Goal: Task Accomplishment & Management: Manage account settings

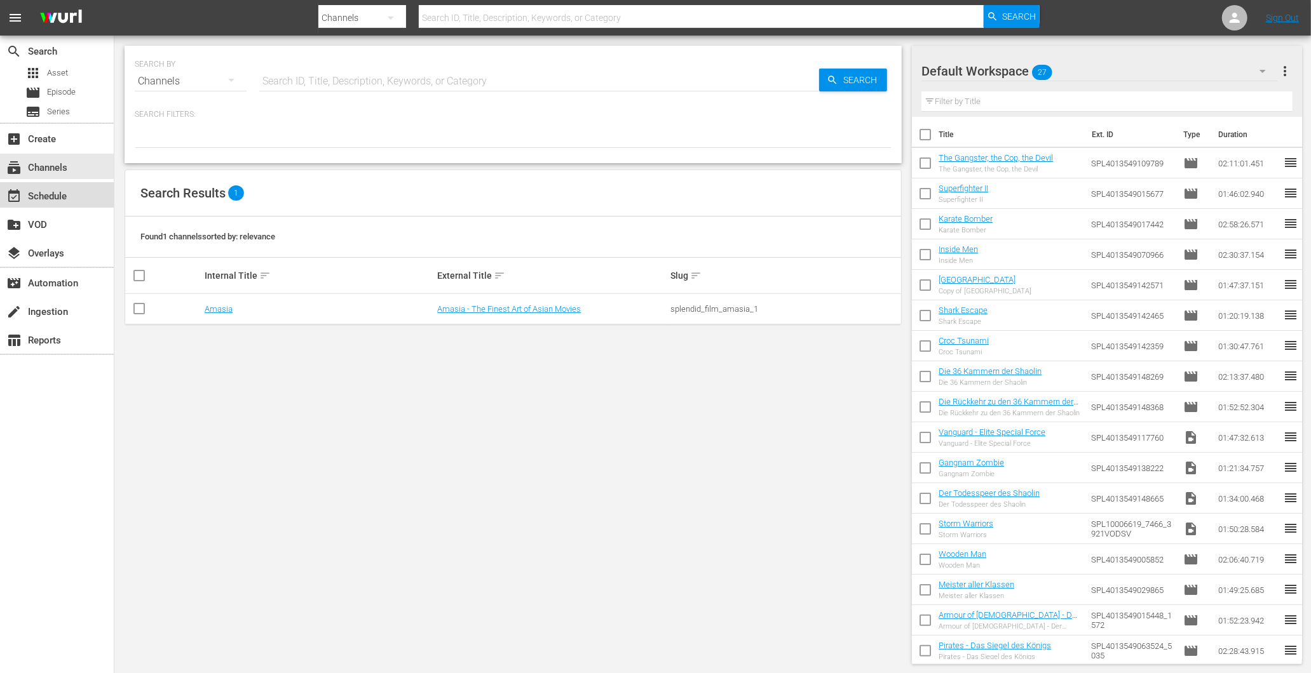
click at [43, 193] on div "event_available Schedule" at bounding box center [35, 194] width 71 height 11
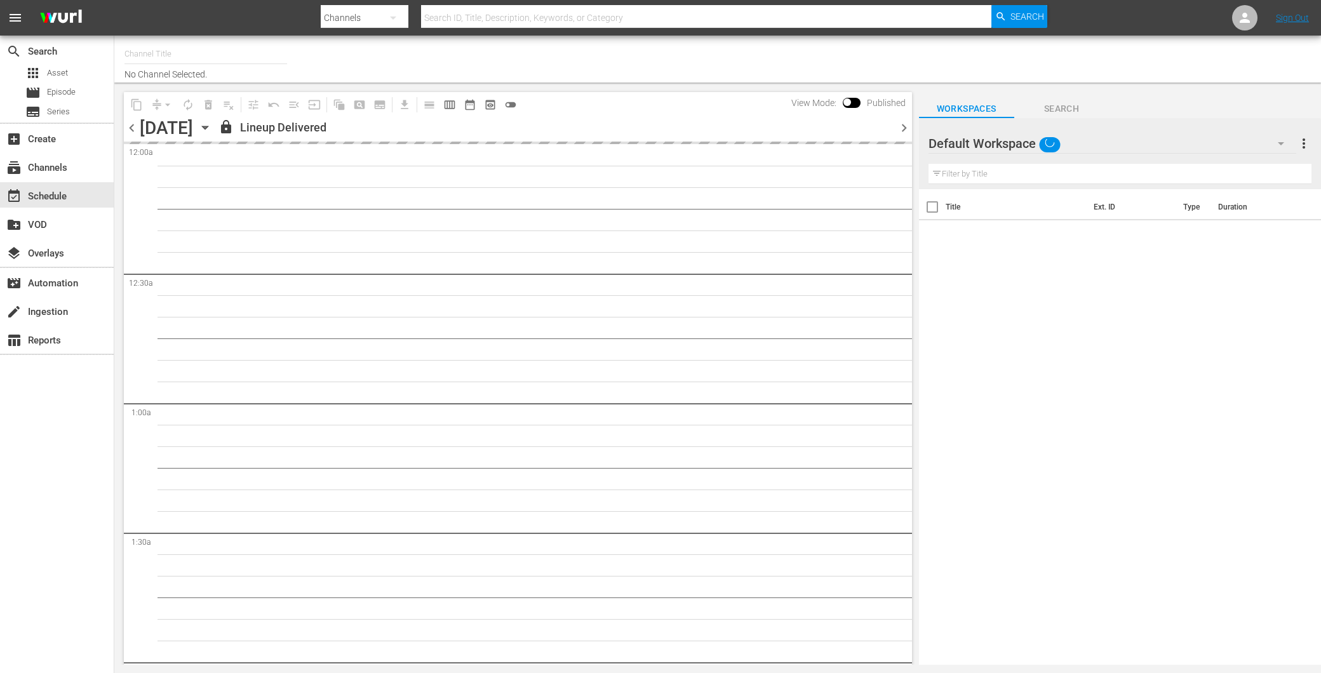
type input "Amasia (1236)"
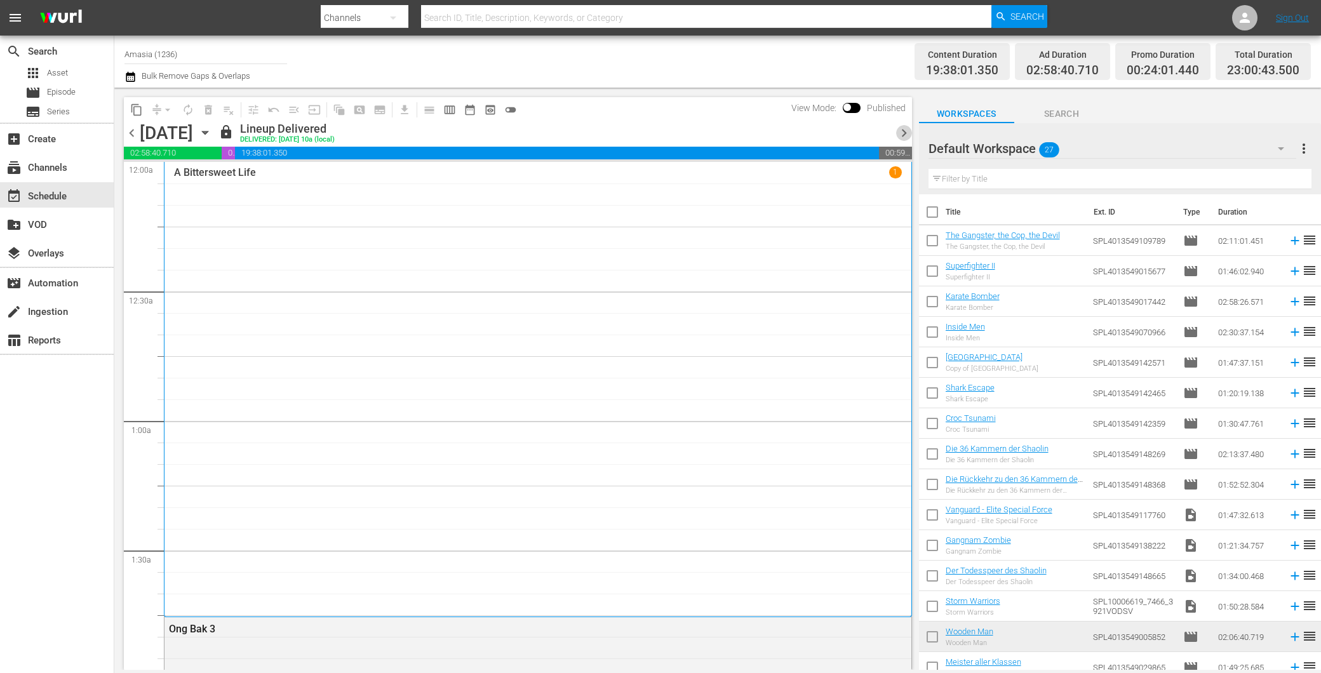
click at [907, 137] on span "chevron_right" at bounding box center [904, 133] width 16 height 16
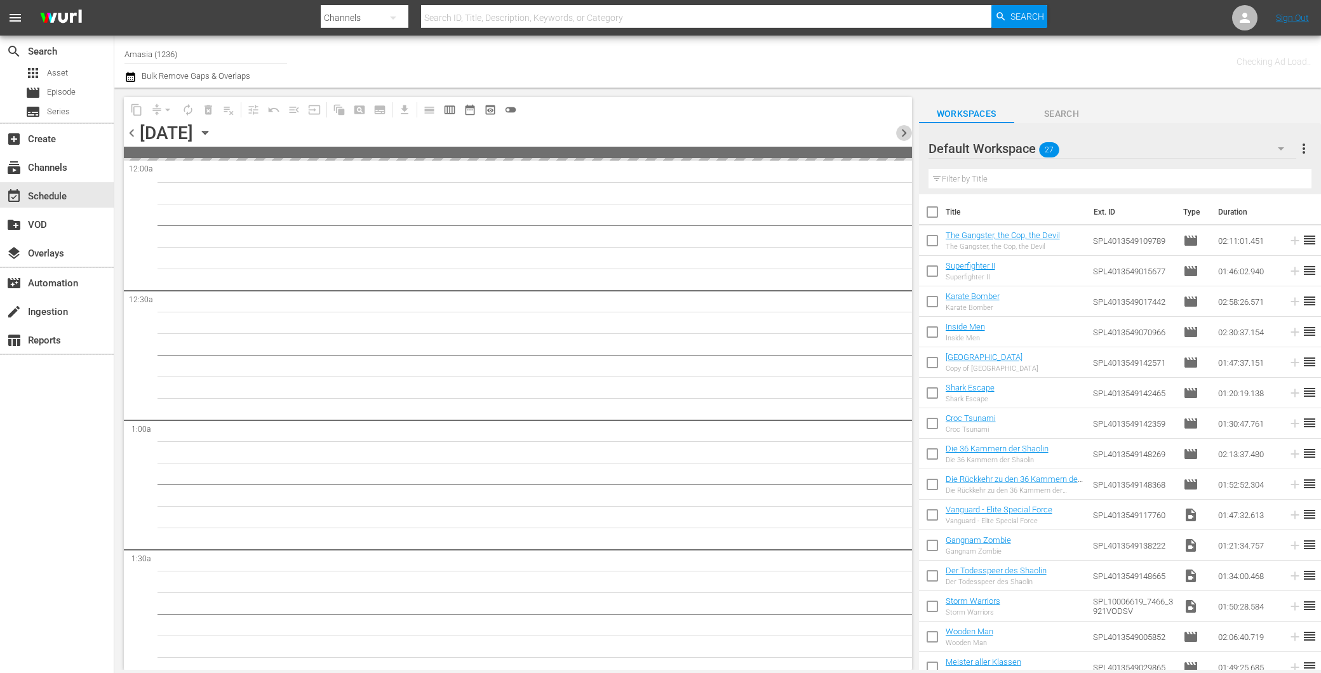
click at [907, 137] on span "chevron_right" at bounding box center [904, 133] width 16 height 16
click at [909, 137] on span "chevron_right" at bounding box center [904, 133] width 16 height 16
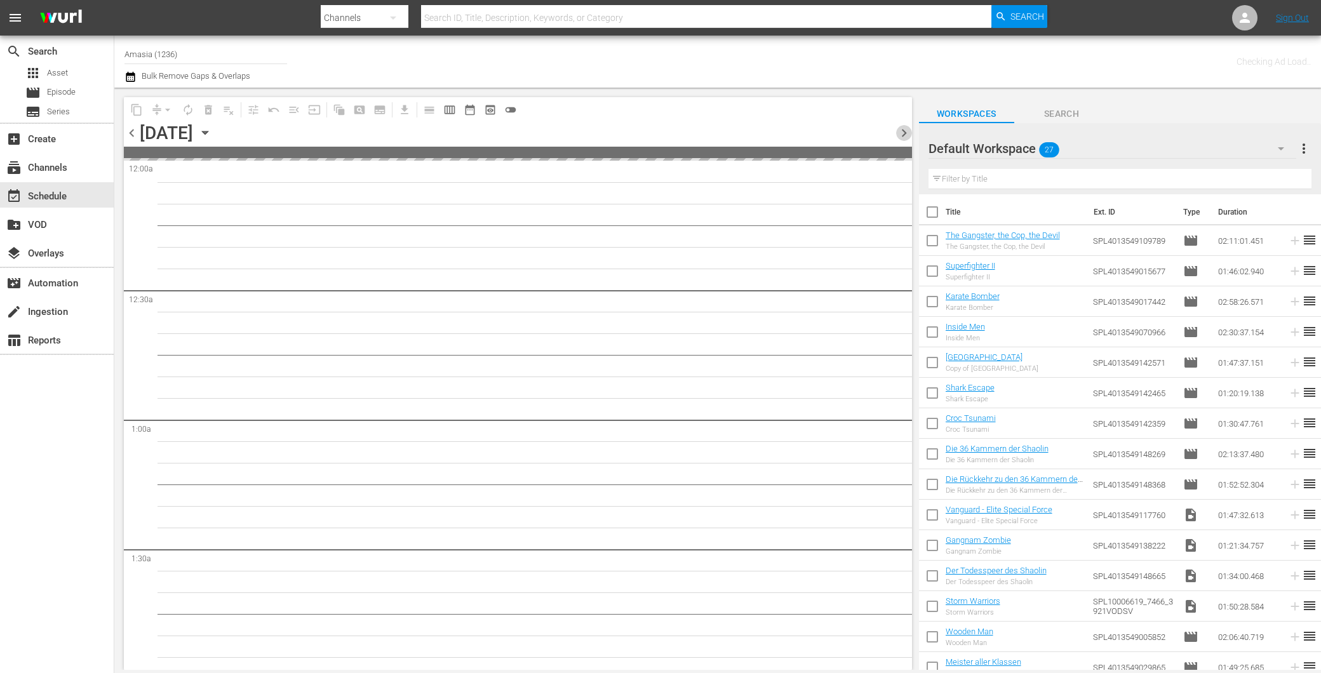
click at [909, 137] on span "chevron_right" at bounding box center [904, 133] width 16 height 16
click at [910, 137] on span "chevron_right" at bounding box center [904, 133] width 16 height 16
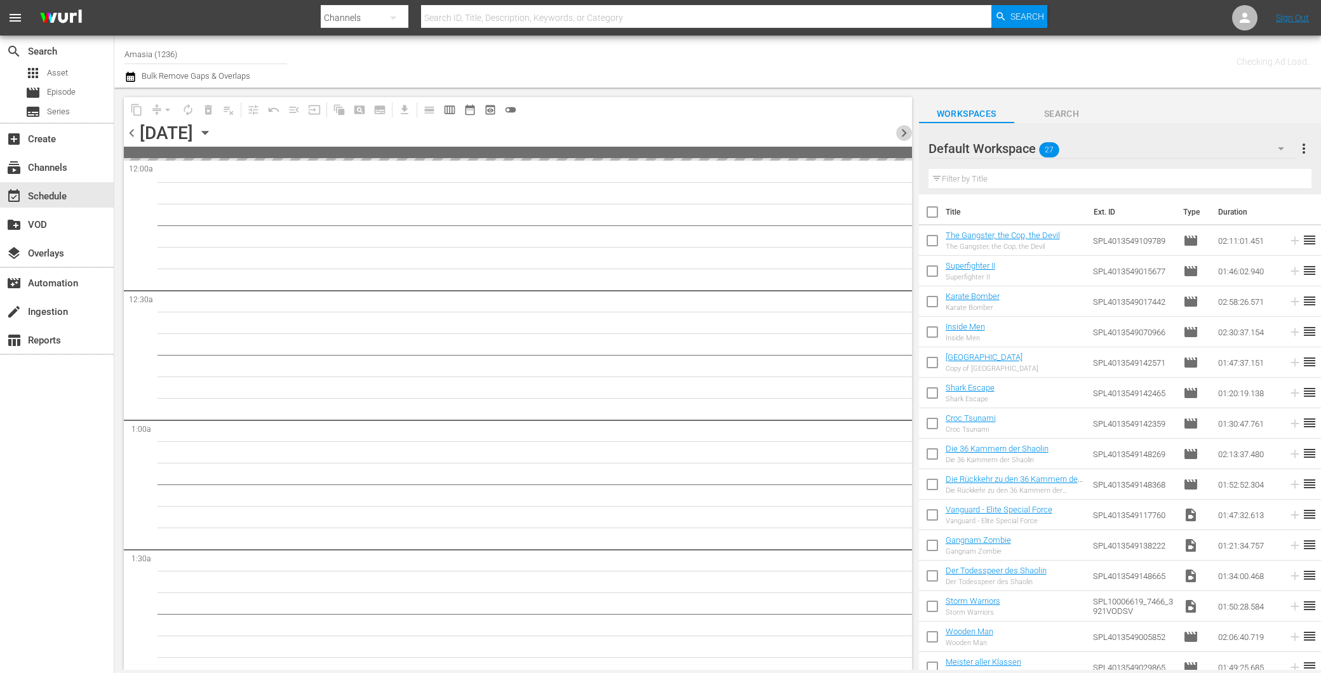
click at [910, 137] on span "chevron_right" at bounding box center [904, 133] width 16 height 16
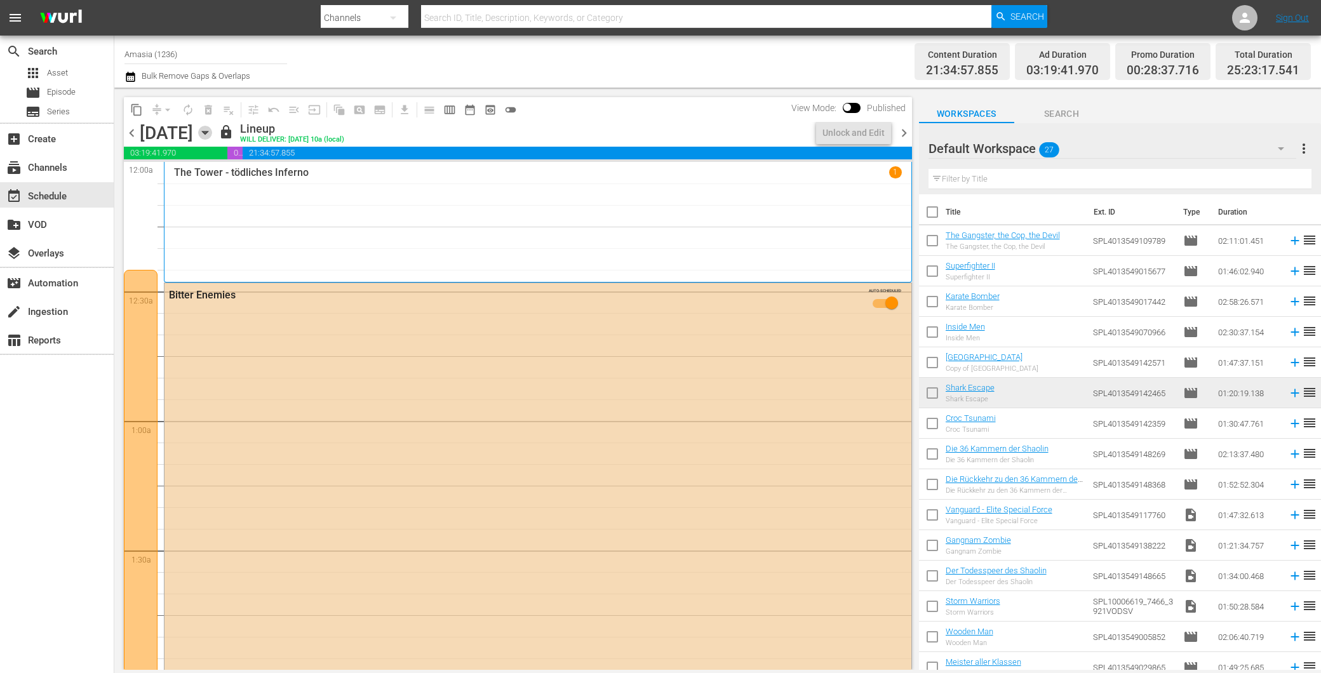
click at [212, 135] on icon "button" at bounding box center [205, 133] width 14 height 14
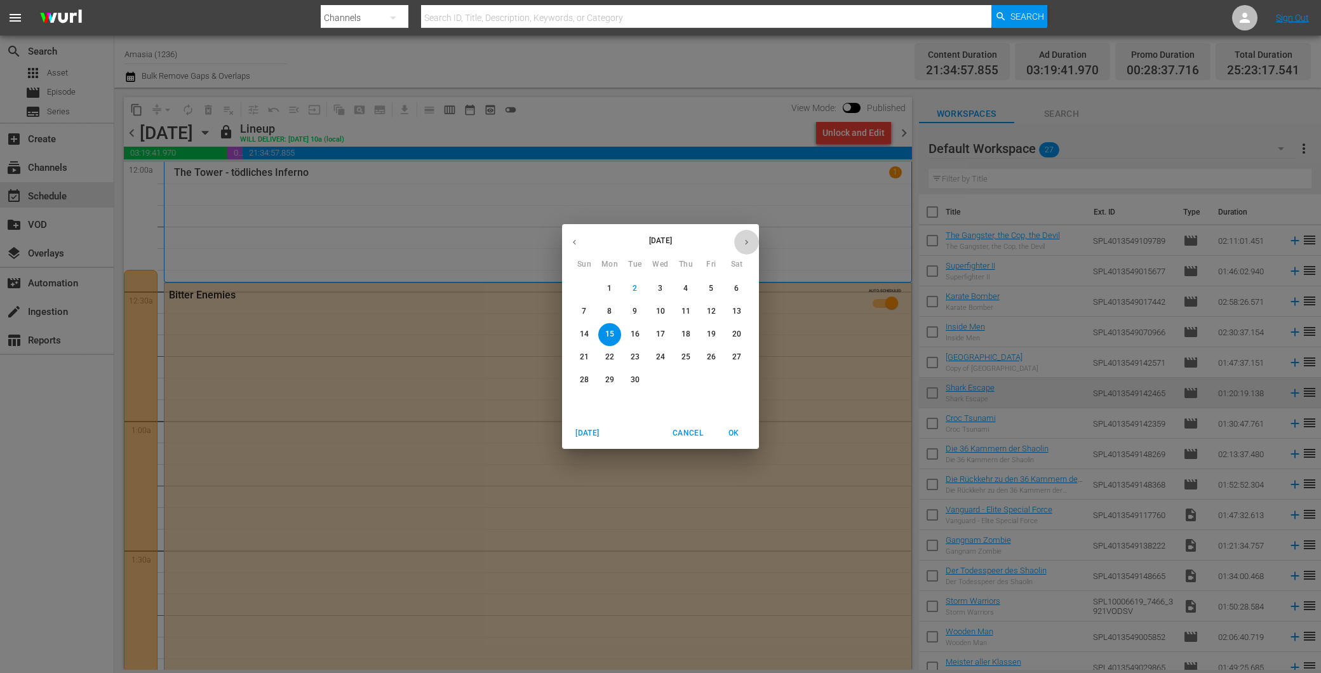
click at [738, 237] on button "button" at bounding box center [746, 242] width 25 height 25
click at [631, 309] on span "7" at bounding box center [635, 311] width 23 height 11
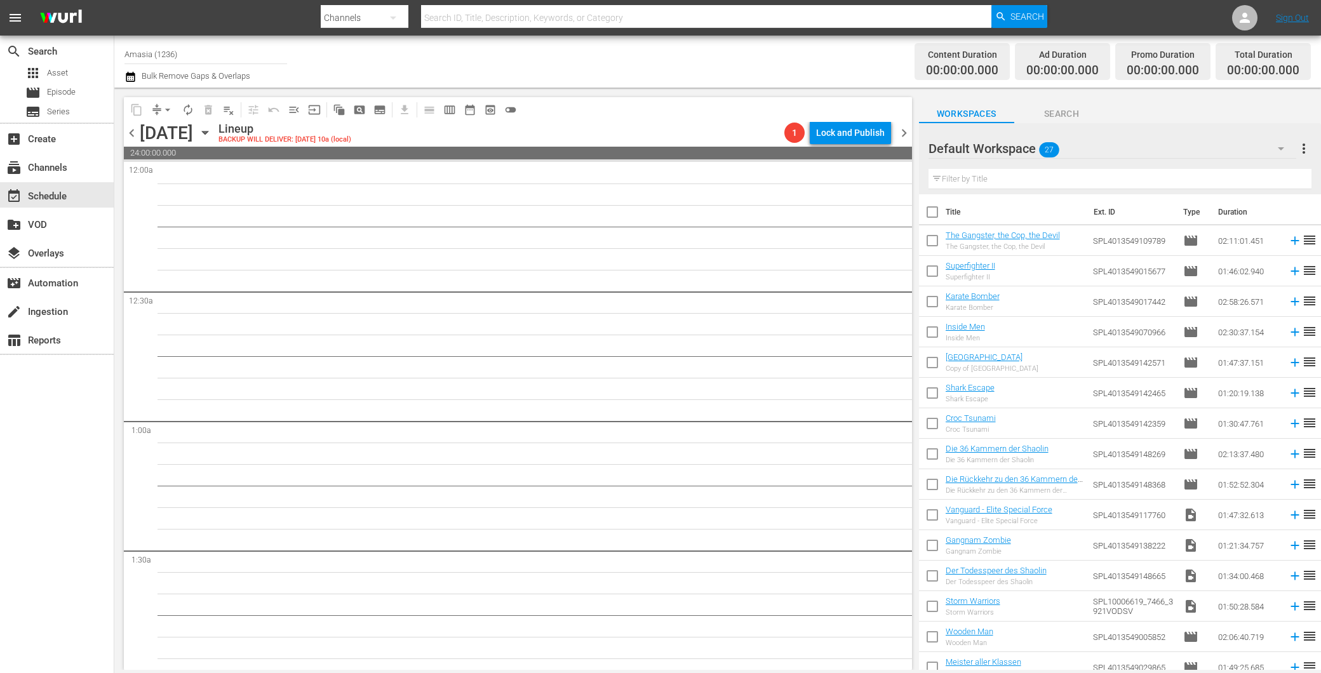
drag, startPoint x: 1118, startPoint y: 184, endPoint x: 1131, endPoint y: 181, distance: 13.1
click at [1118, 186] on input "text" at bounding box center [1120, 179] width 383 height 20
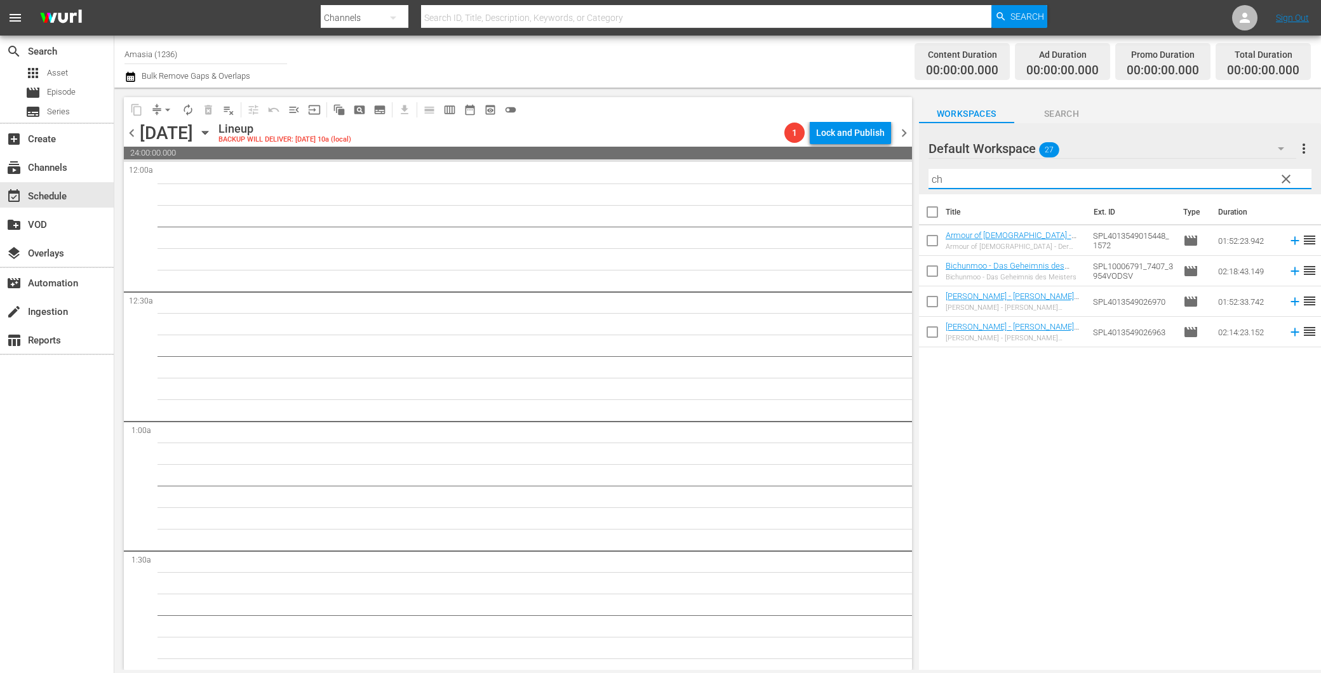
type input "ch"
click at [1278, 152] on icon "button" at bounding box center [1281, 148] width 15 height 15
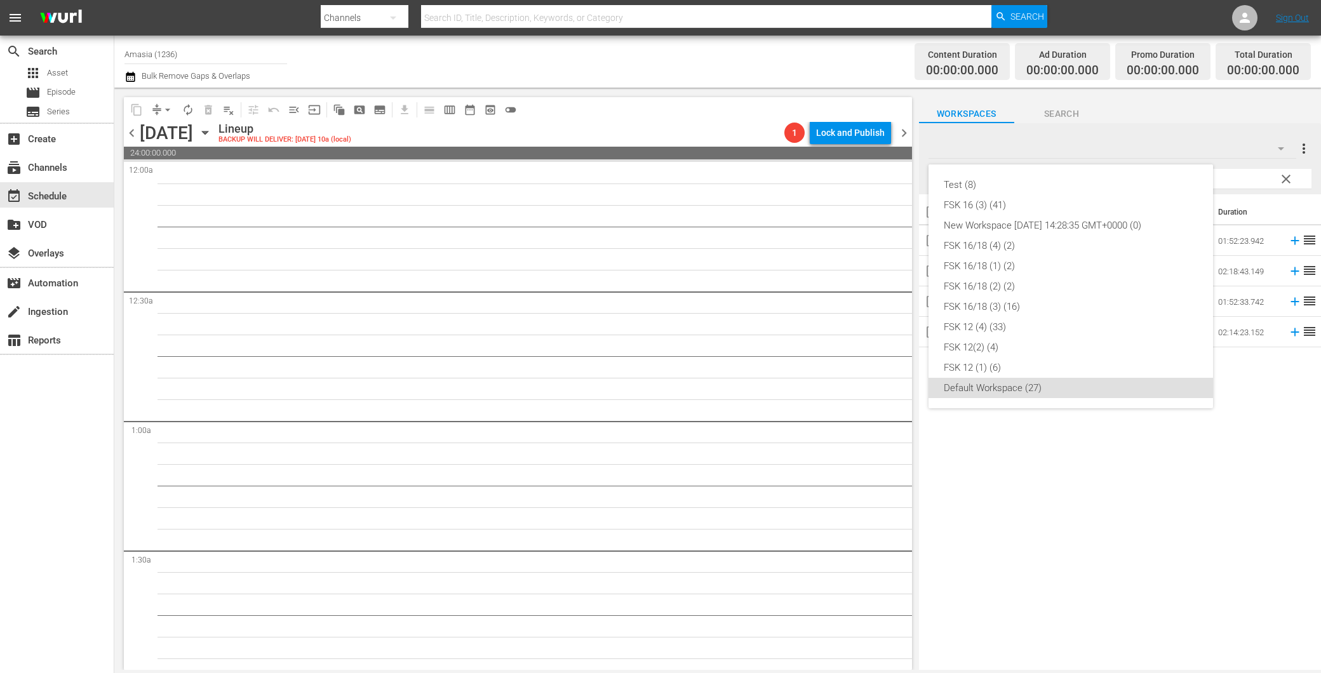
click at [1093, 137] on div "Test (8) FSK 16 (3) (41) New Workspace Tue Mar 04 2025 14:28:35 GMT+0000 (0) FS…" at bounding box center [660, 336] width 1321 height 673
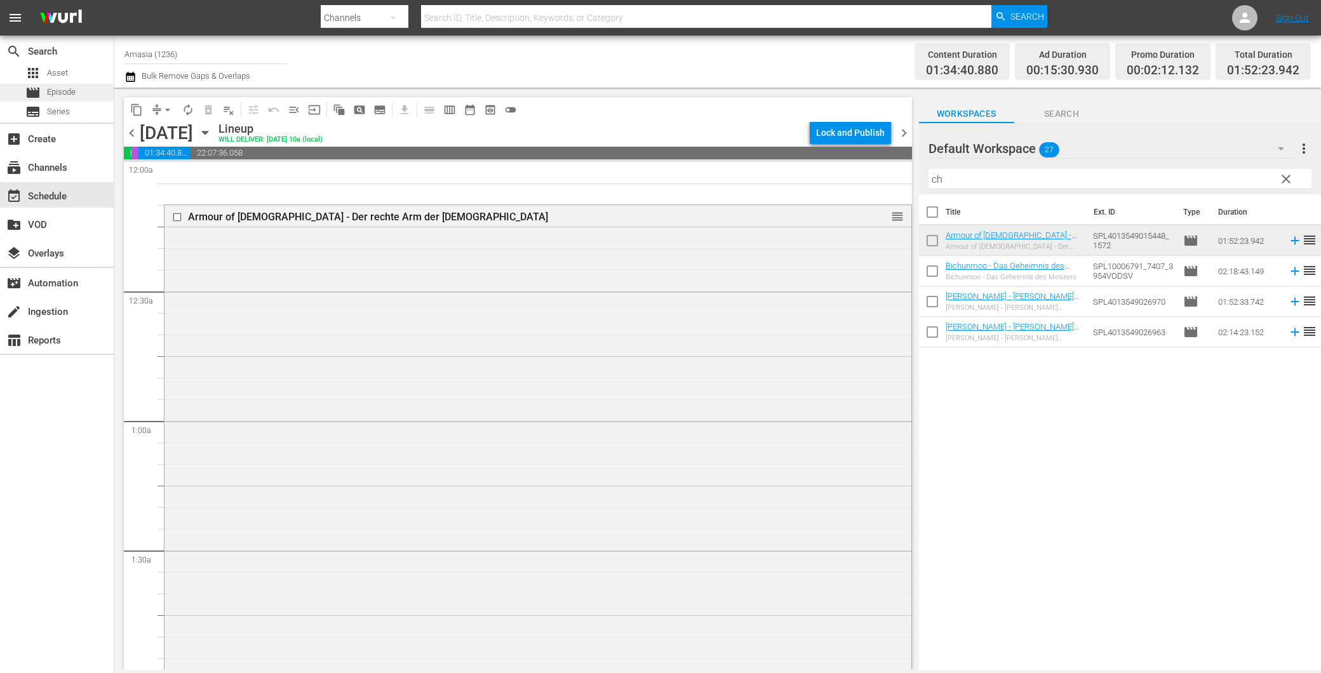
click at [66, 98] on div "movie Episode" at bounding box center [50, 93] width 50 height 18
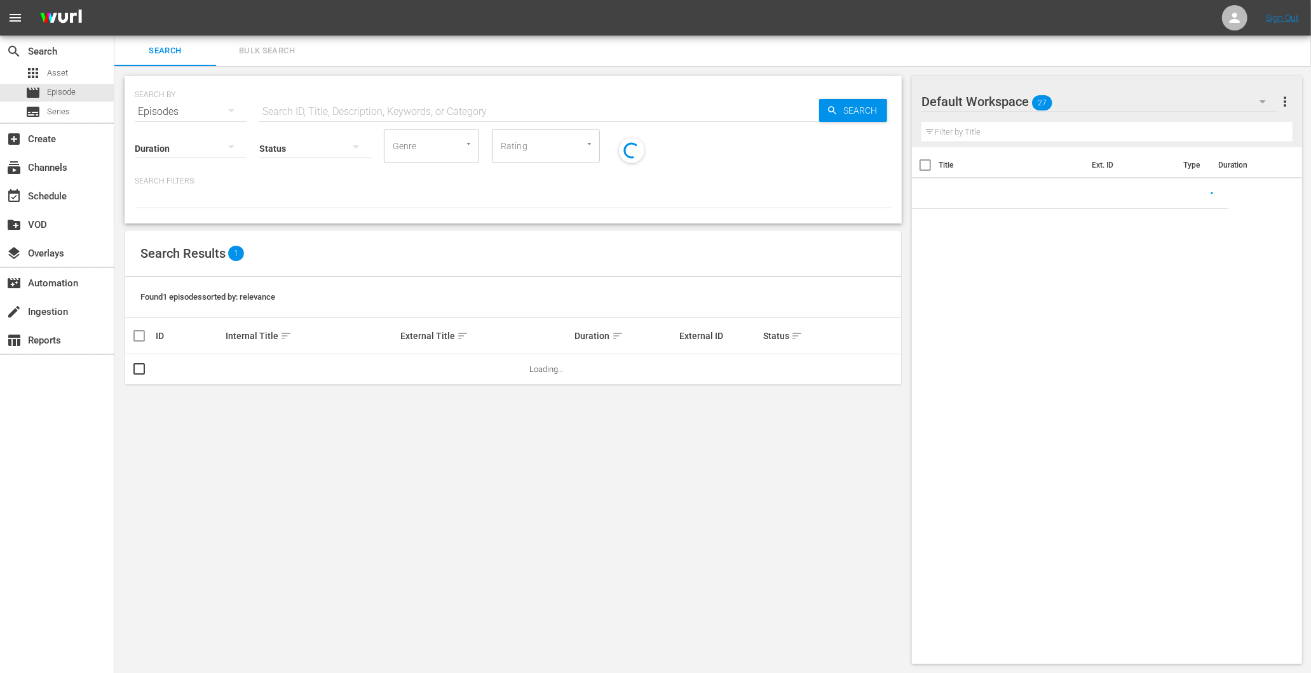
click at [314, 111] on input "text" at bounding box center [539, 112] width 560 height 30
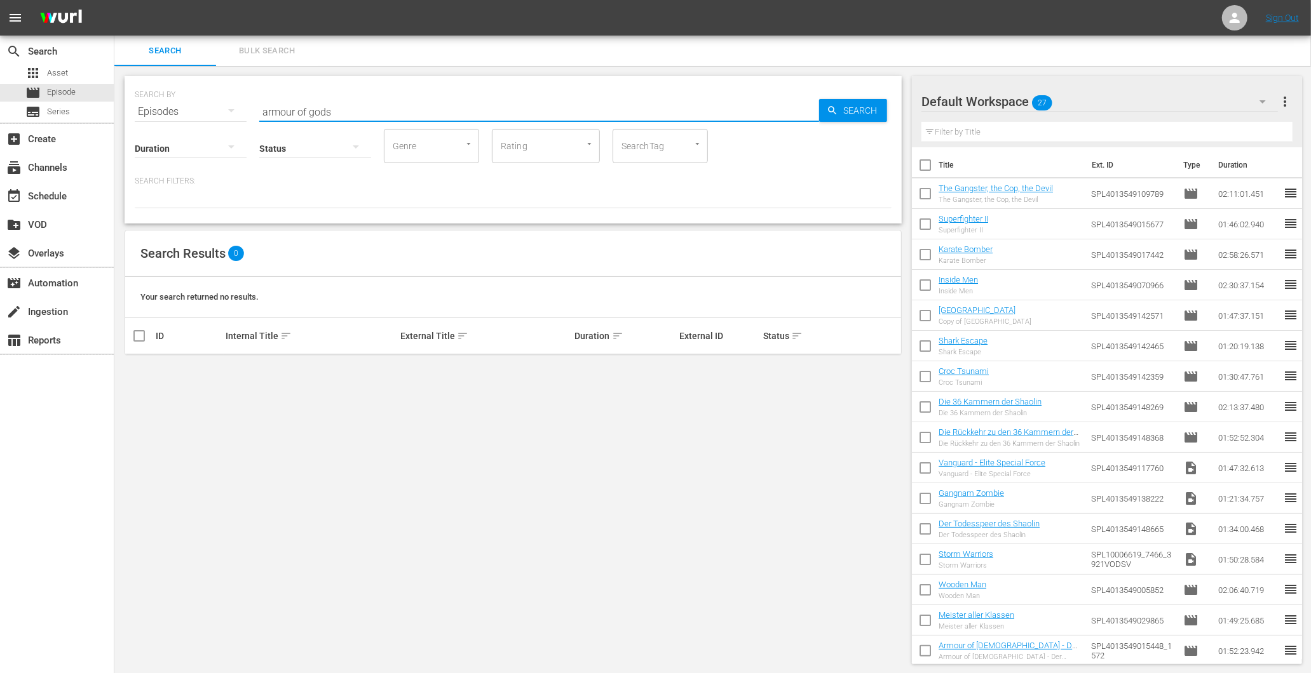
type input "armour of gods"
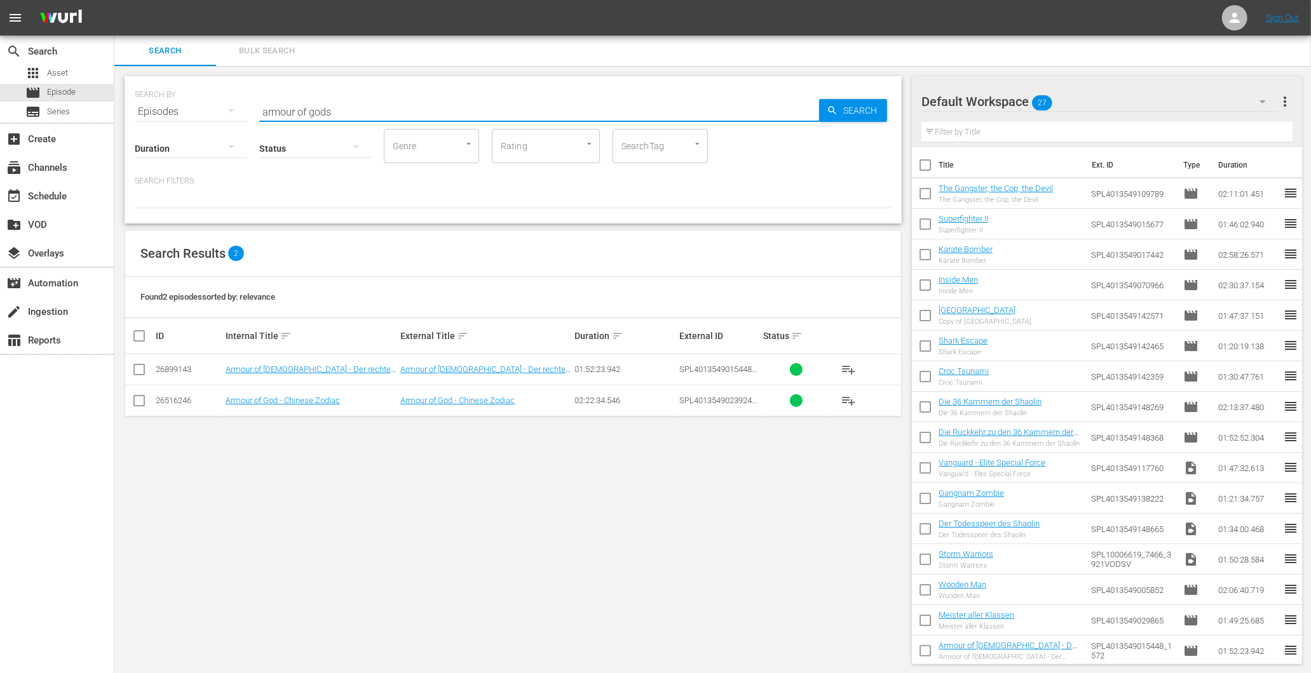
click at [290, 452] on div "SEARCH BY Search By Episodes Search ID, Title, Description, Keywords, or Catego…" at bounding box center [512, 370] width 797 height 609
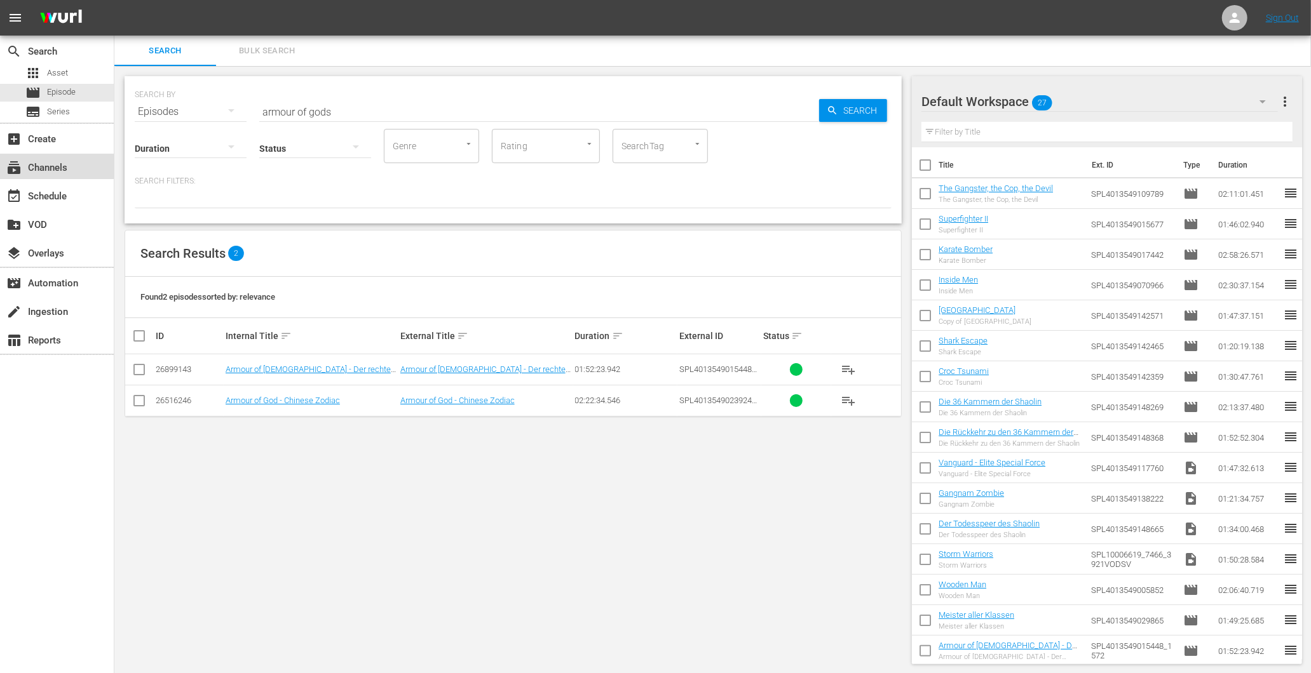
click at [47, 175] on div "subscriptions Channels" at bounding box center [57, 166] width 114 height 25
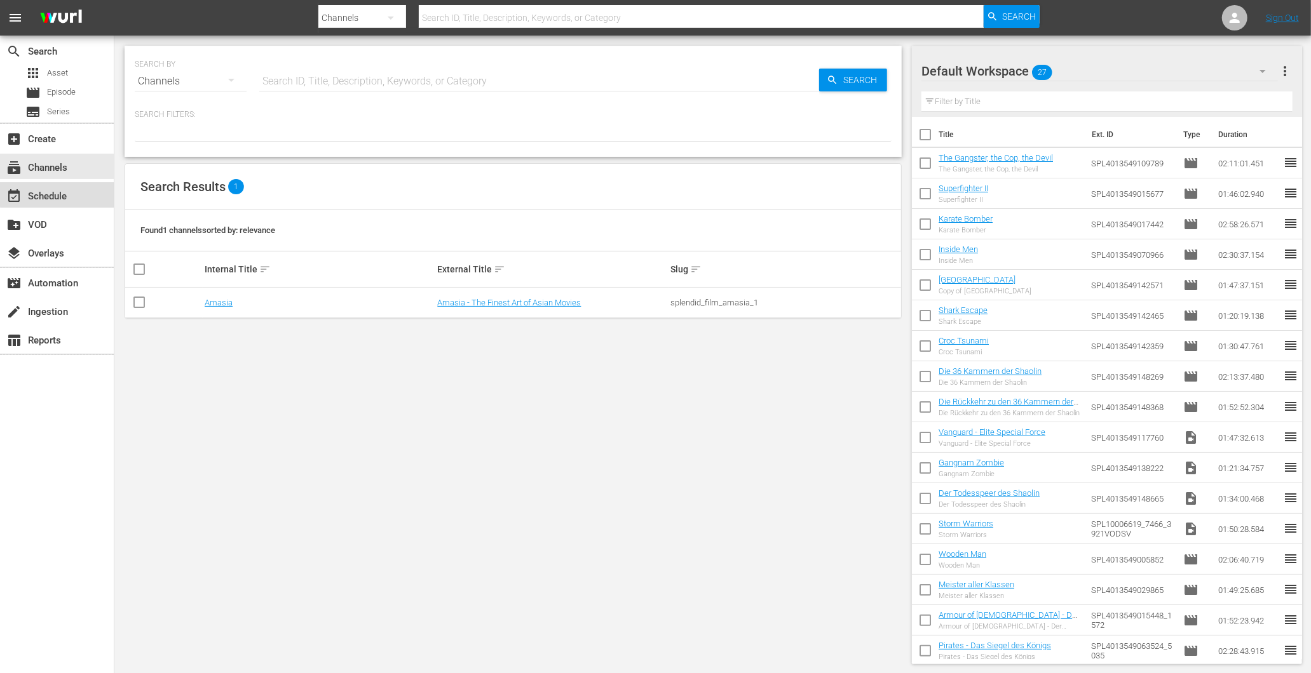
click at [76, 189] on div "event_available Schedule" at bounding box center [57, 194] width 114 height 25
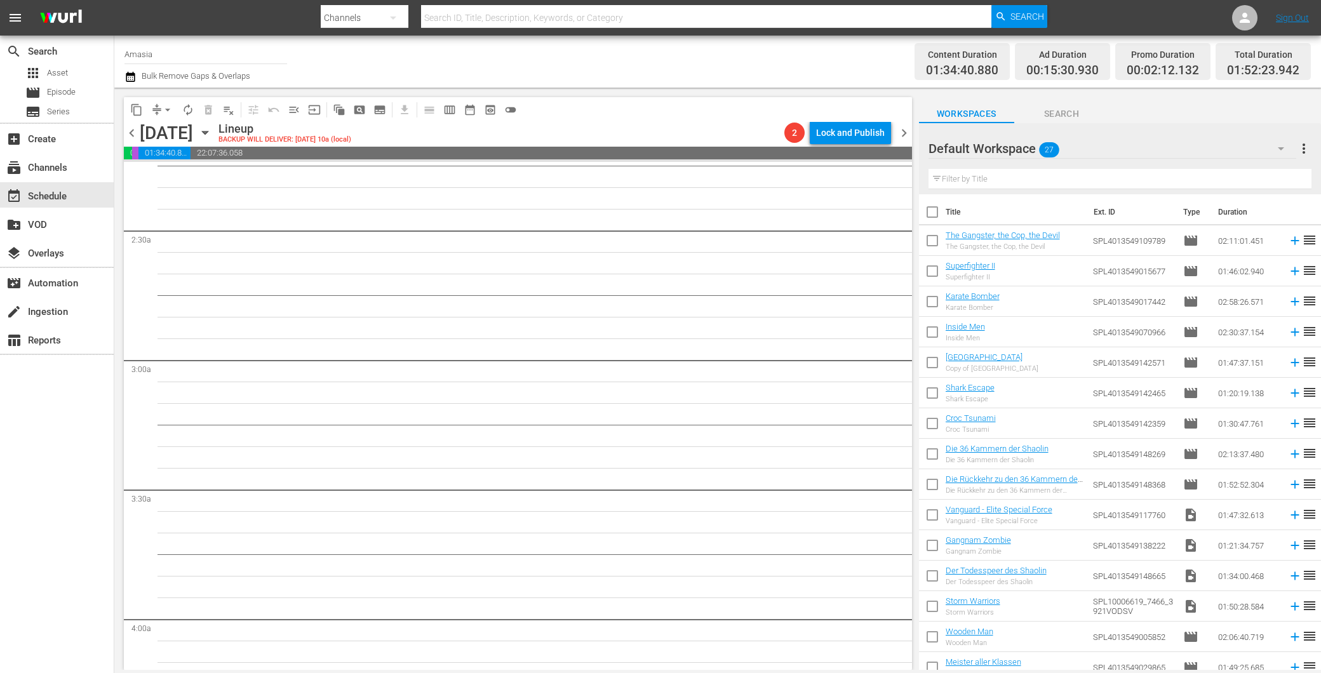
scroll to position [423, 0]
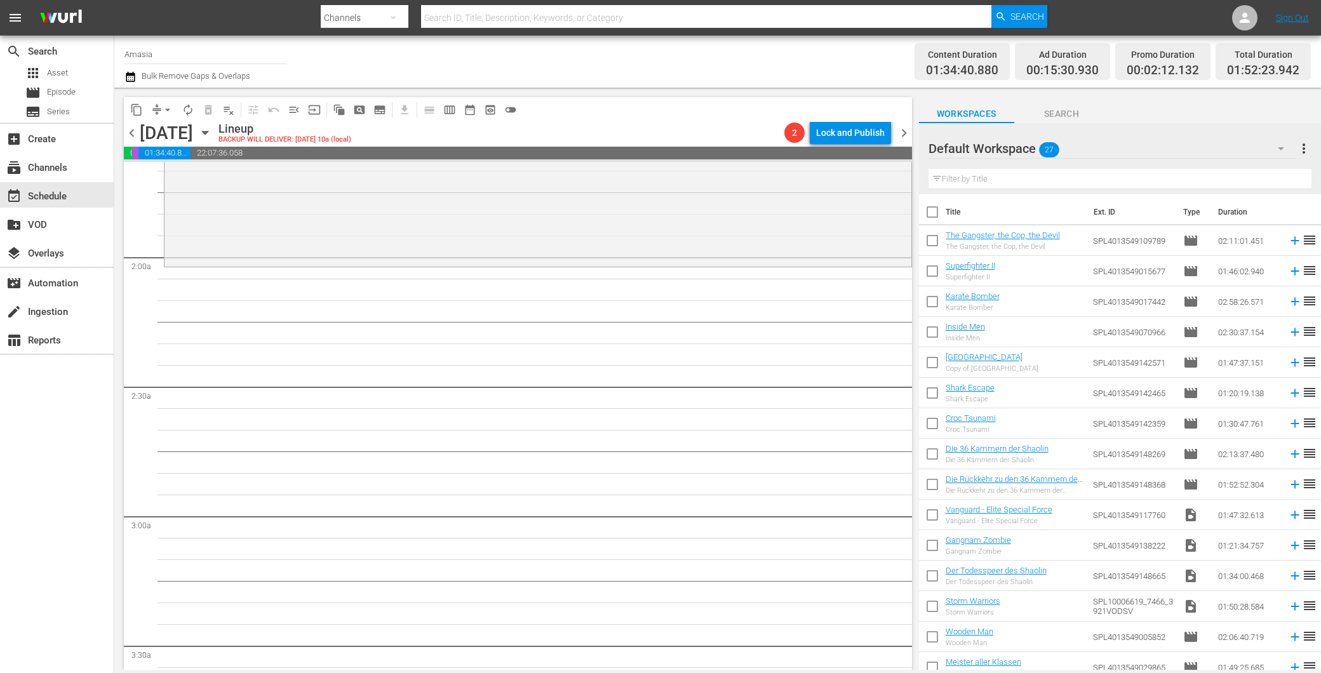
click at [1010, 169] on input "text" at bounding box center [1120, 179] width 383 height 20
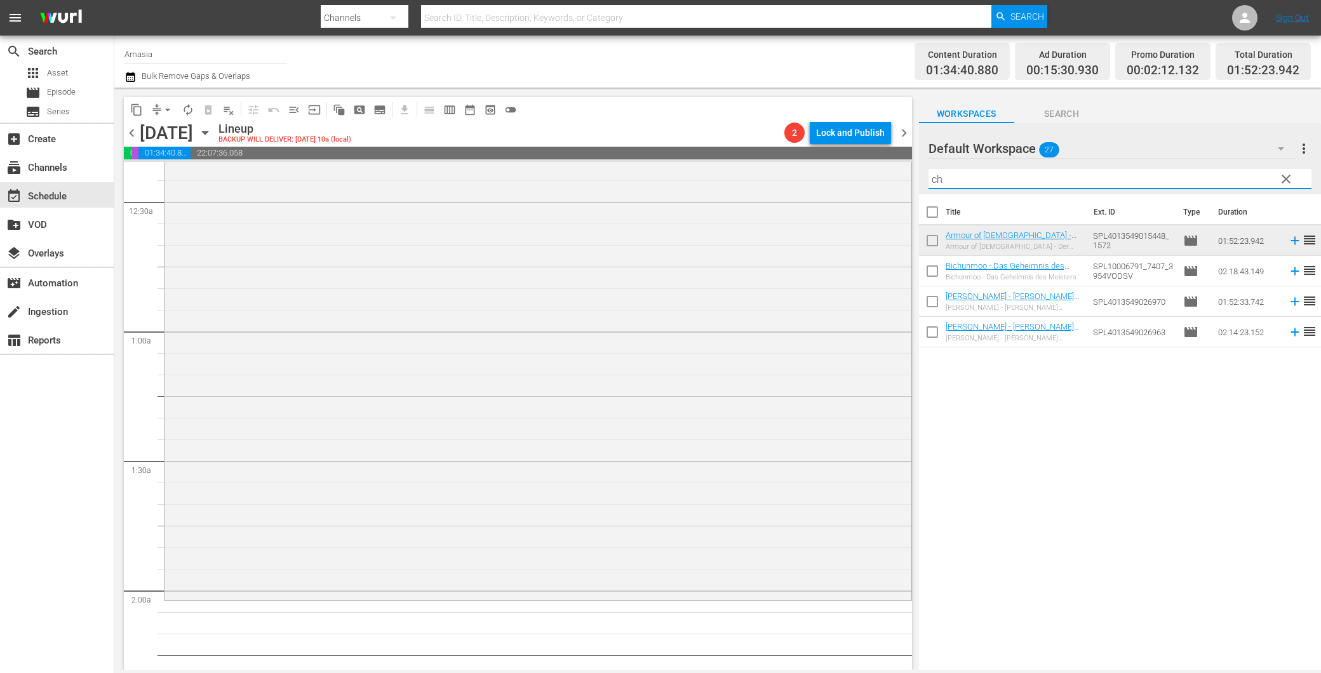
scroll to position [0, 0]
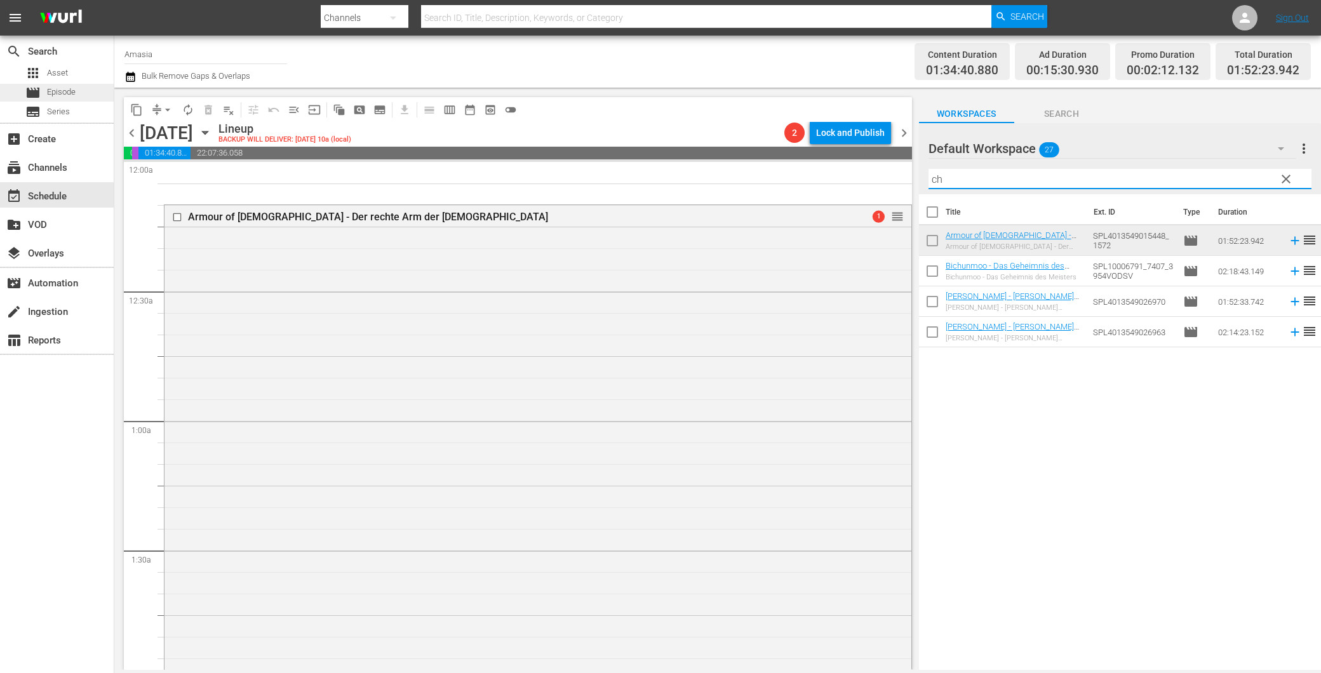
type input "ch"
click at [57, 95] on span "Episode" at bounding box center [61, 92] width 29 height 13
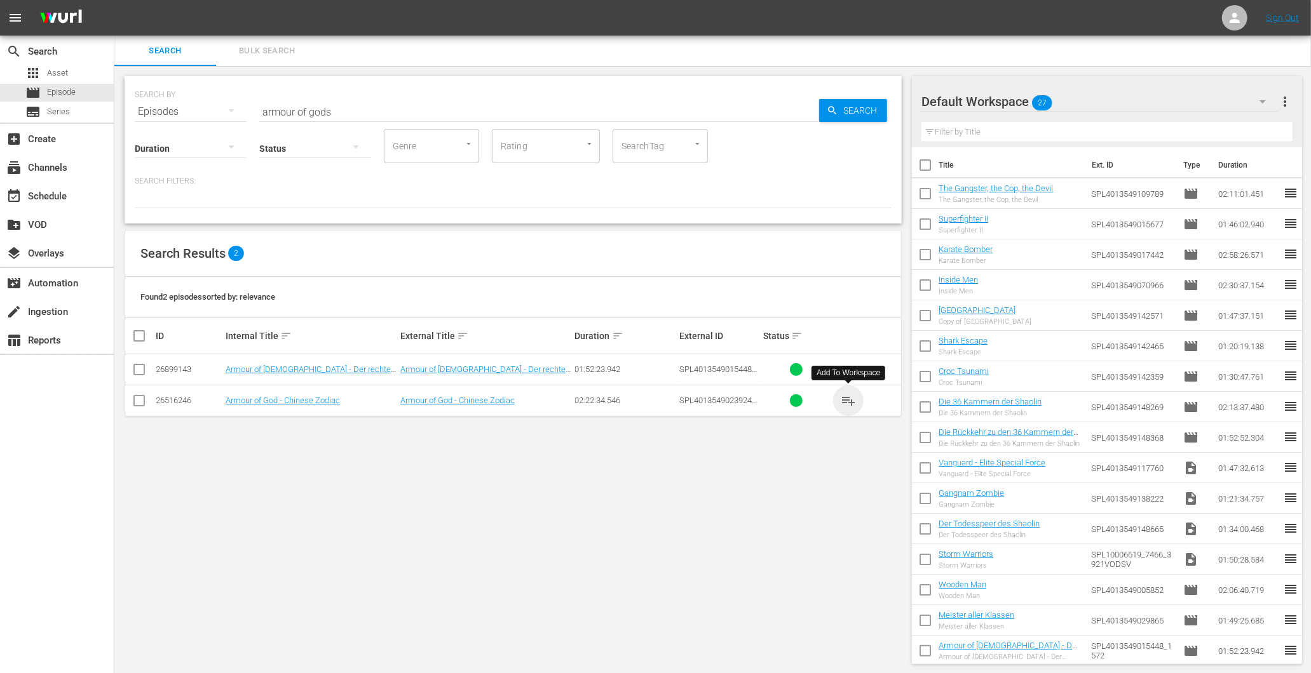
click at [842, 401] on span "playlist_add" at bounding box center [848, 400] width 15 height 15
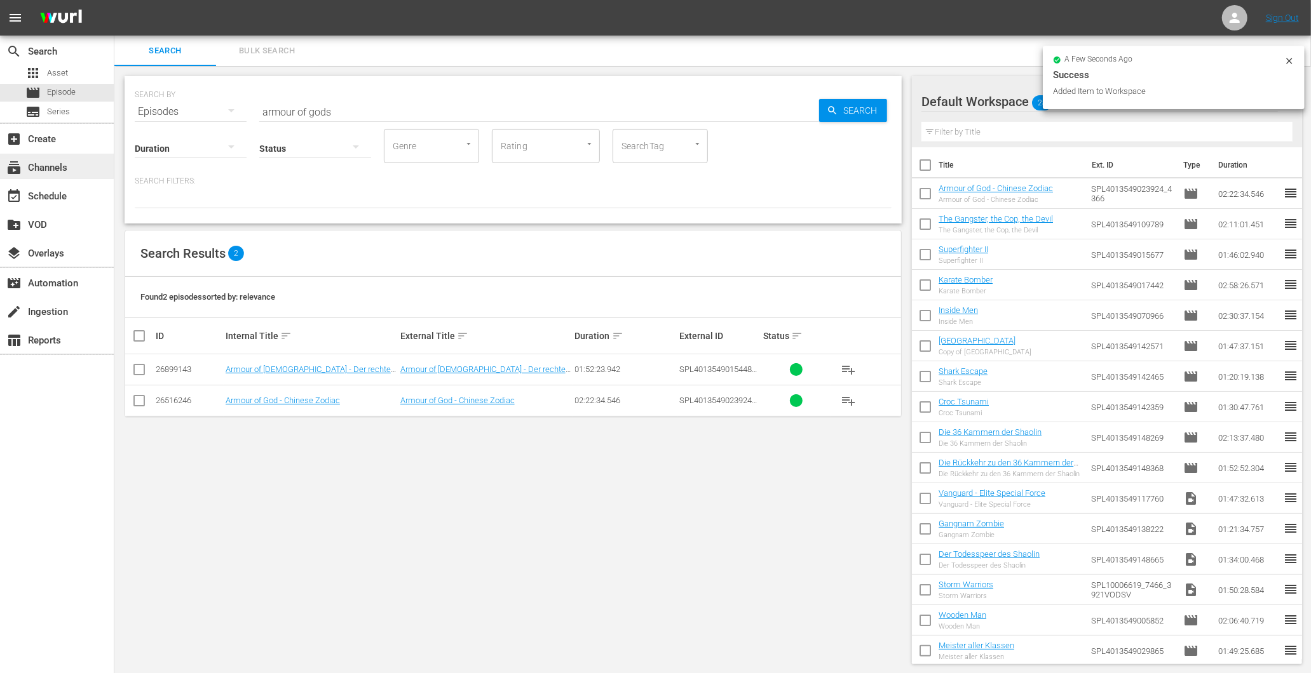
click at [42, 172] on div "subscriptions Channels" at bounding box center [35, 165] width 71 height 11
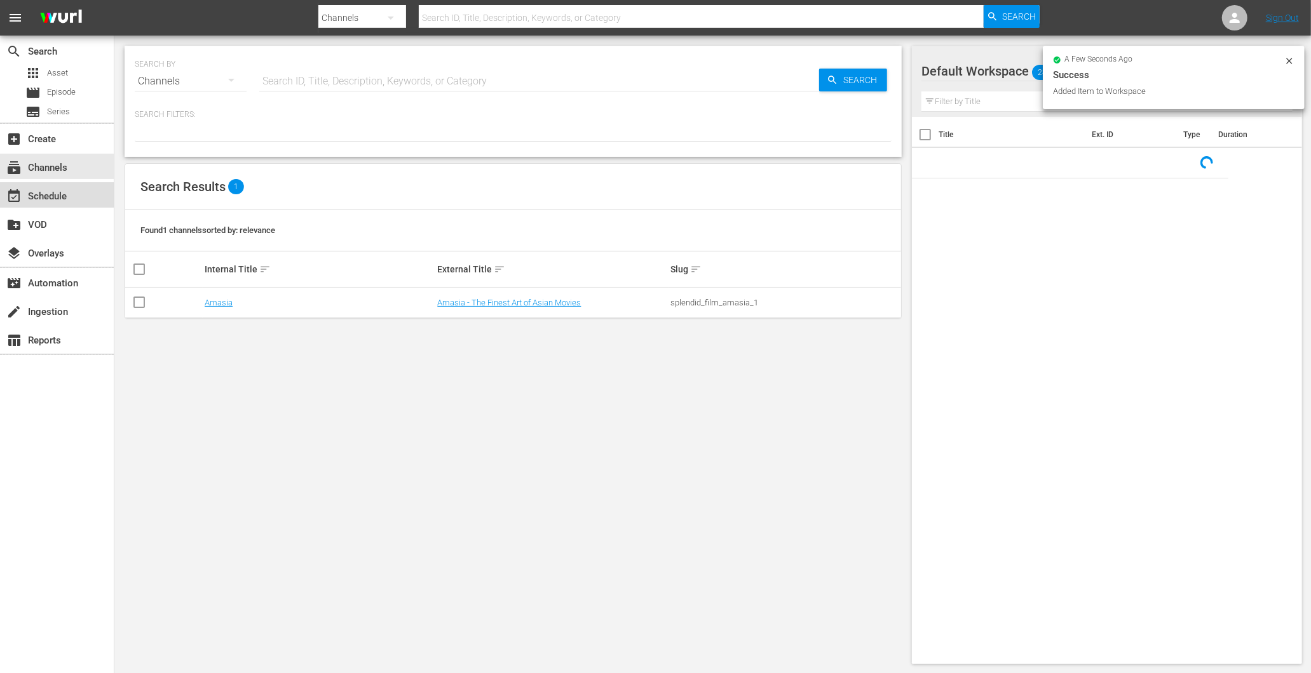
click at [72, 198] on div "event_available Schedule" at bounding box center [57, 194] width 114 height 25
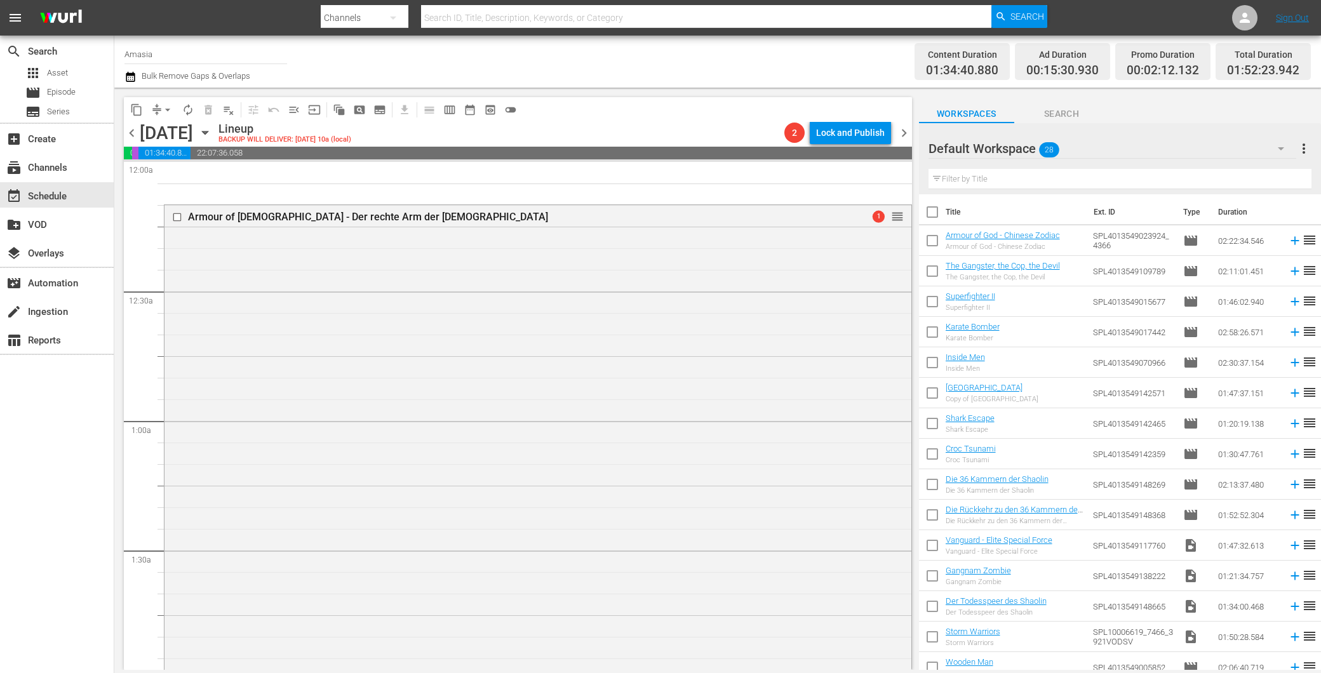
scroll to position [282, 0]
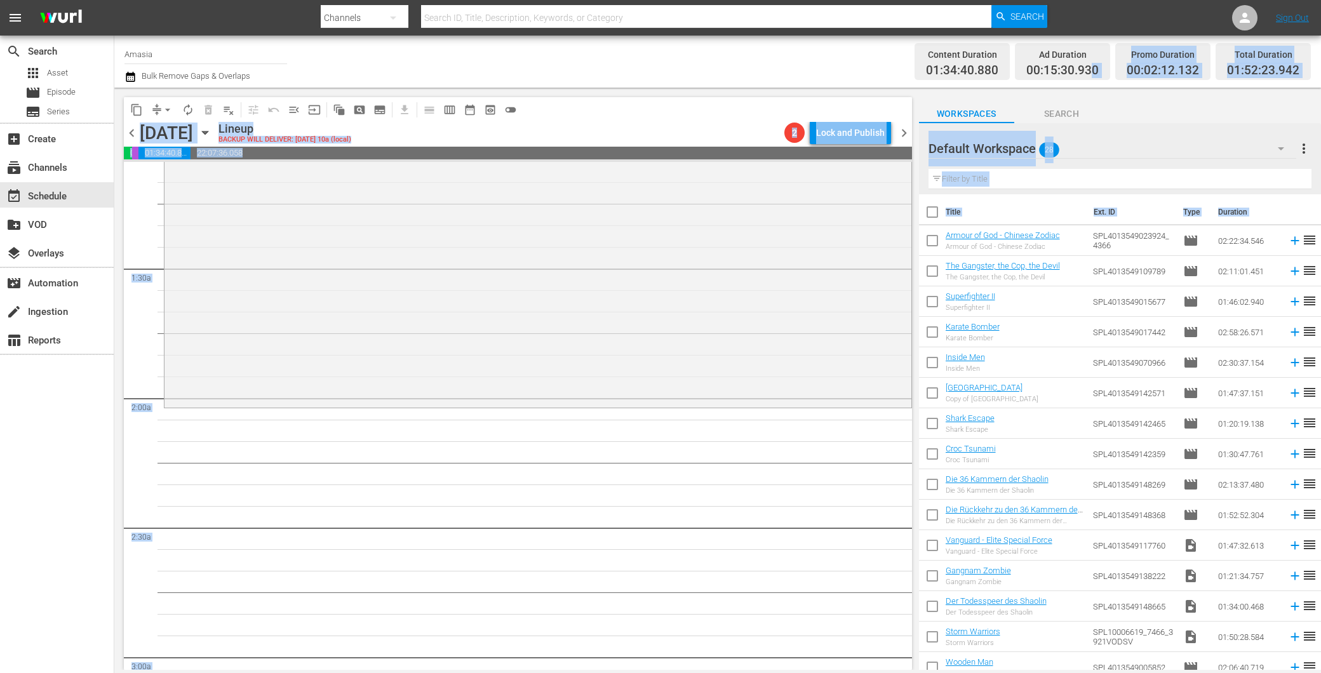
drag, startPoint x: 1275, startPoint y: 97, endPoint x: 1096, endPoint y: 78, distance: 180.1
drag, startPoint x: 1096, startPoint y: 78, endPoint x: 1120, endPoint y: 153, distance: 78.8
click at [1120, 153] on div "Default Workspace 28" at bounding box center [1113, 149] width 368 height 36
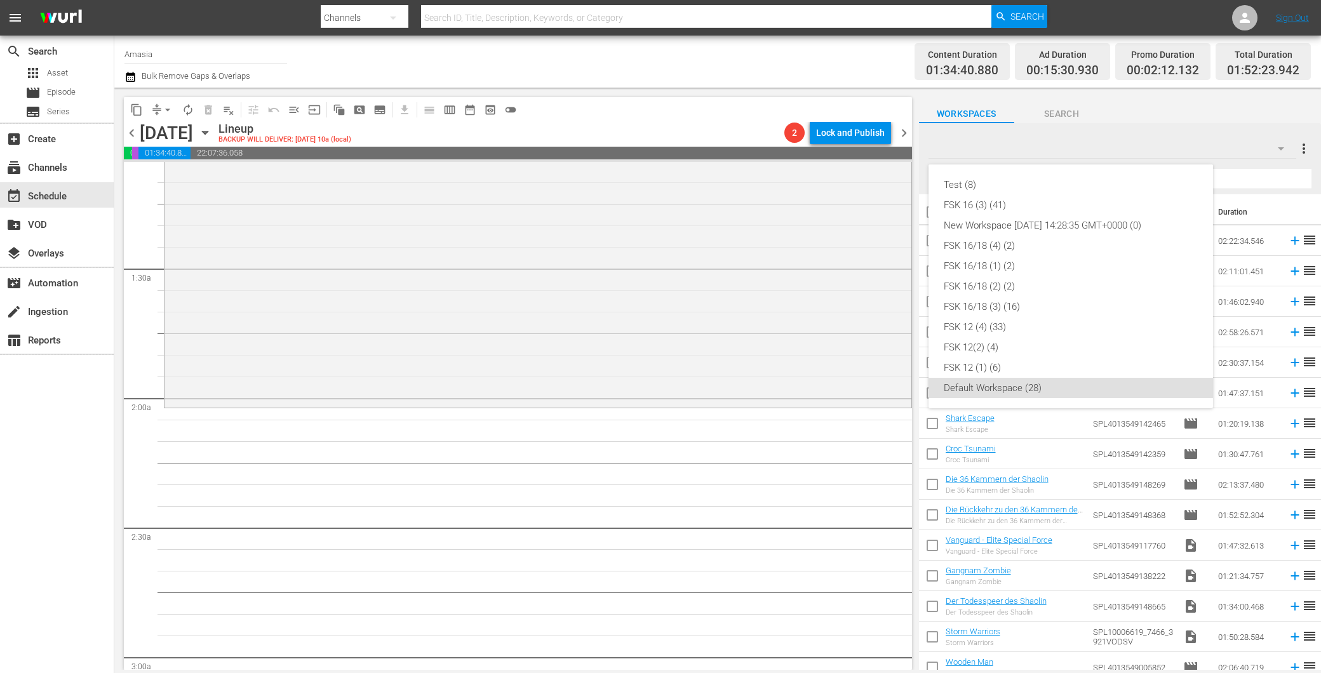
click at [1163, 112] on div "Test (8) FSK 16 (3) (41) New Workspace Tue Mar 04 2025 14:28:35 GMT+0000 (0) FS…" at bounding box center [660, 336] width 1321 height 673
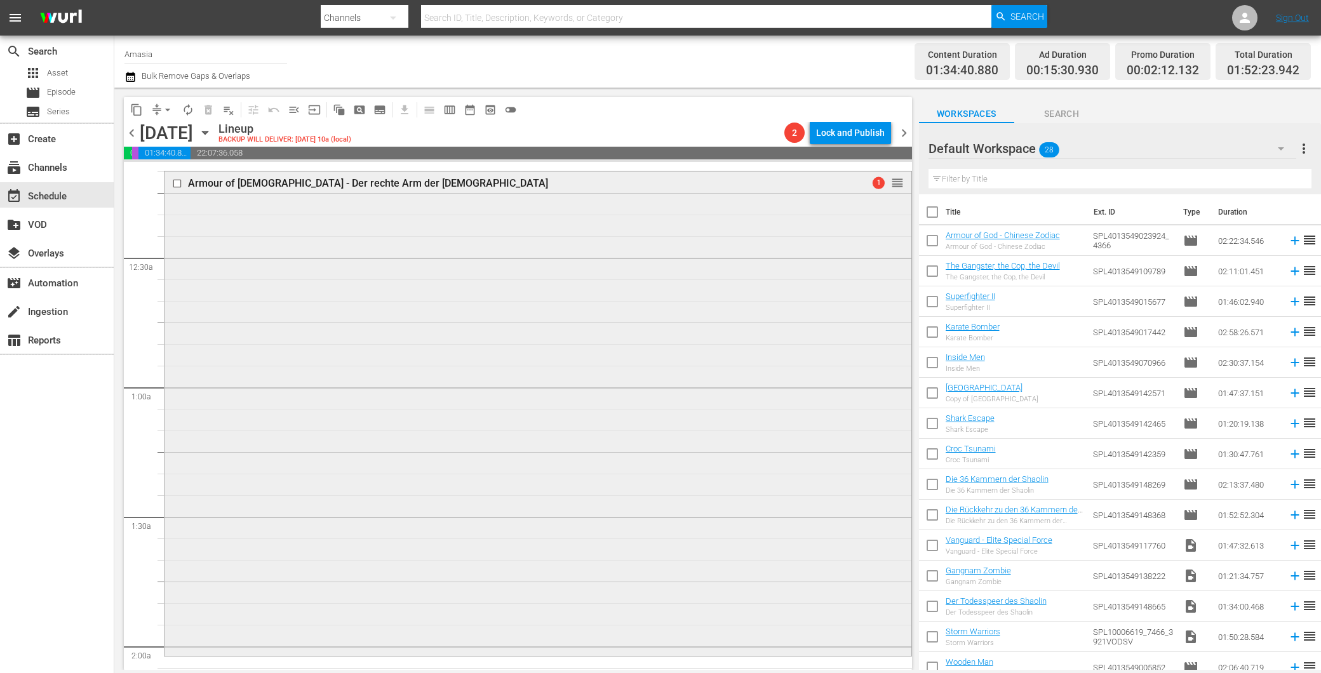
scroll to position [0, 0]
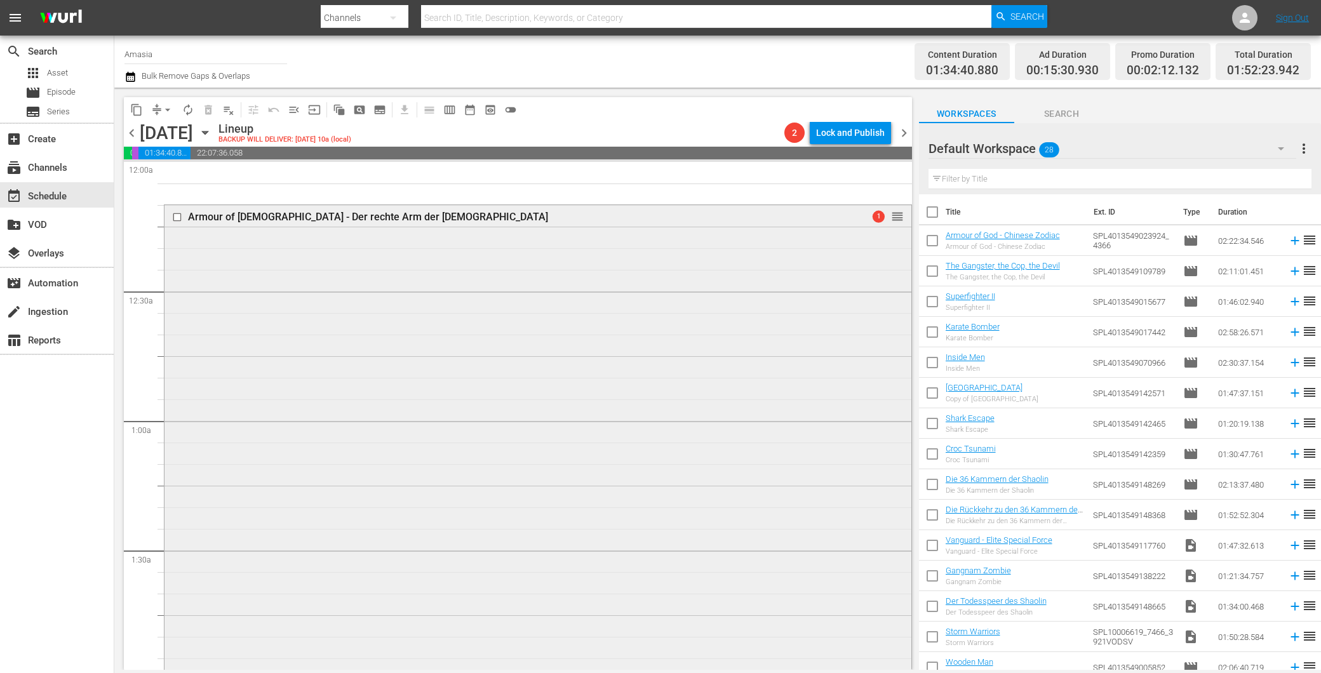
click at [180, 220] on input "checkbox" at bounding box center [178, 217] width 13 height 11
click at [210, 104] on span "delete_forever_outlined" at bounding box center [208, 110] width 13 height 13
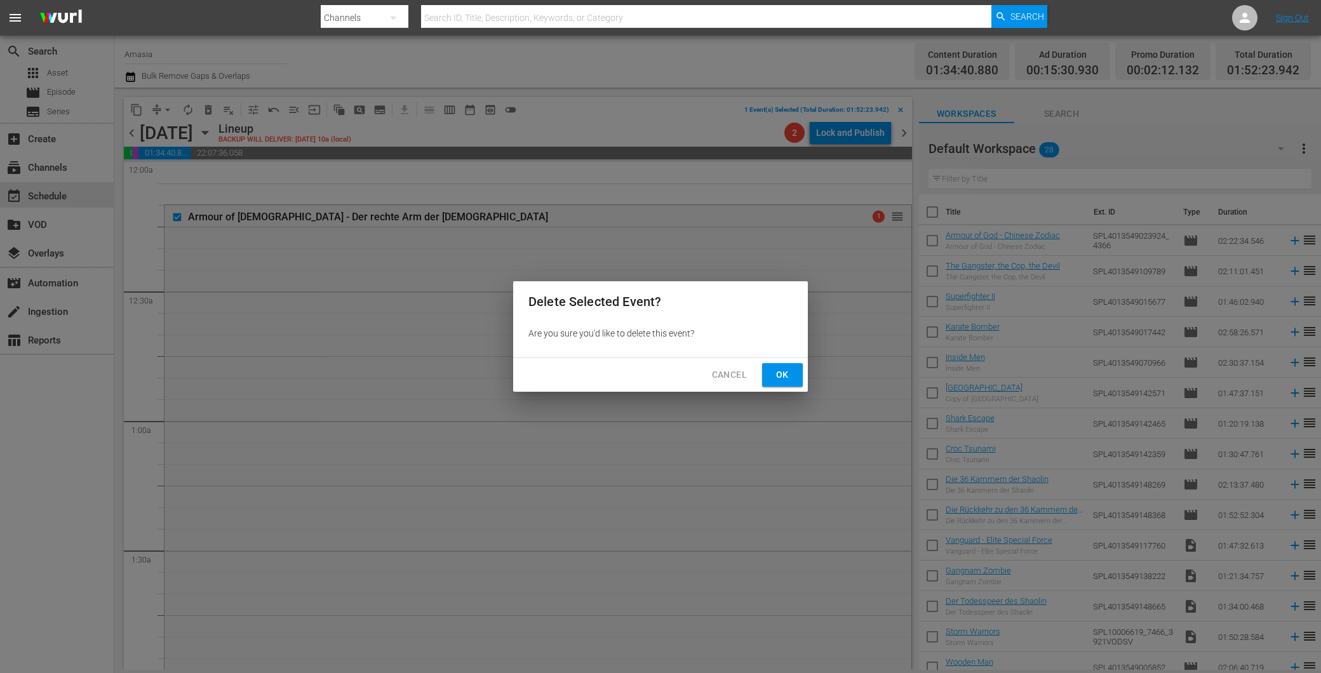
click at [785, 365] on button "Ok" at bounding box center [782, 375] width 41 height 24
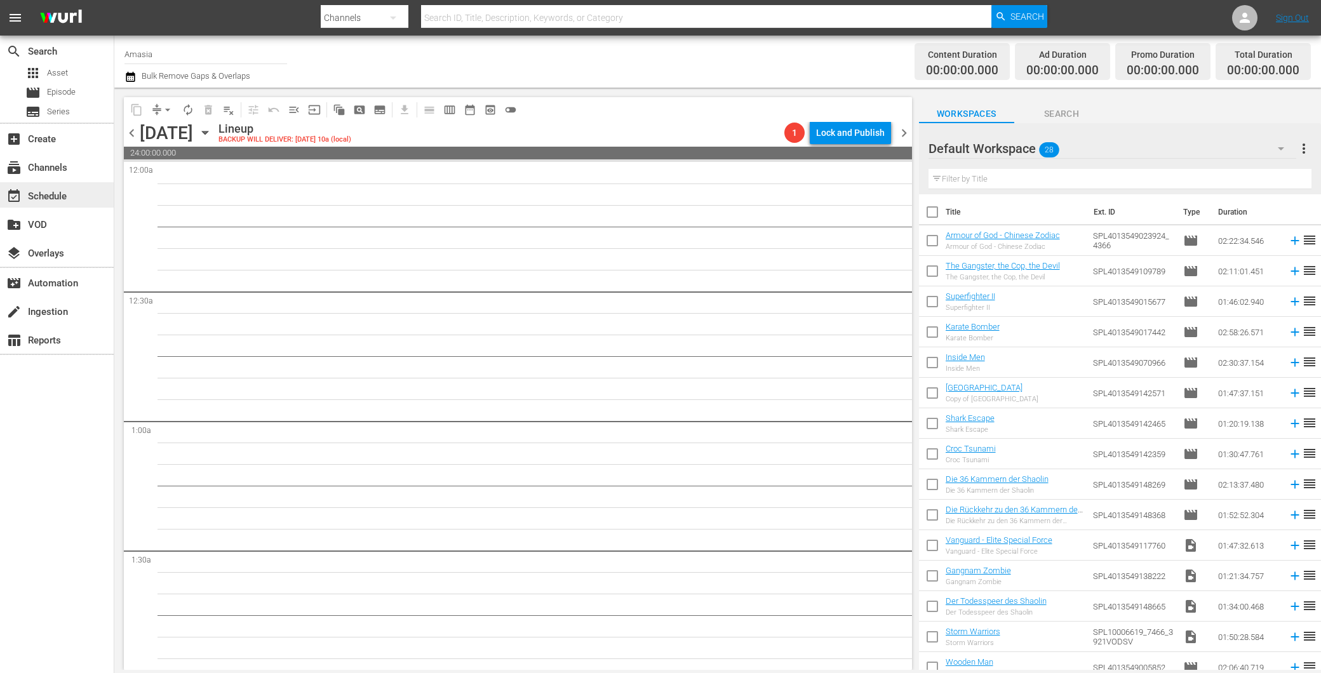
click at [47, 182] on div "search Search apps Asset movie Episode subtitles Series add_box Create subscrip…" at bounding box center [57, 372] width 114 height 673
drag, startPoint x: 47, startPoint y: 182, endPoint x: 29, endPoint y: 150, distance: 37.0
click at [29, 150] on div "add_box Create" at bounding box center [57, 137] width 114 height 25
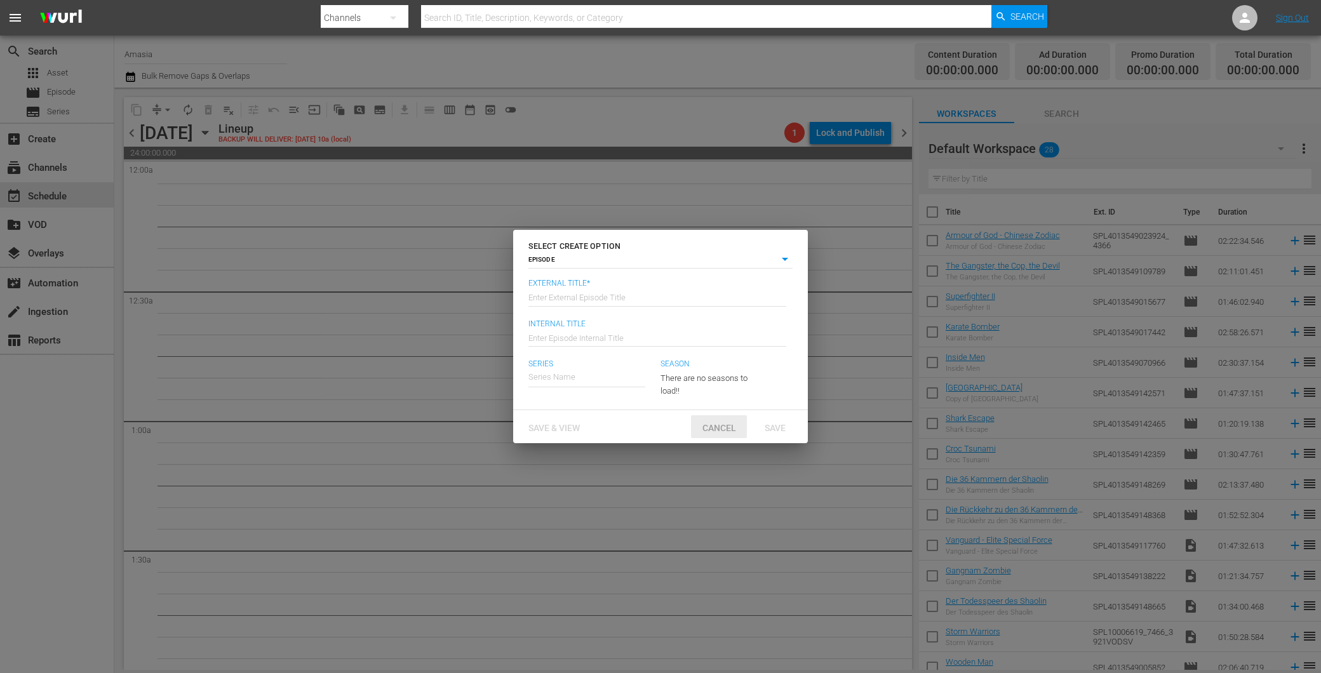
click at [702, 419] on div "Cancel" at bounding box center [719, 428] width 56 height 24
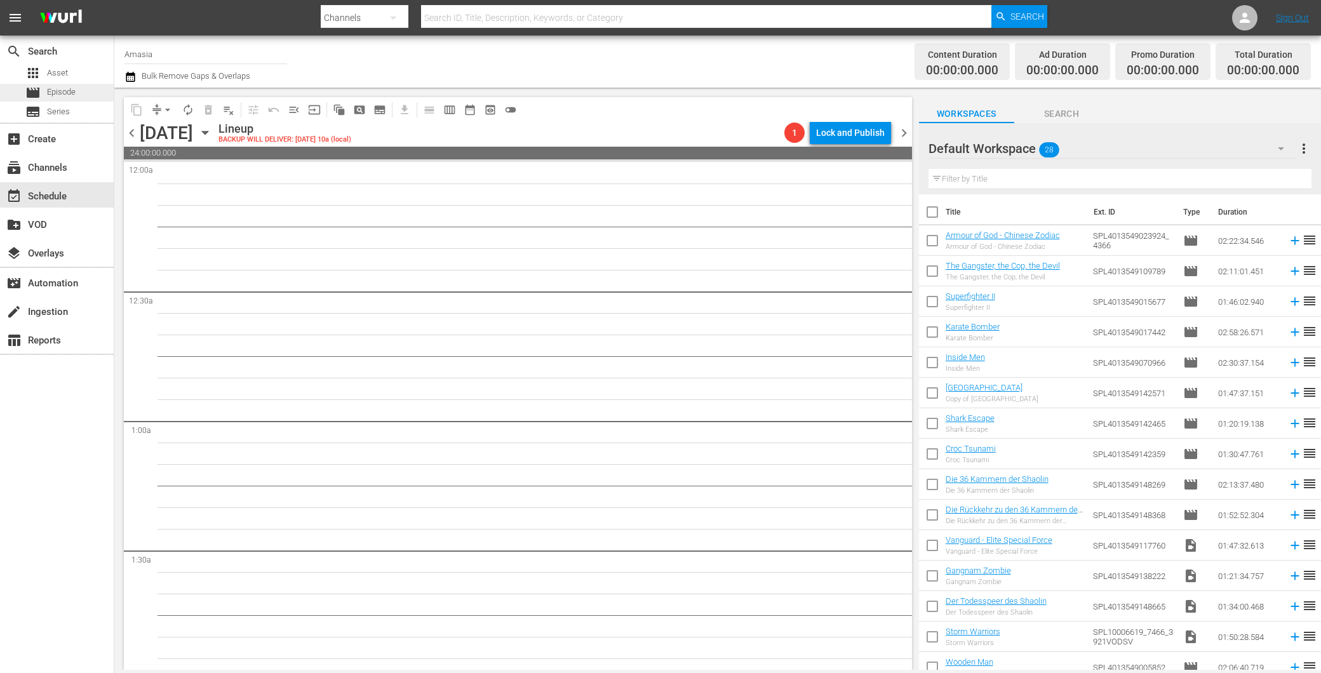
click at [76, 87] on div "movie Episode" at bounding box center [57, 93] width 114 height 18
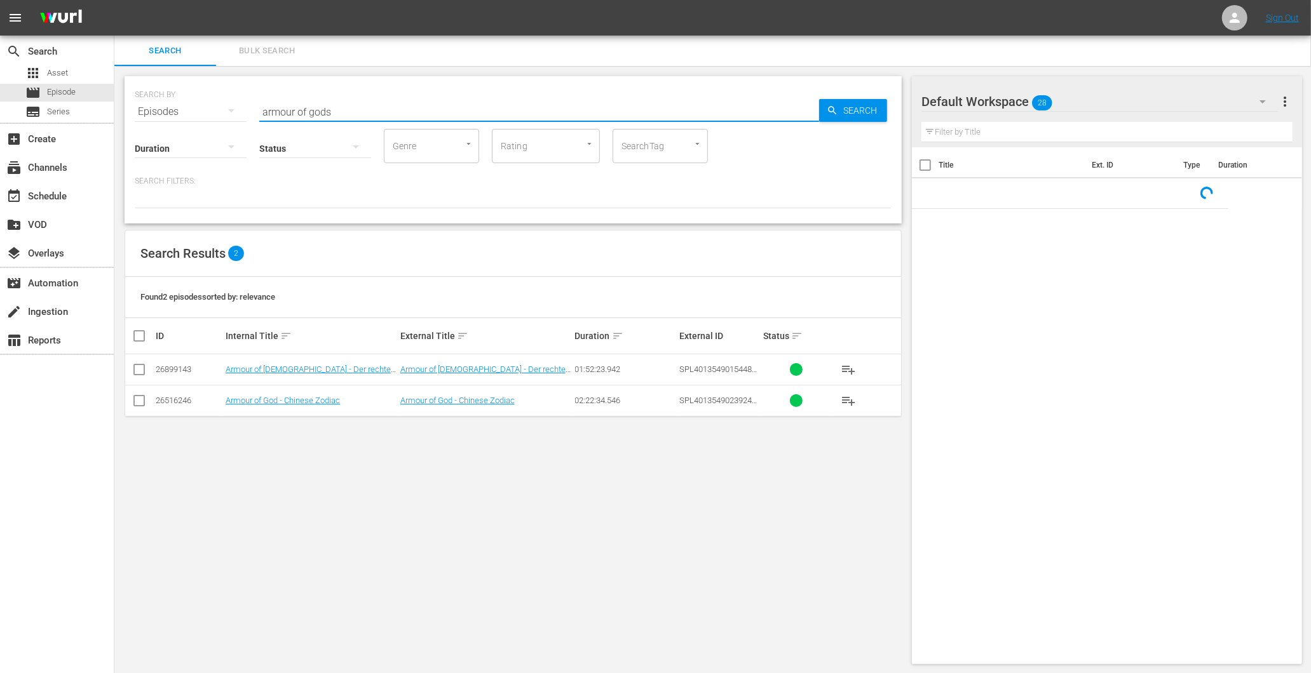
click at [353, 115] on input "armour of gods" at bounding box center [539, 112] width 560 height 30
click at [351, 115] on input "armour of gods" at bounding box center [539, 112] width 560 height 30
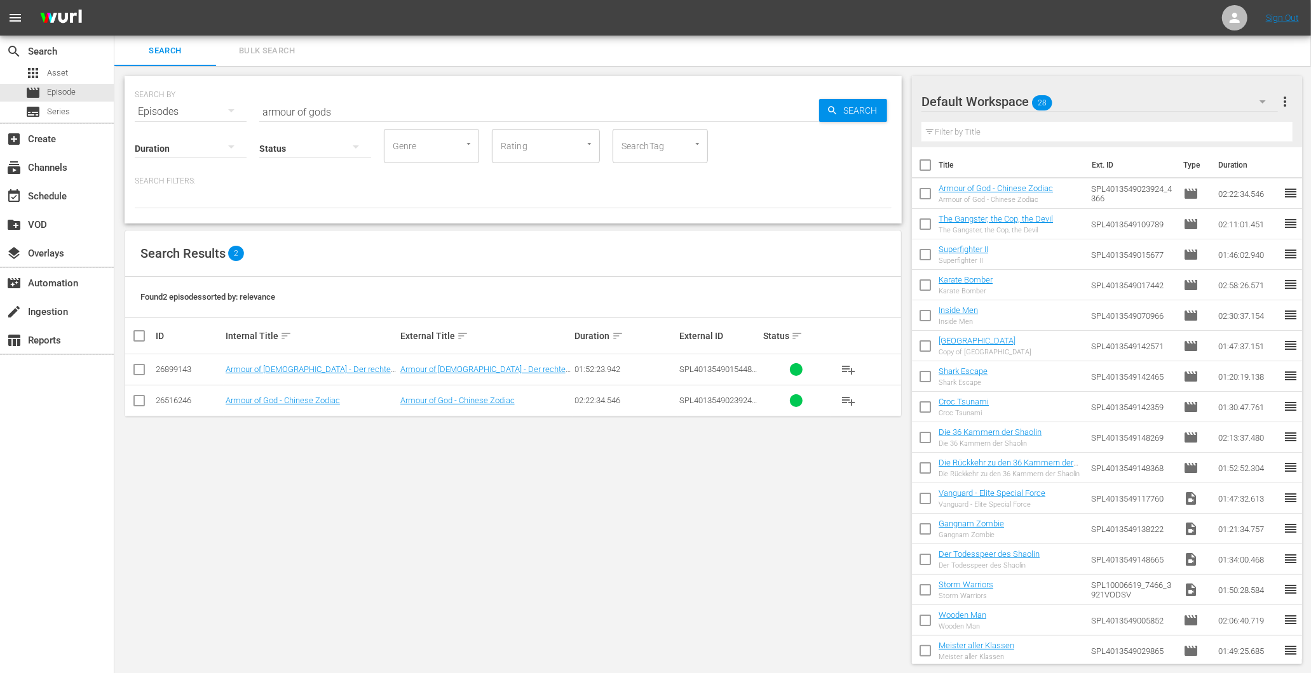
click at [319, 107] on input "armour of gods" at bounding box center [539, 112] width 560 height 30
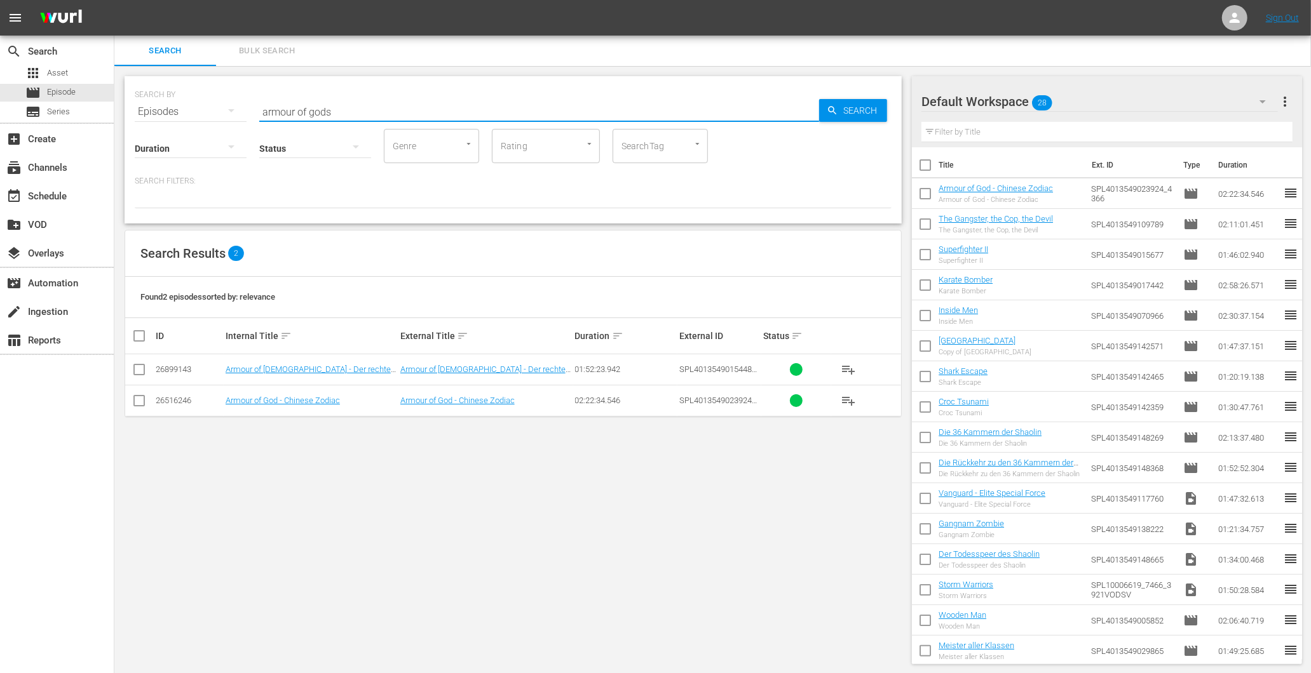
click at [319, 107] on input "armour of gods" at bounding box center [539, 112] width 560 height 30
click at [318, 107] on input "armour of gods" at bounding box center [539, 112] width 560 height 30
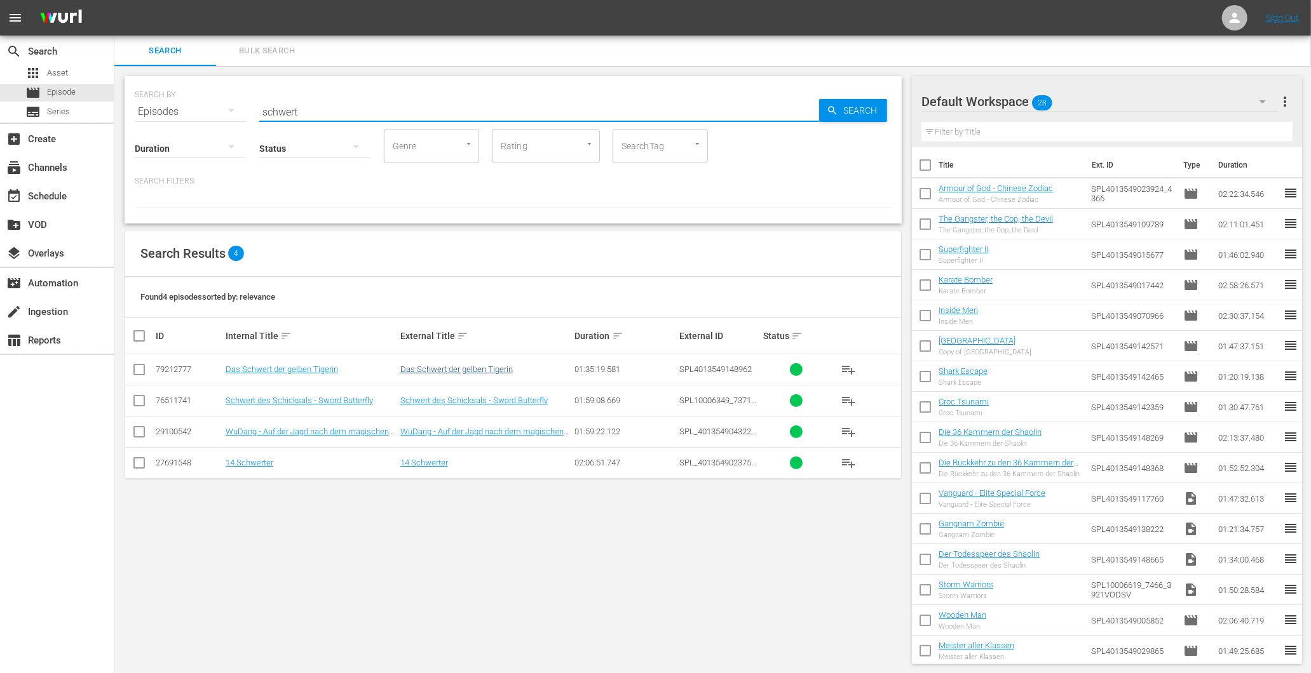
type input "schwert"
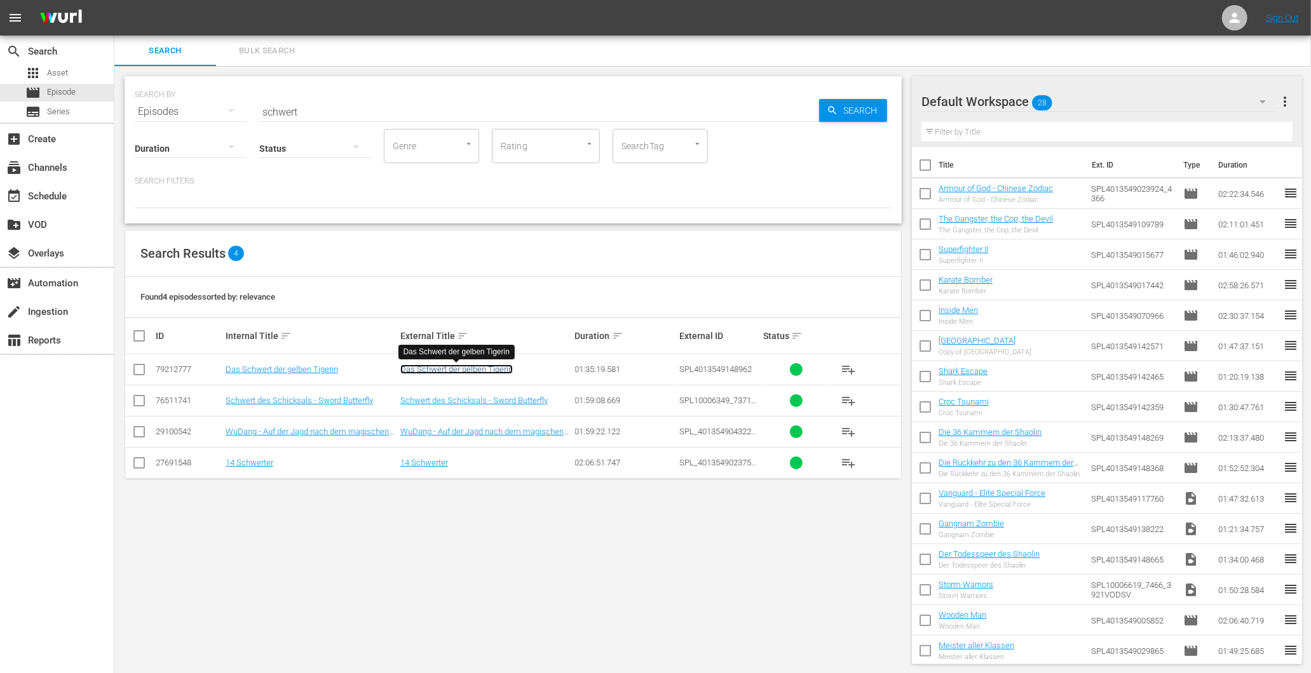
click at [473, 370] on link "Das Schwert der gelben Tigerin" at bounding box center [456, 370] width 112 height 10
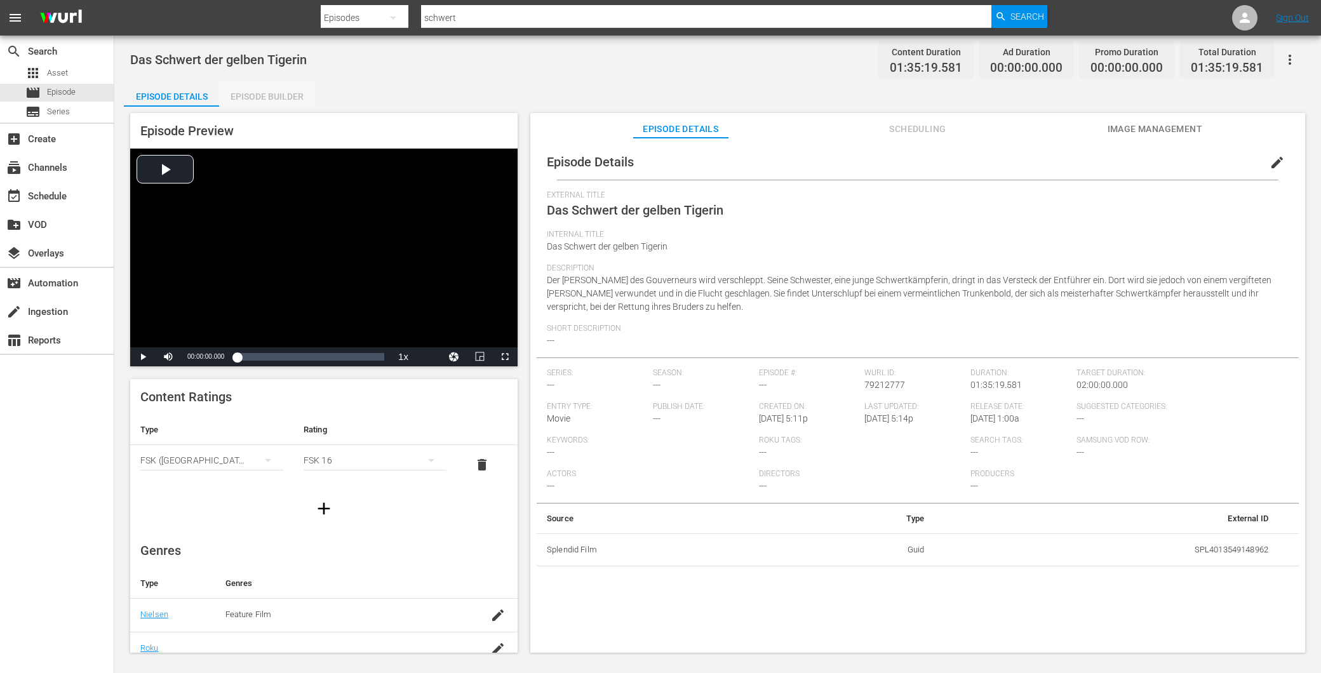
click at [283, 91] on div "Episode Builder" at bounding box center [266, 96] width 95 height 30
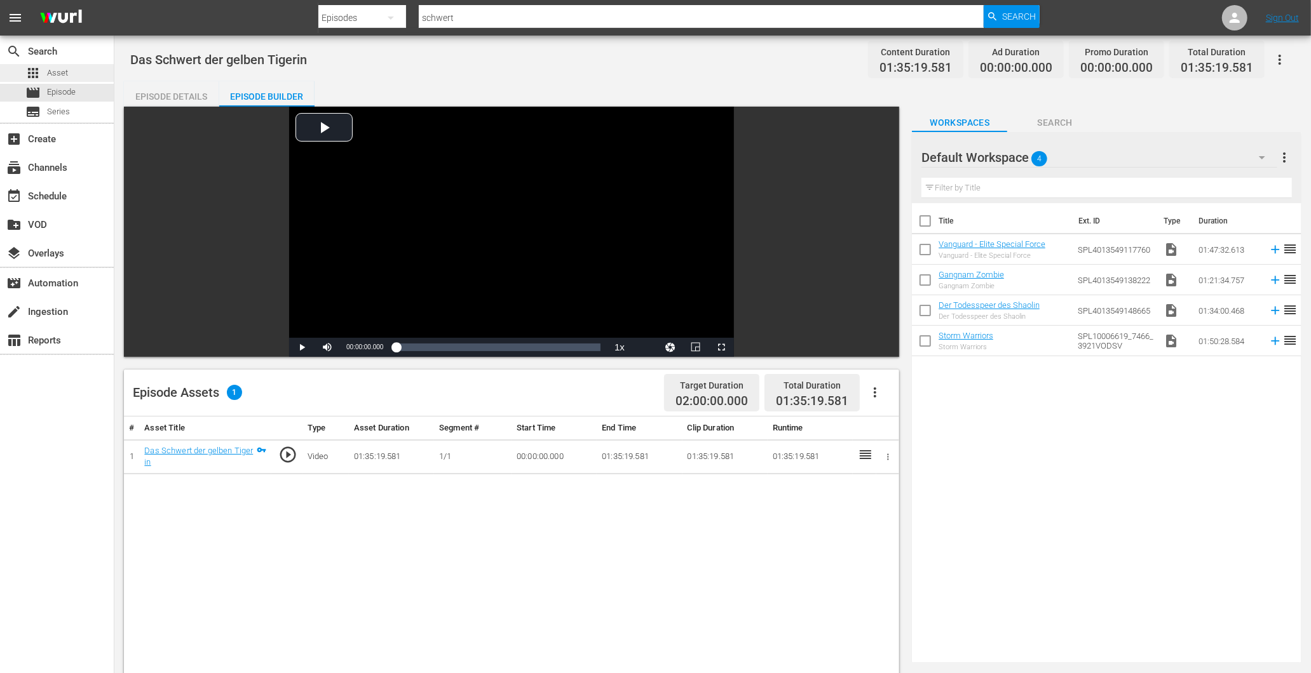
click at [53, 70] on span "Asset" at bounding box center [57, 73] width 21 height 13
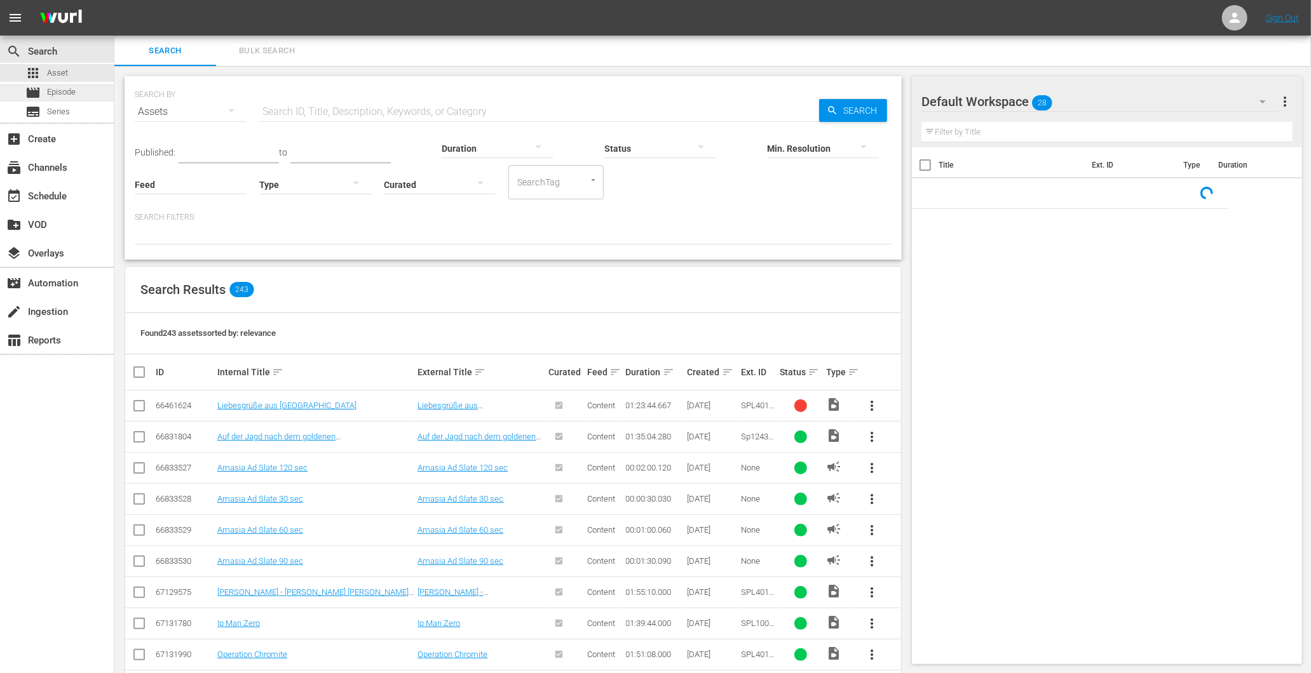
click at [62, 93] on span "Episode" at bounding box center [61, 92] width 29 height 13
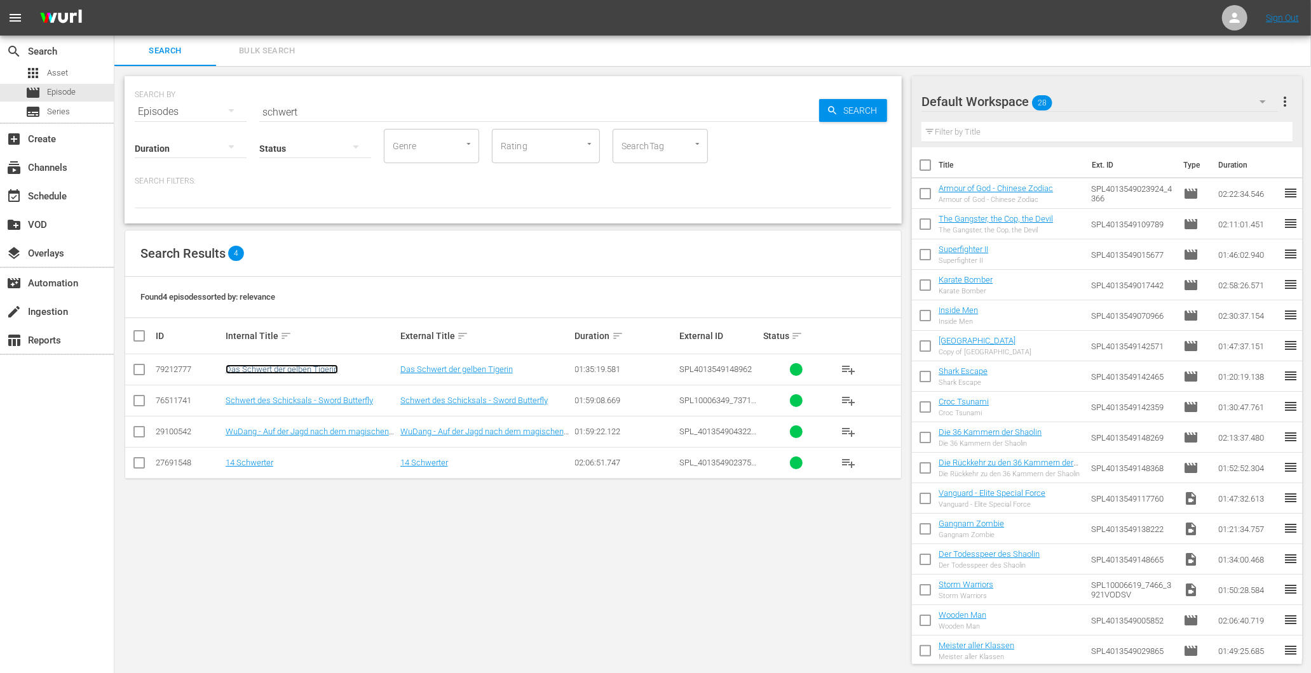
click at [324, 365] on link "Das Schwert der gelben Tigerin" at bounding box center [282, 370] width 112 height 10
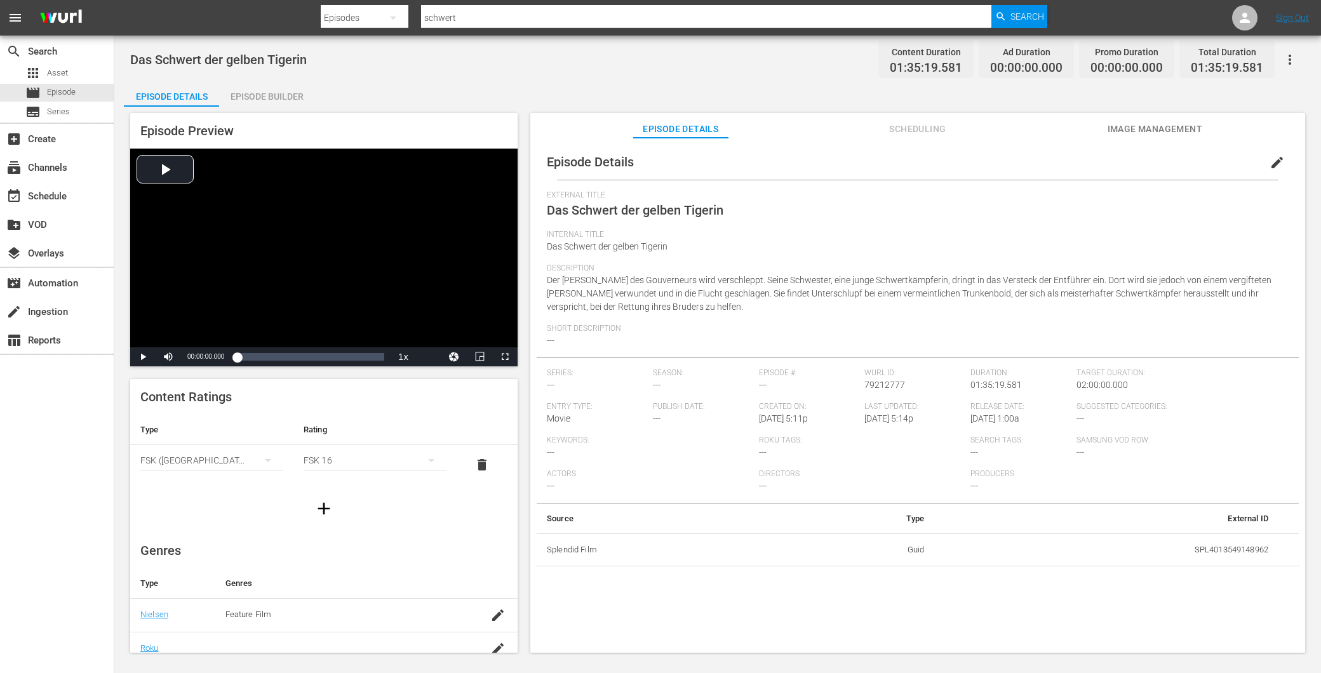
click at [282, 94] on div "Episode Builder" at bounding box center [266, 96] width 95 height 30
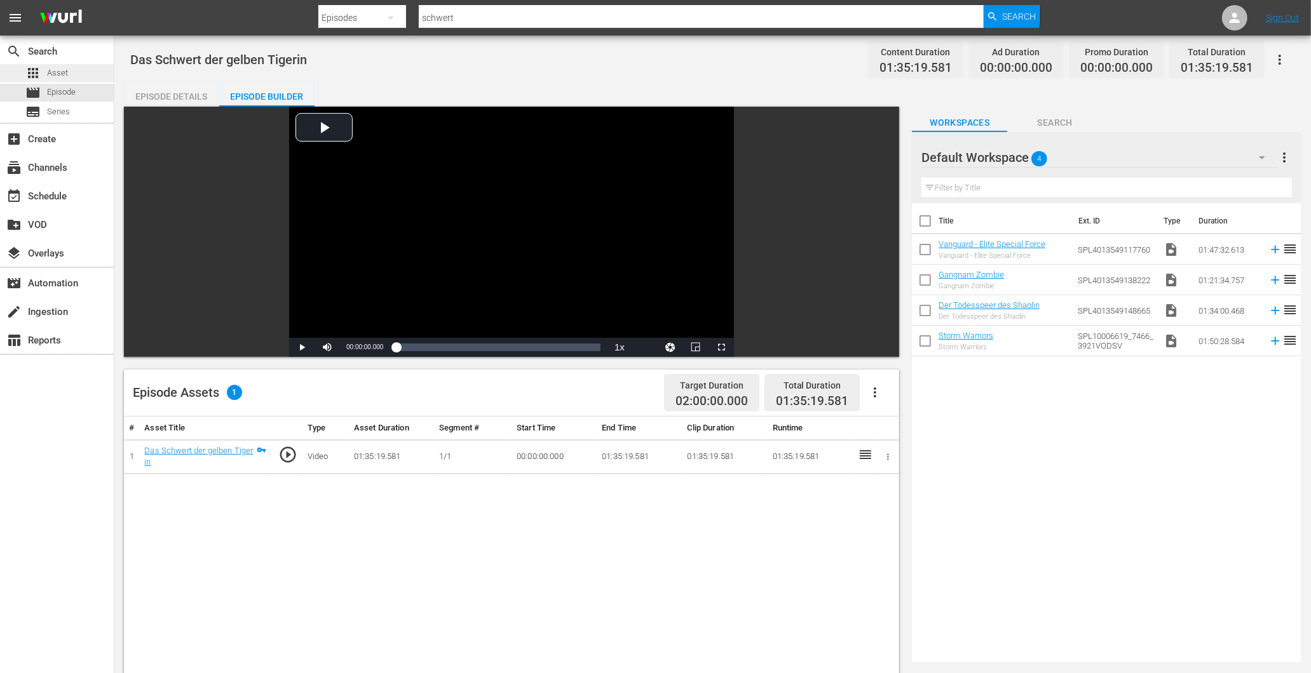
click at [78, 67] on div "apps Asset" at bounding box center [57, 73] width 114 height 18
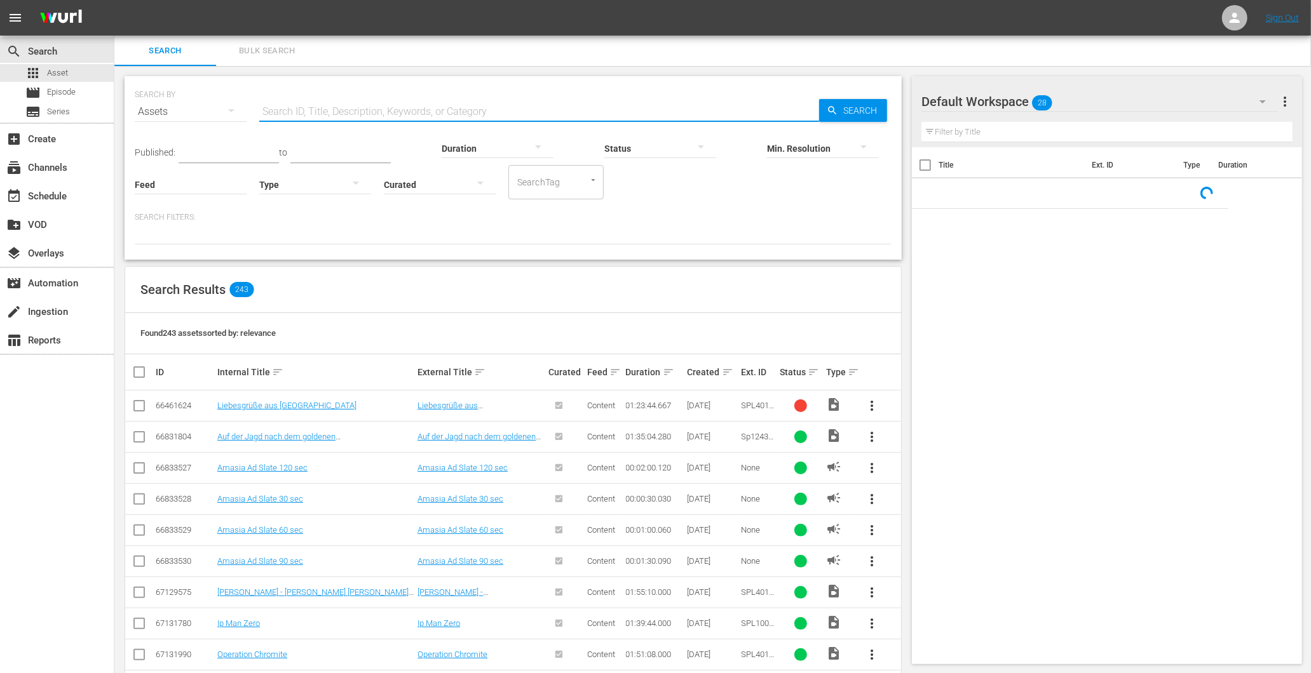
click at [283, 107] on input "text" at bounding box center [539, 112] width 560 height 30
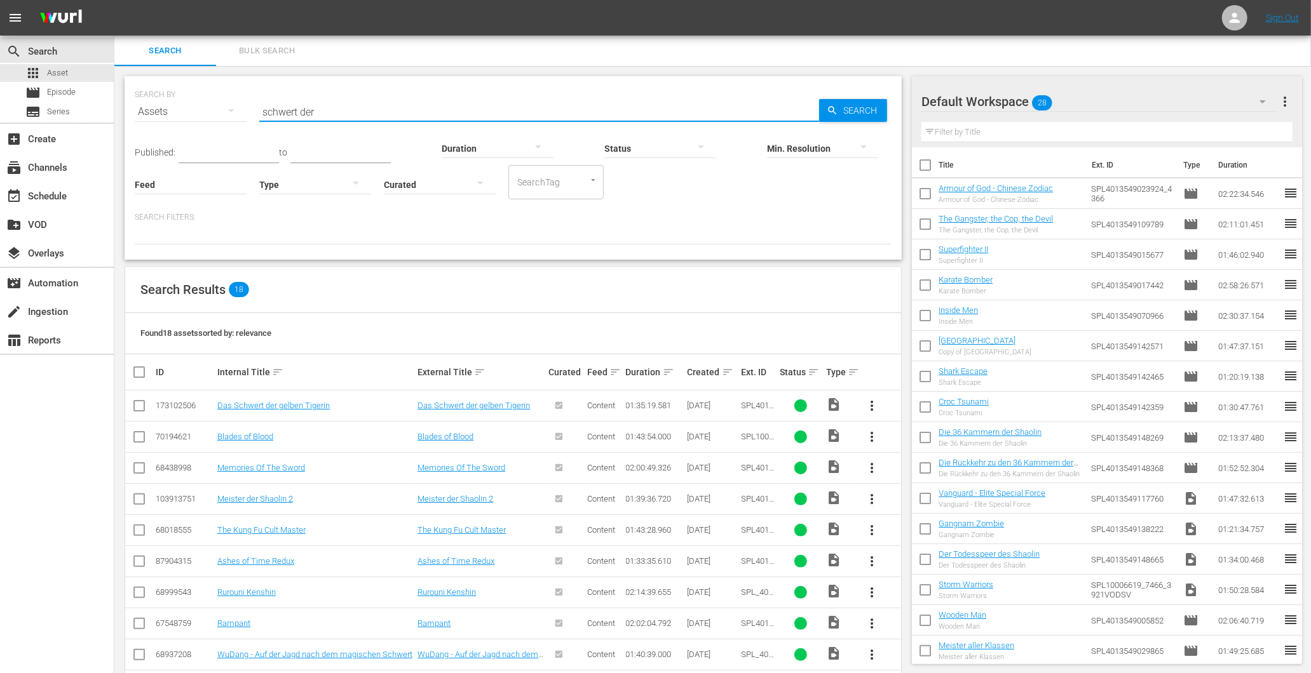
type input "schwert der"
click at [872, 402] on span "more_vert" at bounding box center [871, 405] width 15 height 15
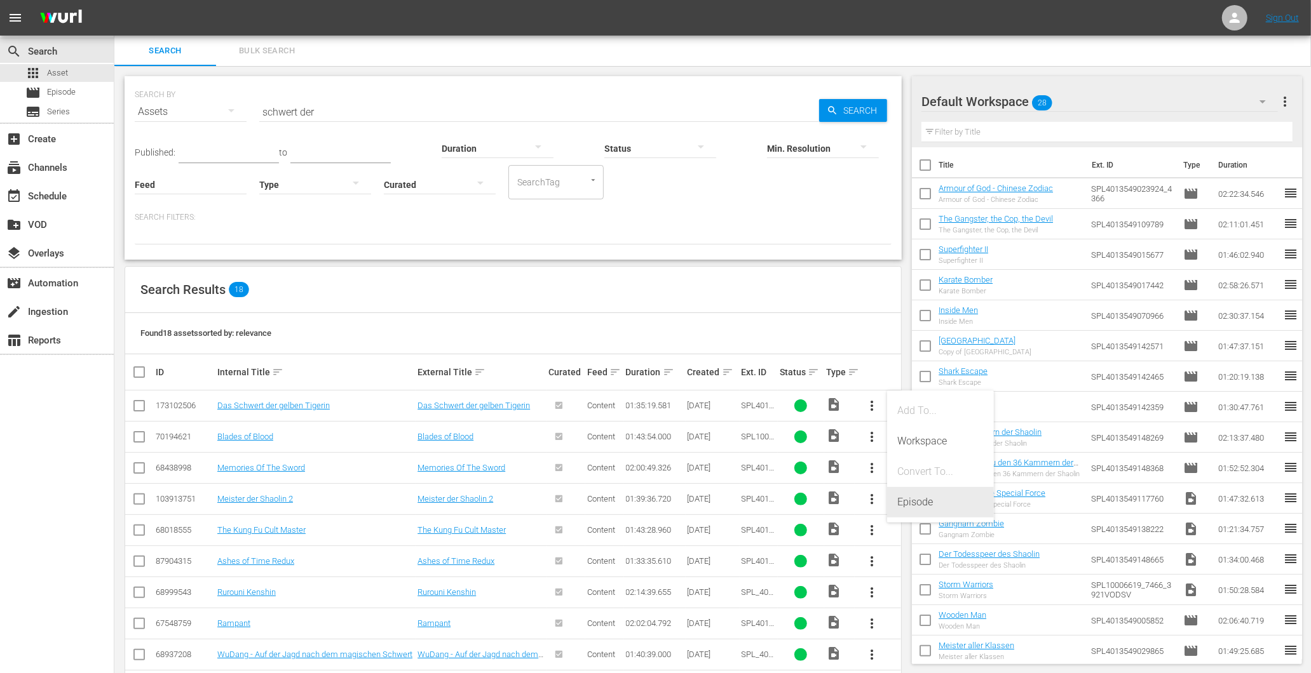
click at [937, 504] on div "Episode" at bounding box center [940, 502] width 86 height 30
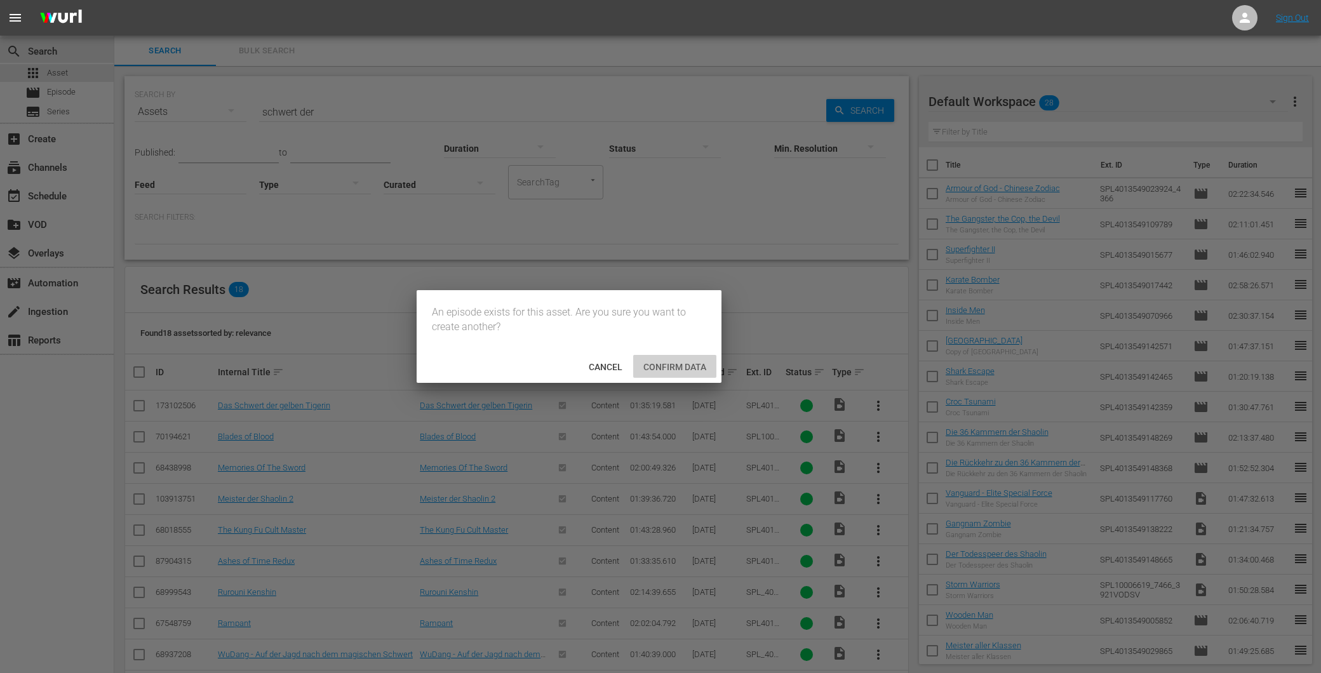
click at [658, 364] on span "Confirm data" at bounding box center [674, 367] width 83 height 10
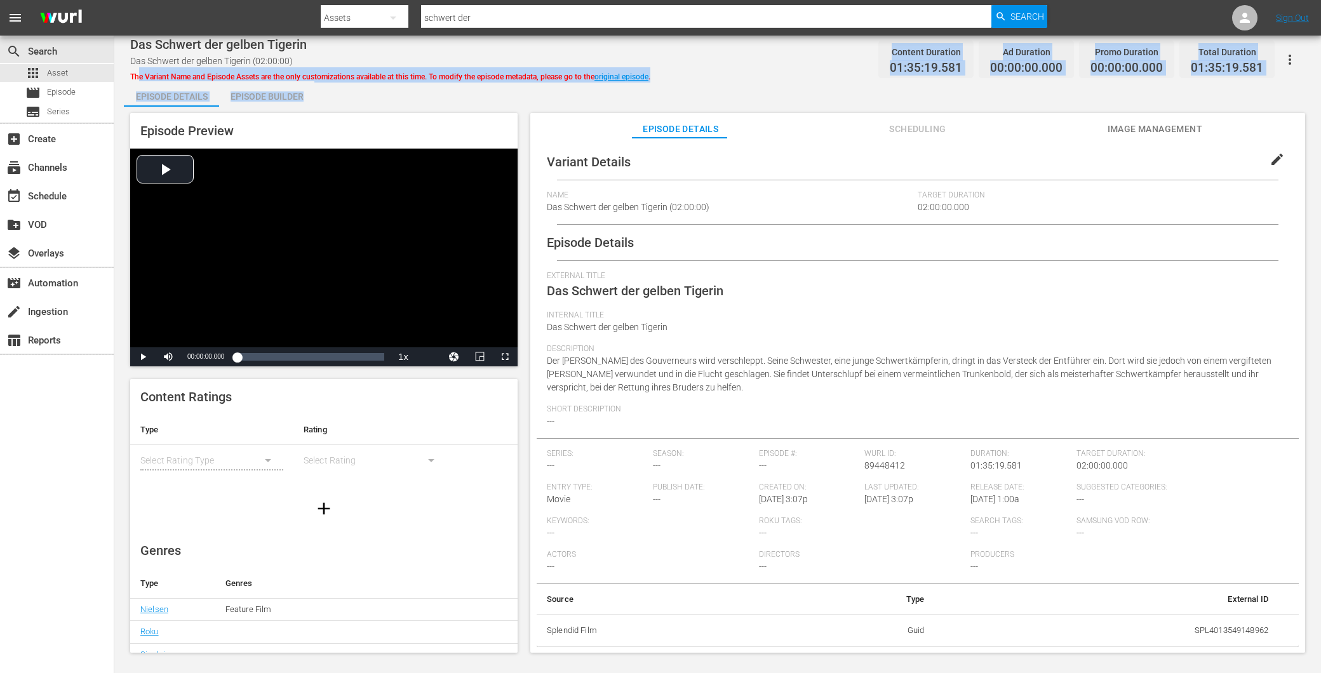
drag, startPoint x: 160, startPoint y: 83, endPoint x: 482, endPoint y: 99, distance: 321.9
click at [482, 99] on div "Das Schwert der gelben Tigerin Das Schwert der gelben Tigerin (02:00:00) The Va…" at bounding box center [717, 354] width 1207 height 637
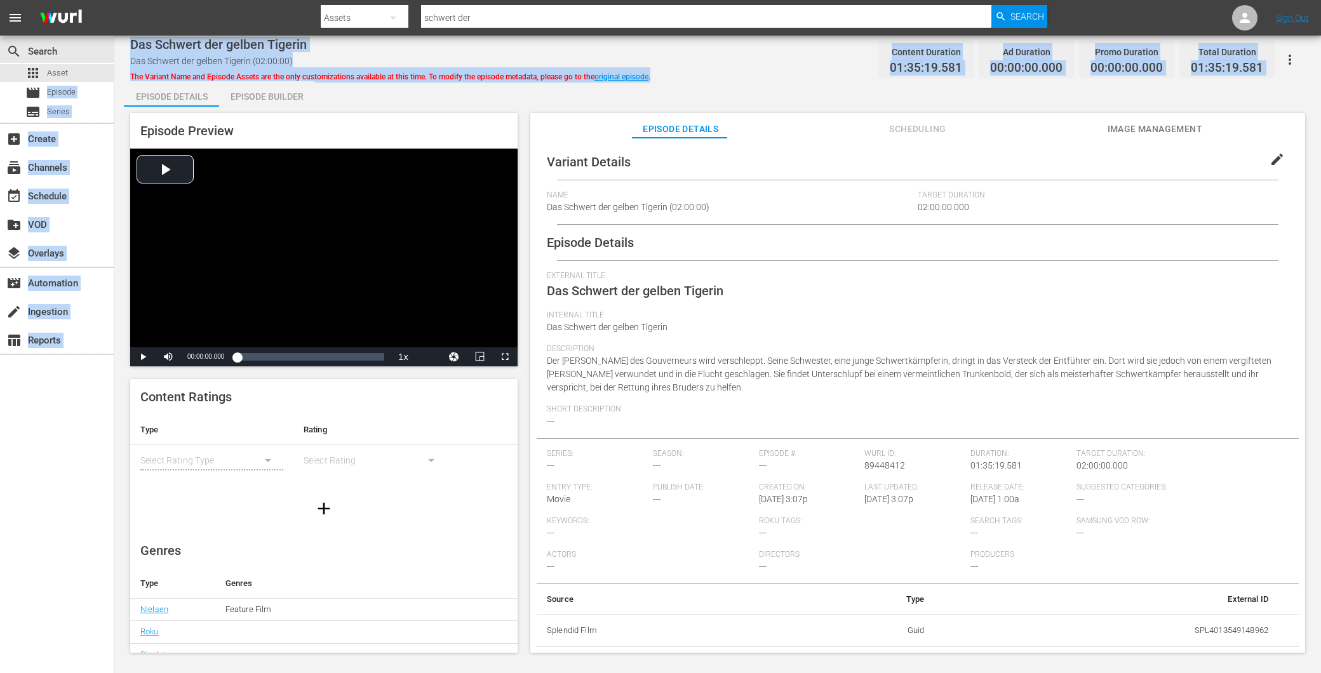
click at [114, 0] on div "search Search apps Asset movie Episode subtitles Series add_box Create subscrip…" at bounding box center [717, 0] width 1207 height 0
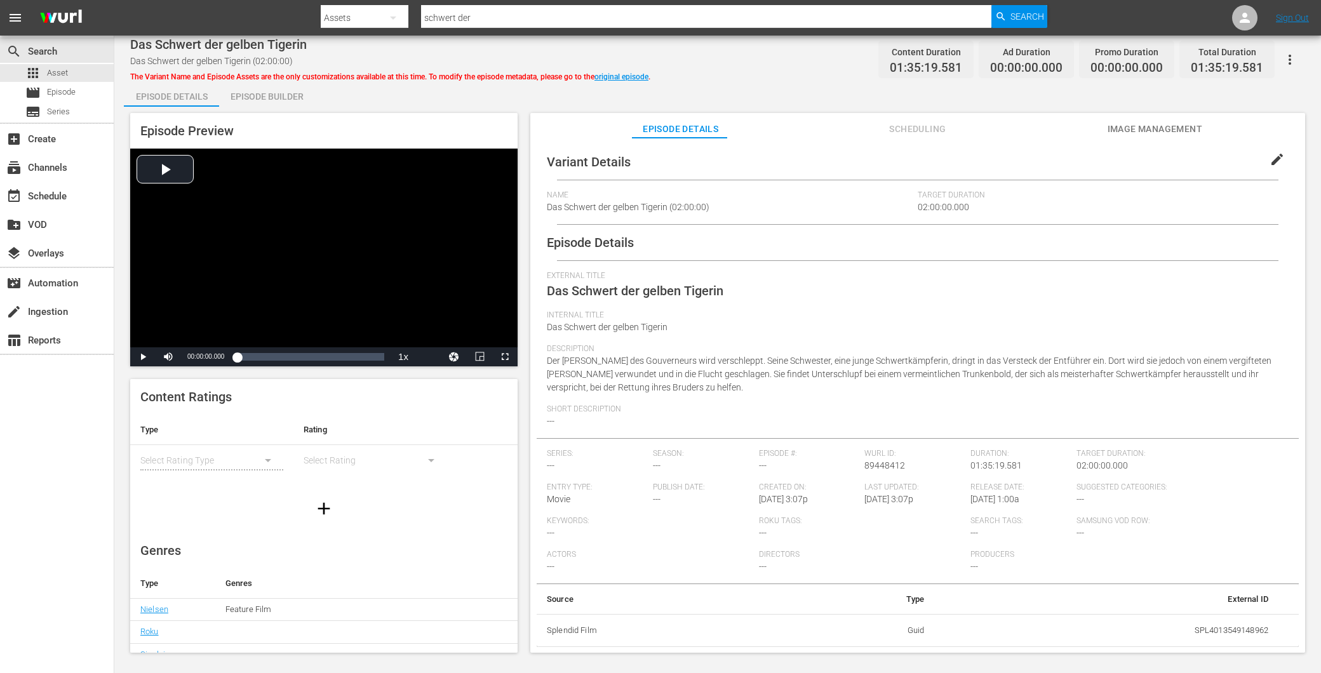
drag, startPoint x: 114, startPoint y: 77, endPoint x: 360, endPoint y: 104, distance: 247.4
click at [360, 104] on div "Episode Details Episode Builder Episode Preview Video Player is loading. Play V…" at bounding box center [718, 372] width 1188 height 582
drag, startPoint x: 250, startPoint y: 97, endPoint x: 240, endPoint y: 96, distance: 10.2
click at [250, 98] on div "Episode Builder" at bounding box center [266, 96] width 95 height 30
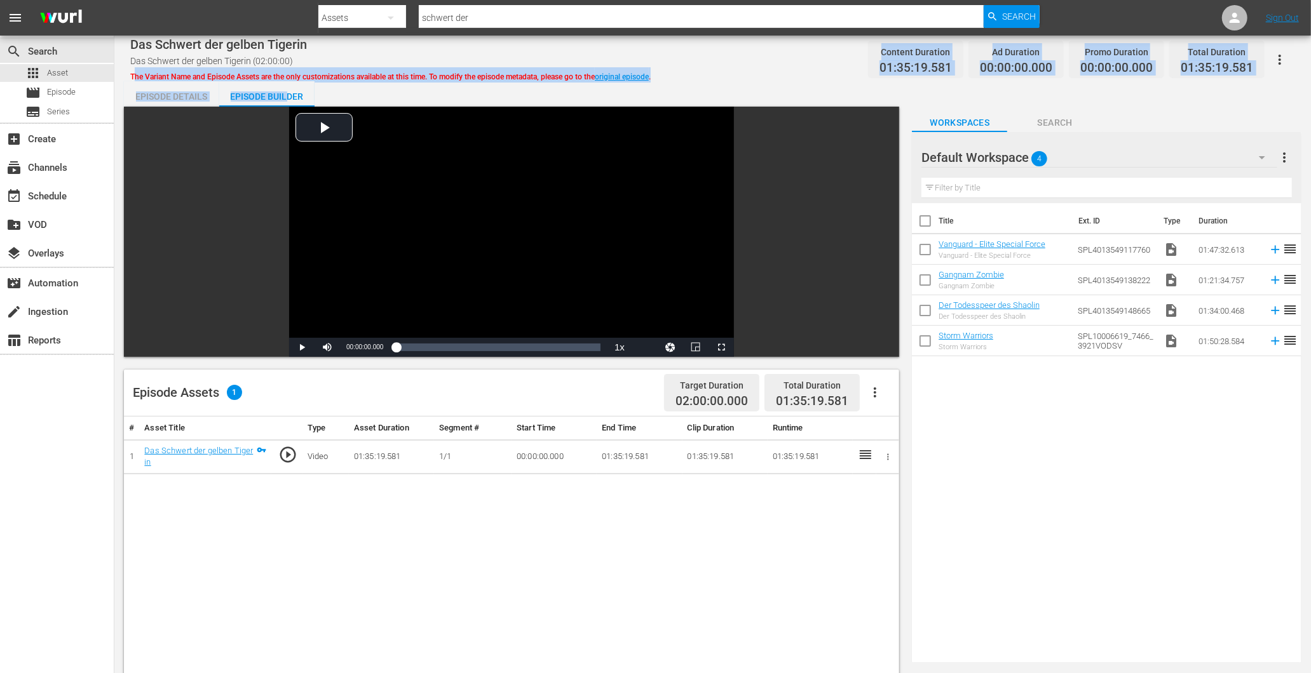
drag, startPoint x: 132, startPoint y: 74, endPoint x: 285, endPoint y: 81, distance: 152.7
click at [285, 81] on div "Das Schwert der gelben Tigerin Das Schwert der gelben Tigerin (02:00:00) The Va…" at bounding box center [712, 520] width 1196 height 969
drag, startPoint x: 285, startPoint y: 81, endPoint x: 138, endPoint y: 71, distance: 147.2
click at [140, 71] on div "The Variant Name and Episode Assets are the only customizations available at th…" at bounding box center [390, 74] width 520 height 15
click at [145, 73] on span "The Variant Name and Episode Assets are the only customizations available at th…" at bounding box center [390, 76] width 520 height 9
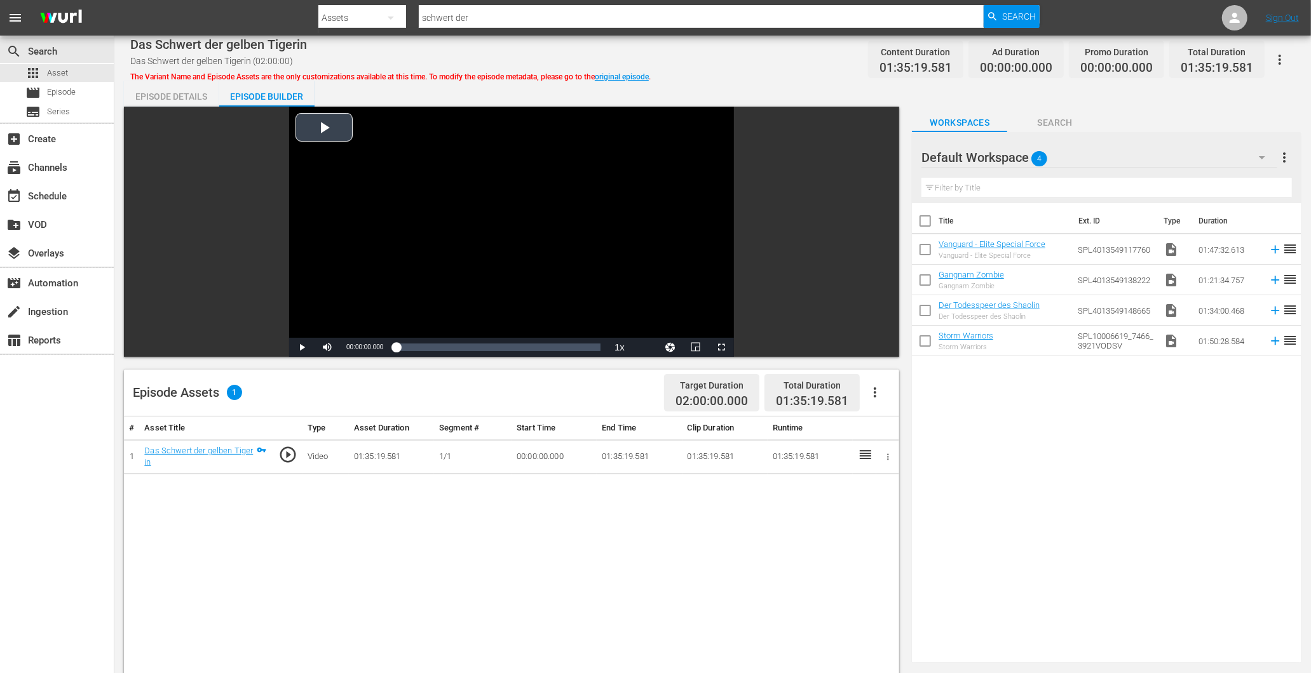
click at [486, 107] on div "Video Player" at bounding box center [511, 222] width 445 height 231
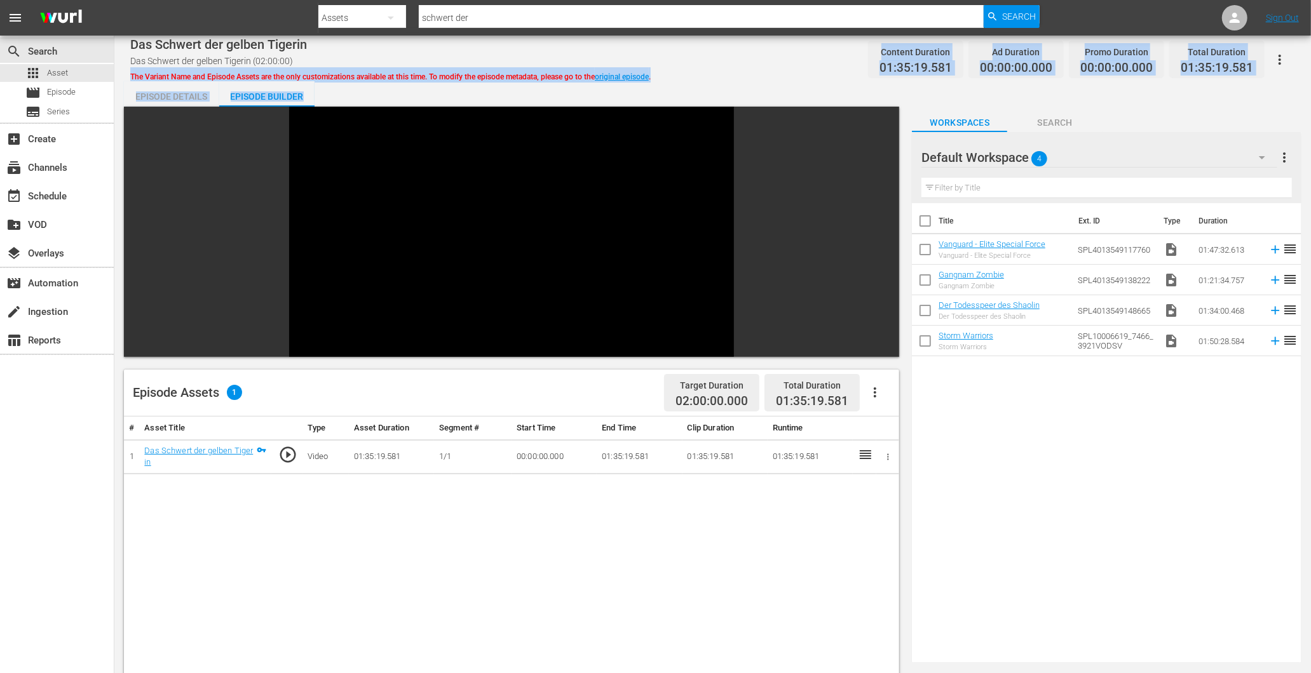
drag, startPoint x: 672, startPoint y: 80, endPoint x: 125, endPoint y: 72, distance: 546.4
click at [125, 72] on div "Das Schwert der gelben Tigerin Das Schwert der gelben Tigerin (02:00:00) The Va…" at bounding box center [712, 520] width 1196 height 969
copy div "The Variant Name and Episode Assets are the only customizations available at th…"
click at [734, 73] on div "Das Schwert der gelben Tigerin Das Schwert der gelben Tigerin (02:00:00) The Va…" at bounding box center [712, 59] width 1165 height 29
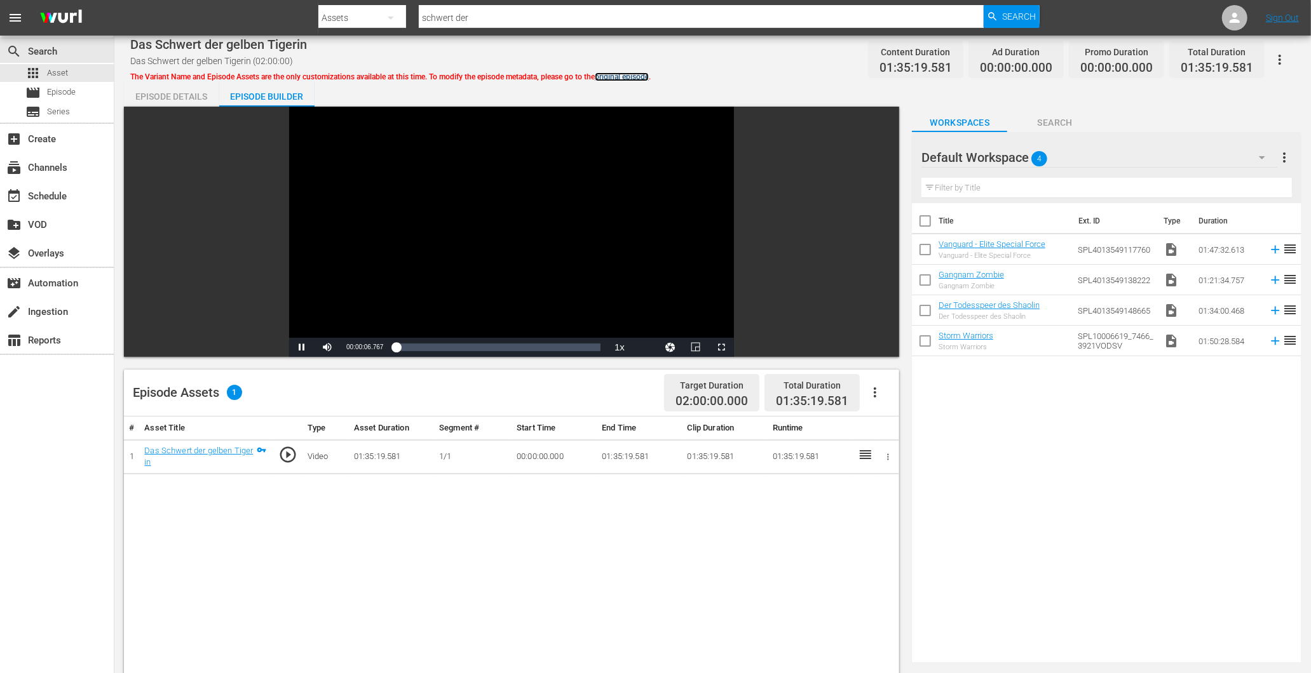
click at [635, 77] on link "original episode" at bounding box center [622, 76] width 54 height 9
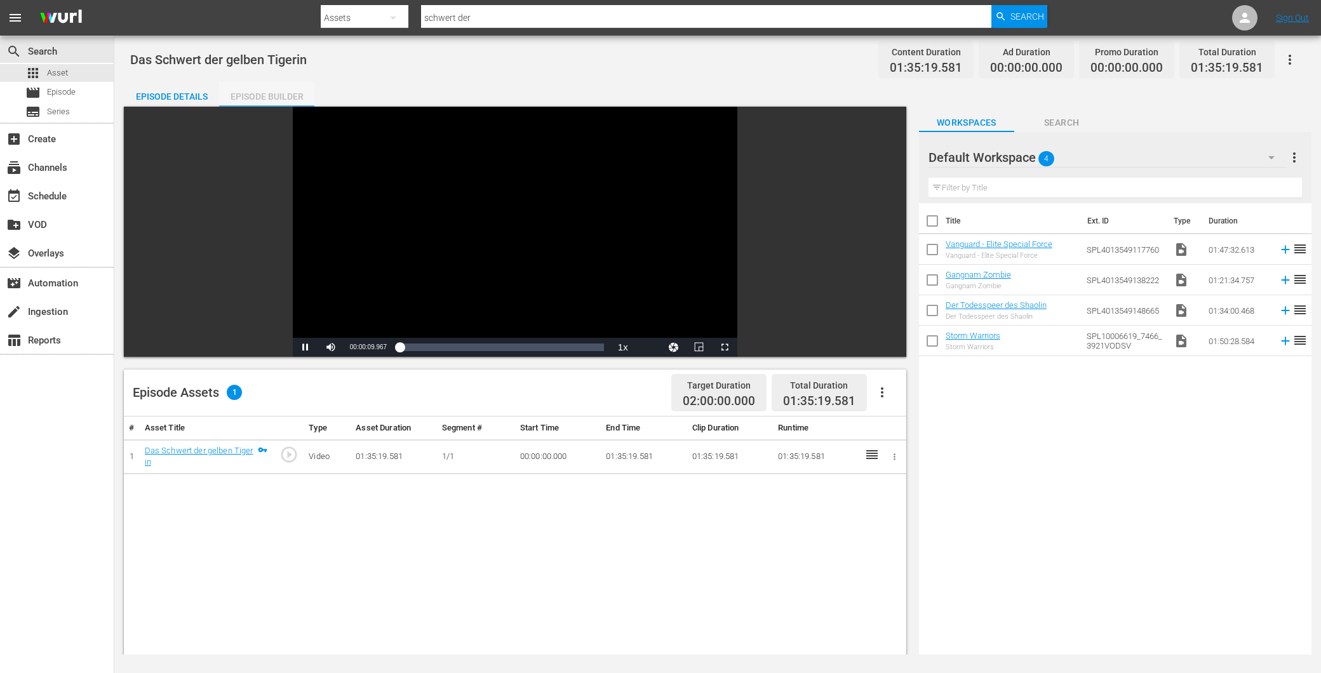
click at [267, 94] on div "Episode Builder" at bounding box center [266, 96] width 95 height 30
click at [150, 86] on div "Episode Details" at bounding box center [171, 96] width 95 height 30
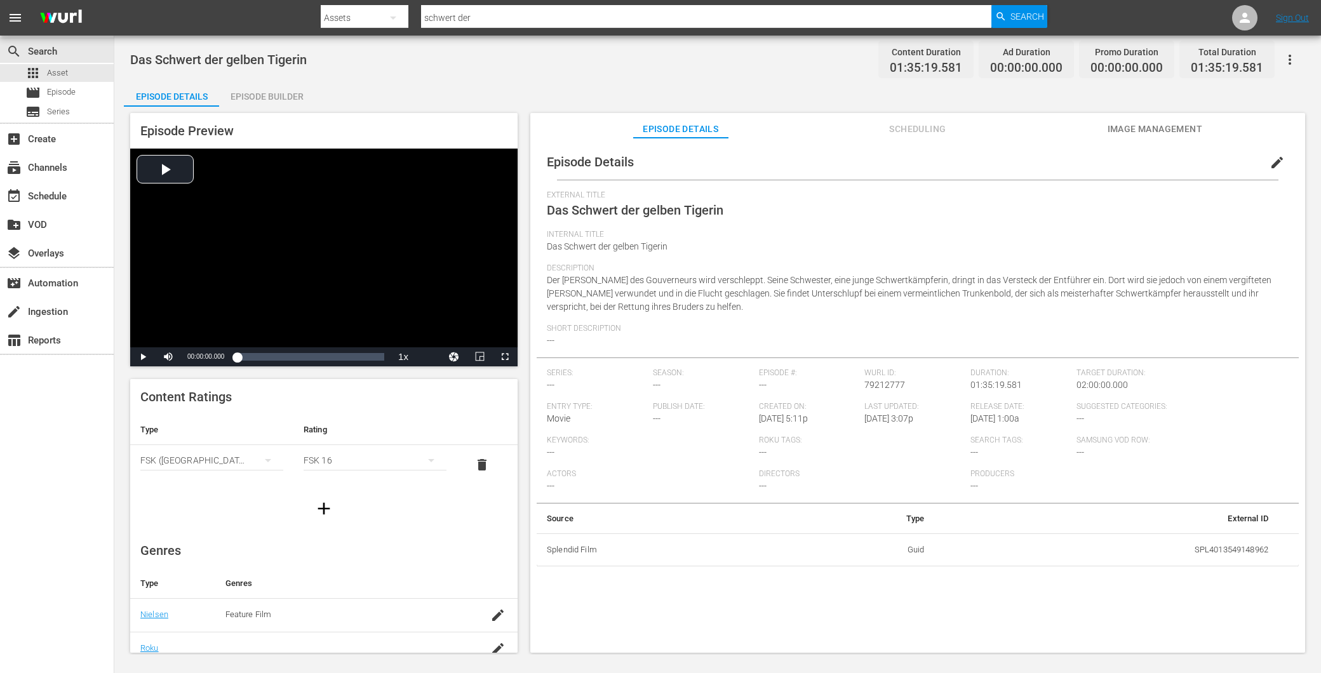
click at [245, 88] on div "Episode Builder" at bounding box center [266, 96] width 95 height 30
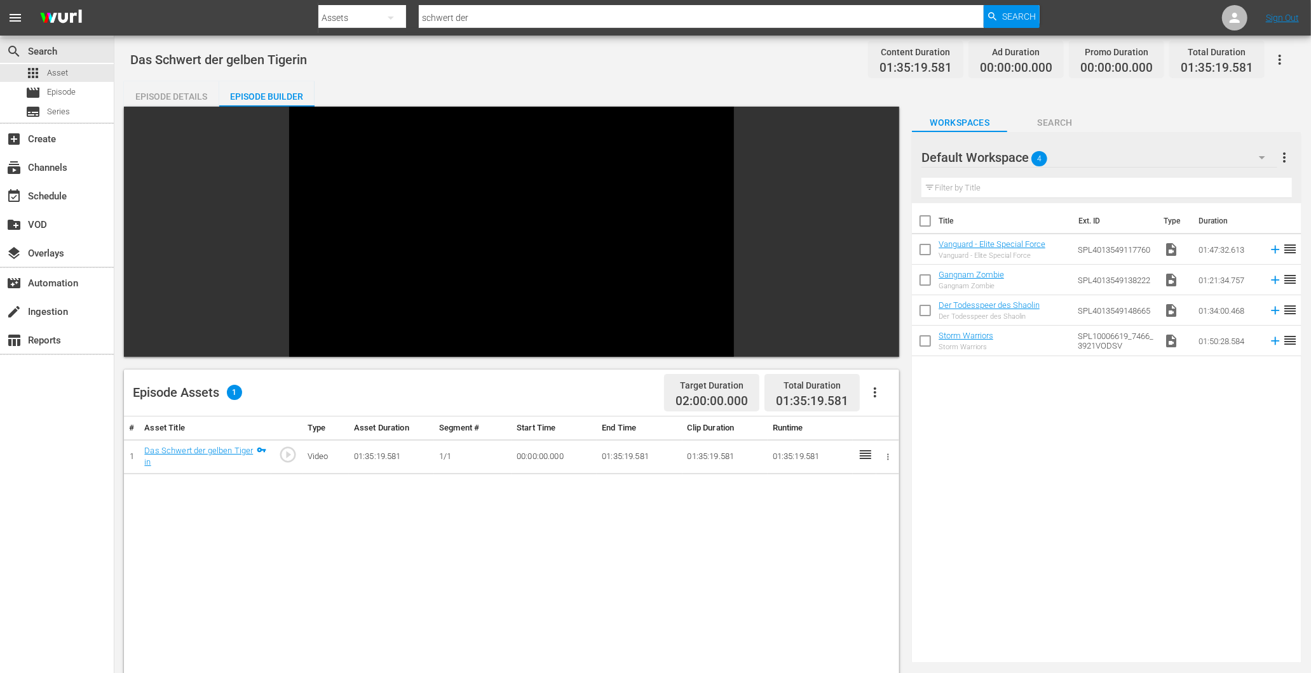
click at [208, 445] on div "Das Schwert der gelben Tigerin" at bounding box center [198, 457] width 109 height 24
click at [208, 452] on link "Das Schwert der gelben Tigerin" at bounding box center [198, 457] width 109 height 22
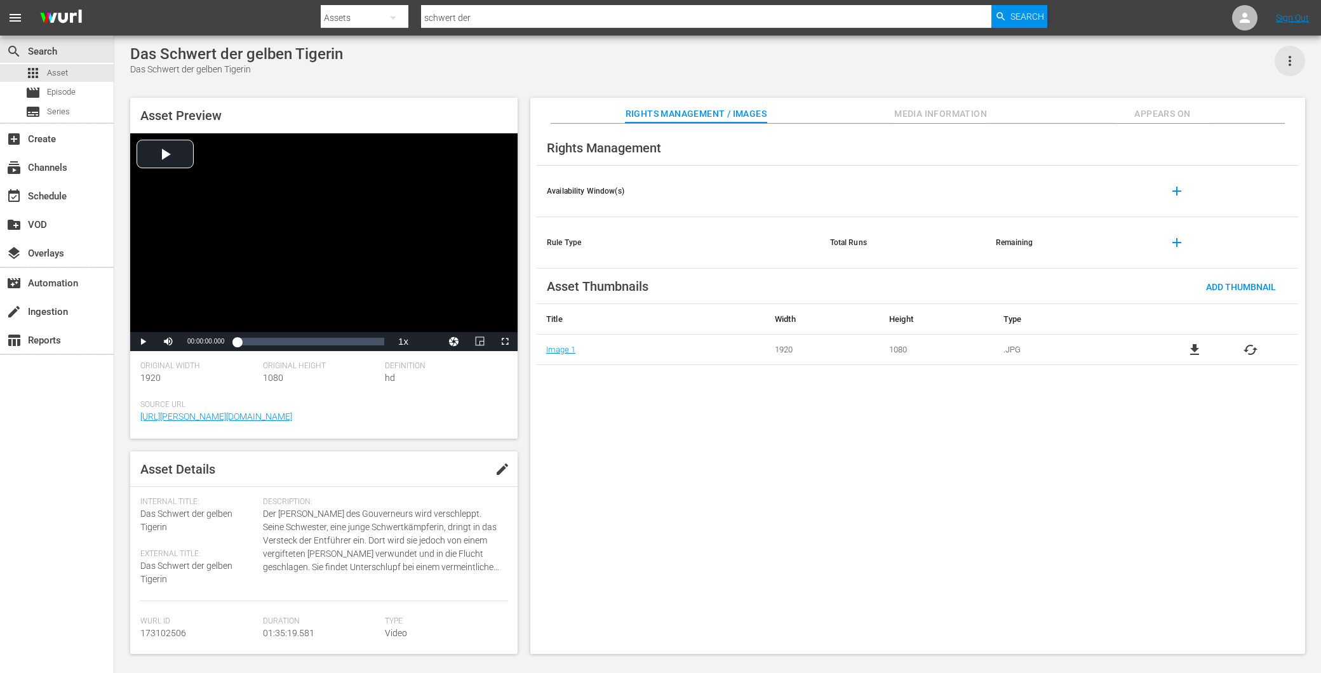
click at [1292, 55] on icon "button" at bounding box center [1290, 60] width 15 height 15
click at [1065, 80] on div "Das Schwert der gelben Tigerin Das Schwert der gelben Tigerin Asset Preview Vid…" at bounding box center [718, 346] width 1188 height 603
click at [995, 104] on div "Rights Management / Images Media Information Appears On" at bounding box center [918, 110] width 712 height 25
click at [929, 109] on span "Media Information" at bounding box center [940, 114] width 95 height 16
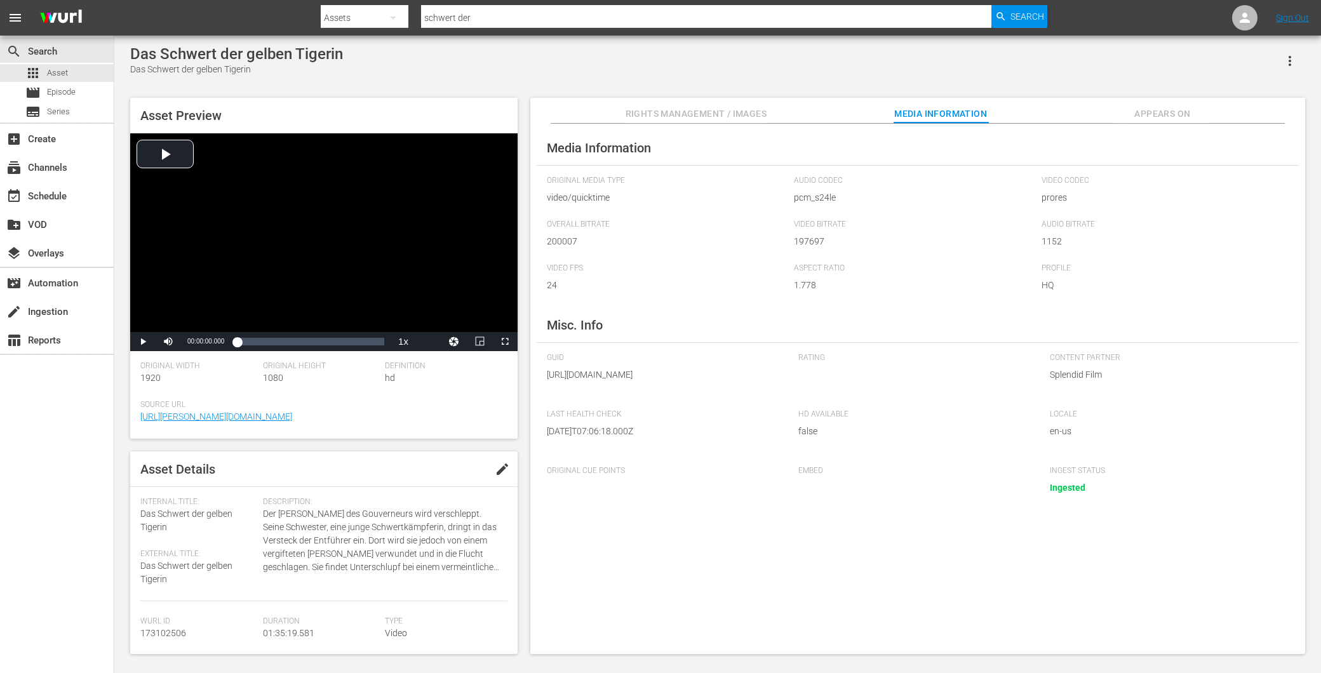
click at [1094, 106] on div "Rights Management / Images Media Information Appears On" at bounding box center [918, 110] width 712 height 25
click at [1101, 115] on div "Rights Management / Images Media Information Appears On" at bounding box center [918, 110] width 712 height 25
click at [1130, 121] on span "Appears On" at bounding box center [1162, 114] width 95 height 16
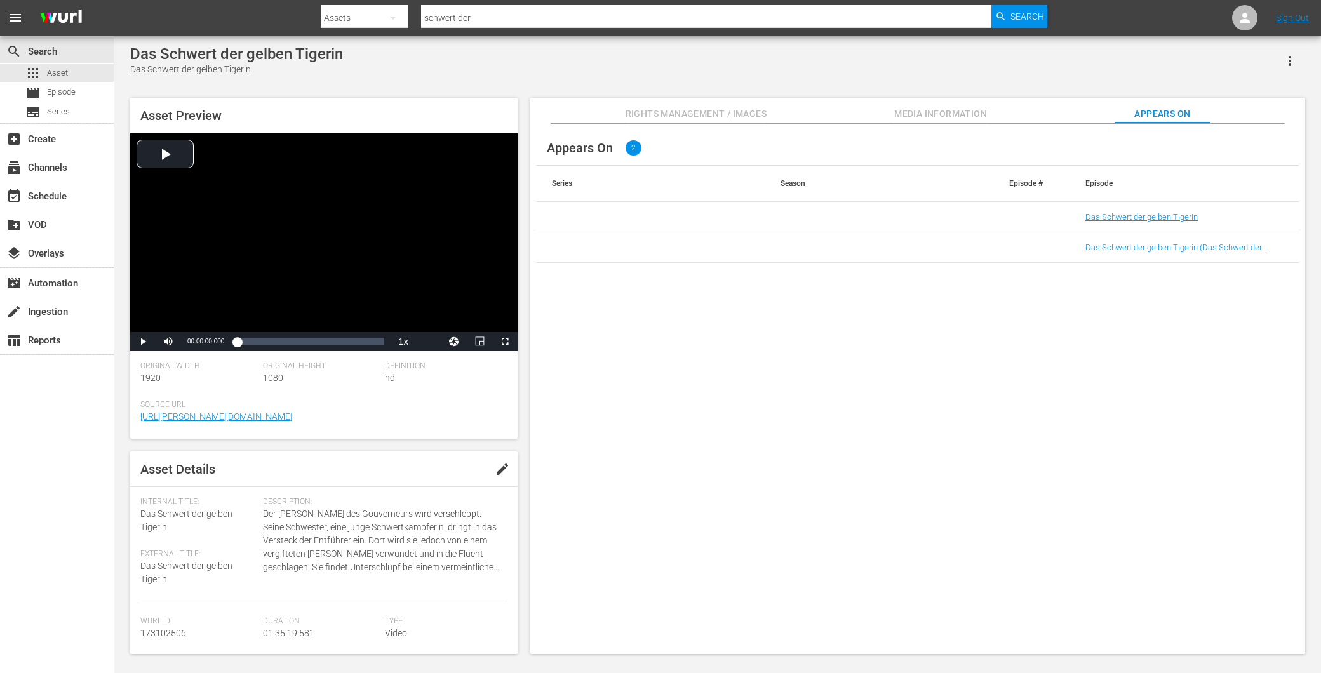
click at [732, 116] on span "Rights Management / Images" at bounding box center [696, 114] width 141 height 16
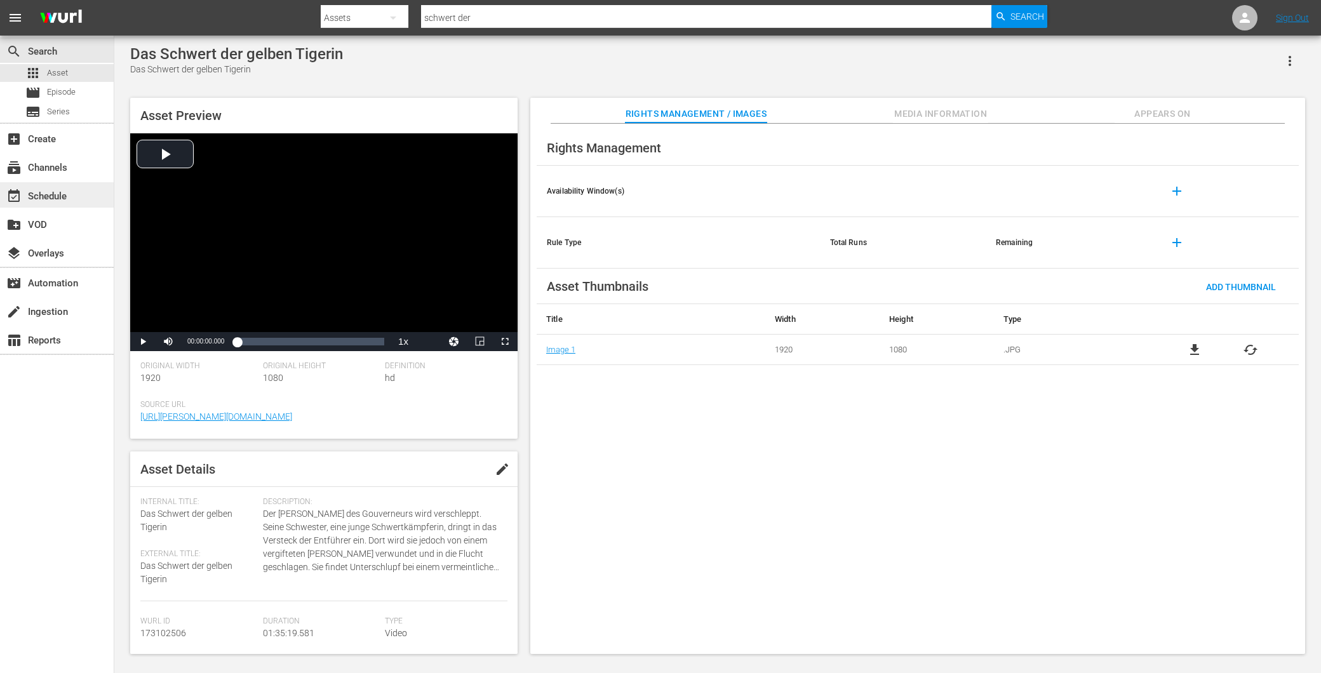
click at [62, 189] on div "event_available Schedule" at bounding box center [35, 194] width 71 height 11
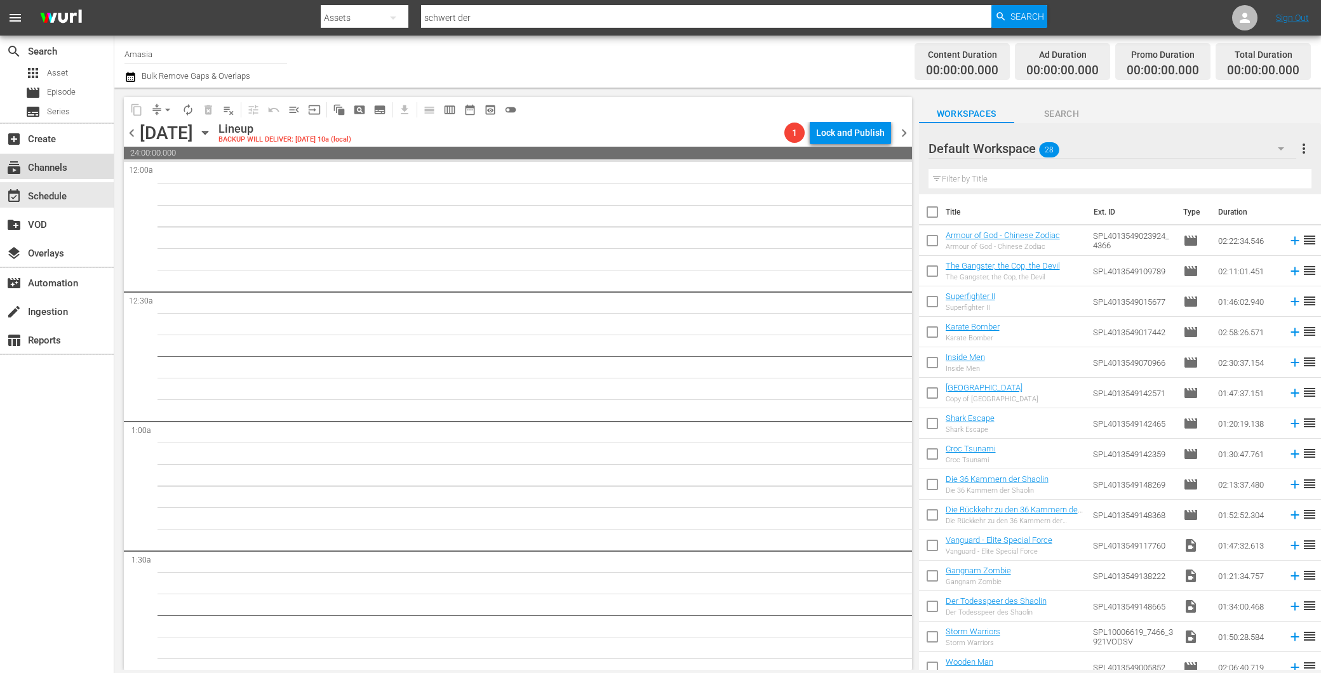
click at [50, 160] on div "subscriptions Channels" at bounding box center [35, 165] width 71 height 11
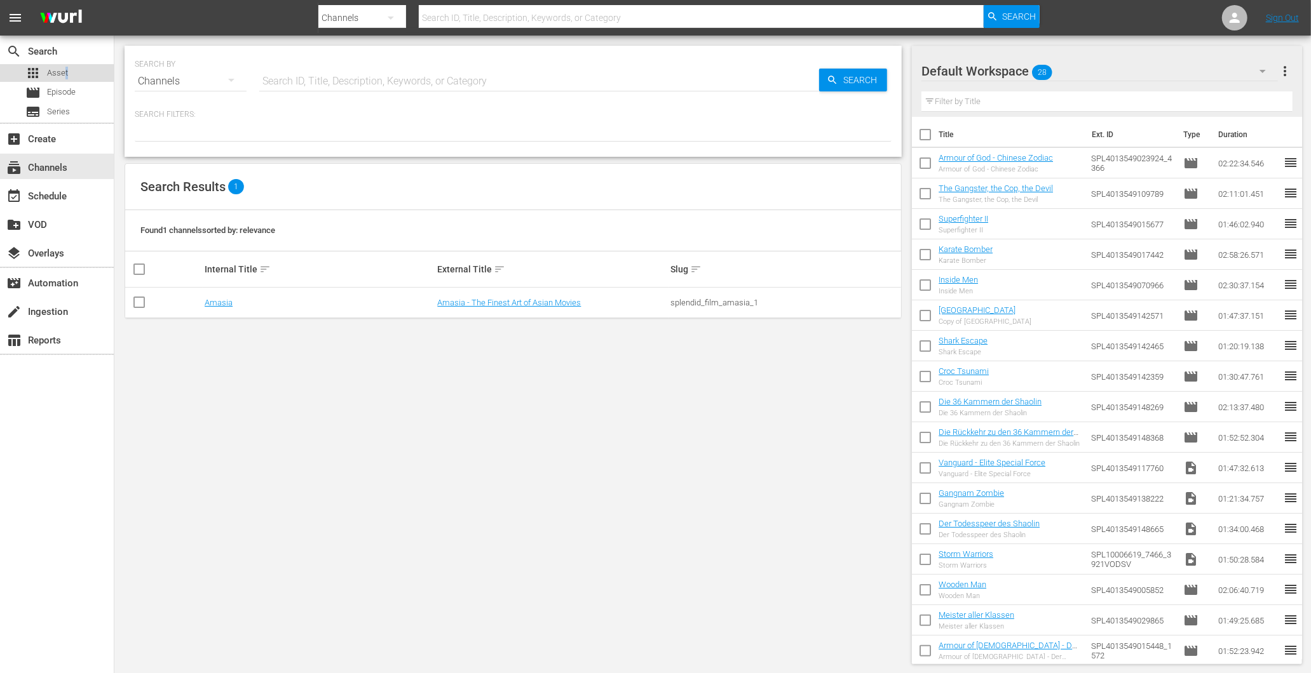
click at [68, 79] on div "apps Asset" at bounding box center [57, 73] width 114 height 18
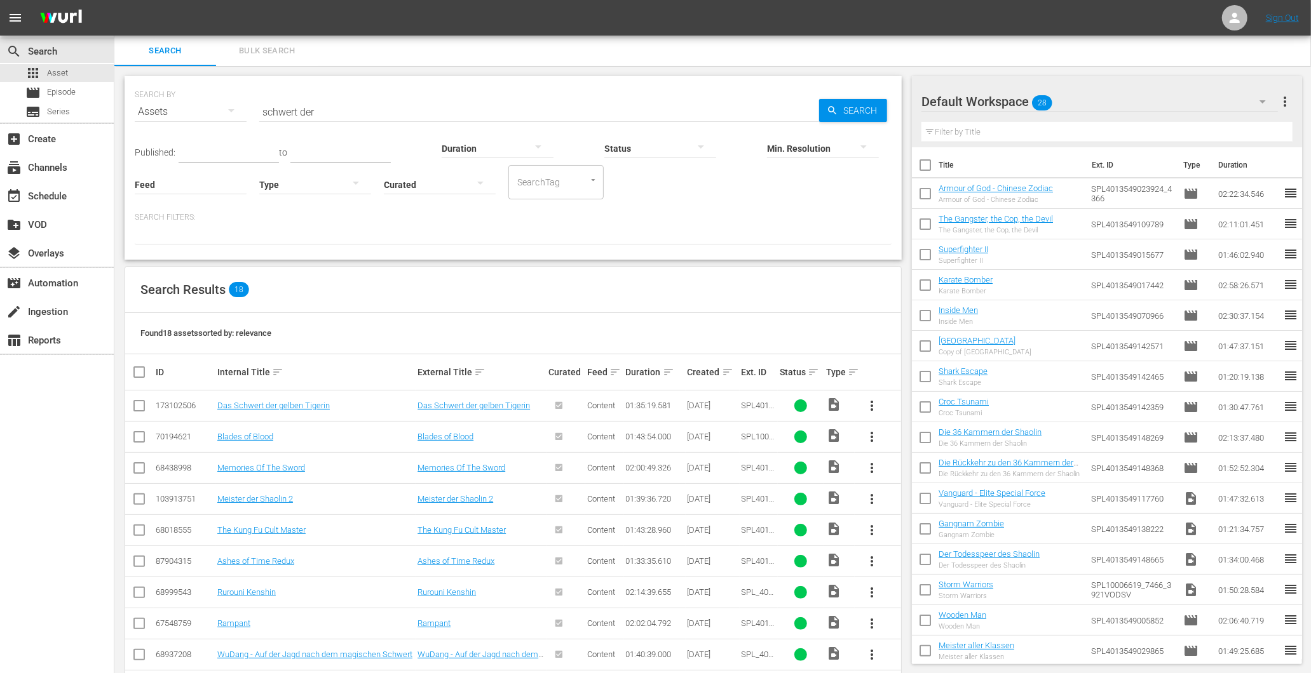
click at [262, 411] on td "Das Schwert der gelben Tigerin" at bounding box center [315, 406] width 200 height 31
click at [262, 409] on link "Das Schwert der gelben Tigerin" at bounding box center [273, 406] width 112 height 10
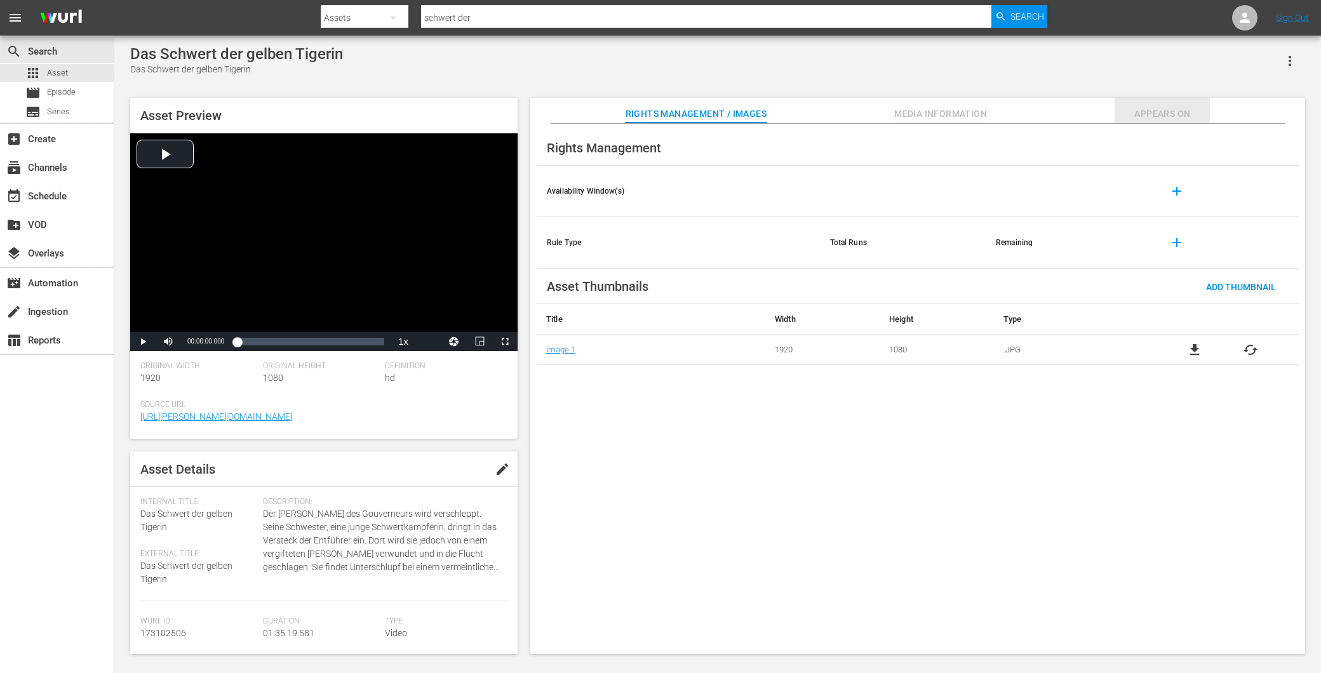
click at [1163, 109] on span "Appears On" at bounding box center [1162, 114] width 95 height 16
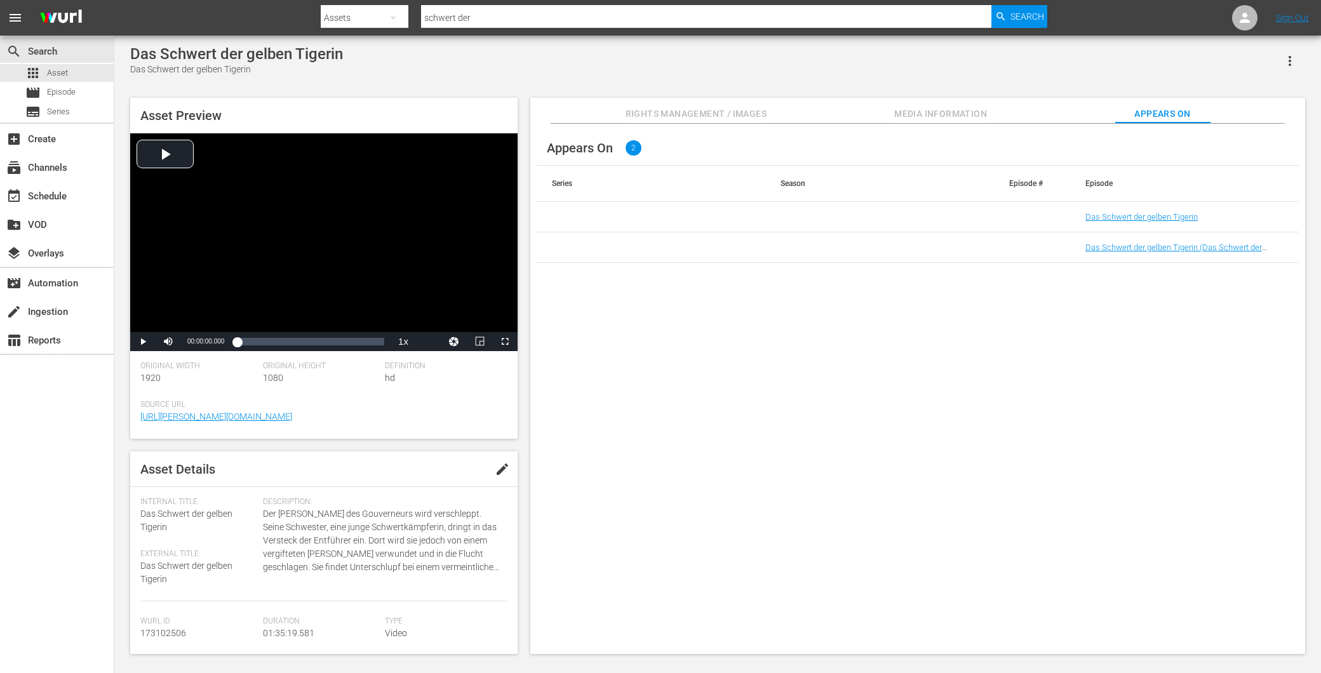
click at [720, 115] on span "Rights Management / Images" at bounding box center [696, 114] width 141 height 16
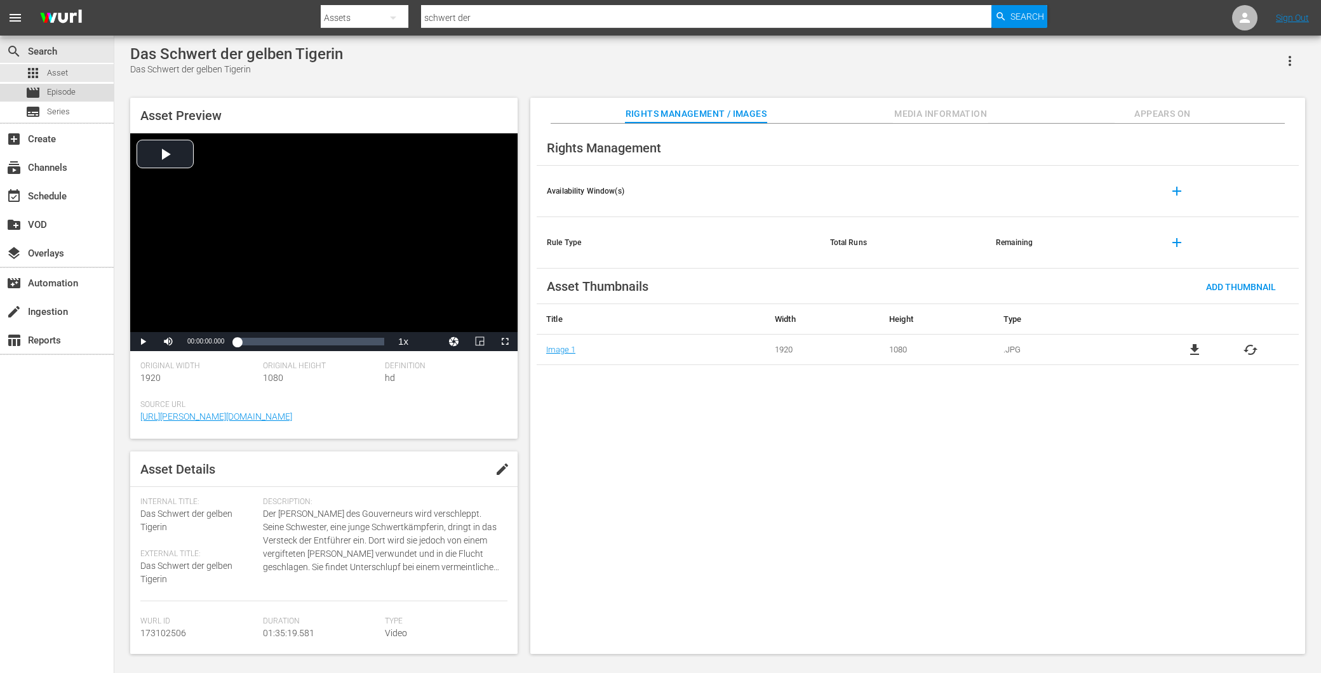
click at [76, 89] on div "movie Episode" at bounding box center [57, 93] width 114 height 18
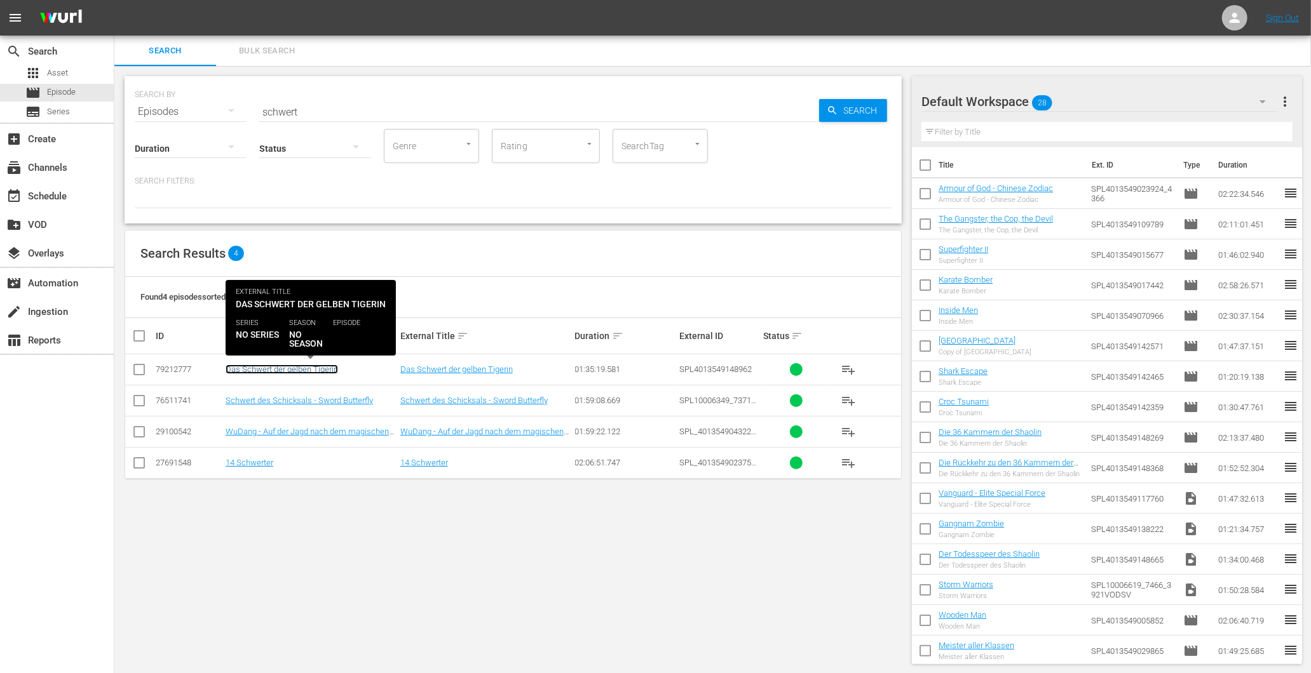
click at [290, 368] on link "Das Schwert der gelben Tigerin" at bounding box center [282, 370] width 112 height 10
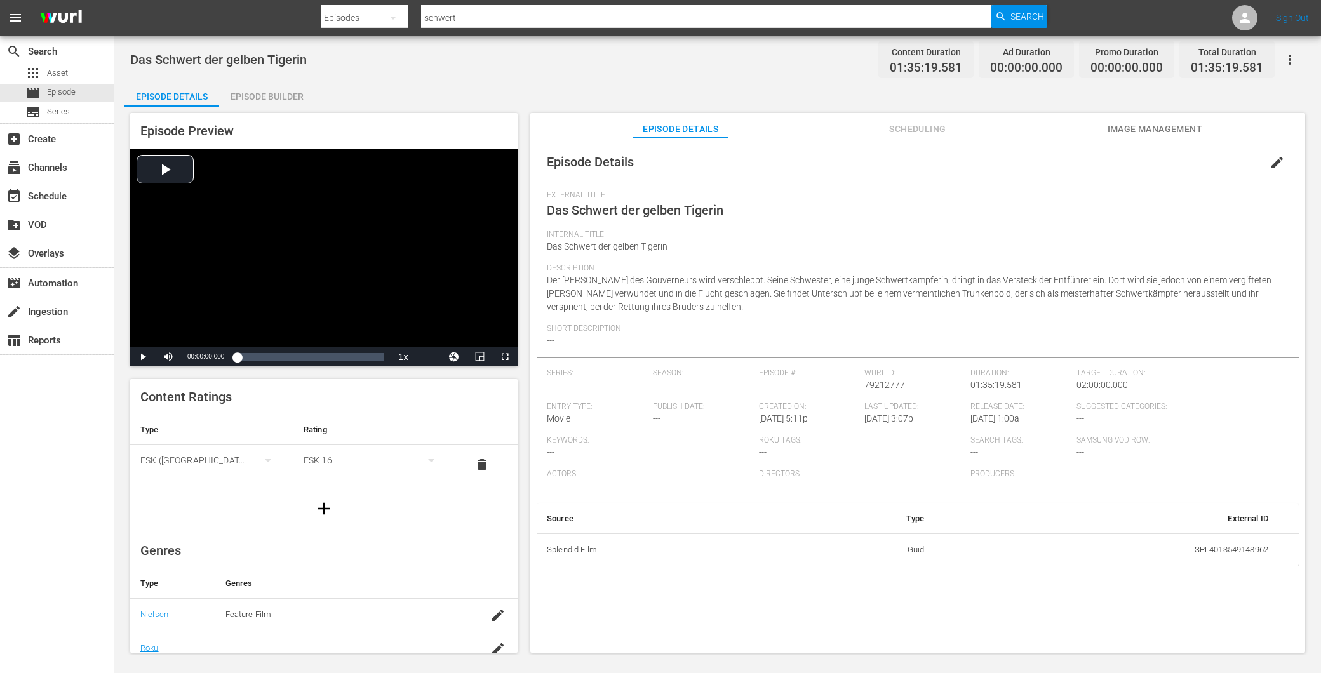
click at [252, 97] on div "Episode Builder" at bounding box center [266, 96] width 95 height 30
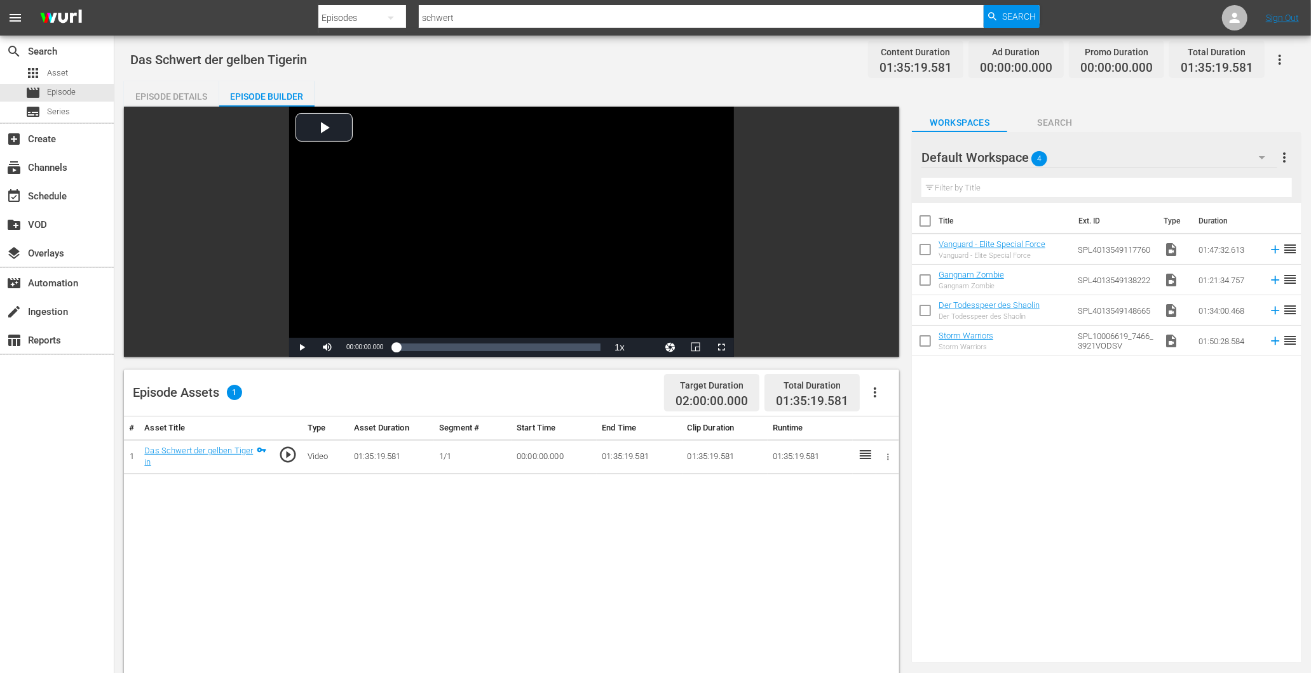
click at [291, 453] on span "play_circle_outline" at bounding box center [287, 454] width 19 height 19
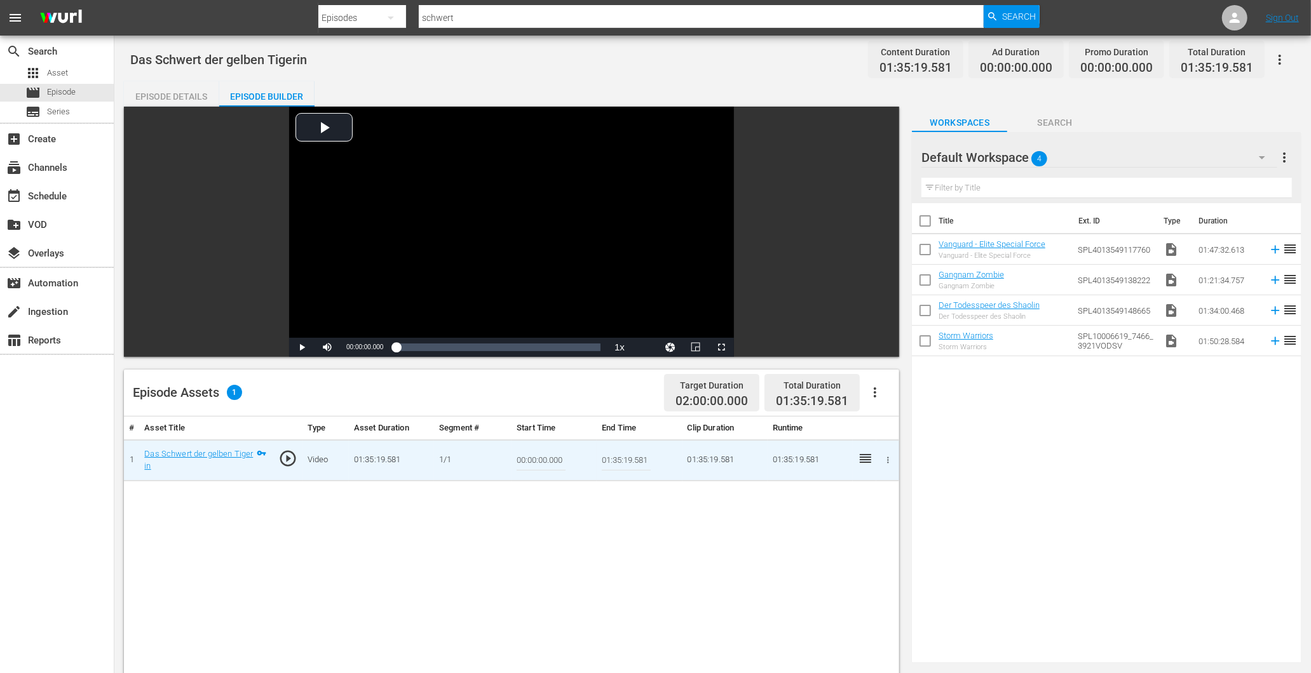
drag, startPoint x: 419, startPoint y: 477, endPoint x: 374, endPoint y: 488, distance: 47.0
click at [416, 478] on td "01:35:19.581" at bounding box center [391, 460] width 85 height 41
click at [67, 60] on div "search Search" at bounding box center [57, 49] width 114 height 25
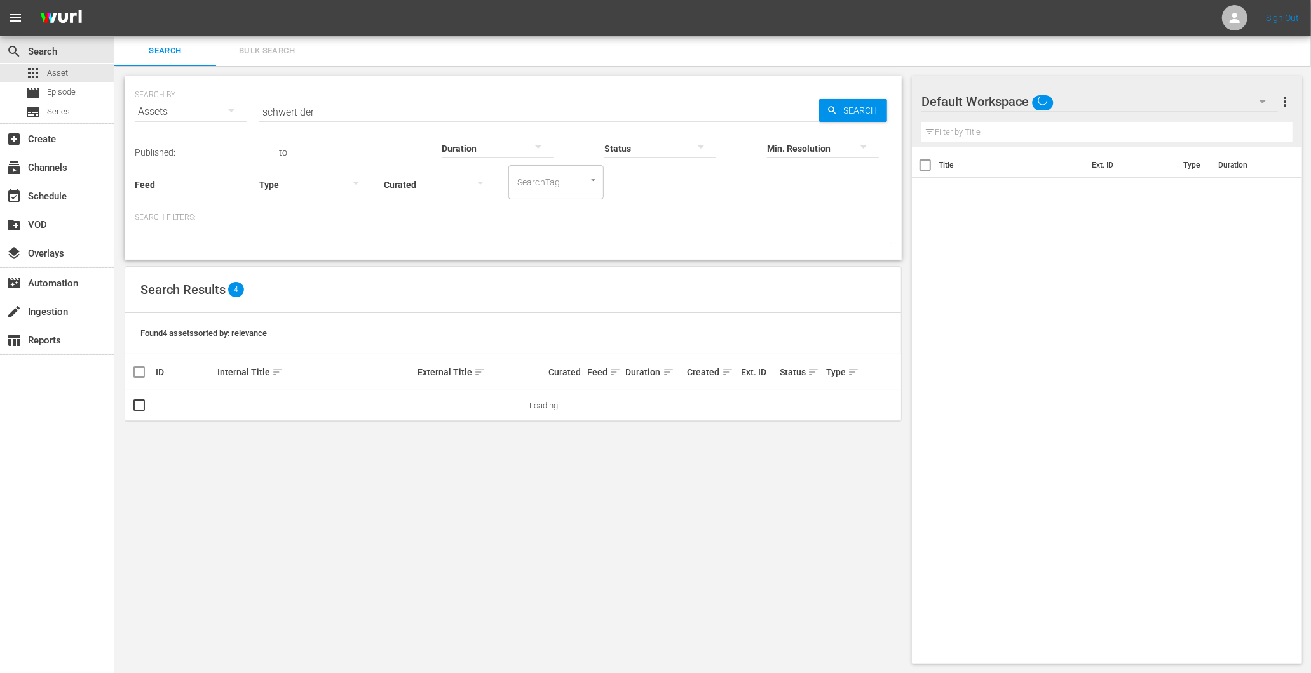
click at [66, 78] on span "Asset" at bounding box center [57, 73] width 21 height 13
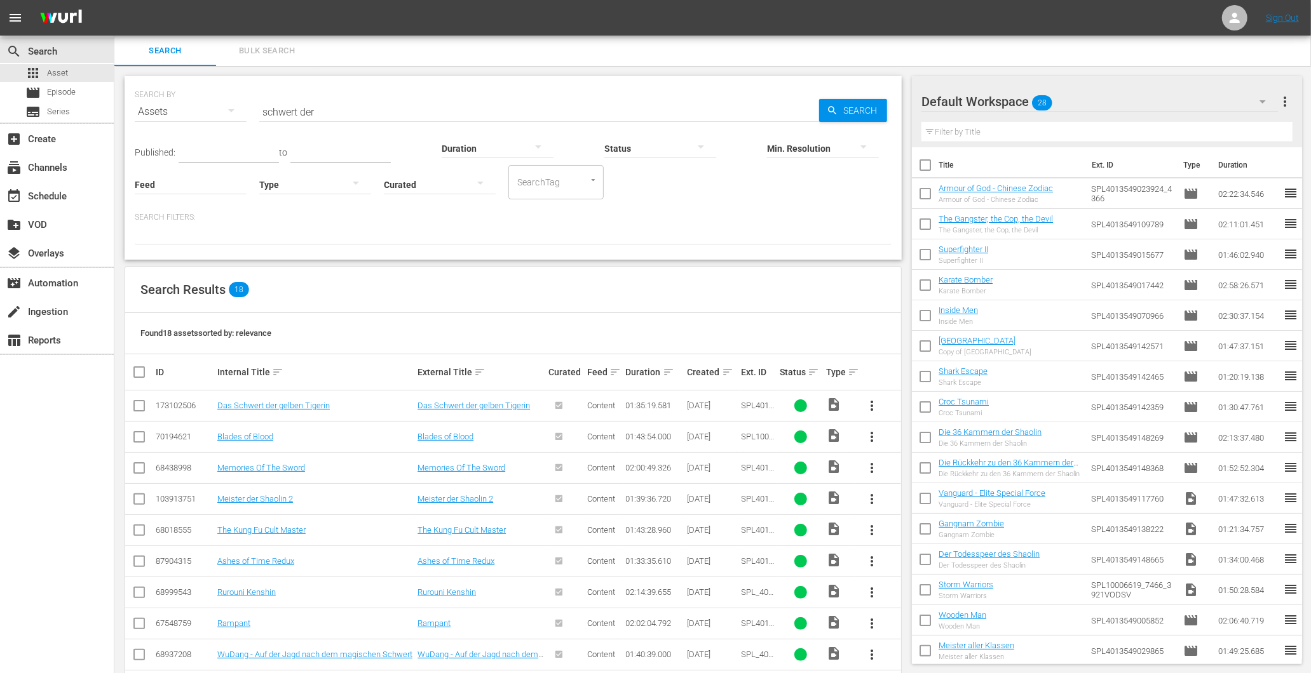
click at [553, 278] on div "Search Results 18" at bounding box center [513, 290] width 776 height 46
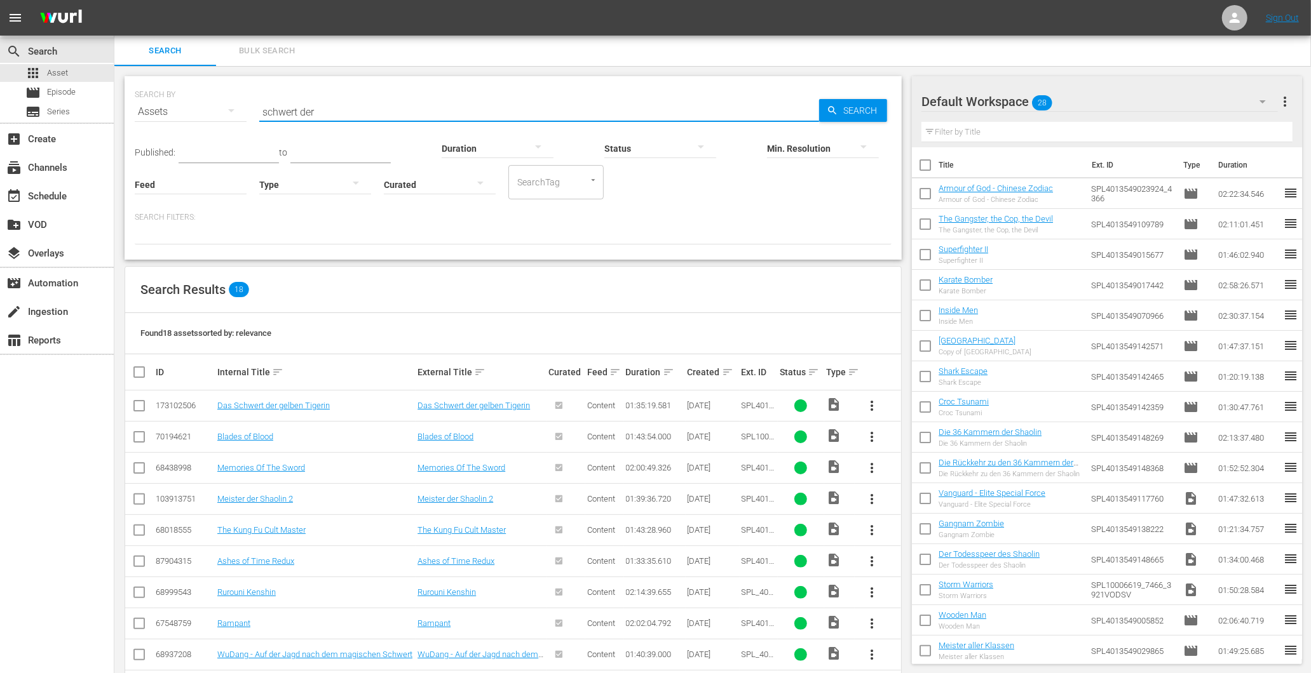
click at [332, 102] on input "schwert der" at bounding box center [539, 112] width 560 height 30
click at [334, 102] on input "schwert der" at bounding box center [539, 112] width 560 height 30
click at [332, 106] on input "schwert der" at bounding box center [539, 112] width 560 height 30
click at [875, 403] on span "more_vert" at bounding box center [871, 405] width 15 height 15
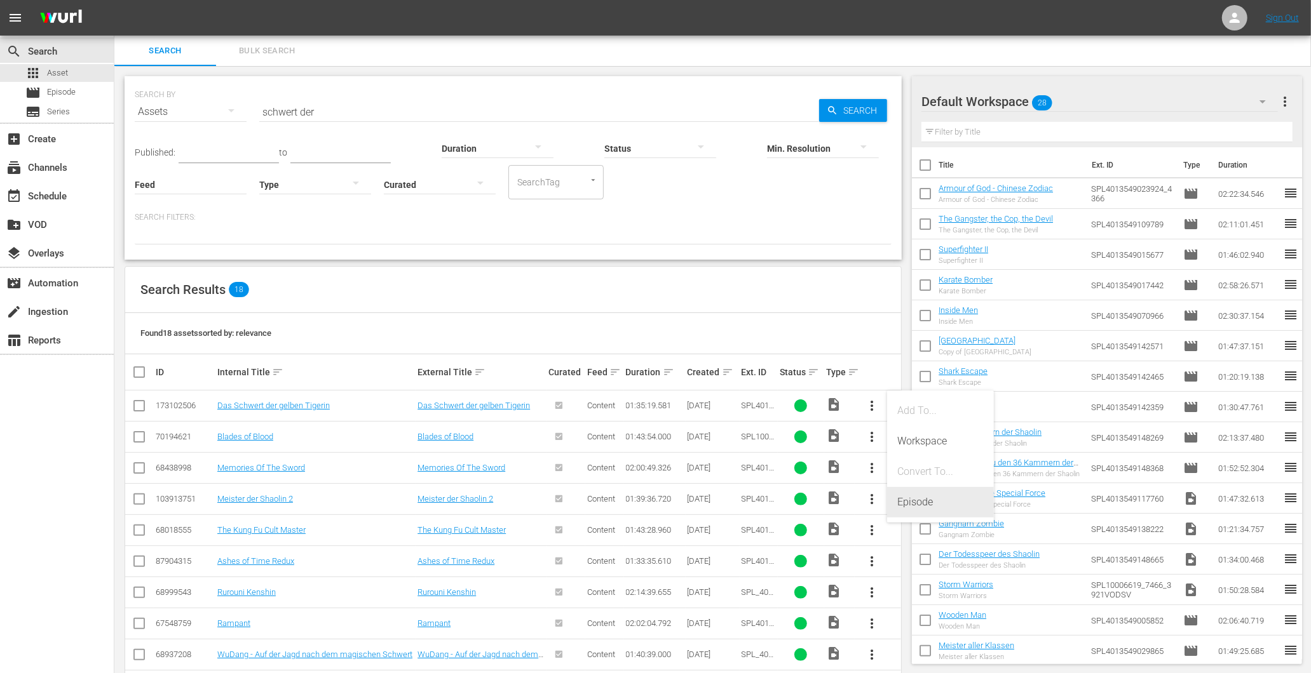
click at [910, 500] on div "Episode" at bounding box center [940, 502] width 86 height 30
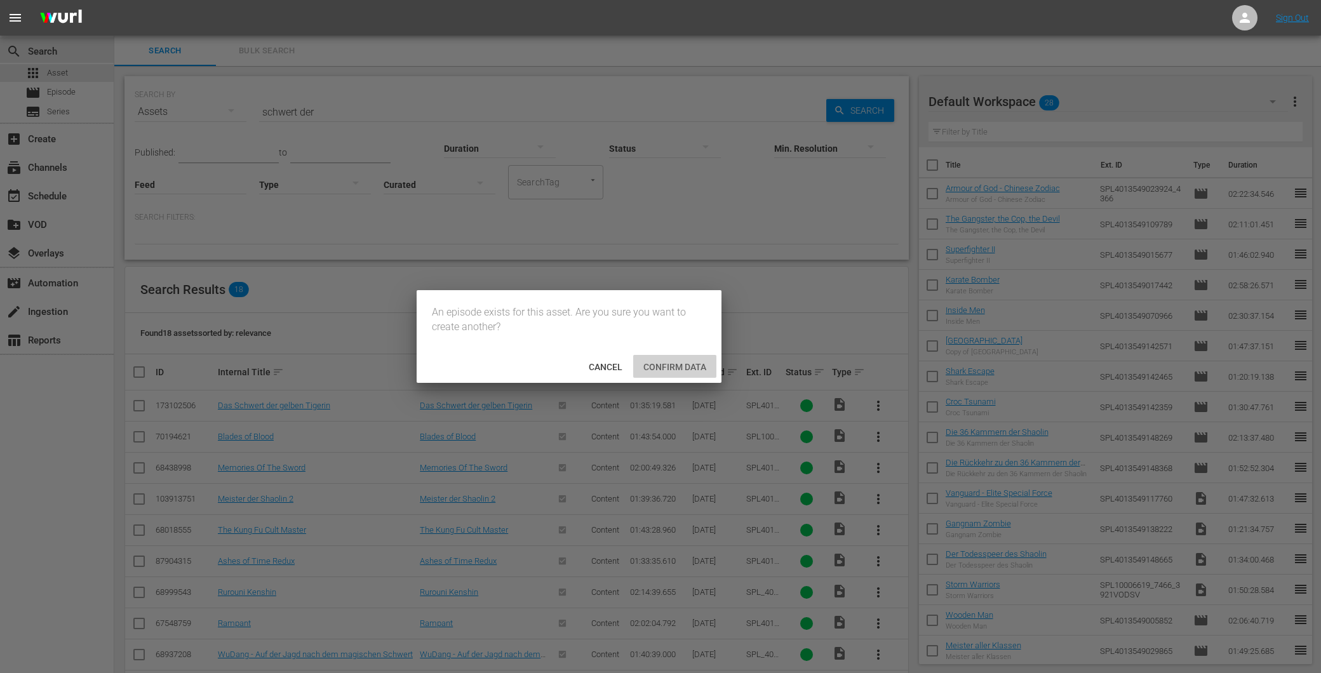
click at [663, 365] on span "Confirm data" at bounding box center [674, 367] width 83 height 10
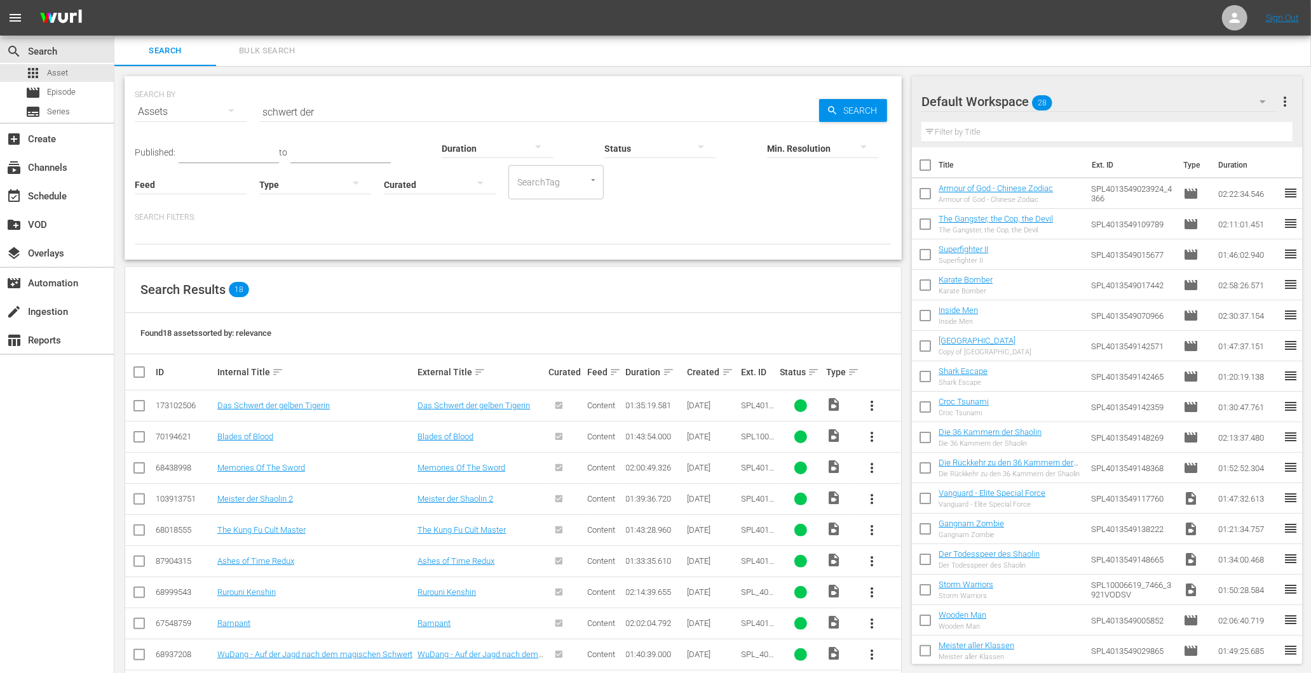
scroll to position [141, 0]
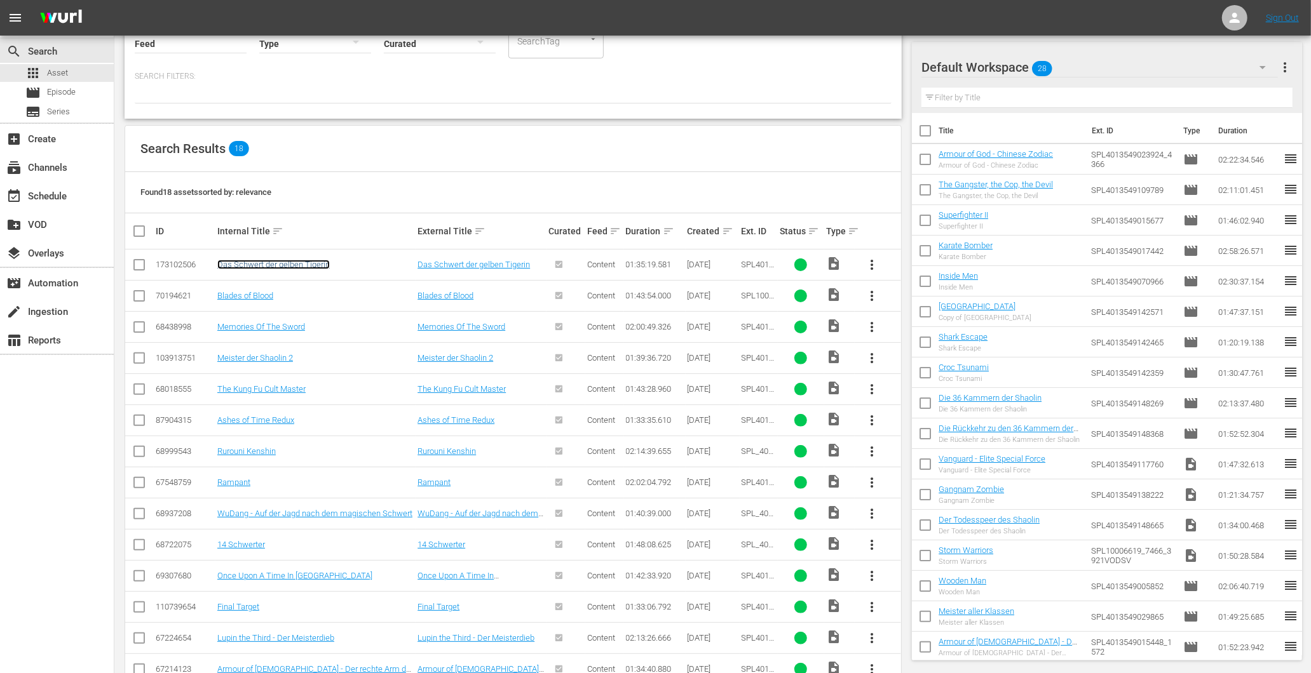
click at [229, 265] on link "Das Schwert der gelben Tigerin" at bounding box center [273, 265] width 112 height 10
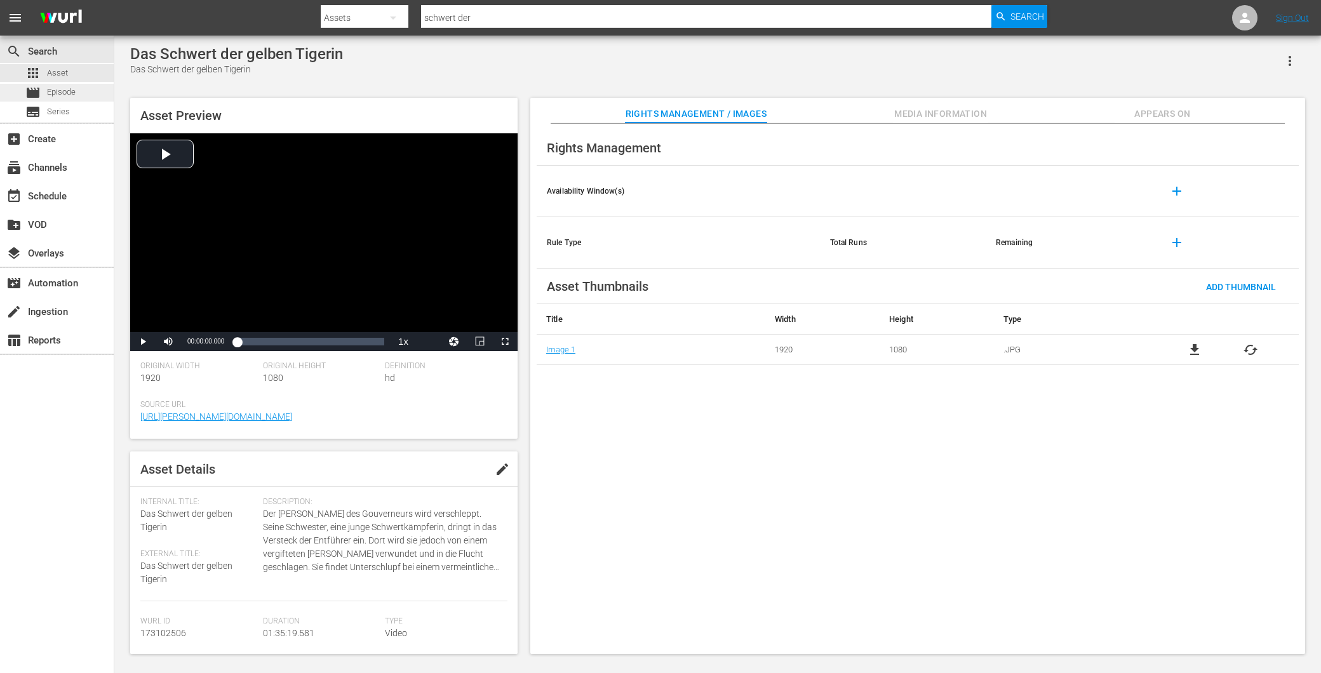
click at [66, 98] on span "Episode" at bounding box center [61, 92] width 29 height 13
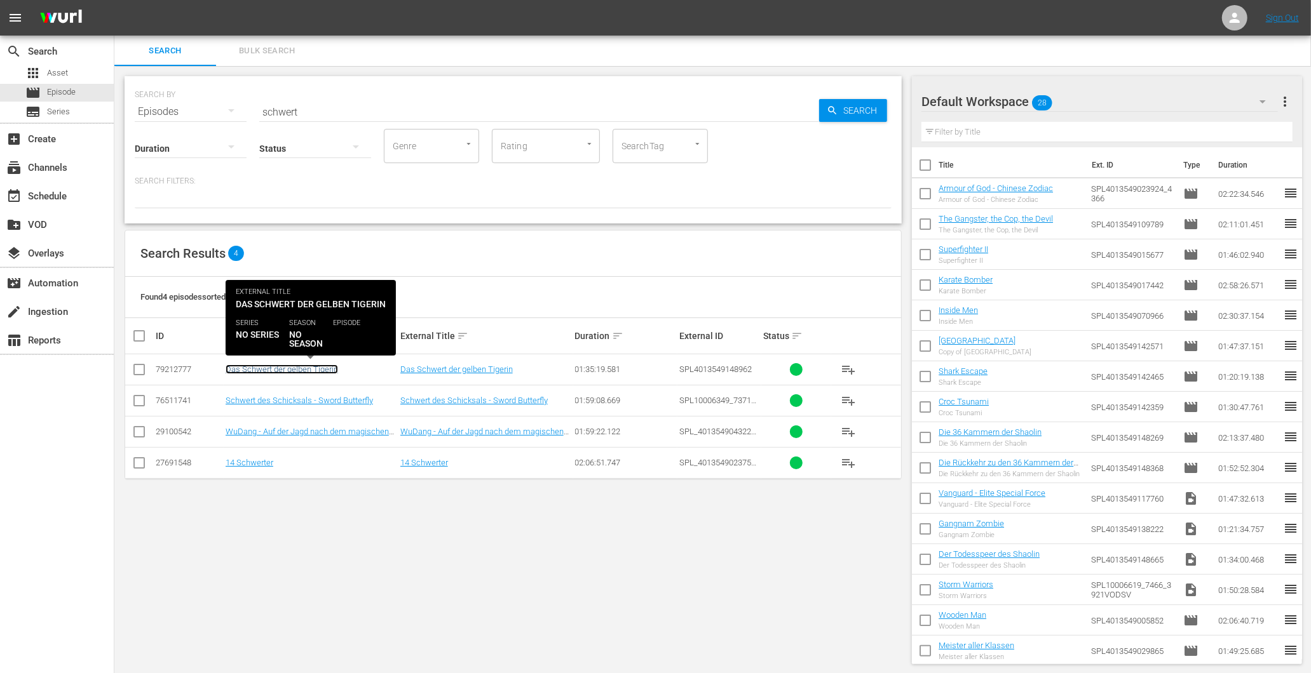
click at [305, 370] on link "Das Schwert der gelben Tigerin" at bounding box center [282, 370] width 112 height 10
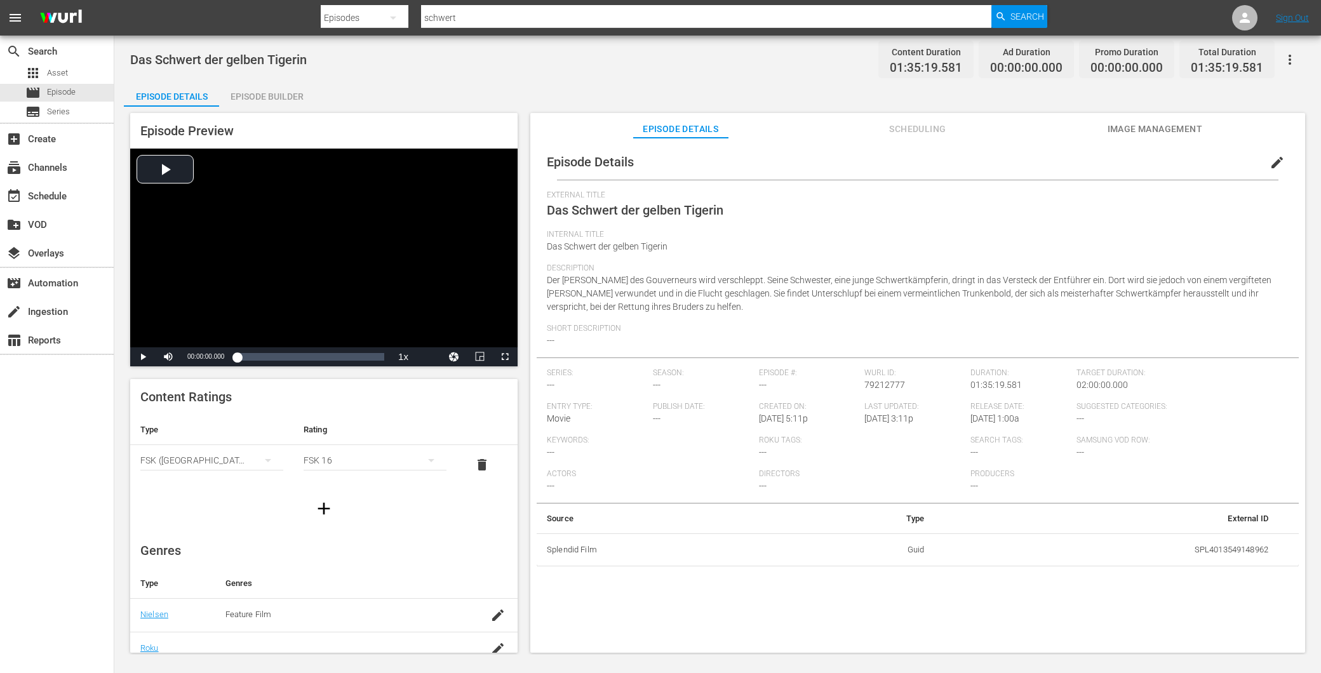
click at [256, 105] on div "Episode Builder" at bounding box center [266, 96] width 95 height 30
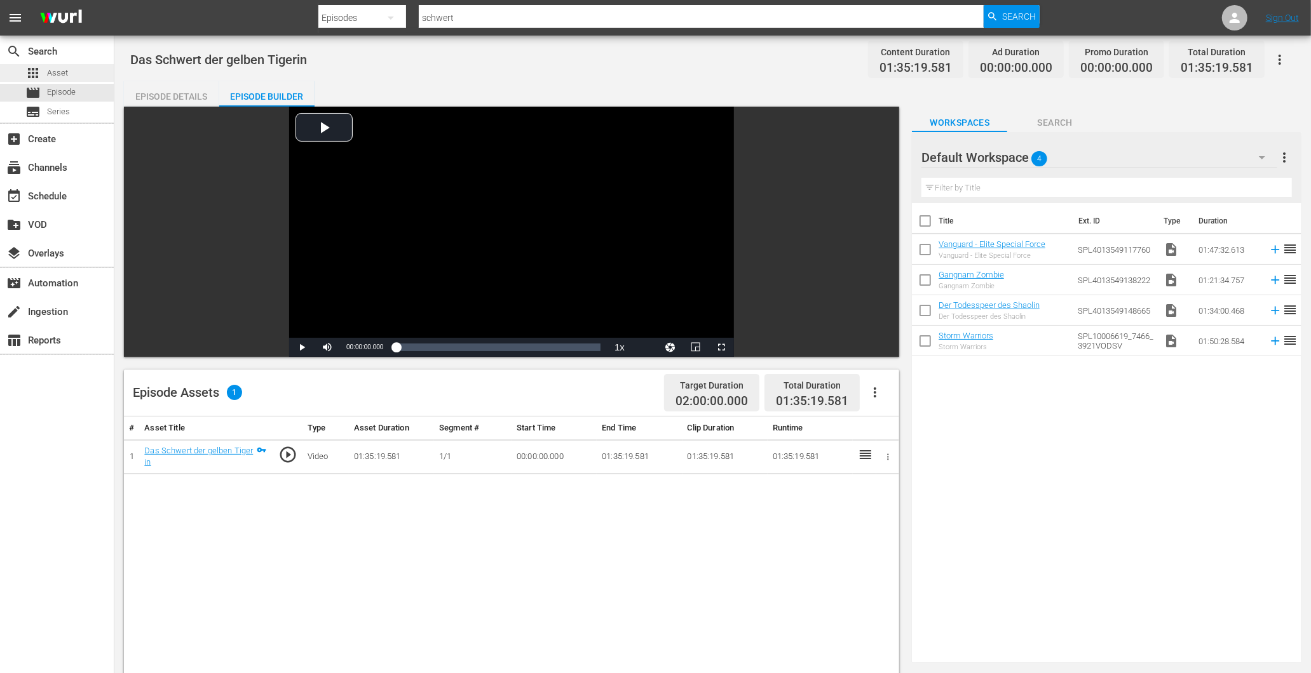
click at [72, 69] on div "apps Asset" at bounding box center [57, 73] width 114 height 18
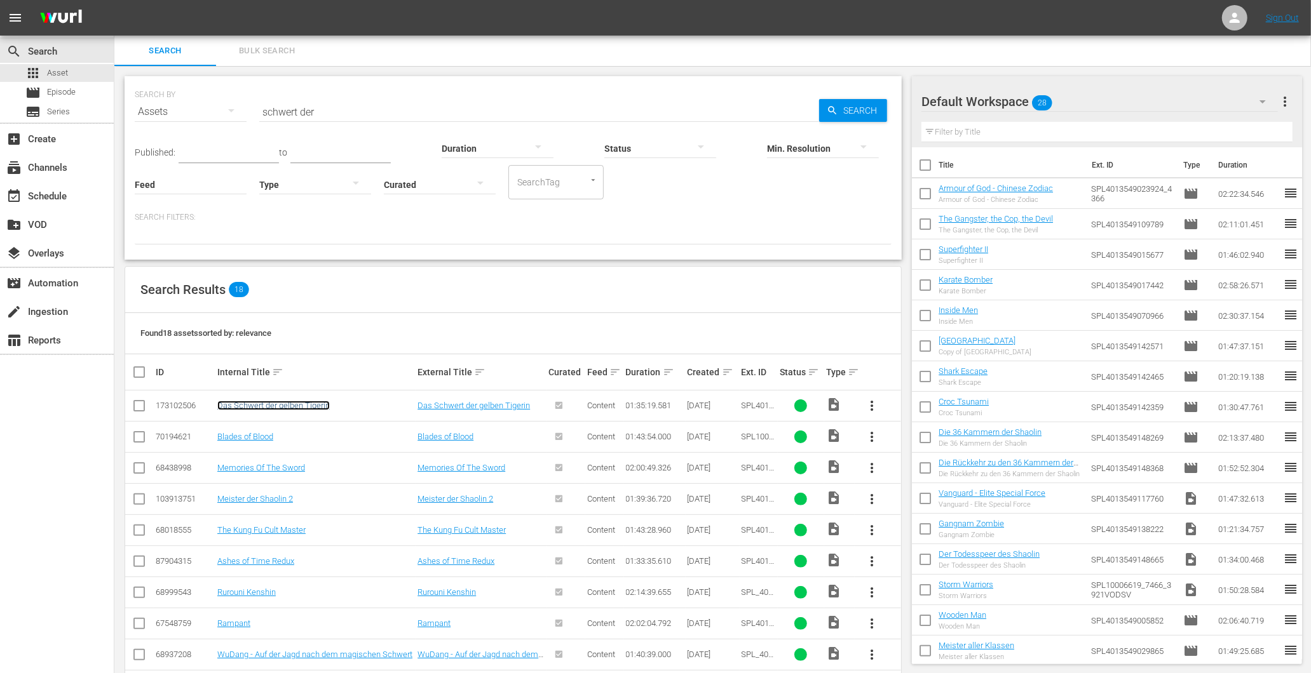
click at [281, 402] on link "Das Schwert der gelben Tigerin" at bounding box center [273, 406] width 112 height 10
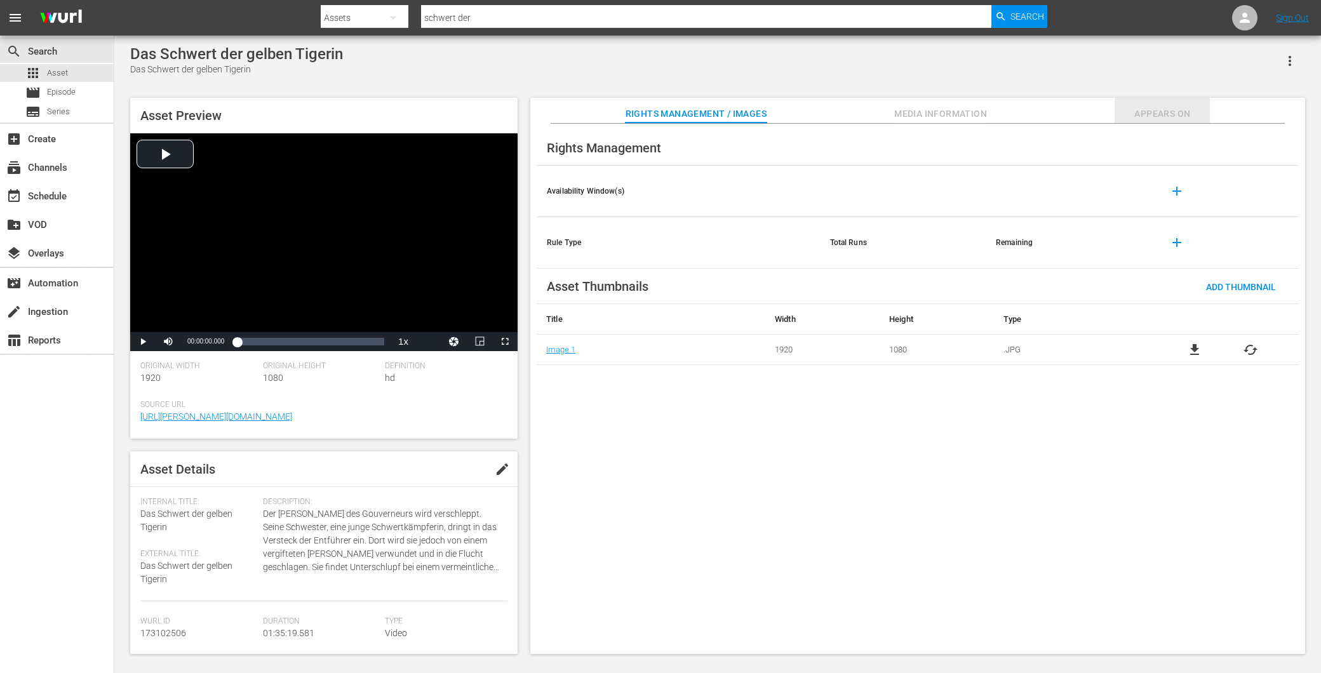
drag, startPoint x: 1192, startPoint y: 118, endPoint x: 1146, endPoint y: 116, distance: 45.8
click at [1191, 121] on span "Appears On" at bounding box center [1162, 114] width 95 height 16
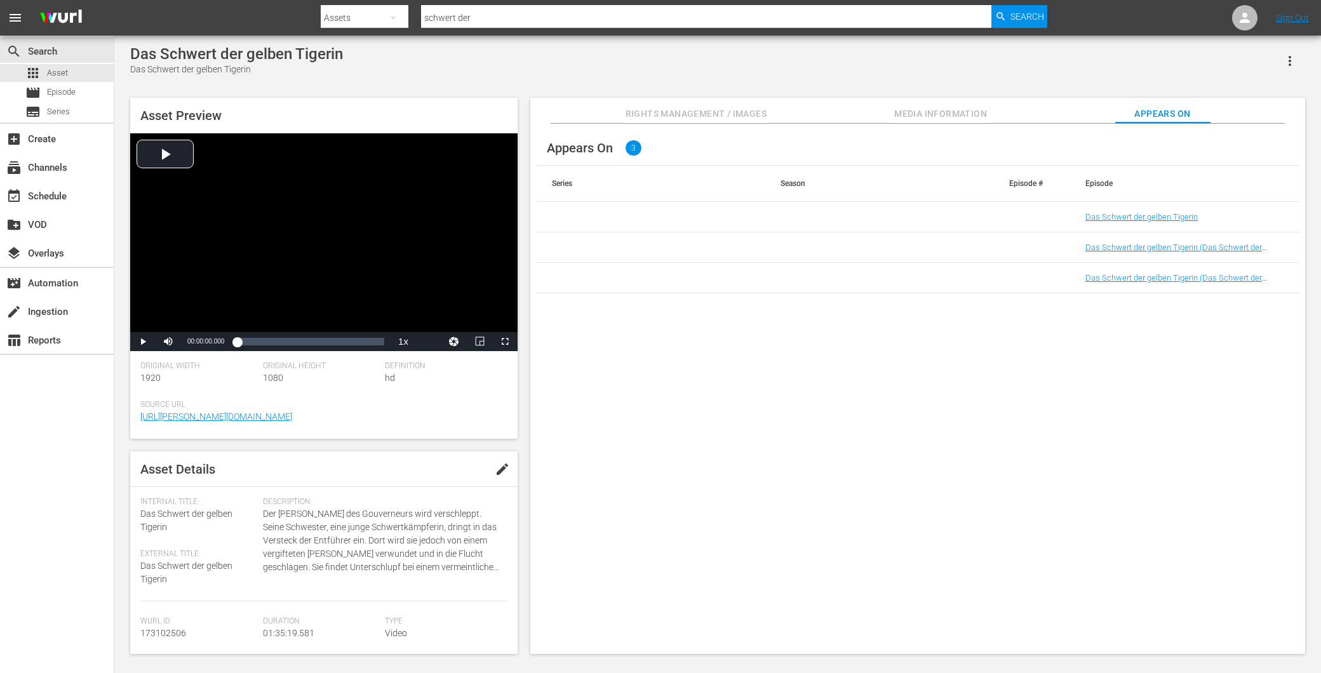
click at [941, 121] on button "Media Information" at bounding box center [940, 110] width 95 height 25
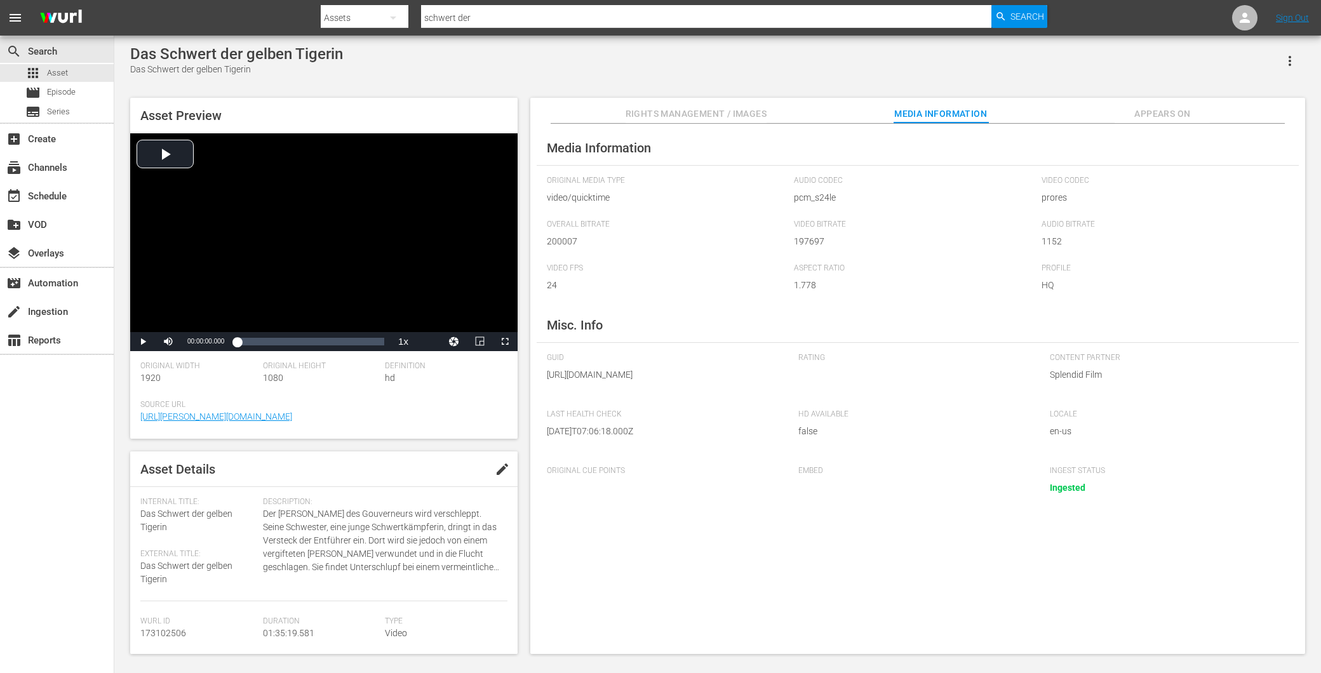
click at [655, 123] on button "Rights Management / Images" at bounding box center [696, 110] width 141 height 25
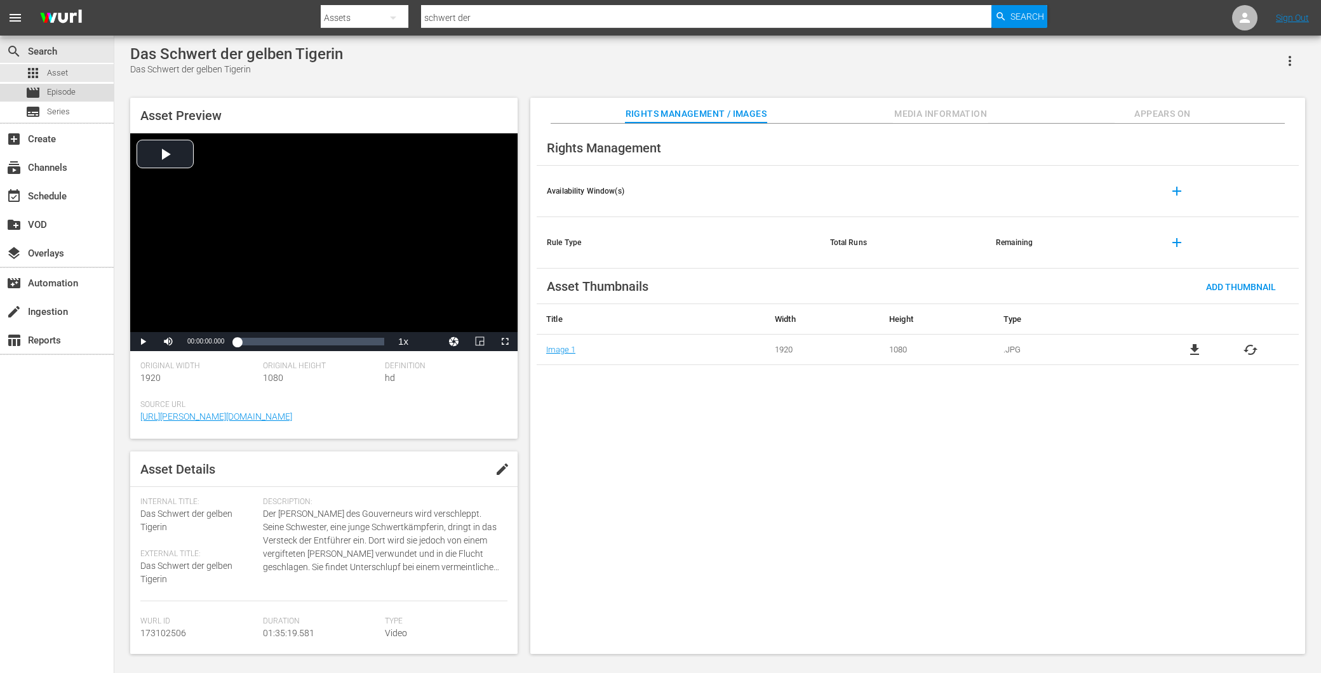
click at [45, 90] on div "movie Episode" at bounding box center [50, 93] width 50 height 18
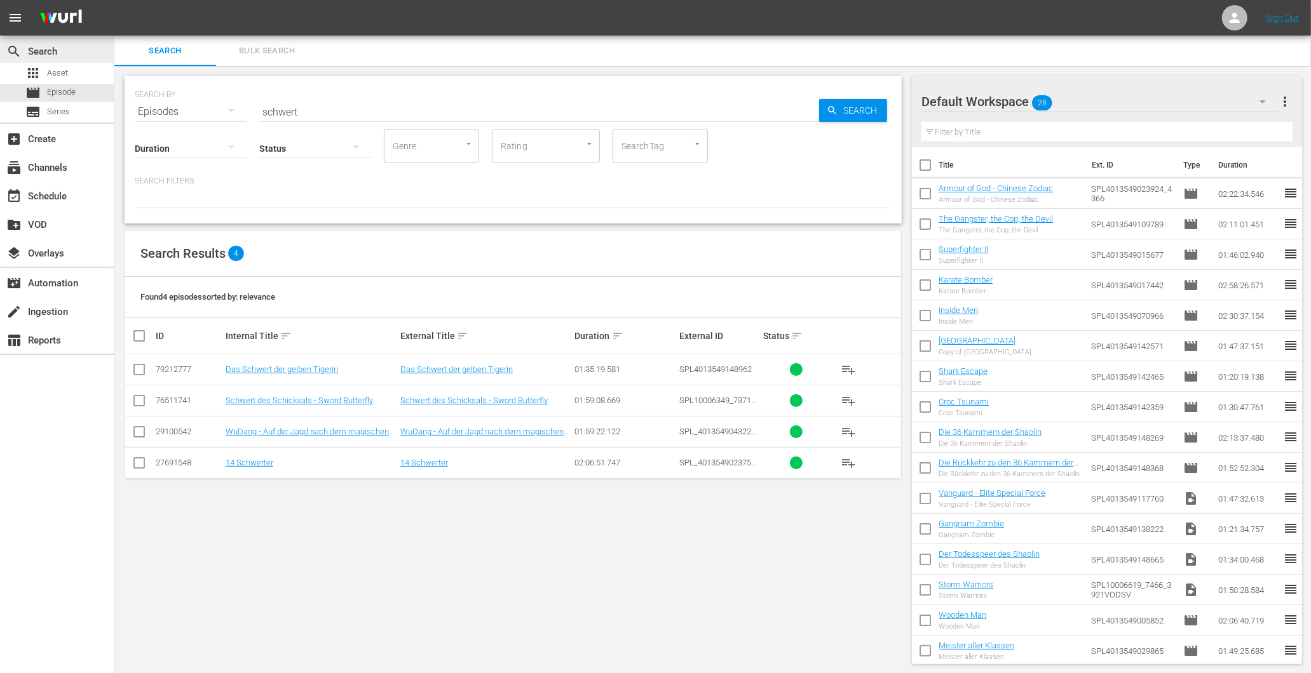
click at [95, 62] on div "search Search" at bounding box center [57, 49] width 114 height 25
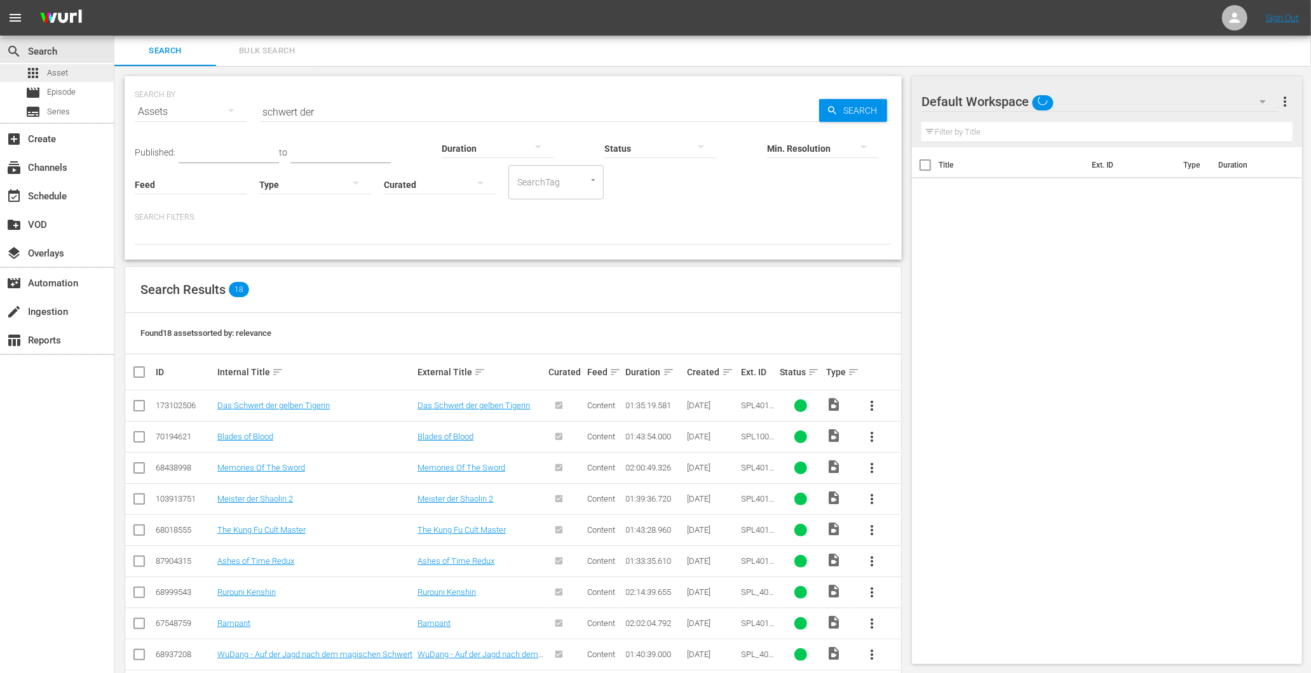
click at [79, 71] on div "apps Asset" at bounding box center [57, 73] width 114 height 18
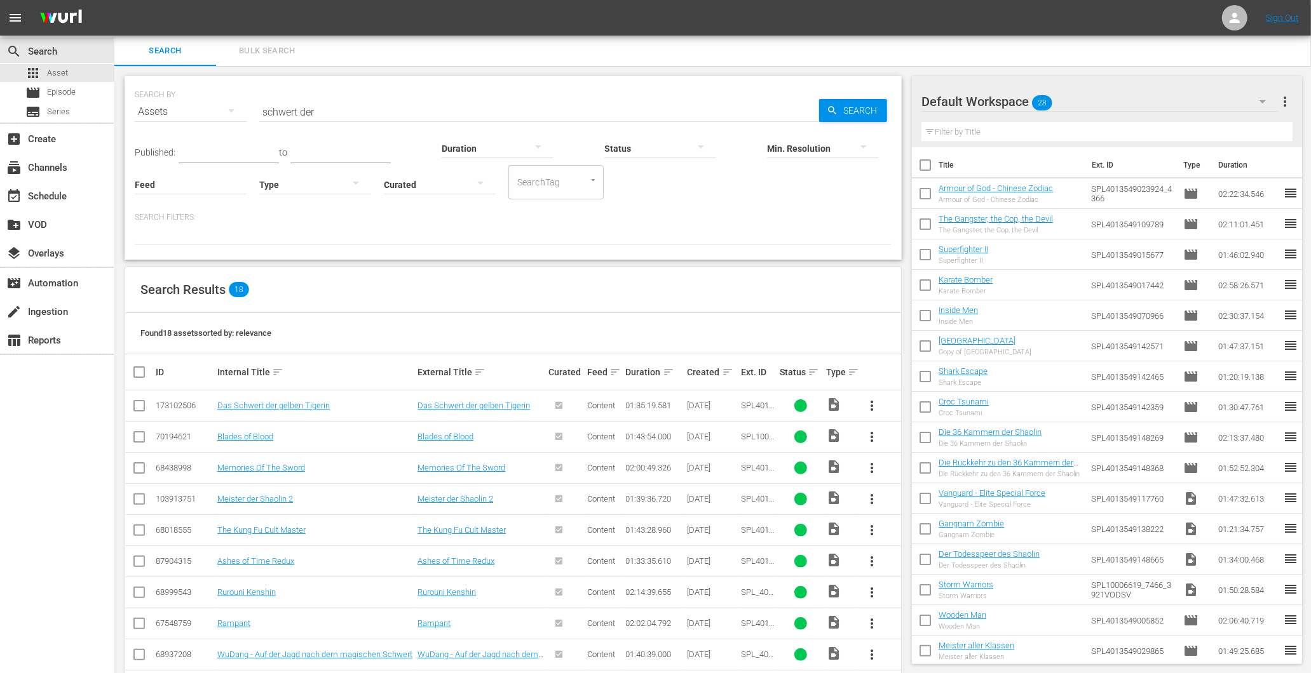
click at [880, 398] on button "more_vert" at bounding box center [871, 406] width 30 height 30
click at [917, 496] on div "Episode" at bounding box center [940, 502] width 86 height 30
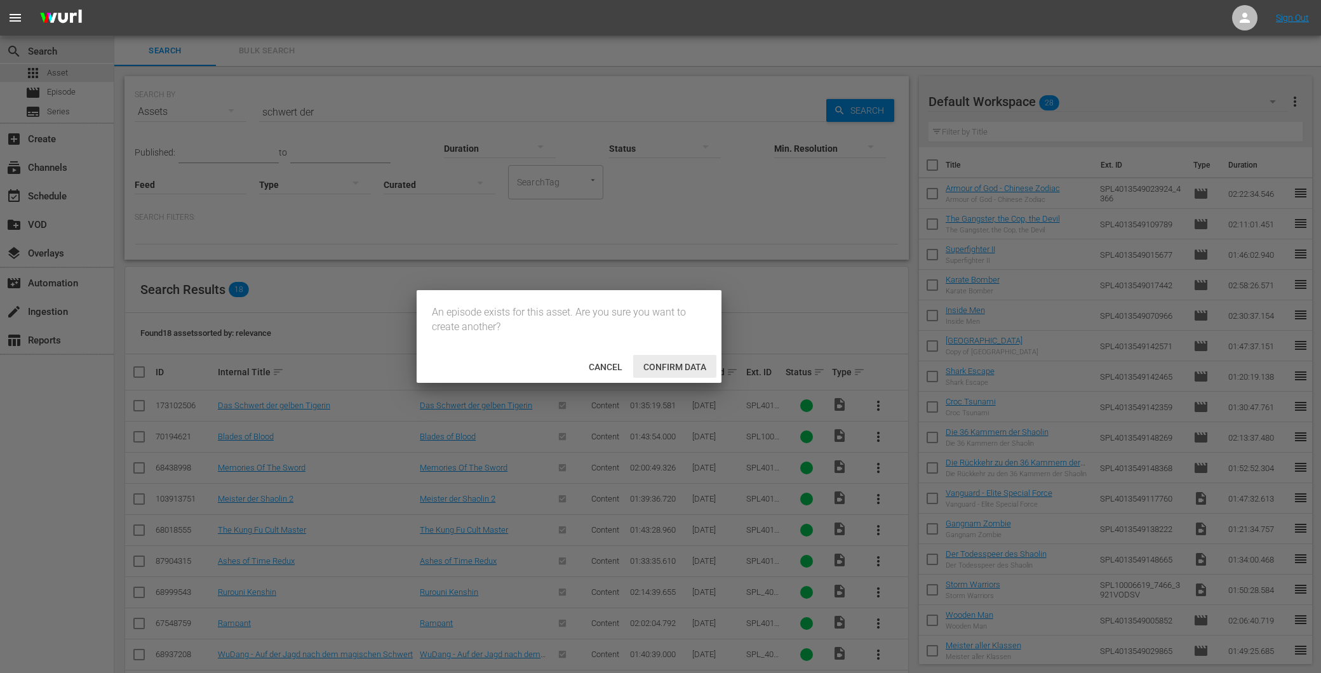
click at [672, 362] on span "Confirm data" at bounding box center [674, 367] width 83 height 10
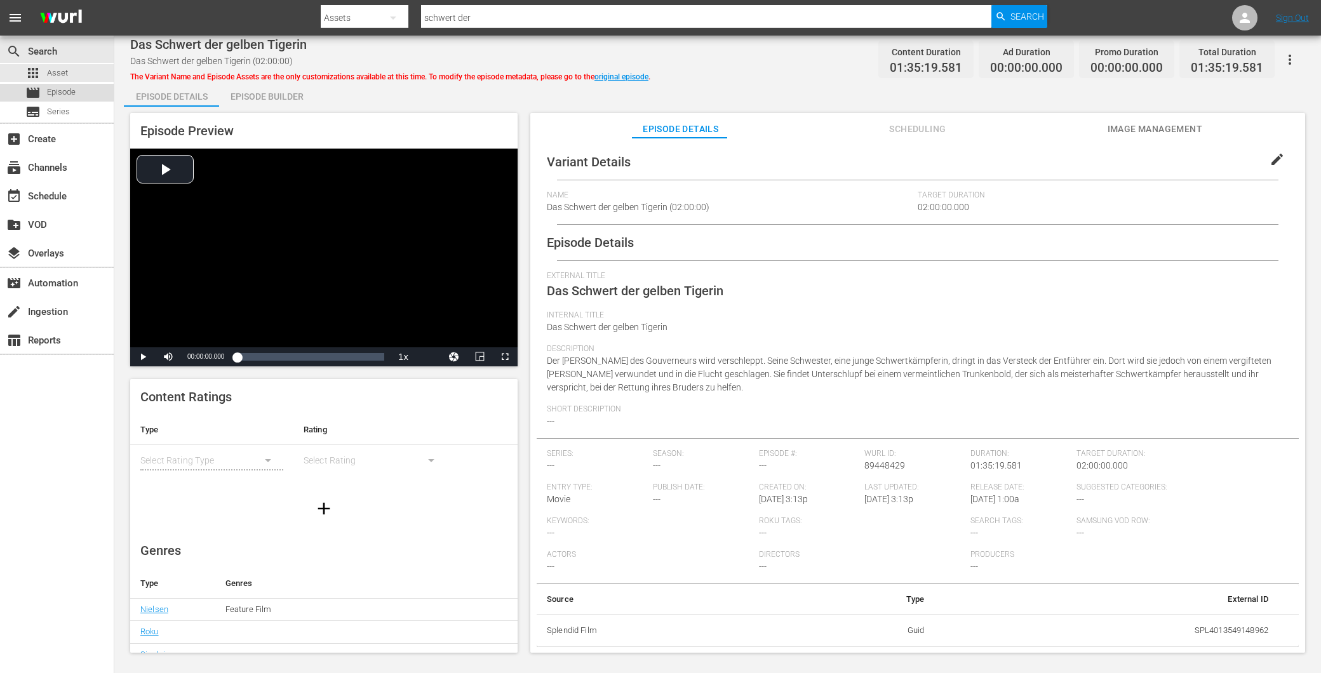
click at [80, 97] on div "movie Episode" at bounding box center [57, 93] width 114 height 18
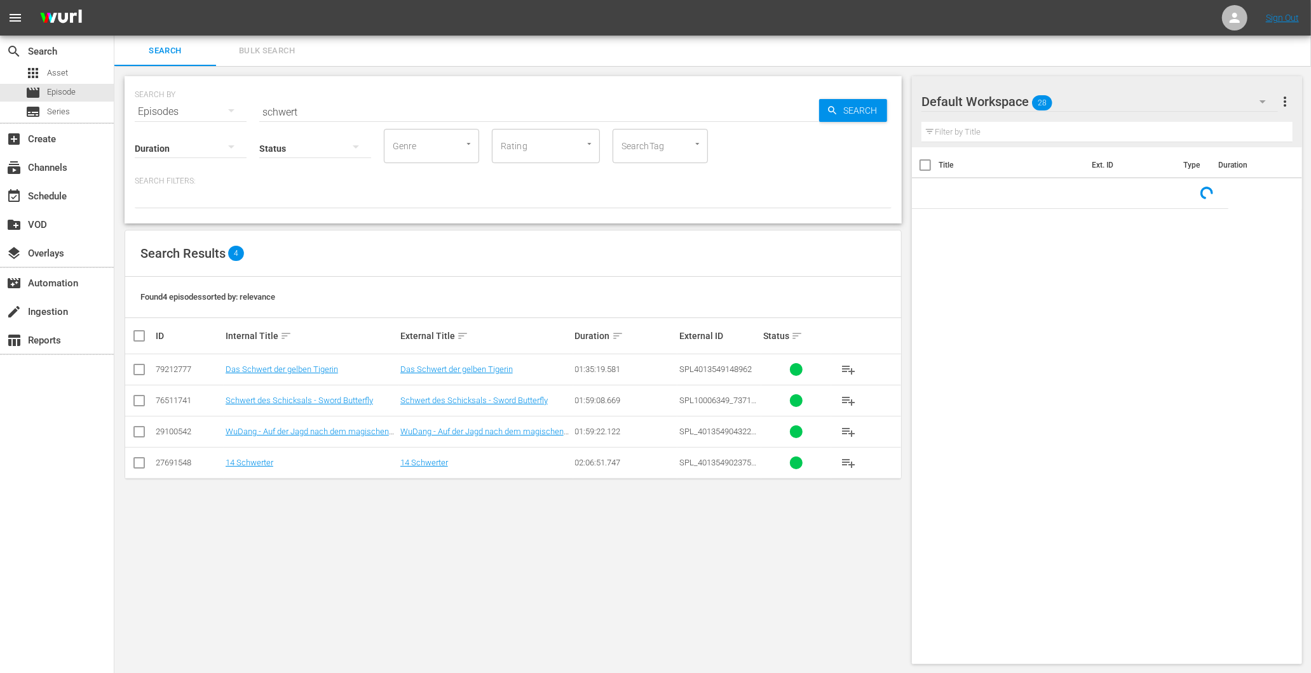
scroll to position [1, 0]
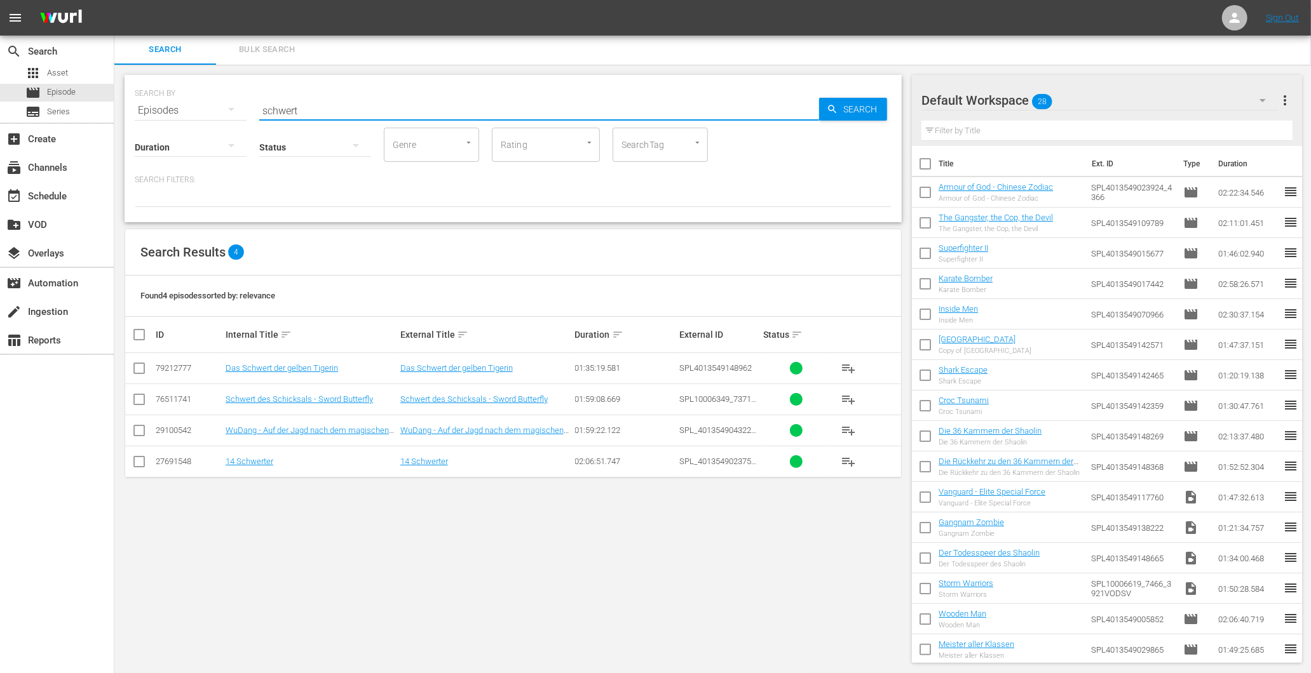
click at [307, 111] on input "schwert" at bounding box center [539, 110] width 560 height 30
type input "s"
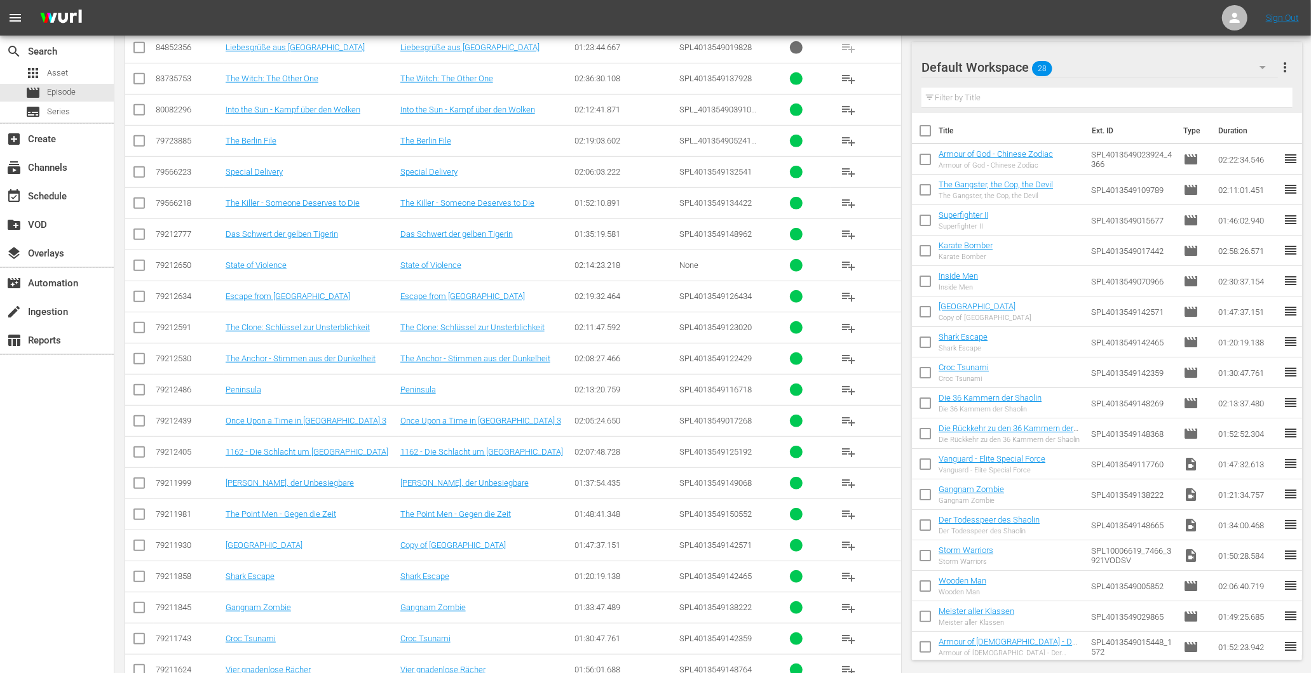
scroll to position [156, 0]
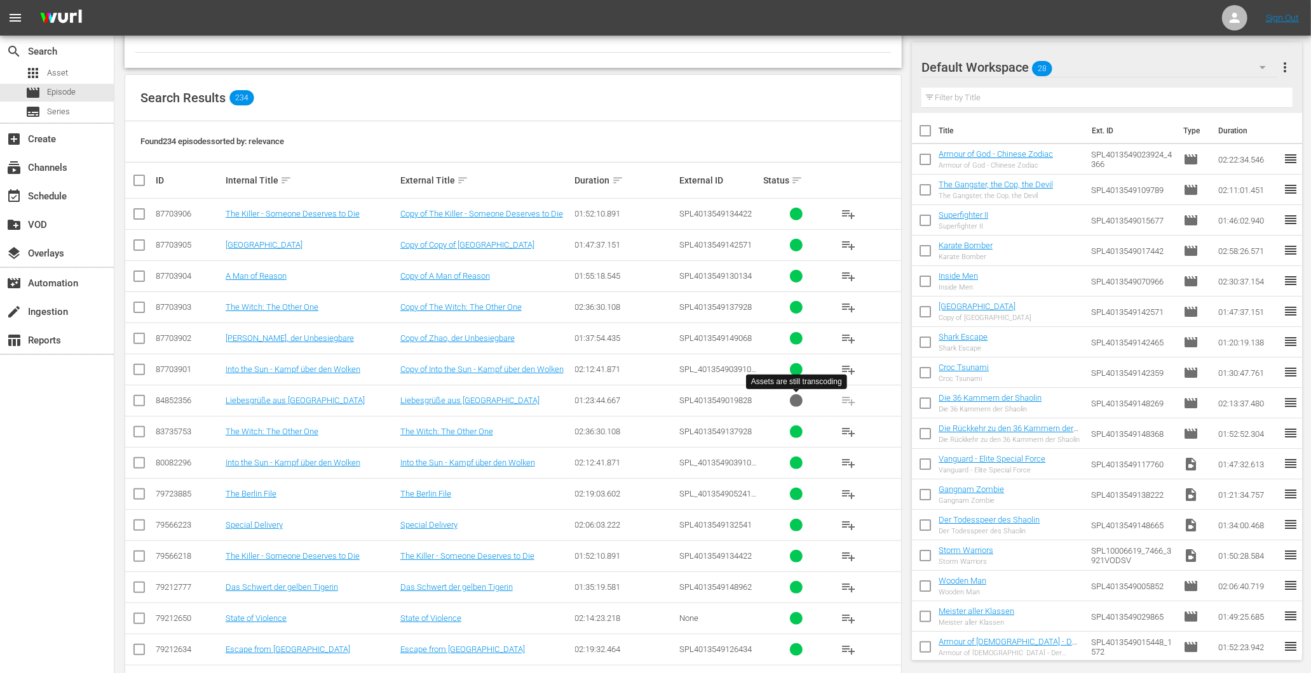
click at [795, 402] on div at bounding box center [796, 401] width 13 height 13
click at [795, 400] on div at bounding box center [796, 401] width 13 height 13
click at [428, 397] on link "Liebesgrüße aus [GEOGRAPHIC_DATA]" at bounding box center [469, 401] width 139 height 10
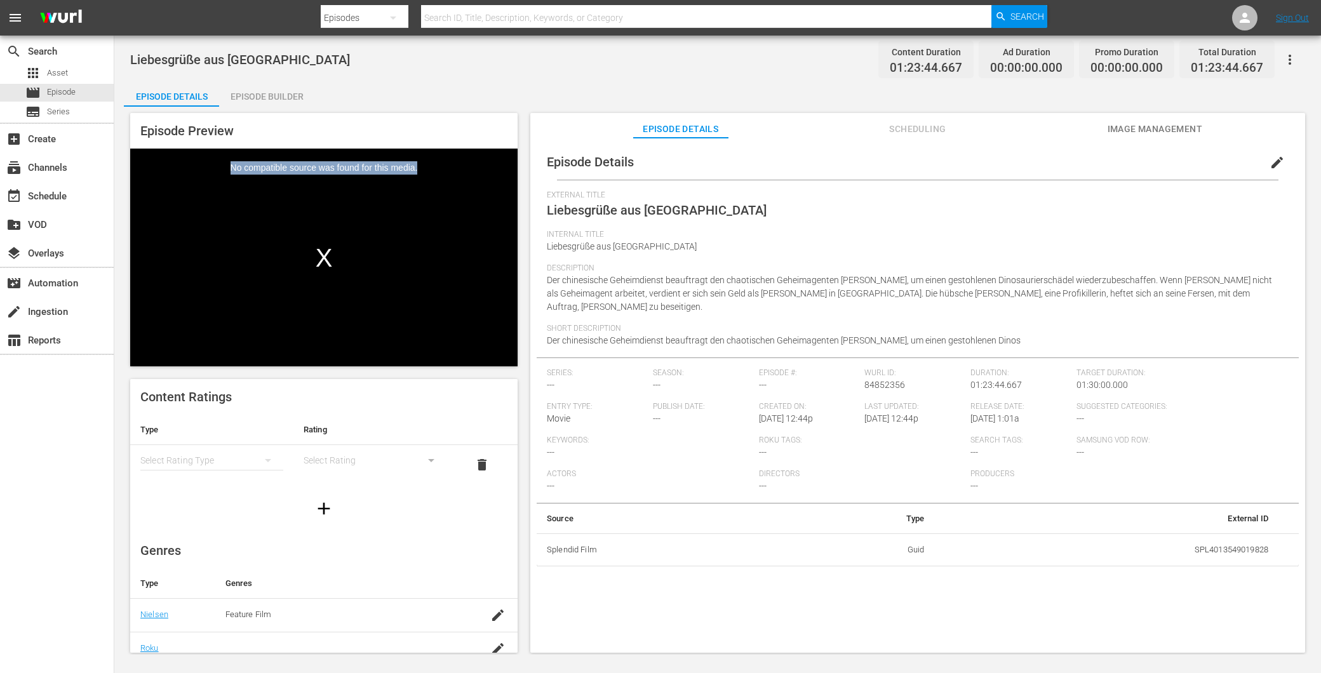
drag, startPoint x: 229, startPoint y: 161, endPoint x: 418, endPoint y: 163, distance: 188.7
click at [418, 163] on div "No compatible source was found for this media." at bounding box center [324, 258] width 388 height 218
drag, startPoint x: 418, startPoint y: 163, endPoint x: 363, endPoint y: 75, distance: 103.6
click at [363, 75] on div "Liebesgrüße aus Peking Content Duration 01:23:44.667 Ad Duration 00:00:00.000 P…" at bounding box center [717, 345] width 1207 height 619
click at [52, 69] on span "Asset" at bounding box center [57, 73] width 21 height 13
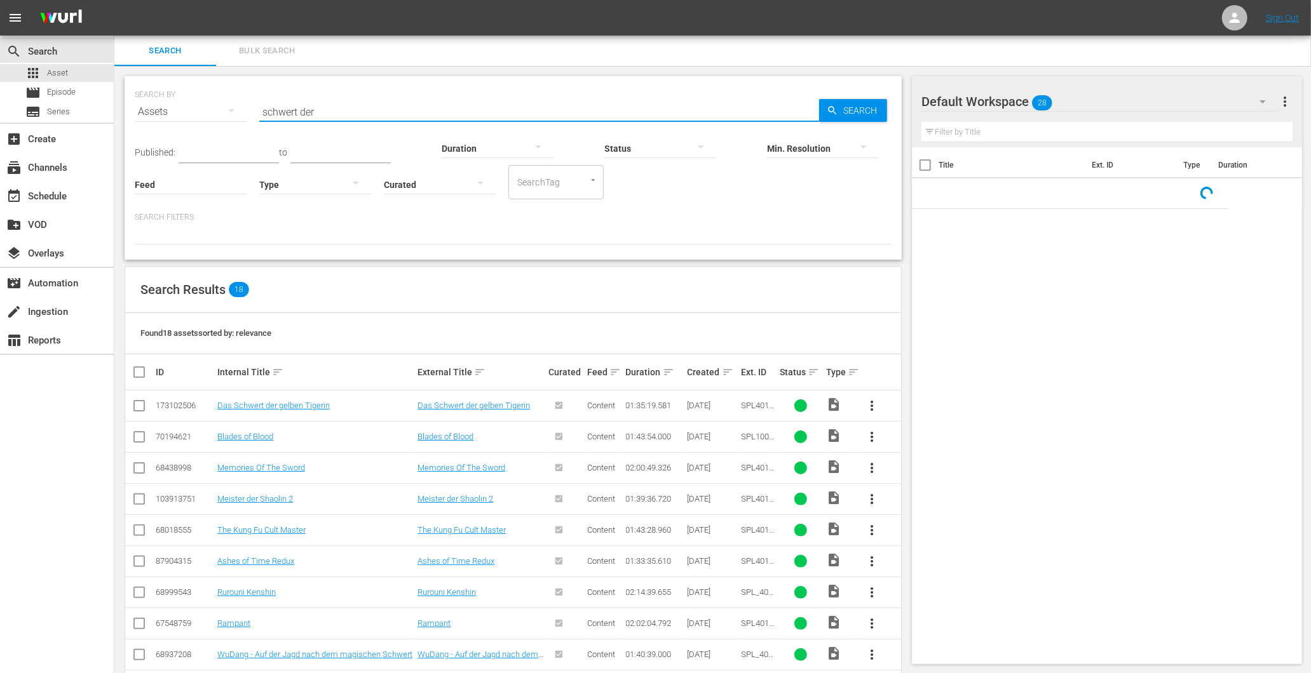
click at [325, 105] on input "schwert der" at bounding box center [539, 112] width 560 height 30
click at [327, 106] on input "schwert der" at bounding box center [539, 112] width 560 height 30
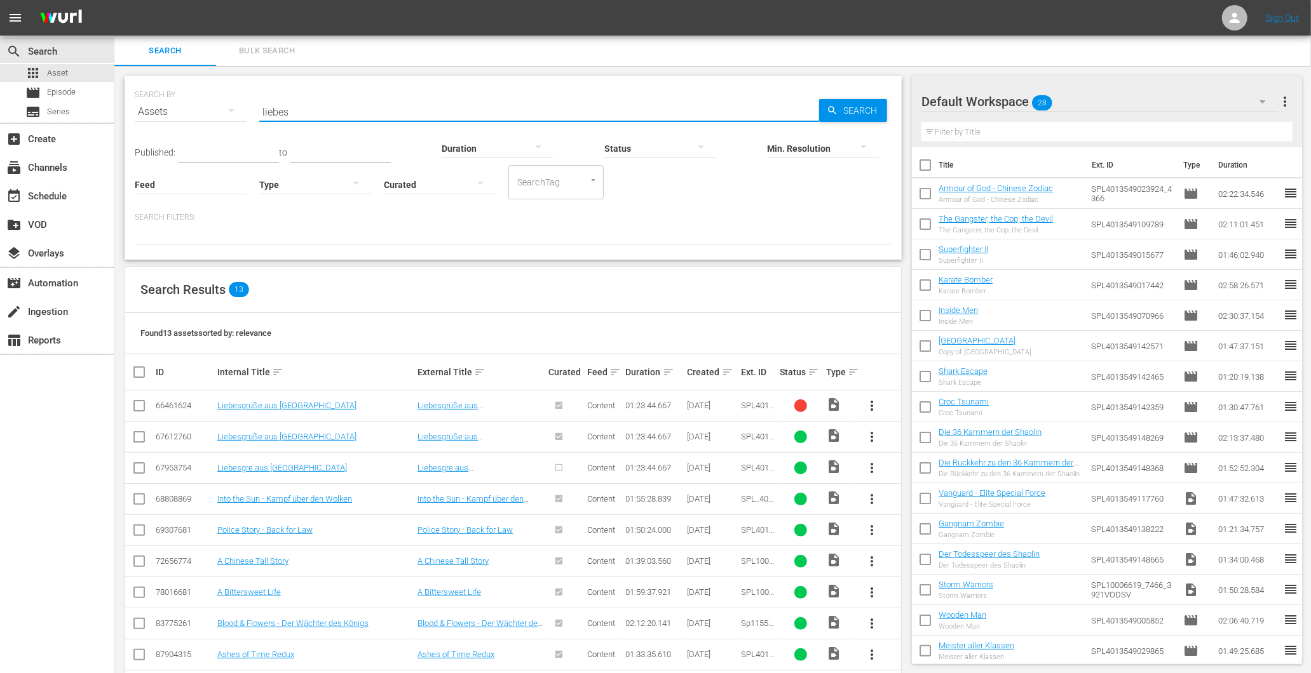
type input "liebes"
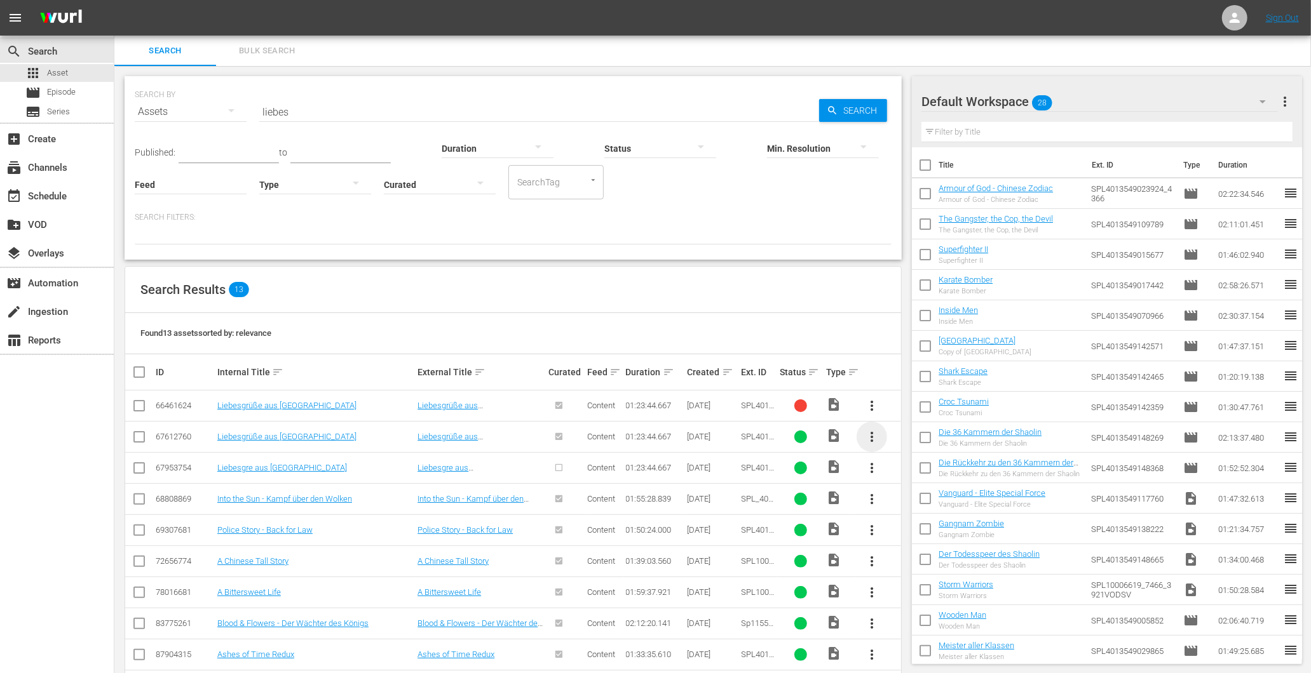
click at [874, 432] on span "more_vert" at bounding box center [871, 436] width 15 height 15
click at [931, 534] on div "Episode" at bounding box center [940, 533] width 86 height 30
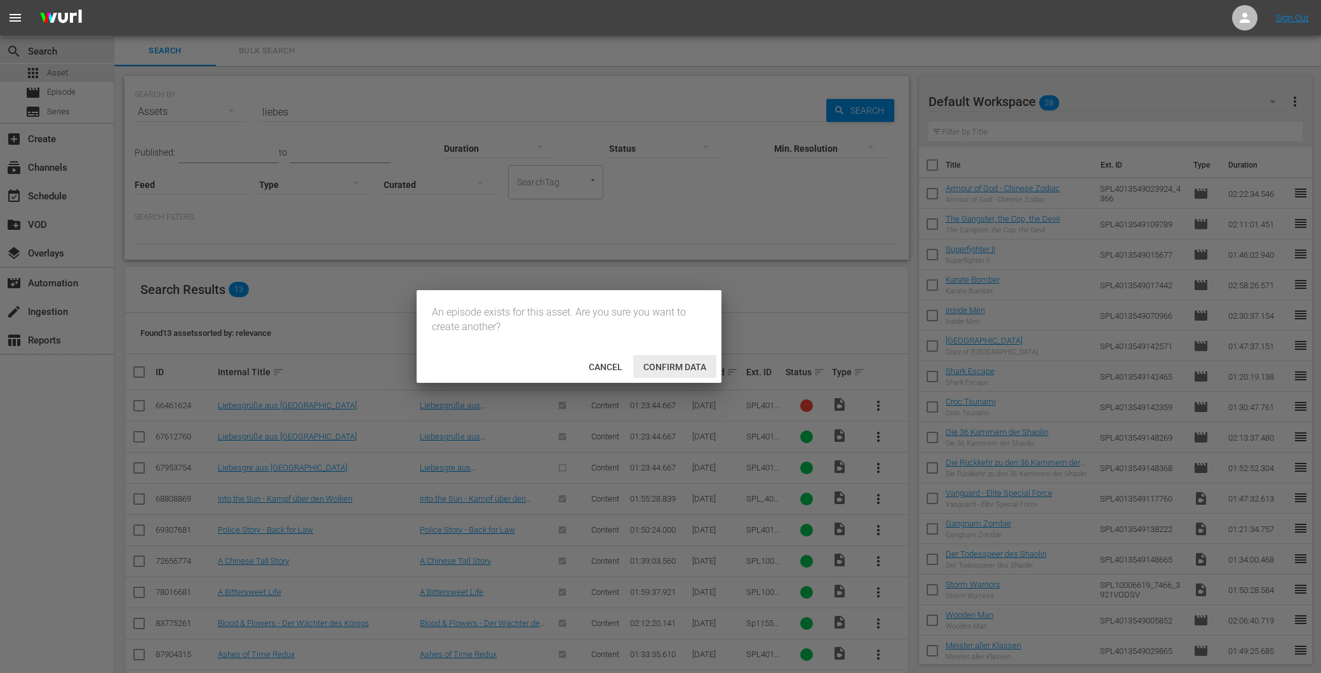
click at [655, 363] on span "Confirm data" at bounding box center [674, 367] width 83 height 10
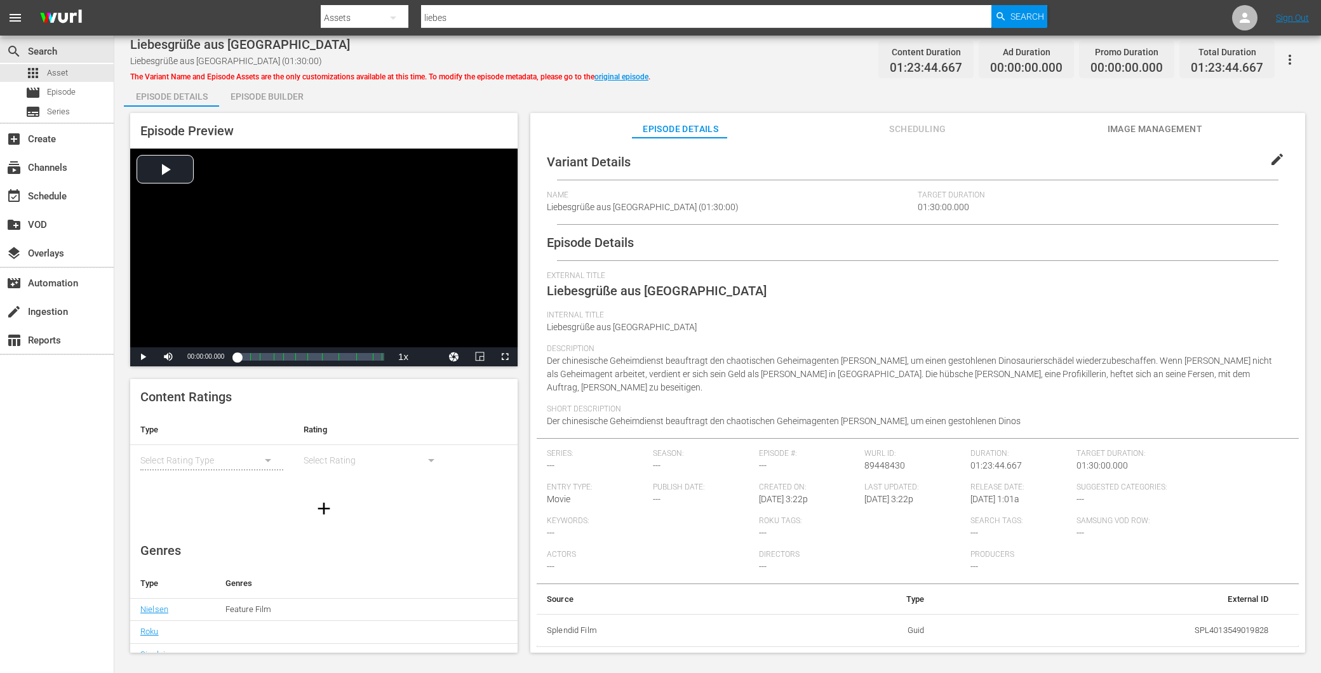
drag, startPoint x: 261, startPoint y: 84, endPoint x: 253, endPoint y: 83, distance: 8.3
click at [257, 83] on div "Episode Builder" at bounding box center [266, 96] width 95 height 30
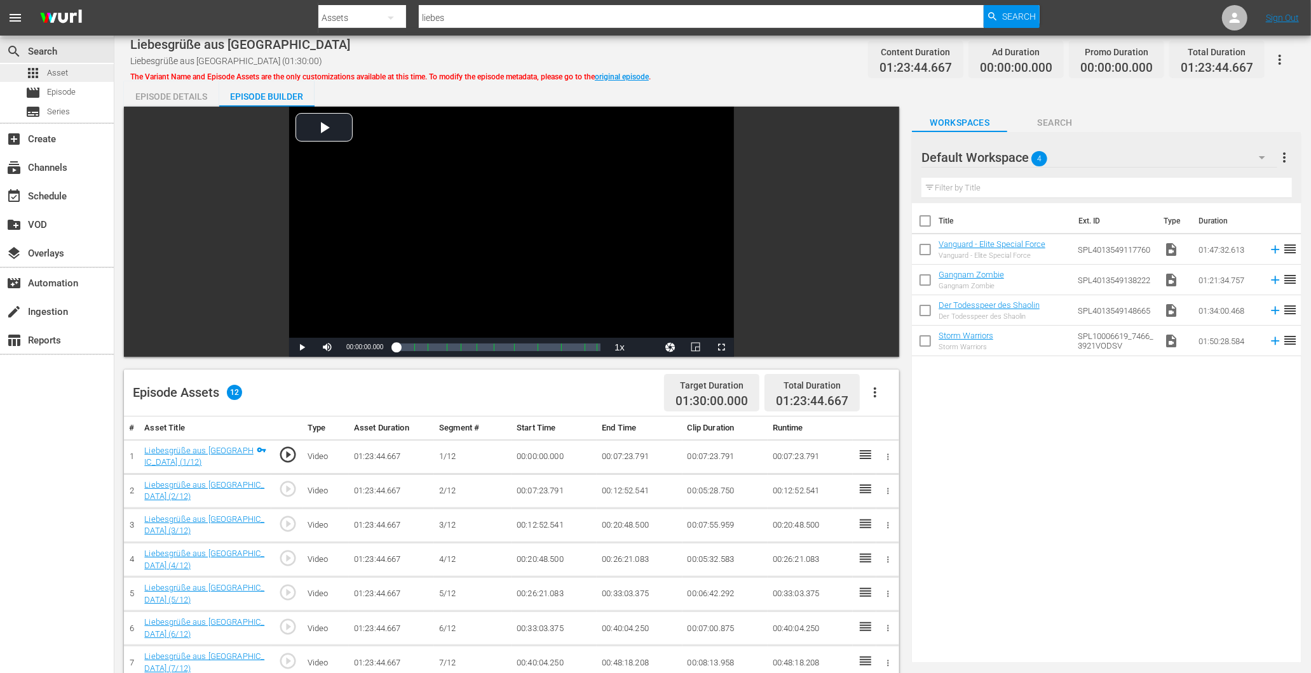
click at [86, 72] on div "apps Asset" at bounding box center [57, 73] width 114 height 18
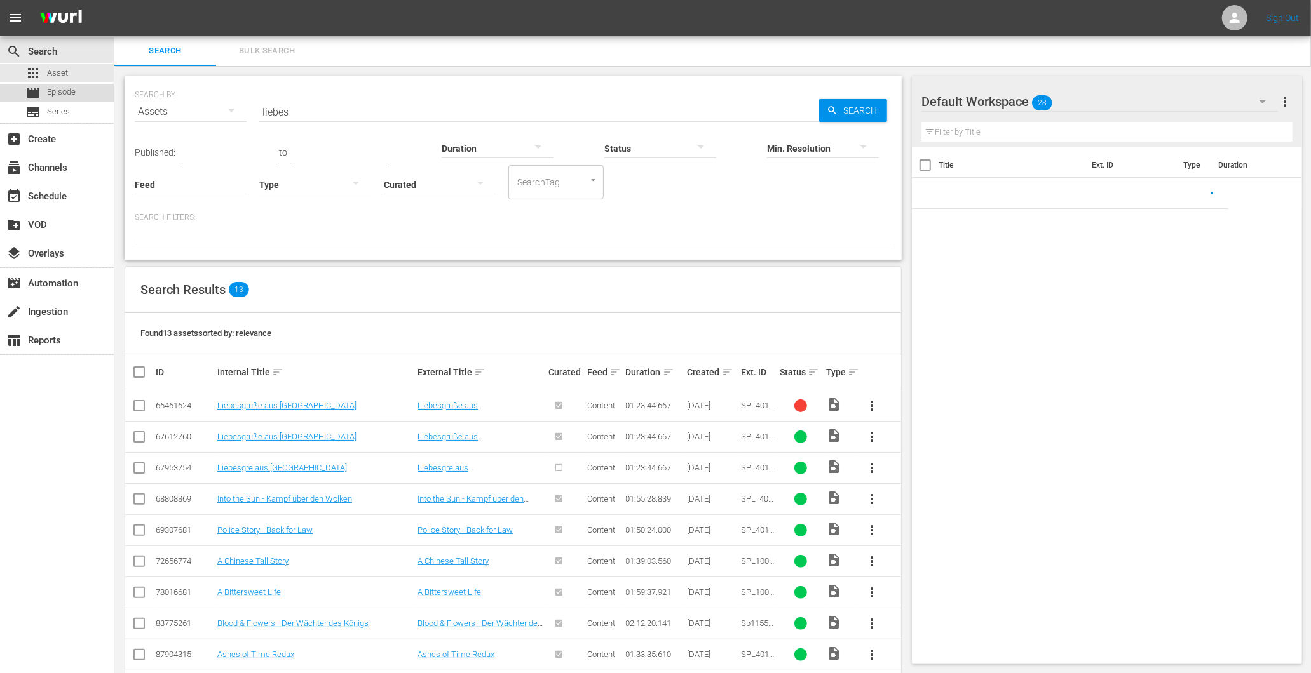
click at [70, 92] on span "Episode" at bounding box center [61, 92] width 29 height 13
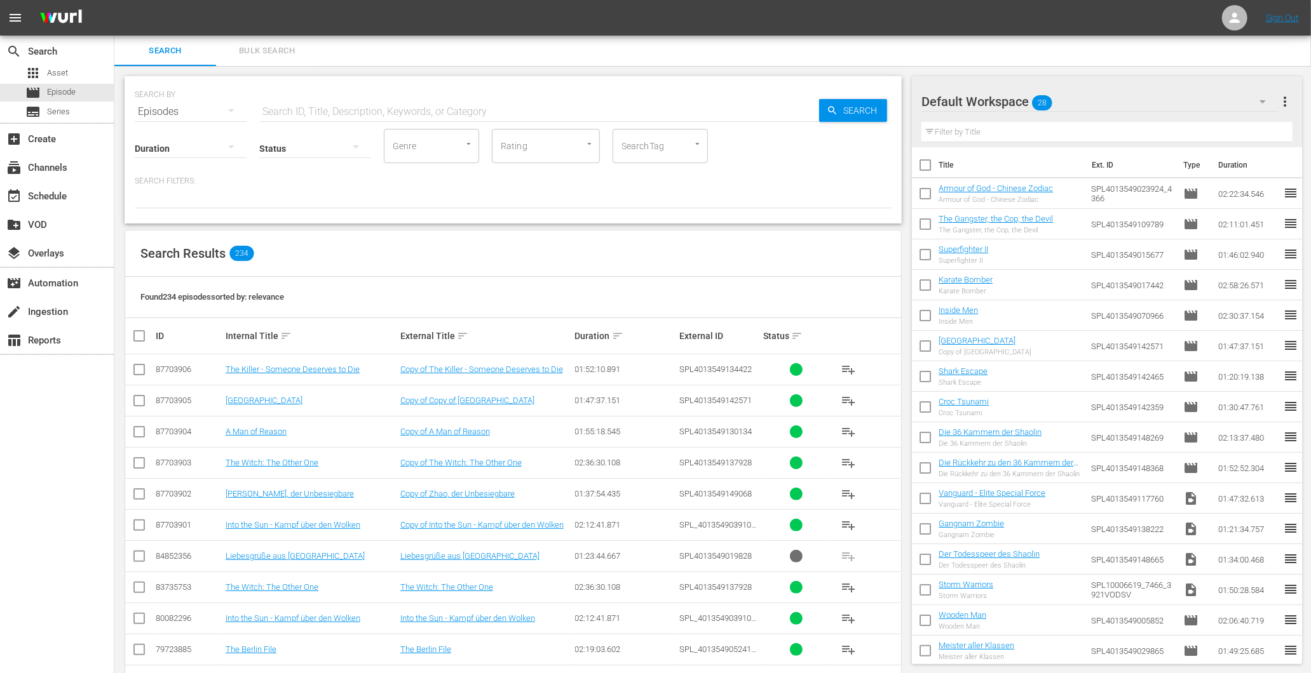
click at [381, 124] on input "text" at bounding box center [539, 112] width 560 height 30
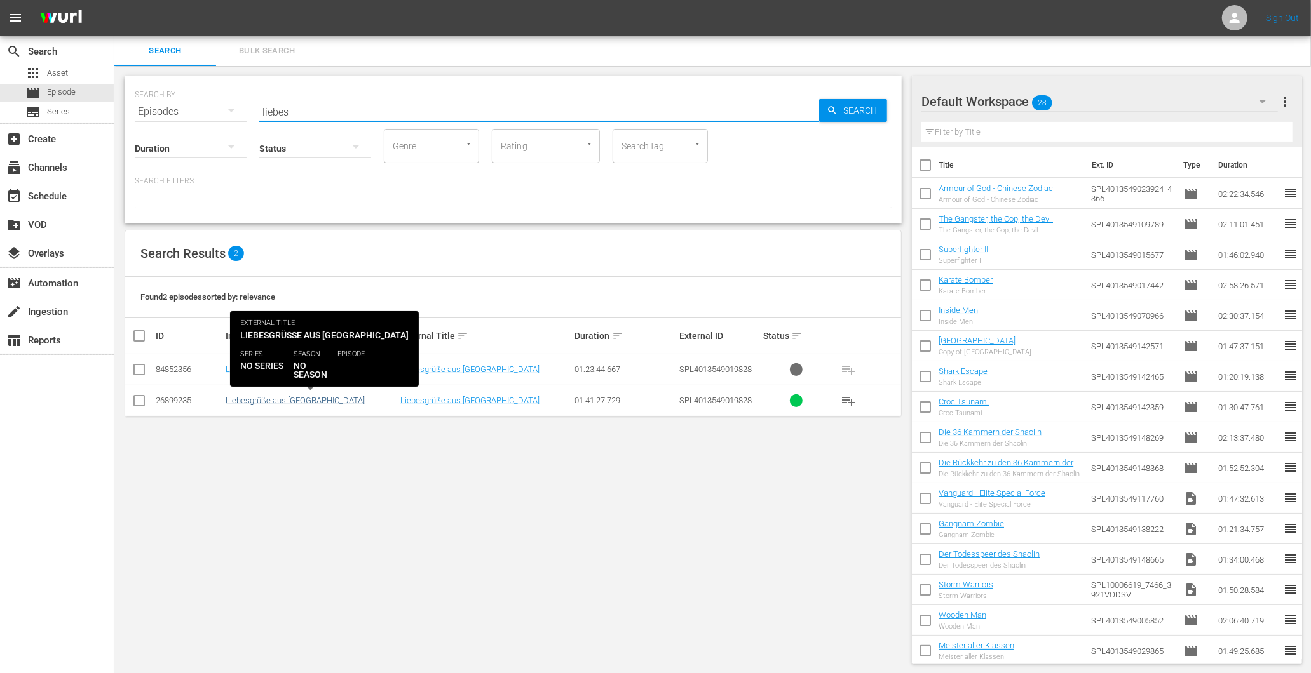
type input "liebes"
click at [267, 396] on link "Liebesgrüße aus [GEOGRAPHIC_DATA]" at bounding box center [295, 401] width 139 height 10
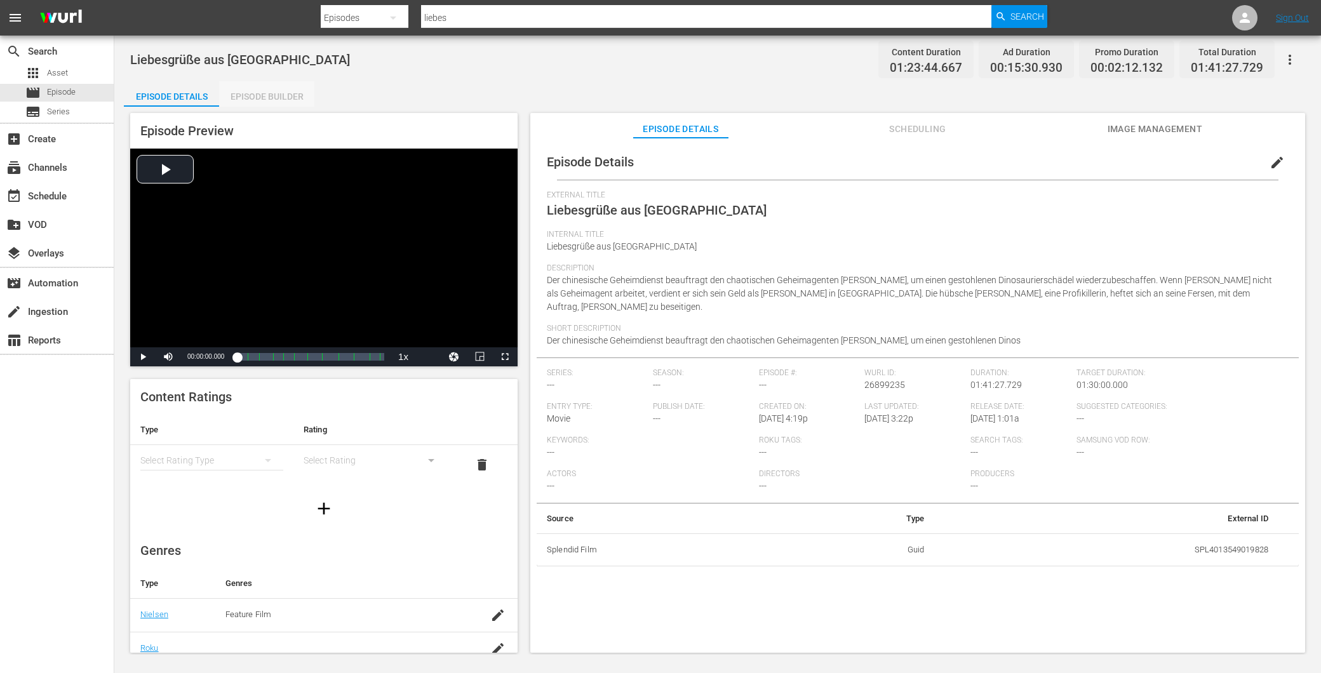
click at [246, 89] on div "Episode Builder" at bounding box center [266, 96] width 95 height 30
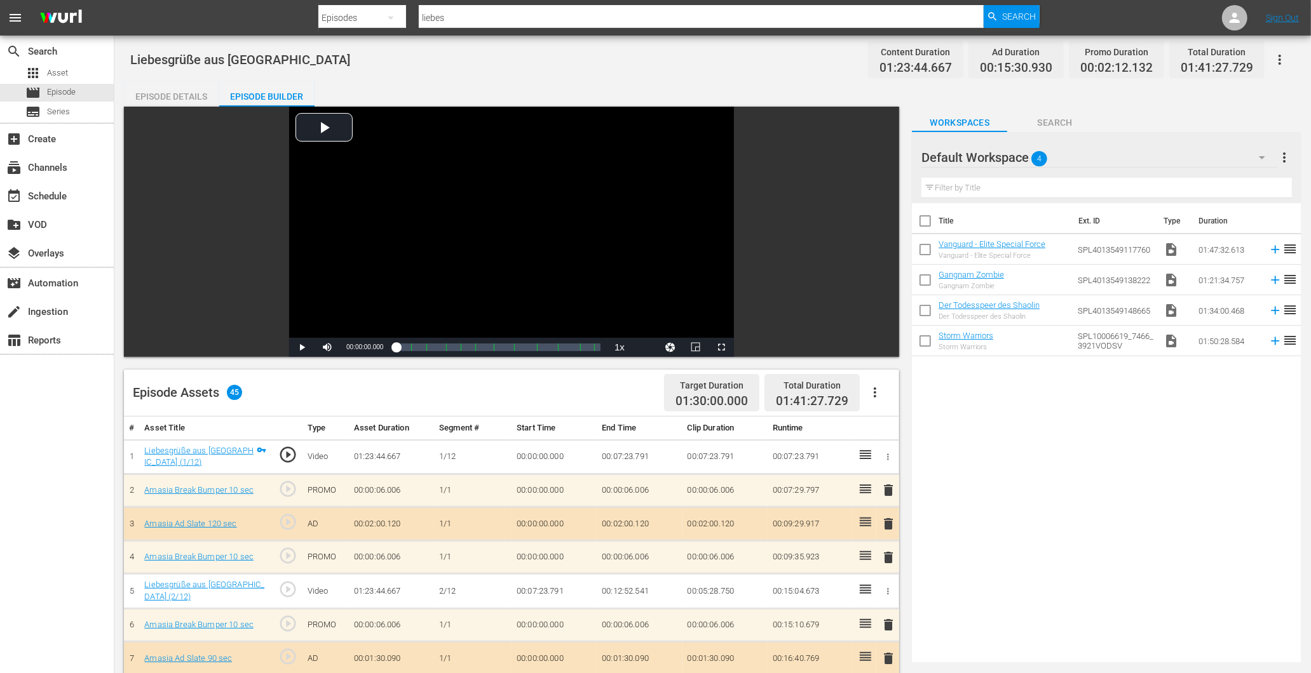
scroll to position [494, 0]
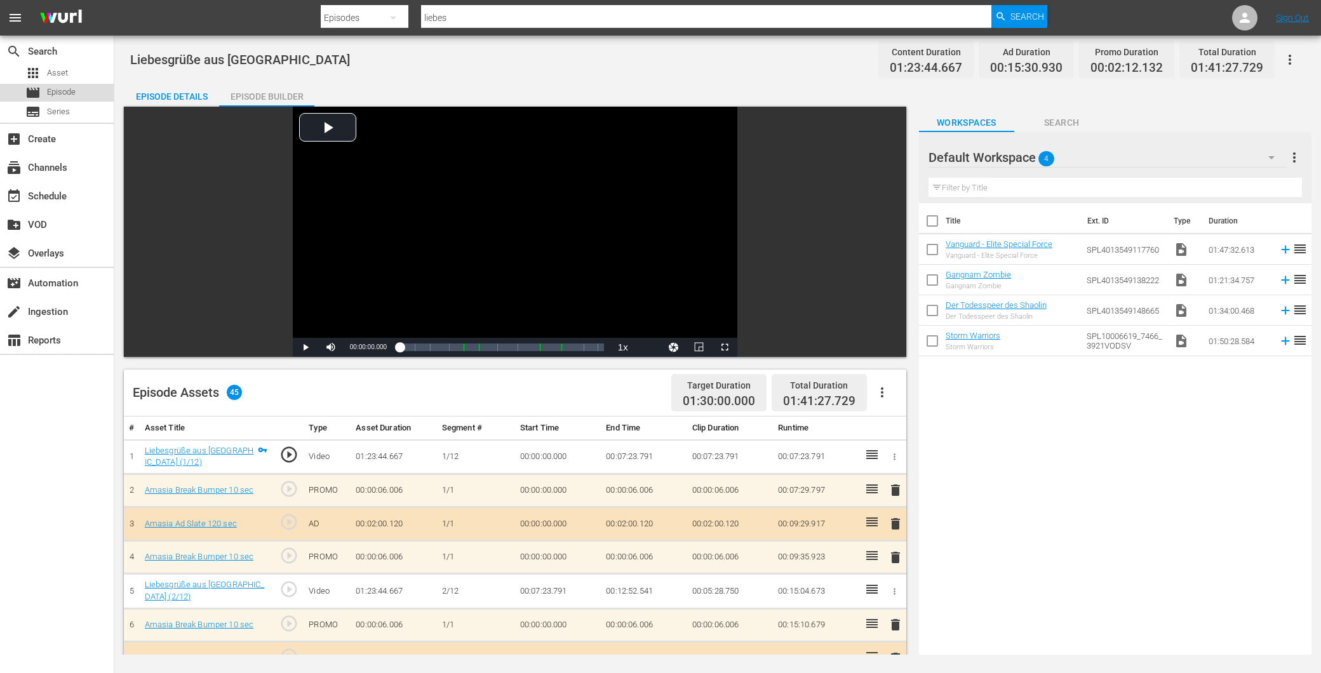
click at [44, 93] on div "movie Episode" at bounding box center [50, 93] width 50 height 18
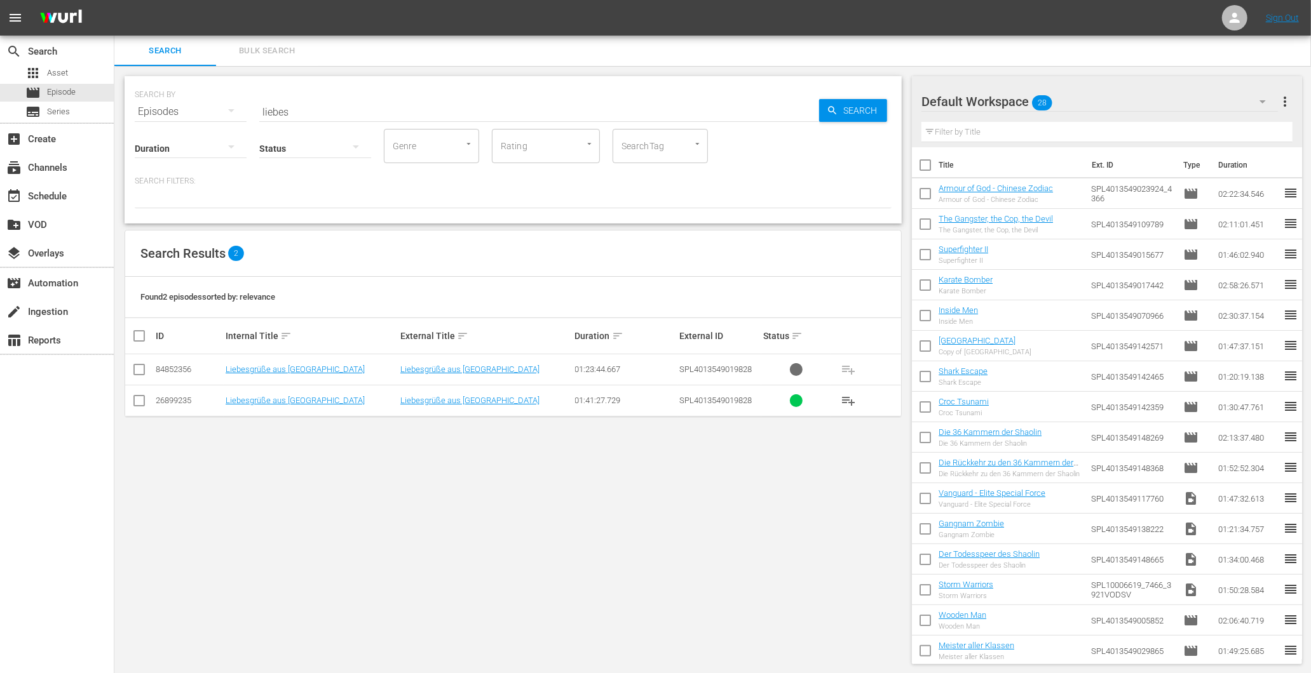
click at [137, 401] on input "checkbox" at bounding box center [139, 403] width 15 height 15
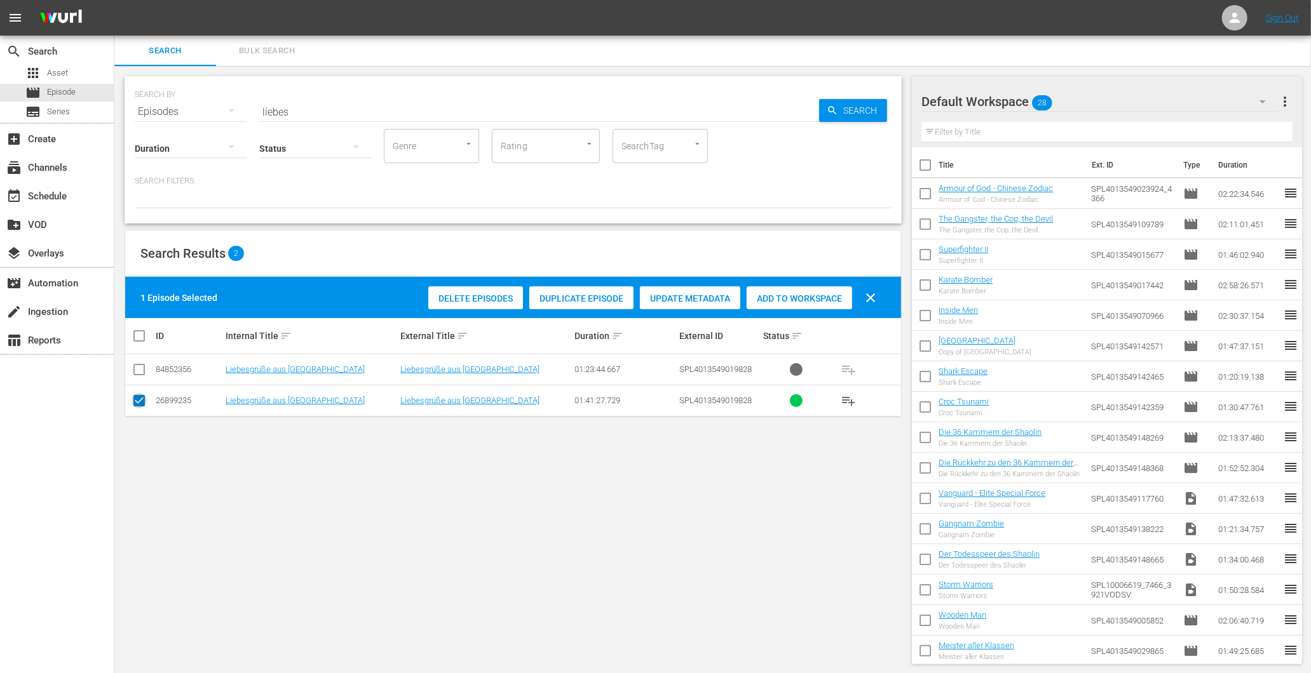
click at [137, 396] on input "checkbox" at bounding box center [139, 403] width 15 height 15
checkbox input "false"
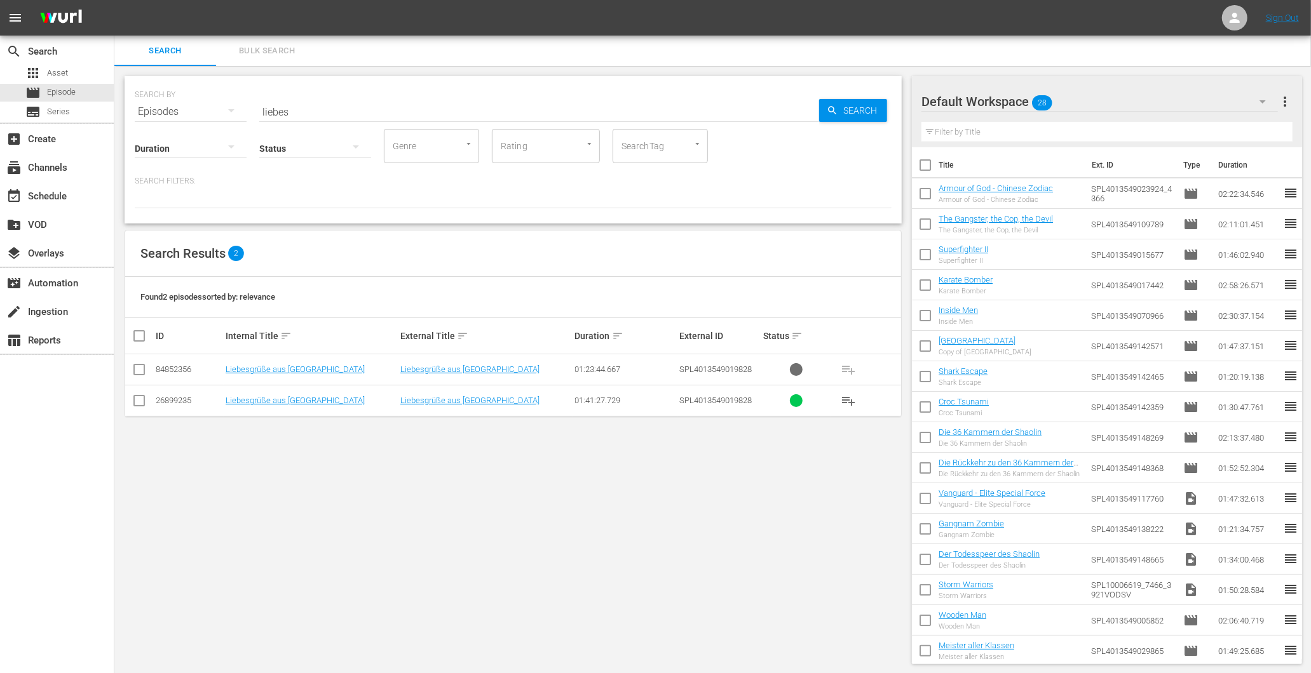
click at [147, 369] on td at bounding box center [139, 370] width 29 height 31
click at [524, 335] on div "External Title sort" at bounding box center [485, 335] width 171 height 15
drag, startPoint x: 872, startPoint y: 376, endPoint x: 737, endPoint y: 398, distance: 137.0
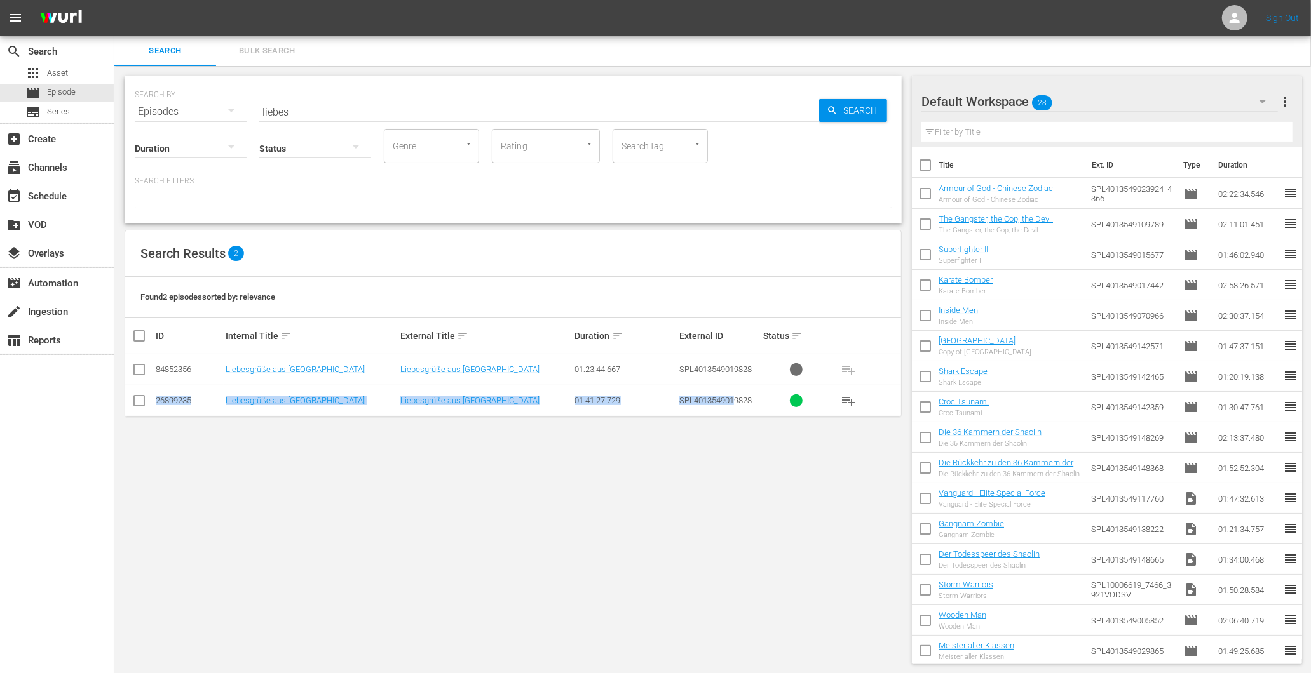
click at [737, 398] on tbody "84852356 Liebesgrüße aus Peking Liebesgrüße aus Peking 01:23:44.667 SPL40135490…" at bounding box center [513, 386] width 776 height 62
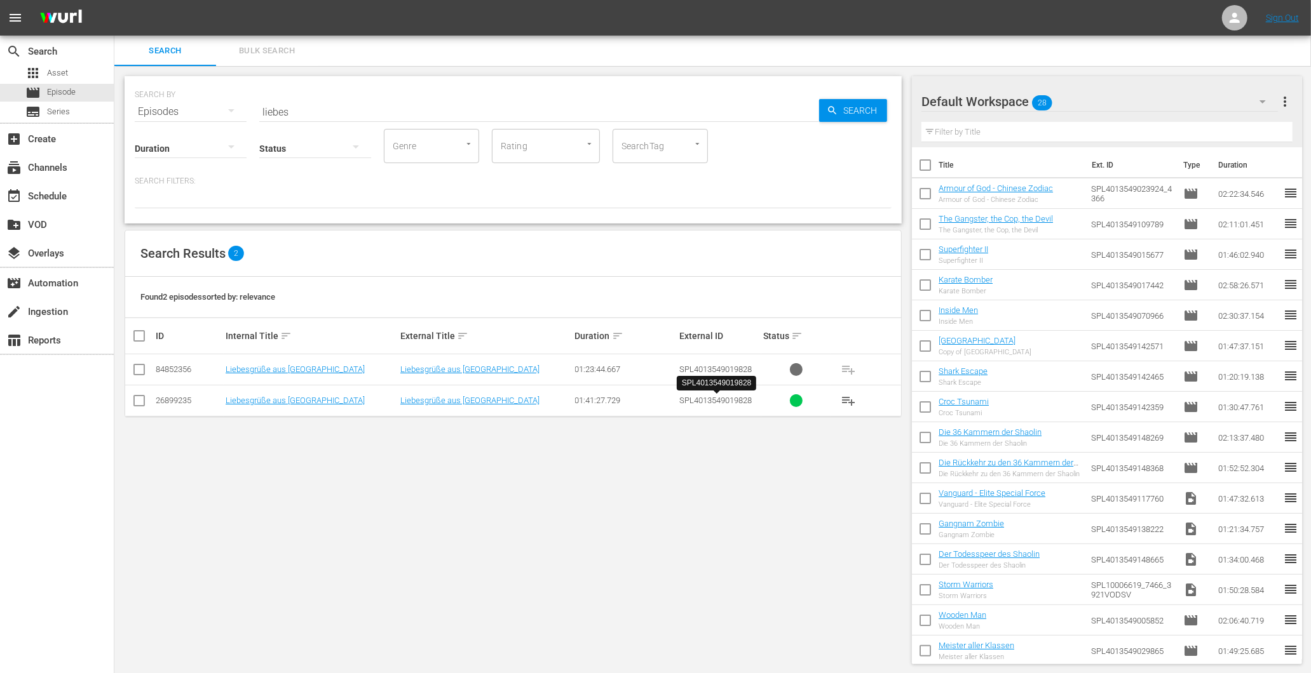
drag, startPoint x: 737, startPoint y: 398, endPoint x: 569, endPoint y: 510, distance: 201.9
click at [557, 521] on div "SEARCH BY Search By Episodes Search ID, Title, Description, Keywords, or Catego…" at bounding box center [512, 370] width 797 height 609
click at [67, 158] on div "subscriptions Channels" at bounding box center [57, 166] width 114 height 25
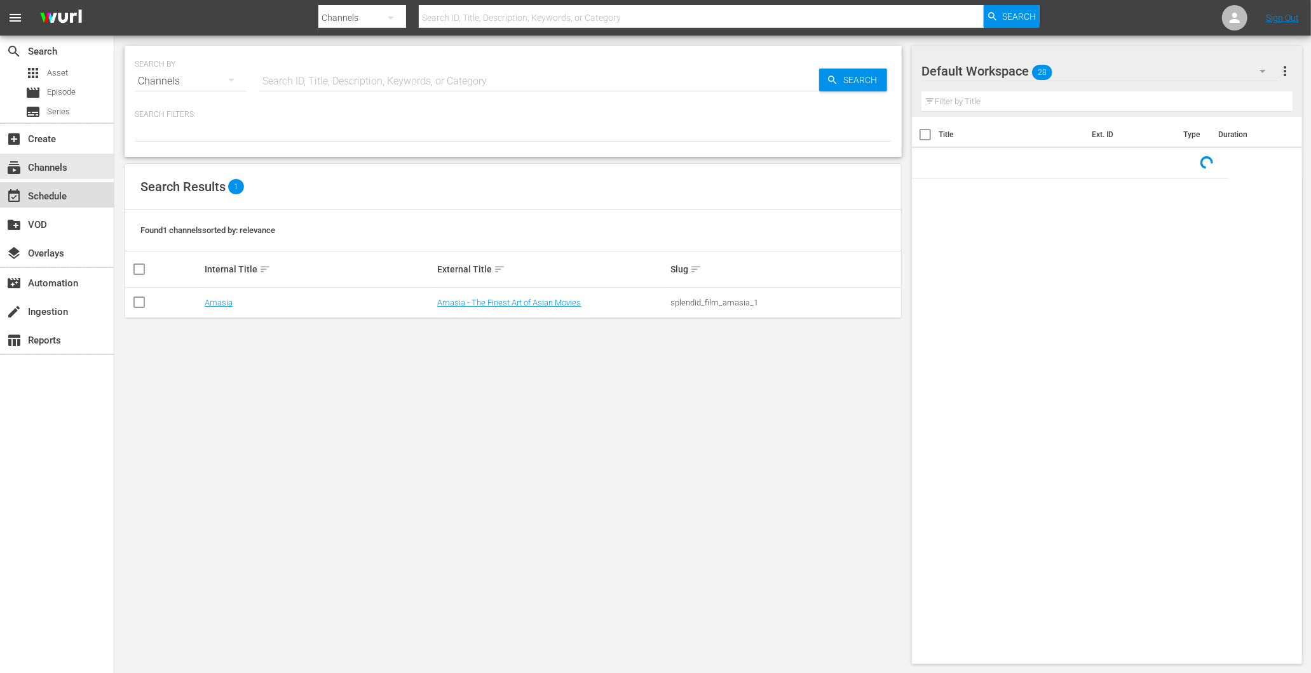
click at [59, 197] on div "event_available Schedule" at bounding box center [35, 194] width 71 height 11
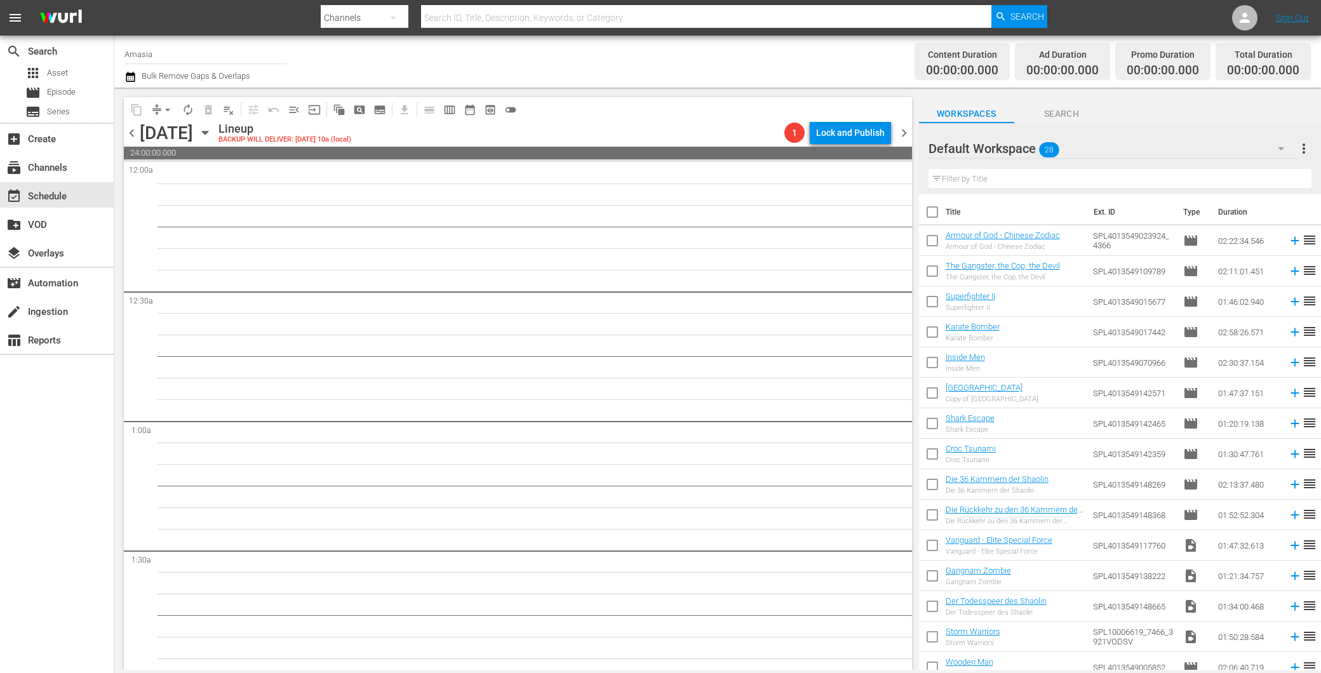
click at [902, 133] on span "chevron_right" at bounding box center [904, 133] width 16 height 16
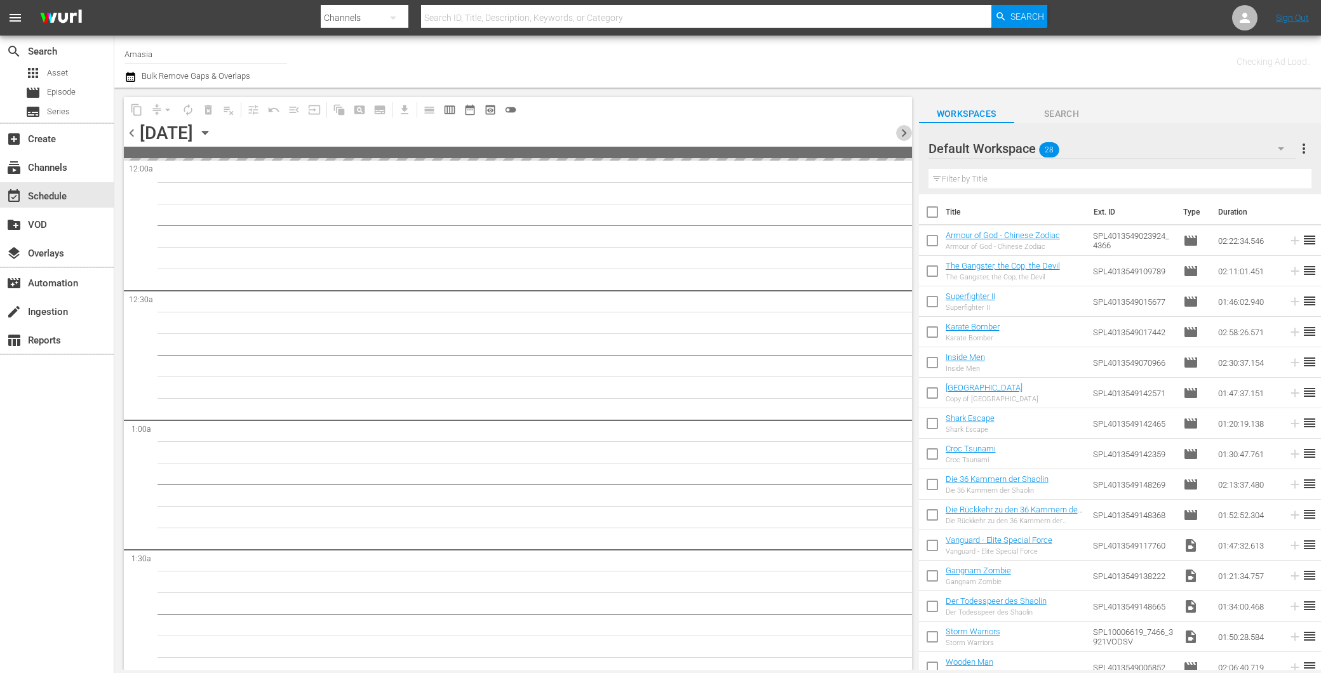
click at [902, 133] on span "chevron_right" at bounding box center [904, 133] width 16 height 16
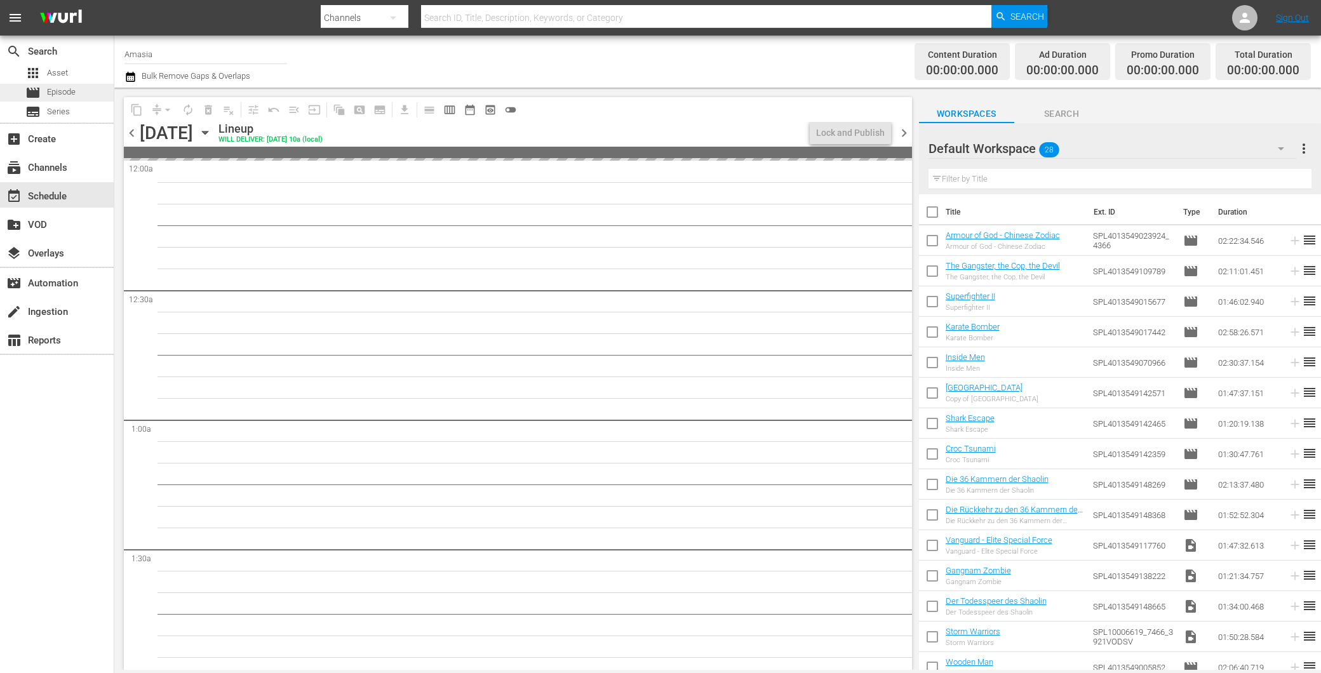
click at [62, 84] on div "movie Episode" at bounding box center [50, 93] width 50 height 18
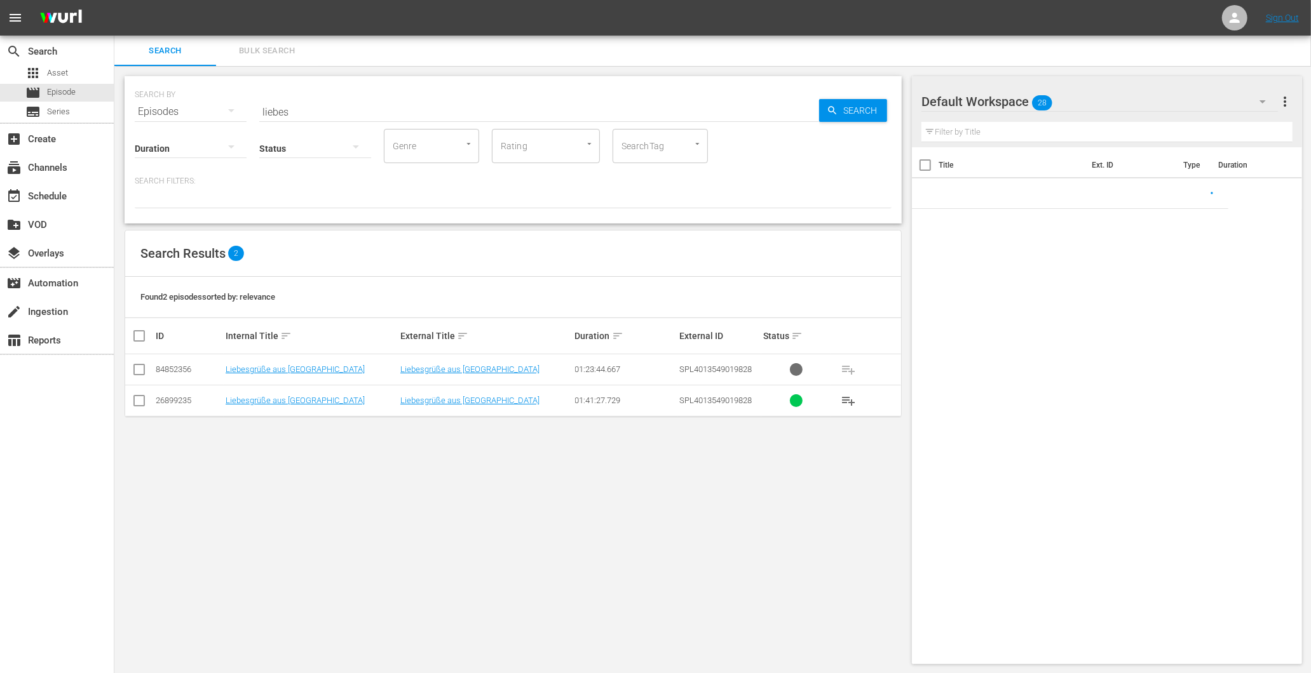
click at [367, 110] on input "liebes" at bounding box center [539, 112] width 560 height 30
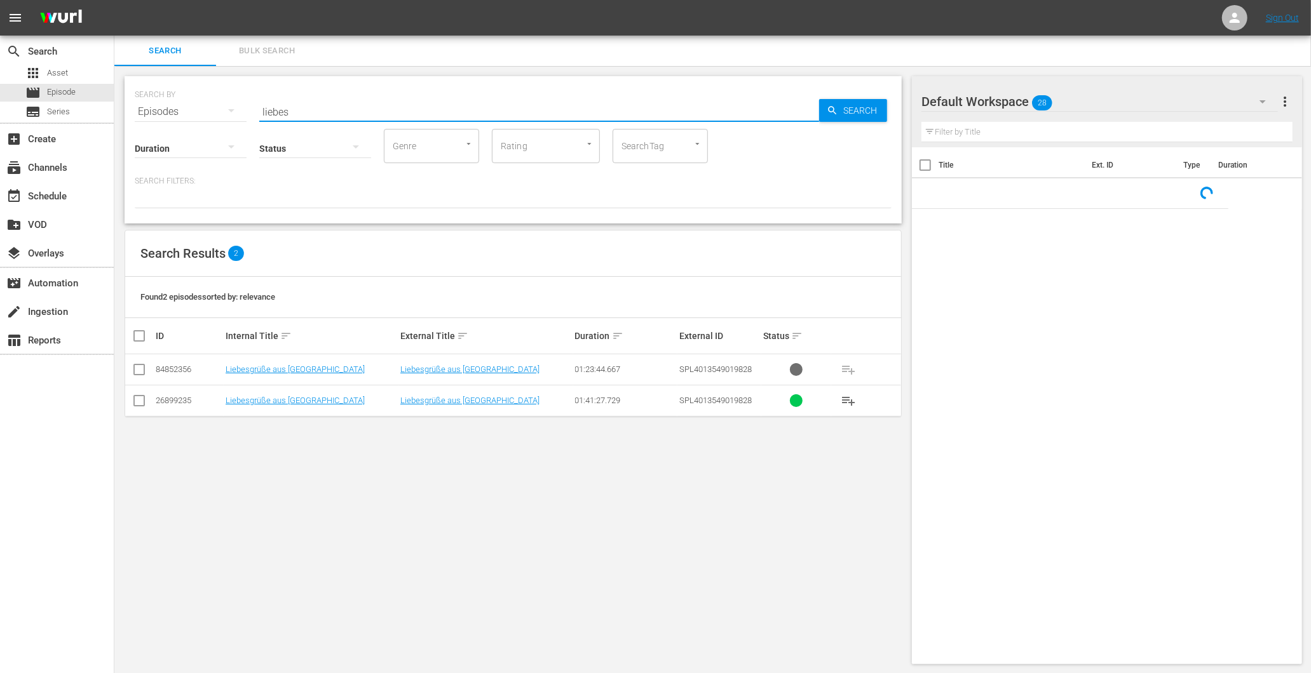
click at [367, 110] on input "liebes" at bounding box center [539, 112] width 560 height 30
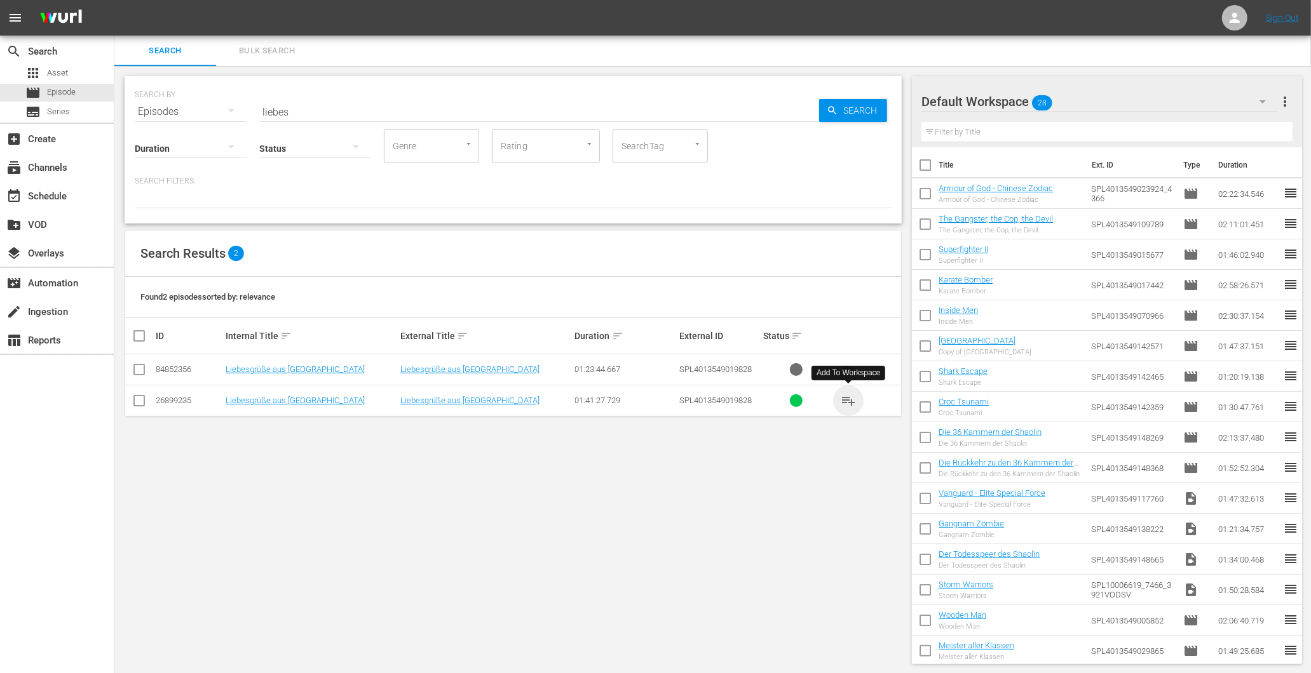
click at [853, 402] on span "playlist_add" at bounding box center [848, 400] width 15 height 15
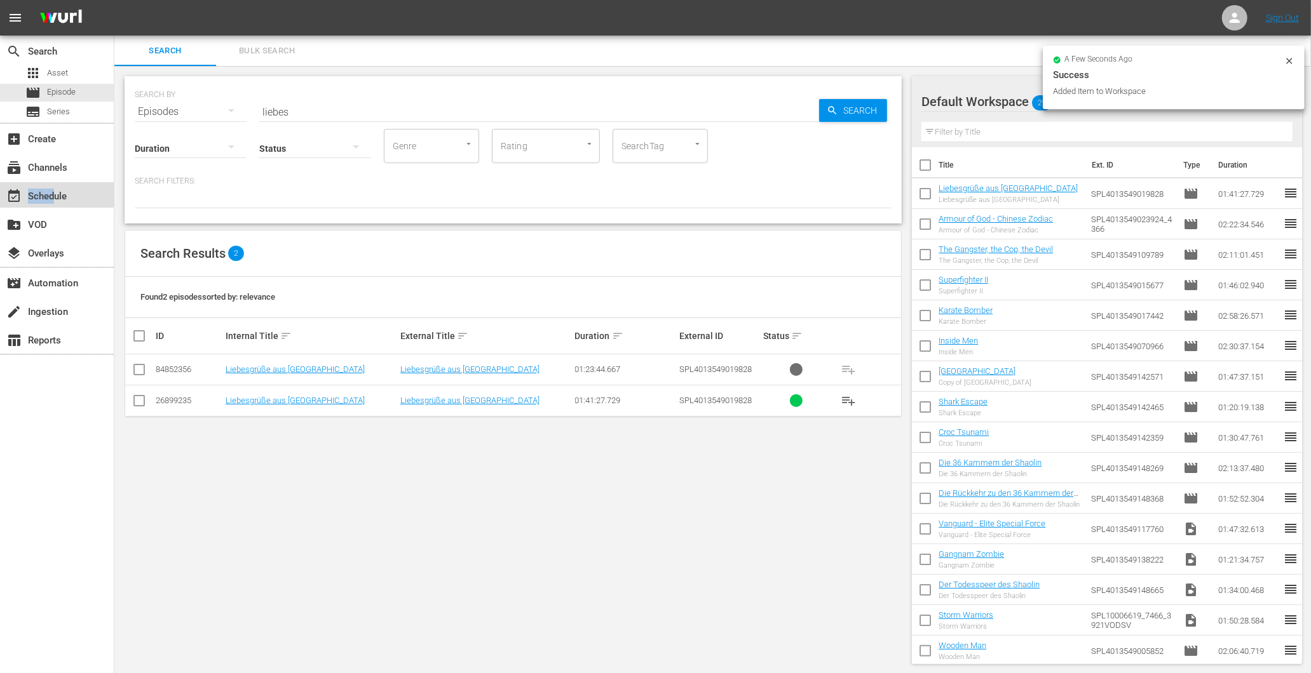
click at [52, 200] on div "event_available Schedule" at bounding box center [35, 194] width 71 height 11
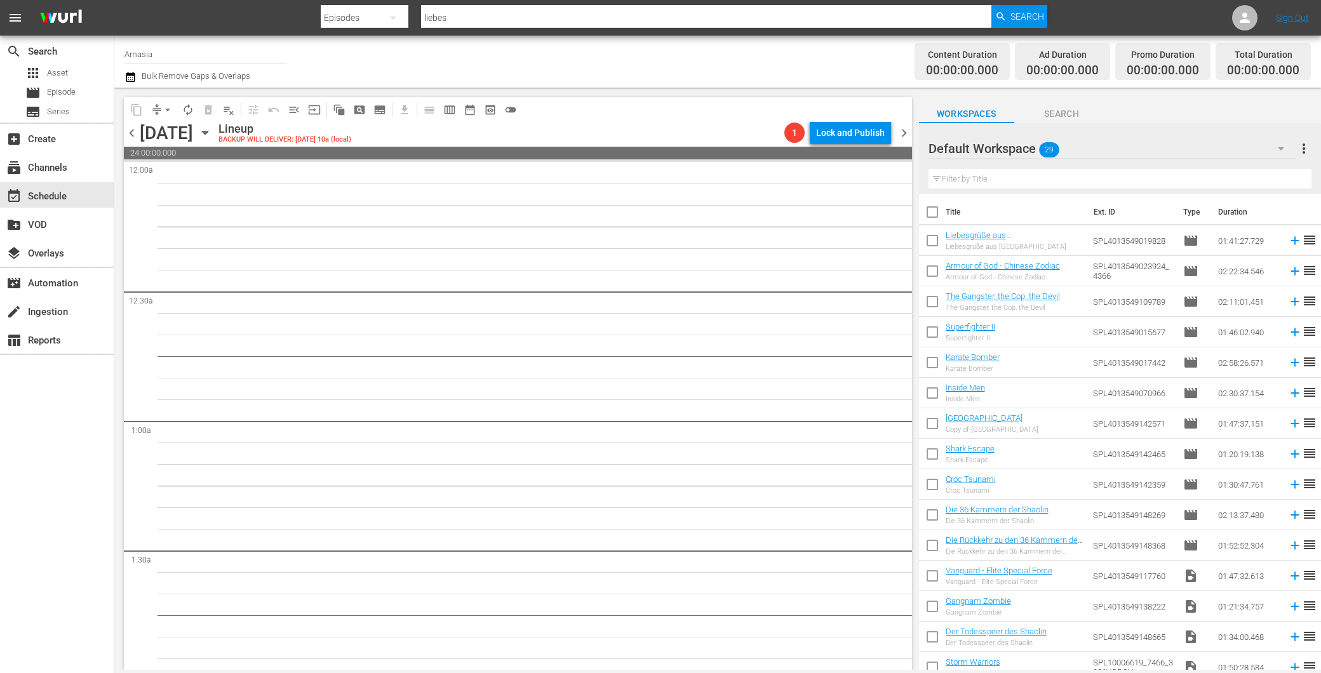
click at [215, 133] on div "Monday, October 13th October 13th" at bounding box center [178, 133] width 76 height 21
click at [212, 137] on icon "button" at bounding box center [205, 133] width 14 height 14
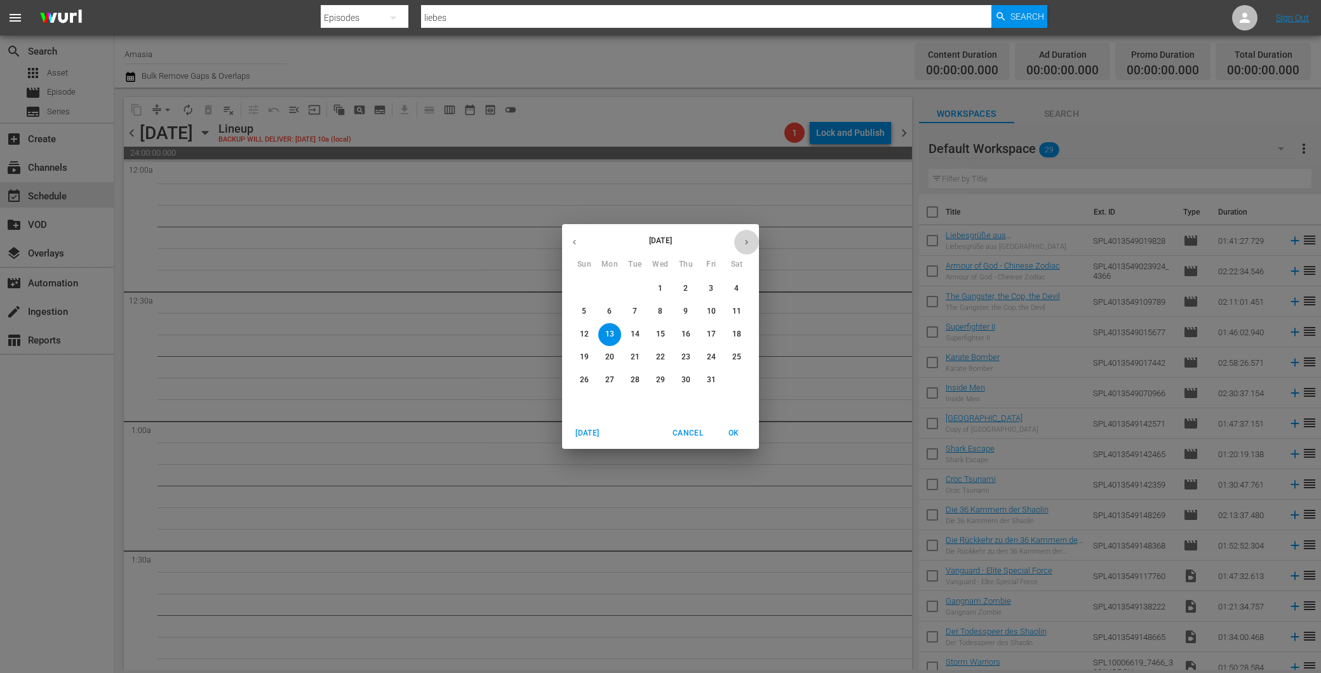
click at [748, 240] on icon "button" at bounding box center [747, 243] width 10 height 10
click at [621, 316] on div "3" at bounding box center [609, 312] width 25 height 23
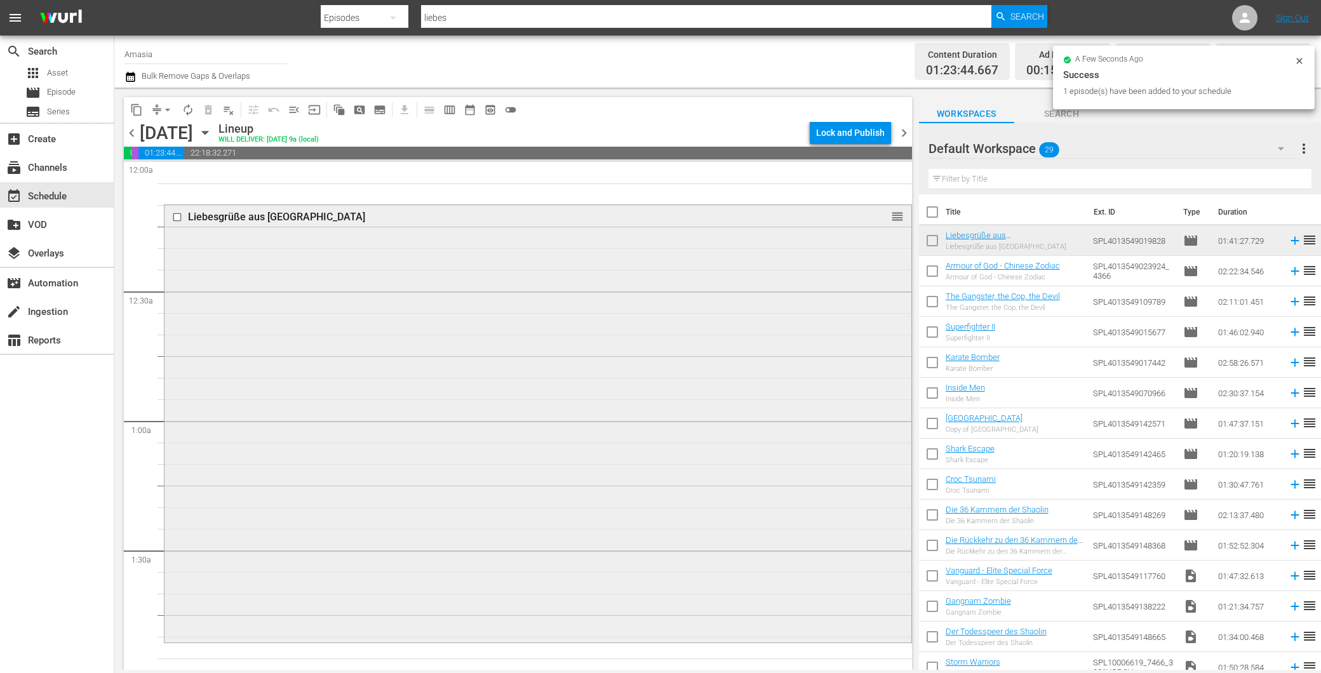
click at [175, 215] on input "checkbox" at bounding box center [178, 217] width 13 height 11
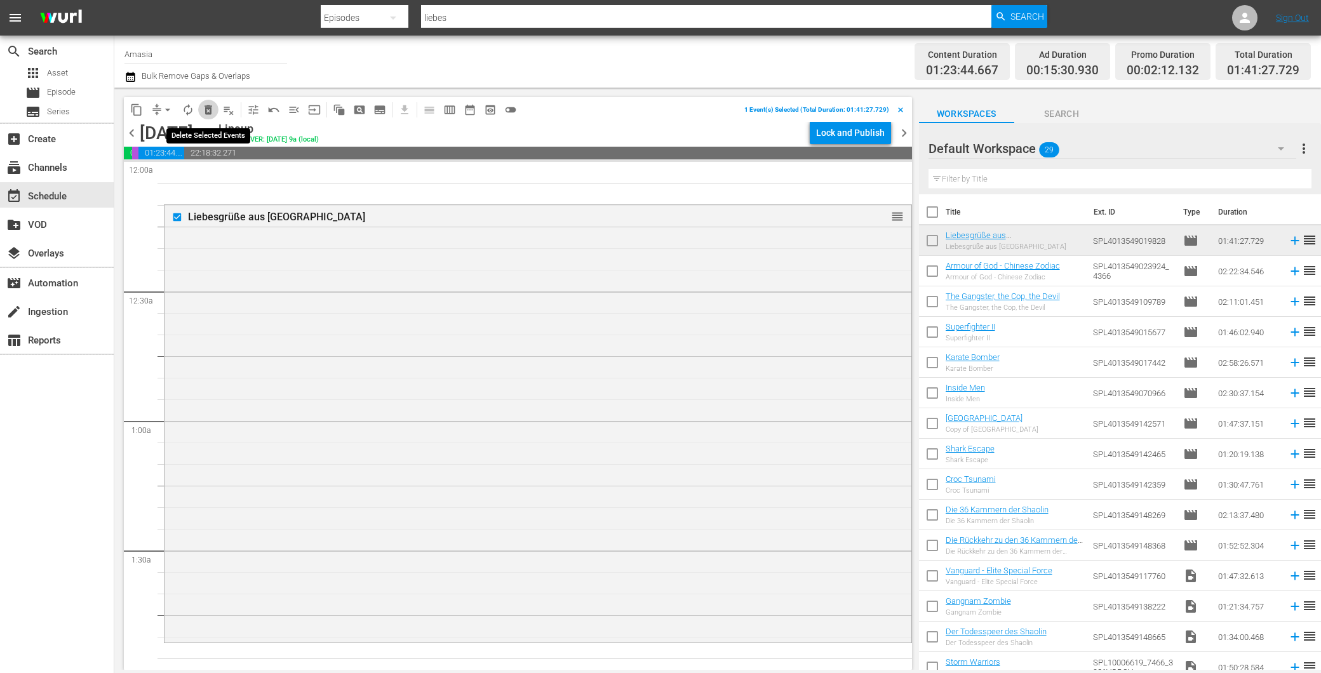
click at [201, 111] on button "delete_forever_outlined" at bounding box center [208, 110] width 20 height 20
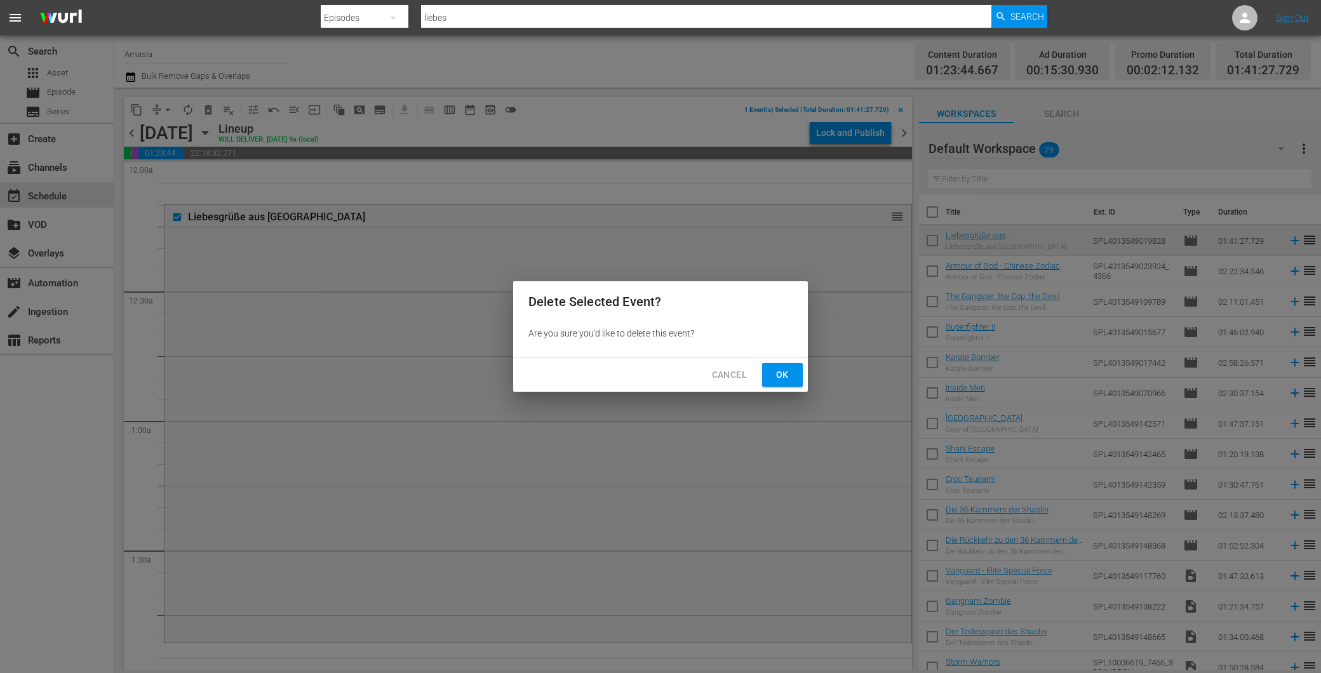
drag, startPoint x: 812, startPoint y: 379, endPoint x: 785, endPoint y: 378, distance: 27.3
click at [799, 379] on div "Delete Selected Event? Are you sure you'd like to delete this event? Cancel Ok" at bounding box center [660, 336] width 1321 height 673
click at [784, 377] on span "Ok" at bounding box center [783, 375] width 20 height 16
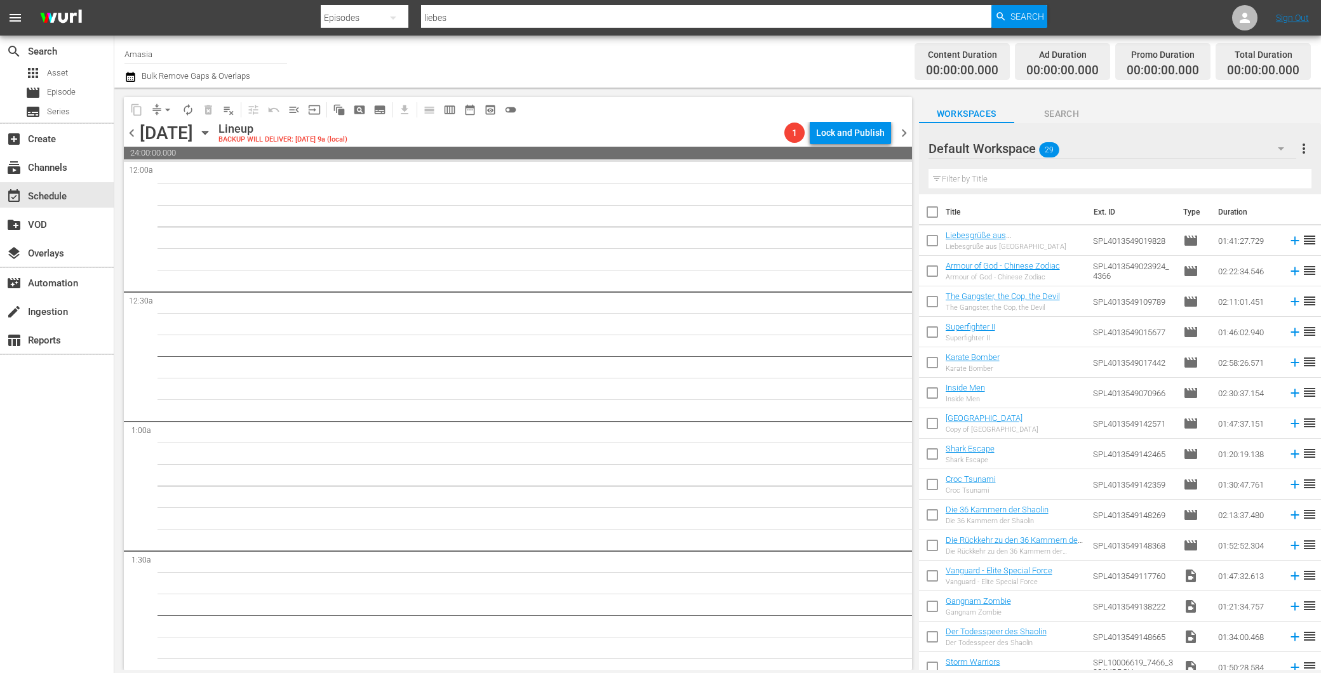
click at [138, 133] on span "chevron_left" at bounding box center [132, 133] width 16 height 16
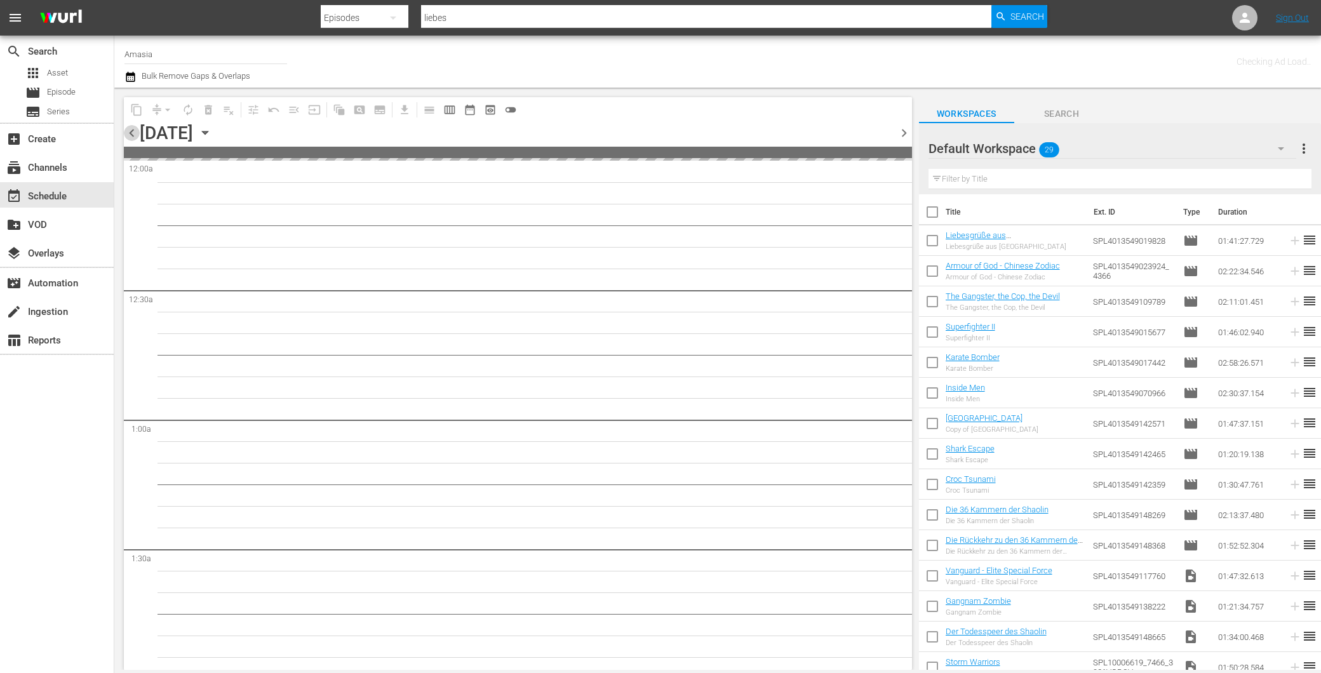
click at [135, 133] on span "chevron_left" at bounding box center [132, 133] width 16 height 16
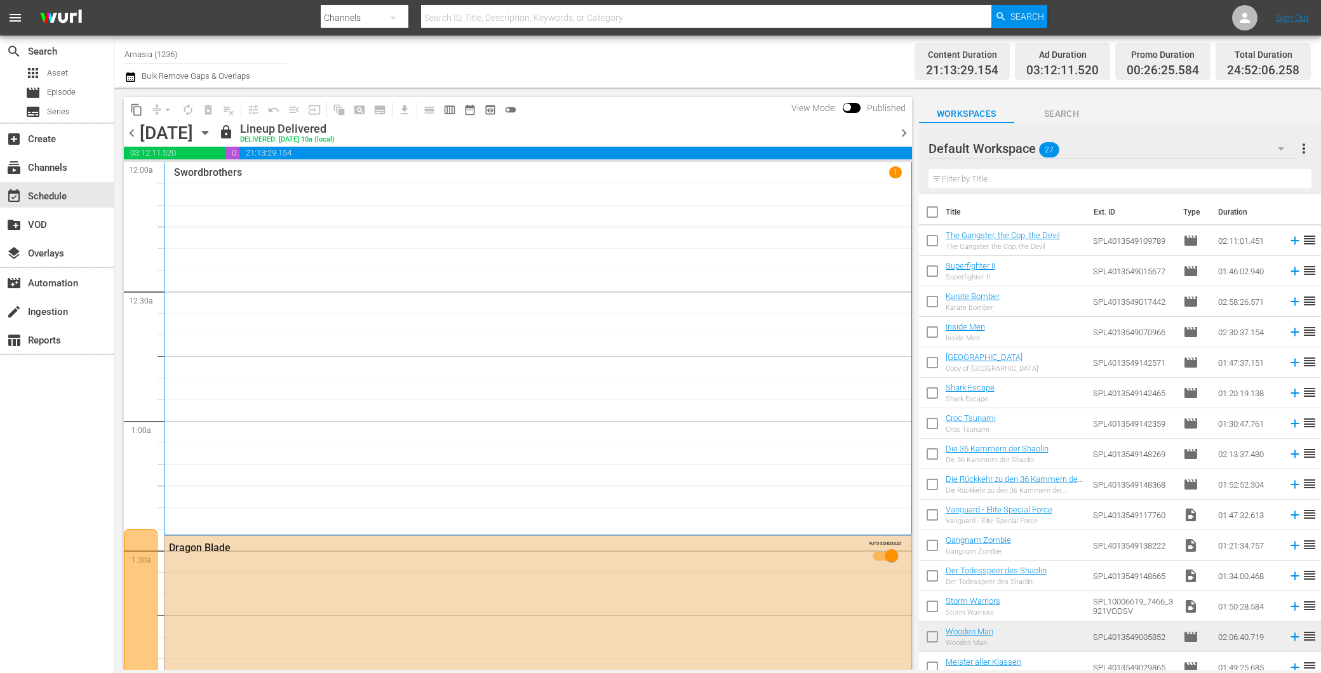
click at [675, 47] on div "Channel Title Amasia (1236) Bulk Remove Gaps & Overlaps" at bounding box center [448, 62] width 647 height 46
click at [67, 93] on span "Episode" at bounding box center [61, 92] width 29 height 13
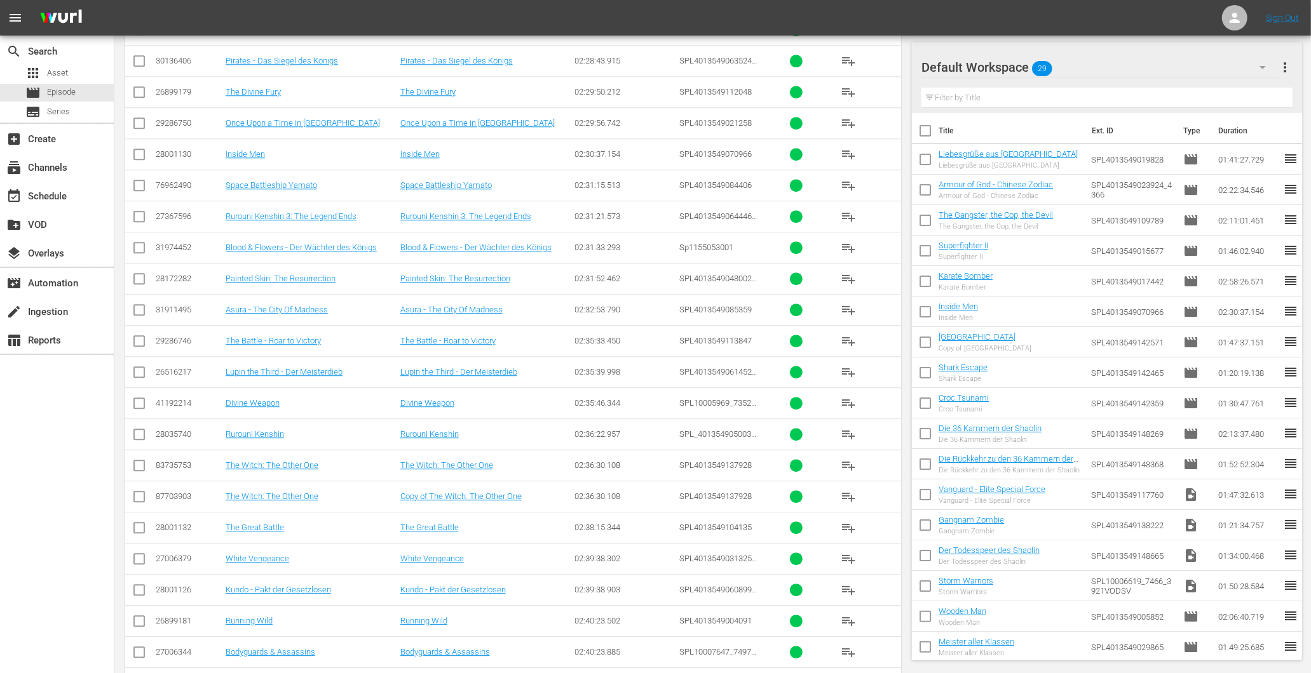
scroll to position [7003, 0]
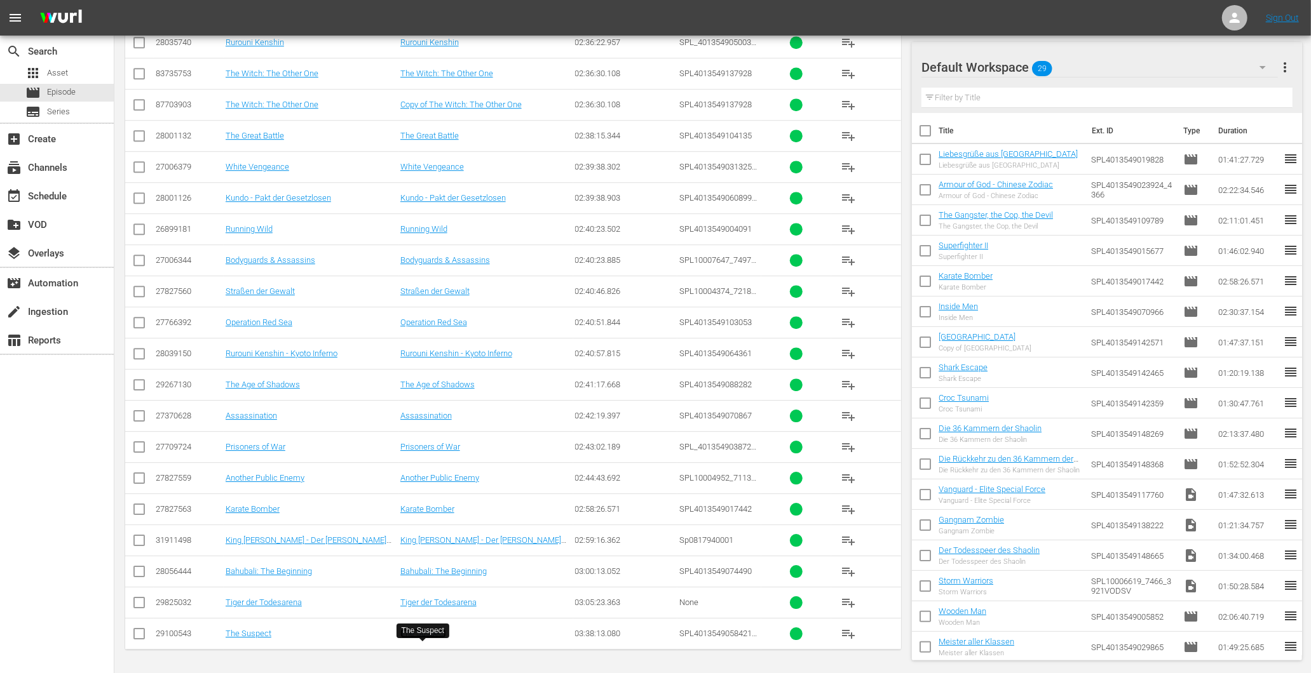
click at [429, 630] on link "The Suspect" at bounding box center [423, 634] width 46 height 10
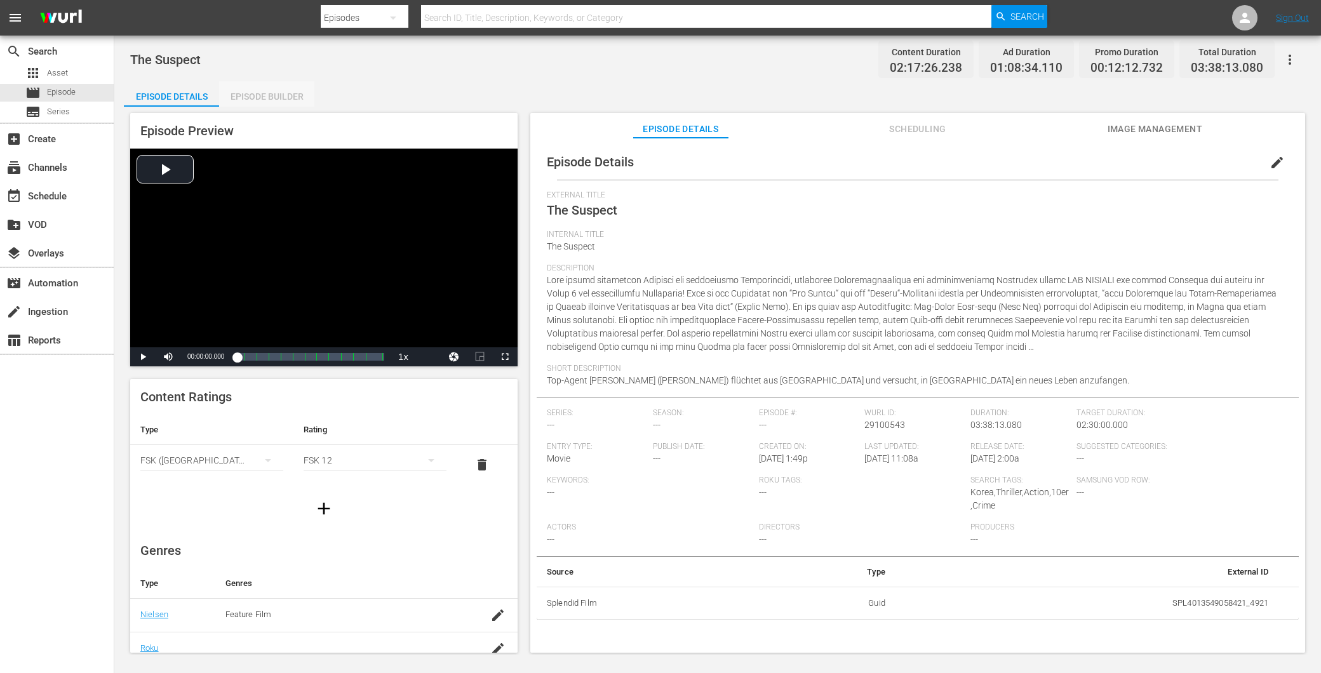
click at [269, 86] on div "Episode Builder" at bounding box center [266, 96] width 95 height 30
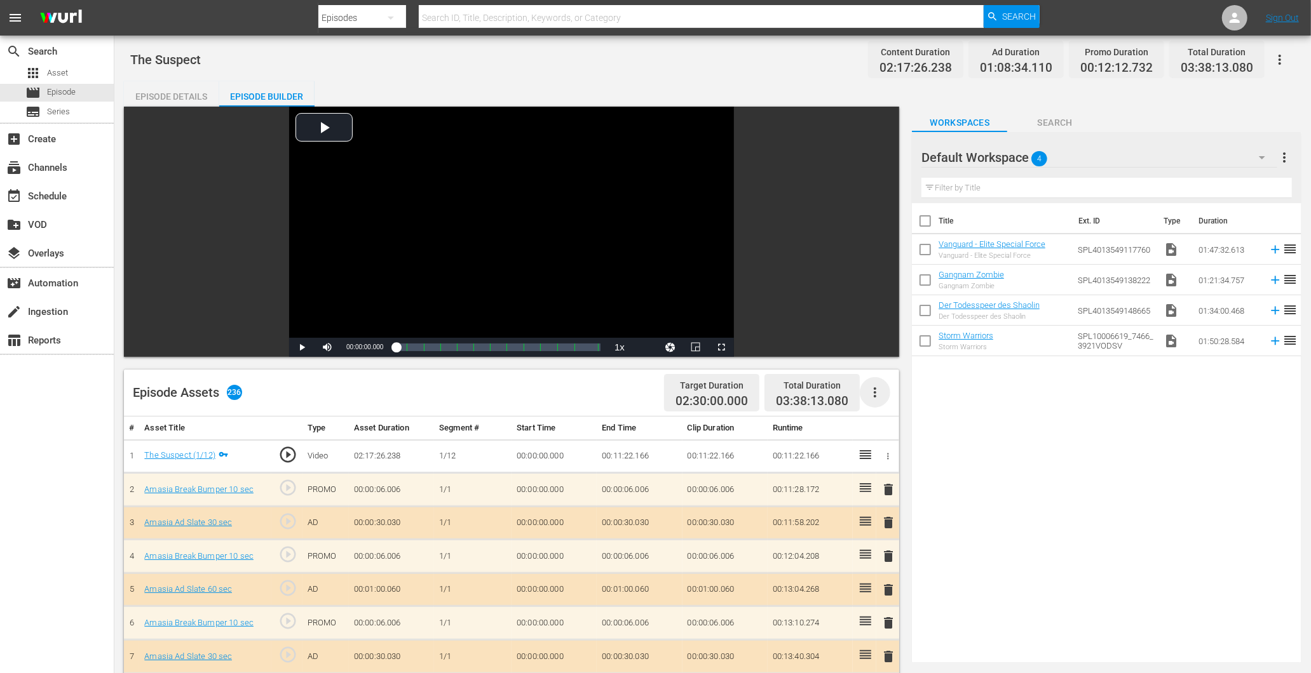
click at [874, 391] on icon "button" at bounding box center [874, 392] width 15 height 15
click at [884, 428] on div "Clear Ads" at bounding box center [913, 428] width 86 height 30
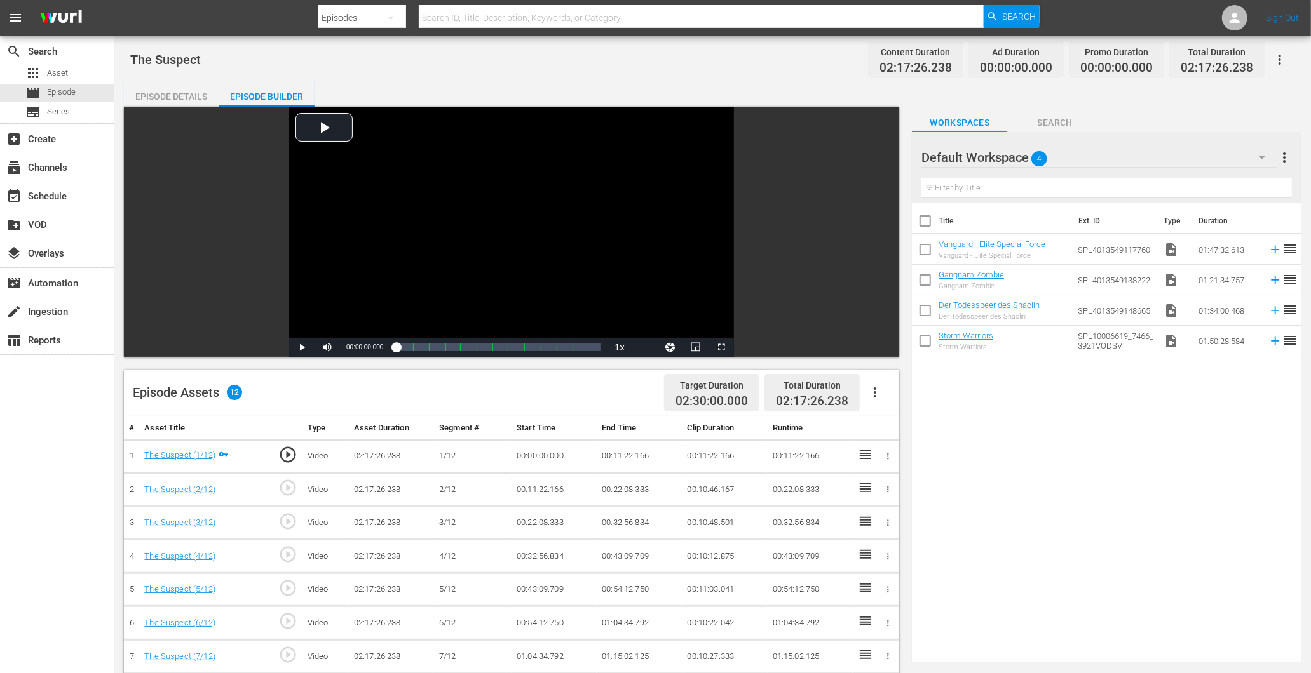
click at [1169, 149] on div "Default Workspace 4" at bounding box center [1098, 158] width 355 height 36
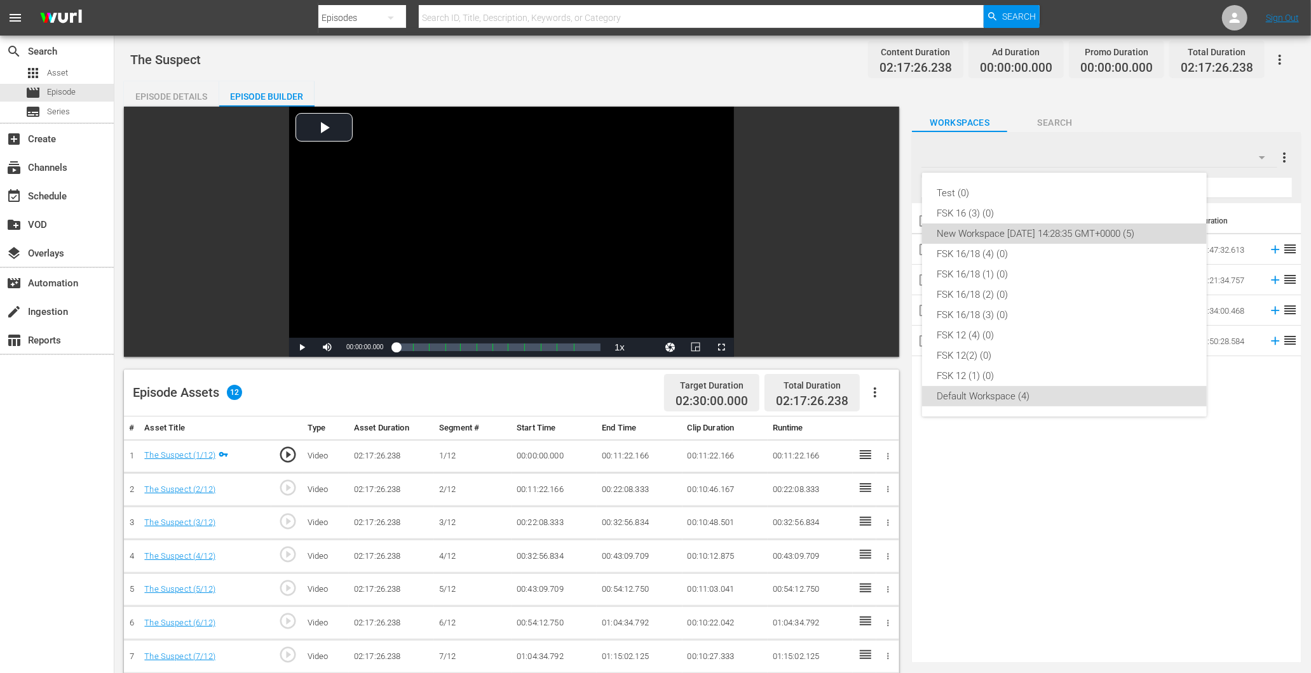
click at [1011, 233] on div "New Workspace Tue Mar 04 2025 14:28:35 GMT+0000 (5)" at bounding box center [1064, 234] width 254 height 20
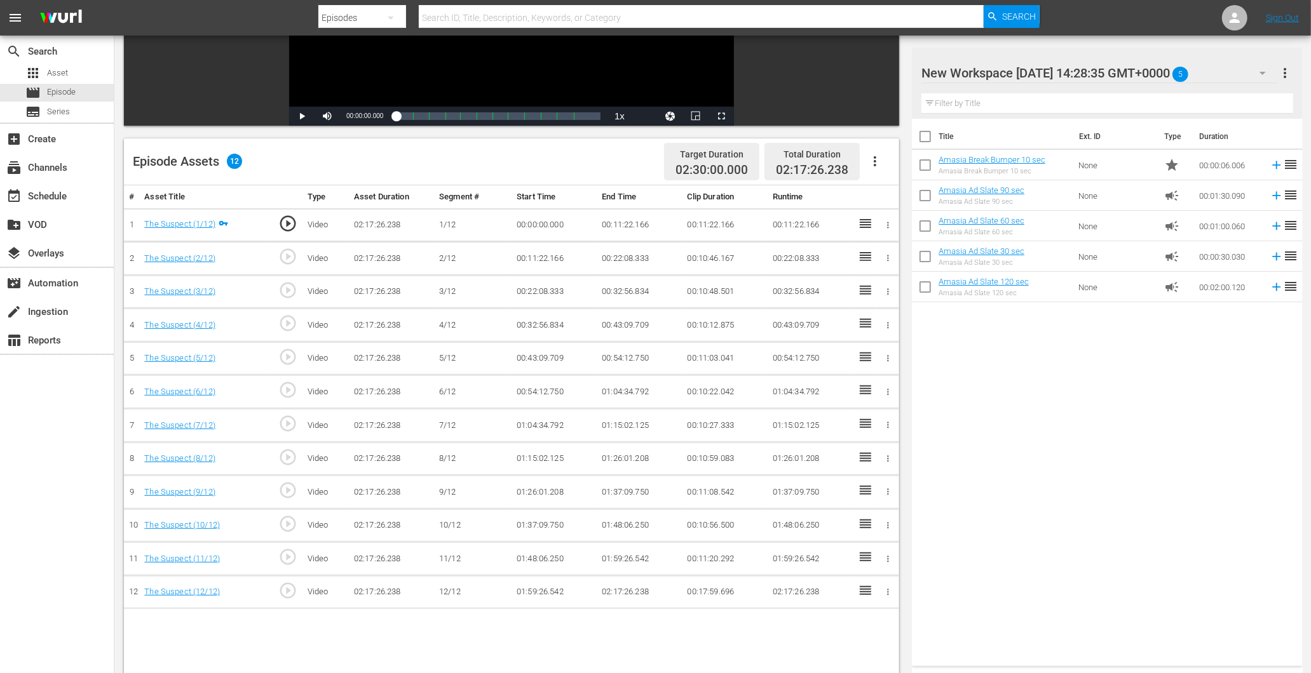
scroll to position [282, 0]
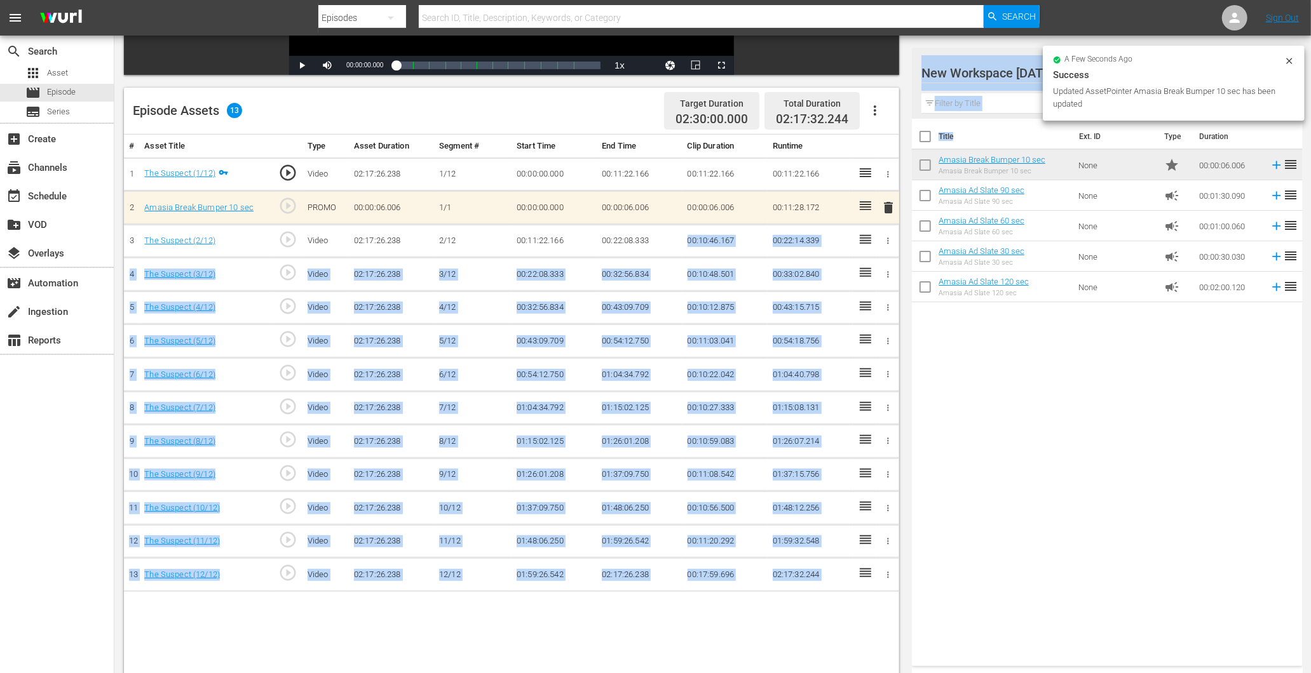
drag, startPoint x: 1002, startPoint y: 173, endPoint x: 668, endPoint y: 245, distance: 341.8
click at [668, 245] on div "Video Player is loading. Play Video Play Mute Current Time 00:00:00.000 / Durat…" at bounding box center [712, 269] width 1177 height 888
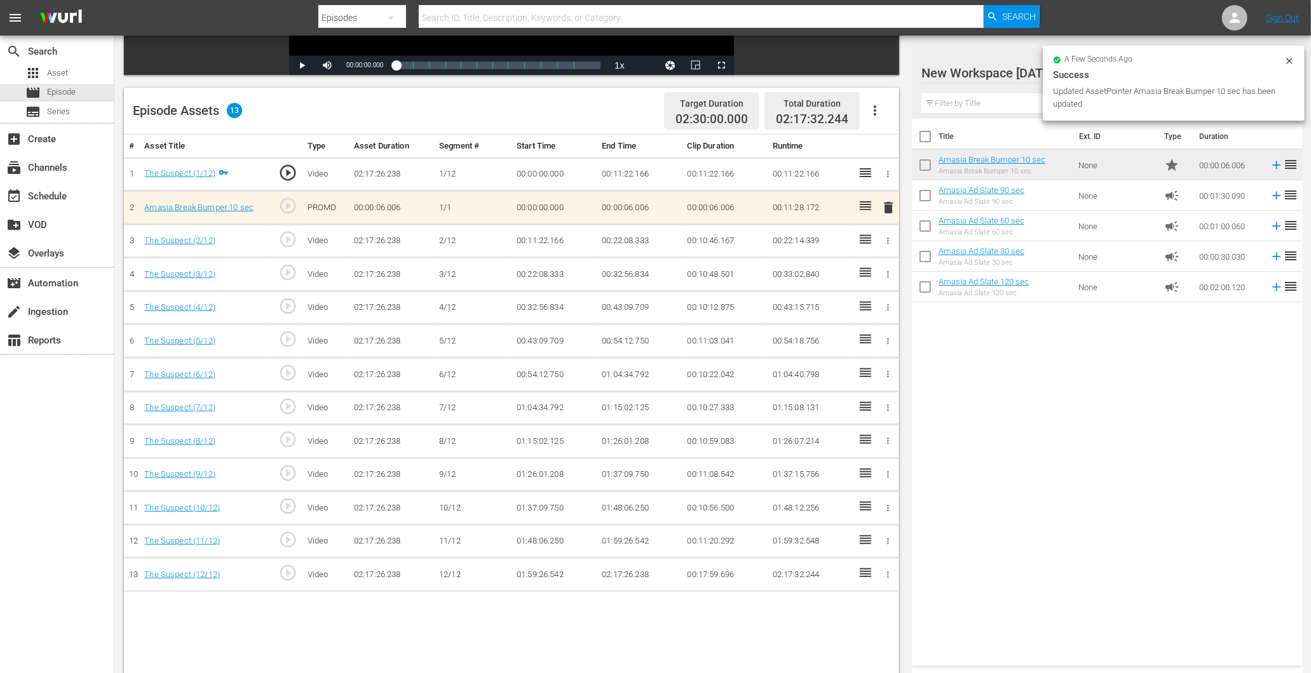
drag, startPoint x: 1191, startPoint y: 500, endPoint x: 1168, endPoint y: 432, distance: 71.9
click at [1190, 485] on div "Title Ext. ID Type Duration Amasia Break Bumper 10 sec Amasia Break Bumper 10 s…" at bounding box center [1107, 390] width 390 height 543
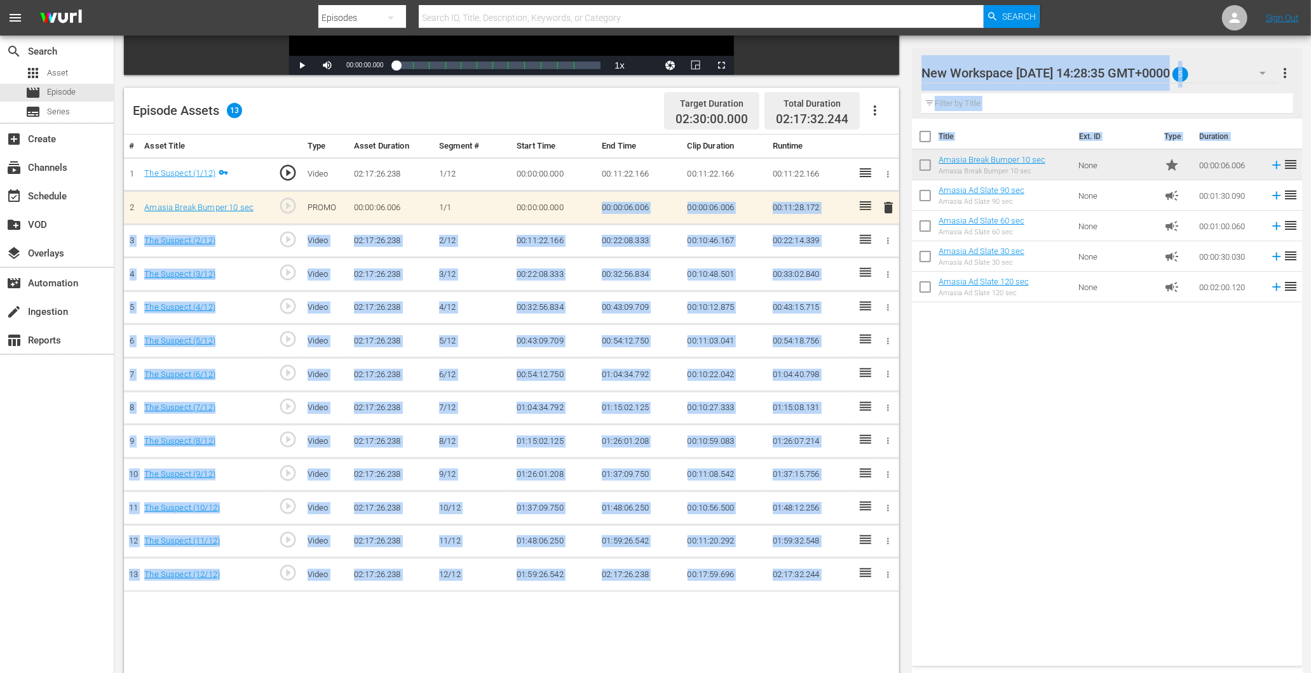
click at [1018, 385] on div "Title Ext. ID Type Duration Amasia Break Bumper 10 sec Amasia Break Bumper 10 s…" at bounding box center [1107, 390] width 390 height 543
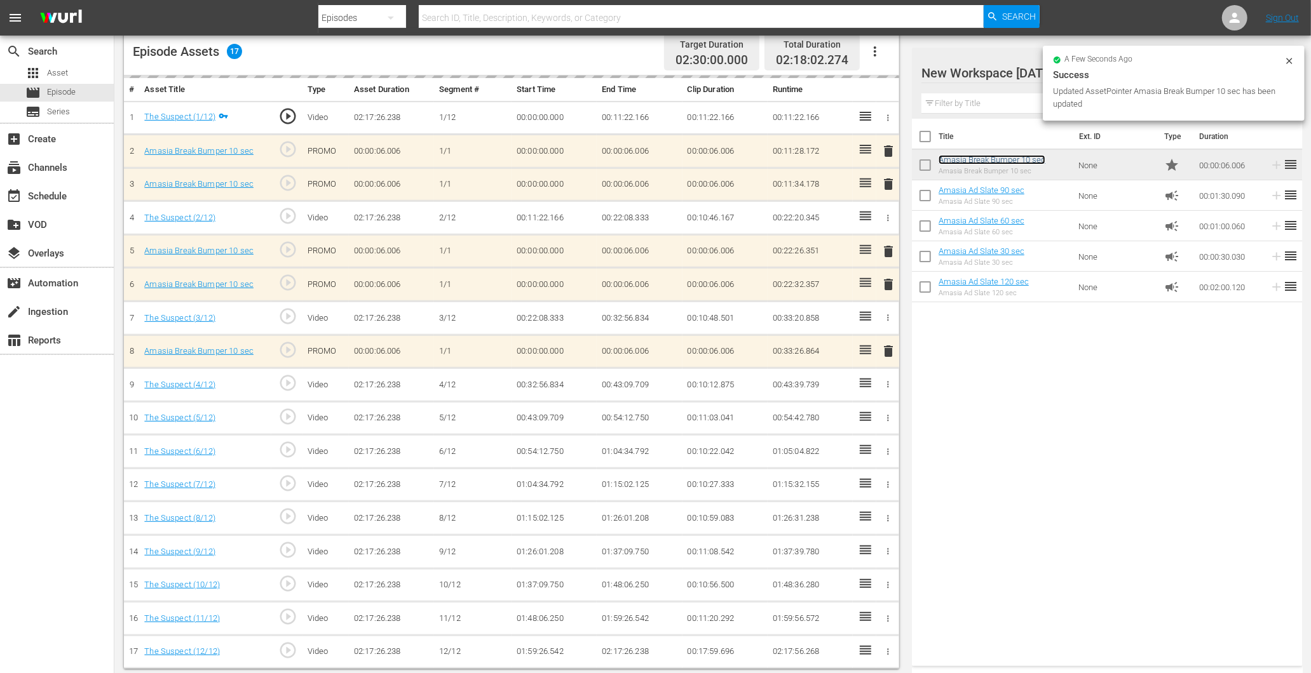
scroll to position [344, 0]
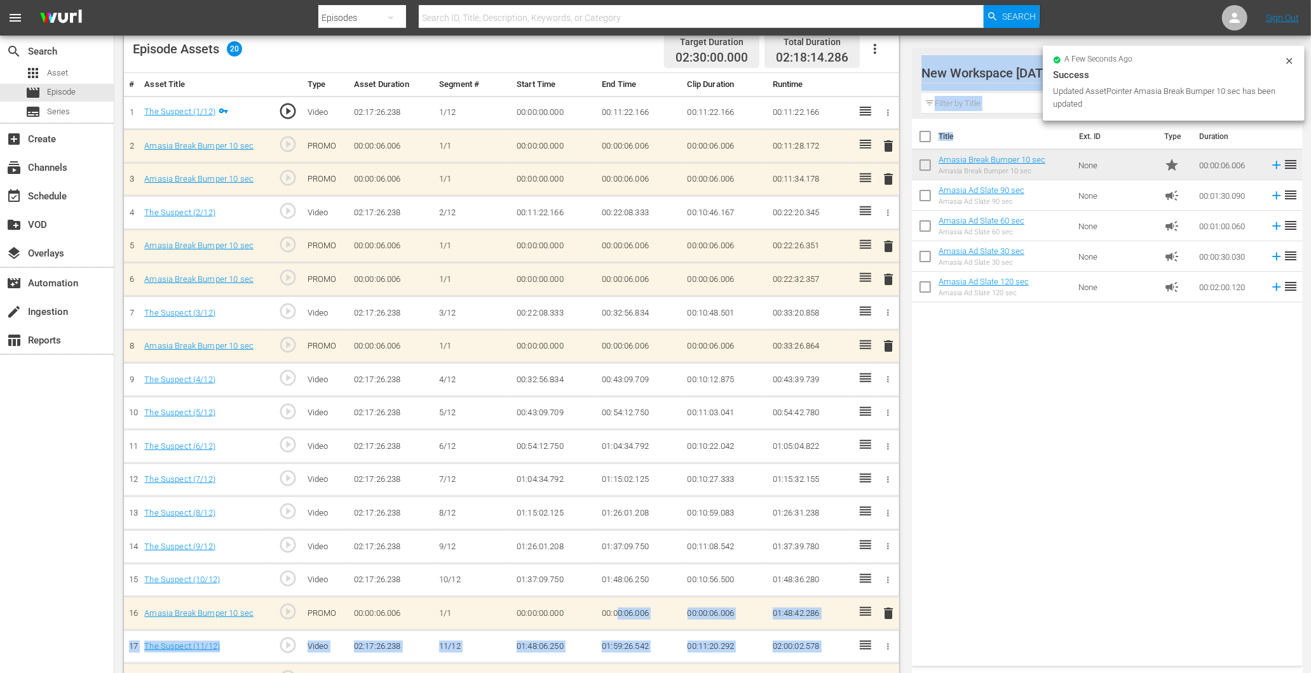
drag, startPoint x: 996, startPoint y: 148, endPoint x: 619, endPoint y: 608, distance: 594.6
click at [619, 608] on div "Video Player is loading. Play Video Play Mute Current Time 00:00:00.000 / Durat…" at bounding box center [712, 263] width 1177 height 1001
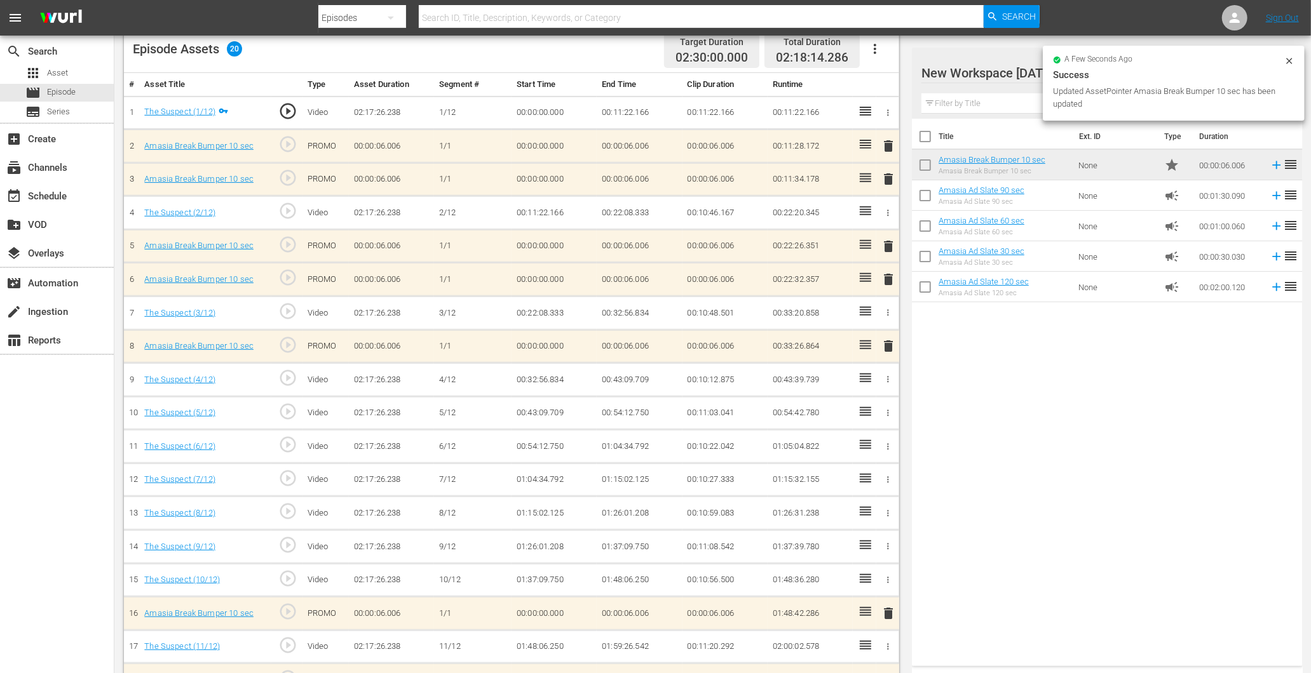
drag, startPoint x: 1168, startPoint y: 505, endPoint x: 1032, endPoint y: 342, distance: 212.5
click at [1165, 505] on div "Title Ext. ID Type Duration Amasia Break Bumper 10 sec Amasia Break Bumper 10 s…" at bounding box center [1107, 390] width 390 height 543
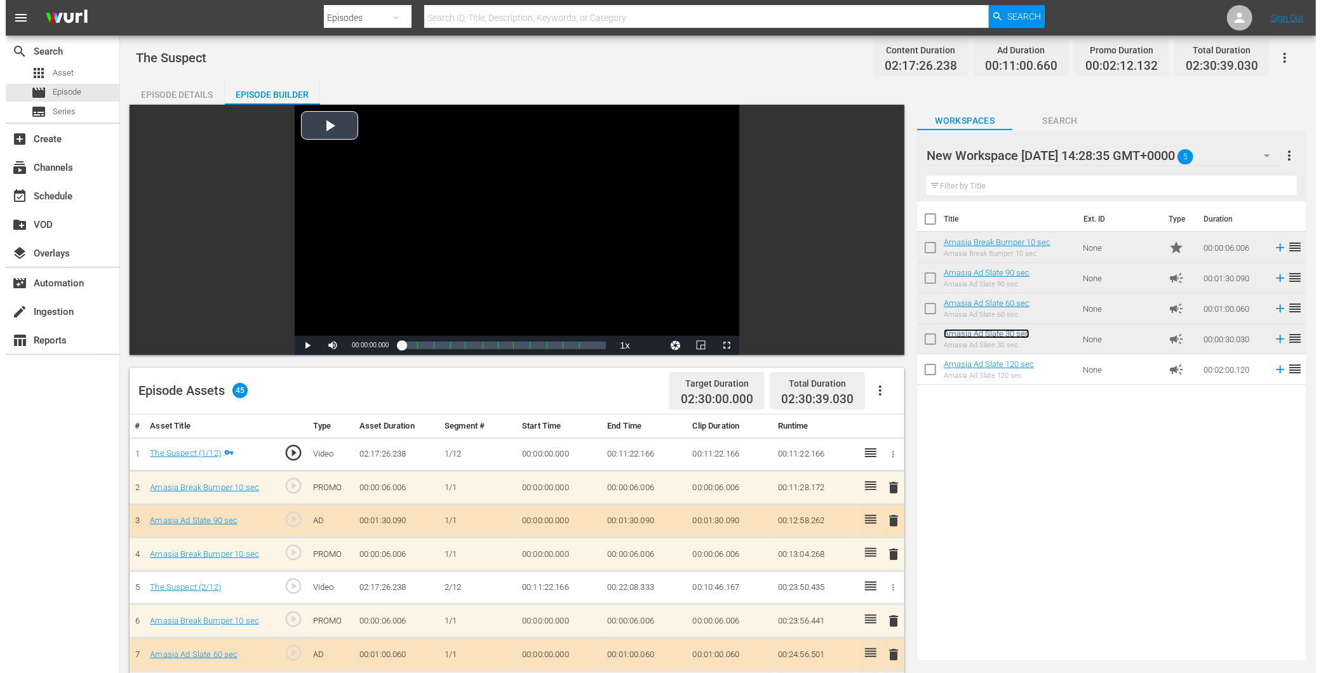
scroll to position [0, 0]
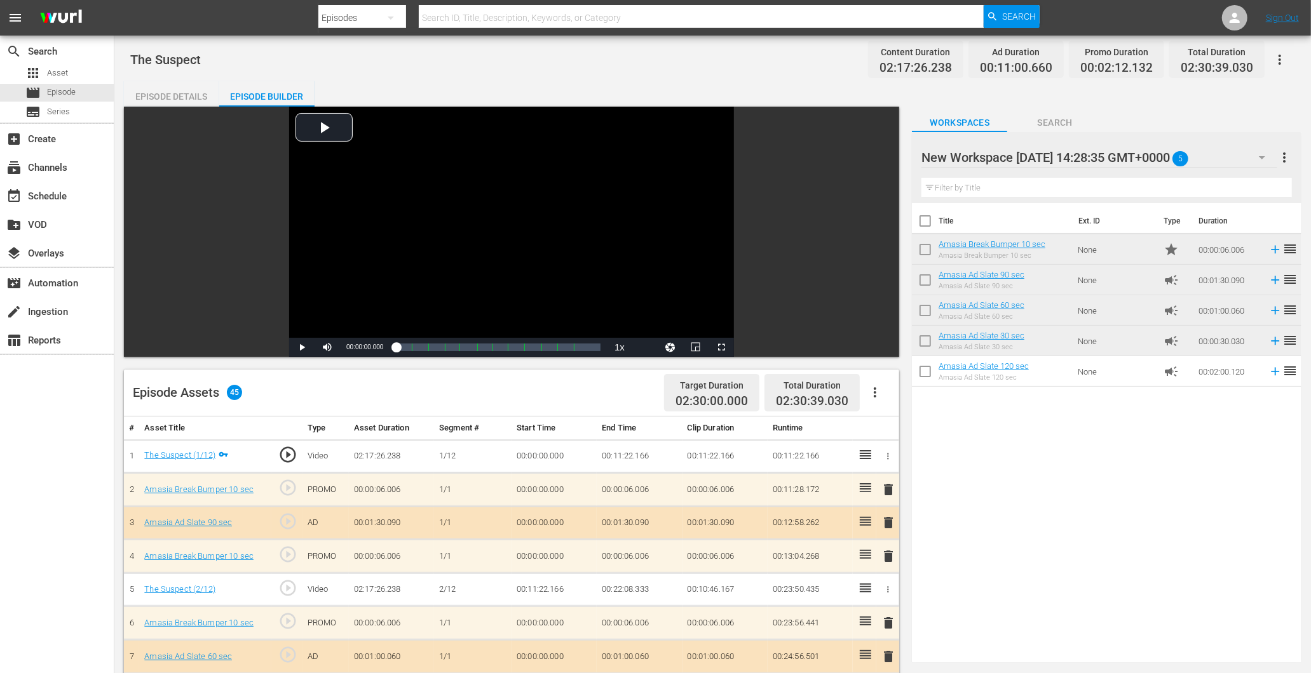
click at [149, 93] on div "Episode Details" at bounding box center [171, 96] width 95 height 30
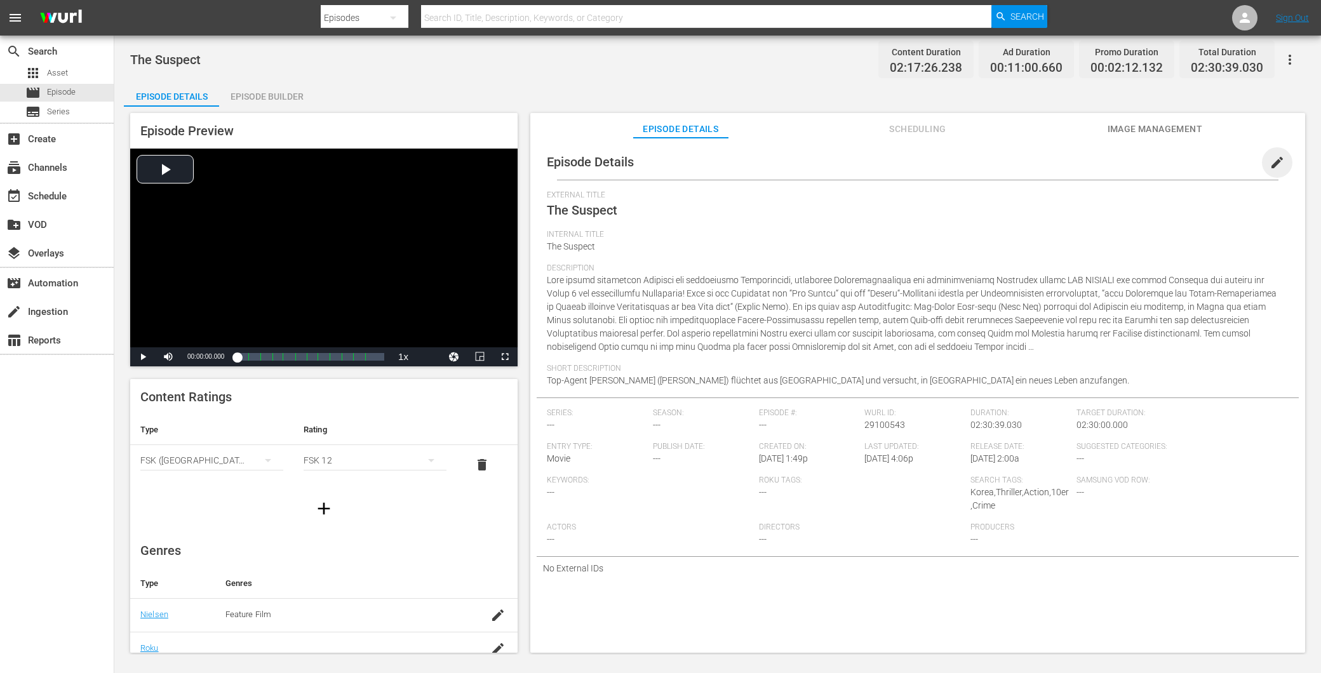
click at [1270, 164] on span "edit" at bounding box center [1277, 162] width 15 height 15
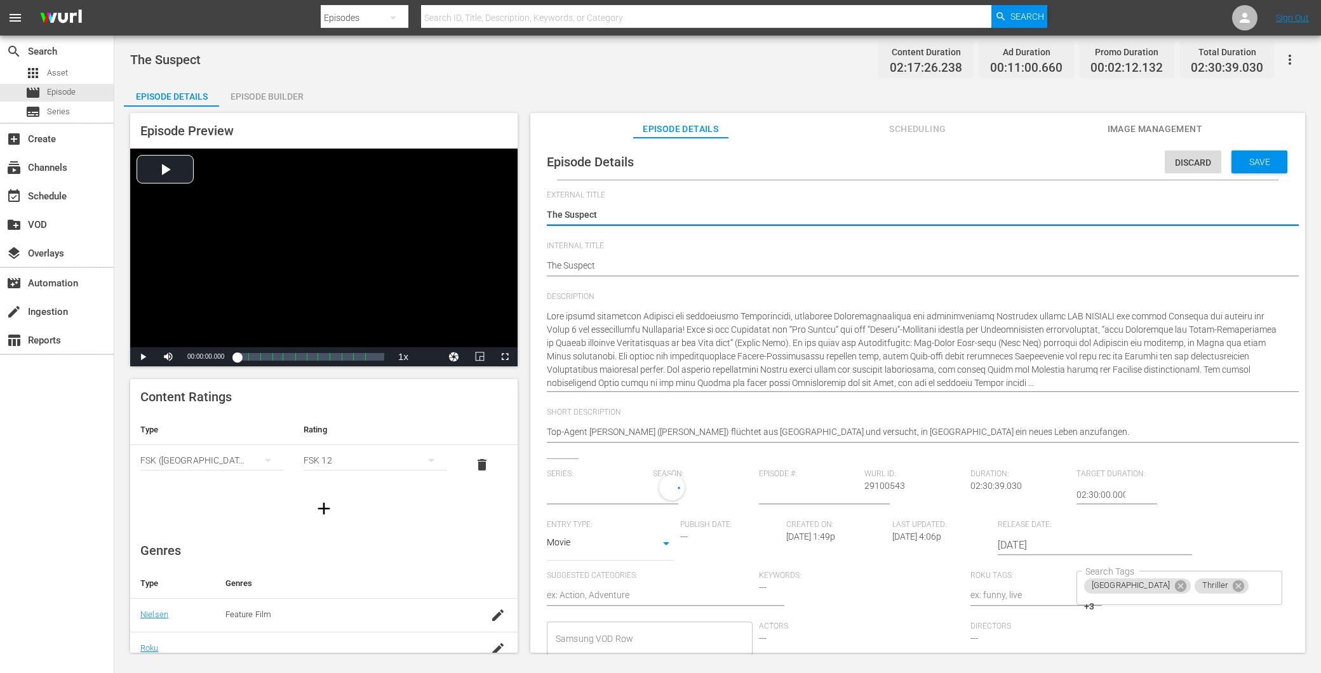
type input "No Series"
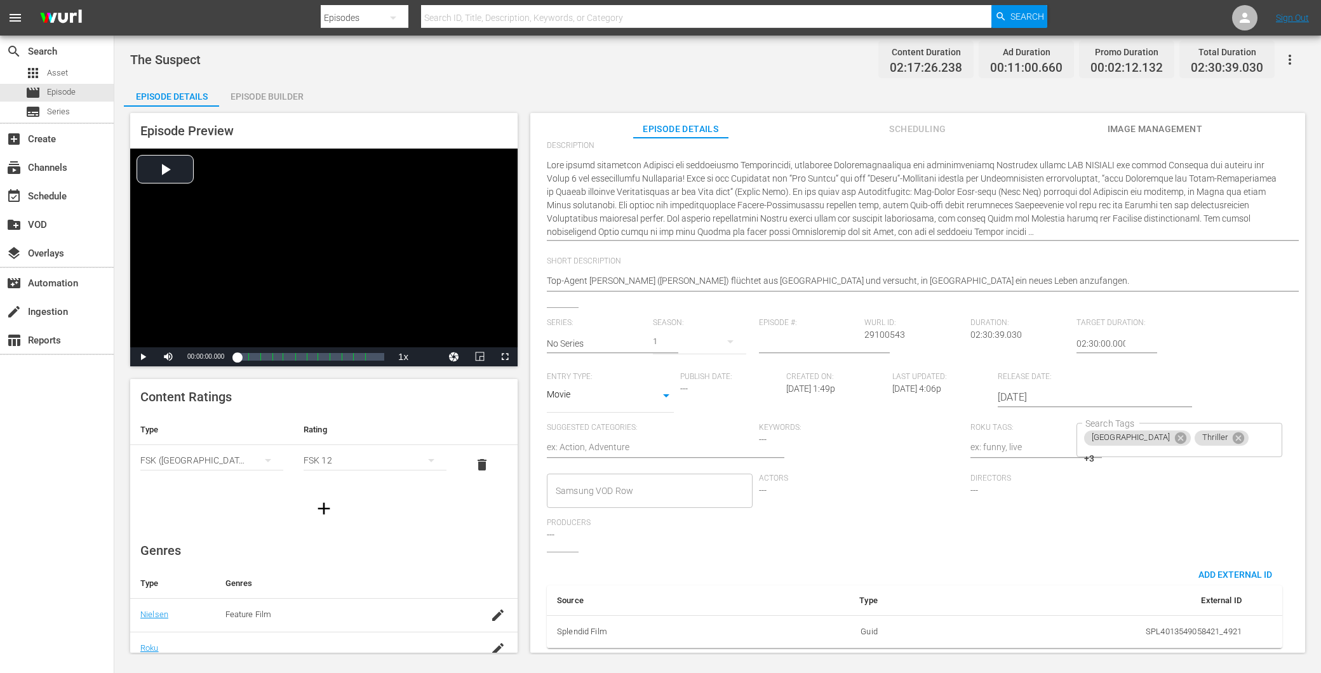
scroll to position [161, 0]
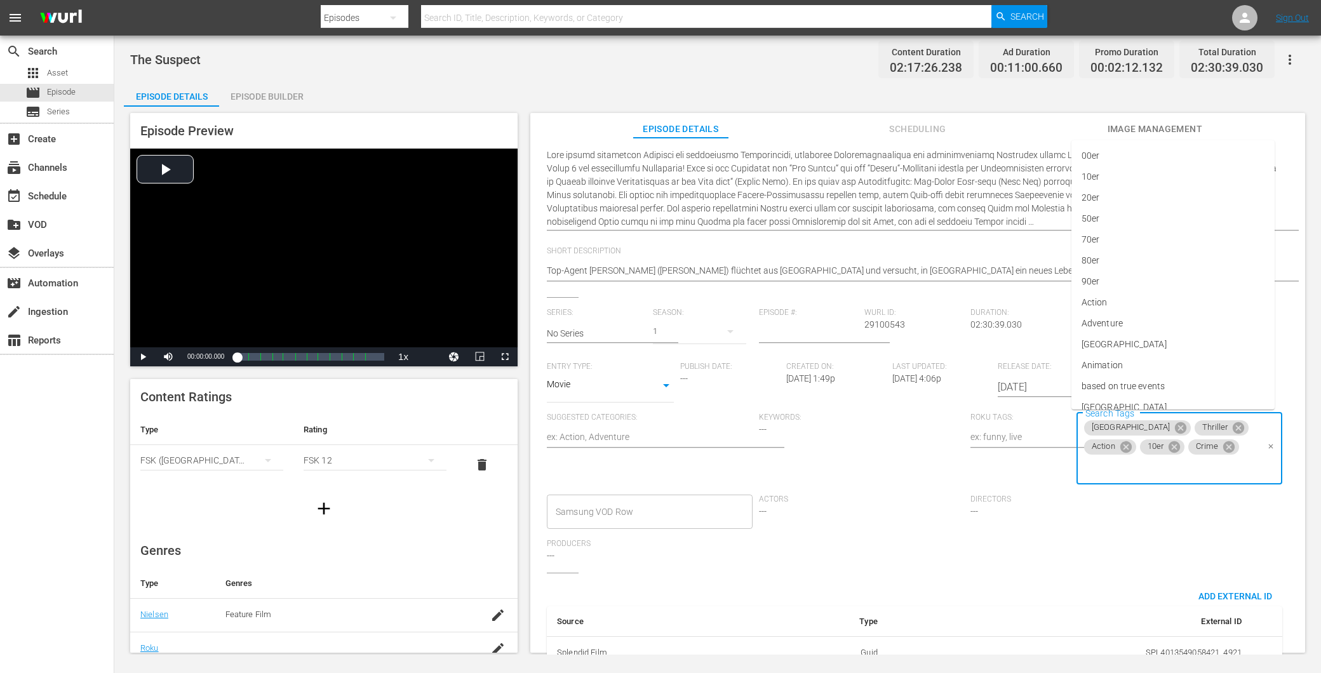
click at [1227, 432] on div "Korea Thriller Action 10er Crime Search Tags" at bounding box center [1180, 449] width 206 height 72
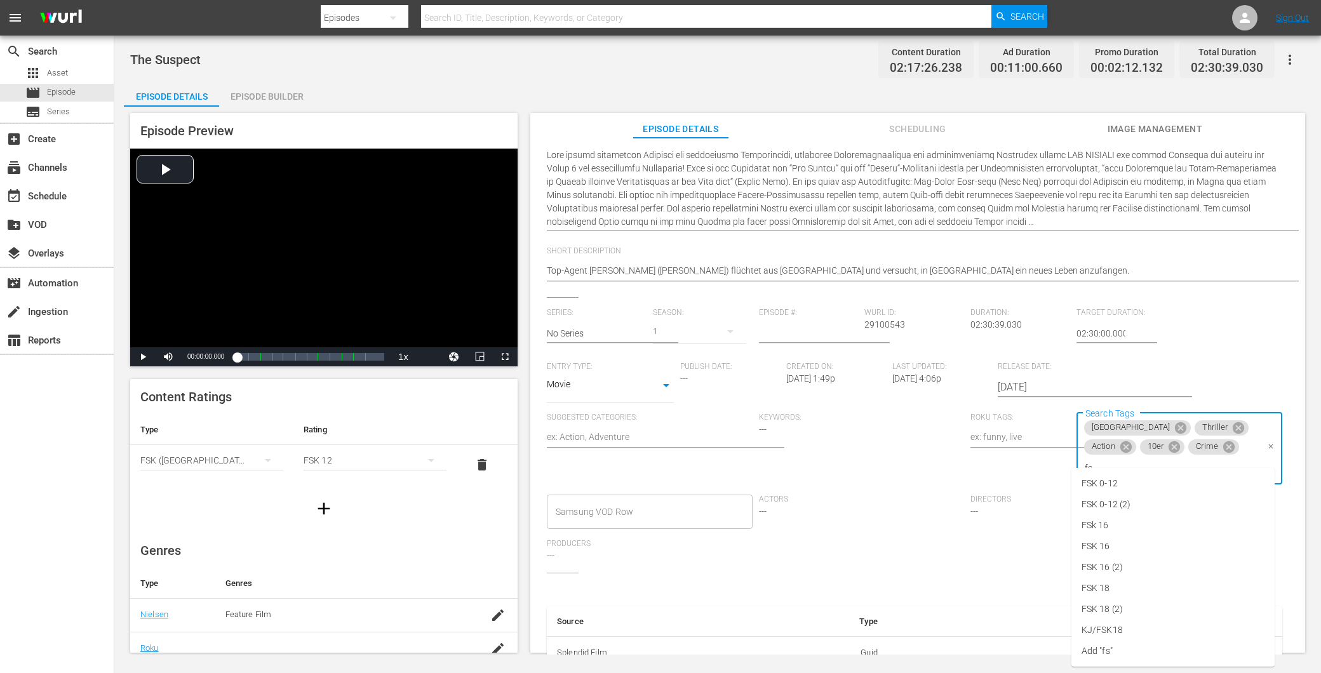
type input "fsk"
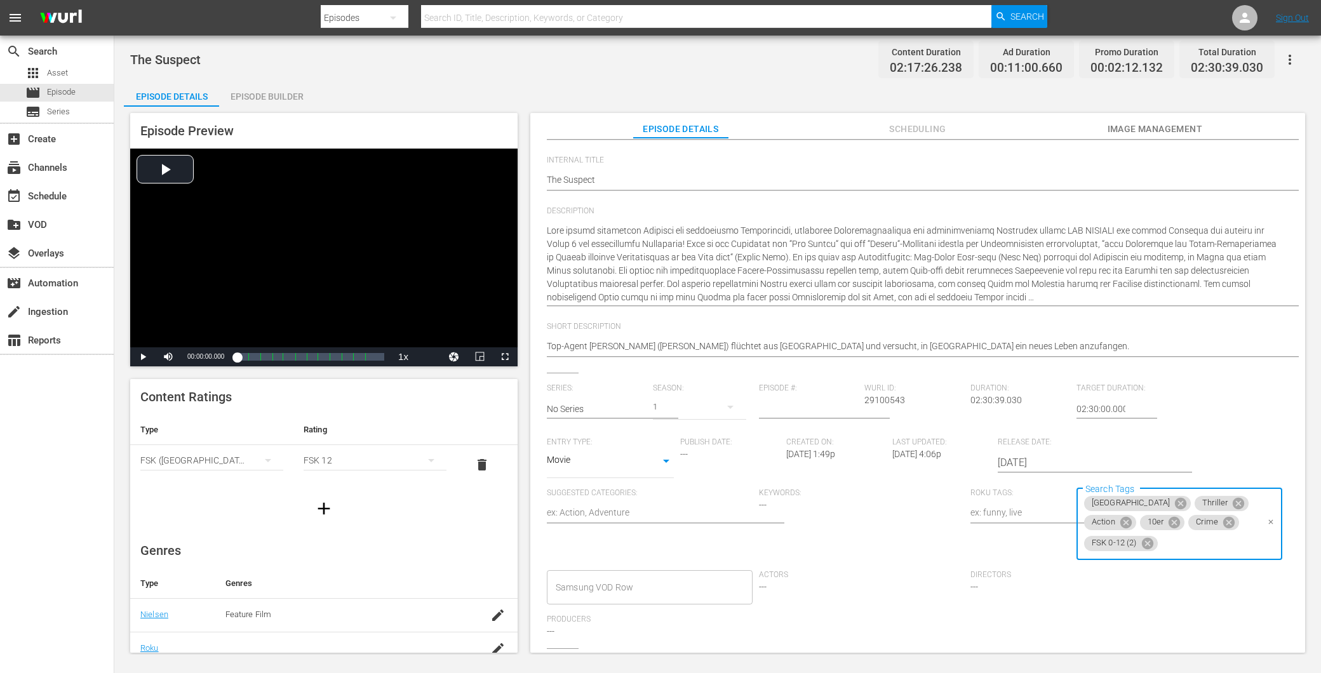
scroll to position [0, 0]
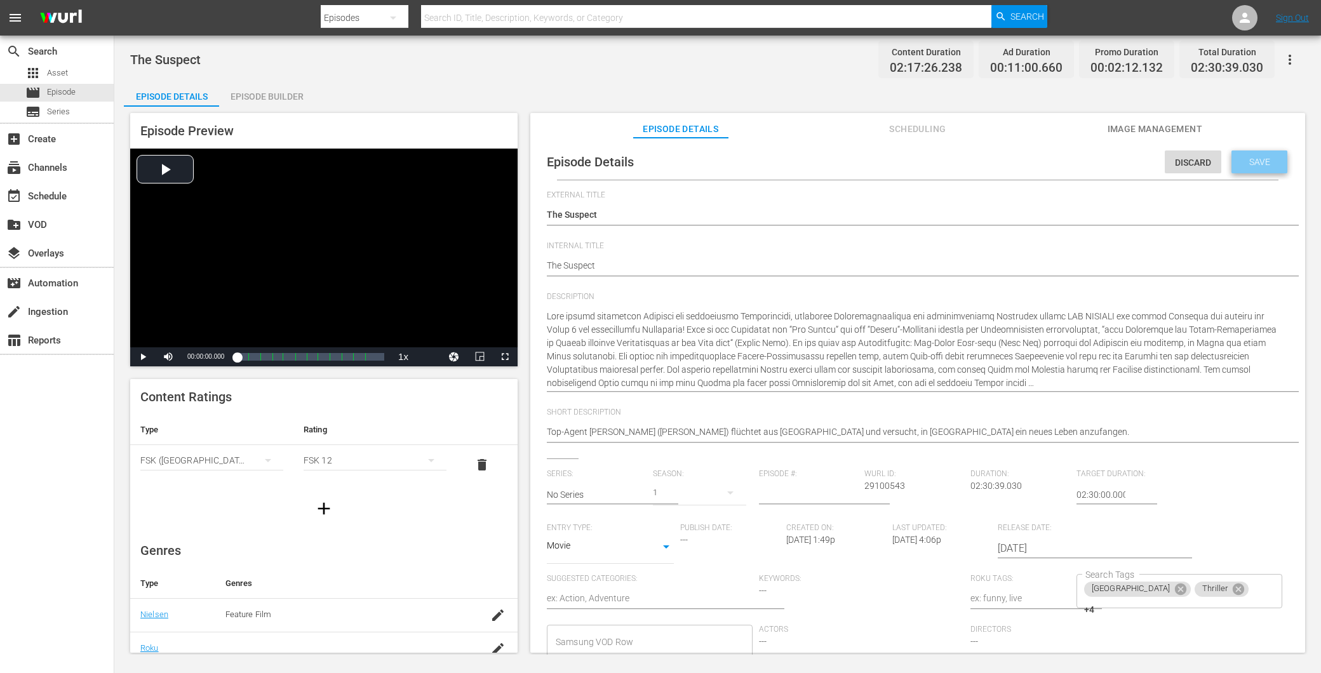
click at [1250, 166] on span "Save" at bounding box center [1260, 162] width 41 height 10
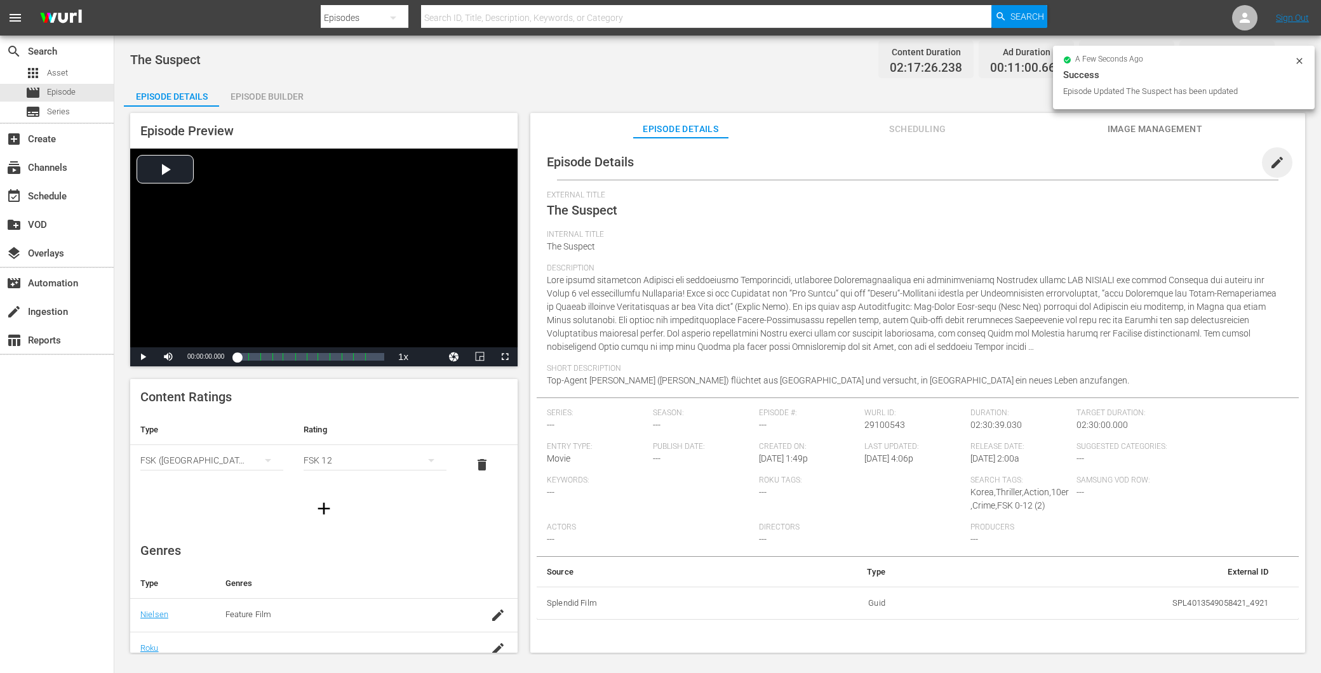
click at [1271, 155] on span "edit" at bounding box center [1277, 162] width 15 height 15
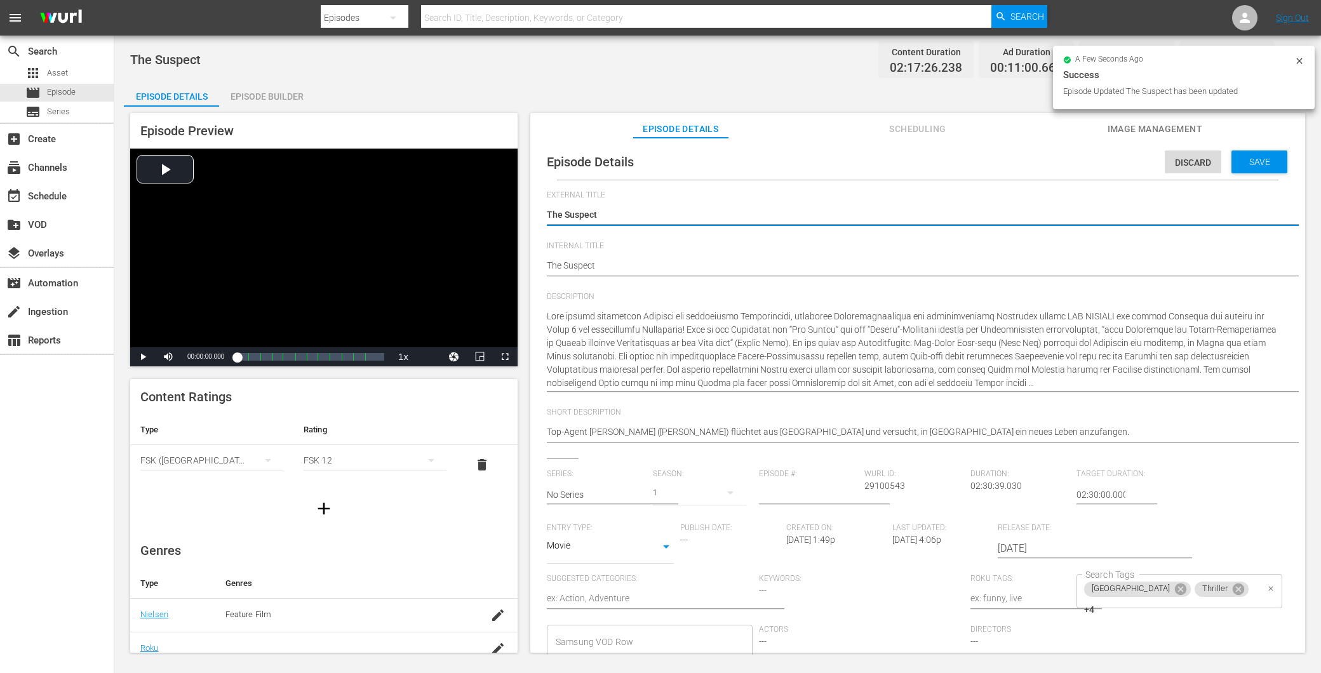
click at [1202, 586] on div "Korea Thriller +4 Search Tags" at bounding box center [1180, 591] width 206 height 34
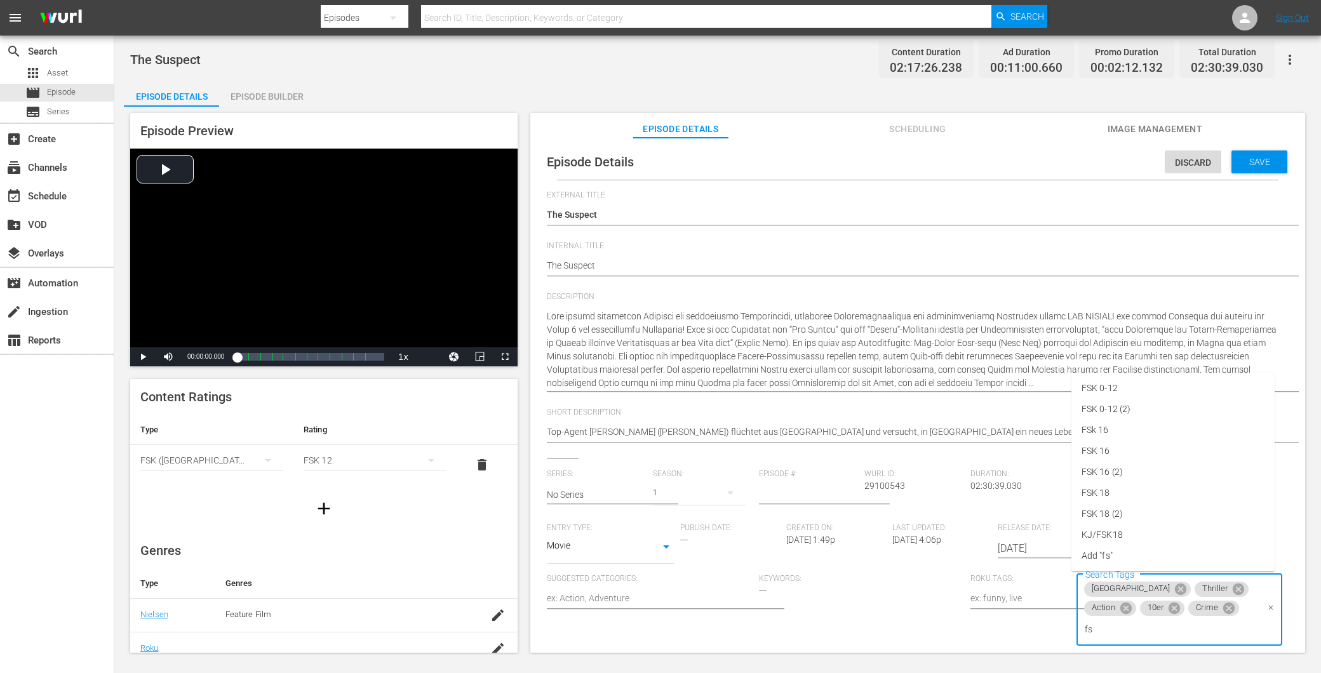
type input "fsk"
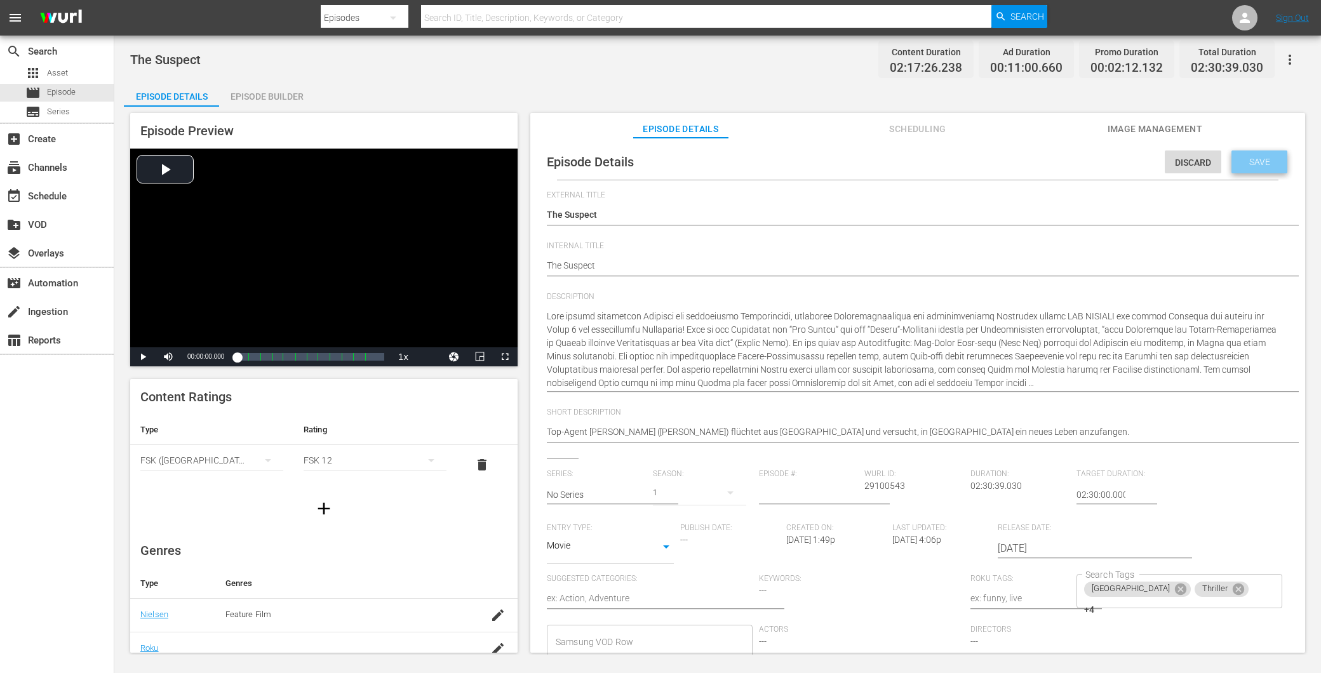
click at [1252, 161] on span "Save" at bounding box center [1260, 162] width 41 height 10
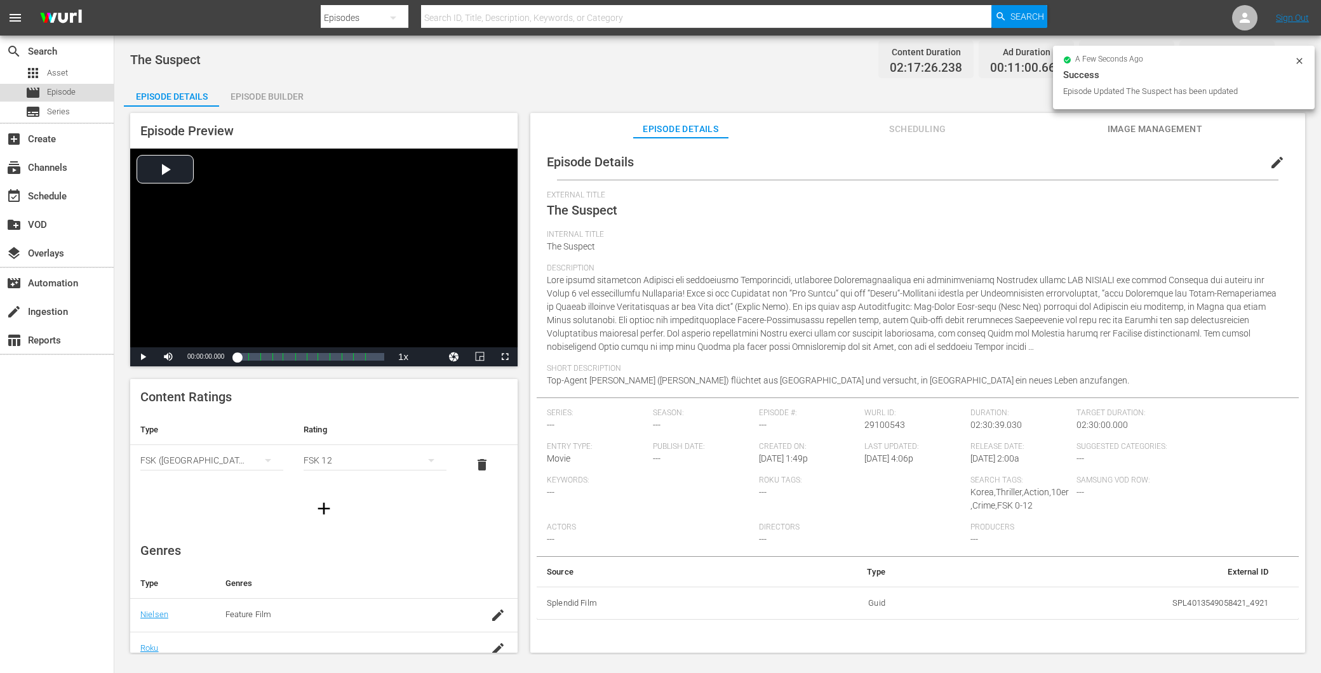
click at [41, 98] on div "movie Episode" at bounding box center [50, 93] width 50 height 18
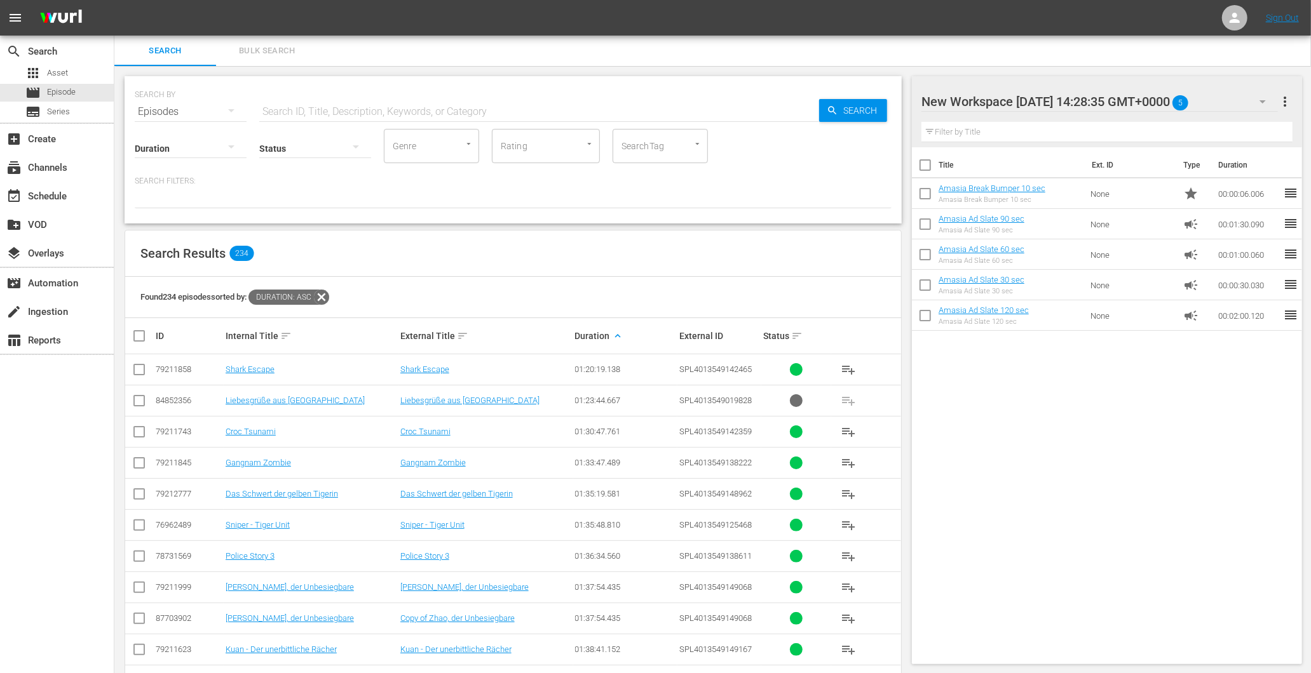
click at [325, 299] on icon at bounding box center [321, 297] width 15 height 15
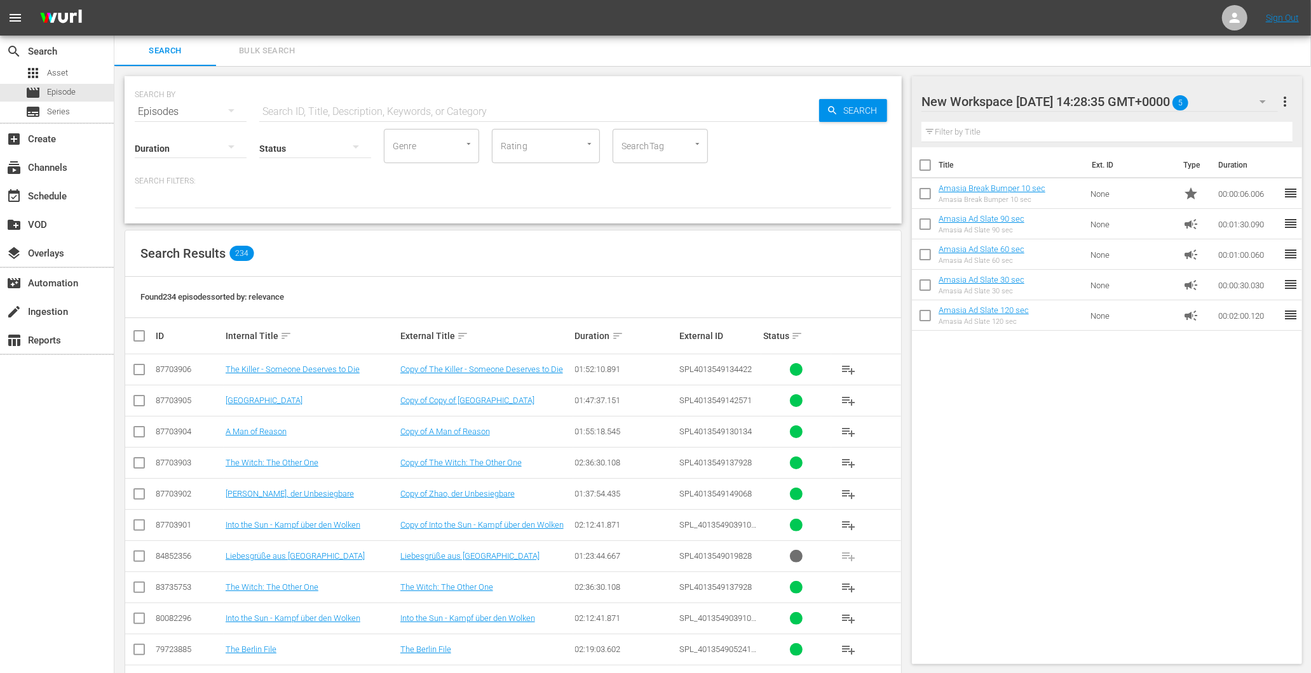
click at [600, 331] on div "Duration sort" at bounding box center [625, 335] width 101 height 15
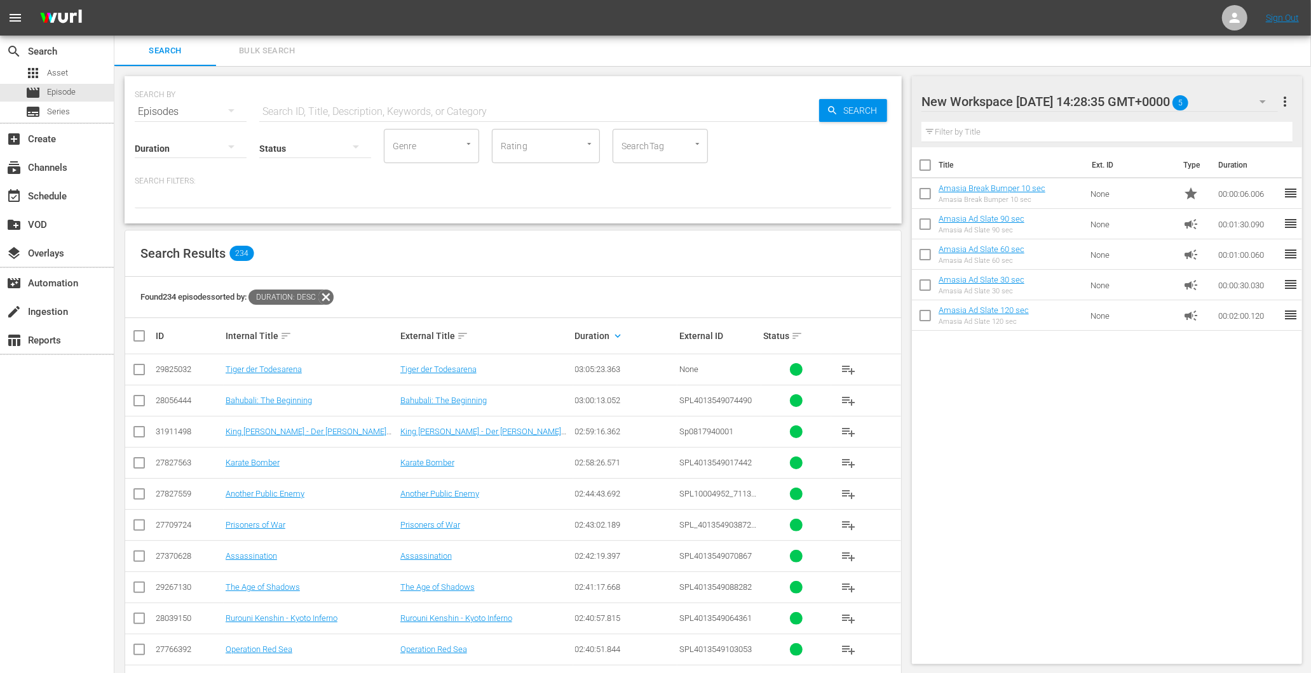
click at [414, 363] on td "Tiger der Todesarena" at bounding box center [485, 370] width 175 height 31
click at [412, 366] on link "Tiger der Todesarena" at bounding box center [438, 370] width 76 height 10
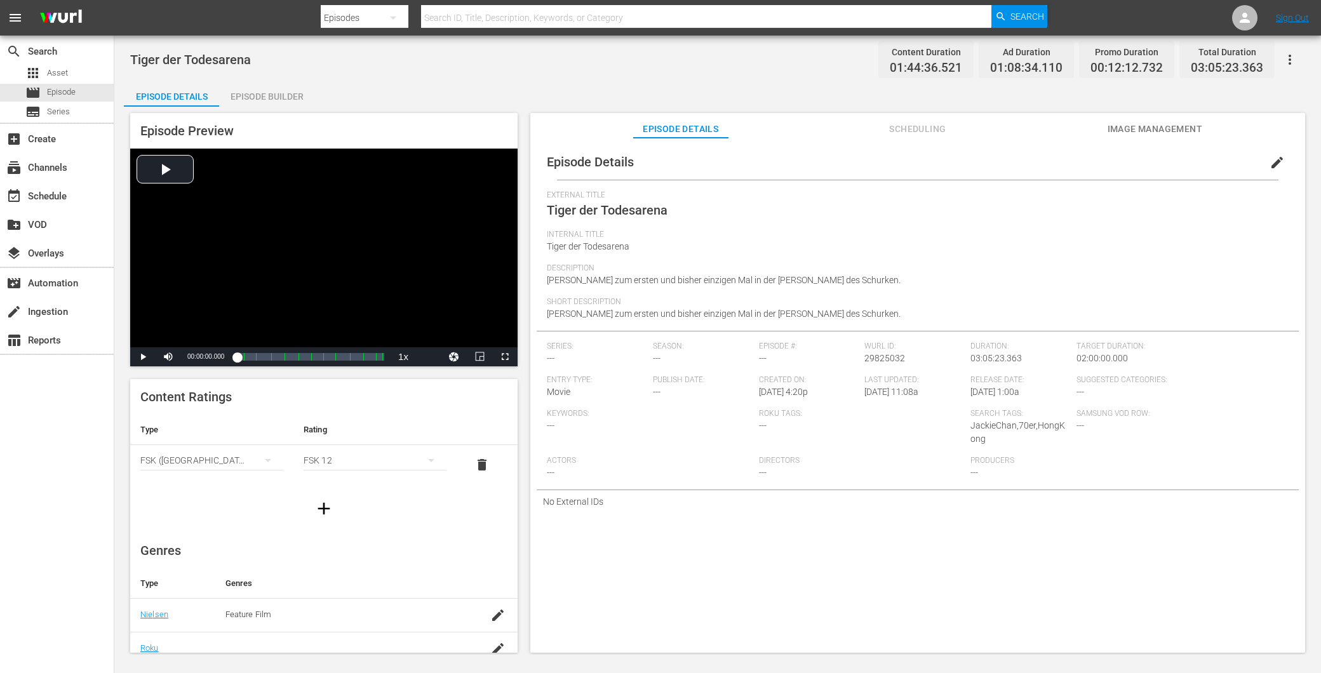
click at [275, 90] on div "Episode Builder" at bounding box center [266, 96] width 95 height 30
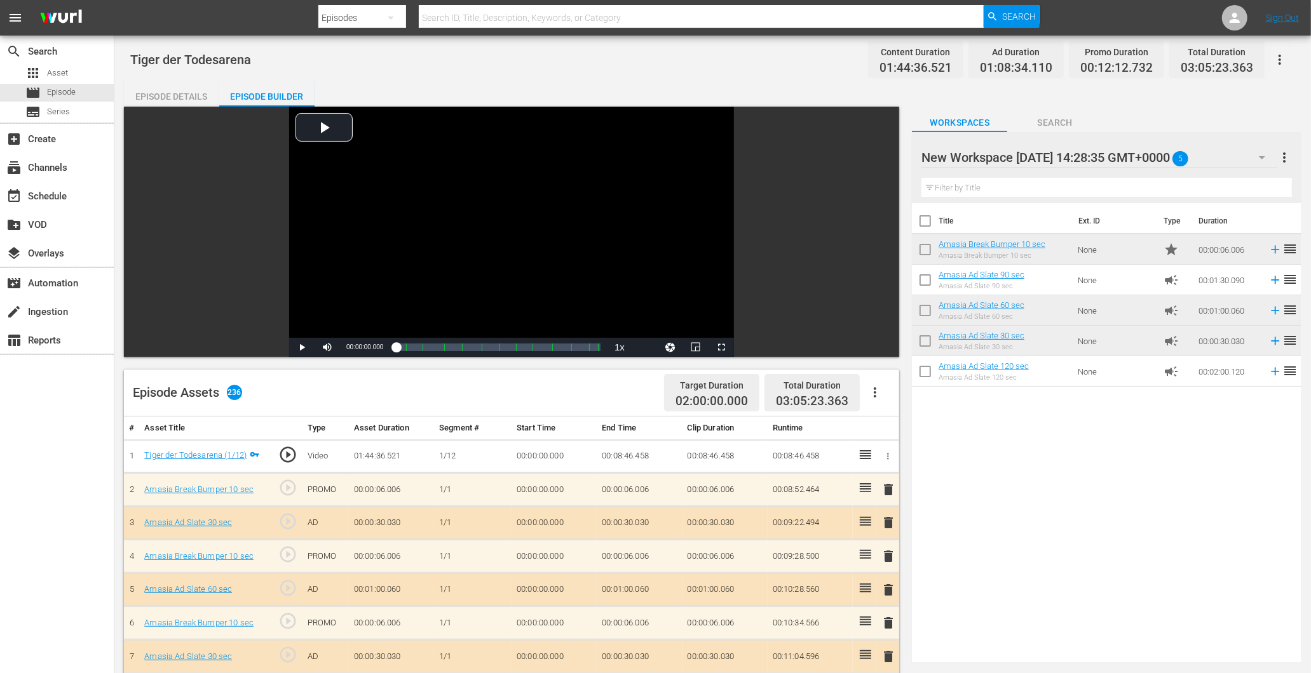
click at [881, 391] on button "button" at bounding box center [875, 392] width 30 height 30
click at [885, 424] on div "Clear Ads" at bounding box center [913, 428] width 86 height 30
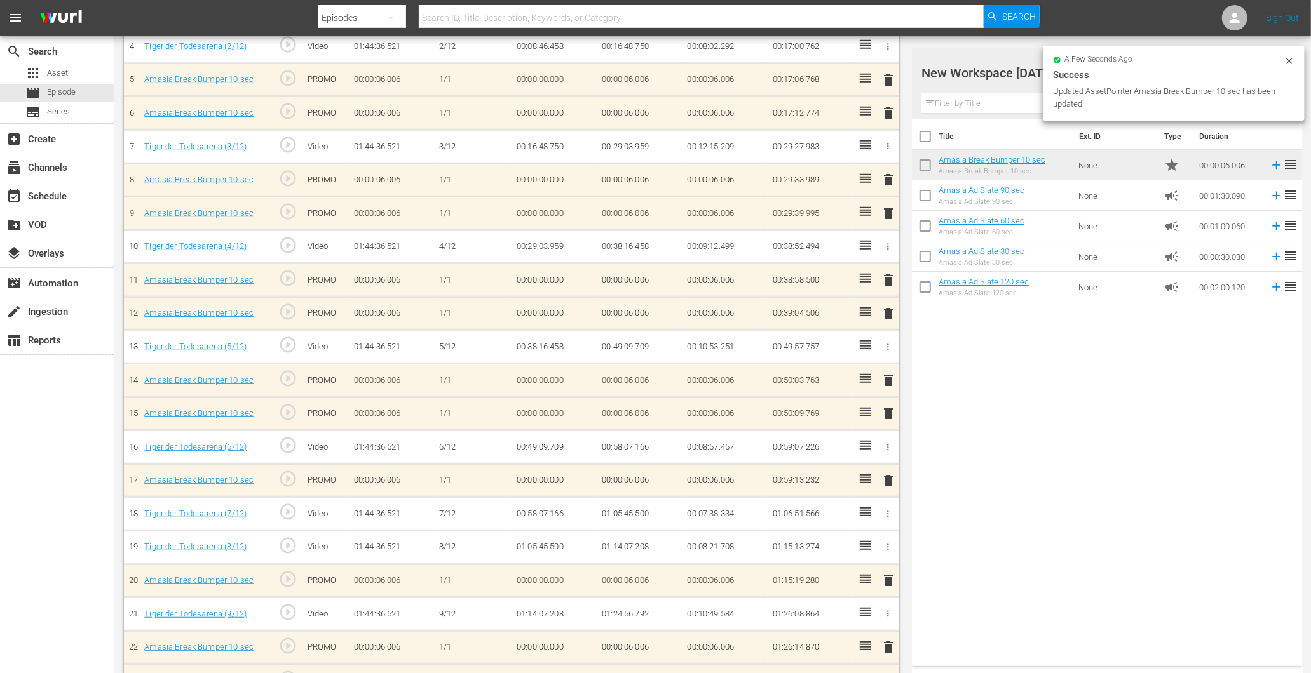
scroll to position [507, 0]
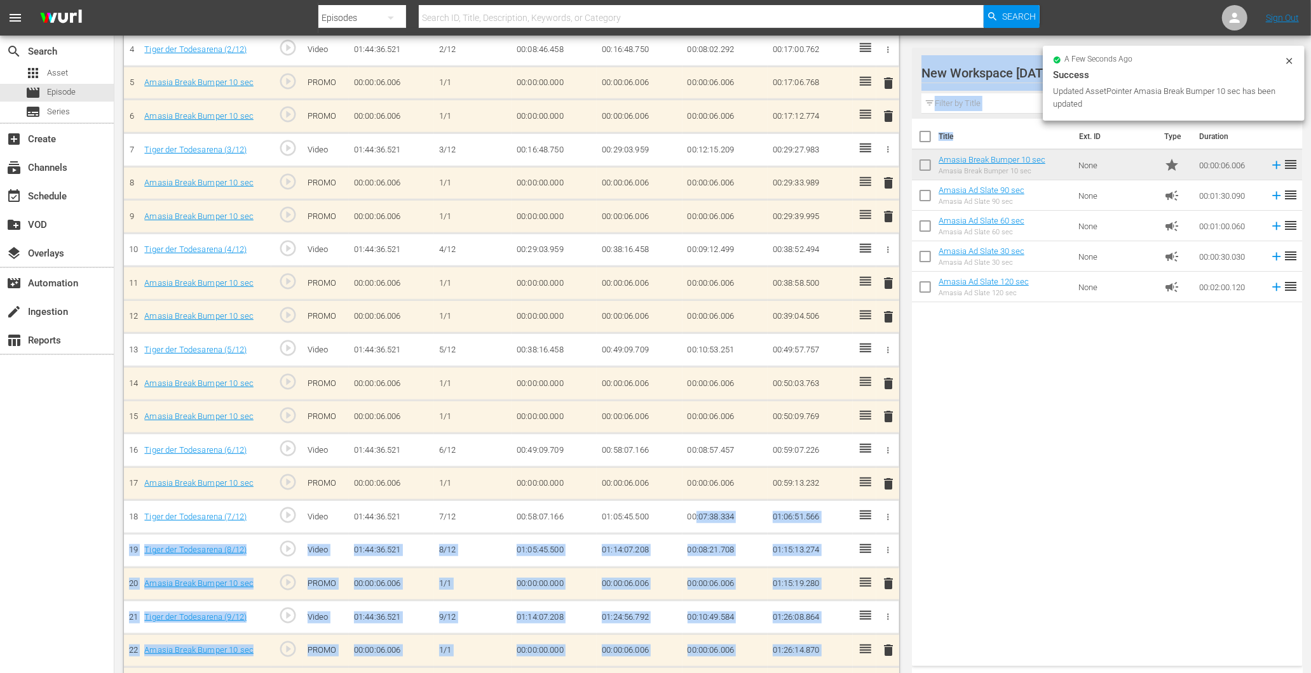
drag, startPoint x: 1013, startPoint y: 145, endPoint x: 698, endPoint y: 528, distance: 496.5
click at [698, 528] on div "Video Player is loading. Play Video Play Mute Current Time 00:00:00.000 / Durat…" at bounding box center [712, 267] width 1177 height 1335
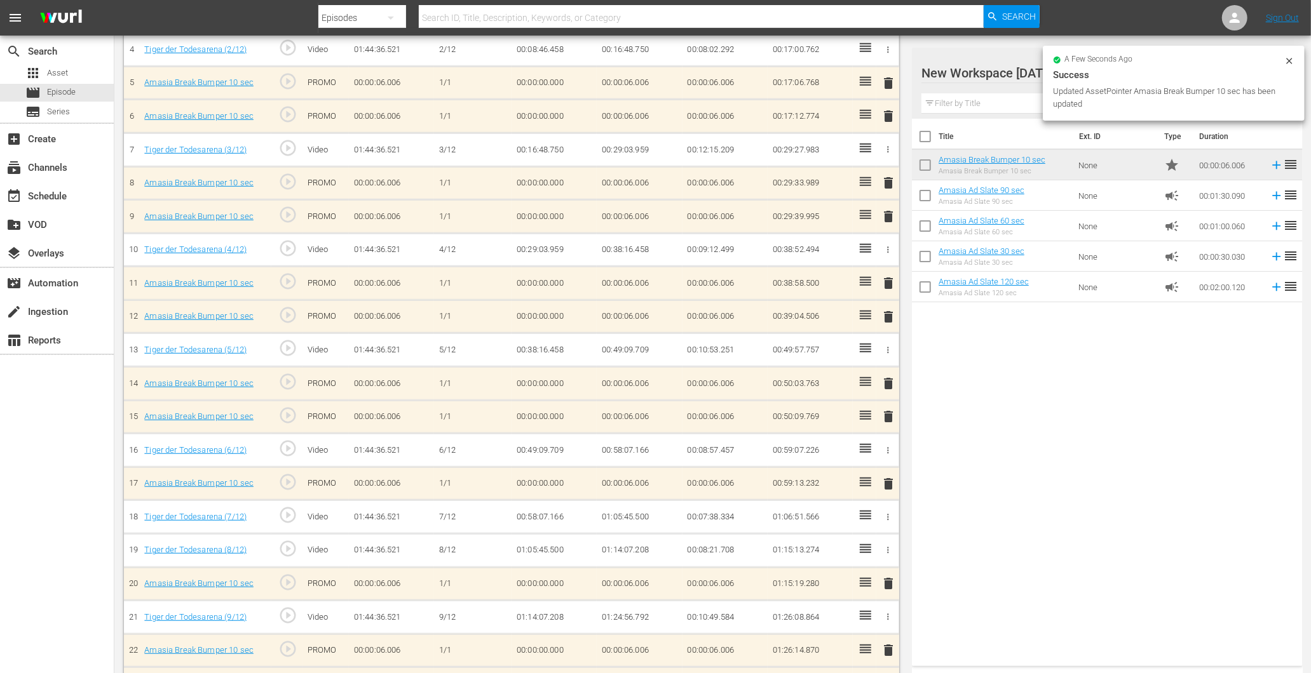
drag, startPoint x: 698, startPoint y: 528, endPoint x: 1001, endPoint y: 430, distance: 319.1
click at [992, 517] on div "Title Ext. ID Type Duration Amasia Break Bumper 10 sec Amasia Break Bumper 10 s…" at bounding box center [1107, 390] width 390 height 543
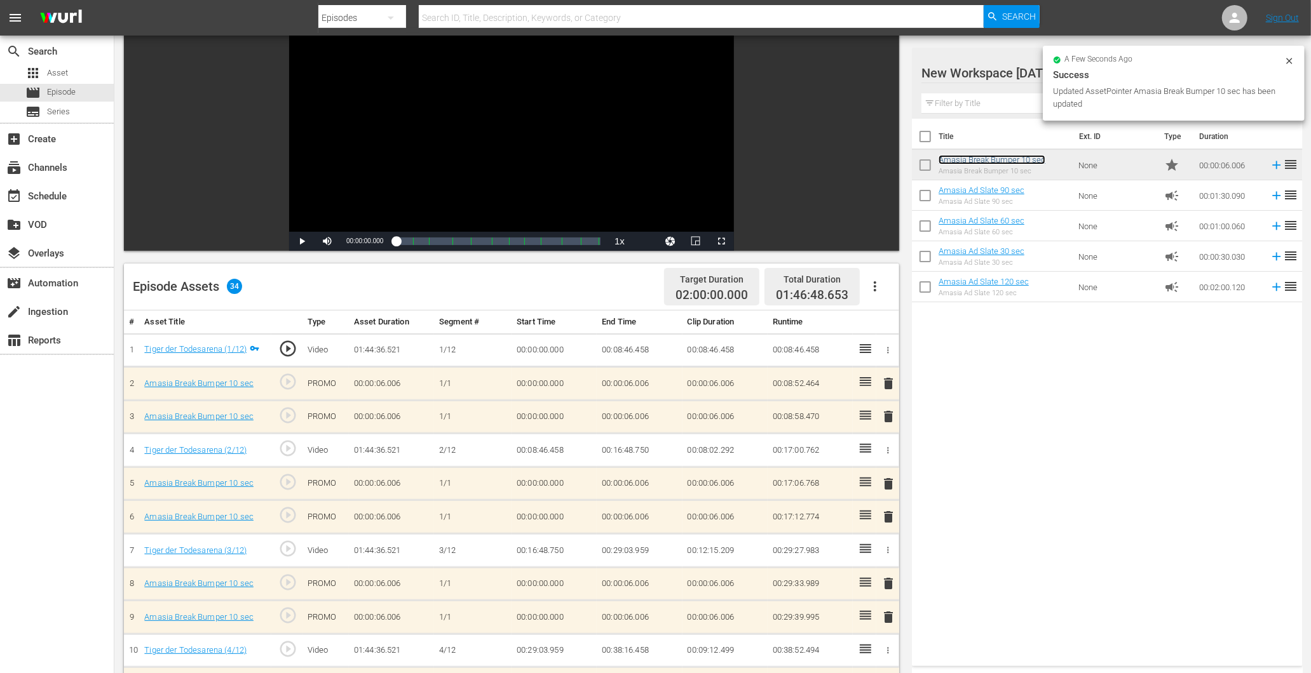
scroll to position [0, 0]
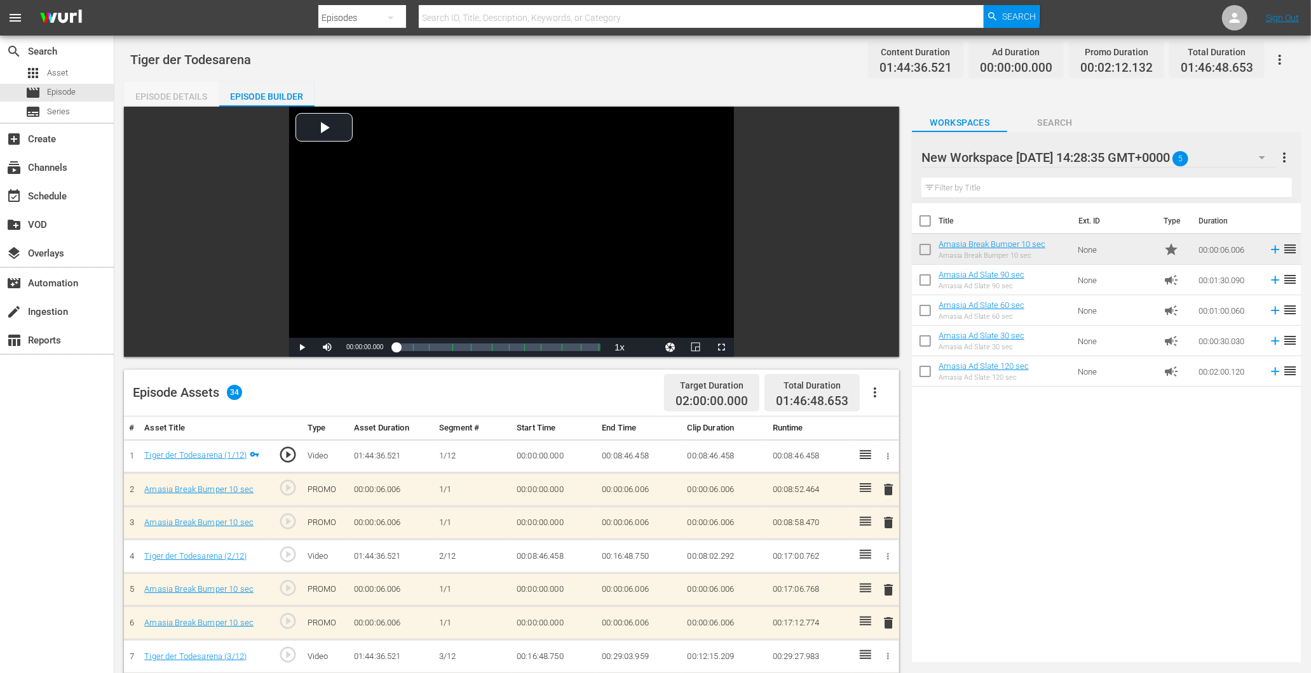
click at [163, 97] on div "Episode Details" at bounding box center [171, 96] width 95 height 30
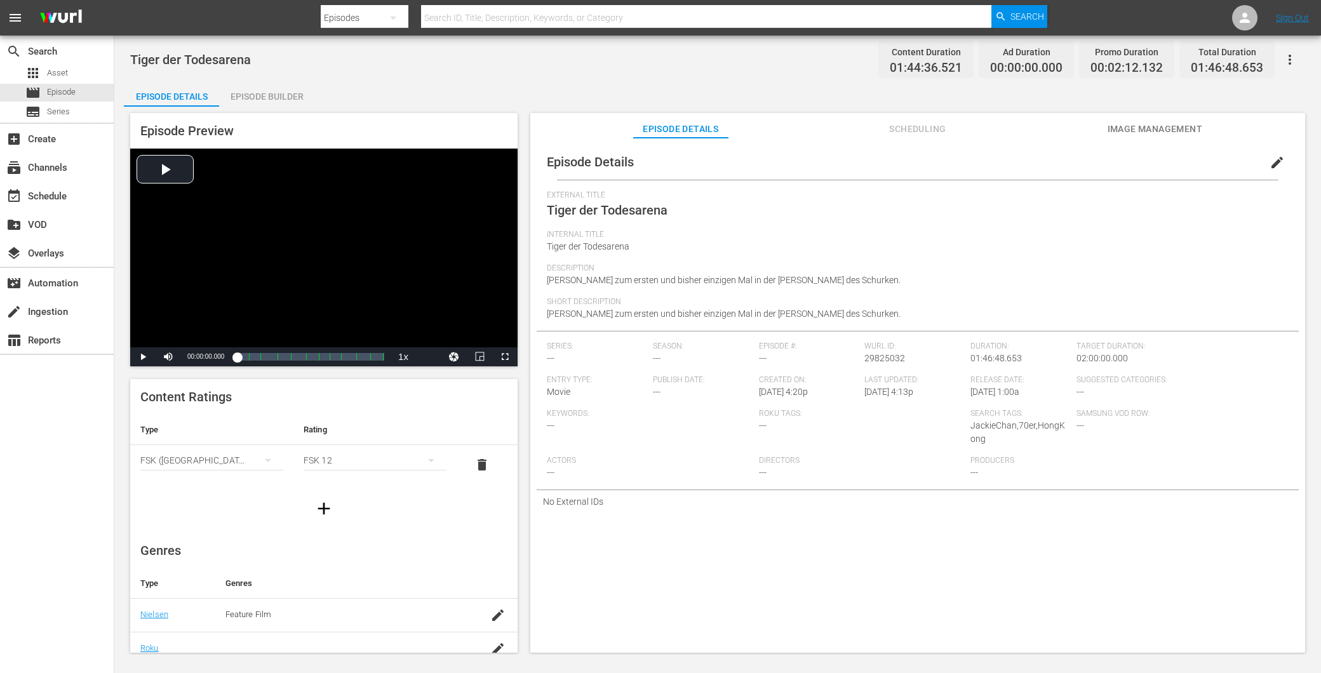
click at [262, 91] on div "Episode Builder" at bounding box center [266, 96] width 95 height 30
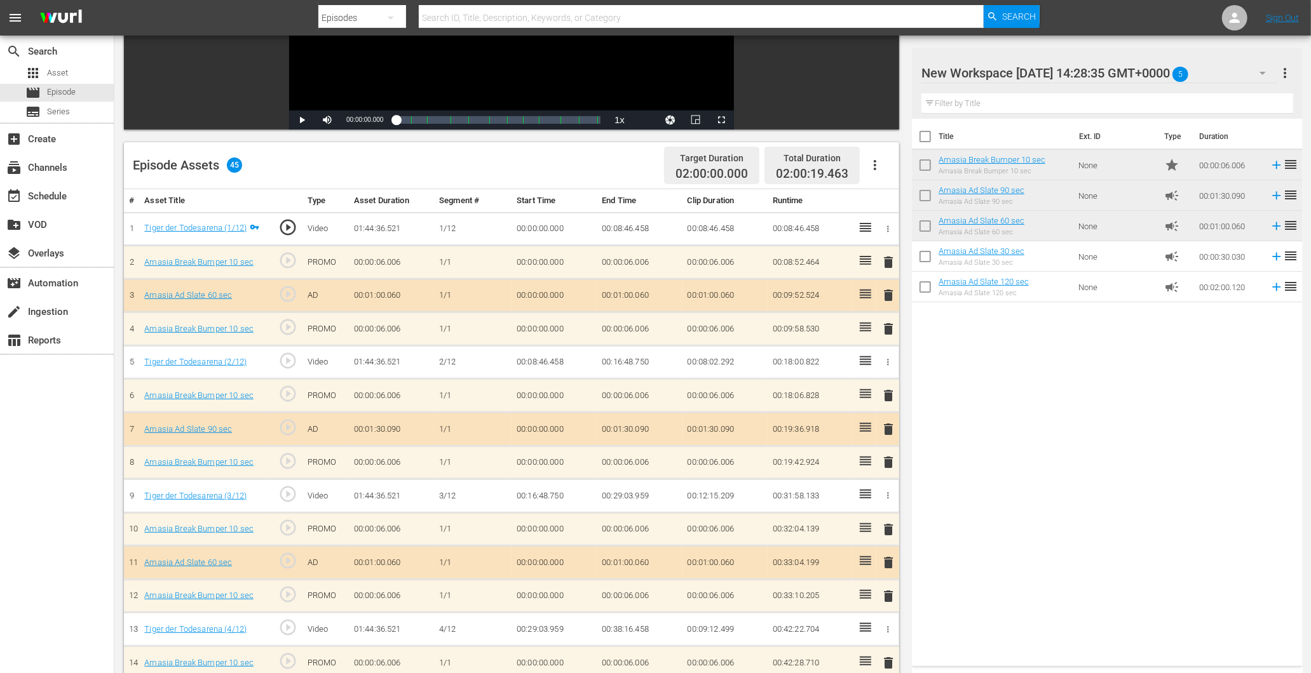
scroll to position [2, 0]
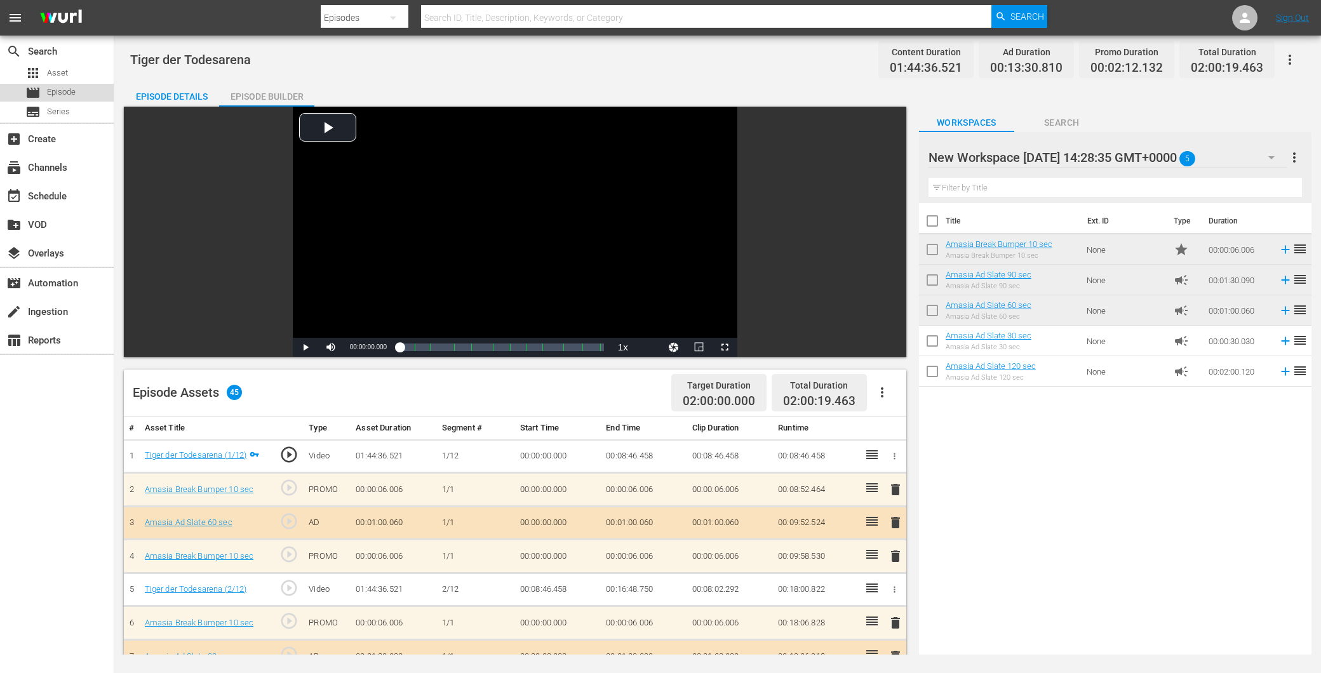
click at [43, 88] on div "movie Episode" at bounding box center [50, 93] width 50 height 18
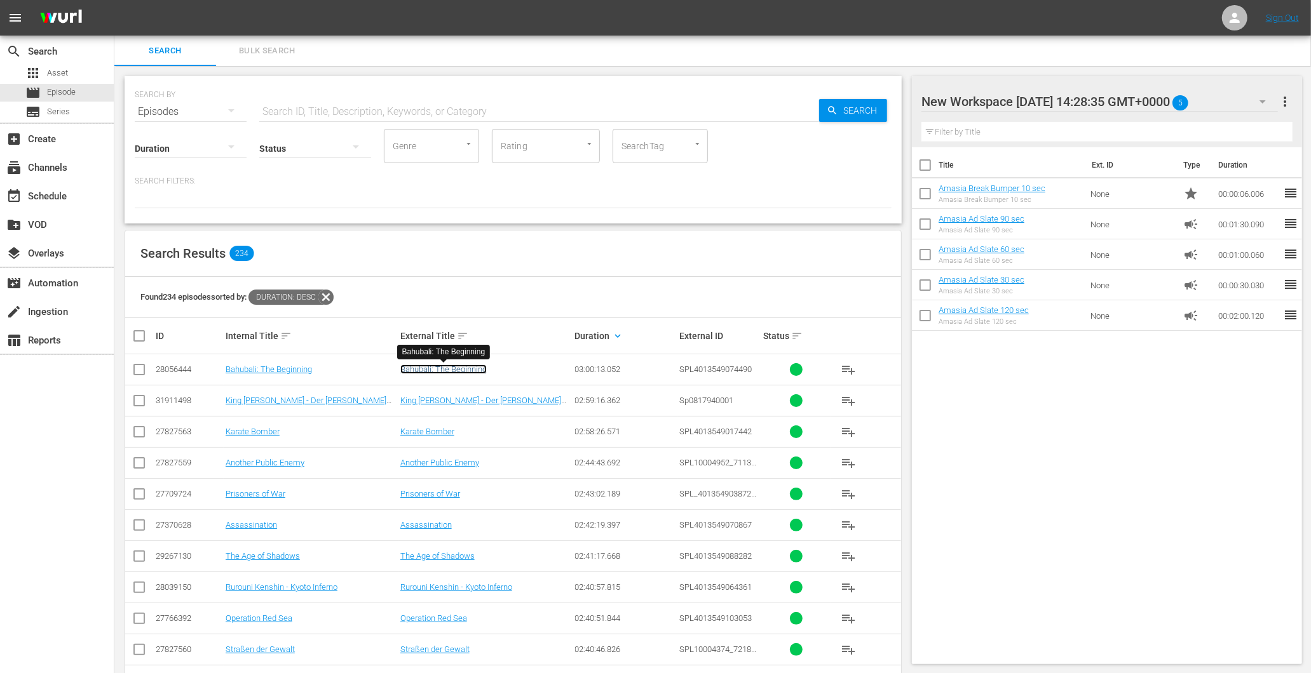
click at [426, 374] on link "Bahubali: The Beginning" at bounding box center [443, 370] width 86 height 10
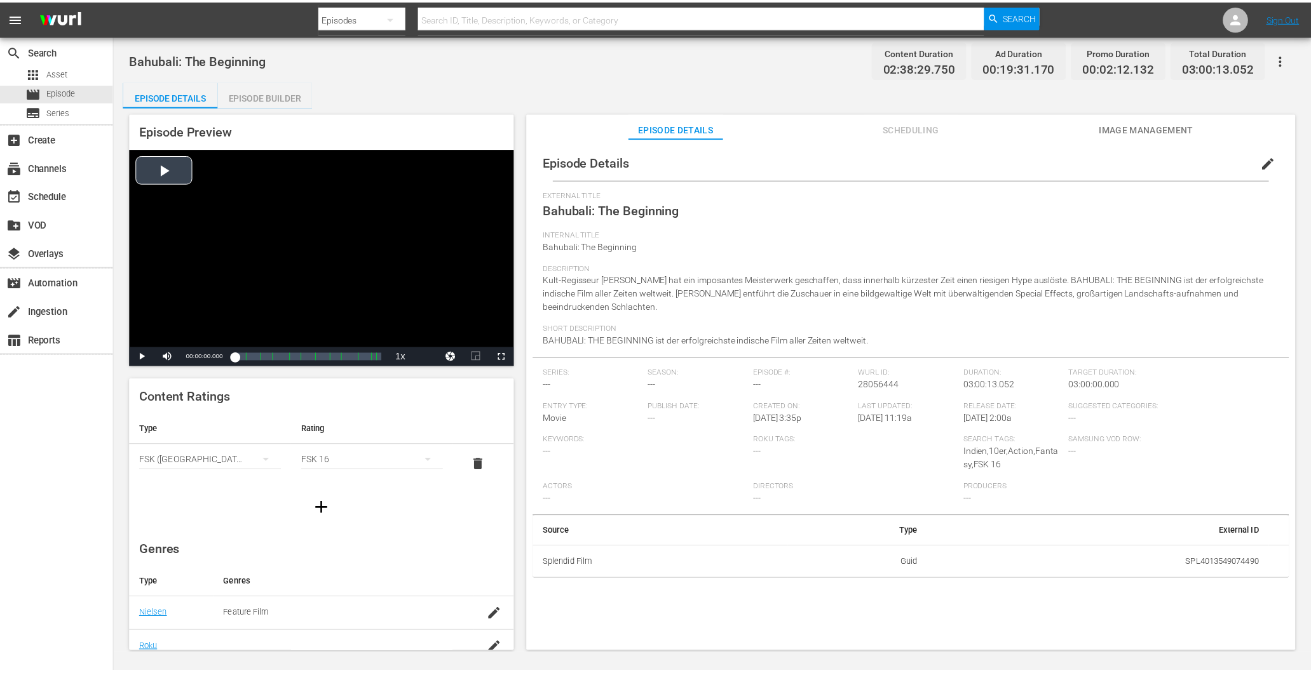
scroll to position [181, 0]
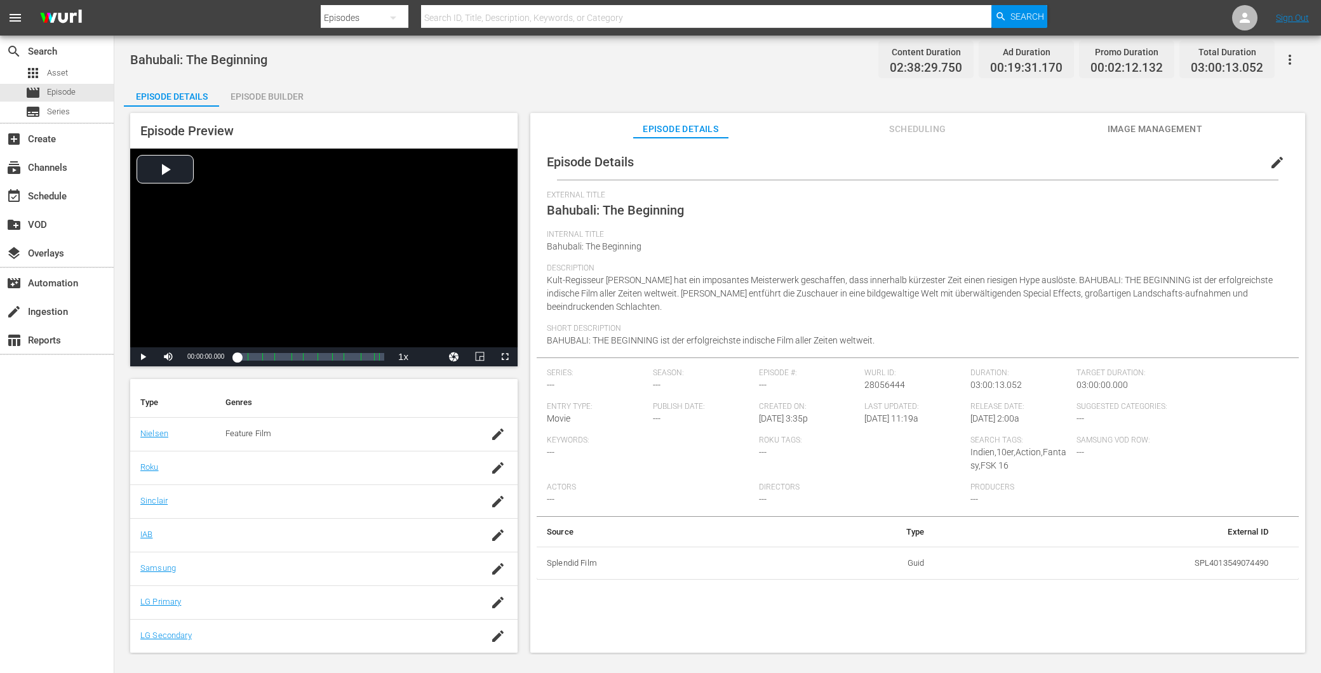
drag, startPoint x: 287, startPoint y: 95, endPoint x: 287, endPoint y: 103, distance: 7.6
click at [287, 103] on div "Episode Builder" at bounding box center [266, 96] width 95 height 30
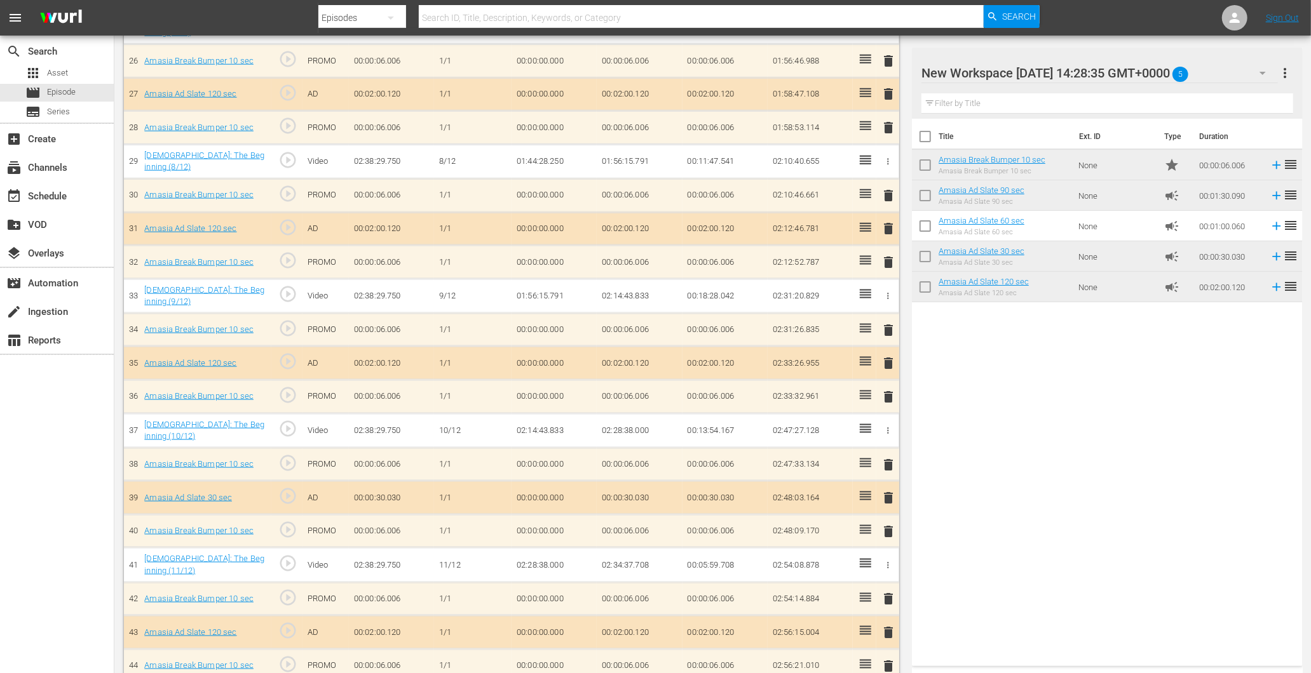
scroll to position [1274, 0]
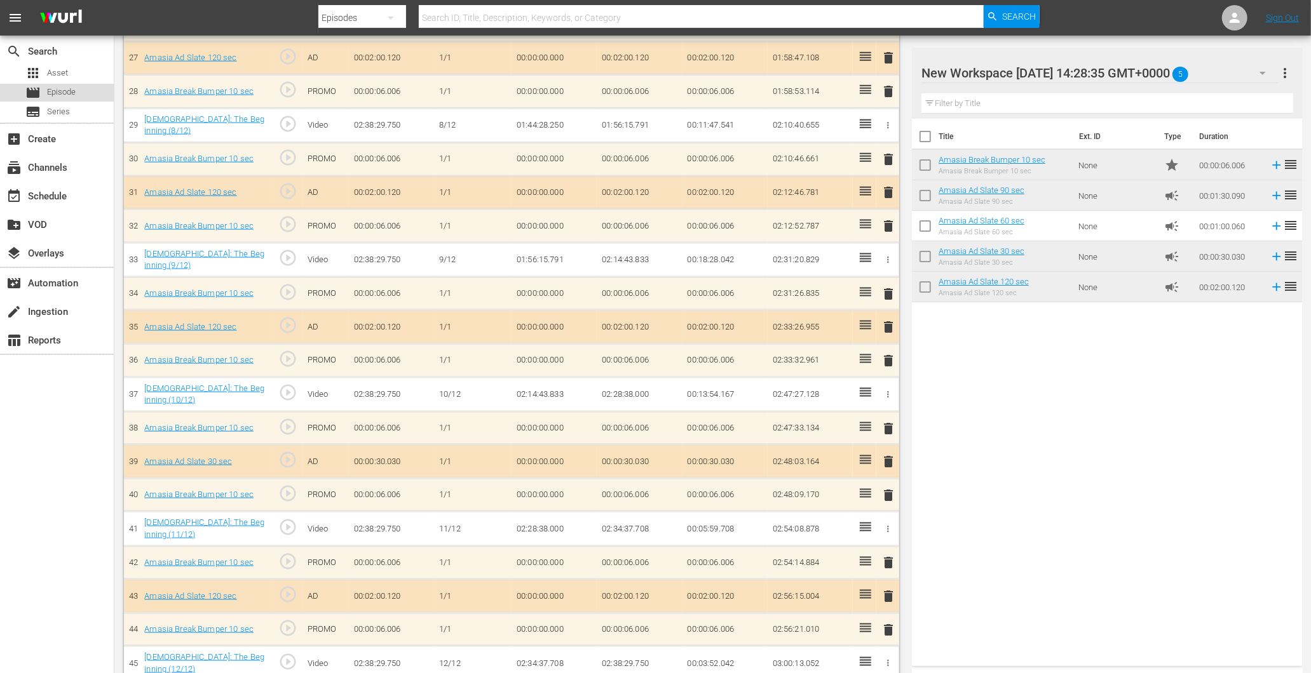
click at [42, 94] on div "movie Episode" at bounding box center [50, 93] width 50 height 18
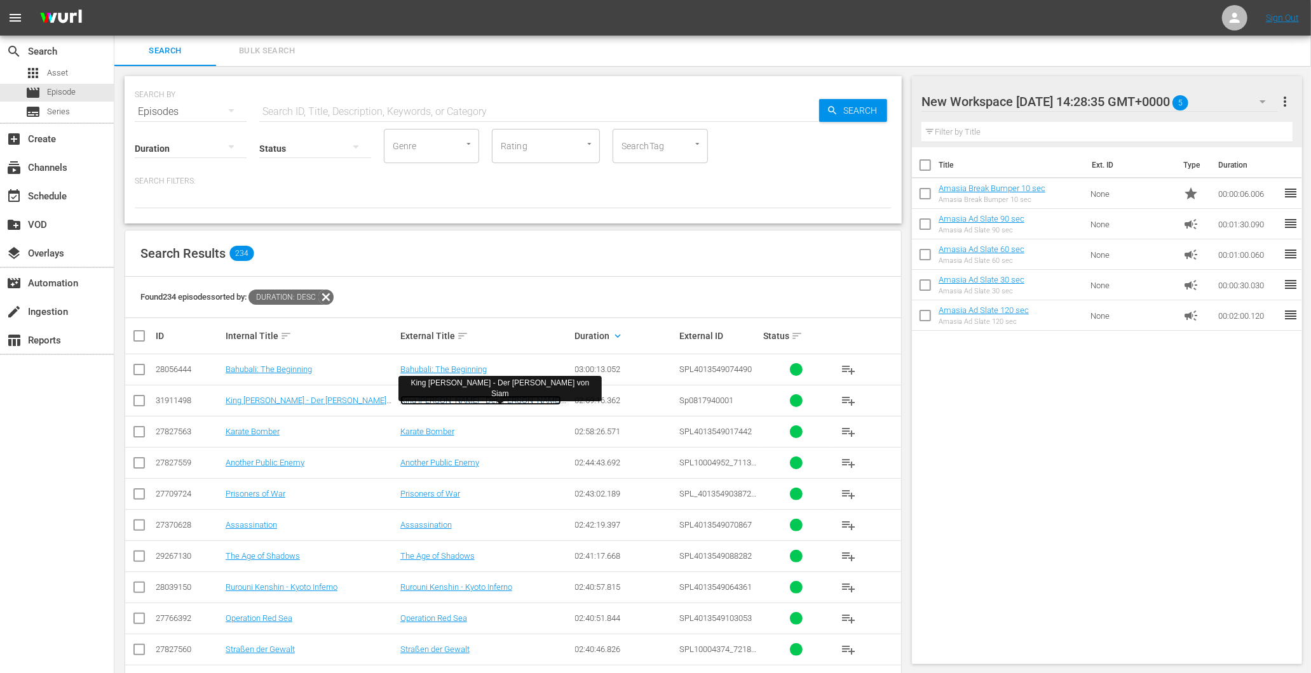
click at [531, 397] on link "King [PERSON_NAME] - Der [PERSON_NAME] von Siam" at bounding box center [480, 405] width 161 height 19
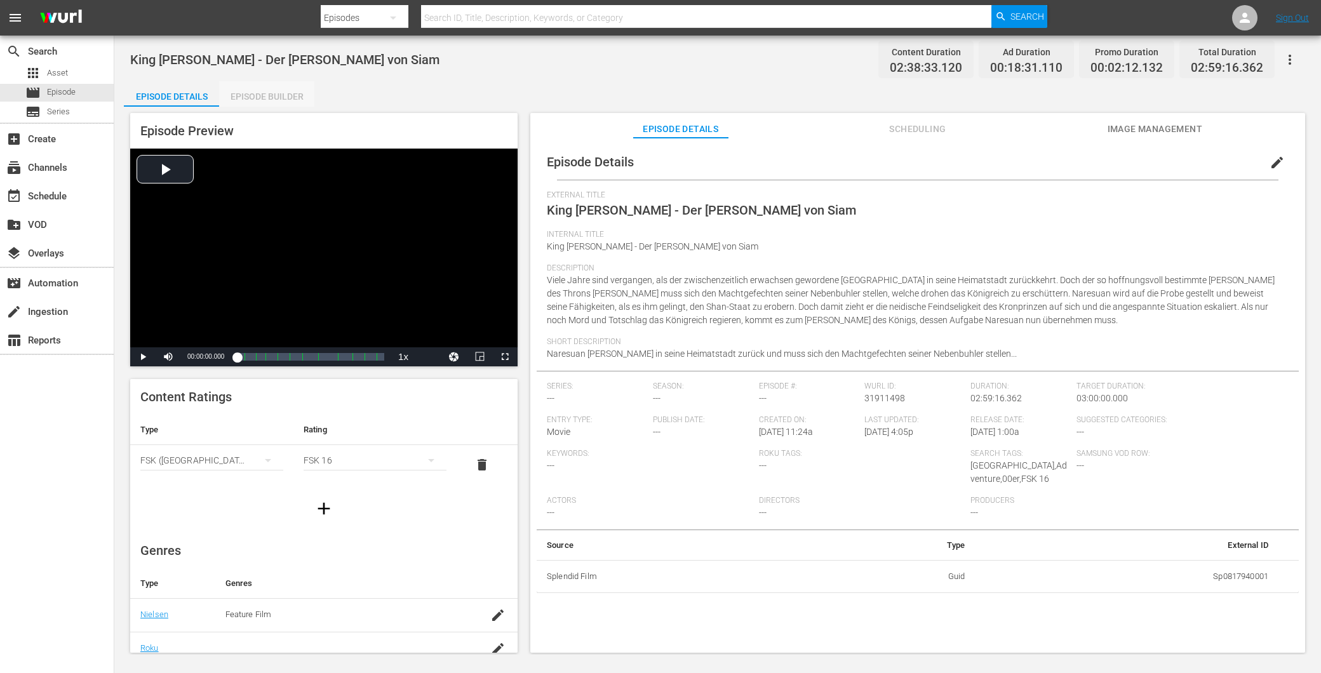
click at [264, 103] on div "Episode Builder" at bounding box center [266, 96] width 95 height 30
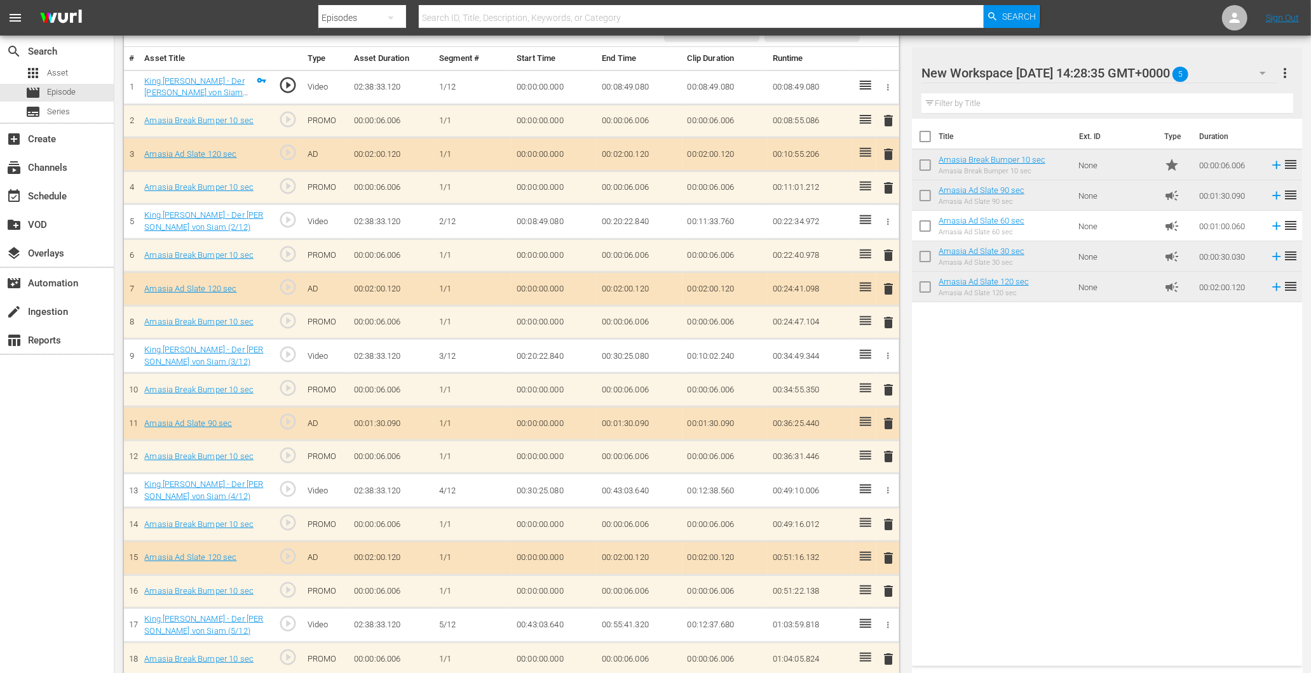
scroll to position [299, 0]
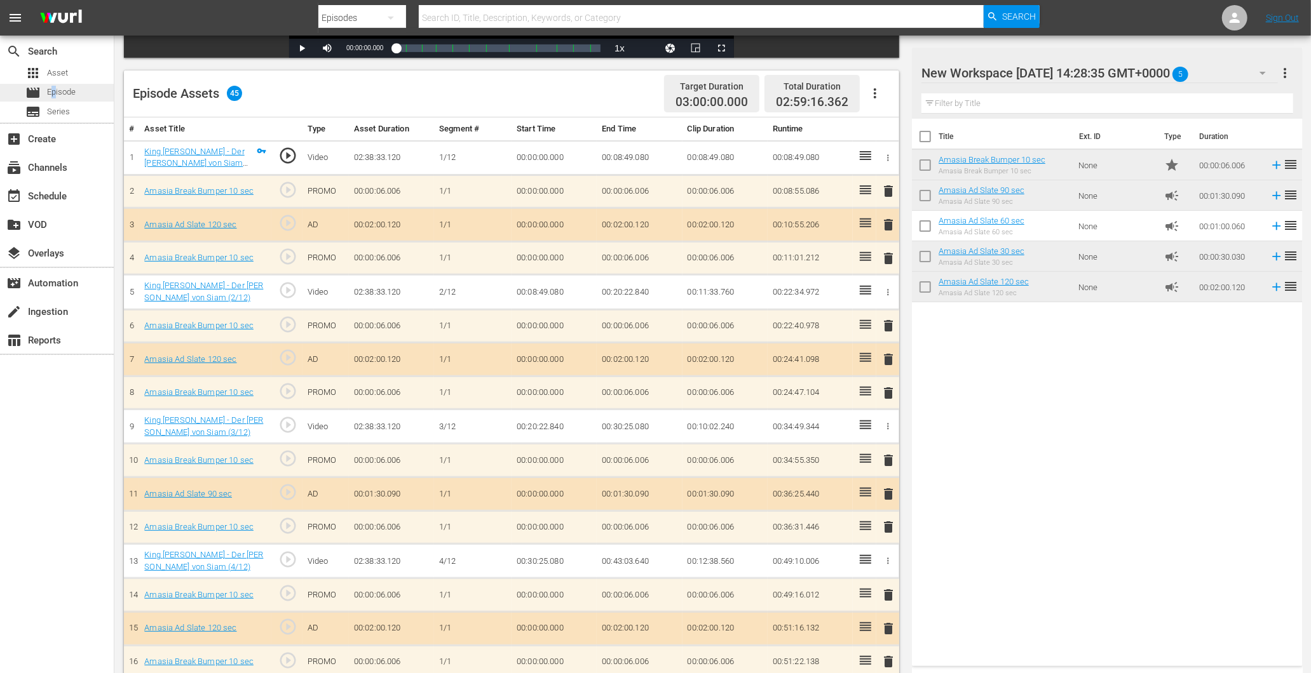
click at [54, 93] on span "Episode" at bounding box center [61, 92] width 29 height 13
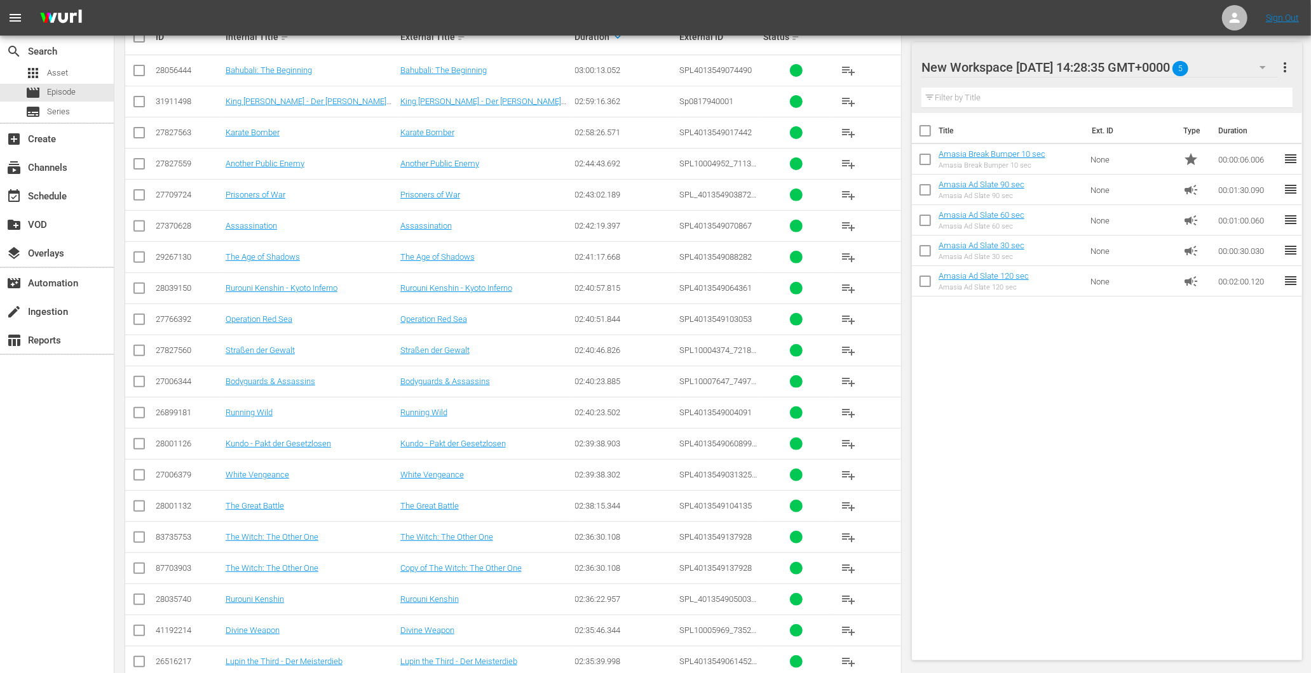
scroll to position [158, 0]
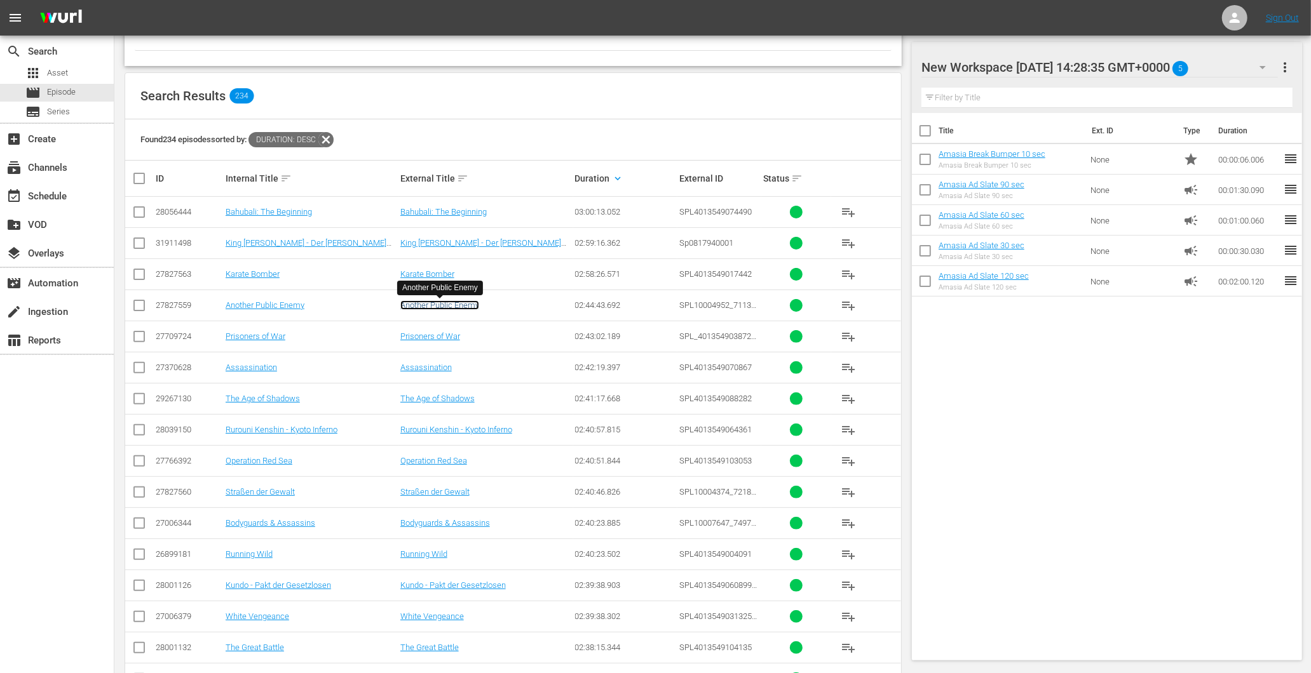
click at [435, 302] on link "Another Public Enemy" at bounding box center [439, 306] width 79 height 10
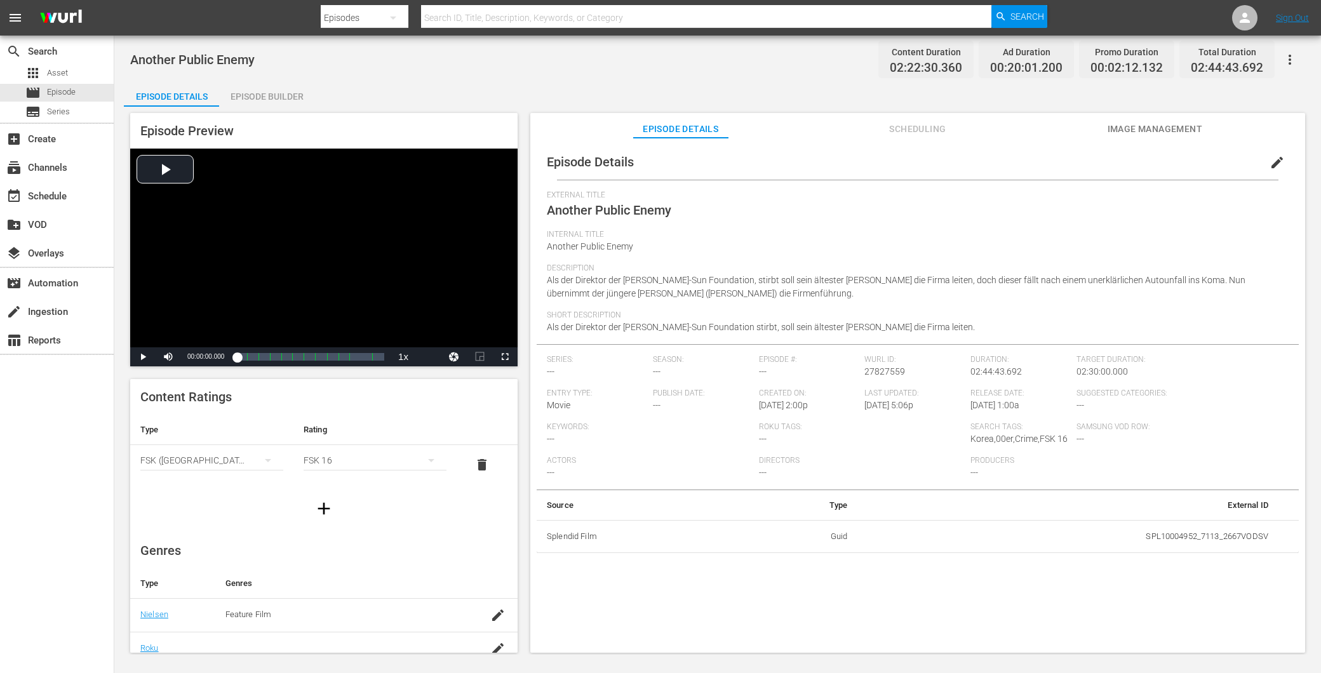
drag, startPoint x: 247, startPoint y: 86, endPoint x: 245, endPoint y: 103, distance: 16.6
click at [245, 95] on div "Episode Builder" at bounding box center [266, 96] width 95 height 30
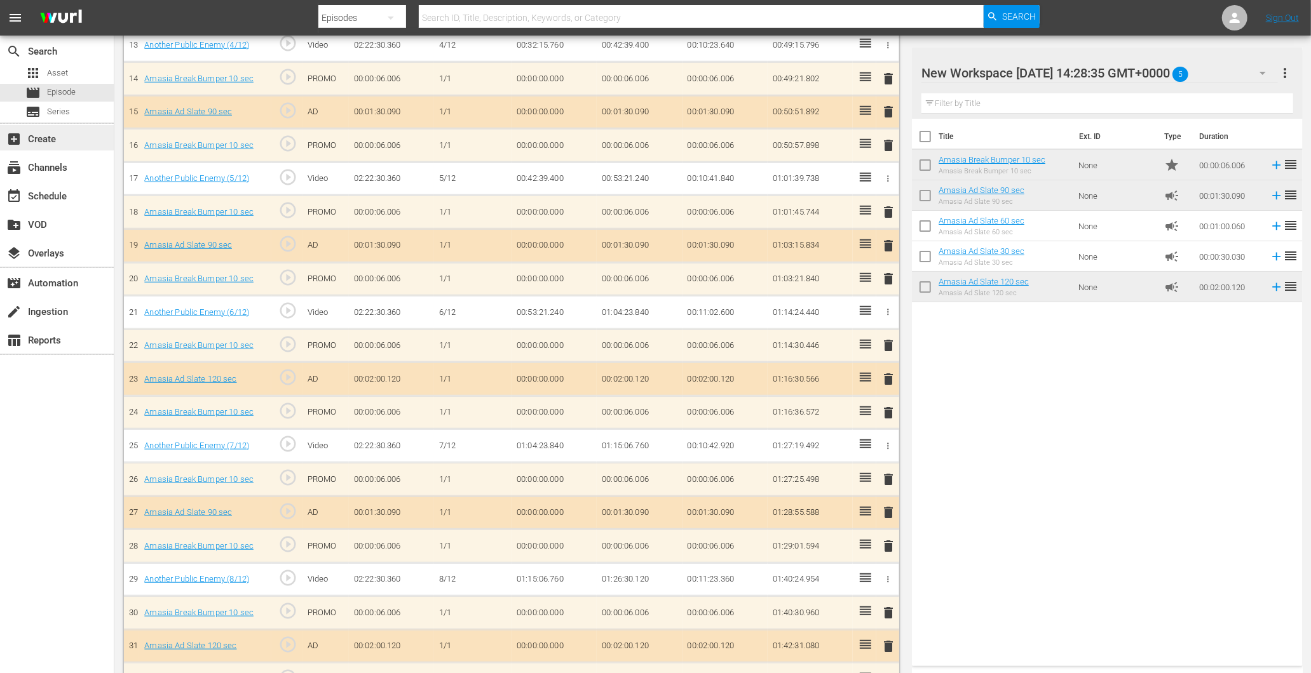
scroll to position [847, 0]
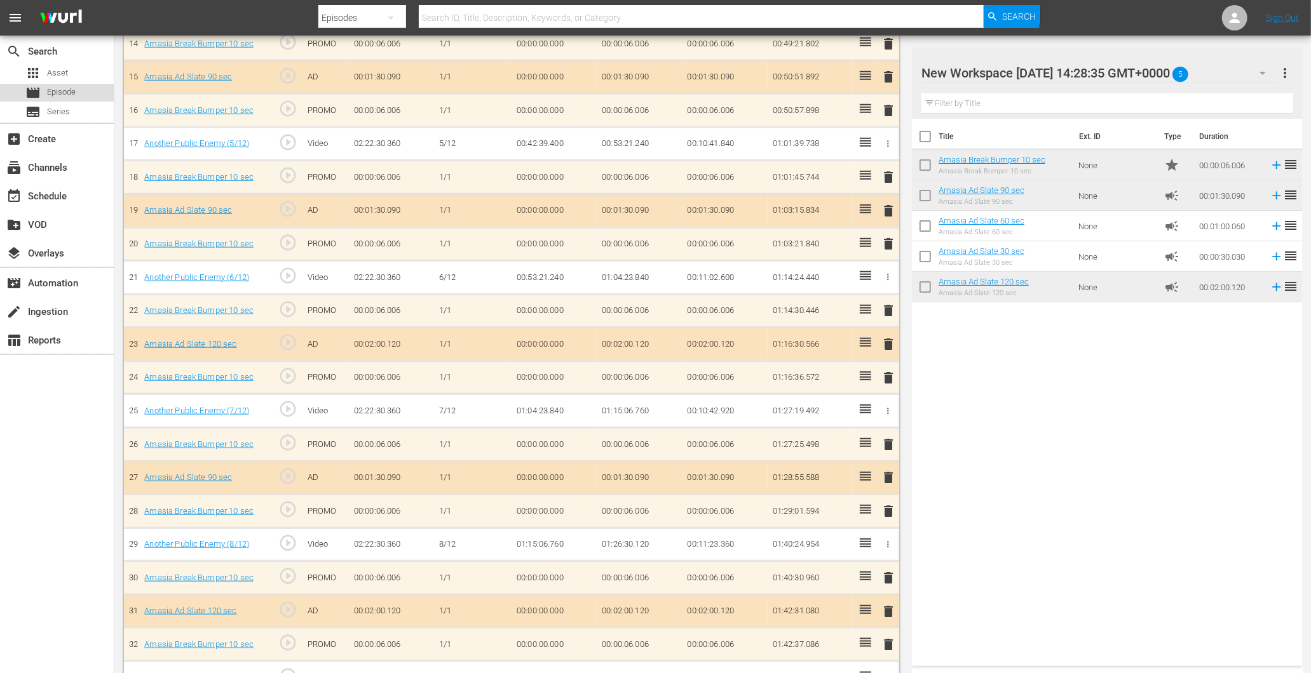
click at [58, 86] on span "Episode" at bounding box center [61, 92] width 29 height 13
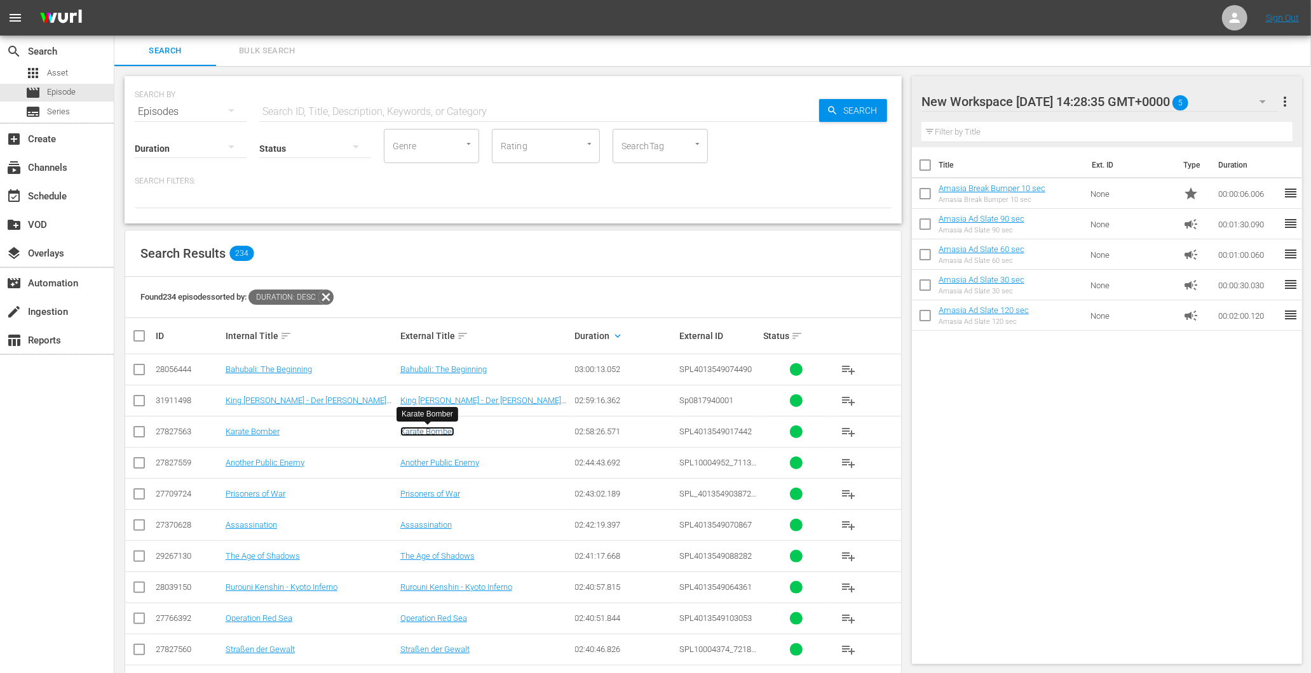
click at [442, 429] on link "Karate Bomber" at bounding box center [427, 432] width 54 height 10
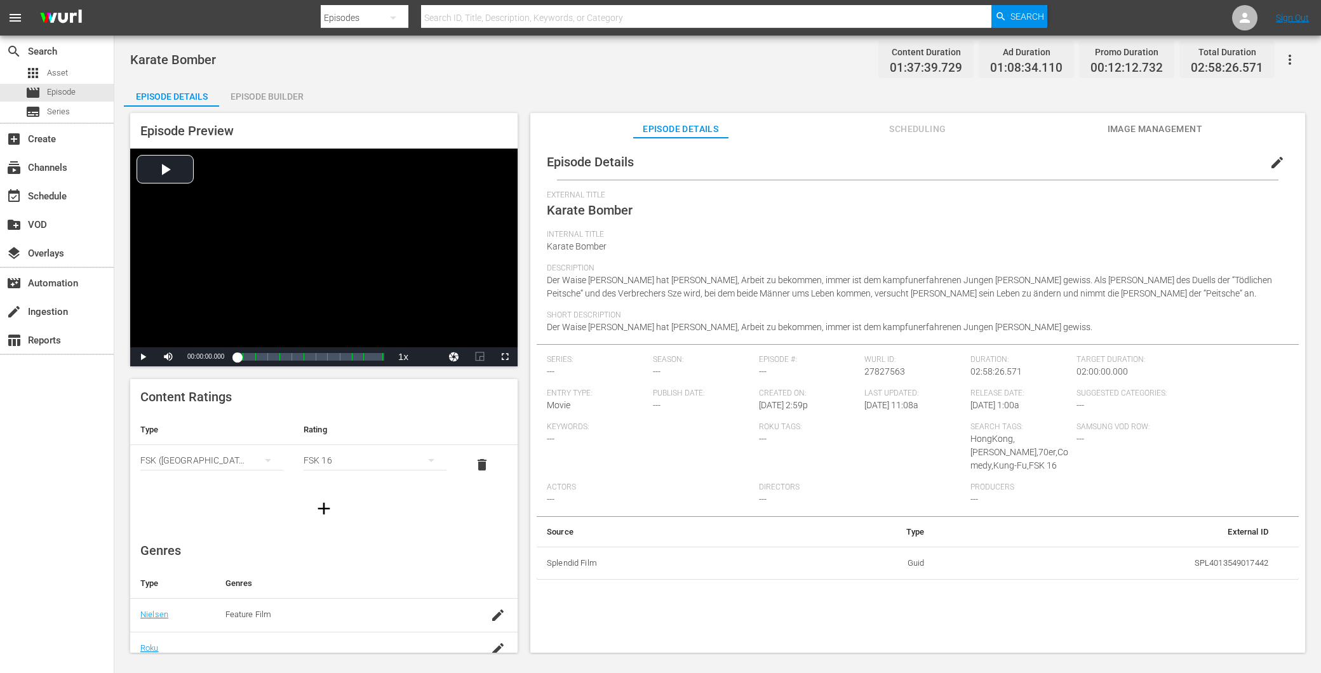
click at [278, 95] on div "Episode Builder" at bounding box center [266, 96] width 95 height 30
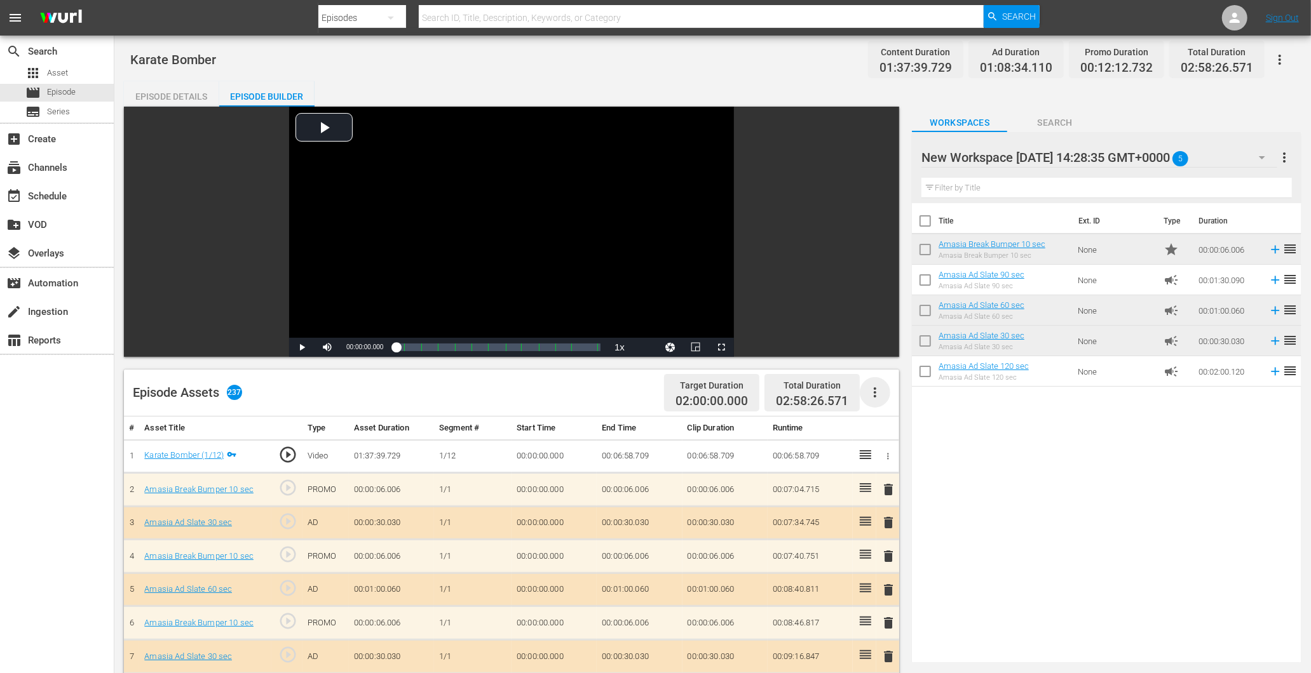
click at [870, 390] on icon "button" at bounding box center [874, 392] width 15 height 15
click at [874, 422] on div "Clear Ads" at bounding box center [913, 428] width 86 height 30
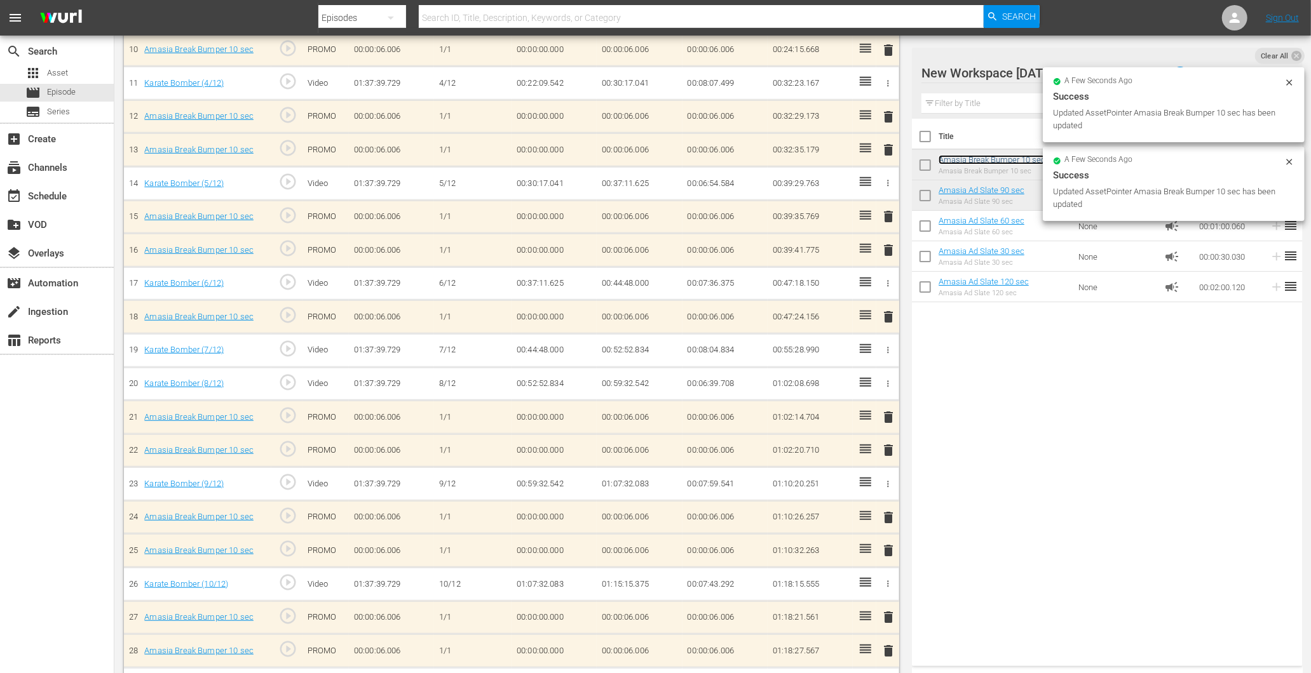
scroll to position [707, 0]
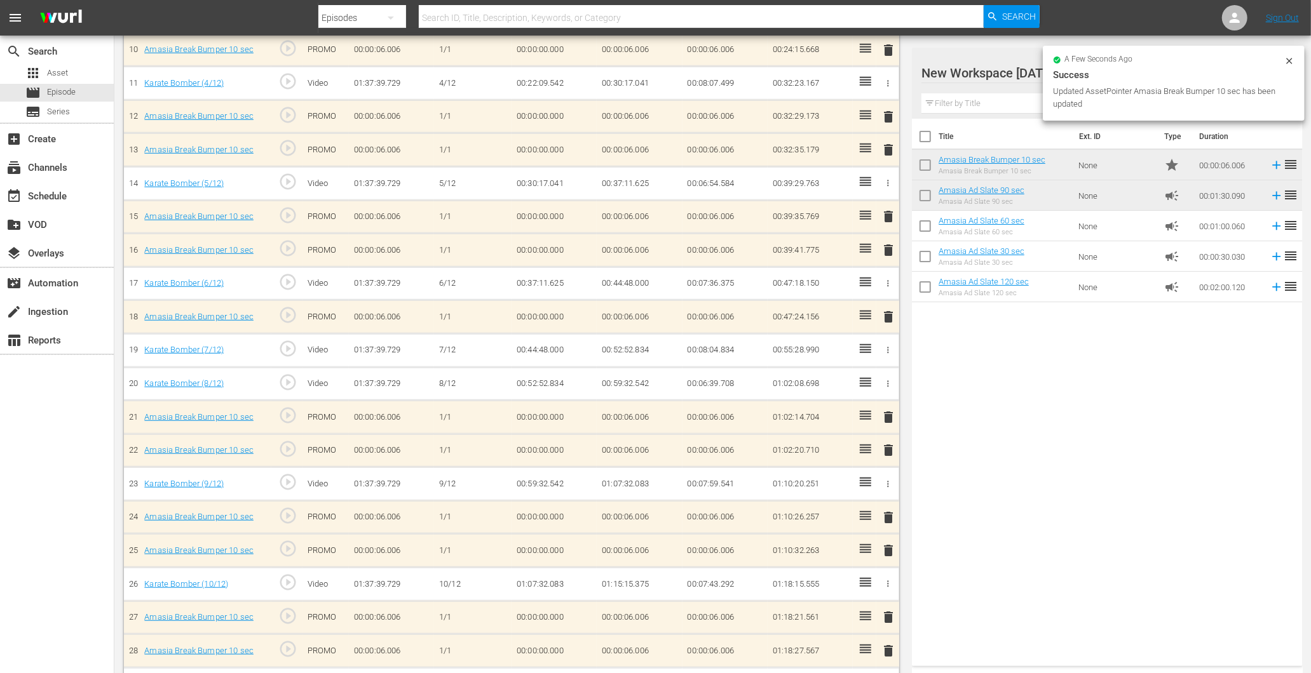
drag, startPoint x: 1011, startPoint y: 159, endPoint x: 681, endPoint y: 325, distance: 368.8
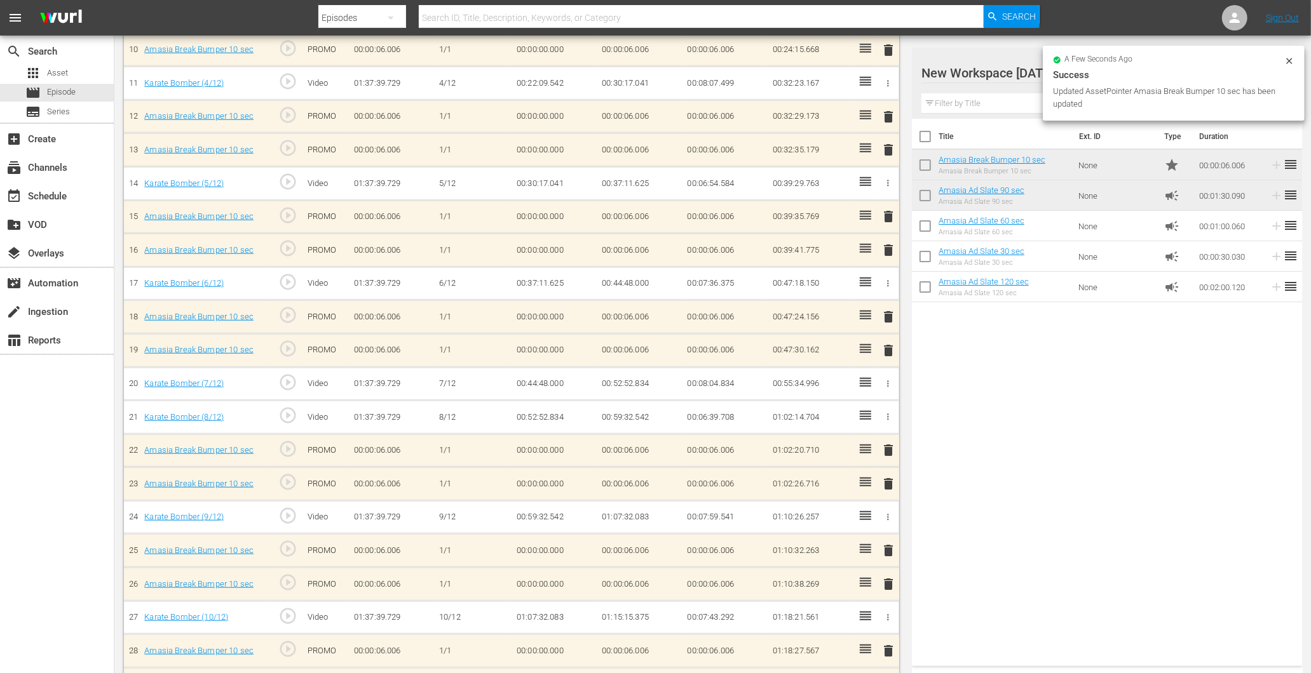
click at [1137, 442] on div "Title Ext. ID Type Duration Amasia Break Bumper 10 sec Amasia Break Bumper 10 s…" at bounding box center [1107, 390] width 390 height 543
click at [1128, 435] on div "Title Ext. ID Type Duration Amasia Break Bumper 10 sec Amasia Break Bumper 10 s…" at bounding box center [1107, 390] width 390 height 543
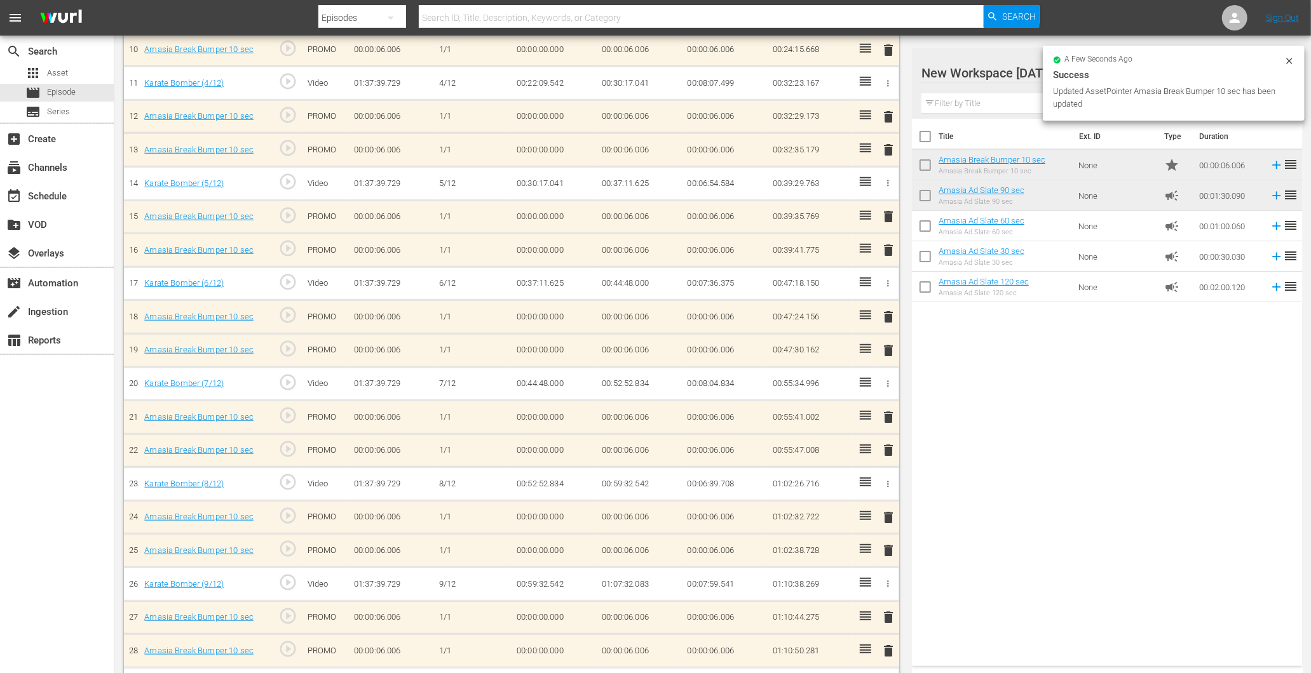
drag, startPoint x: 659, startPoint y: 210, endPoint x: 653, endPoint y: 213, distance: 6.9
click at [653, 213] on td "00:00:06.006" at bounding box center [639, 217] width 85 height 34
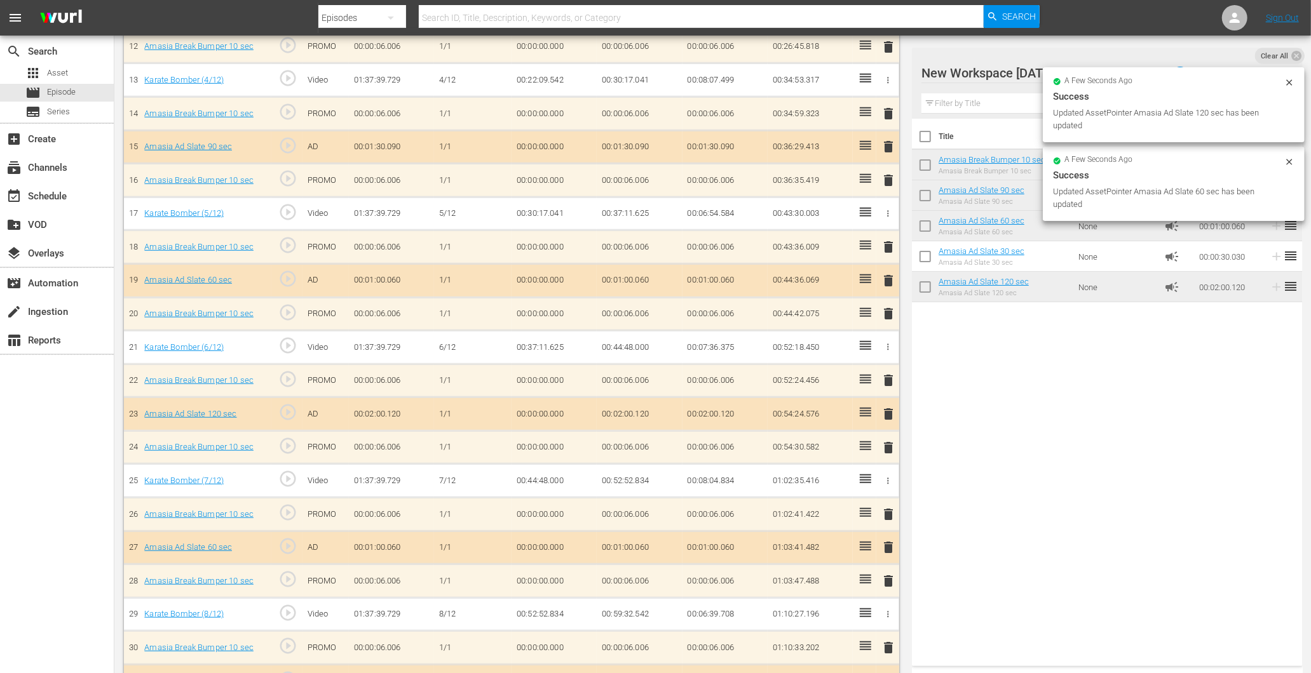
scroll to position [367, 0]
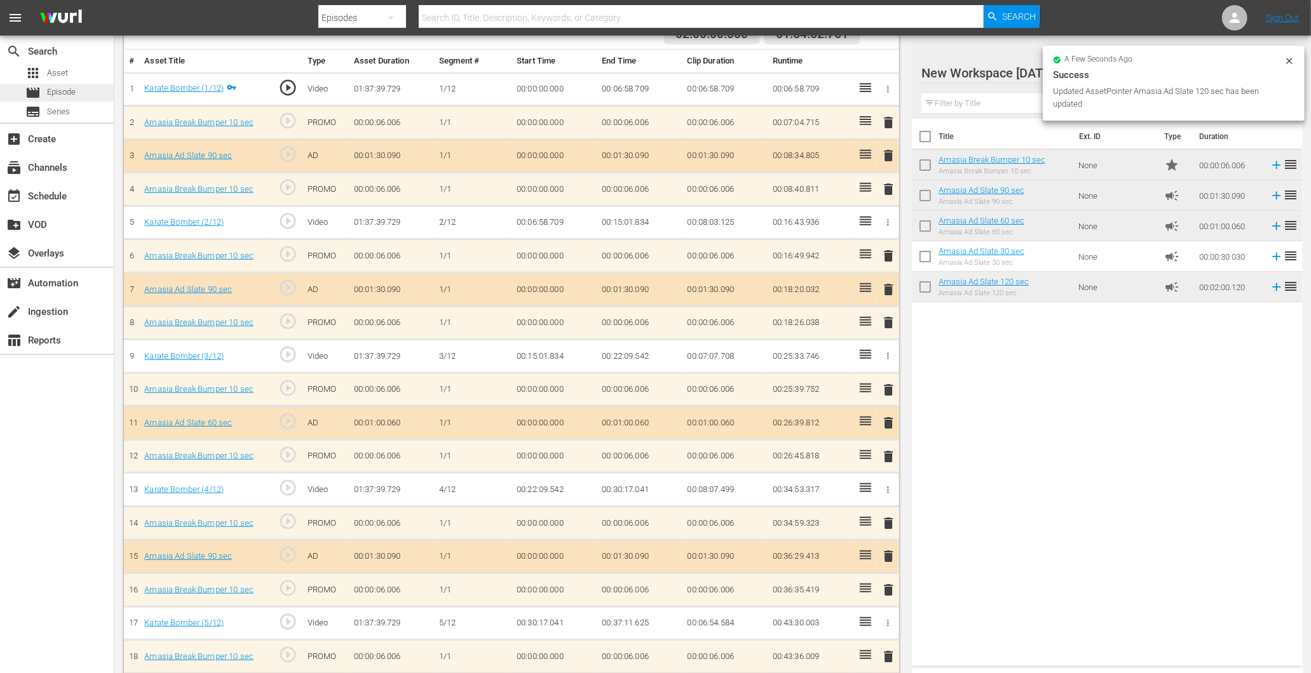
click at [67, 90] on span "Episode" at bounding box center [61, 92] width 29 height 13
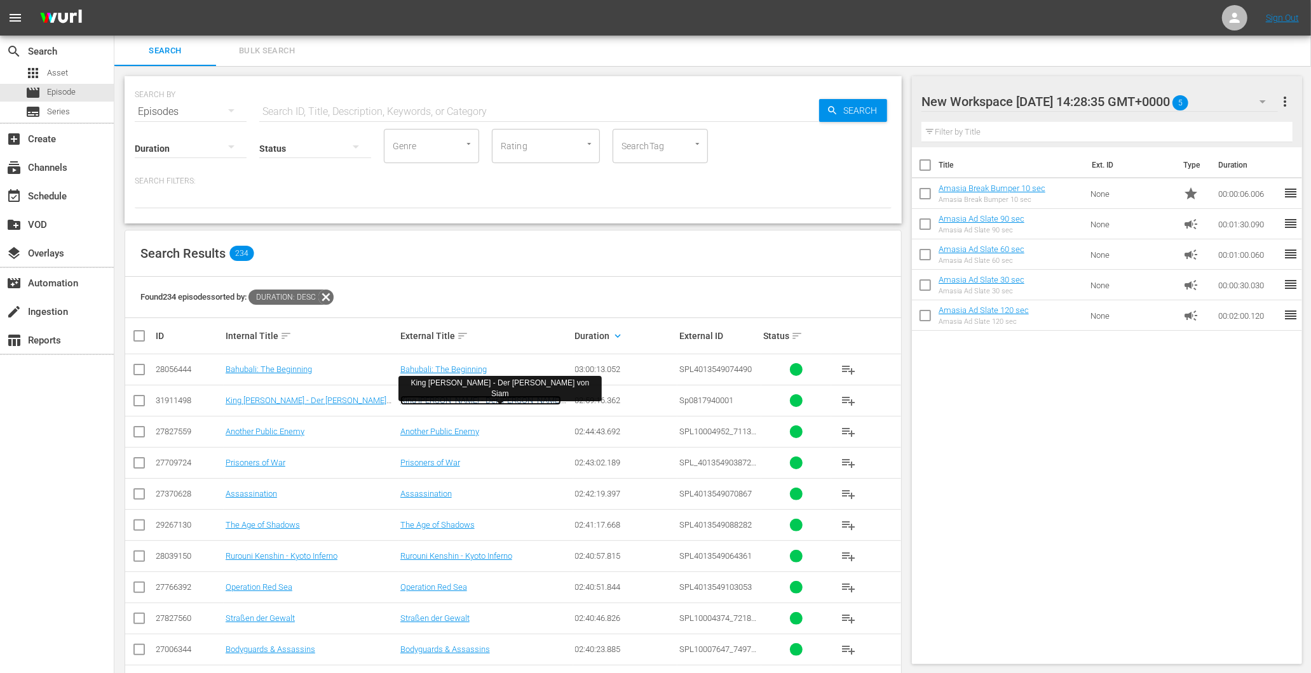
click at [517, 401] on link "King [PERSON_NAME] - Der [PERSON_NAME] von Siam" at bounding box center [480, 405] width 161 height 19
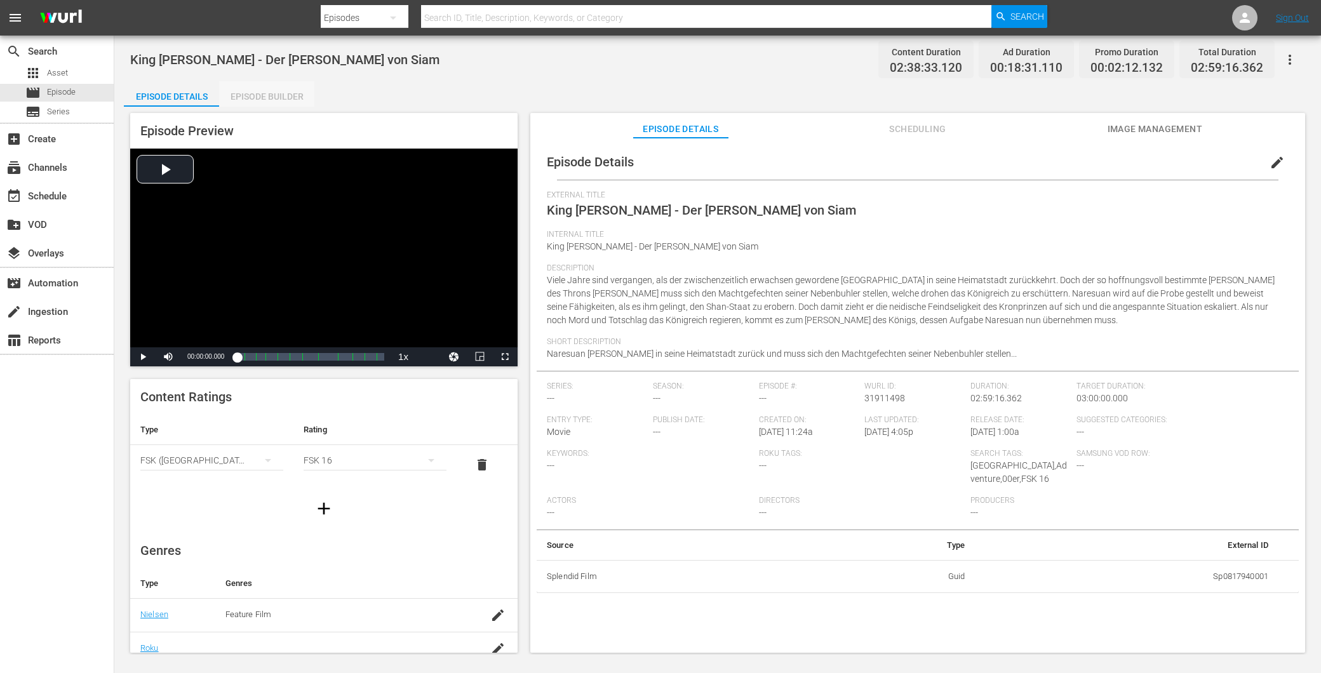
click at [282, 100] on div "Episode Builder" at bounding box center [266, 96] width 95 height 30
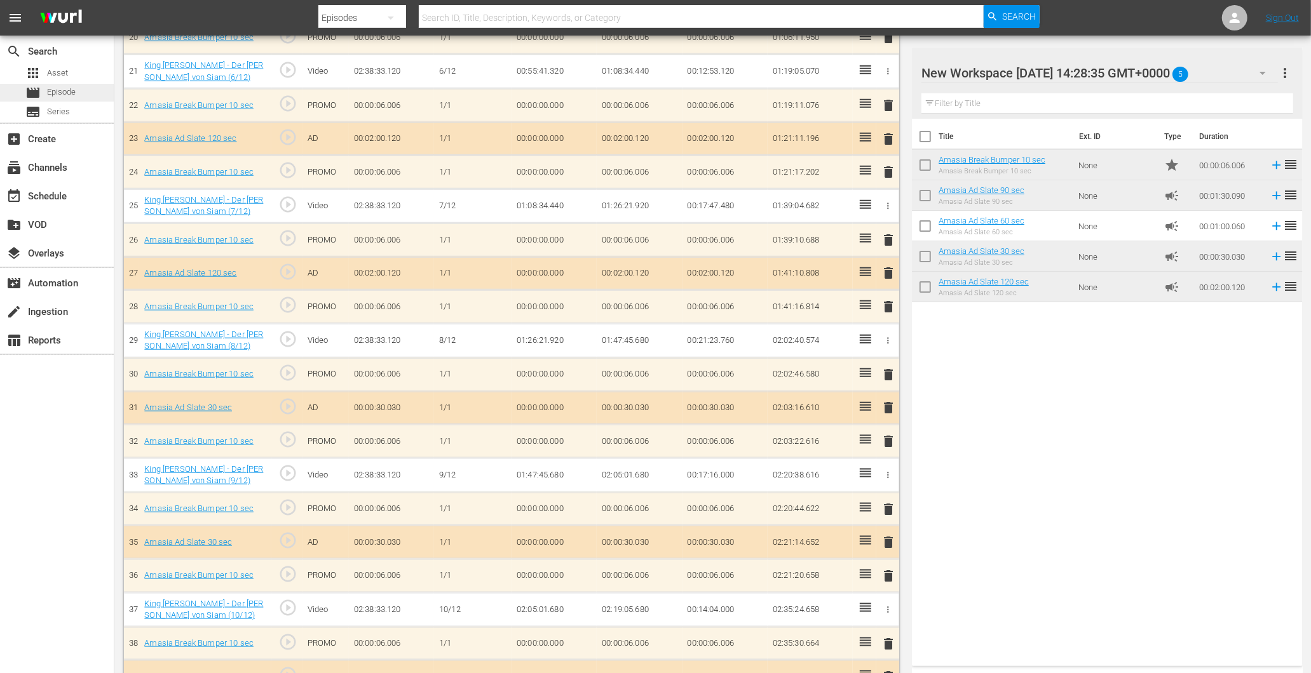
click at [78, 94] on div "movie Episode" at bounding box center [57, 93] width 114 height 18
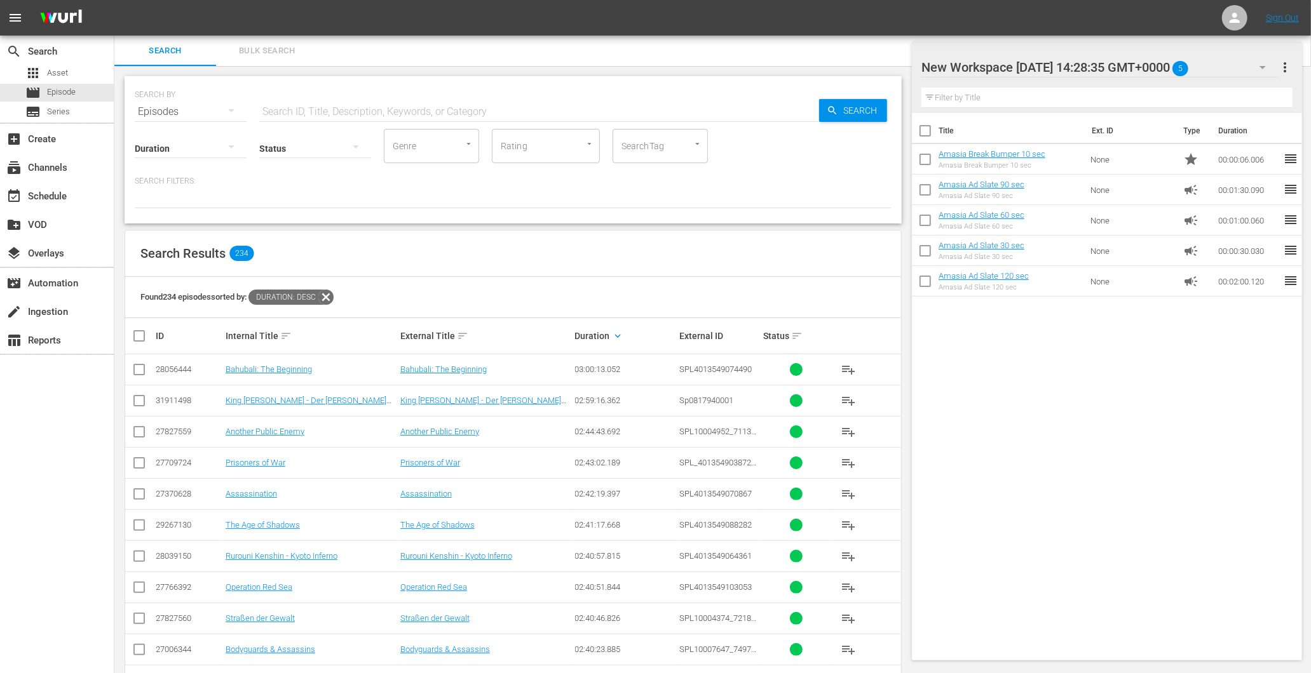
scroll to position [212, 0]
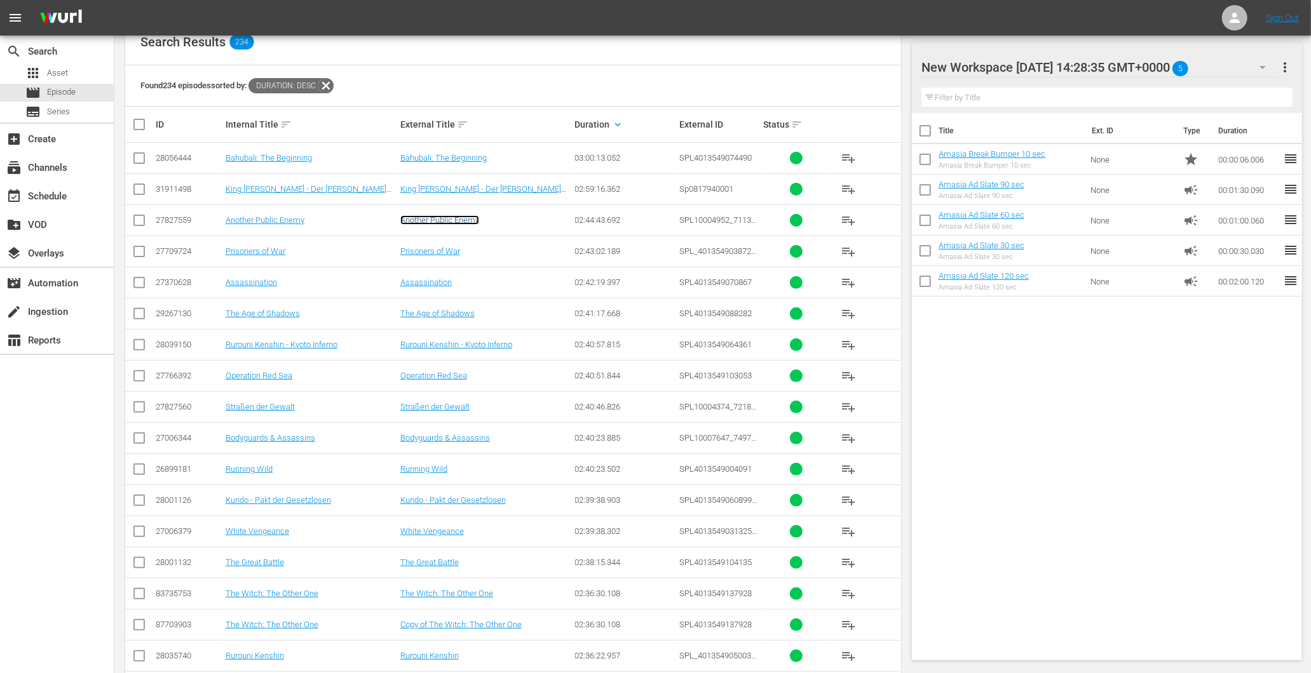
click at [454, 220] on link "Another Public Enemy" at bounding box center [439, 220] width 79 height 10
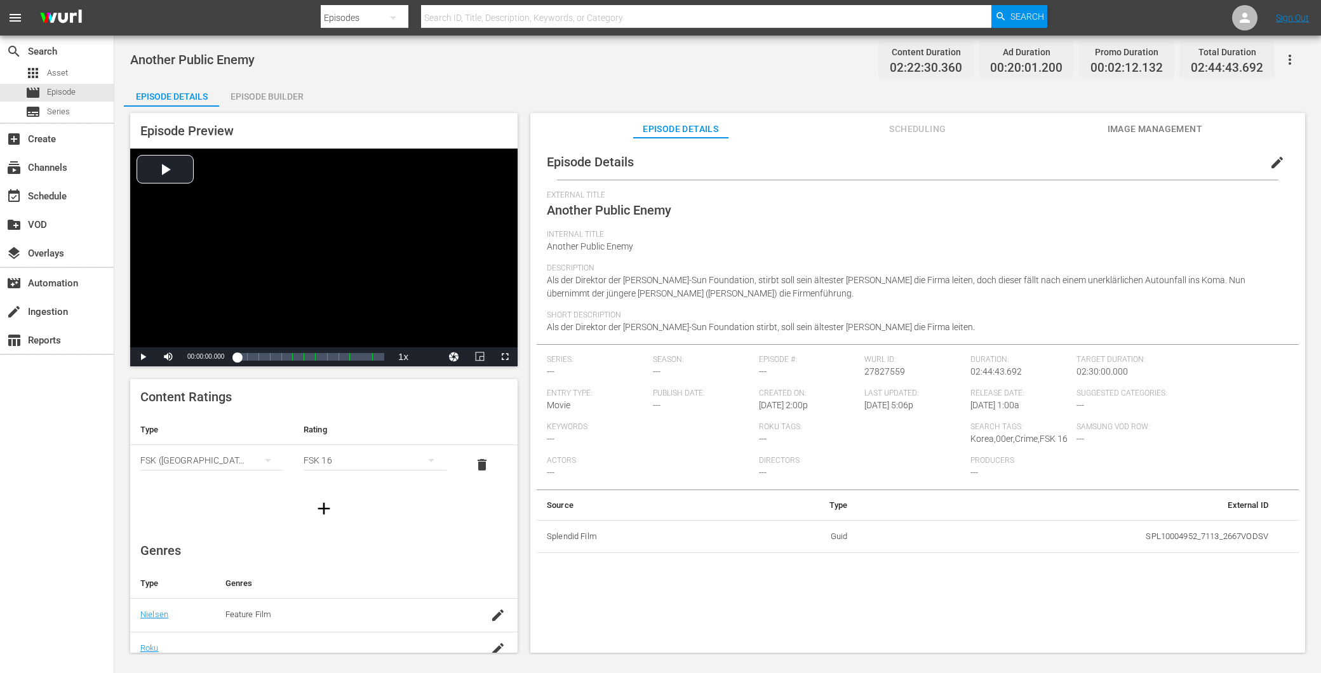
click at [264, 94] on div "Episode Builder" at bounding box center [266, 96] width 95 height 30
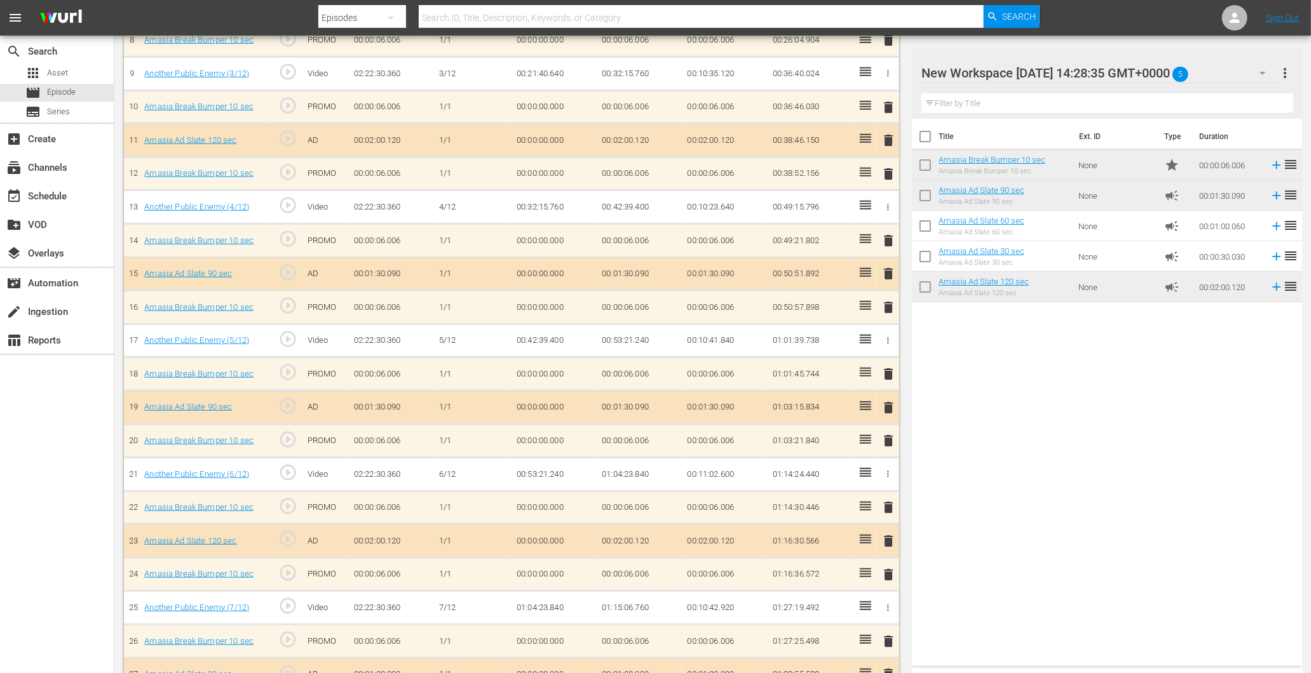
scroll to position [496, 0]
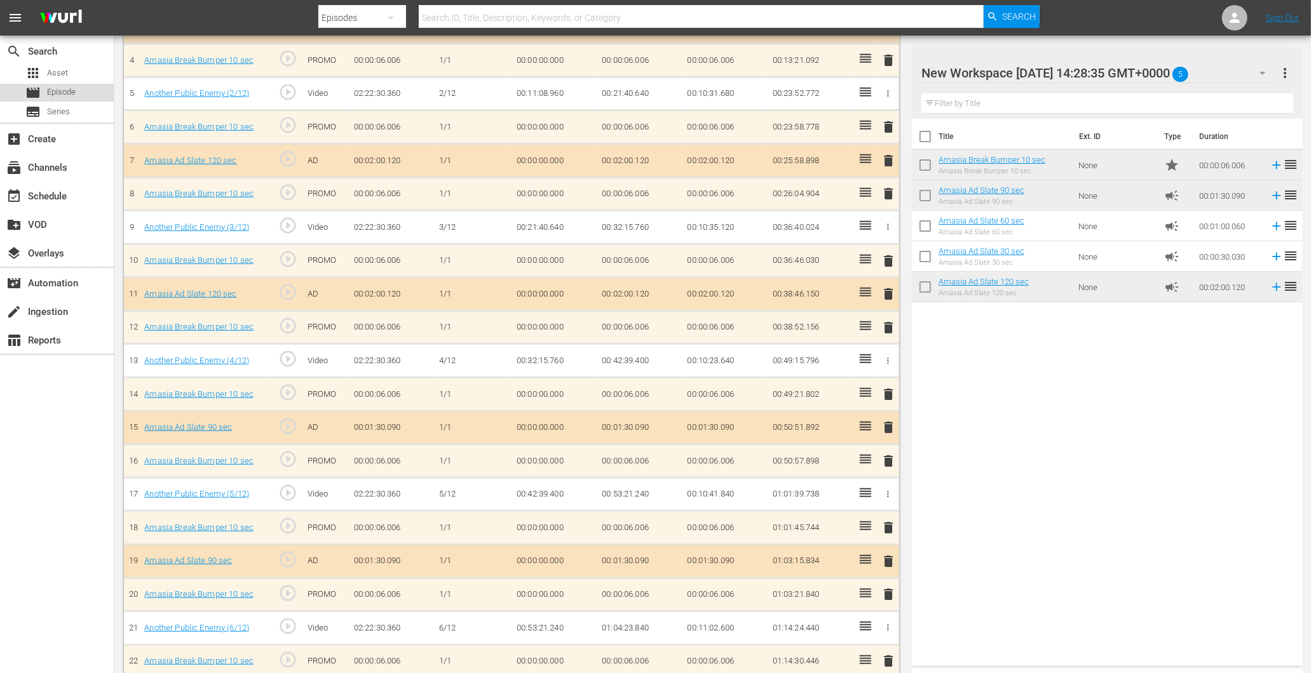
click at [69, 93] on span "Episode" at bounding box center [61, 92] width 29 height 13
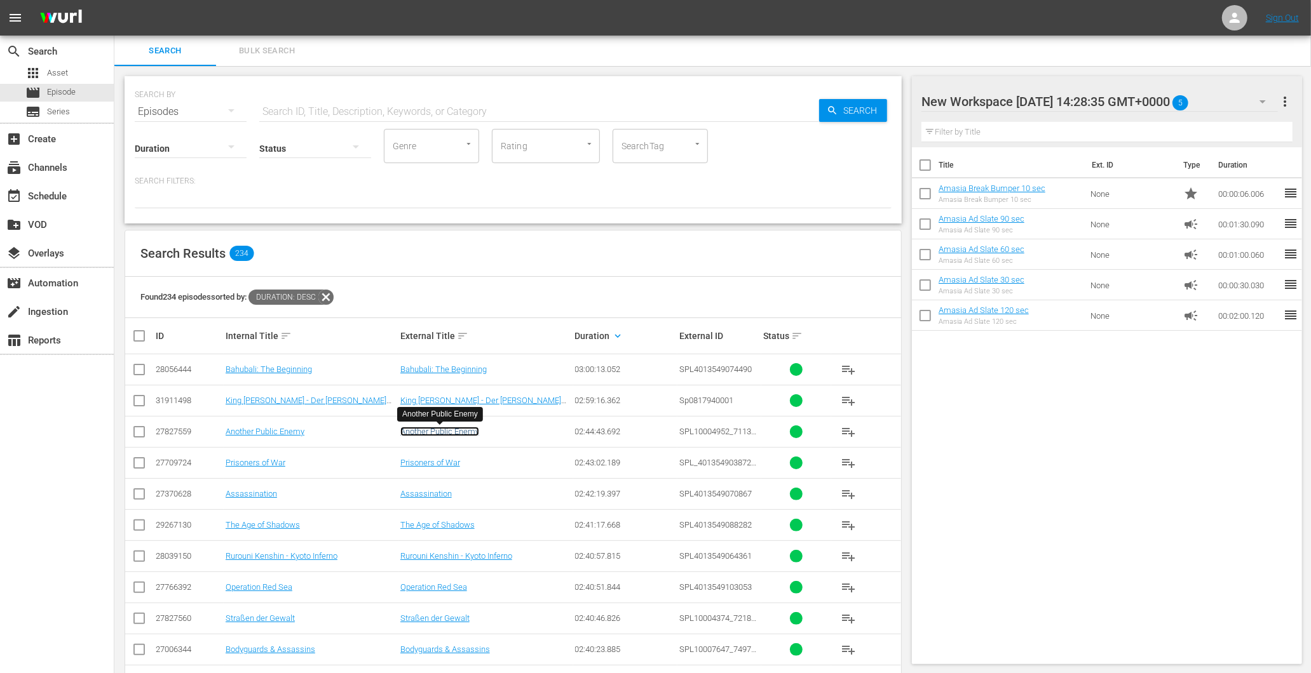
click at [443, 431] on link "Another Public Enemy" at bounding box center [439, 432] width 79 height 10
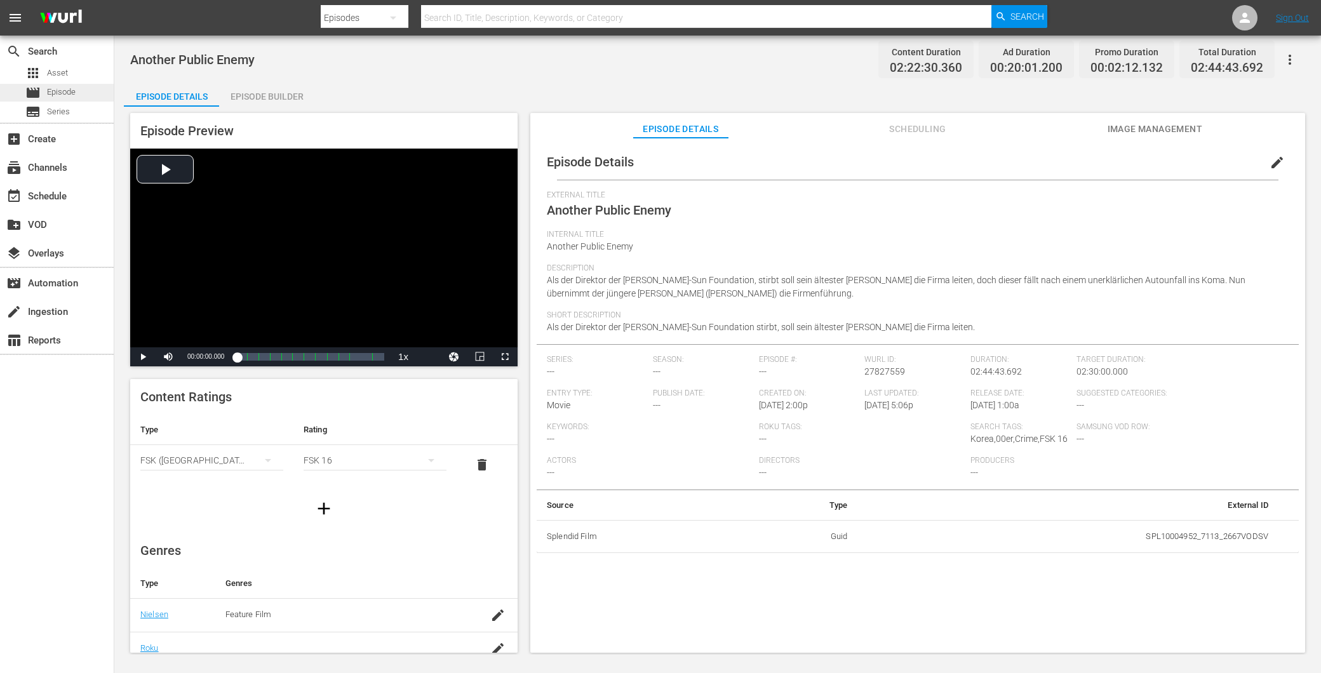
click at [104, 94] on div "movie Episode" at bounding box center [57, 93] width 114 height 18
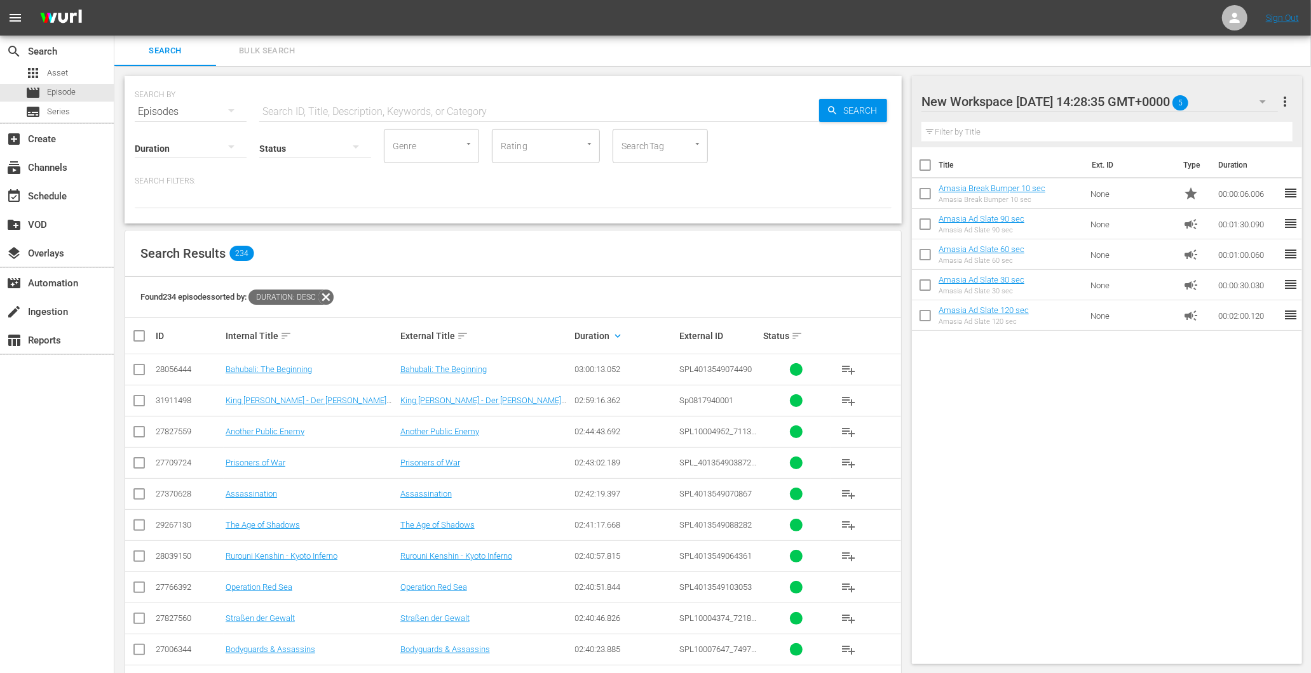
click at [401, 100] on input "text" at bounding box center [539, 112] width 560 height 30
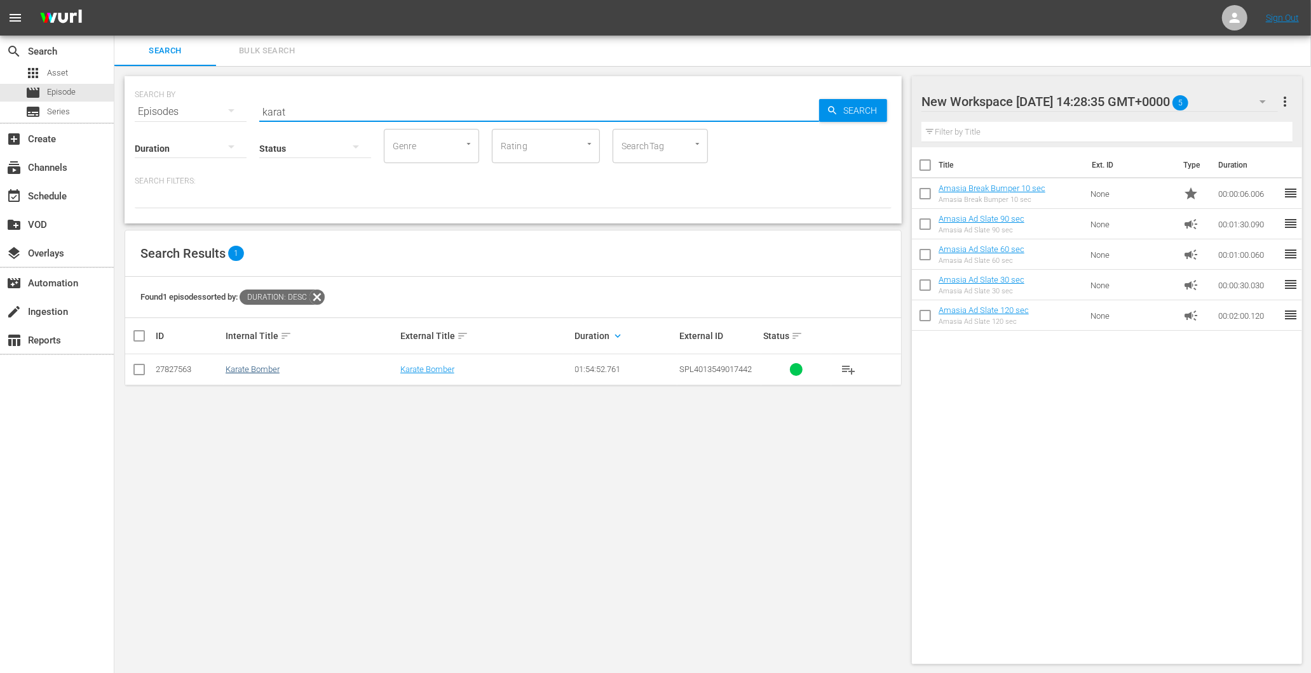
type input "karat"
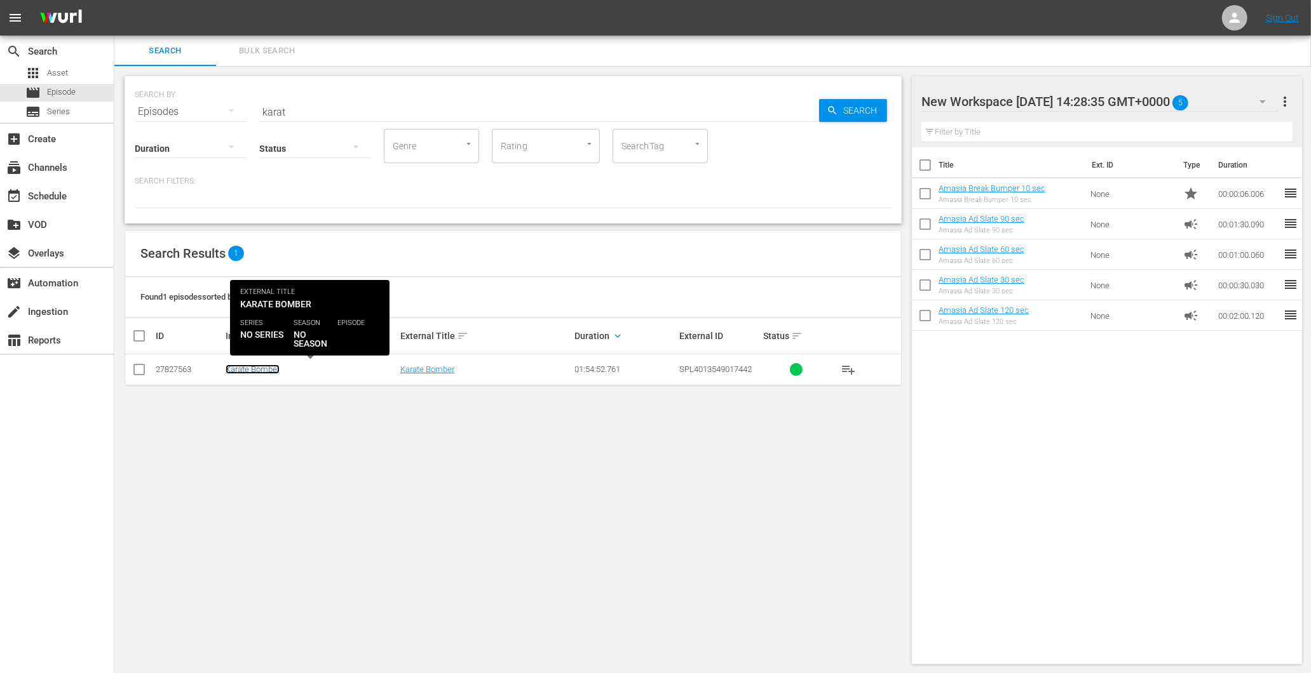
click at [252, 372] on link "Karate Bomber" at bounding box center [253, 370] width 54 height 10
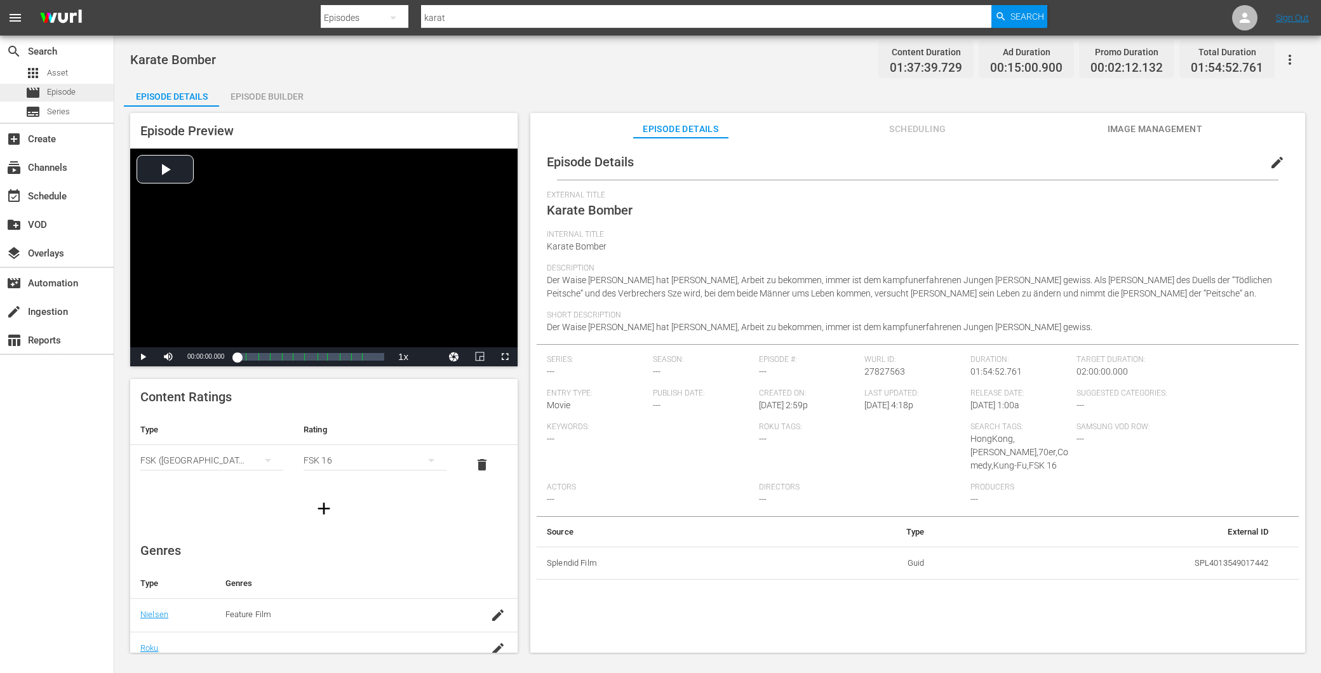
click at [85, 86] on div "movie Episode" at bounding box center [57, 93] width 114 height 18
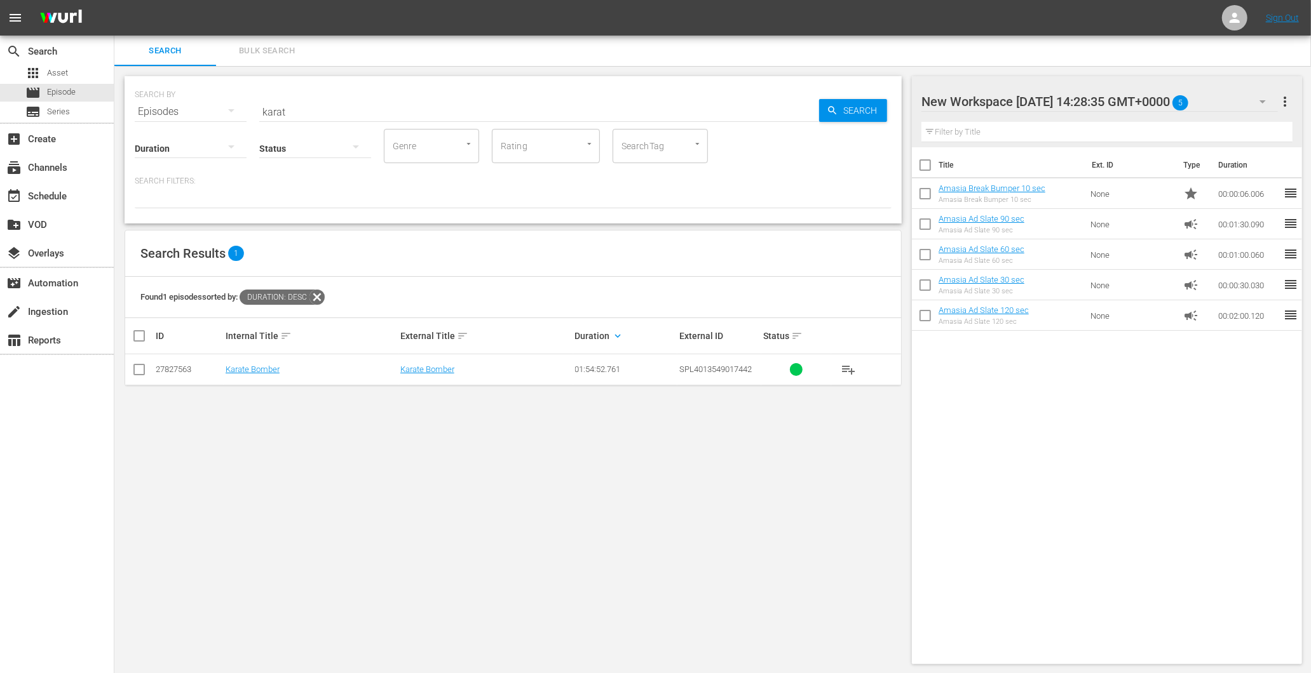
click at [324, 118] on div "Status" at bounding box center [315, 141] width 112 height 46
drag, startPoint x: 324, startPoint y: 117, endPoint x: 323, endPoint y: 107, distance: 10.2
click at [323, 107] on input "karat" at bounding box center [539, 112] width 560 height 30
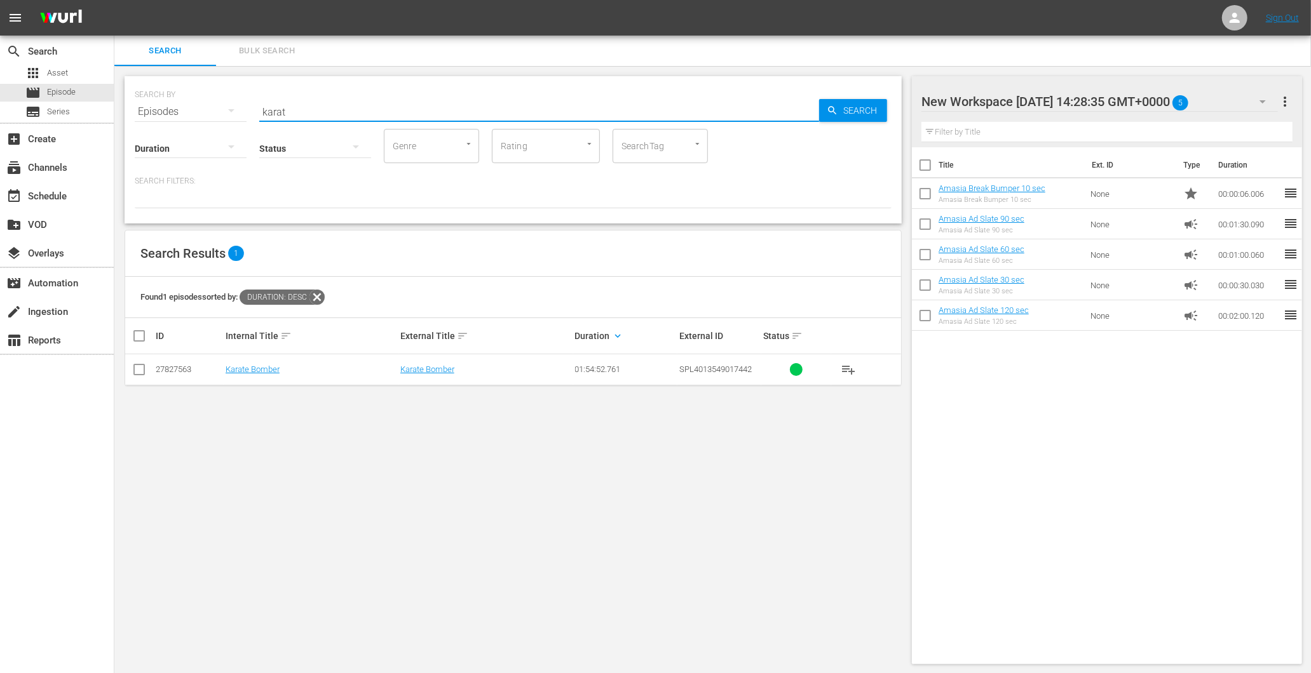
click at [322, 106] on input "karat" at bounding box center [539, 112] width 560 height 30
click at [308, 112] on input "karat" at bounding box center [539, 112] width 560 height 30
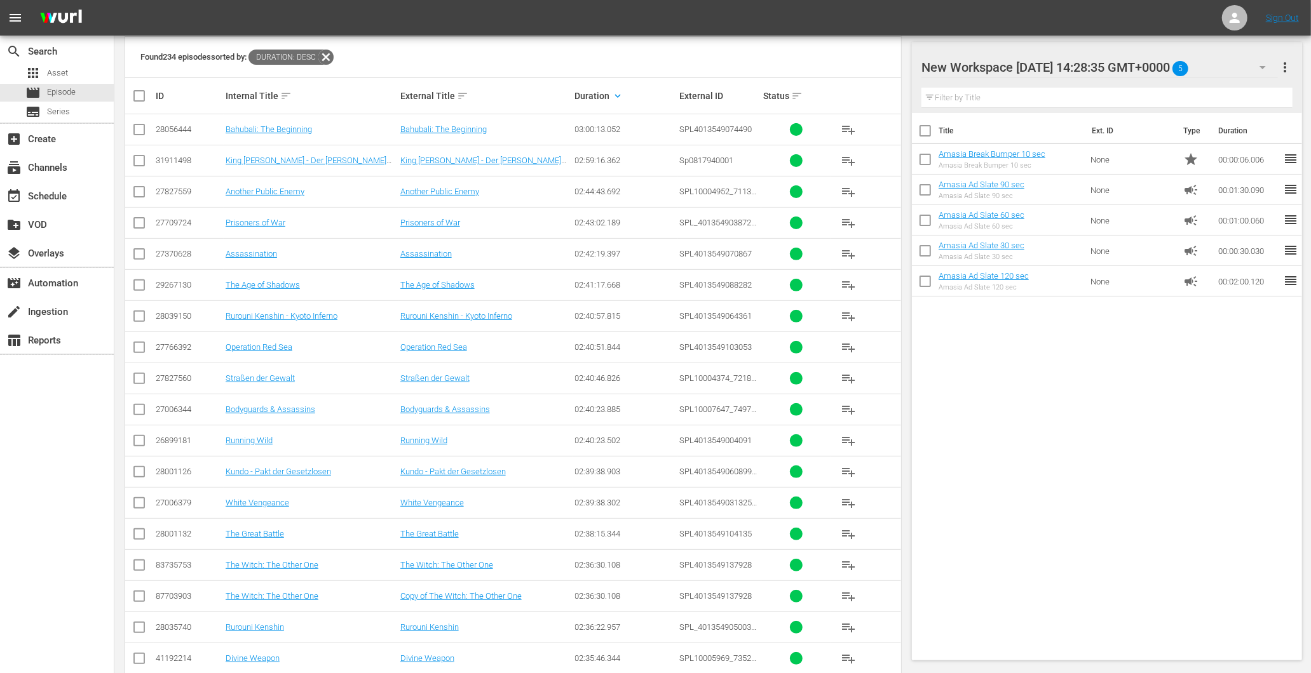
scroll to position [217, 0]
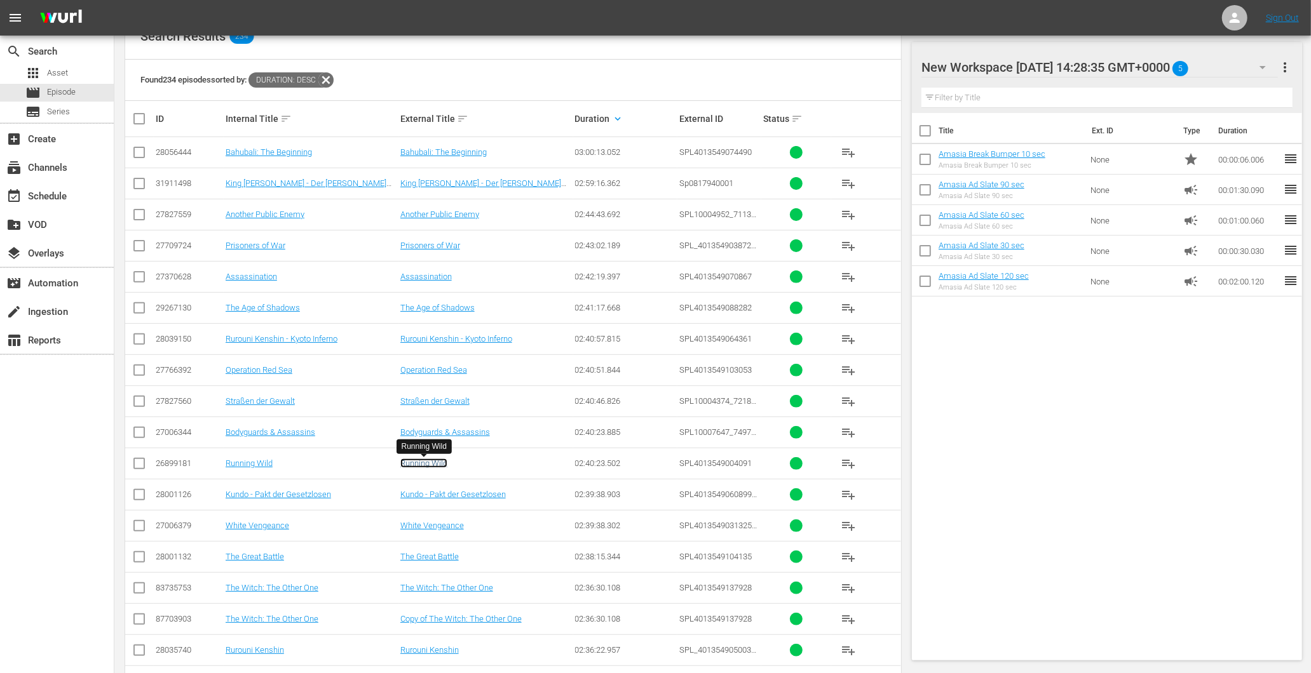
click at [430, 461] on link "Running Wild" at bounding box center [423, 464] width 47 height 10
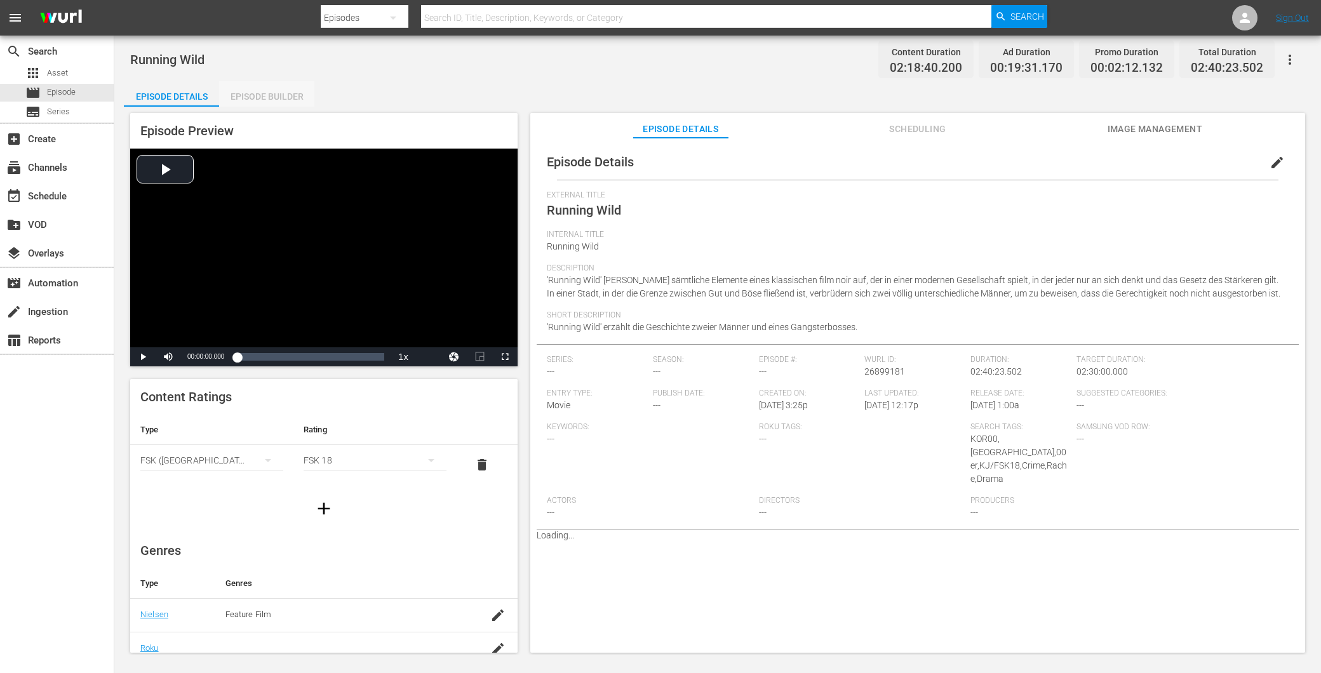
click at [266, 88] on div "Episode Builder" at bounding box center [266, 96] width 95 height 30
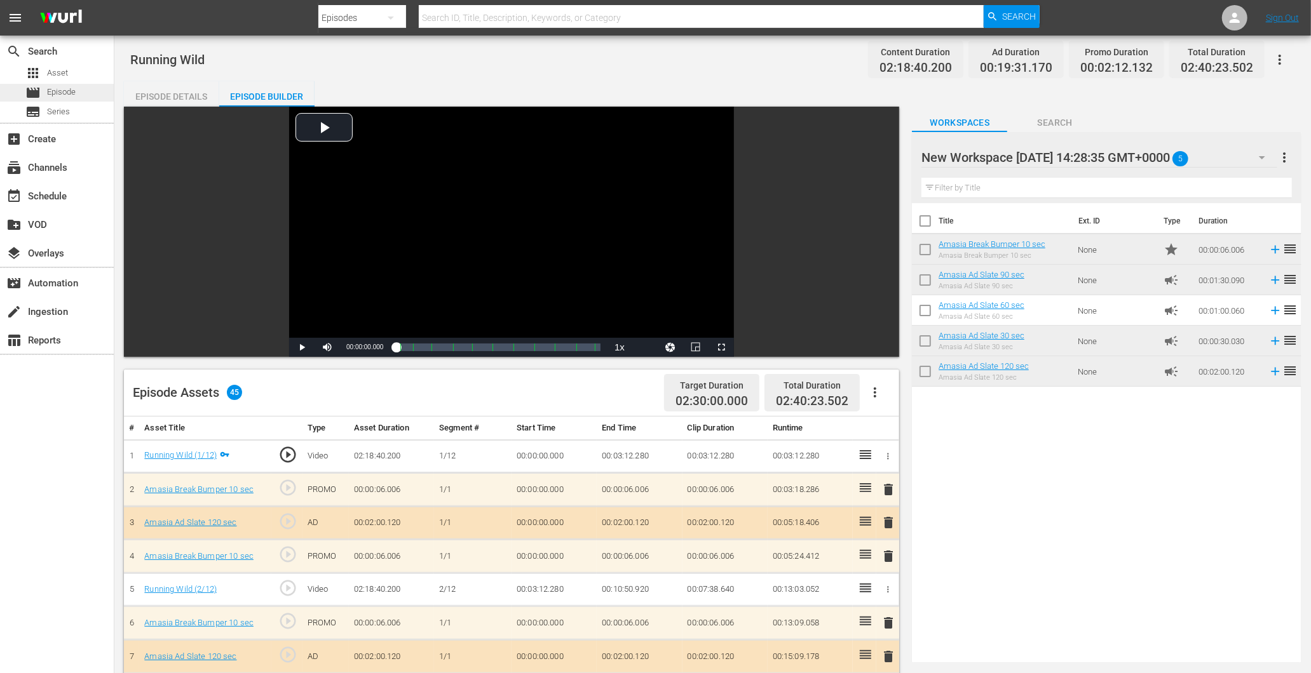
click at [49, 95] on span "Episode" at bounding box center [61, 92] width 29 height 13
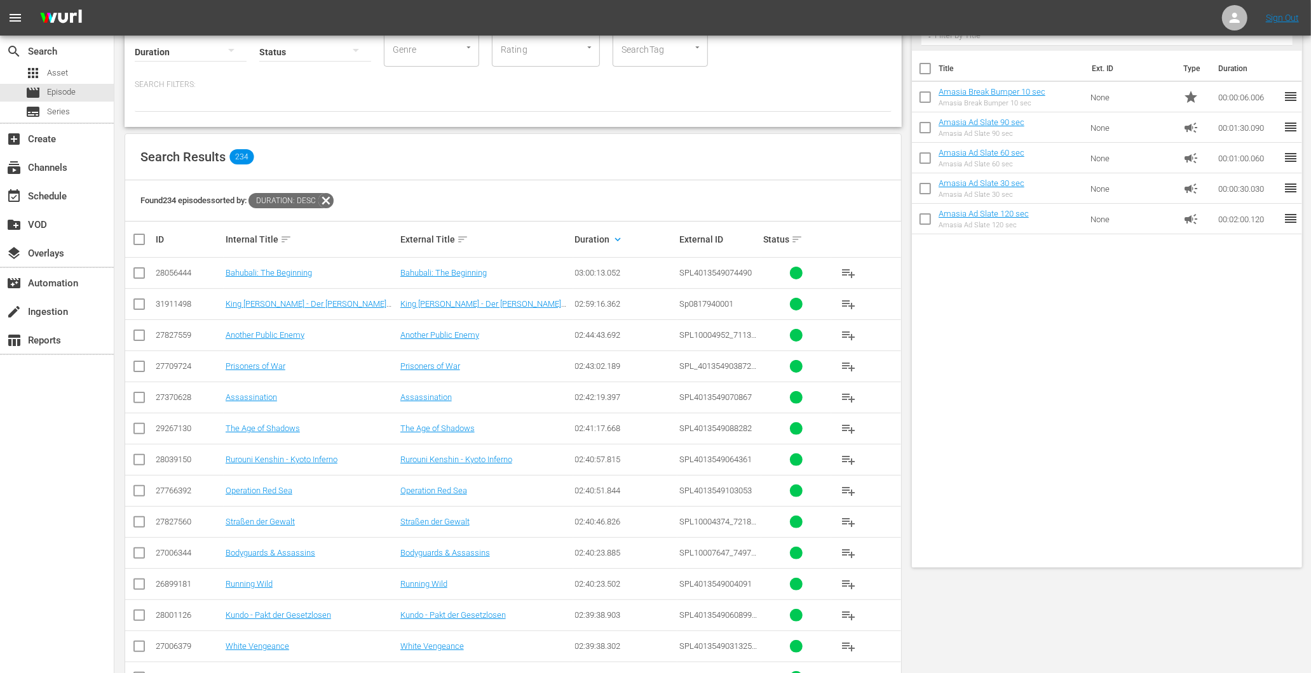
scroll to position [141, 0]
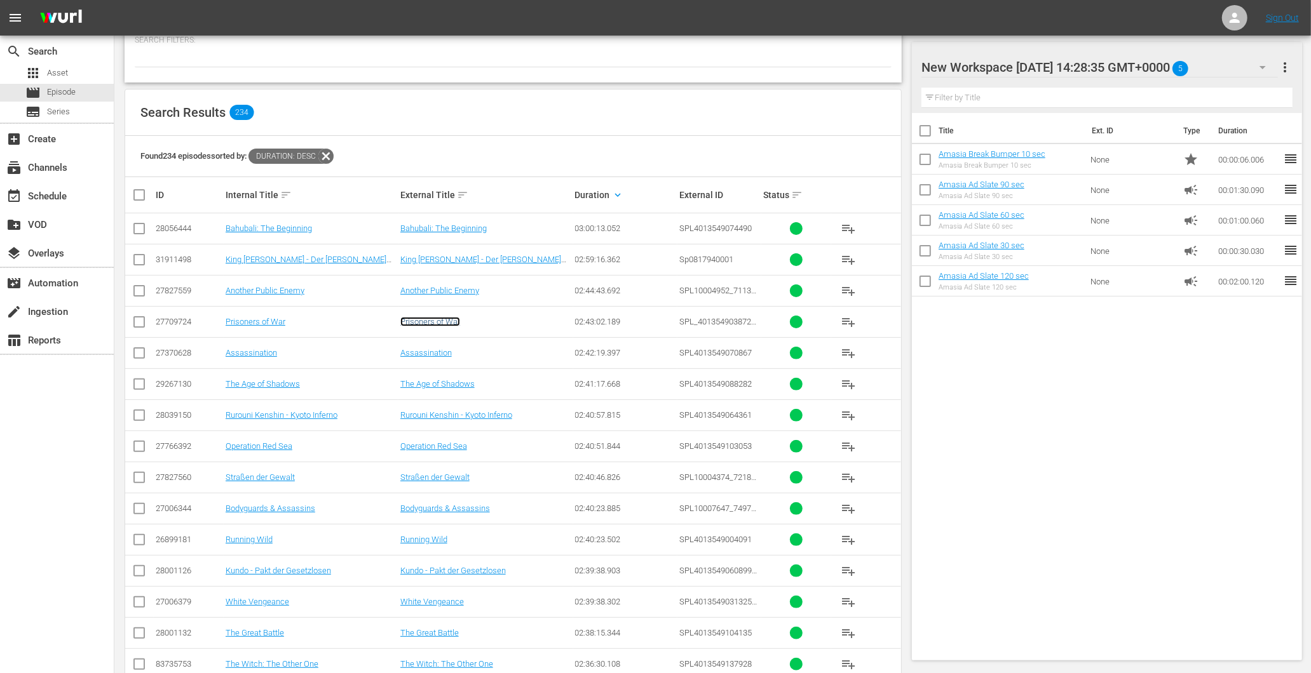
click at [442, 325] on link "Prisoners of War" at bounding box center [430, 322] width 60 height 10
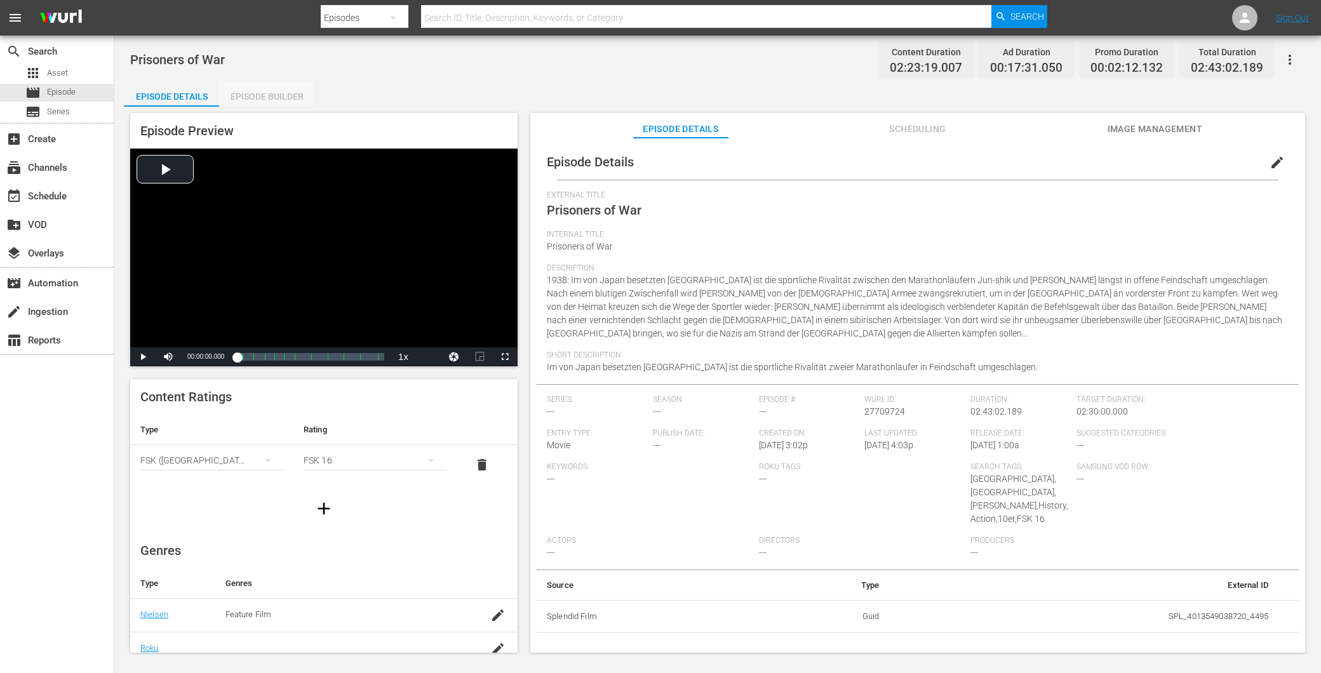
drag, startPoint x: 268, startPoint y: 104, endPoint x: 237, endPoint y: 123, distance: 36.5
click at [269, 105] on div "Episode Builder" at bounding box center [266, 96] width 95 height 30
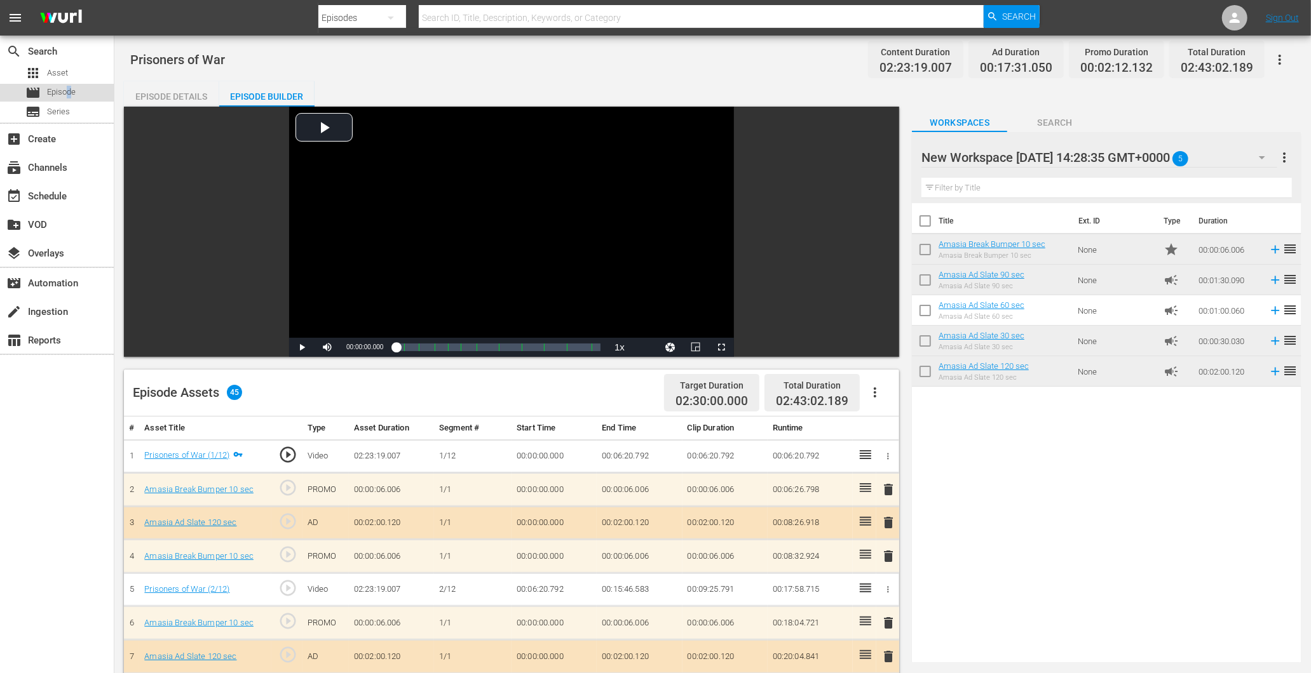
click at [68, 84] on div "movie Episode" at bounding box center [50, 93] width 50 height 18
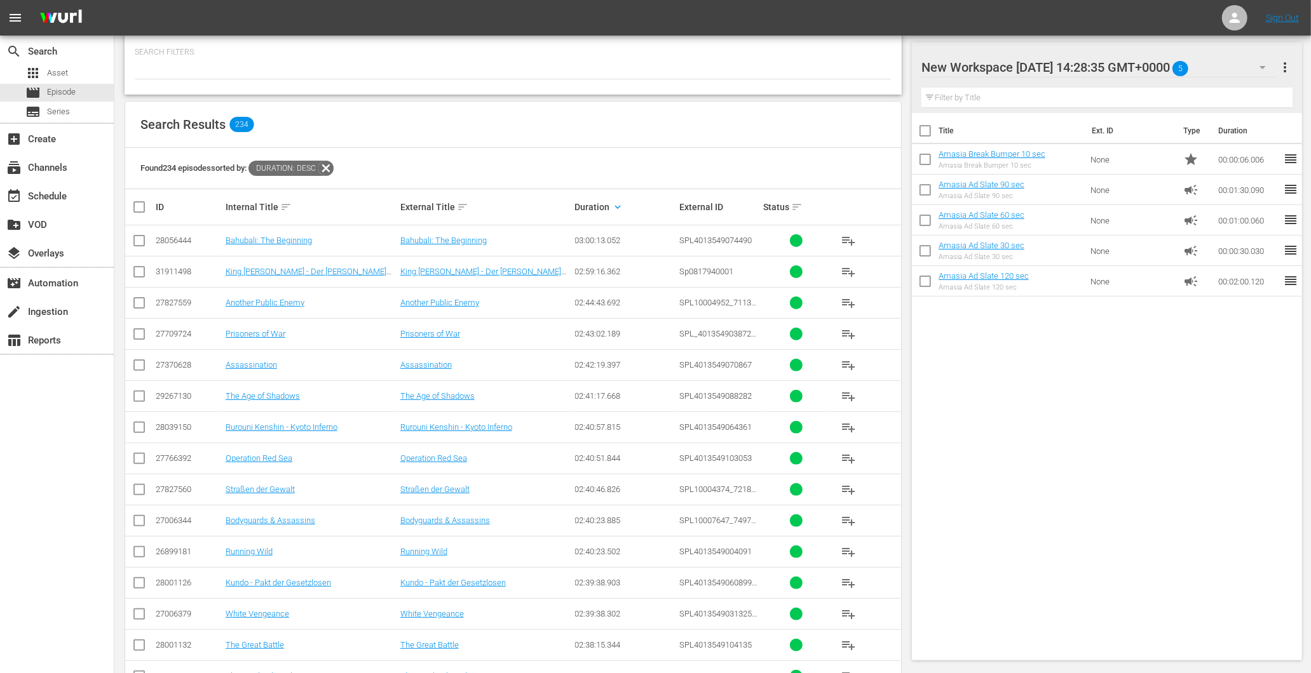
scroll to position [142, 0]
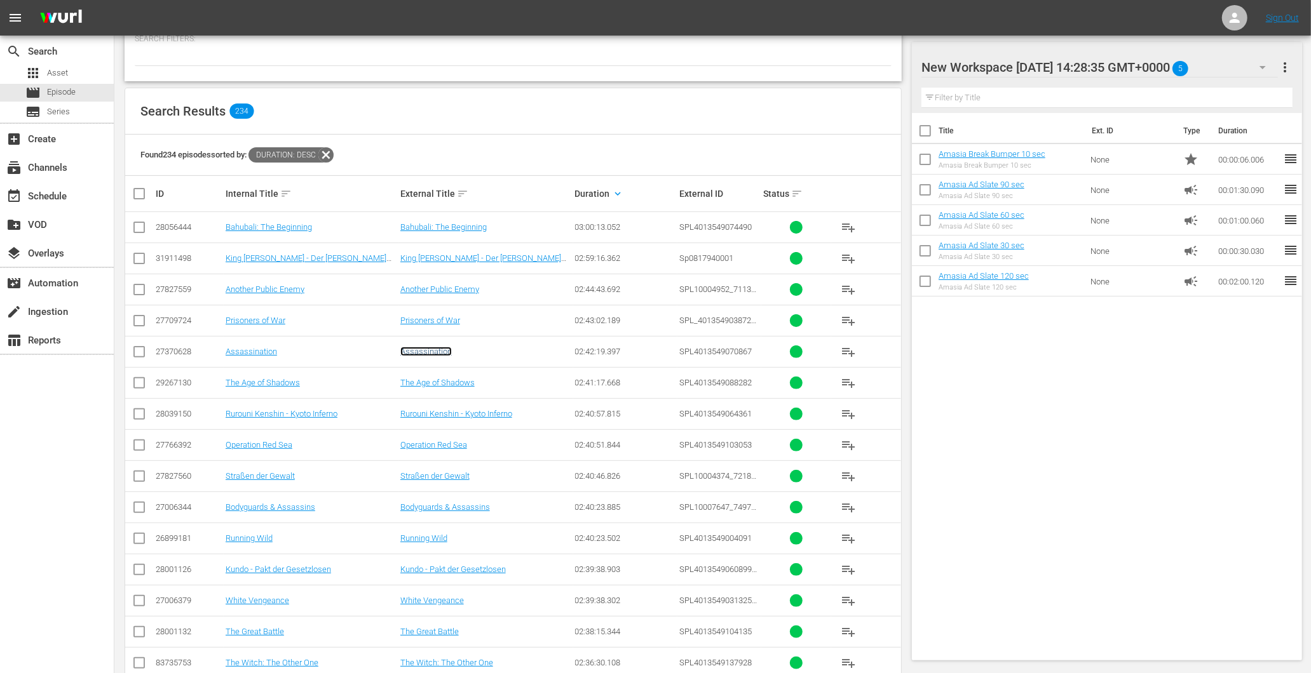
click at [416, 348] on link "Assassination" at bounding box center [425, 352] width 51 height 10
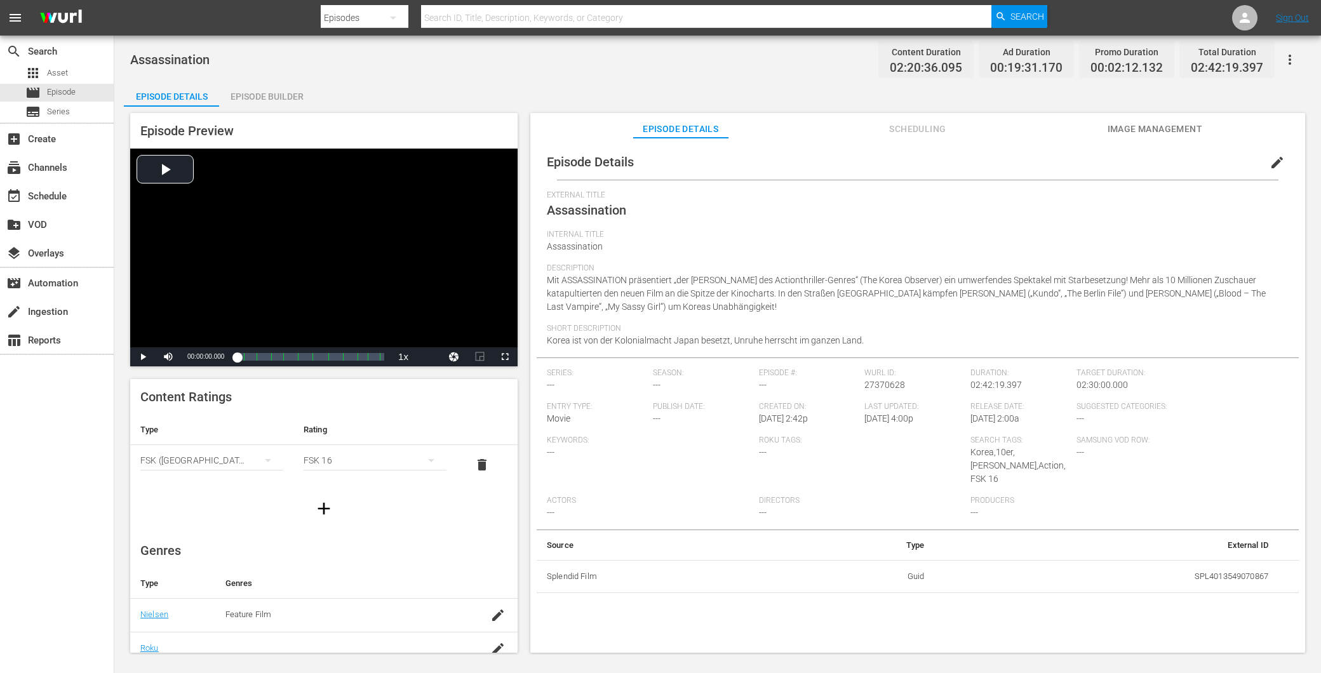
click at [252, 103] on div "Episode Details Episode Builder Episode Preview Video Player is loading. Play V…" at bounding box center [718, 372] width 1188 height 582
click at [273, 99] on div "Episode Builder" at bounding box center [266, 96] width 95 height 30
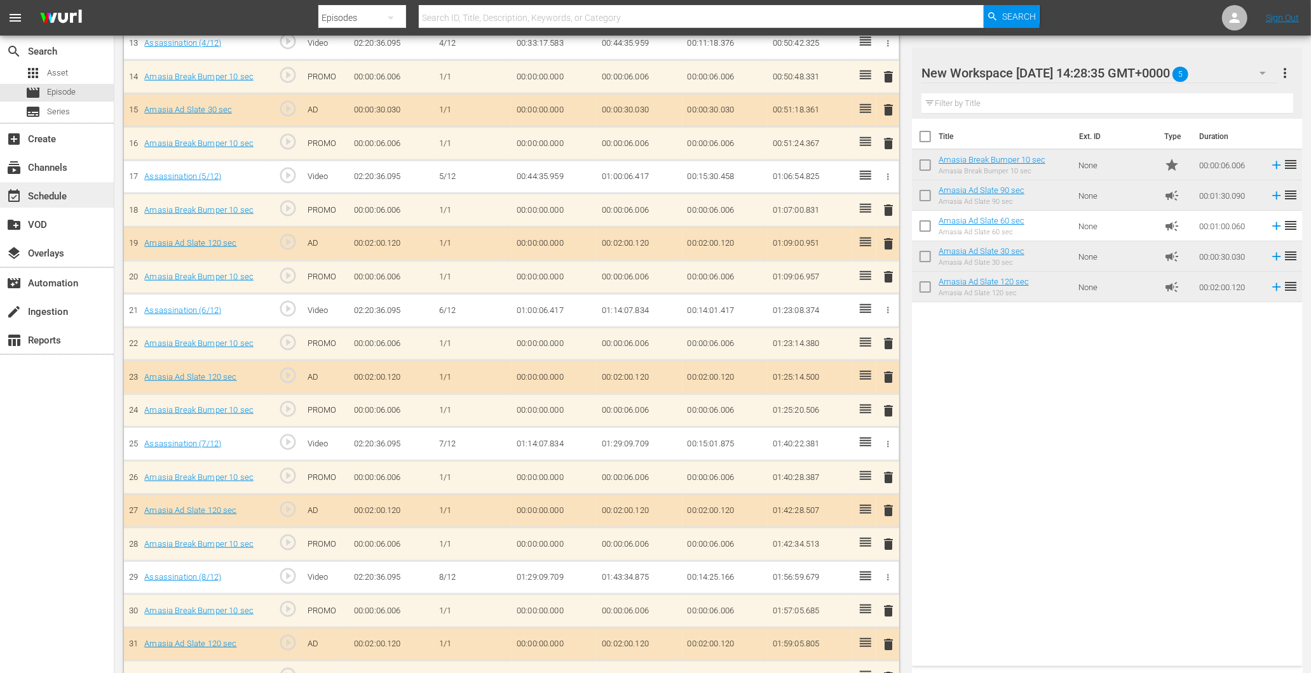
scroll to position [988, 0]
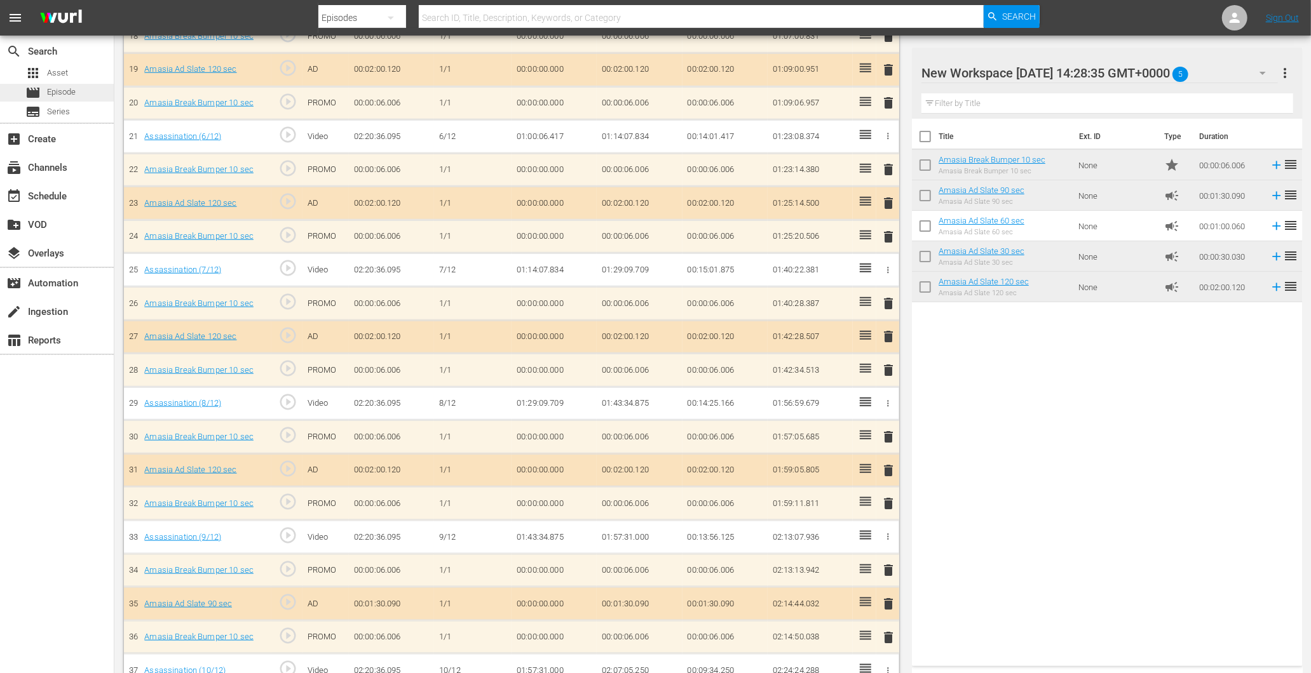
click at [66, 96] on span "Episode" at bounding box center [61, 92] width 29 height 13
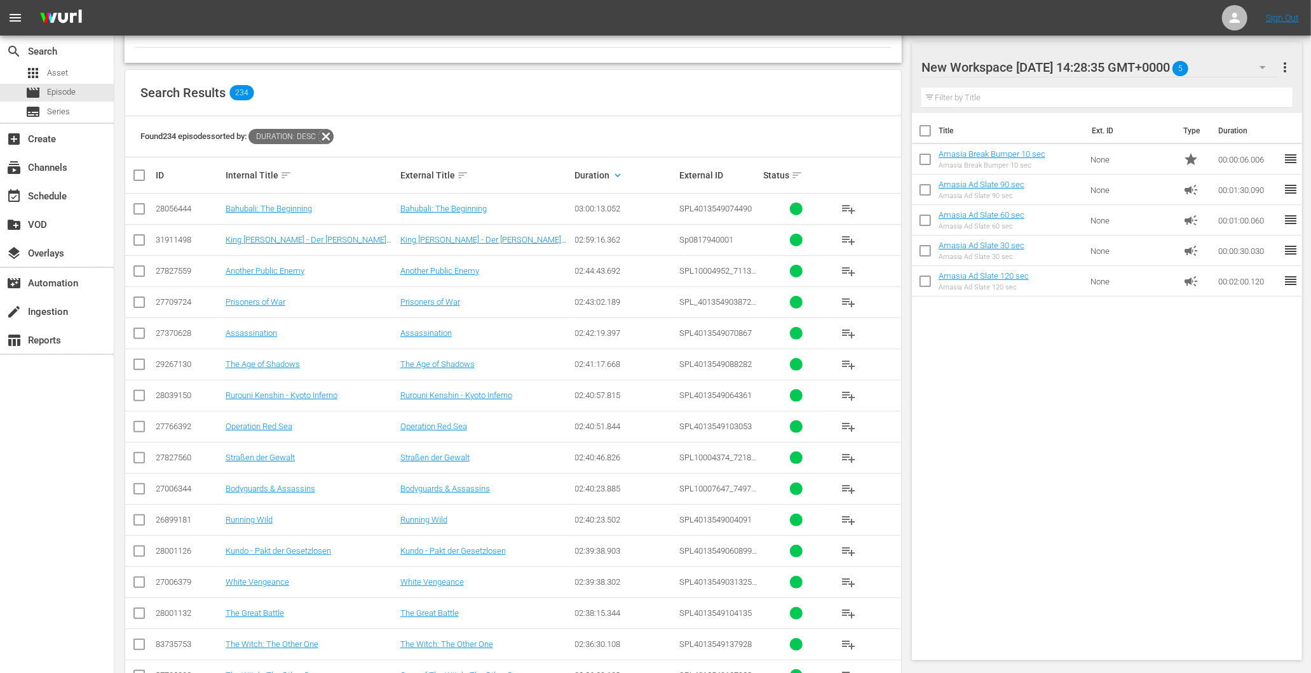
scroll to position [212, 0]
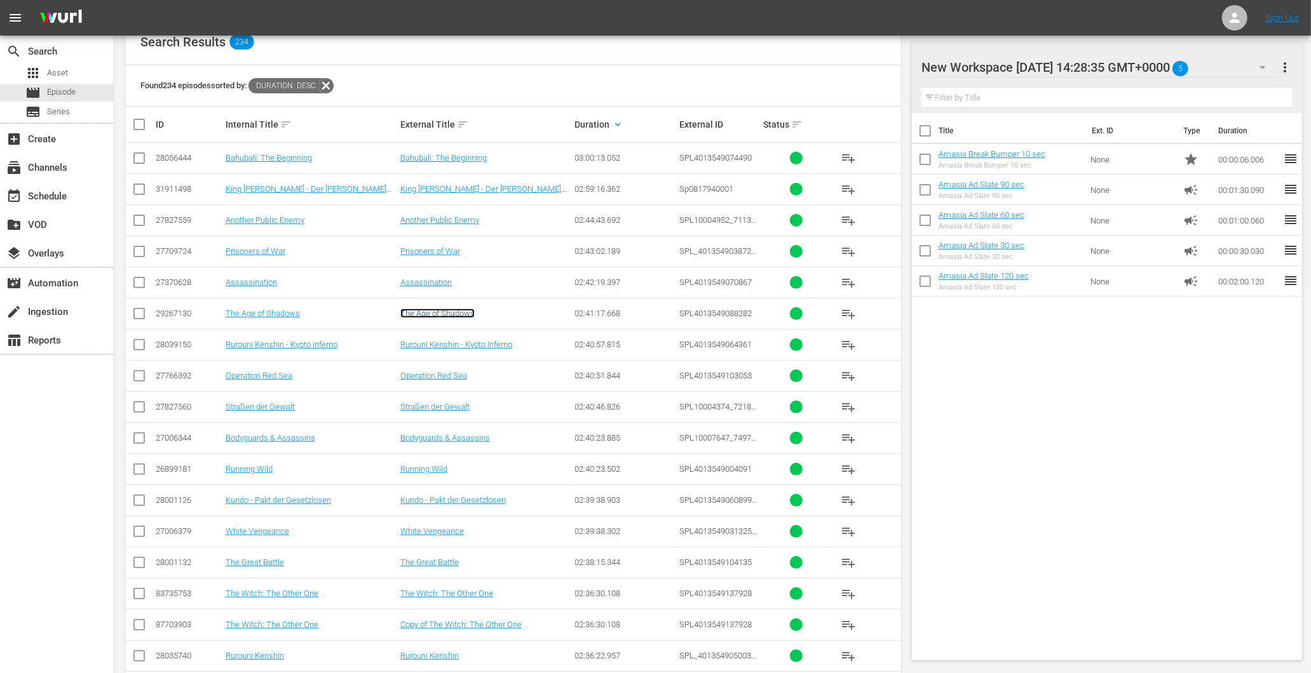
click at [456, 309] on link "The Age of Shadows" at bounding box center [437, 314] width 74 height 10
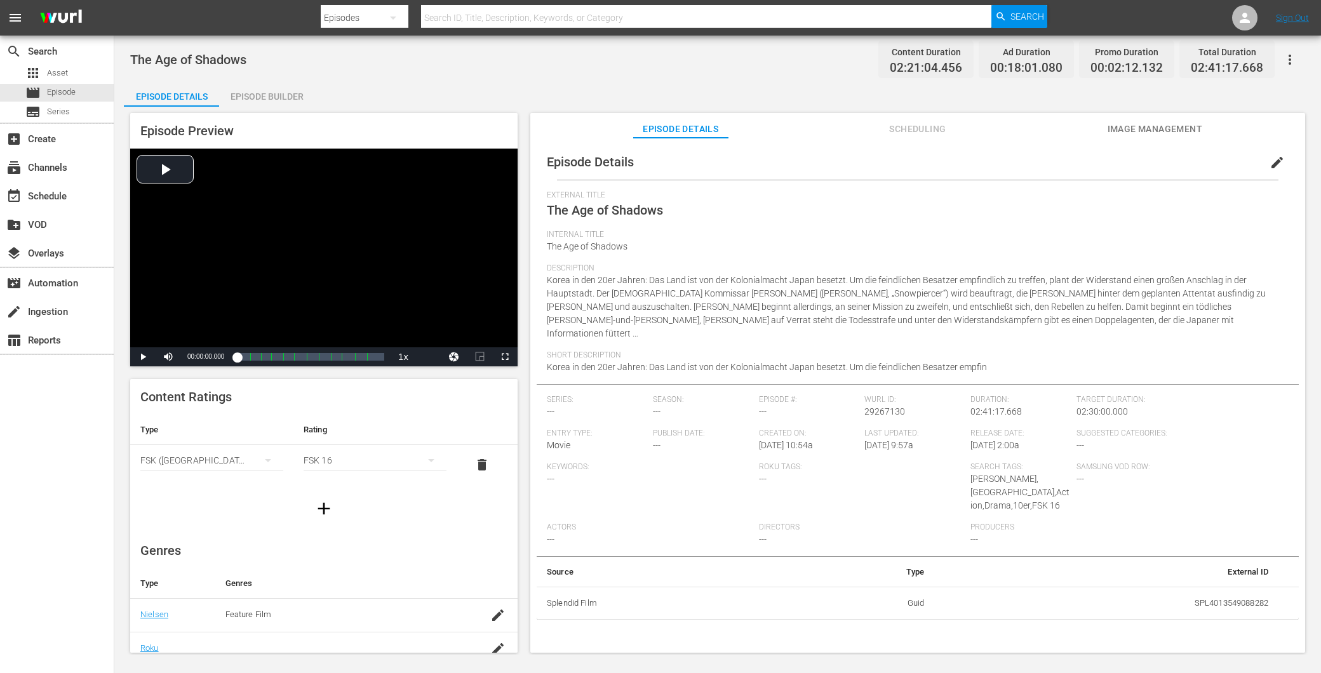
click at [260, 100] on div "Episode Builder" at bounding box center [266, 96] width 95 height 30
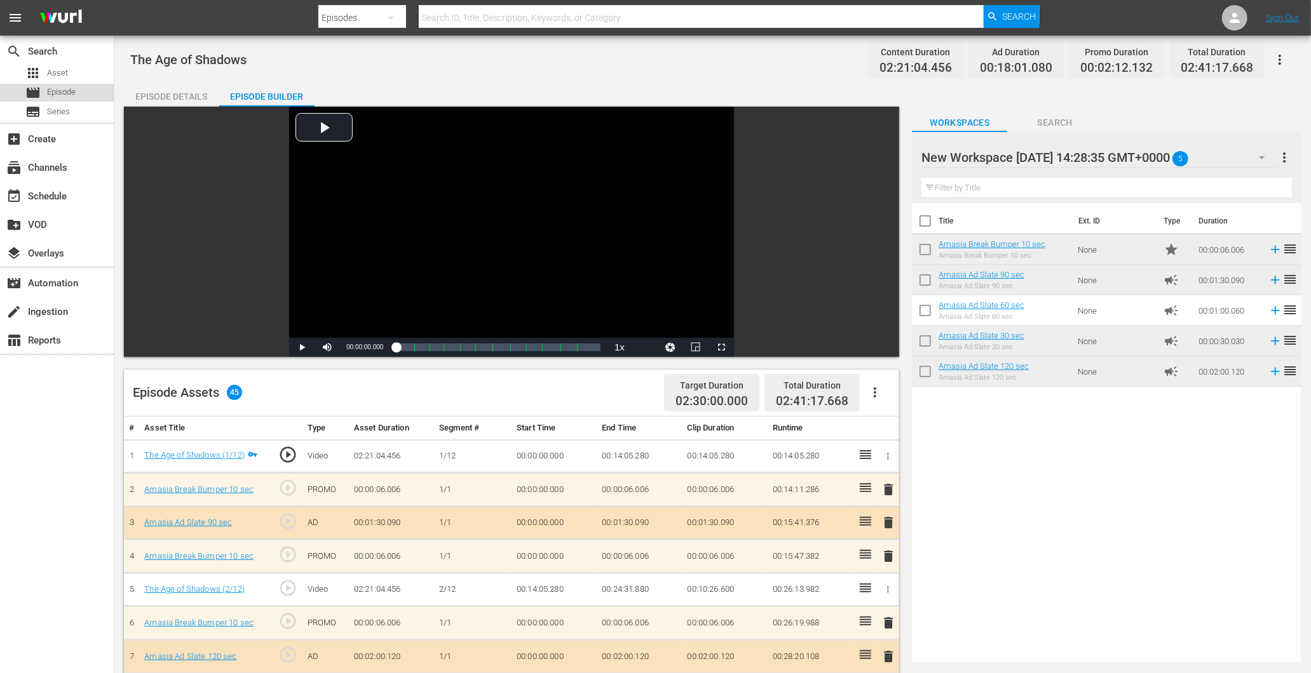
click at [65, 91] on span "Episode" at bounding box center [61, 92] width 29 height 13
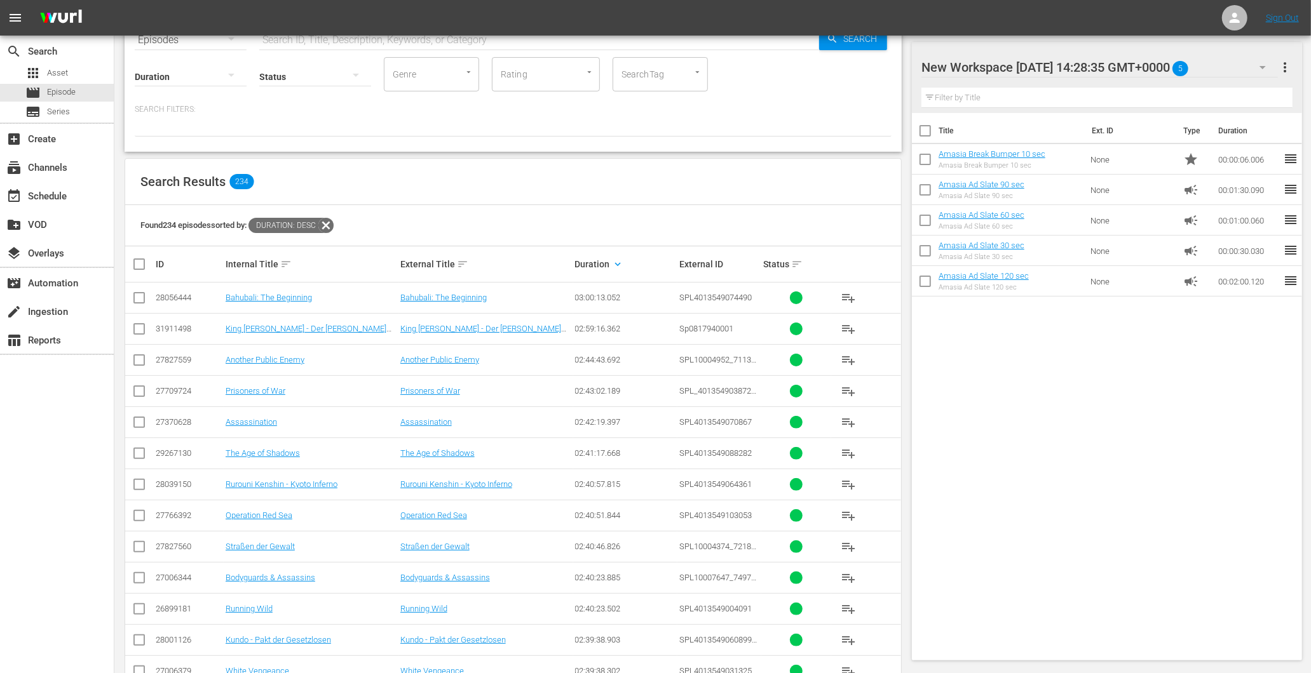
scroll to position [141, 0]
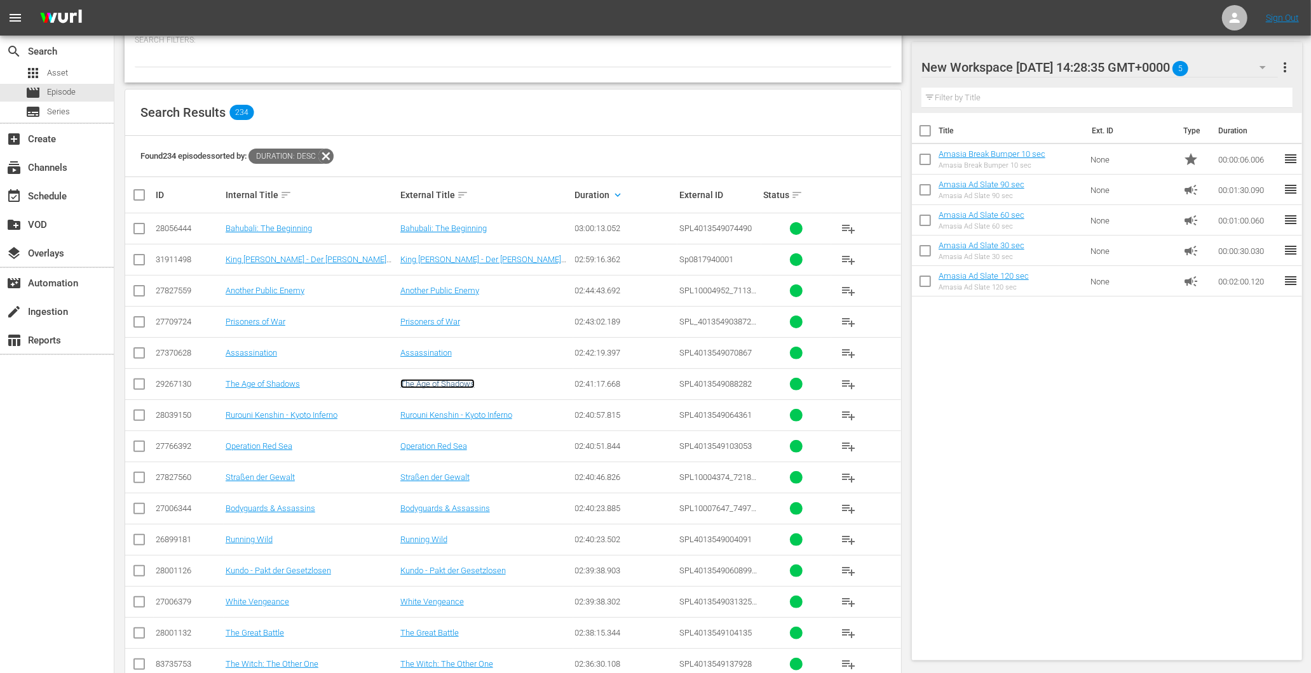
click at [447, 383] on link "The Age of Shadows" at bounding box center [437, 384] width 74 height 10
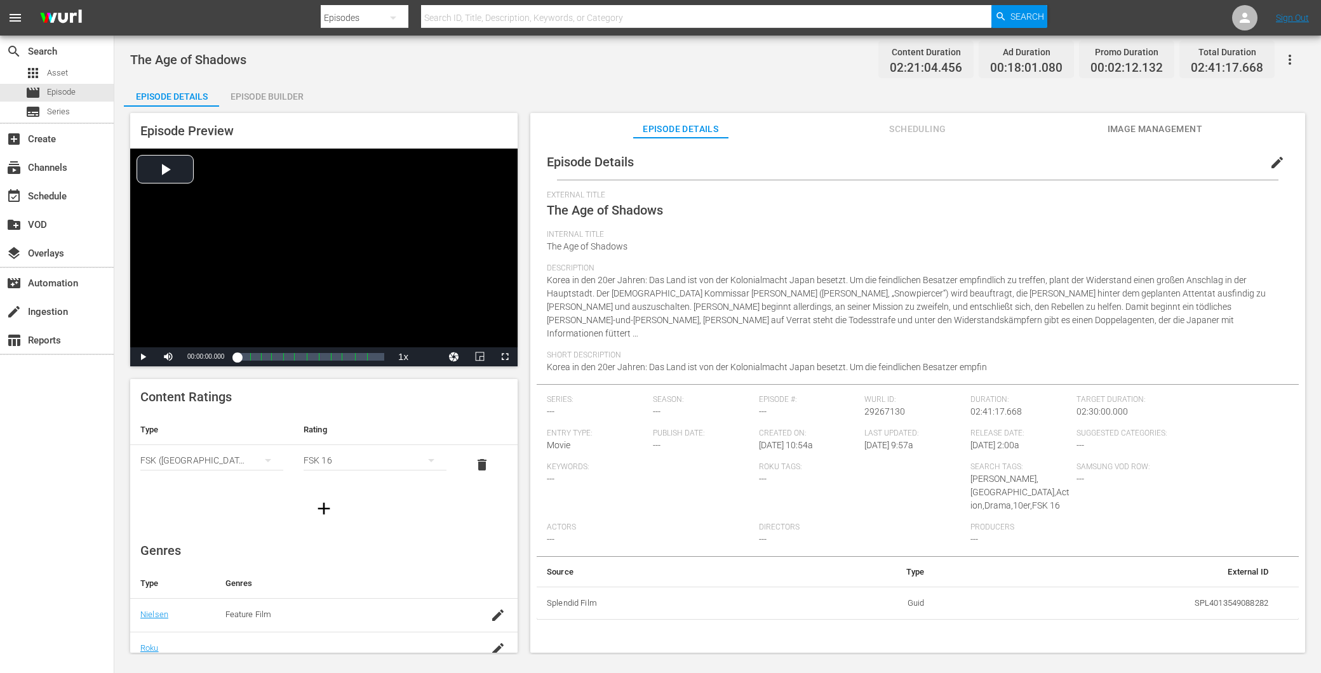
click at [262, 104] on div "Episode Builder" at bounding box center [266, 96] width 95 height 30
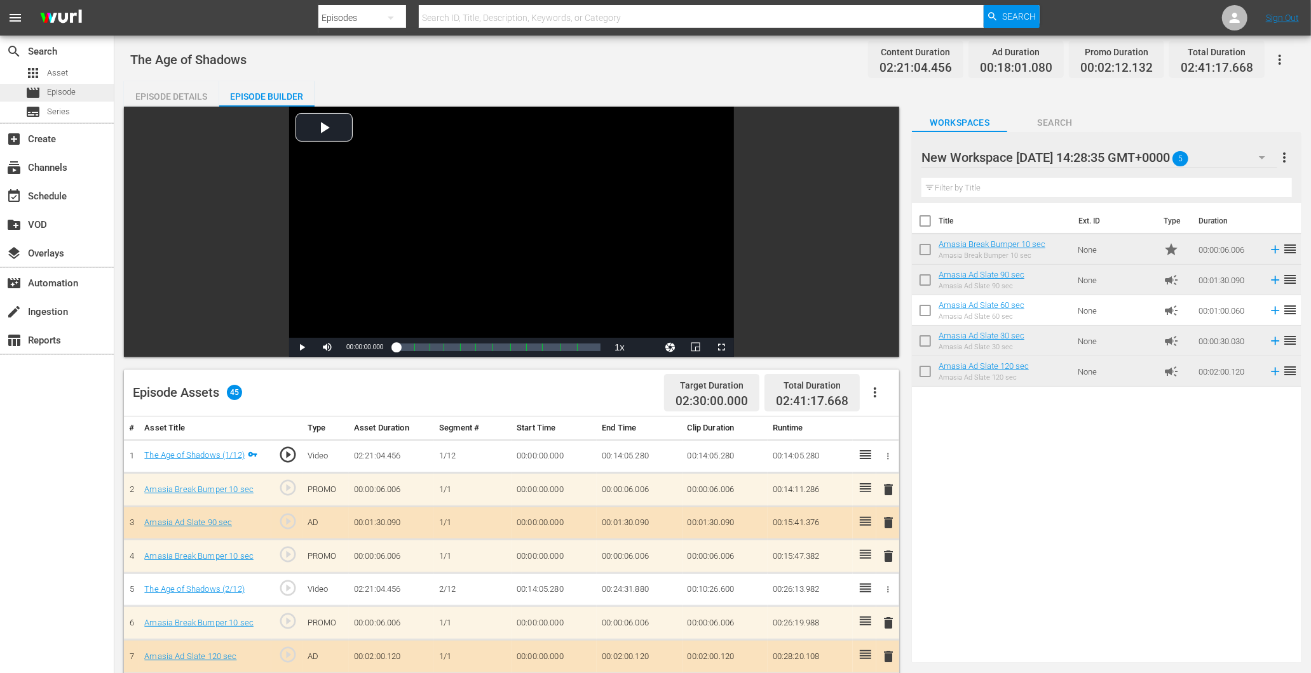
click at [54, 84] on div "apps Asset movie Episode subtitles Series" at bounding box center [57, 92] width 114 height 57
click at [92, 97] on div "movie Episode" at bounding box center [57, 93] width 114 height 18
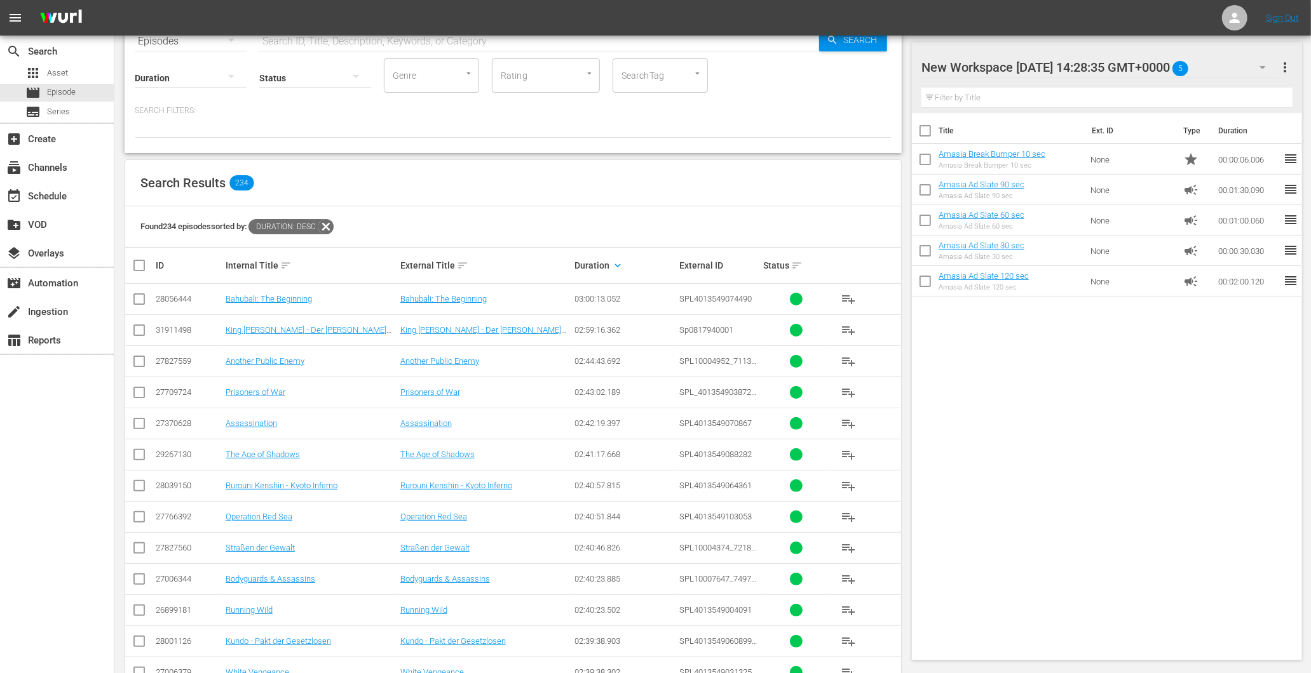
scroll to position [212, 0]
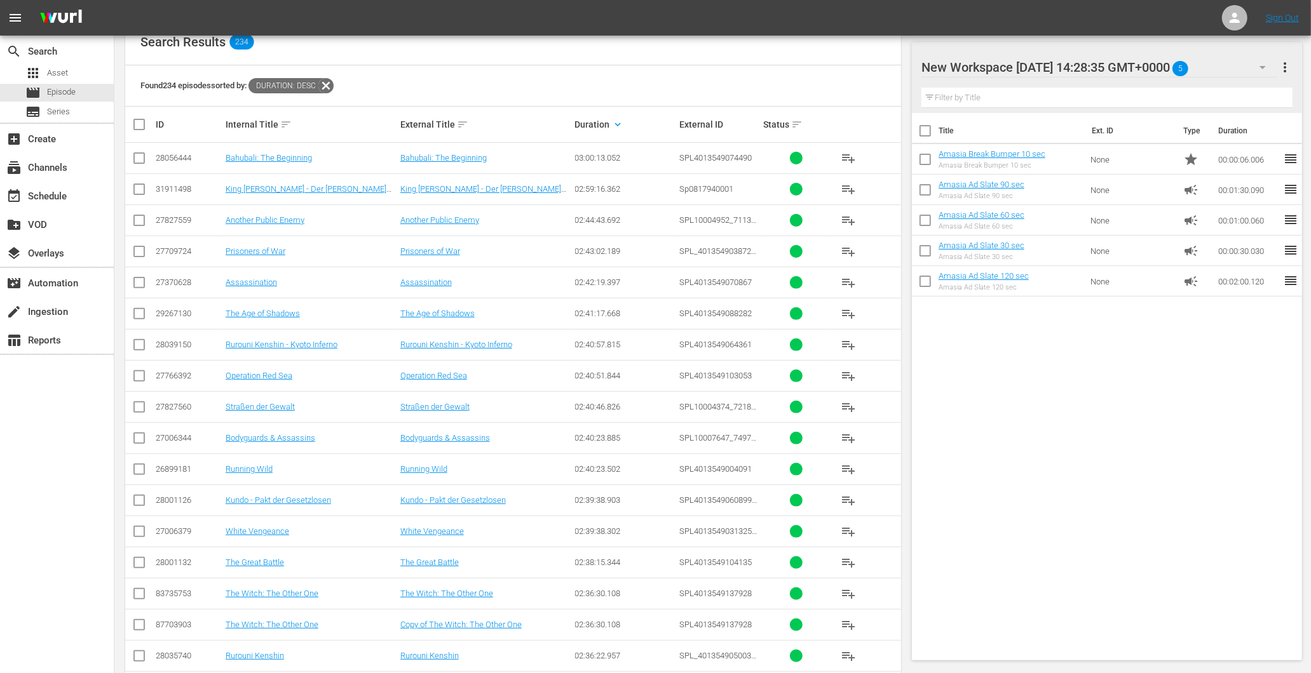
click at [420, 306] on td "The Age of Shadows" at bounding box center [485, 313] width 175 height 31
click at [423, 307] on td "The Age of Shadows" at bounding box center [485, 313] width 175 height 31
click at [521, 372] on div "Operation Red Sea" at bounding box center [485, 376] width 171 height 10
click at [441, 378] on link "Operation Red Sea" at bounding box center [433, 376] width 67 height 10
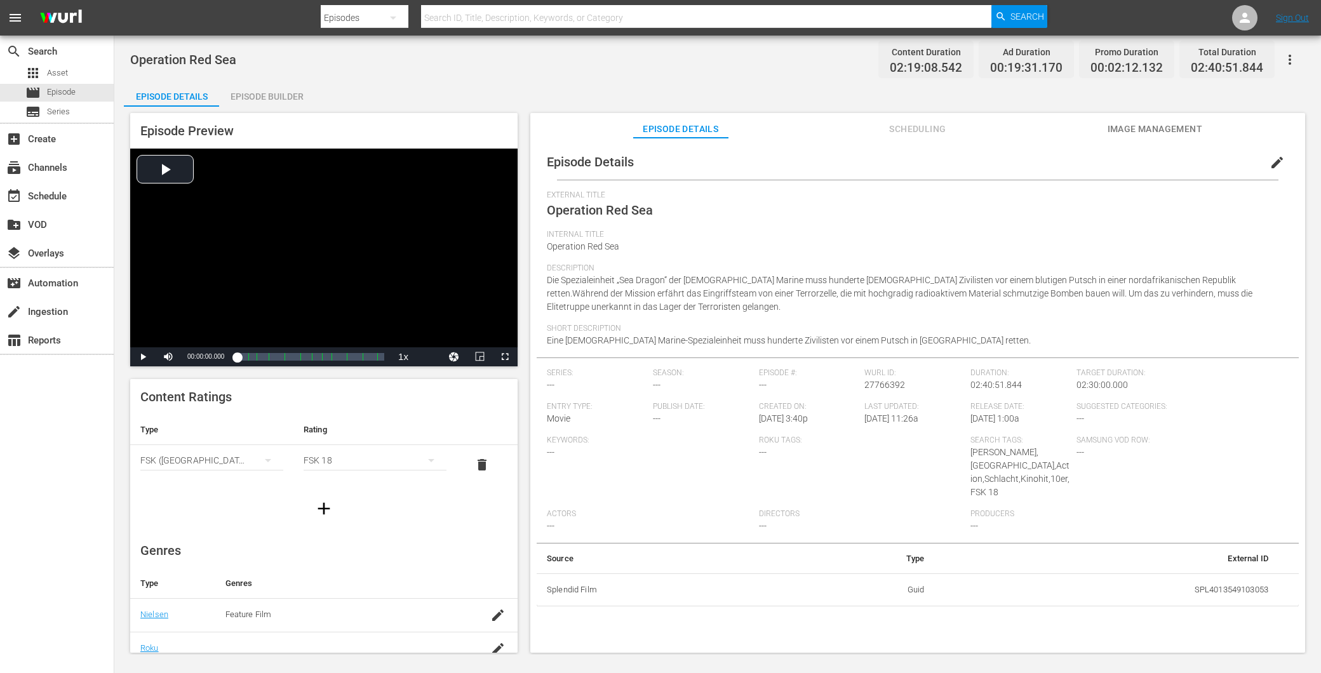
click at [263, 91] on div "Episode Builder" at bounding box center [266, 96] width 95 height 30
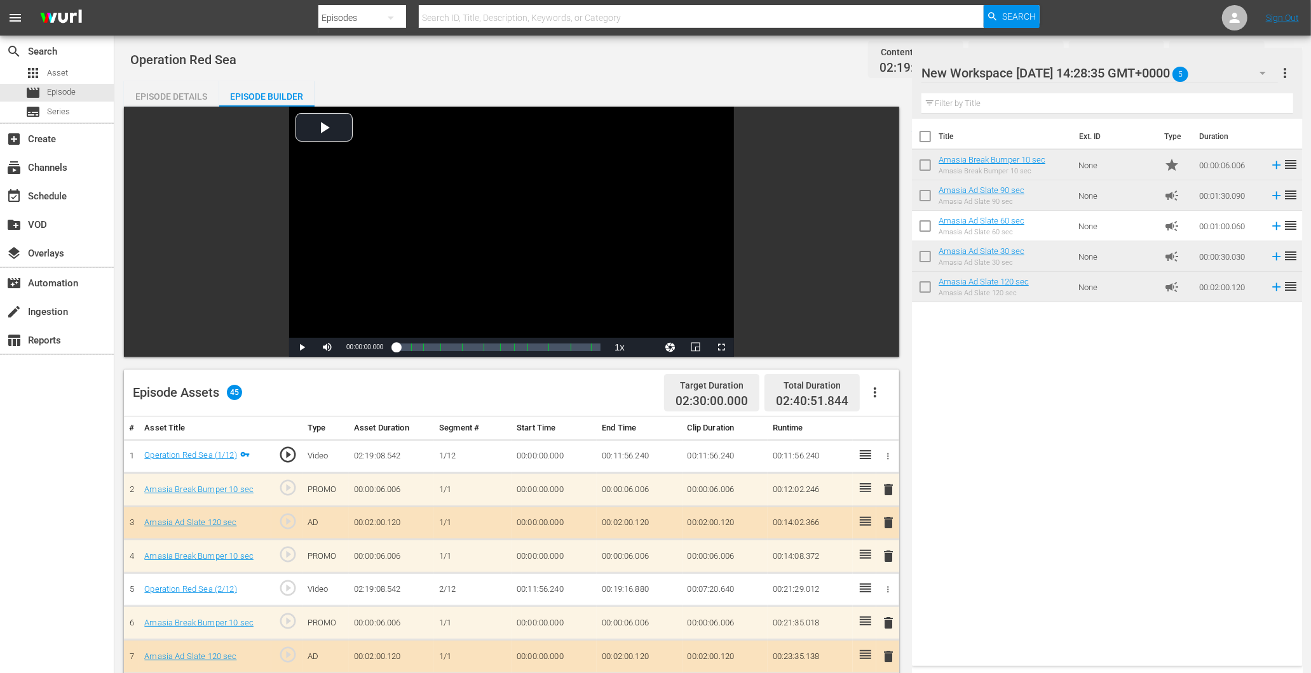
scroll to position [564, 0]
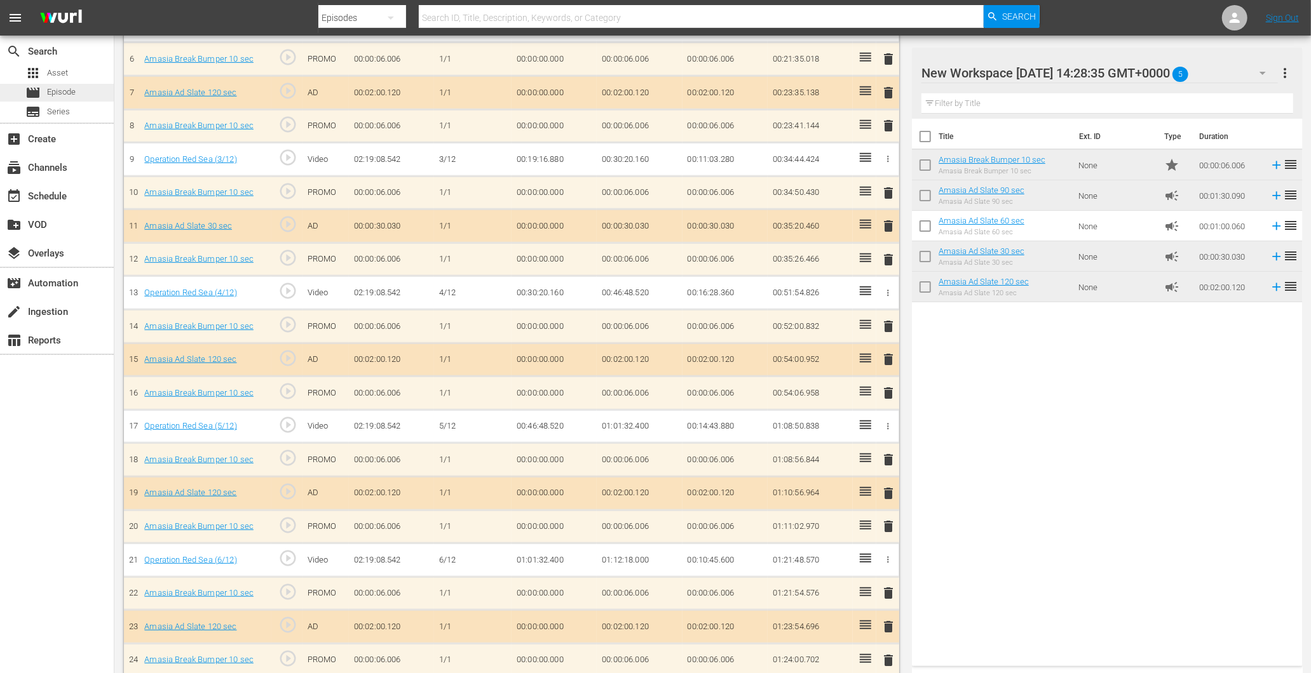
click at [58, 98] on span "Episode" at bounding box center [61, 92] width 29 height 13
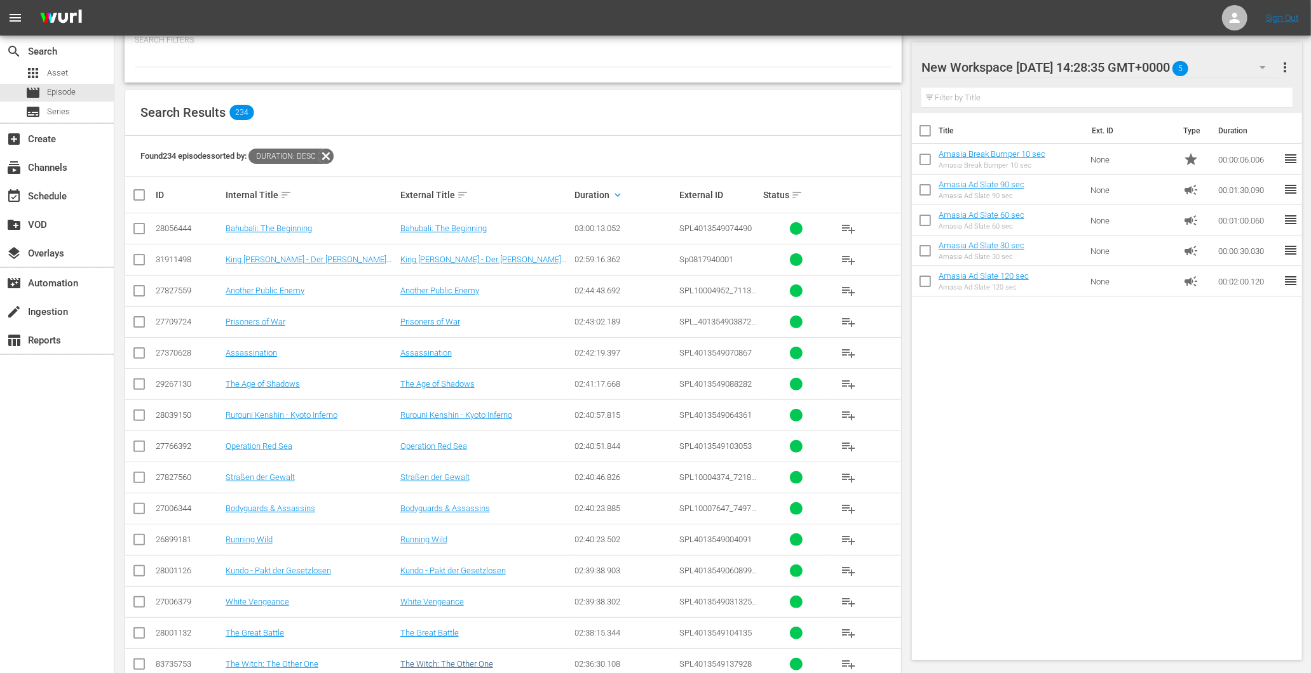
scroll to position [353, 0]
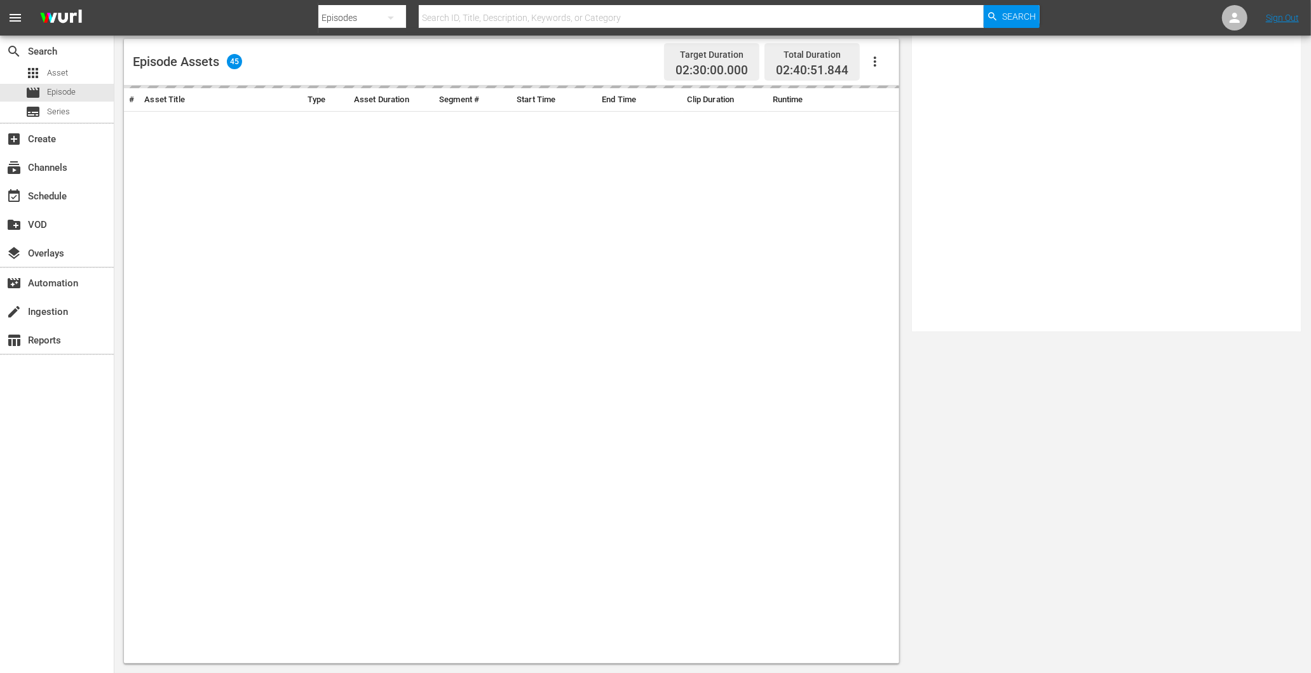
scroll to position [331, 0]
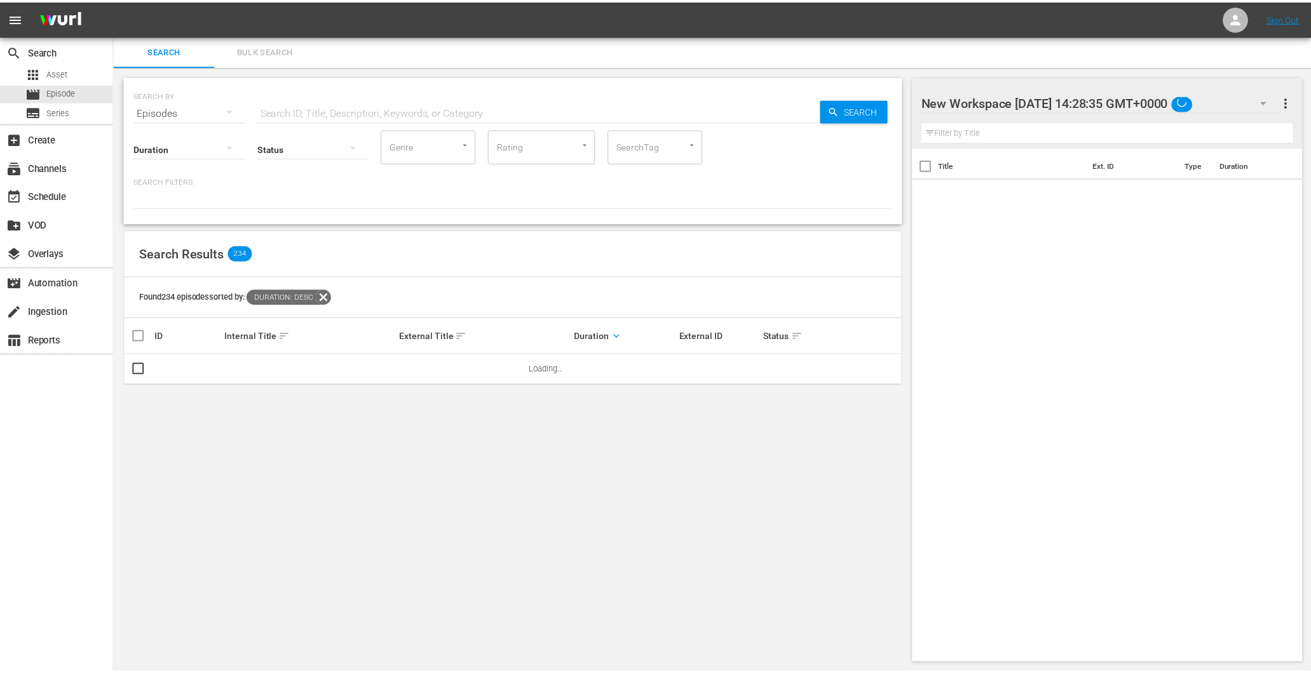
scroll to position [1, 0]
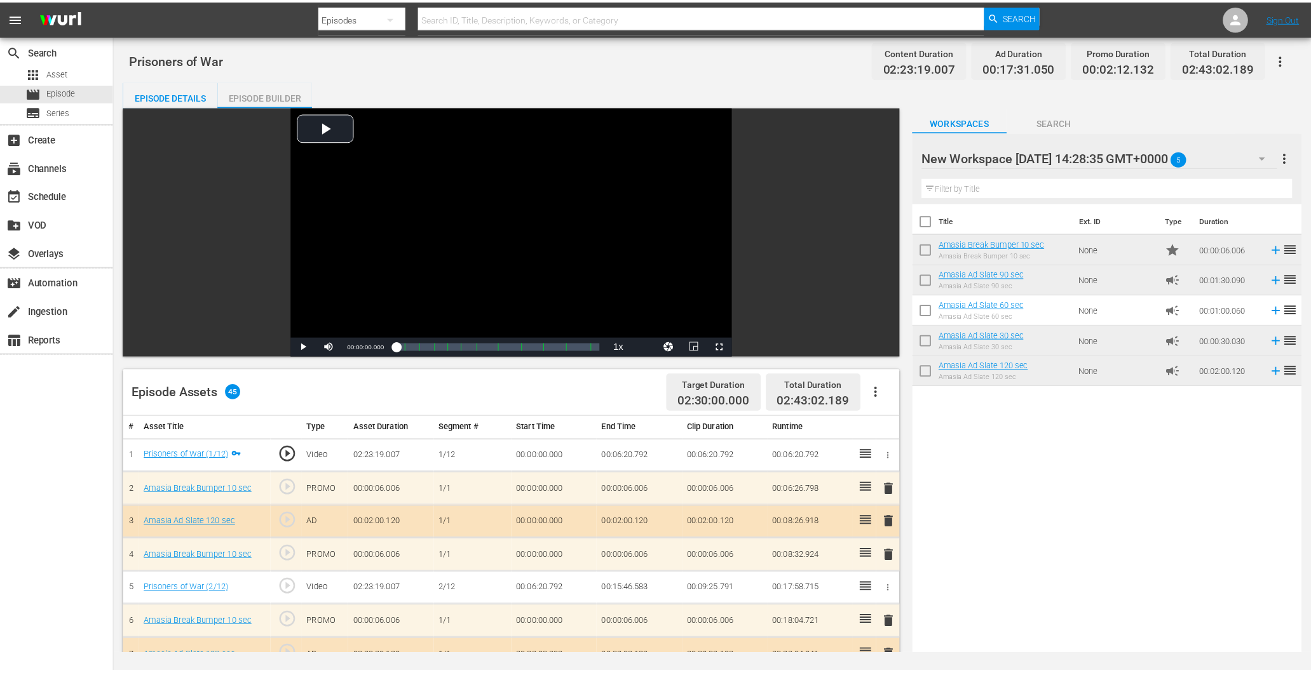
scroll to position [1, 0]
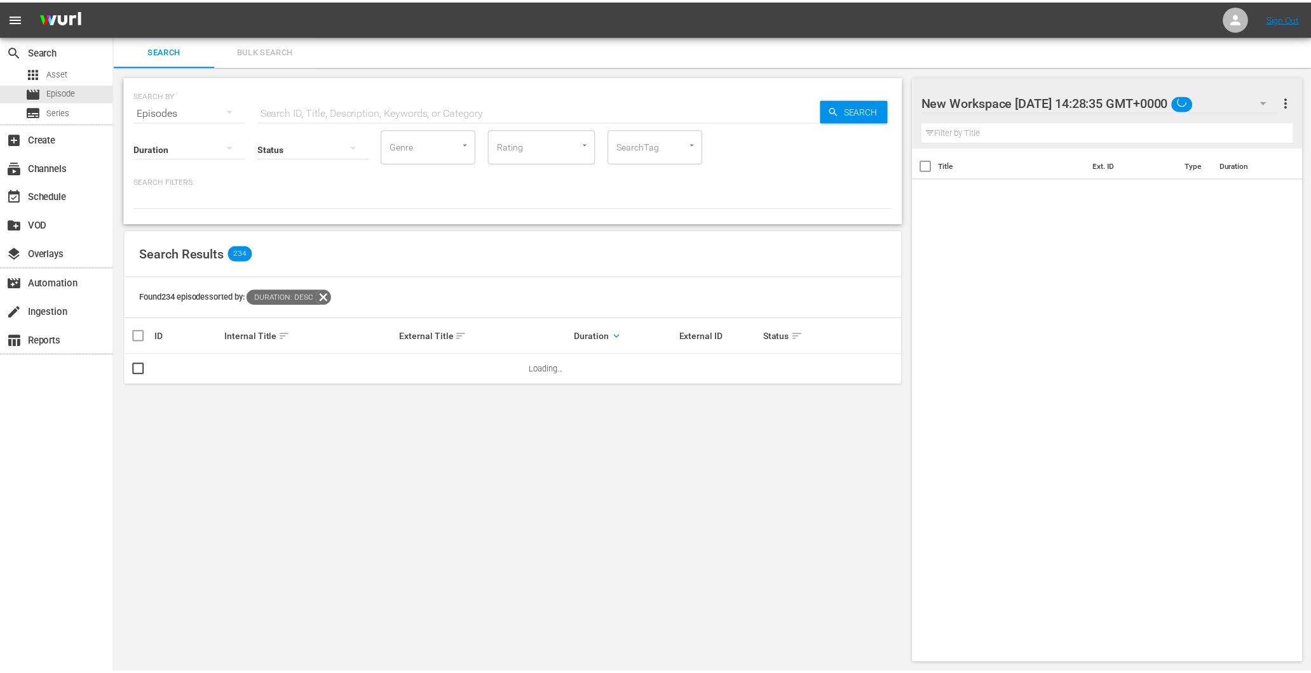
scroll to position [1, 0]
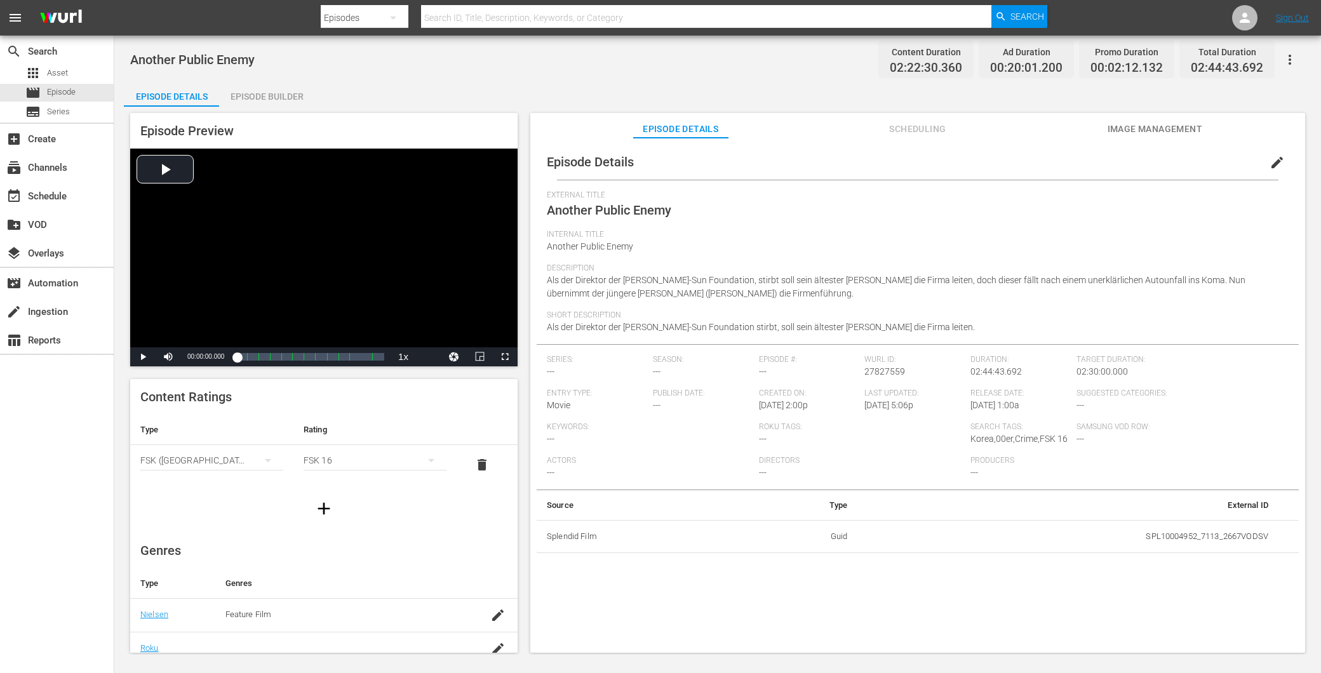
click at [259, 100] on div "Episode Builder" at bounding box center [266, 96] width 95 height 30
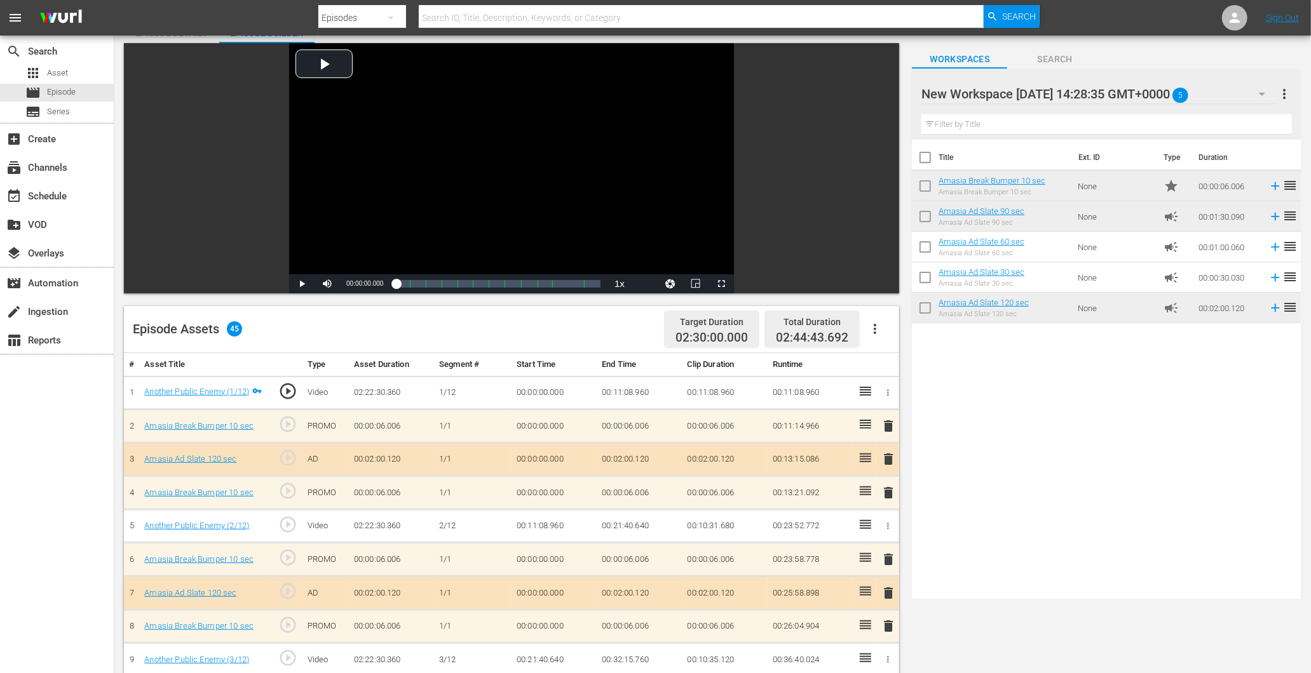
scroll to position [141, 0]
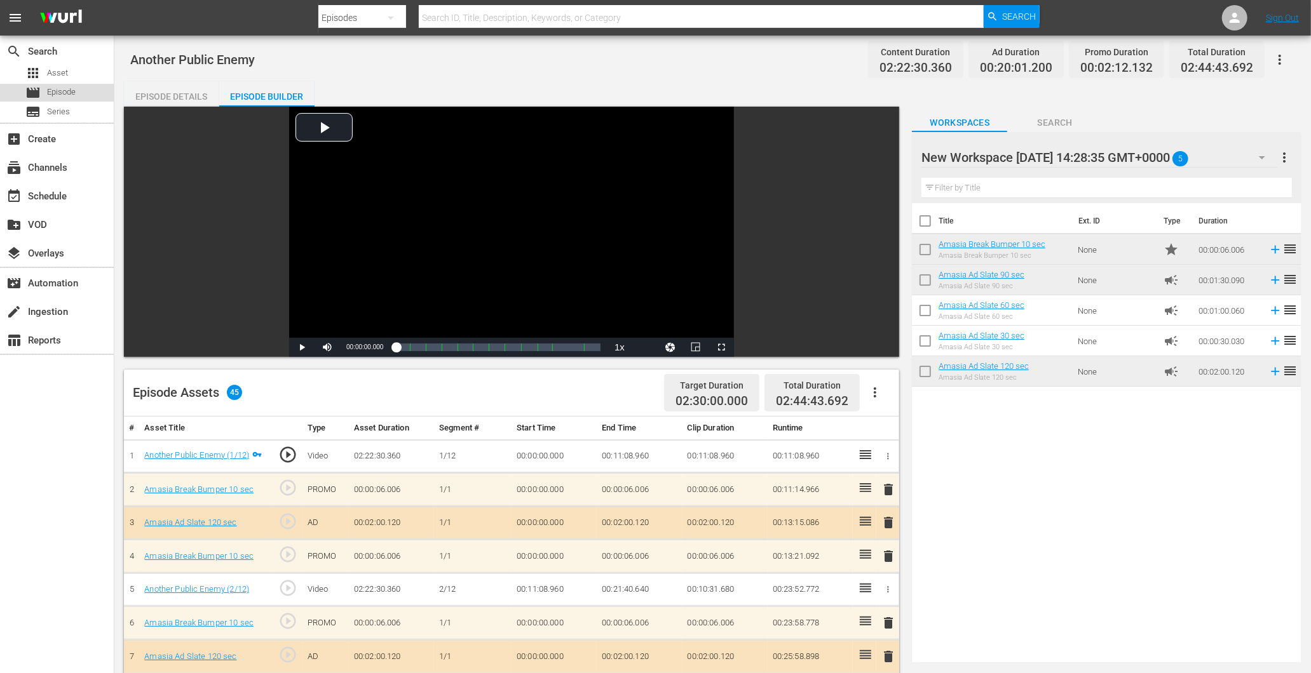
click at [50, 91] on span "Episode" at bounding box center [61, 92] width 29 height 13
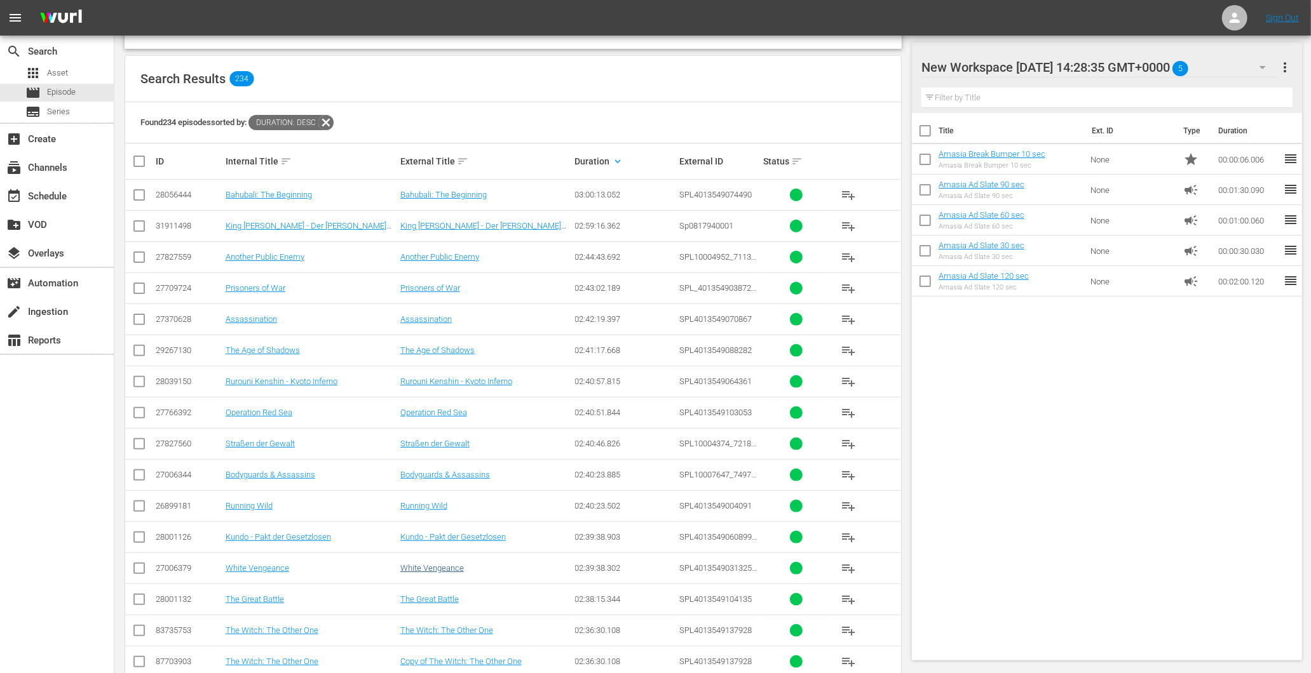
scroll to position [212, 0]
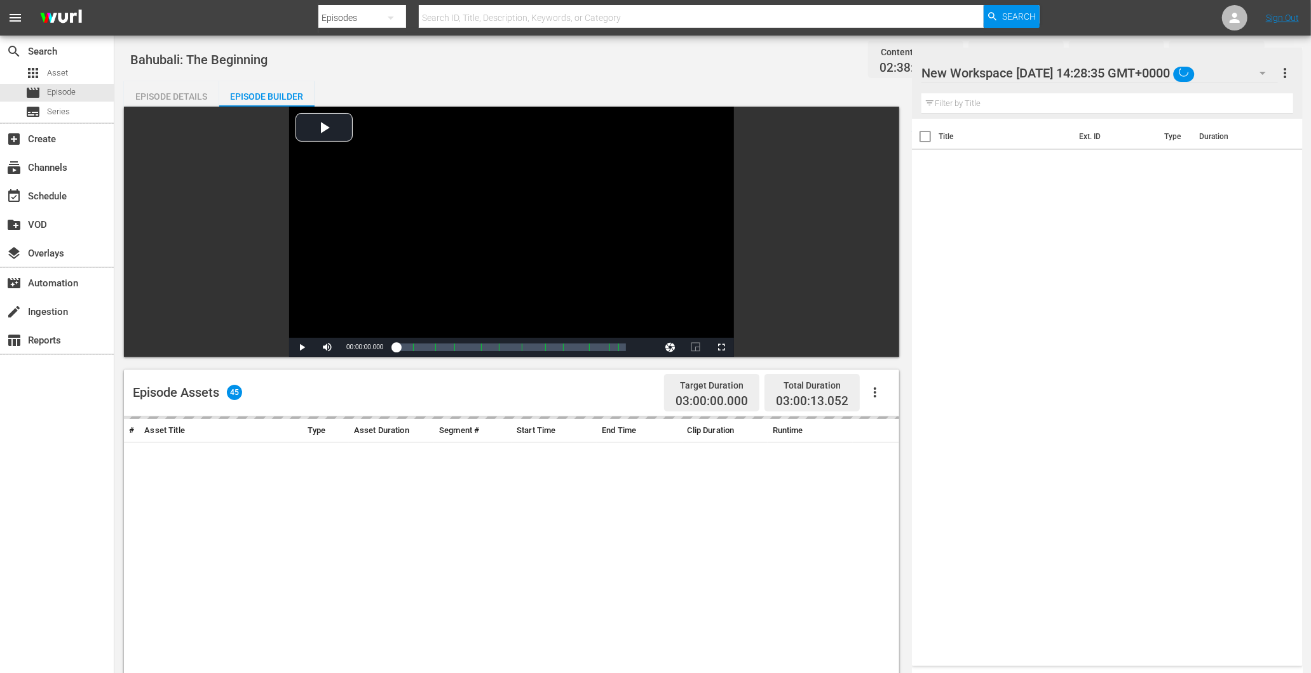
scroll to position [331, 0]
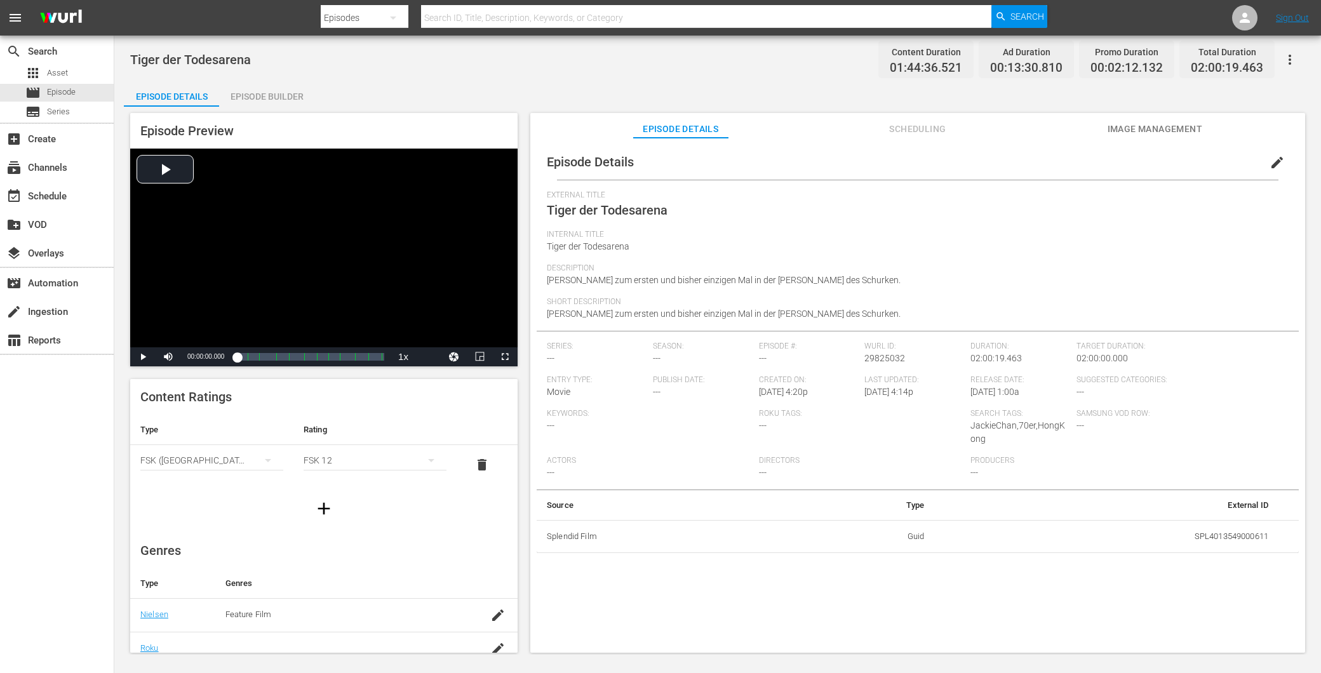
click at [257, 93] on div "Episode Builder" at bounding box center [266, 96] width 95 height 30
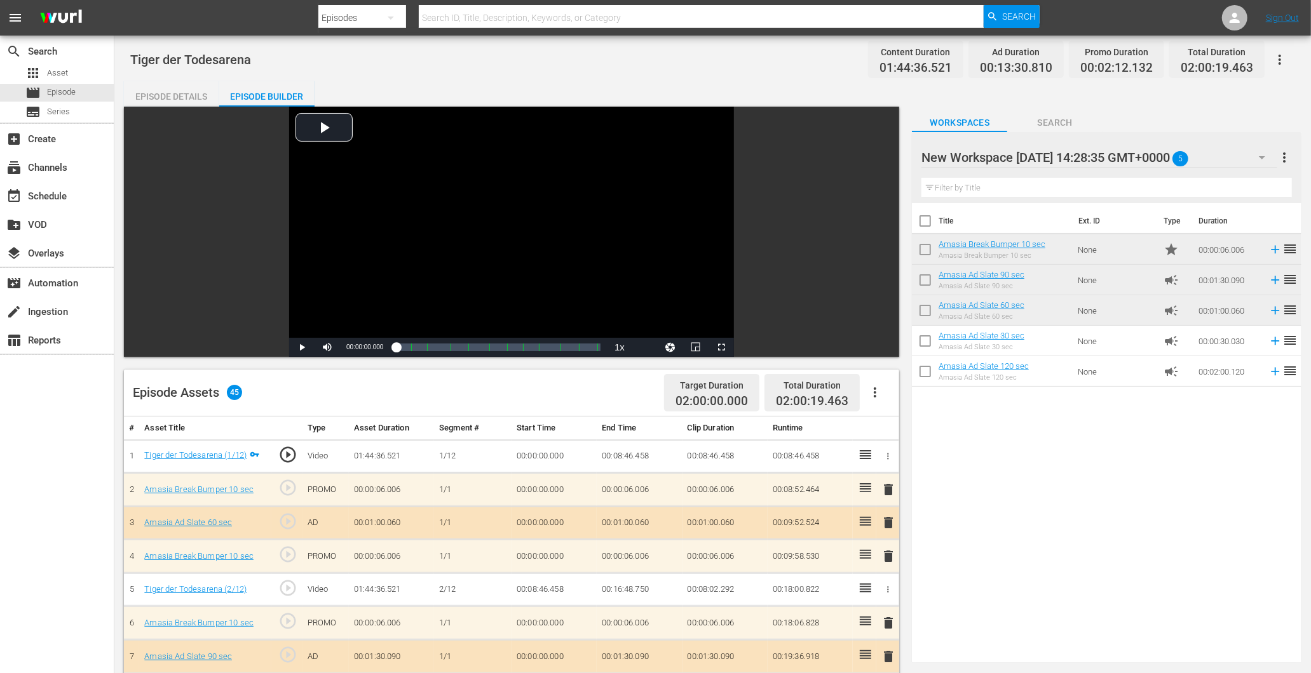
click at [173, 91] on div "Episode Details" at bounding box center [171, 96] width 95 height 30
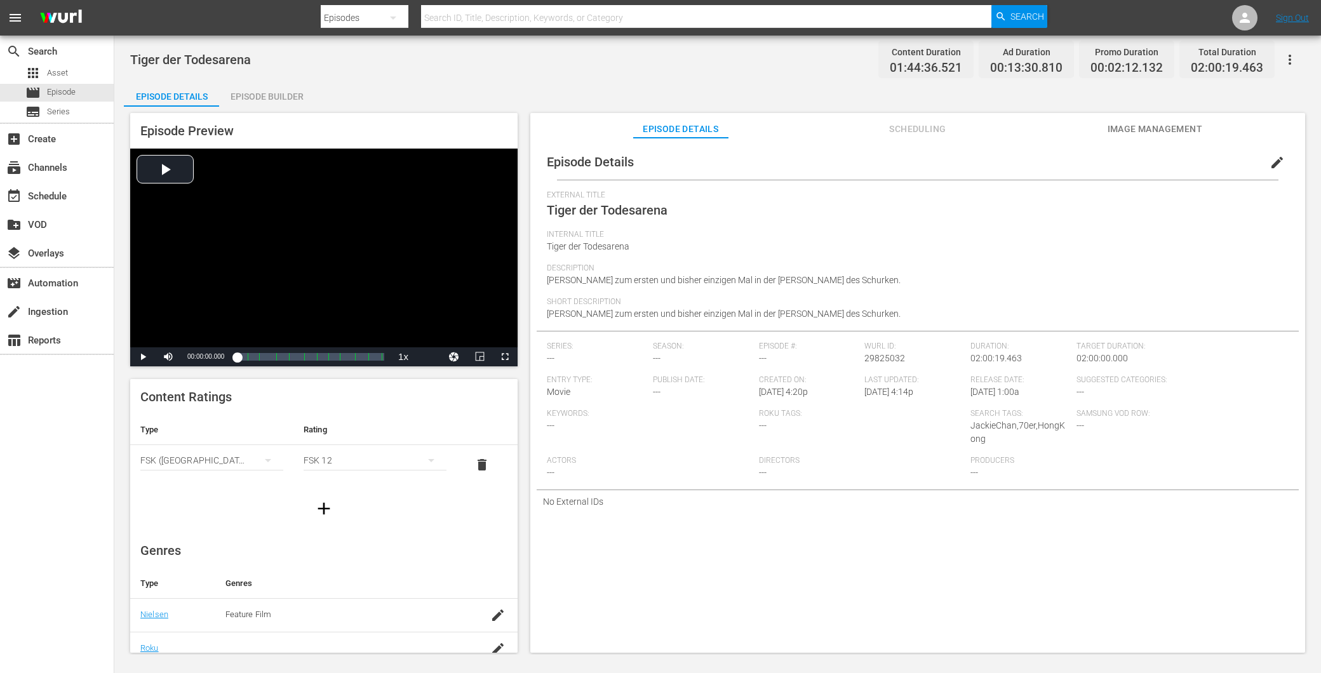
scroll to position [181, 0]
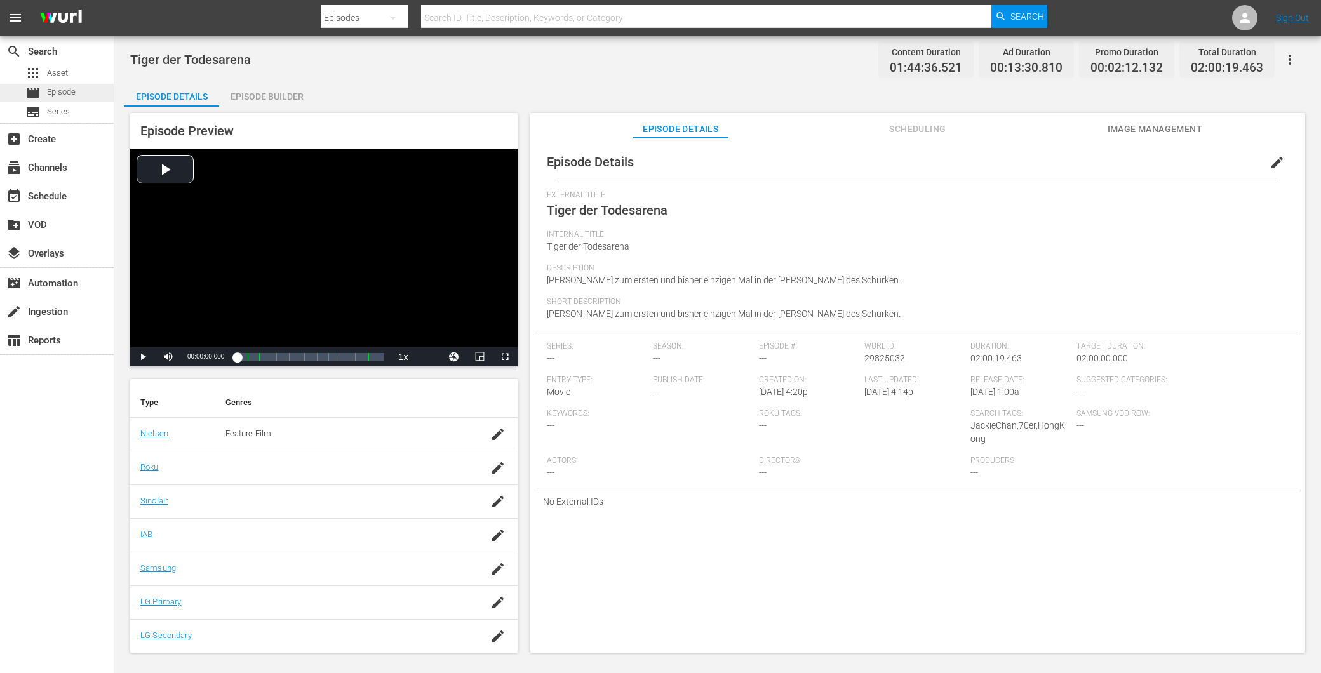
click at [74, 84] on div "movie Episode" at bounding box center [50, 93] width 50 height 18
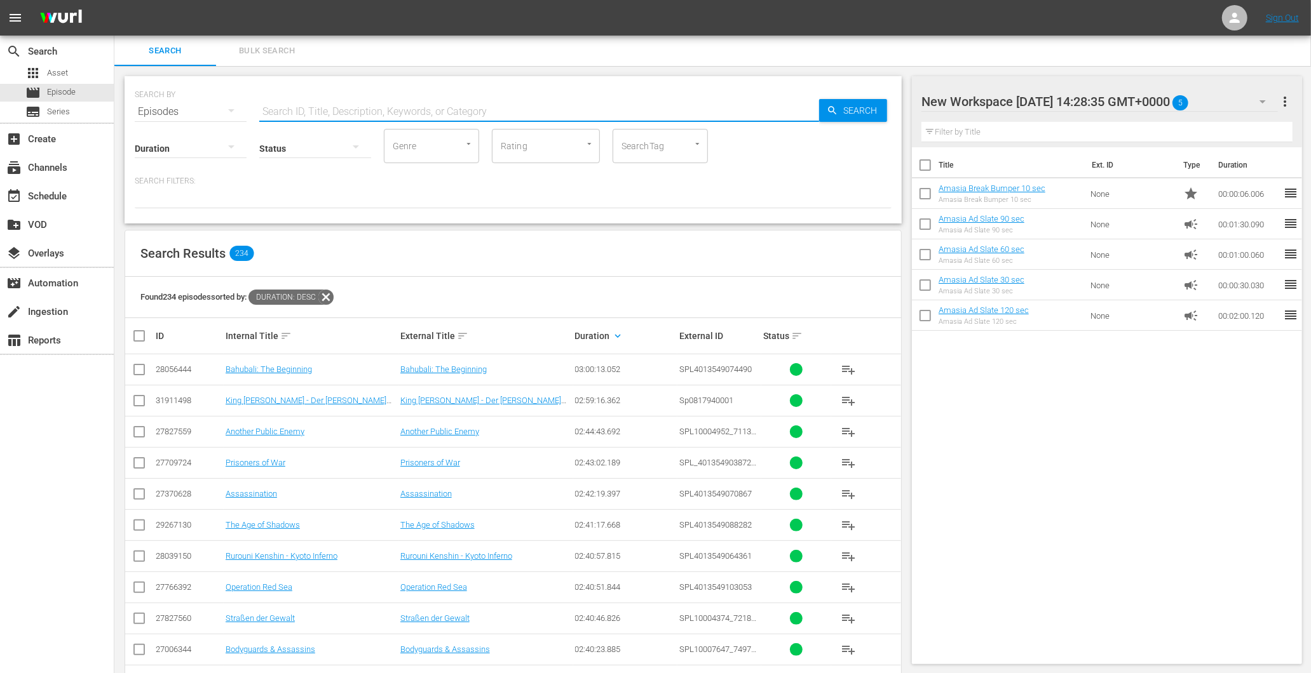
click at [295, 112] on input "text" at bounding box center [539, 112] width 560 height 30
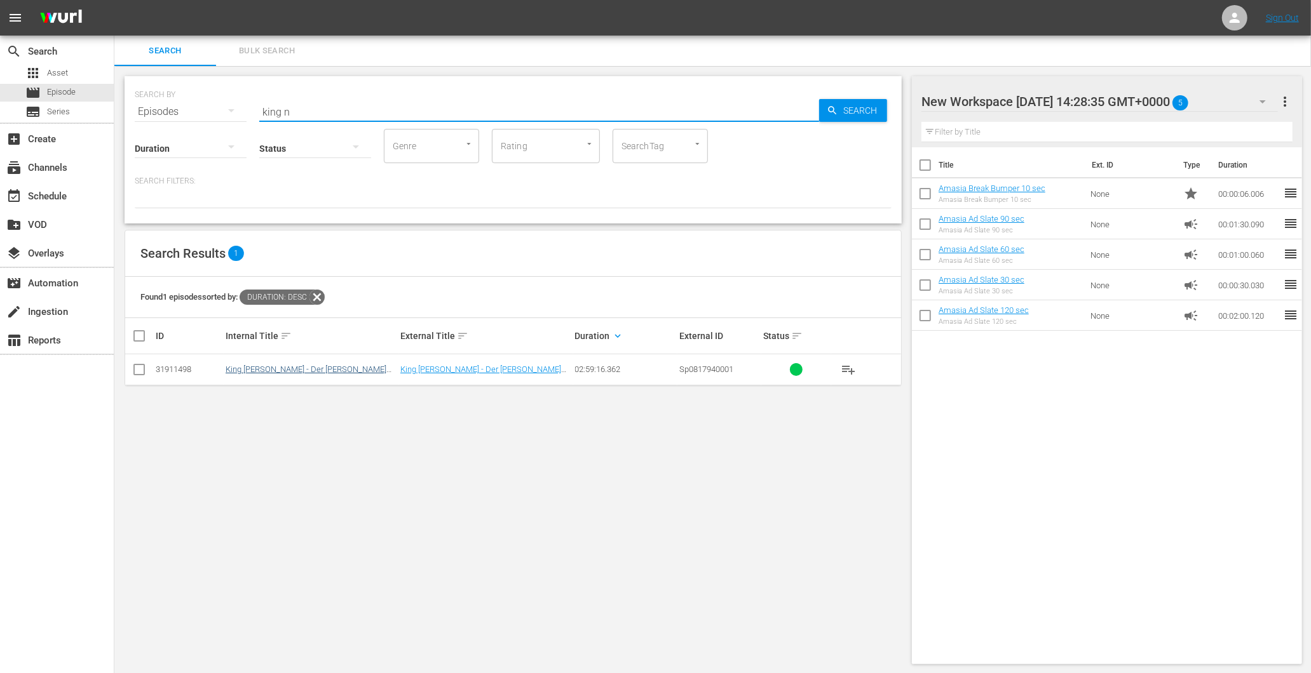
type input "king n"
click at [282, 371] on link "King [PERSON_NAME] - Der [PERSON_NAME] von Siam" at bounding box center [306, 374] width 161 height 19
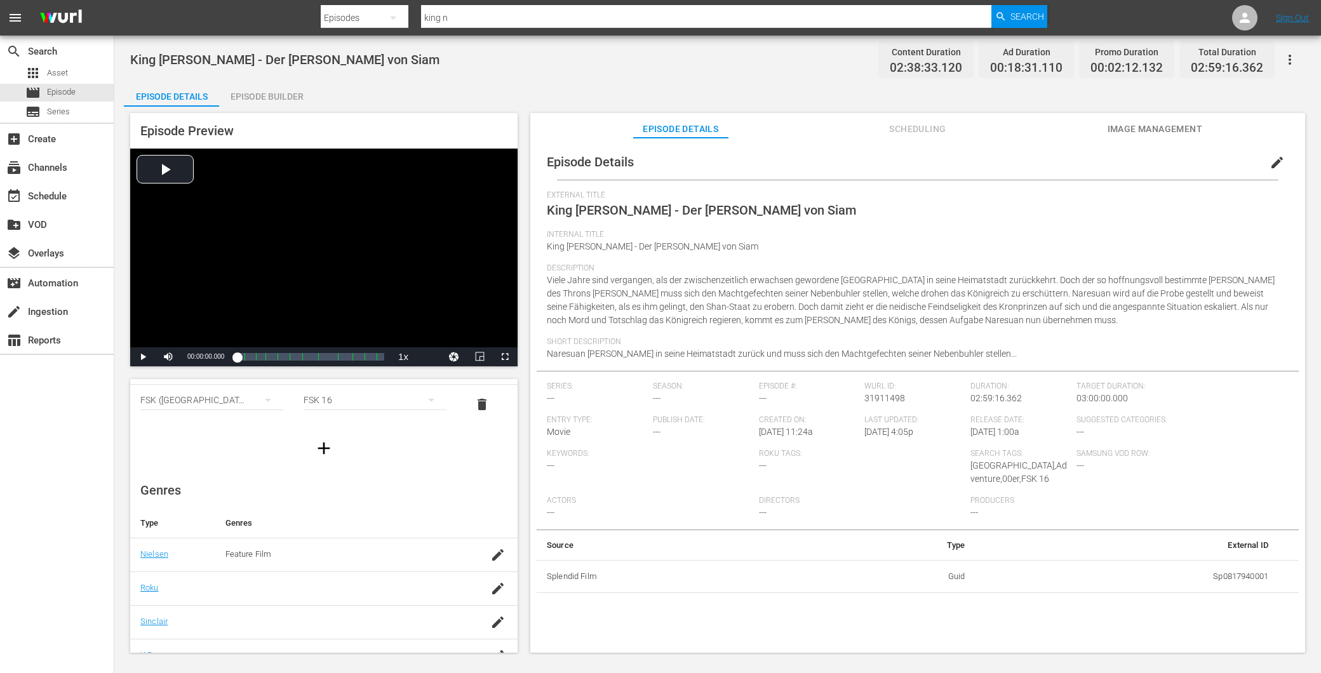
scroll to position [141, 0]
click at [65, 88] on span "Episode" at bounding box center [61, 92] width 29 height 13
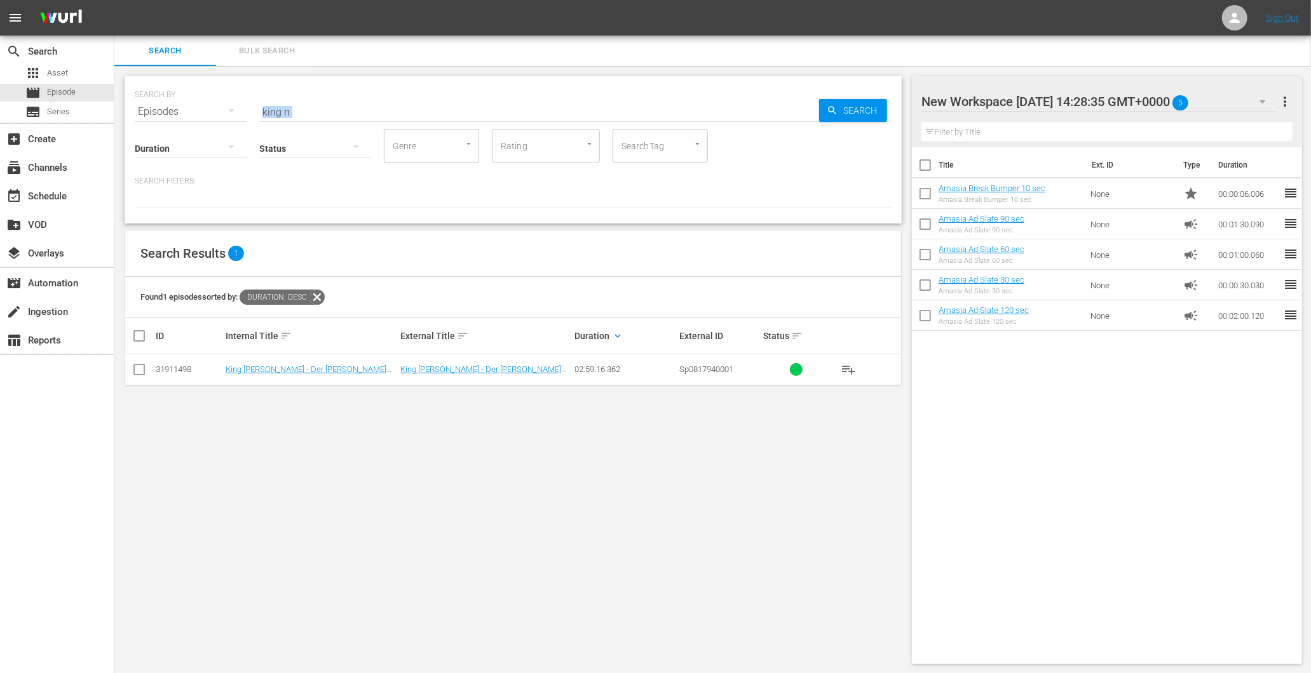
drag, startPoint x: 331, startPoint y: 127, endPoint x: 300, endPoint y: 111, distance: 34.9
click at [300, 111] on div "SEARCH BY Search By Episodes Search ID, Title, Description, Keywords, or Catego…" at bounding box center [513, 149] width 777 height 147
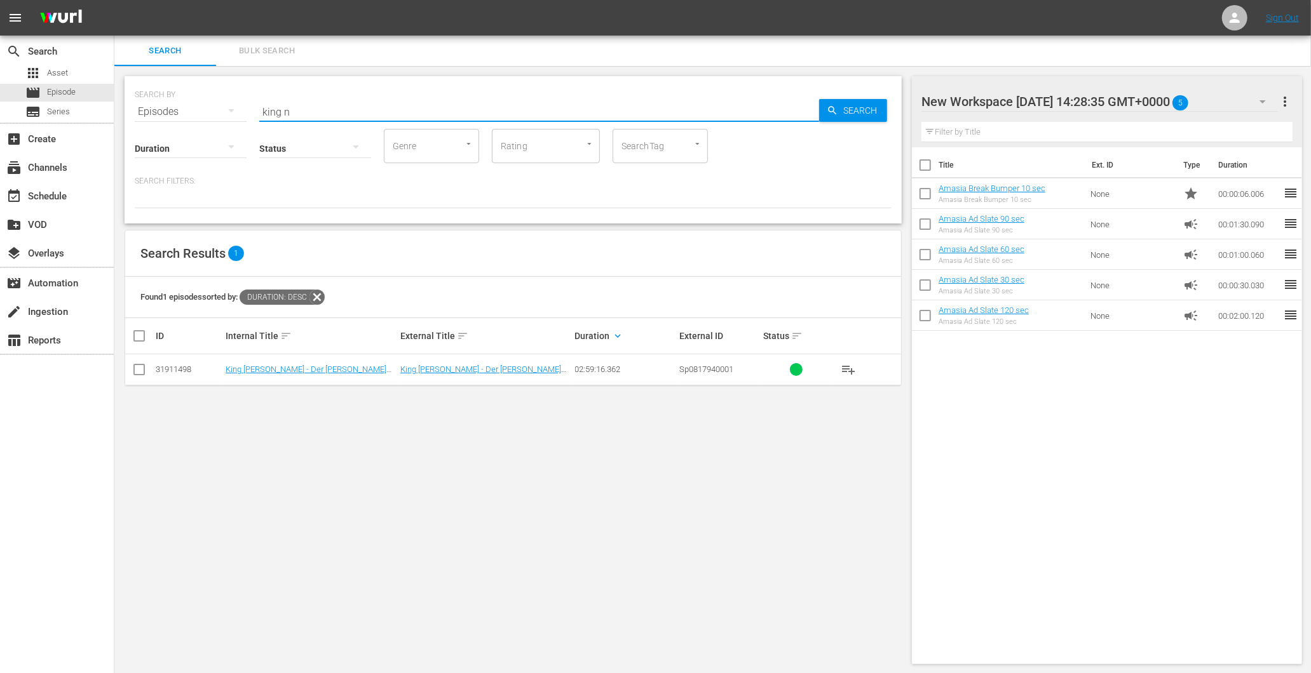
drag, startPoint x: 307, startPoint y: 109, endPoint x: 167, endPoint y: 118, distance: 140.6
click at [158, 109] on div "SEARCH BY Search By Episodes Search ID, Title, Description, Keywords, or Catego…" at bounding box center [513, 104] width 757 height 46
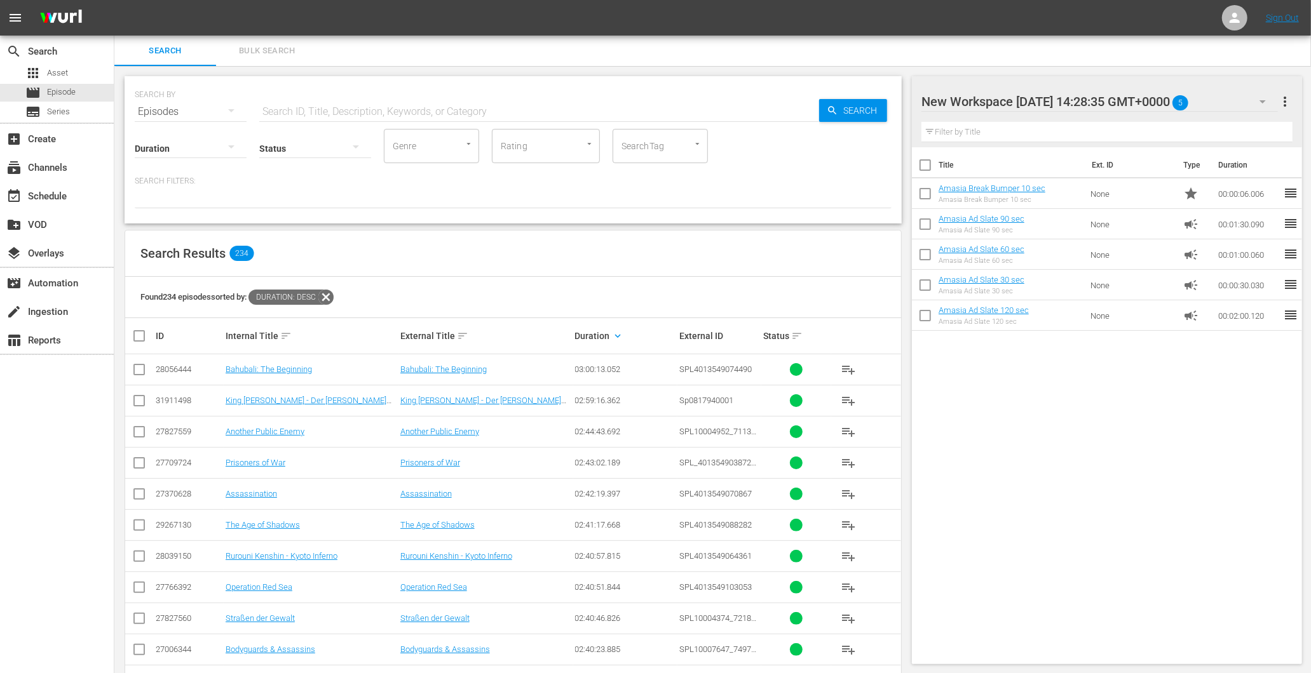
click at [637, 241] on div "Search Results 234" at bounding box center [513, 254] width 776 height 46
click at [41, 189] on div "event_available Schedule" at bounding box center [35, 194] width 71 height 11
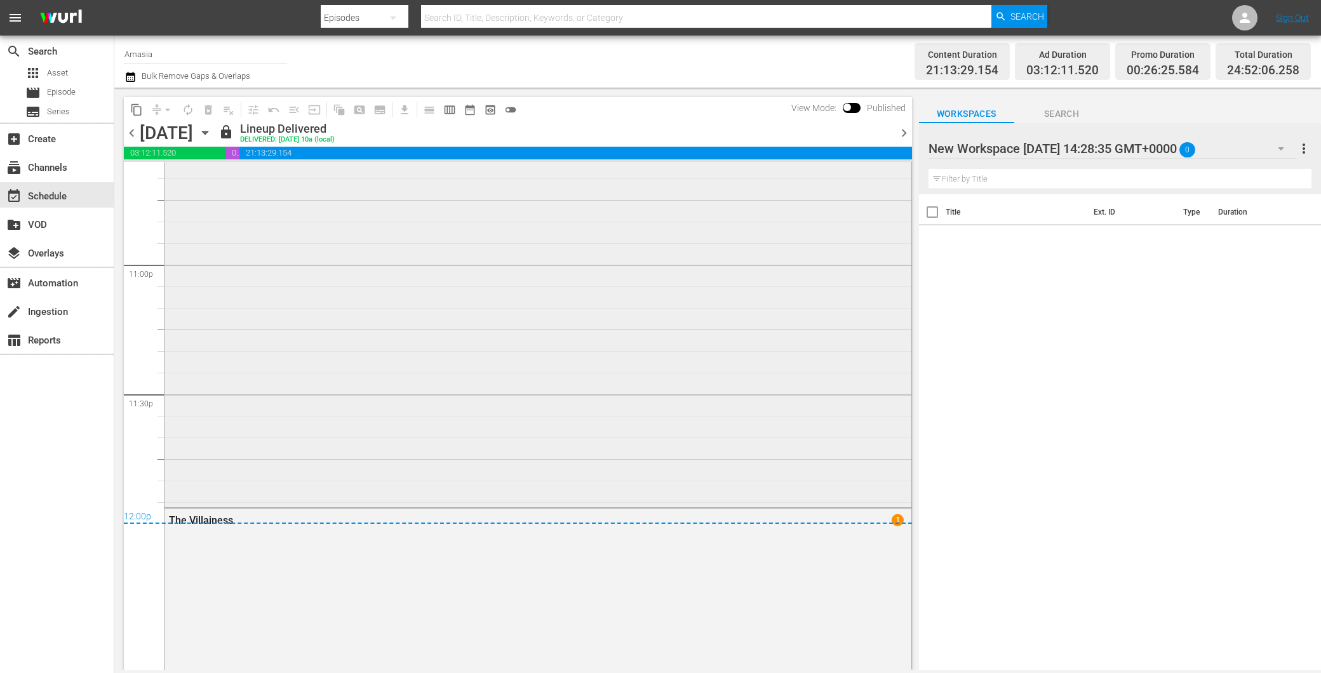
scroll to position [6311, 0]
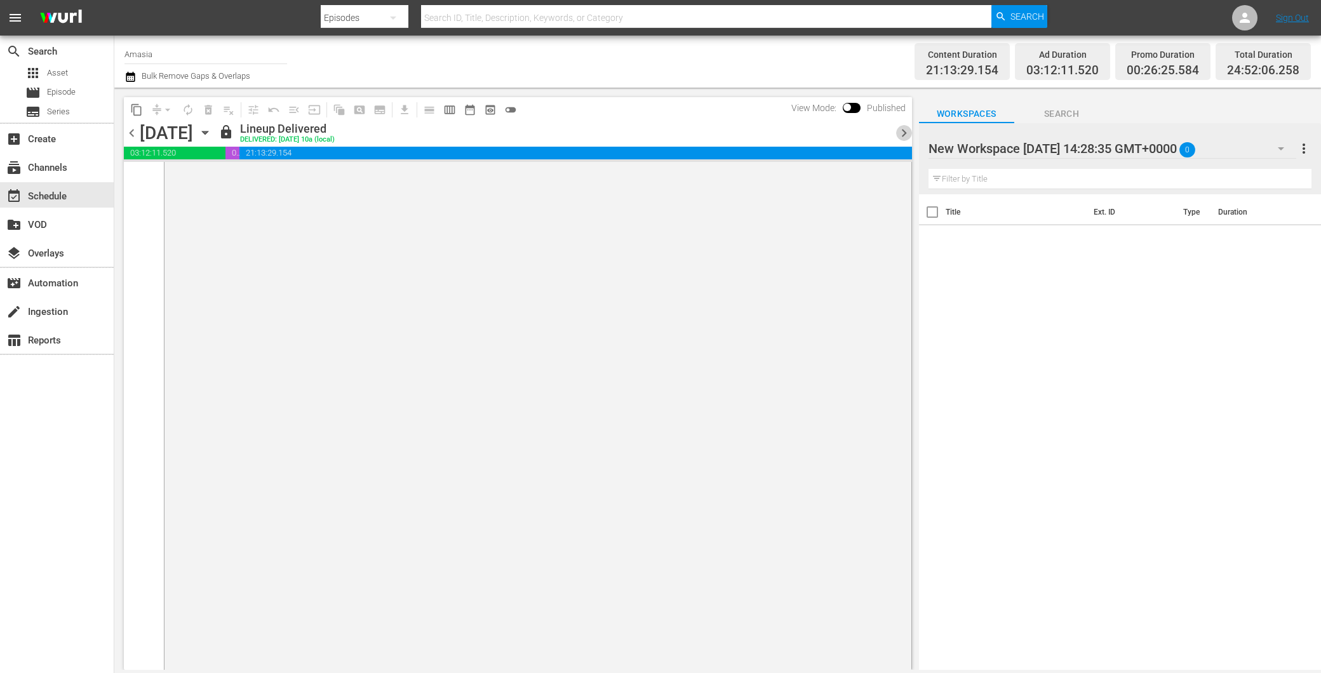
click at [905, 134] on span "chevron_right" at bounding box center [904, 133] width 16 height 16
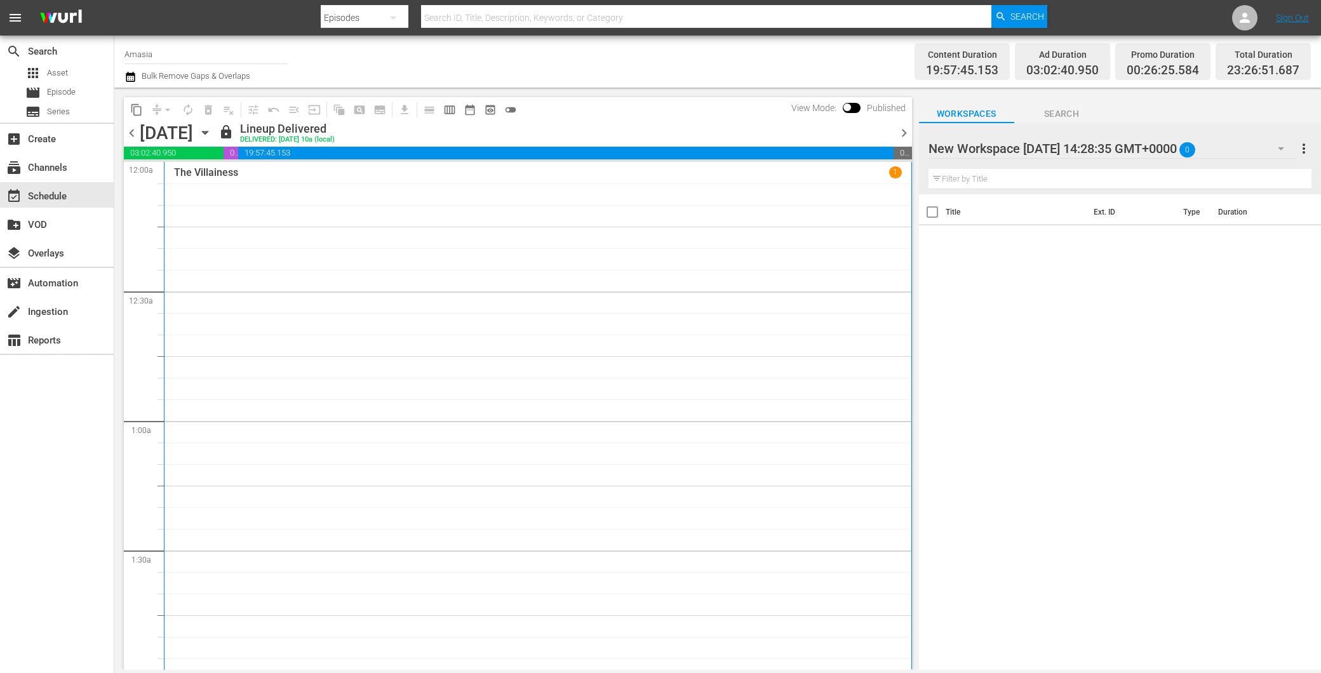
drag, startPoint x: 907, startPoint y: 115, endPoint x: 900, endPoint y: 132, distance: 18.5
click at [906, 119] on div "content_copy compress arrow_drop_down autorenew_outlined delete_forever_outline…" at bounding box center [518, 109] width 788 height 25
click at [900, 132] on span "chevron_right" at bounding box center [904, 133] width 16 height 16
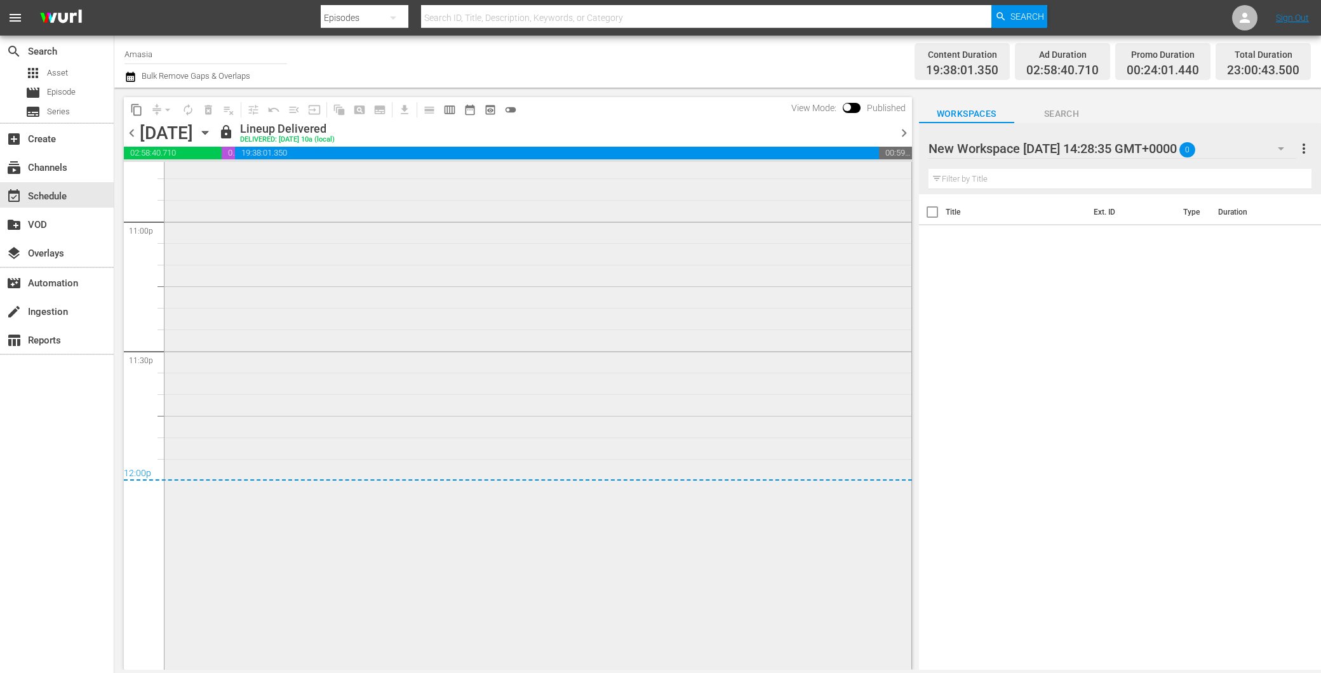
scroll to position [5912, 0]
click at [900, 125] on span "chevron_right" at bounding box center [904, 133] width 16 height 16
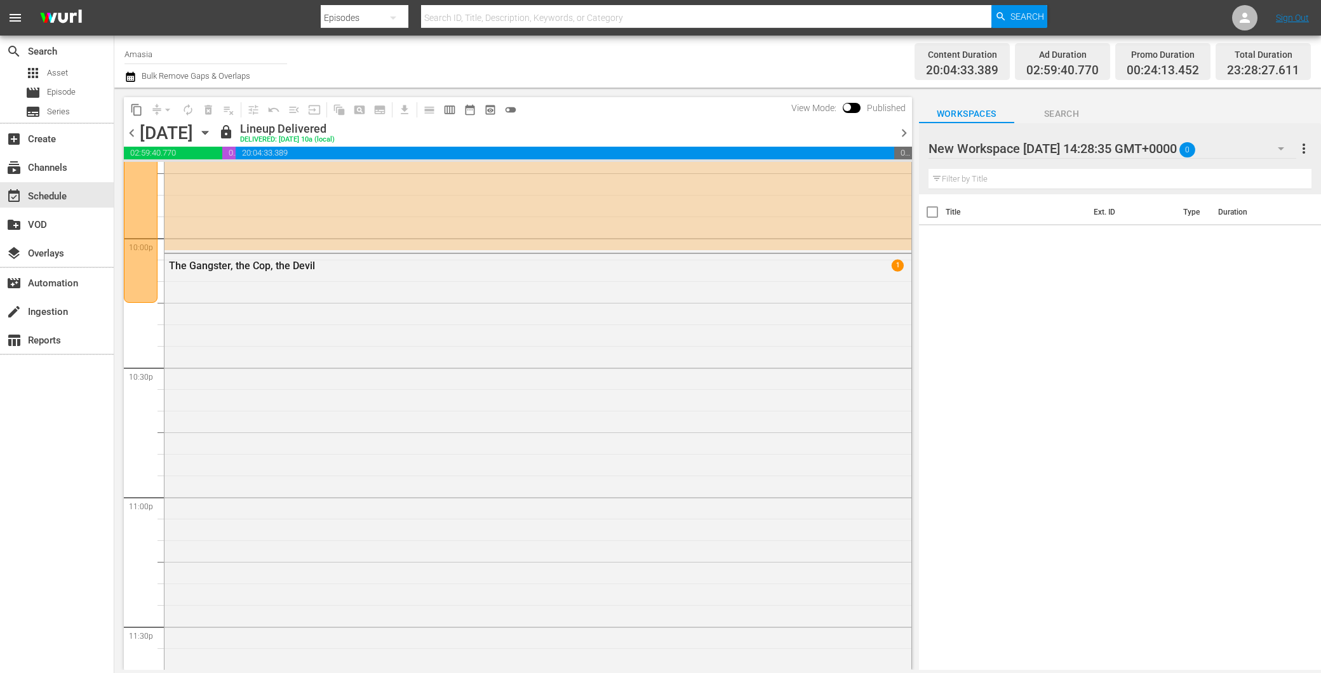
scroll to position [5776, 0]
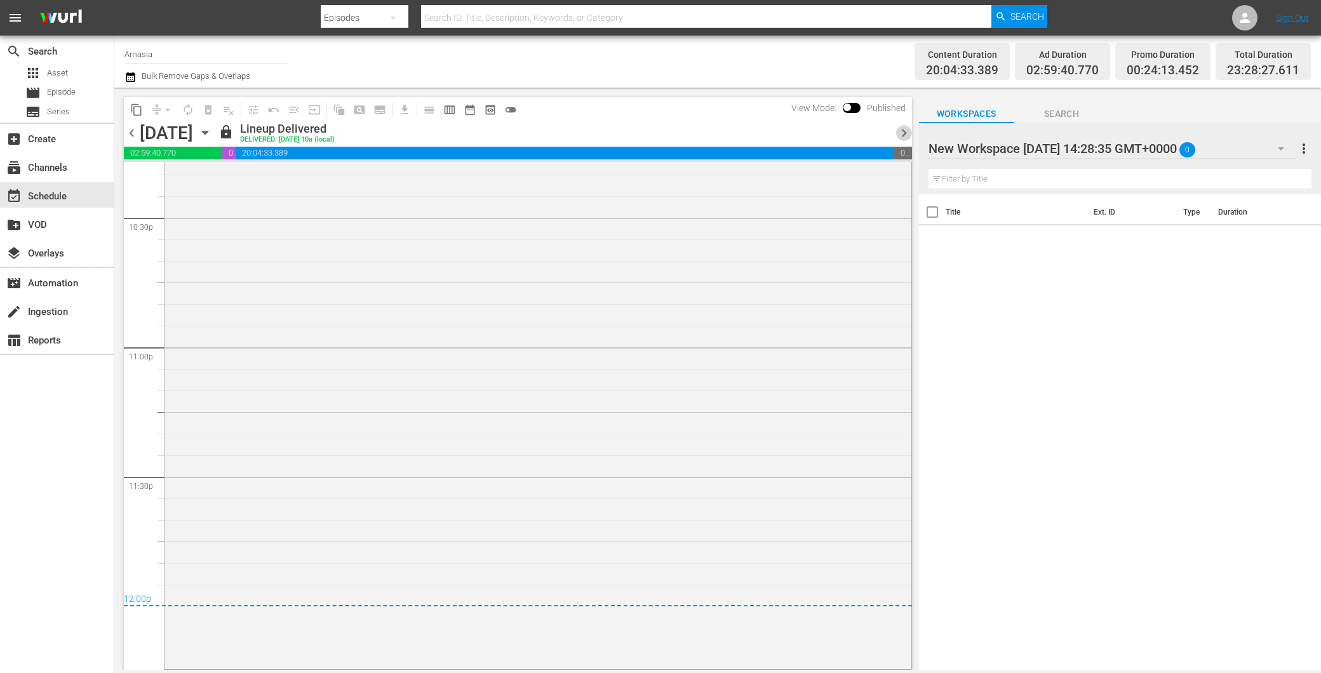
click at [901, 136] on span "chevron_right" at bounding box center [904, 133] width 16 height 16
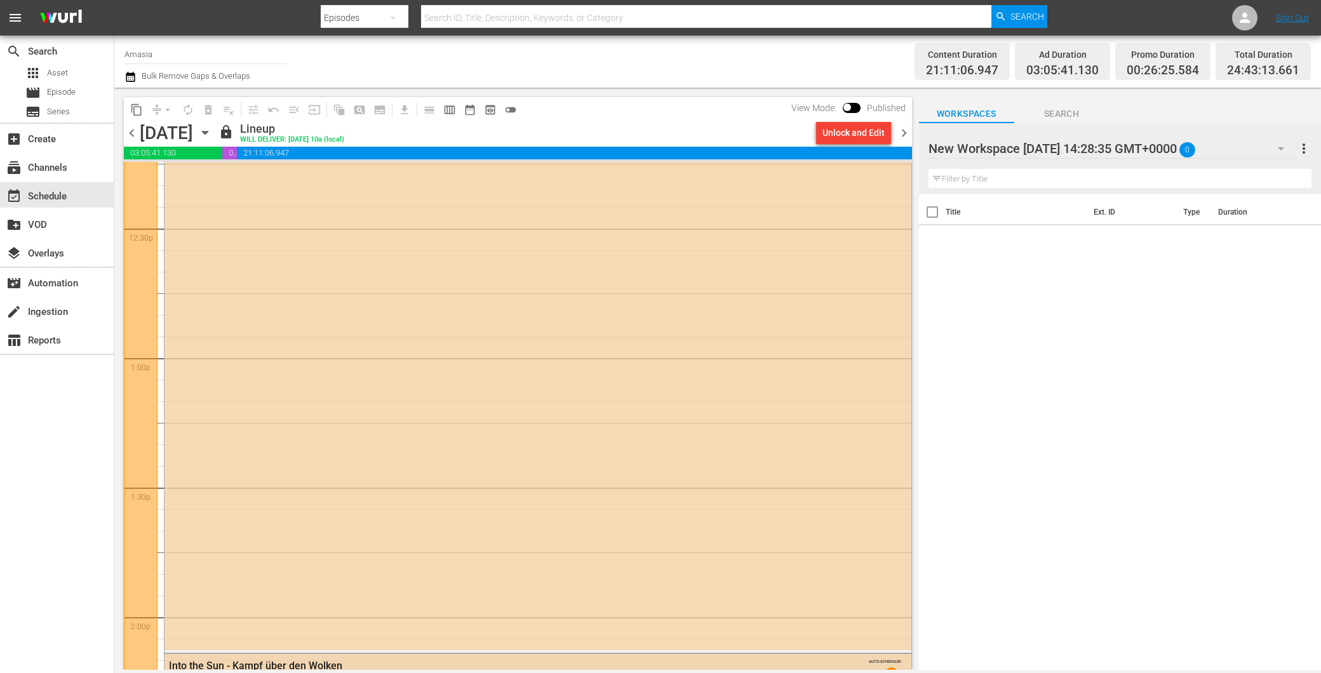
scroll to position [2882, 0]
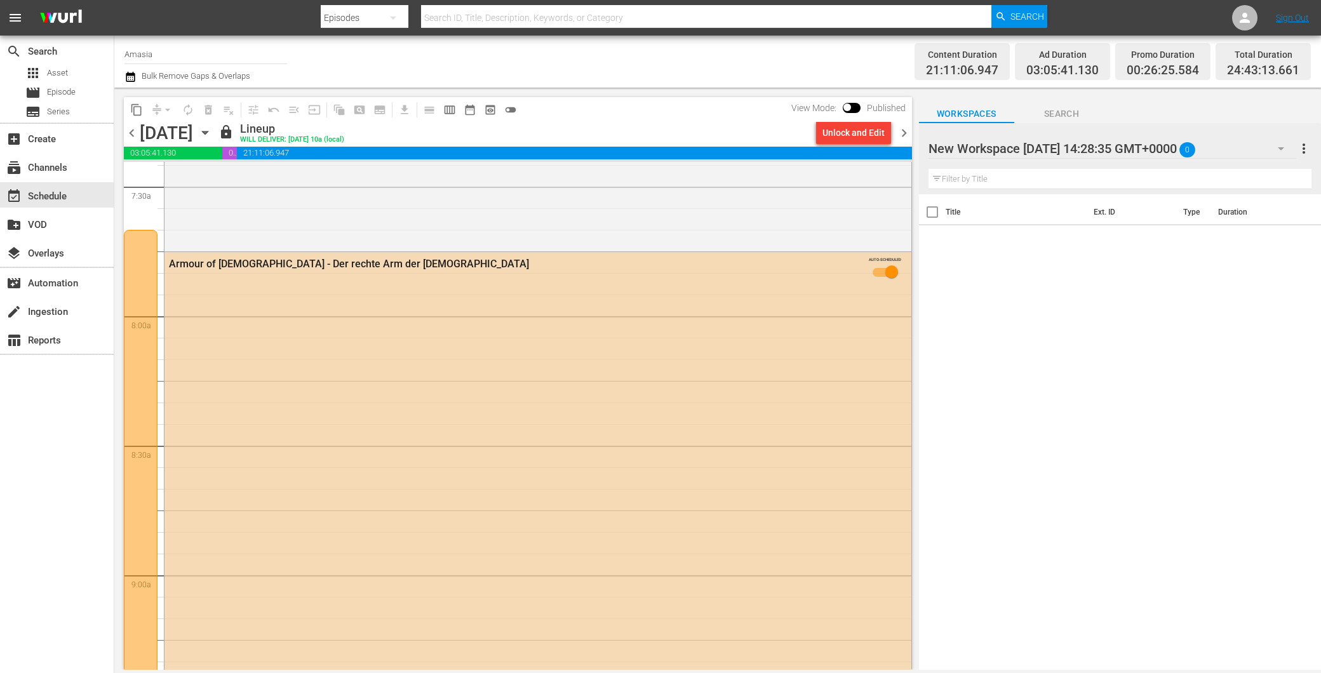
scroll to position [1823, 0]
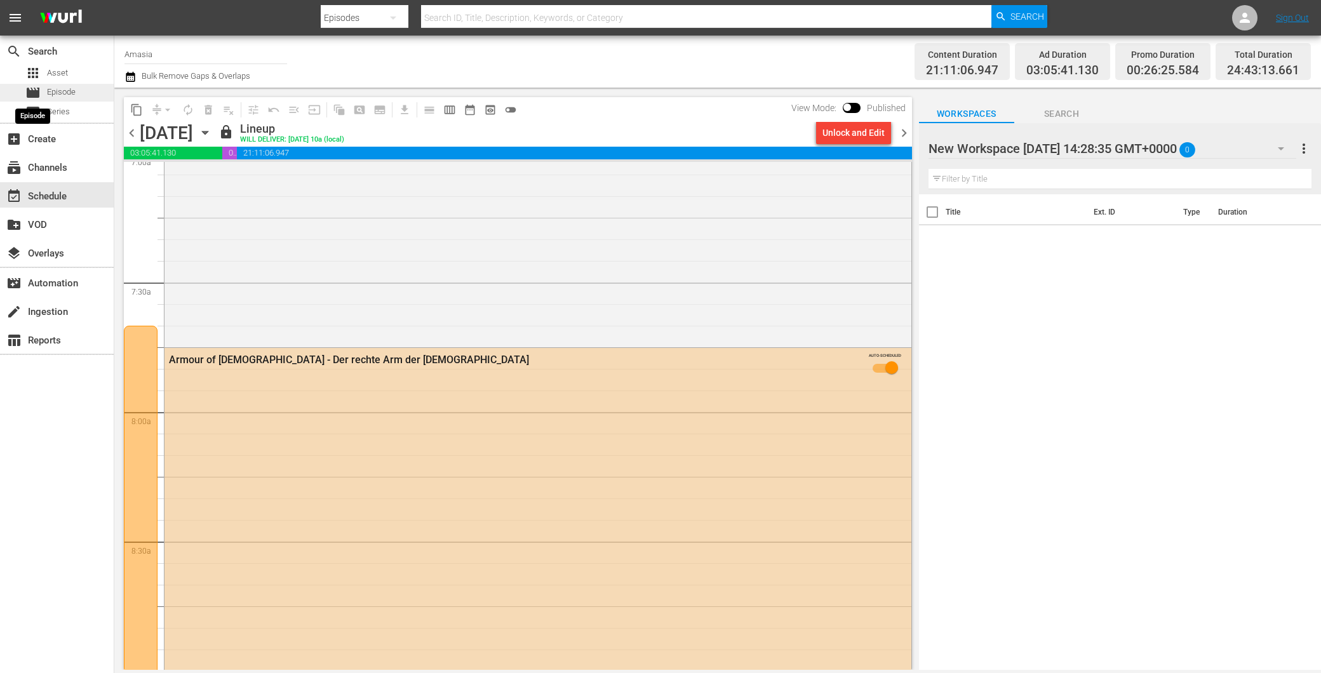
click at [32, 85] on span "movie" at bounding box center [32, 92] width 15 height 15
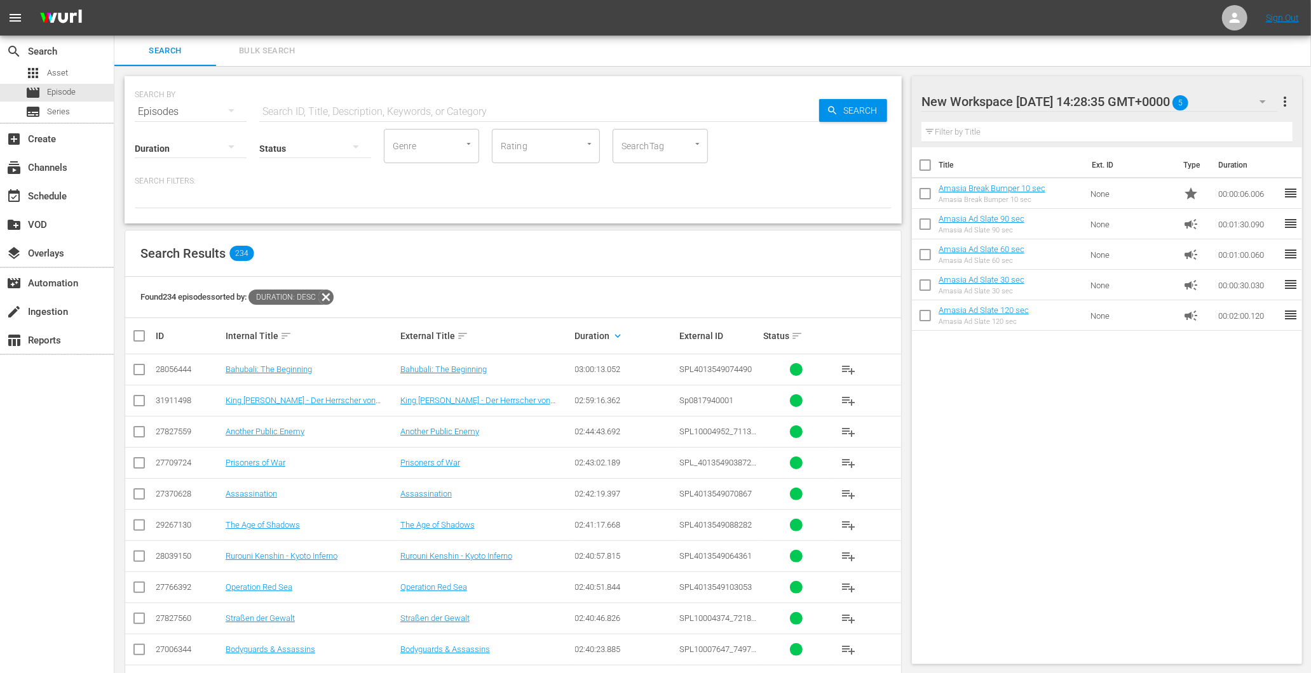
click at [360, 97] on input "text" at bounding box center [539, 112] width 560 height 30
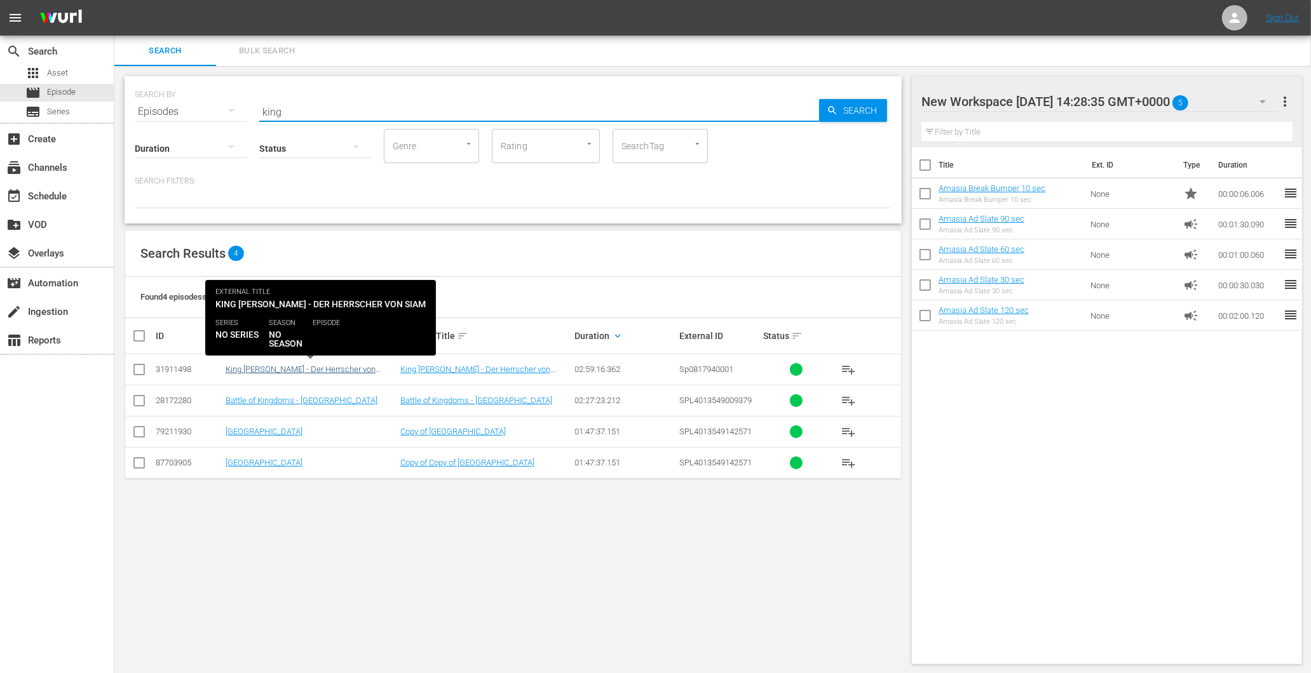
type input "king"
click at [284, 371] on link "King [PERSON_NAME] - Der [PERSON_NAME] von Siam" at bounding box center [301, 374] width 150 height 19
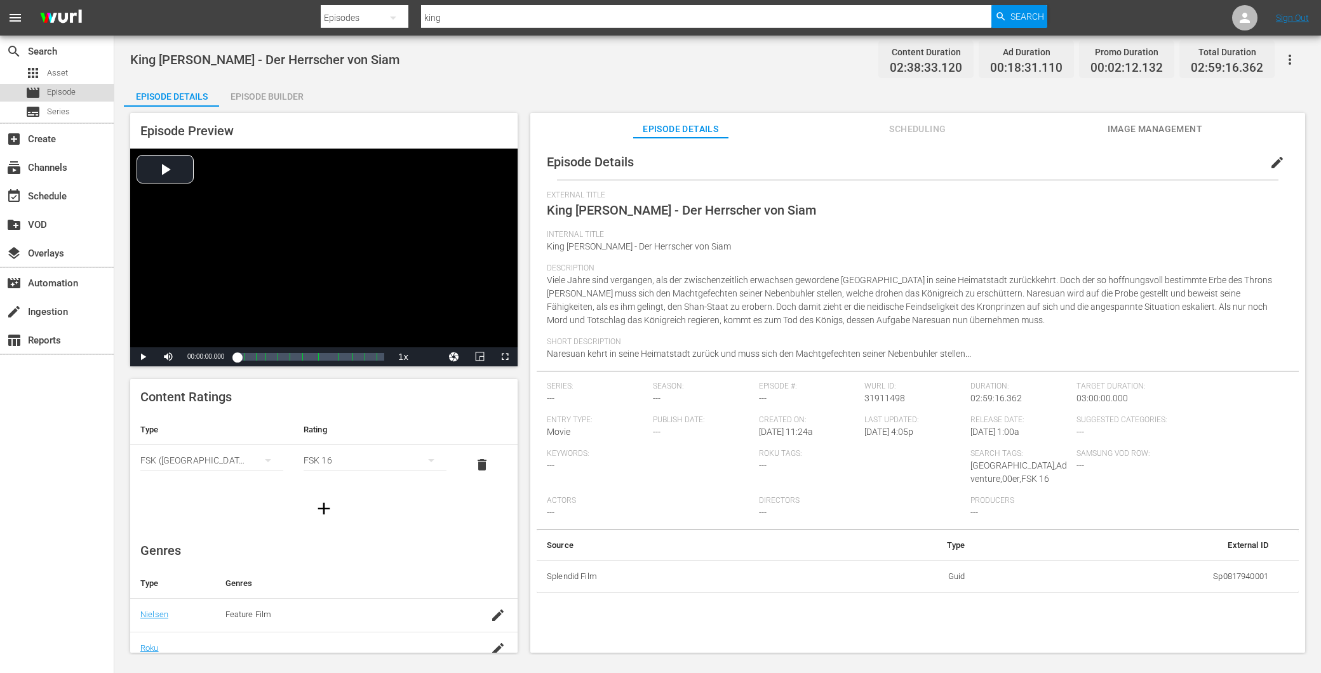
click at [84, 93] on div "movie Episode" at bounding box center [57, 93] width 114 height 18
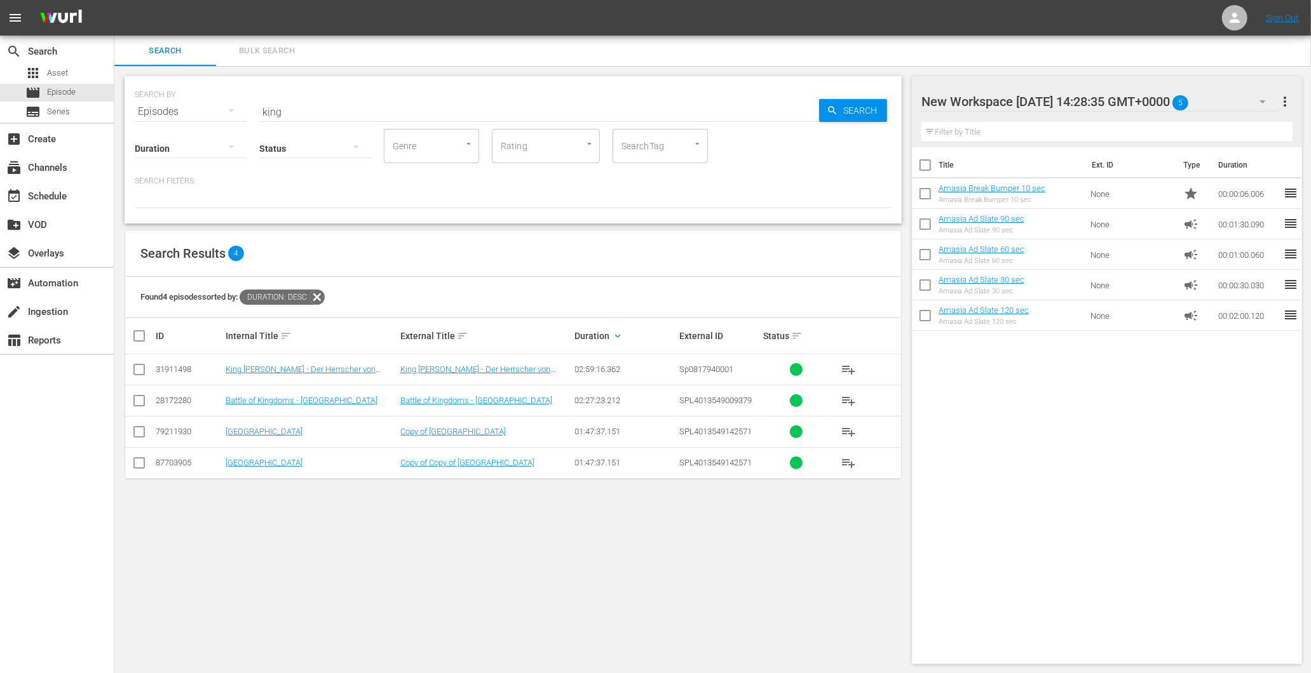
click at [313, 121] on div "Status" at bounding box center [315, 141] width 112 height 46
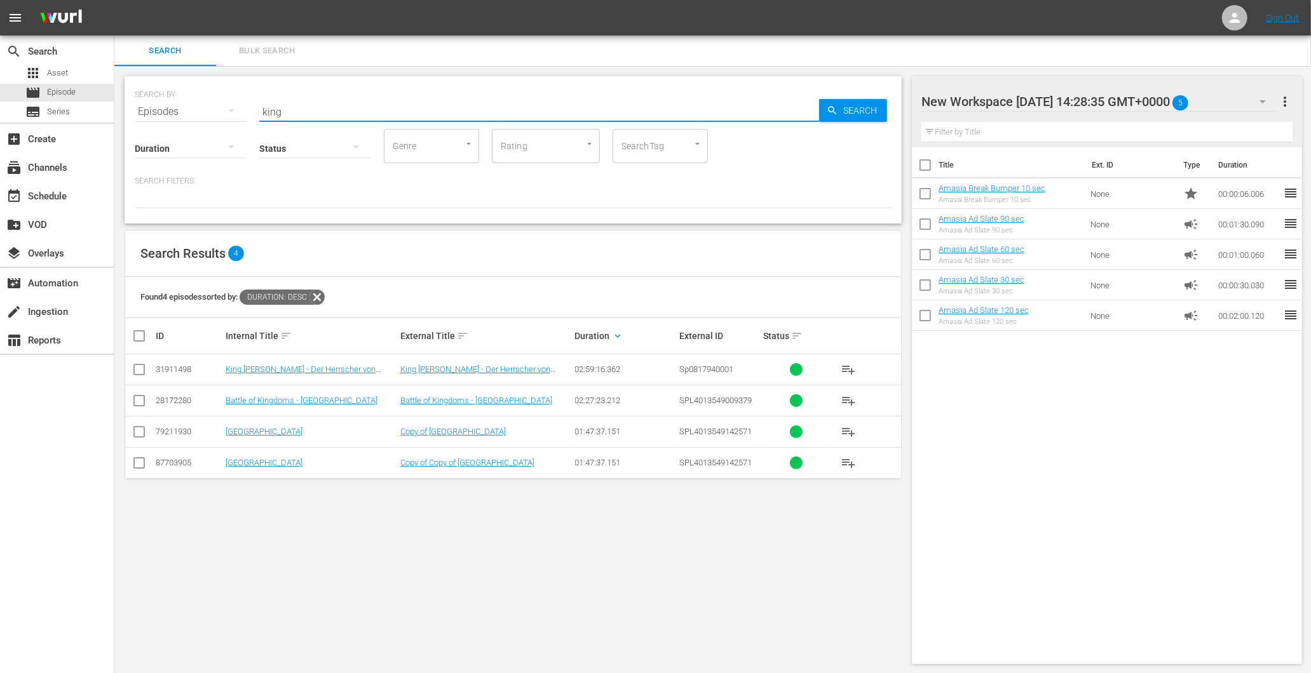
click at [306, 109] on input "king" at bounding box center [539, 112] width 560 height 30
type input "k"
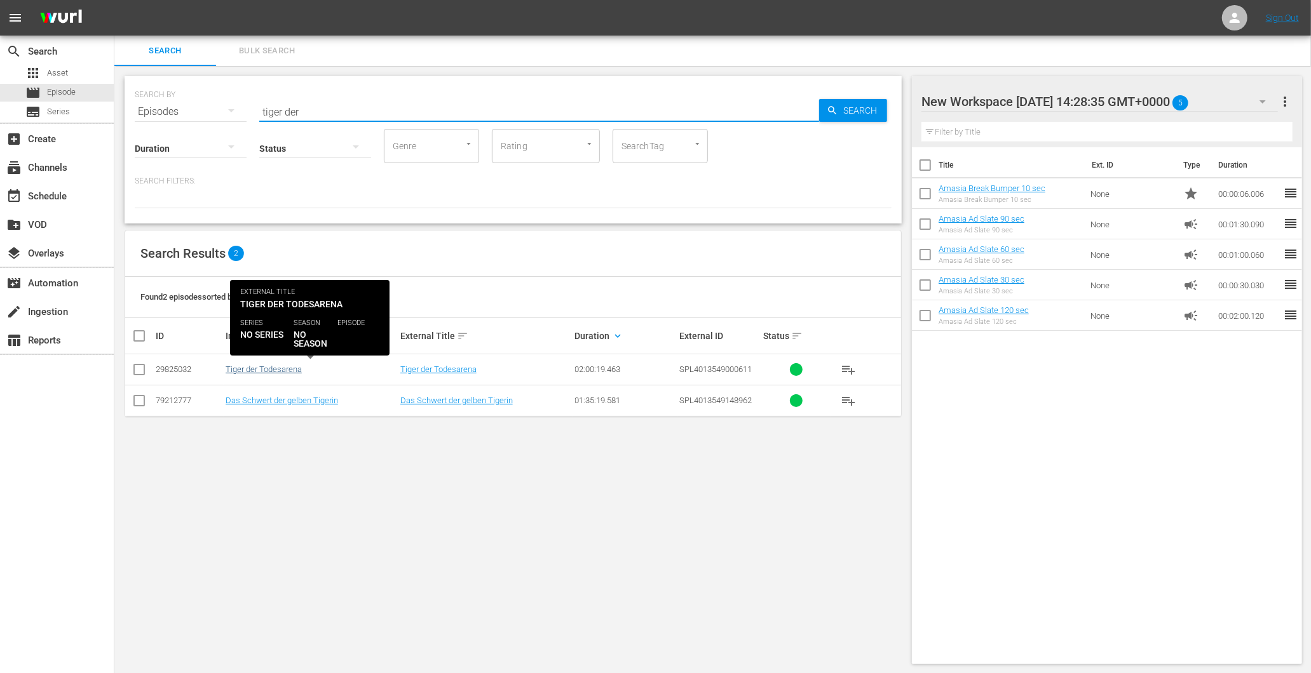
type input "tiger der"
click at [262, 373] on link "Tiger der Todesarena" at bounding box center [264, 370] width 76 height 10
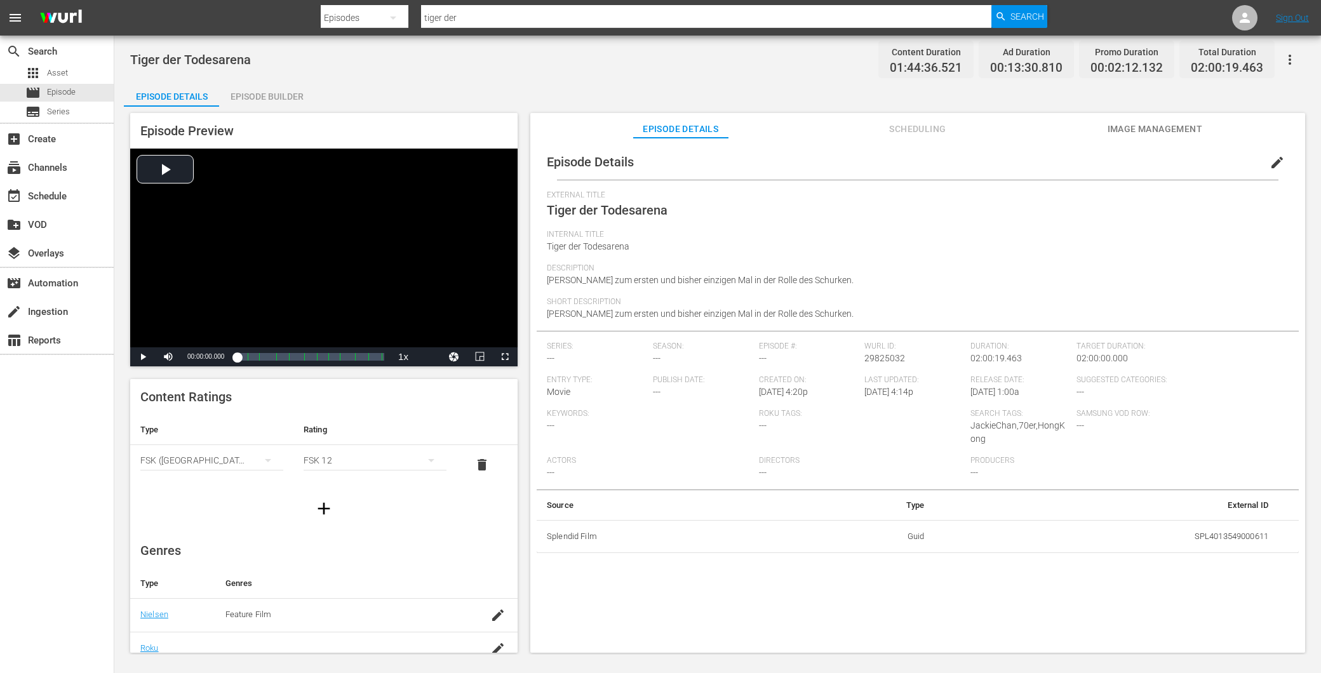
click at [274, 91] on div "Episode Builder" at bounding box center [266, 96] width 95 height 30
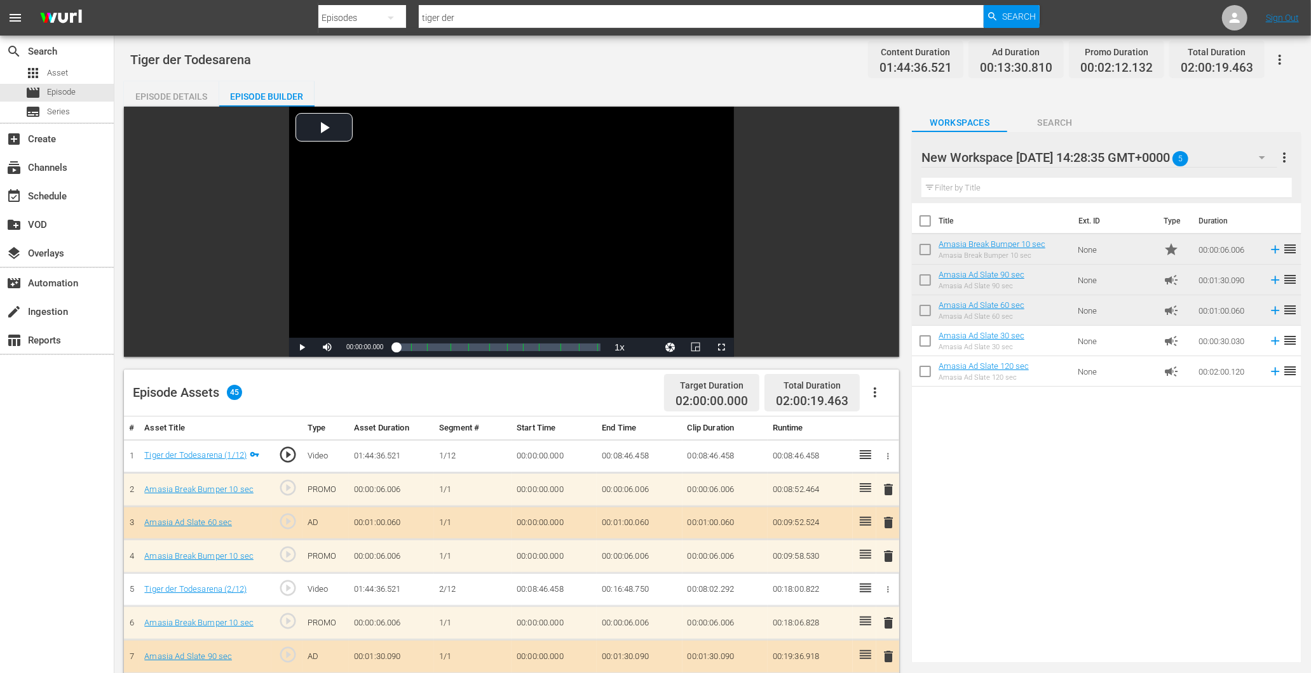
click at [180, 98] on div "Episode Details" at bounding box center [171, 96] width 95 height 30
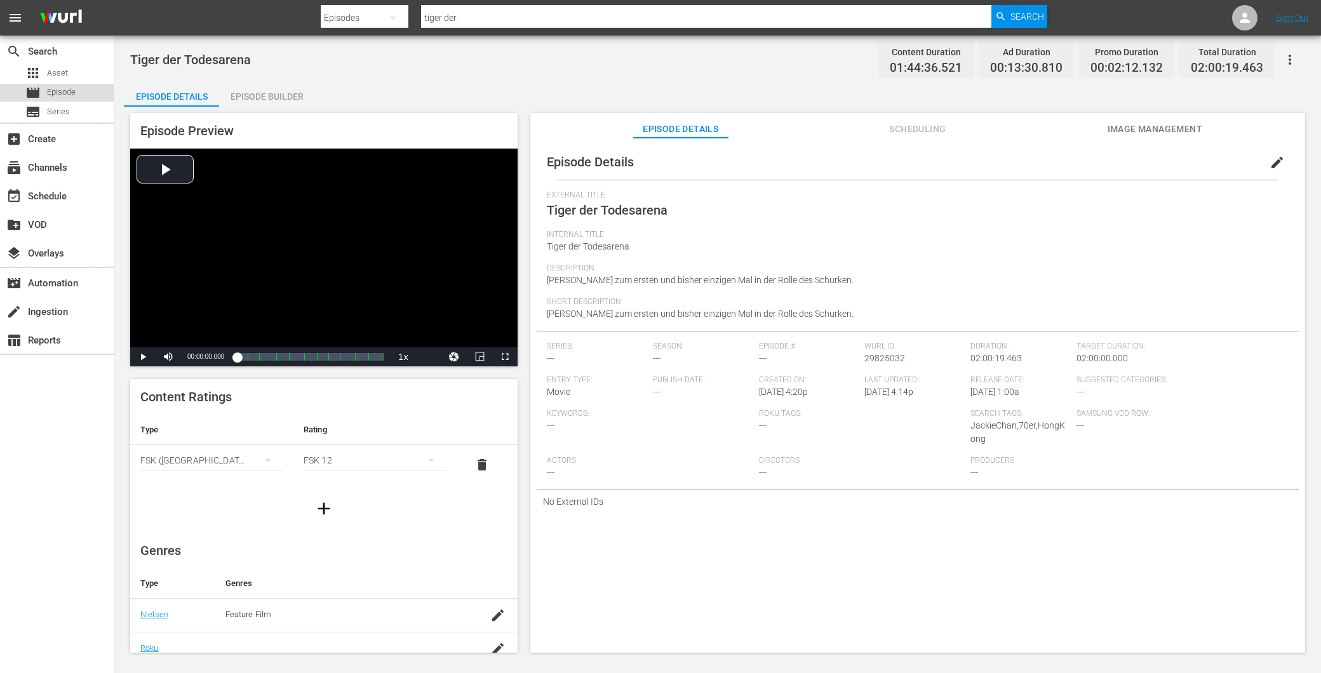
click at [56, 86] on span "Episode" at bounding box center [61, 92] width 29 height 13
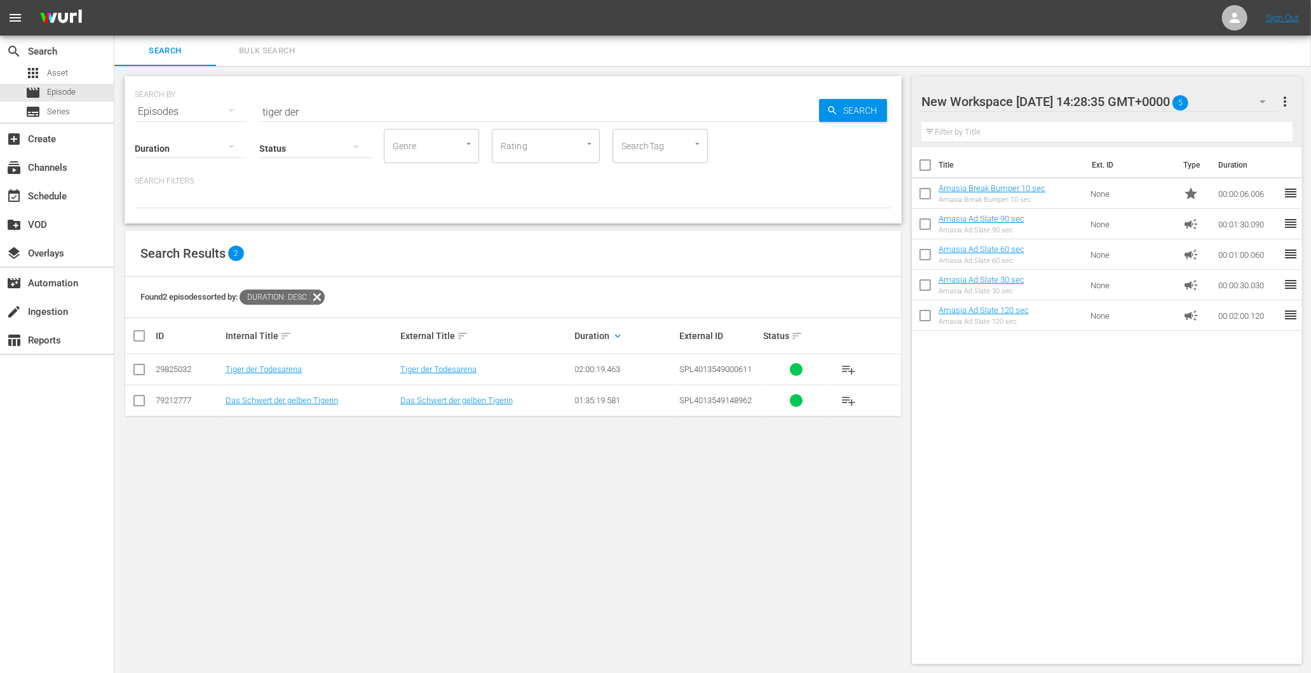
click at [341, 104] on input "tiger der" at bounding box center [539, 112] width 560 height 30
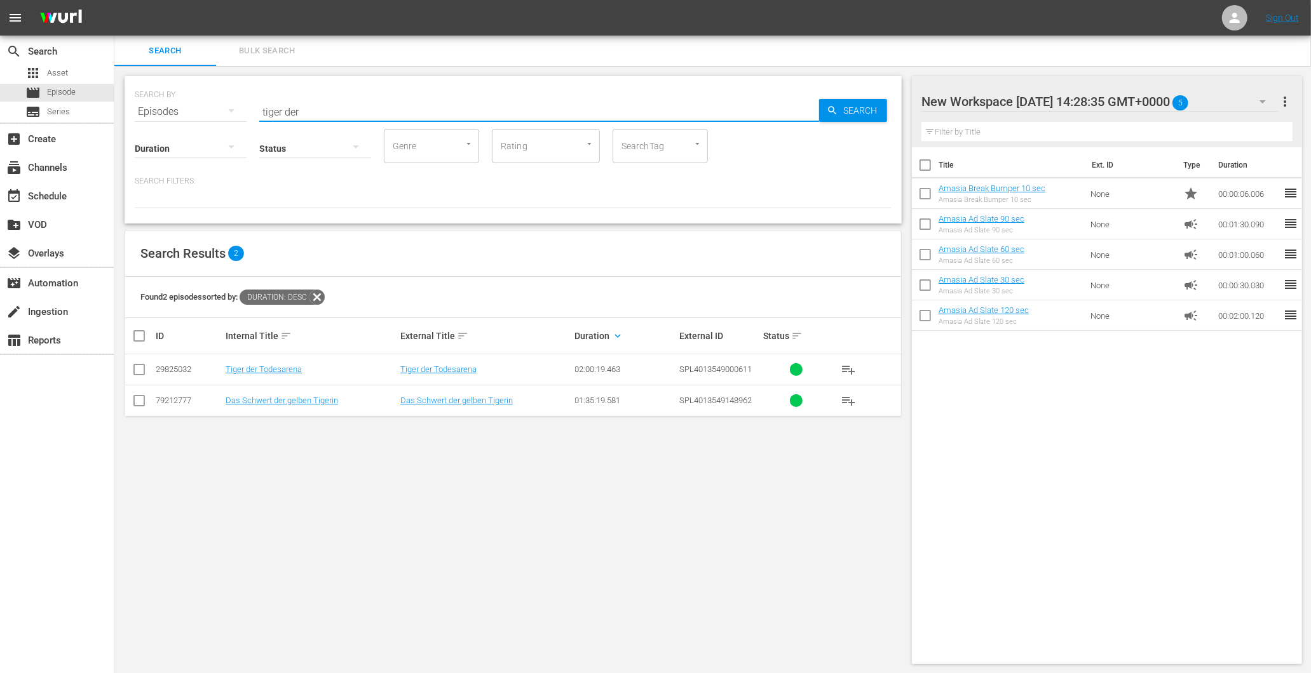
click at [341, 104] on input "tiger der" at bounding box center [539, 112] width 560 height 30
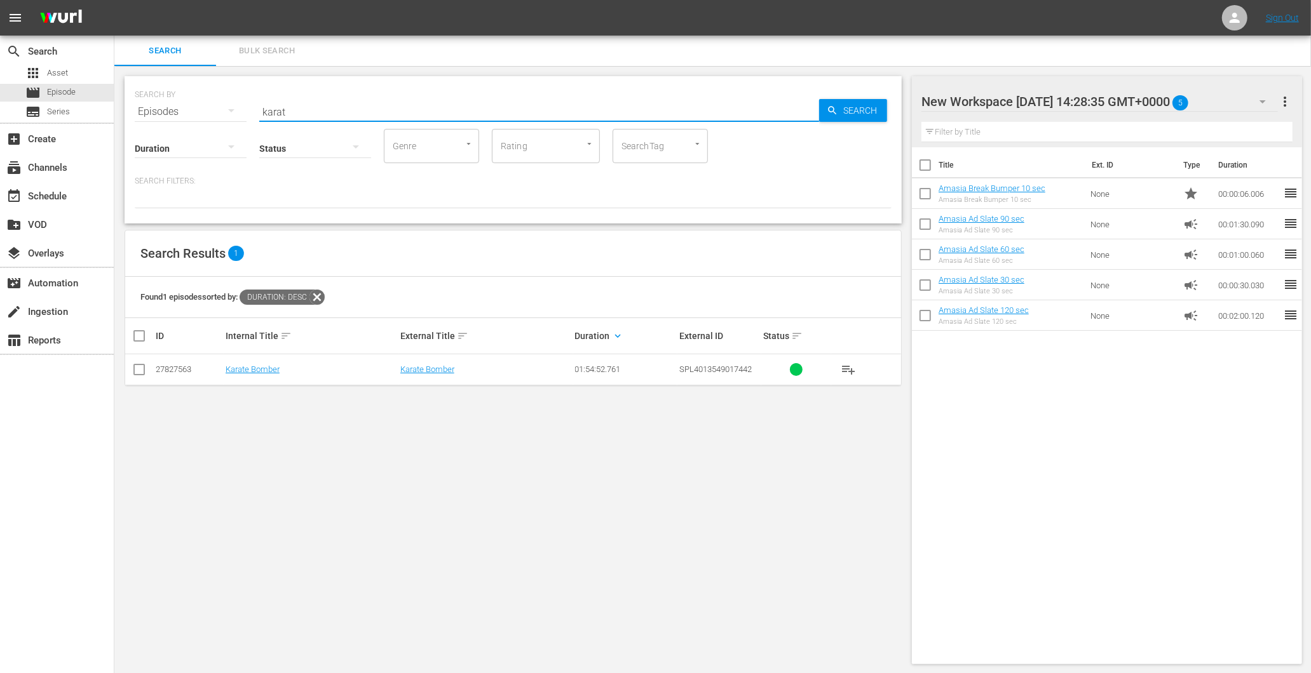
type input "karat"
click at [271, 377] on td "Karate Bomber" at bounding box center [311, 370] width 175 height 31
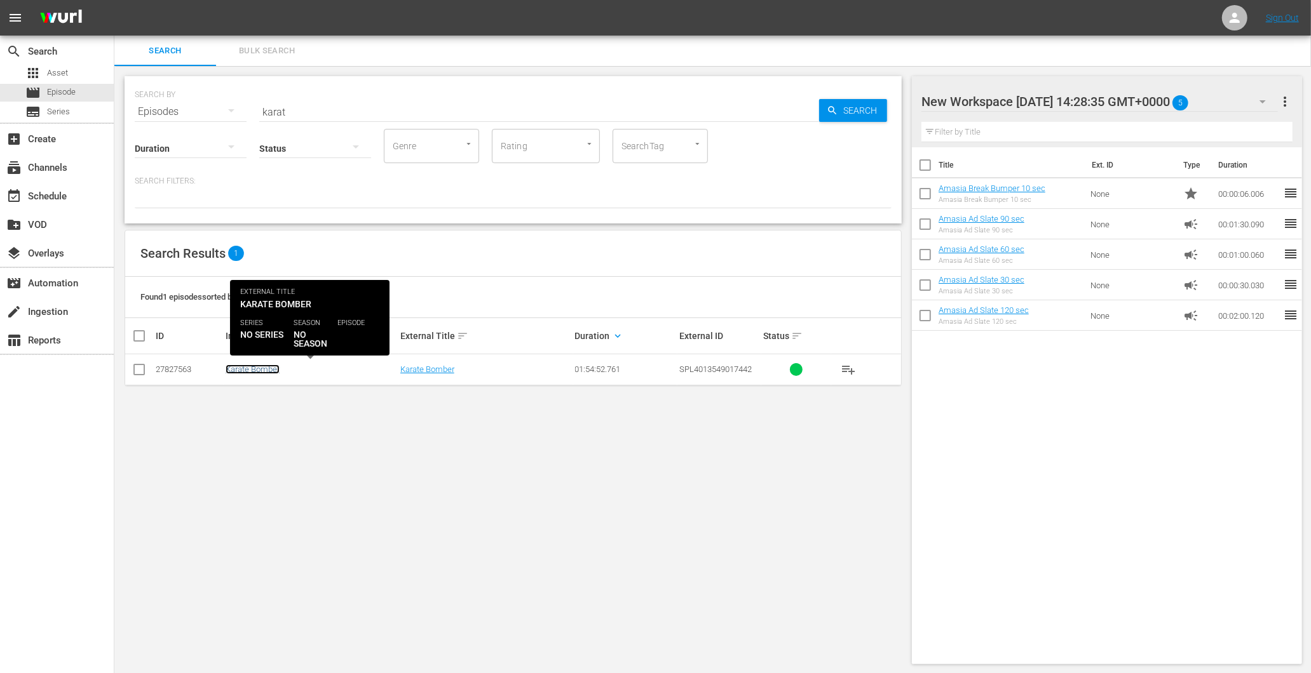
click at [260, 367] on link "Karate Bomber" at bounding box center [253, 370] width 54 height 10
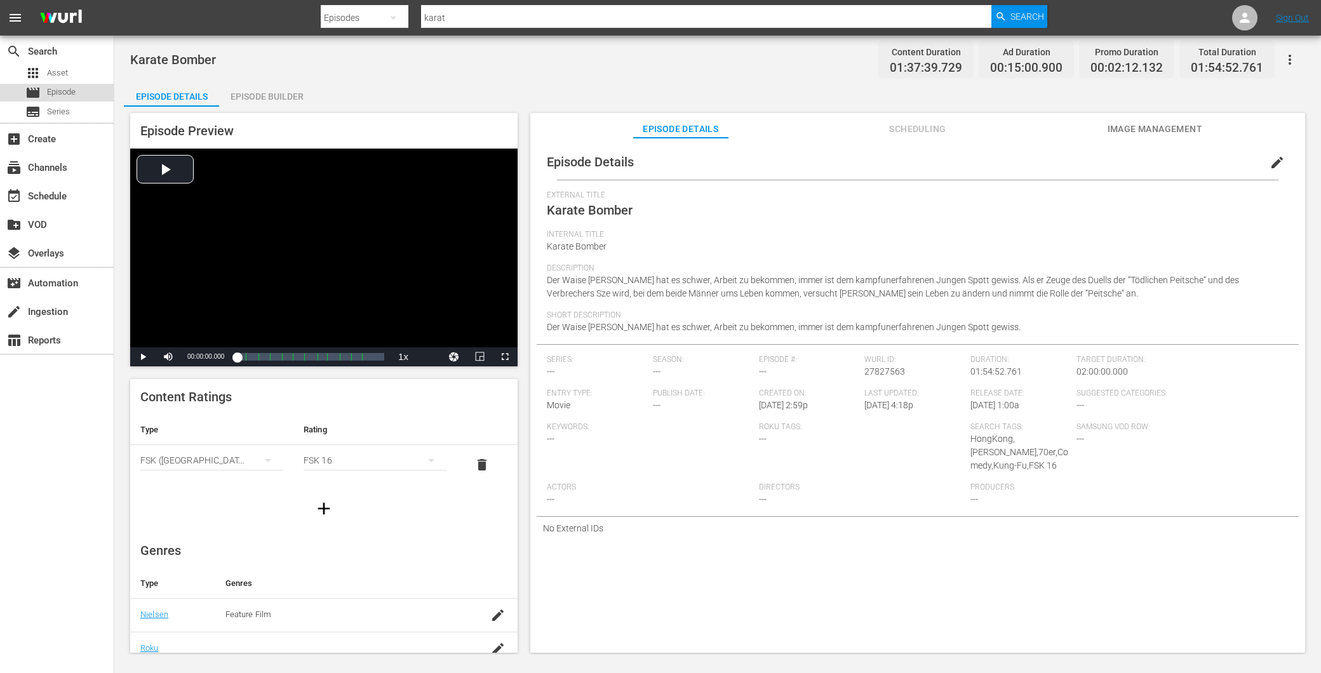
click at [52, 86] on span "Episode" at bounding box center [61, 92] width 29 height 13
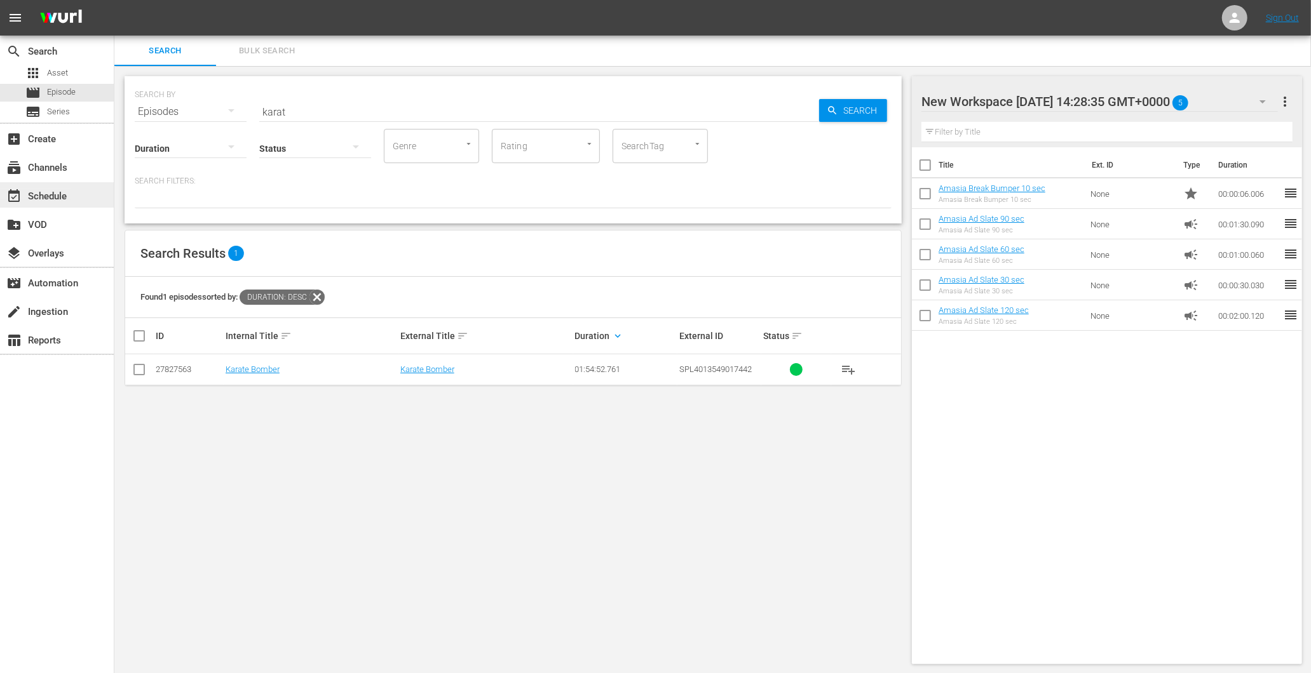
click at [64, 193] on div "event_available Schedule" at bounding box center [35, 194] width 71 height 11
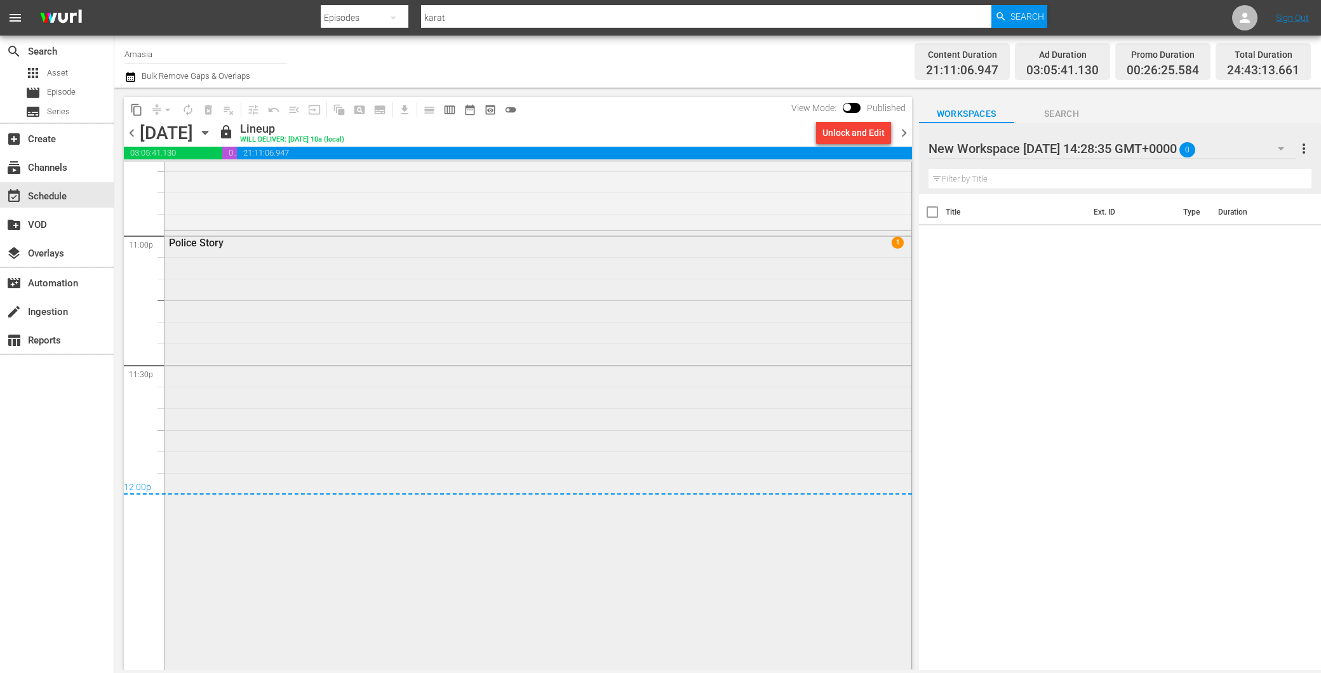
scroll to position [5963, 0]
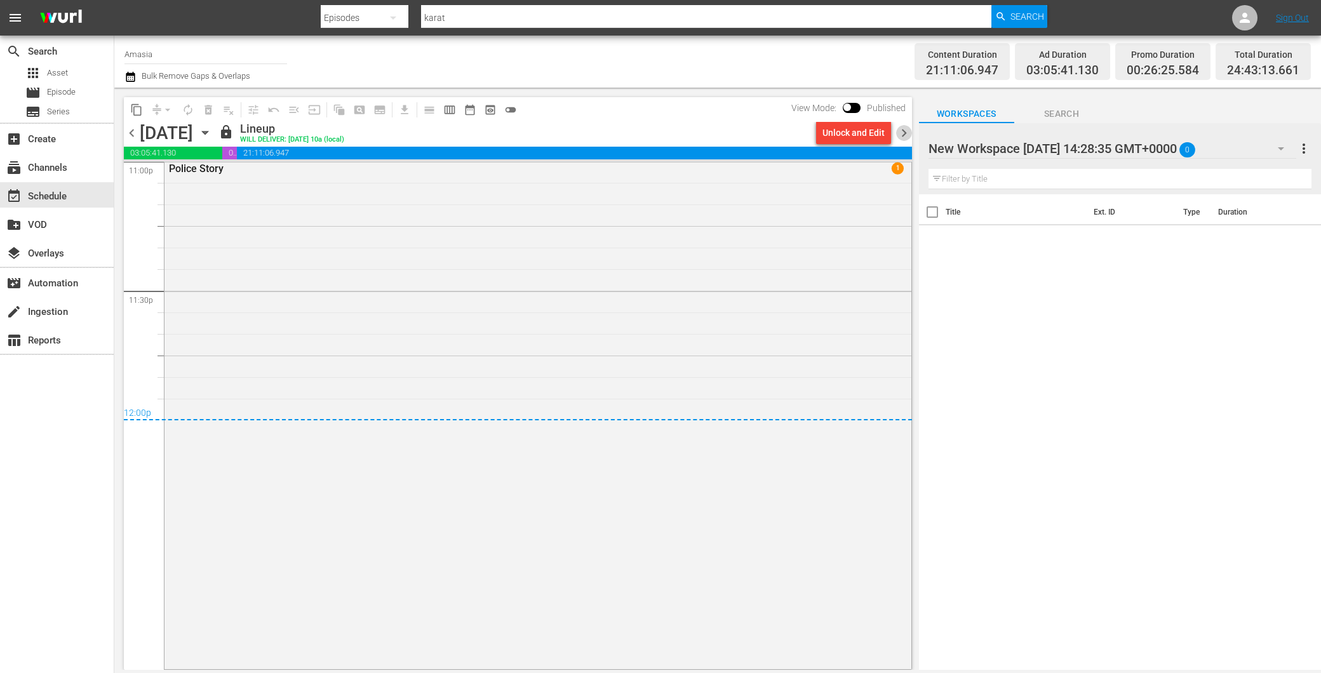
click at [910, 127] on span "chevron_right" at bounding box center [904, 133] width 16 height 16
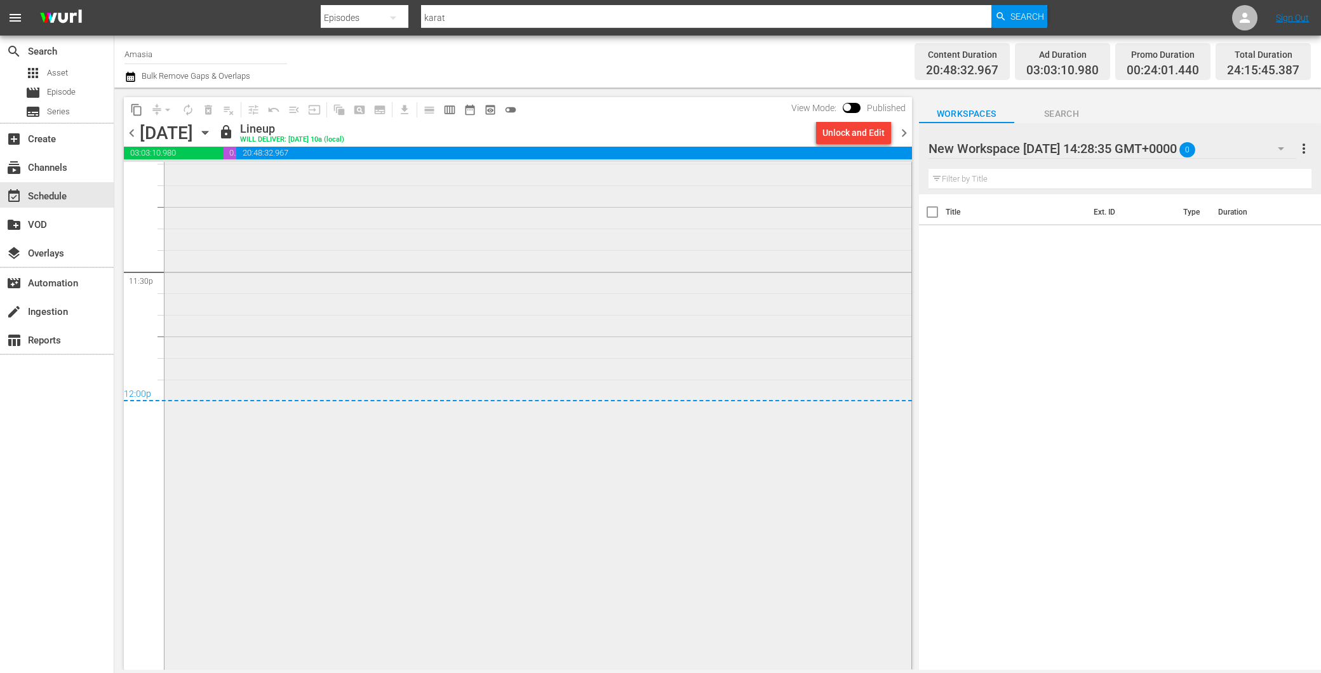
scroll to position [6031, 0]
click at [909, 127] on span "chevron_right" at bounding box center [904, 133] width 16 height 16
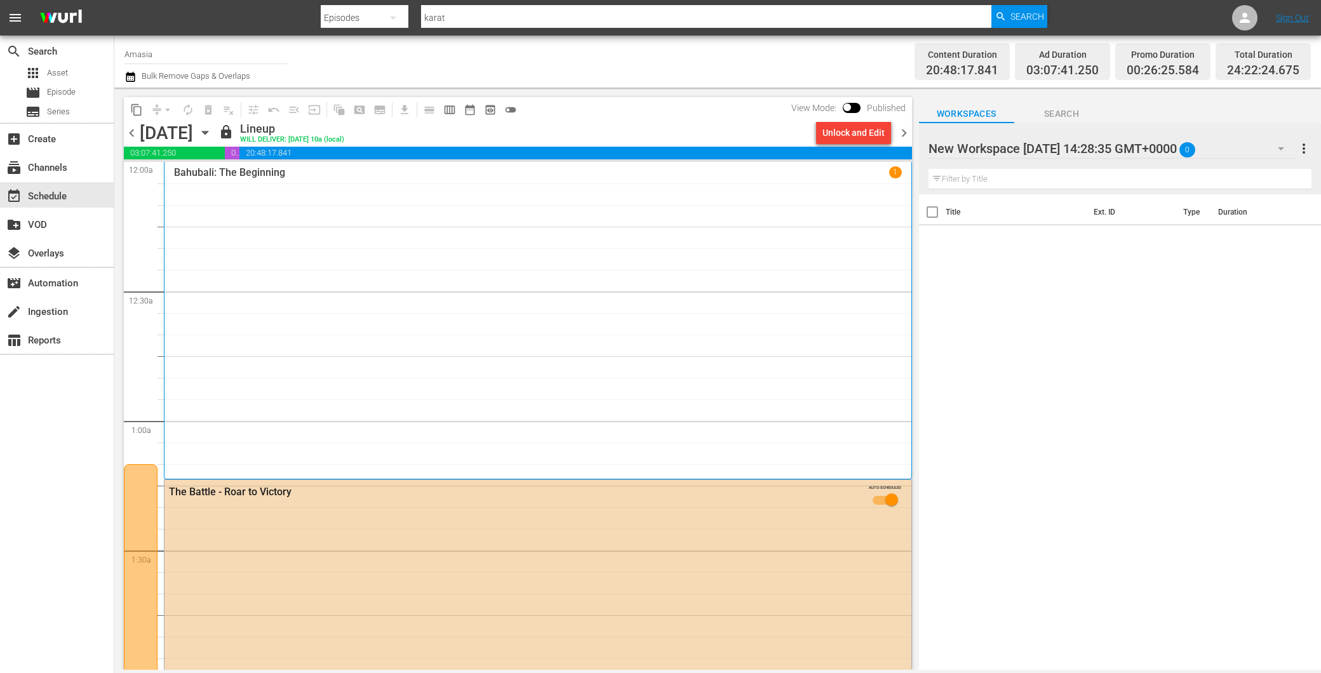
click at [909, 130] on span "chevron_right" at bounding box center [904, 133] width 16 height 16
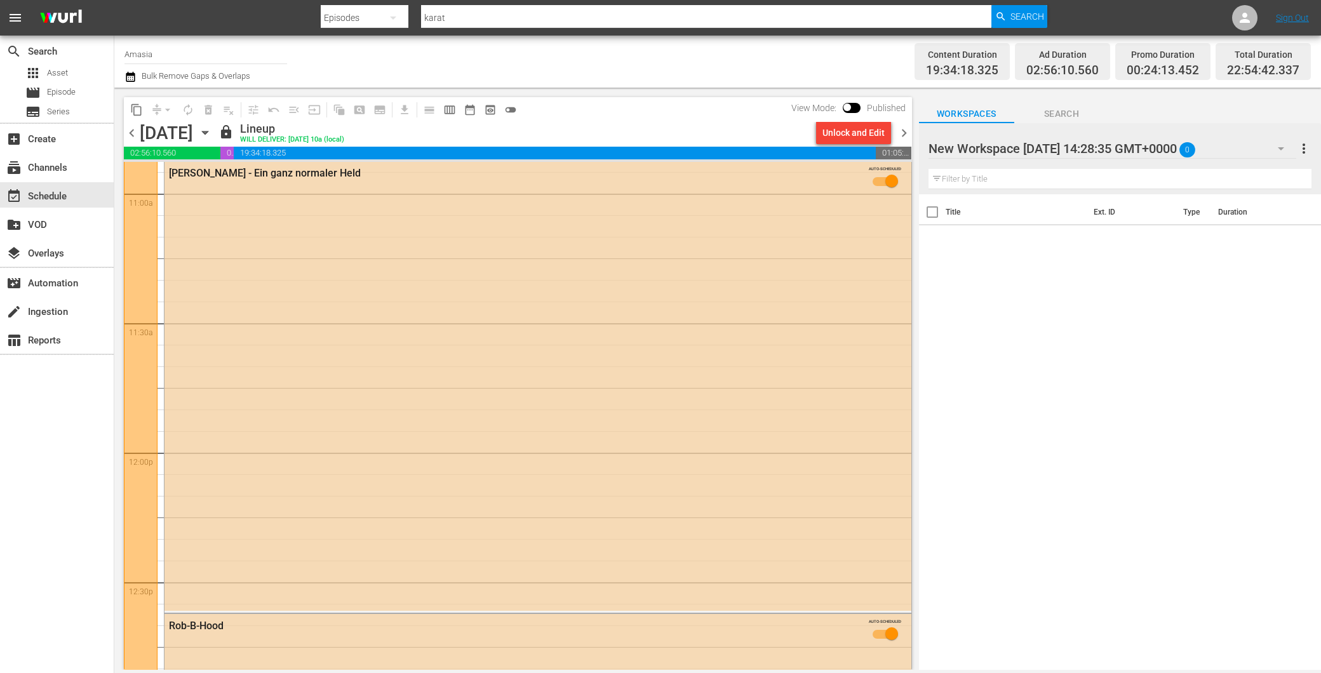
scroll to position [2612, 0]
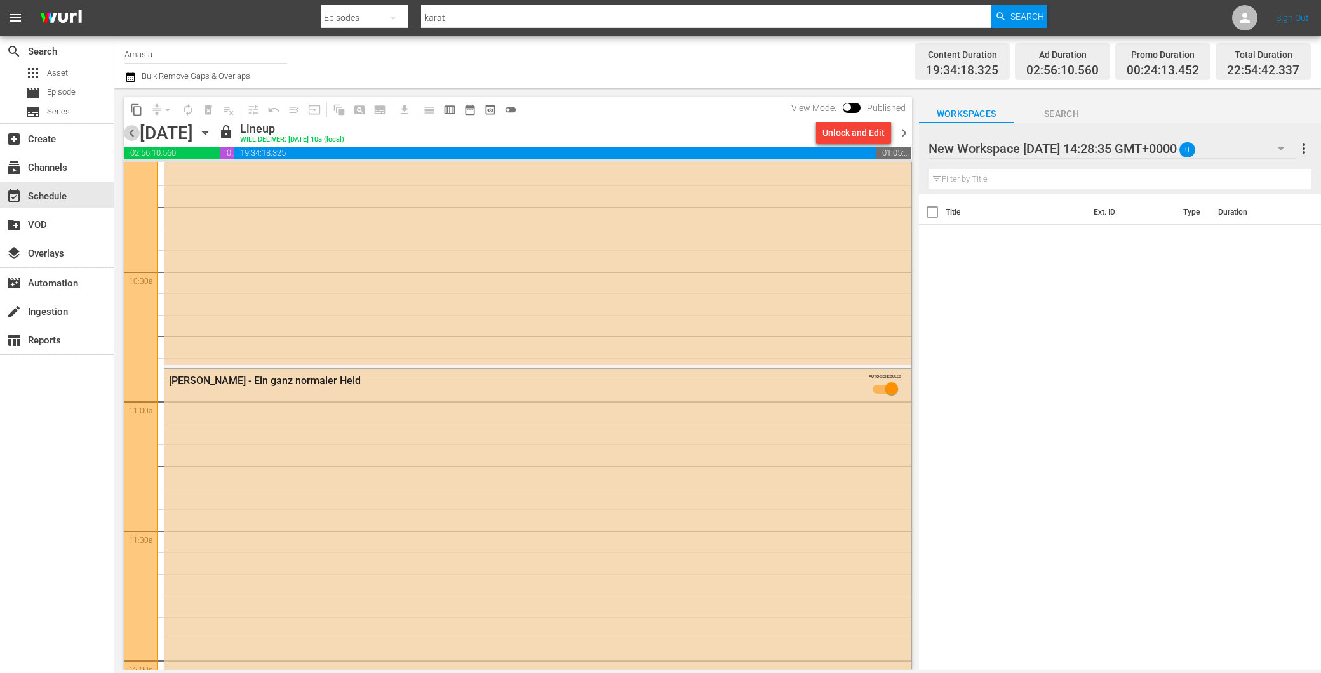
click at [129, 129] on span "chevron_left" at bounding box center [132, 133] width 16 height 16
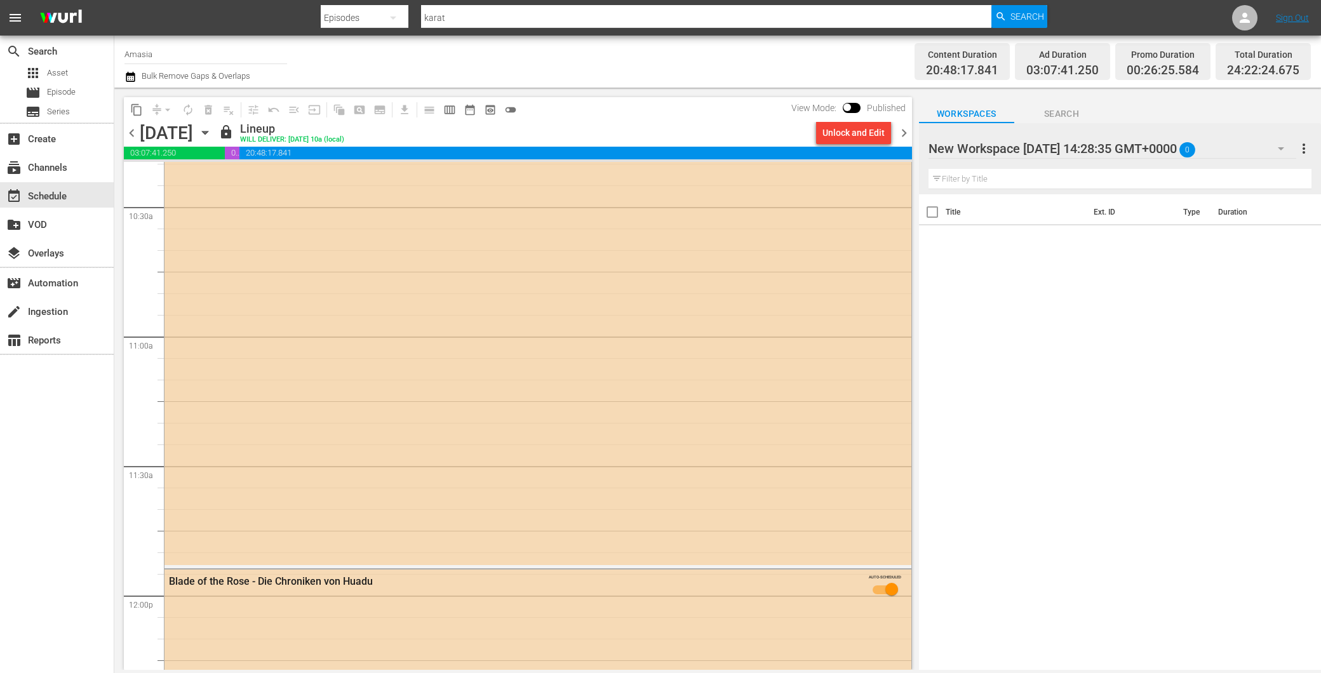
click at [849, 129] on div "Unlock and Edit" at bounding box center [854, 132] width 62 height 23
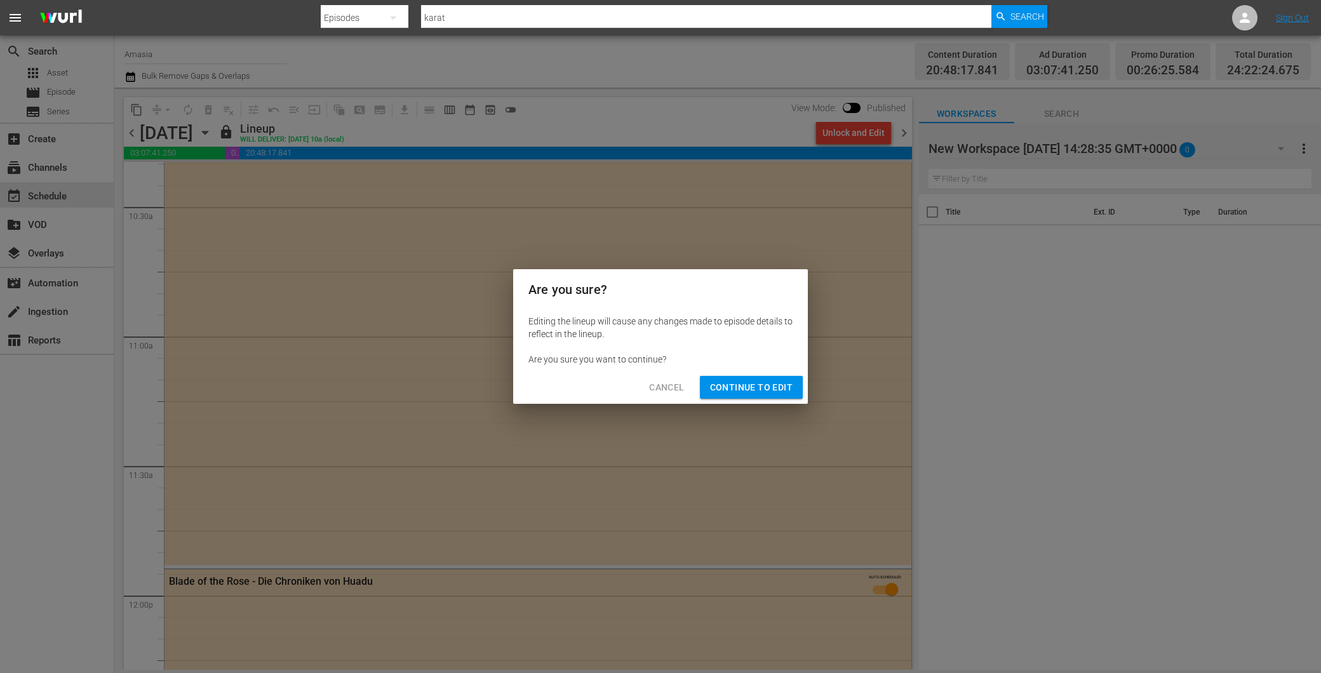
click at [746, 388] on span "Continue to Edit" at bounding box center [751, 388] width 83 height 16
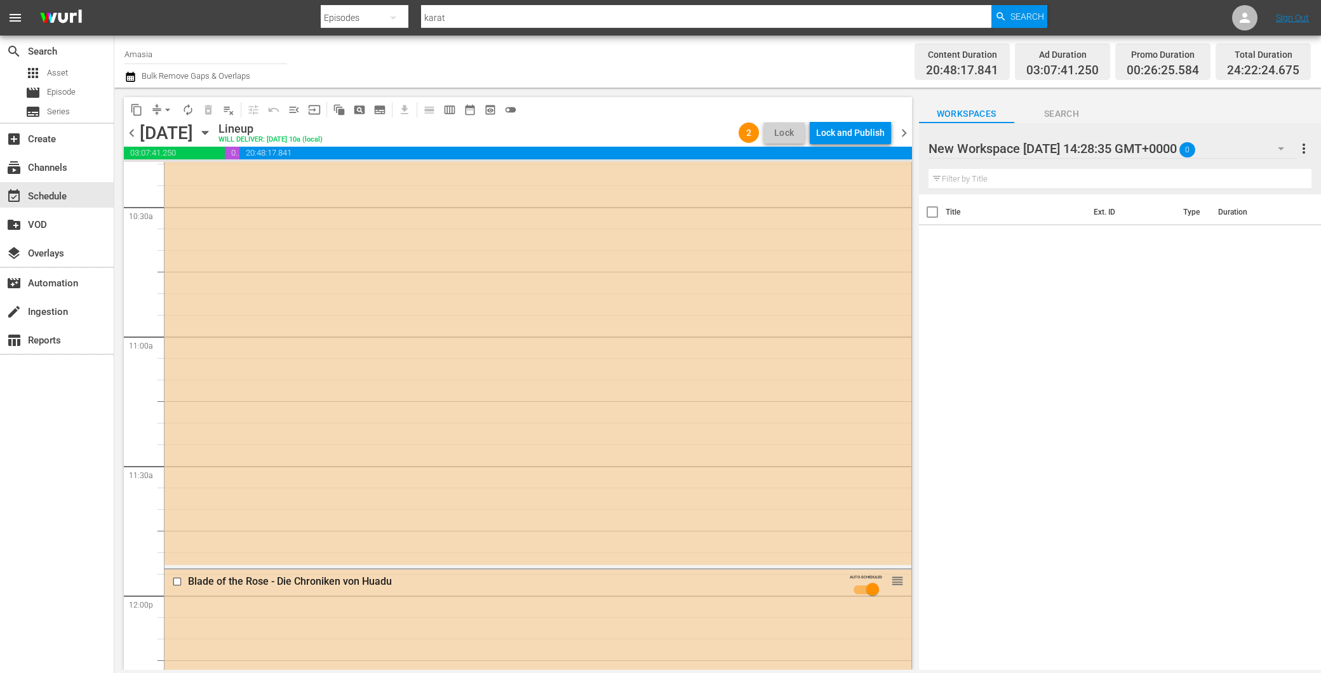
drag, startPoint x: 912, startPoint y: 380, endPoint x: 906, endPoint y: 262, distance: 118.3
click at [907, 262] on div "content_copy compress arrow_drop_down autorenew_outlined delete_forever_outline…" at bounding box center [514, 379] width 801 height 583
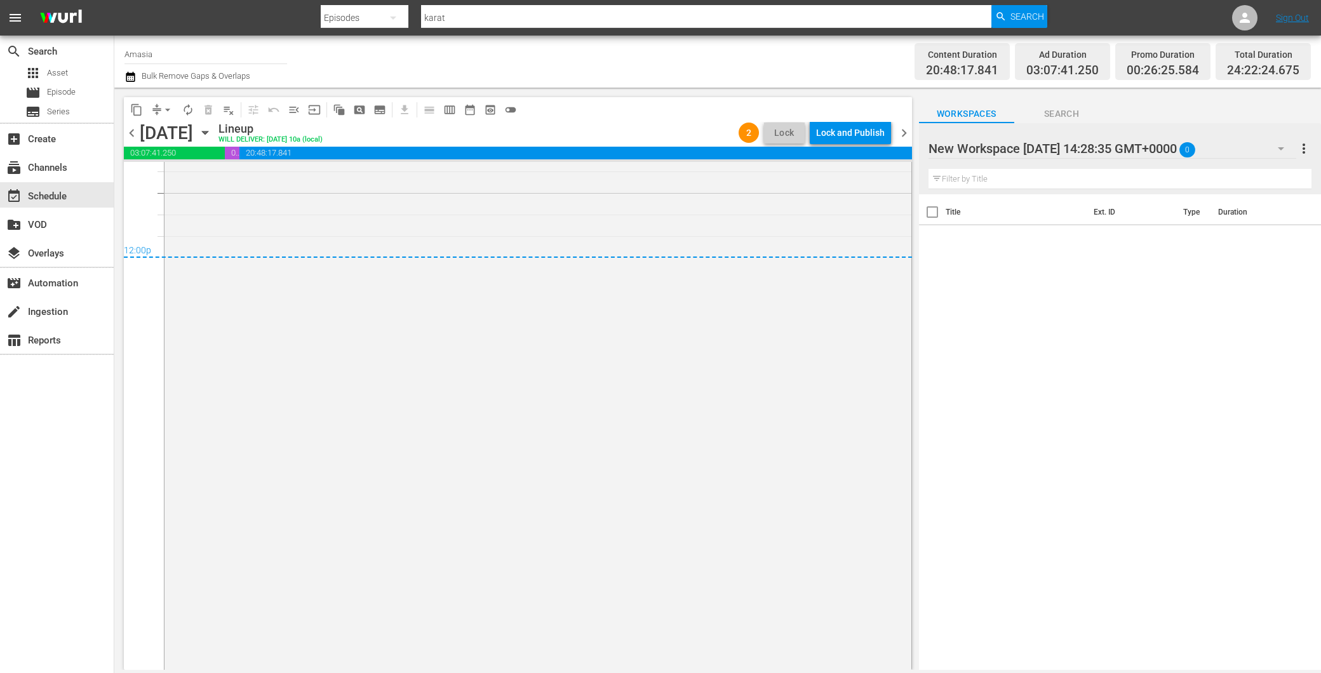
scroll to position [6128, 0]
click at [848, 132] on div "Lock and Publish" at bounding box center [850, 132] width 69 height 23
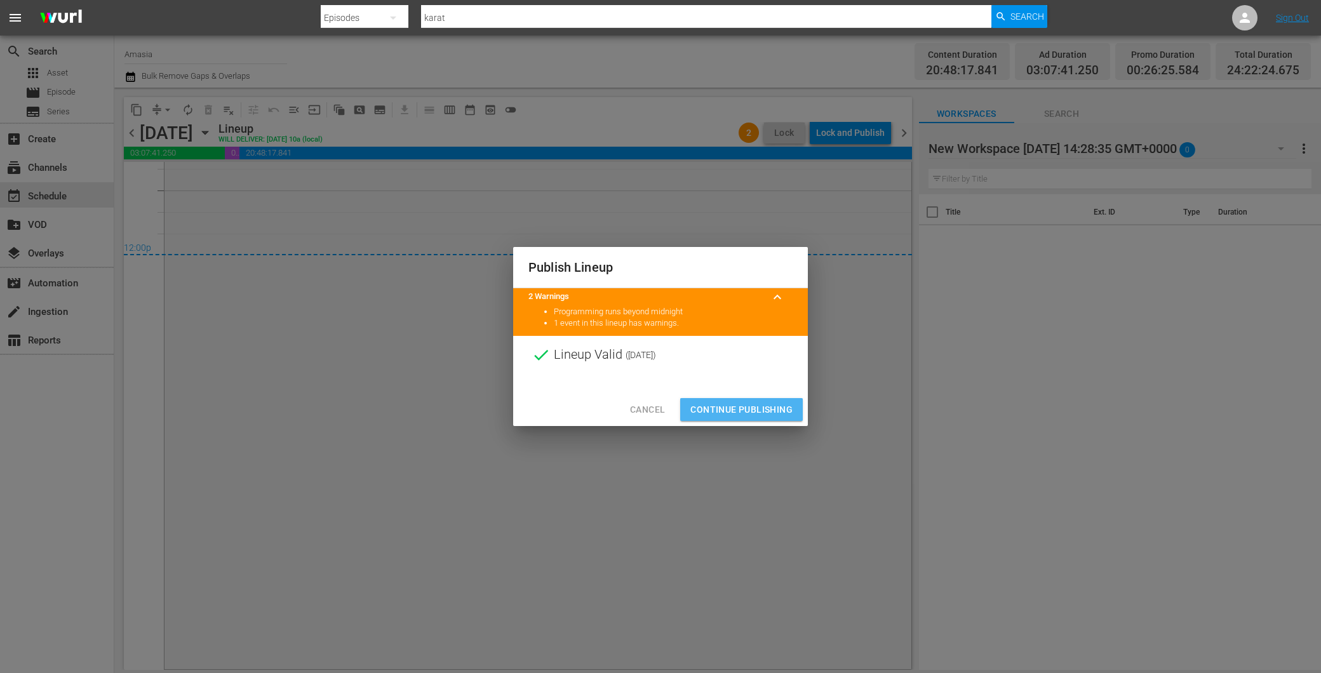
click at [715, 407] on span "Continue Publishing" at bounding box center [742, 410] width 102 height 16
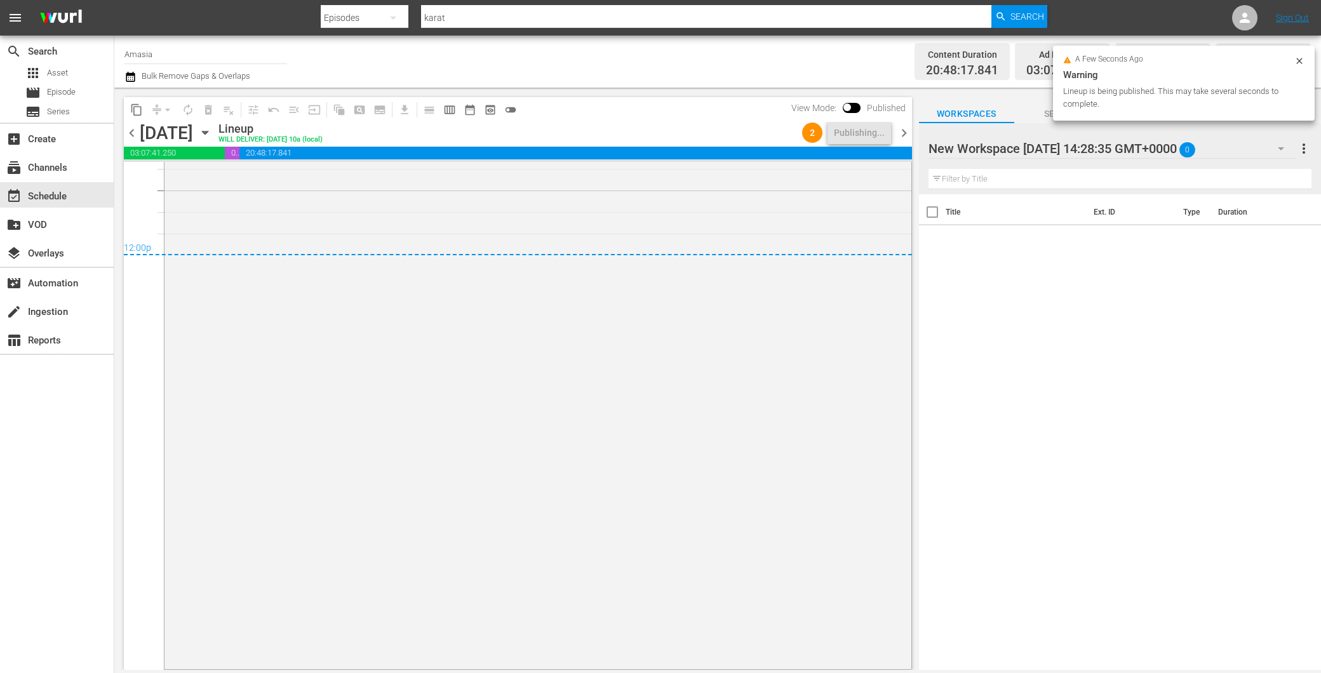
click at [901, 135] on span "chevron_right" at bounding box center [904, 133] width 16 height 16
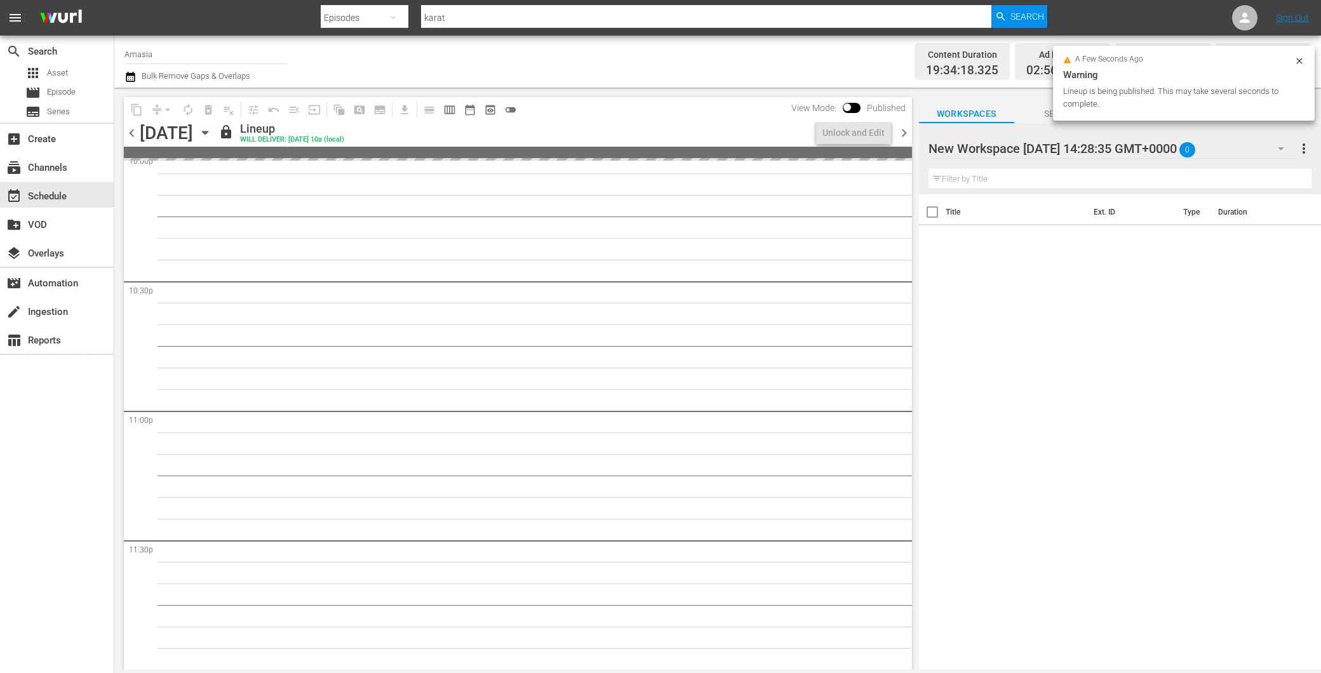
scroll to position [6126, 0]
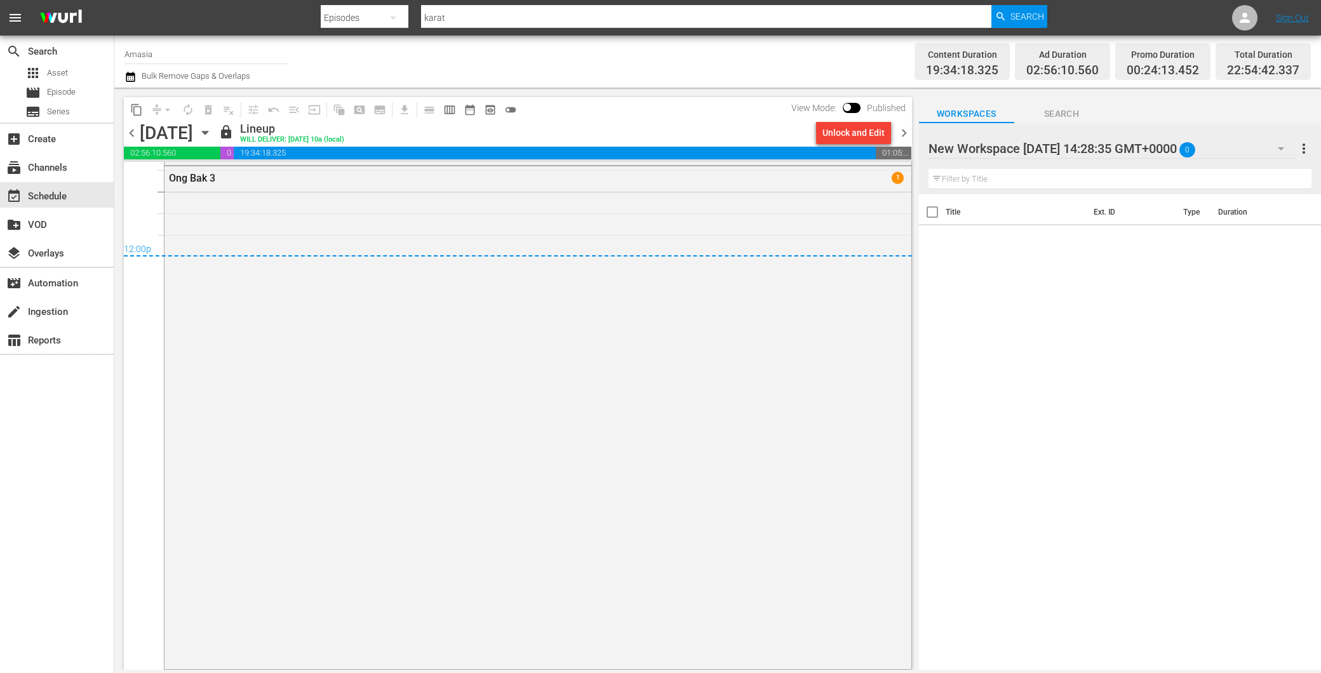
click at [133, 133] on span "chevron_left" at bounding box center [132, 133] width 16 height 16
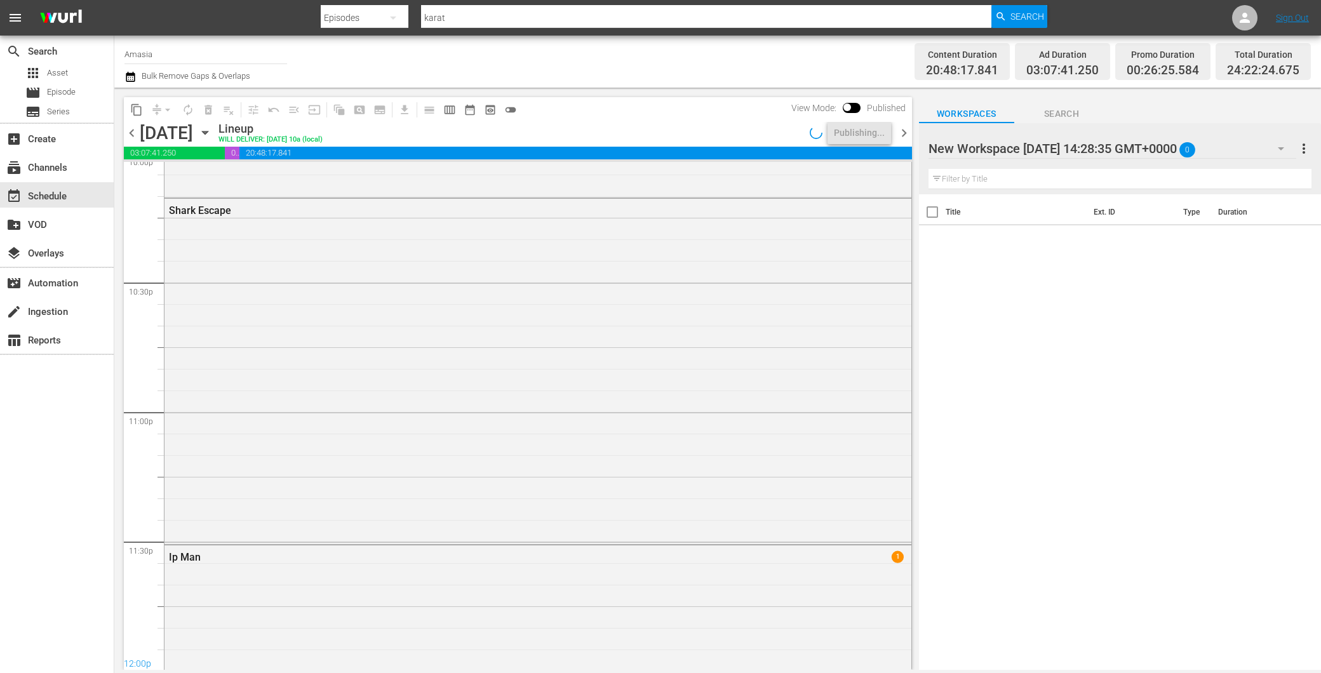
scroll to position [6128, 0]
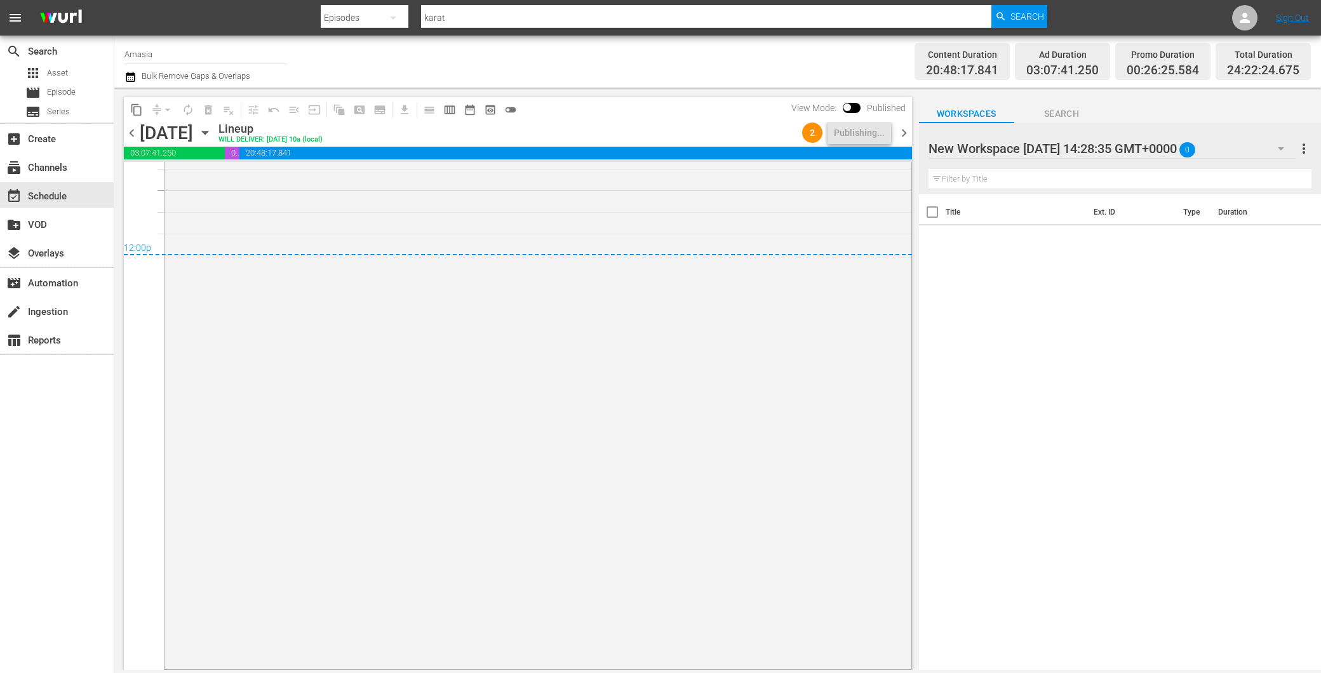
click at [895, 117] on div "View Mode: Published" at bounding box center [848, 108] width 127 height 22
click at [904, 129] on span "chevron_right" at bounding box center [904, 133] width 16 height 16
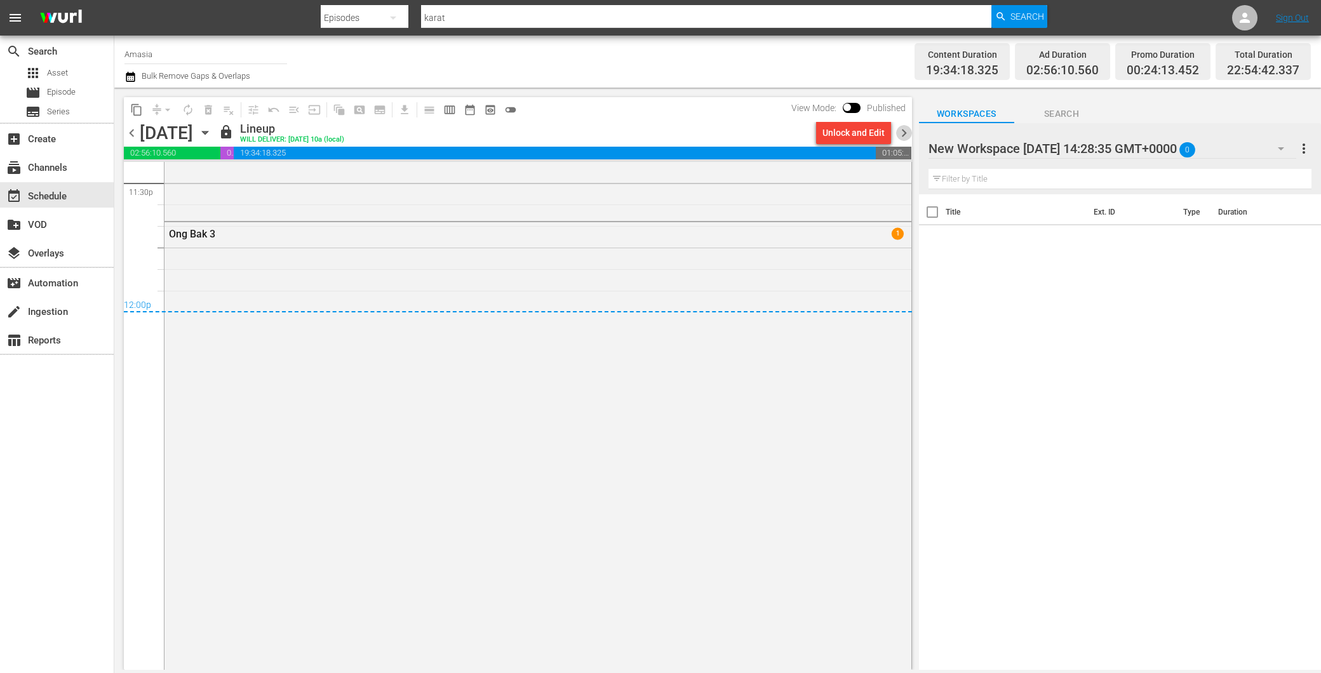
click at [903, 125] on span "chevron_right" at bounding box center [904, 133] width 16 height 16
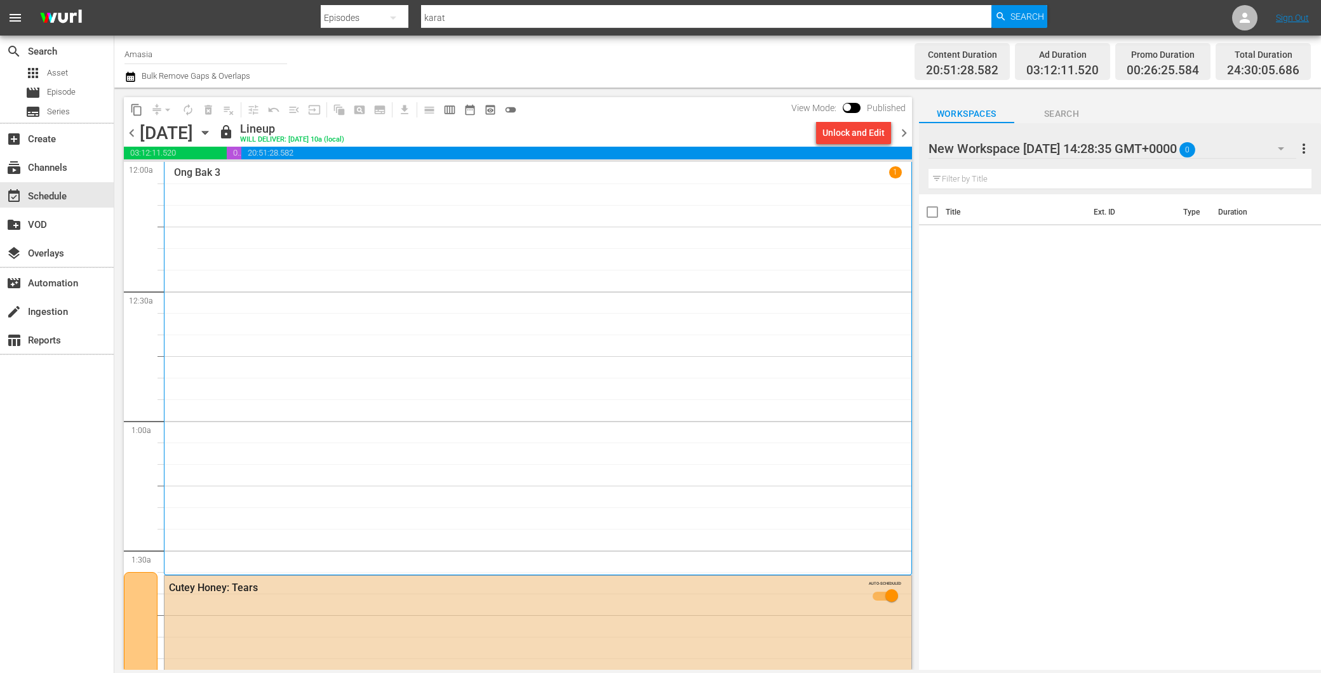
click at [900, 125] on span "chevron_right" at bounding box center [904, 133] width 16 height 16
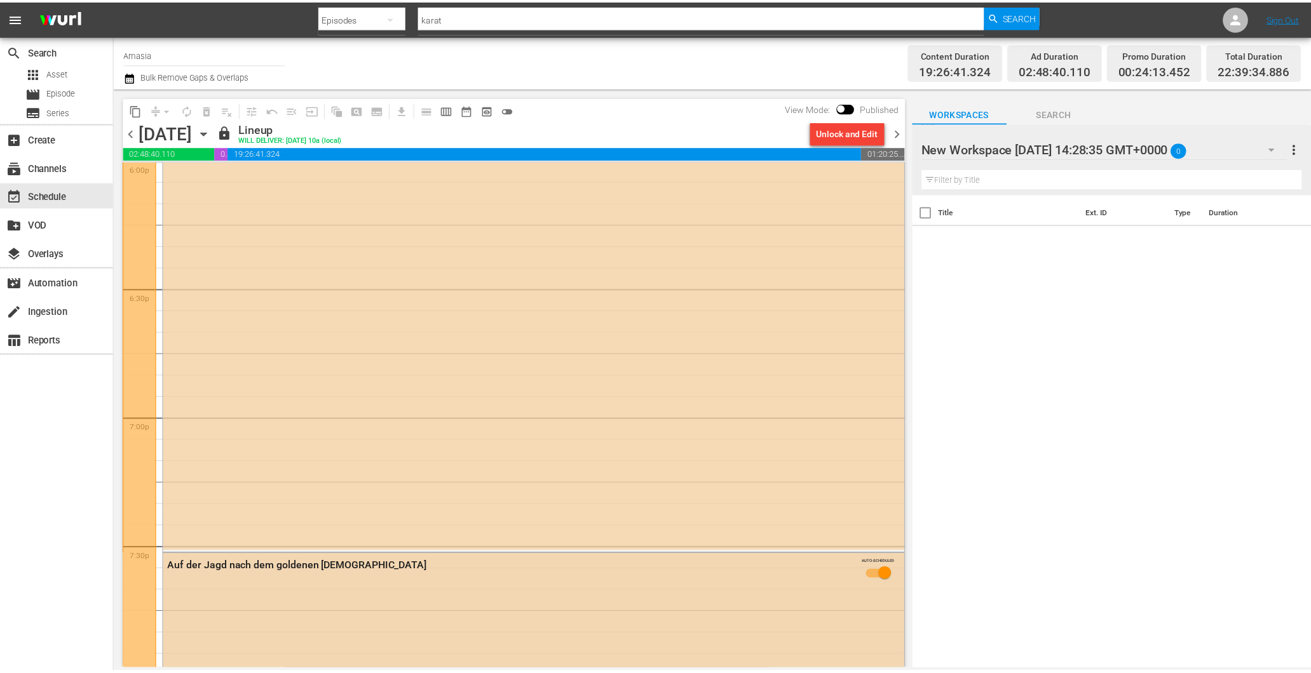
scroll to position [5001, 0]
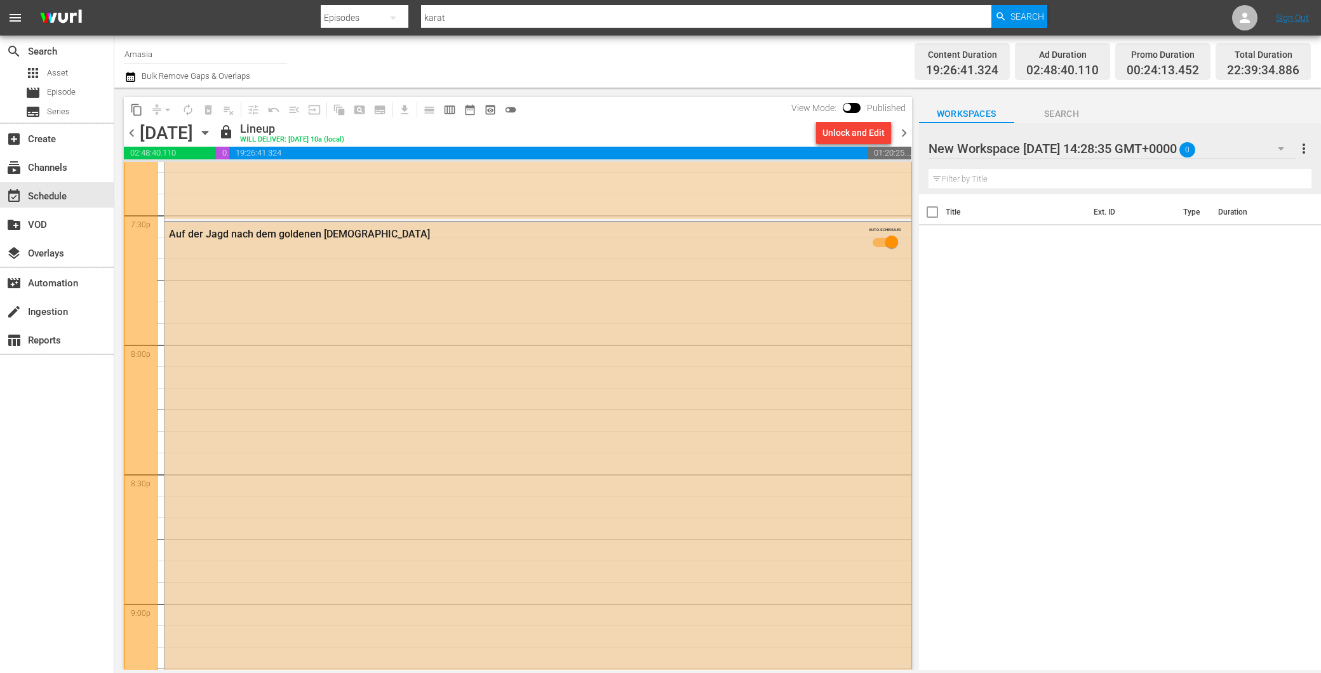
click at [337, 464] on div "Auf der Jagd nach dem goldenen Buddha AUTO-SCHEDULED" at bounding box center [538, 464] width 747 height 485
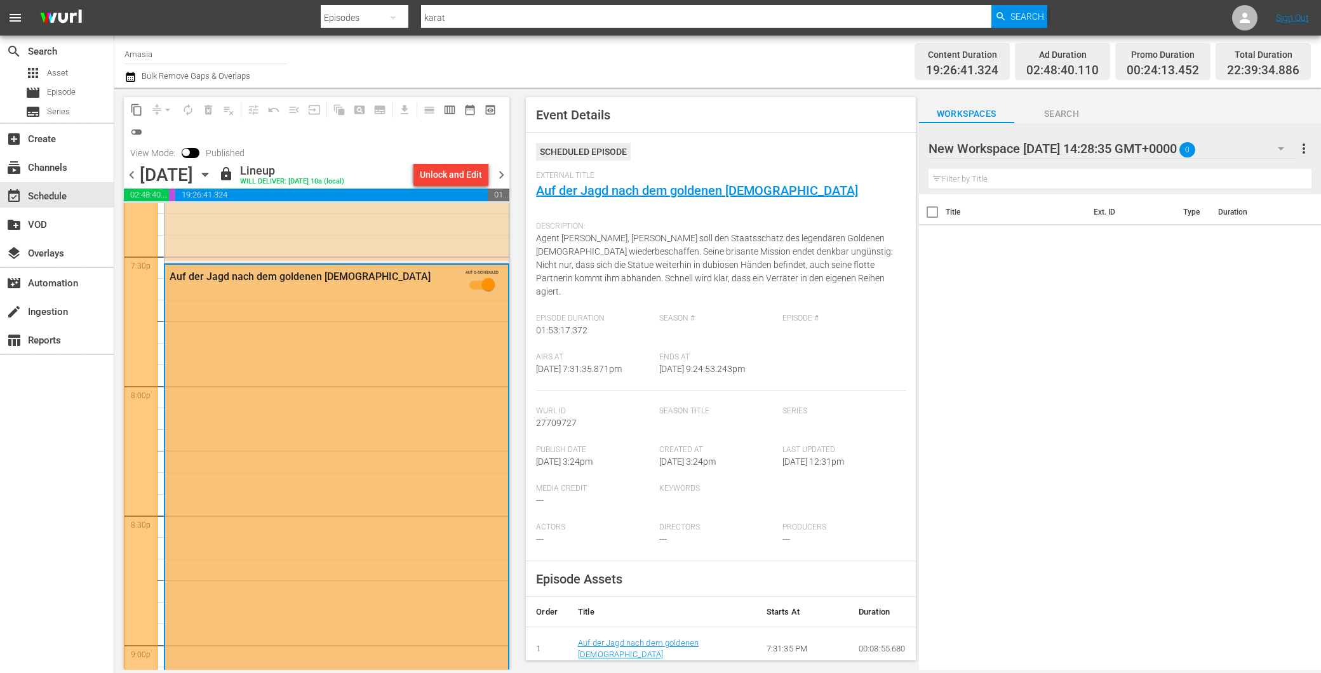
click at [626, 200] on div "External Title Auf der Jagd nach dem goldenen Buddha" at bounding box center [720, 193] width 369 height 44
click at [630, 185] on link "Auf der Jagd nach dem goldenen [DEMOGRAPHIC_DATA]" at bounding box center [697, 190] width 322 height 15
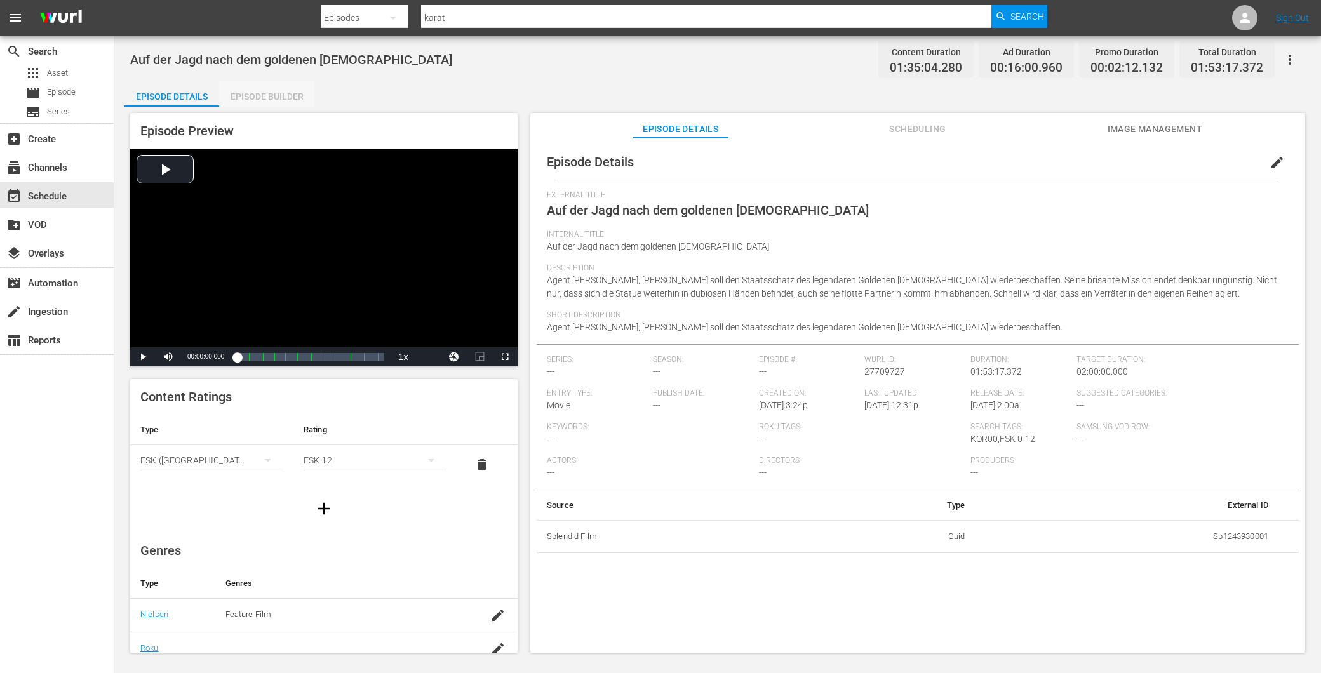
click at [262, 91] on div "Episode Builder" at bounding box center [266, 96] width 95 height 30
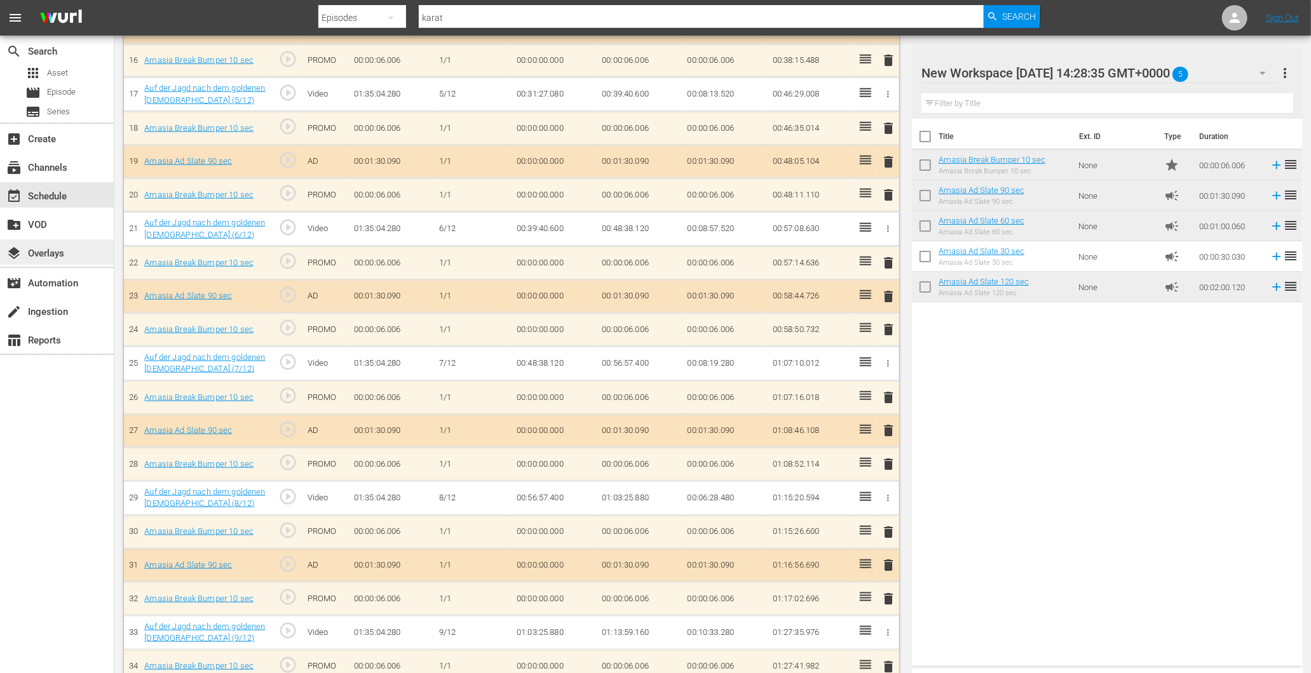
scroll to position [1058, 0]
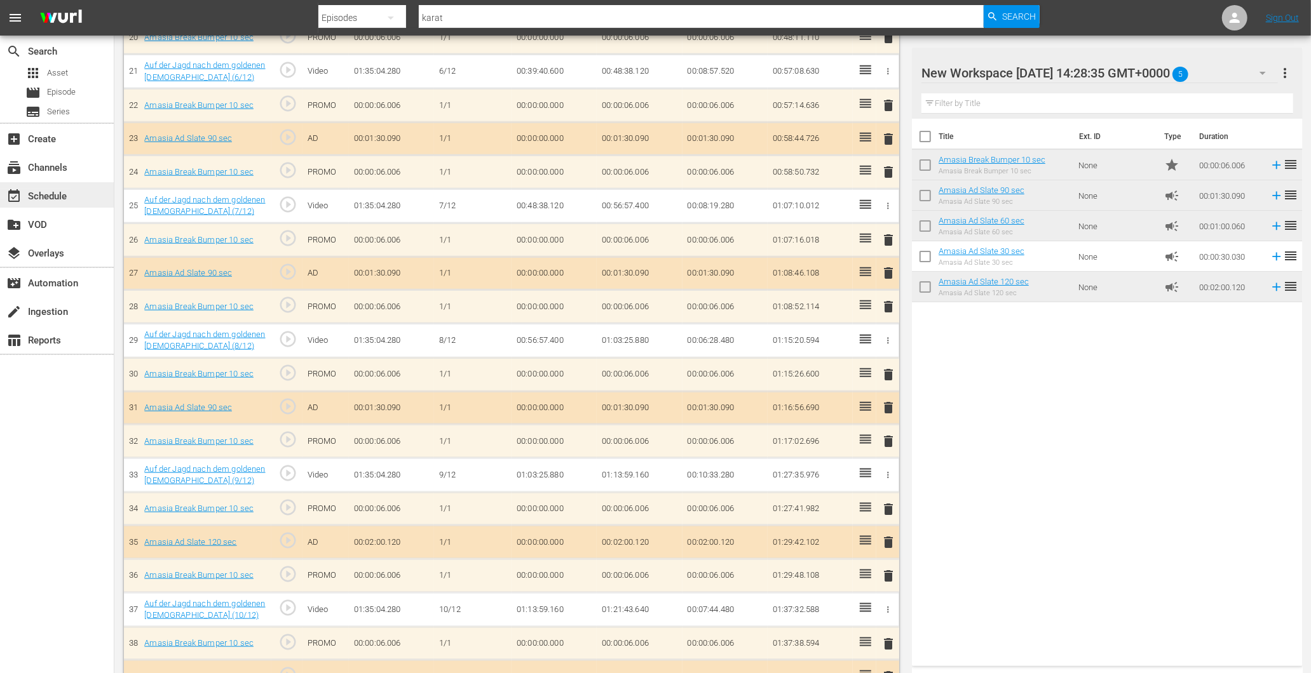
click at [68, 193] on div "event_available Schedule" at bounding box center [35, 194] width 71 height 11
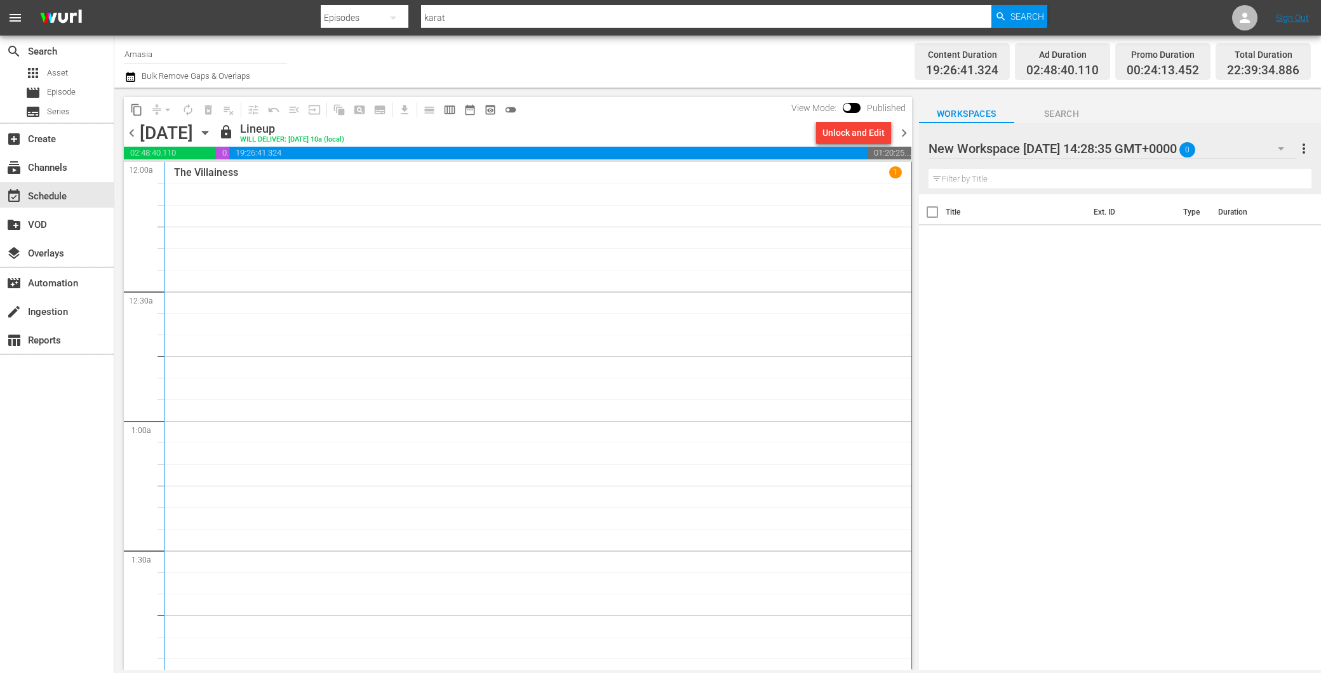
click at [904, 137] on span "chevron_right" at bounding box center [904, 133] width 16 height 16
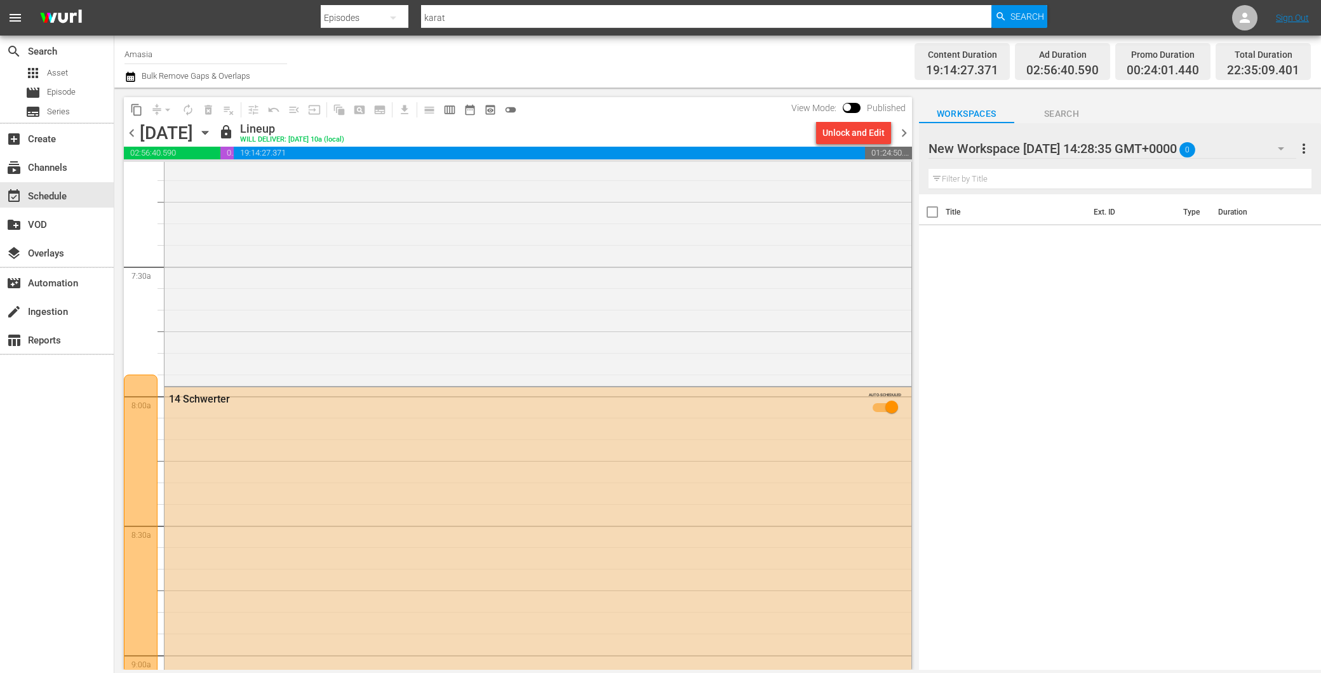
scroll to position [1741, 0]
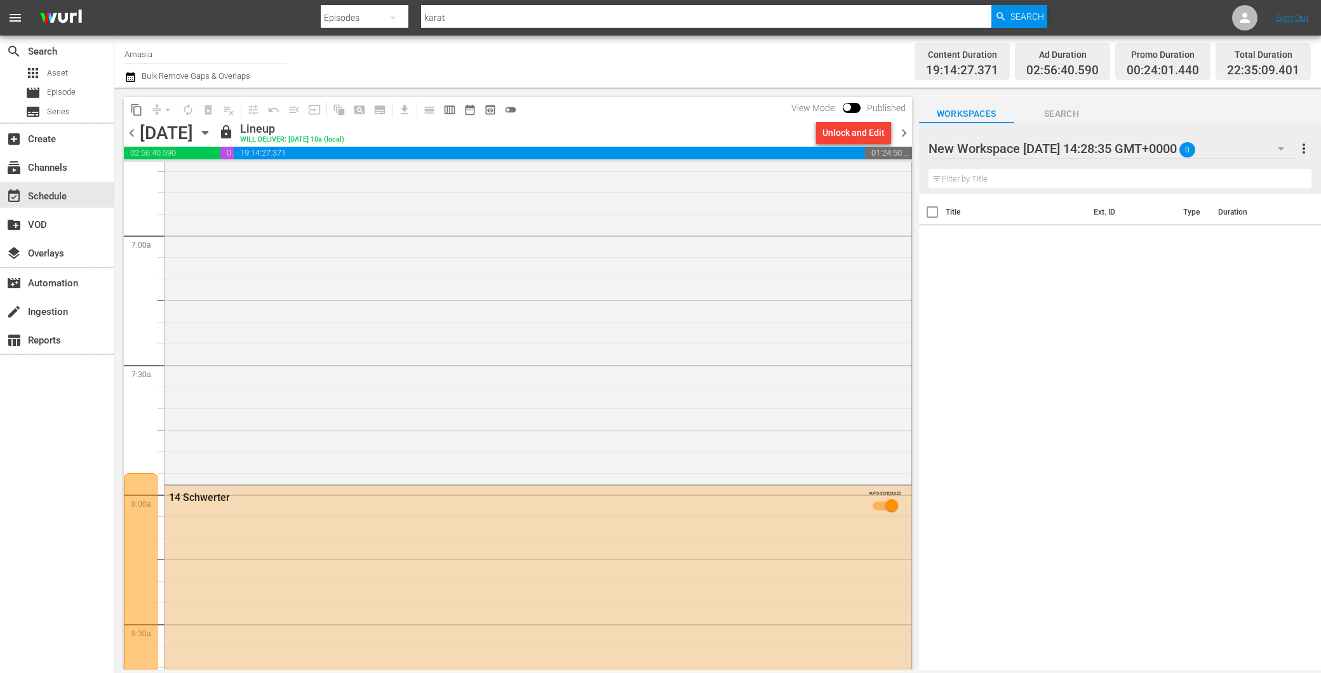
drag, startPoint x: 124, startPoint y: 137, endPoint x: 145, endPoint y: 122, distance: 25.9
click at [127, 137] on span "chevron_left" at bounding box center [132, 133] width 16 height 16
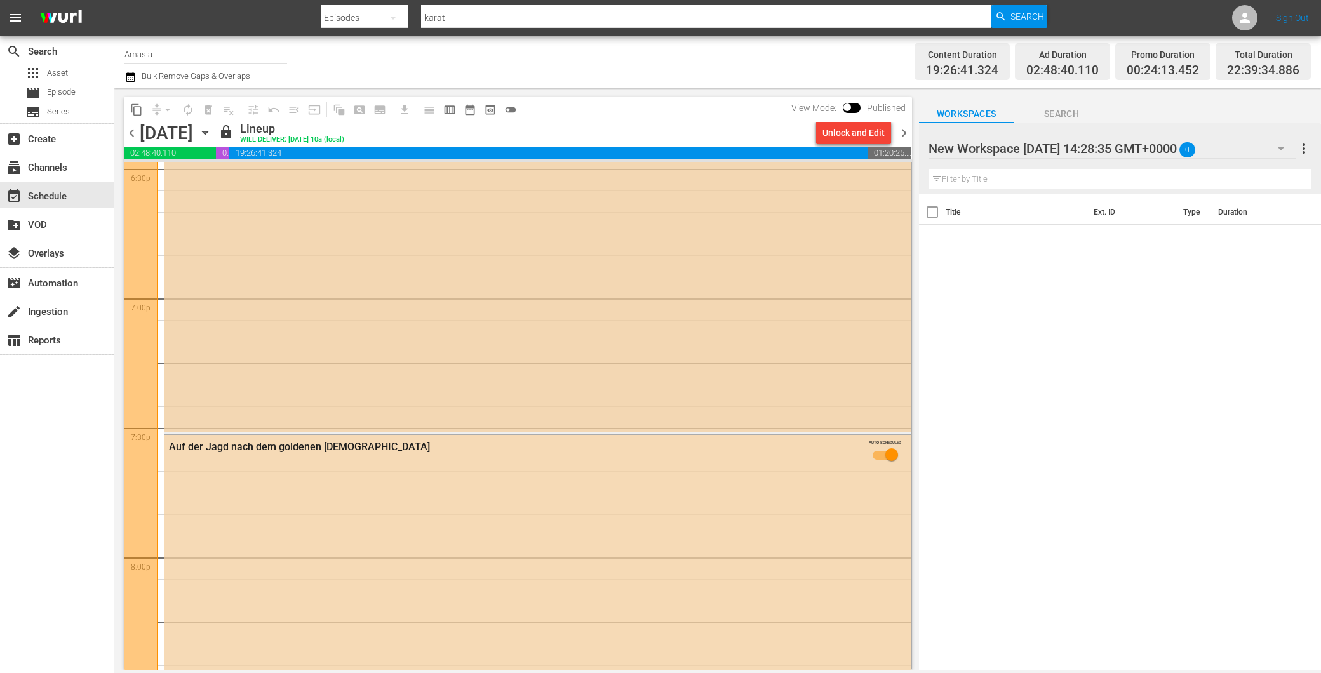
scroll to position [4776, 0]
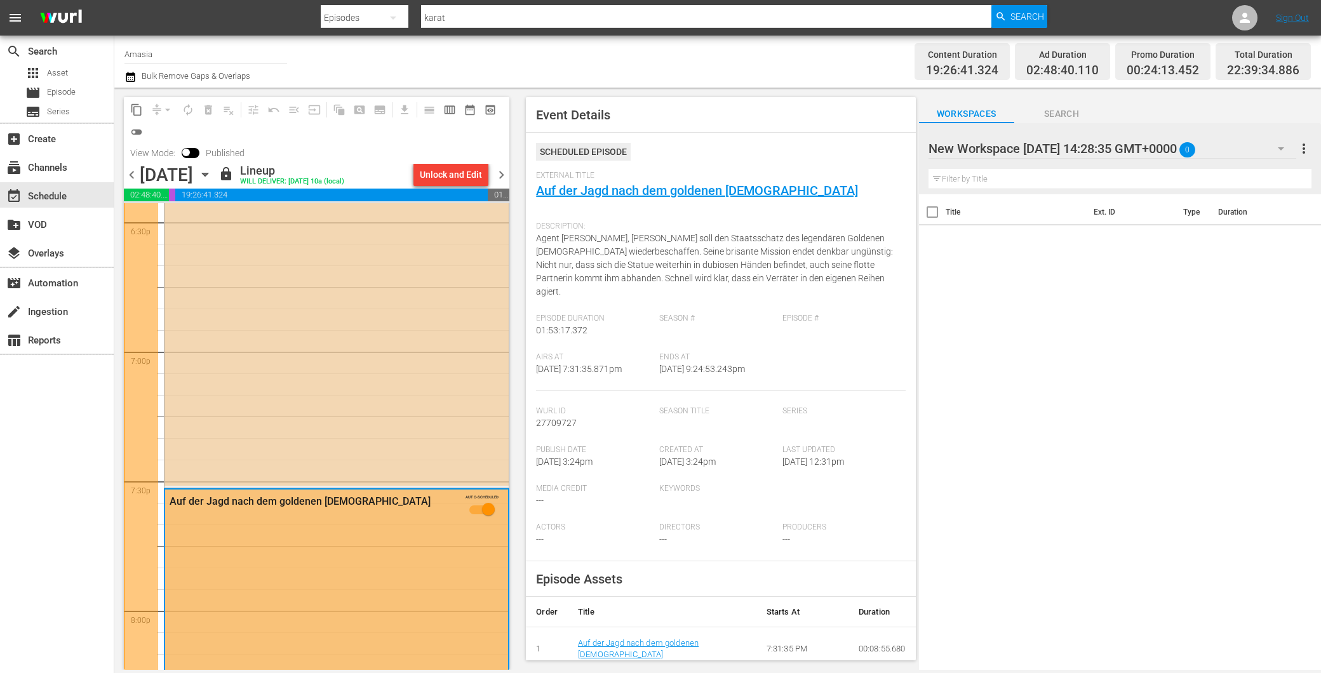
click at [243, 314] on div "The Suspect AUTO-SCHEDULED" at bounding box center [337, 16] width 344 height 939
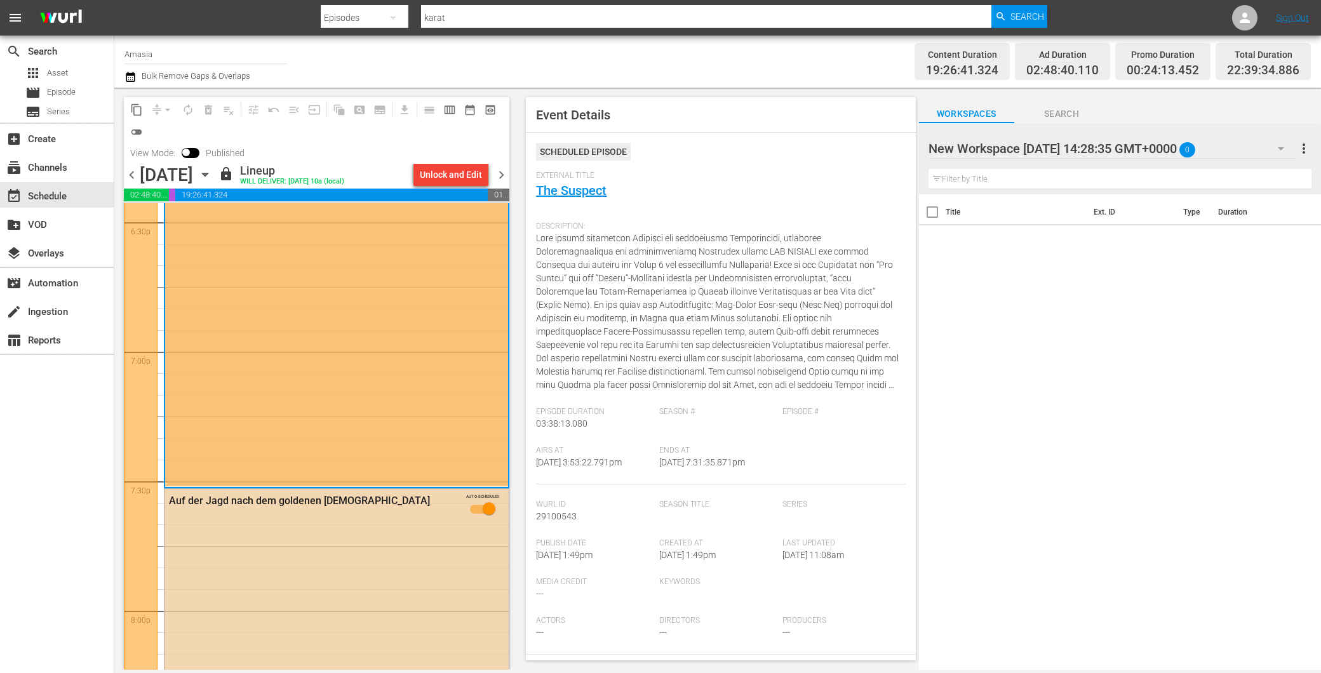
click at [307, 524] on div "Auf der Jagd nach dem goldenen Buddha AUTO-SCHEDULED" at bounding box center [337, 508] width 344 height 38
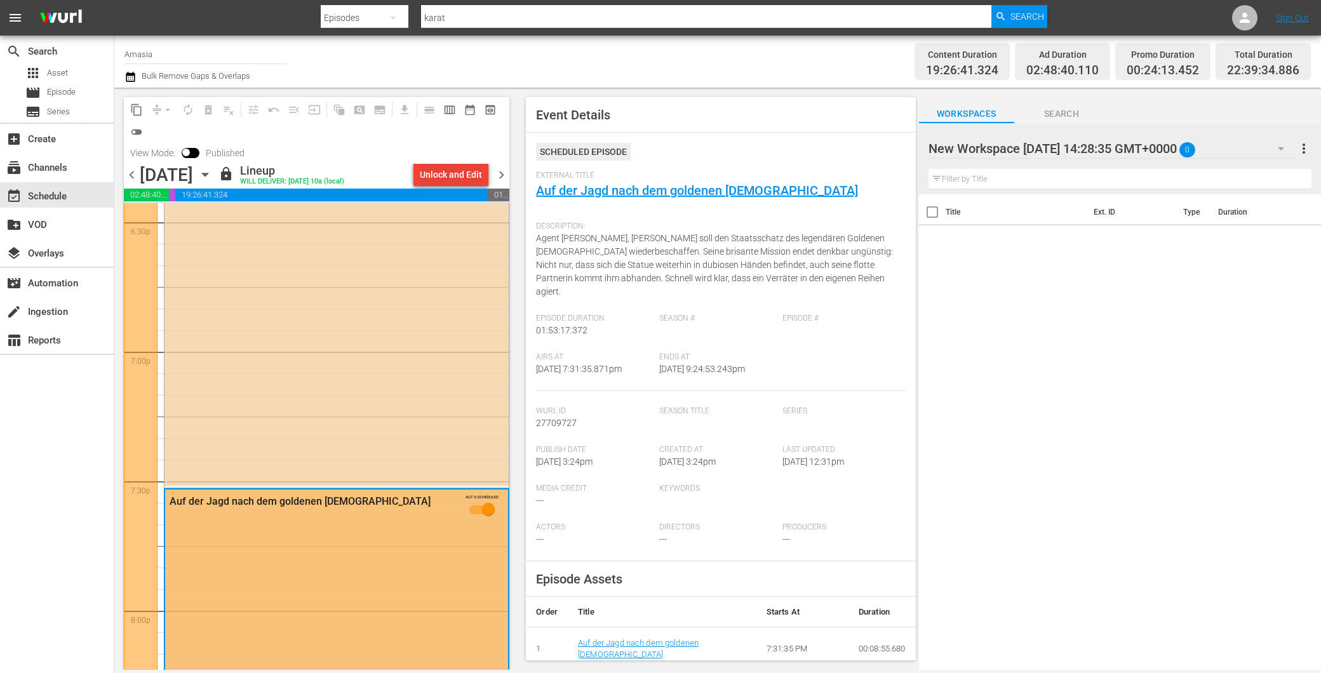
click at [430, 168] on div "Unlock and Edit" at bounding box center [451, 174] width 62 height 23
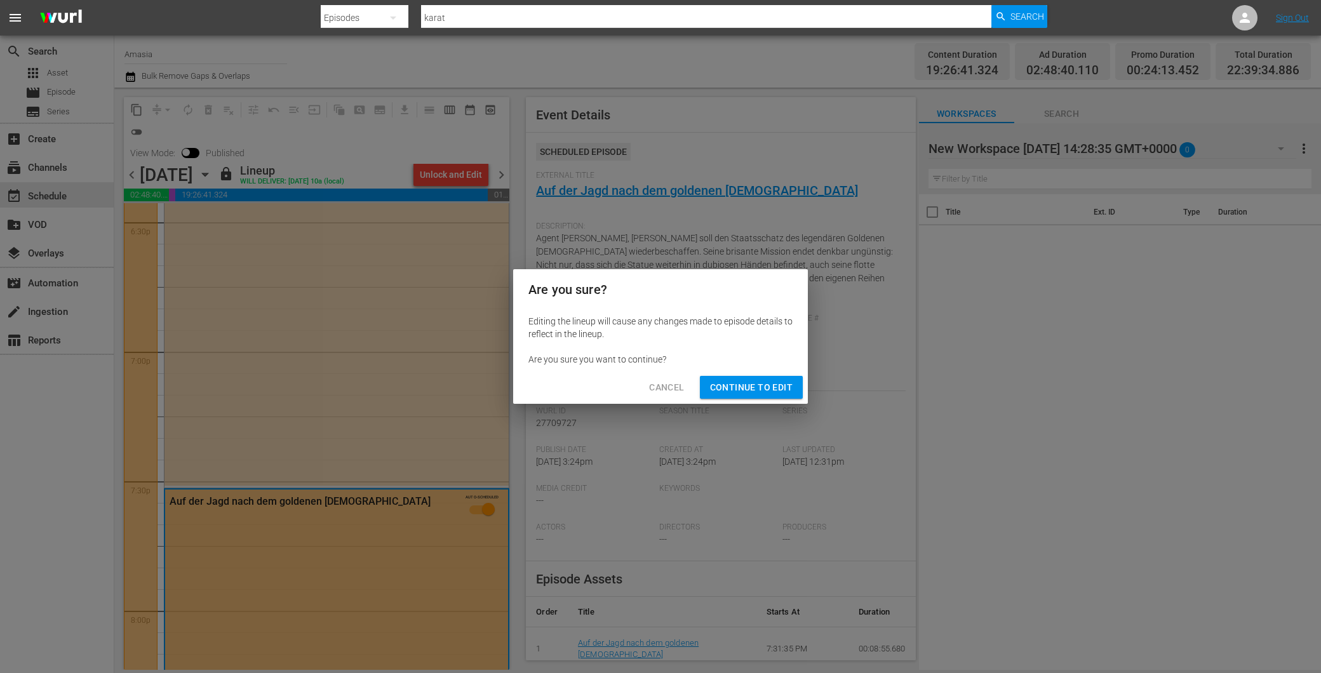
drag, startPoint x: 754, startPoint y: 388, endPoint x: 750, endPoint y: 377, distance: 11.1
click at [754, 383] on span "Continue to Edit" at bounding box center [751, 388] width 83 height 16
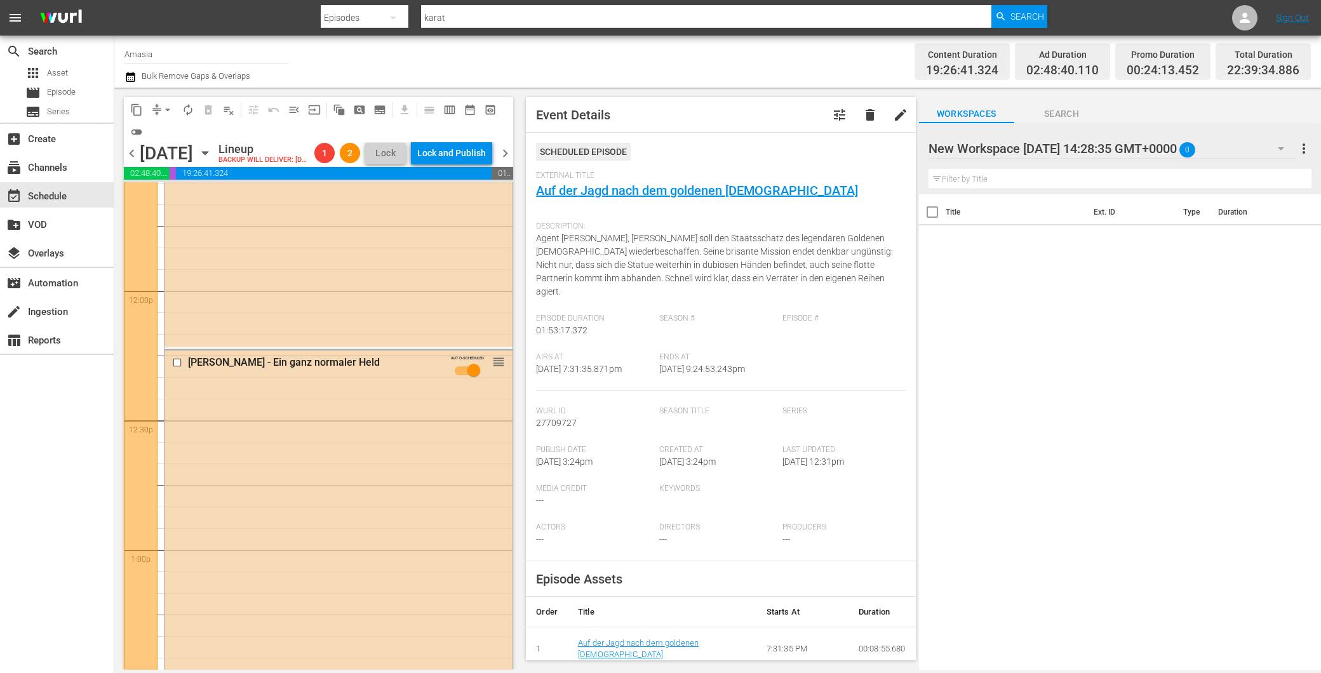
scroll to position [2800, 0]
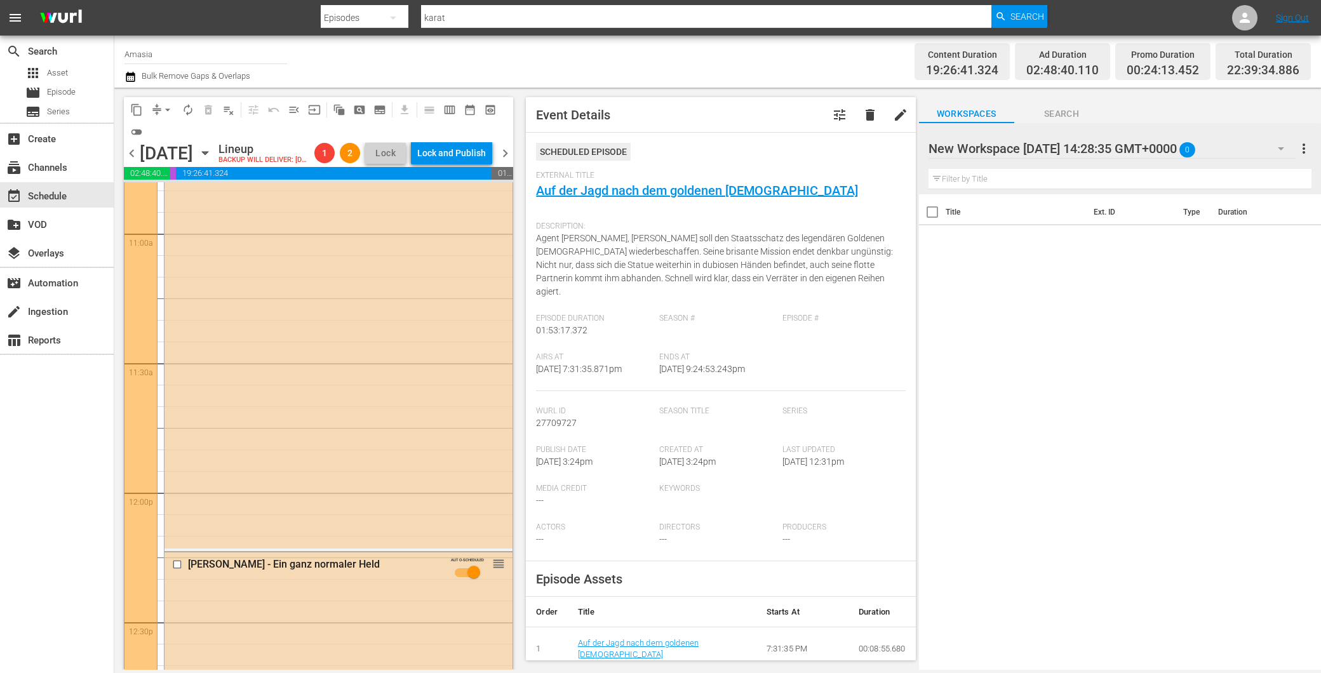
click at [129, 161] on span "chevron_left" at bounding box center [132, 153] width 16 height 16
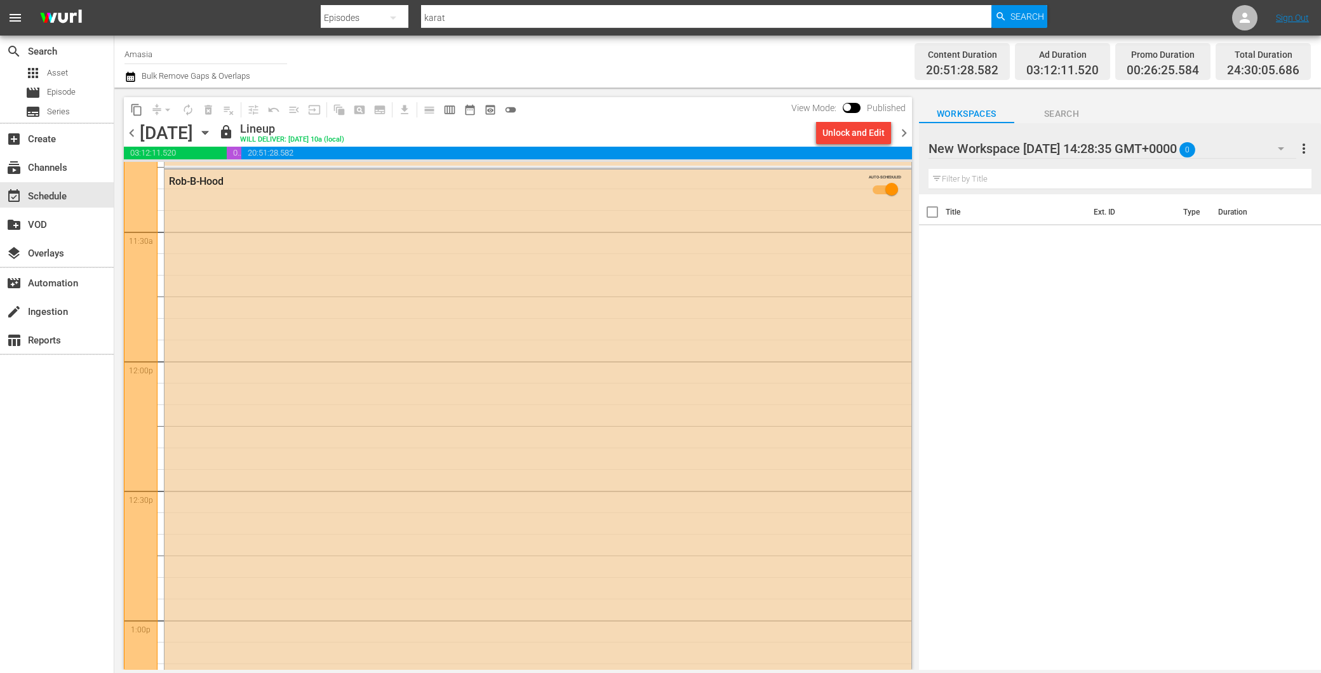
scroll to position [2892, 0]
click at [906, 132] on span "chevron_right" at bounding box center [904, 133] width 16 height 16
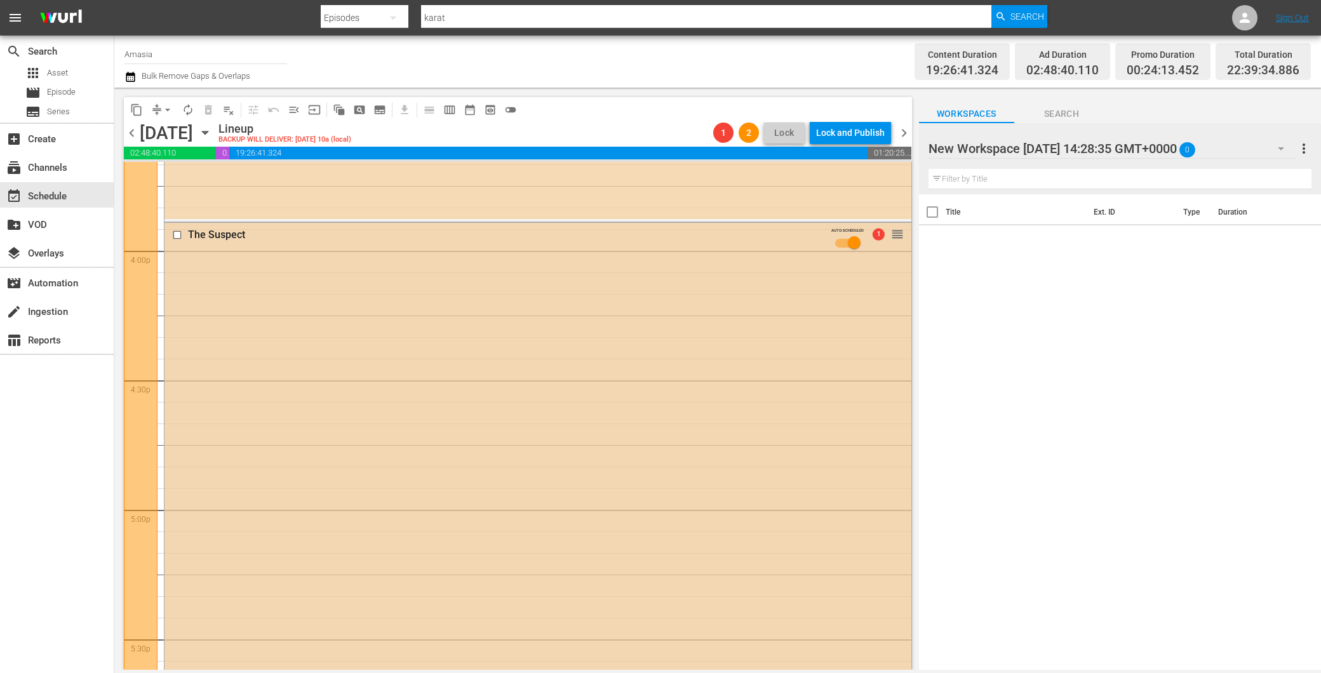
scroll to position [3923, 0]
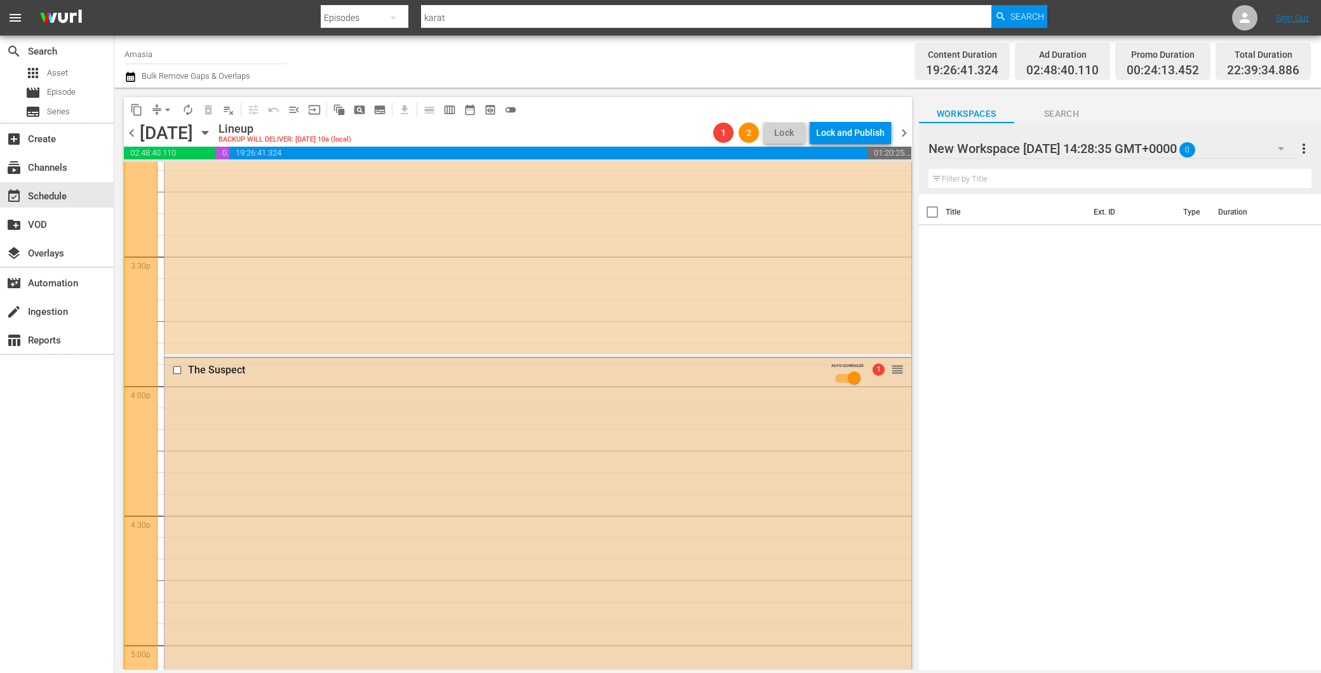
click at [293, 511] on div "The Suspect AUTO-SCHEDULED 1 reorder" at bounding box center [538, 681] width 747 height 647
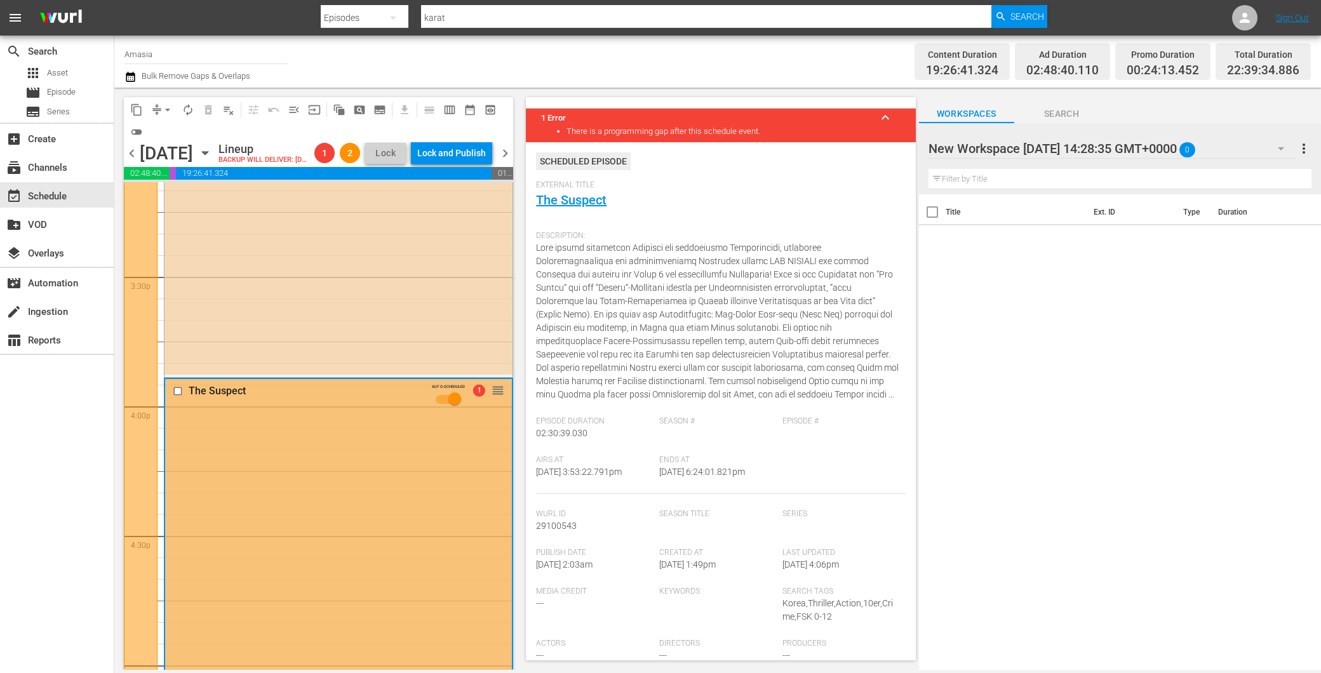
scroll to position [0, 0]
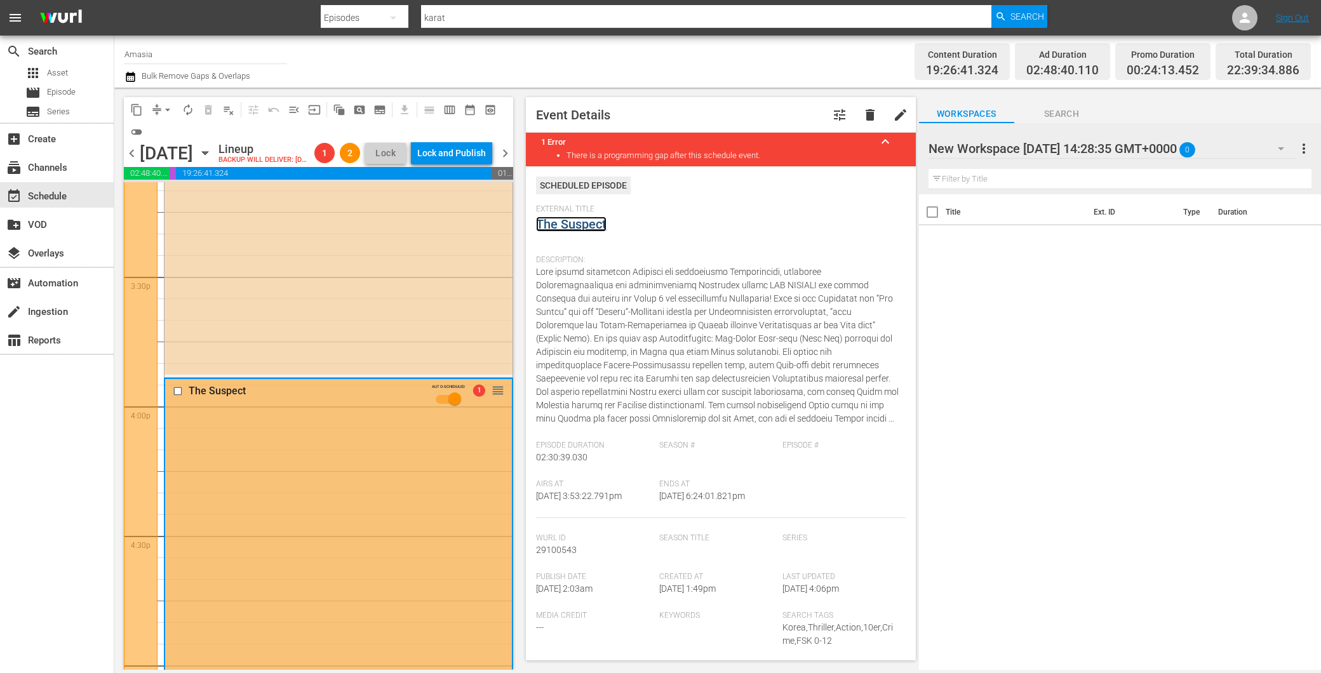
click at [589, 223] on link "The Suspect" at bounding box center [571, 224] width 71 height 15
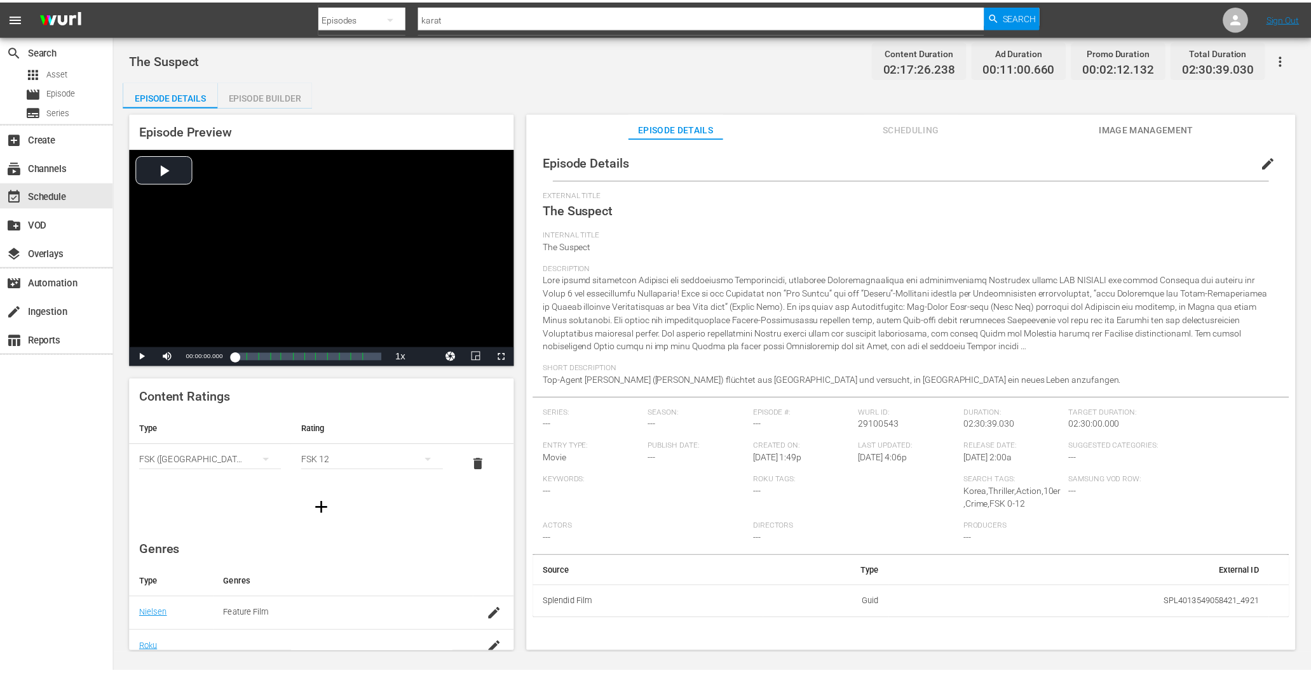
scroll to position [181, 0]
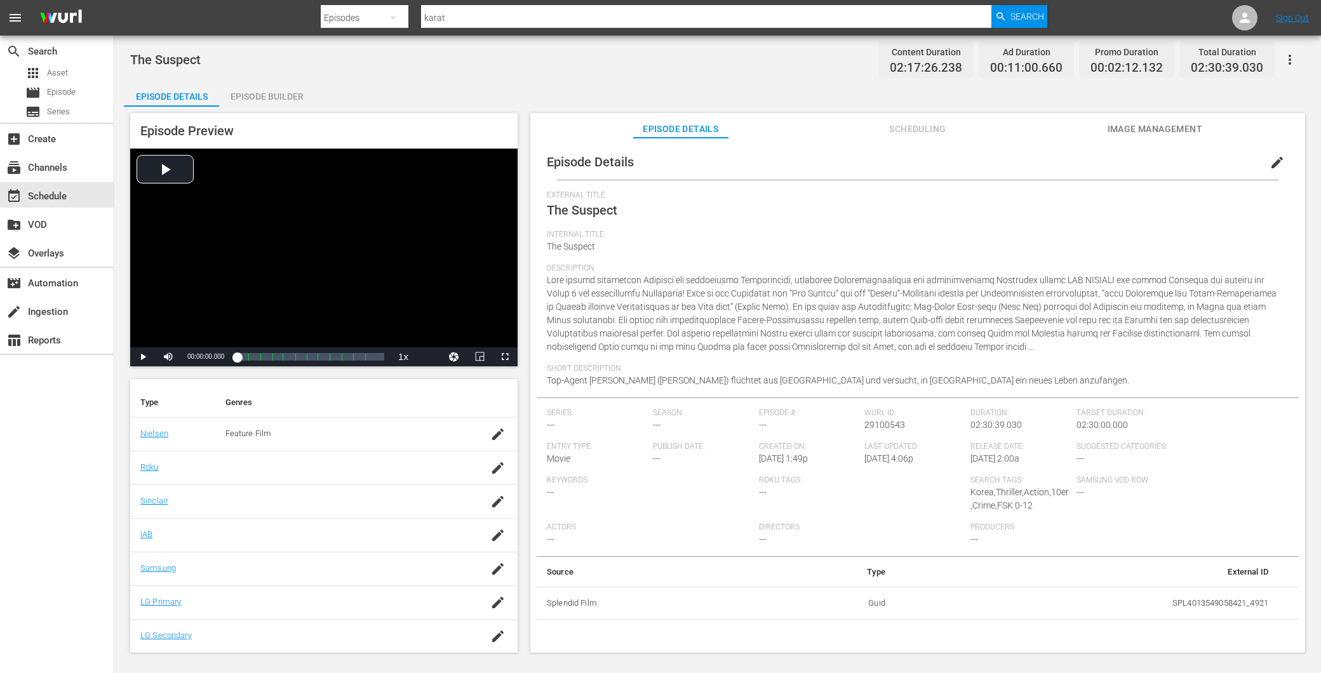
click at [278, 83] on div "The Suspect Content Duration 02:17:26.238 Ad Duration 00:11:00.660 Promo Durati…" at bounding box center [717, 345] width 1207 height 619
click at [277, 87] on div "Episode Builder" at bounding box center [266, 96] width 95 height 30
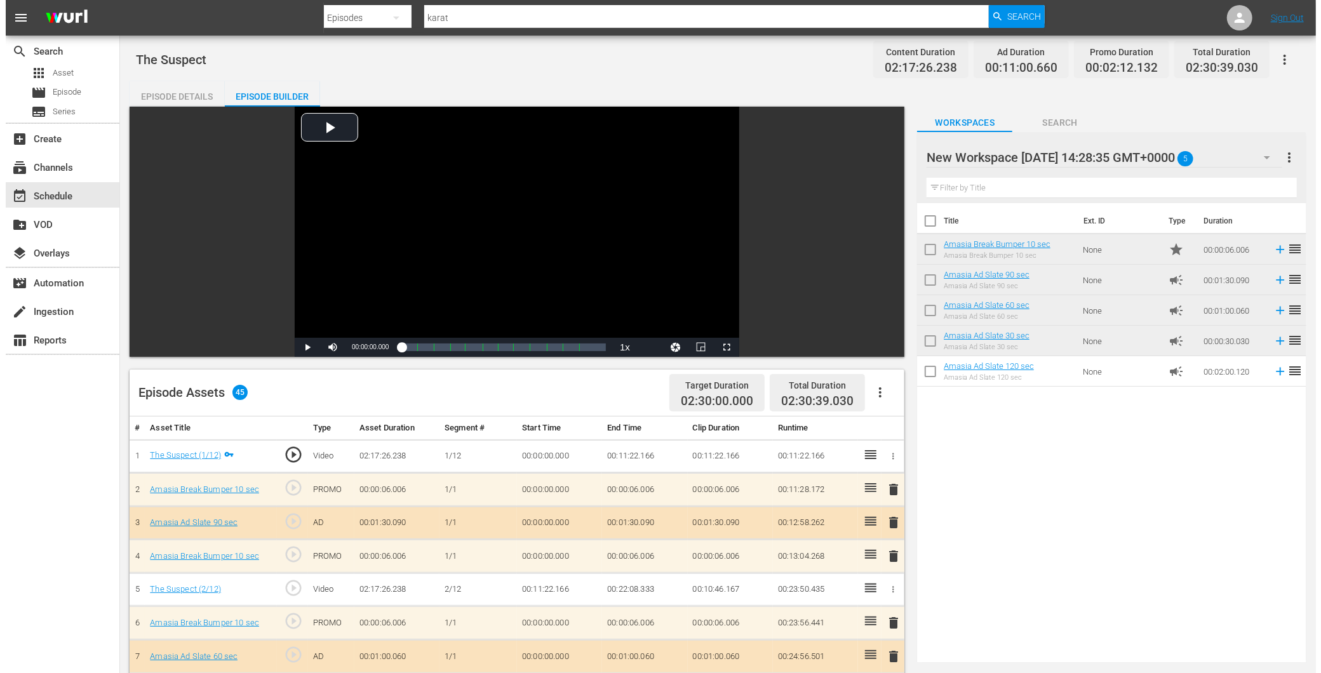
scroll to position [181, 0]
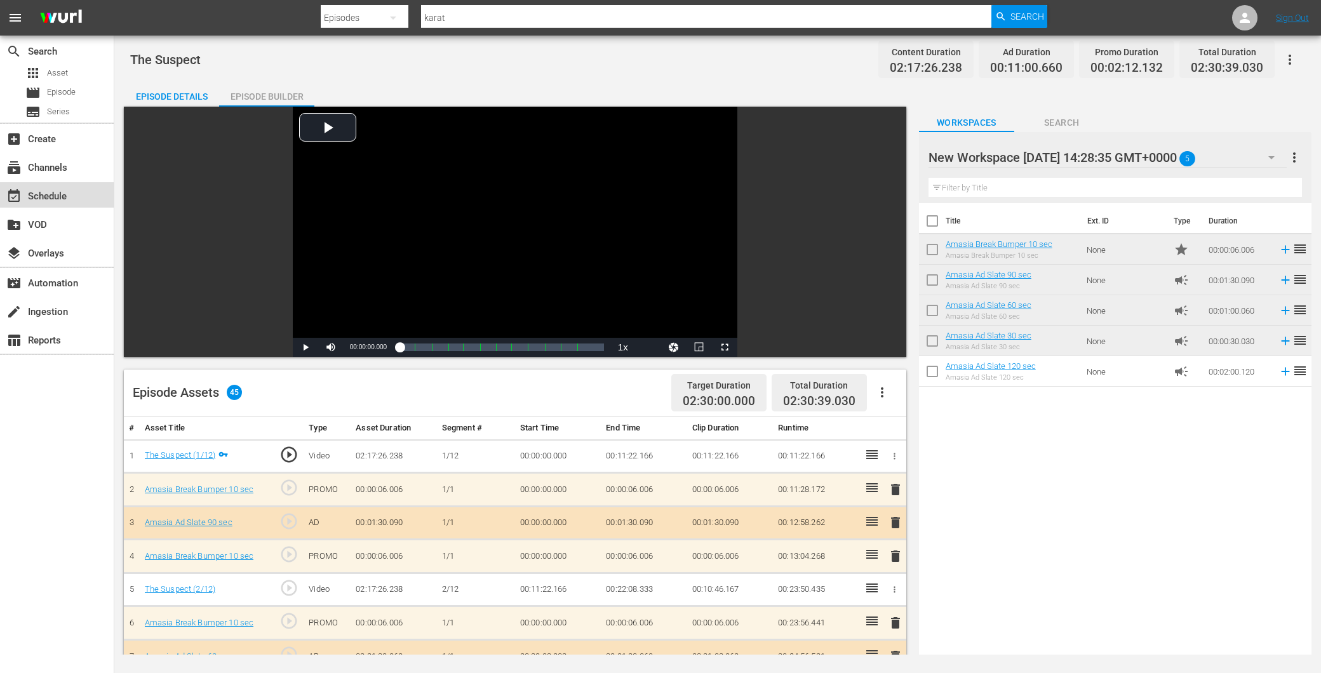
click at [83, 183] on div "event_available Schedule" at bounding box center [57, 194] width 114 height 25
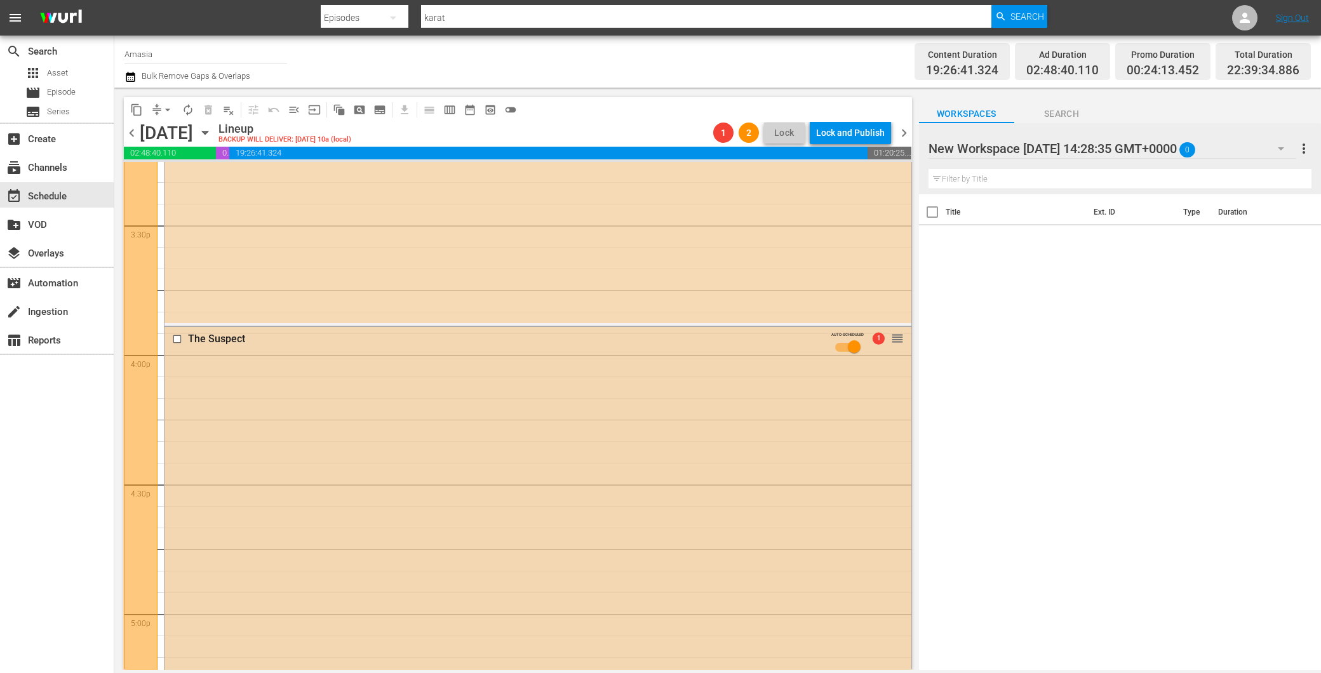
scroll to position [3953, 0]
click at [356, 472] on div "The Suspect AUTO-SCHEDULED 1 reorder" at bounding box center [538, 651] width 747 height 647
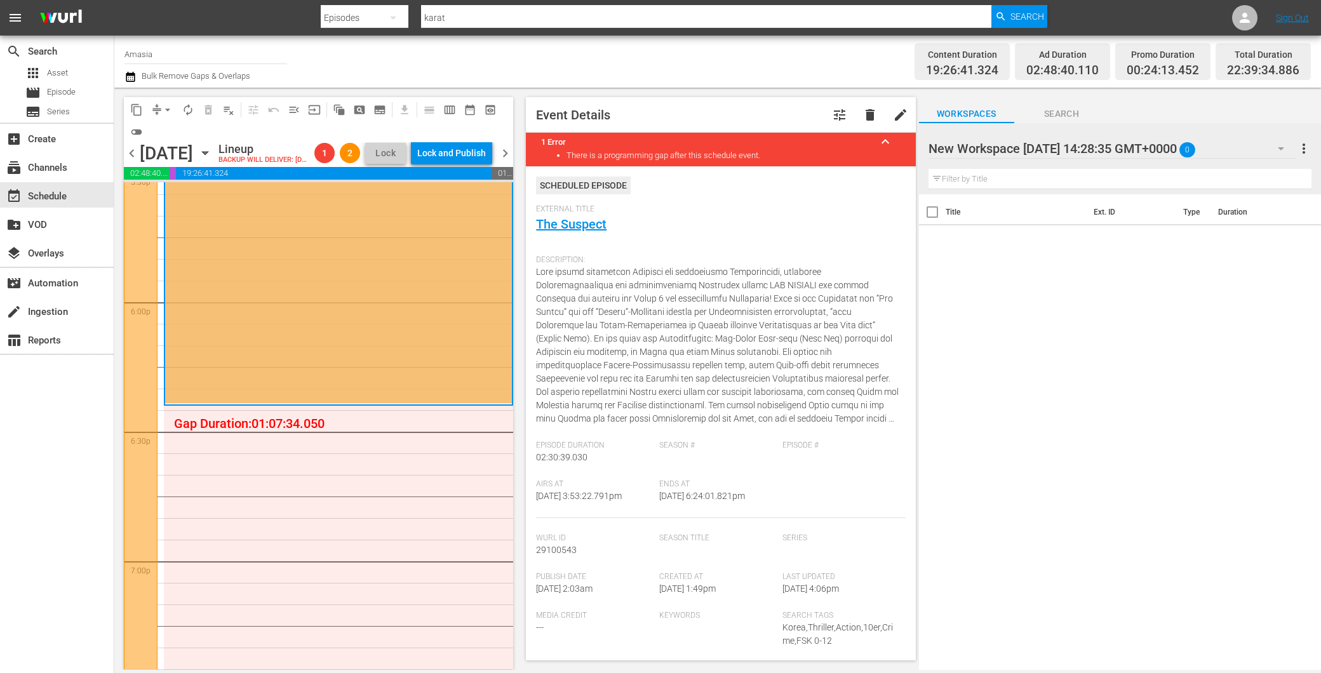
scroll to position [4800, 0]
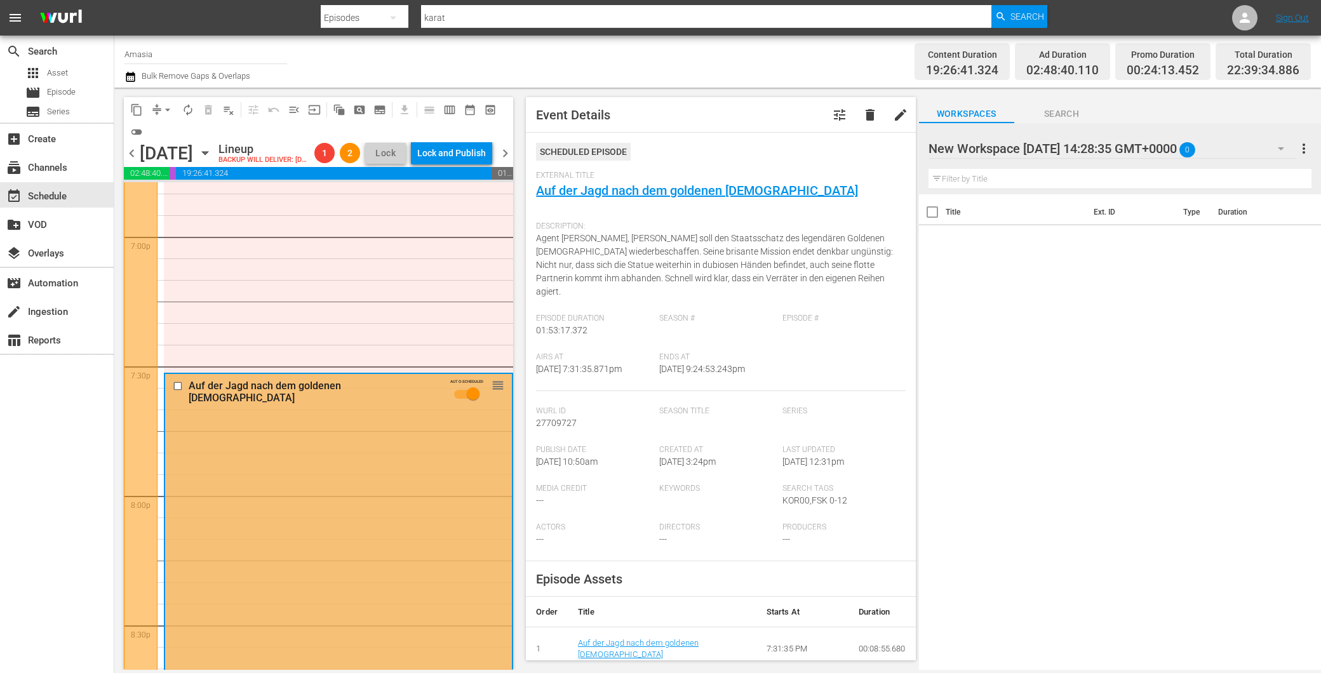
scroll to position [4376, 0]
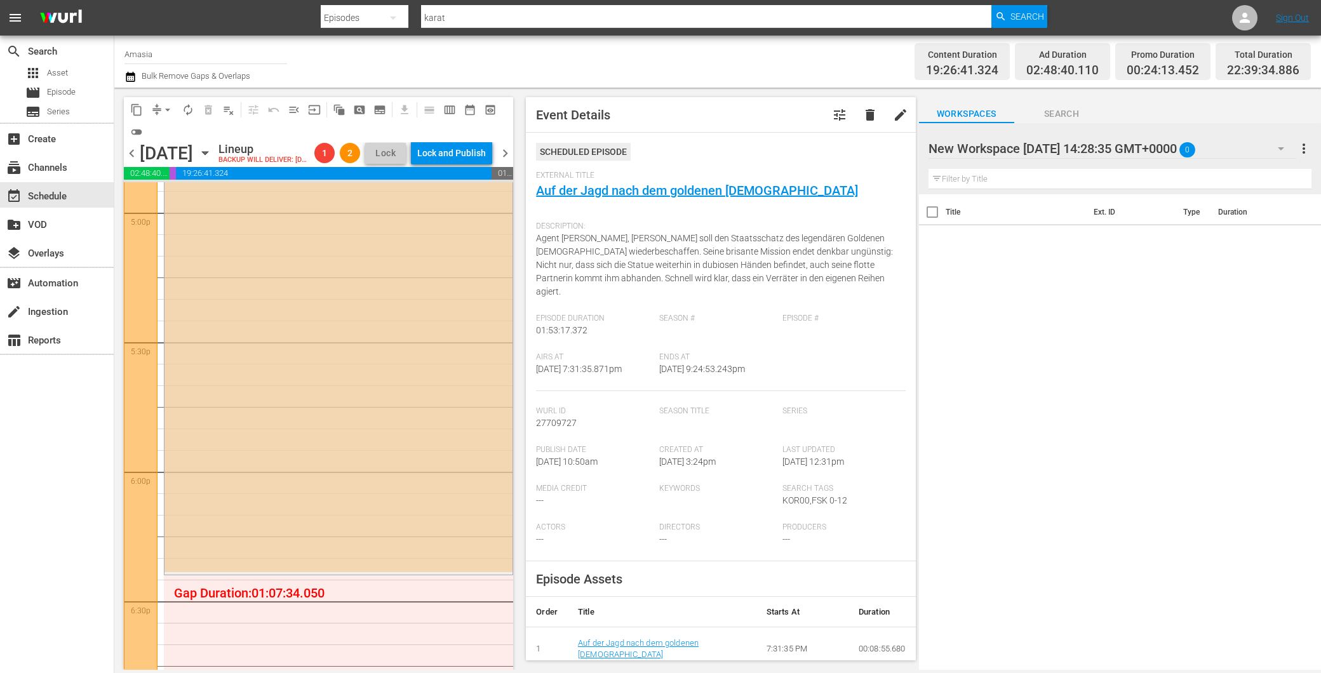
click at [299, 422] on div "The Suspect AUTO-SCHEDULED 1 reorder" at bounding box center [339, 249] width 348 height 647
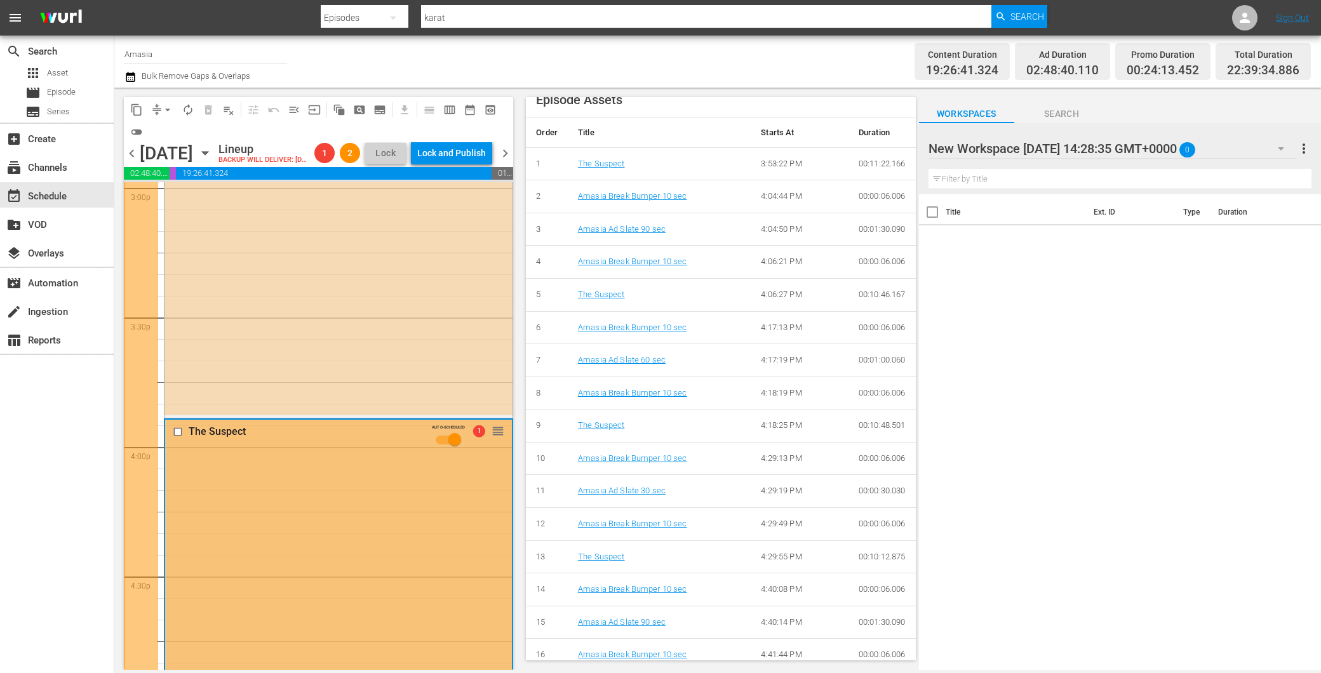
scroll to position [635, 0]
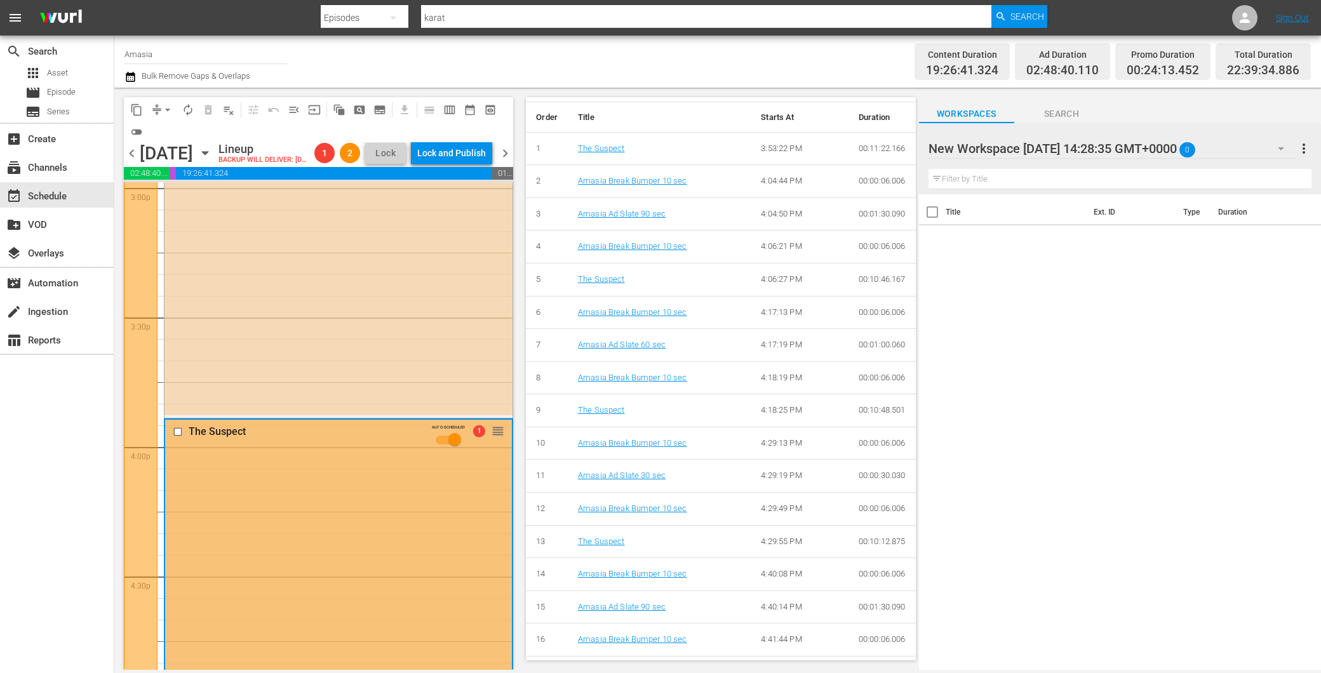
drag, startPoint x: 128, startPoint y: 503, endPoint x: 141, endPoint y: 490, distance: 18.4
click at [128, 503] on div at bounding box center [141, 275] width 34 height 3586
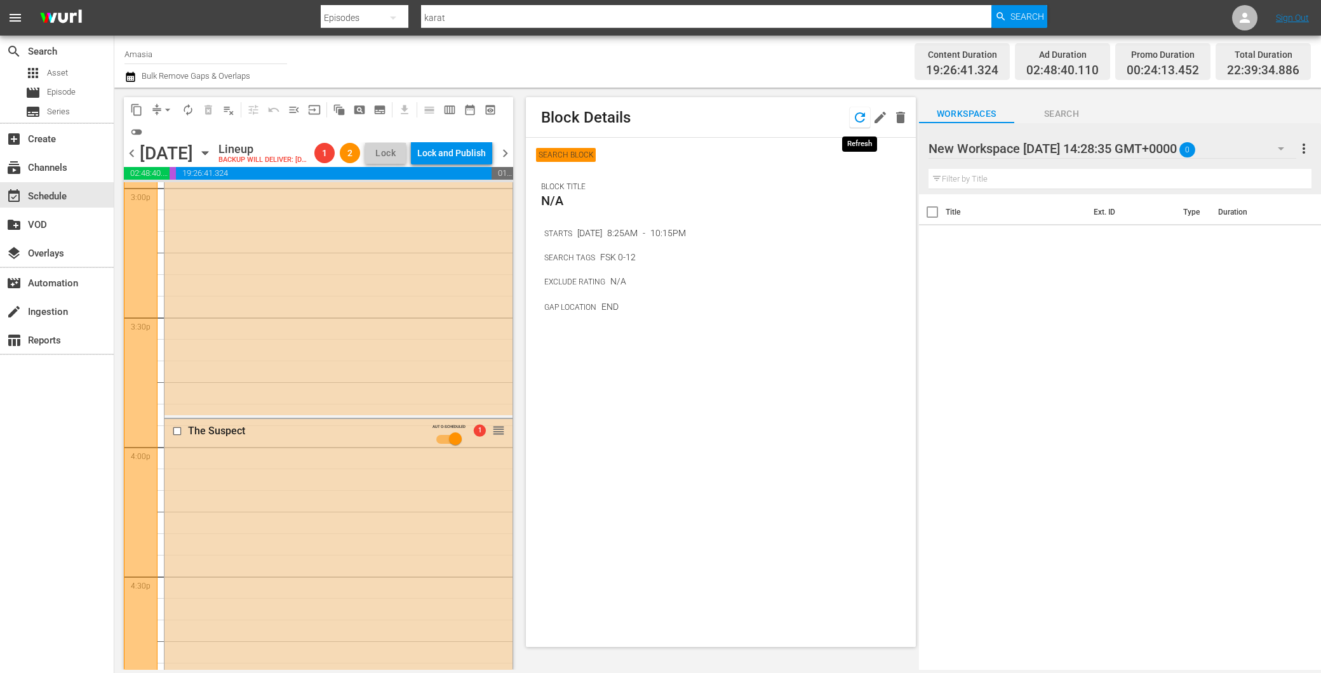
click at [856, 118] on icon "button" at bounding box center [860, 117] width 15 height 15
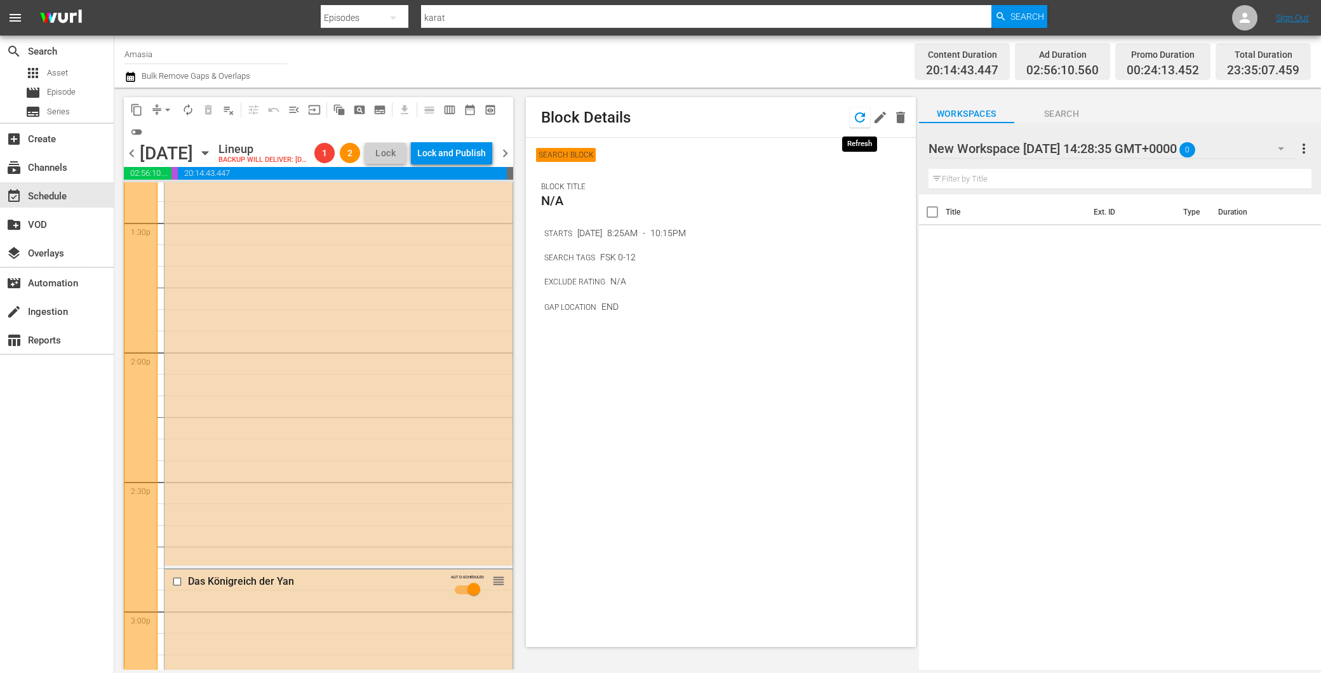
click at [859, 116] on icon "button" at bounding box center [860, 117] width 15 height 15
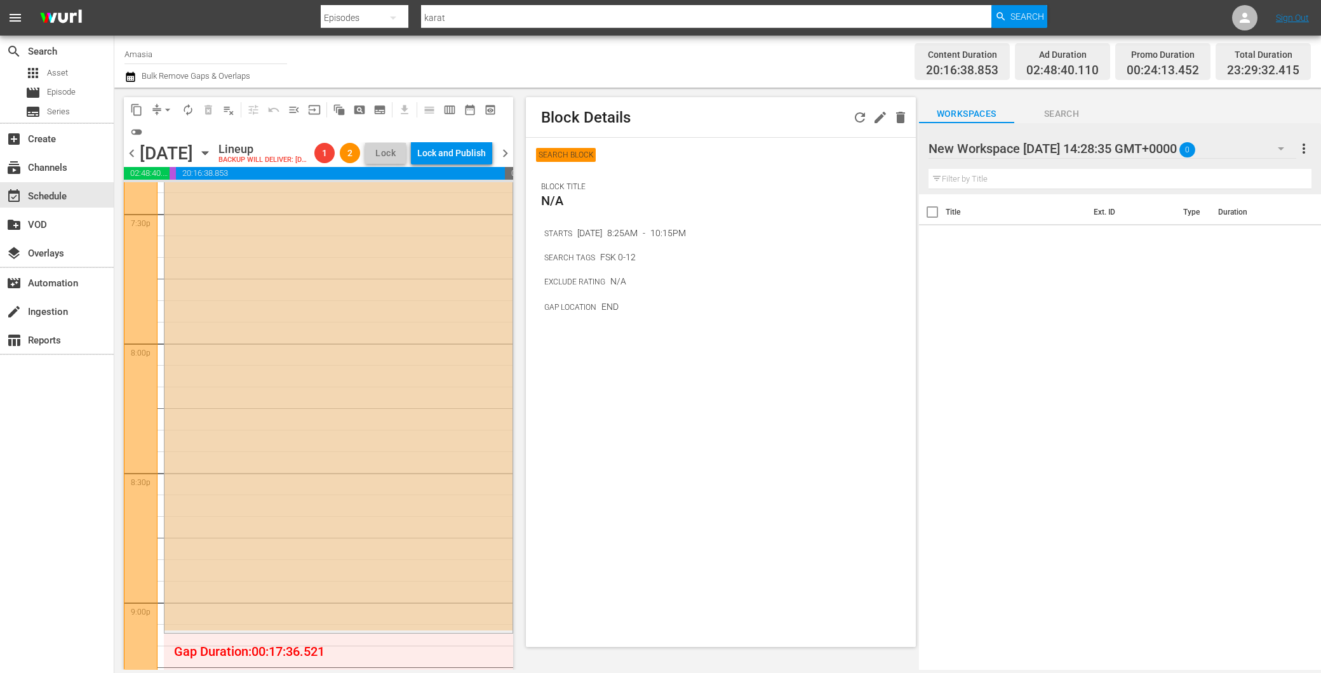
scroll to position [4893, 0]
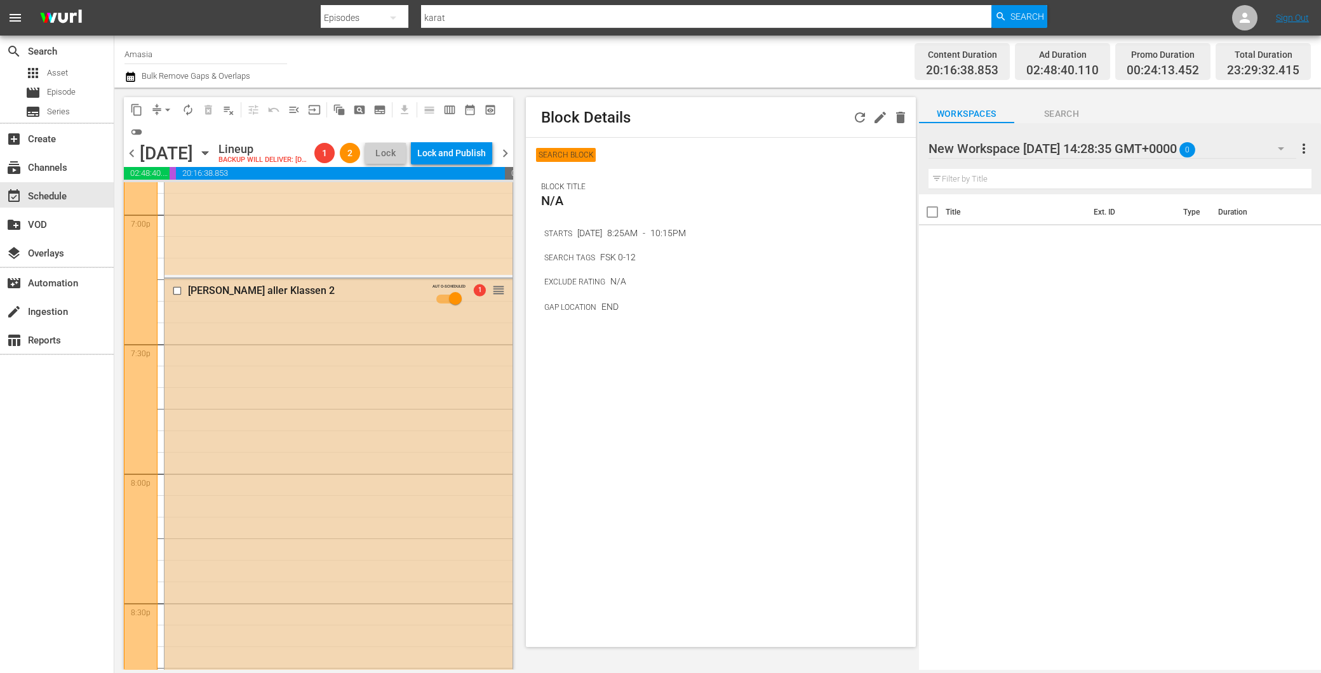
click at [225, 376] on div "Jackie Chan - Meister aller Klassen 2 AUTO-SCHEDULED 1 reorder" at bounding box center [339, 520] width 348 height 482
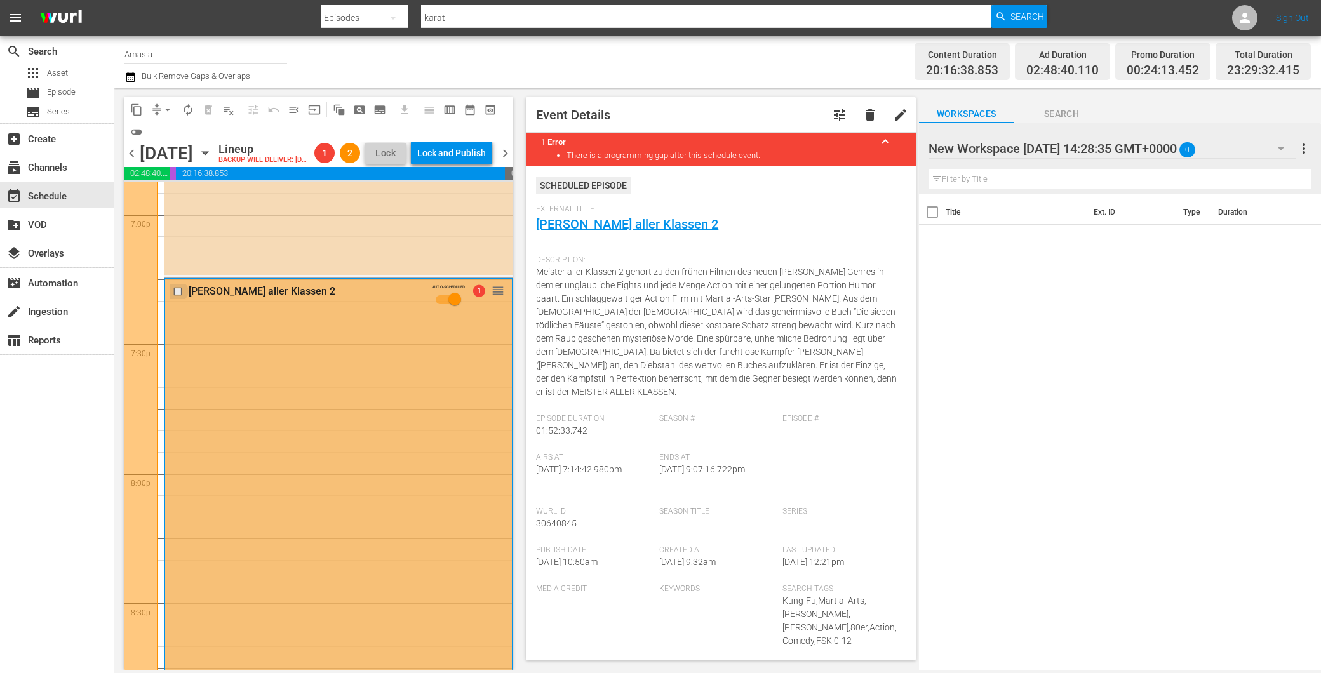
click at [175, 297] on input "checkbox" at bounding box center [179, 291] width 13 height 11
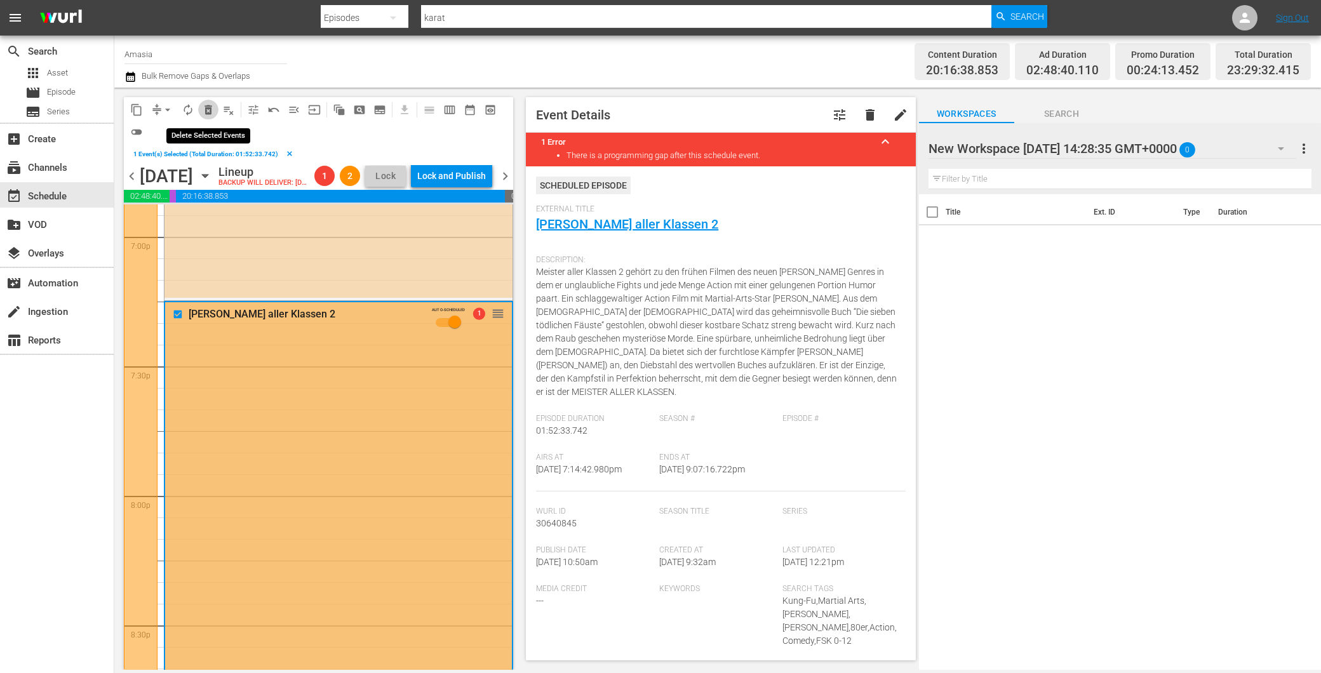
click at [210, 112] on span "delete_forever_outlined" at bounding box center [208, 110] width 13 height 13
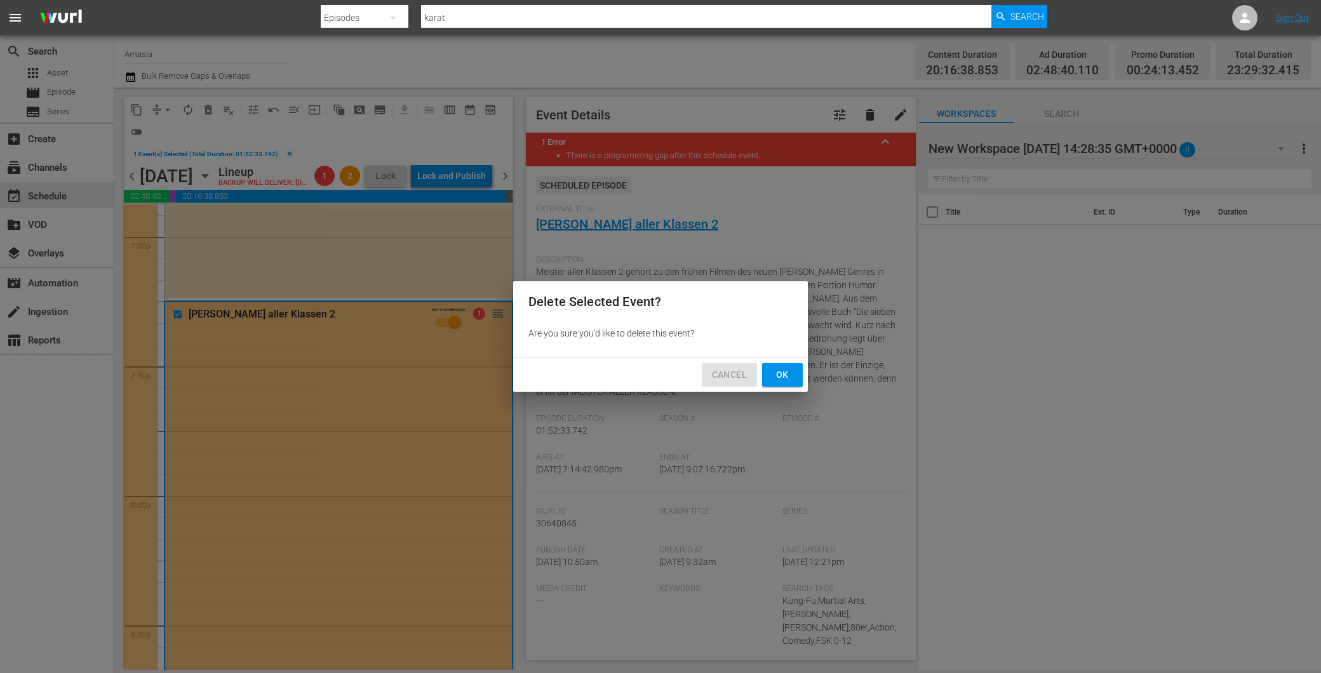
click at [707, 365] on button "Cancel" at bounding box center [729, 375] width 55 height 24
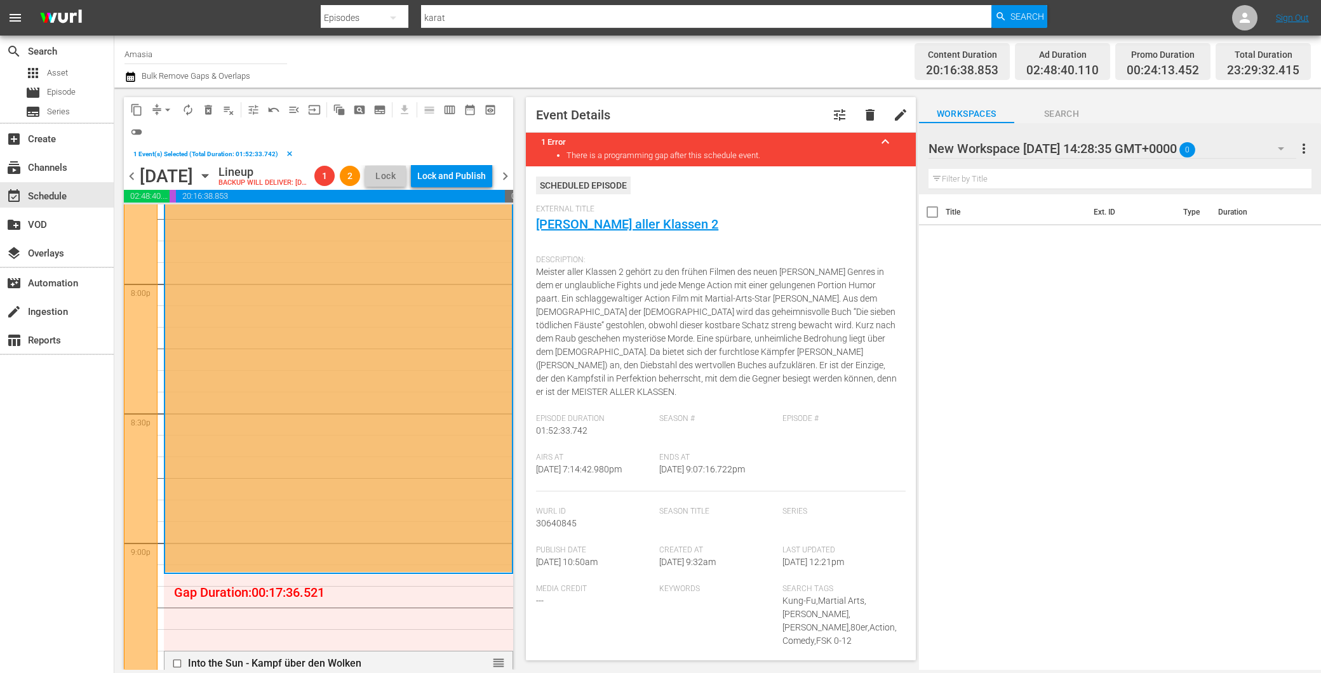
scroll to position [5245, 0]
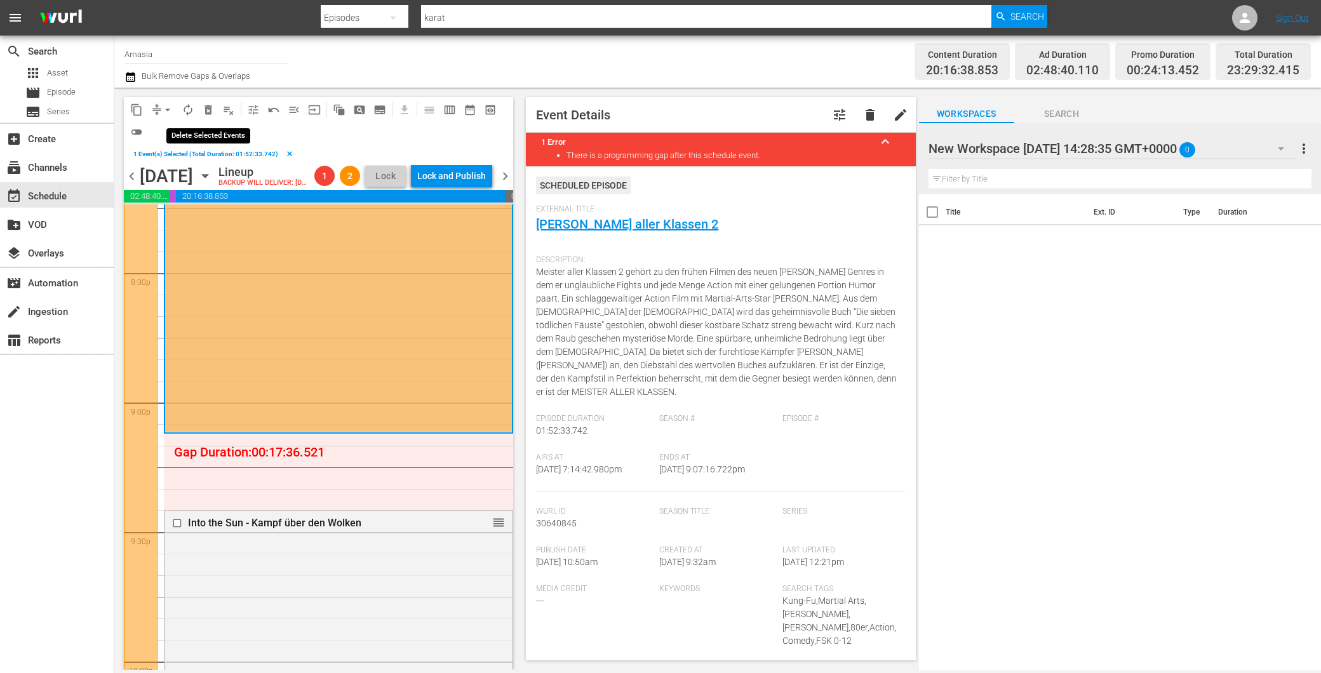
click at [205, 105] on span "delete_forever_outlined" at bounding box center [208, 110] width 13 height 13
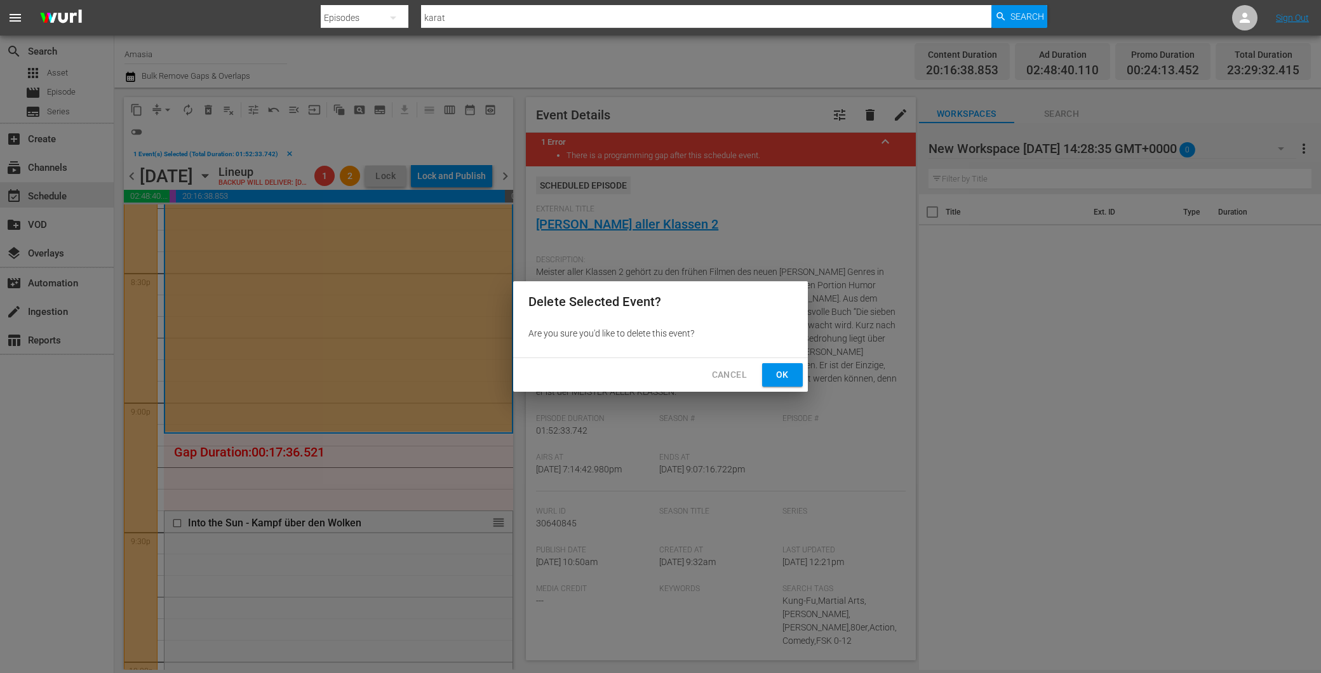
click at [778, 370] on span "Ok" at bounding box center [783, 375] width 20 height 16
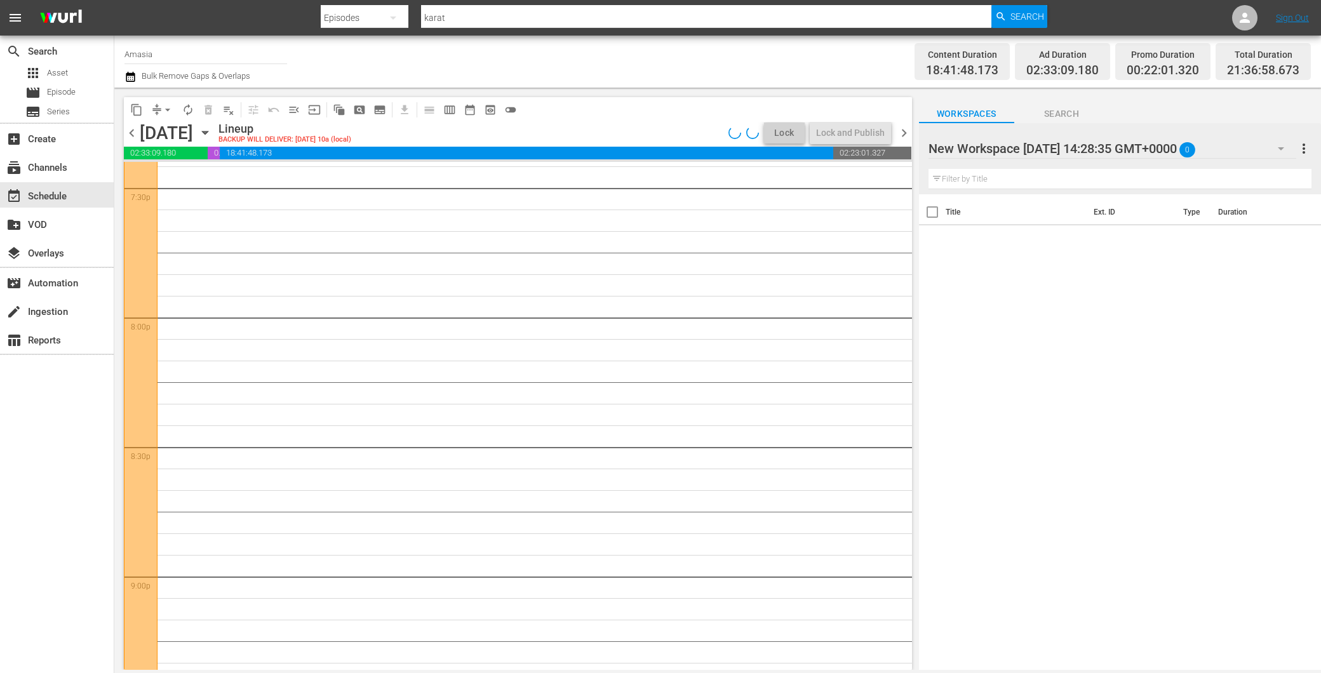
scroll to position [4893, 0]
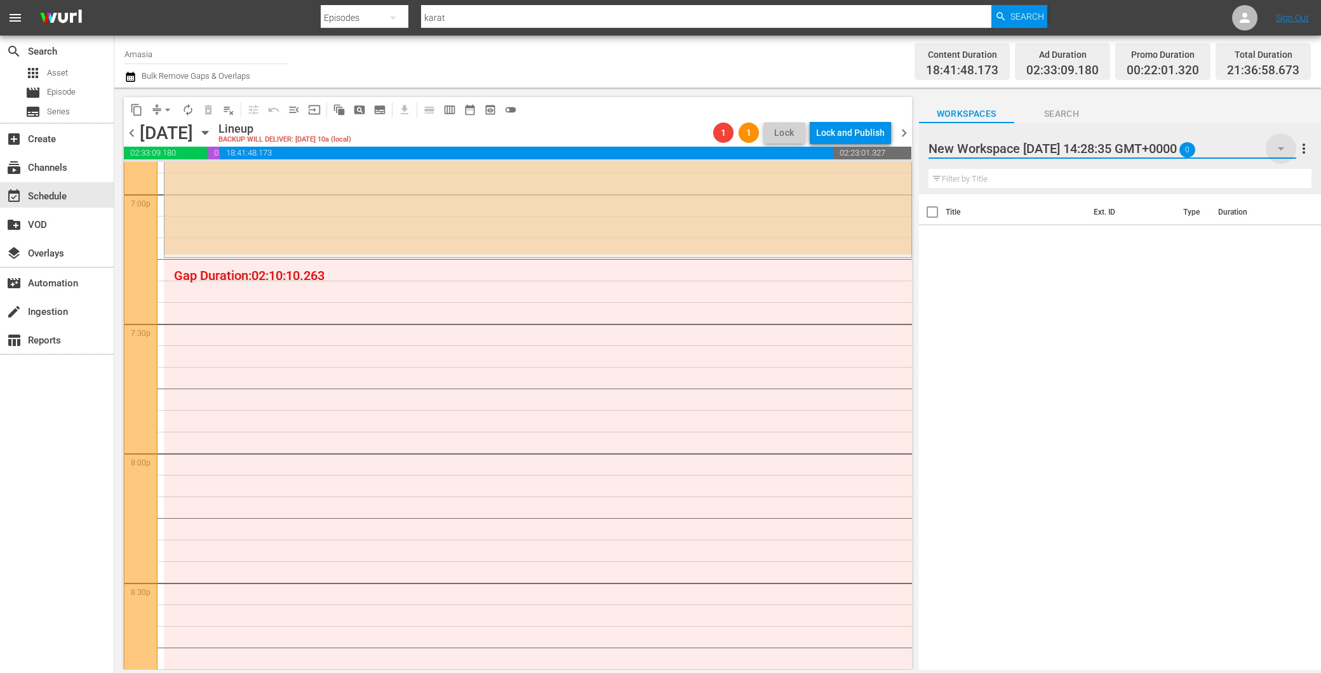
click at [1274, 147] on icon "button" at bounding box center [1281, 148] width 15 height 15
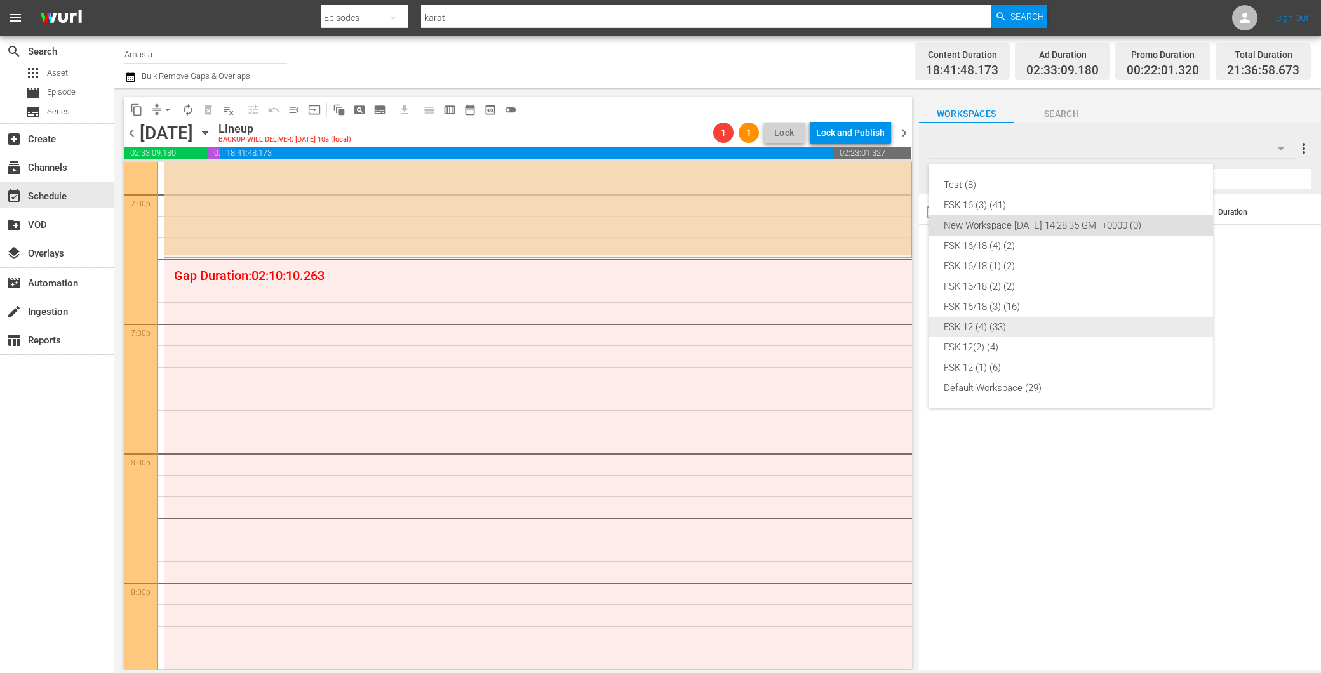
click at [1024, 327] on div "FSK 12 (4) (33)" at bounding box center [1071, 327] width 254 height 20
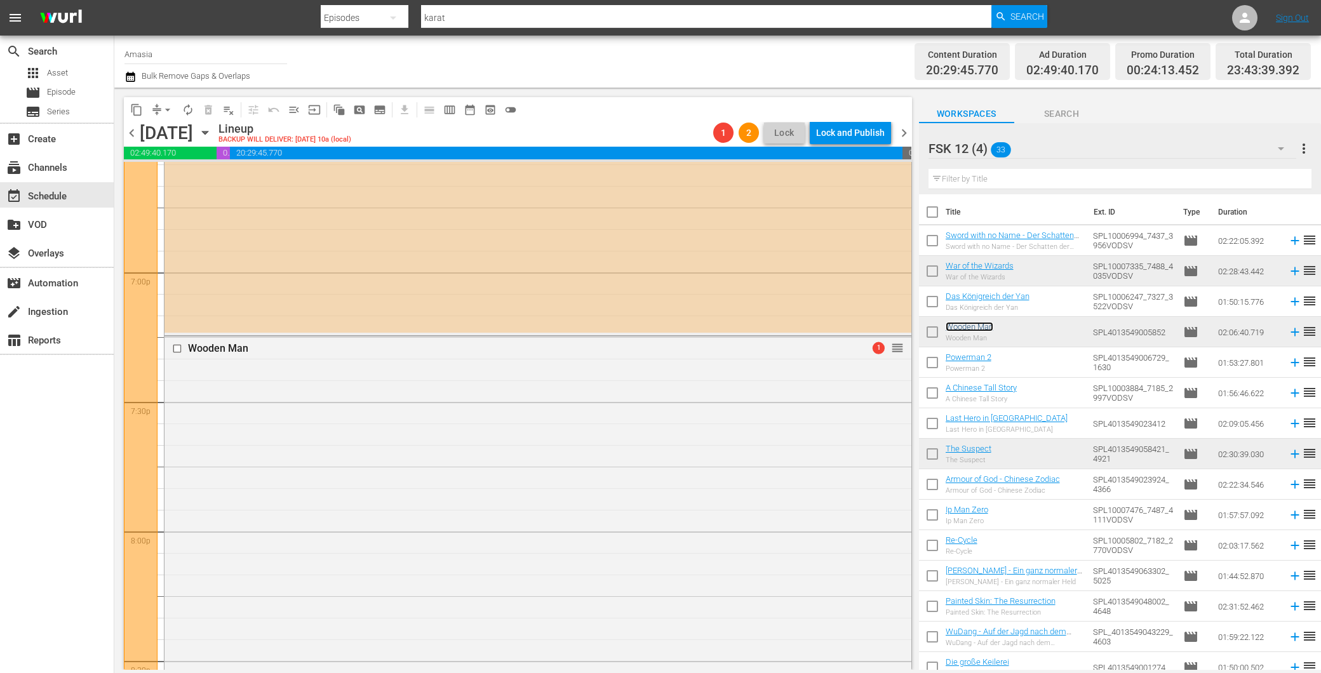
scroll to position [4680, 0]
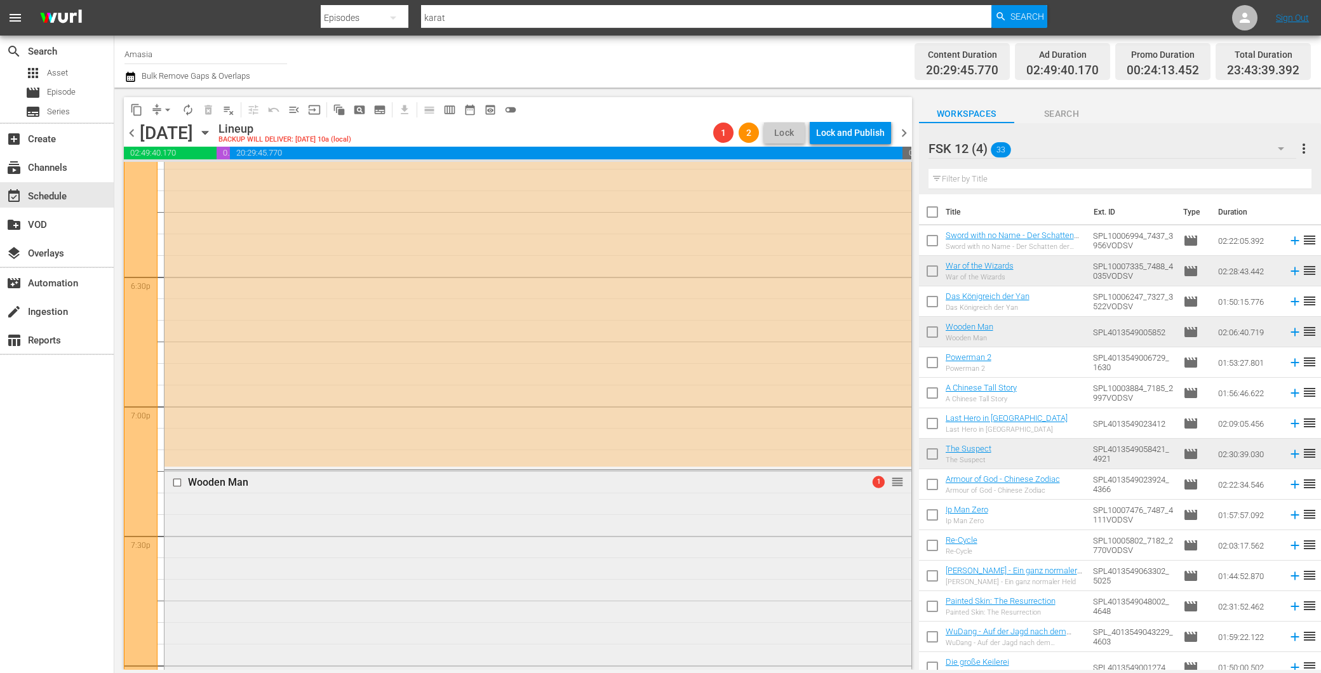
click at [179, 480] on input "checkbox" at bounding box center [178, 482] width 13 height 11
click at [202, 104] on span "delete_forever_outlined" at bounding box center [208, 110] width 13 height 13
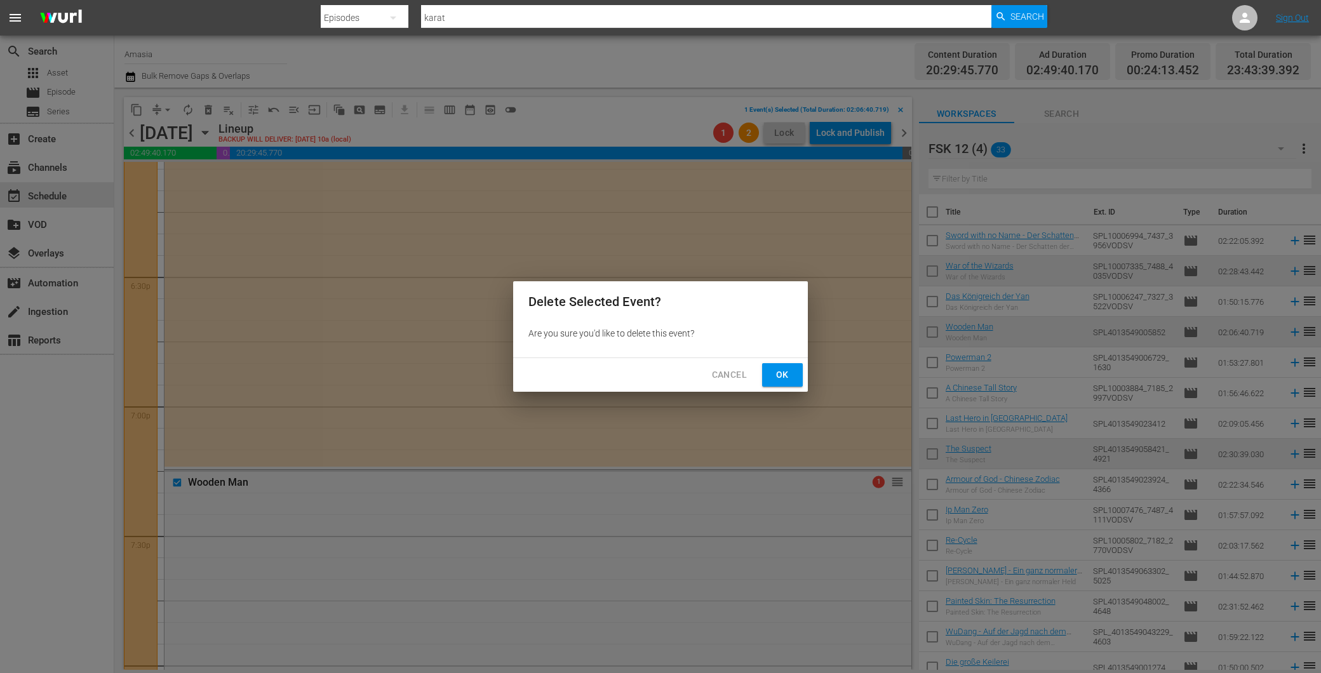
click at [772, 360] on div "Cancel Ok" at bounding box center [660, 375] width 295 height 34
click at [780, 370] on span "Ok" at bounding box center [783, 375] width 20 height 16
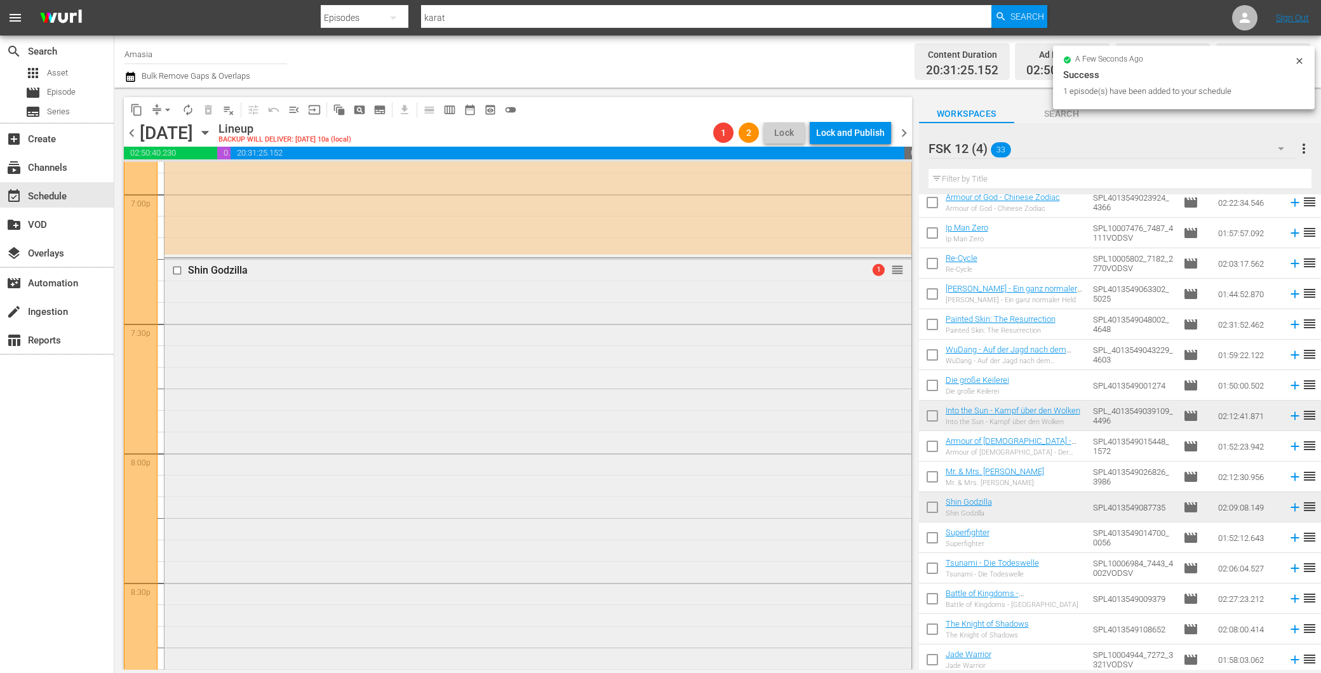
scroll to position [5386, 0]
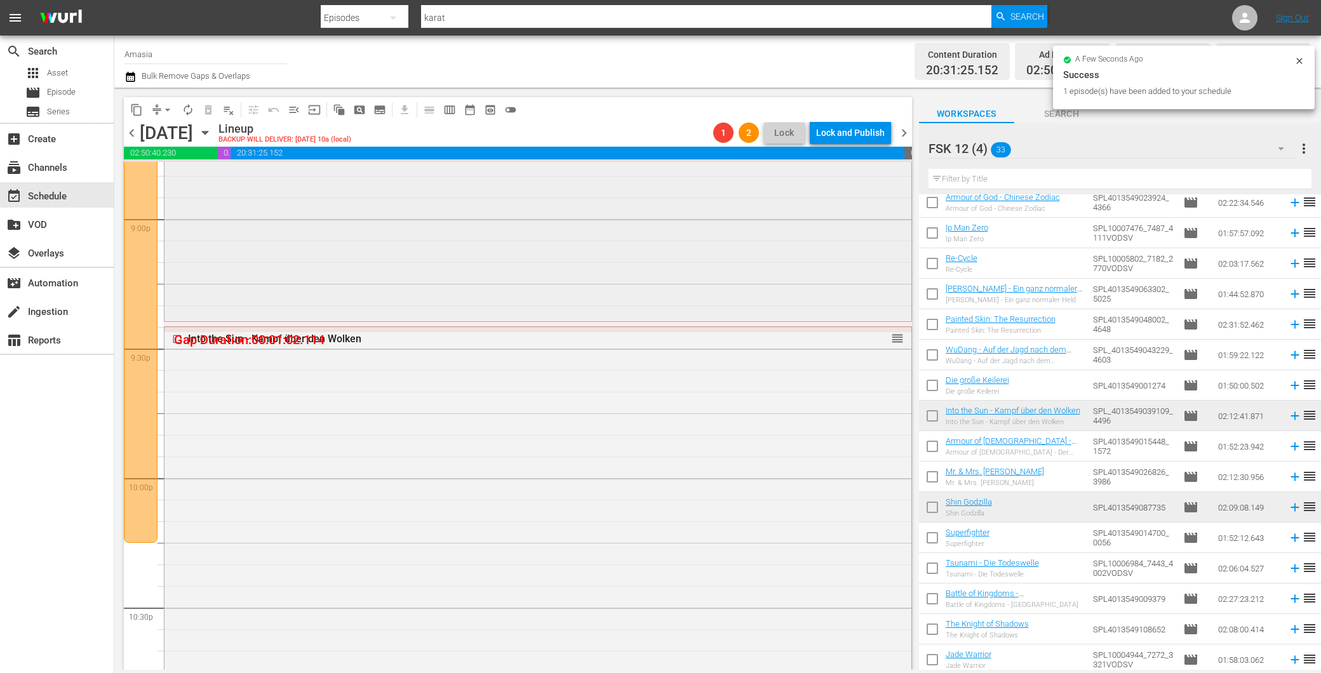
click at [661, 281] on div "Shin Godzilla 1 reorder" at bounding box center [538, 42] width 747 height 554
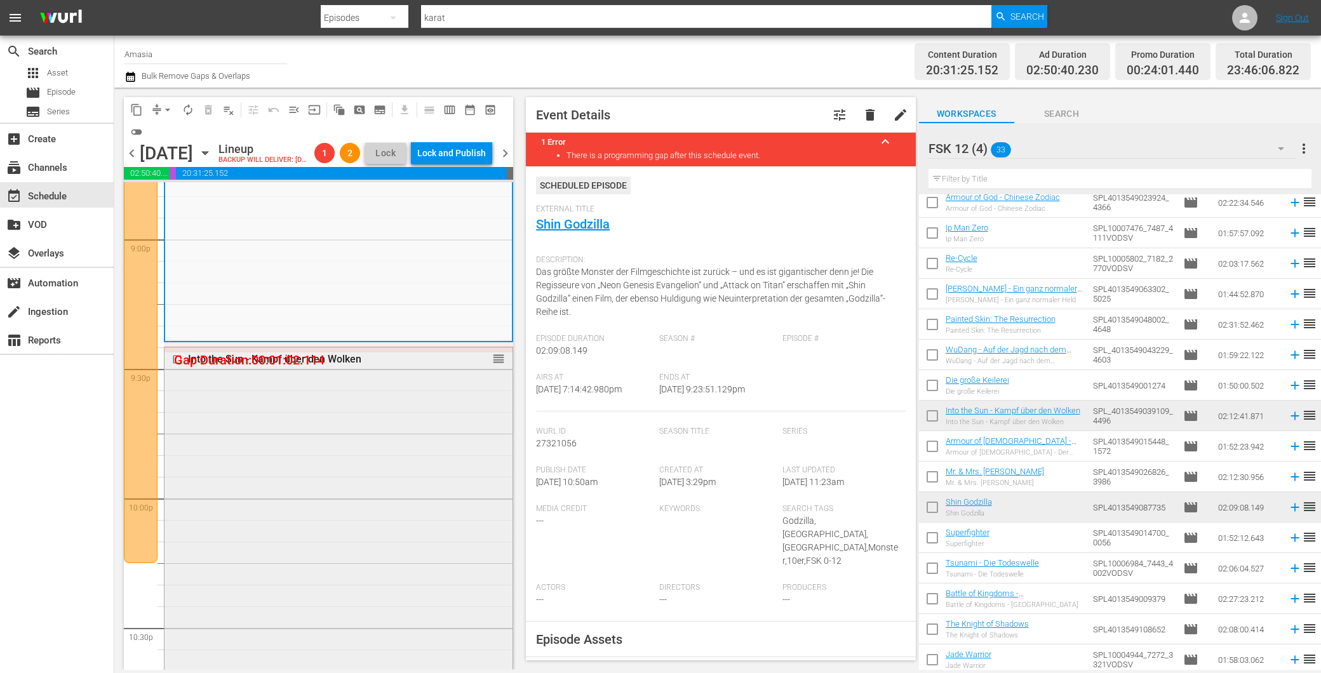
click at [427, 414] on div "Into the Sun - Kampf über den Wolken reorder" at bounding box center [339, 632] width 348 height 569
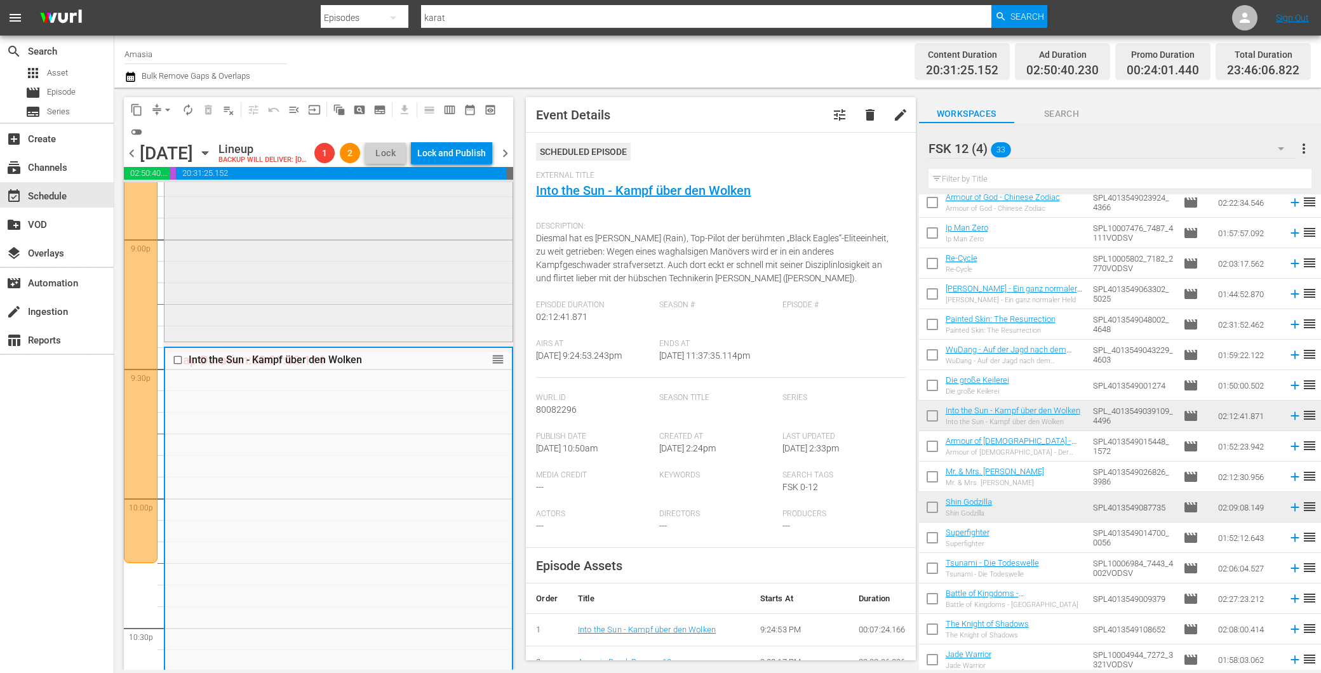
click at [358, 287] on div "Shin Godzilla 1 reorder" at bounding box center [339, 62] width 348 height 554
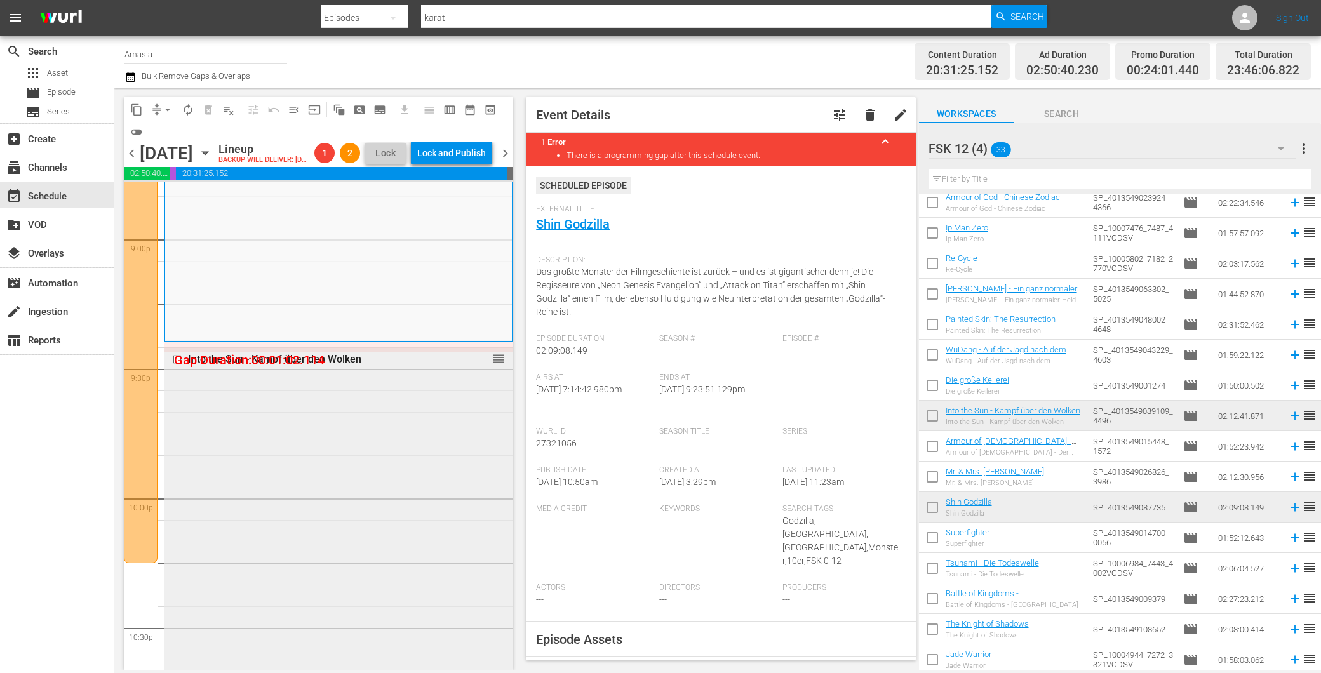
click at [410, 442] on div "Into the Sun - Kampf über den Wolken reorder" at bounding box center [339, 632] width 348 height 569
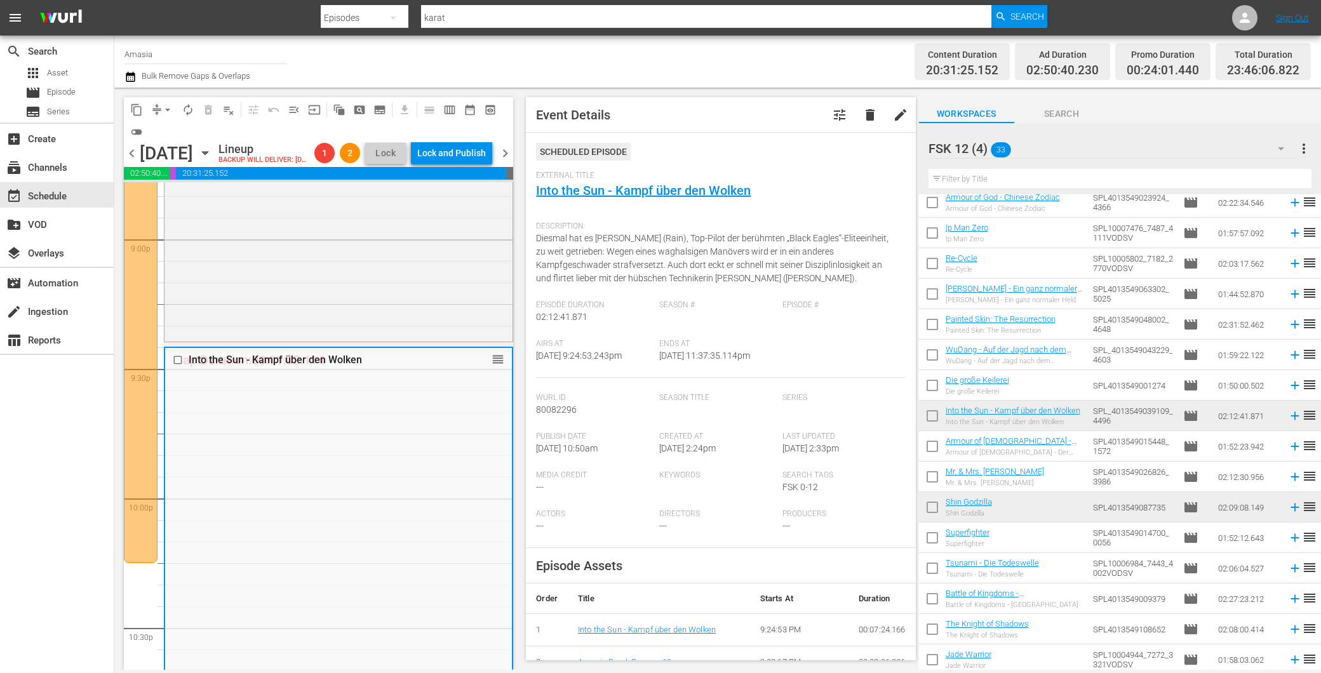
click at [162, 109] on span "arrow_drop_down" at bounding box center [167, 110] width 13 height 13
click at [192, 168] on li "Align to End of Previous Day" at bounding box center [168, 176] width 133 height 21
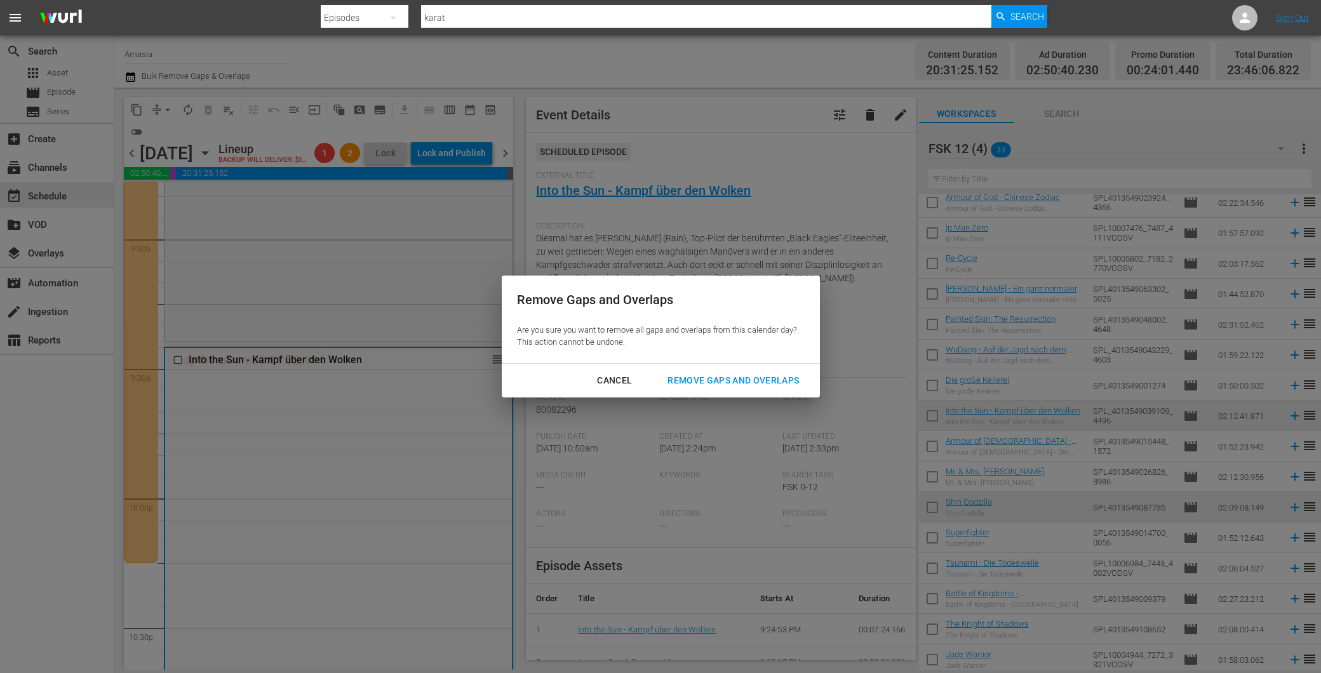
click at [731, 389] on button "Remove Gaps and Overlaps" at bounding box center [733, 381] width 162 height 24
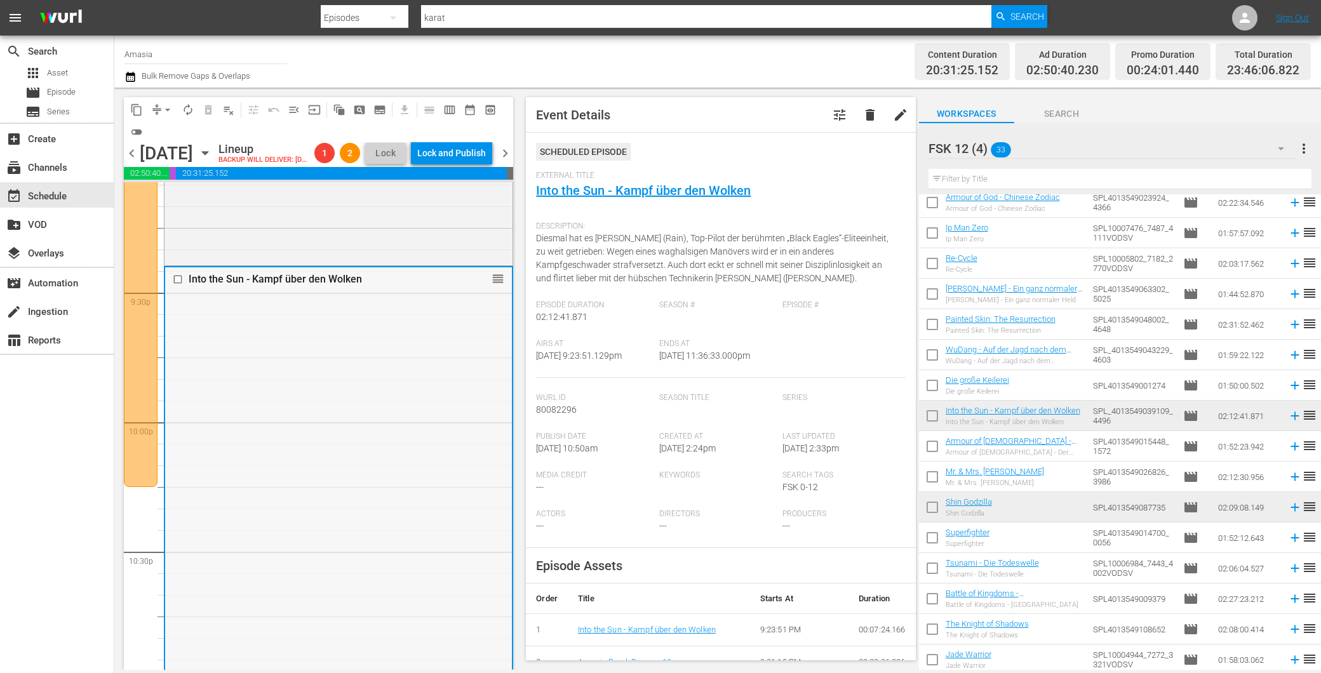
scroll to position [5457, 0]
click at [507, 159] on span "chevron_right" at bounding box center [505, 153] width 16 height 16
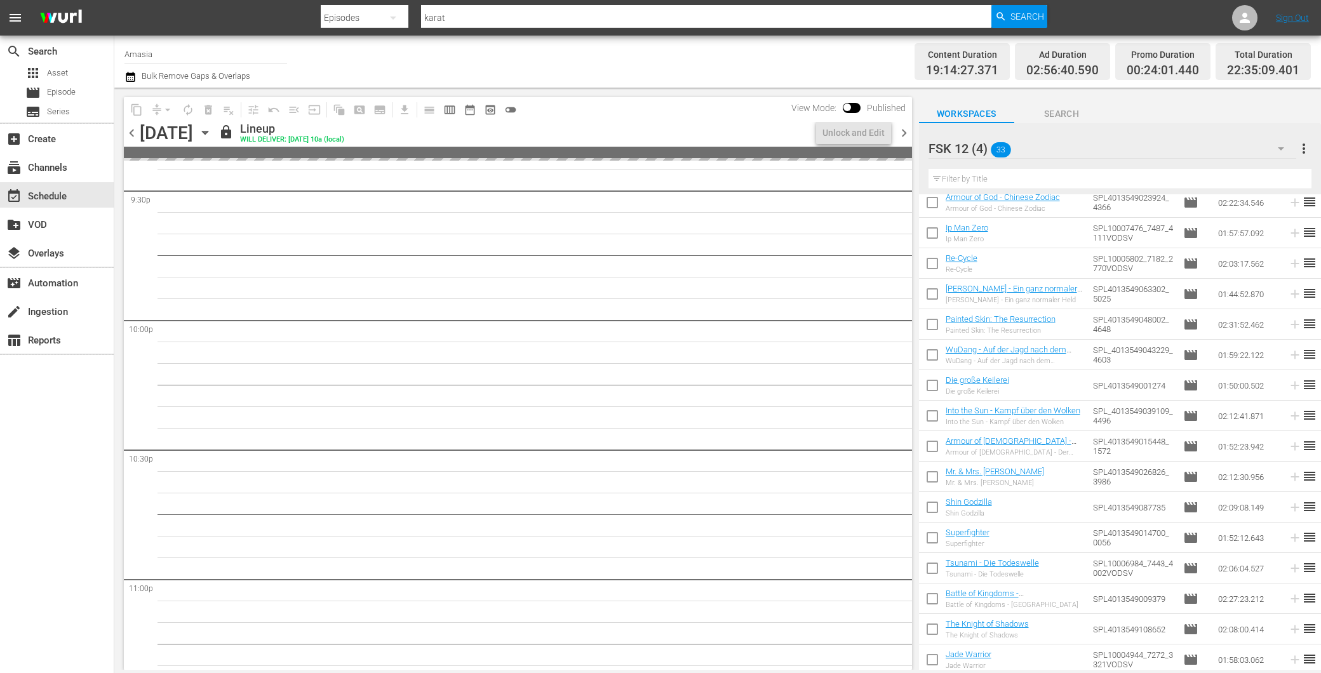
scroll to position [5435, 0]
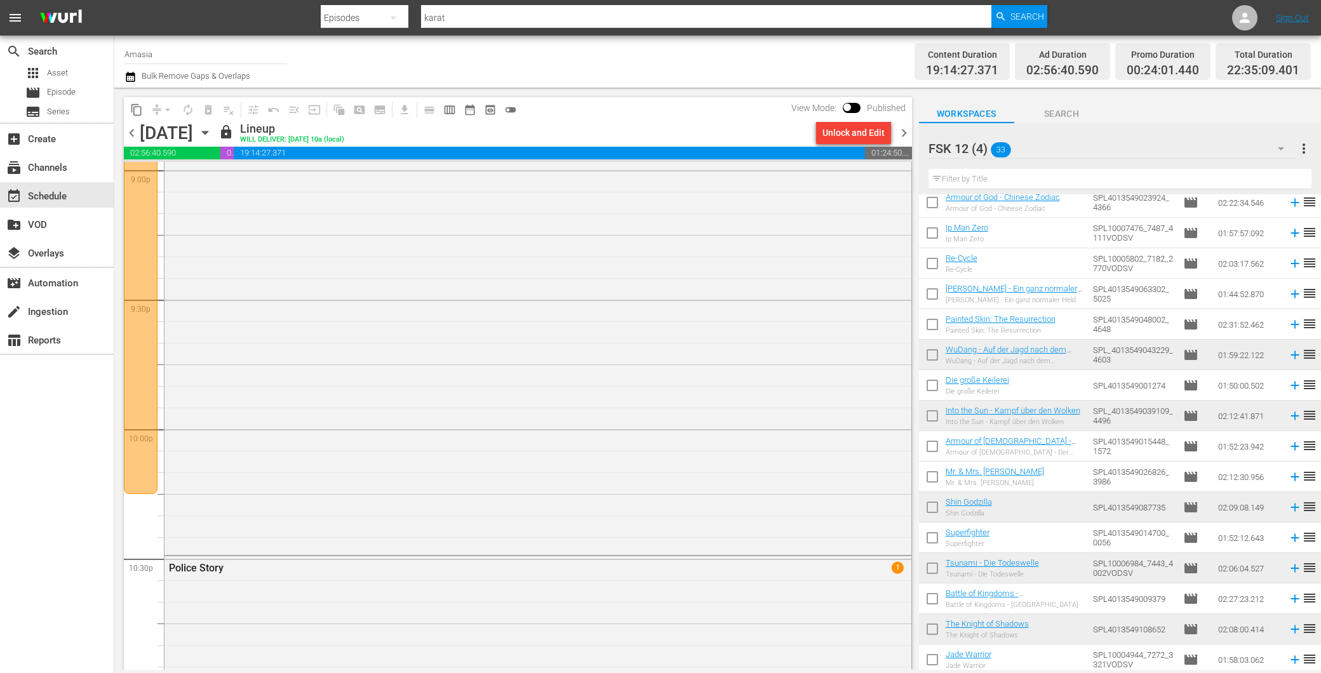
click at [855, 126] on div "Unlock and Edit" at bounding box center [854, 132] width 62 height 23
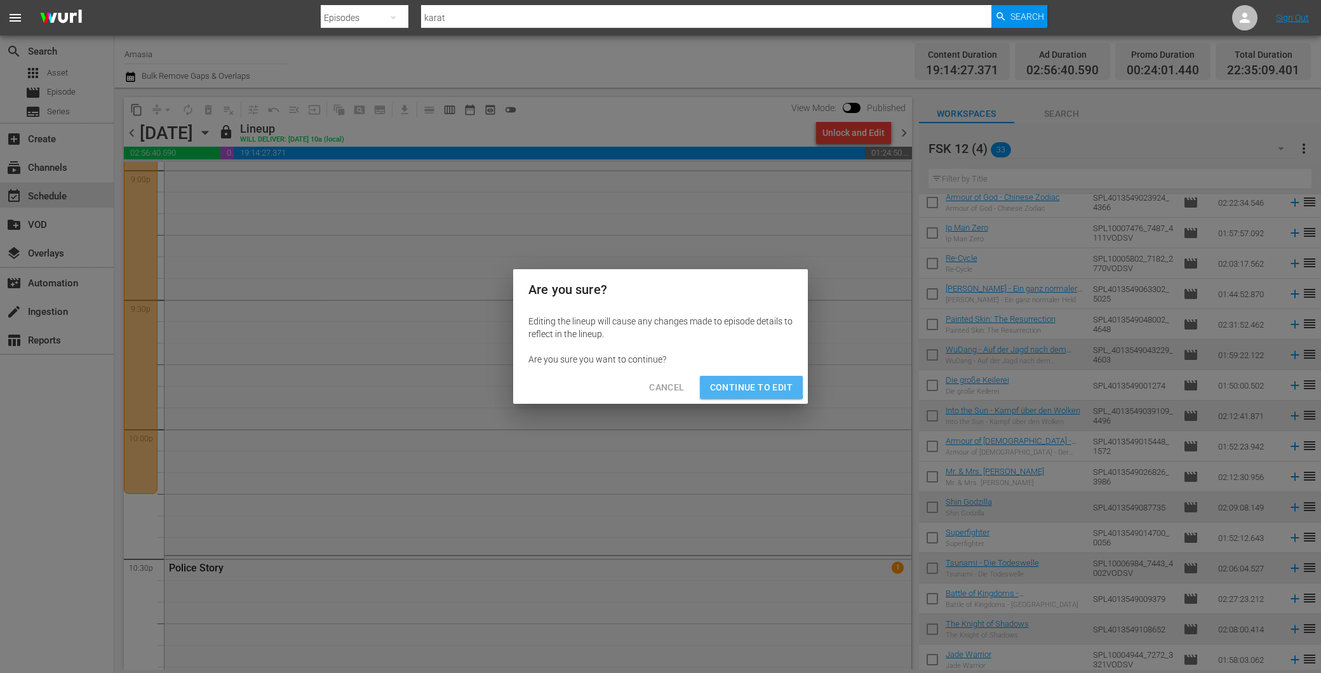
click at [736, 386] on span "Continue to Edit" at bounding box center [751, 388] width 83 height 16
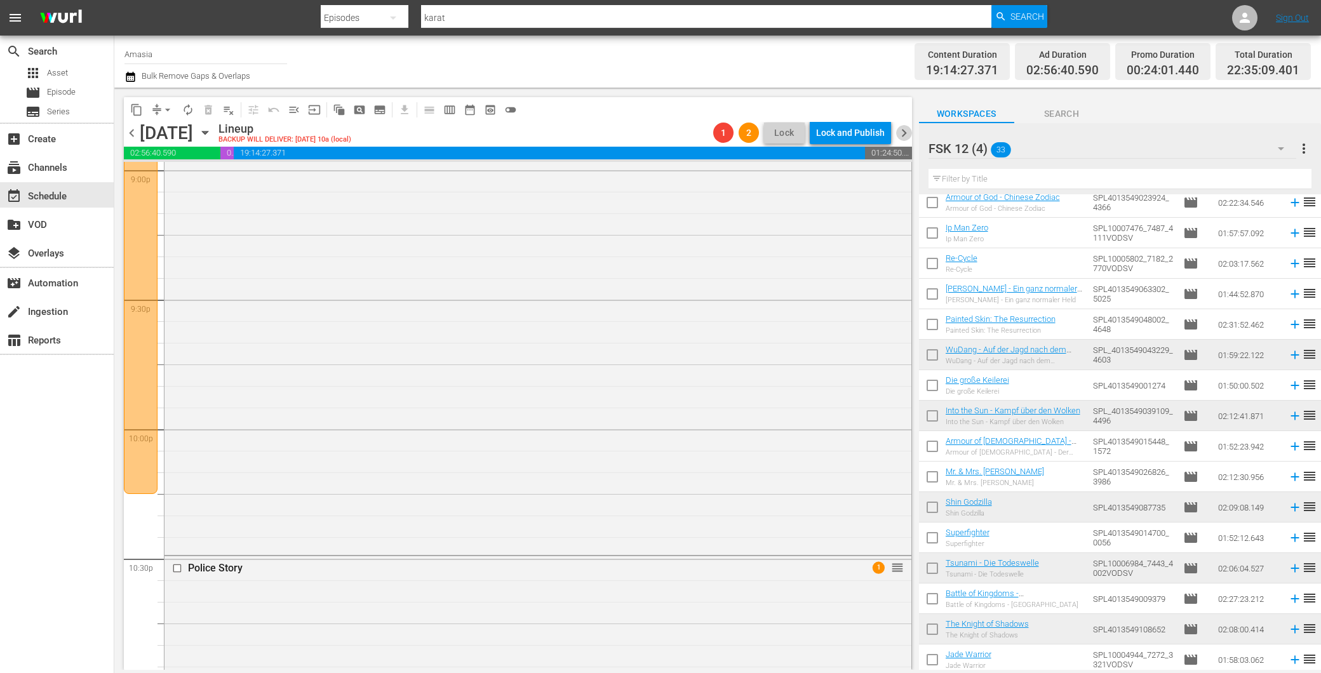
click at [906, 128] on span "chevron_right" at bounding box center [904, 133] width 16 height 16
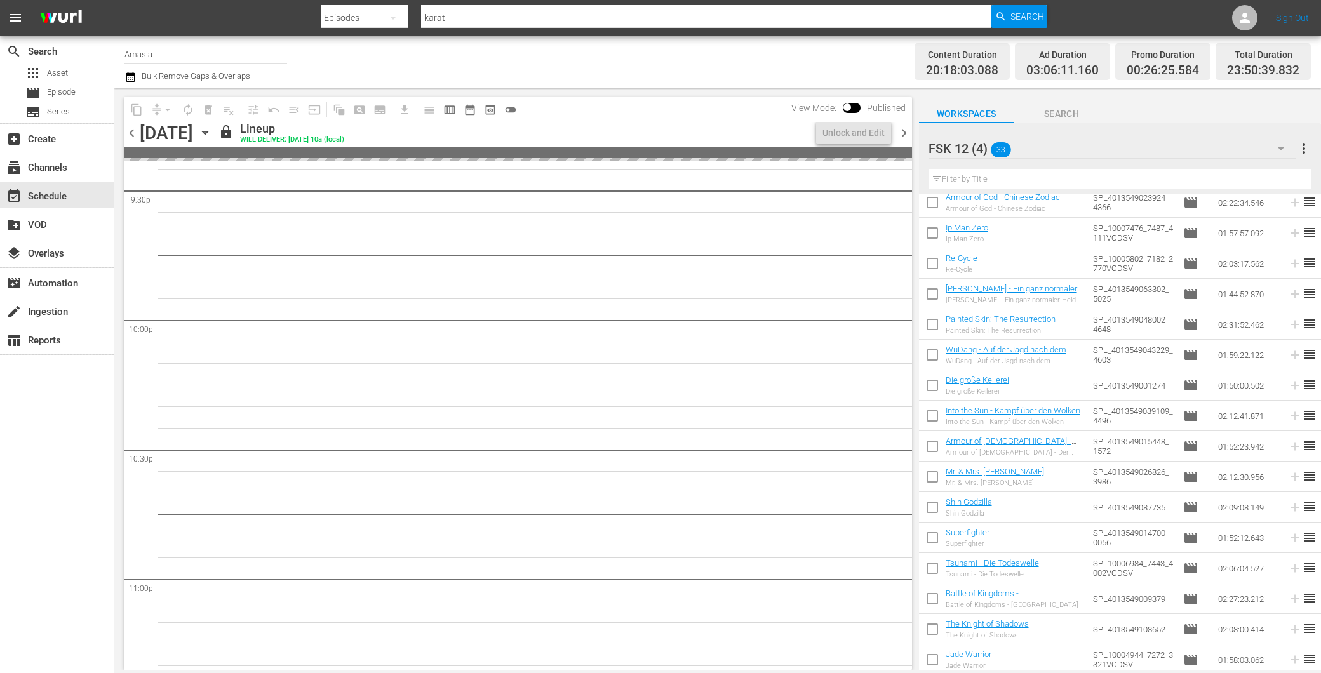
scroll to position [5370, 0]
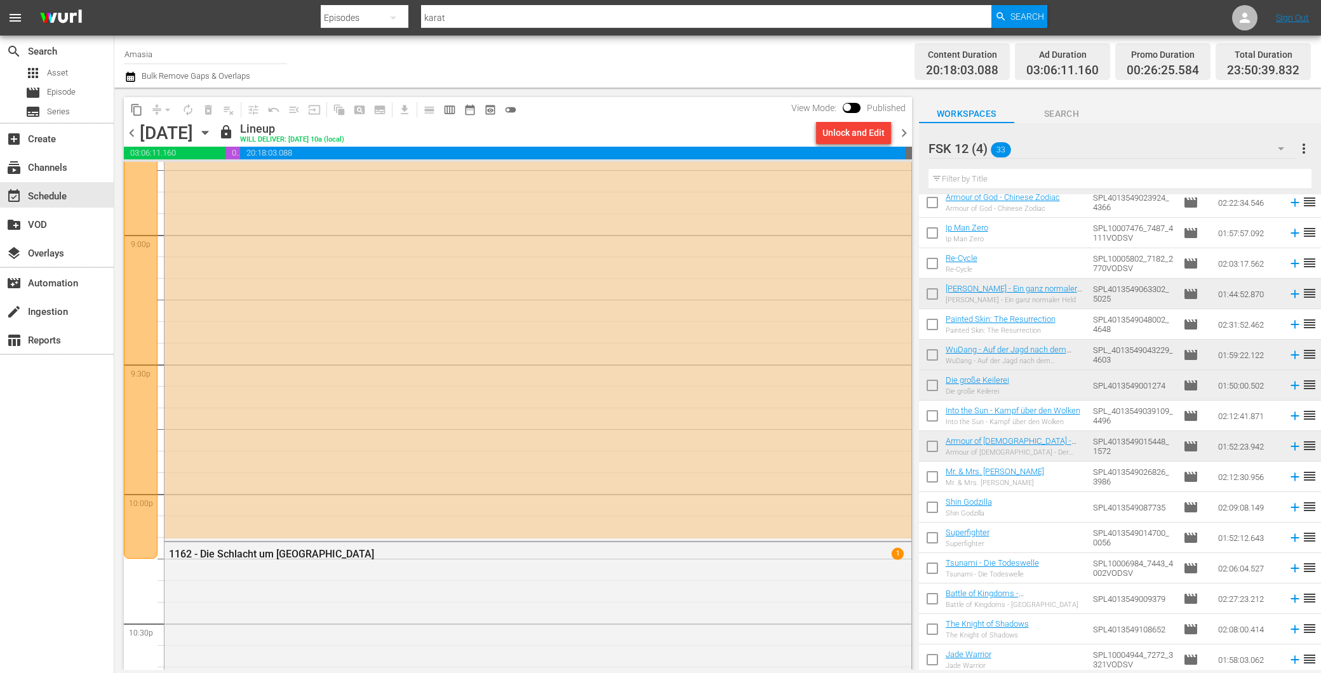
click at [853, 137] on div "Unlock and Edit" at bounding box center [854, 132] width 62 height 23
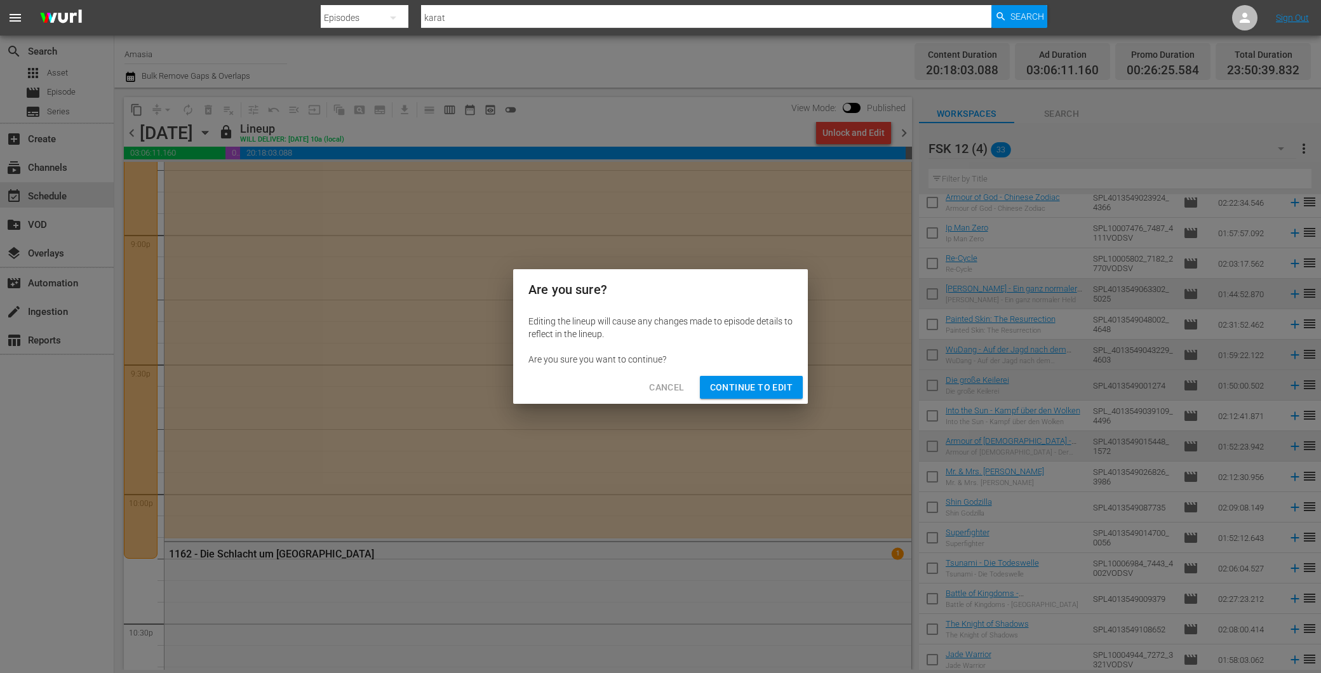
click at [751, 394] on button "Continue to Edit" at bounding box center [751, 388] width 103 height 24
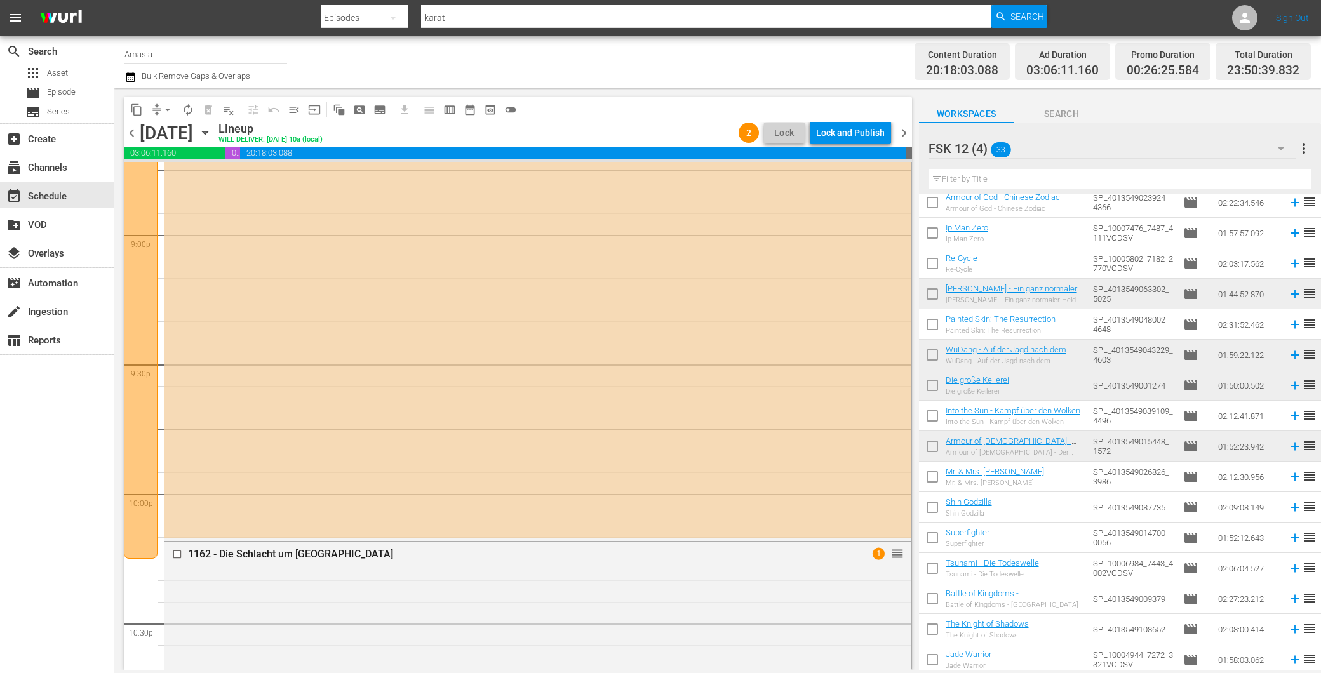
click at [905, 132] on span "chevron_right" at bounding box center [904, 133] width 16 height 16
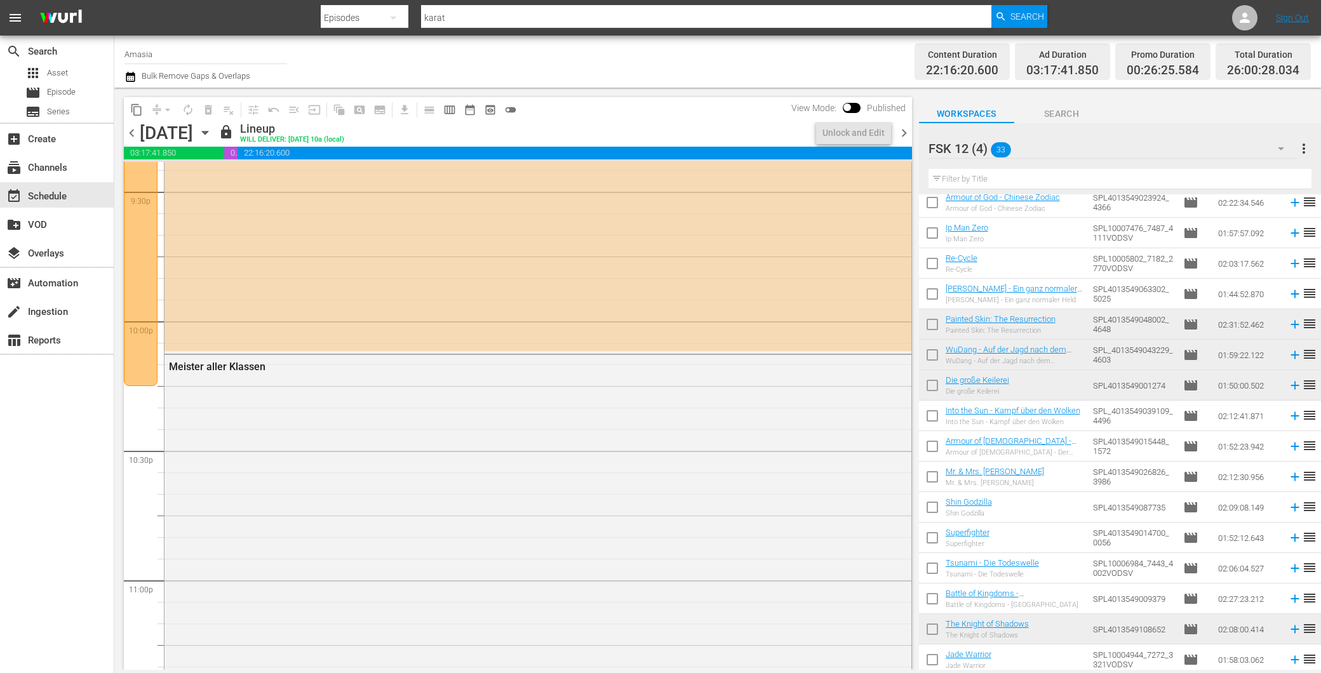
scroll to position [5414, 0]
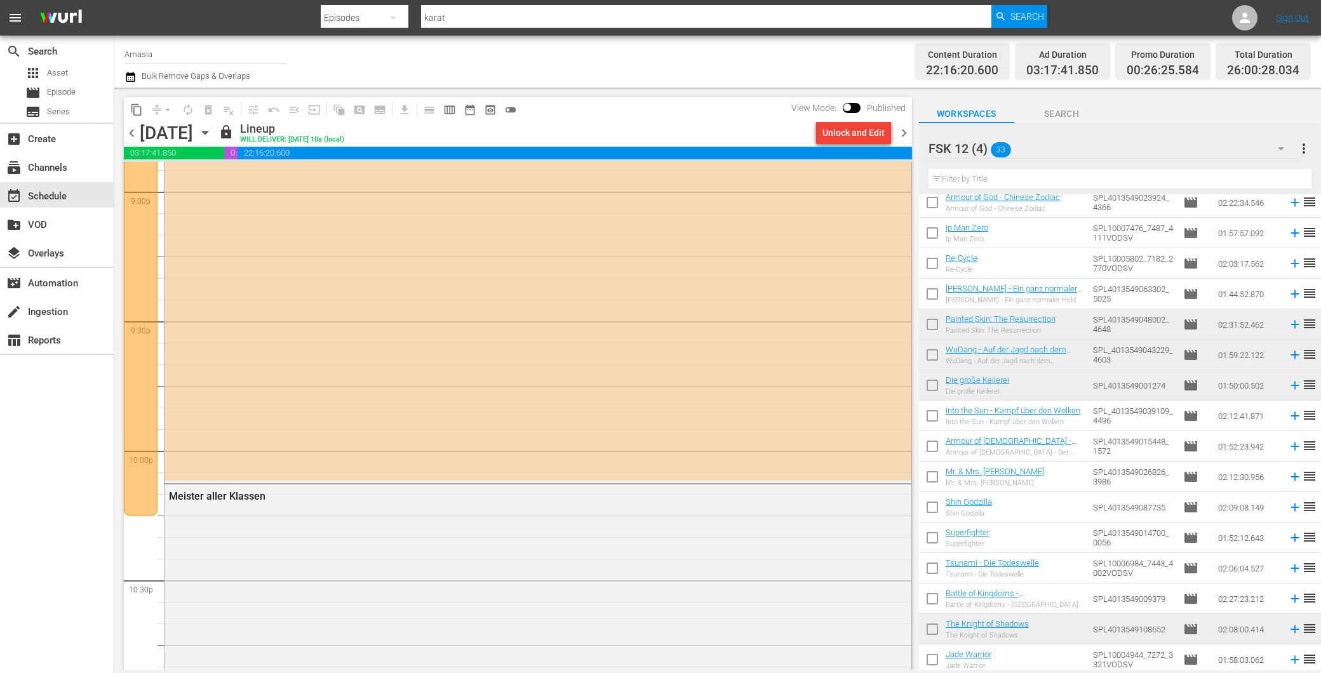
click at [853, 130] on div "Unlock and Edit" at bounding box center [854, 132] width 62 height 23
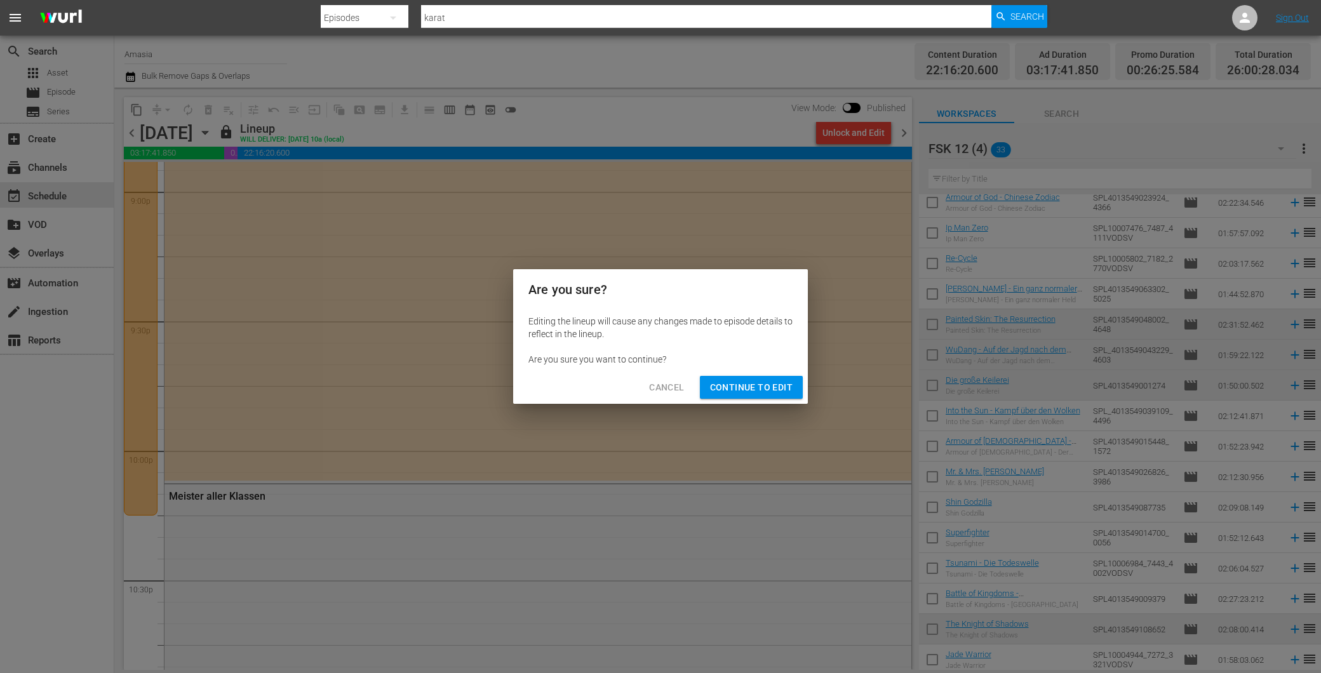
drag, startPoint x: 758, startPoint y: 401, endPoint x: 757, endPoint y: 377, distance: 23.5
click at [758, 392] on div "Cancel Continue to Edit" at bounding box center [660, 388] width 295 height 34
click at [756, 395] on span "Continue to Edit" at bounding box center [751, 388] width 83 height 16
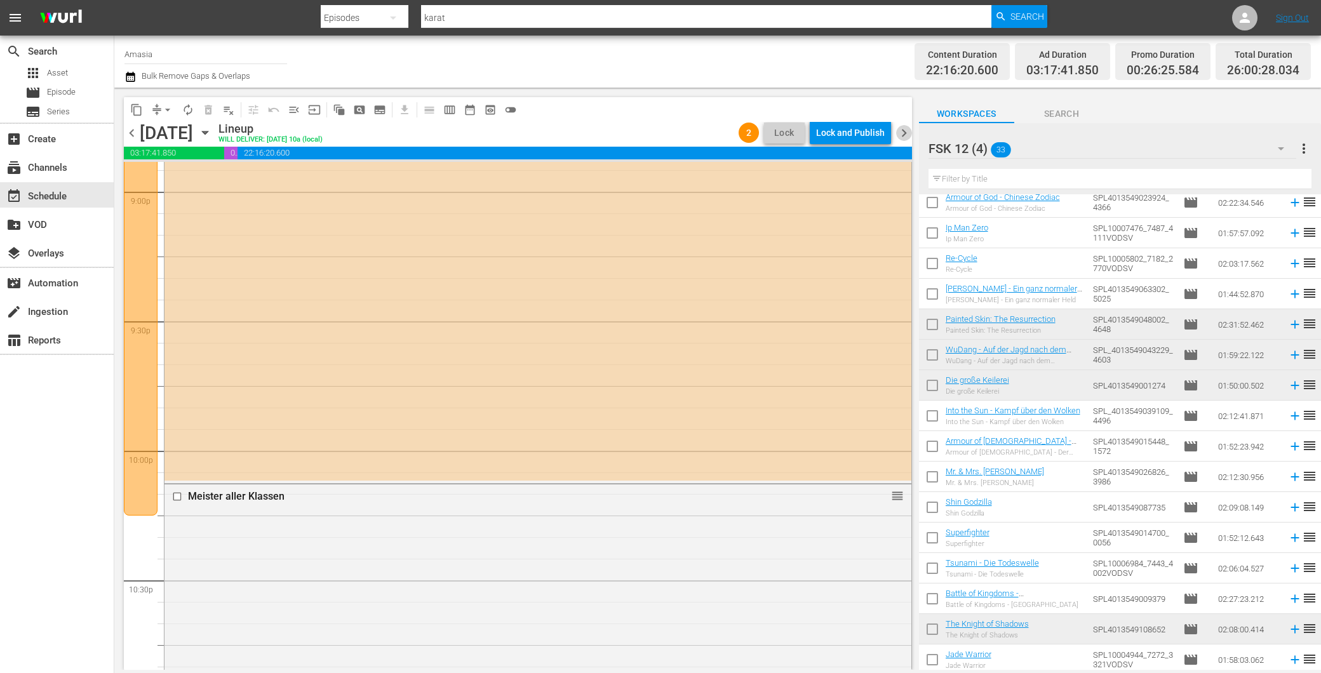
click at [900, 135] on span "chevron_right" at bounding box center [904, 133] width 16 height 16
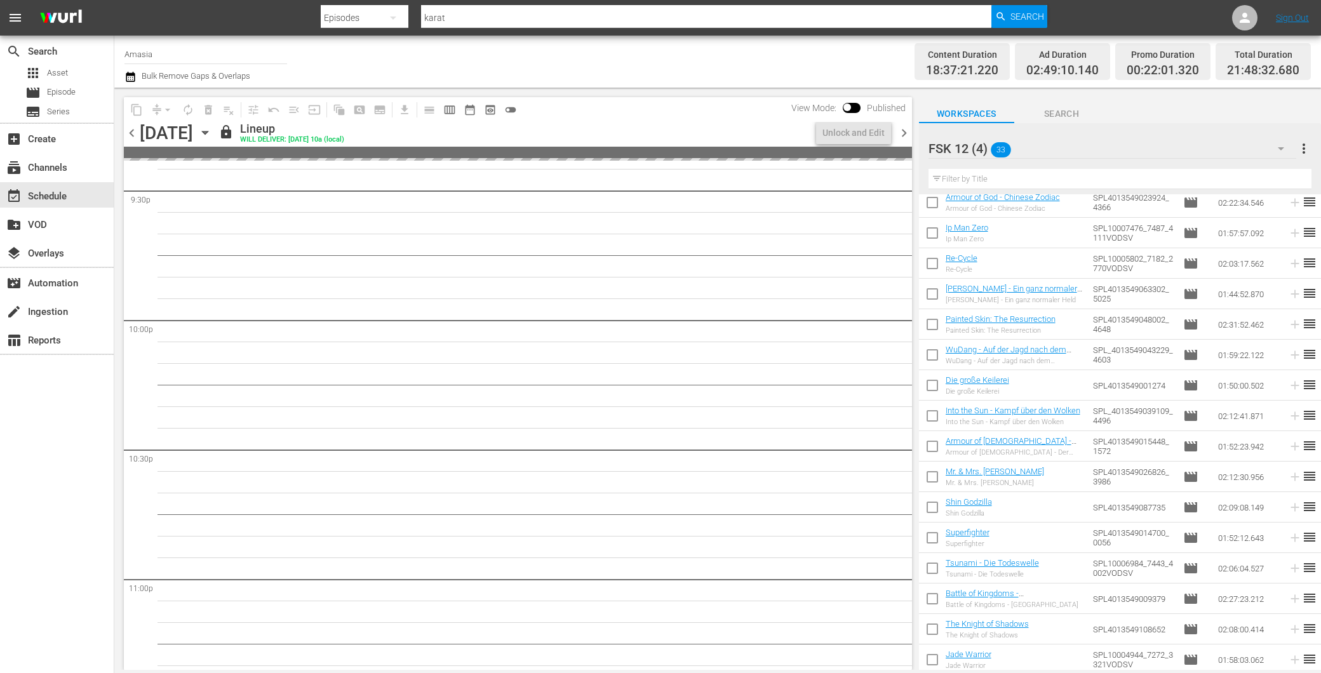
scroll to position [5457, 0]
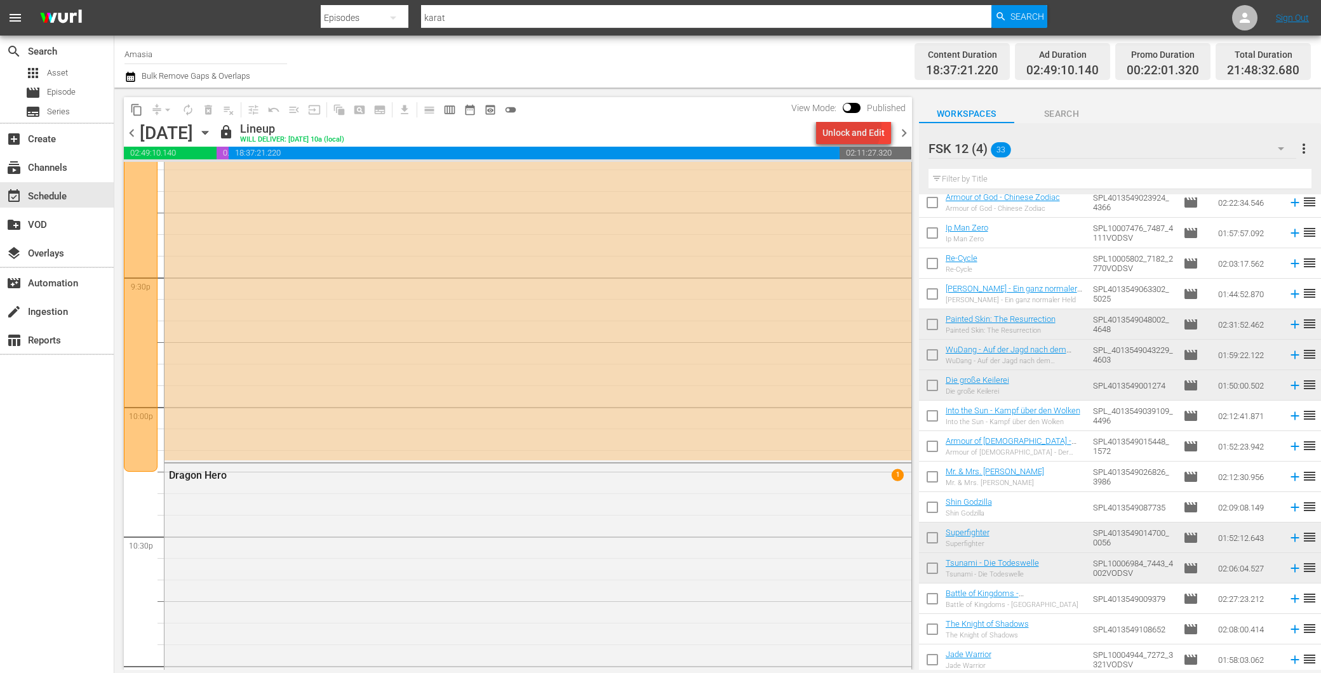
click at [850, 127] on div "Unlock and Edit" at bounding box center [854, 132] width 62 height 23
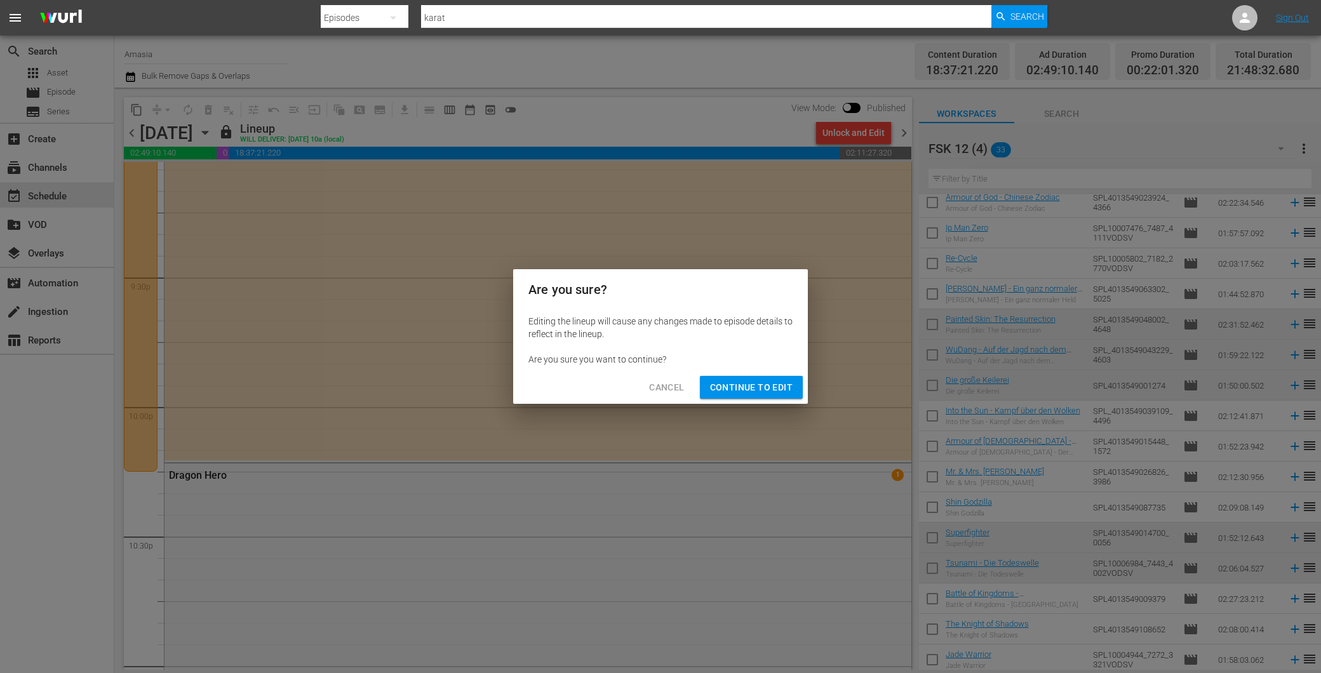
drag, startPoint x: 769, startPoint y: 395, endPoint x: 760, endPoint y: 383, distance: 15.0
click at [764, 393] on button "Continue to Edit" at bounding box center [751, 388] width 103 height 24
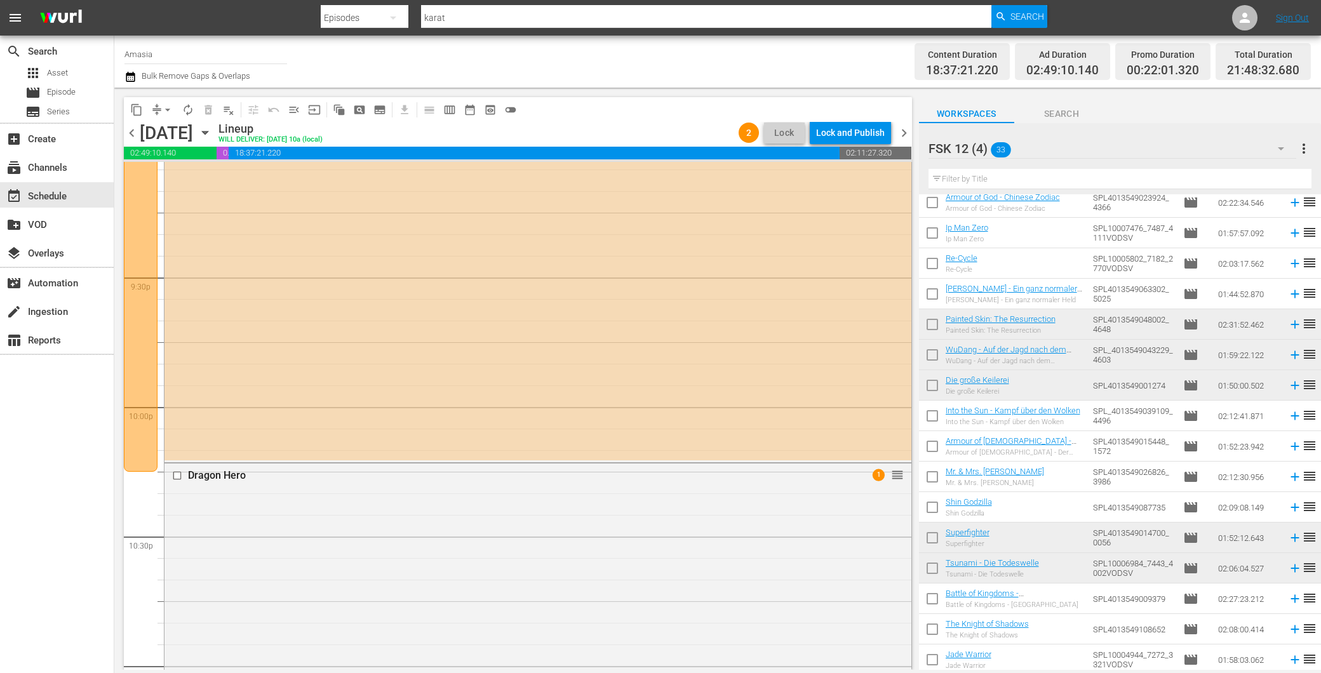
click at [907, 129] on span "chevron_right" at bounding box center [904, 133] width 16 height 16
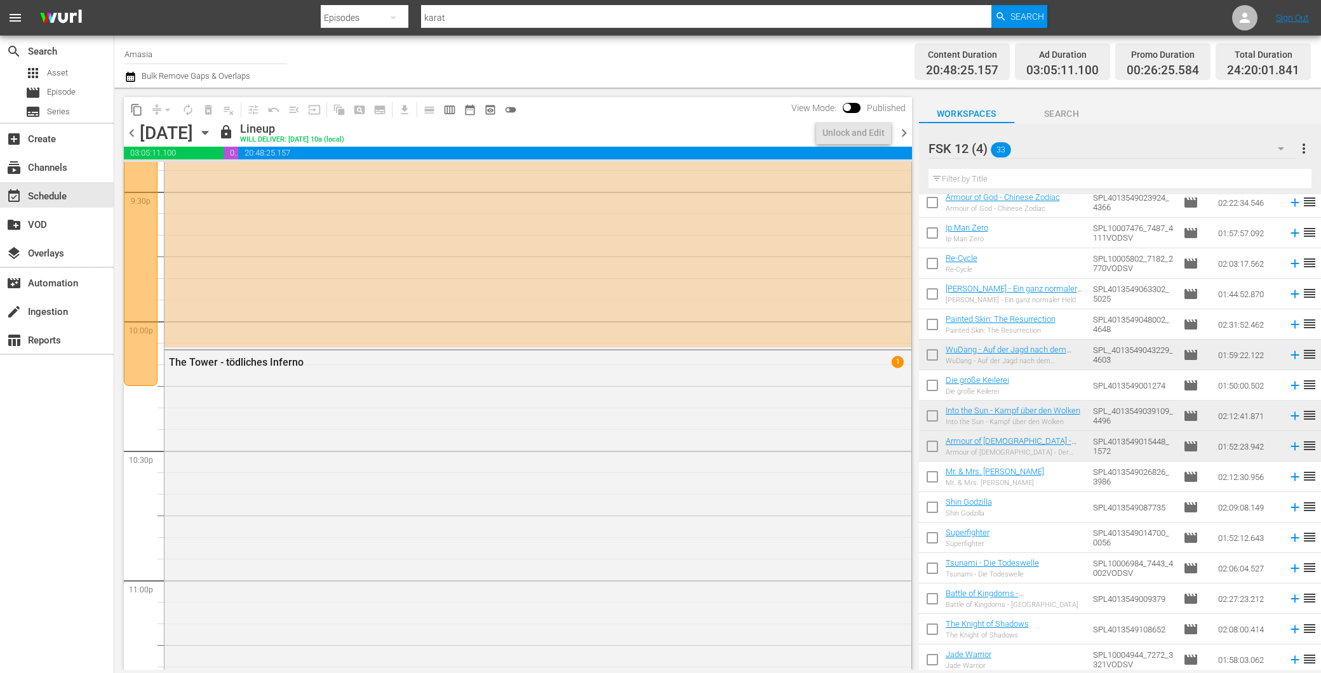
scroll to position [5370, 0]
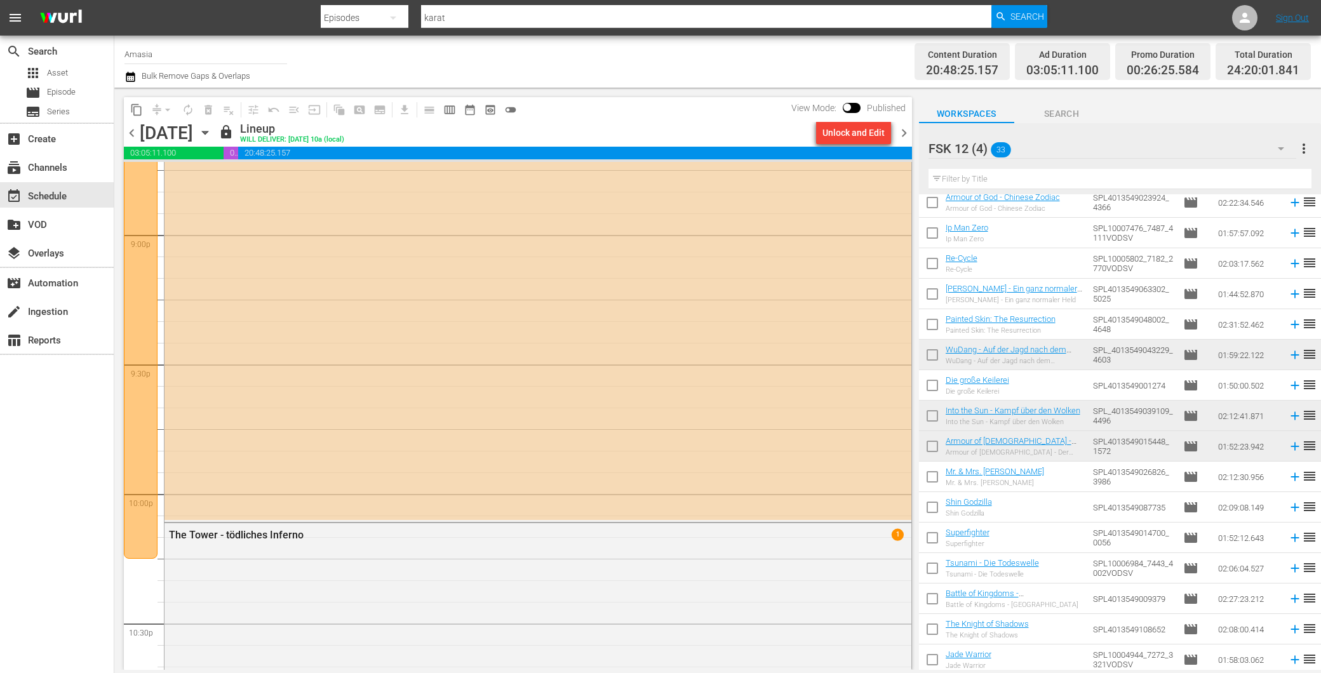
click at [847, 131] on div "Unlock and Edit" at bounding box center [854, 132] width 62 height 23
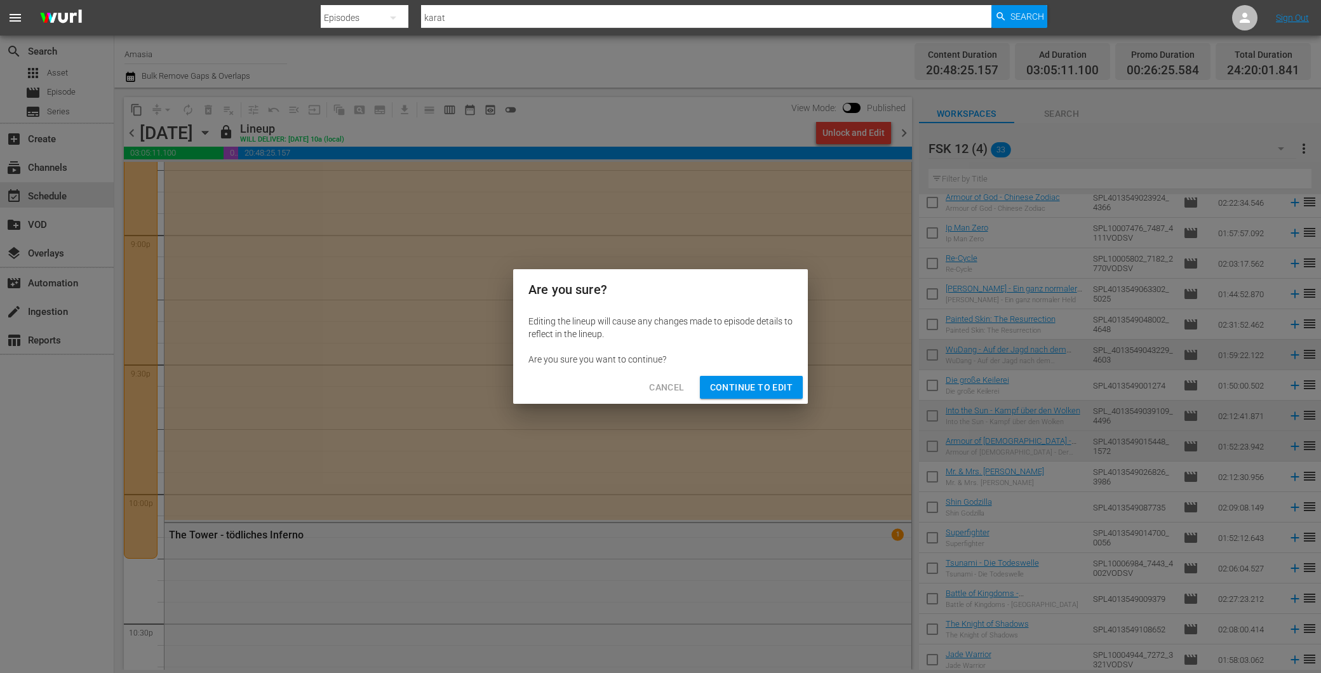
drag, startPoint x: 712, startPoint y: 384, endPoint x: 720, endPoint y: 364, distance: 21.4
click at [713, 384] on span "Continue to Edit" at bounding box center [751, 388] width 83 height 16
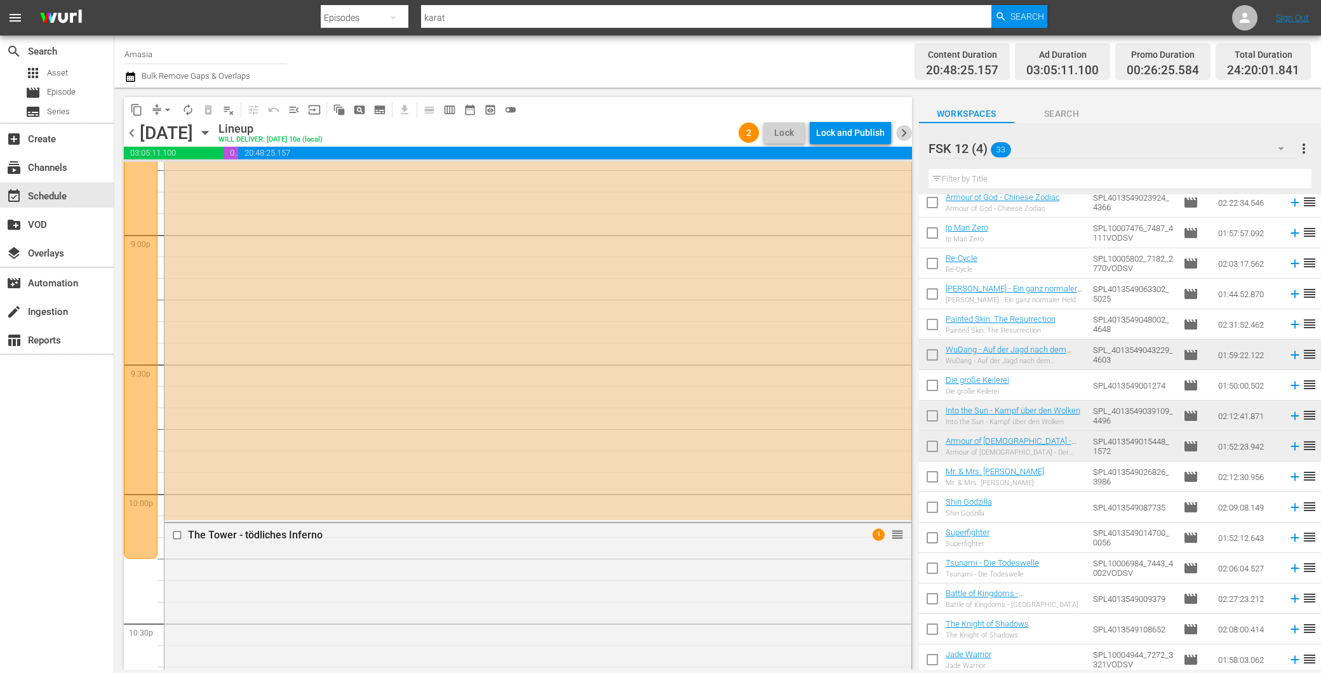
click at [905, 130] on span "chevron_right" at bounding box center [904, 133] width 16 height 16
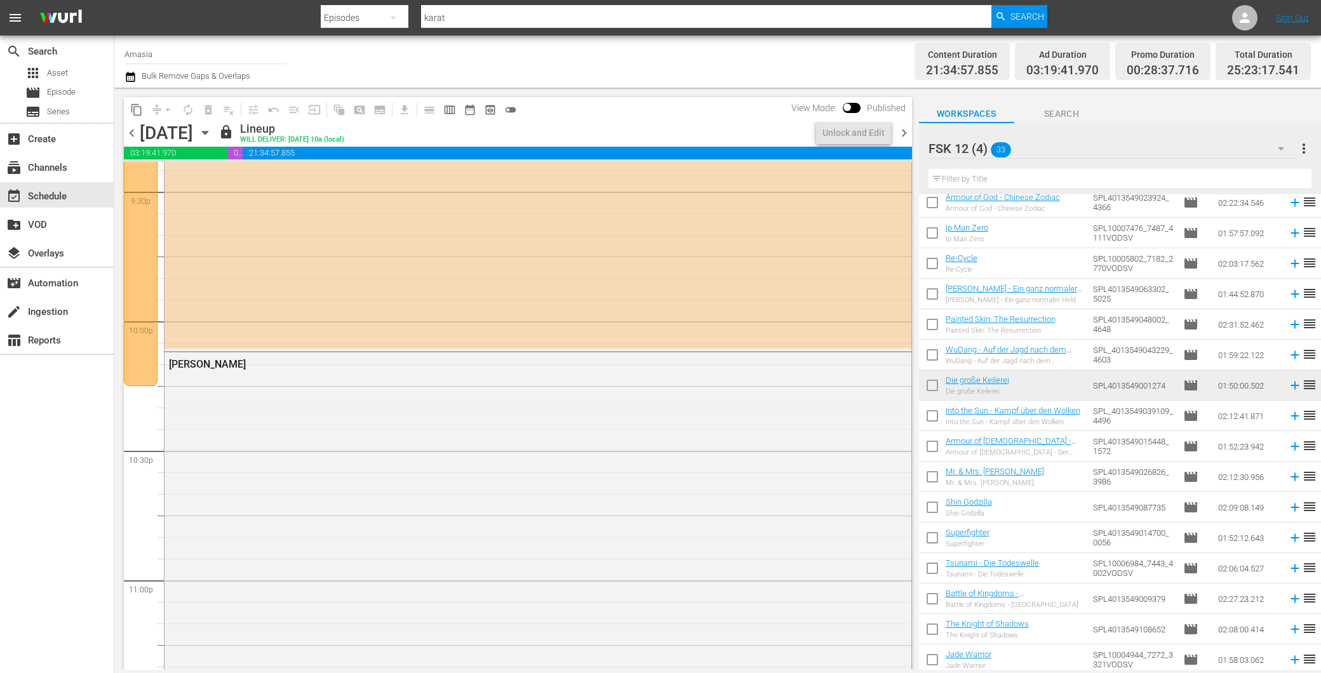
scroll to position [5392, 0]
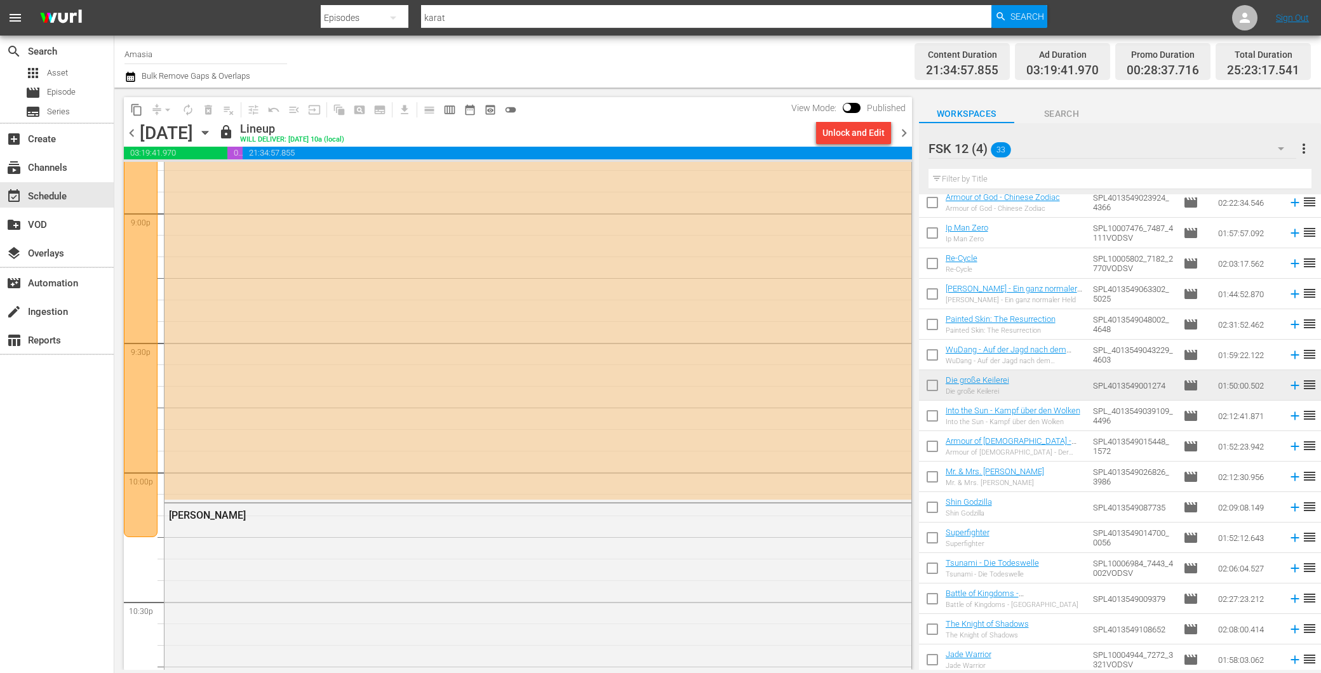
click at [849, 127] on div "Unlock and Edit" at bounding box center [854, 132] width 62 height 23
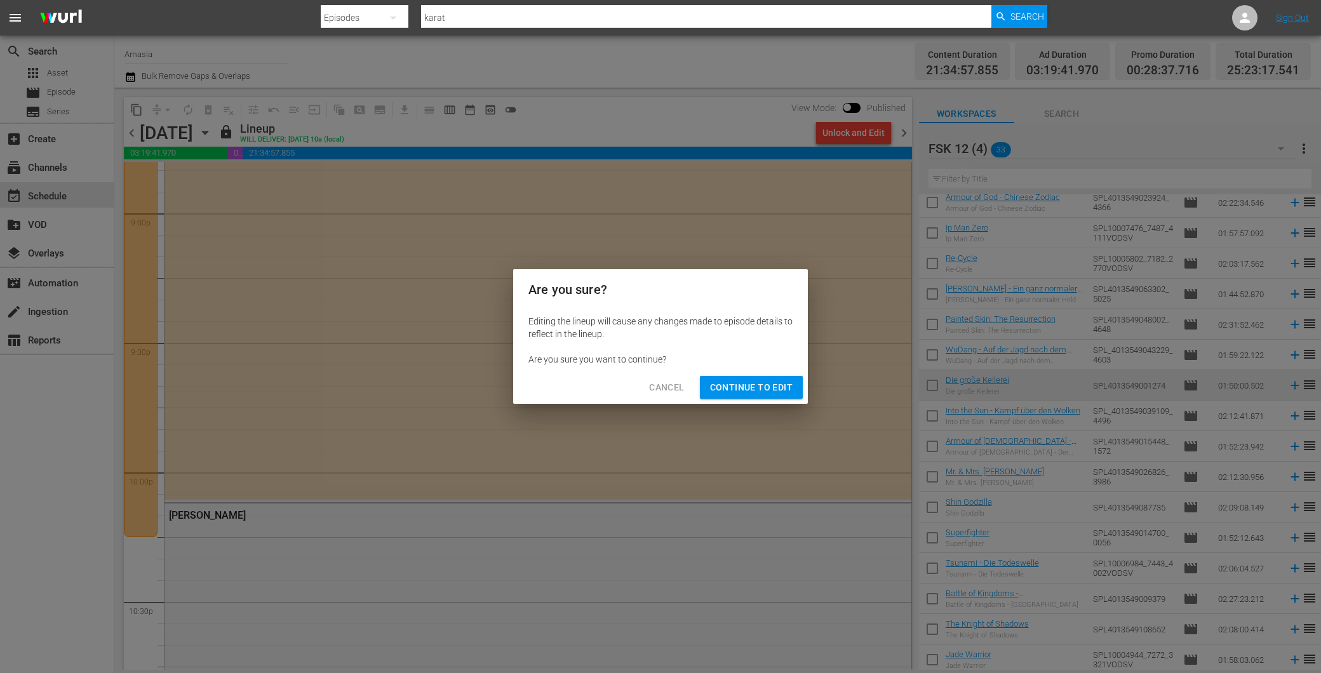
drag, startPoint x: 753, startPoint y: 393, endPoint x: 750, endPoint y: 333, distance: 59.8
click at [752, 392] on span "Continue to Edit" at bounding box center [751, 388] width 83 height 16
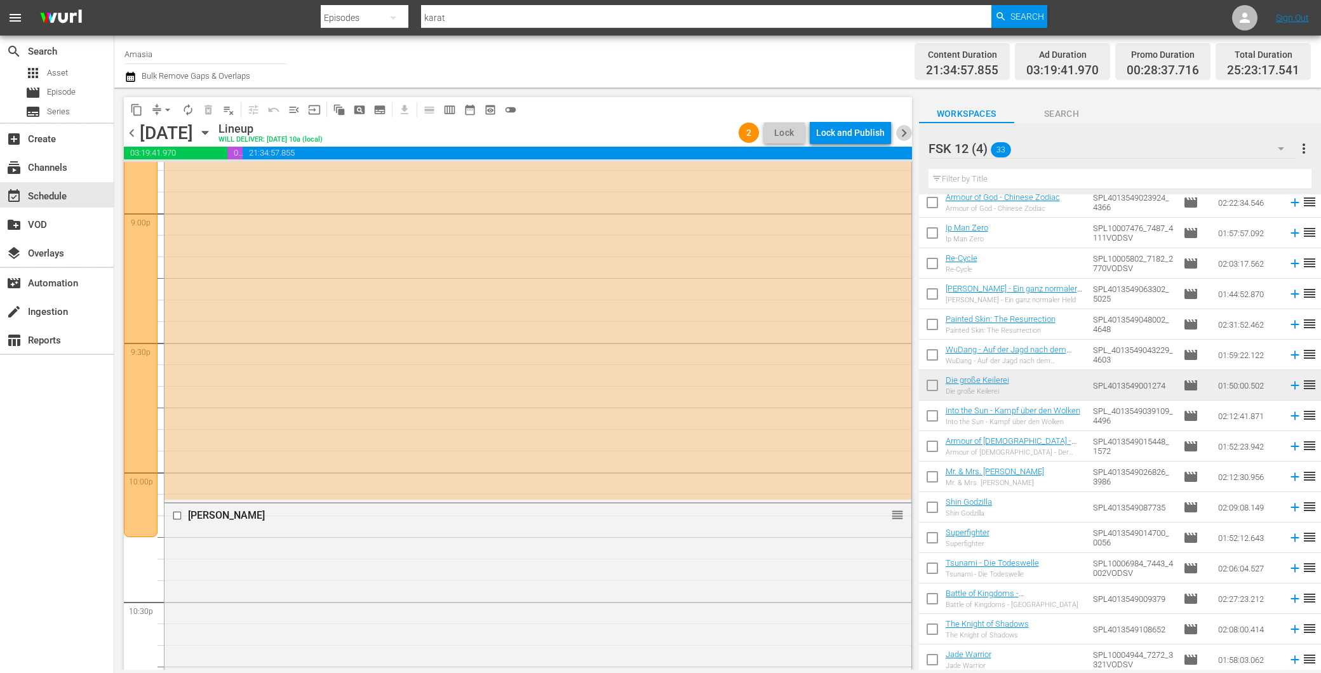
click at [904, 132] on span "chevron_right" at bounding box center [904, 133] width 16 height 16
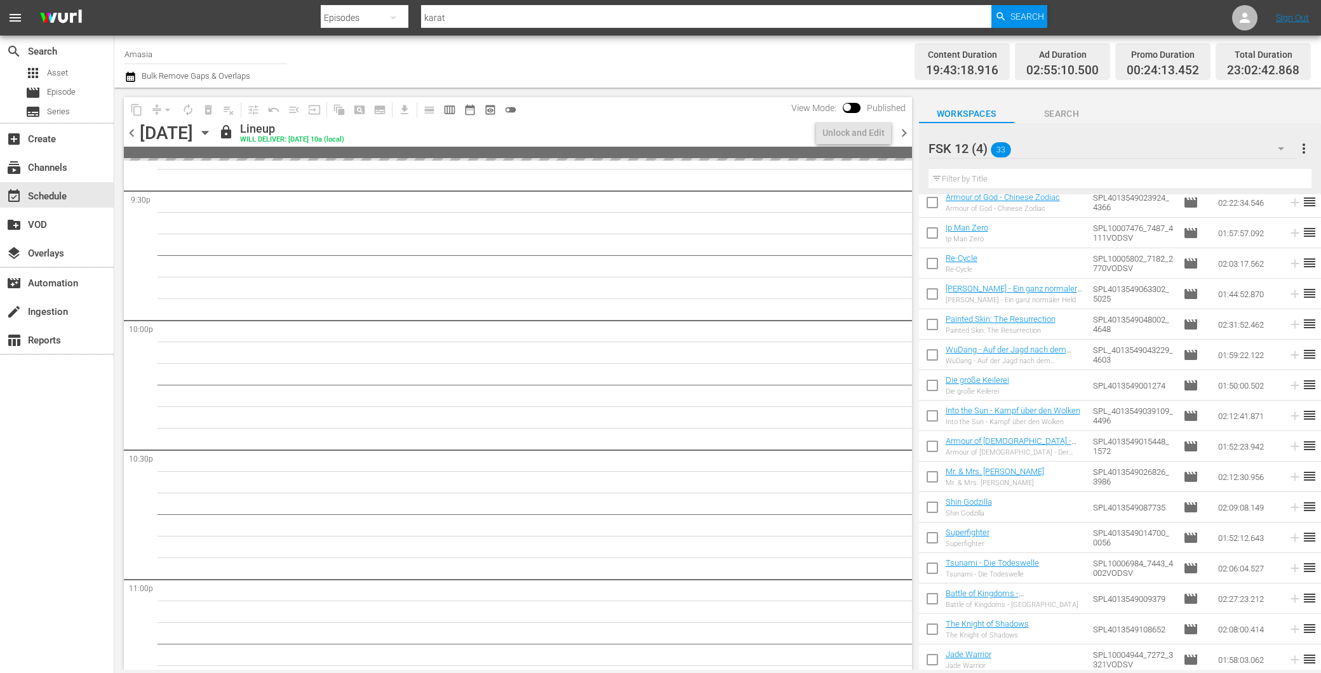
scroll to position [5392, 0]
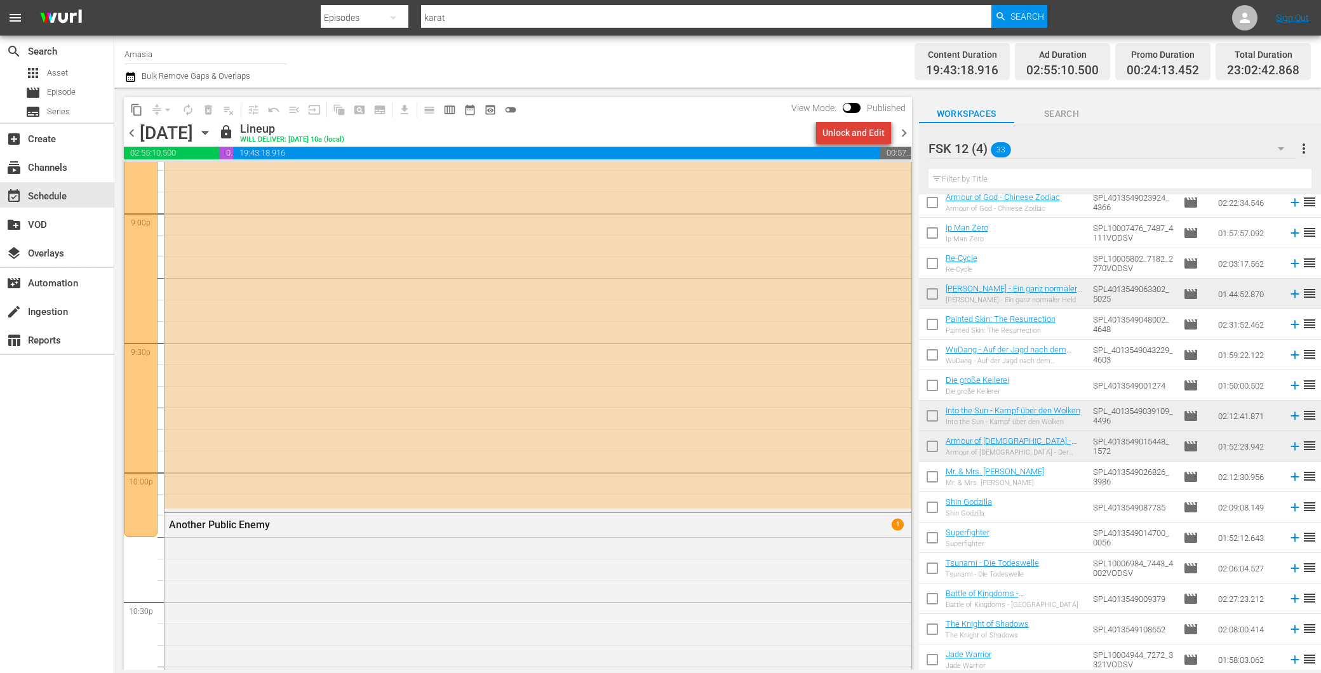
click at [867, 130] on div "Unlock and Edit" at bounding box center [854, 132] width 62 height 23
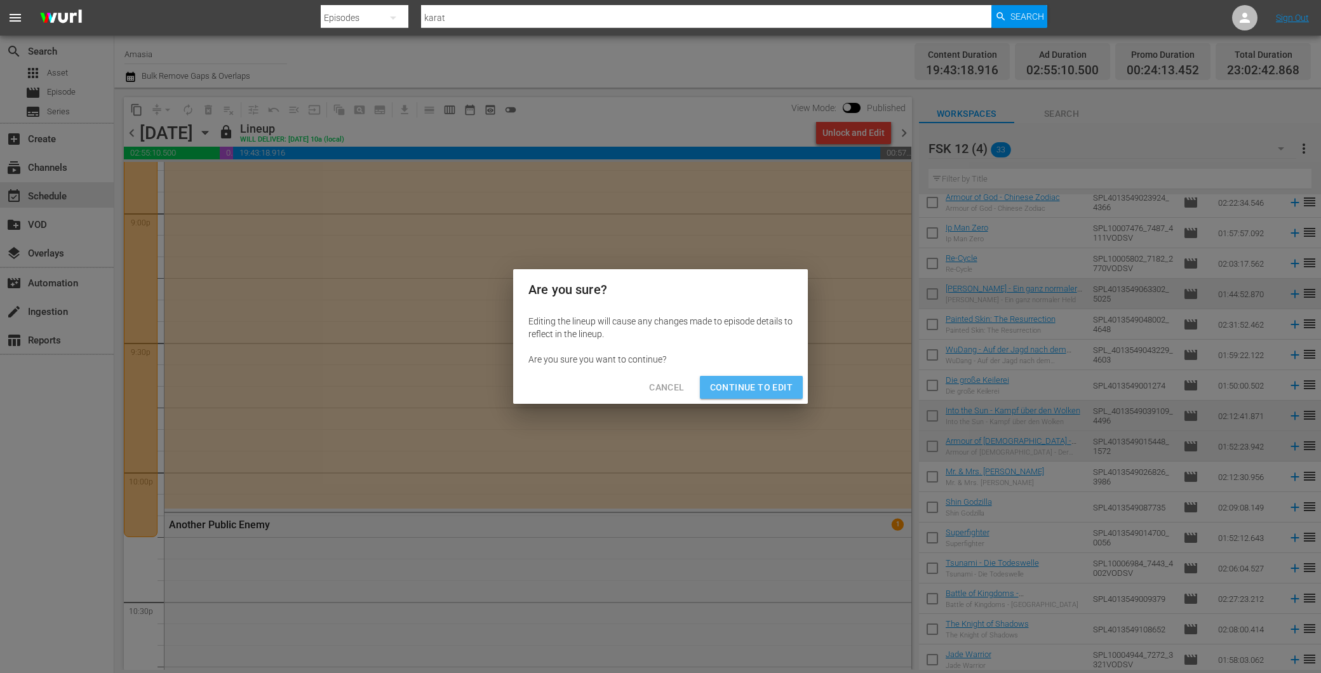
click at [760, 384] on span "Continue to Edit" at bounding box center [751, 388] width 83 height 16
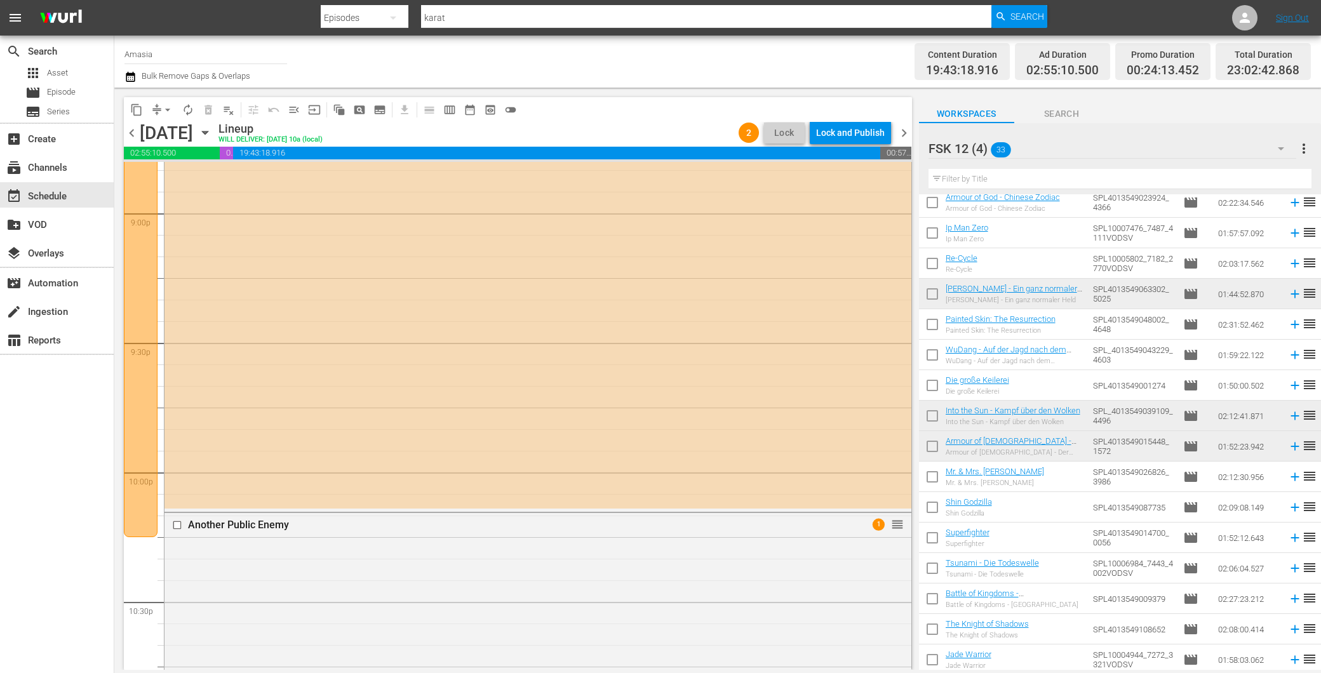
click at [896, 129] on span "chevron_right" at bounding box center [904, 133] width 16 height 16
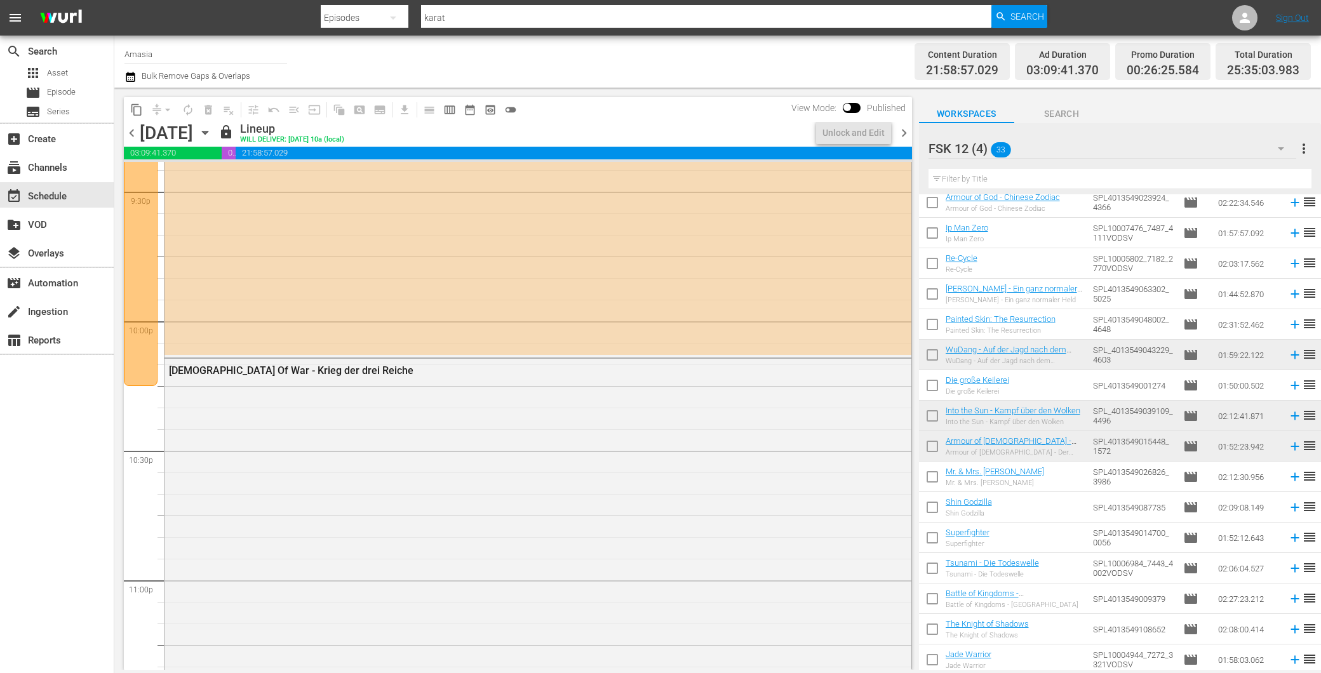
scroll to position [5370, 0]
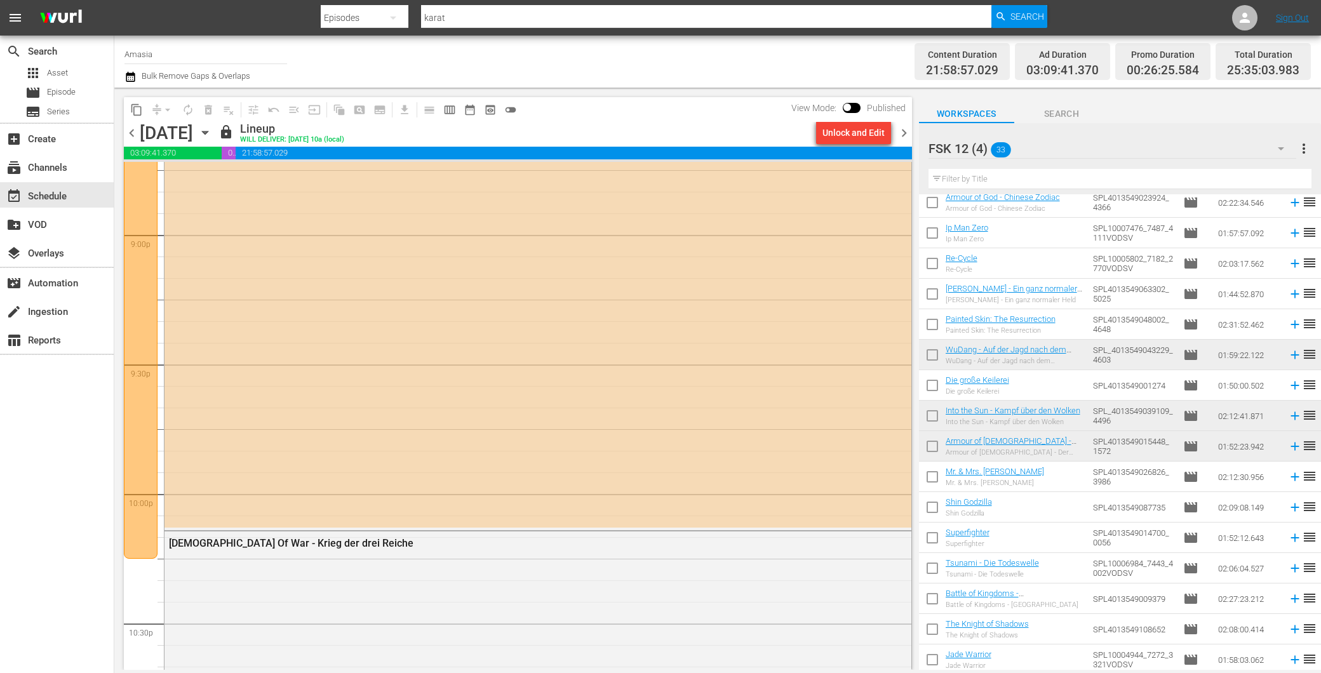
click at [860, 131] on div "Unlock and Edit" at bounding box center [854, 132] width 62 height 23
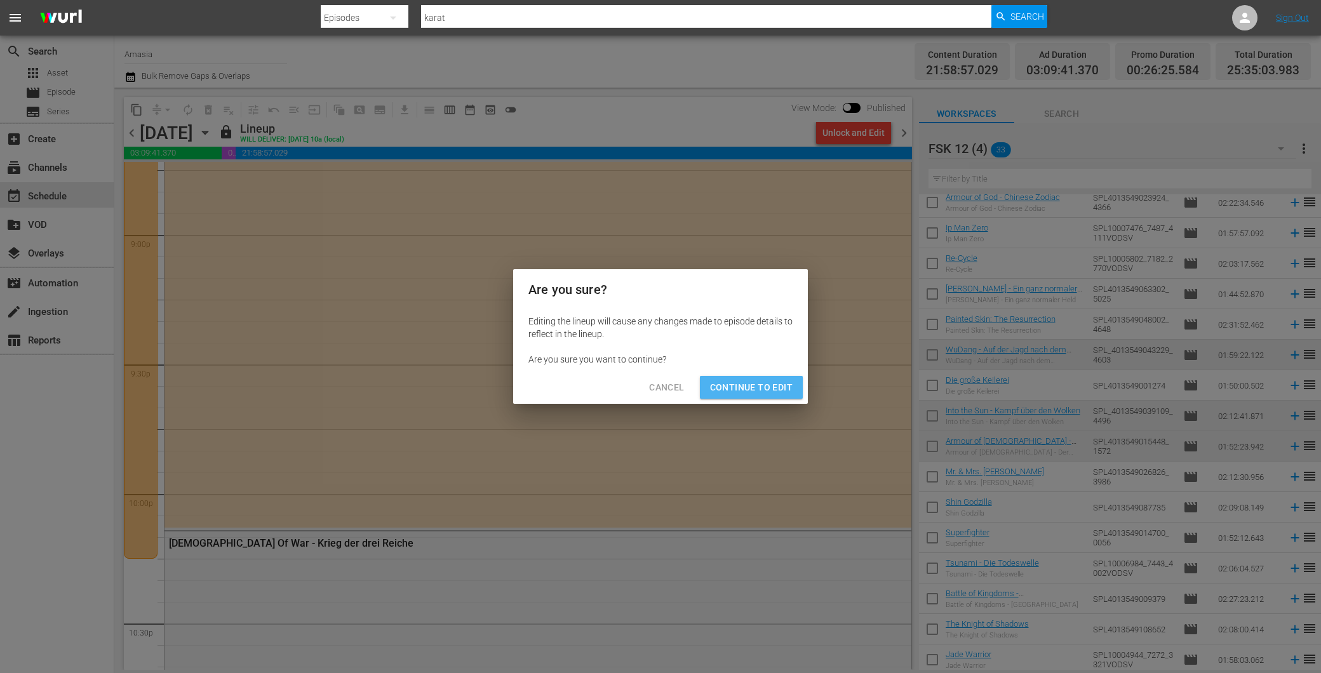
click at [753, 380] on span "Continue to Edit" at bounding box center [751, 388] width 83 height 16
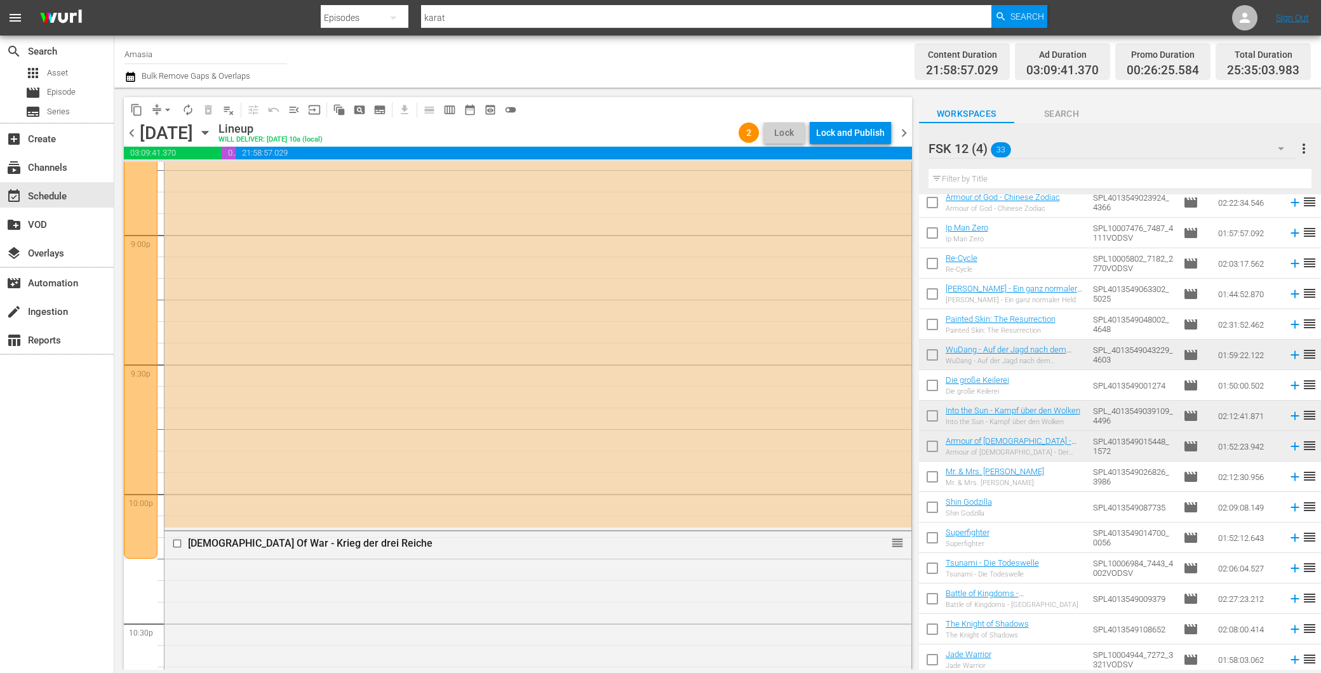
click at [903, 135] on span "chevron_right" at bounding box center [904, 133] width 16 height 16
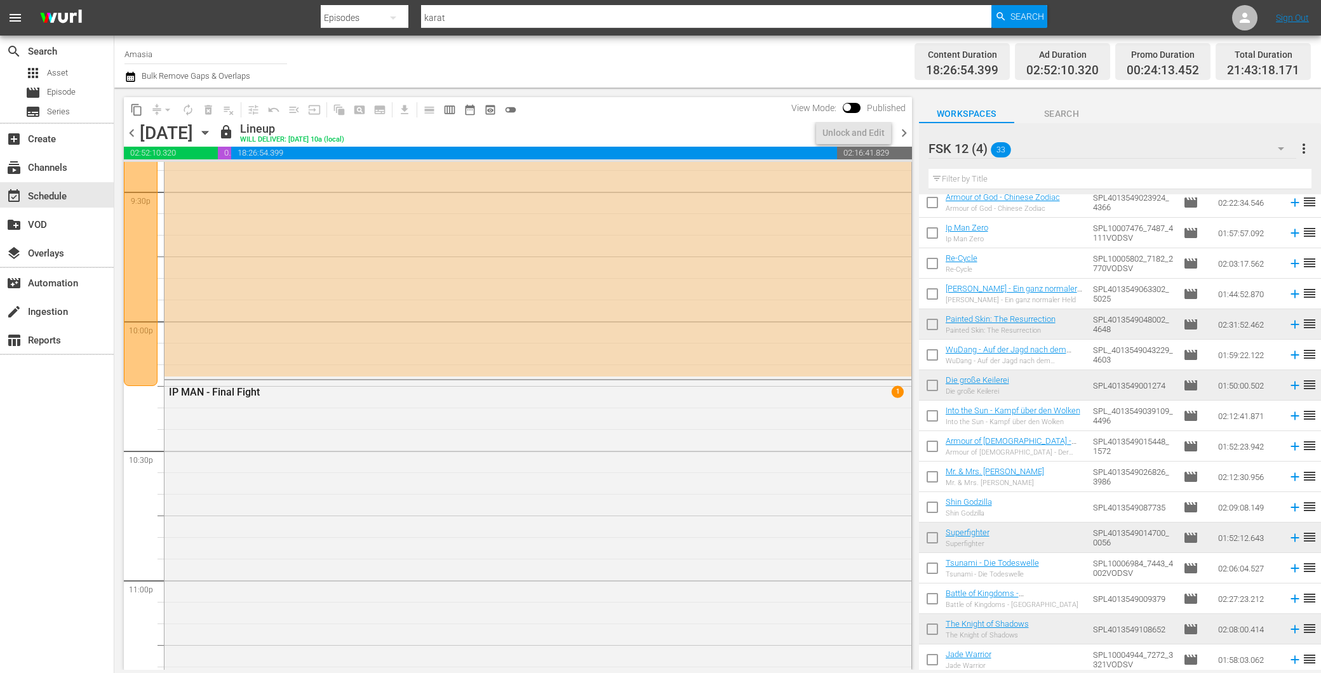
scroll to position [5392, 0]
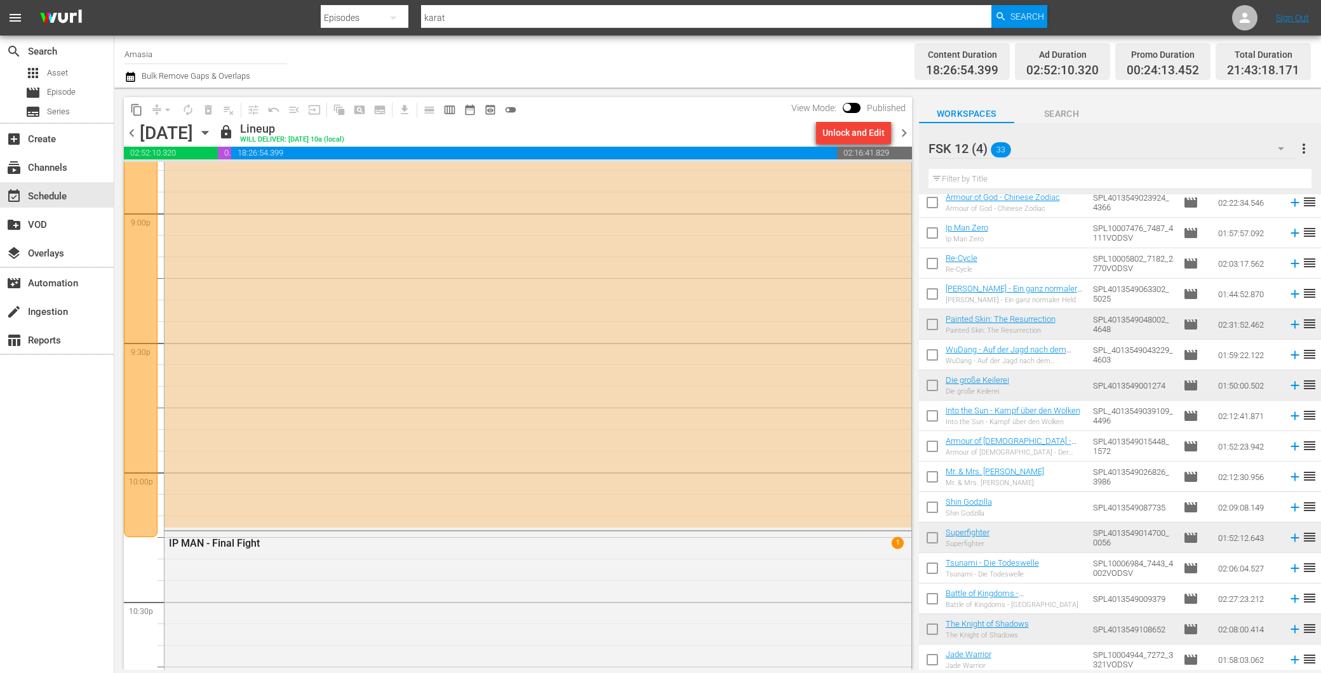
click at [853, 132] on div "Unlock and Edit" at bounding box center [854, 132] width 62 height 23
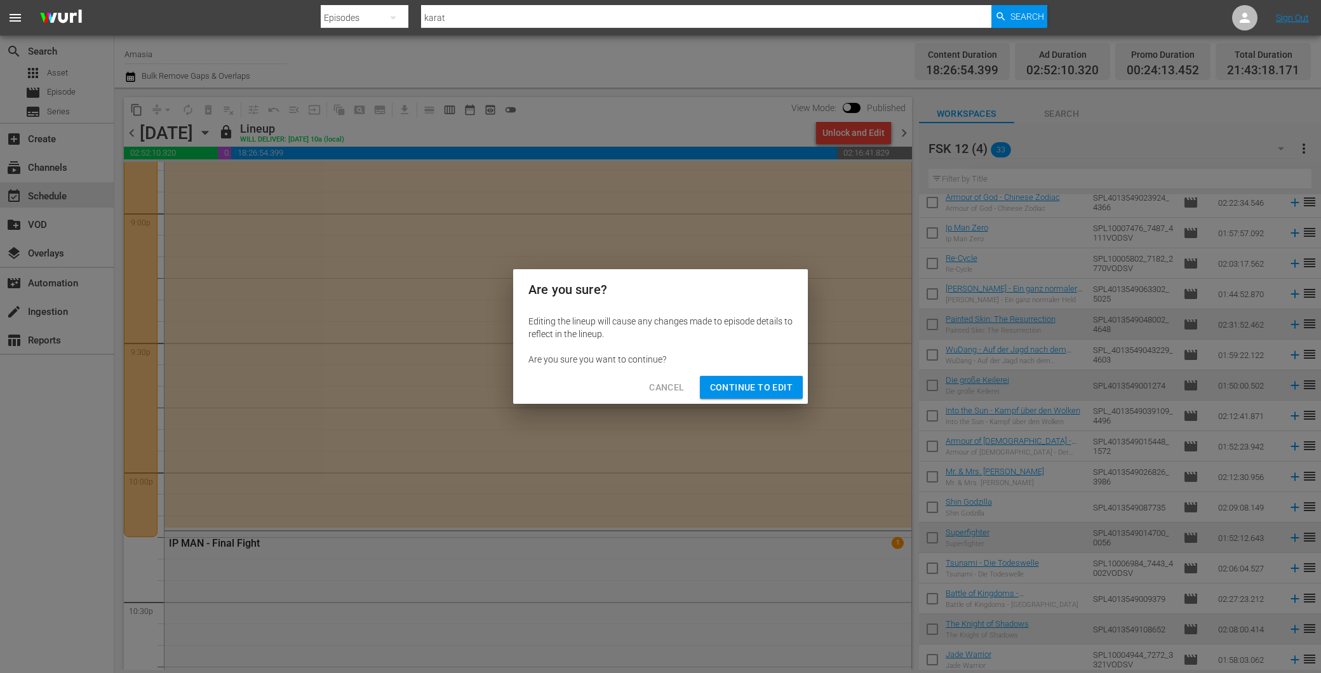
click at [713, 388] on span "Continue to Edit" at bounding box center [751, 388] width 83 height 16
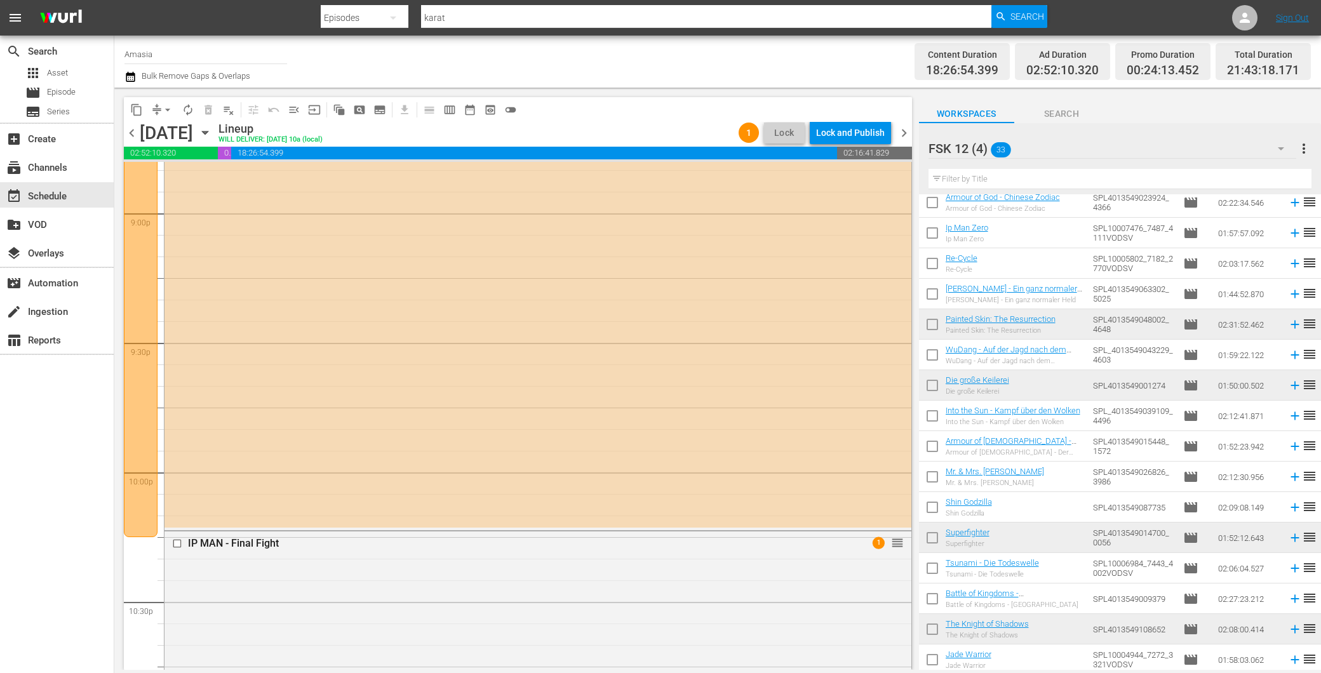
click at [903, 141] on div "chevron_left Thursday, September 18th September 18th Lineup WILL DELIVER: 9/17 …" at bounding box center [518, 134] width 788 height 25
click at [903, 135] on span "chevron_right" at bounding box center [904, 133] width 16 height 16
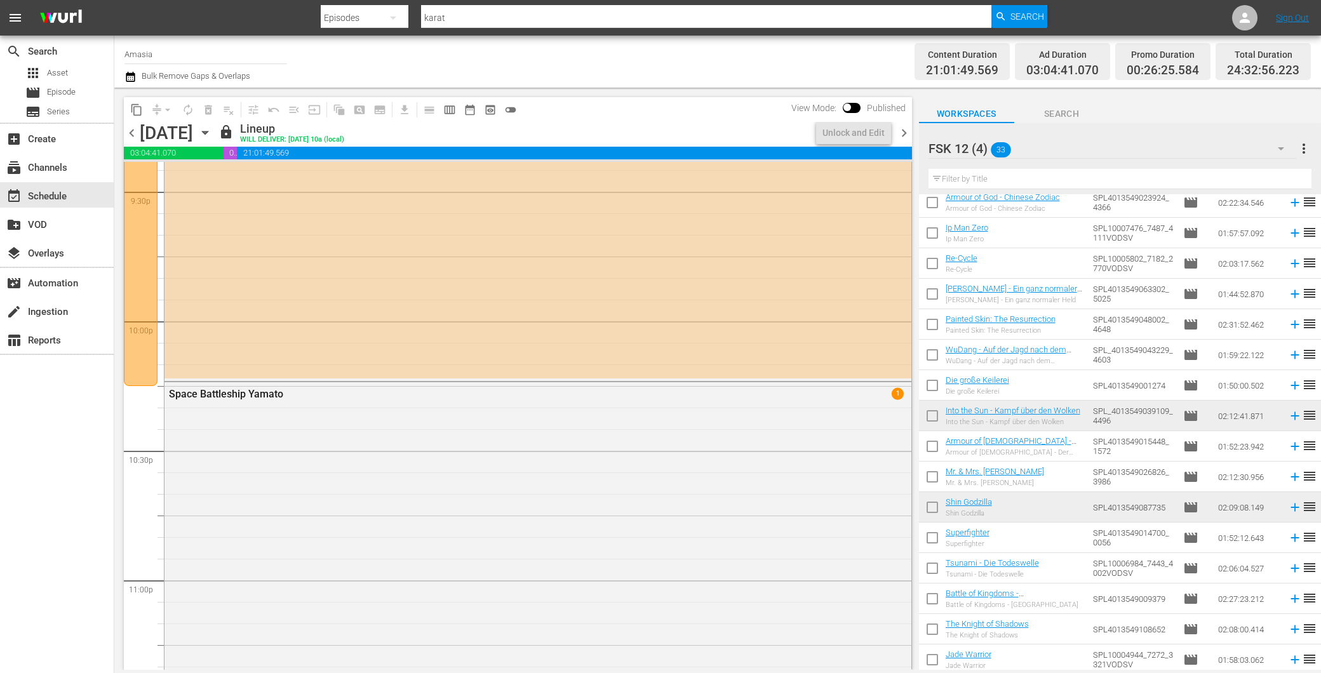
scroll to position [5414, 0]
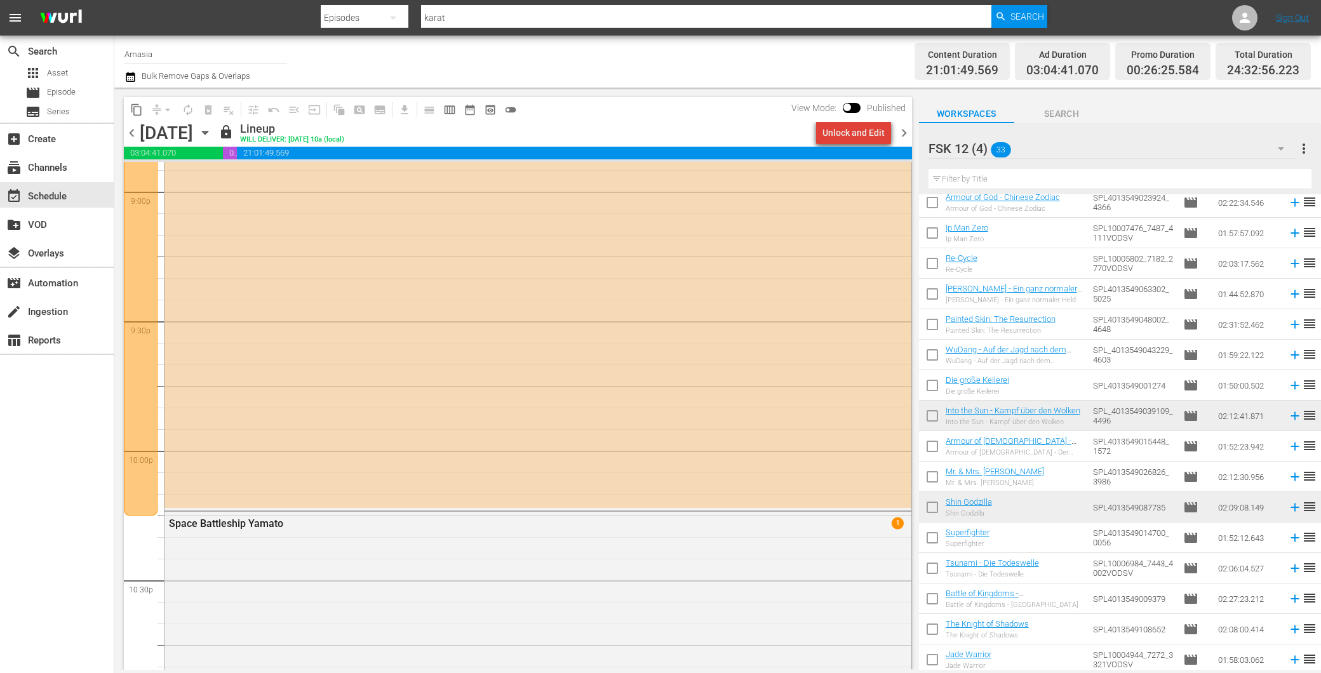
click at [864, 138] on div "Unlock and Edit" at bounding box center [854, 132] width 62 height 23
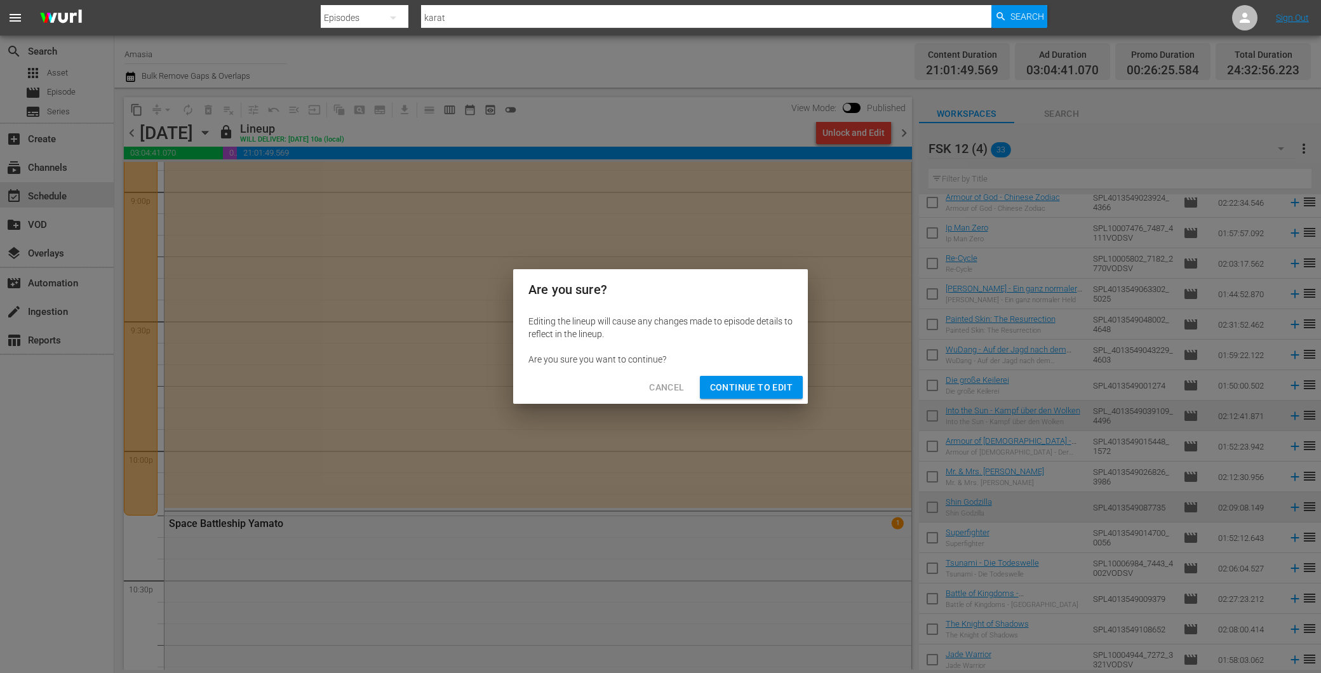
drag, startPoint x: 760, startPoint y: 386, endPoint x: 802, endPoint y: 236, distance: 156.3
click at [766, 384] on span "Continue to Edit" at bounding box center [751, 388] width 83 height 16
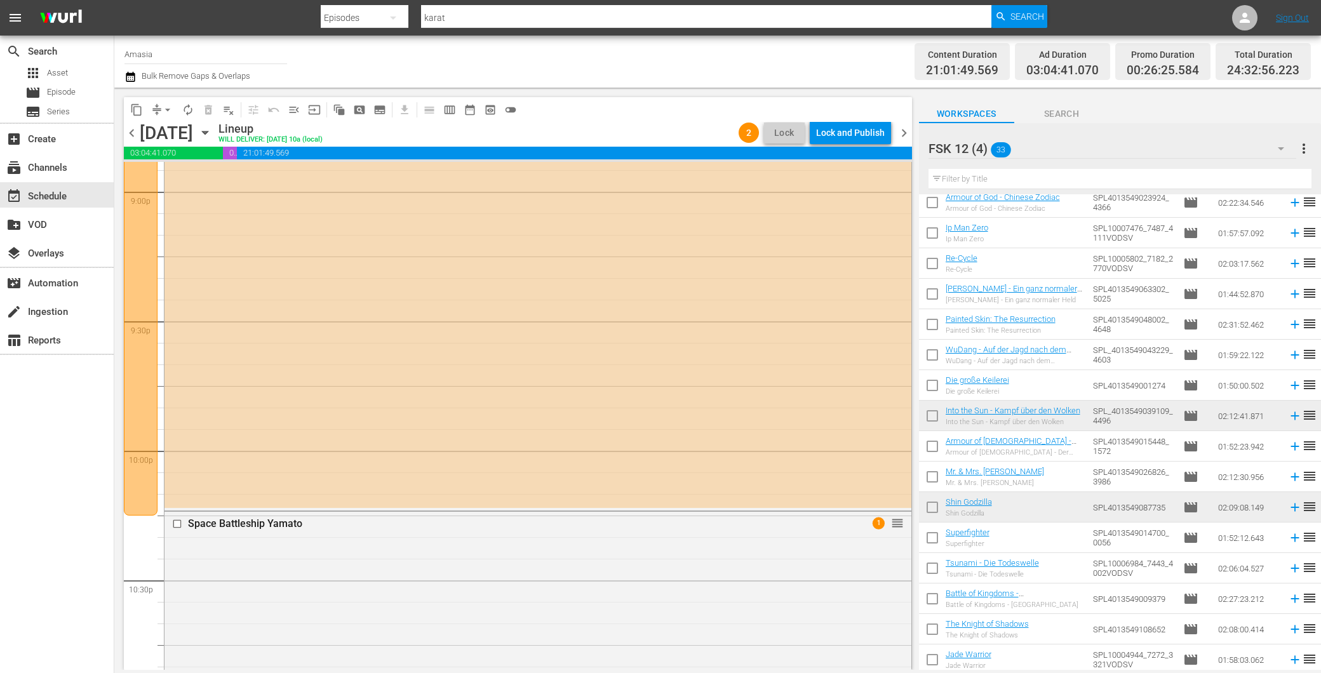
click at [900, 133] on span "chevron_right" at bounding box center [904, 133] width 16 height 16
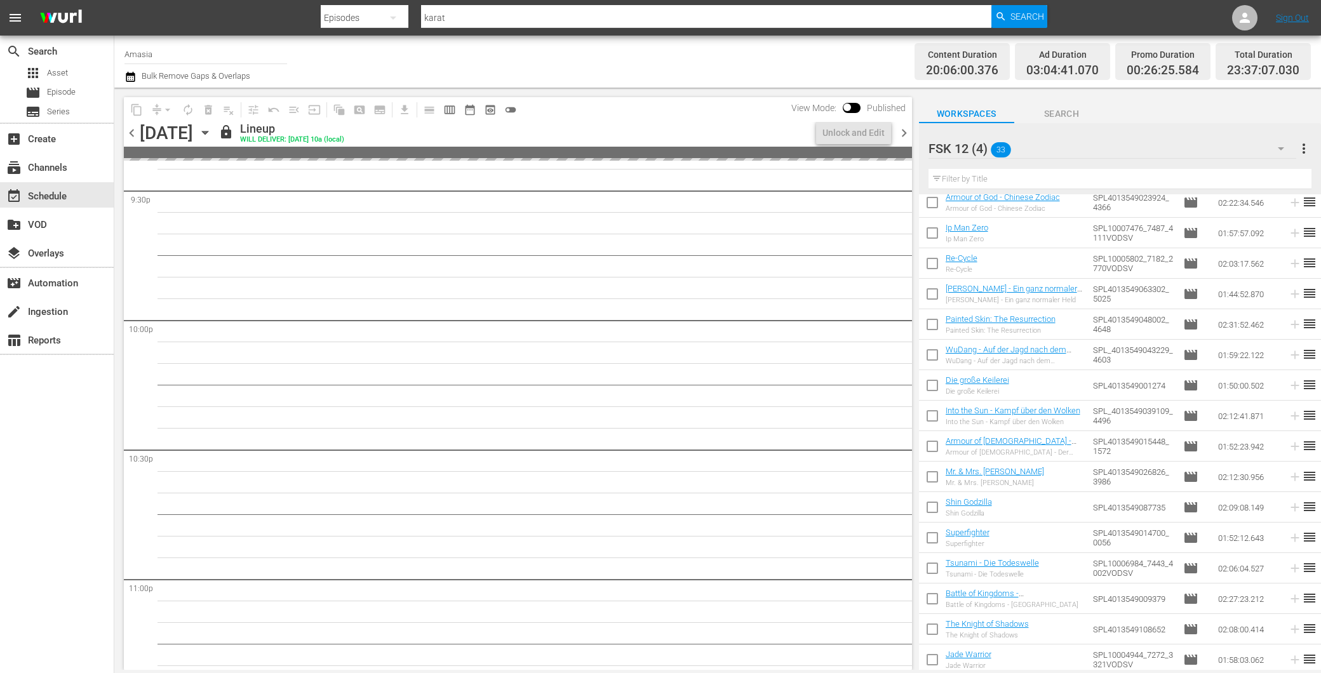
scroll to position [5435, 0]
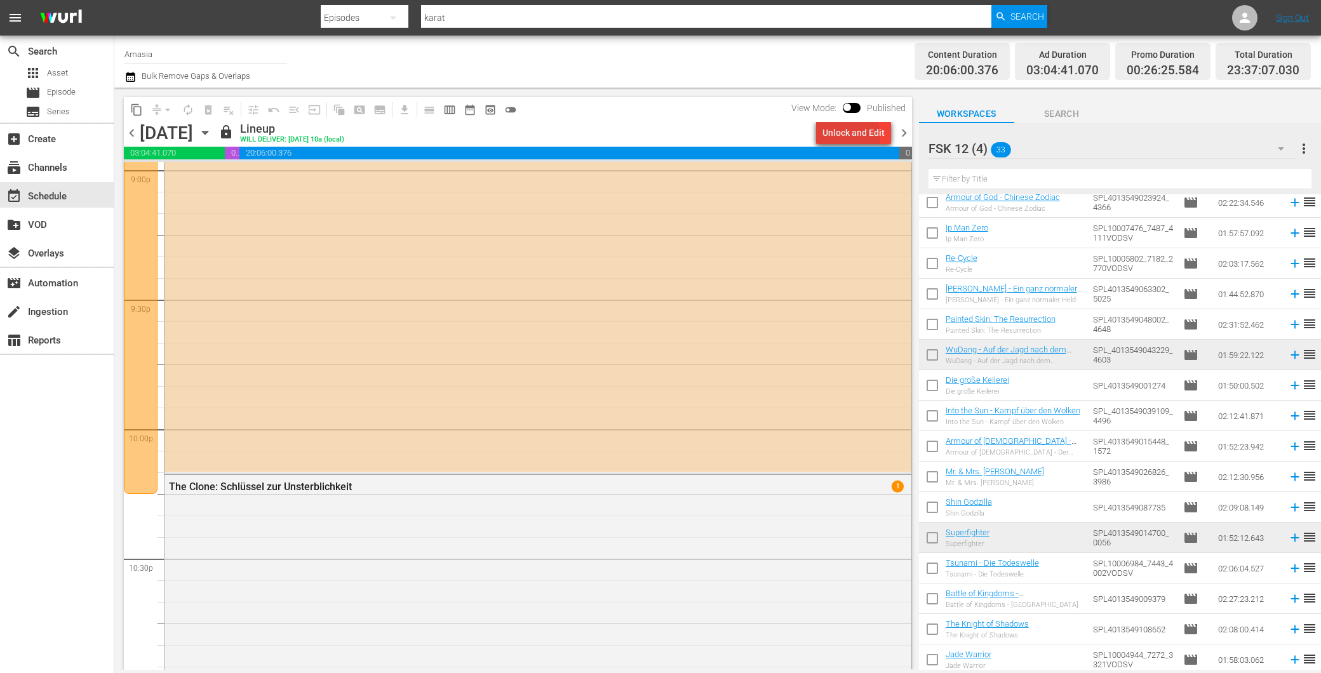
click at [843, 137] on div "Unlock and Edit" at bounding box center [854, 132] width 62 height 23
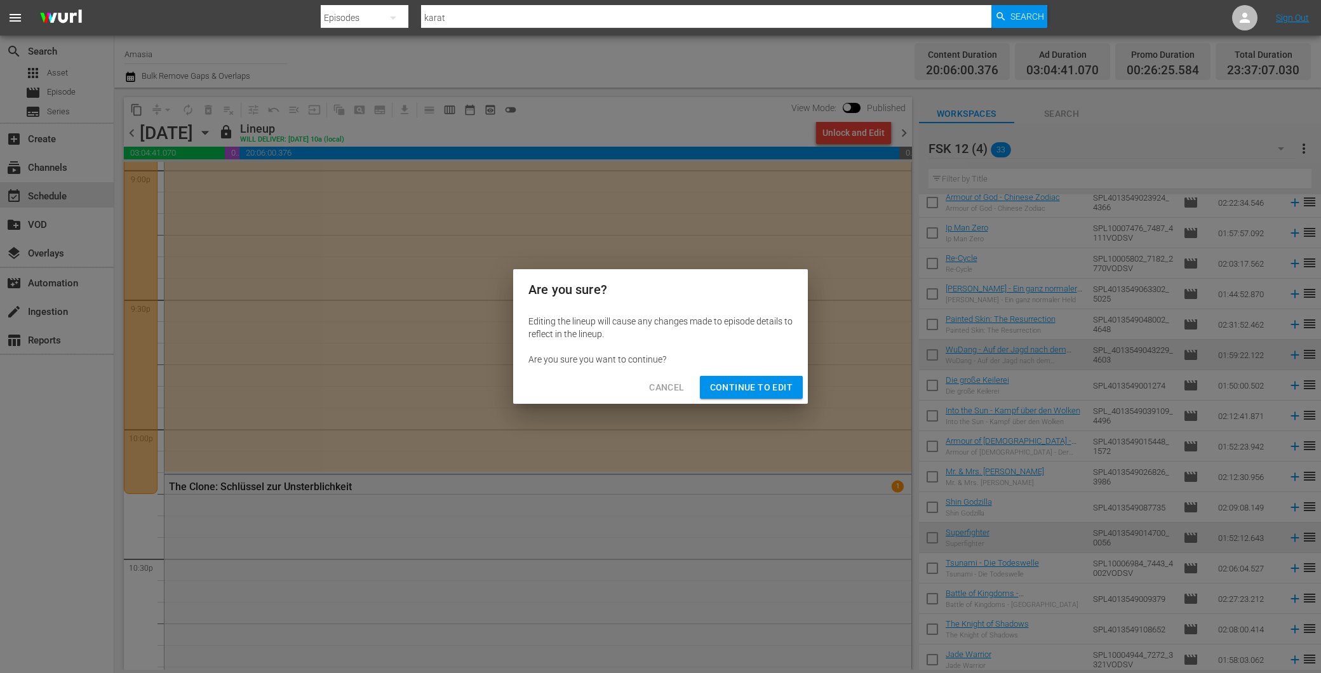
click at [740, 389] on span "Continue to Edit" at bounding box center [751, 388] width 83 height 16
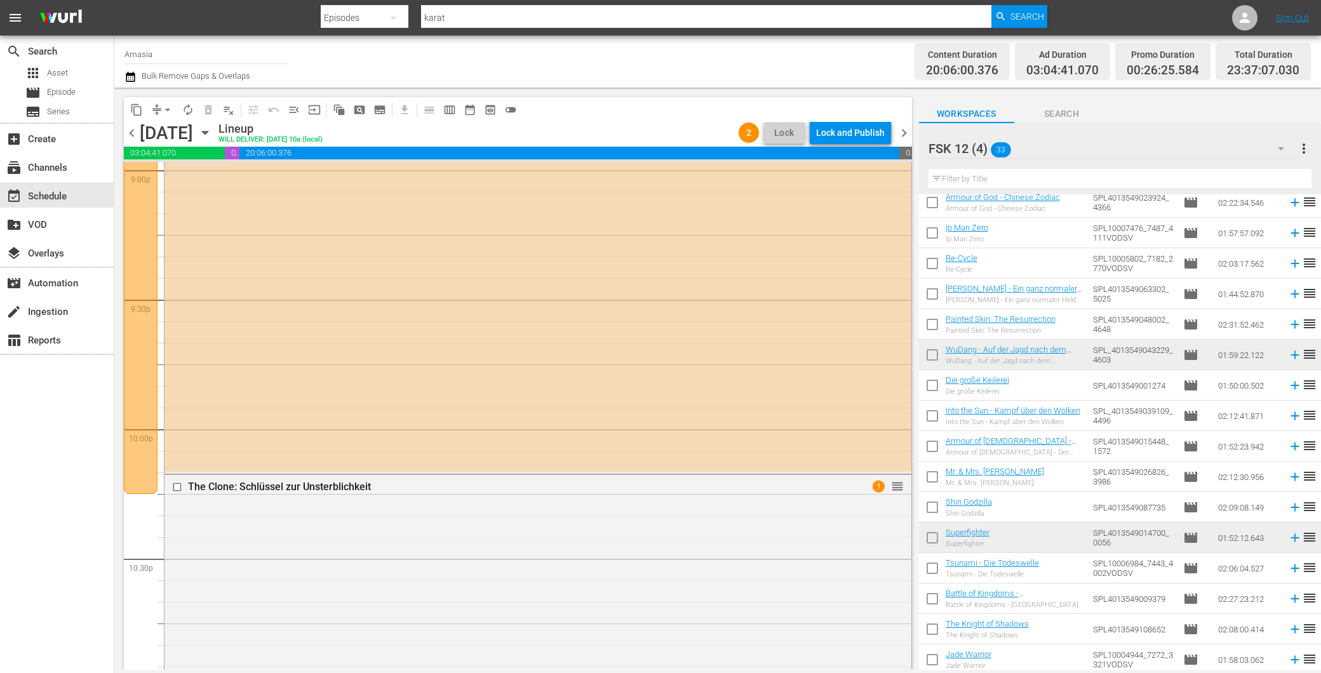
click at [905, 126] on span "chevron_right" at bounding box center [904, 133] width 16 height 16
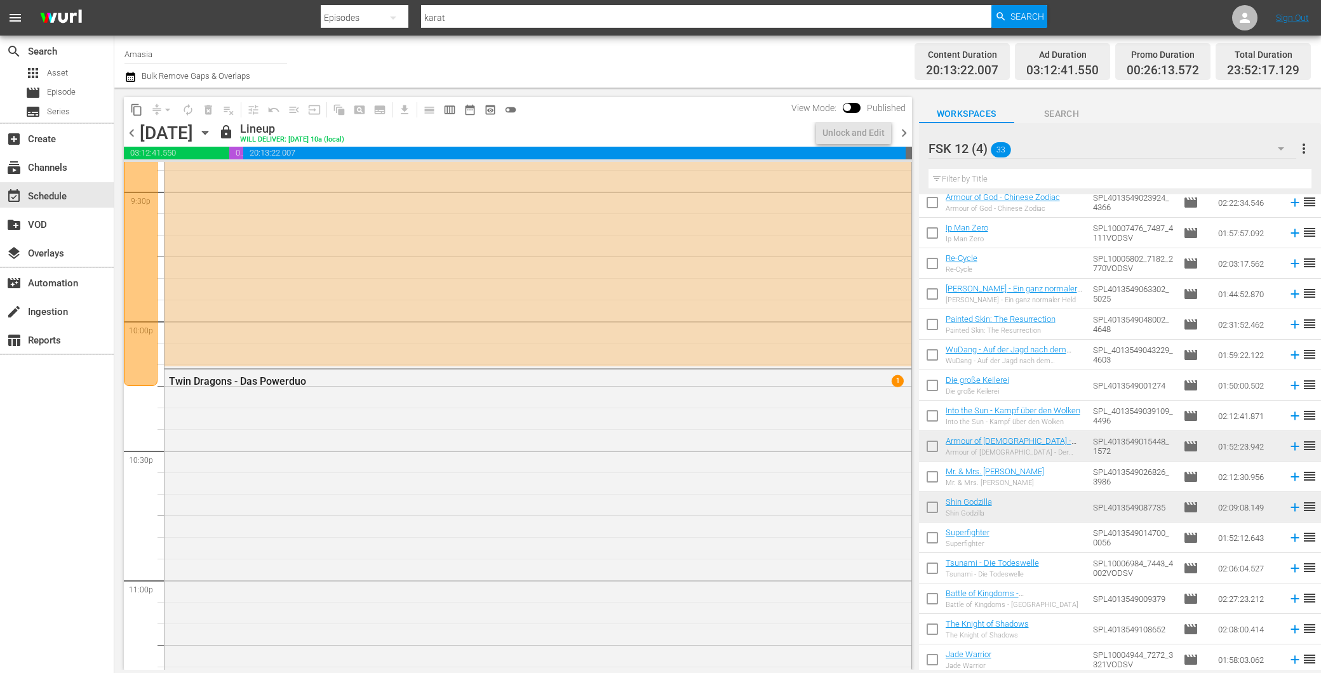
scroll to position [5370, 0]
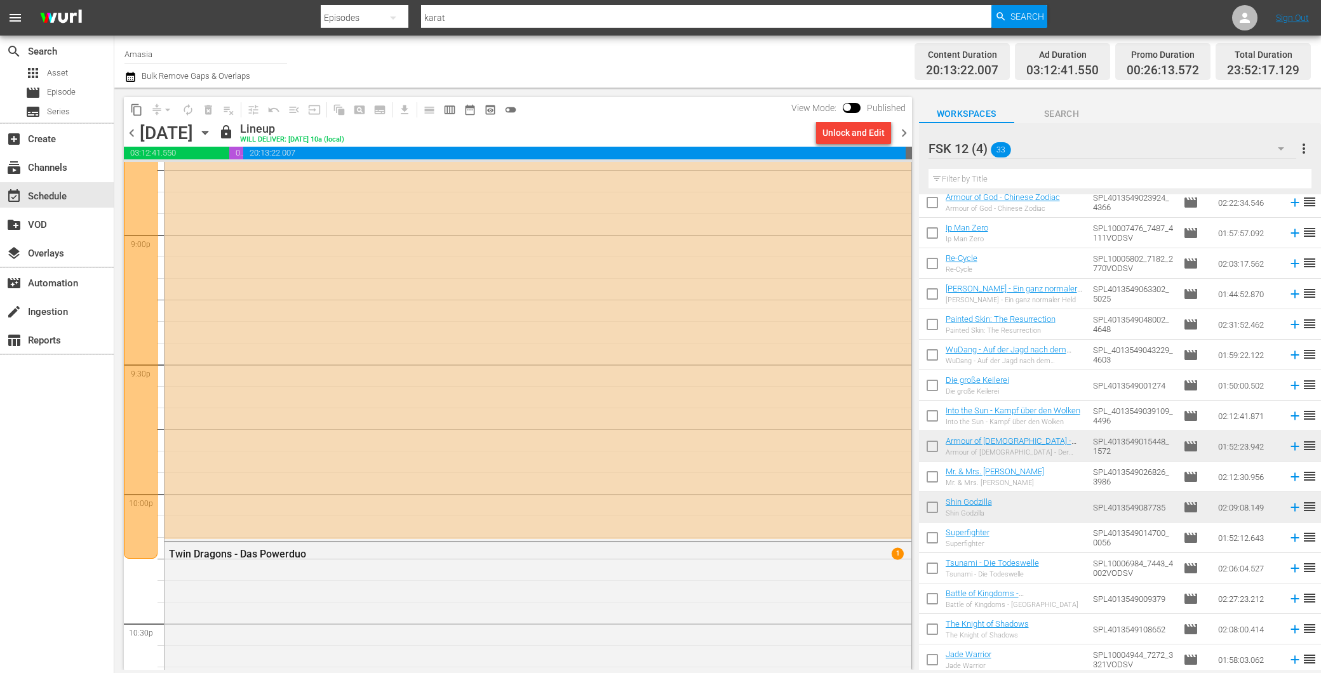
click at [851, 135] on div "Unlock and Edit" at bounding box center [854, 132] width 62 height 23
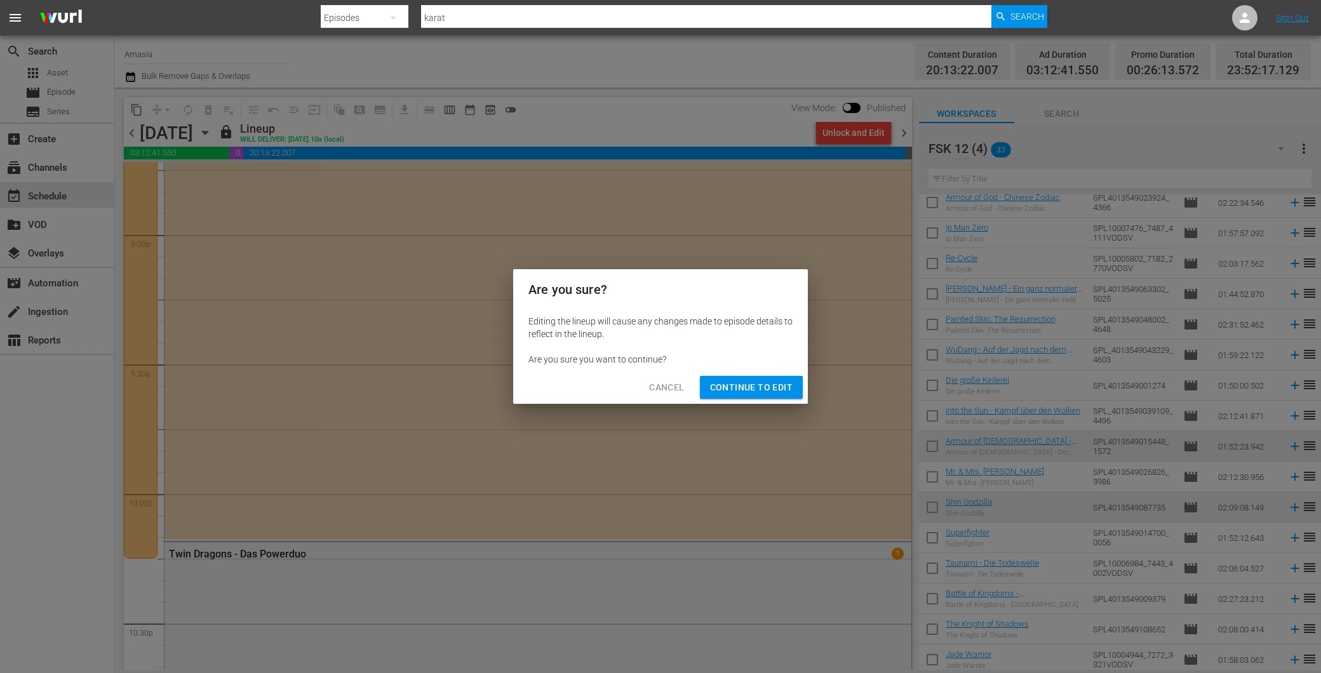
click at [729, 382] on span "Continue to Edit" at bounding box center [751, 388] width 83 height 16
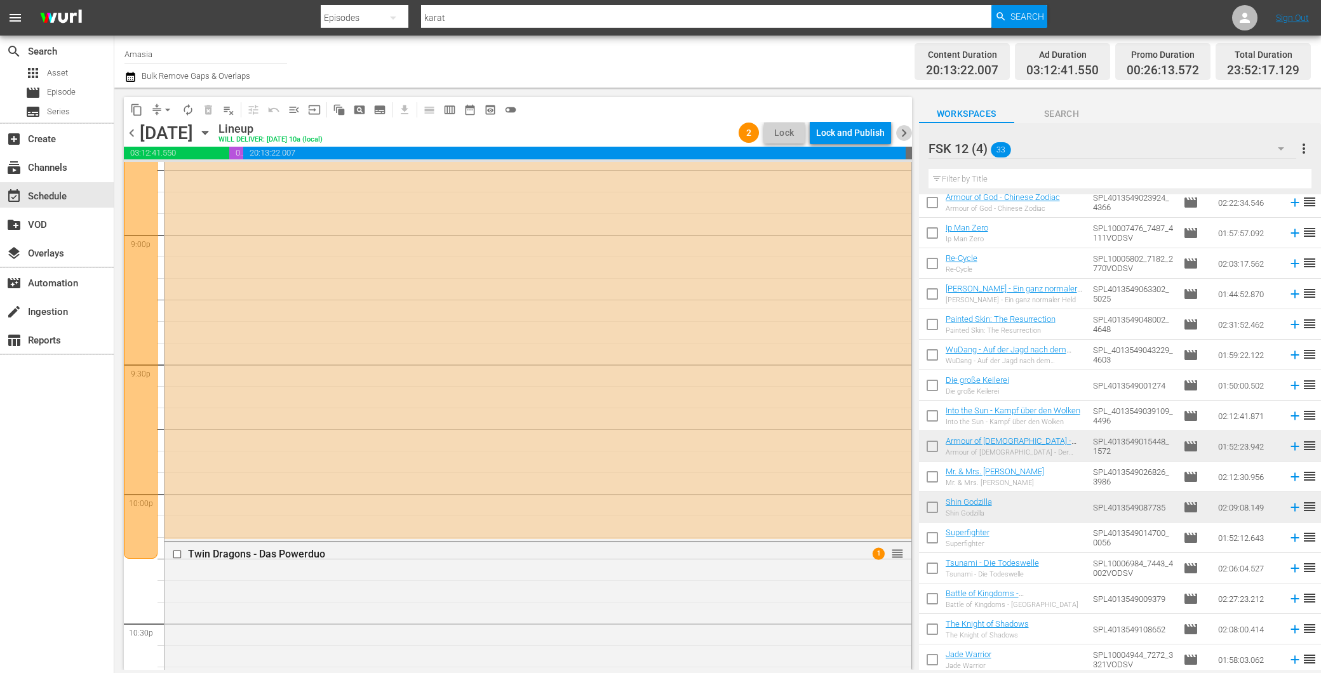
click at [907, 128] on span "chevron_right" at bounding box center [904, 133] width 16 height 16
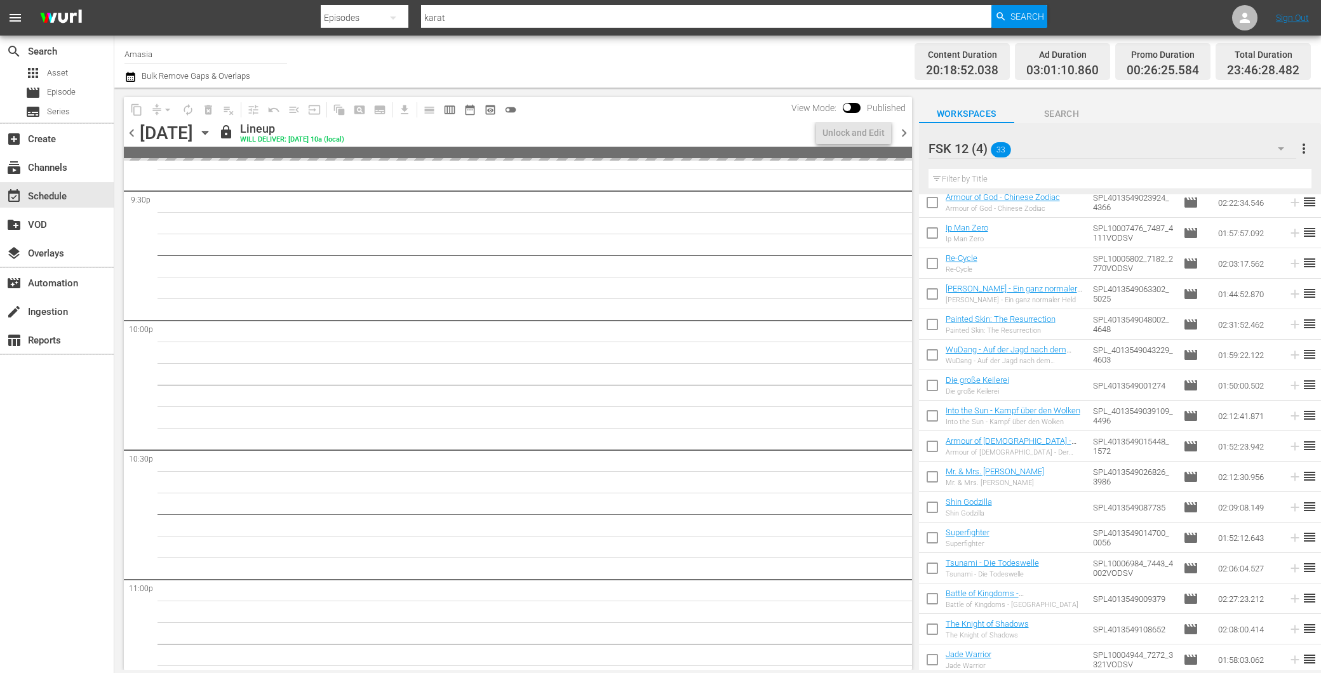
scroll to position [5392, 0]
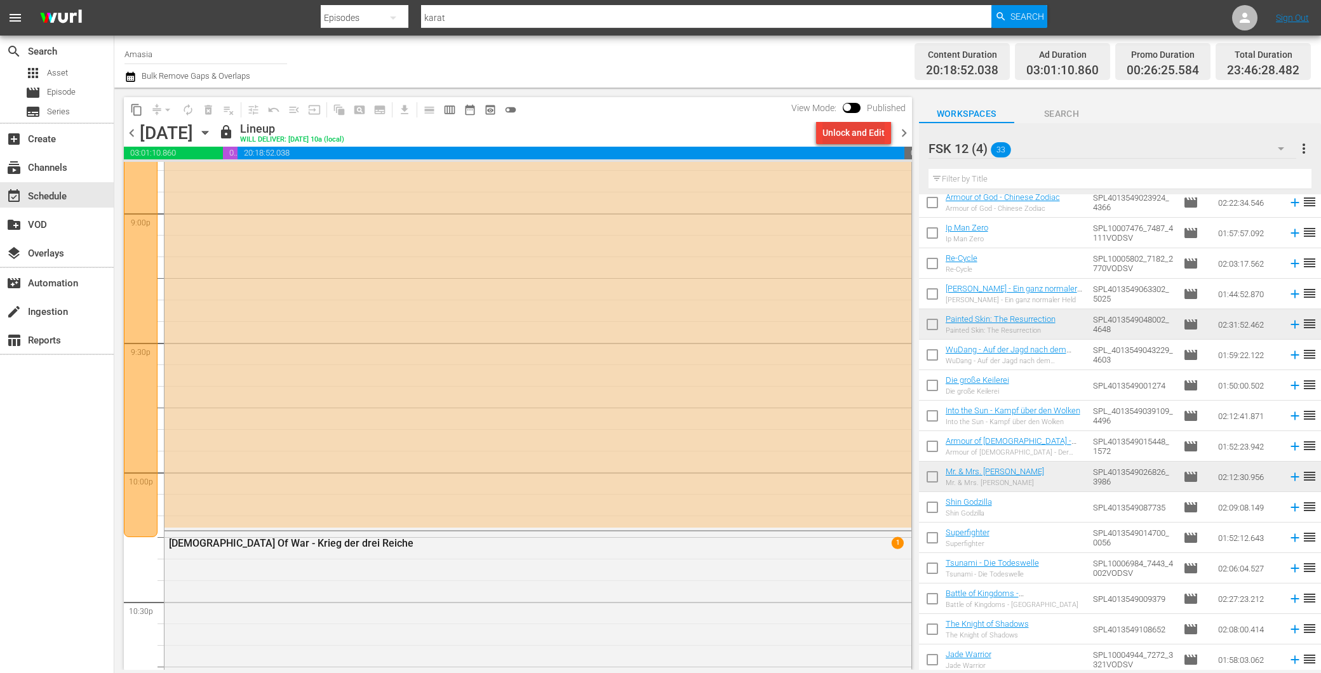
click at [860, 137] on div "Unlock and Edit" at bounding box center [854, 132] width 62 height 23
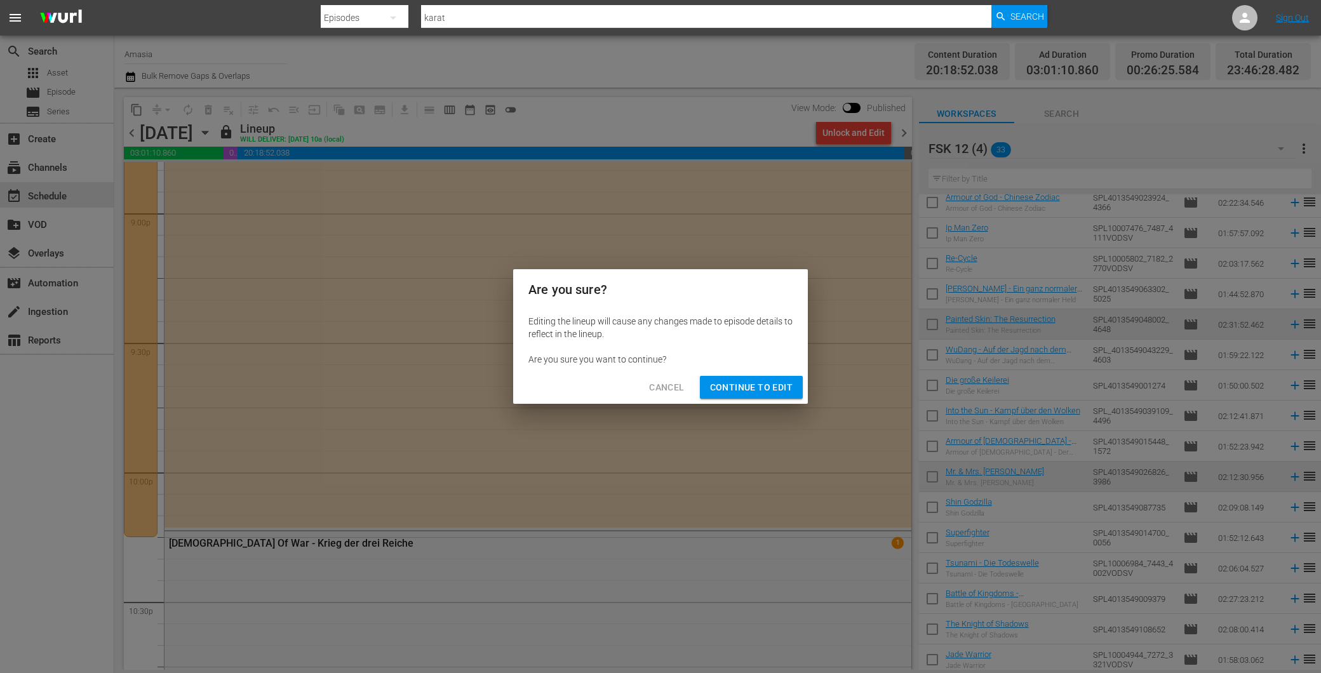
drag, startPoint x: 727, startPoint y: 379, endPoint x: 731, endPoint y: 372, distance: 8.8
click at [727, 380] on span "Continue to Edit" at bounding box center [751, 388] width 83 height 16
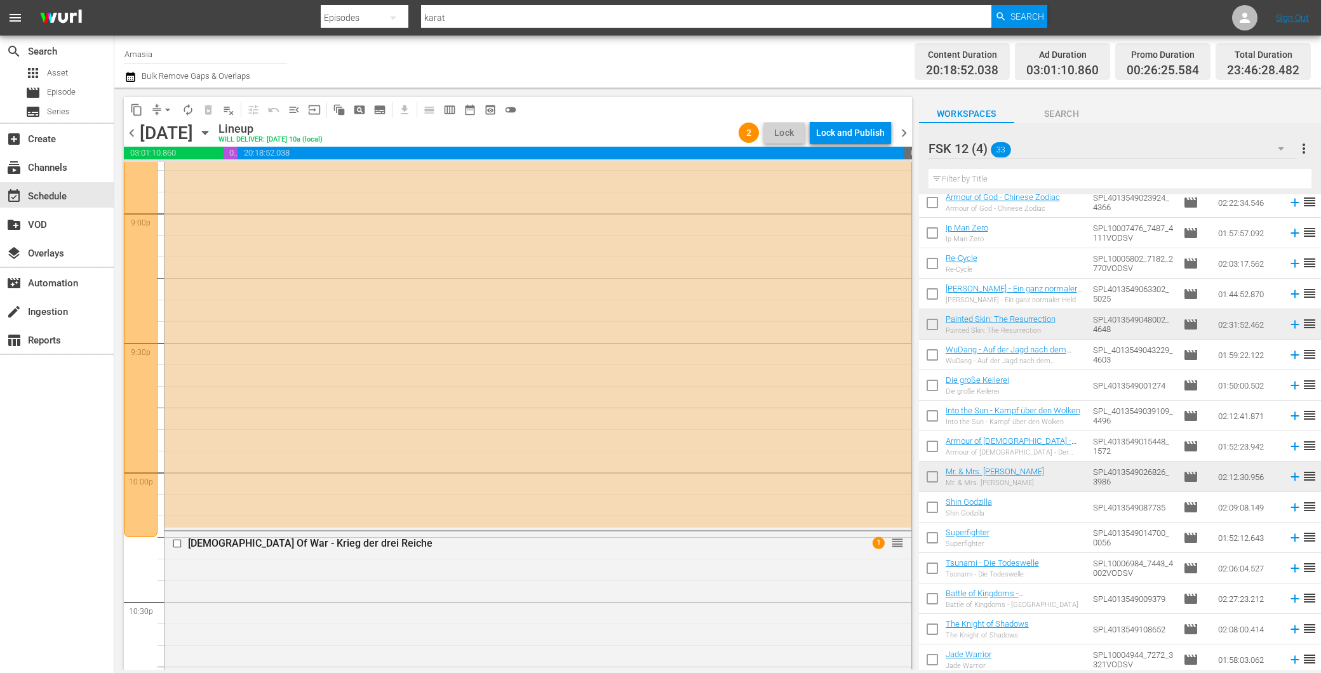
click at [898, 132] on span "chevron_right" at bounding box center [904, 133] width 16 height 16
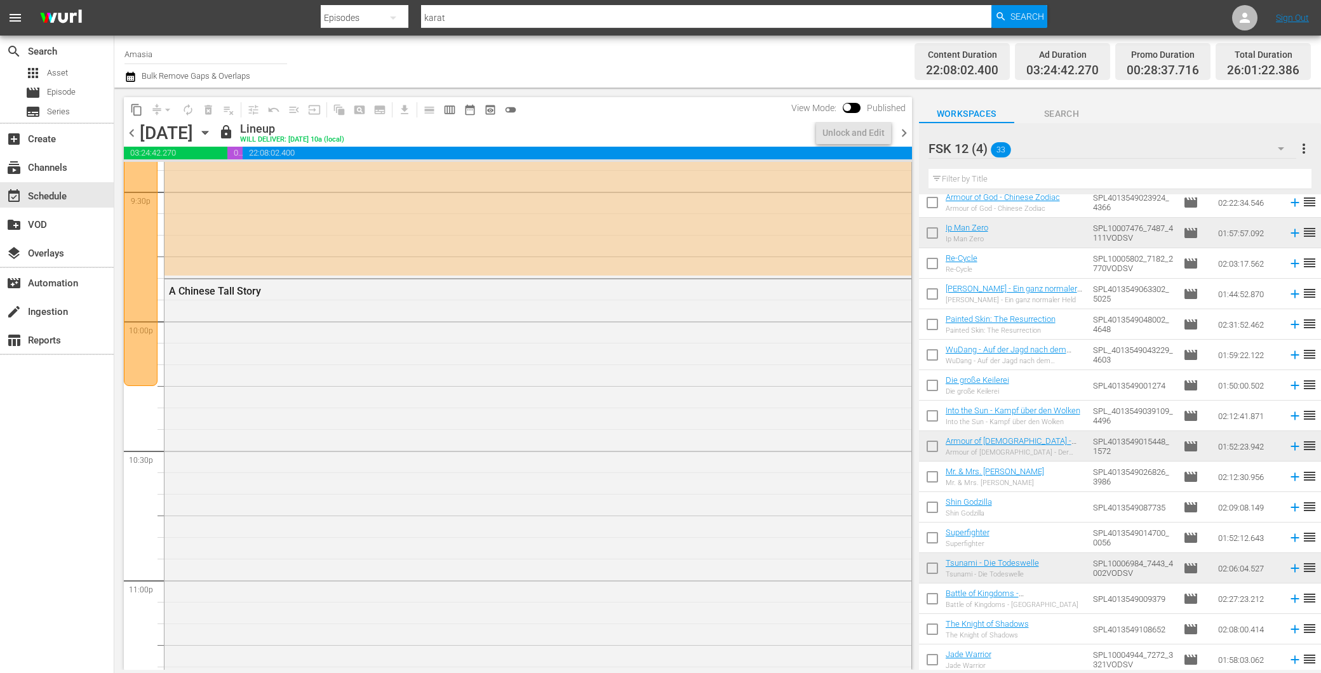
scroll to position [5414, 0]
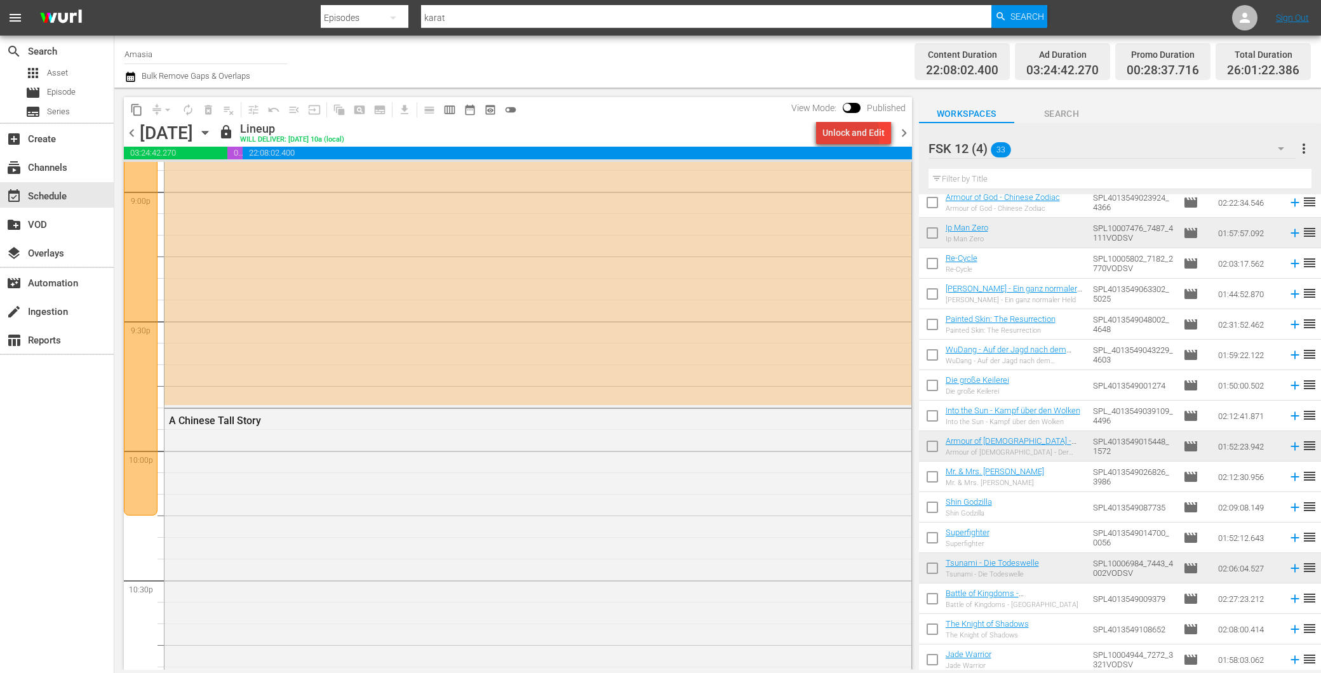
click at [846, 134] on div "Unlock and Edit" at bounding box center [854, 132] width 62 height 23
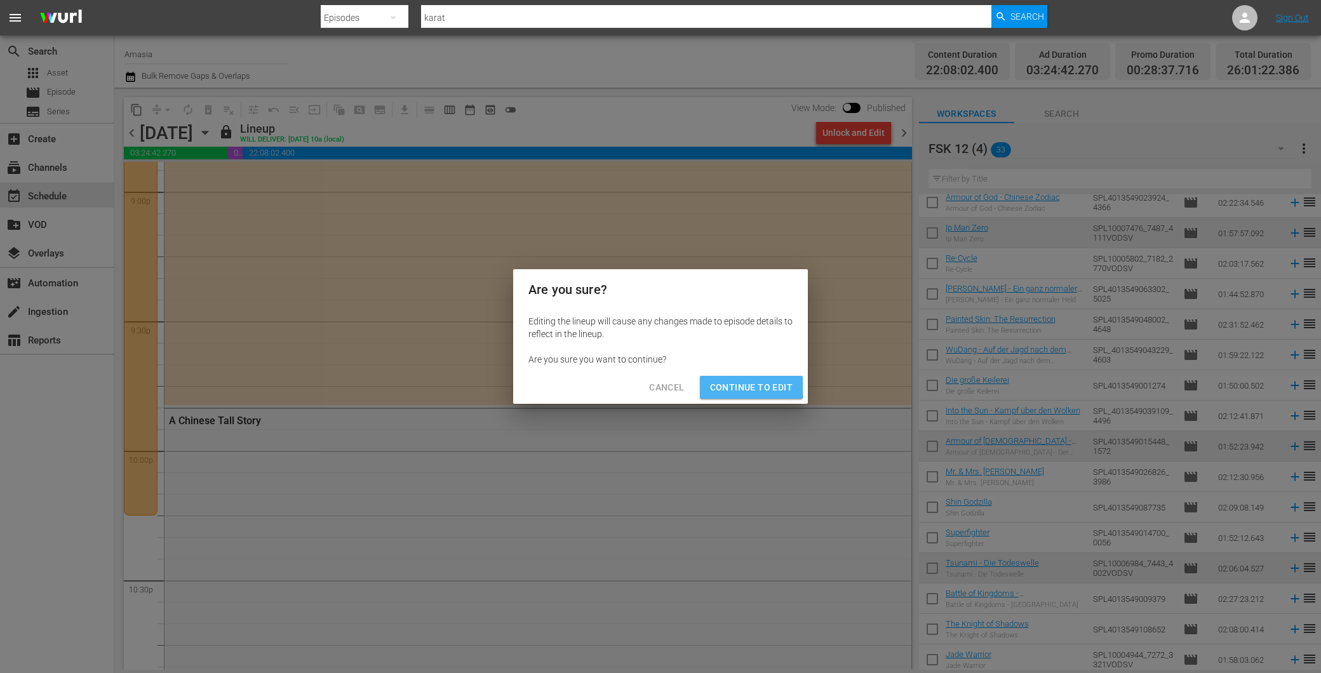
click at [734, 385] on span "Continue to Edit" at bounding box center [751, 388] width 83 height 16
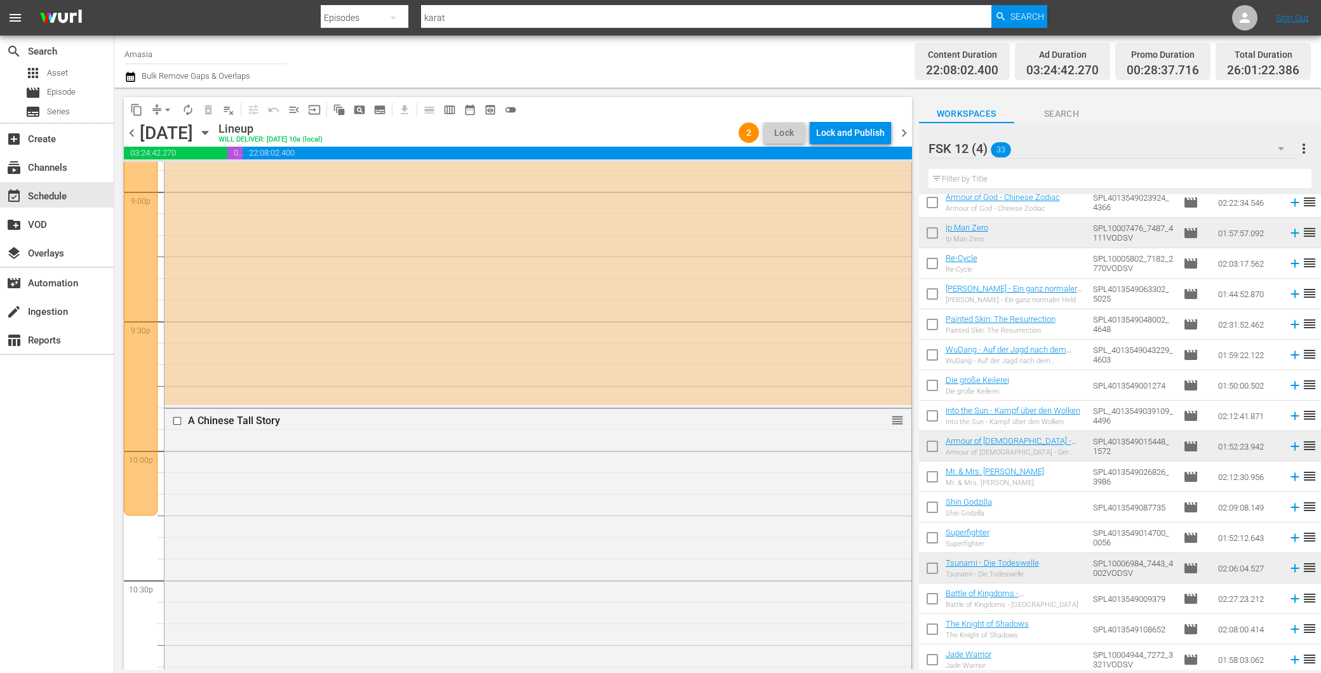
click at [904, 132] on span "chevron_right" at bounding box center [904, 133] width 16 height 16
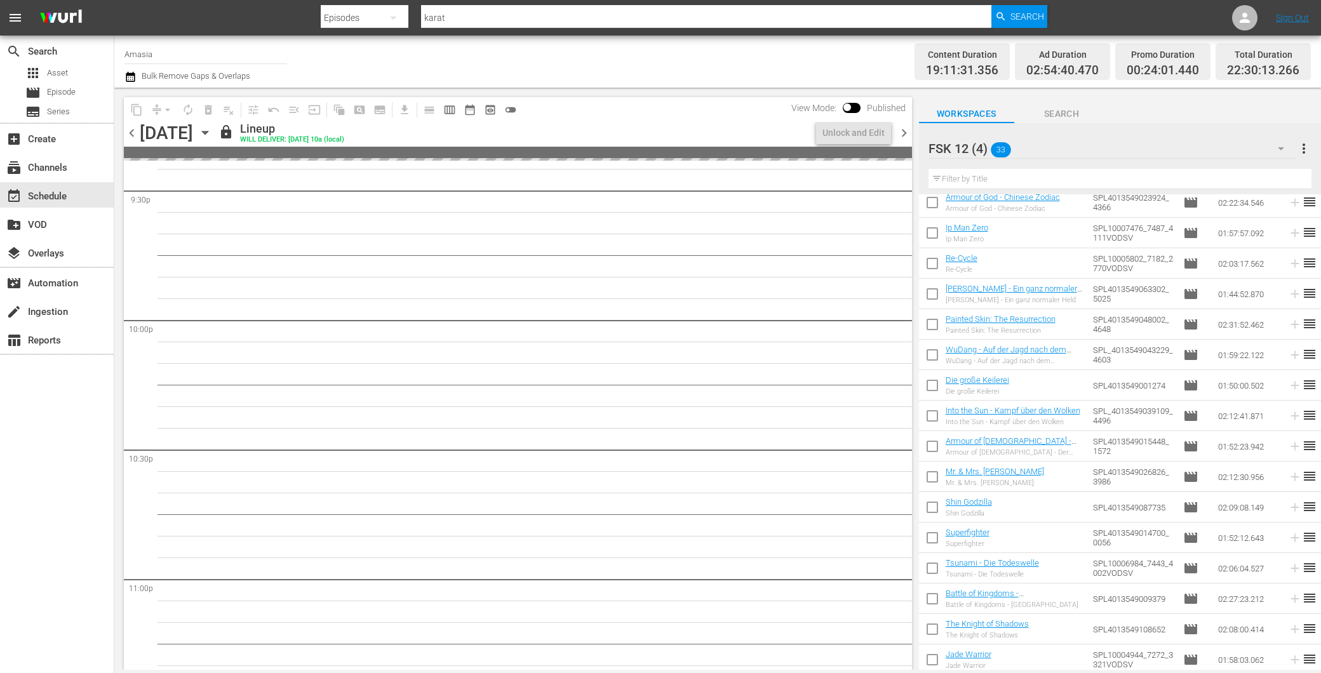
scroll to position [5435, 0]
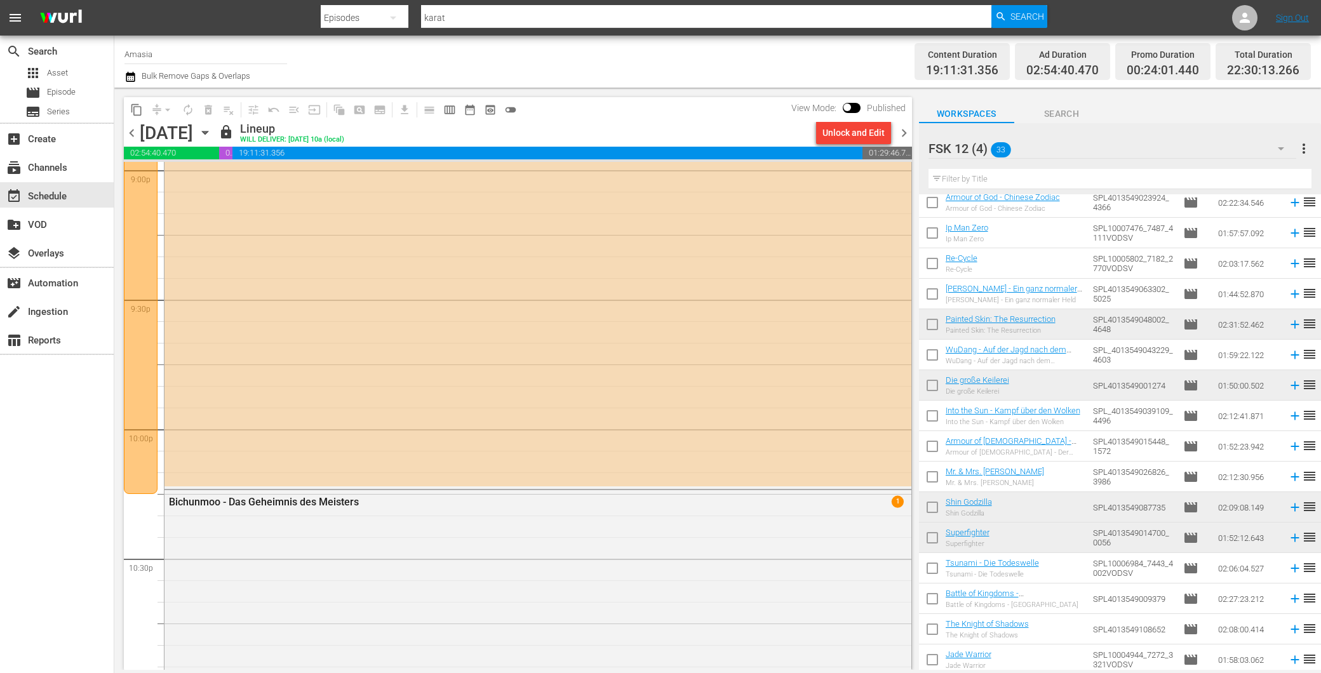
click at [839, 133] on div "Unlock and Edit" at bounding box center [854, 132] width 62 height 23
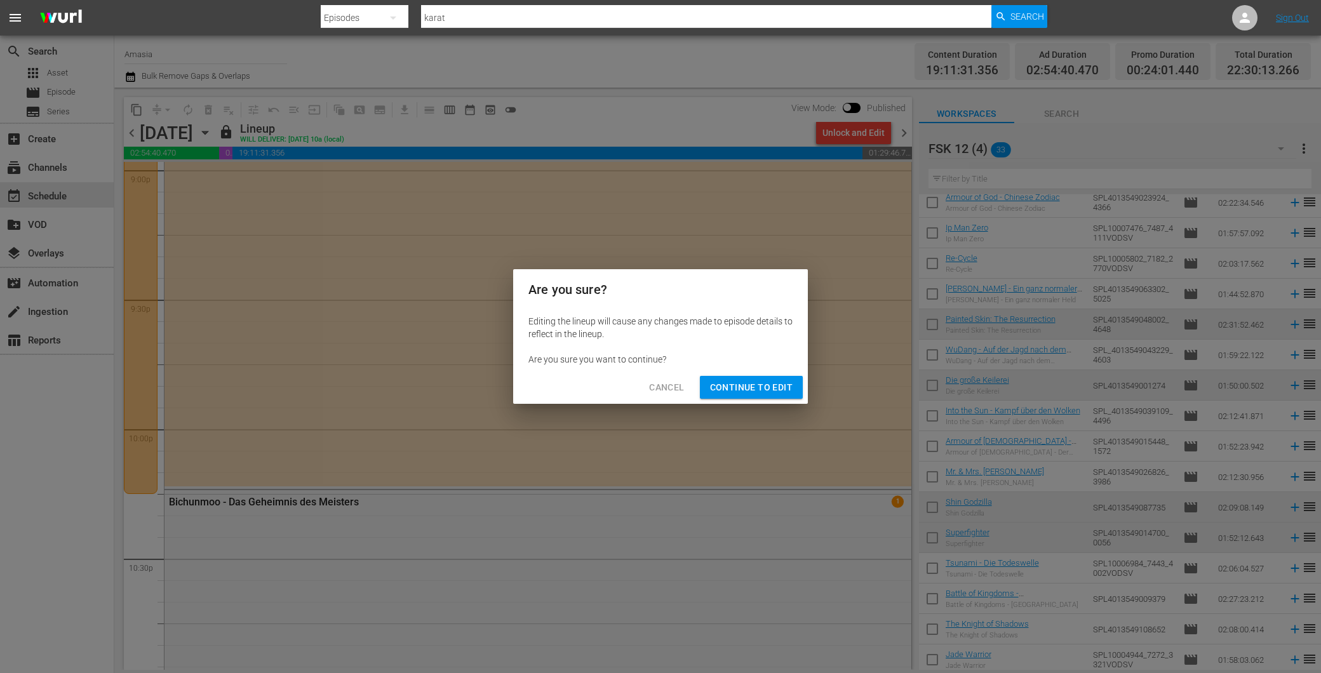
click at [750, 377] on button "Continue to Edit" at bounding box center [751, 388] width 103 height 24
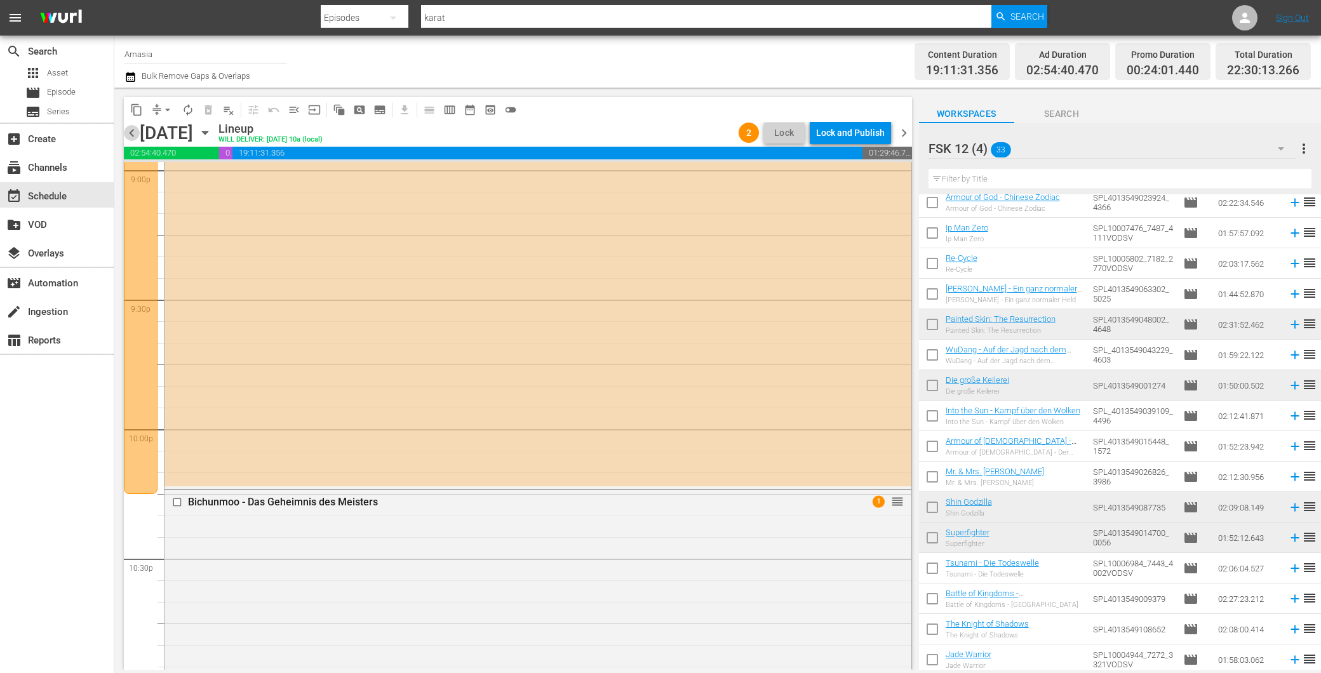
click at [135, 129] on span "chevron_left" at bounding box center [132, 133] width 16 height 16
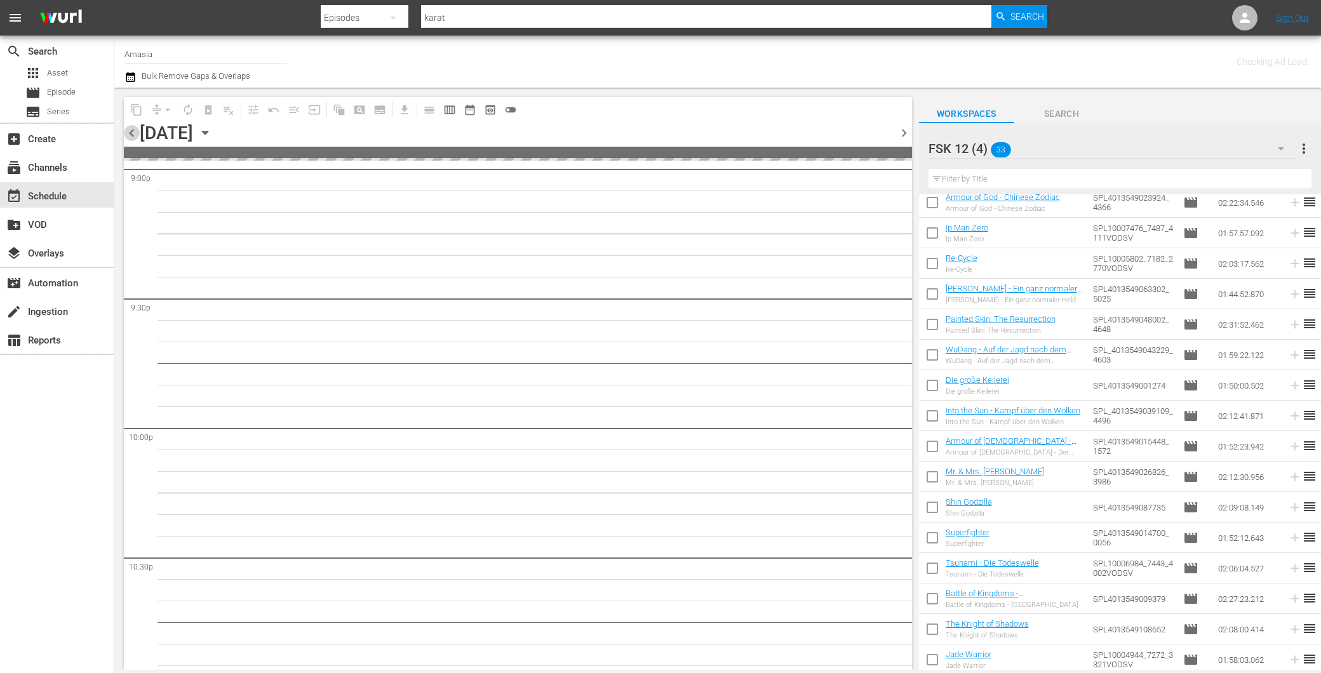
click at [135, 130] on span "chevron_left" at bounding box center [132, 133] width 16 height 16
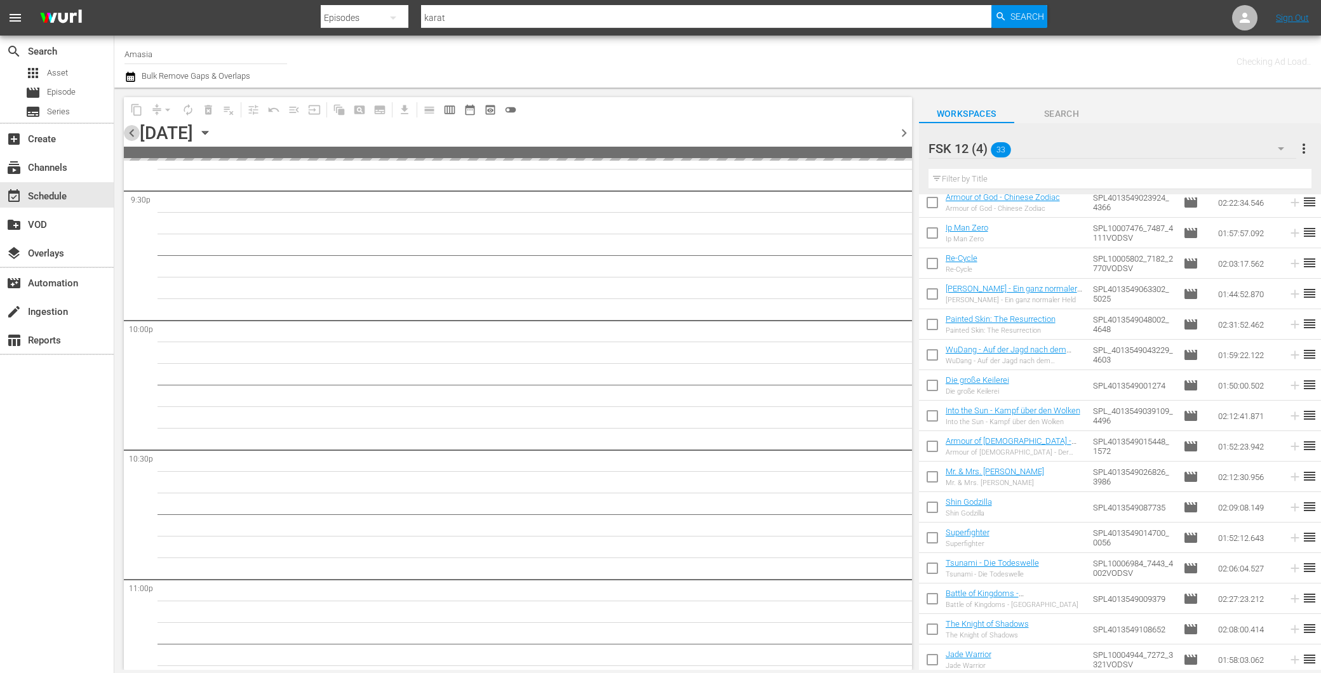
click at [135, 130] on span "chevron_left" at bounding box center [132, 133] width 16 height 16
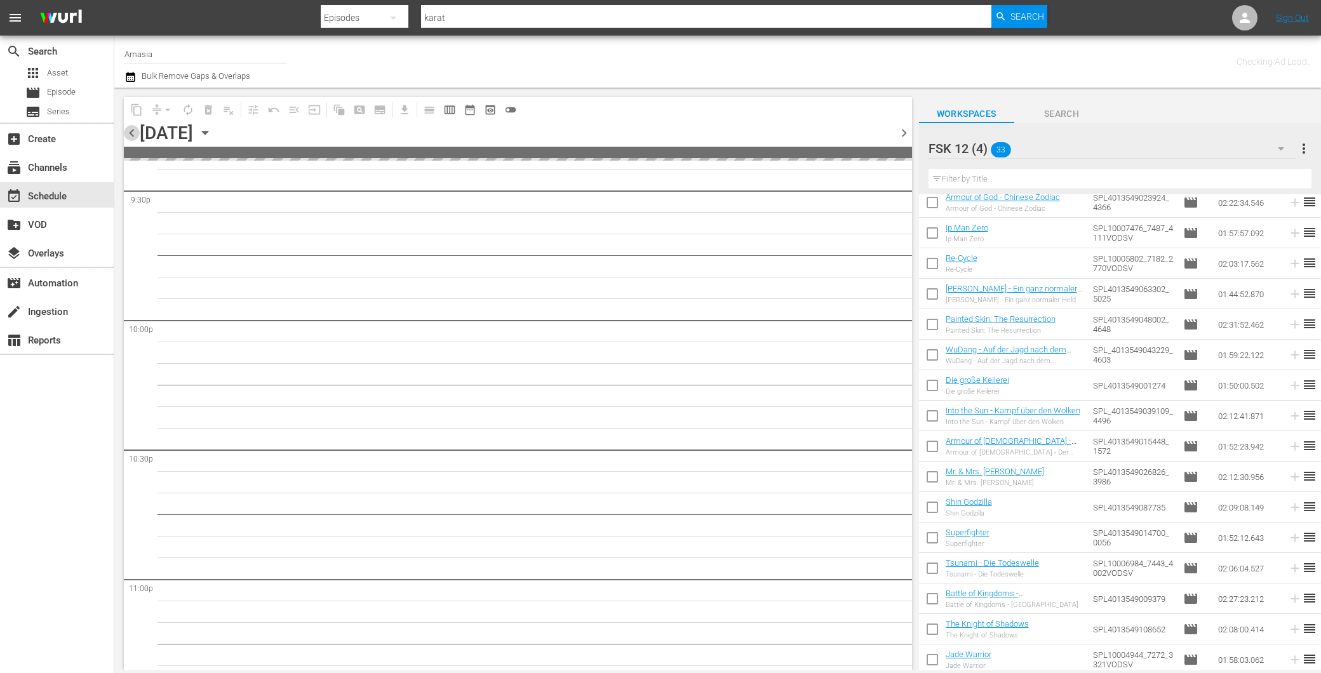
click at [135, 130] on span "chevron_left" at bounding box center [132, 133] width 16 height 16
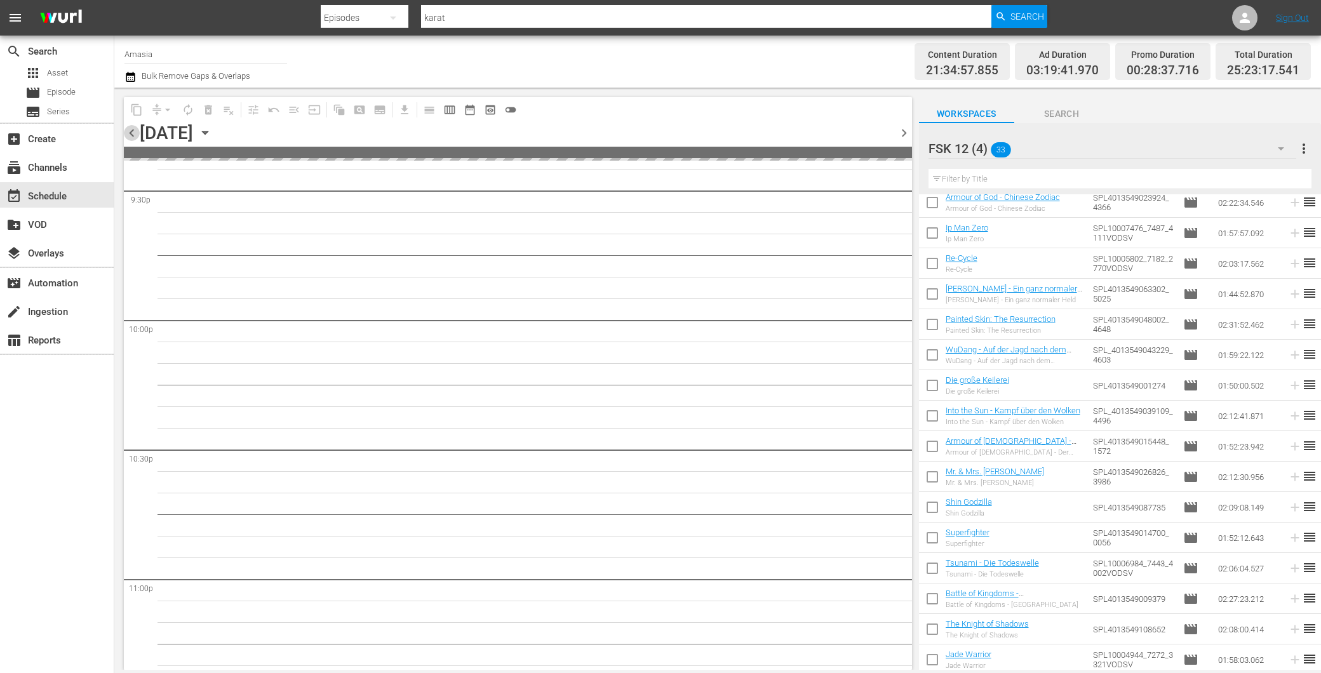
click at [136, 130] on span "chevron_left" at bounding box center [132, 133] width 16 height 16
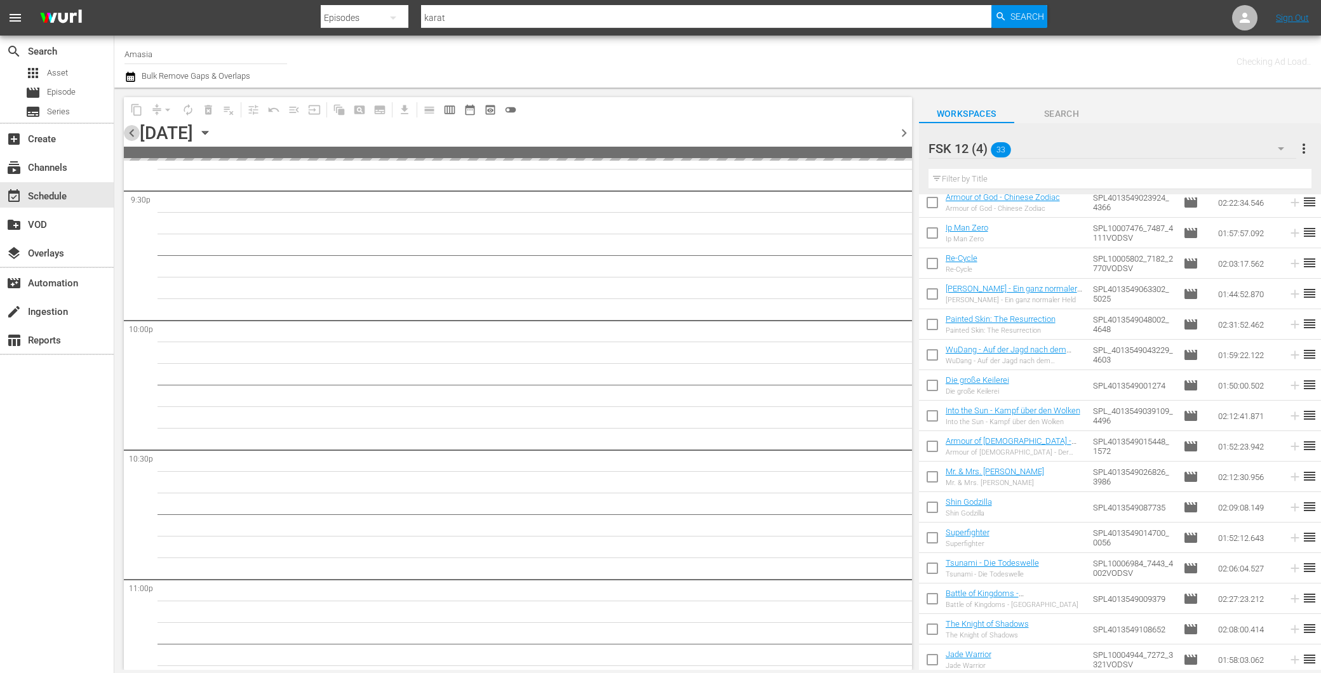
click at [136, 130] on span "chevron_left" at bounding box center [132, 133] width 16 height 16
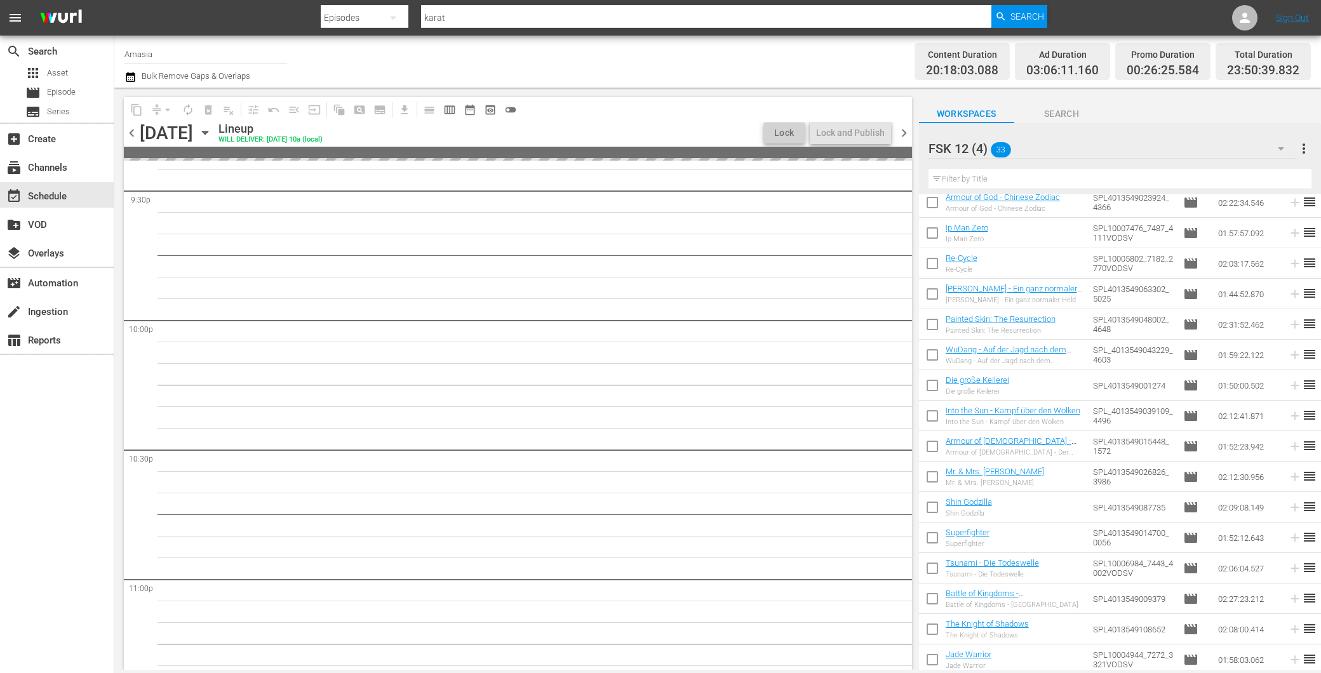
click at [138, 130] on span "chevron_left" at bounding box center [132, 133] width 16 height 16
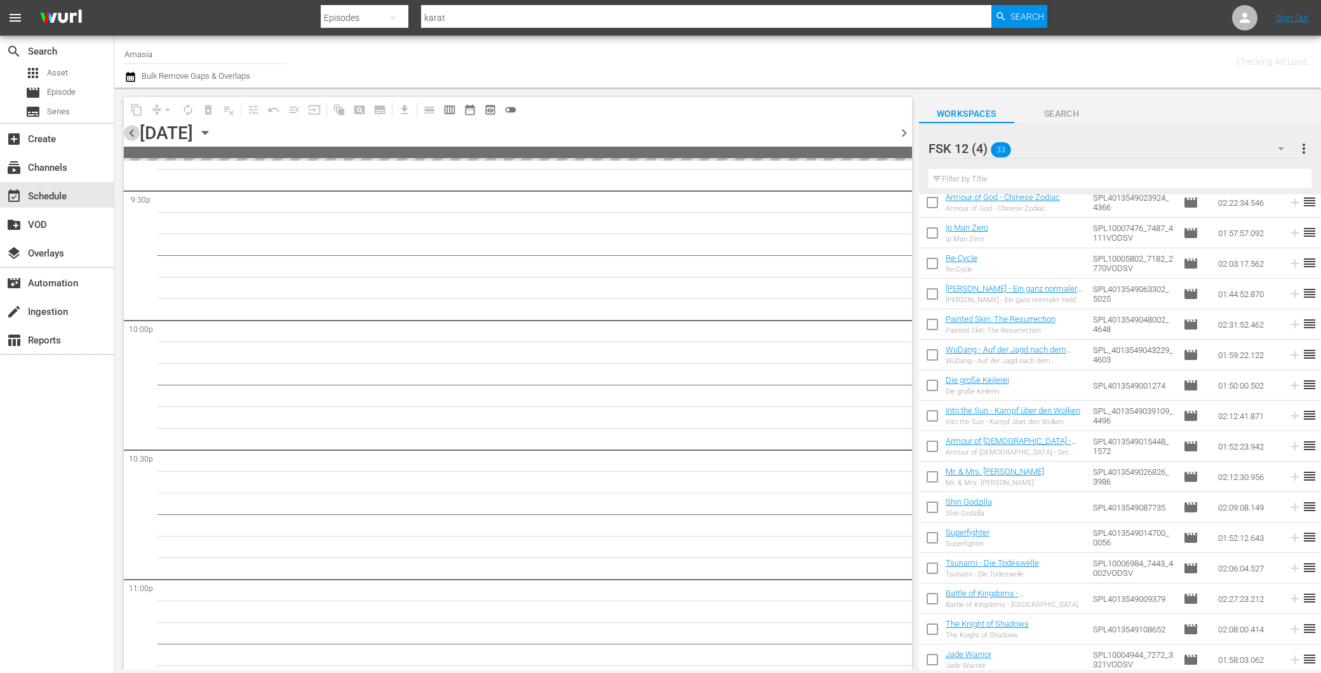
click at [138, 130] on span "chevron_left" at bounding box center [132, 133] width 16 height 16
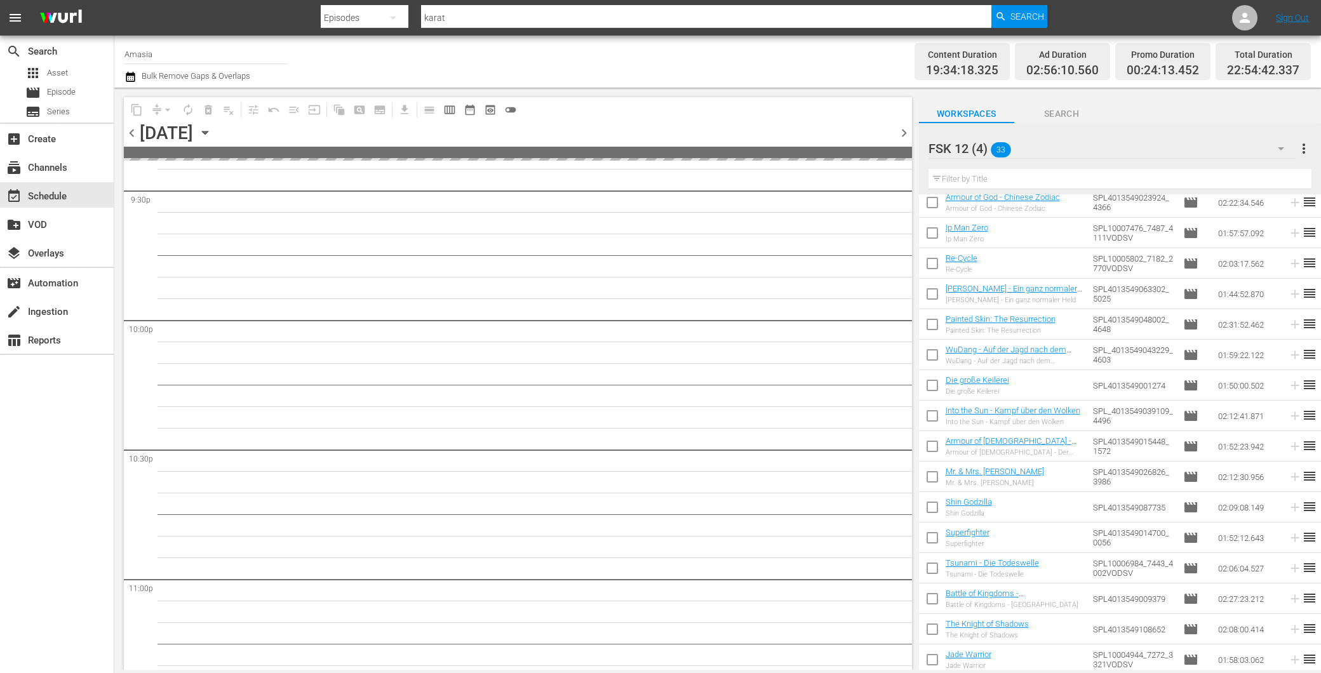
click at [139, 130] on span "chevron_left" at bounding box center [132, 133] width 16 height 16
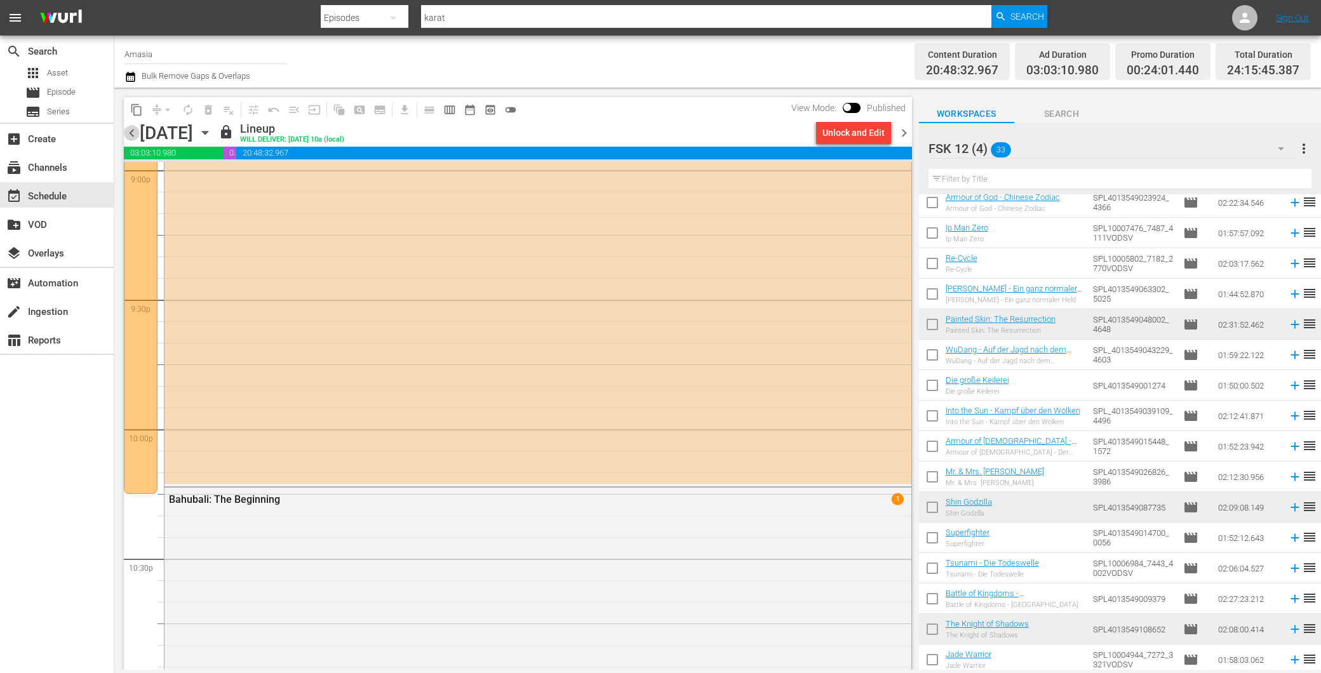
click at [139, 130] on span "chevron_left" at bounding box center [132, 133] width 16 height 16
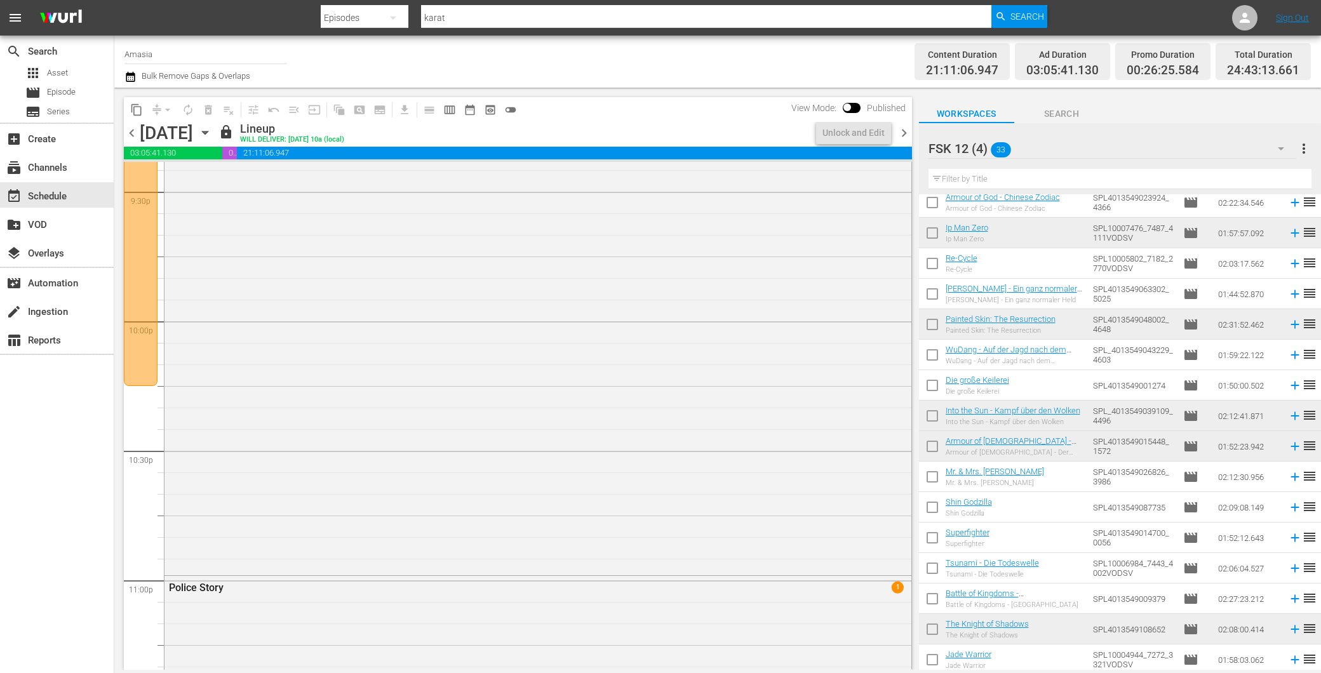
scroll to position [5435, 0]
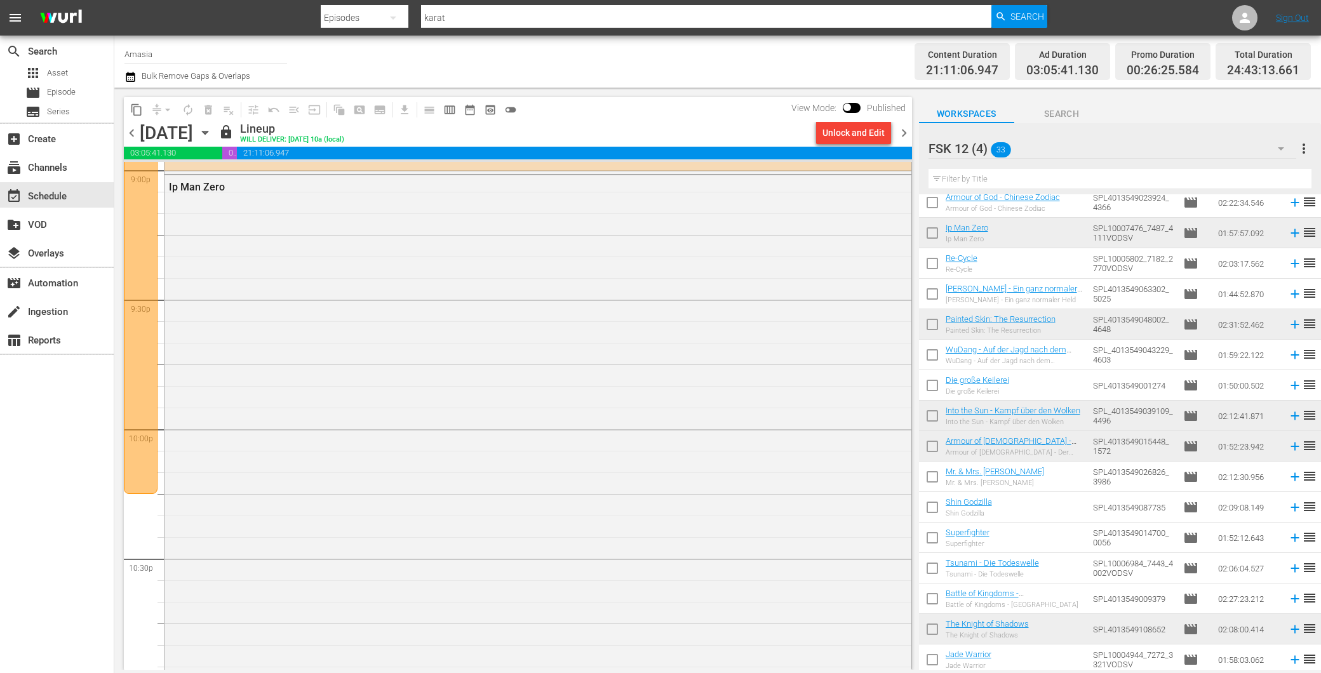
click at [151, 127] on div "Thursday, September 4th" at bounding box center [166, 133] width 53 height 21
click at [131, 134] on span "chevron_left" at bounding box center [132, 133] width 16 height 16
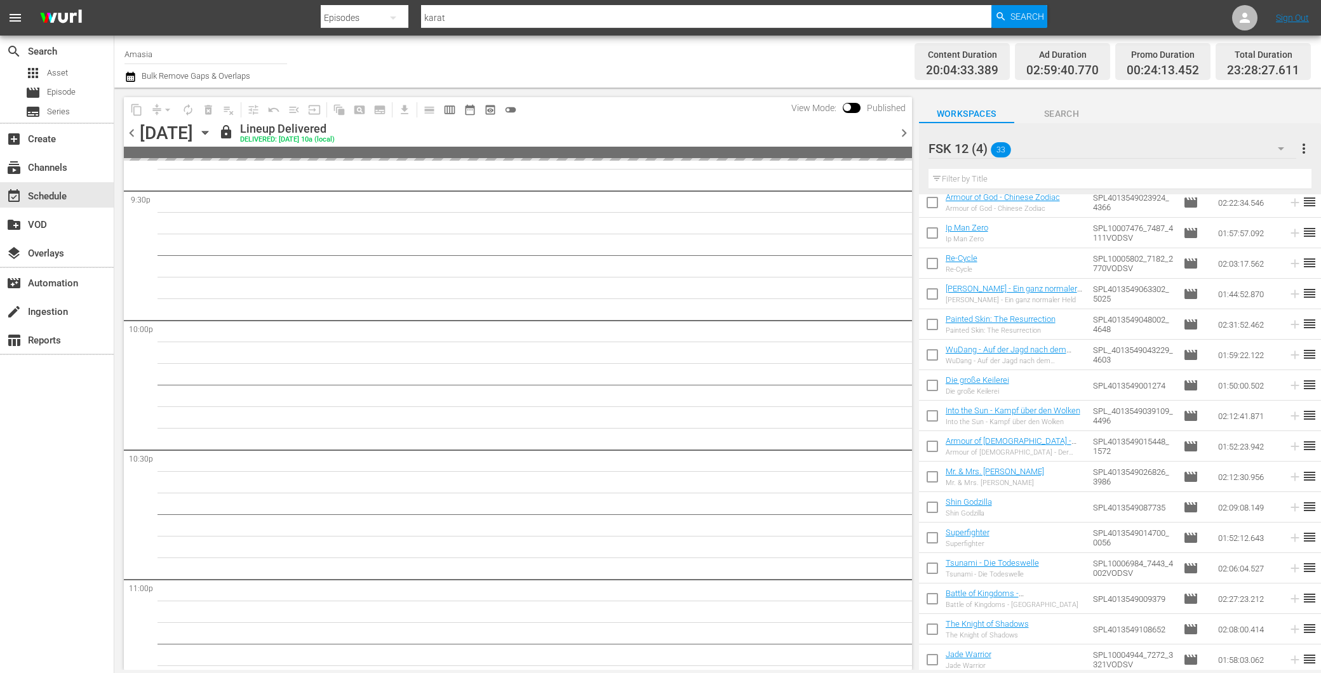
scroll to position [5435, 0]
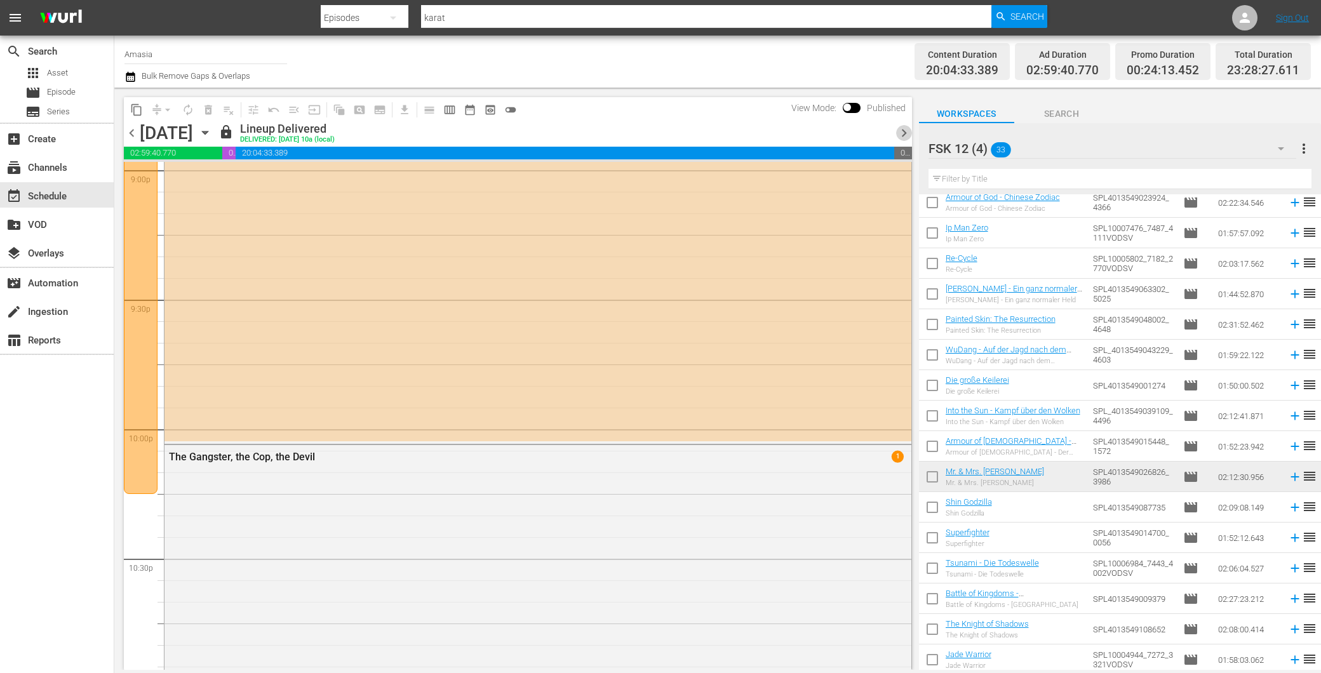
click at [901, 130] on span "chevron_right" at bounding box center [904, 133] width 16 height 16
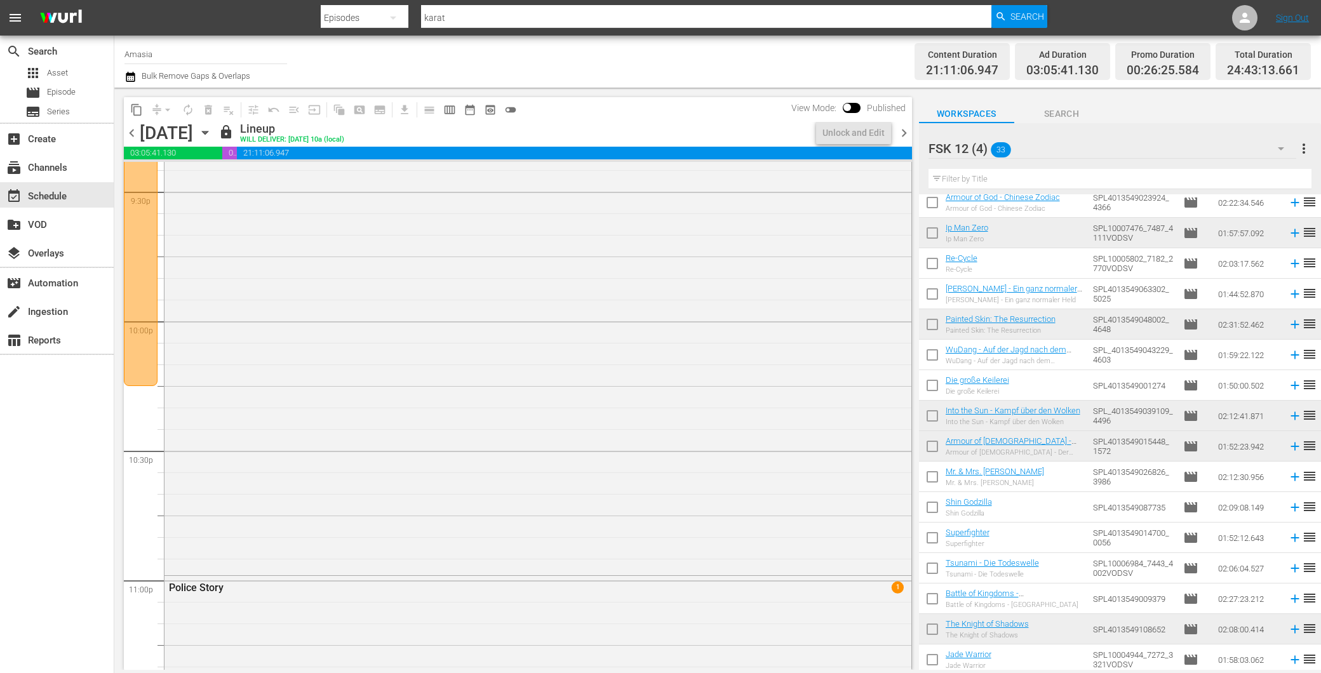
scroll to position [5435, 0]
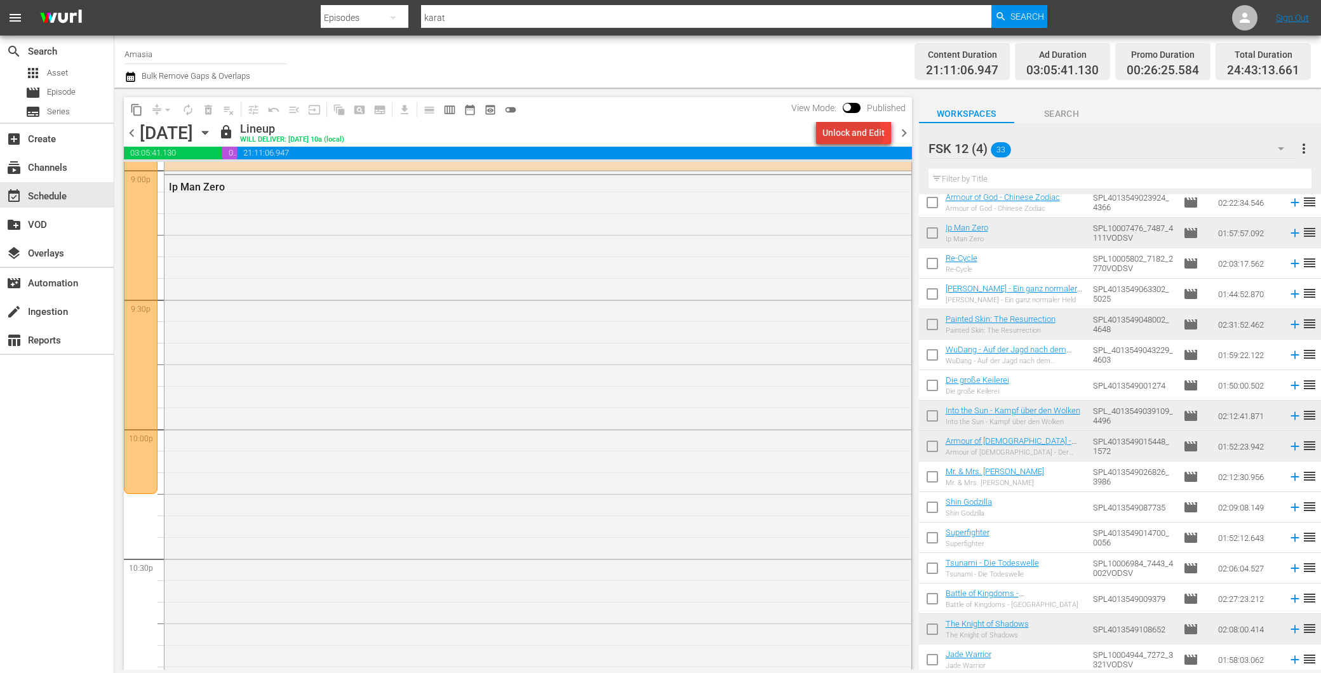
click at [855, 138] on div "Unlock and Edit" at bounding box center [854, 132] width 62 height 23
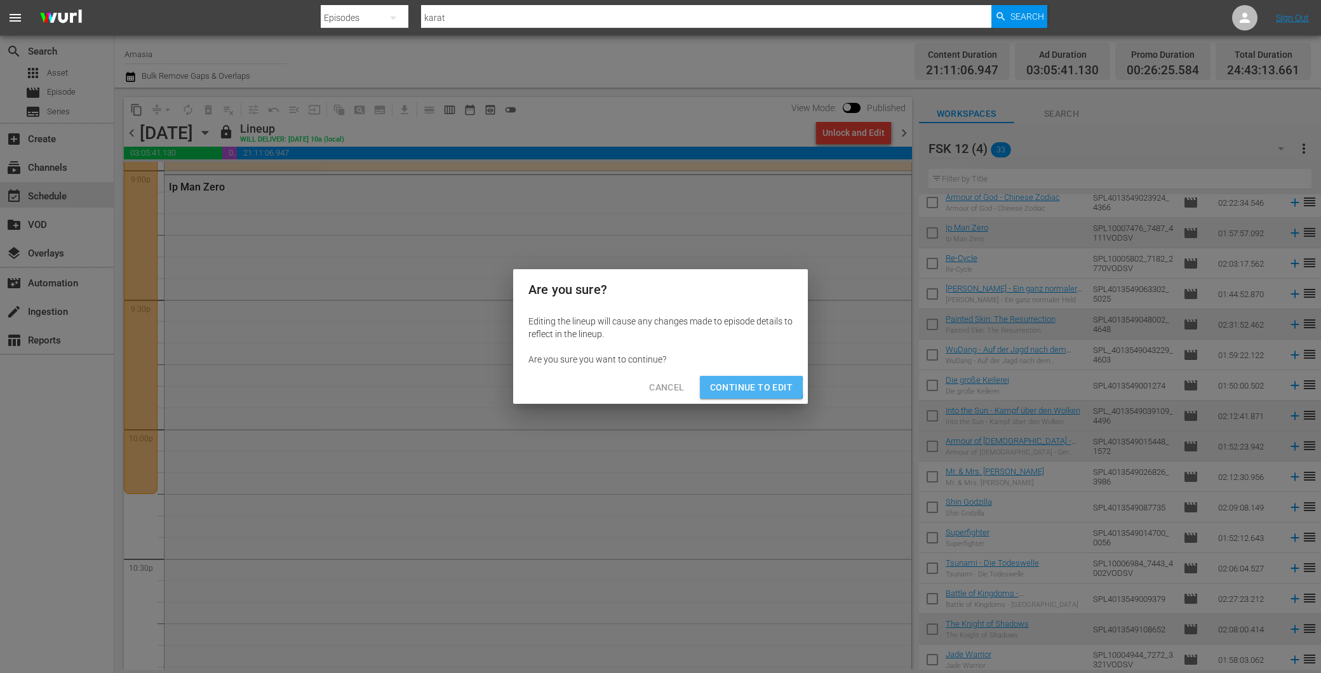
click at [718, 386] on span "Continue to Edit" at bounding box center [751, 388] width 83 height 16
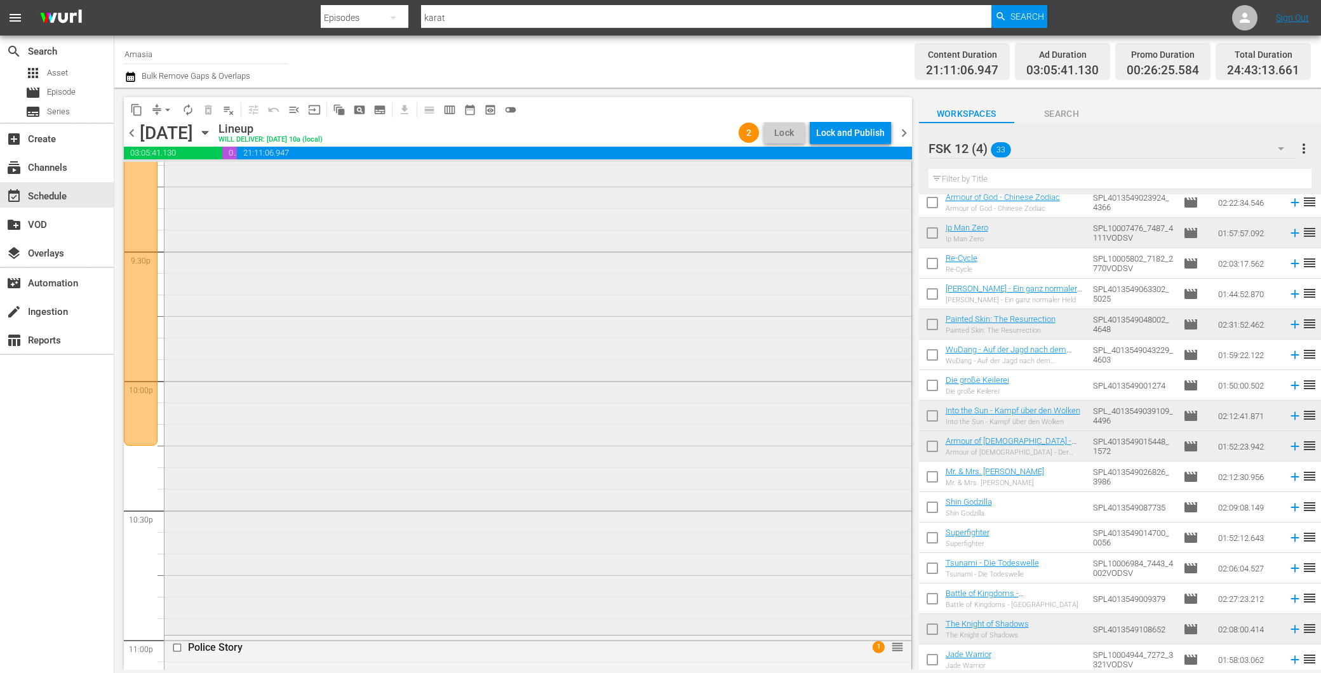
scroll to position [5647, 0]
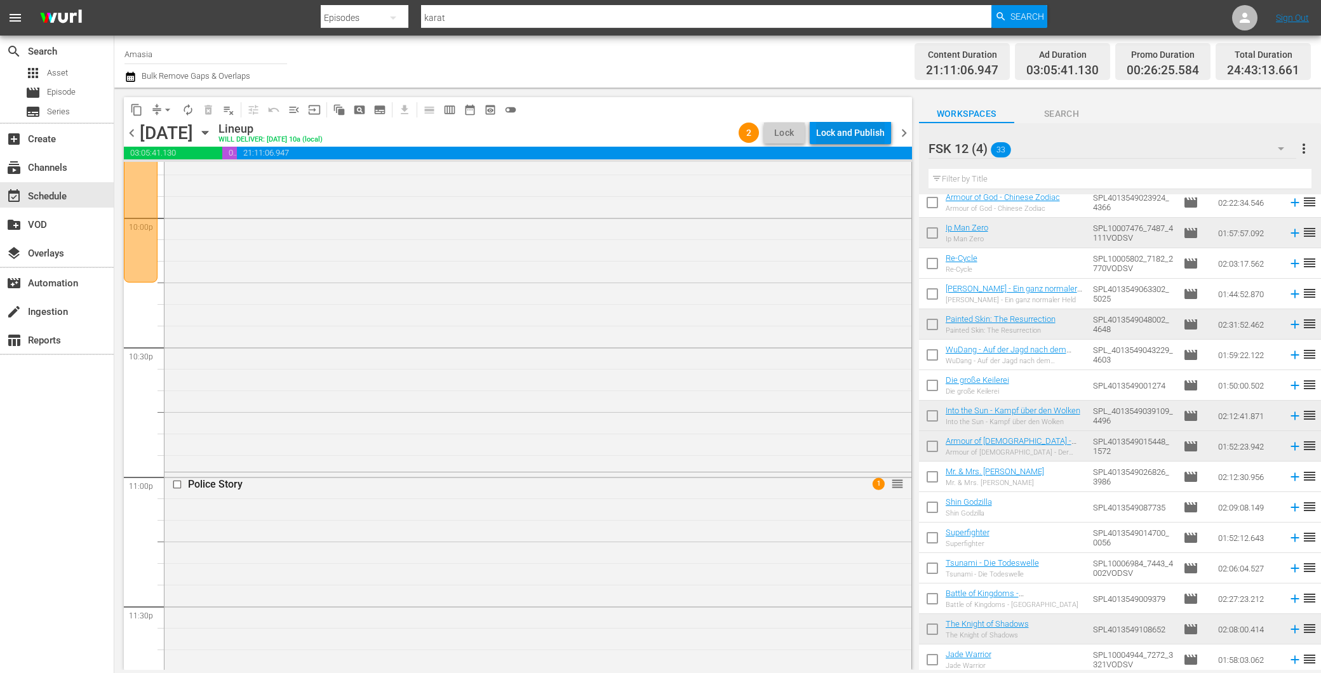
click at [856, 135] on div "Lock and Publish" at bounding box center [850, 132] width 69 height 23
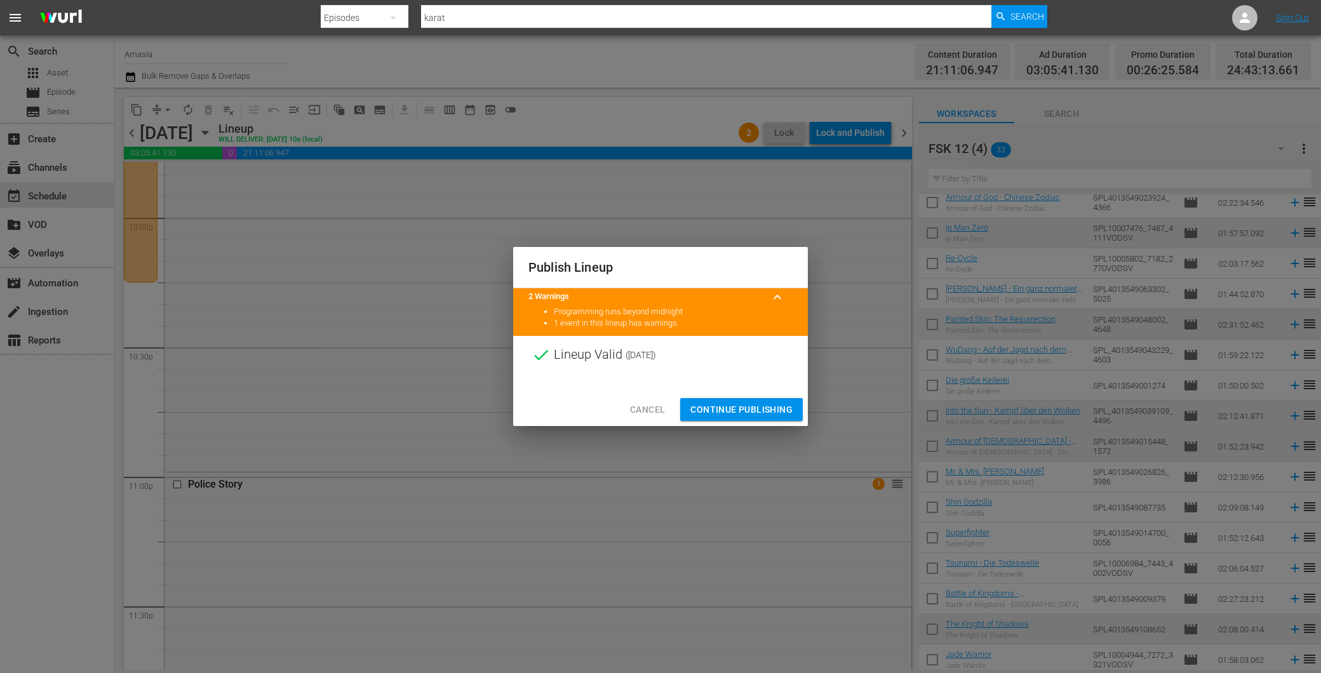
click at [713, 405] on span "Continue Publishing" at bounding box center [742, 410] width 102 height 16
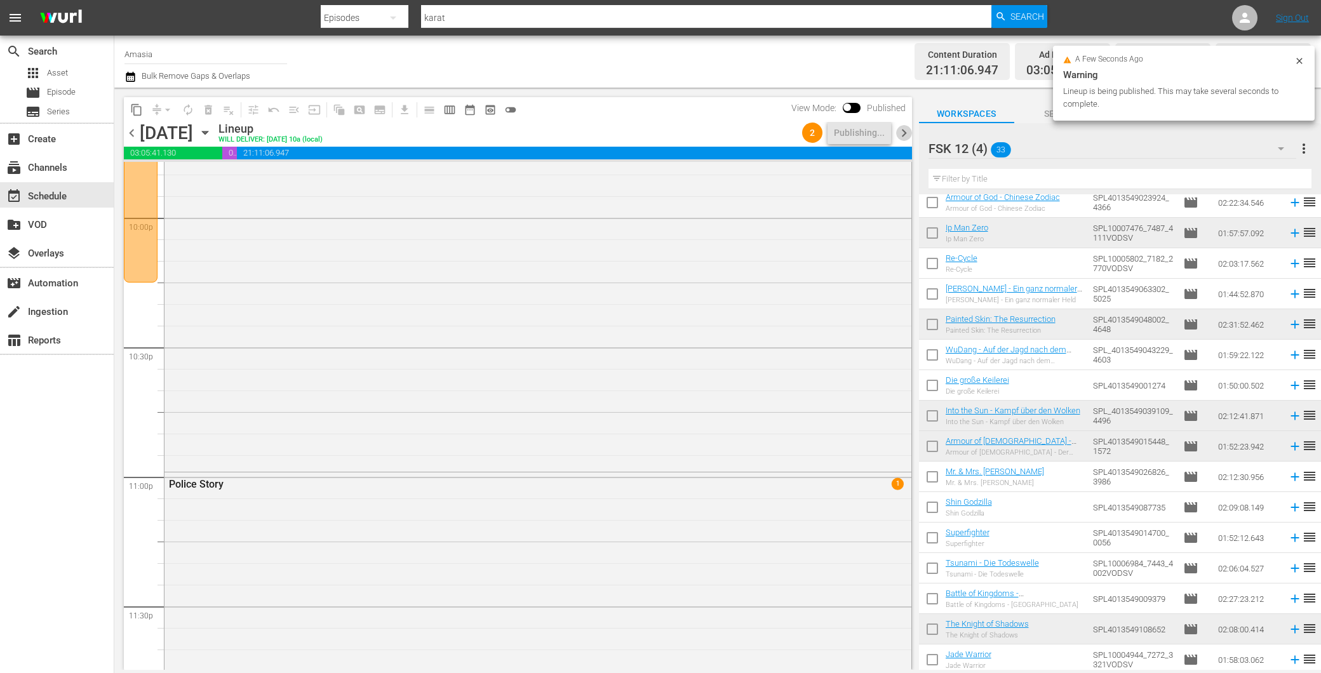
click at [909, 130] on span "chevron_right" at bounding box center [904, 133] width 16 height 16
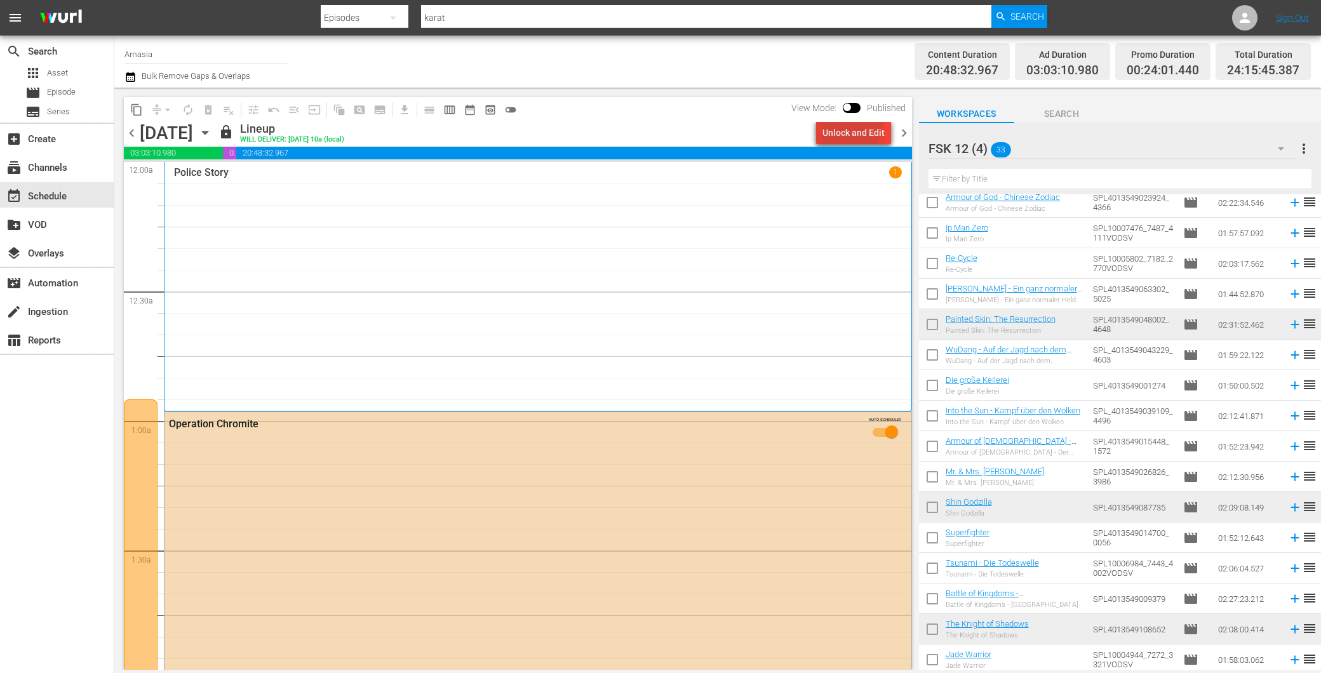
click at [839, 128] on div "Unlock and Edit" at bounding box center [854, 132] width 62 height 23
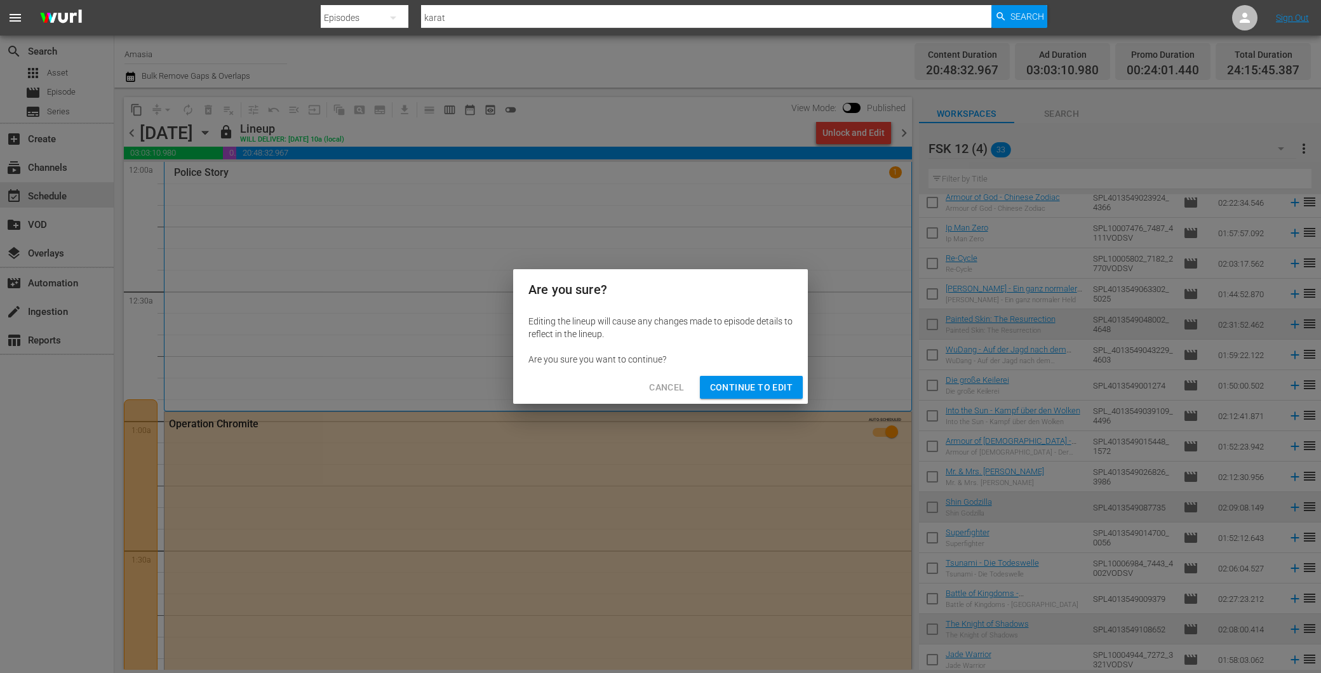
click at [738, 392] on span "Continue to Edit" at bounding box center [751, 388] width 83 height 16
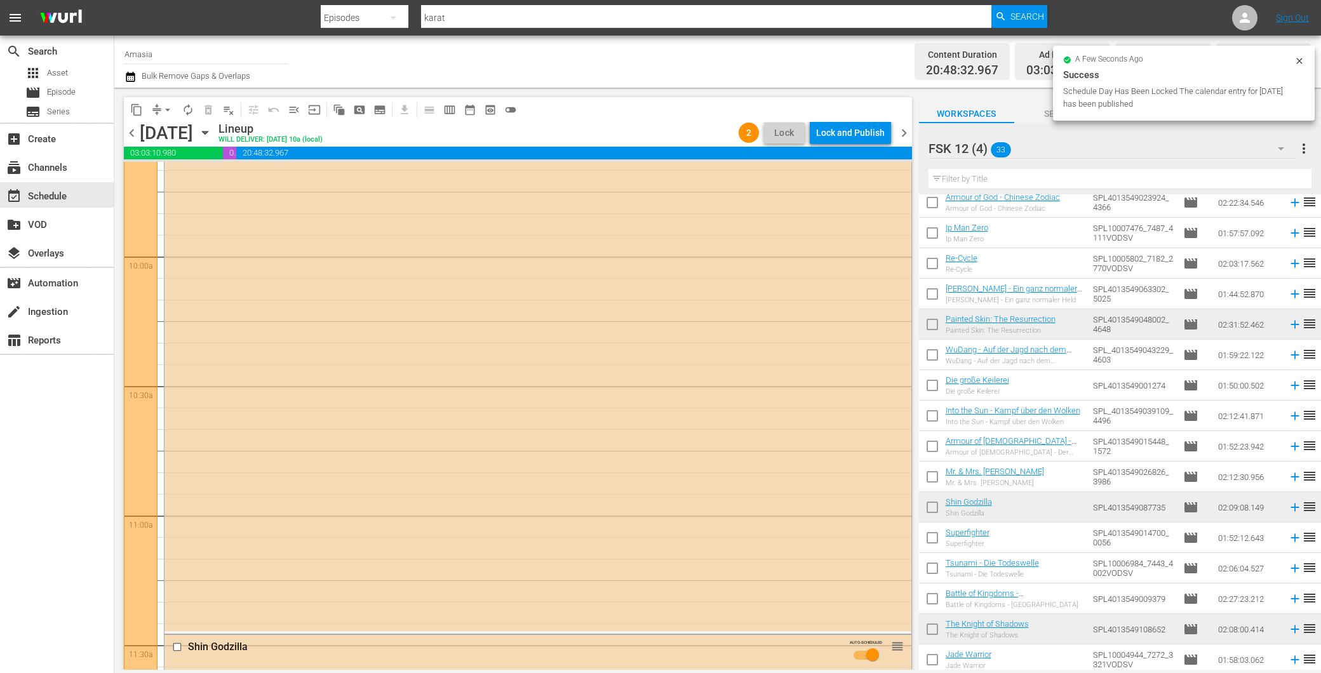
scroll to position [2259, 0]
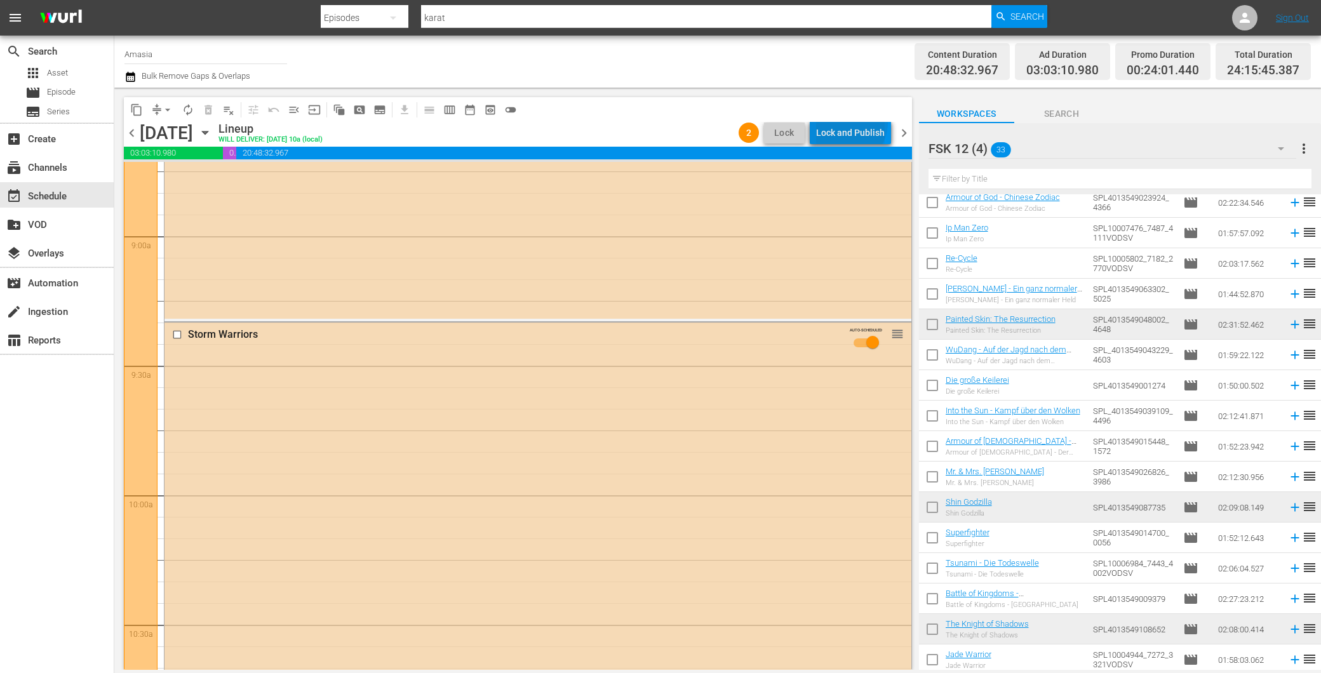
click at [853, 123] on div "Lock and Publish" at bounding box center [850, 132] width 69 height 23
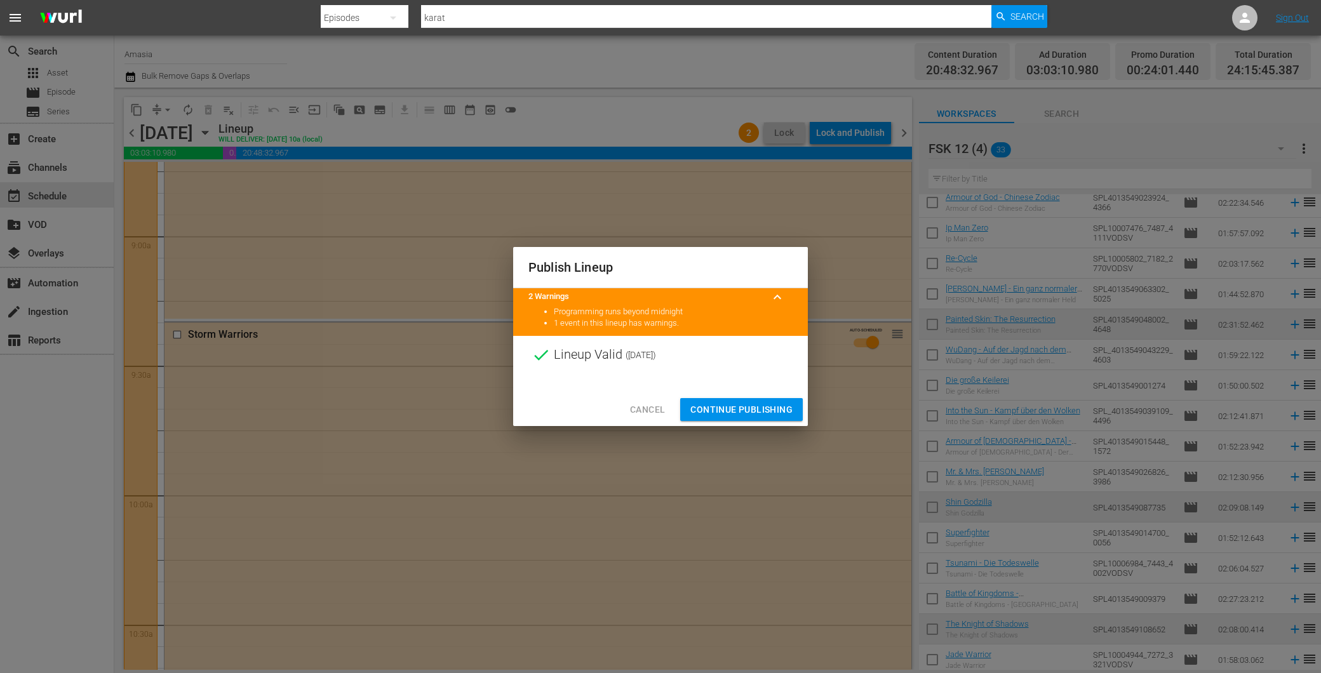
click at [740, 416] on span "Continue Publishing" at bounding box center [742, 410] width 102 height 16
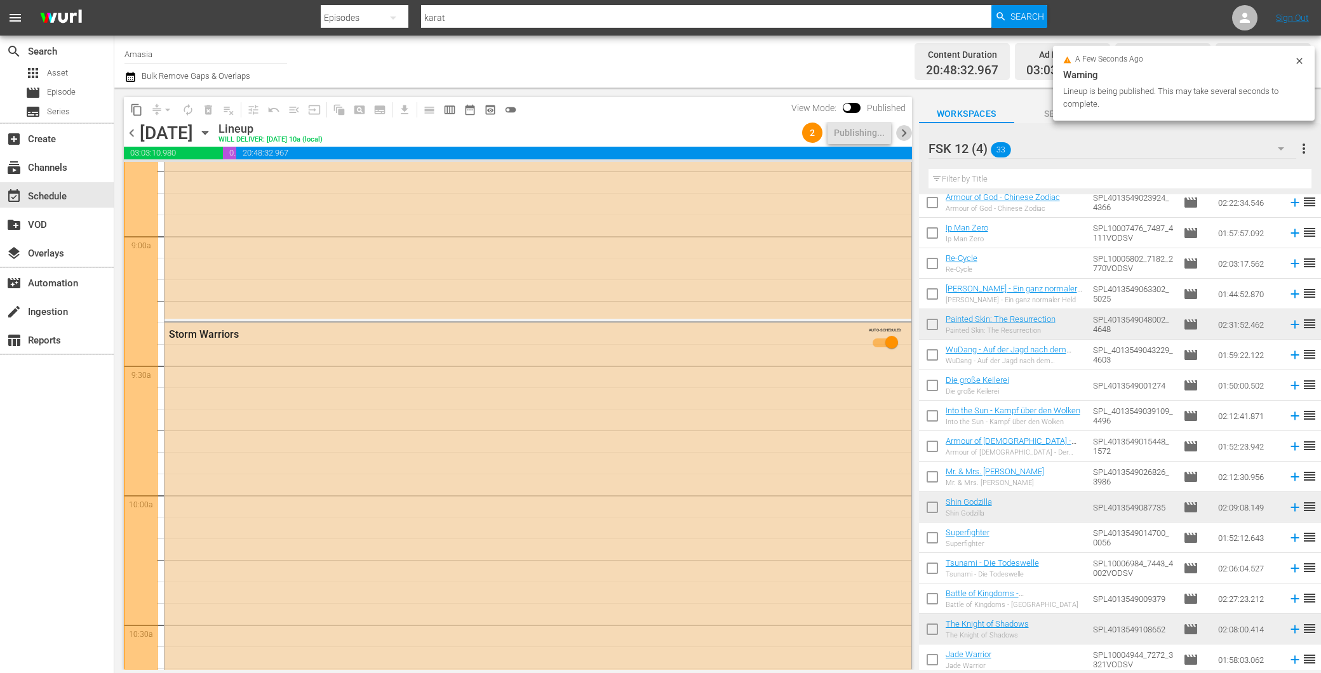
click at [903, 132] on span "chevron_right" at bounding box center [904, 133] width 16 height 16
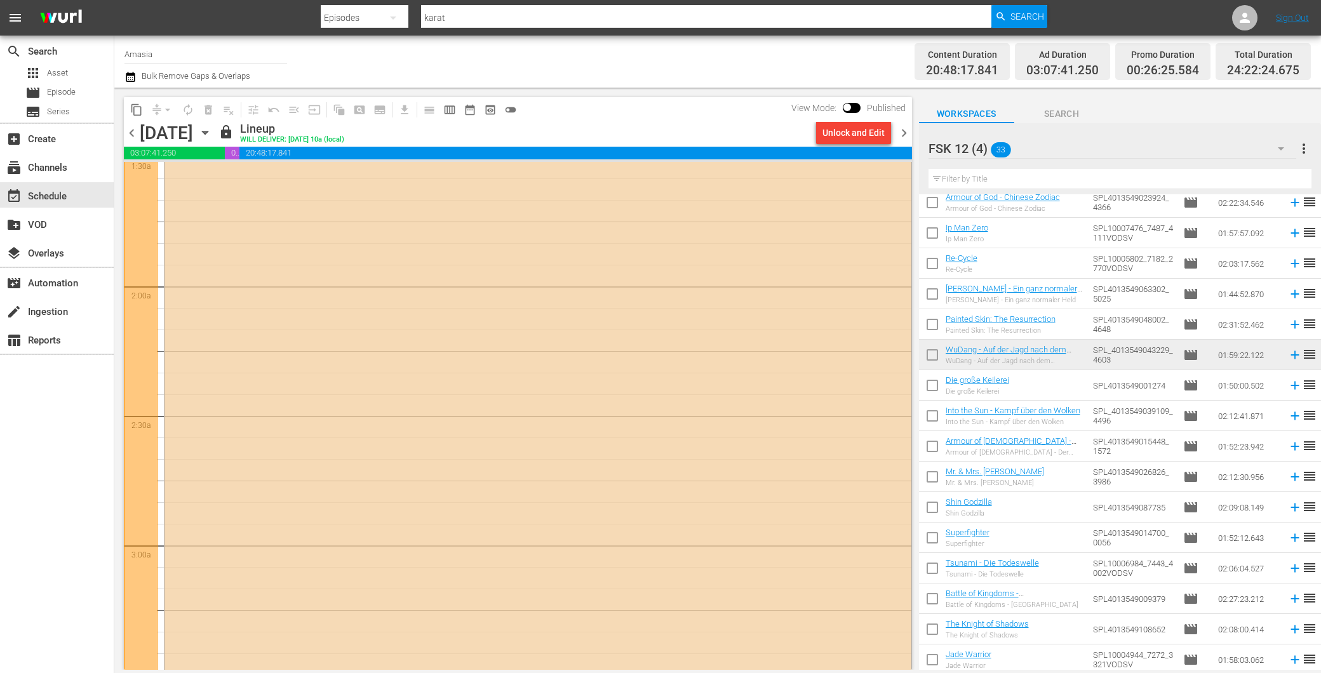
scroll to position [494, 0]
drag, startPoint x: 841, startPoint y: 113, endPoint x: 839, endPoint y: 119, distance: 6.6
click at [841, 113] on div "View Mode: Published" at bounding box center [848, 108] width 127 height 22
click at [845, 132] on div "Unlock and Edit" at bounding box center [854, 132] width 62 height 23
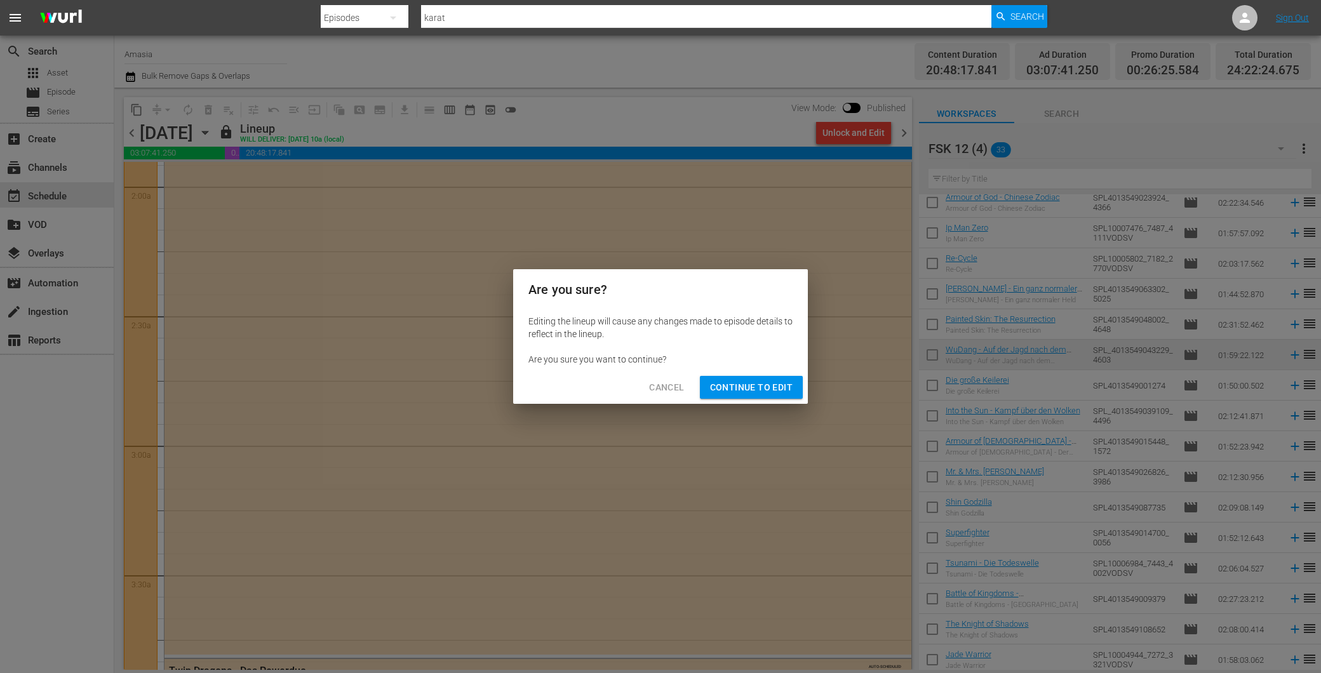
click at [728, 378] on button "Continue to Edit" at bounding box center [751, 388] width 103 height 24
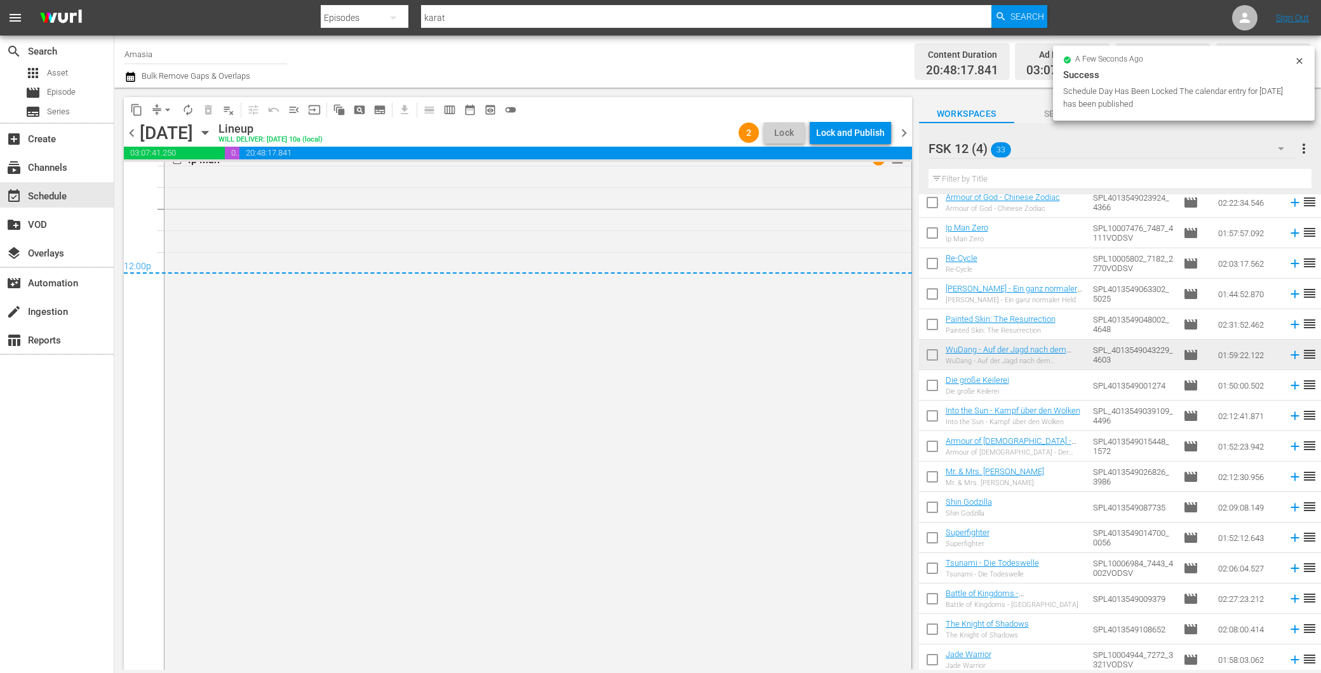
scroll to position [6128, 0]
click at [837, 131] on div "Lock and Publish" at bounding box center [850, 132] width 69 height 23
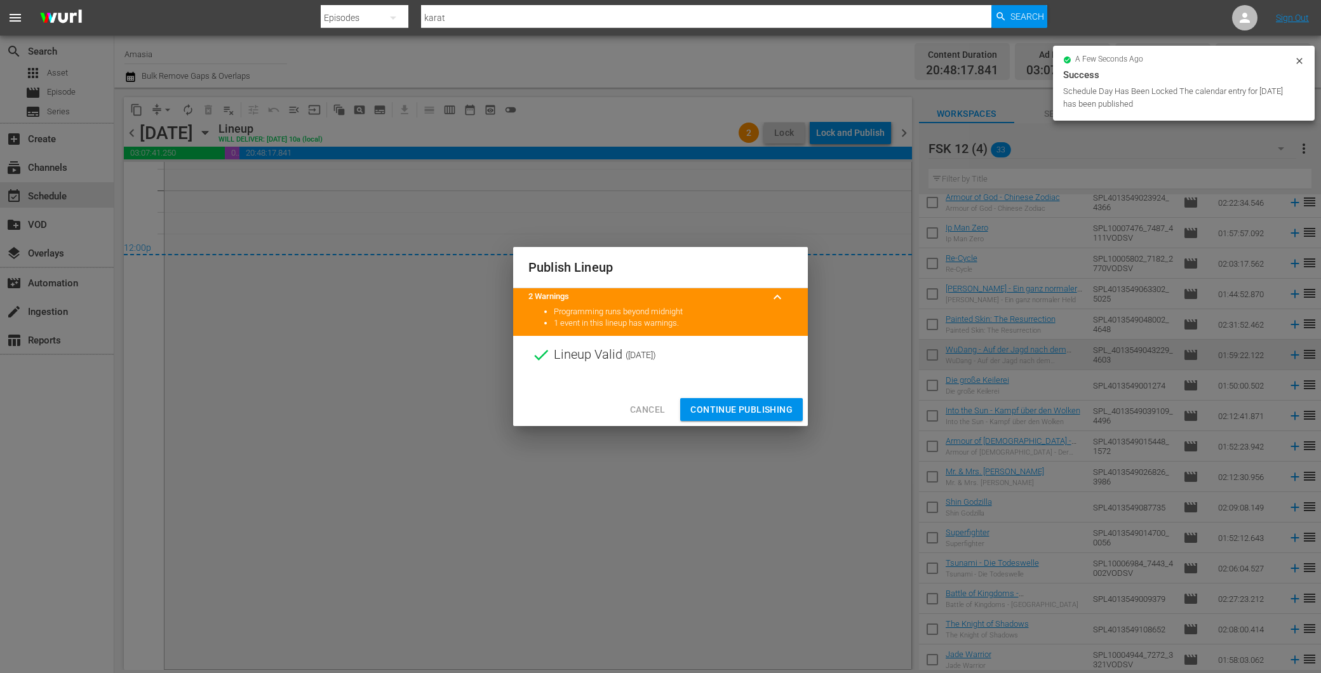
click at [745, 402] on span "Continue Publishing" at bounding box center [742, 410] width 102 height 16
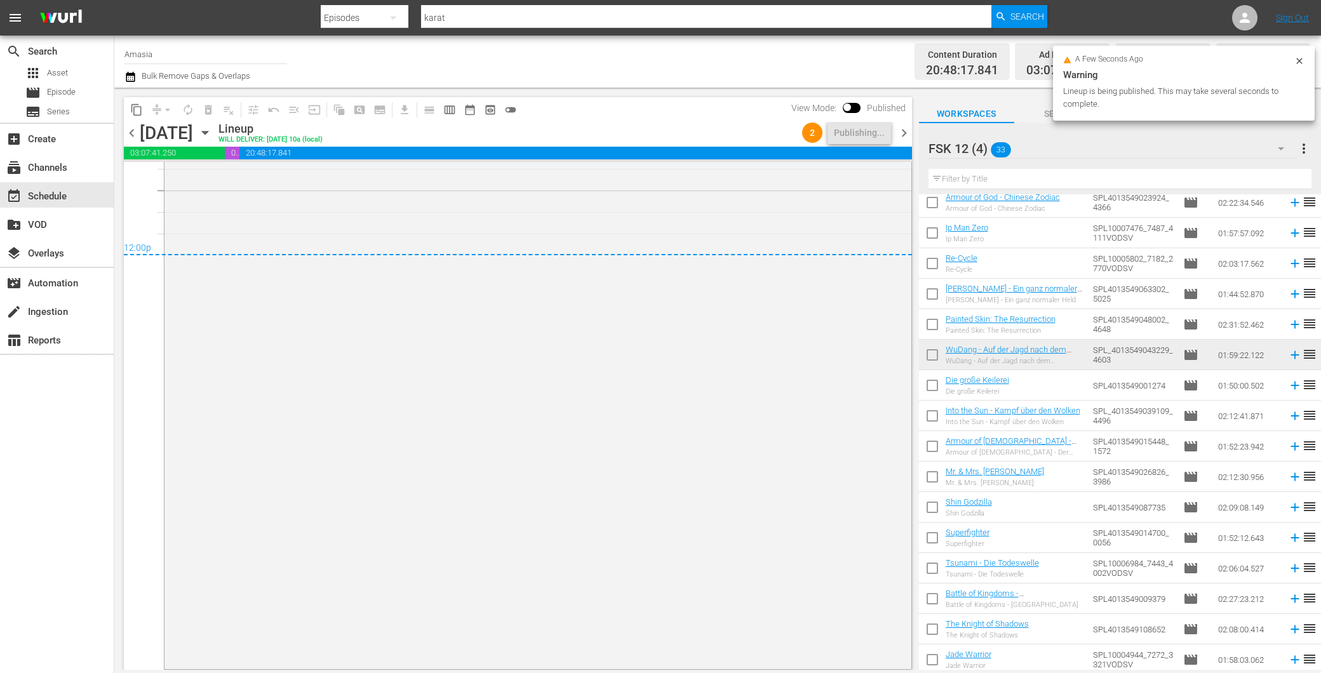
click at [896, 130] on span "chevron_right" at bounding box center [904, 133] width 16 height 16
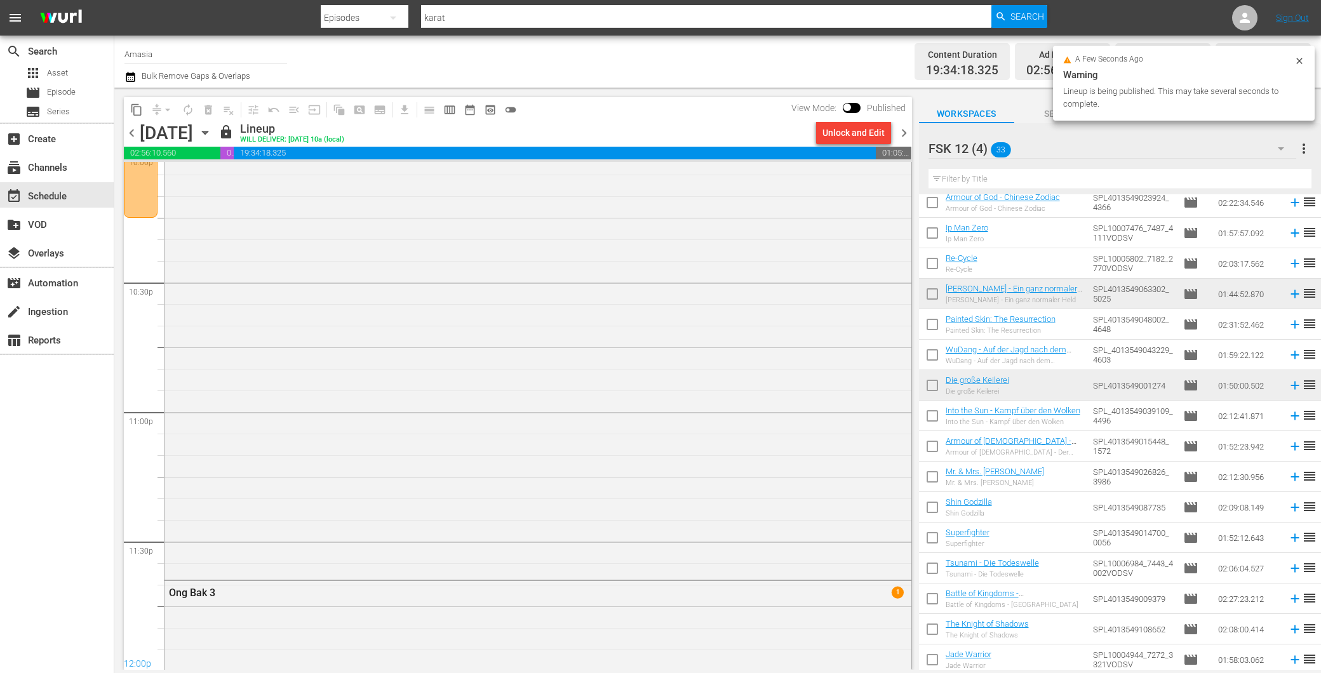
scroll to position [6126, 0]
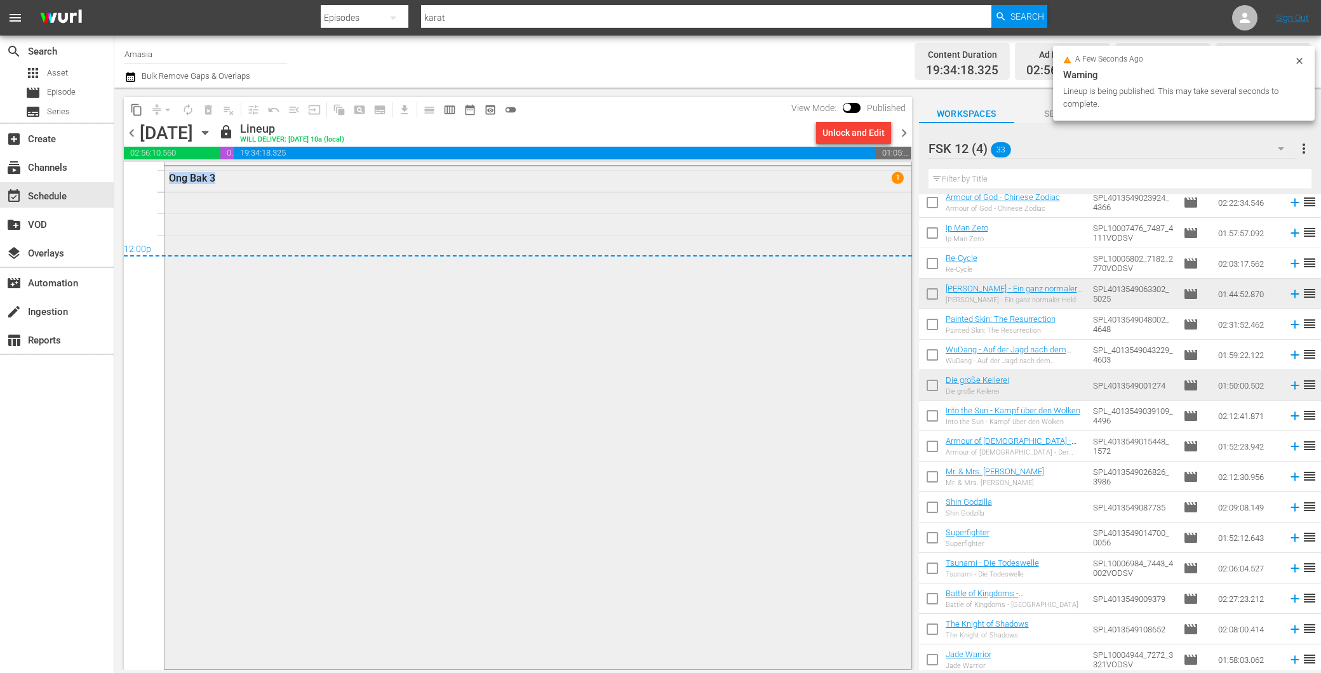
drag, startPoint x: 912, startPoint y: 635, endPoint x: 898, endPoint y: 396, distance: 239.9
click at [898, 396] on div "content_copy compress arrow_drop_down autorenew_outlined delete_forever_outline…" at bounding box center [514, 379] width 801 height 583
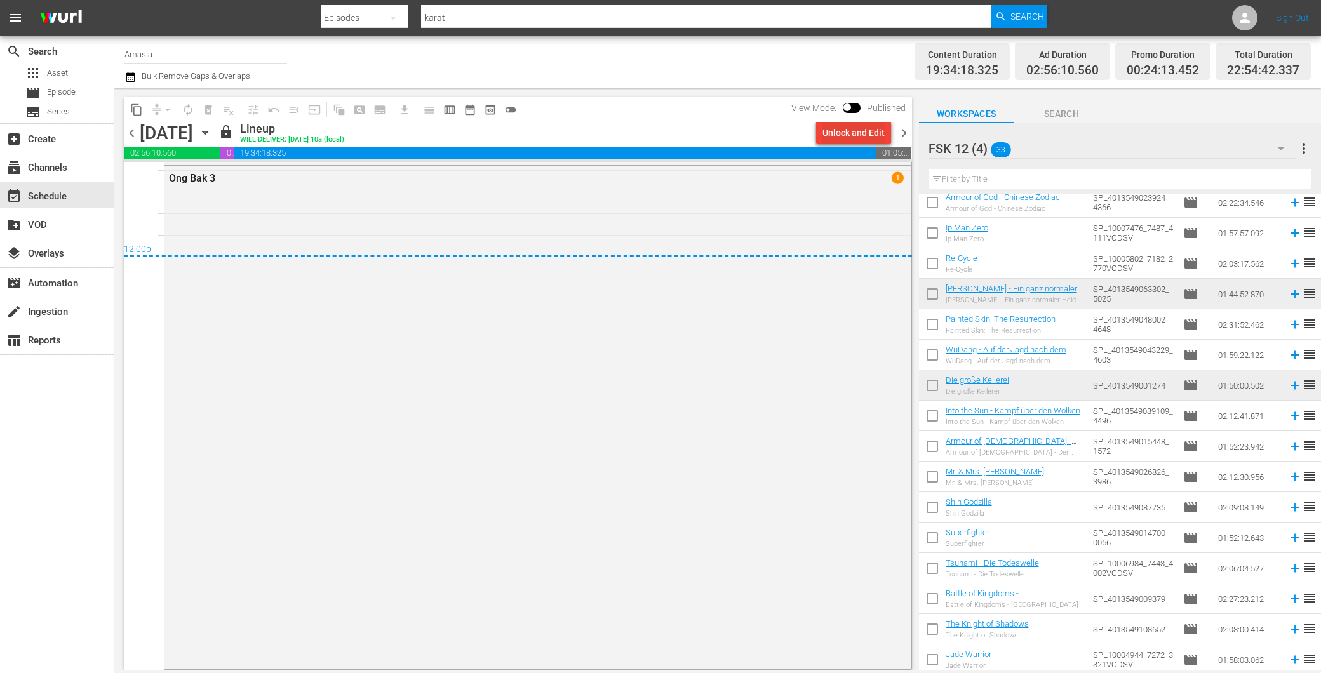
click at [870, 132] on div "Unlock and Edit" at bounding box center [854, 132] width 62 height 23
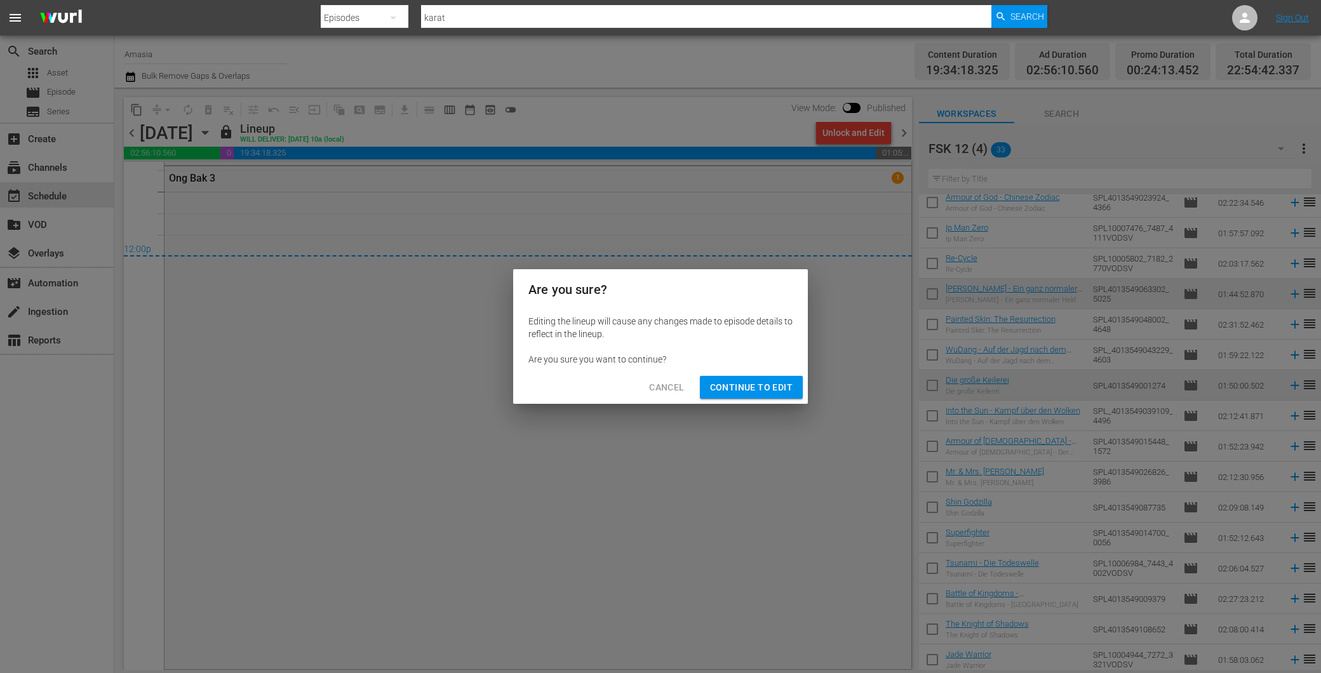
drag, startPoint x: 753, startPoint y: 378, endPoint x: 767, endPoint y: 417, distance: 41.2
click at [743, 376] on button "Continue to Edit" at bounding box center [751, 388] width 103 height 24
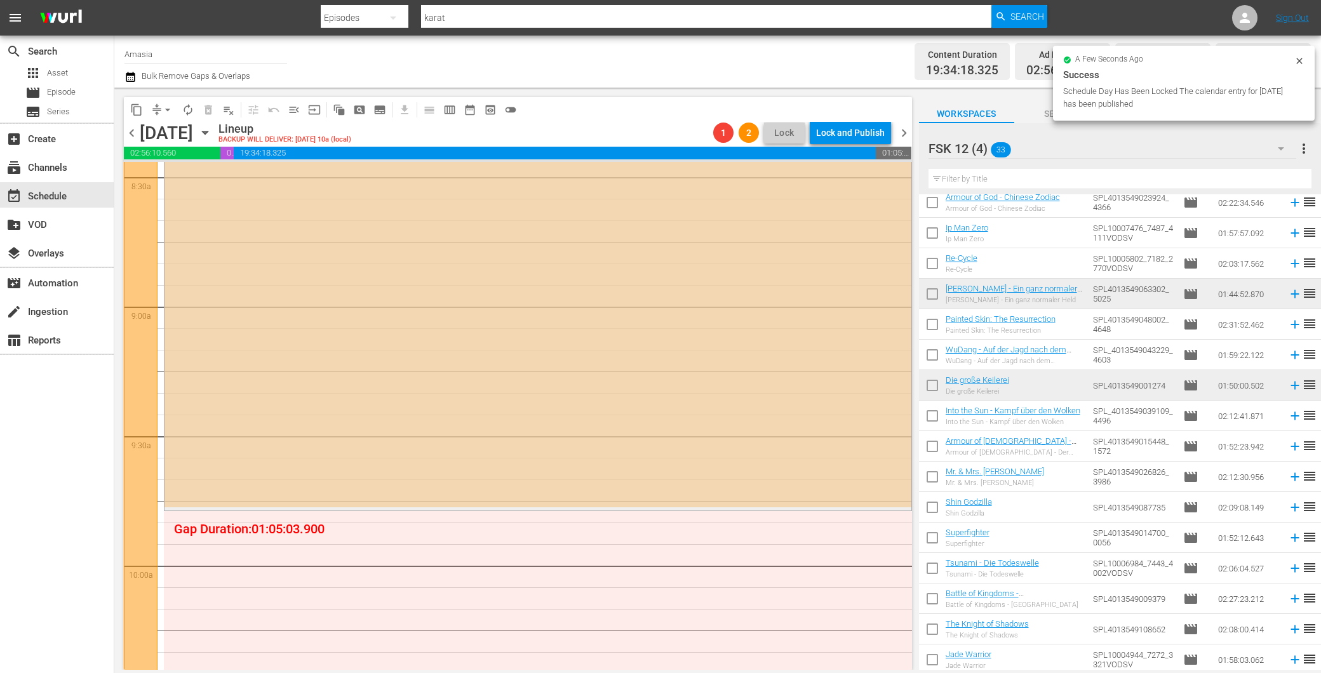
scroll to position [1841, 0]
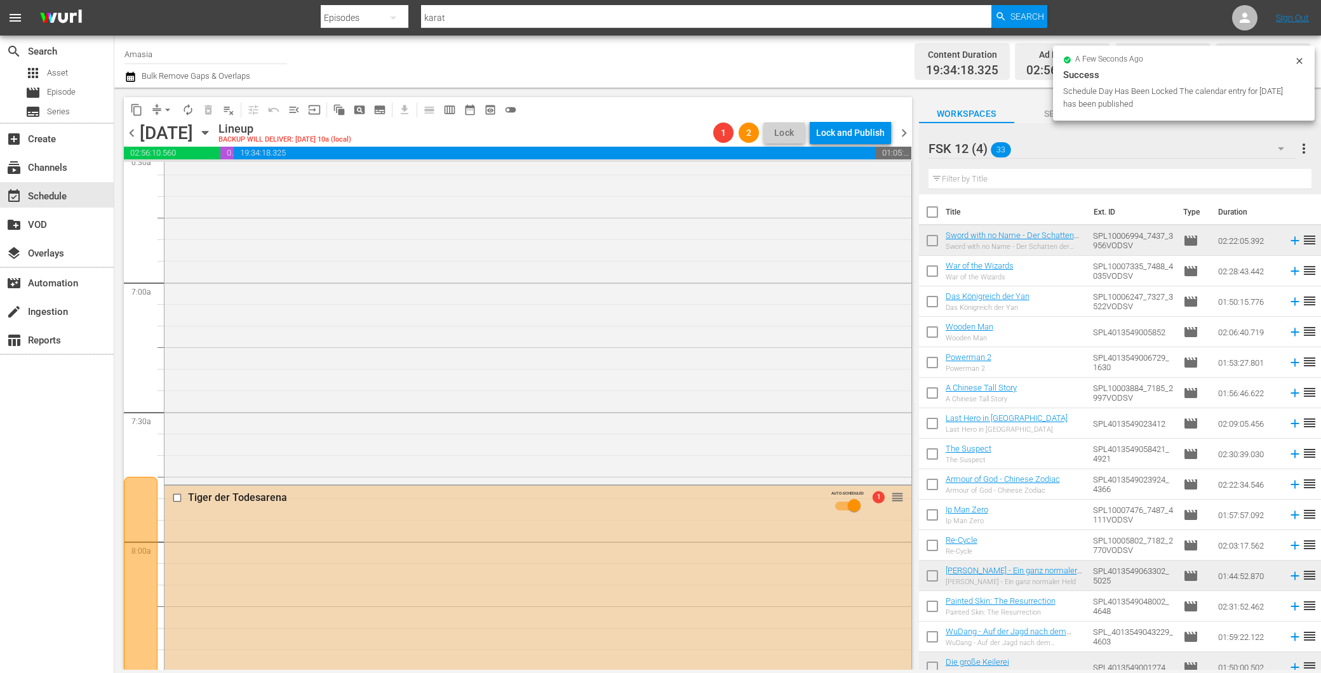
scroll to position [282, 0]
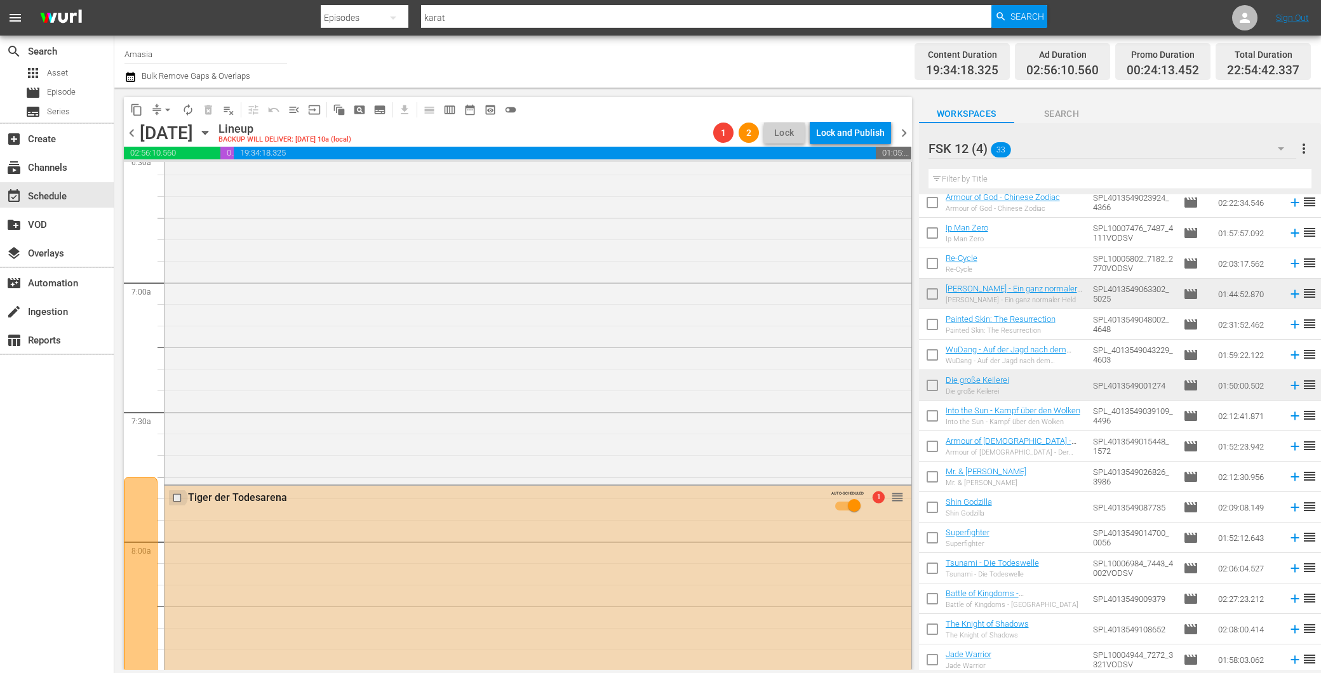
click at [175, 494] on input "checkbox" at bounding box center [178, 498] width 13 height 11
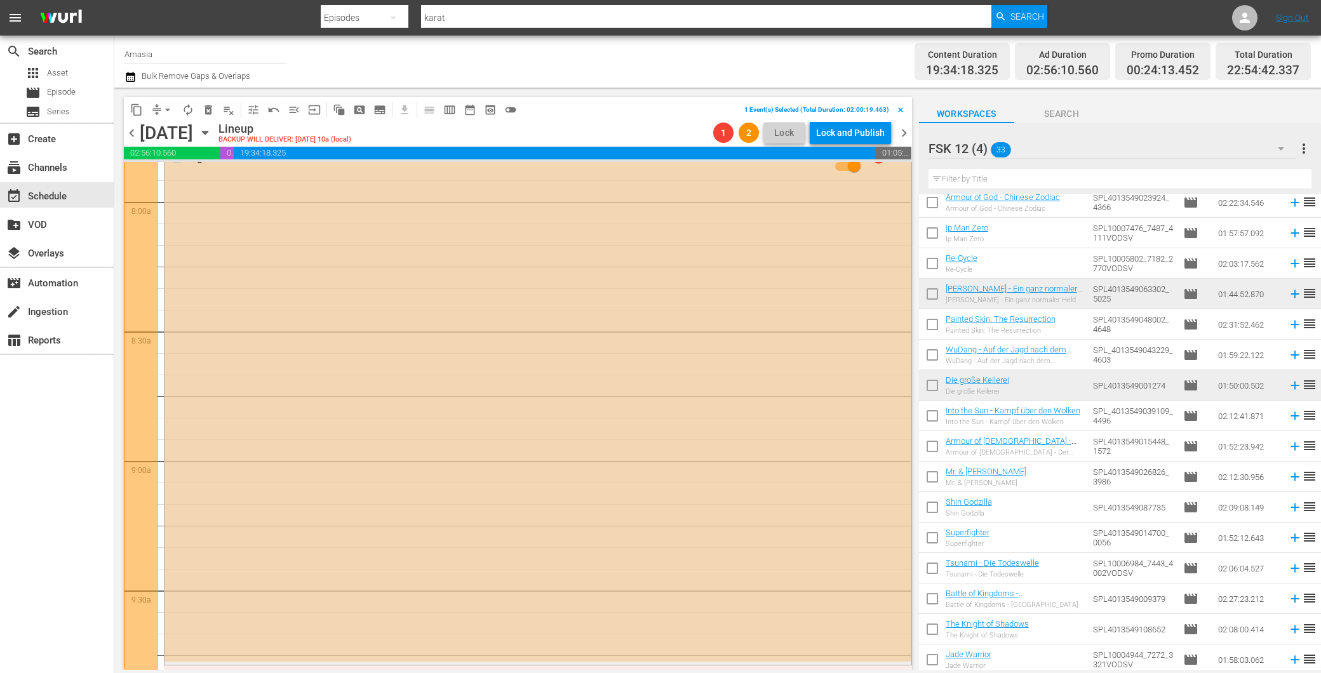
scroll to position [2118, 0]
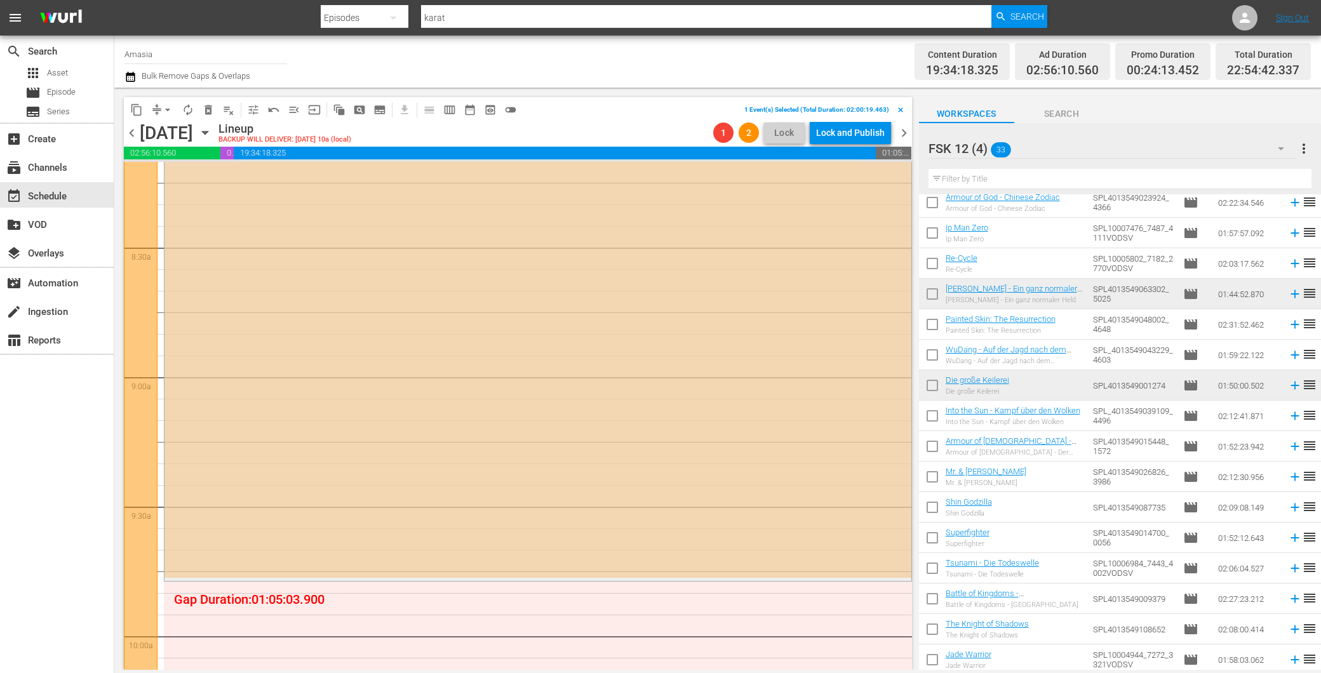
click at [492, 421] on div "Tiger der Todesarena AUTO-SCHEDULED 1 reorder" at bounding box center [538, 320] width 747 height 516
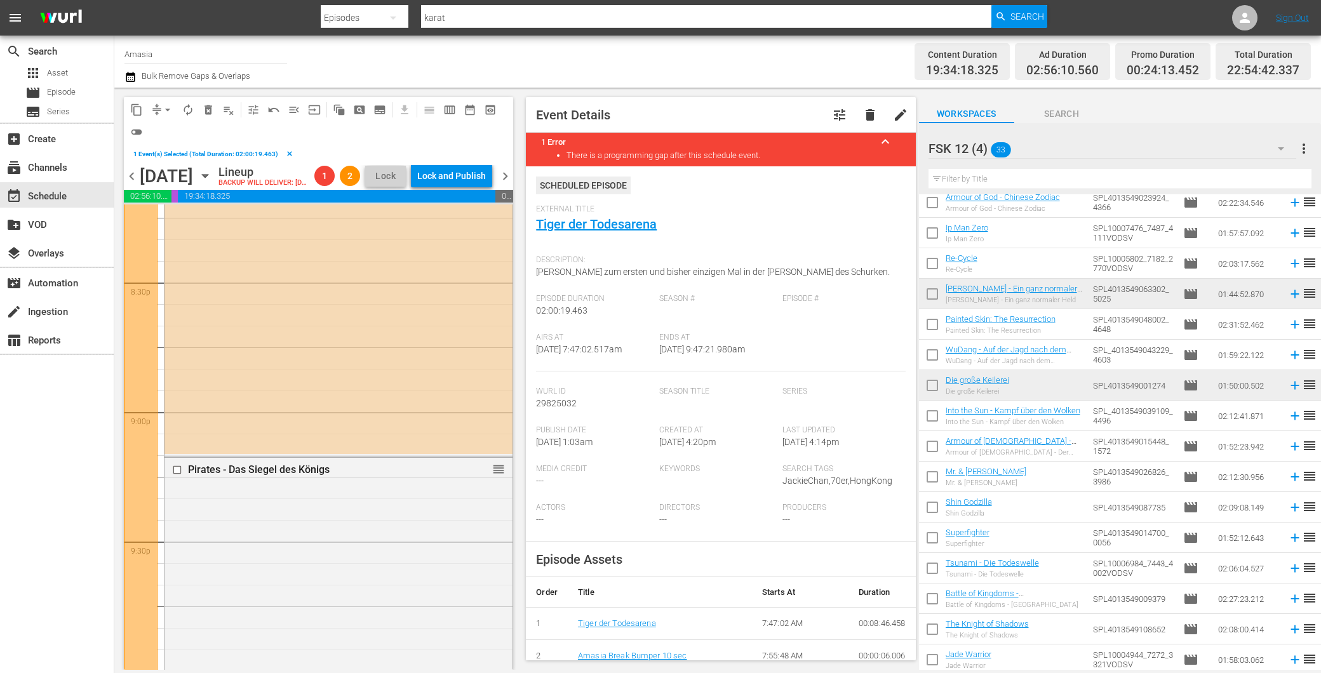
scroll to position [5224, 0]
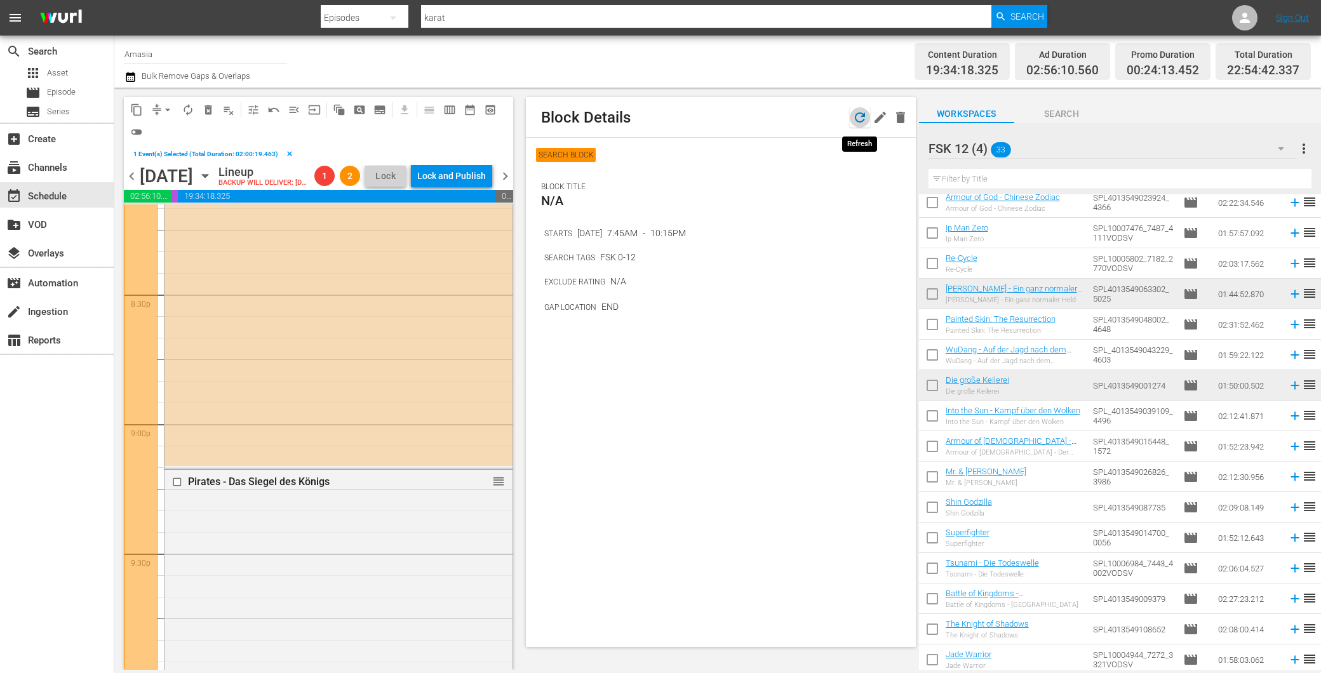
click at [860, 118] on icon "button" at bounding box center [860, 117] width 15 height 15
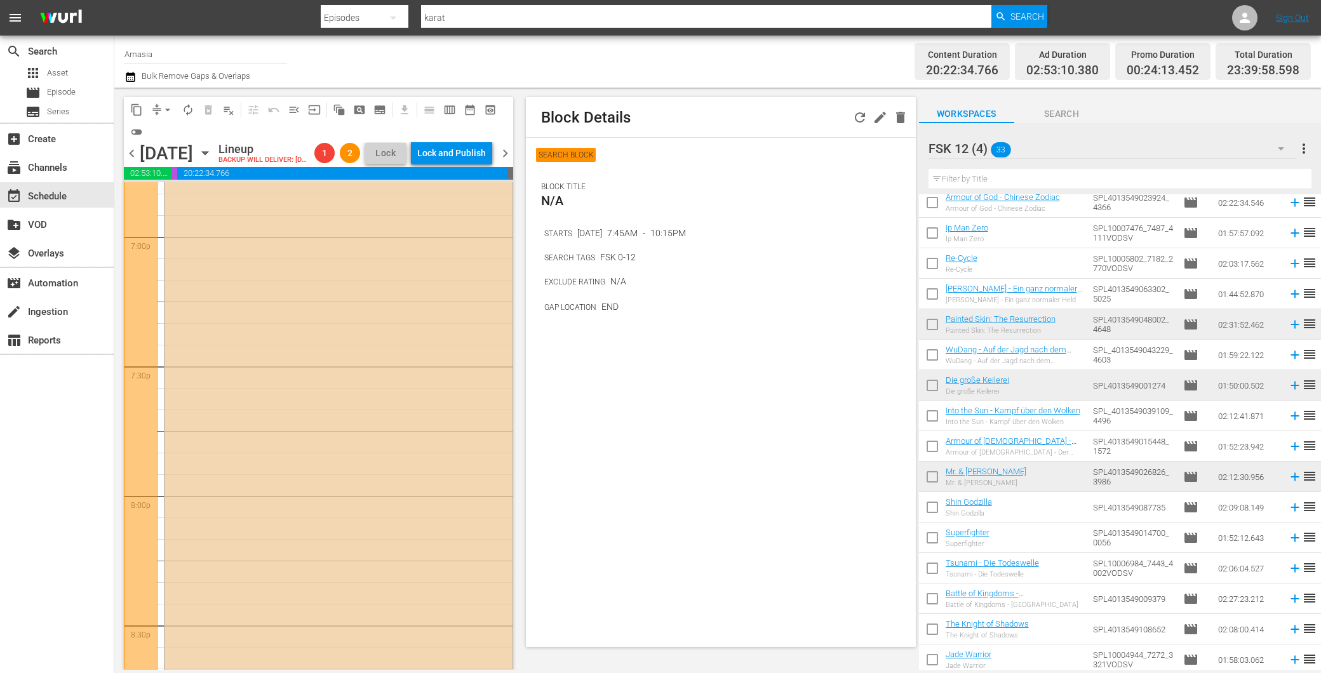
scroll to position [4659, 0]
click at [236, 404] on div "The Suspect AUTO-SCHEDULED 1 reorder" at bounding box center [339, 599] width 348 height 647
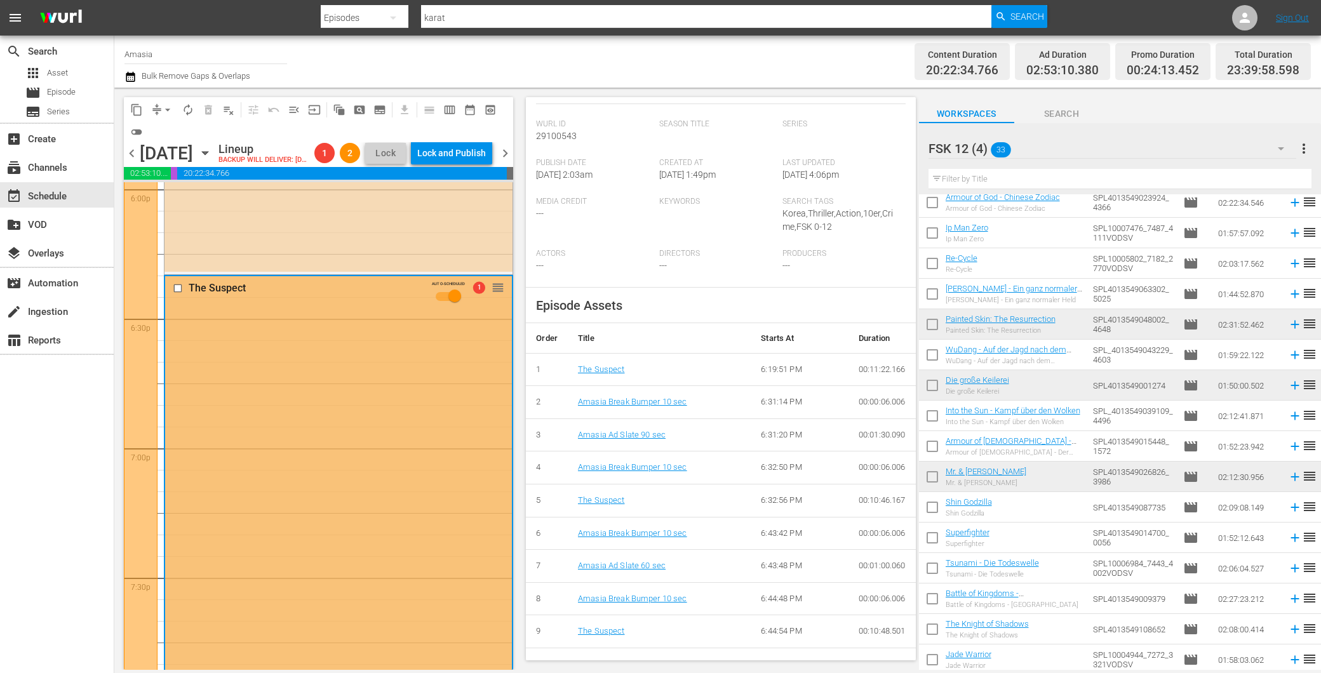
scroll to position [564, 0]
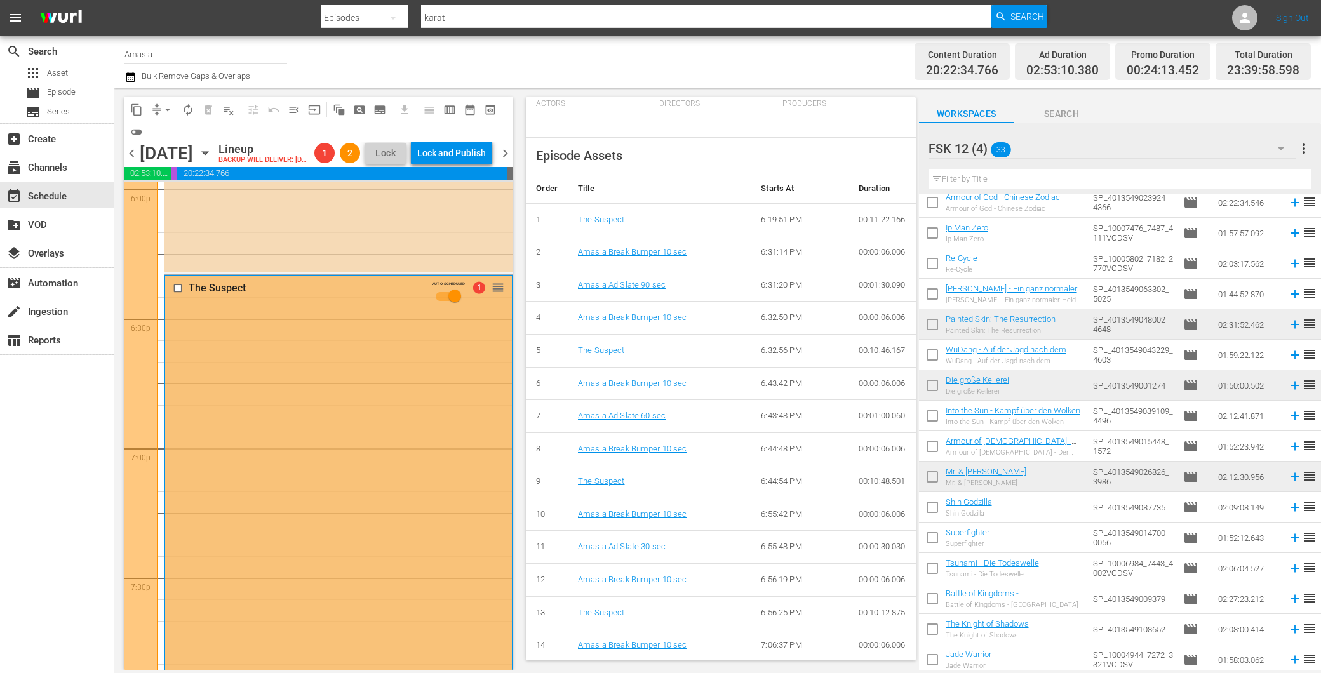
drag, startPoint x: 144, startPoint y: 354, endPoint x: 161, endPoint y: 351, distance: 16.8
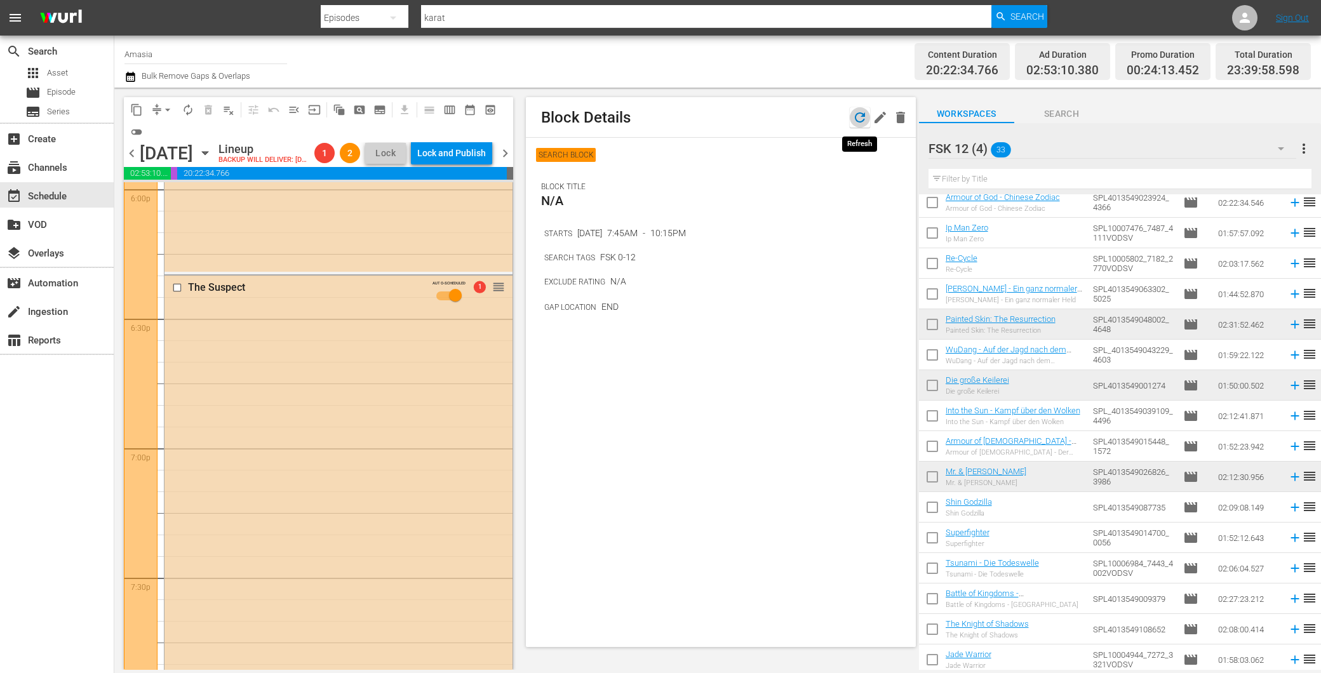
drag, startPoint x: 860, startPoint y: 115, endPoint x: 460, endPoint y: 383, distance: 481.2
click at [860, 116] on icon "button" at bounding box center [860, 117] width 15 height 15
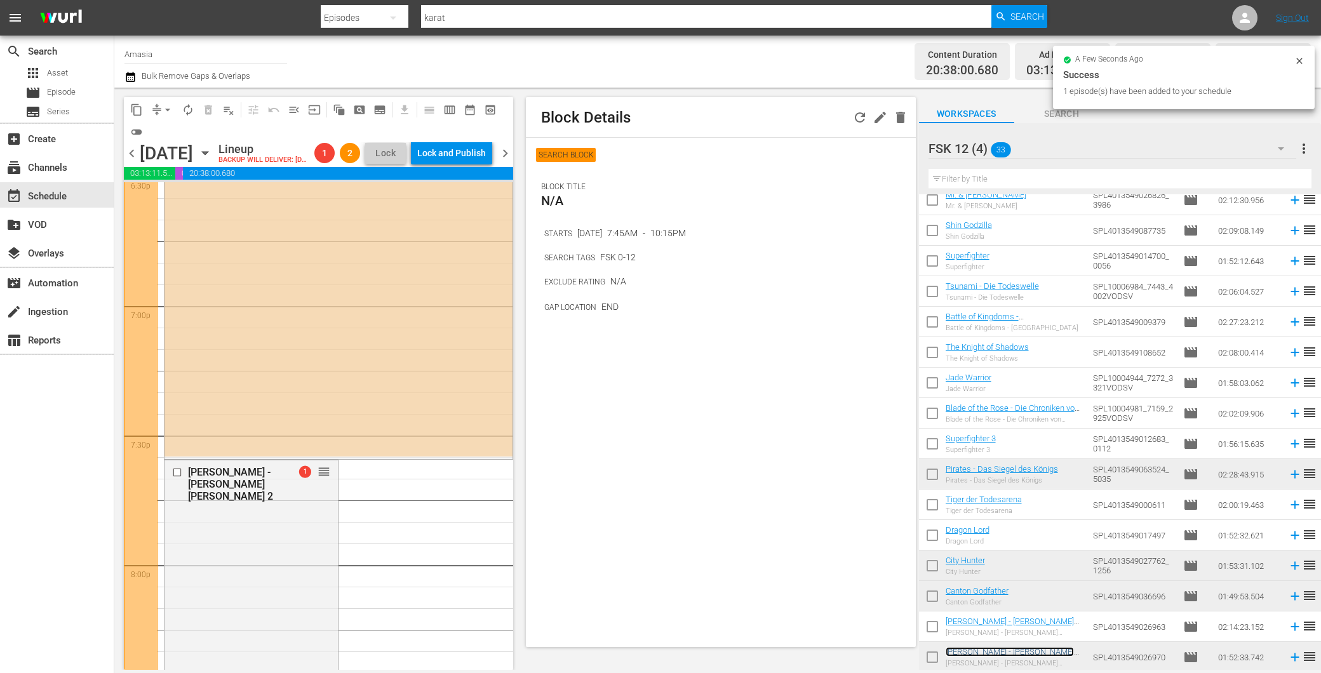
scroll to position [4800, 0]
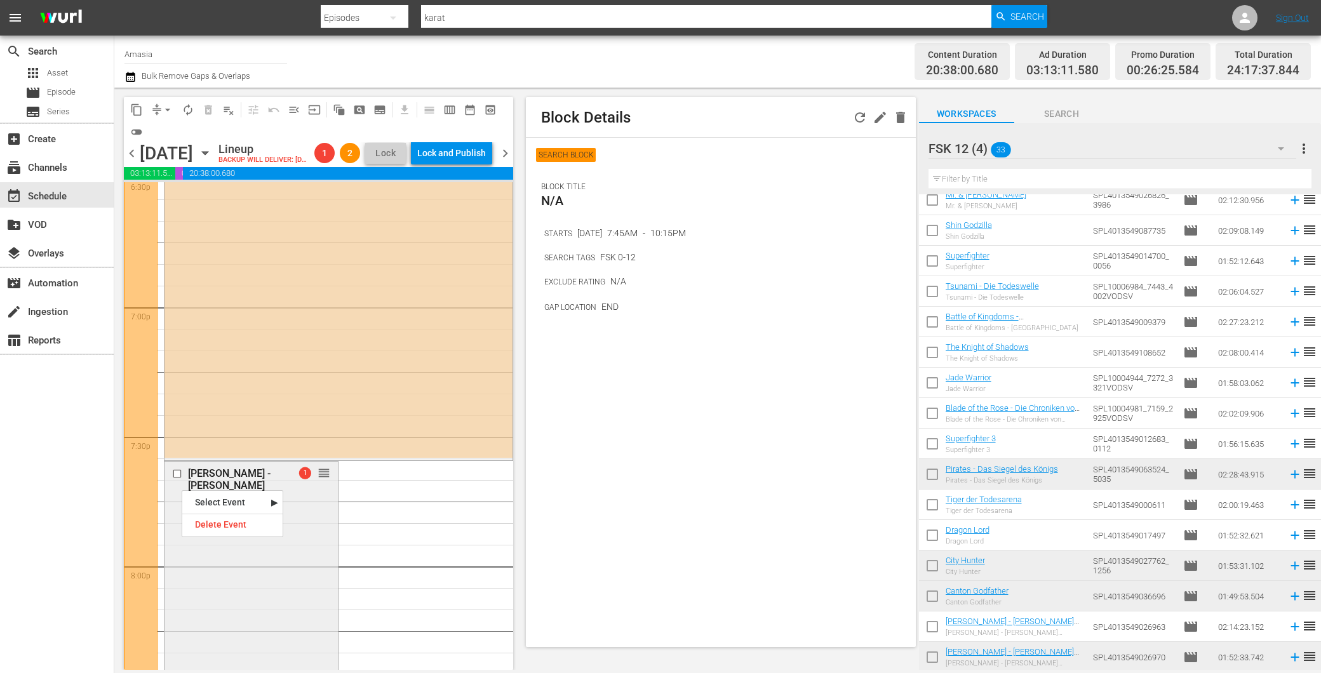
click at [176, 479] on input "checkbox" at bounding box center [178, 473] width 13 height 11
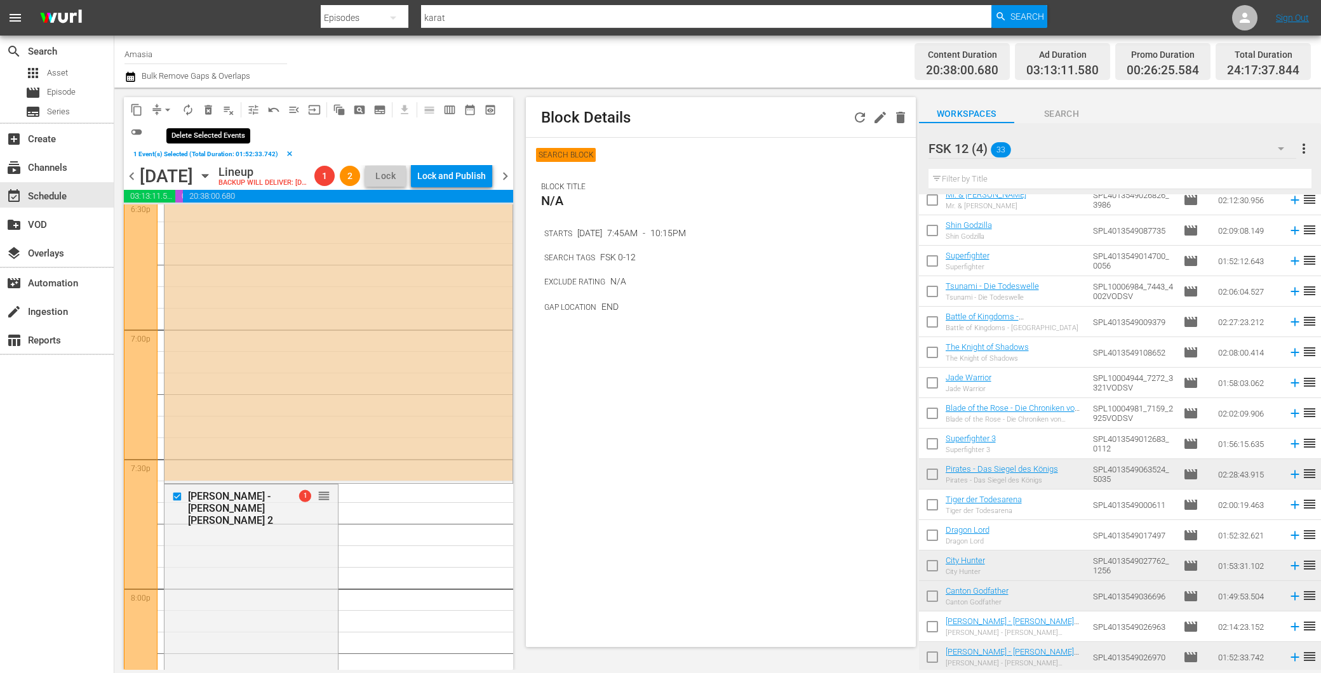
click at [206, 110] on span "delete_forever_outlined" at bounding box center [208, 110] width 13 height 13
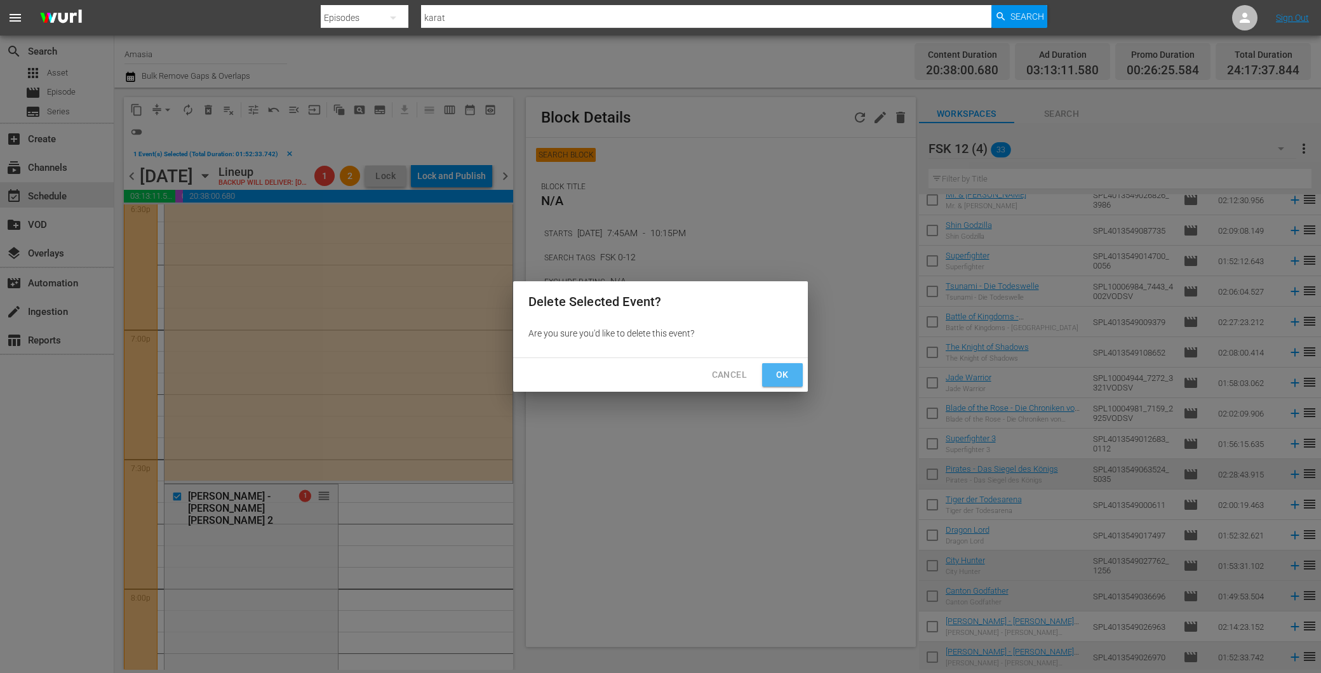
drag, startPoint x: 789, startPoint y: 365, endPoint x: 640, endPoint y: 434, distance: 163.7
click at [789, 367] on button "Ok" at bounding box center [782, 375] width 41 height 24
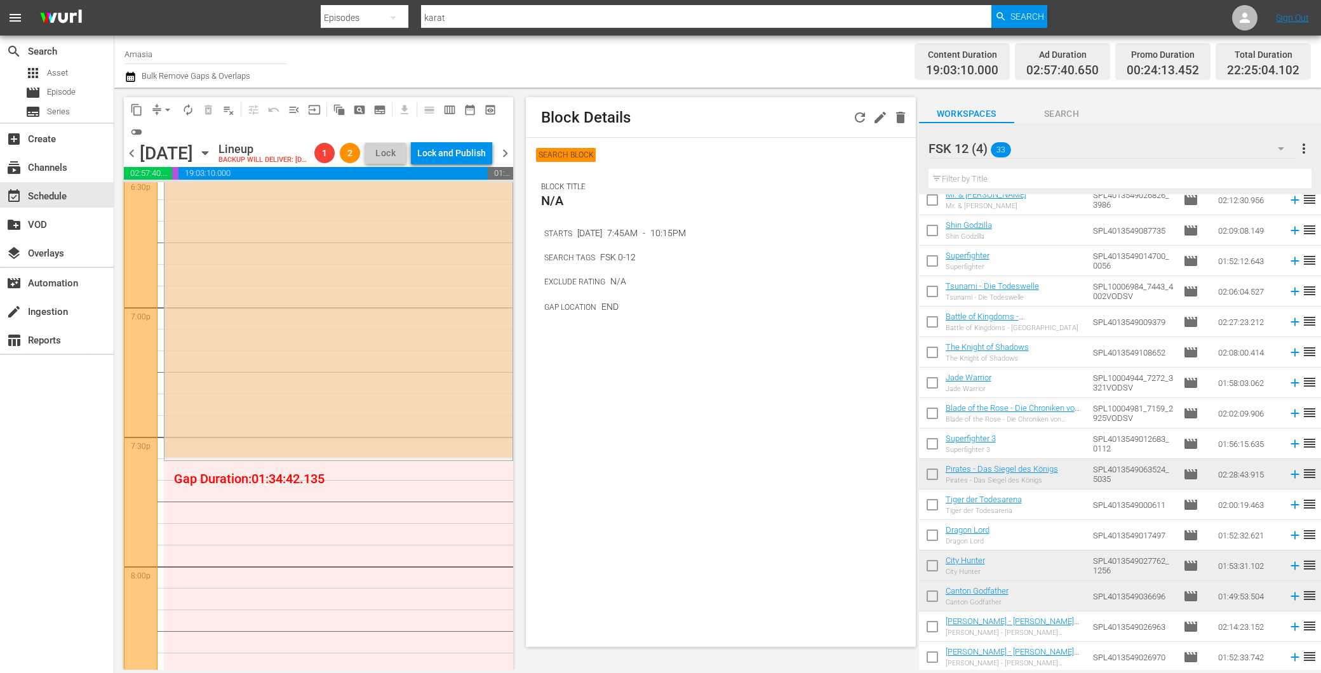
click at [853, 116] on icon "button" at bounding box center [860, 117] width 15 height 15
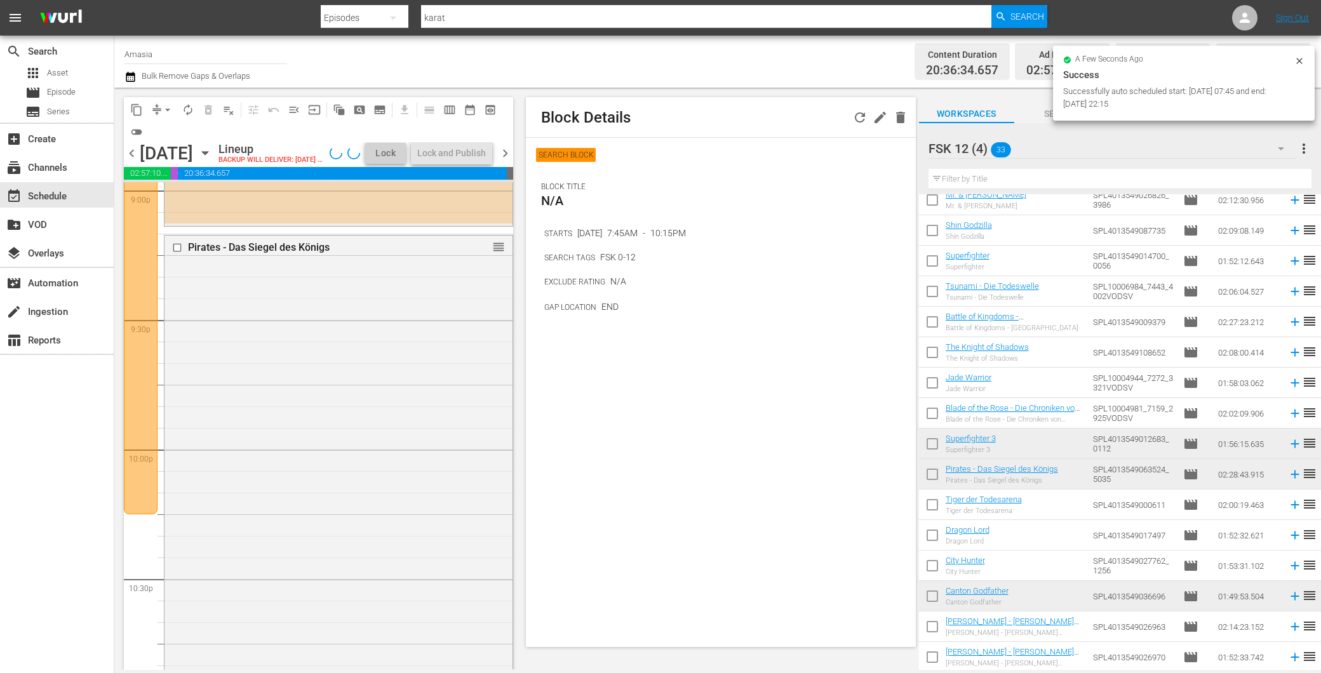
scroll to position [5224, 0]
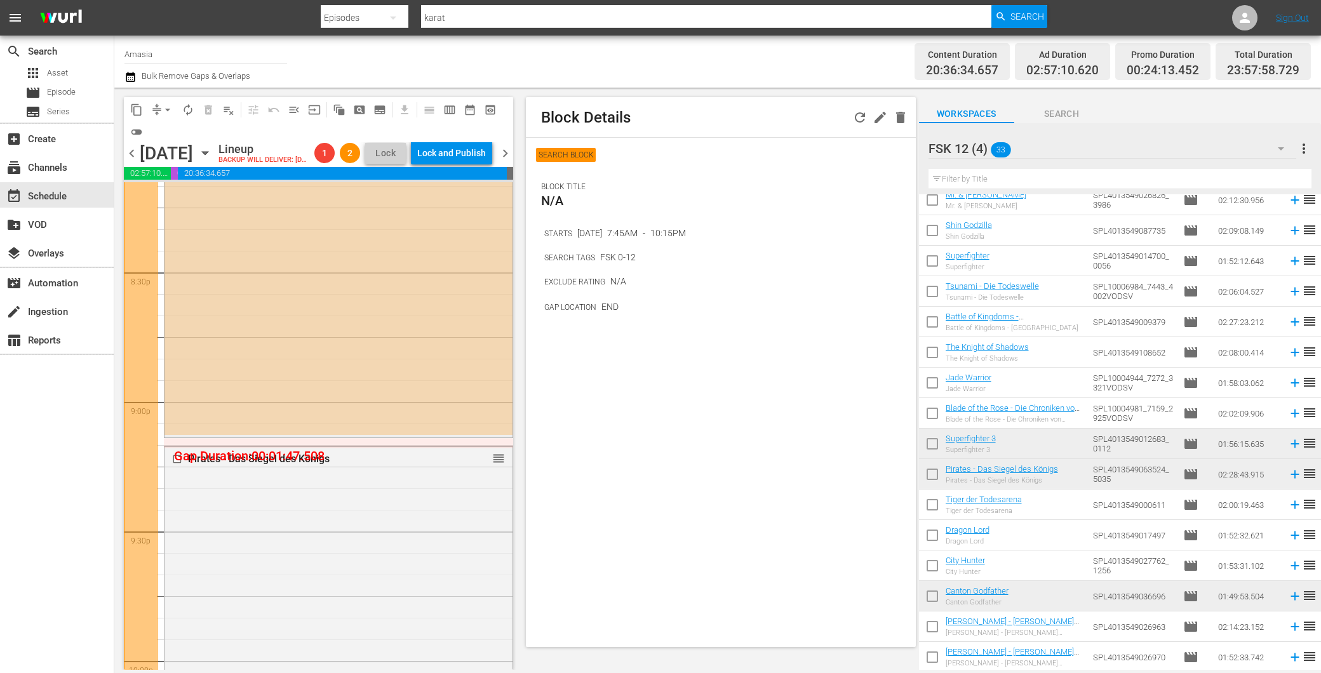
click at [321, 395] on div "A Chinese Tall Story AUTO-SCHEDULED 1 reorder" at bounding box center [339, 185] width 348 height 501
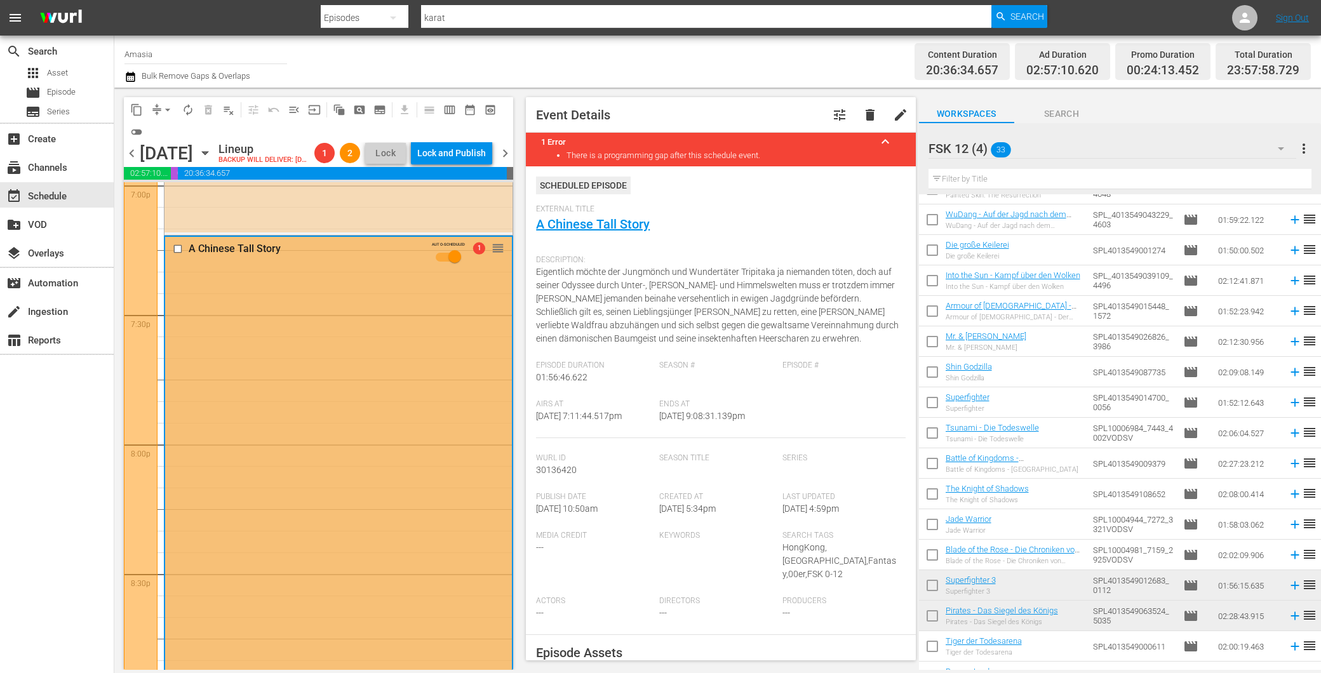
scroll to position [5153, 0]
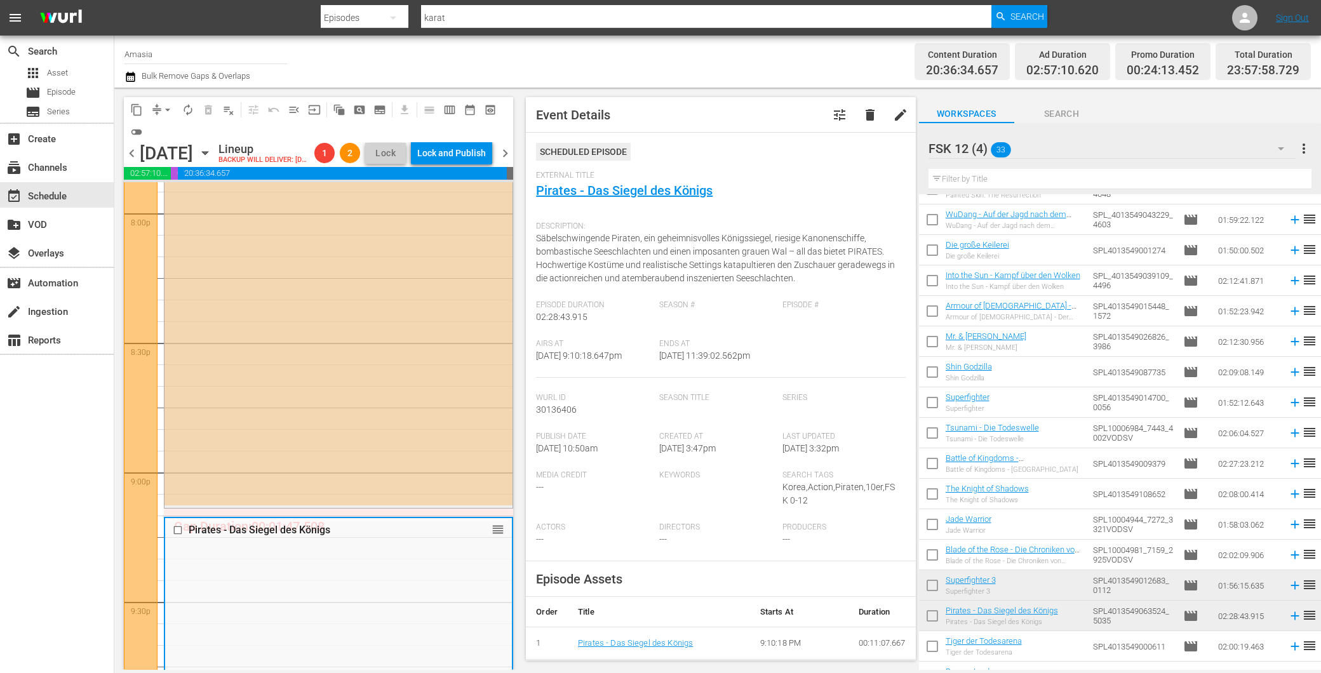
click at [310, 352] on div "A Chinese Tall Story AUTO-SCHEDULED 1 reorder" at bounding box center [339, 255] width 348 height 501
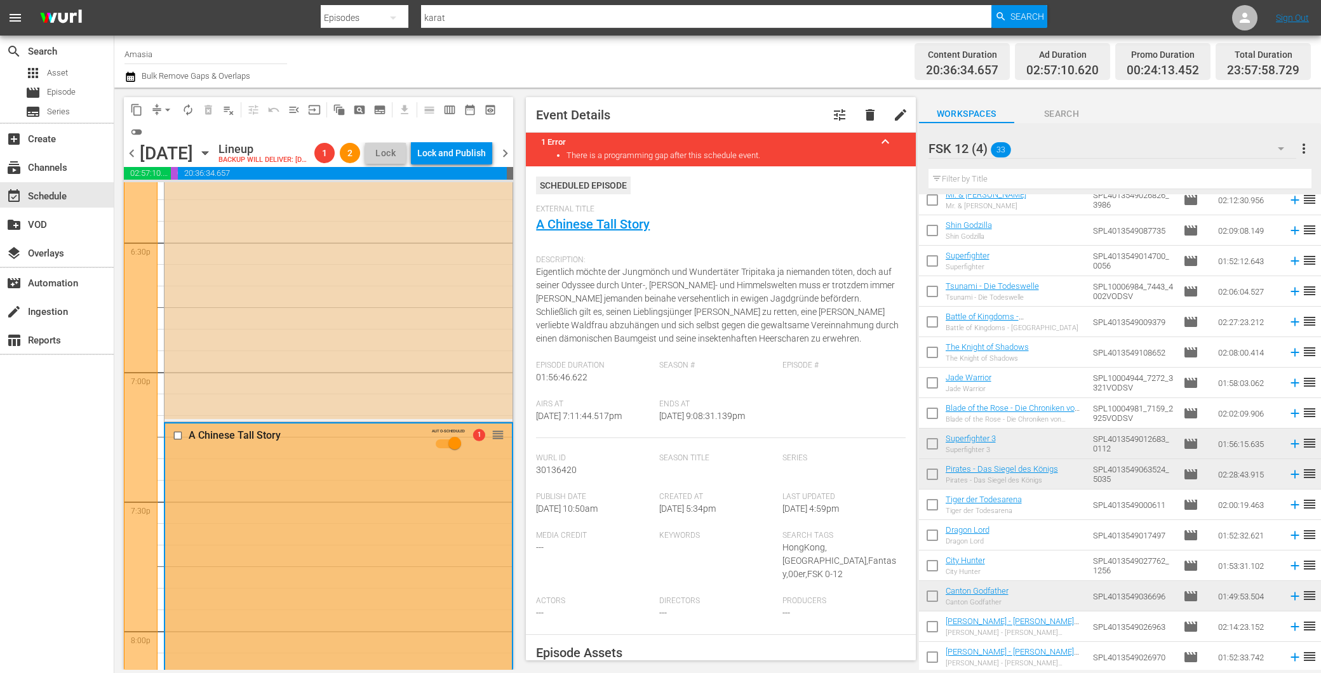
scroll to position [4729, 0]
click at [172, 449] on div at bounding box center [179, 441] width 19 height 15
click at [179, 447] on input "checkbox" at bounding box center [179, 441] width 13 height 11
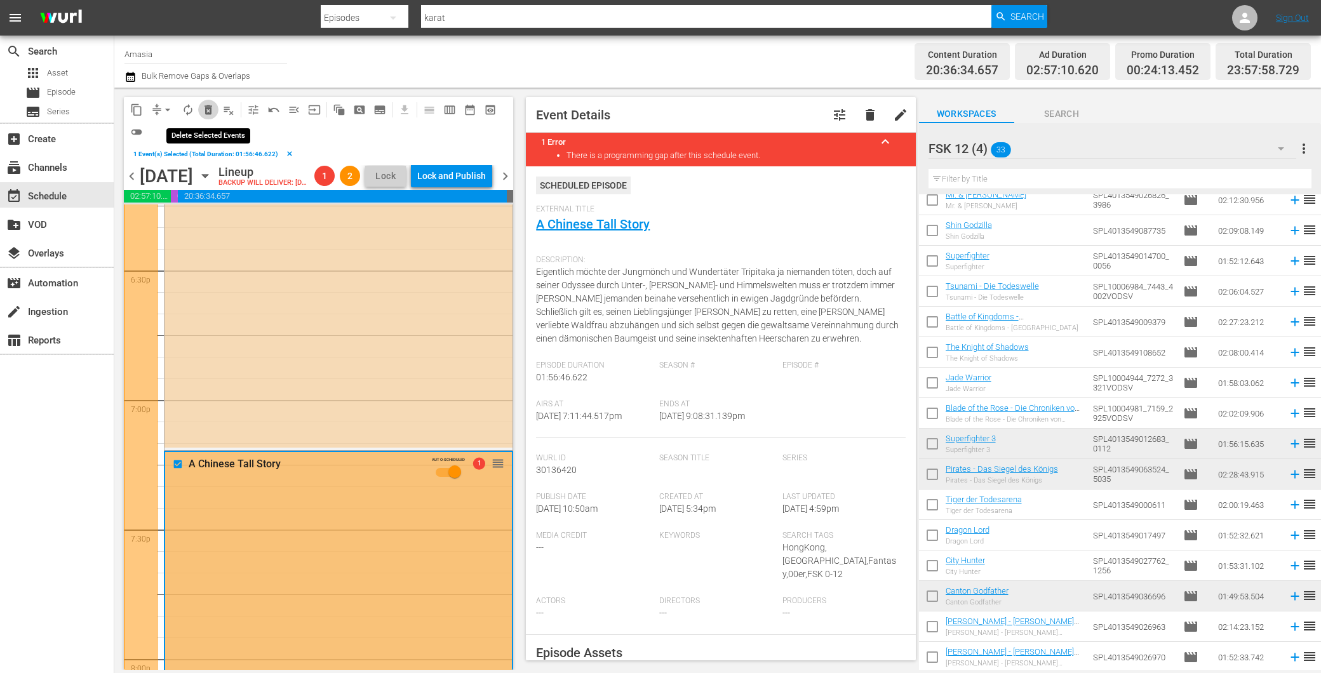
click at [212, 105] on span "delete_forever_outlined" at bounding box center [208, 110] width 13 height 13
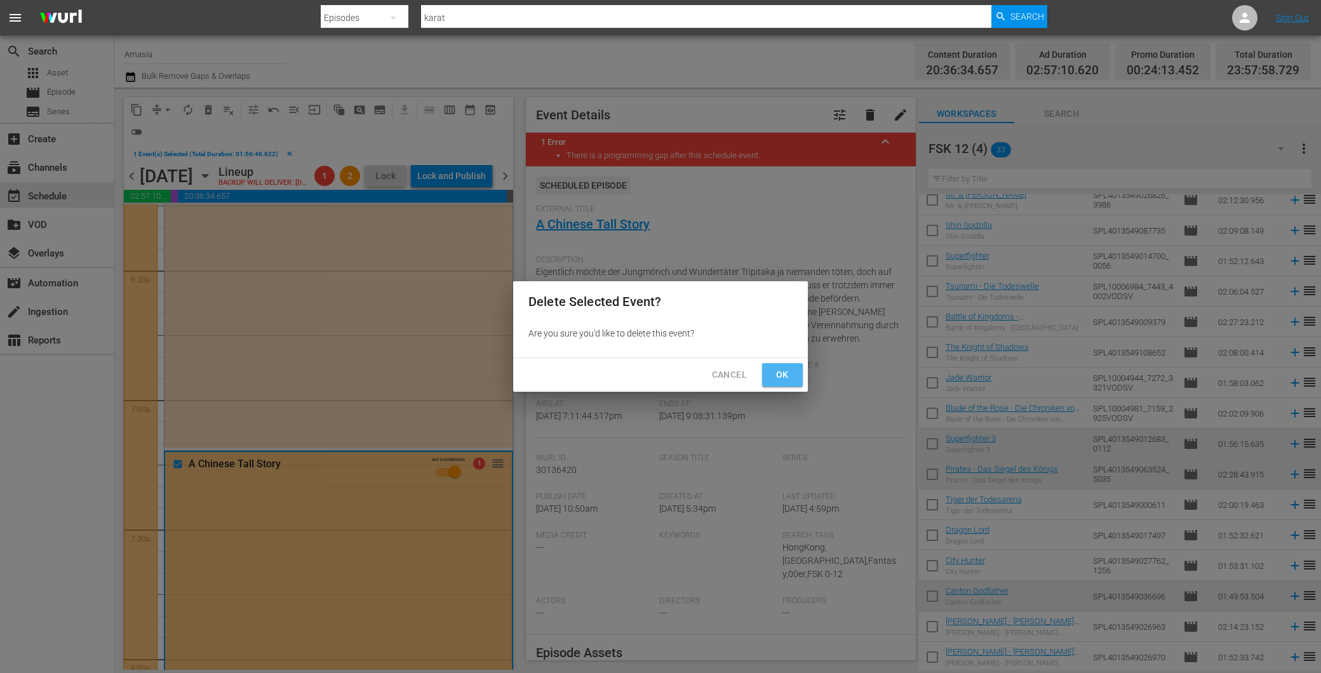
click at [784, 363] on button "Ok" at bounding box center [782, 375] width 41 height 24
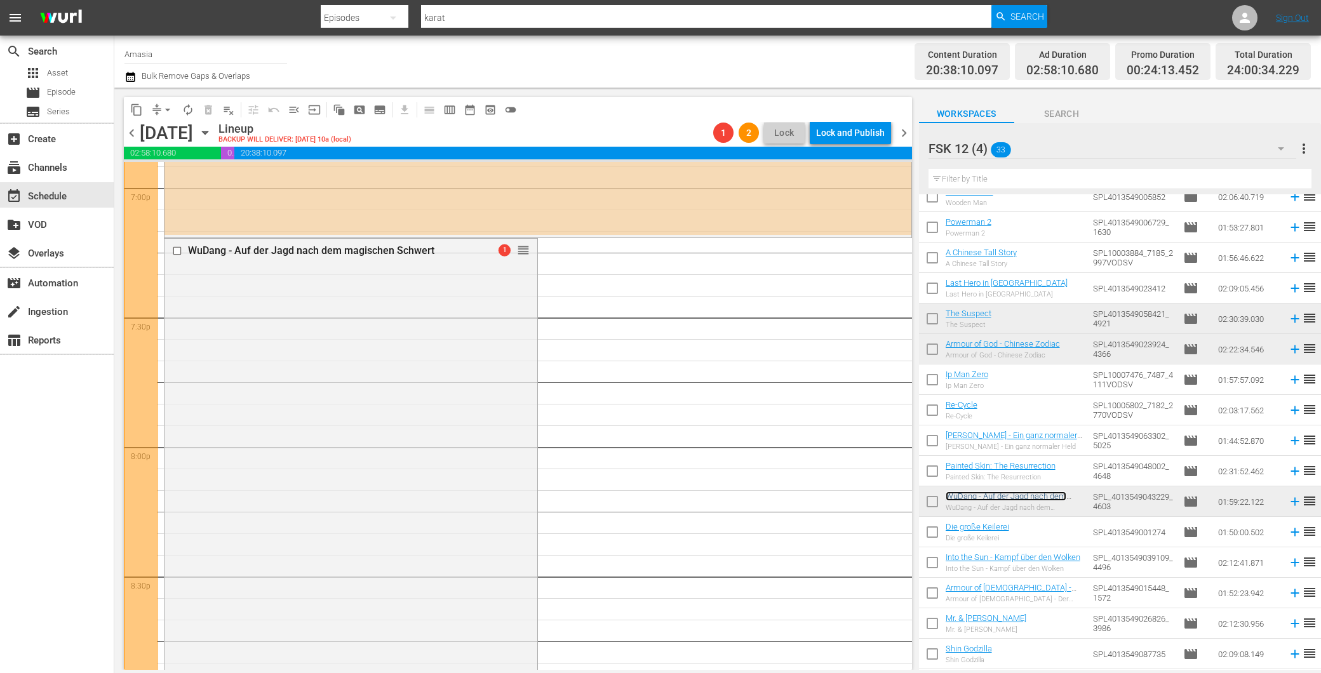
scroll to position [4800, 0]
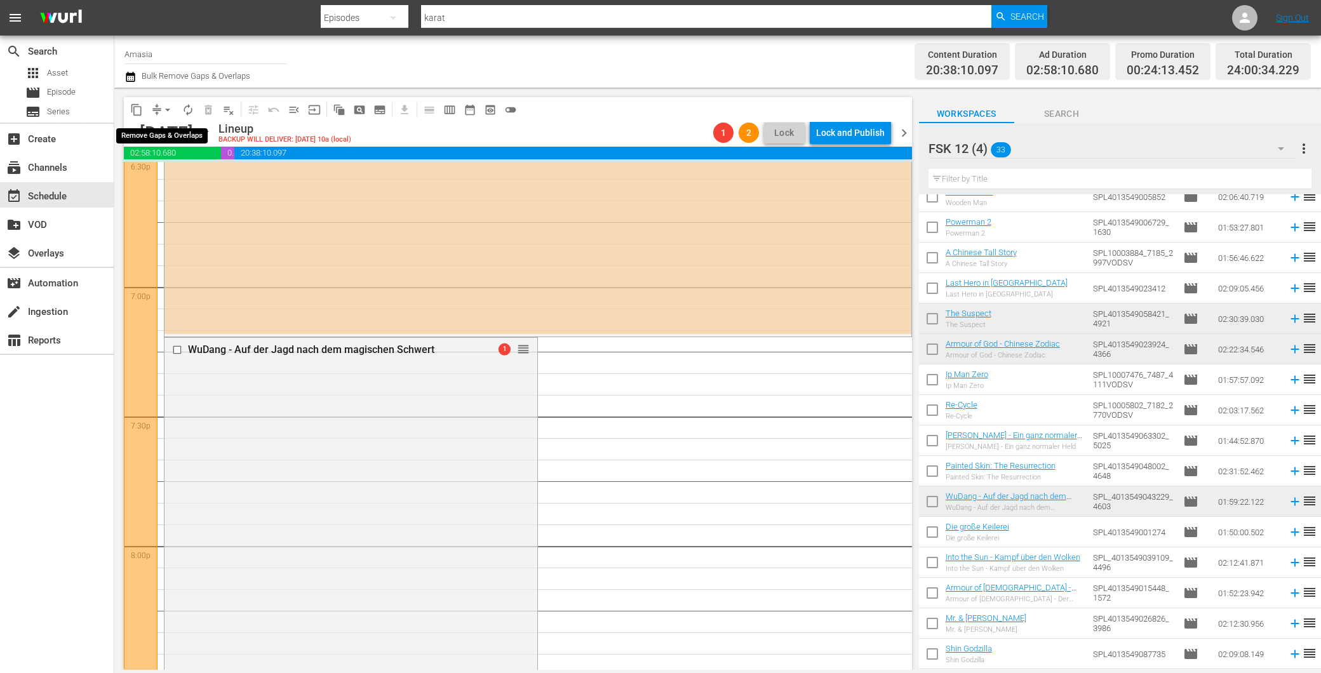
click at [166, 100] on button "arrow_drop_down" at bounding box center [168, 110] width 20 height 20
click at [210, 175] on li "Align to End of Previous Day" at bounding box center [168, 176] width 133 height 21
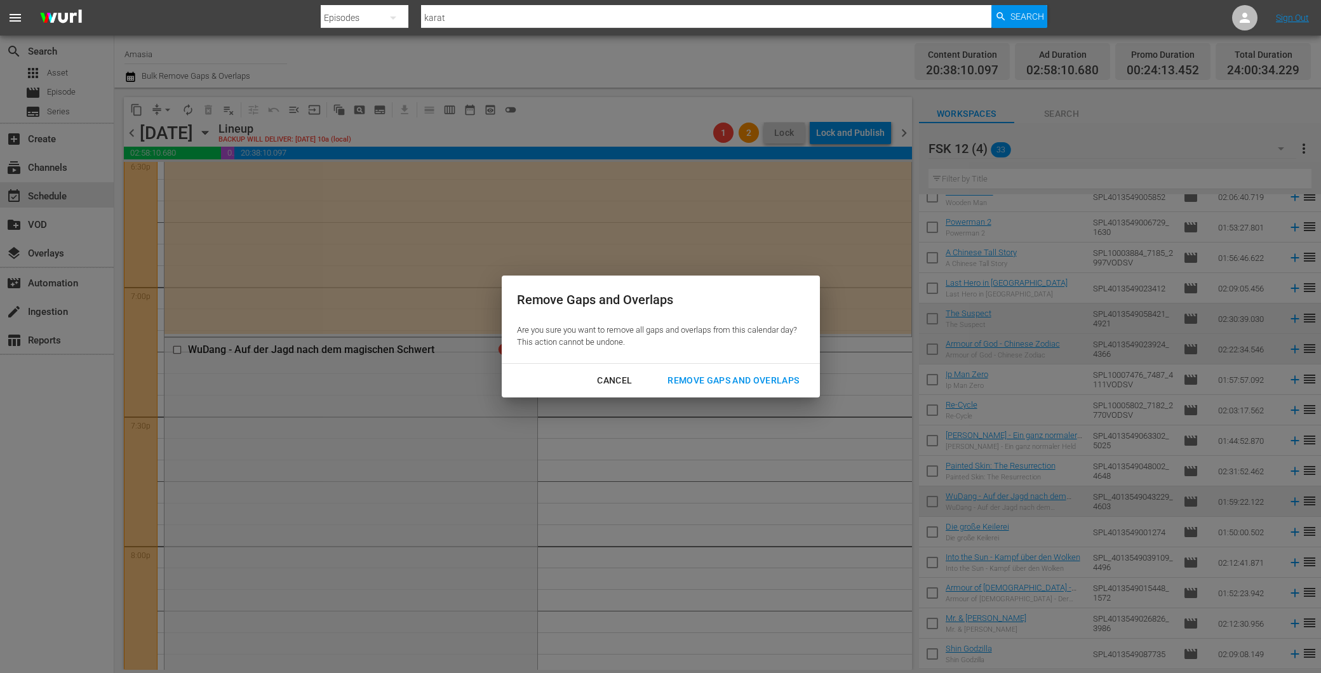
drag, startPoint x: 715, startPoint y: 359, endPoint x: 714, endPoint y: 365, distance: 6.5
click at [715, 361] on div "Remove Gaps and Overlaps Are you sure you want to remove all gaps and overlaps …" at bounding box center [661, 320] width 318 height 88
click at [713, 365] on div "Cancel Remove Gaps and Overlaps" at bounding box center [661, 381] width 318 height 34
click at [712, 379] on div "Remove Gaps and Overlaps" at bounding box center [734, 381] width 152 height 16
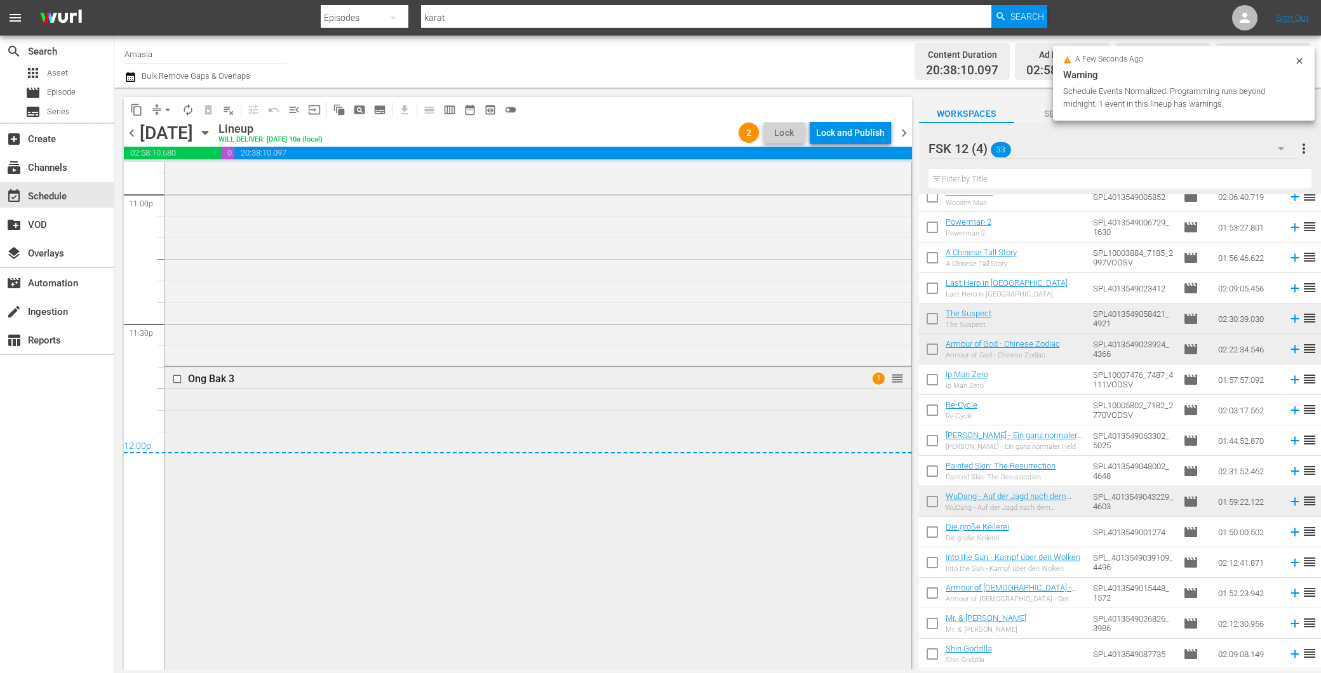
scroll to position [6130, 0]
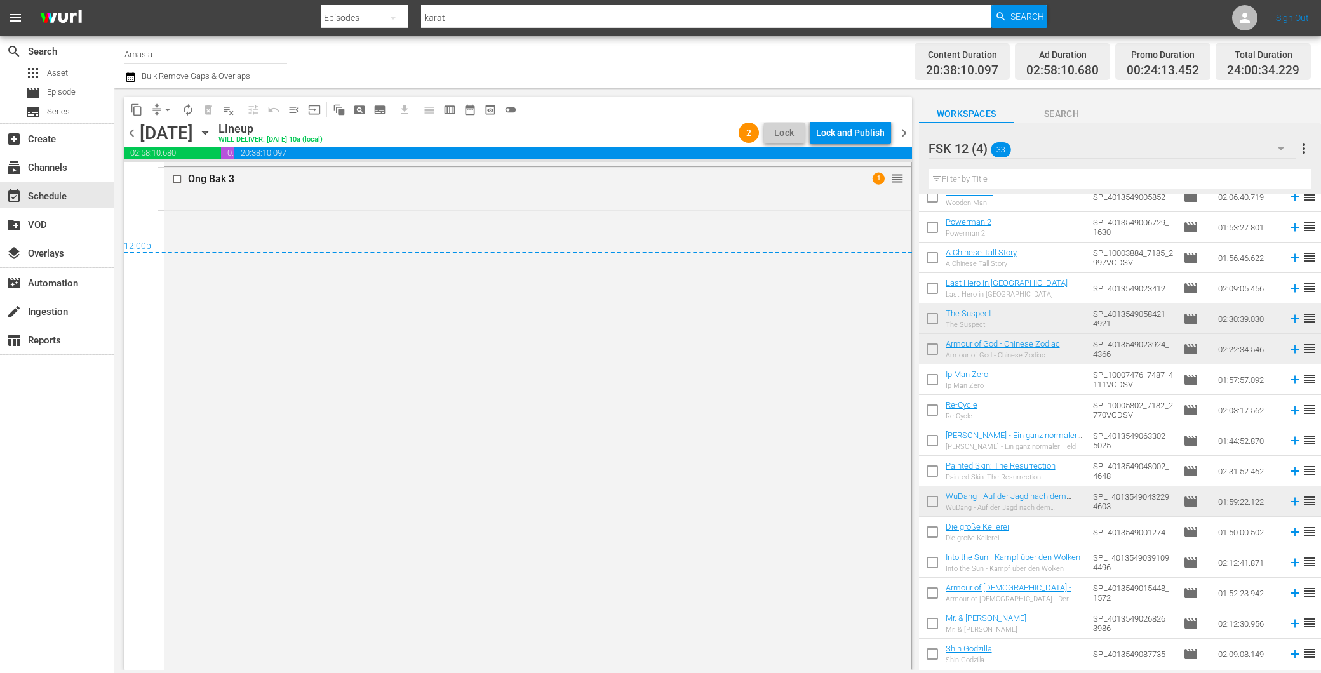
click at [904, 133] on span "chevron_right" at bounding box center [904, 133] width 16 height 16
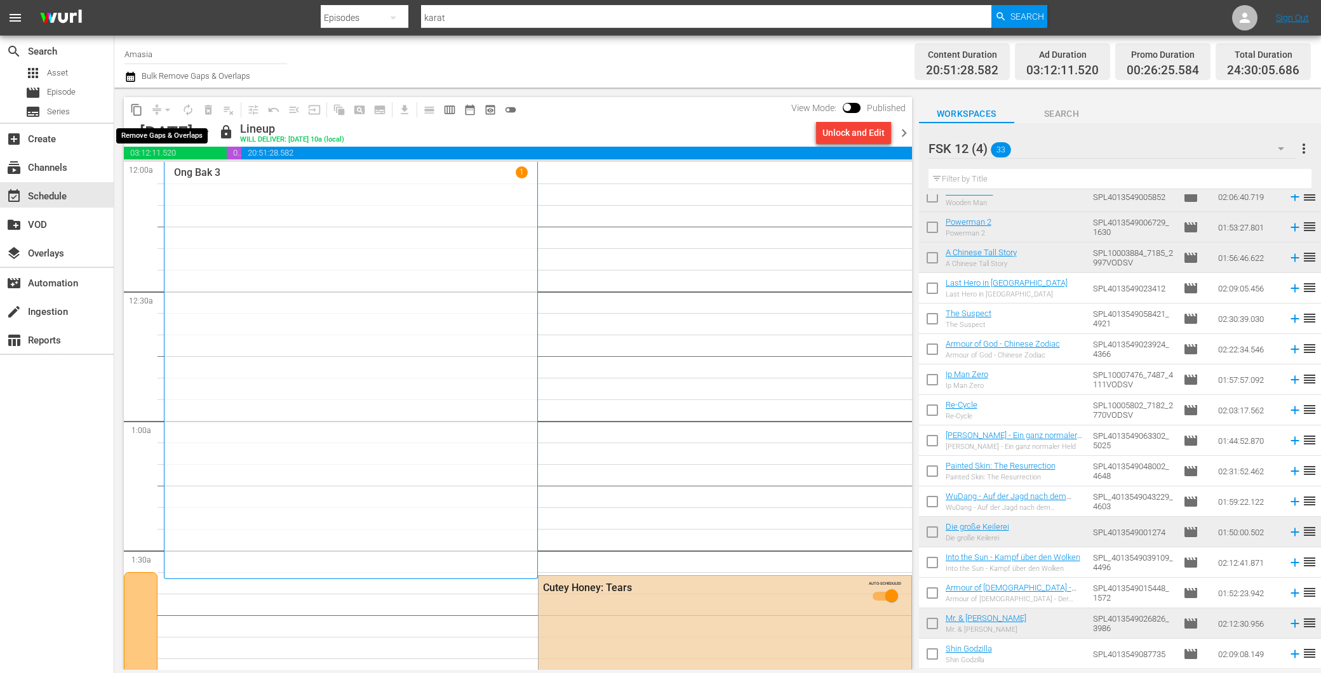
click at [172, 104] on div "arrow_drop_down" at bounding box center [168, 110] width 20 height 20
click at [167, 106] on div "arrow_drop_down" at bounding box center [168, 110] width 20 height 20
click at [839, 132] on div "Unlock and Edit" at bounding box center [854, 132] width 62 height 23
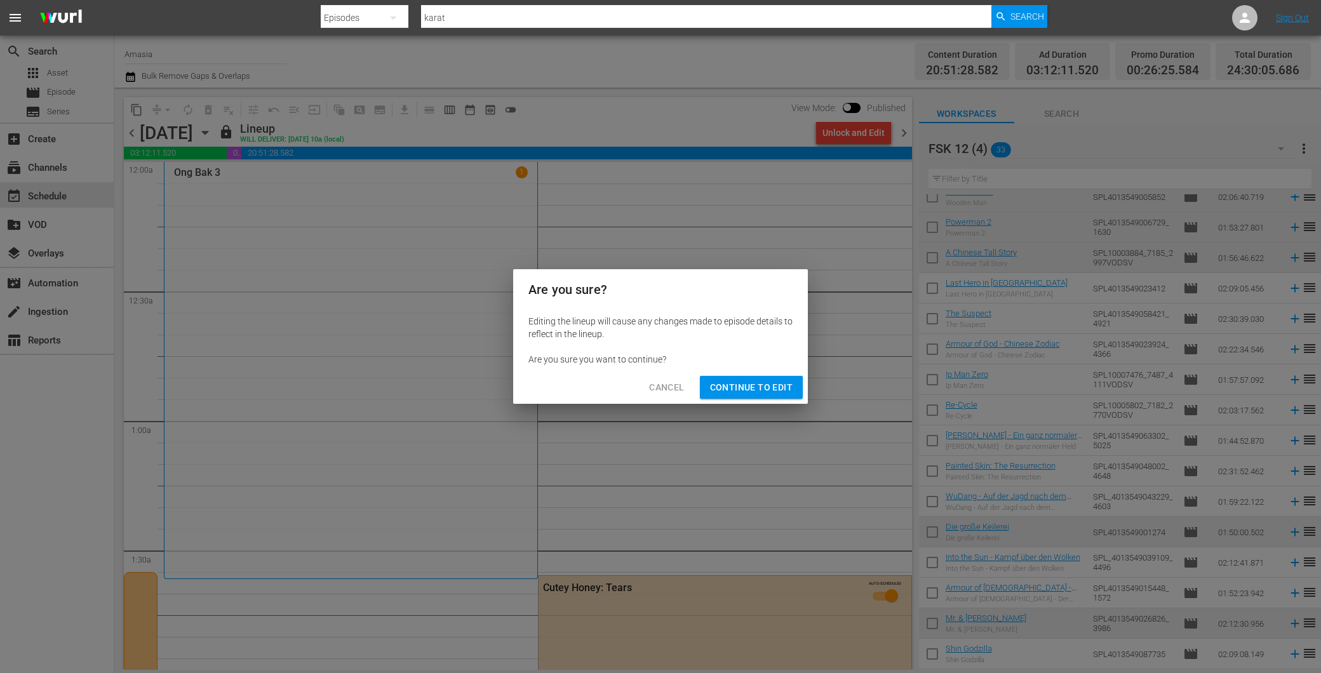
click at [748, 373] on div "Cancel Continue to Edit" at bounding box center [660, 388] width 295 height 34
drag, startPoint x: 751, startPoint y: 389, endPoint x: 694, endPoint y: 379, distance: 57.5
click at [750, 389] on span "Continue to Edit" at bounding box center [751, 388] width 83 height 16
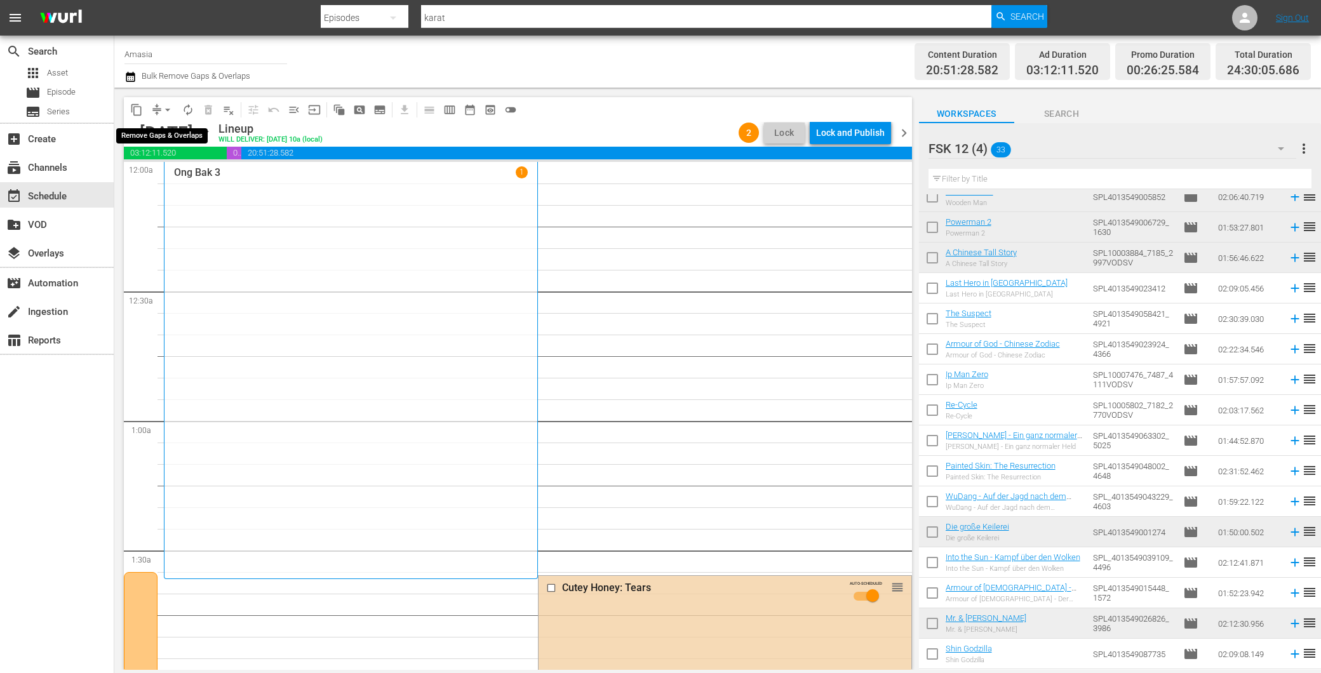
click at [163, 109] on span "arrow_drop_down" at bounding box center [167, 110] width 13 height 13
click at [182, 170] on li "Align to End of Previous Day" at bounding box center [168, 176] width 133 height 21
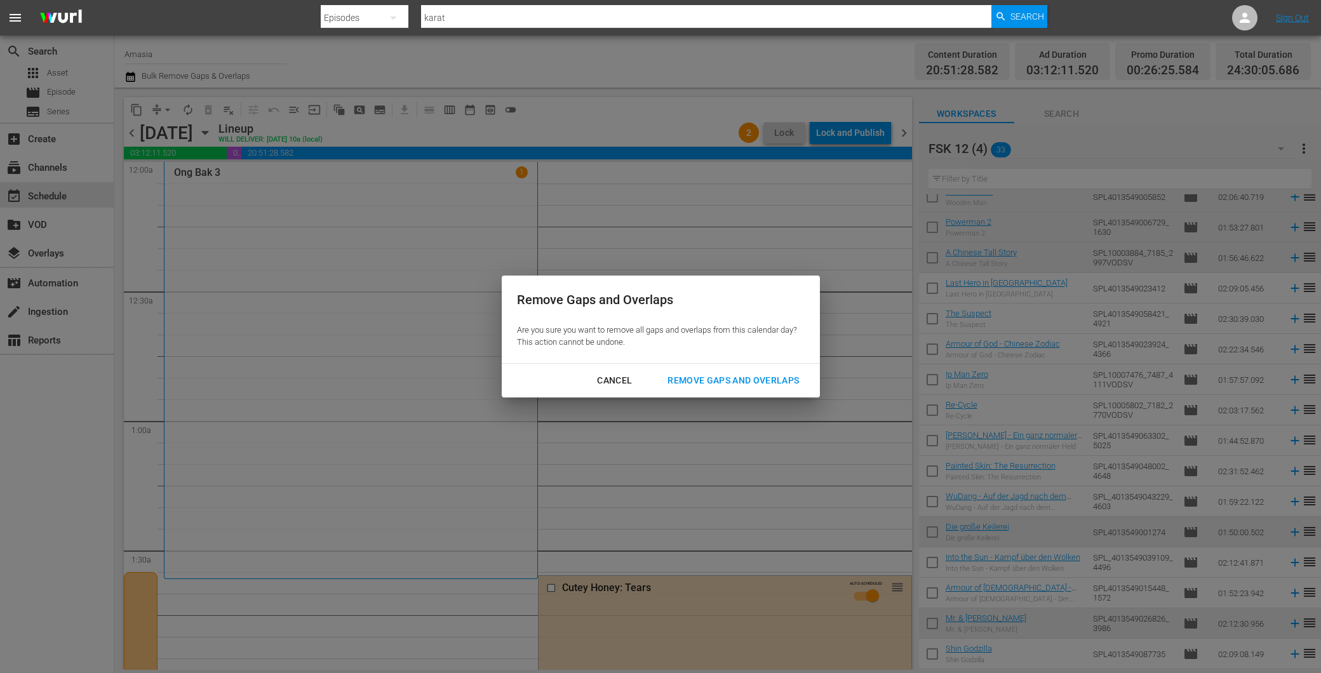
drag, startPoint x: 734, startPoint y: 376, endPoint x: 720, endPoint y: 363, distance: 18.9
click at [733, 373] on div "Remove Gaps and Overlaps" at bounding box center [734, 381] width 152 height 16
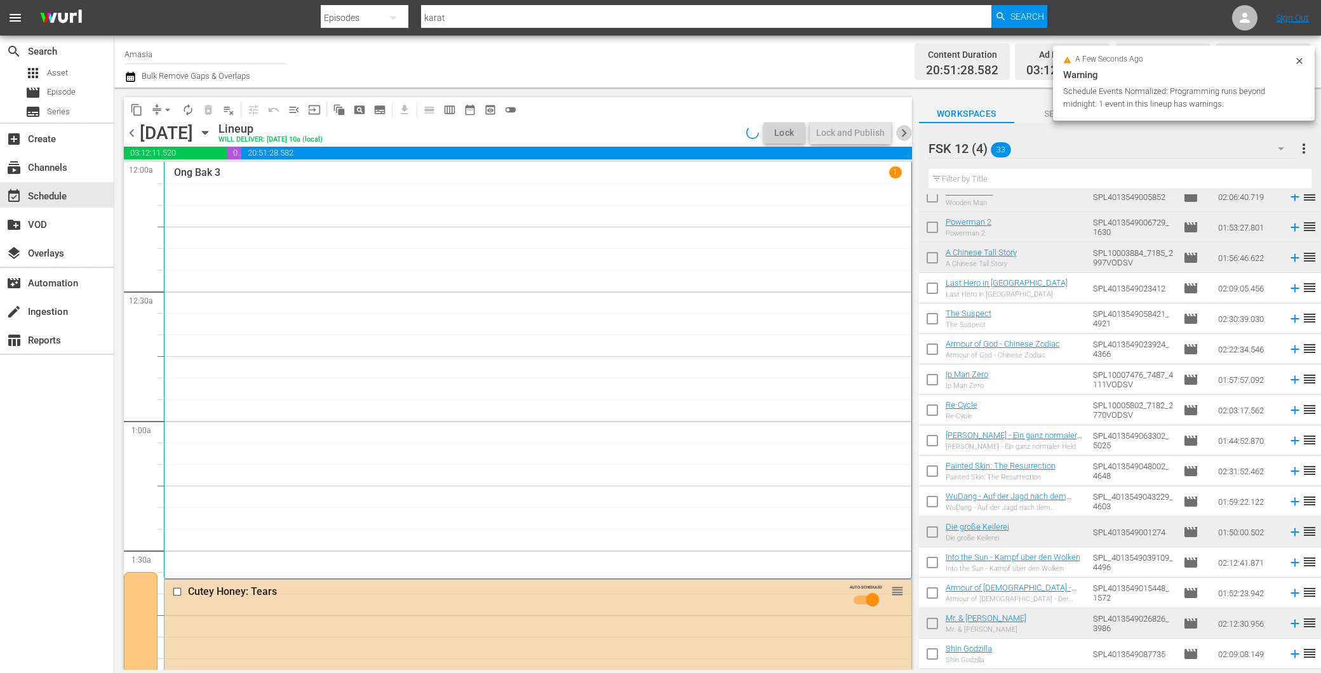
click at [905, 130] on span "chevron_right" at bounding box center [904, 133] width 16 height 16
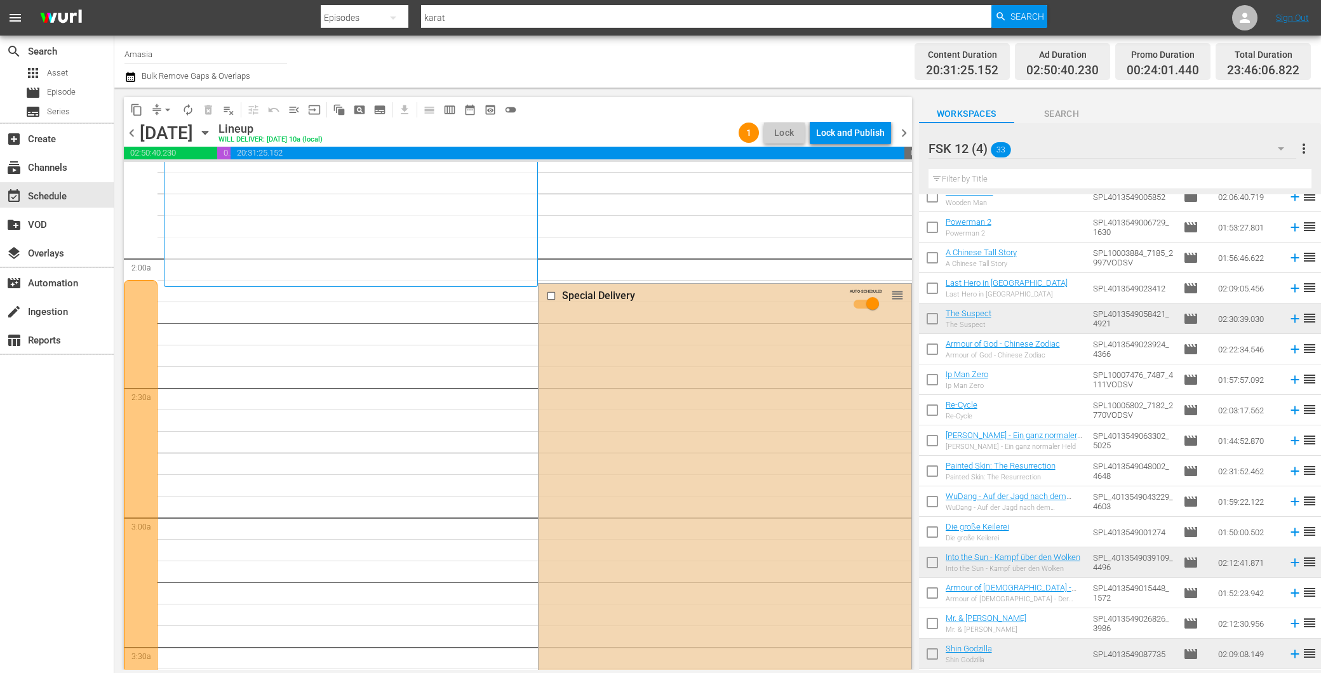
scroll to position [353, 0]
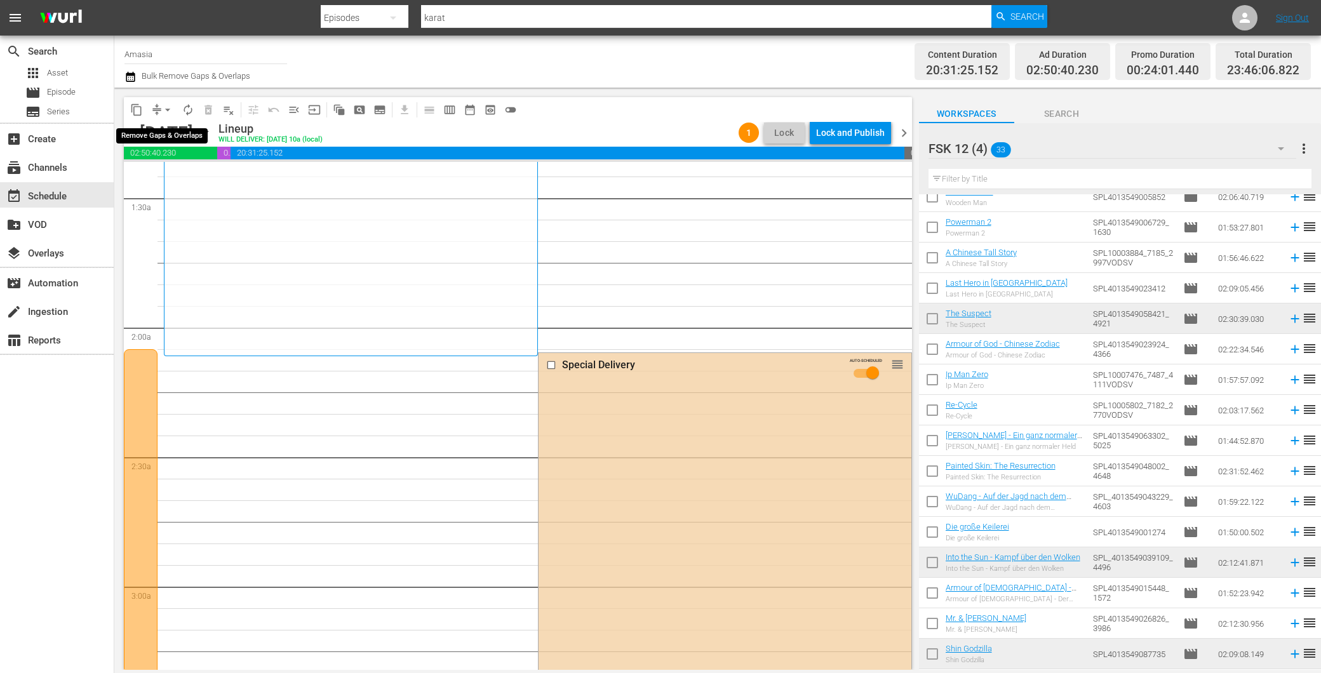
click at [163, 108] on span "arrow_drop_down" at bounding box center [167, 110] width 13 height 13
click at [213, 169] on li "Align to End of Previous Day" at bounding box center [168, 176] width 133 height 21
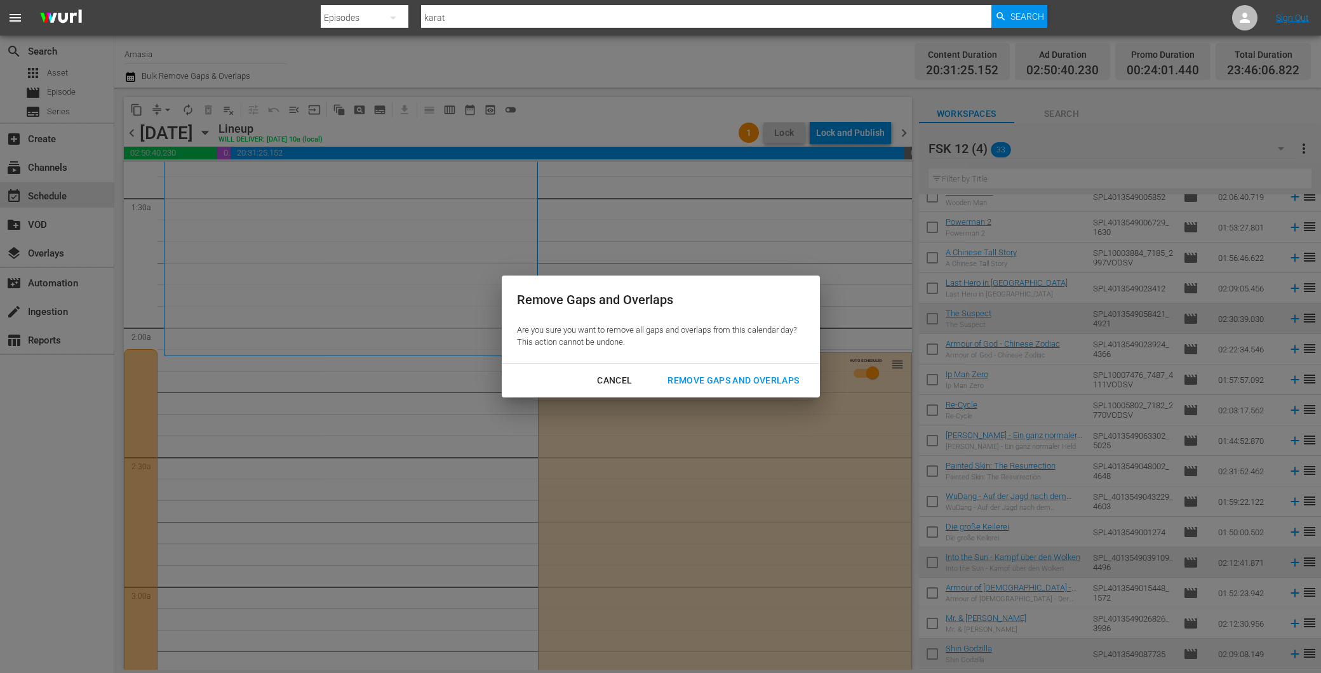
click at [684, 370] on div "Cancel Remove Gaps and Overlaps" at bounding box center [661, 381] width 318 height 34
click at [691, 376] on div "Remove Gaps and Overlaps" at bounding box center [734, 381] width 152 height 16
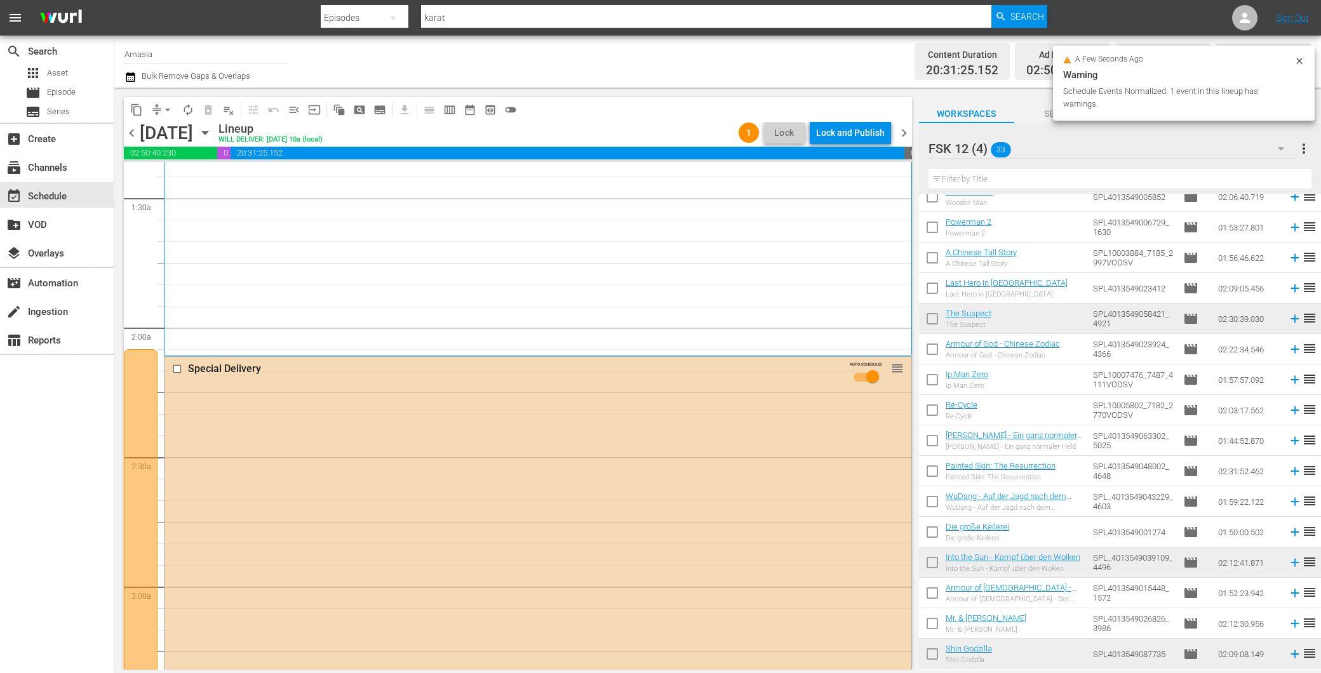
click at [903, 126] on span "chevron_right" at bounding box center [904, 133] width 16 height 16
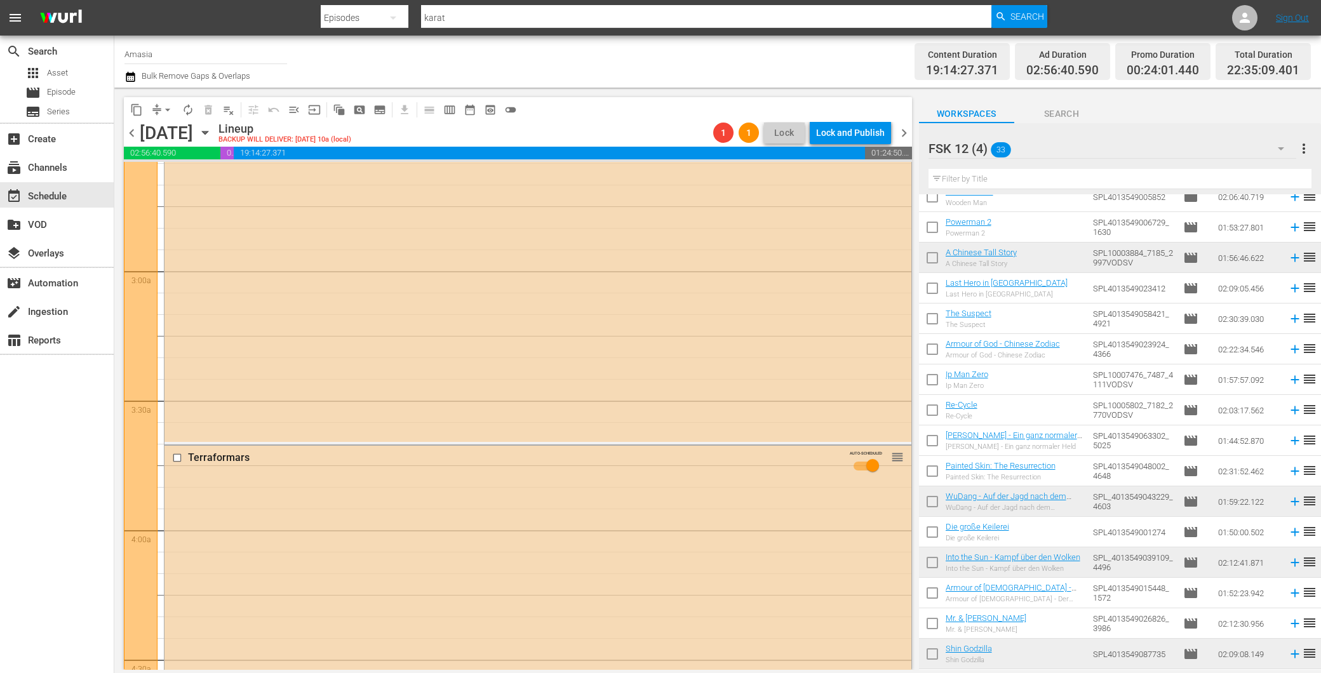
scroll to position [291, 0]
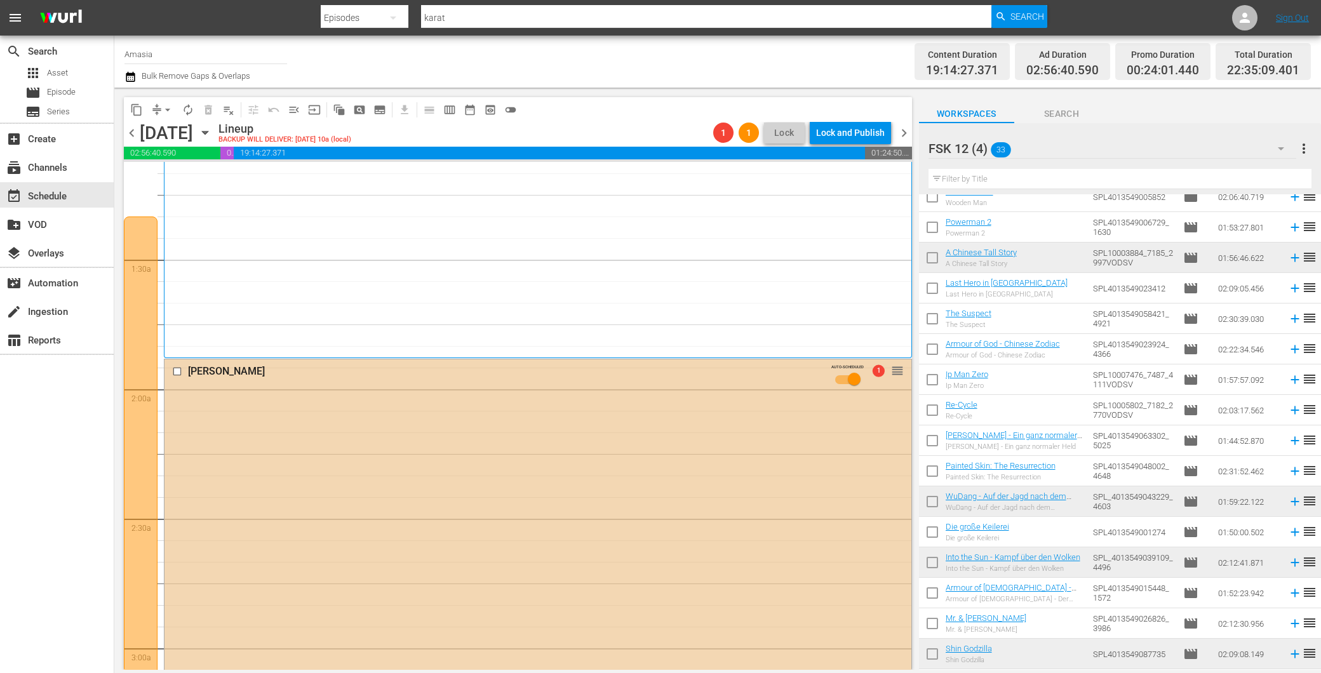
click at [466, 529] on div "Choy Lee Fut AUTO-SCHEDULED 1 reorder" at bounding box center [538, 590] width 747 height 460
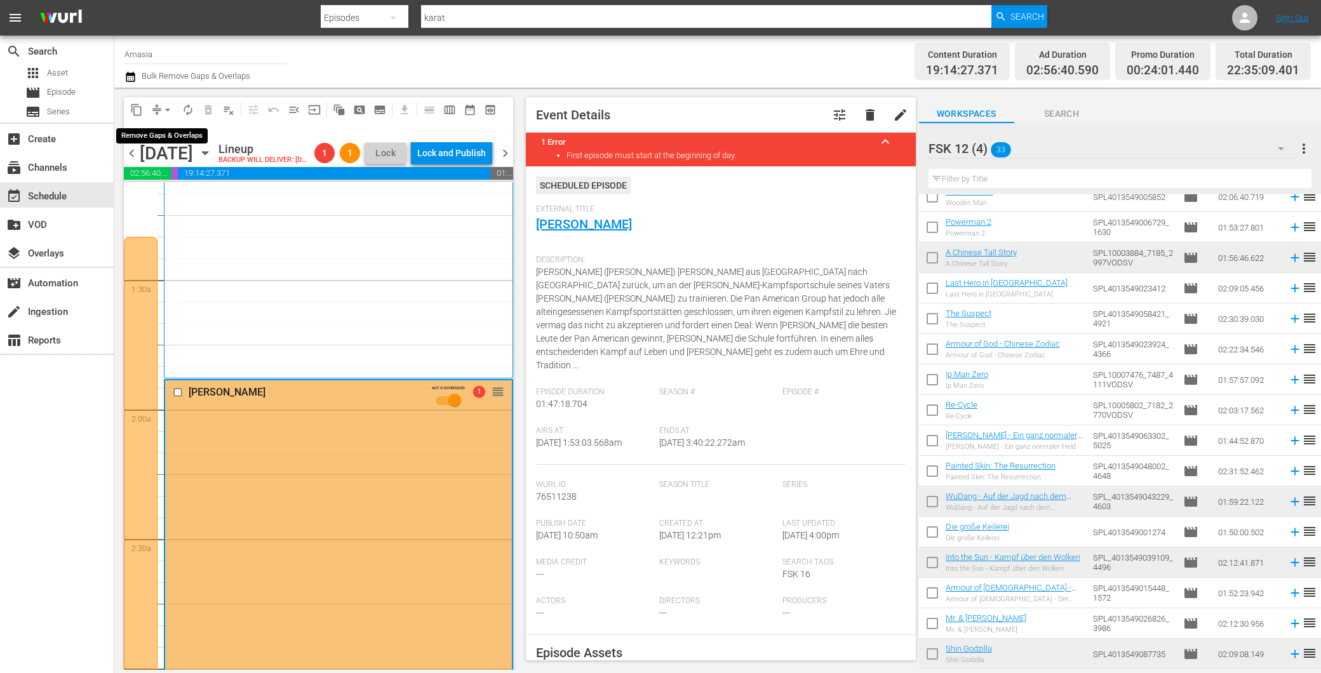
click at [174, 110] on button "arrow_drop_down" at bounding box center [168, 110] width 20 height 20
click at [189, 186] on li "Align to End of Previous Day" at bounding box center [168, 176] width 133 height 21
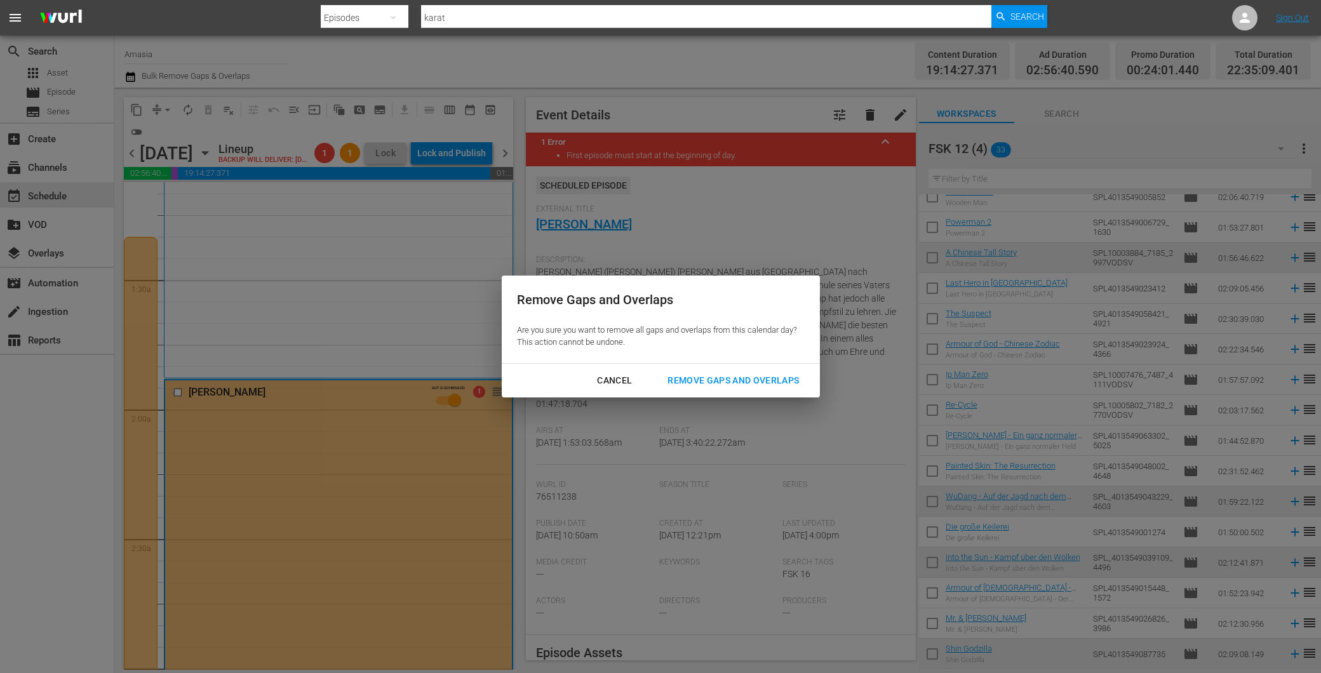
click at [693, 379] on div "Remove Gaps and Overlaps" at bounding box center [734, 381] width 152 height 16
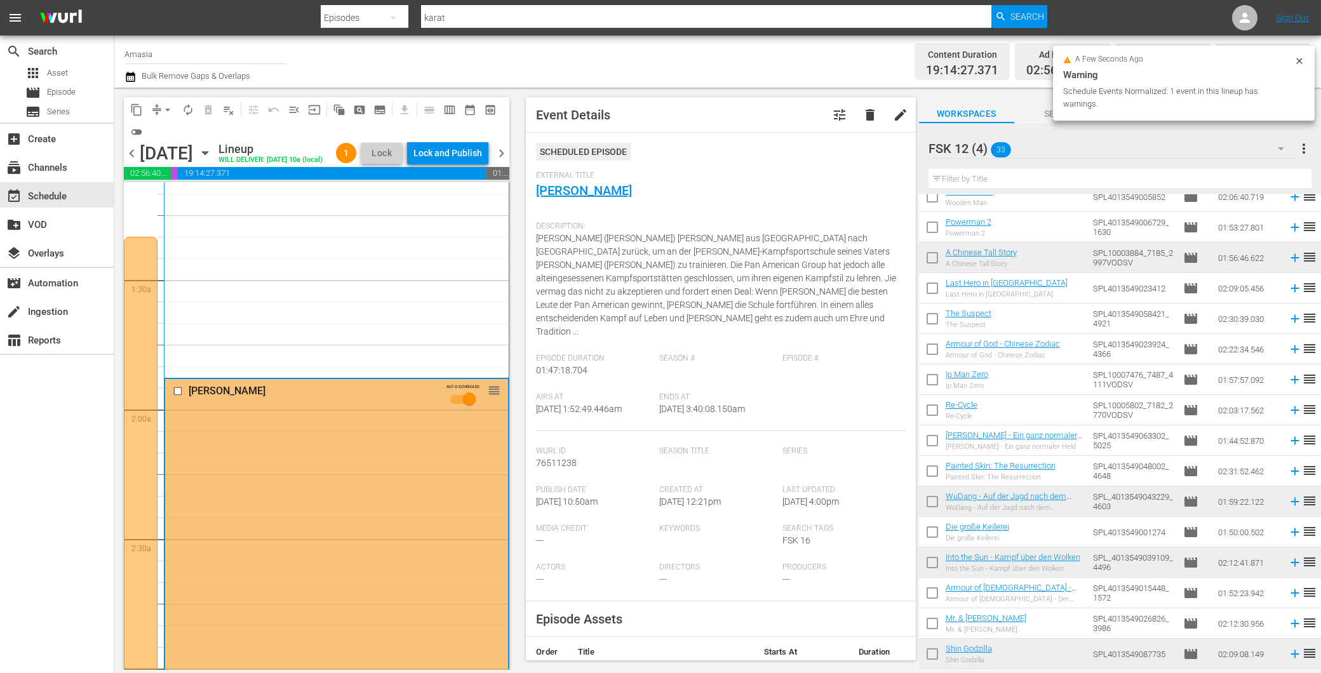
click at [504, 161] on span "chevron_right" at bounding box center [502, 153] width 16 height 16
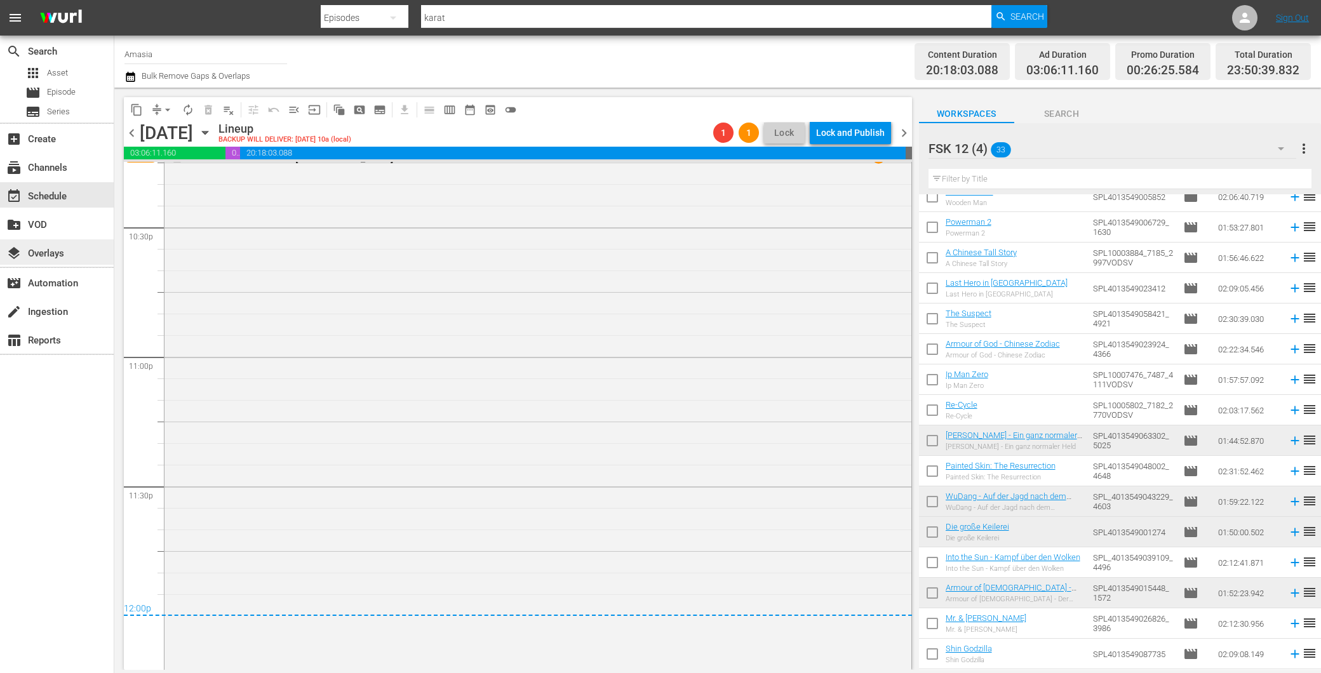
scroll to position [5794, 0]
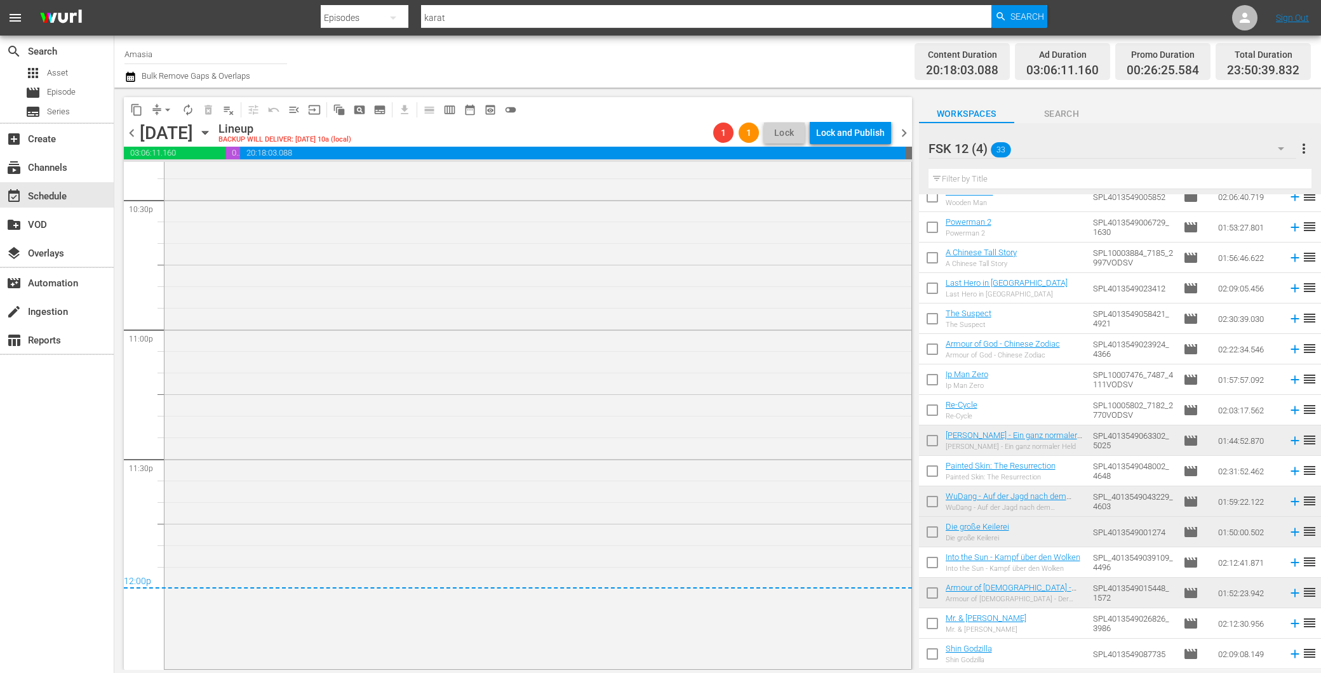
click at [130, 131] on span "chevron_left" at bounding box center [132, 133] width 16 height 16
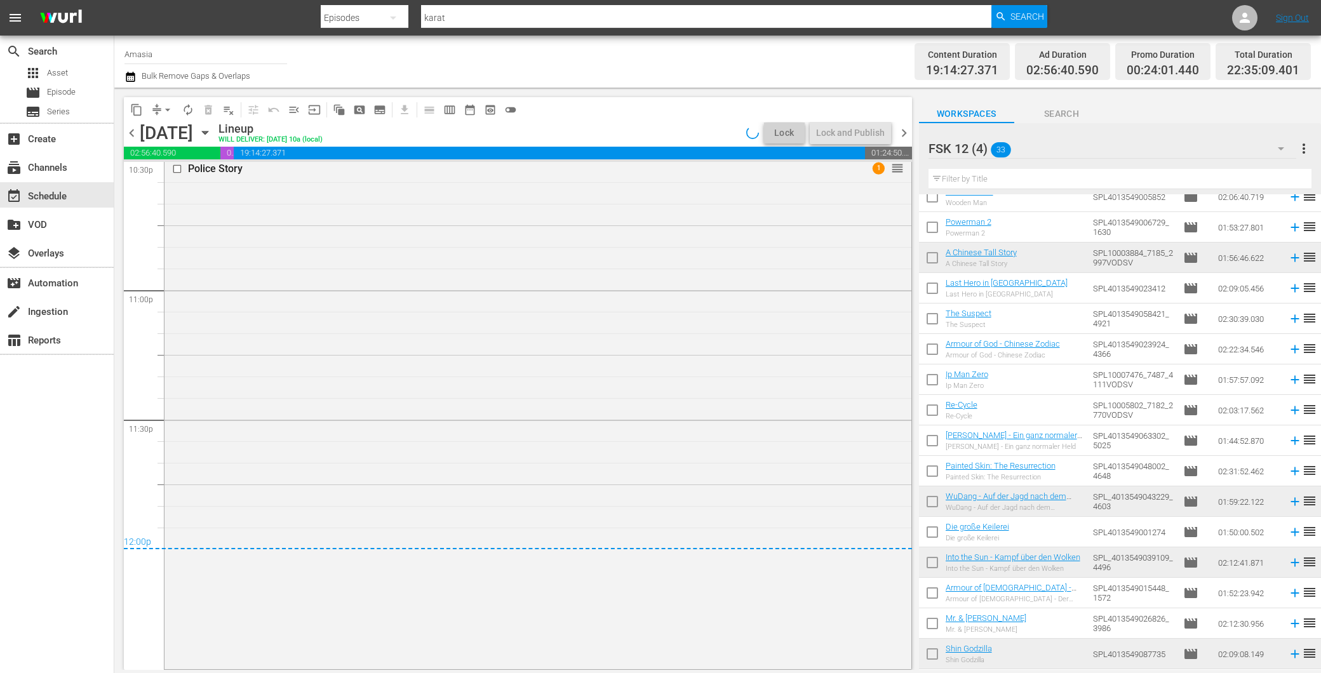
click at [128, 127] on span "chevron_left" at bounding box center [132, 133] width 16 height 16
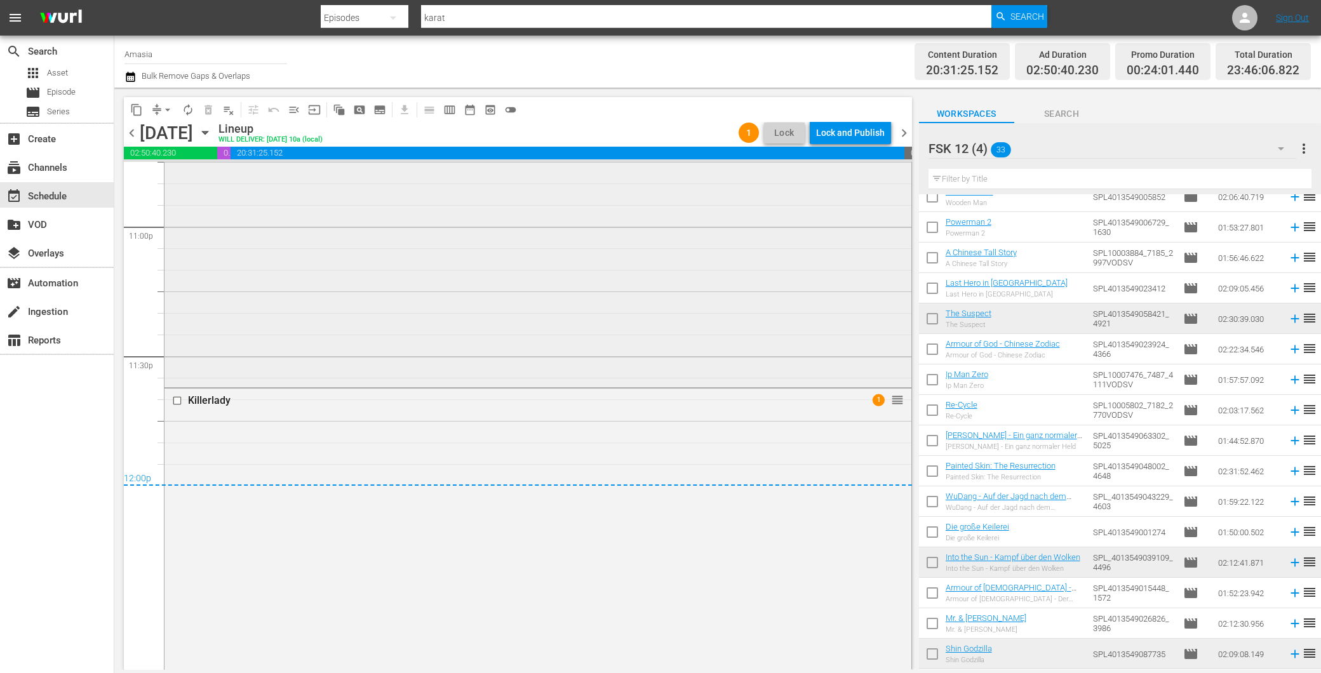
scroll to position [5776, 0]
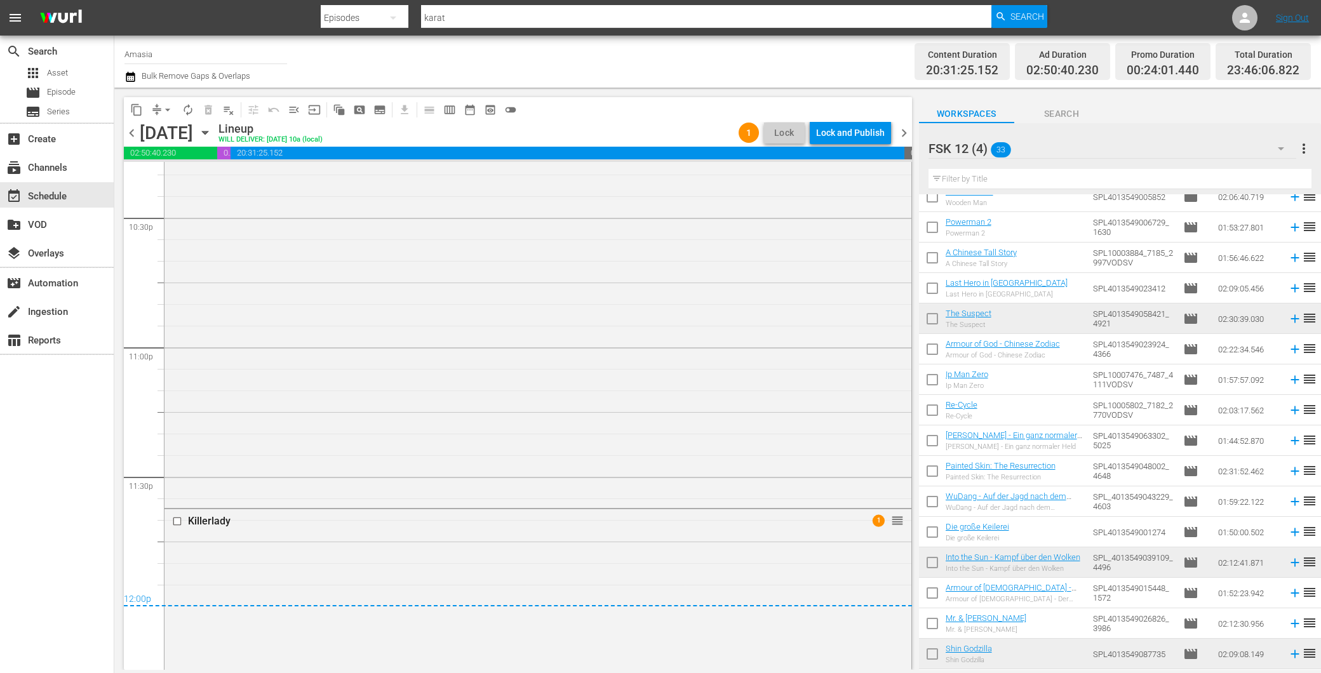
click at [903, 123] on div "chevron_left Tuesday, September 9th September 9th Lineup WILL DELIVER: 9/8 @ 10…" at bounding box center [518, 134] width 788 height 25
click at [903, 129] on span "chevron_right" at bounding box center [904, 133] width 16 height 16
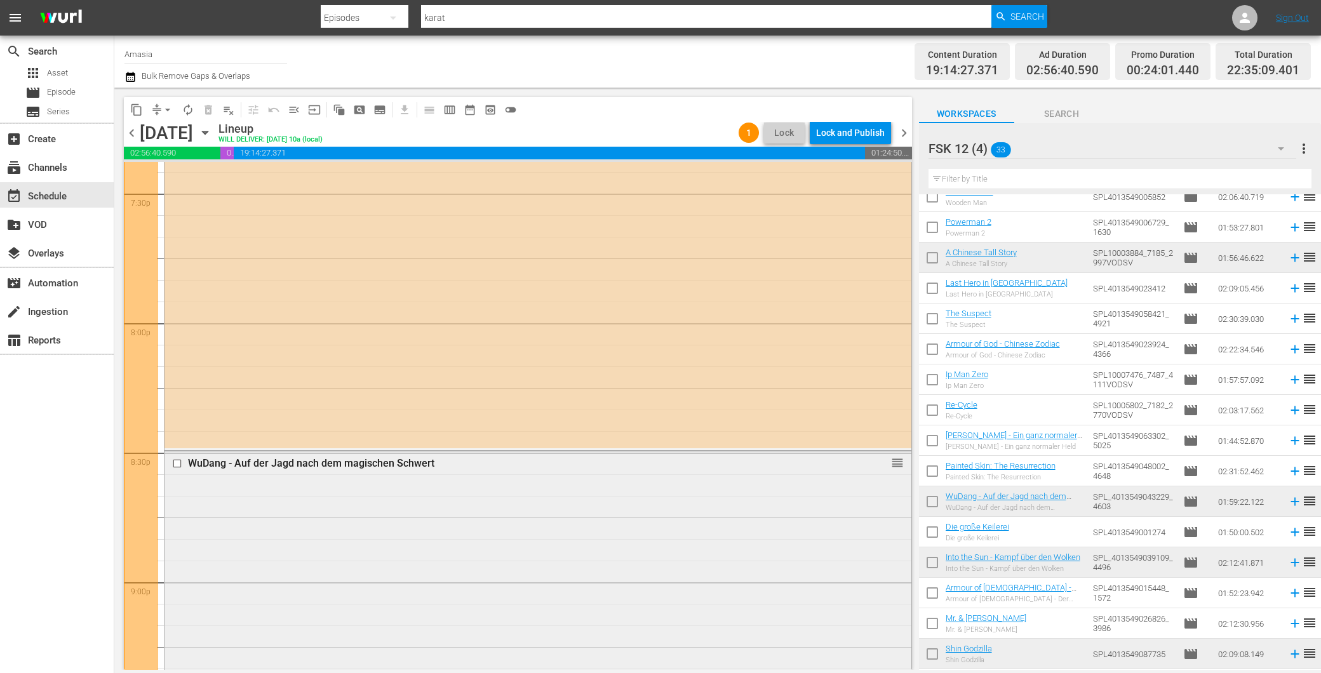
scroll to position [5049, 0]
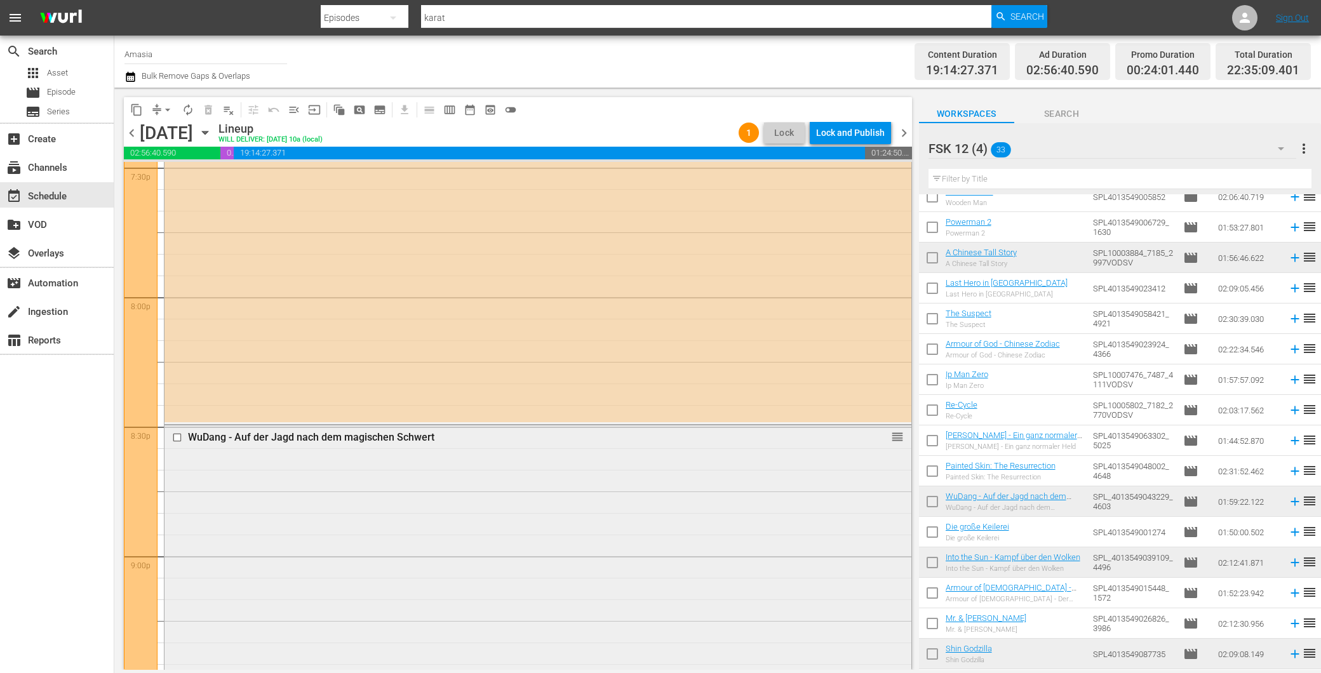
click at [330, 534] on div "WuDang - Auf der Jagd nach dem magischen Schwert reorder" at bounding box center [538, 682] width 747 height 512
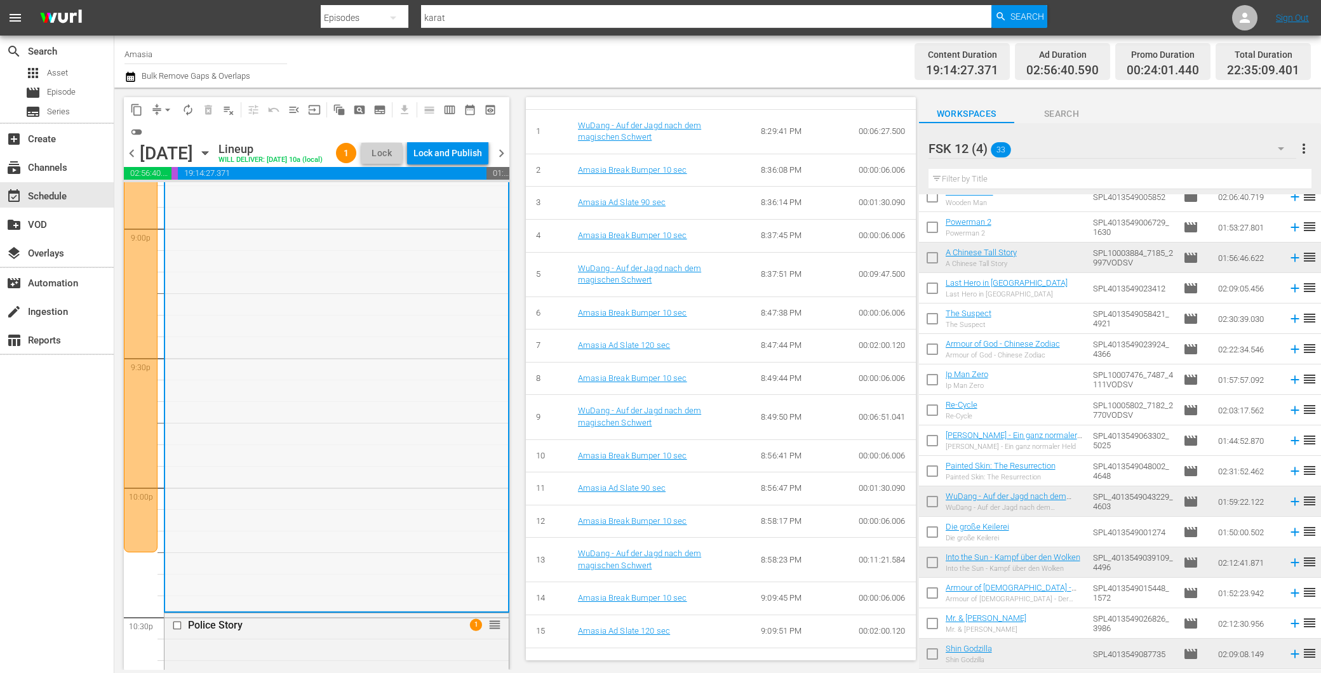
scroll to position [5473, 0]
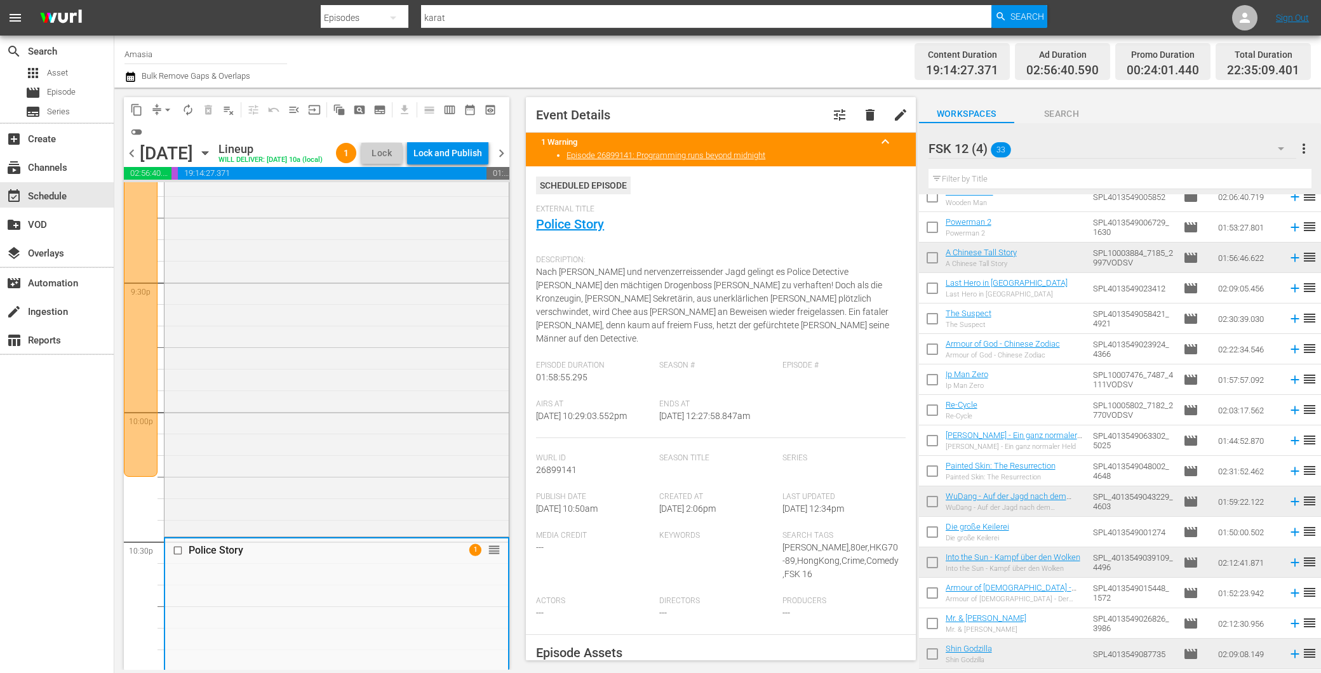
click at [517, 163] on span "Event Details tune delete edit 1 Warning keyboard_arrow_up Episode 26899141: Pr…" at bounding box center [718, 379] width 402 height 583
click at [506, 161] on span "chevron_right" at bounding box center [502, 153] width 16 height 16
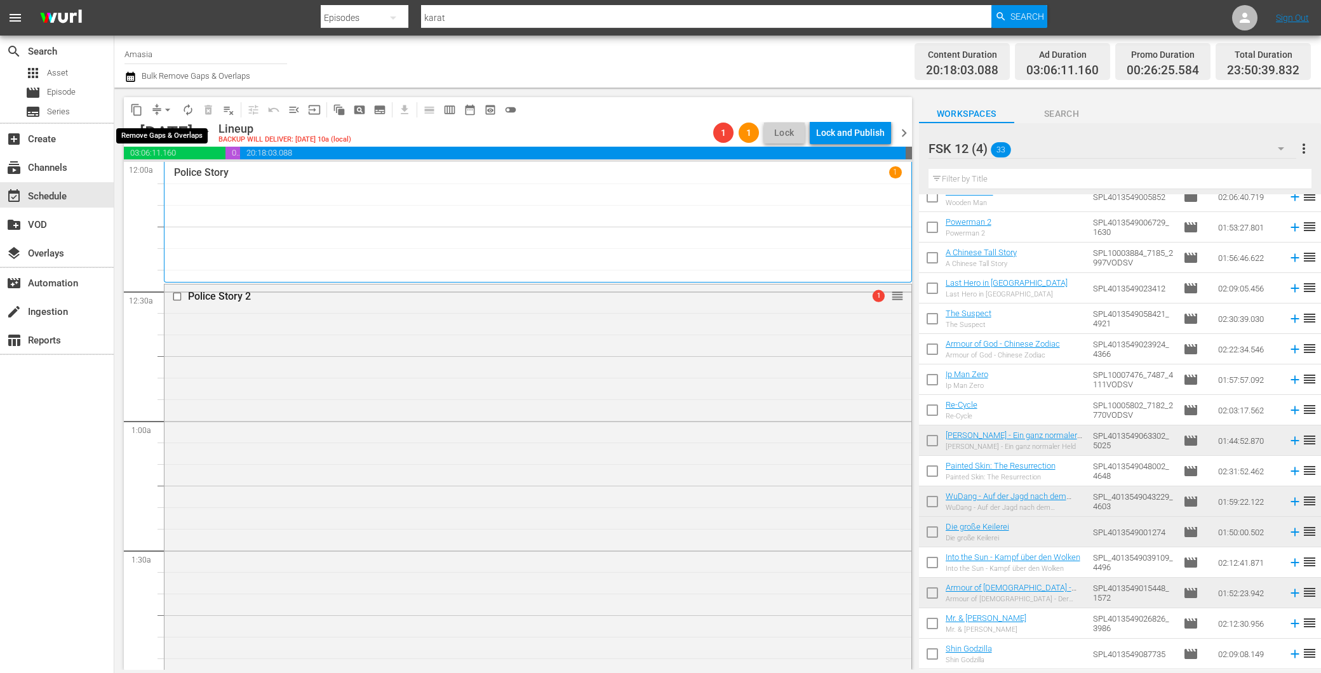
click at [172, 104] on span "arrow_drop_down" at bounding box center [167, 110] width 13 height 13
click at [180, 174] on li "Align to End of Previous Day" at bounding box center [168, 176] width 133 height 21
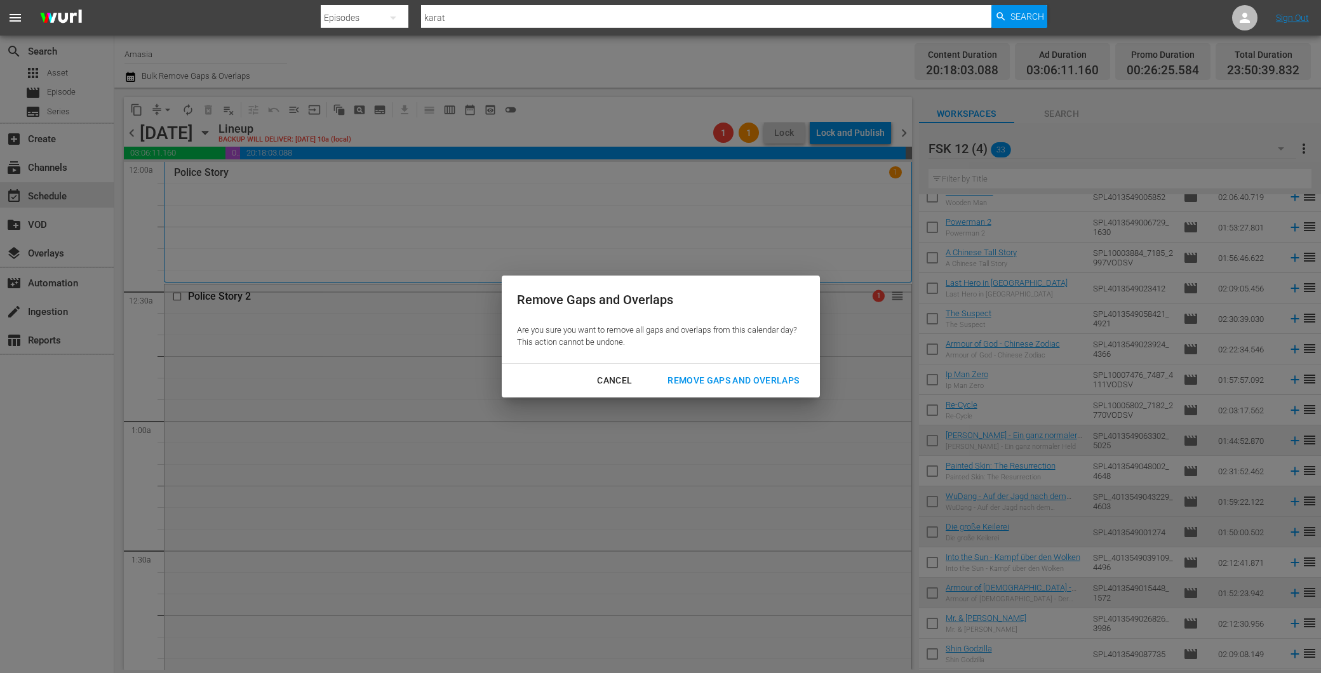
click at [777, 379] on div "Remove Gaps and Overlaps" at bounding box center [734, 381] width 152 height 16
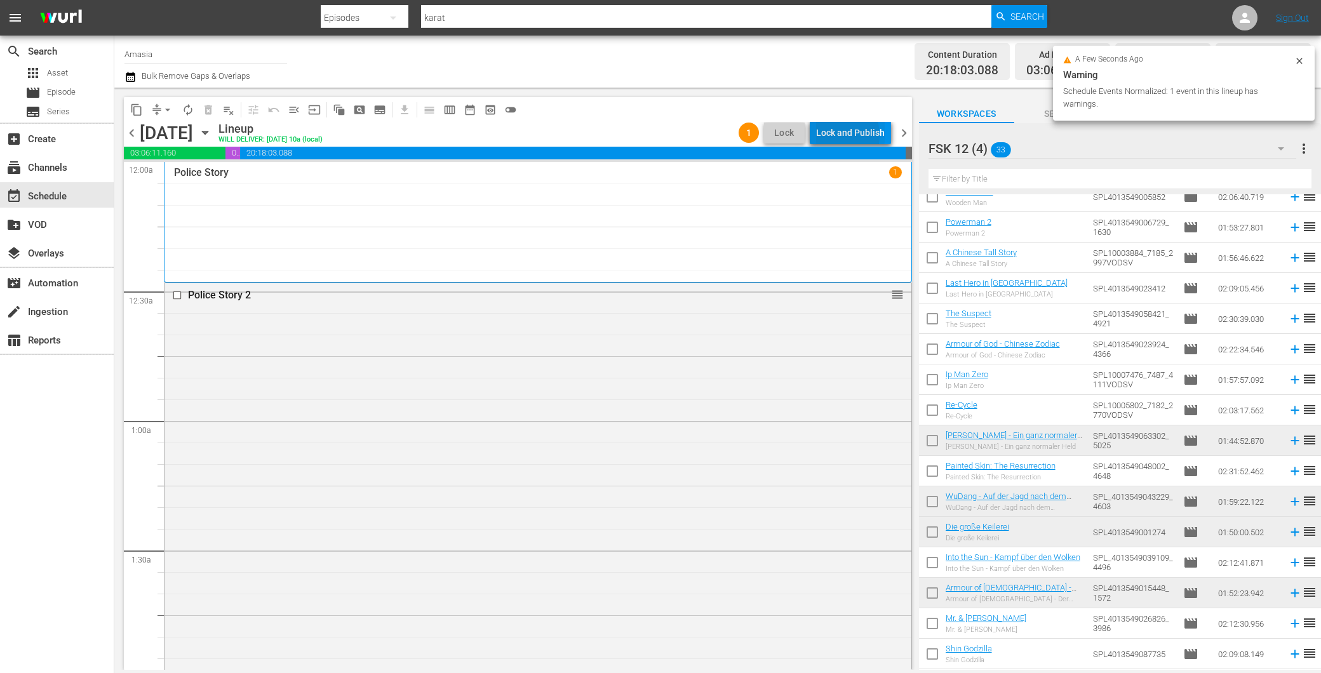
click at [839, 135] on div "Lock and Publish" at bounding box center [850, 132] width 69 height 23
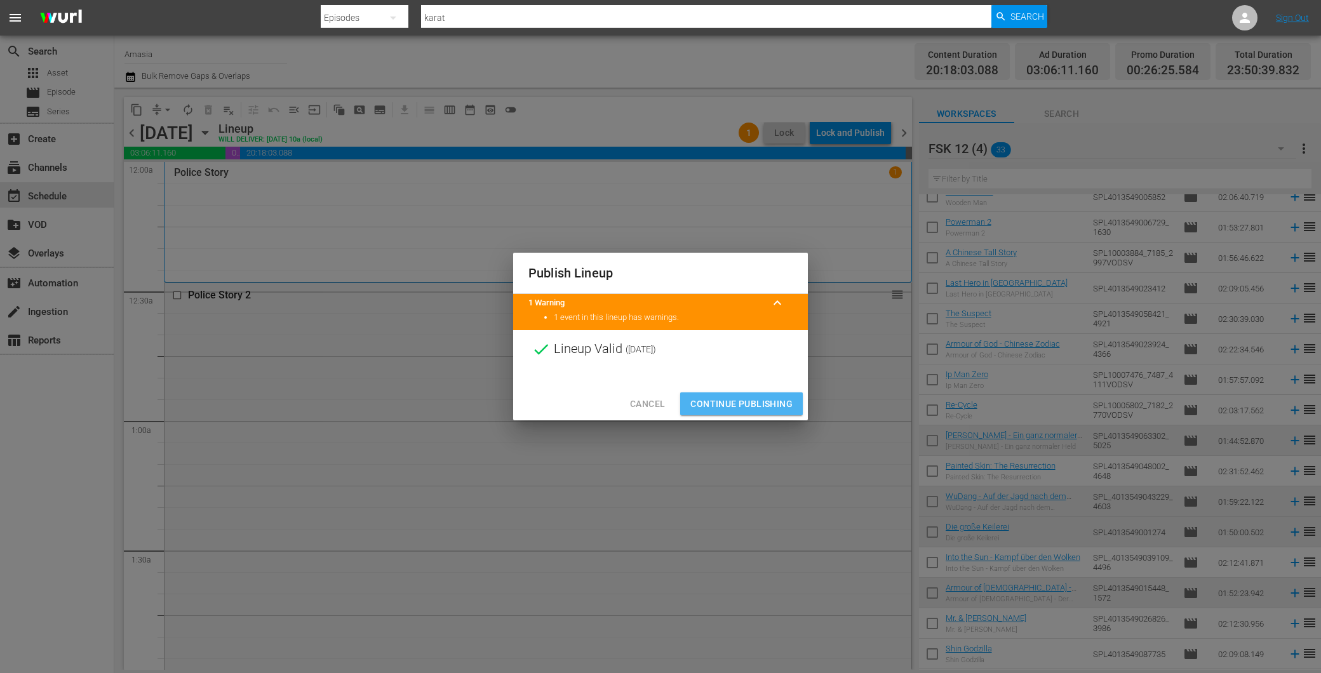
click at [747, 403] on span "Continue Publishing" at bounding box center [742, 404] width 102 height 16
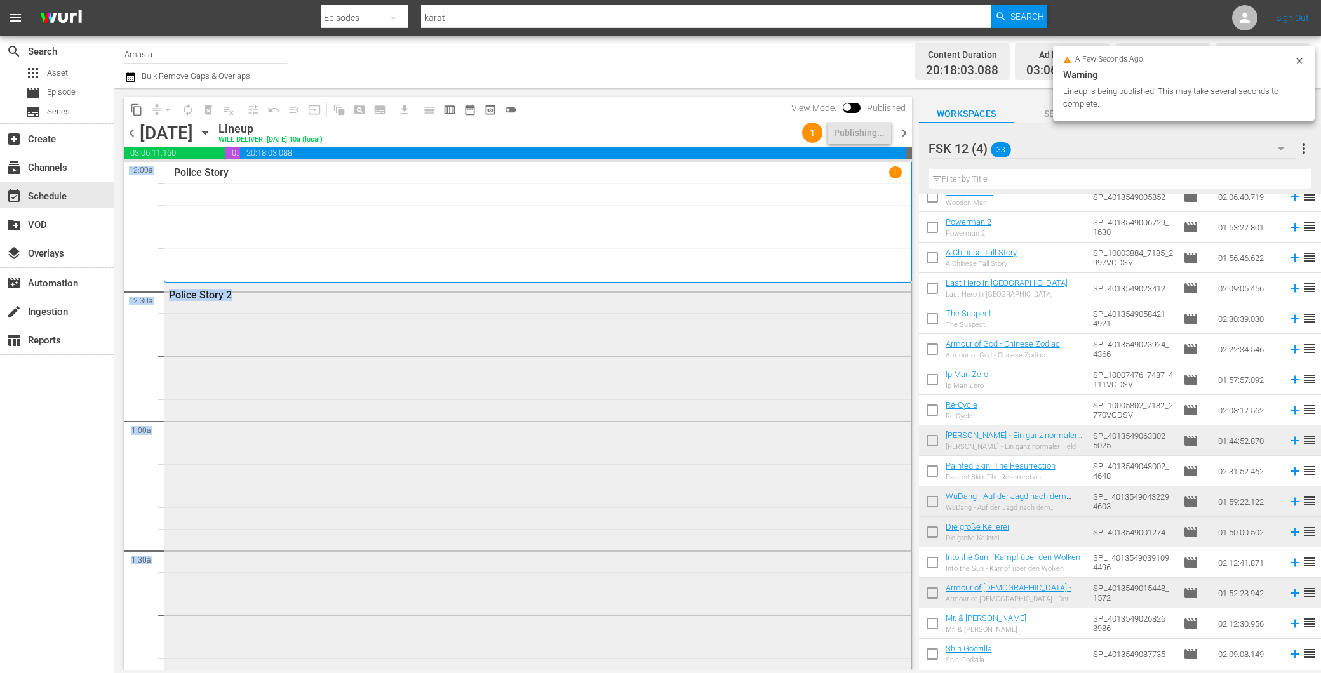
drag, startPoint x: 900, startPoint y: 205, endPoint x: 882, endPoint y: 403, distance: 199.1
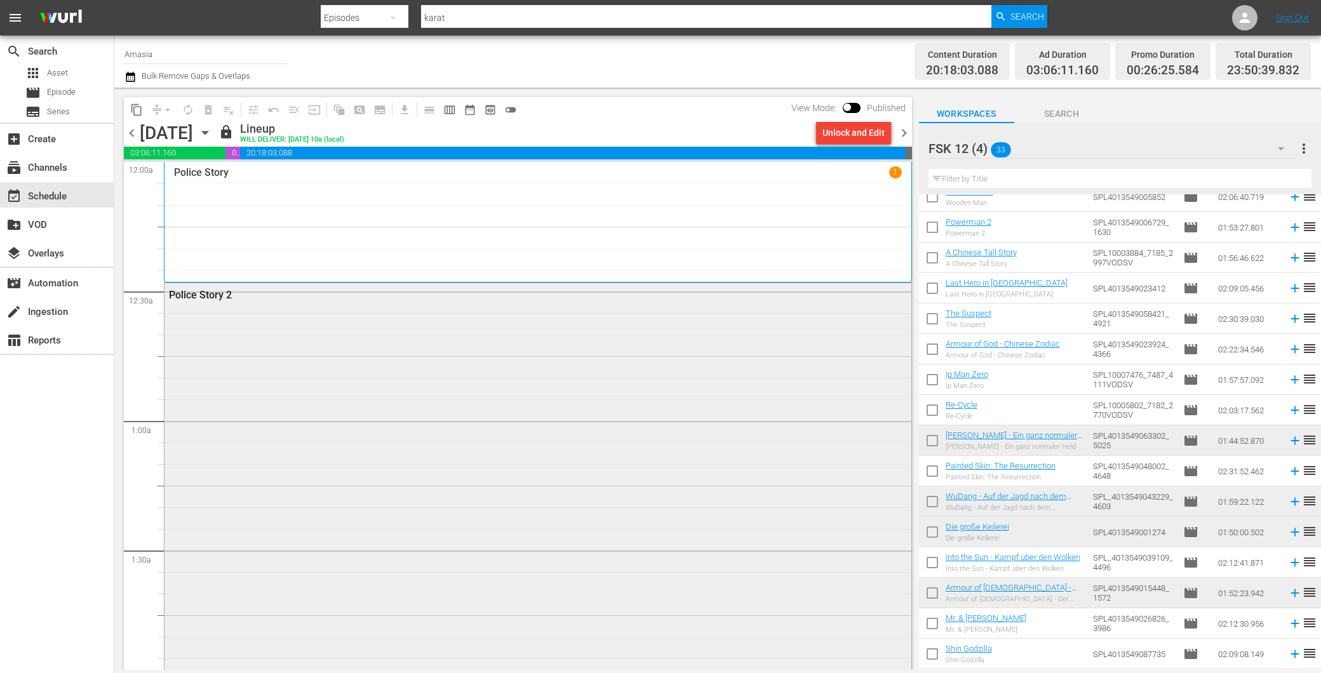
click at [320, 348] on div "Police Story 2" at bounding box center [538, 588] width 747 height 611
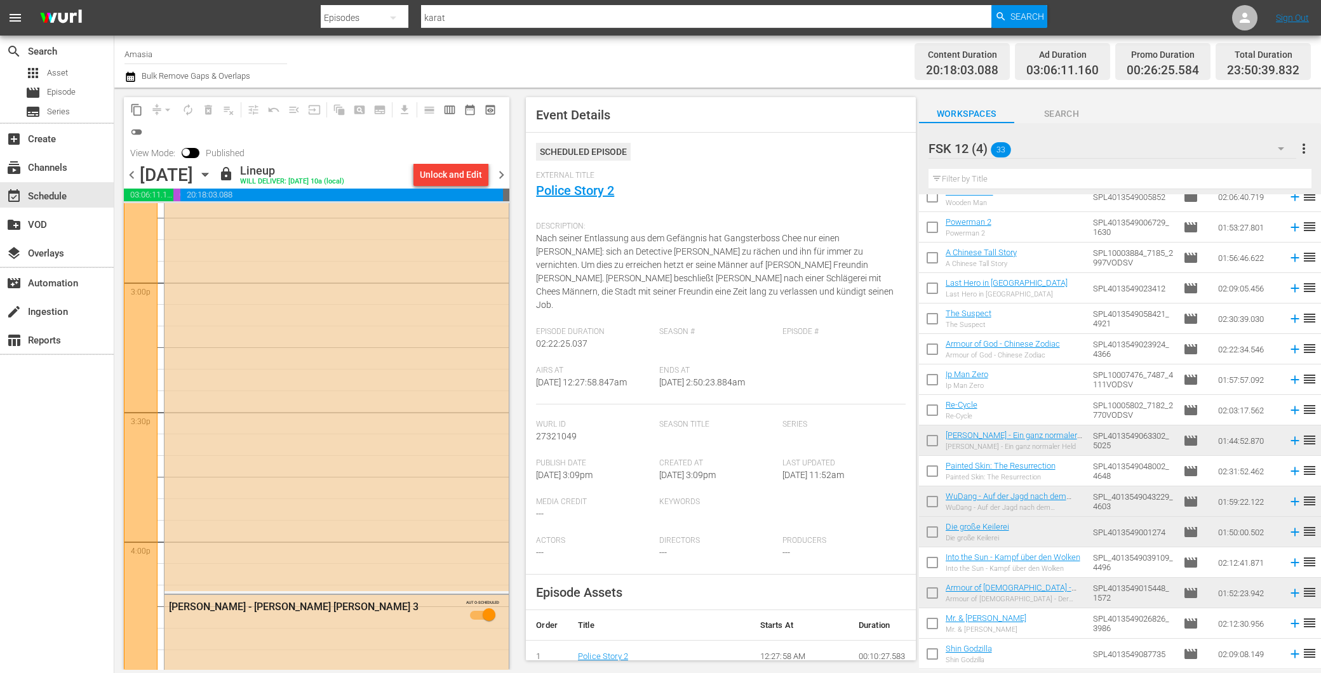
scroll to position [3882, 0]
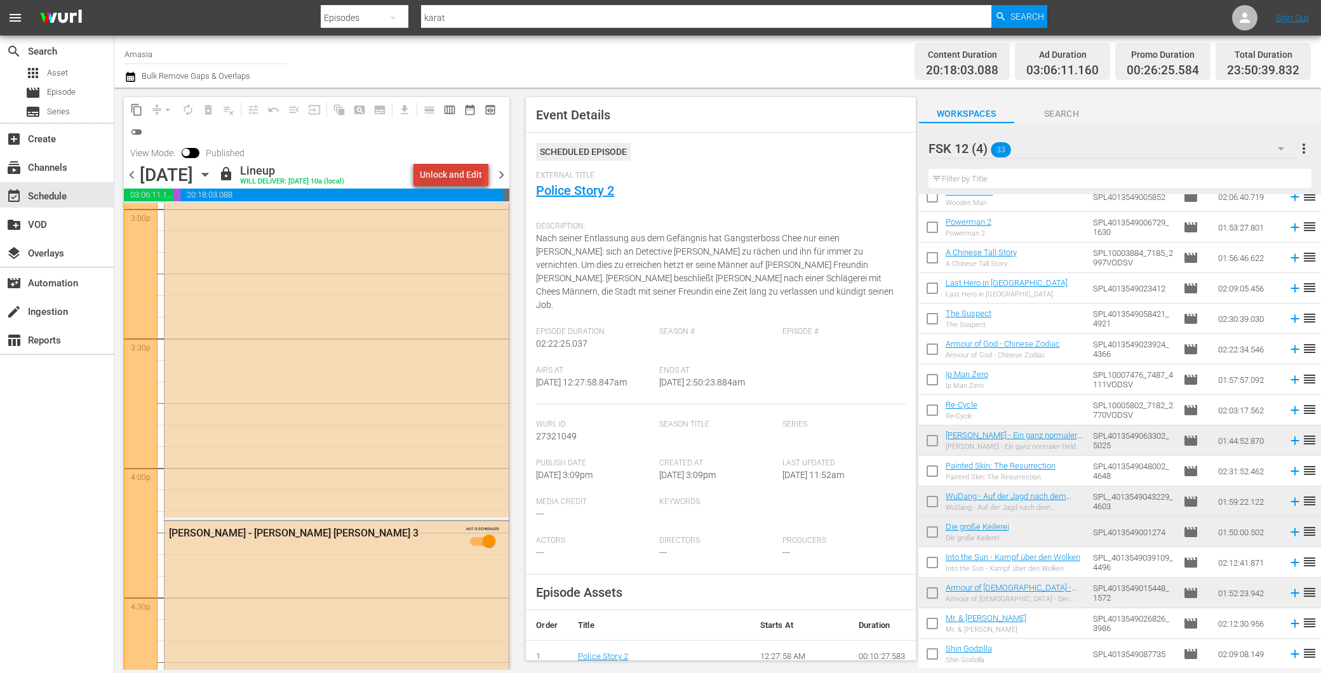
click at [454, 167] on div "Unlock and Edit" at bounding box center [451, 174] width 62 height 23
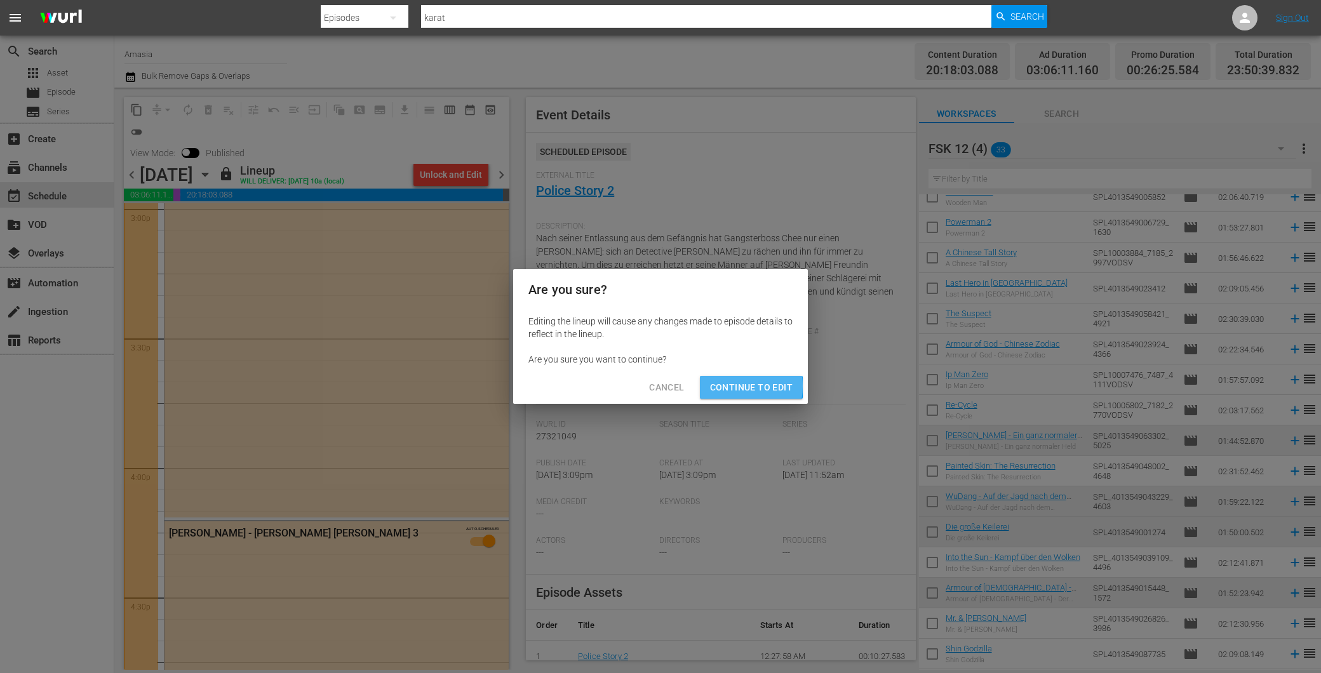
click at [727, 386] on span "Continue to Edit" at bounding box center [751, 388] width 83 height 16
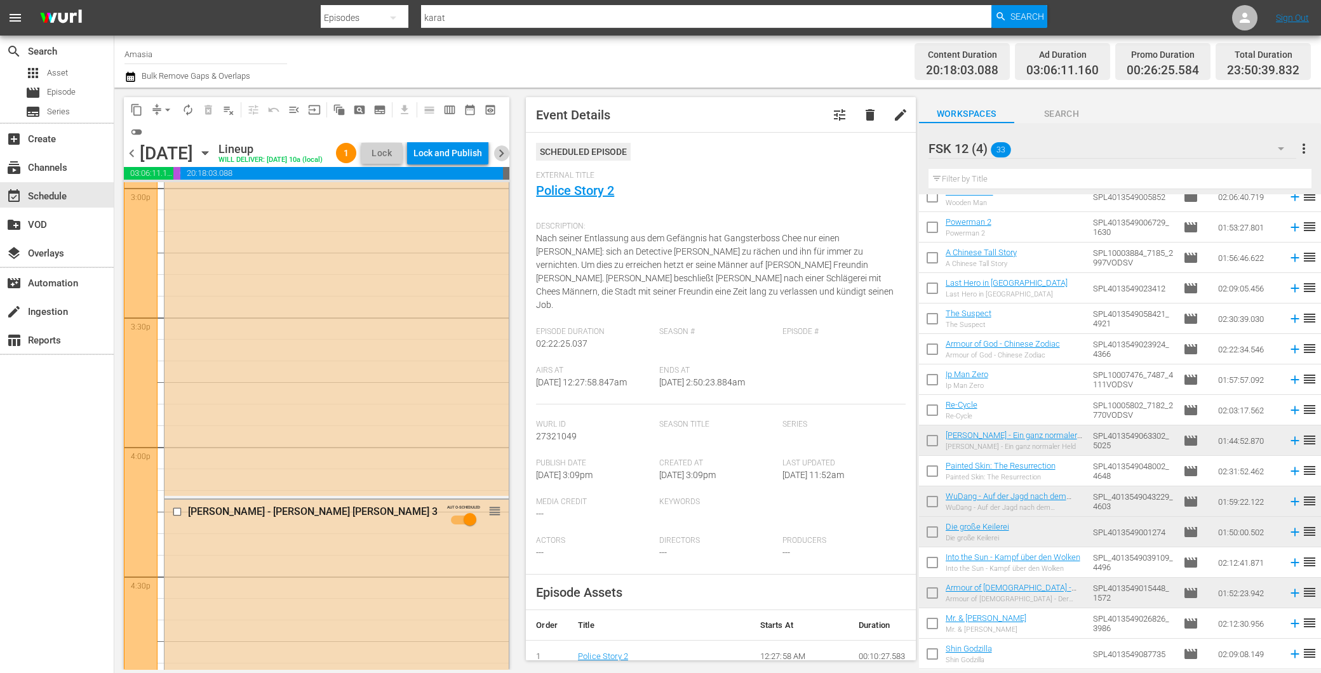
click at [502, 161] on span "chevron_right" at bounding box center [502, 153] width 16 height 16
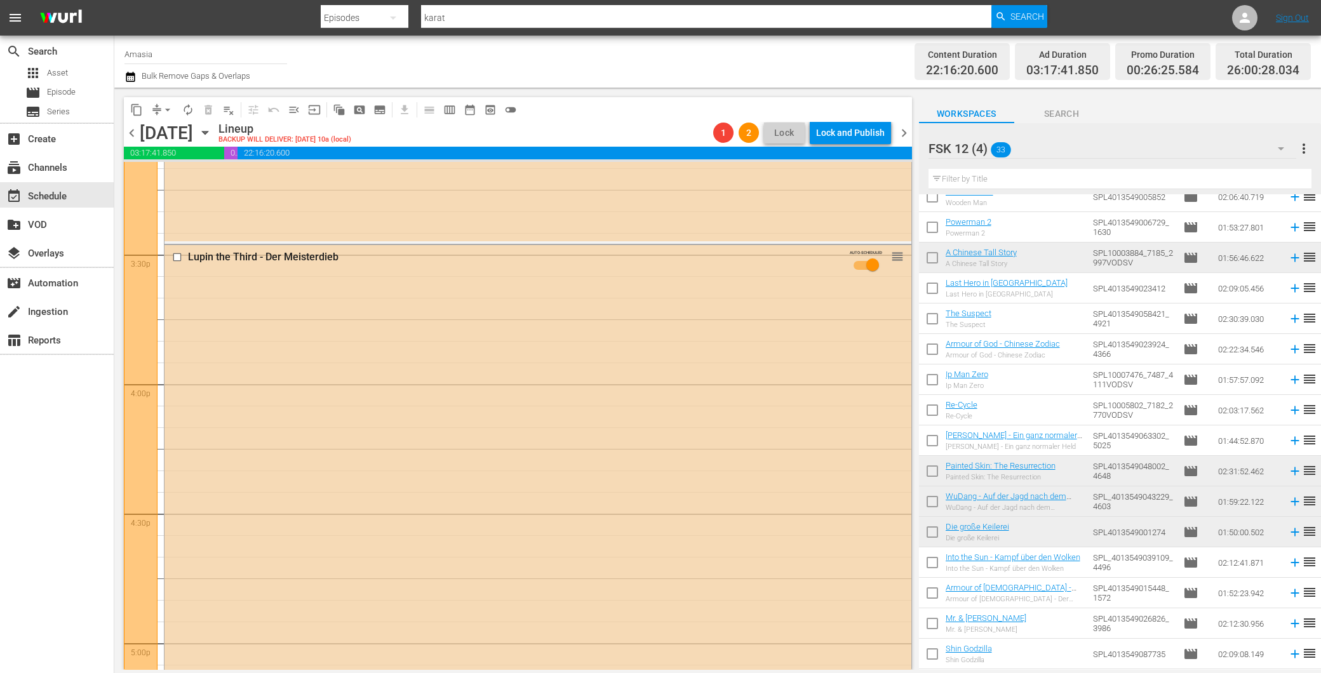
click at [124, 129] on span "chevron_left" at bounding box center [132, 133] width 16 height 16
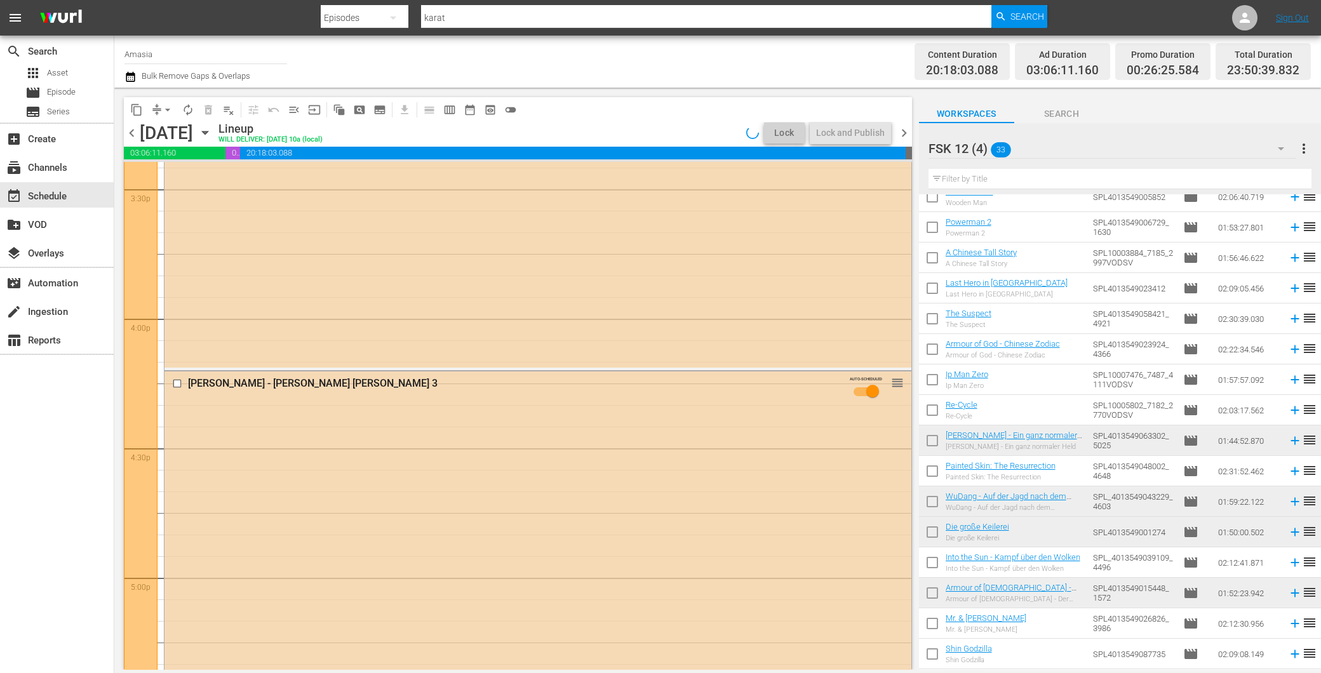
scroll to position [3882, 0]
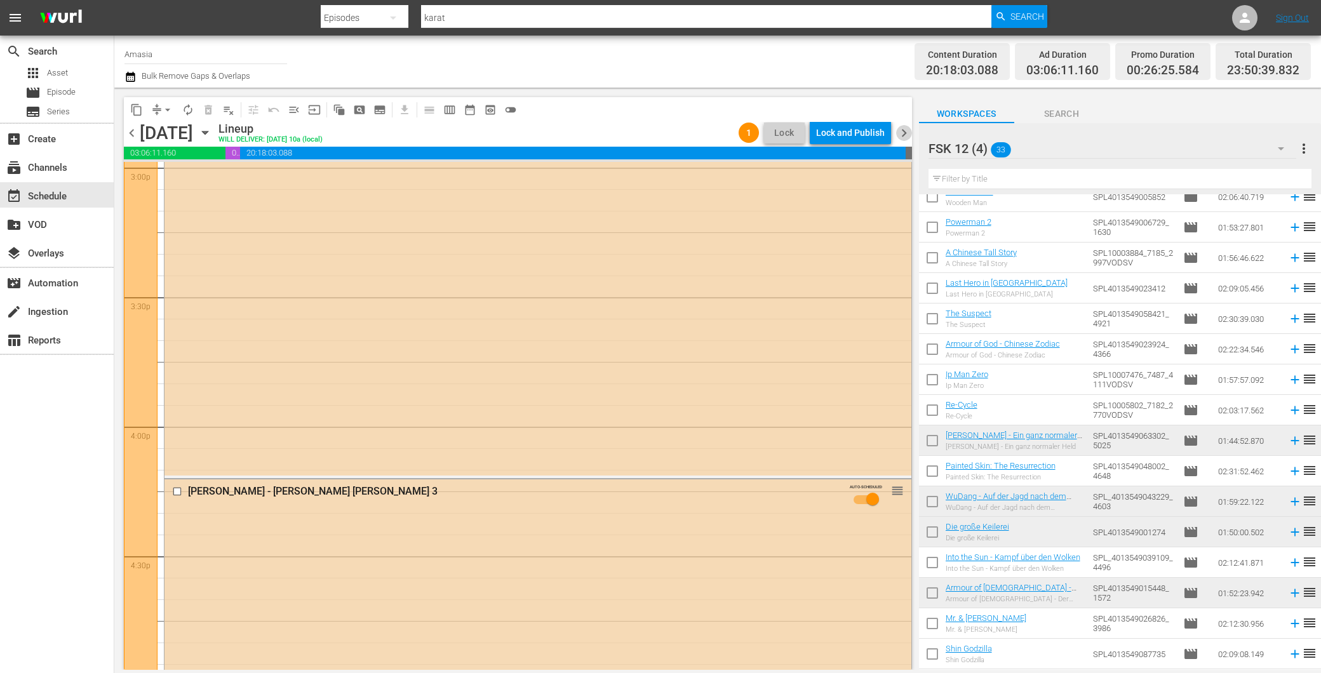
click at [907, 130] on span "chevron_right" at bounding box center [904, 133] width 16 height 16
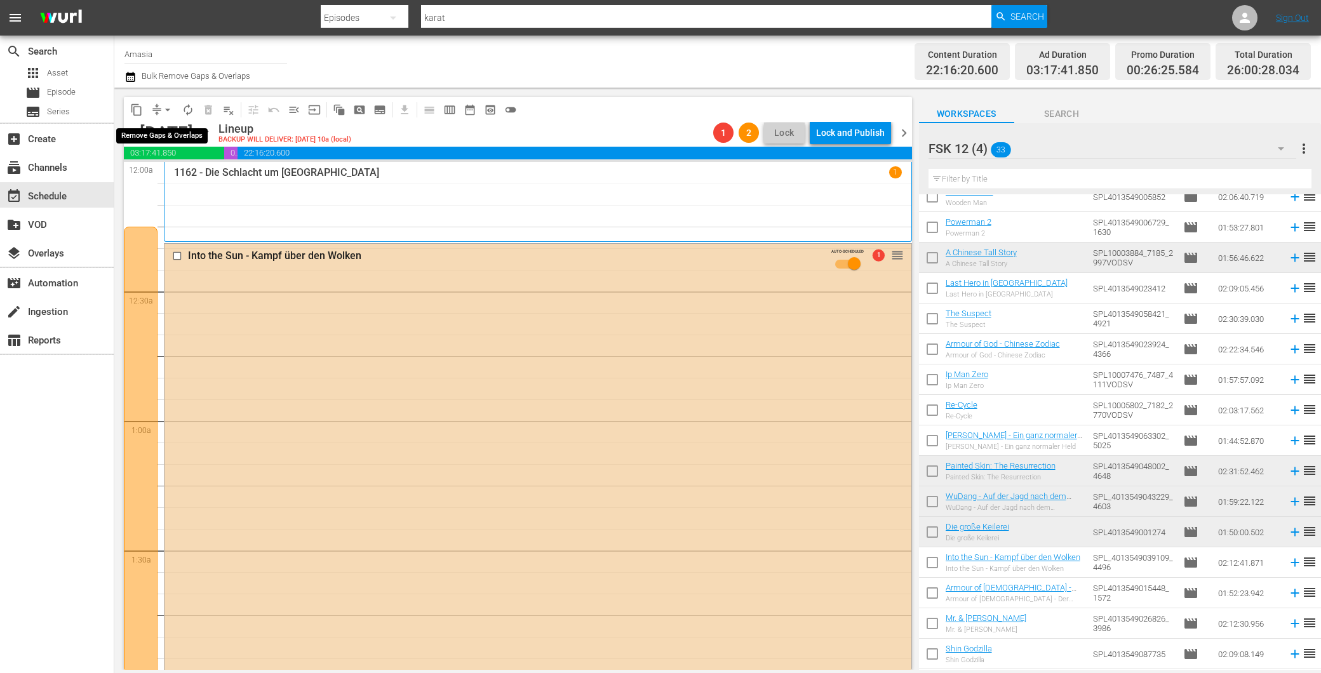
click at [162, 110] on span "arrow_drop_down" at bounding box center [167, 110] width 13 height 13
click at [215, 175] on li "Align to End of Previous Day" at bounding box center [168, 176] width 133 height 21
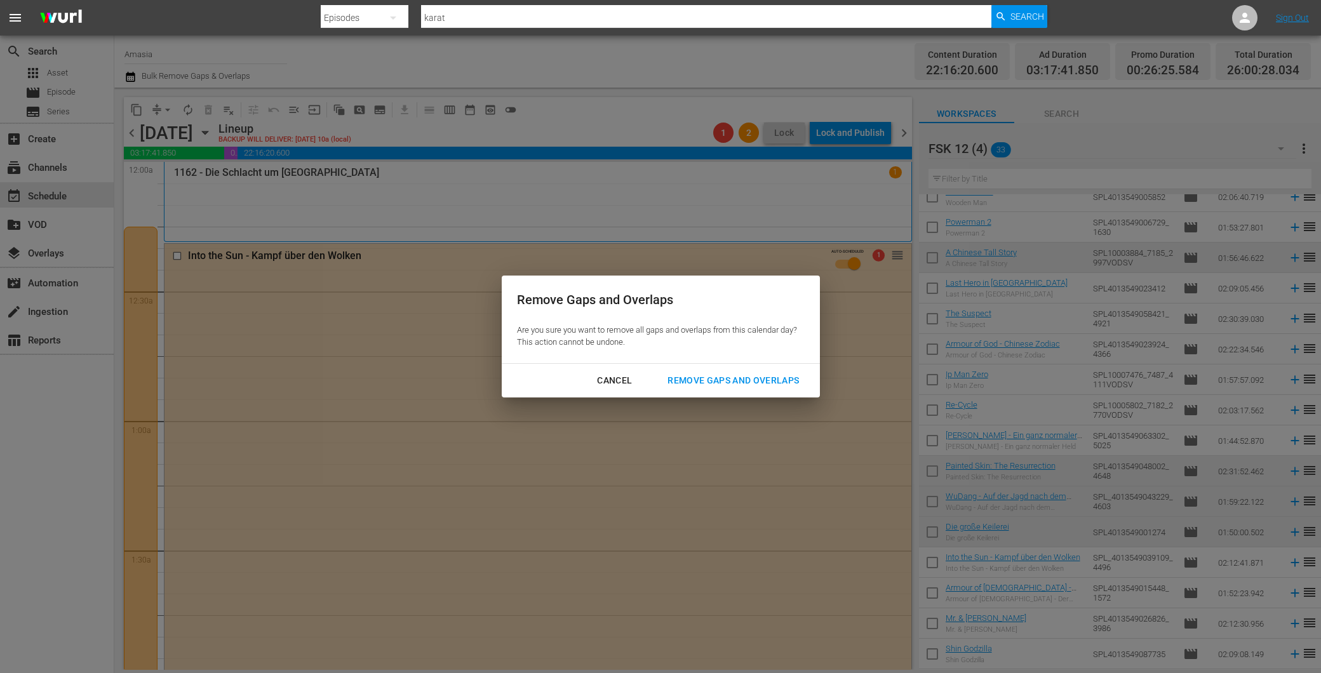
click at [731, 386] on div "Remove Gaps and Overlaps" at bounding box center [734, 381] width 152 height 16
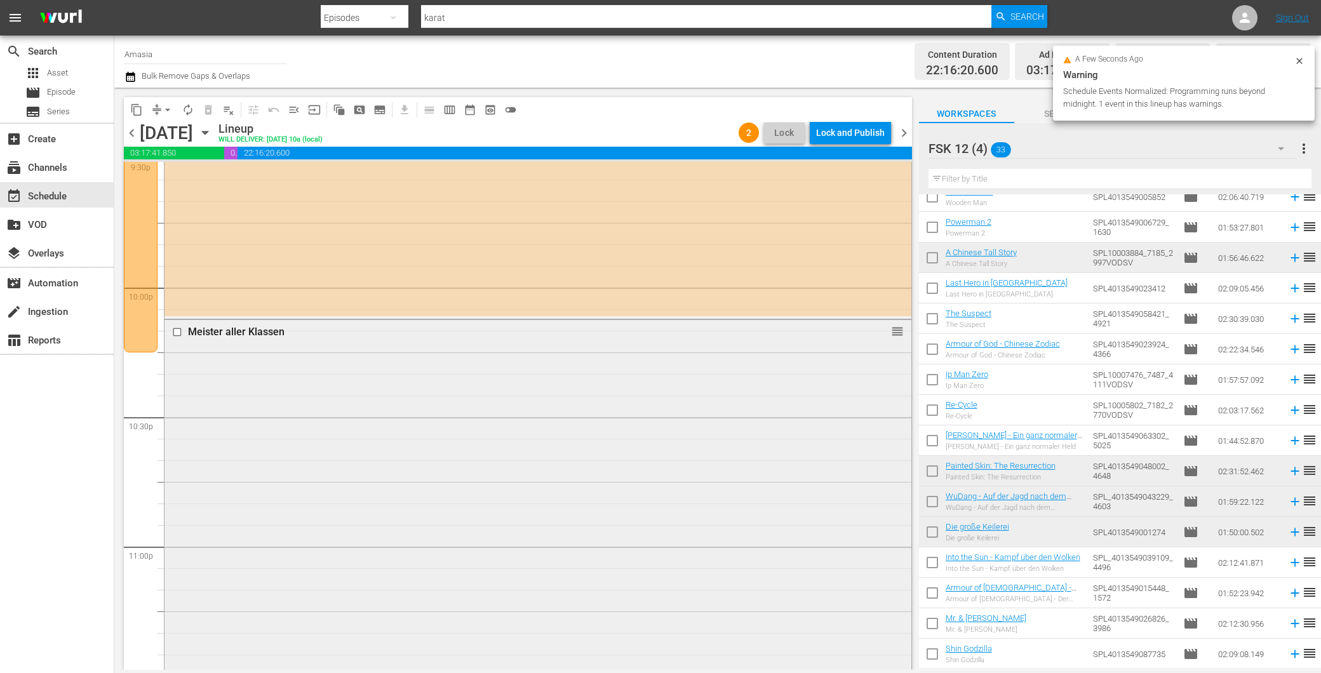
scroll to position [5466, 0]
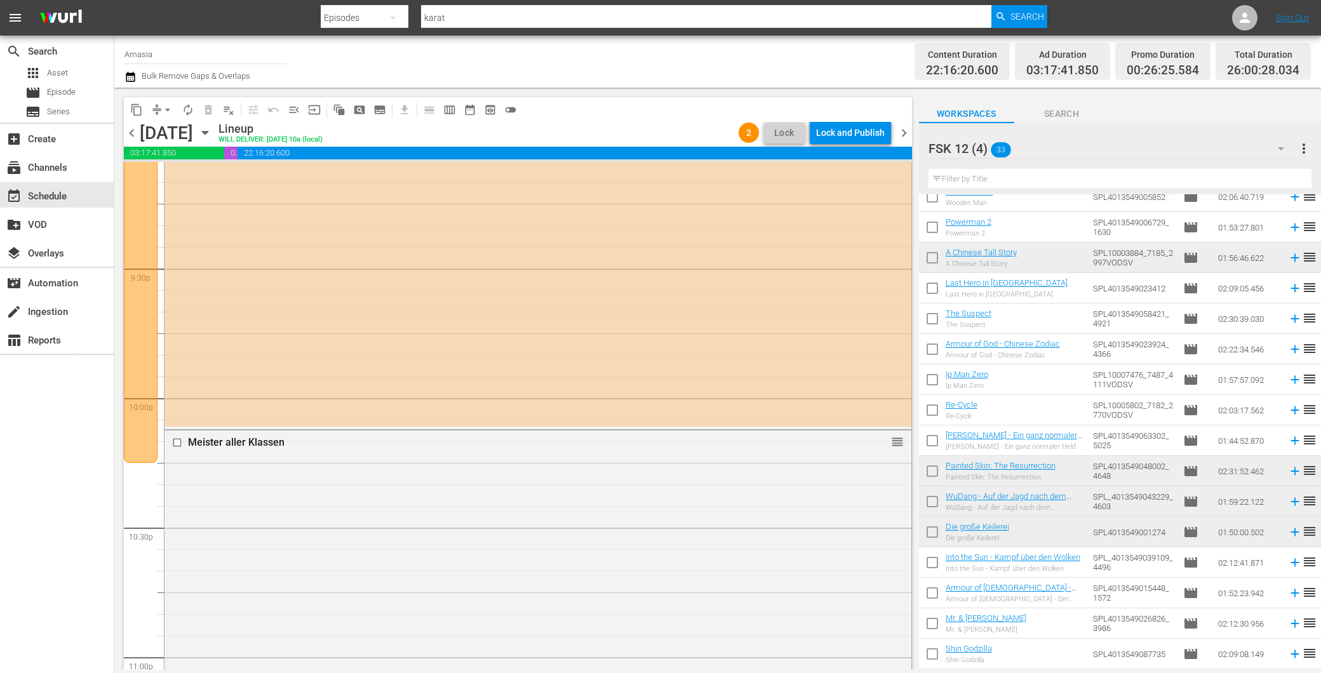
drag, startPoint x: 907, startPoint y: 135, endPoint x: 902, endPoint y: 142, distance: 8.8
click at [907, 135] on span "chevron_right" at bounding box center [904, 133] width 16 height 16
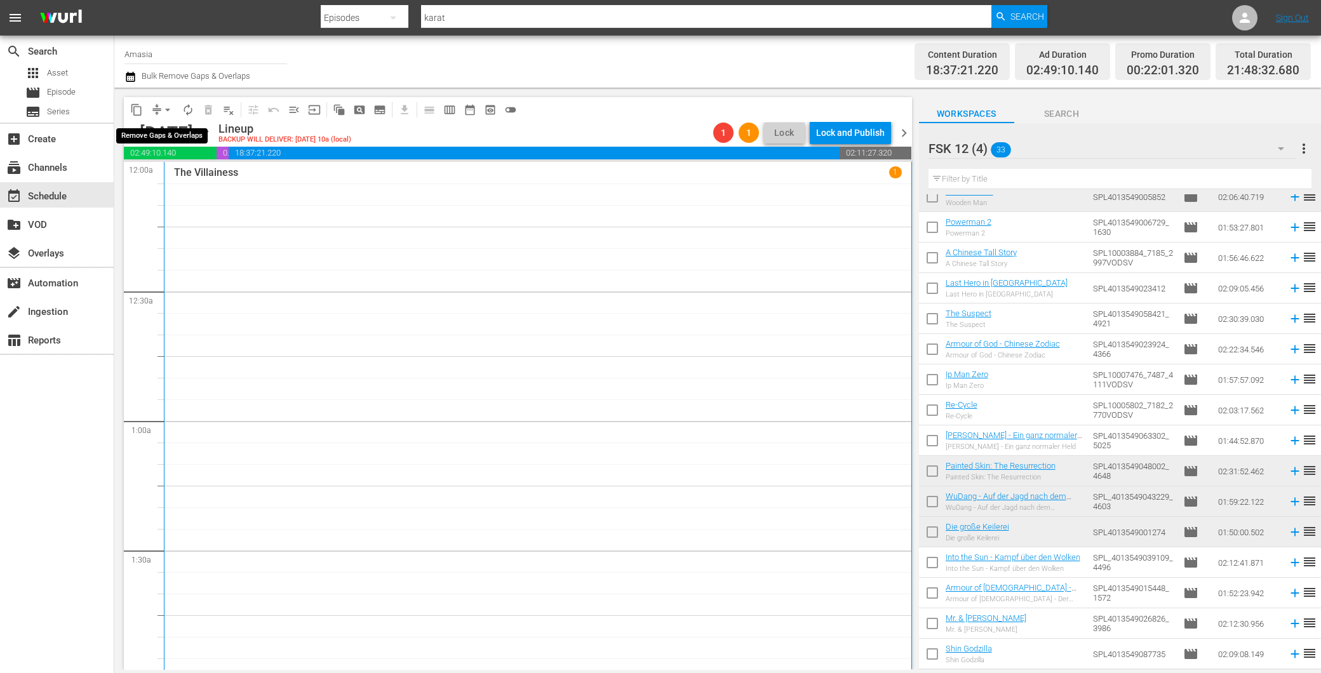
click at [167, 106] on span "arrow_drop_down" at bounding box center [167, 110] width 13 height 13
click at [181, 170] on li "Align to End of Previous Day" at bounding box center [168, 176] width 133 height 21
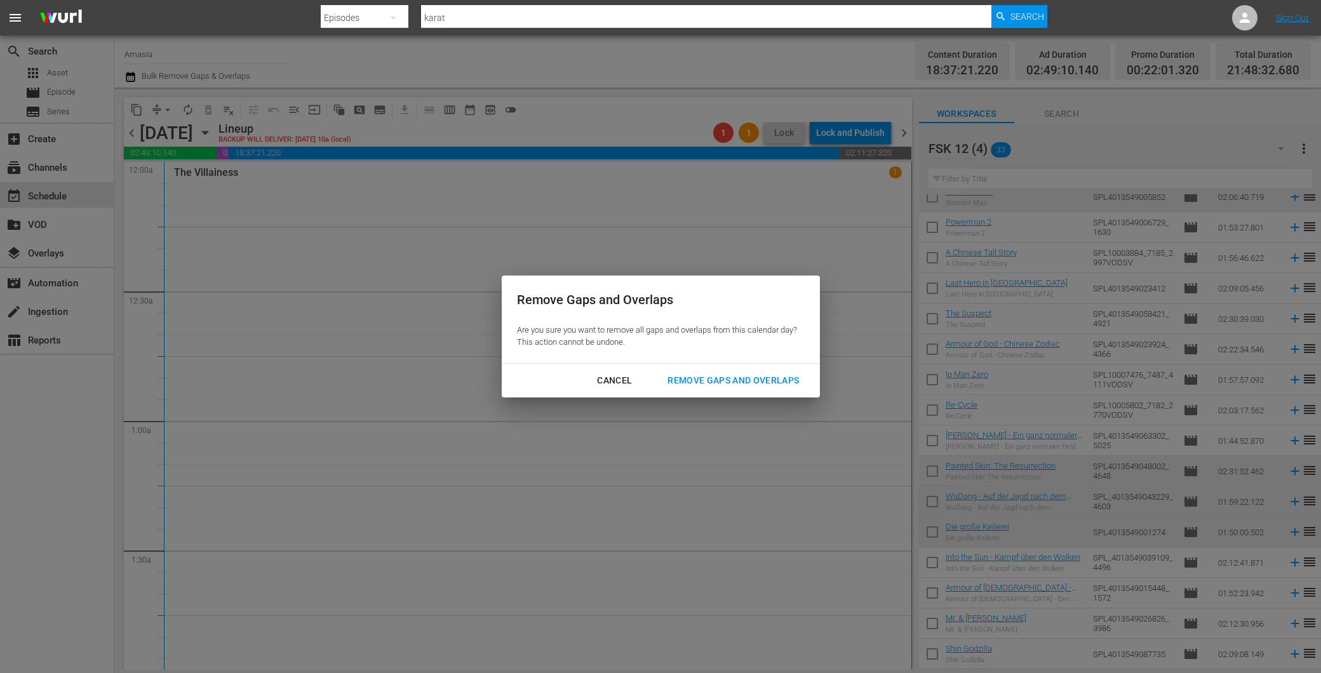
click at [782, 375] on div "Remove Gaps and Overlaps" at bounding box center [734, 381] width 152 height 16
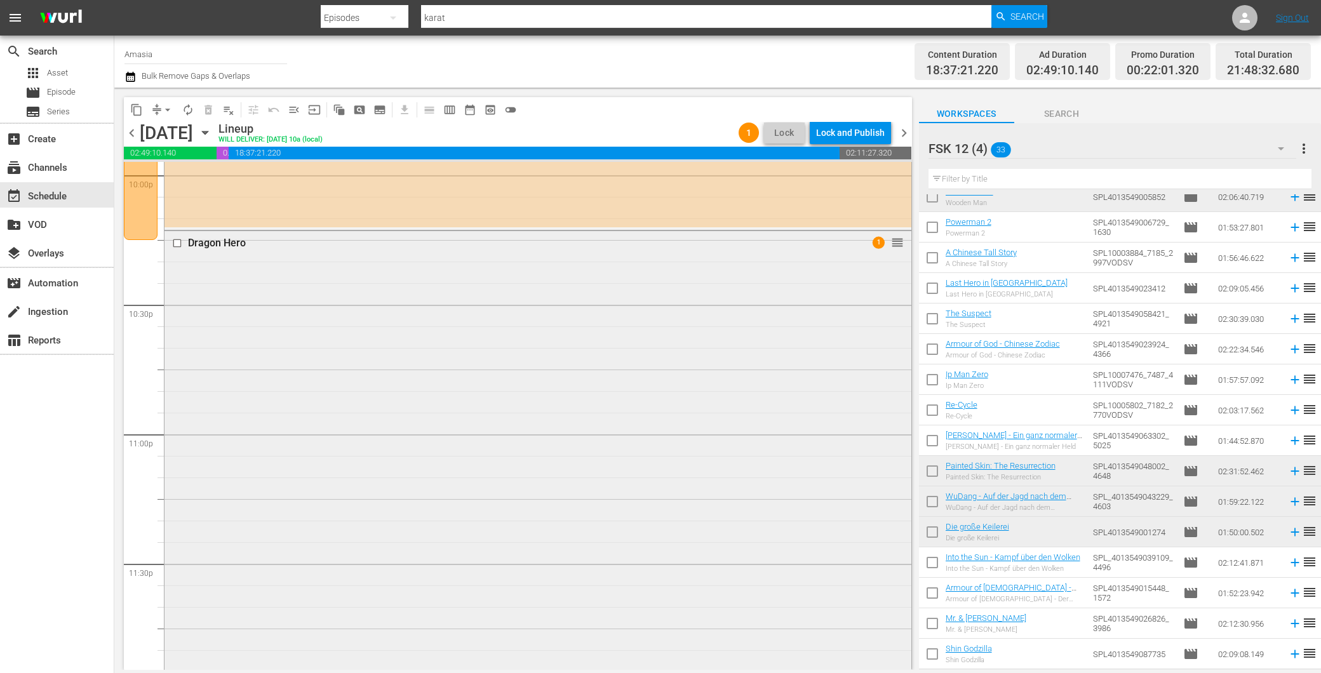
scroll to position [5746, 0]
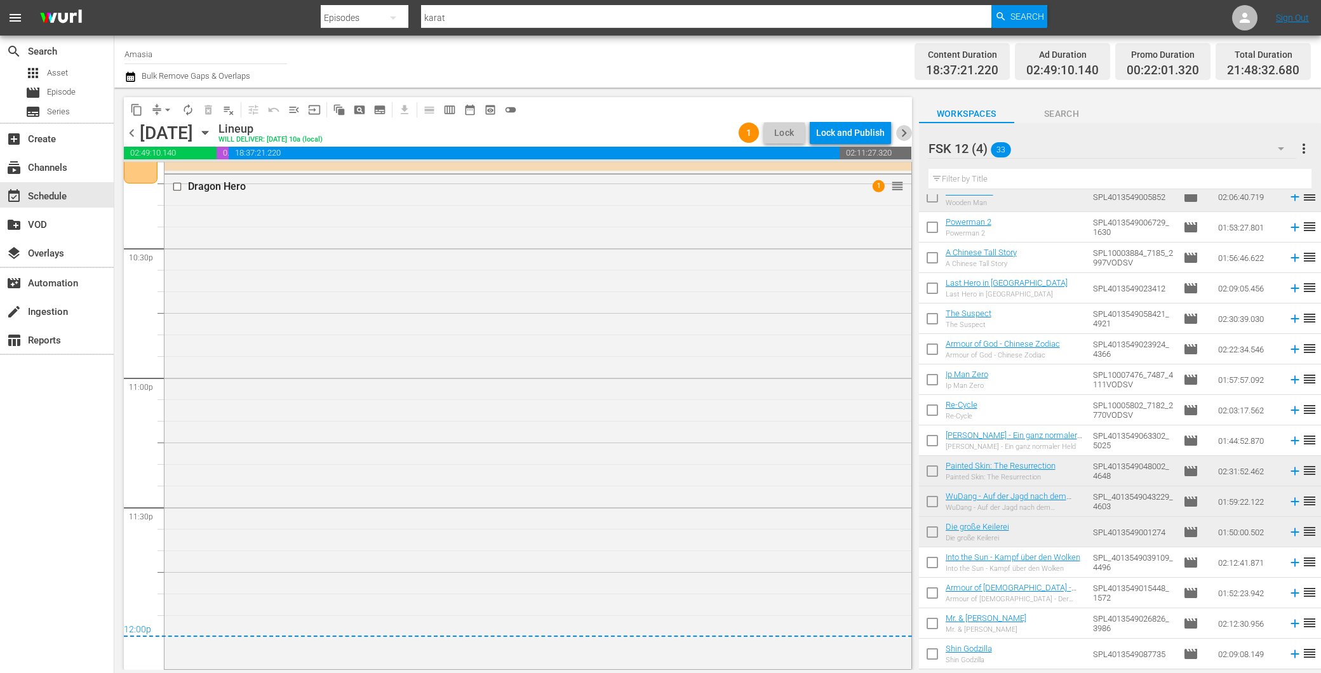
click at [899, 131] on span "chevron_right" at bounding box center [904, 133] width 16 height 16
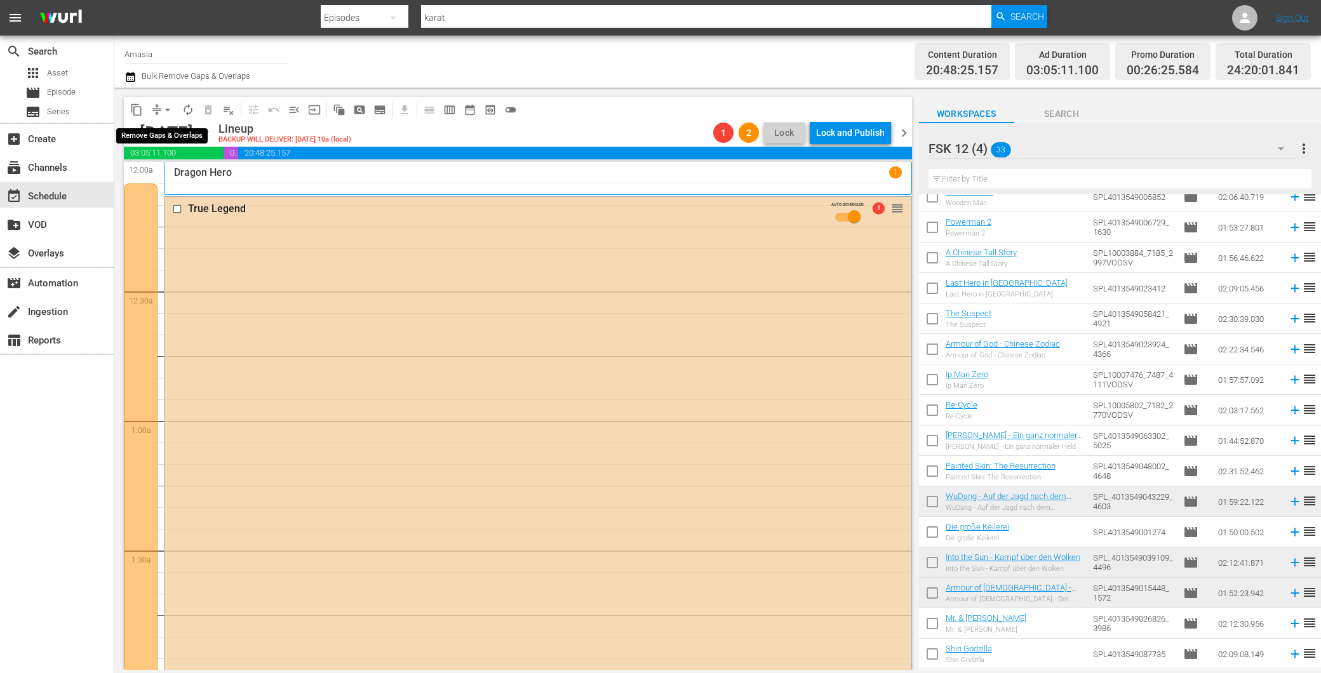
click at [160, 109] on button "arrow_drop_down" at bounding box center [168, 110] width 20 height 20
click at [201, 182] on li "Align to End of Previous Day" at bounding box center [168, 176] width 133 height 21
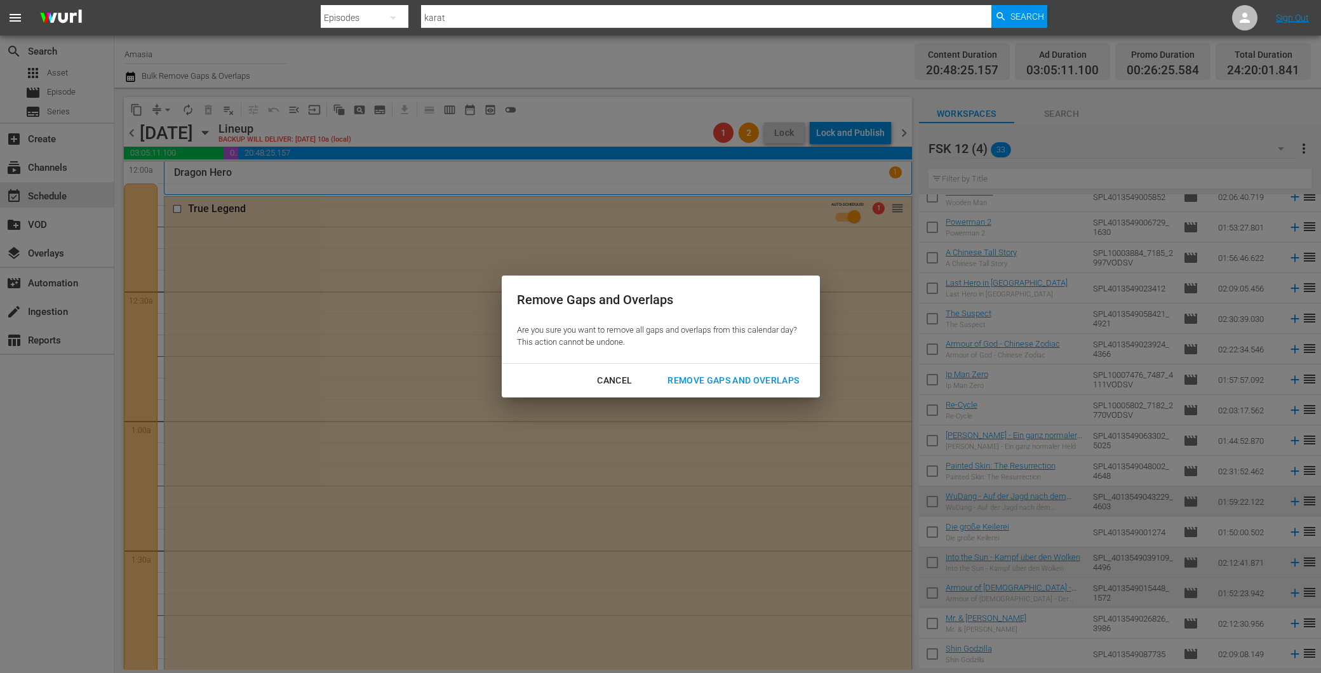
click at [727, 374] on div "Remove Gaps and Overlaps" at bounding box center [734, 381] width 152 height 16
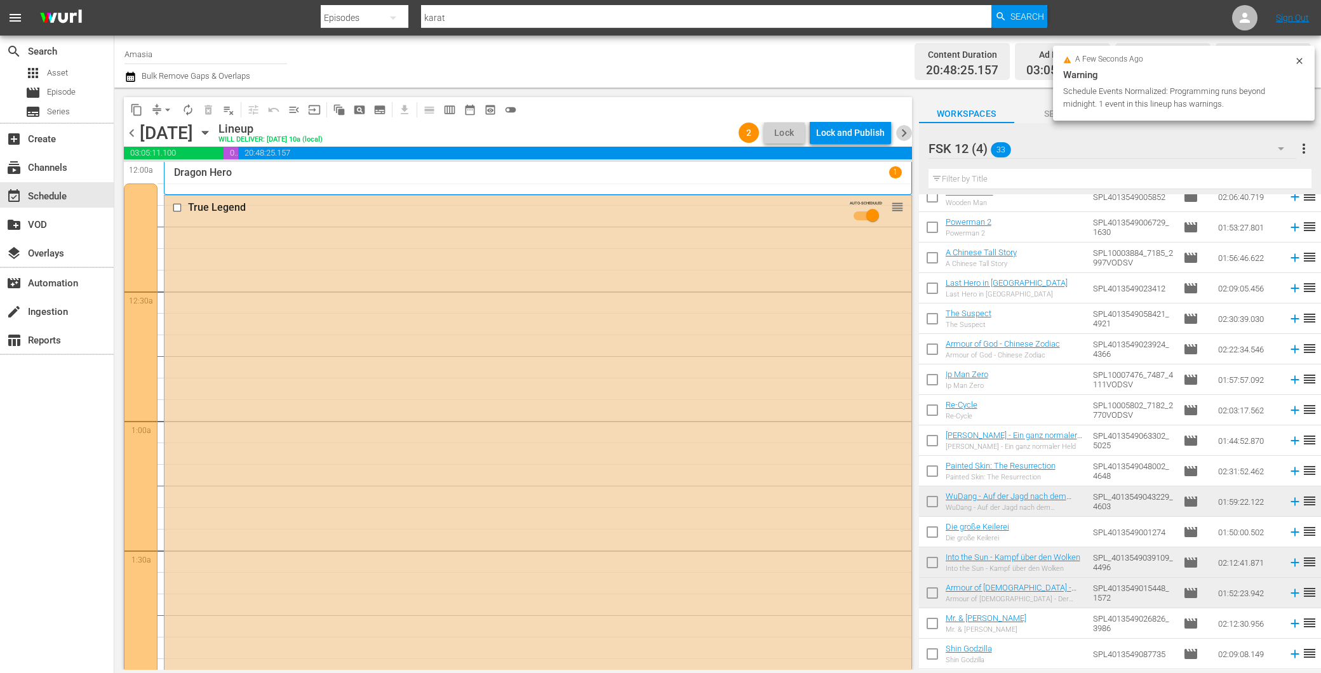
click at [905, 127] on span "chevron_right" at bounding box center [904, 133] width 16 height 16
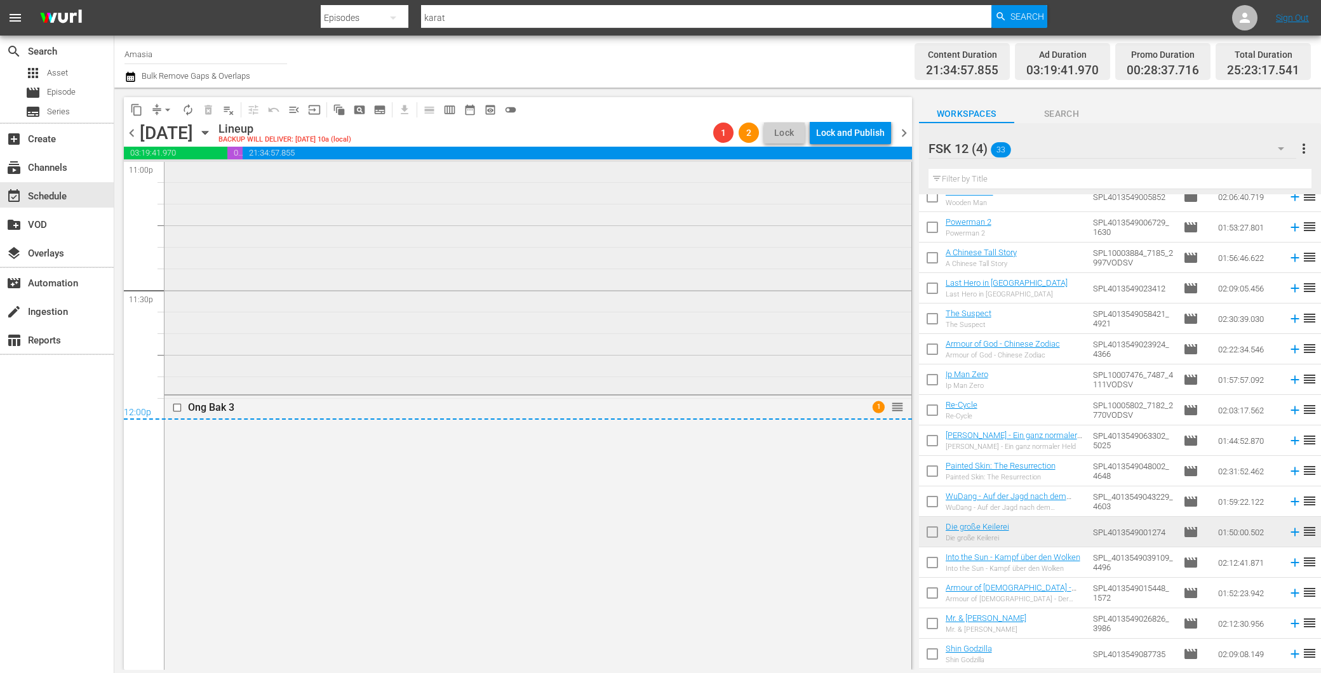
scroll to position [5576, 0]
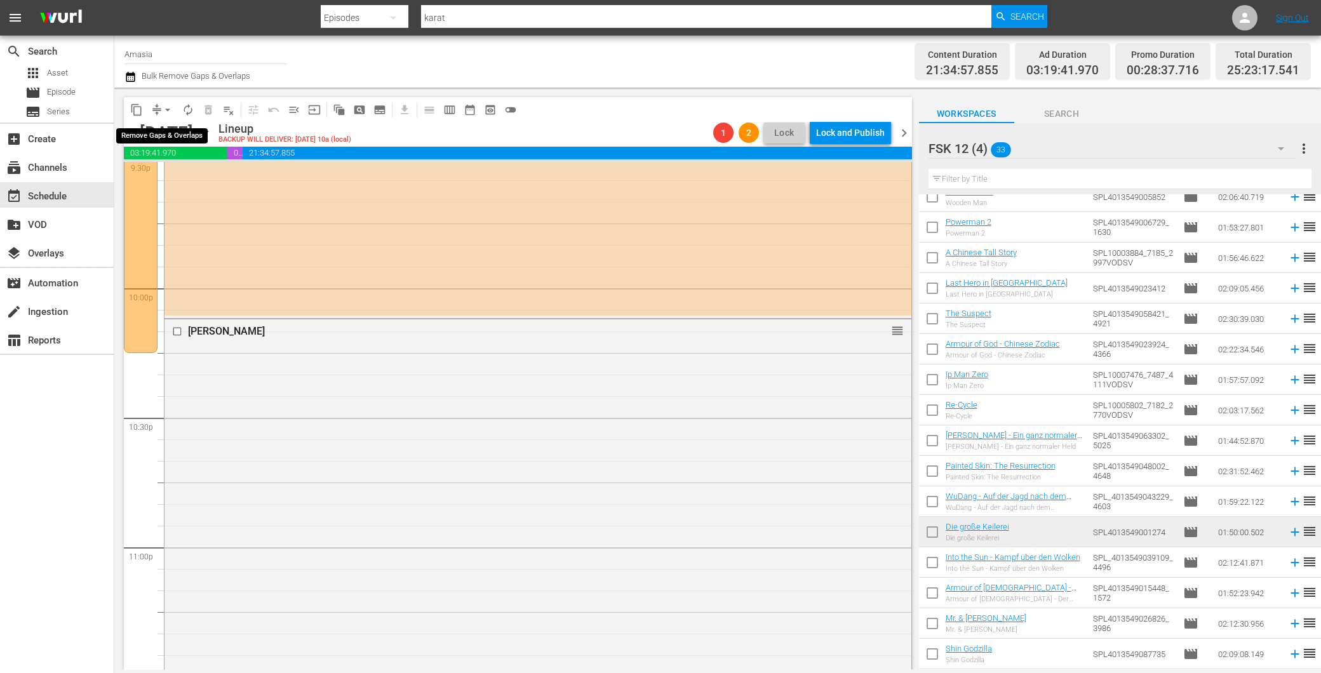
click at [167, 104] on span "arrow_drop_down" at bounding box center [167, 110] width 13 height 13
click at [212, 175] on li "Align to End of Previous Day" at bounding box center [168, 176] width 133 height 21
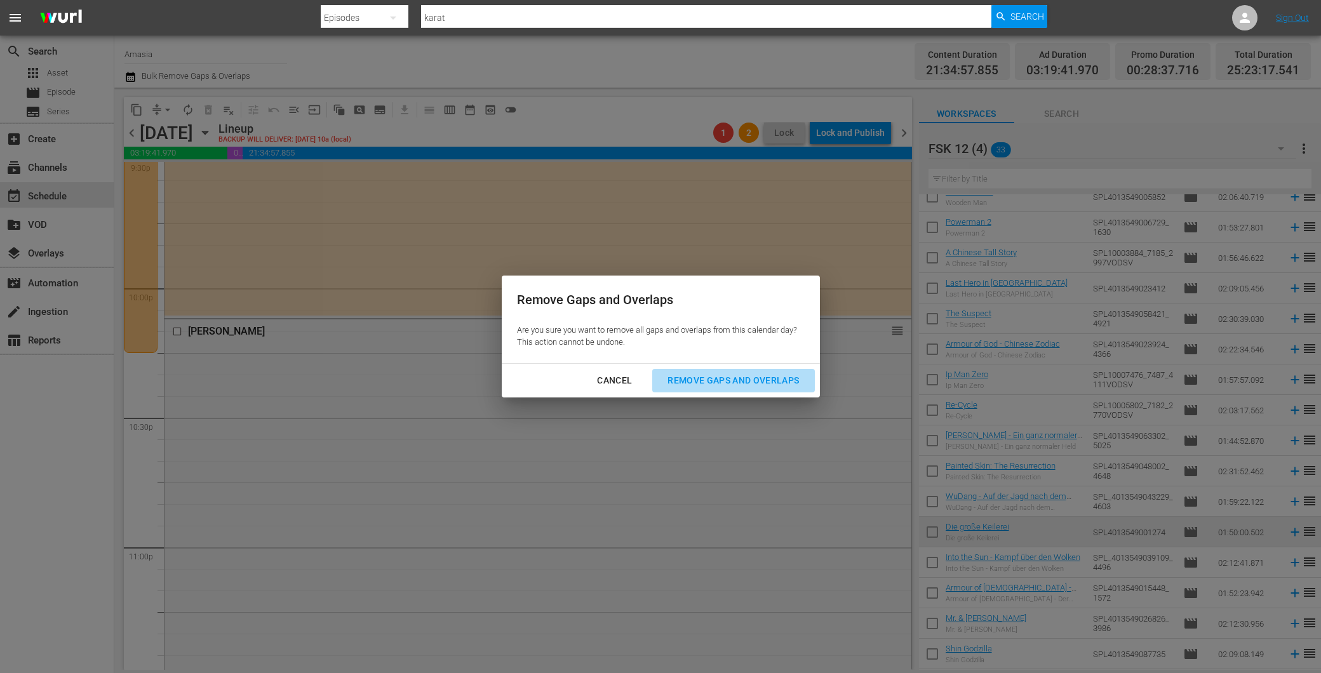
click at [689, 384] on div "Remove Gaps and Overlaps" at bounding box center [734, 381] width 152 height 16
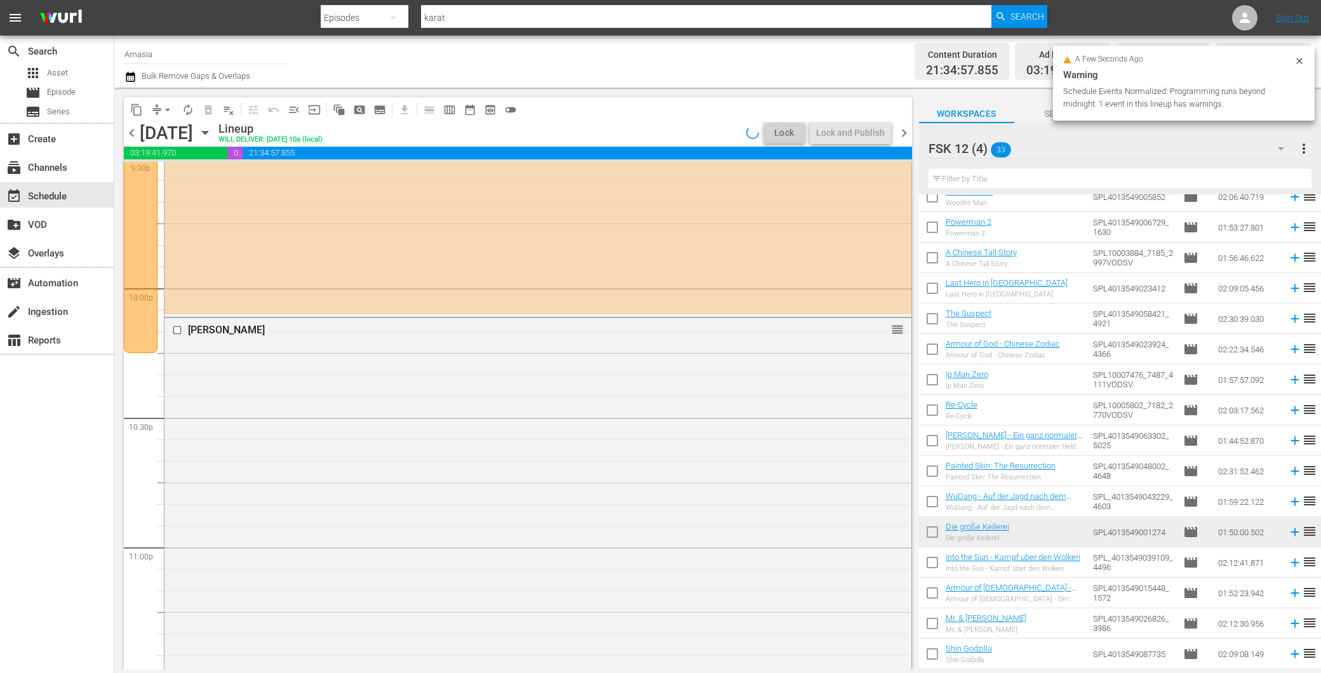
scroll to position [5555, 0]
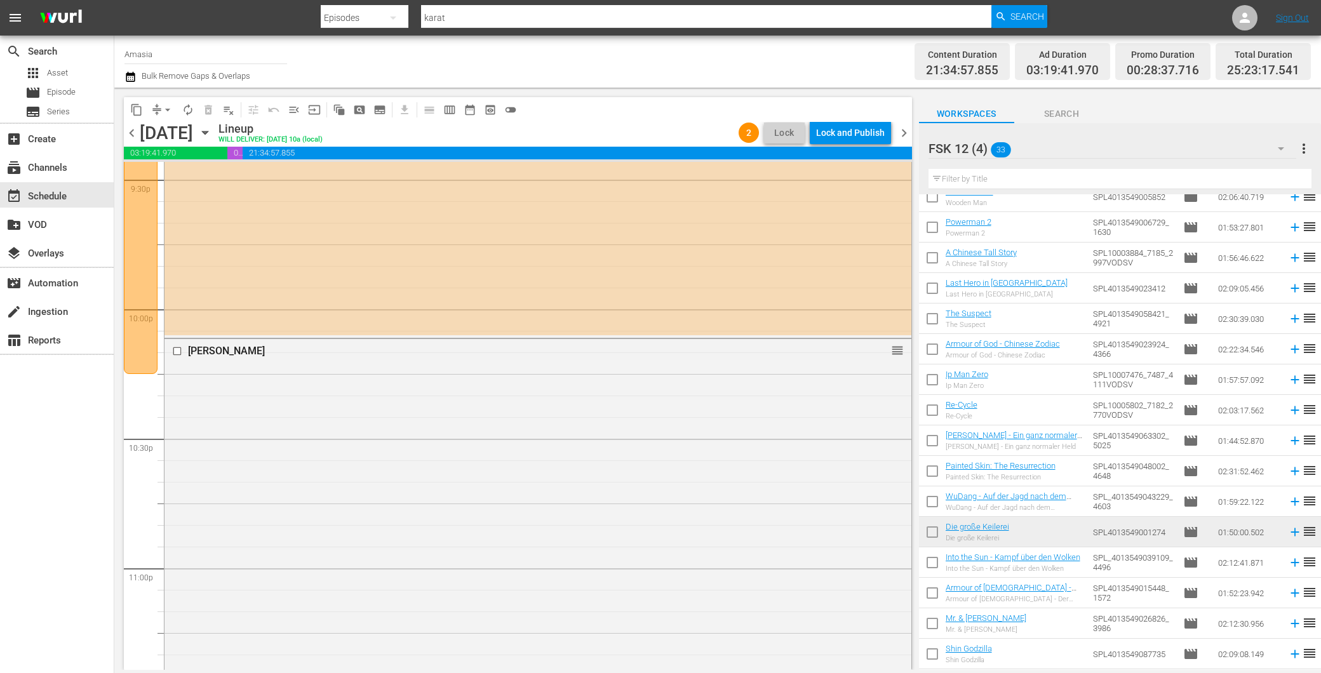
click at [905, 126] on span "chevron_right" at bounding box center [904, 133] width 16 height 16
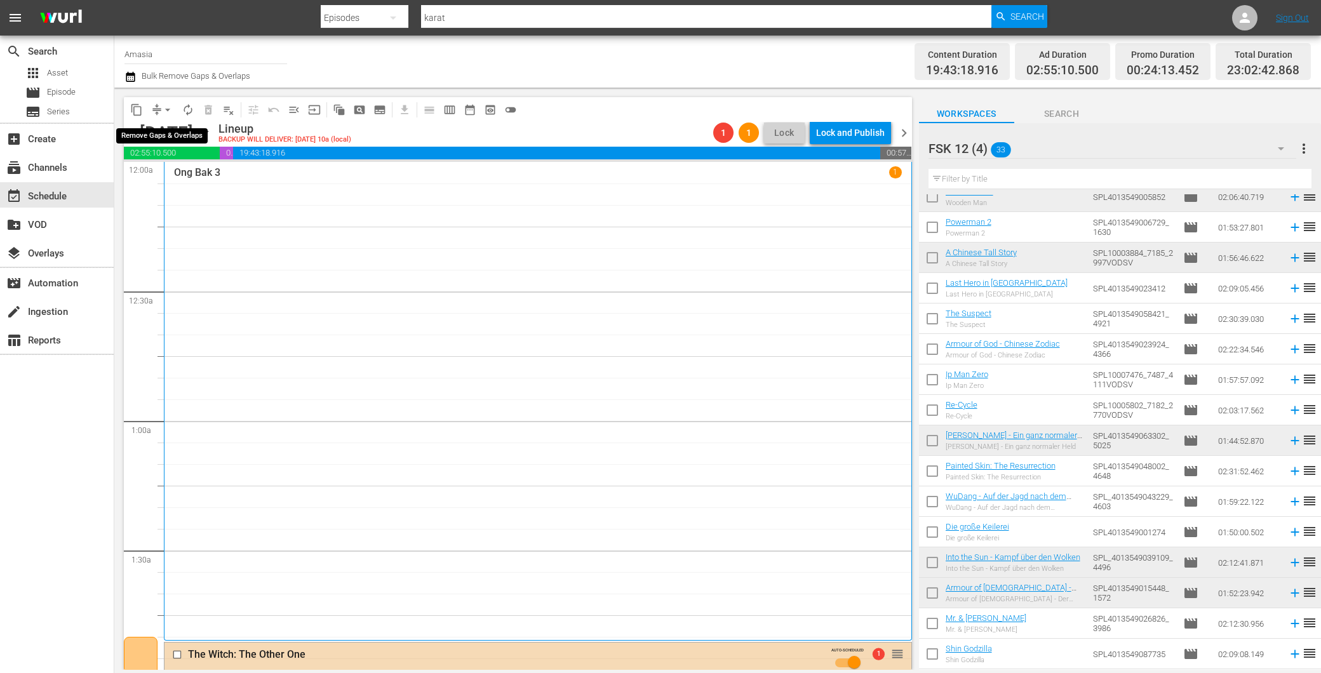
click at [166, 111] on span "arrow_drop_down" at bounding box center [167, 110] width 13 height 13
click at [208, 172] on li "Align to End of Previous Day" at bounding box center [168, 176] width 133 height 21
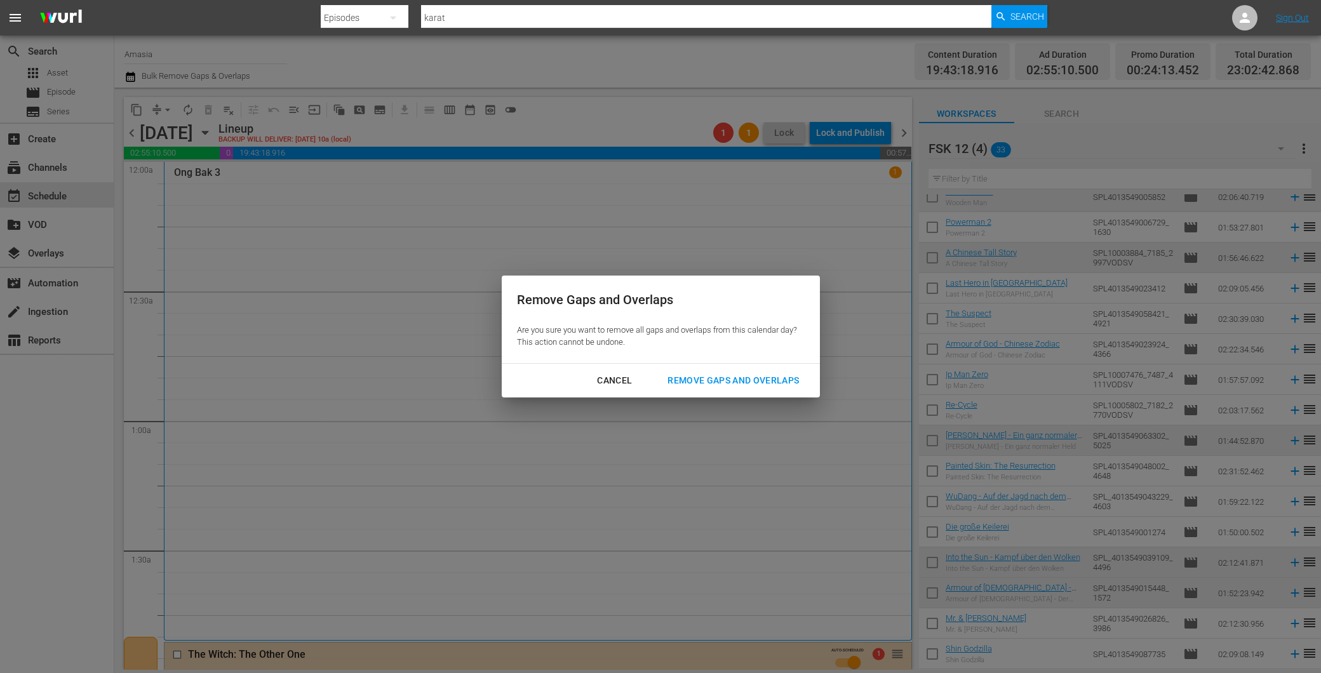
click at [695, 373] on div "Remove Gaps and Overlaps" at bounding box center [734, 381] width 152 height 16
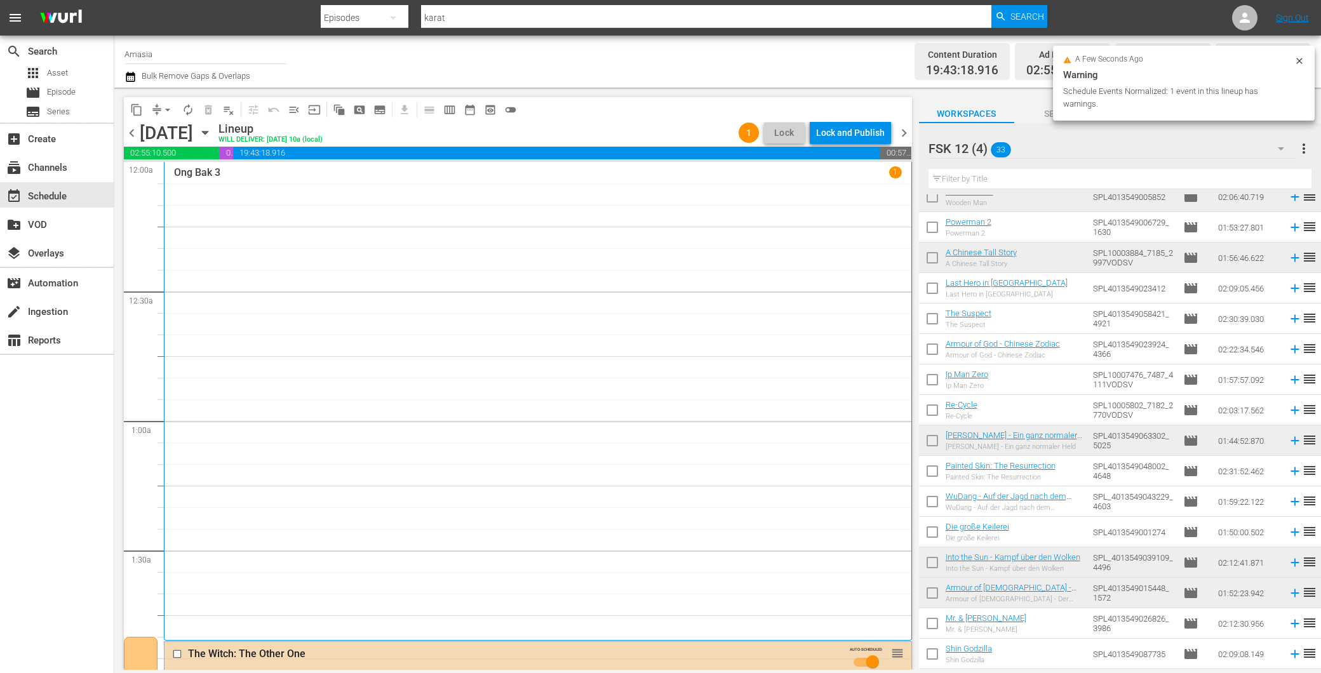
click at [905, 137] on span "chevron_right" at bounding box center [904, 133] width 16 height 16
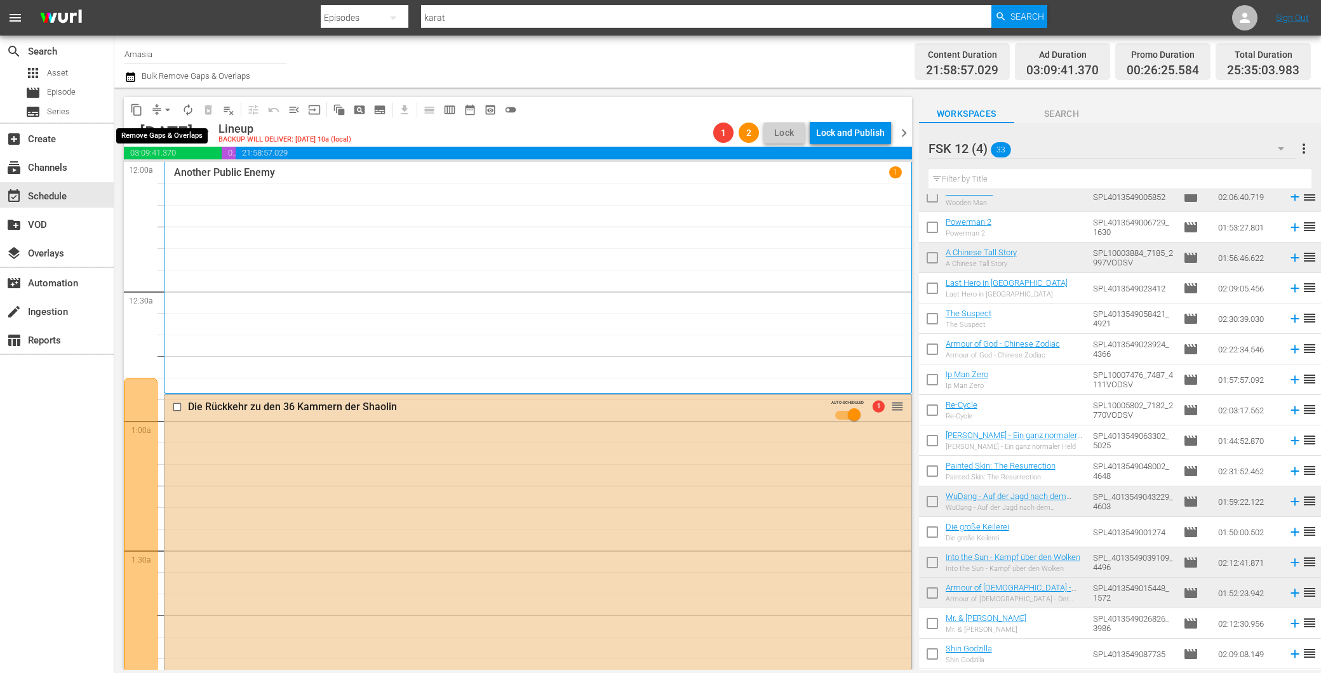
click at [161, 106] on span "arrow_drop_down" at bounding box center [167, 110] width 13 height 13
click at [169, 166] on li "Align to End of Previous Day" at bounding box center [168, 176] width 133 height 21
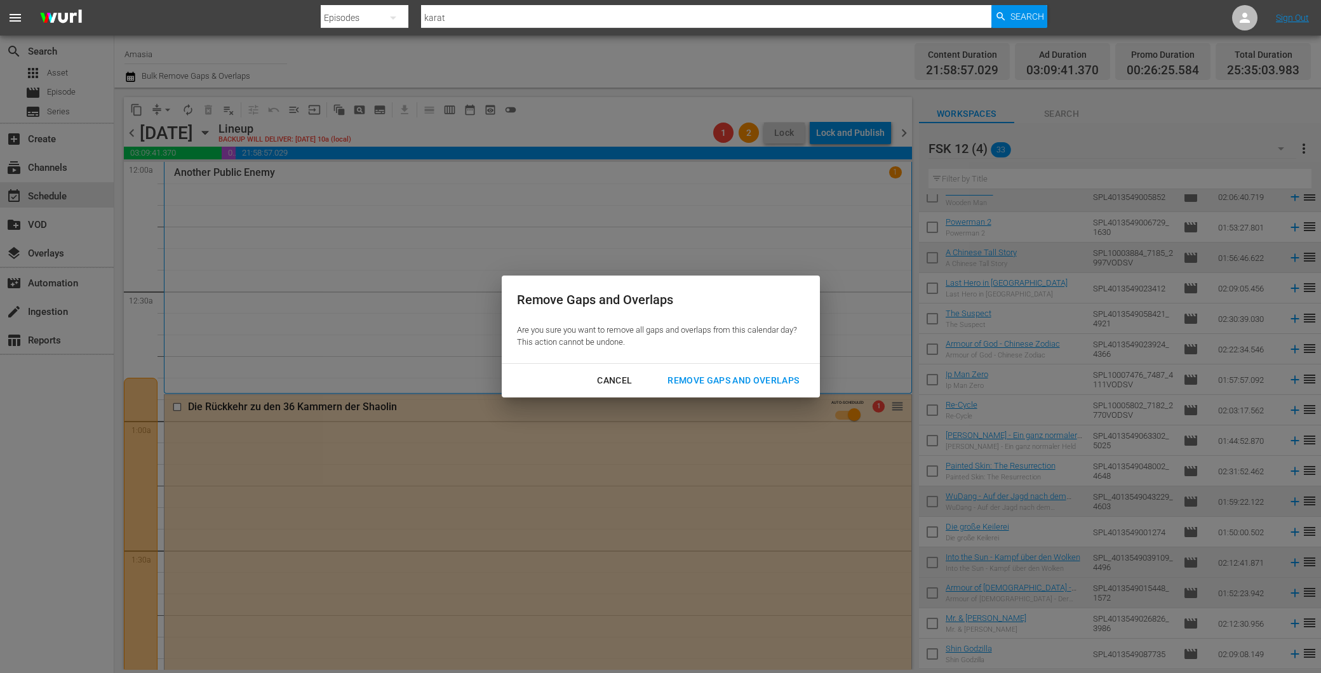
click at [720, 373] on div "Remove Gaps and Overlaps" at bounding box center [734, 381] width 152 height 16
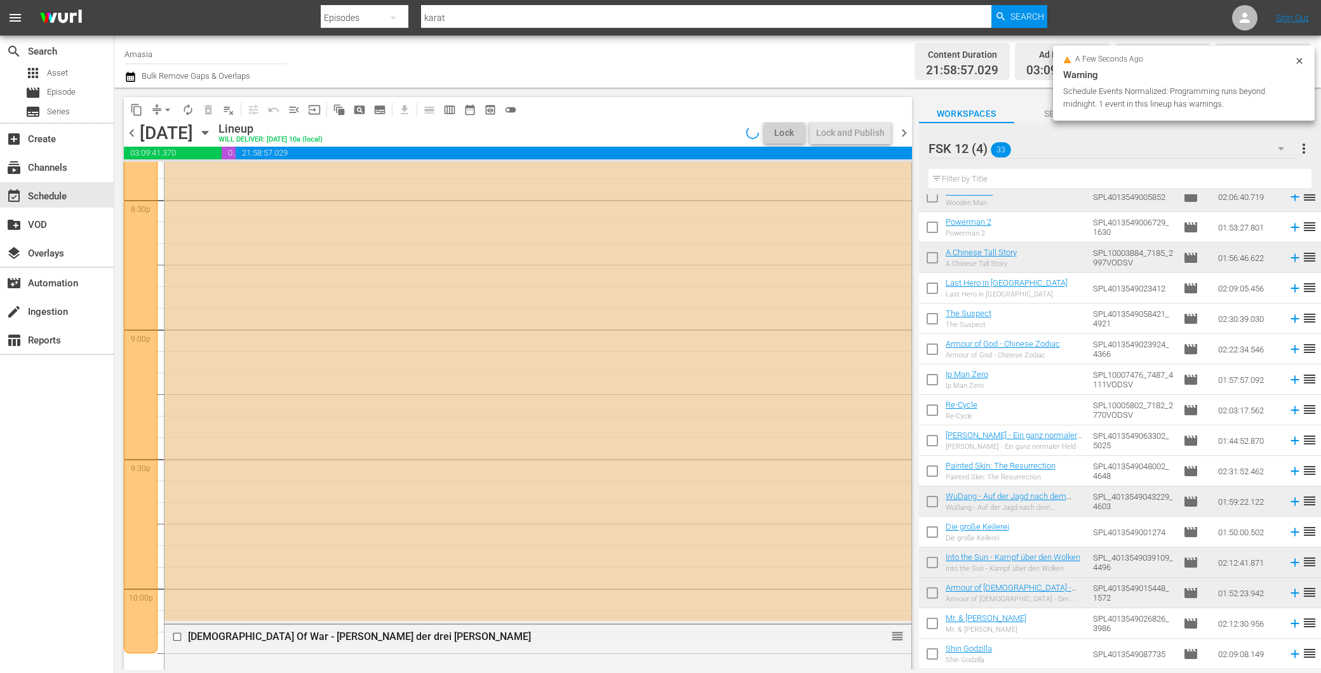
scroll to position [5135, 0]
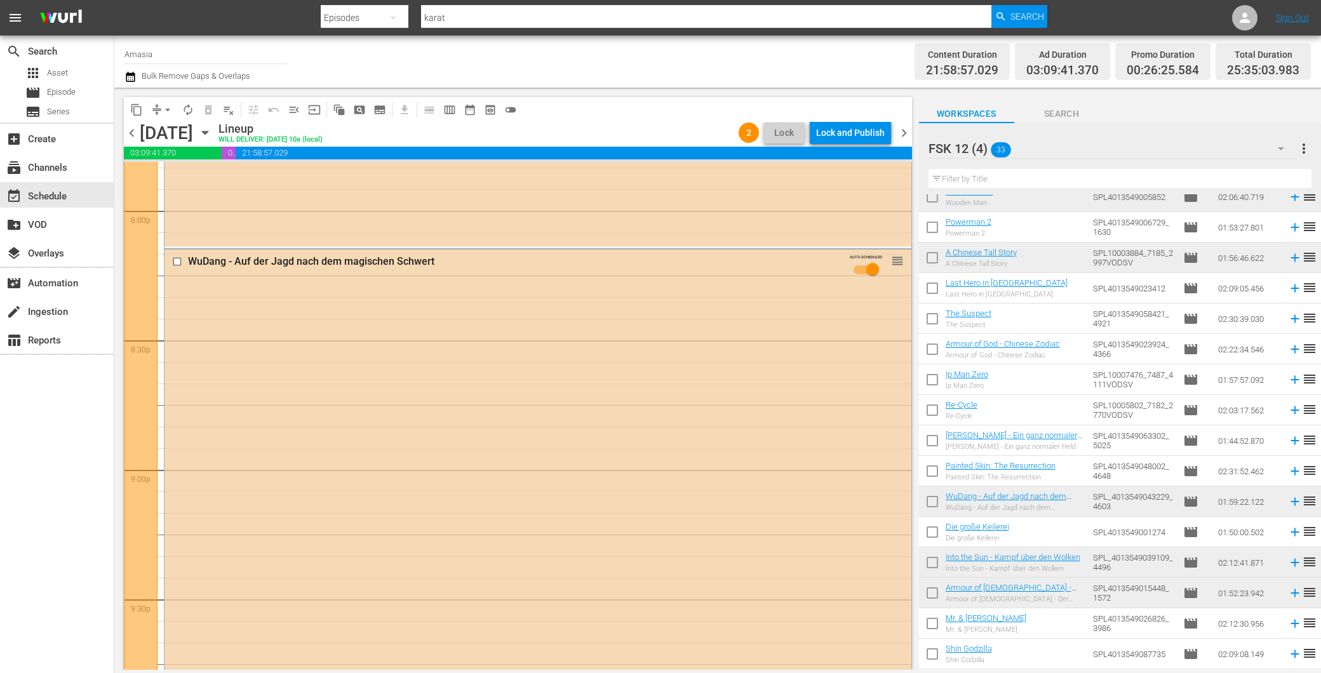
click at [900, 131] on span "chevron_right" at bounding box center [904, 133] width 16 height 16
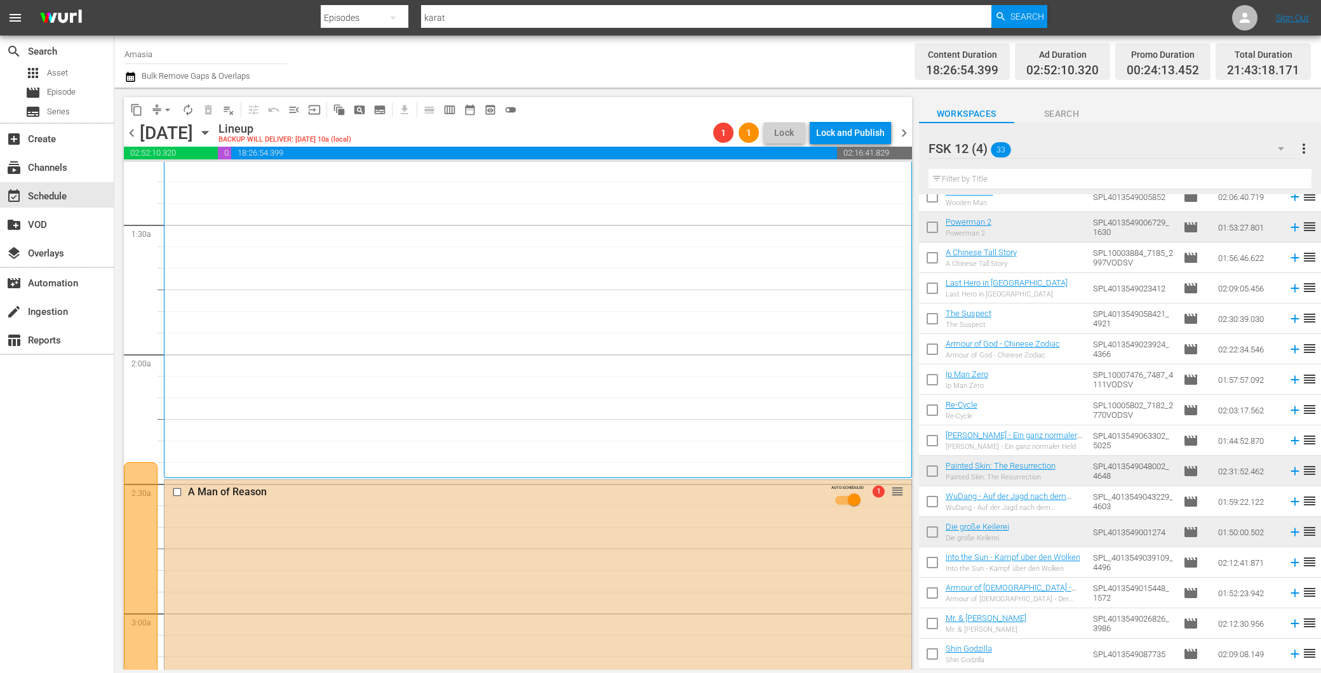
scroll to position [494, 0]
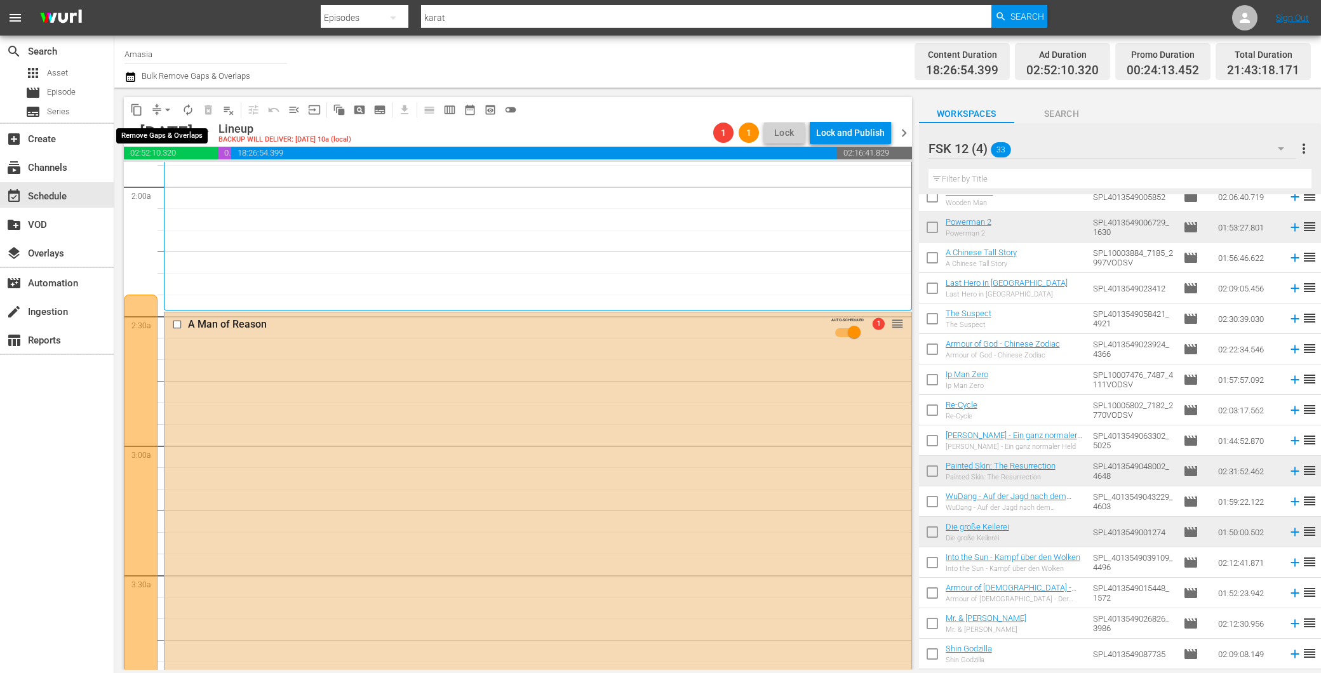
click at [173, 110] on span "arrow_drop_down" at bounding box center [167, 110] width 13 height 13
click at [173, 174] on li "Align to End of Previous Day" at bounding box center [168, 176] width 133 height 21
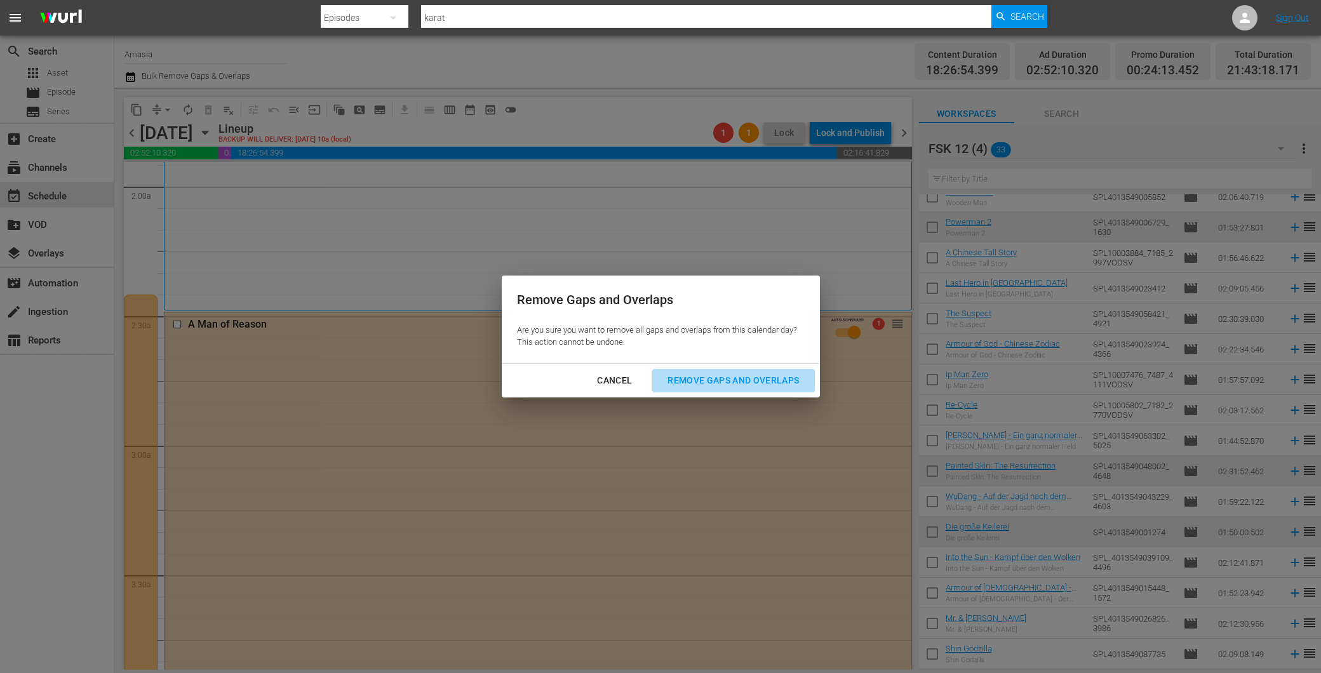
click at [680, 375] on div "Remove Gaps and Overlaps" at bounding box center [734, 381] width 152 height 16
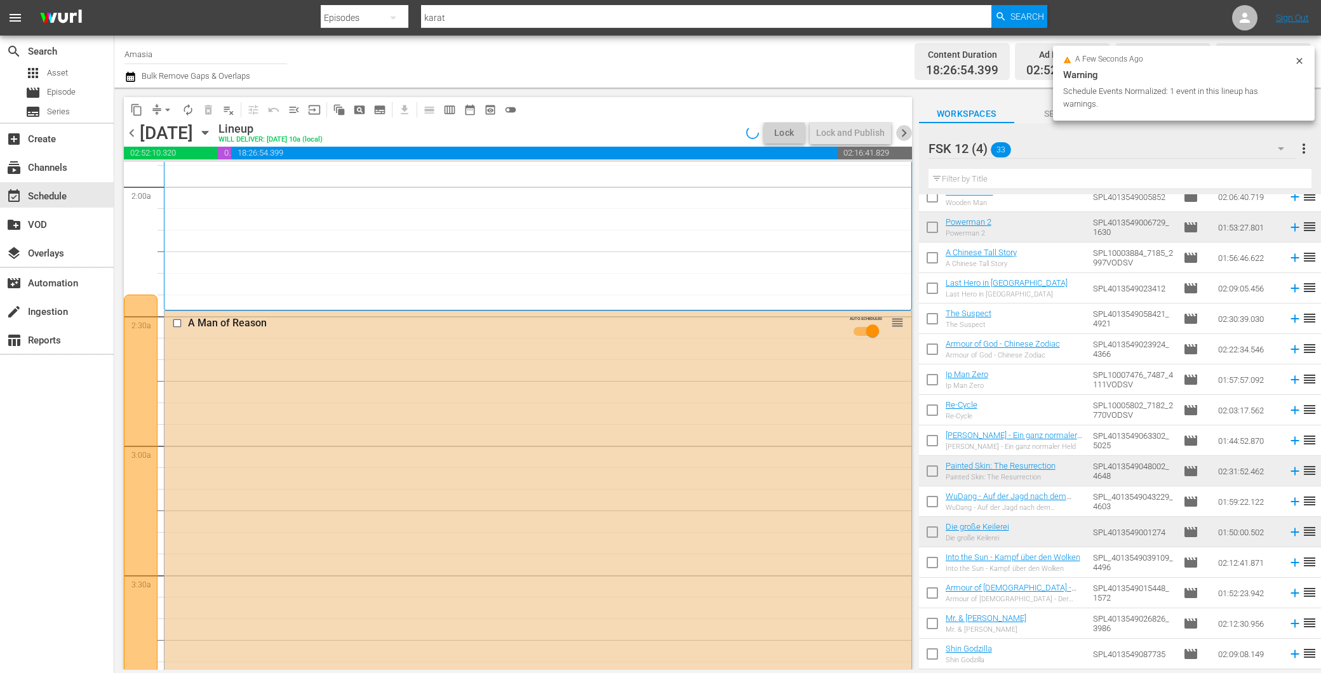
click at [904, 132] on span "chevron_right" at bounding box center [904, 133] width 16 height 16
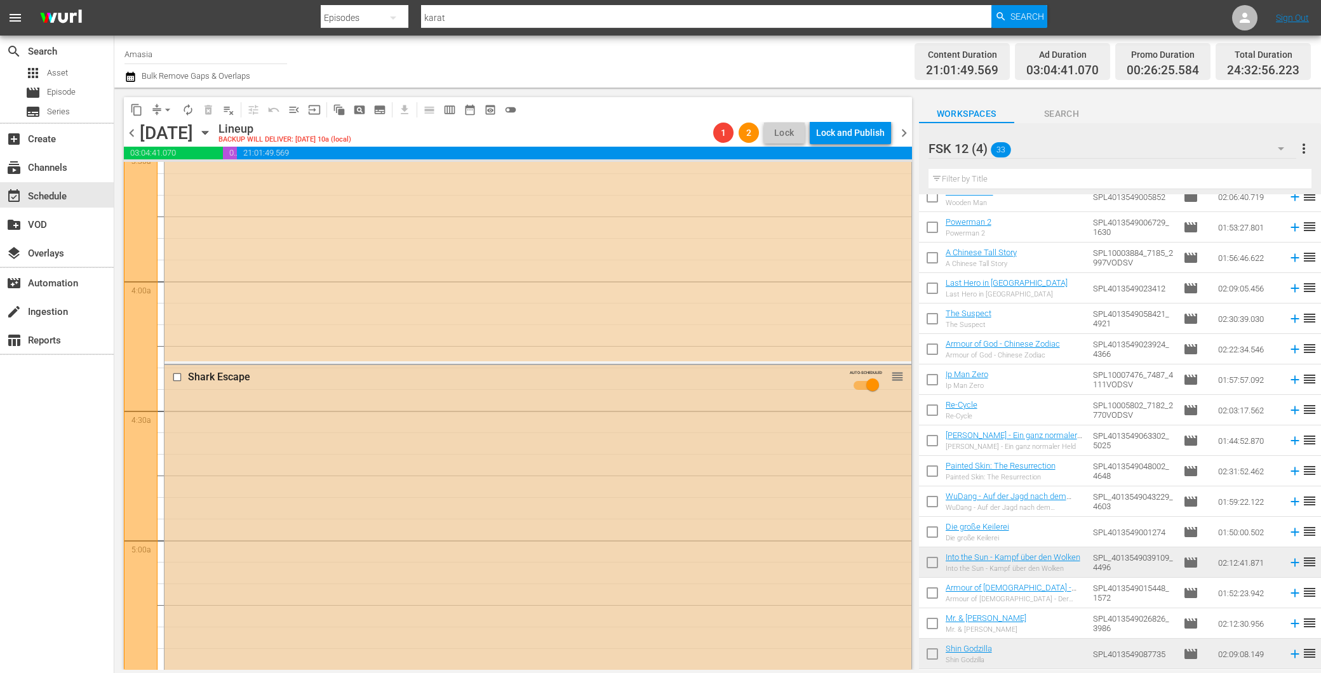
scroll to position [1271, 0]
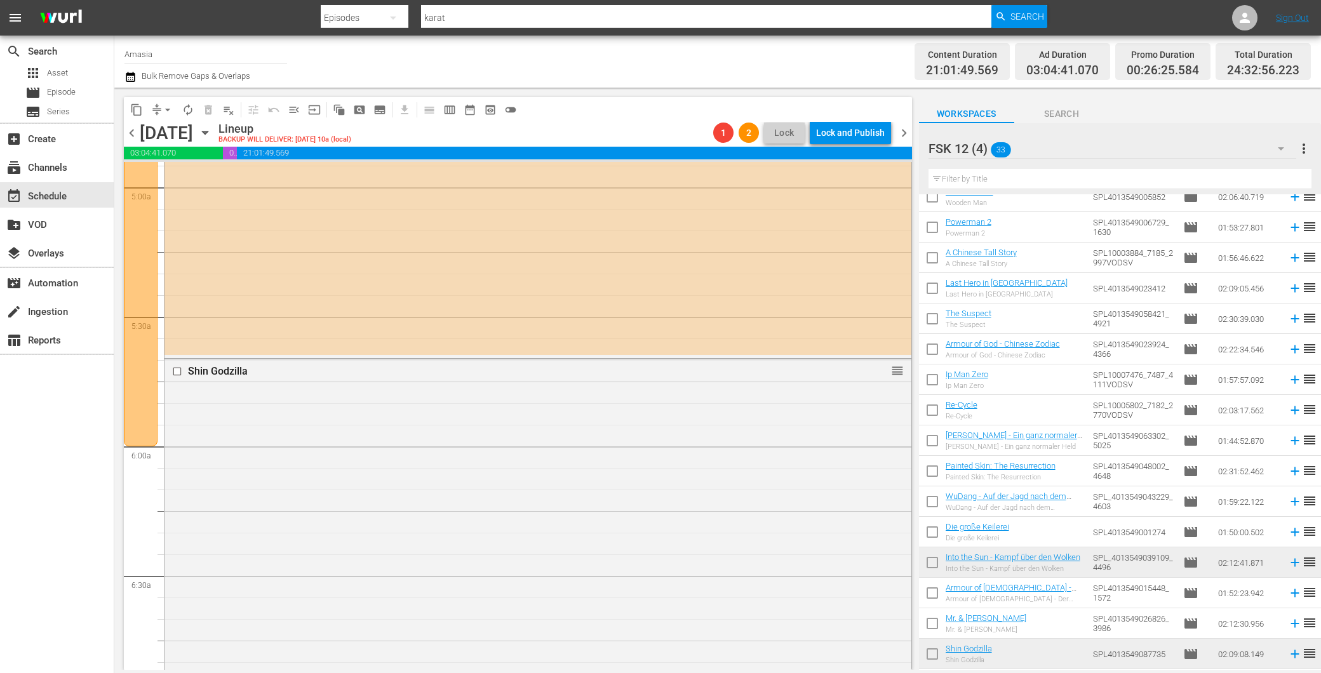
drag, startPoint x: 135, startPoint y: 129, endPoint x: 161, endPoint y: 142, distance: 29.8
click at [134, 130] on span "chevron_left" at bounding box center [132, 133] width 16 height 16
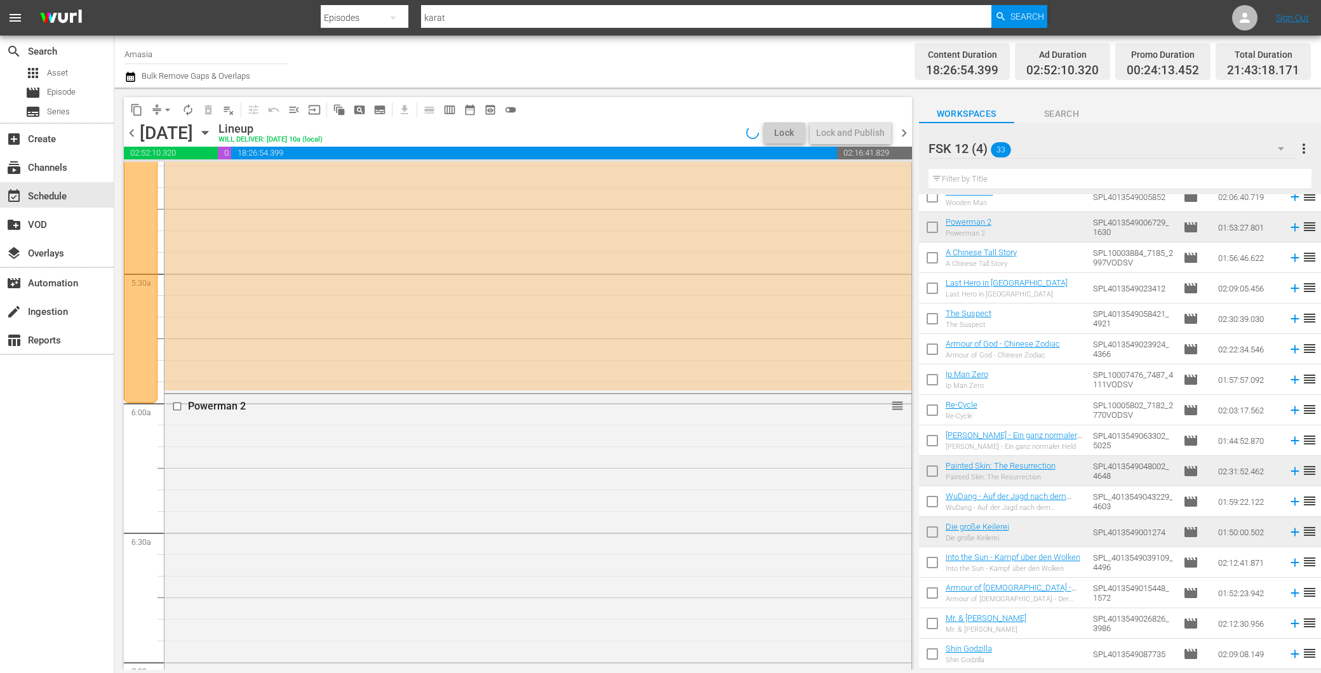
scroll to position [1292, 0]
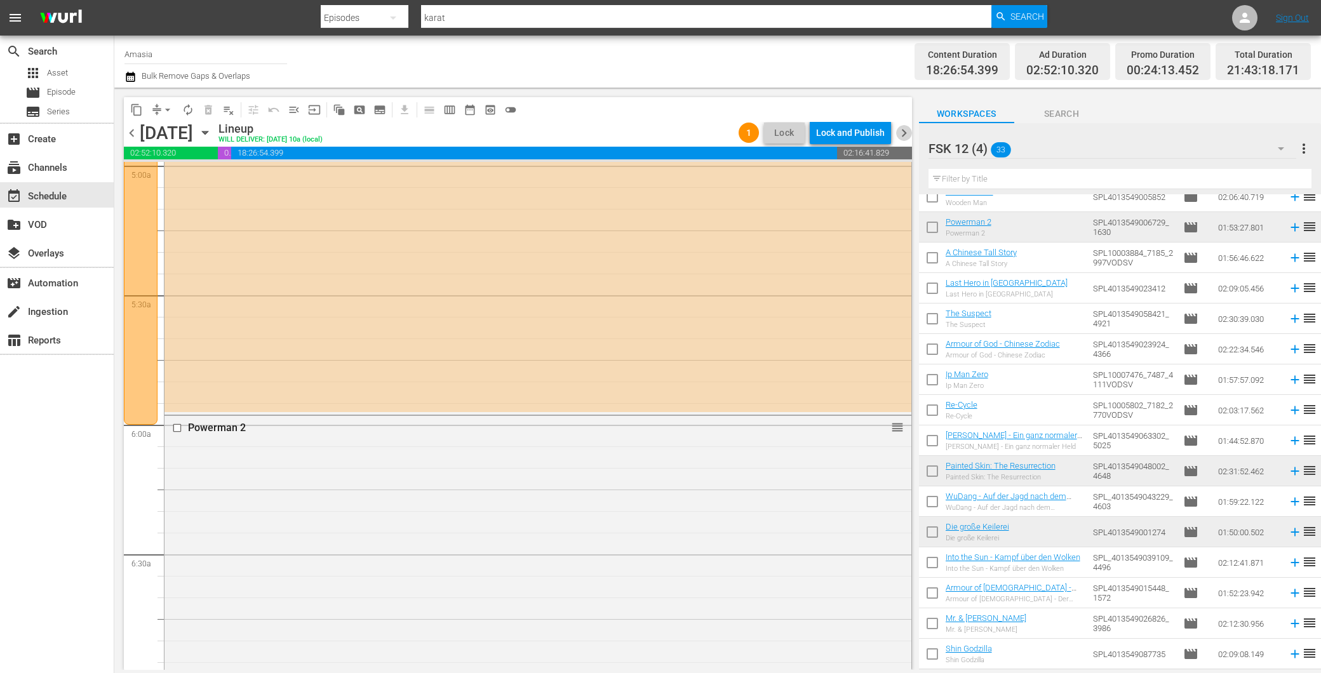
click at [902, 128] on span "chevron_right" at bounding box center [904, 133] width 16 height 16
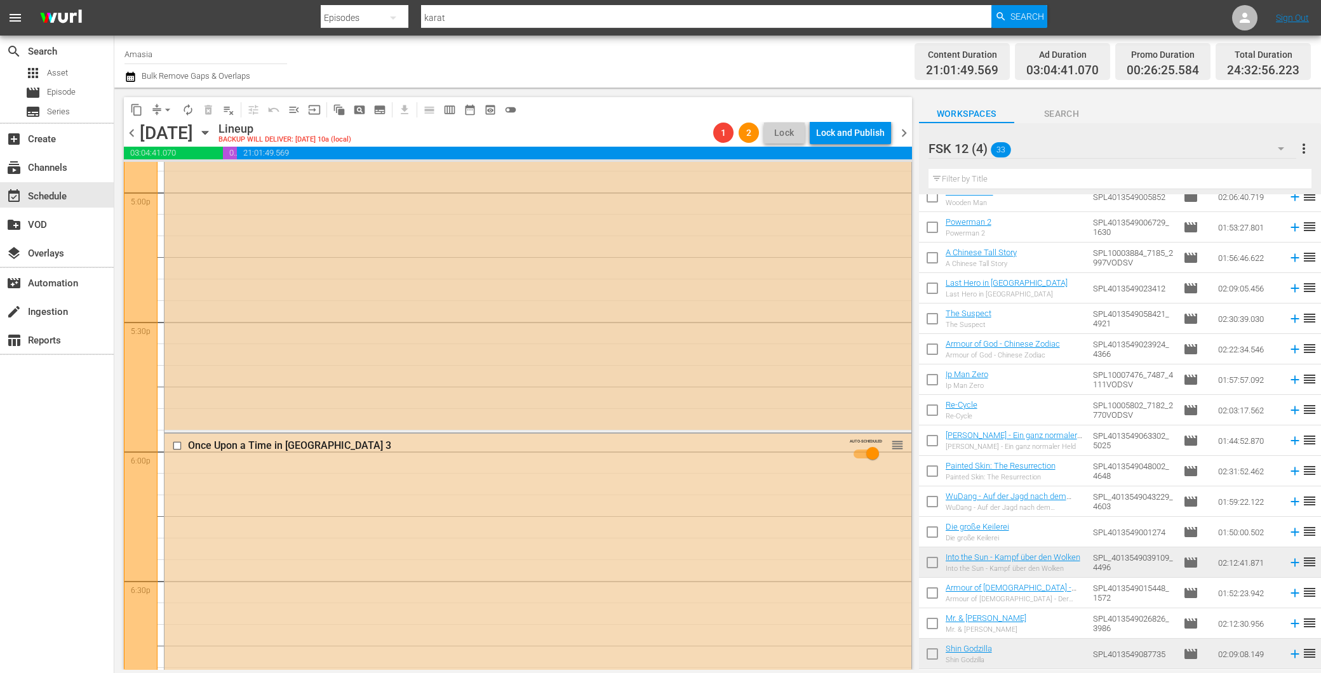
scroll to position [4144, 0]
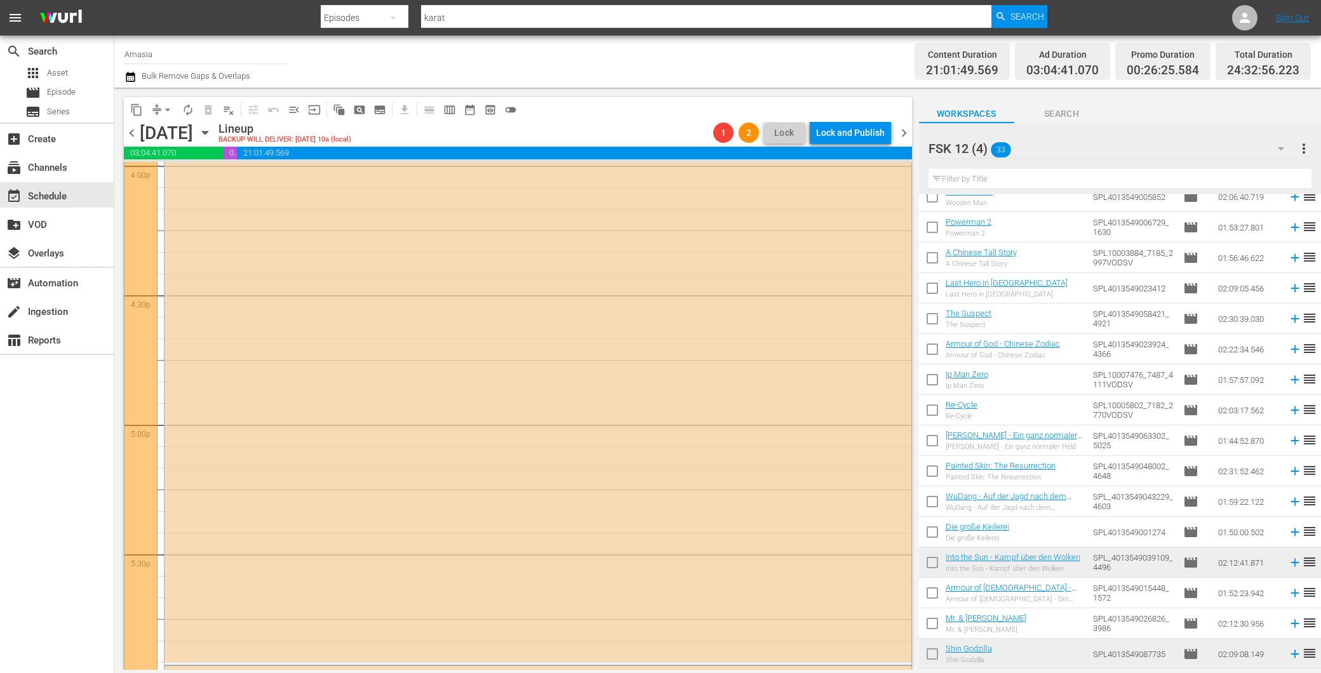
click at [164, 112] on span "arrow_drop_down" at bounding box center [167, 110] width 13 height 13
click at [365, 309] on div "14 Schwerter AUTO-SCHEDULED reorder" at bounding box center [538, 391] width 747 height 544
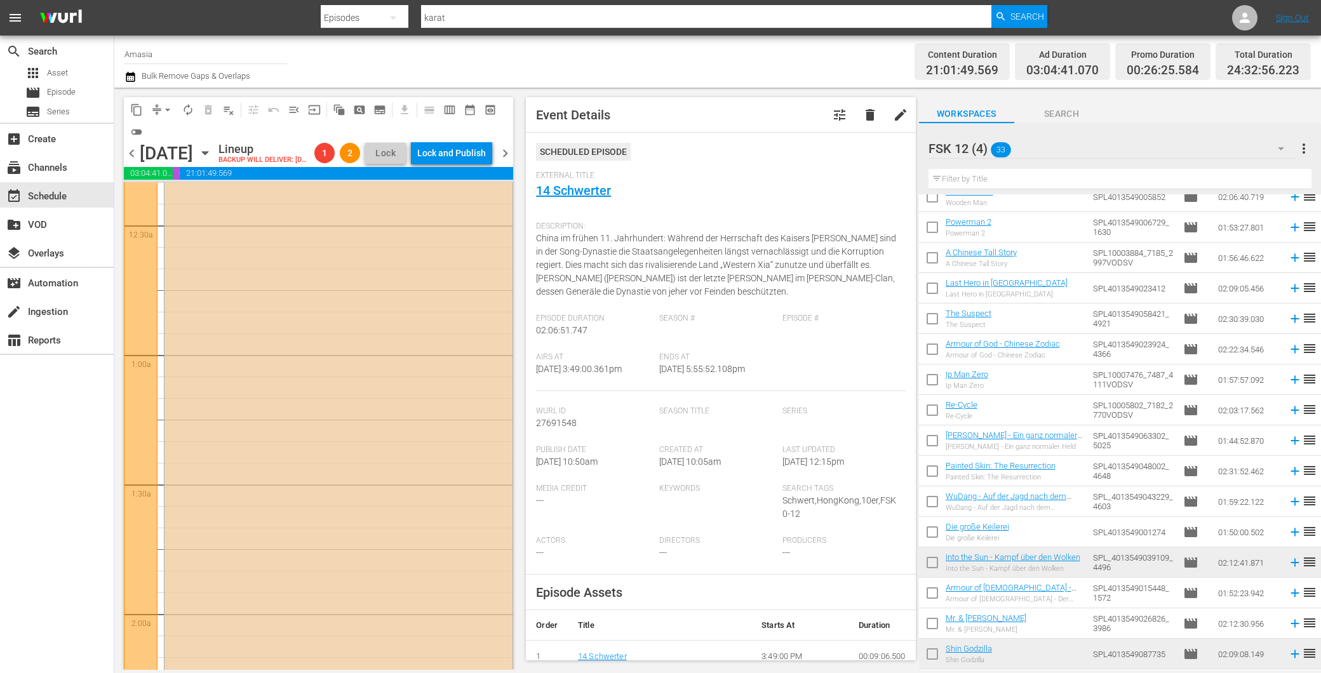
scroll to position [0, 0]
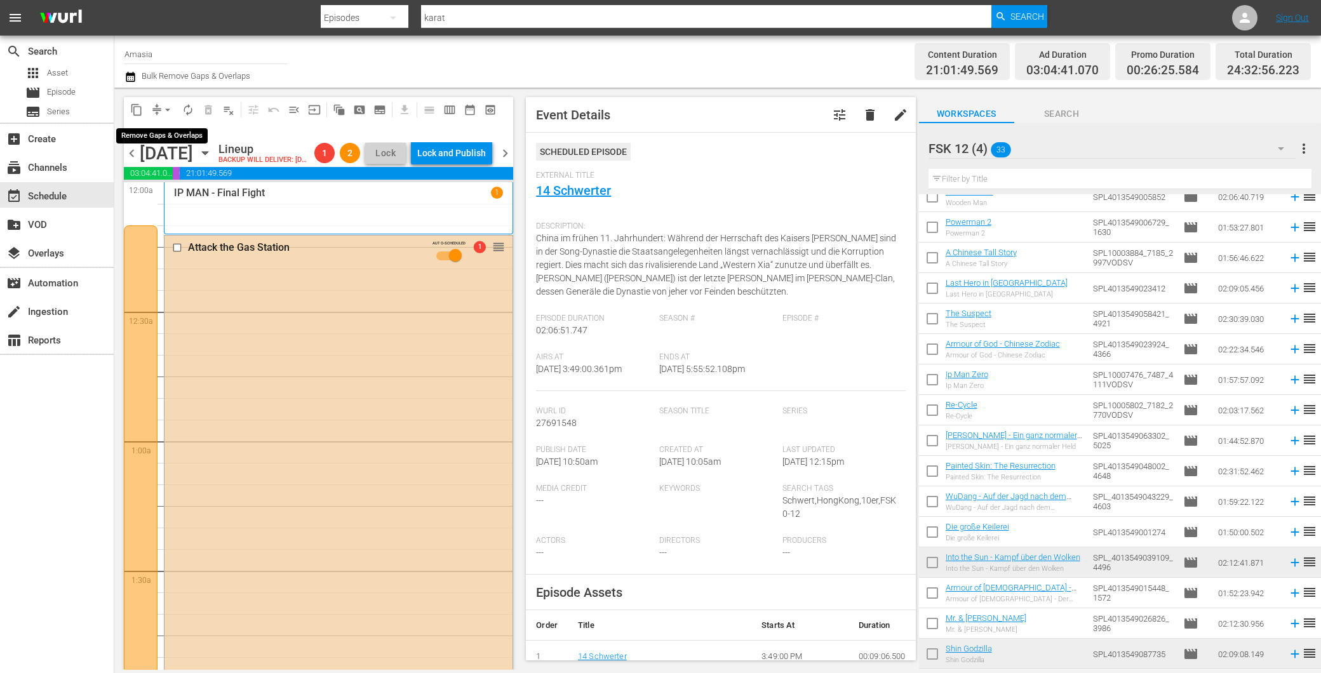
click at [166, 112] on span "arrow_drop_down" at bounding box center [167, 110] width 13 height 13
click at [201, 175] on li "Align to End of Previous Day" at bounding box center [168, 176] width 133 height 21
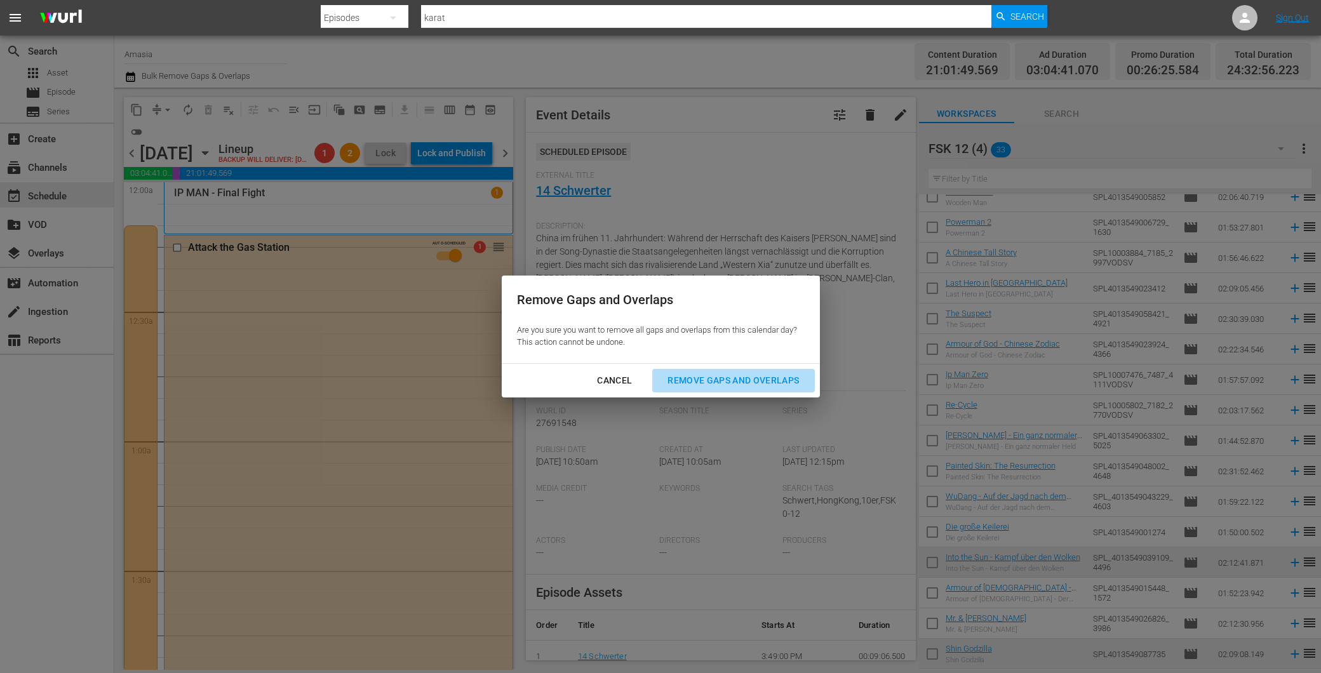
click at [769, 373] on div "Remove Gaps and Overlaps" at bounding box center [734, 381] width 152 height 16
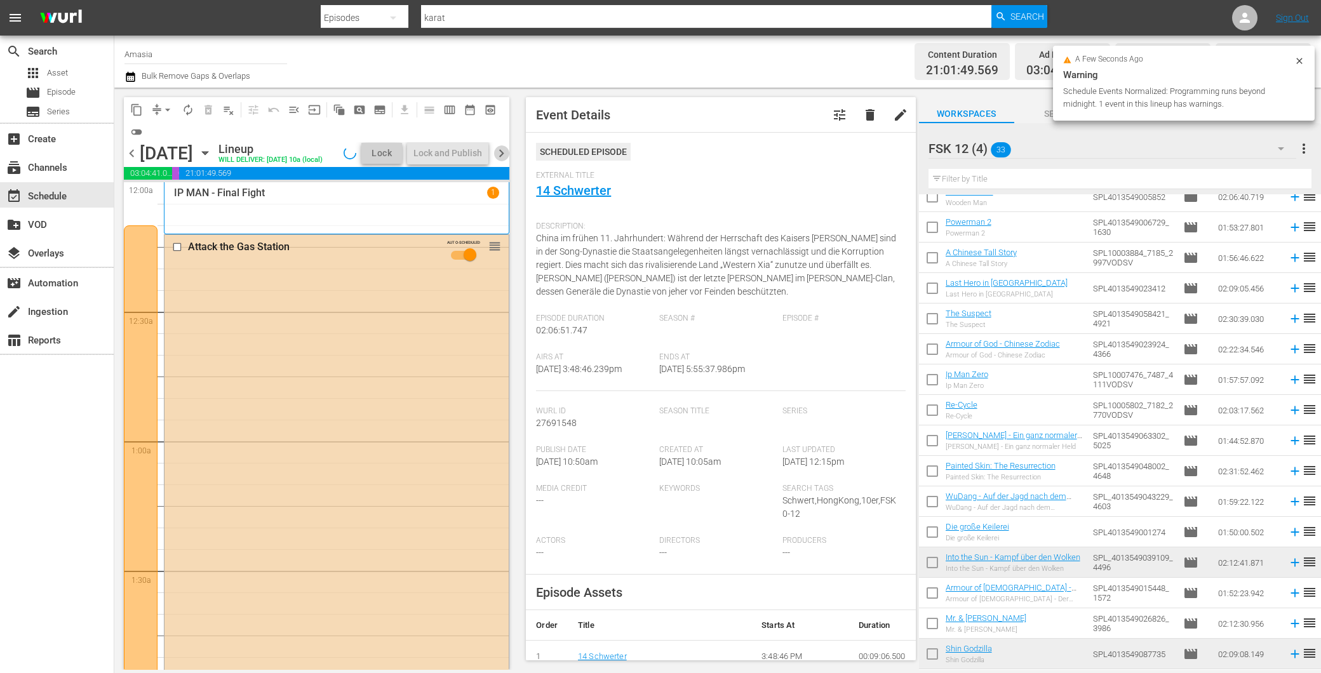
click at [504, 161] on span "chevron_right" at bounding box center [502, 153] width 16 height 16
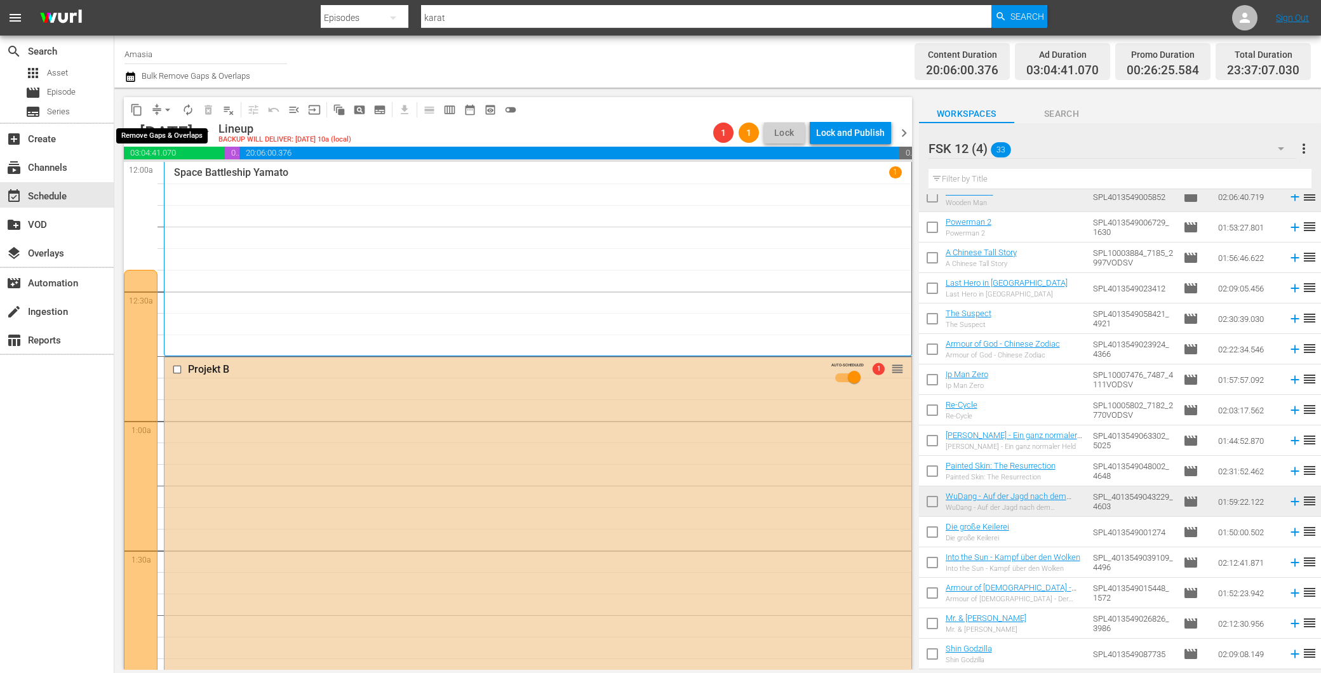
click at [168, 110] on span "arrow_drop_down" at bounding box center [167, 110] width 13 height 13
click at [173, 169] on li "Align to End of Previous Day" at bounding box center [168, 176] width 133 height 21
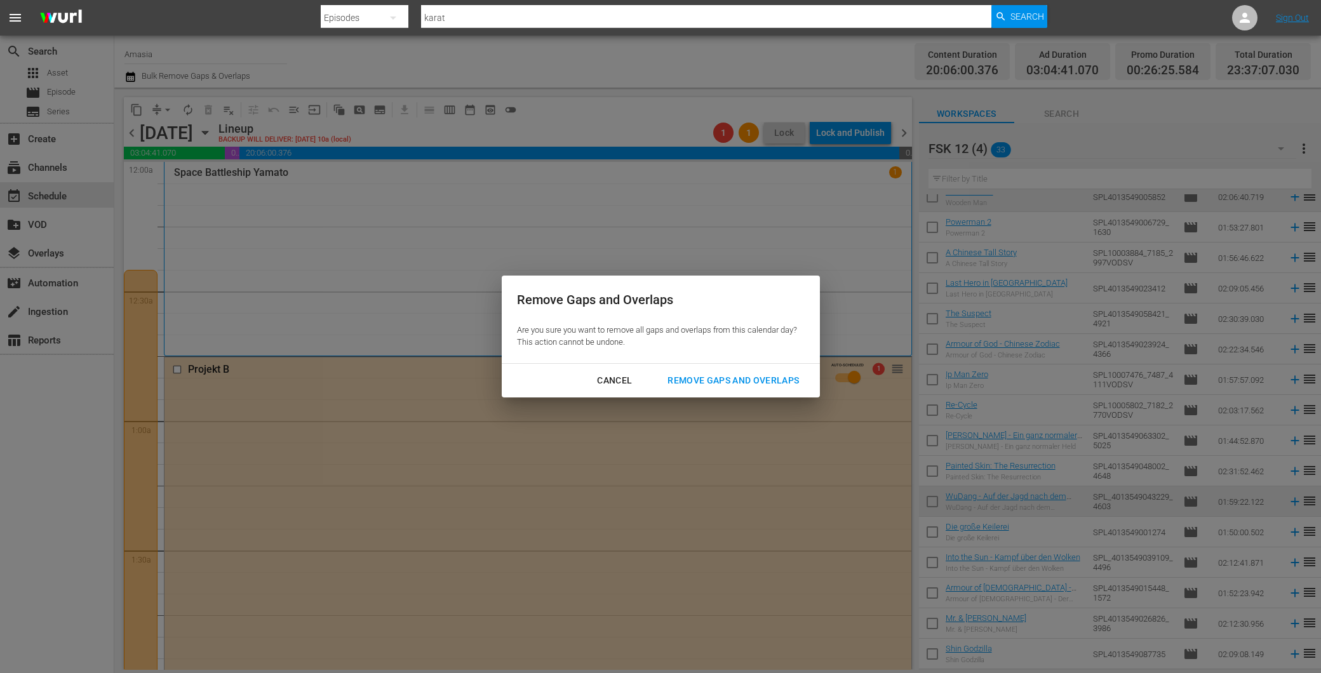
click at [686, 382] on div "Remove Gaps and Overlaps" at bounding box center [734, 381] width 152 height 16
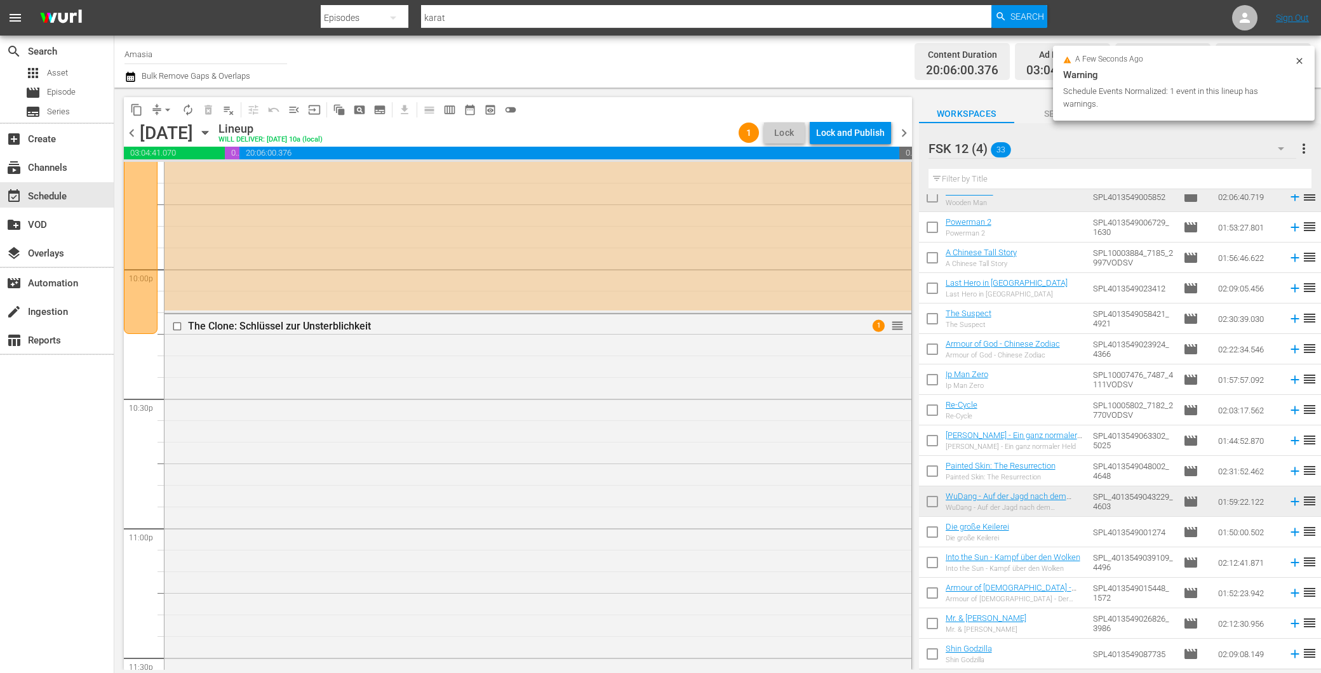
scroll to position [5385, 0]
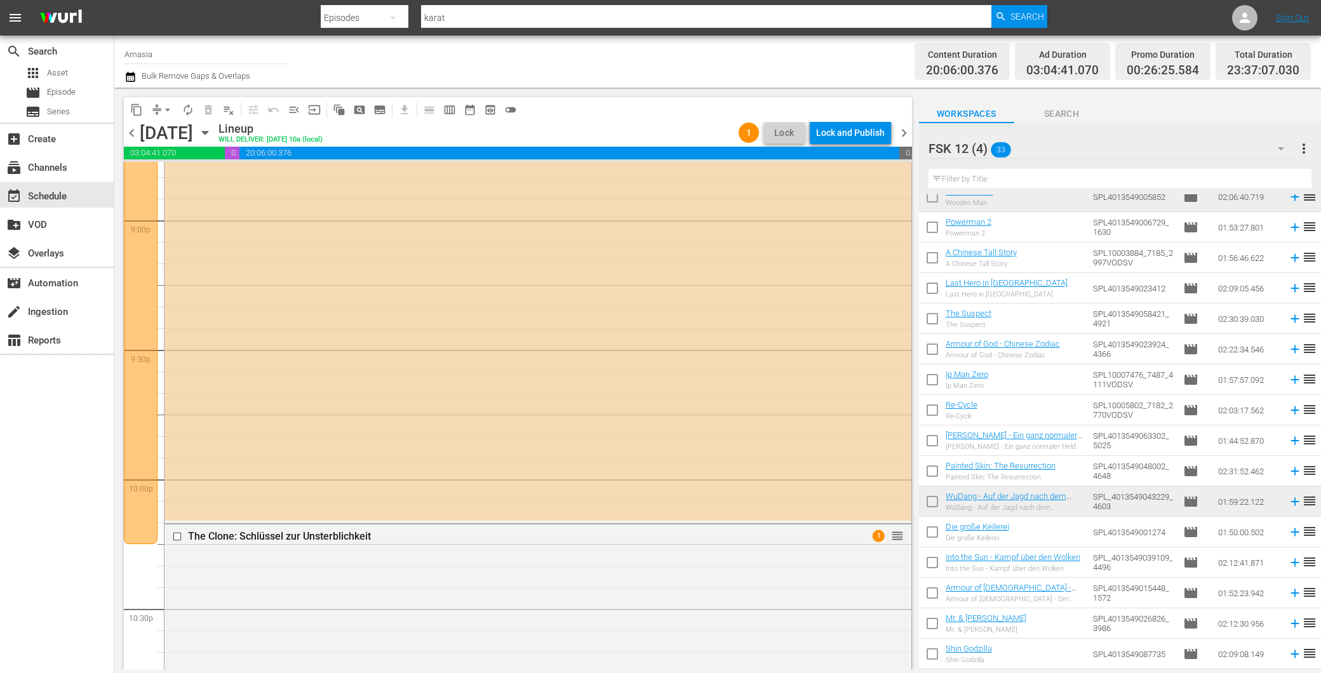
click at [905, 135] on span "chevron_right" at bounding box center [904, 133] width 16 height 16
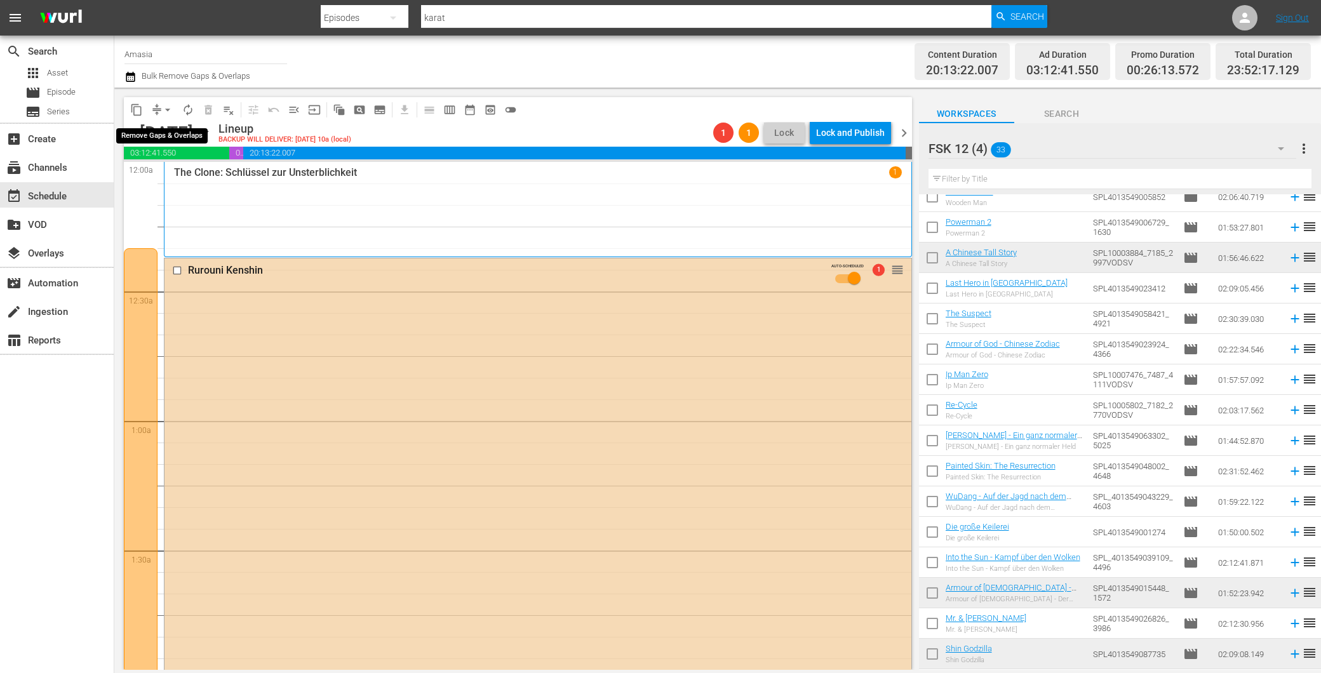
drag, startPoint x: 168, startPoint y: 107, endPoint x: 170, endPoint y: 114, distance: 7.9
click at [168, 109] on span "arrow_drop_down" at bounding box center [167, 110] width 13 height 13
click at [191, 179] on li "Align to End of Previous Day" at bounding box center [168, 176] width 133 height 21
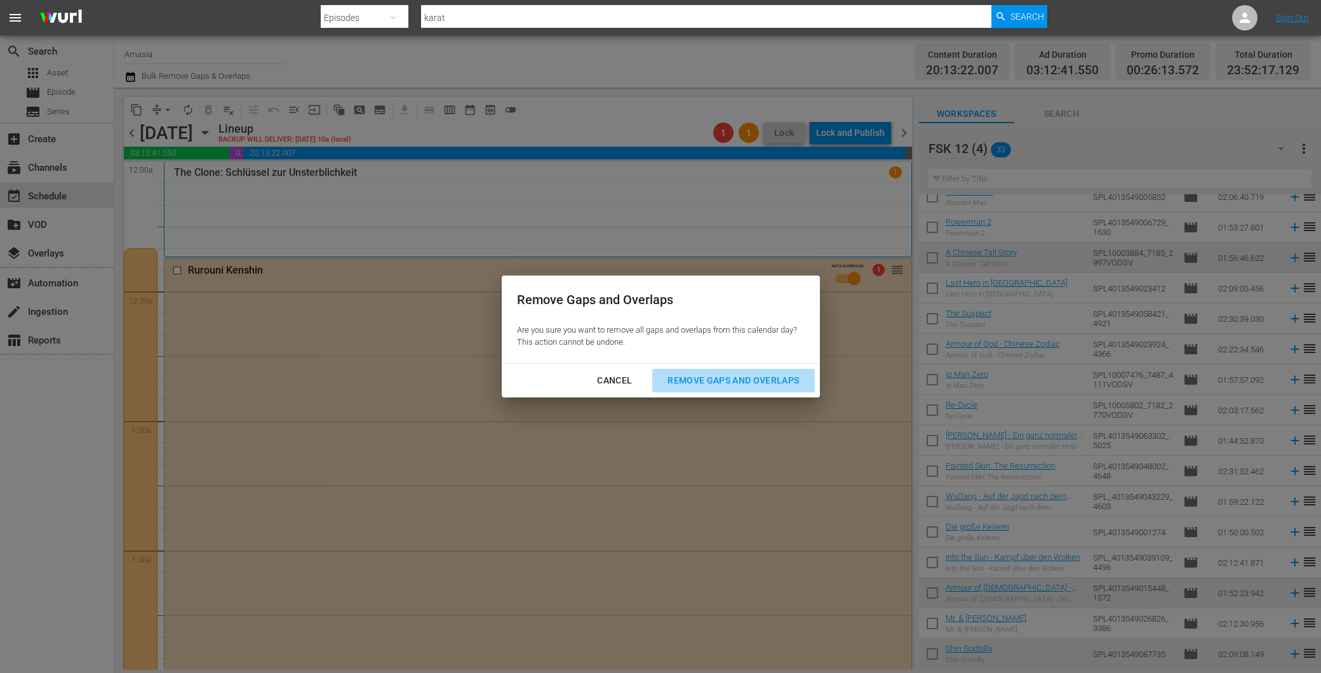
click at [725, 389] on button "Remove Gaps and Overlaps" at bounding box center [733, 381] width 162 height 24
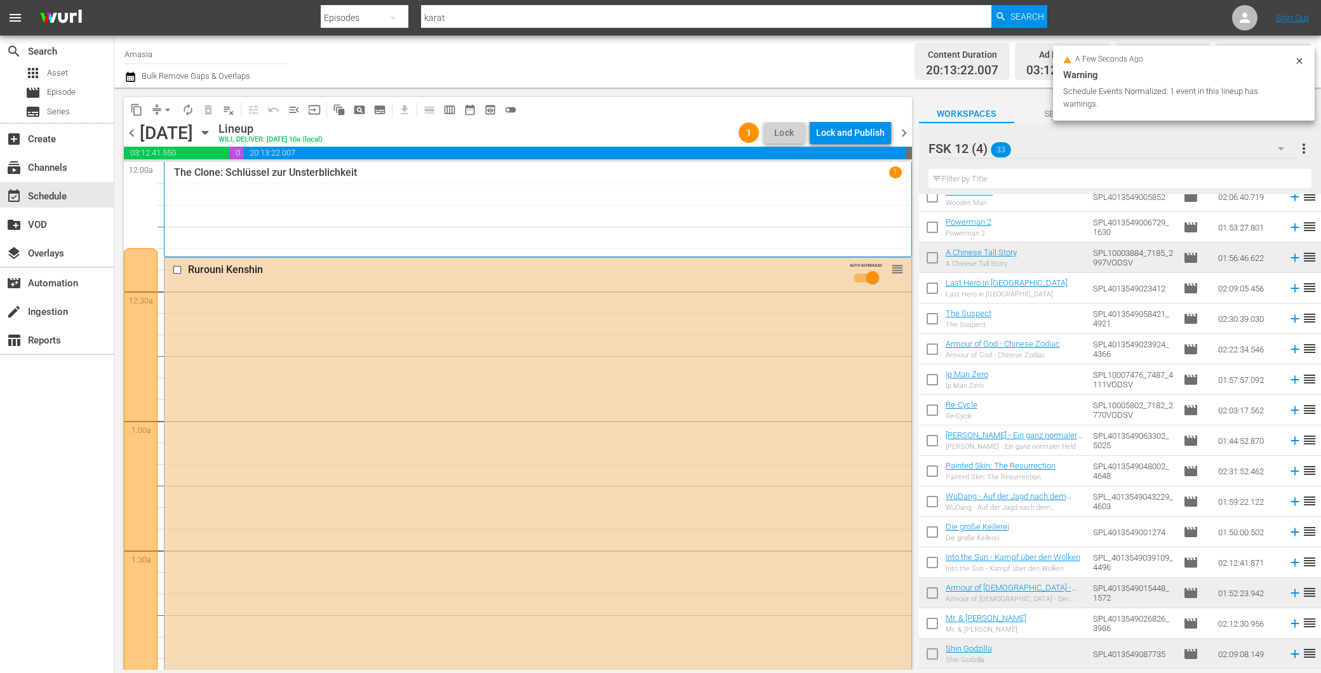
drag, startPoint x: 905, startPoint y: 128, endPoint x: 889, endPoint y: 143, distance: 22.0
click at [905, 128] on span "chevron_right" at bounding box center [904, 133] width 16 height 16
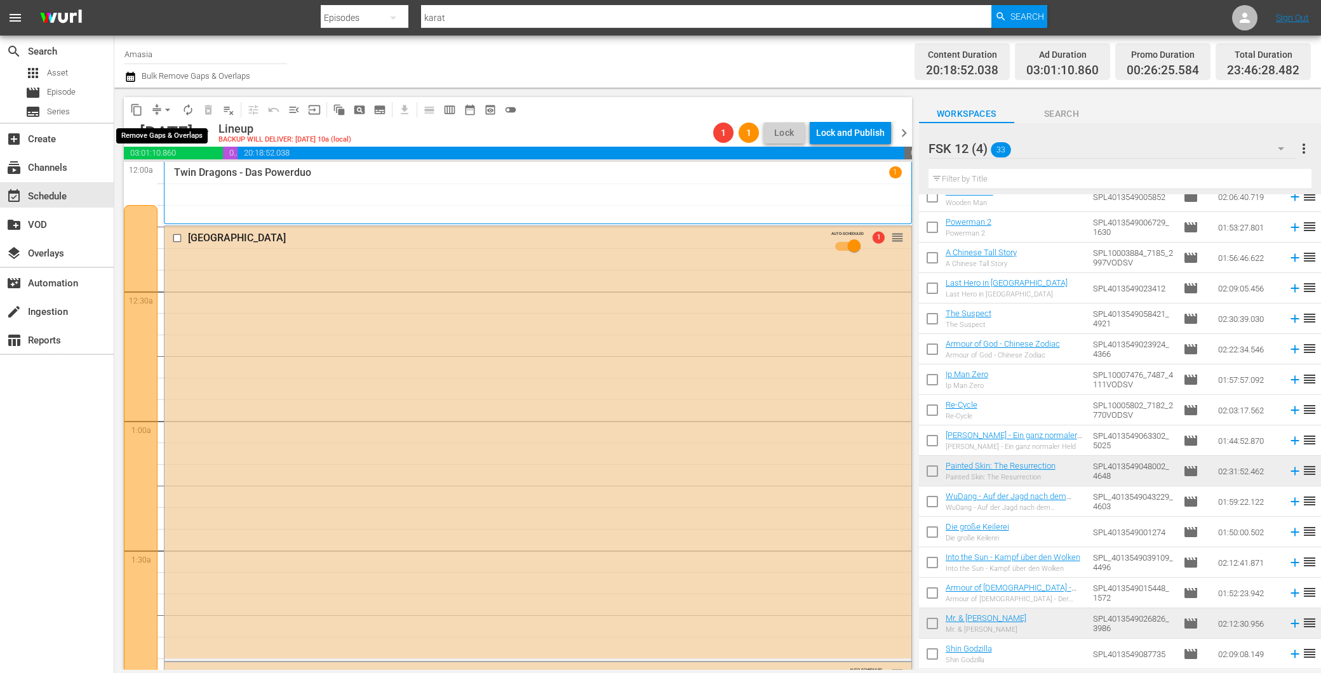
drag, startPoint x: 153, startPoint y: 111, endPoint x: 160, endPoint y: 114, distance: 8.0
click at [154, 113] on span "compress" at bounding box center [157, 110] width 13 height 13
click at [163, 114] on span "arrow_drop_down" at bounding box center [167, 110] width 13 height 13
click at [180, 185] on li "Align to End of Previous Day" at bounding box center [168, 176] width 133 height 21
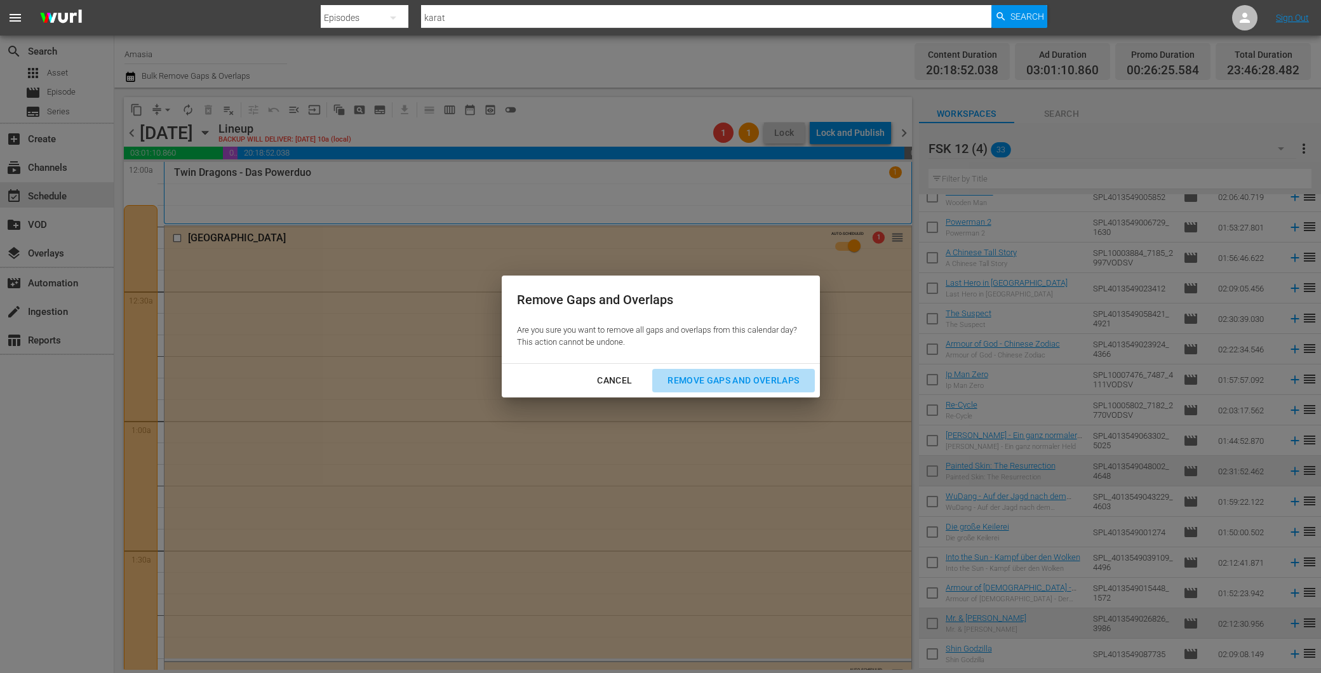
drag, startPoint x: 701, startPoint y: 373, endPoint x: 714, endPoint y: 371, distance: 12.8
click at [703, 376] on div "Remove Gaps and Overlaps" at bounding box center [734, 381] width 152 height 16
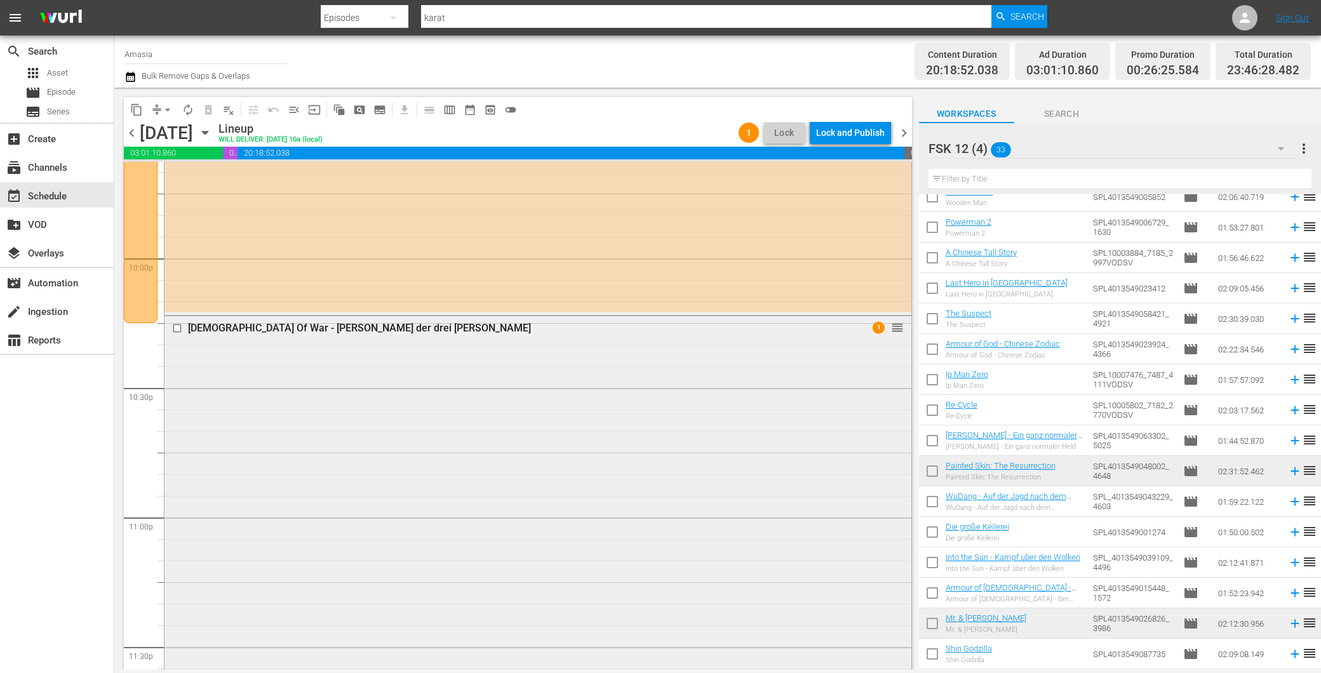
scroll to position [5575, 0]
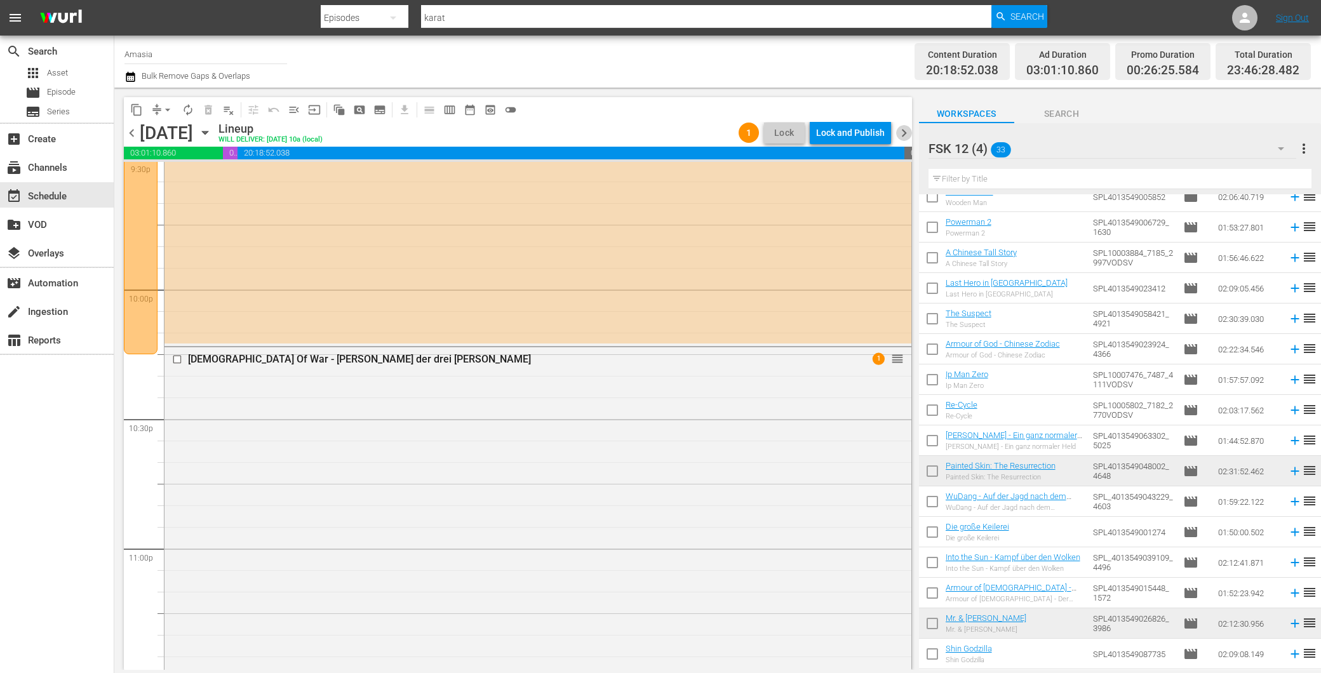
click at [906, 126] on span "chevron_right" at bounding box center [904, 133] width 16 height 16
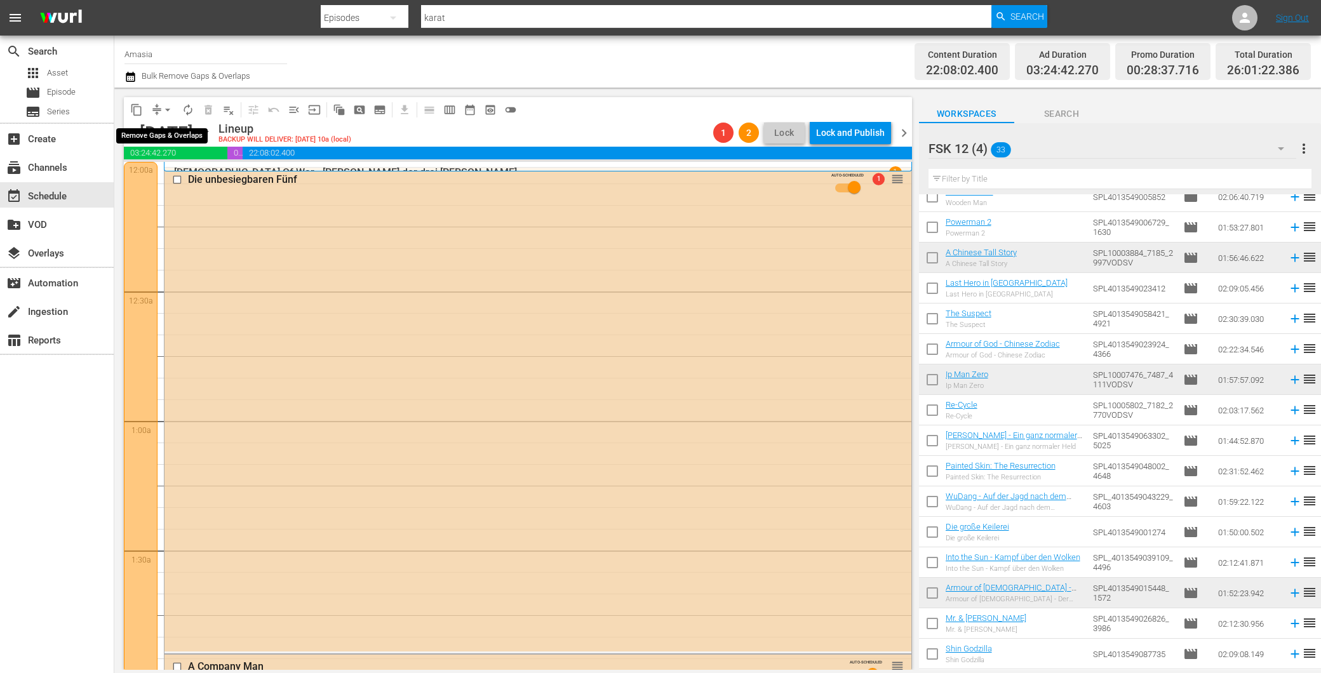
click at [166, 111] on span "arrow_drop_down" at bounding box center [167, 110] width 13 height 13
click at [205, 172] on li "Align to End of Previous Day" at bounding box center [168, 176] width 133 height 21
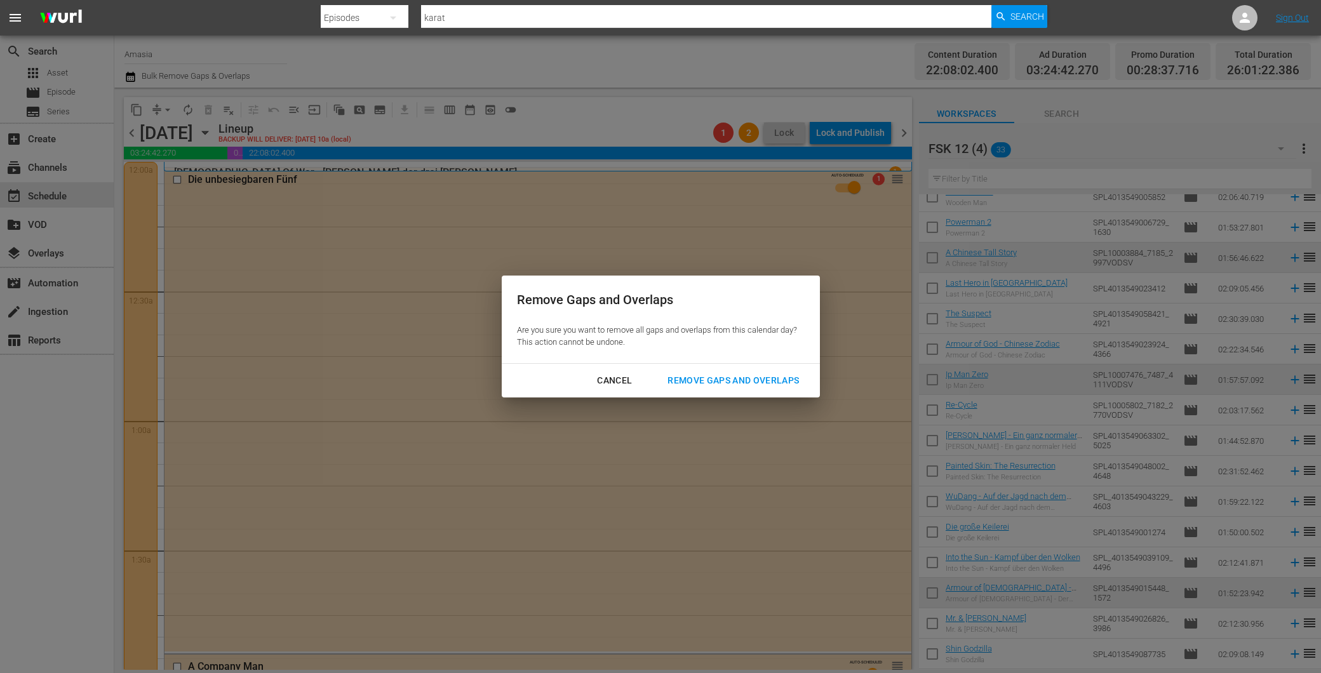
click at [671, 381] on div "Remove Gaps and Overlaps" at bounding box center [734, 381] width 152 height 16
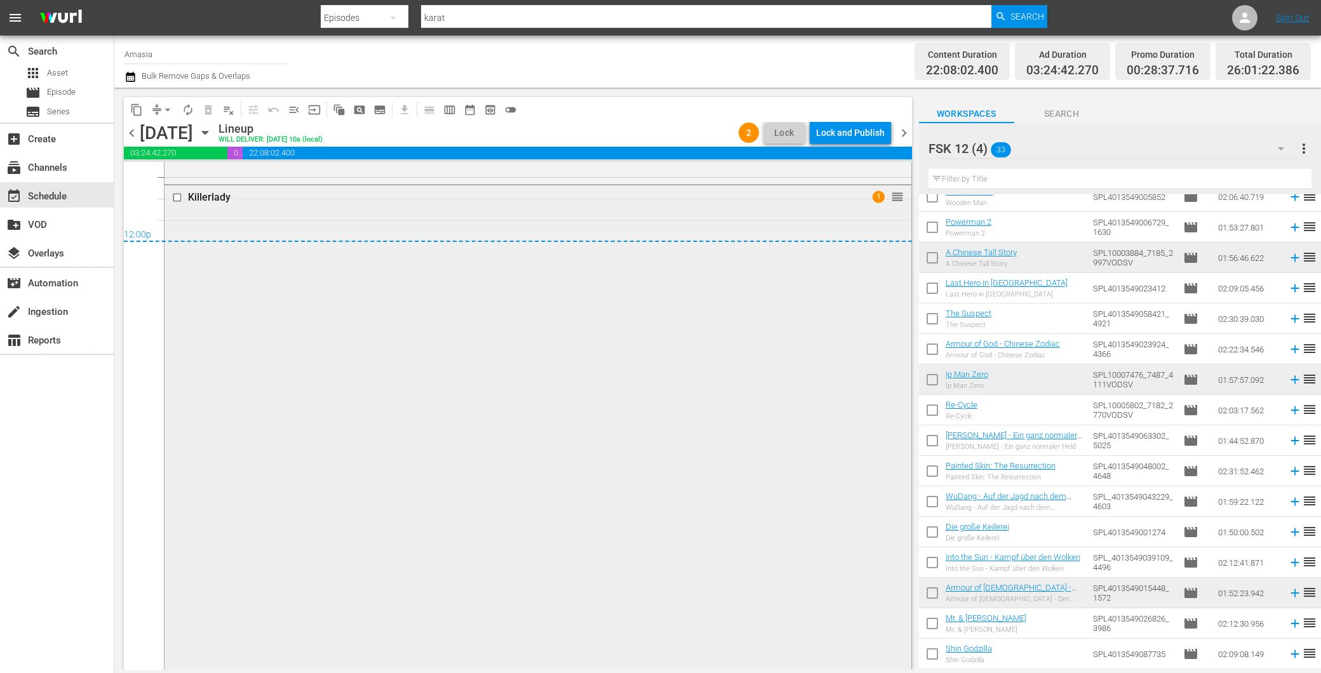
scroll to position [6241, 0]
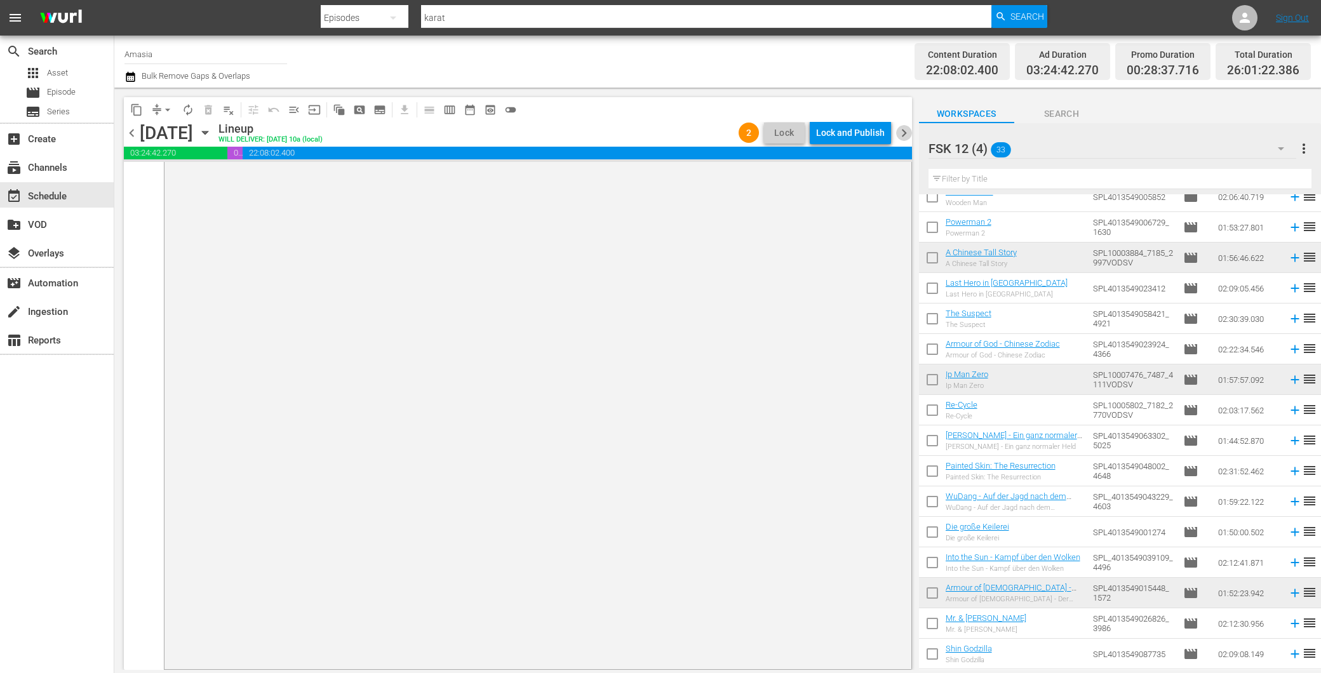
click at [898, 129] on span "chevron_right" at bounding box center [904, 133] width 16 height 16
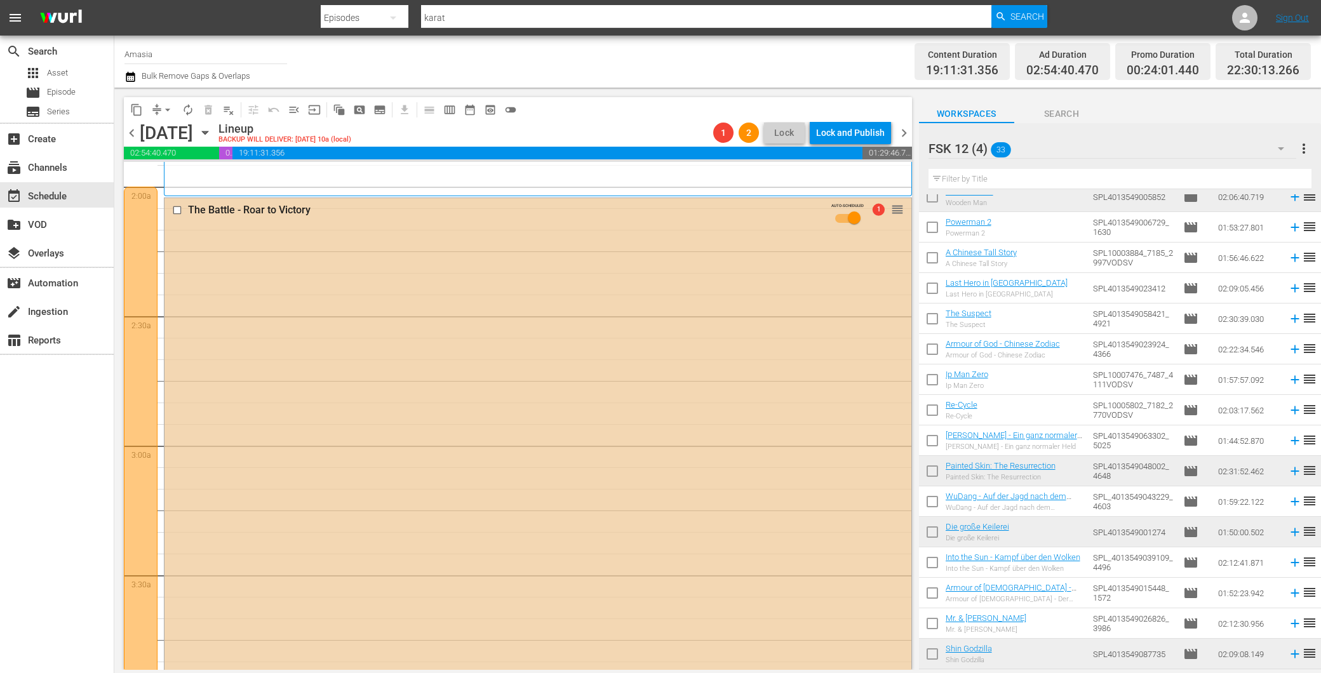
scroll to position [71, 0]
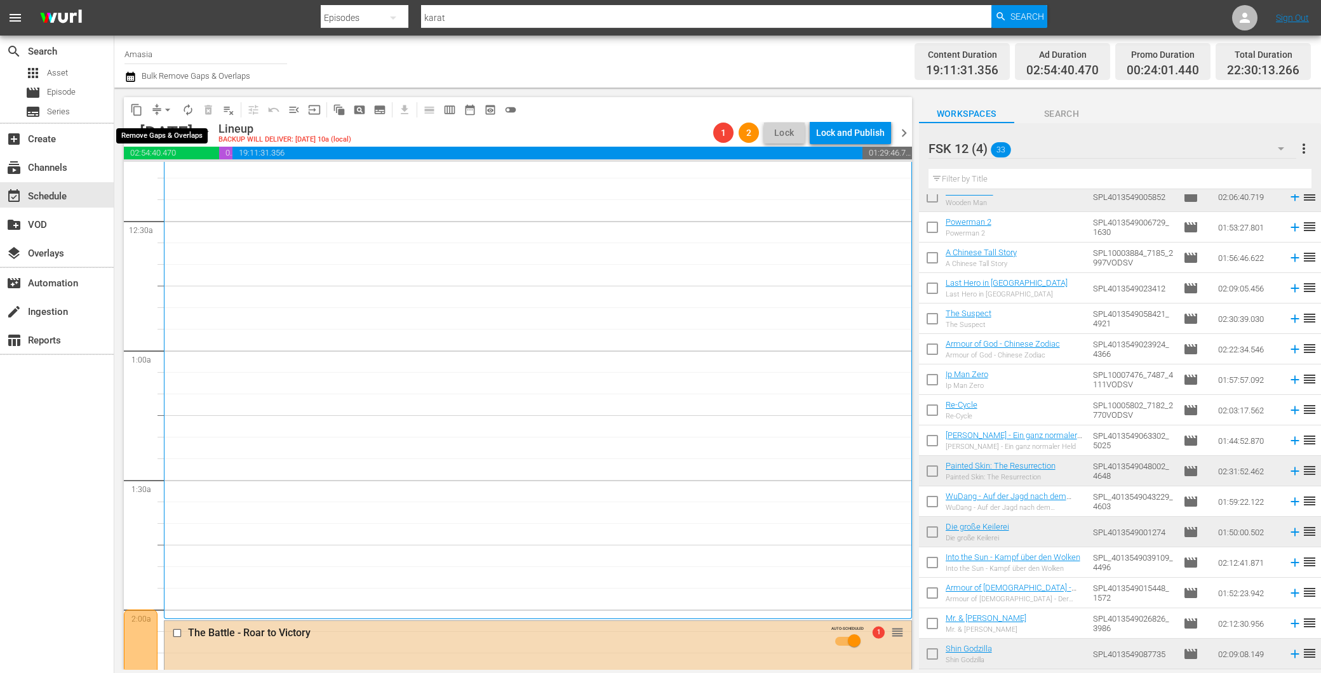
click at [159, 103] on button "arrow_drop_down" at bounding box center [168, 110] width 20 height 20
click at [188, 165] on li "Align to First Episode" at bounding box center [168, 155] width 133 height 21
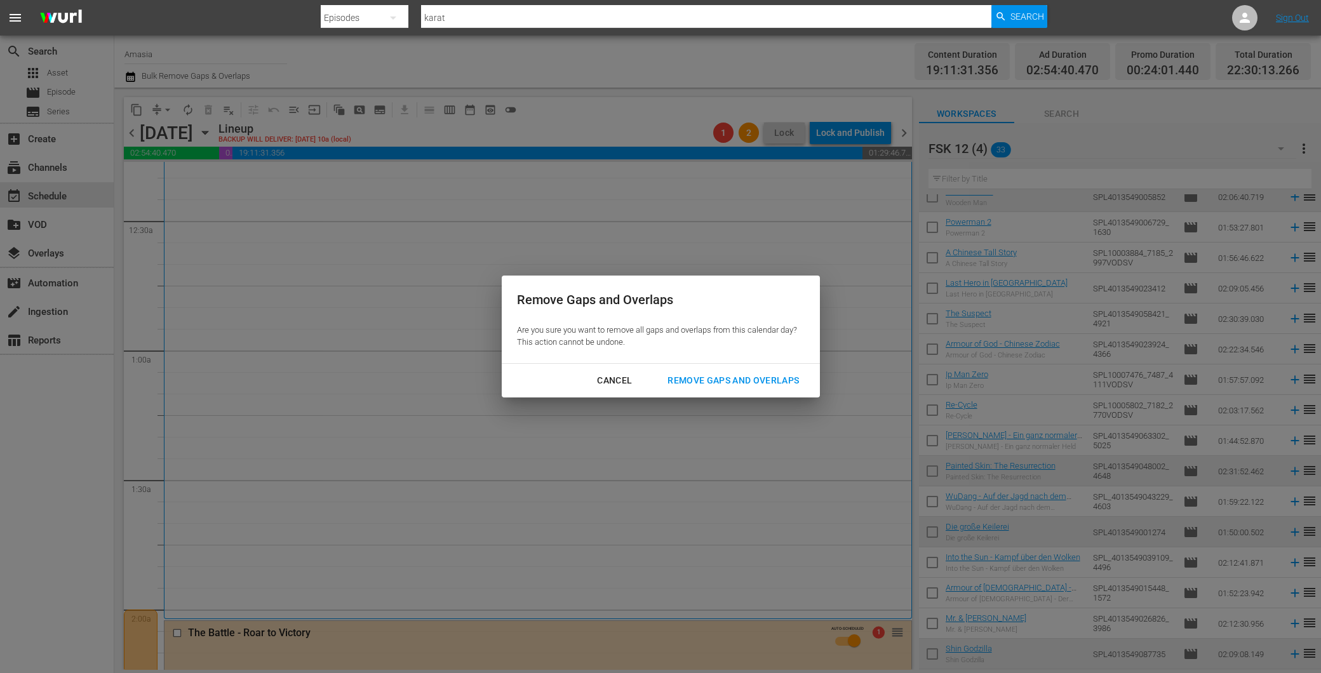
click at [620, 382] on div "Cancel" at bounding box center [614, 381] width 55 height 16
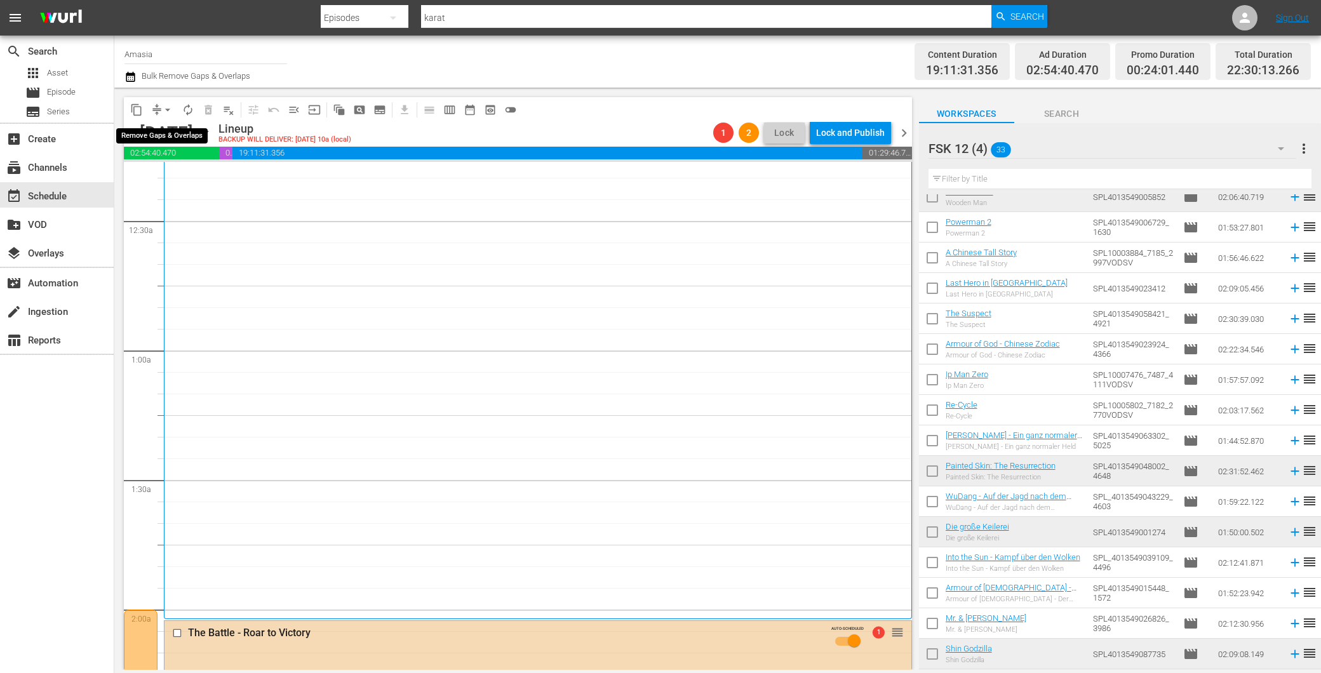
click at [163, 105] on span "arrow_drop_down" at bounding box center [167, 110] width 13 height 13
click at [180, 174] on li "Align to End of Previous Day" at bounding box center [168, 176] width 133 height 21
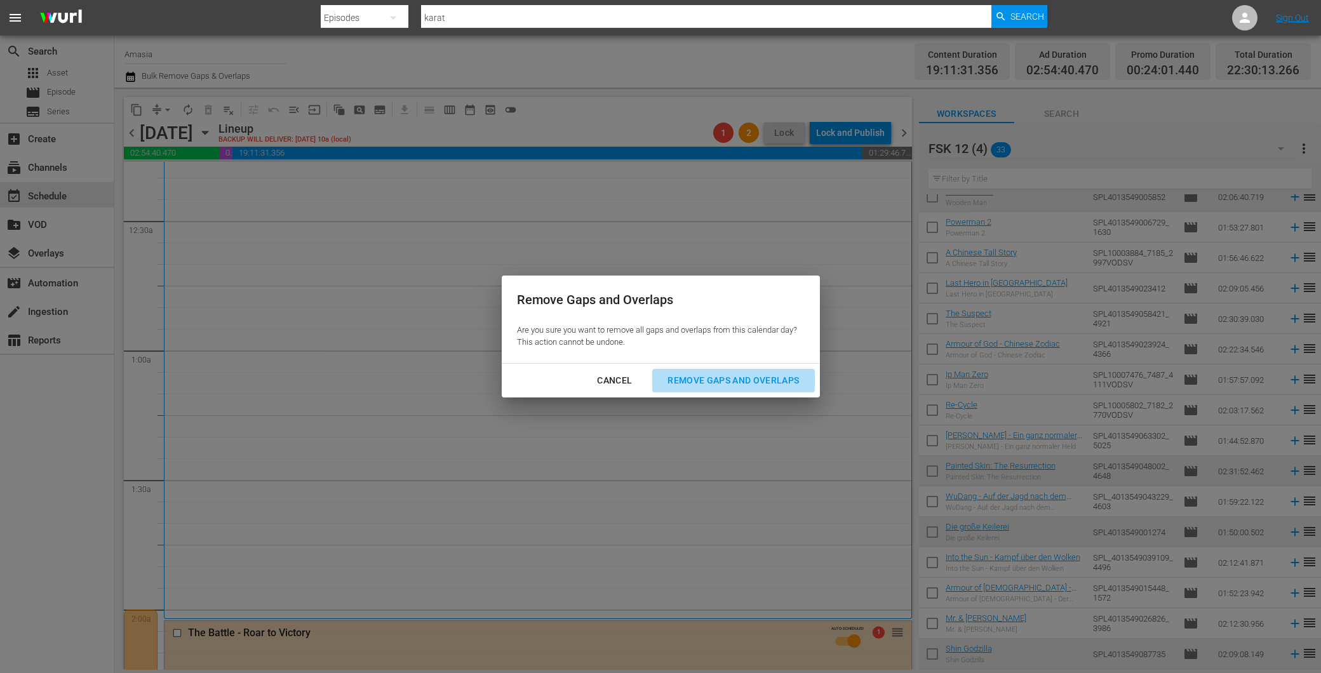
click at [686, 370] on button "Remove Gaps and Overlaps" at bounding box center [733, 381] width 162 height 24
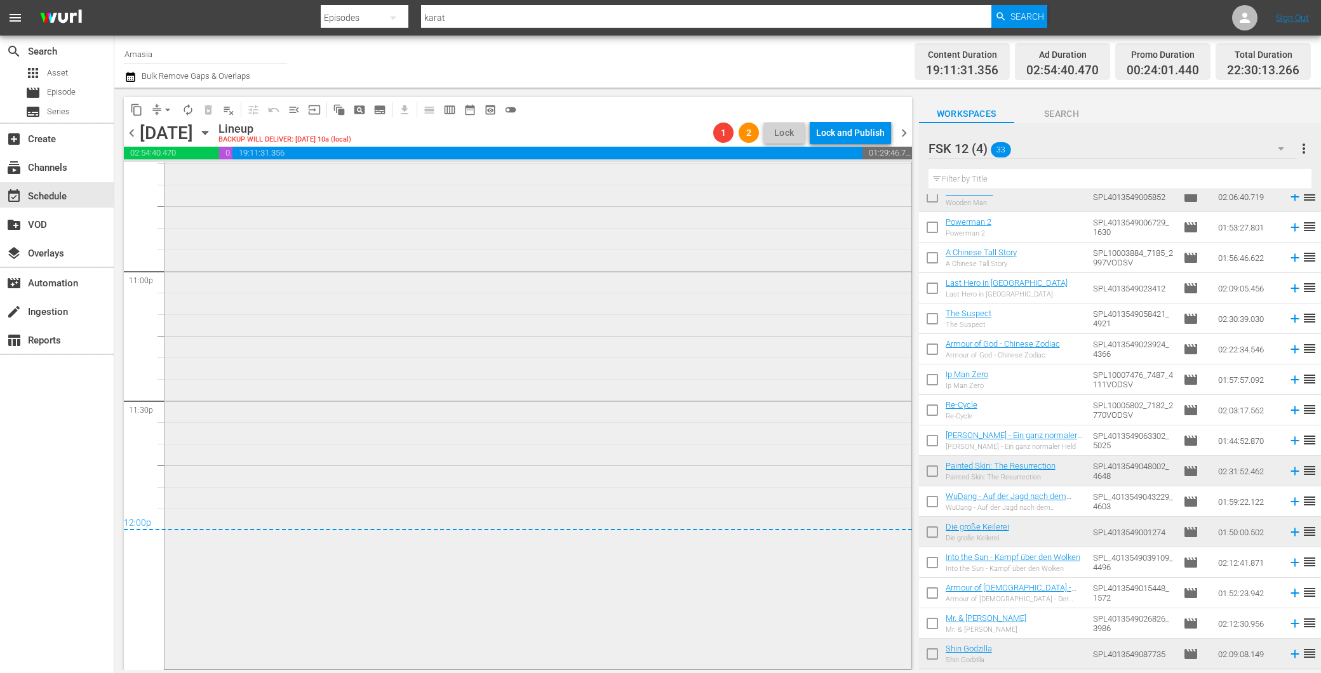
scroll to position [5570, 0]
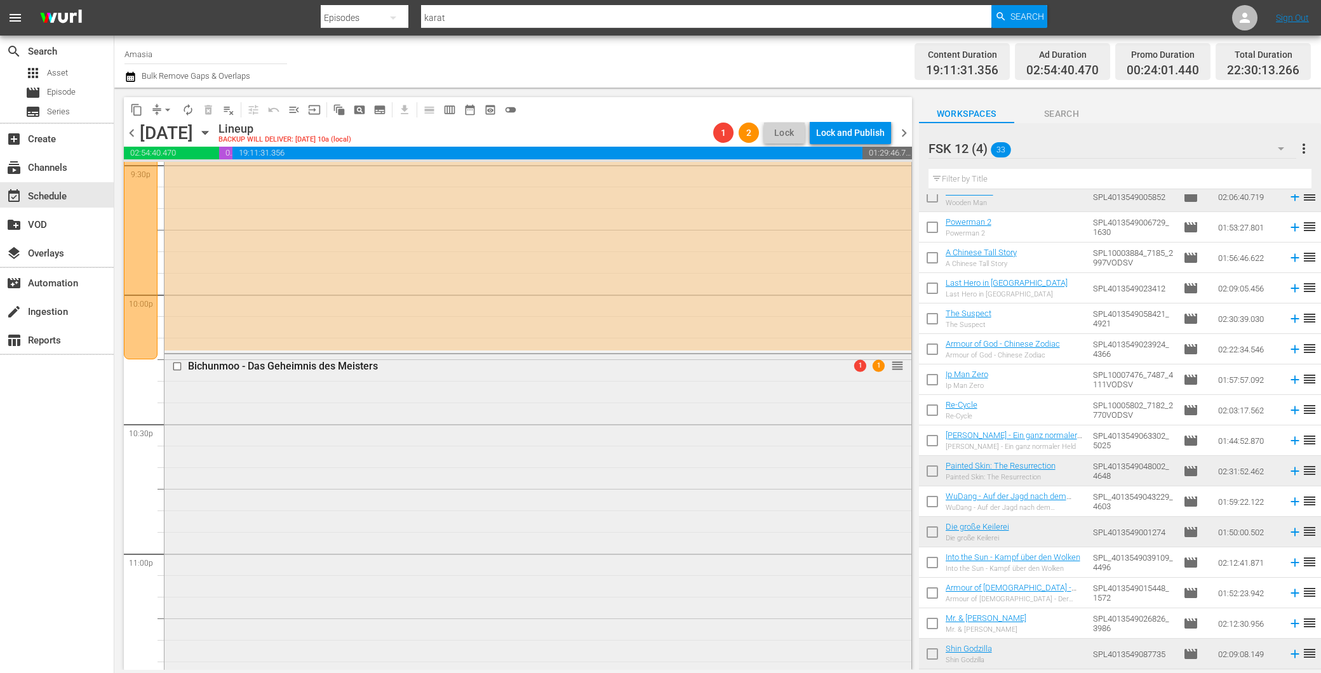
click at [515, 526] on div "Bichunmoo - Das Geheimnis des Meisters 1 1 reorder" at bounding box center [538, 652] width 747 height 595
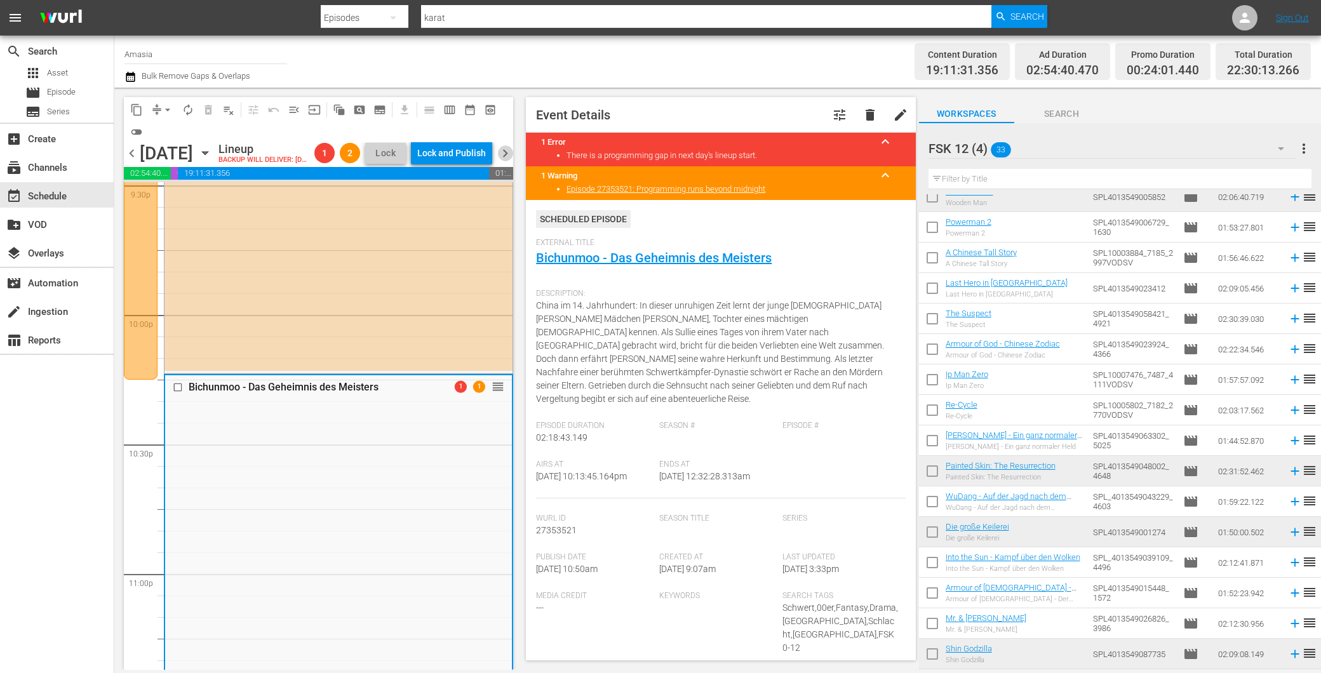
click at [501, 161] on span "chevron_right" at bounding box center [505, 153] width 16 height 16
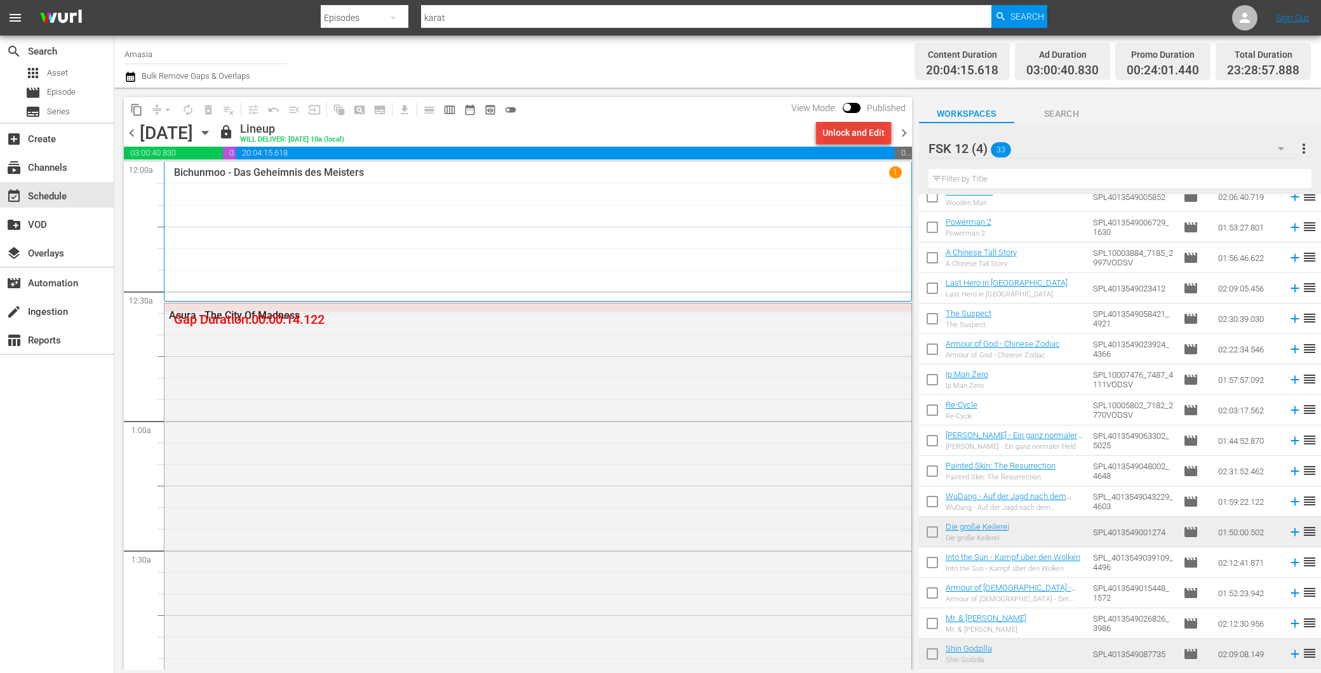
click at [835, 125] on div "Unlock and Edit" at bounding box center [854, 132] width 62 height 23
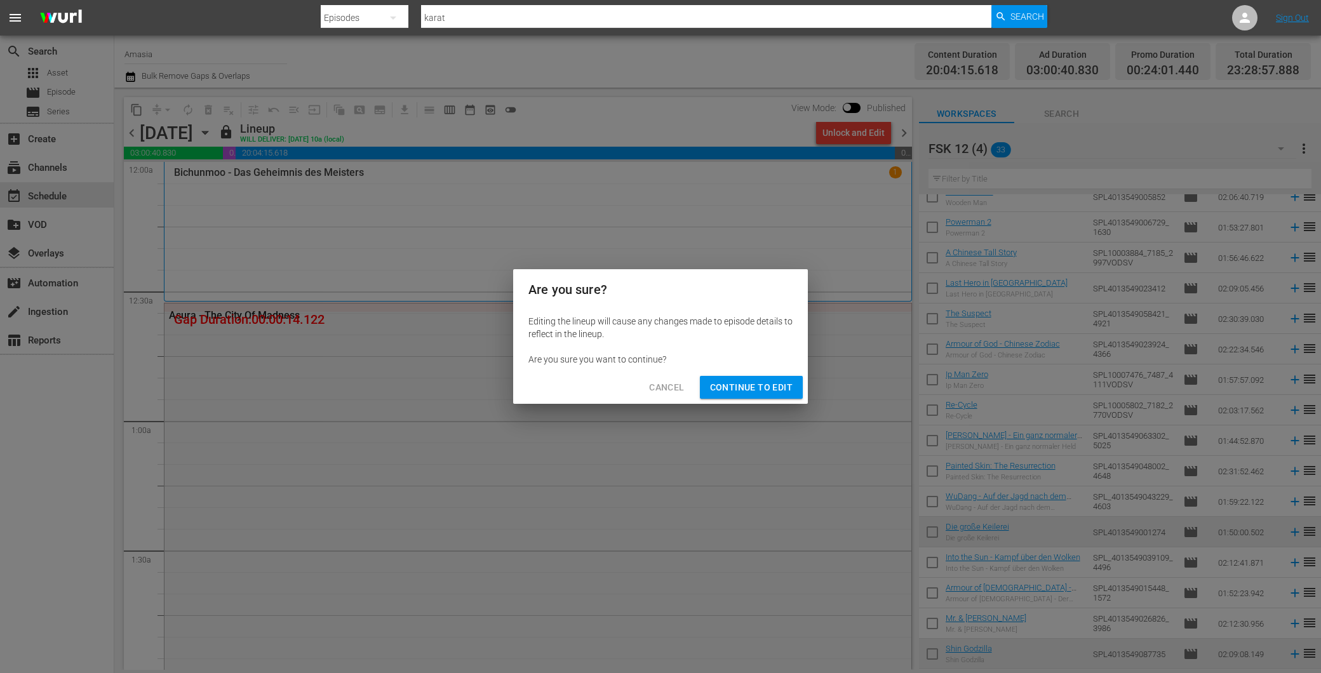
click at [738, 396] on button "Continue to Edit" at bounding box center [751, 388] width 103 height 24
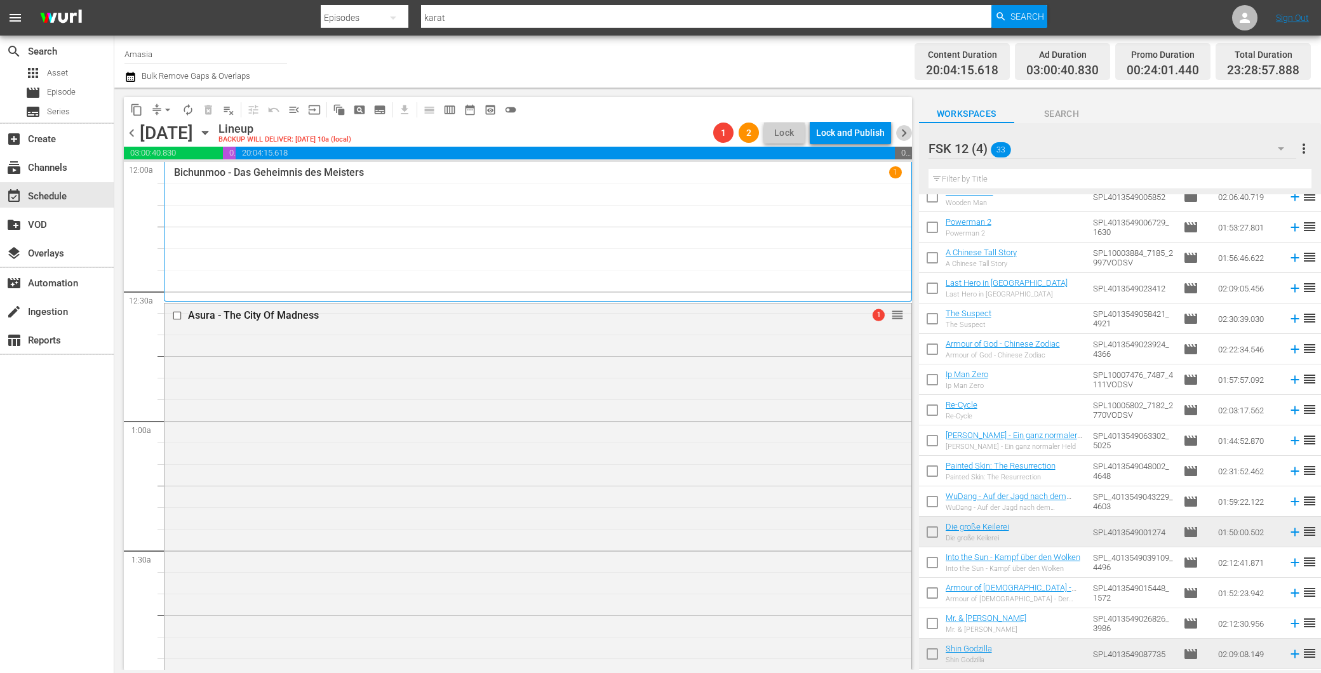
click at [902, 125] on span "chevron_right" at bounding box center [904, 133] width 16 height 16
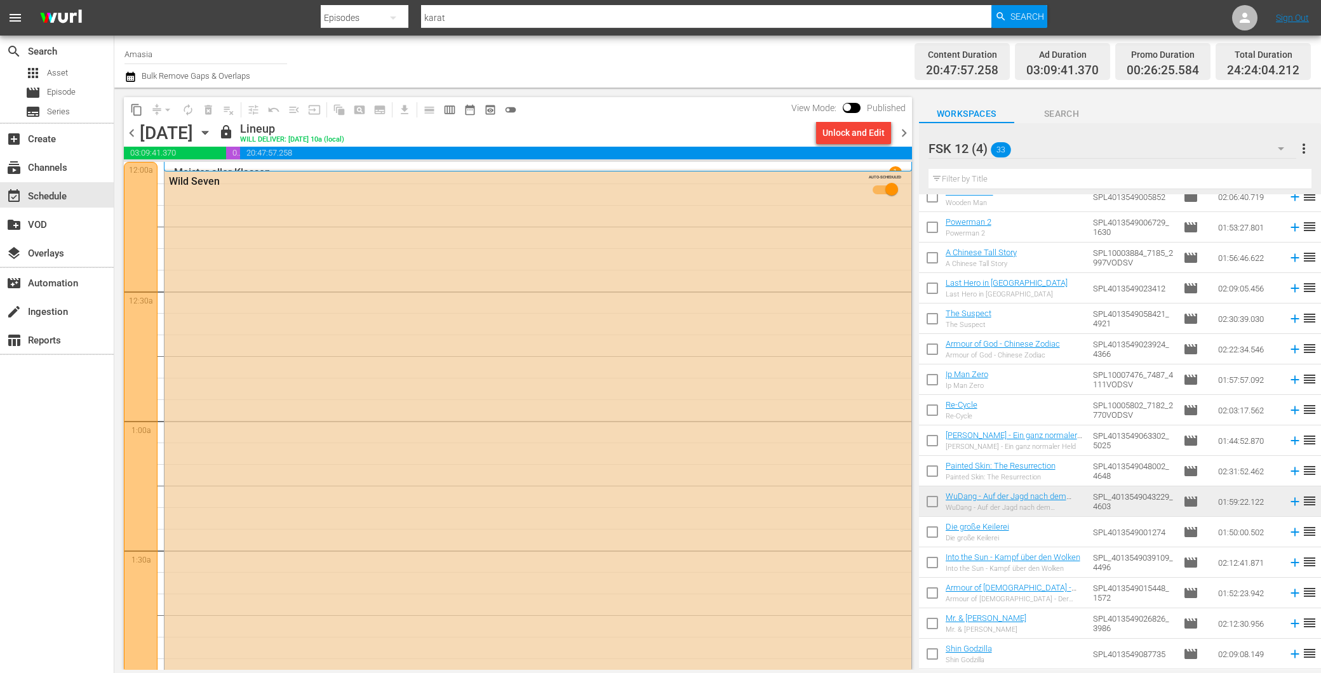
click at [863, 130] on div "Unlock and Edit" at bounding box center [854, 132] width 62 height 23
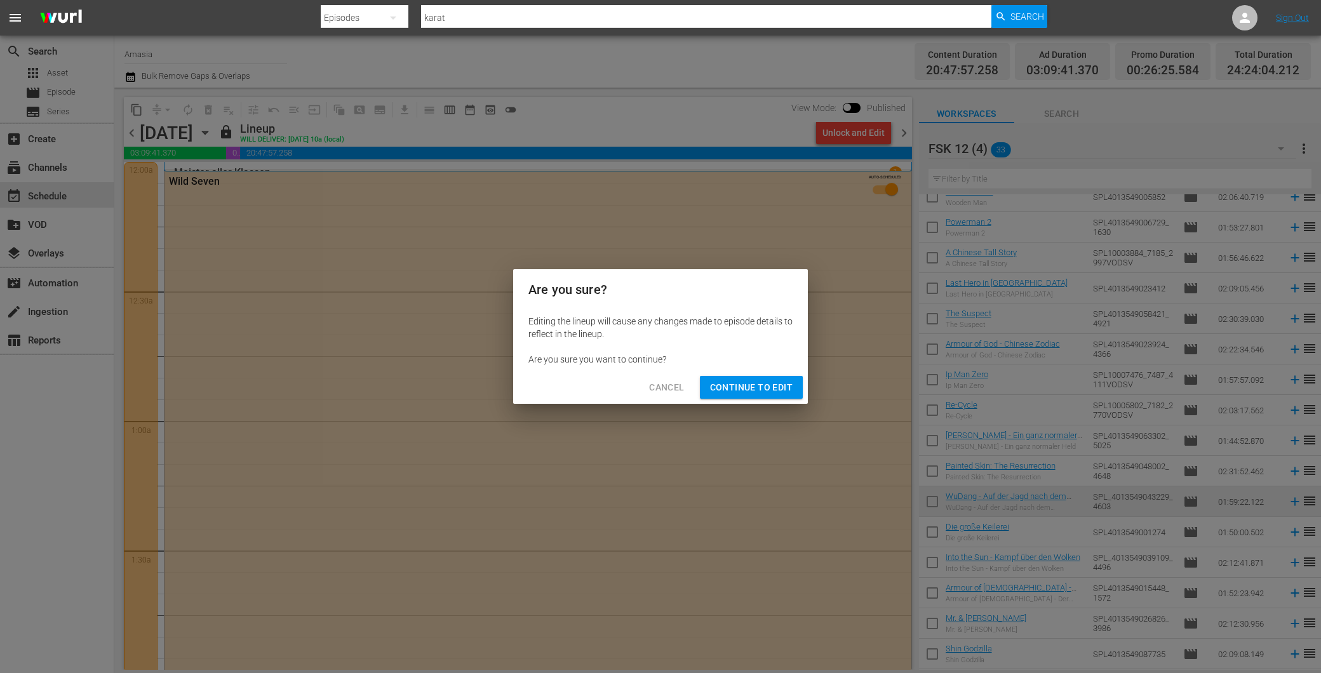
click at [773, 389] on span "Continue to Edit" at bounding box center [751, 388] width 83 height 16
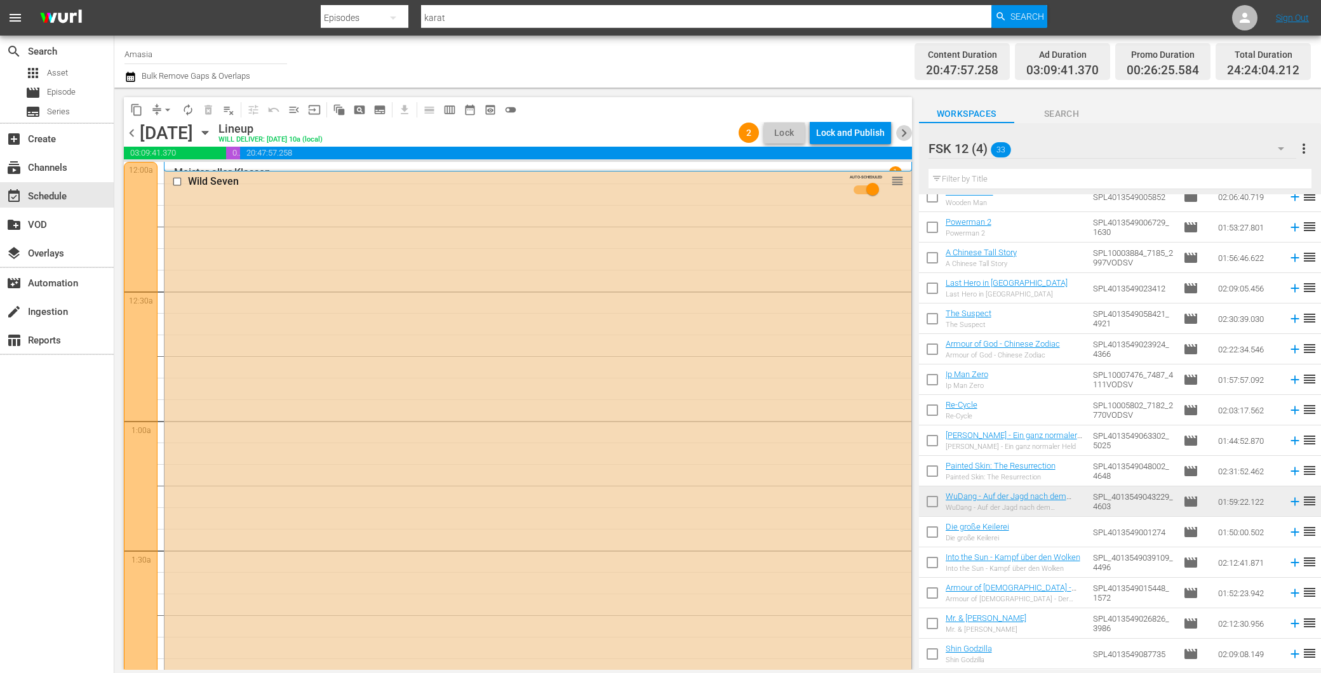
click at [899, 129] on span "chevron_right" at bounding box center [904, 133] width 16 height 16
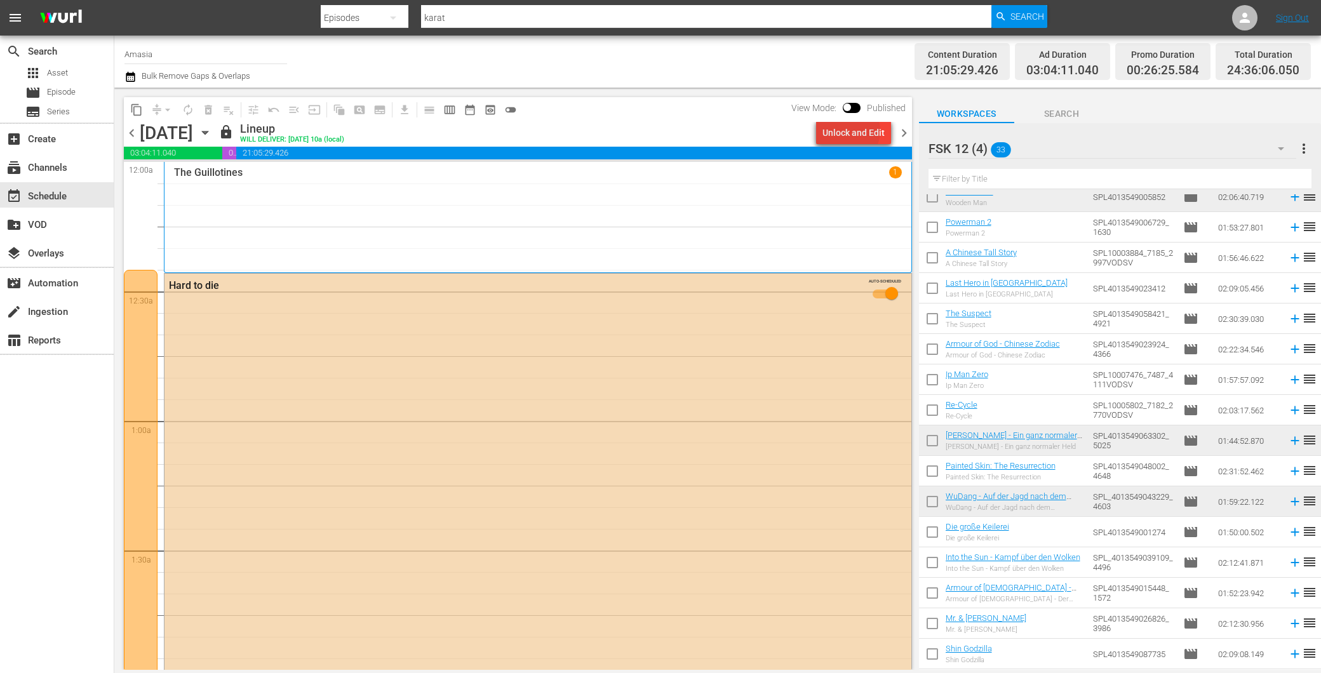
click at [853, 131] on div "Unlock and Edit" at bounding box center [854, 132] width 62 height 23
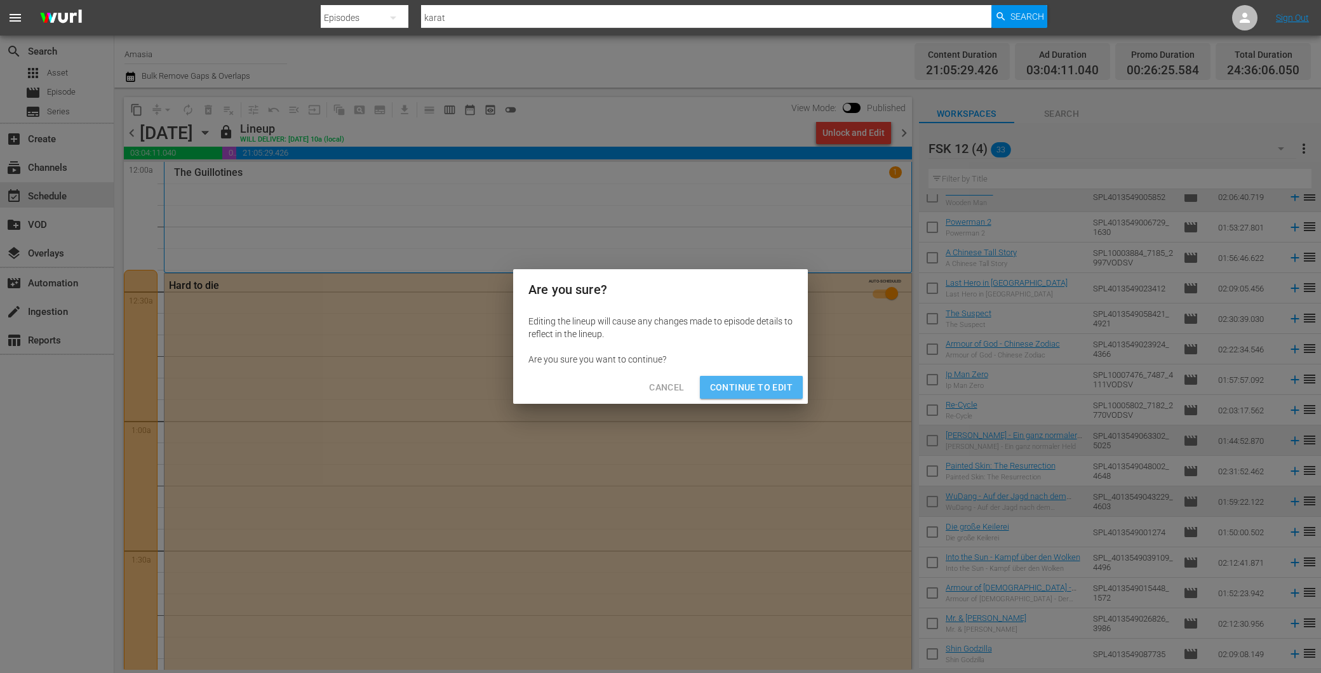
click at [745, 397] on button "Continue to Edit" at bounding box center [751, 388] width 103 height 24
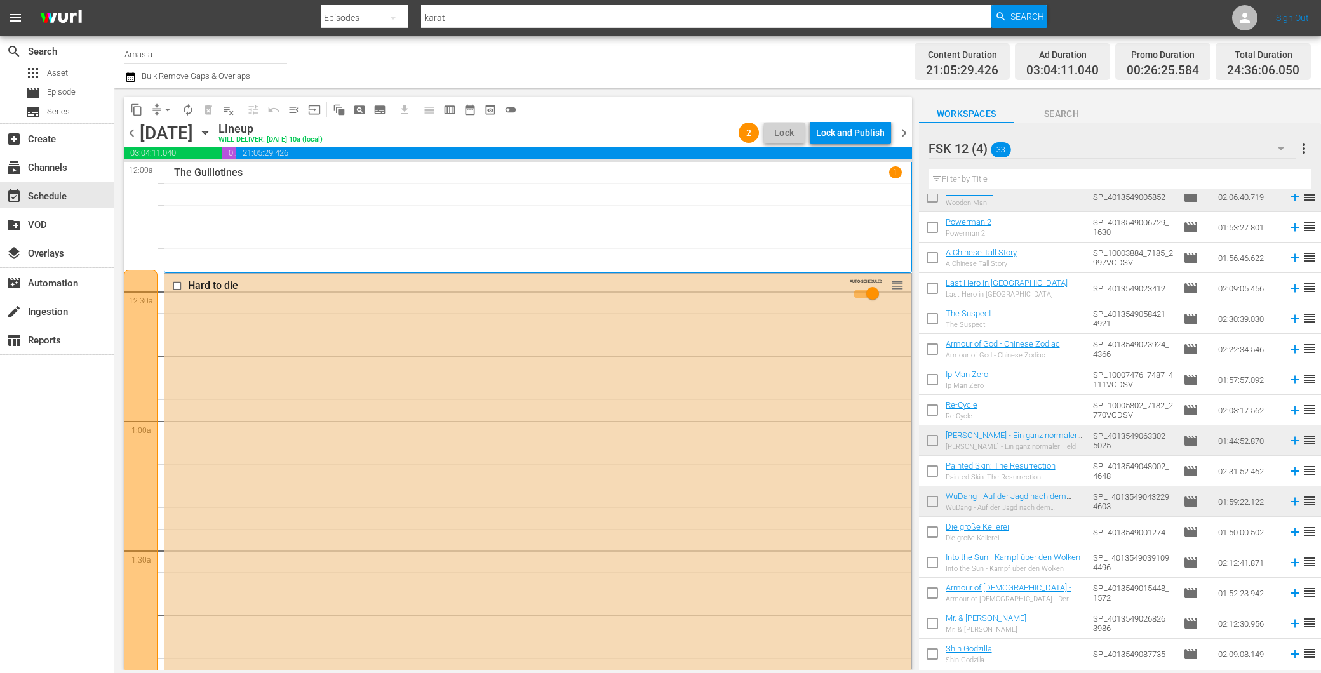
click at [898, 135] on span "chevron_right" at bounding box center [904, 133] width 16 height 16
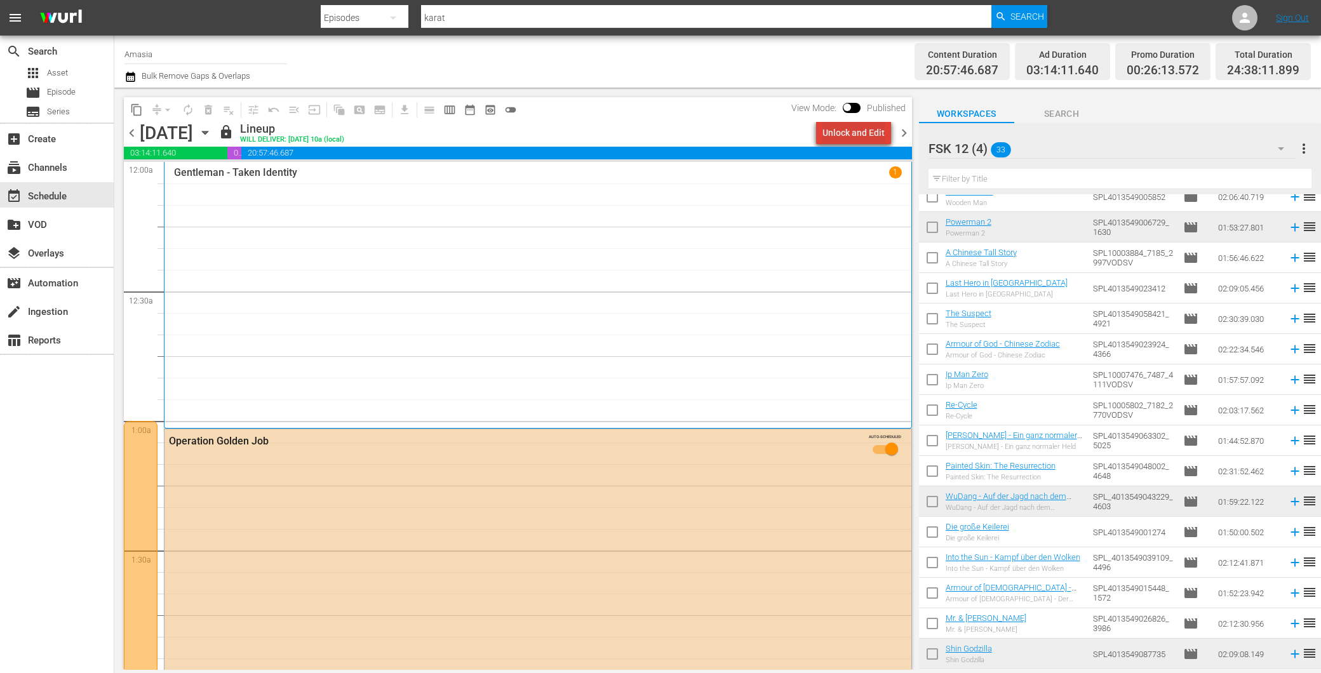
click at [865, 128] on div "Unlock and Edit" at bounding box center [854, 132] width 62 height 23
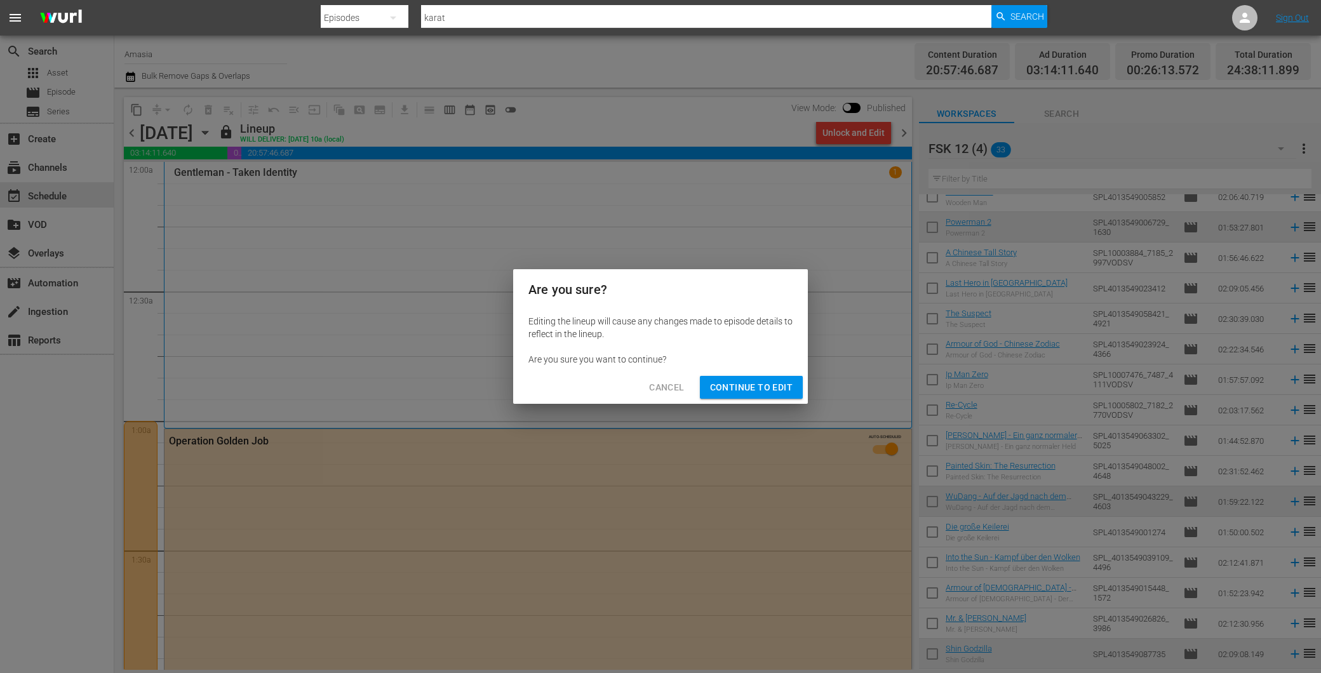
click at [719, 399] on div "Cancel Continue to Edit" at bounding box center [660, 388] width 295 height 34
drag, startPoint x: 756, startPoint y: 383, endPoint x: 764, endPoint y: 345, distance: 38.9
click at [756, 384] on span "Continue to Edit" at bounding box center [751, 388] width 83 height 16
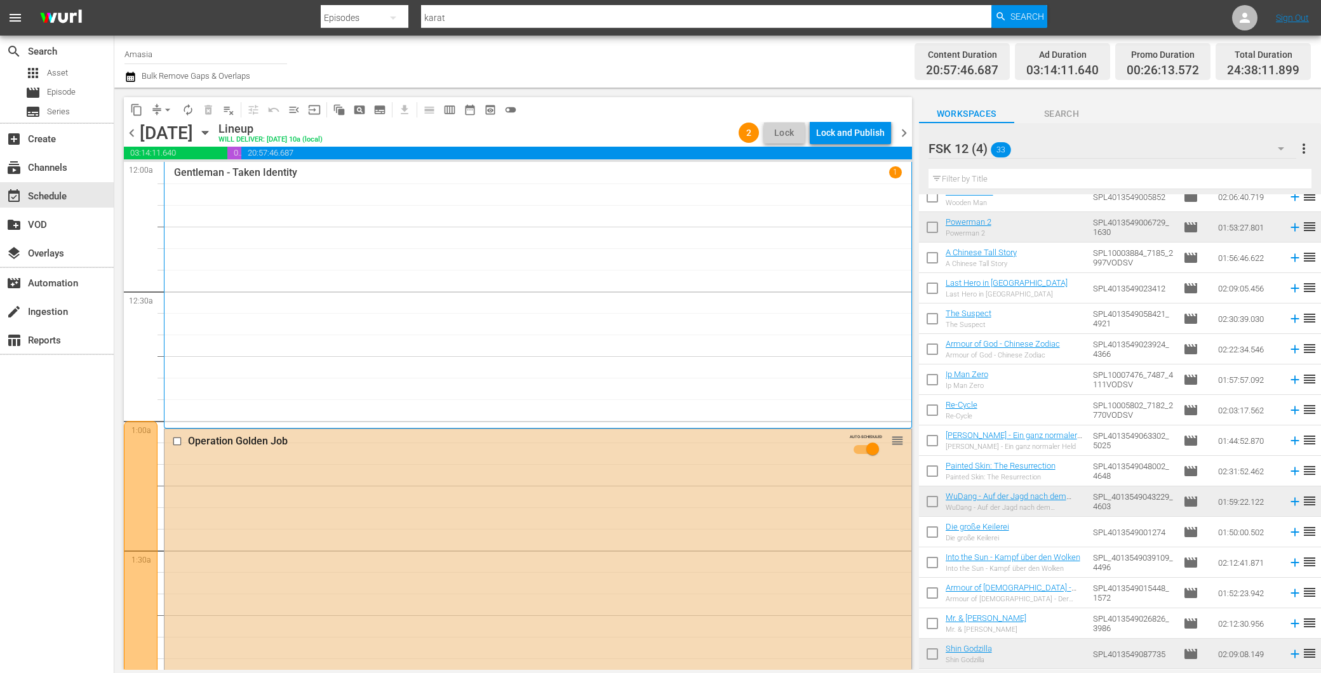
click at [905, 136] on span "chevron_right" at bounding box center [904, 133] width 16 height 16
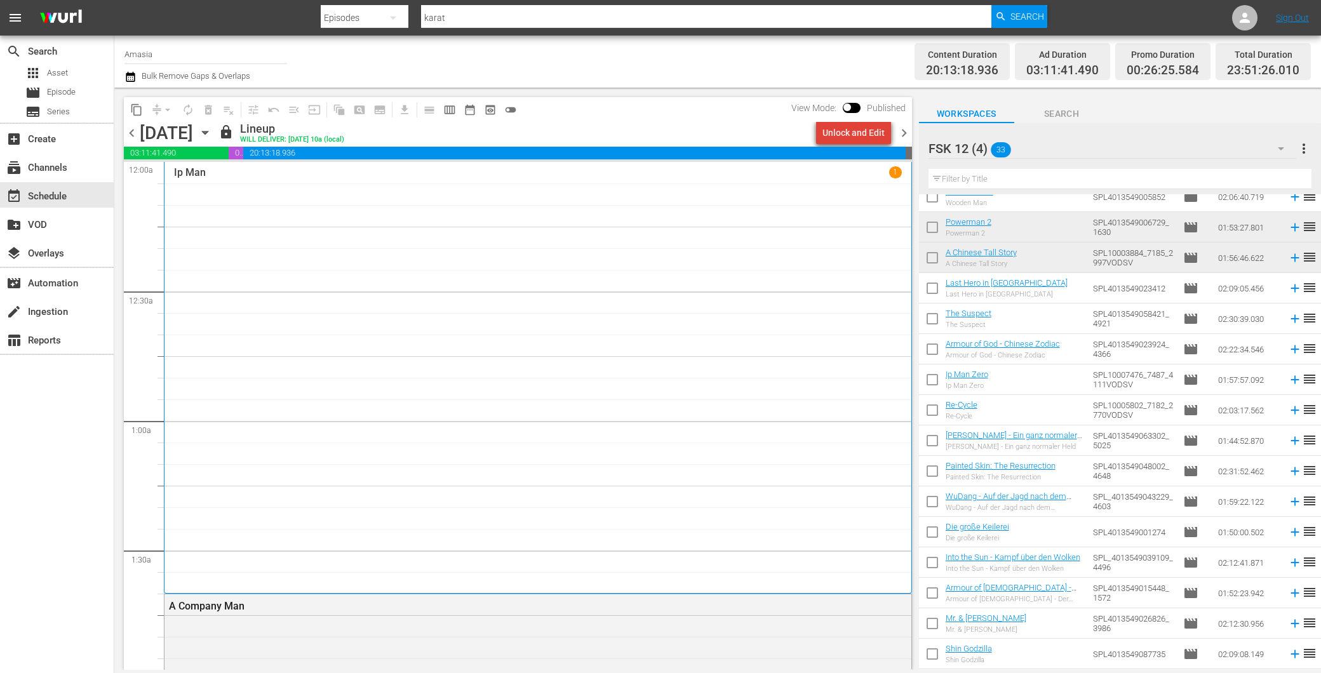
click at [860, 136] on div "Unlock and Edit" at bounding box center [854, 132] width 62 height 23
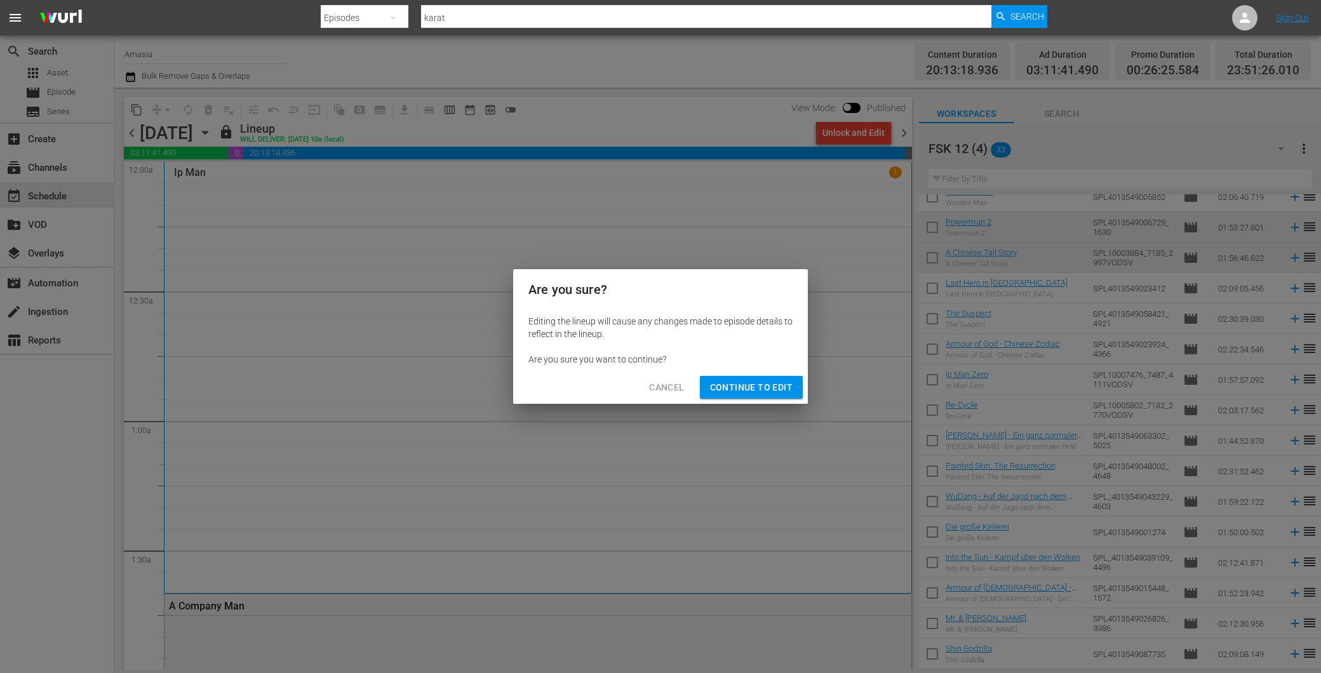
click at [742, 388] on span "Continue to Edit" at bounding box center [751, 388] width 83 height 16
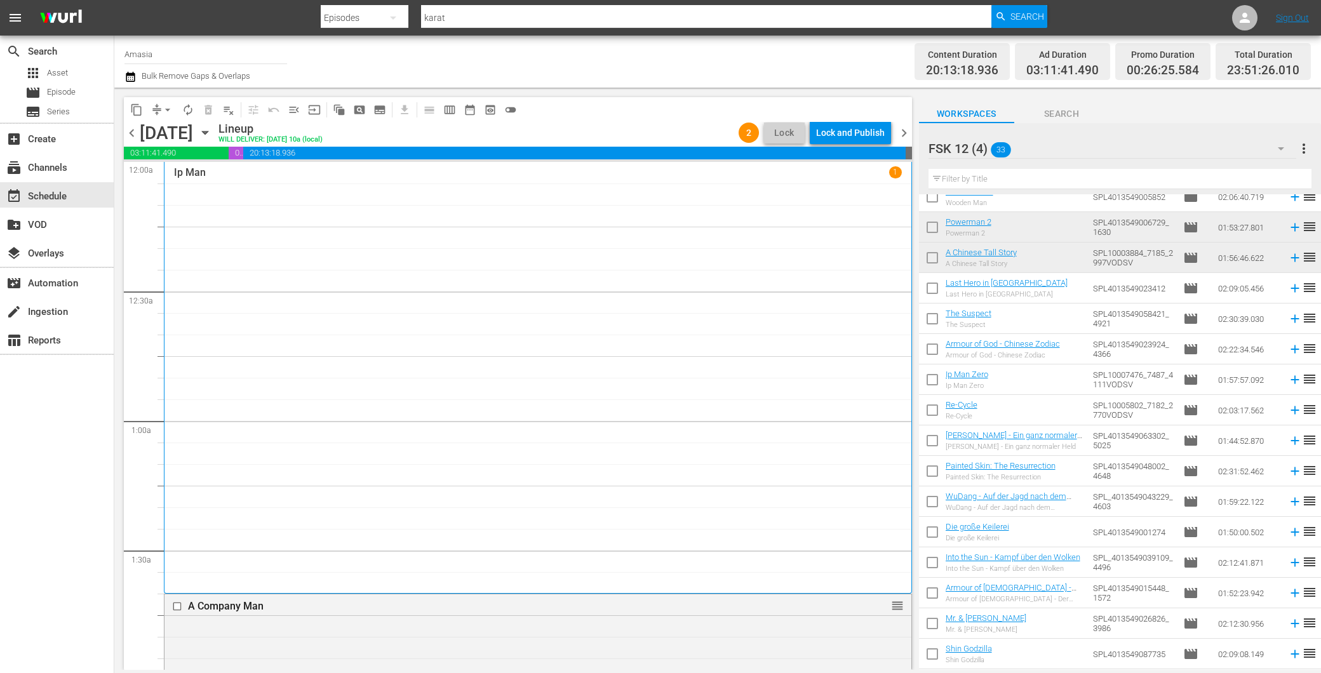
click at [902, 135] on span "chevron_right" at bounding box center [904, 133] width 16 height 16
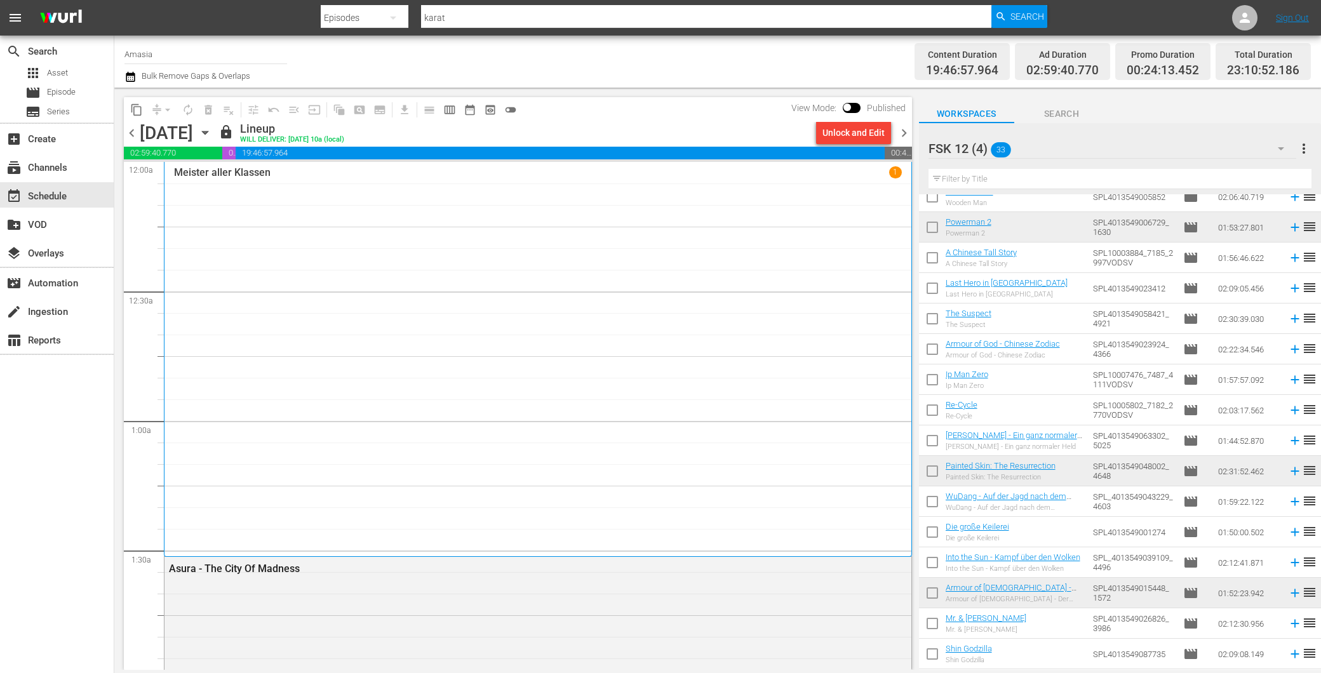
click at [856, 132] on div "Unlock and Edit" at bounding box center [854, 132] width 62 height 23
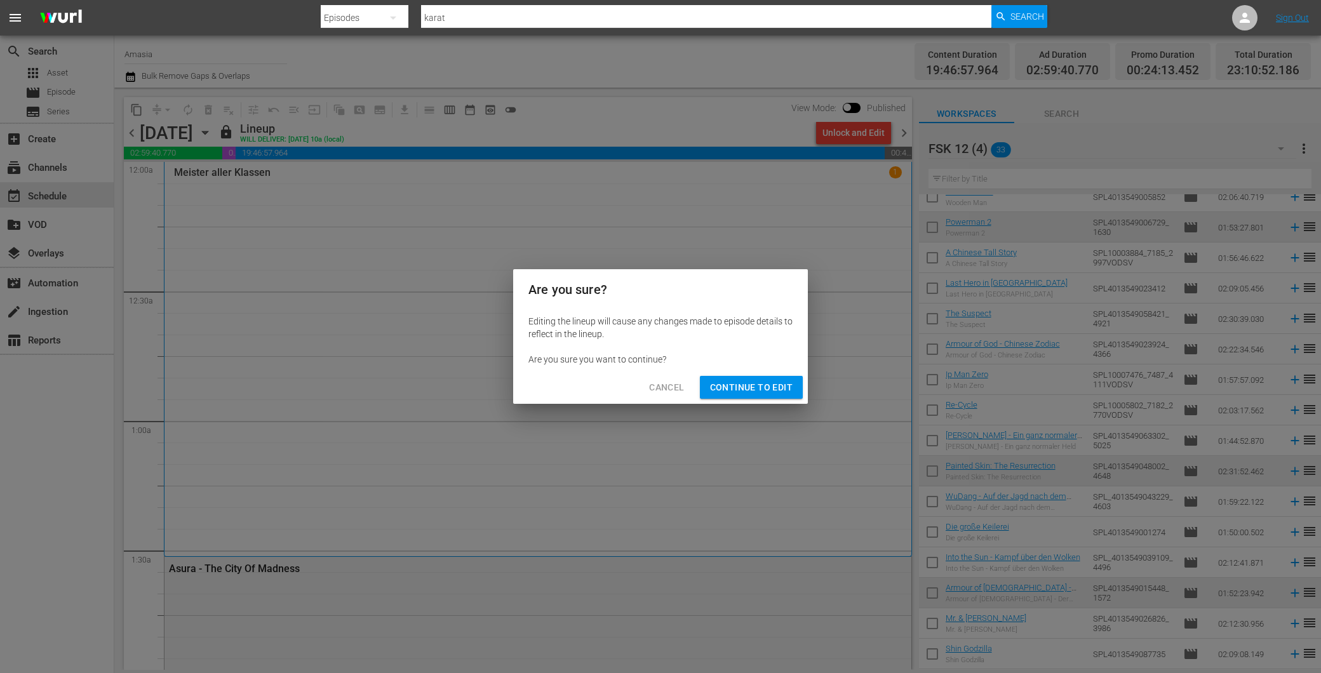
click at [772, 389] on span "Continue to Edit" at bounding box center [751, 388] width 83 height 16
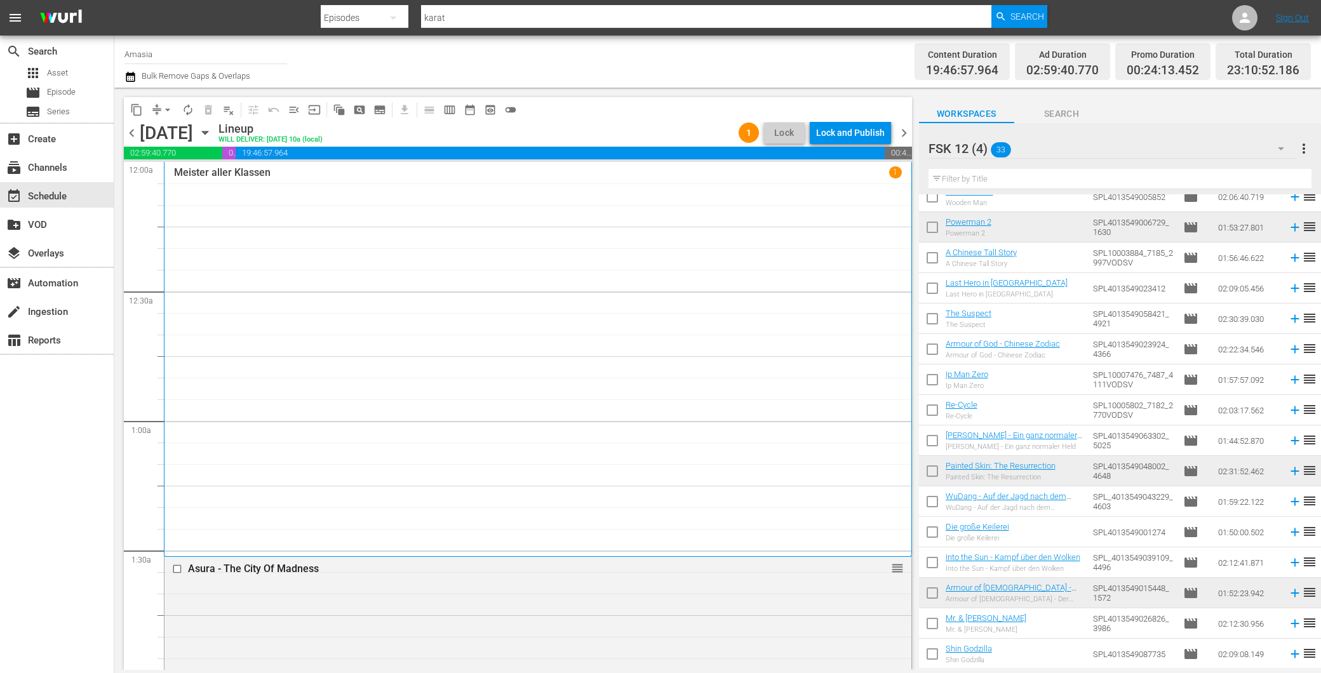
click at [903, 135] on span "chevron_right" at bounding box center [904, 133] width 16 height 16
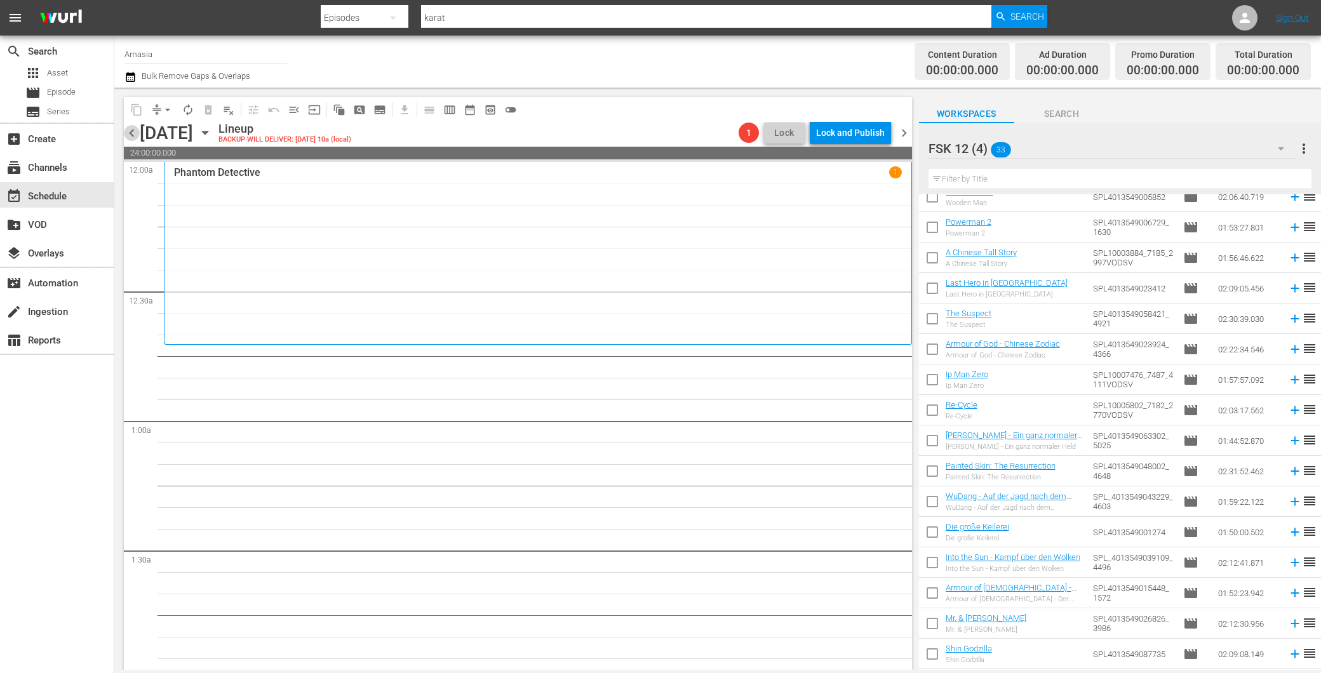
click at [135, 137] on span "chevron_left" at bounding box center [132, 133] width 16 height 16
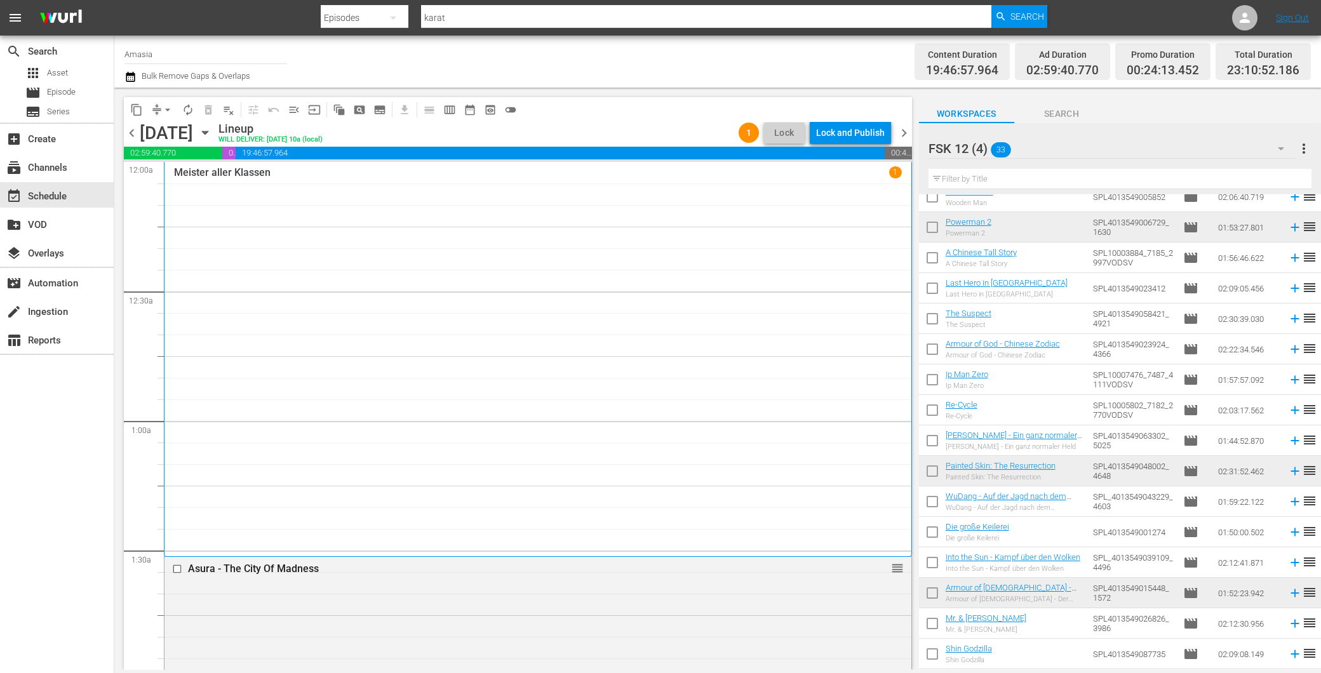
click at [136, 132] on span "chevron_left" at bounding box center [132, 133] width 16 height 16
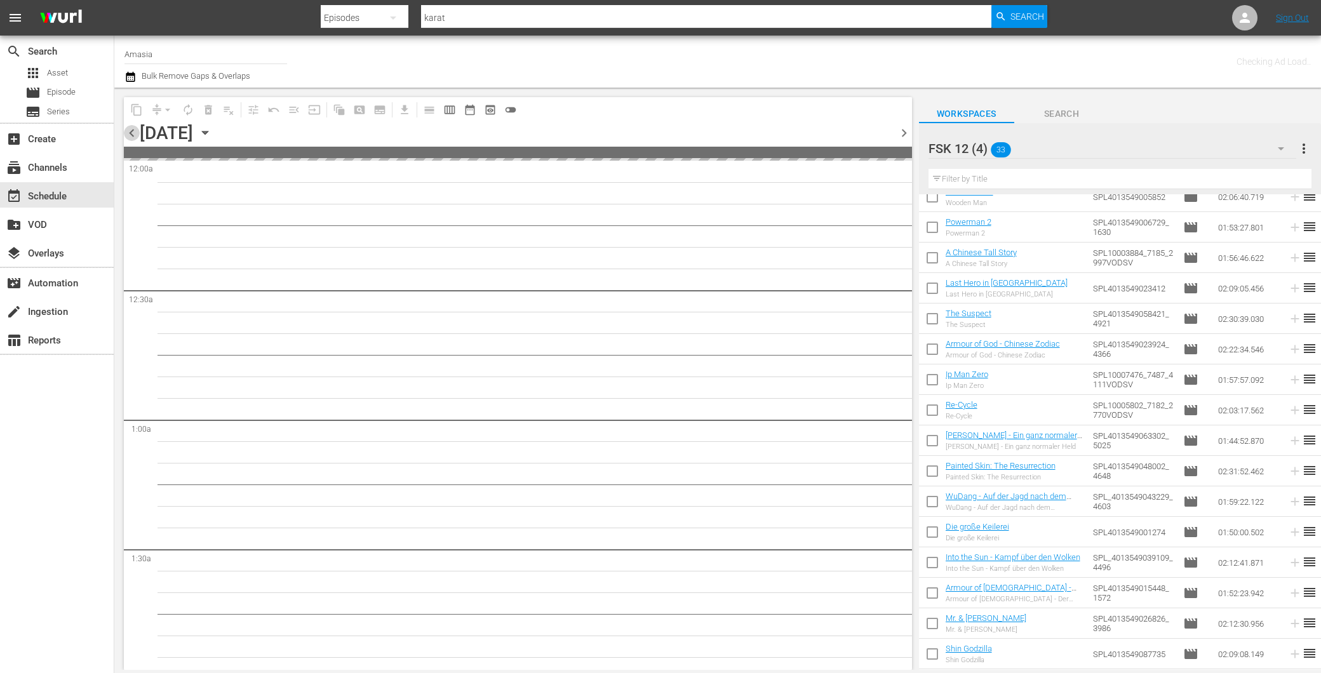
click at [136, 132] on span "chevron_left" at bounding box center [132, 133] width 16 height 16
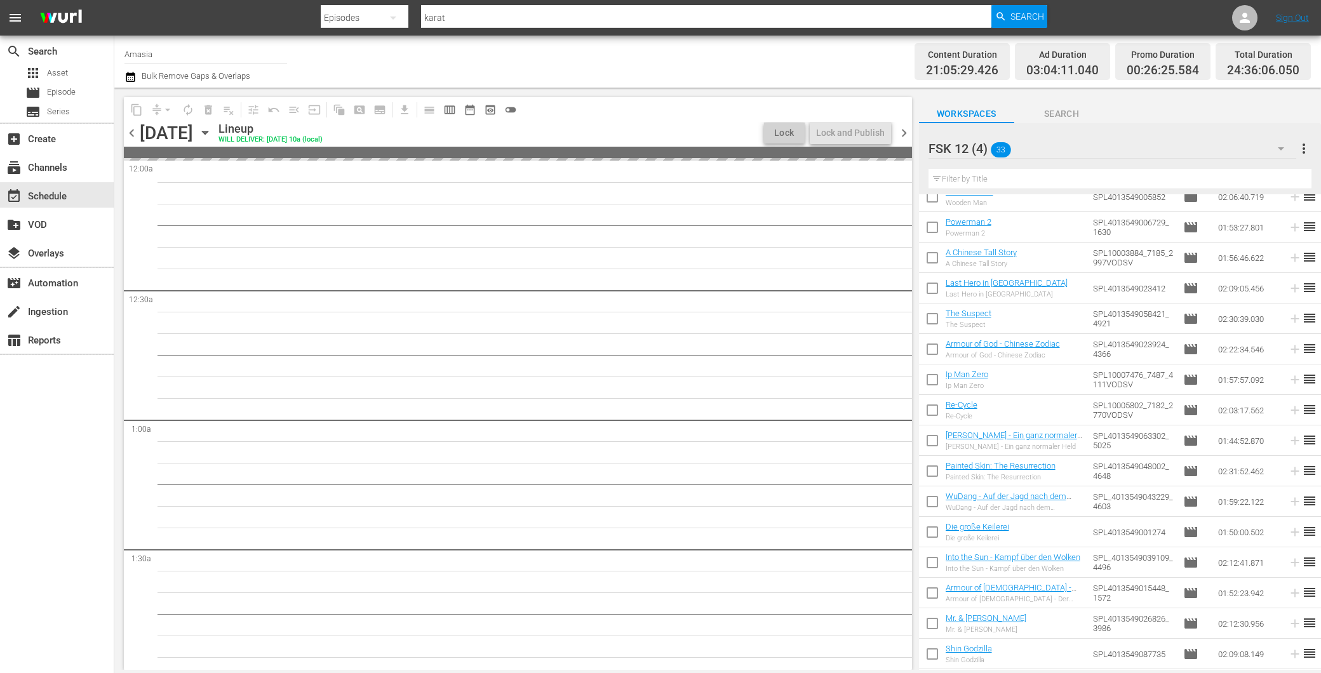
click at [136, 132] on span "chevron_left" at bounding box center [132, 133] width 16 height 16
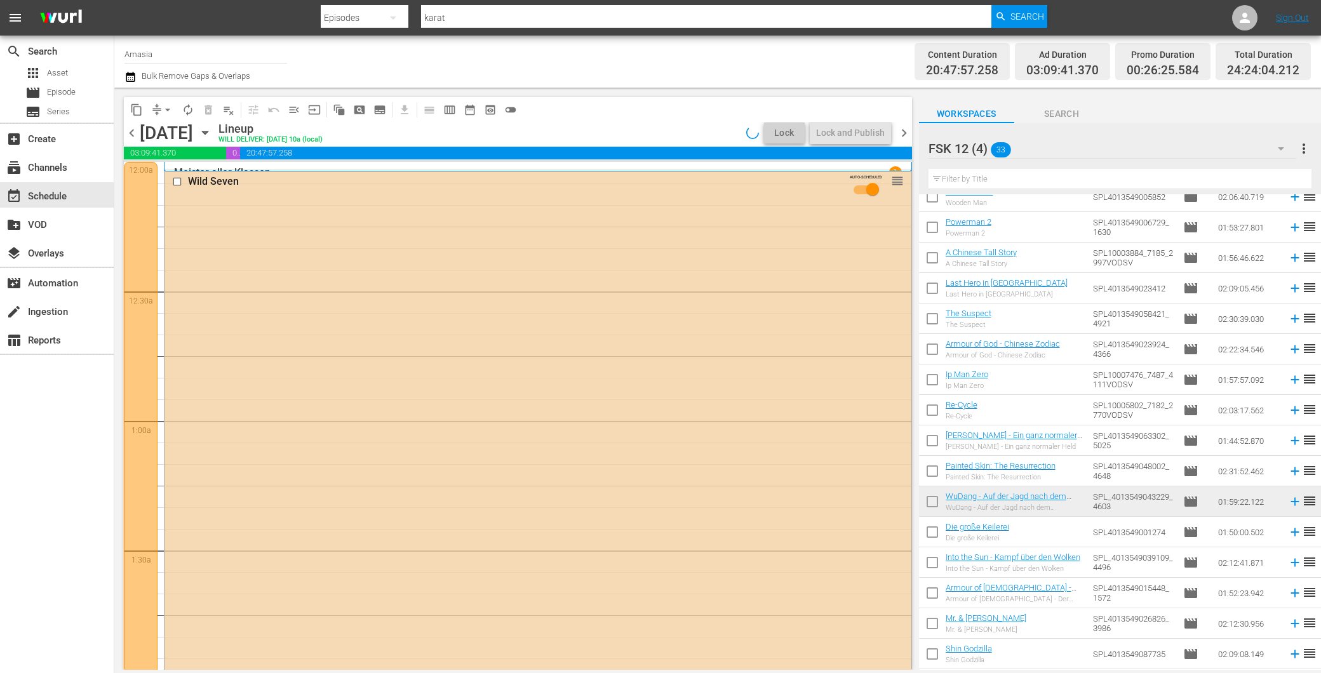
click at [136, 132] on span "chevron_left" at bounding box center [132, 133] width 16 height 16
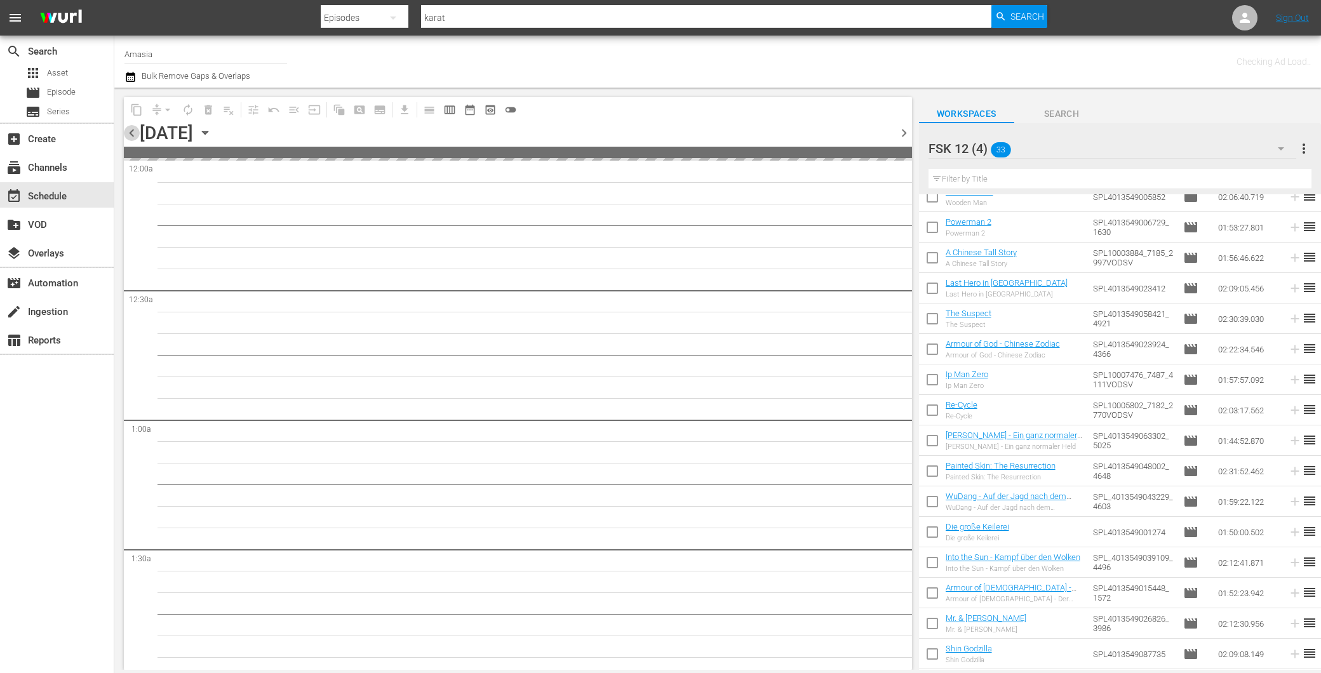
click at [136, 132] on span "chevron_left" at bounding box center [132, 133] width 16 height 16
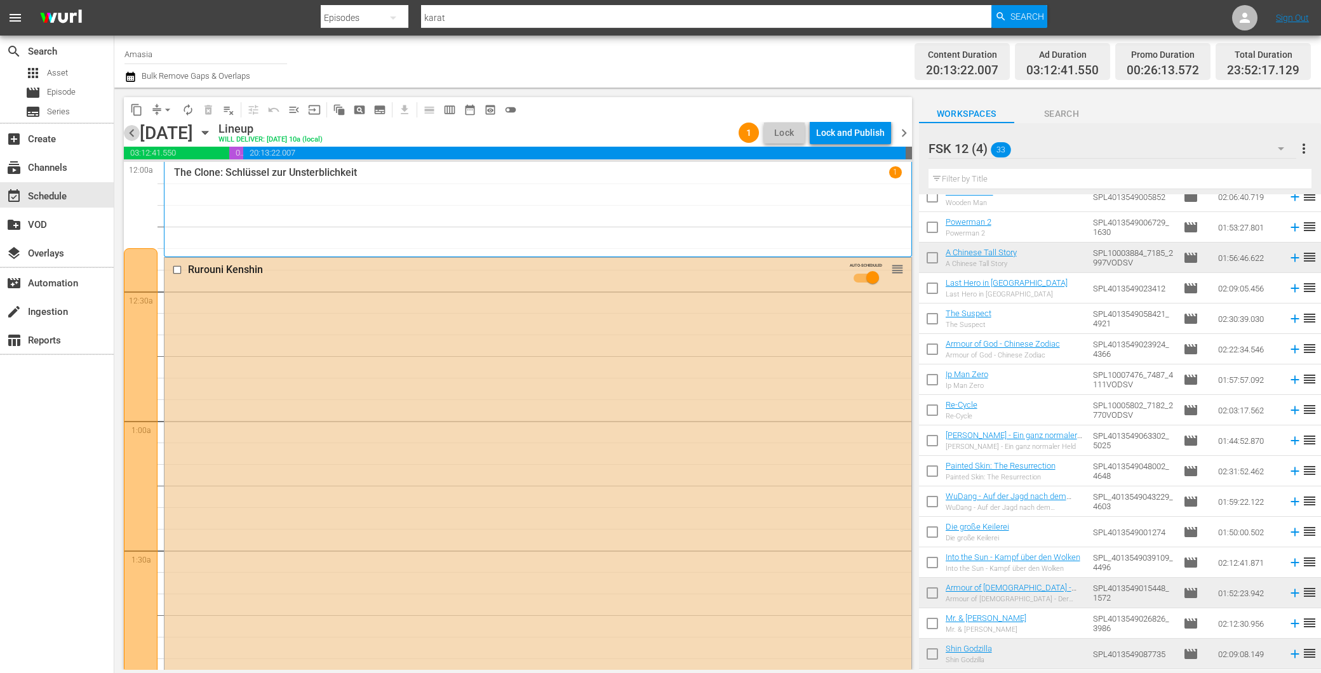
click at [136, 132] on span "chevron_left" at bounding box center [132, 133] width 16 height 16
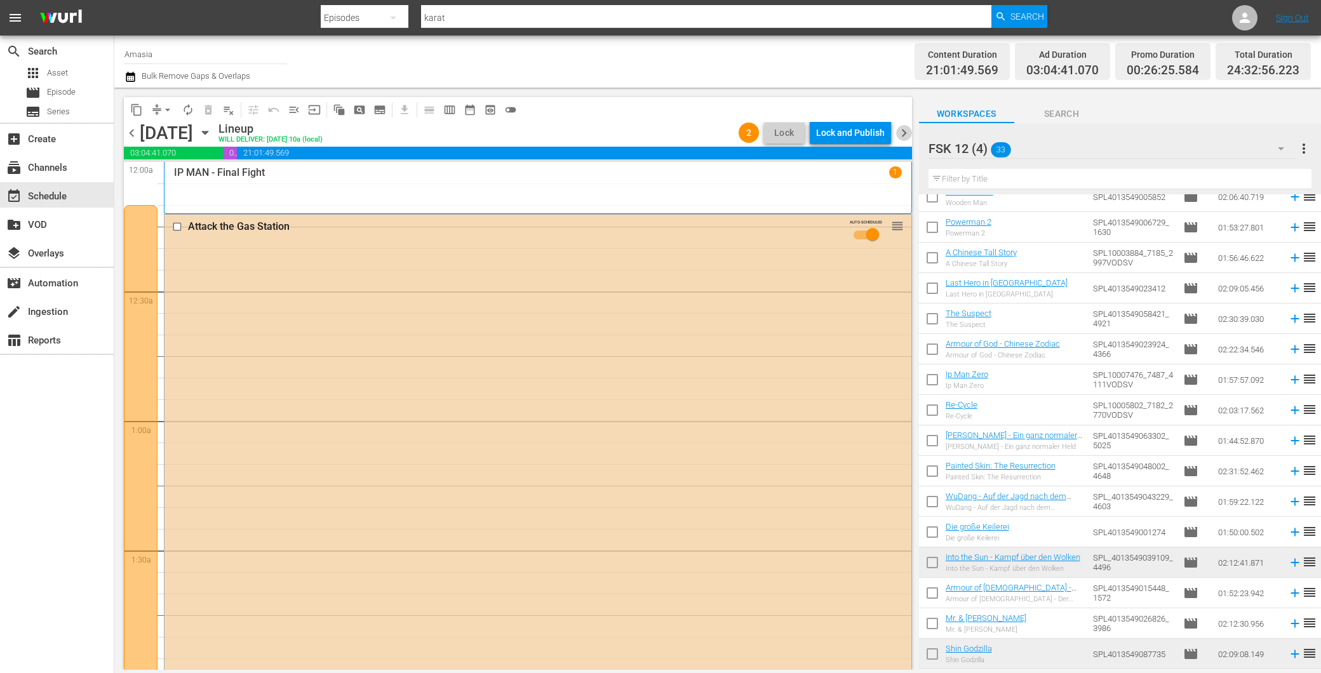
click at [896, 136] on span "chevron_right" at bounding box center [904, 133] width 16 height 16
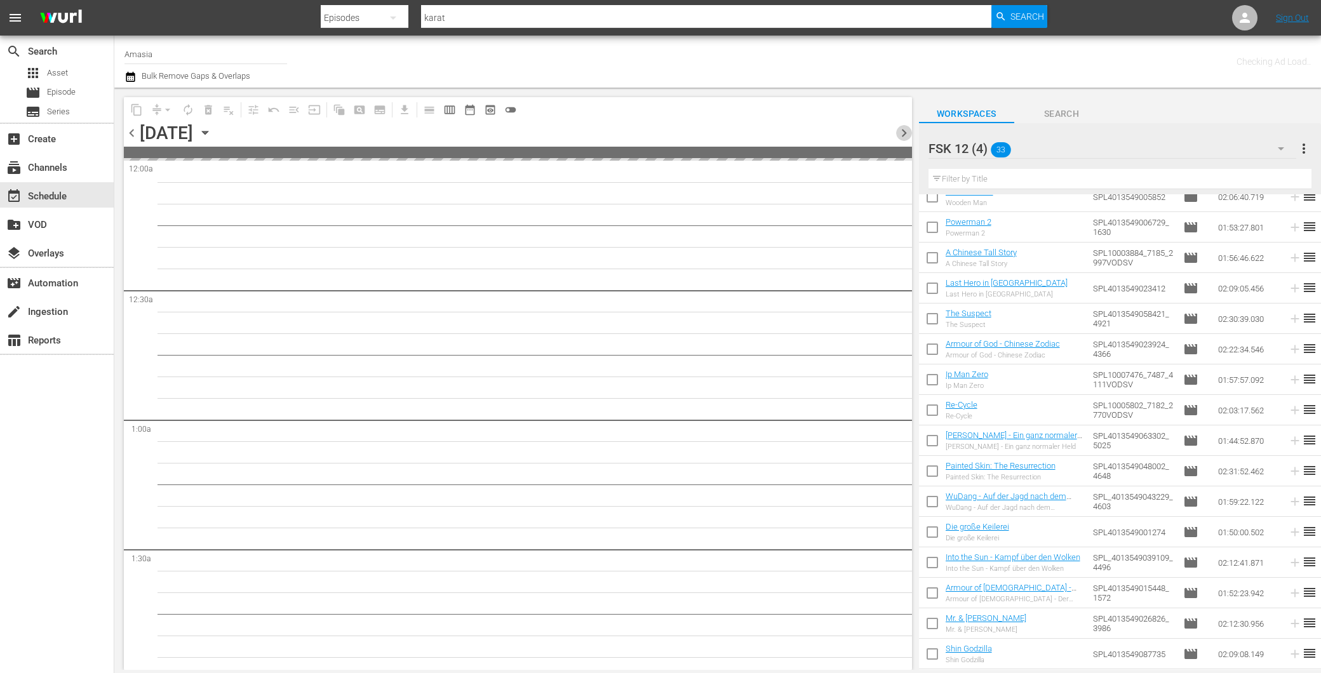
click at [896, 136] on span "chevron_right" at bounding box center [904, 133] width 16 height 16
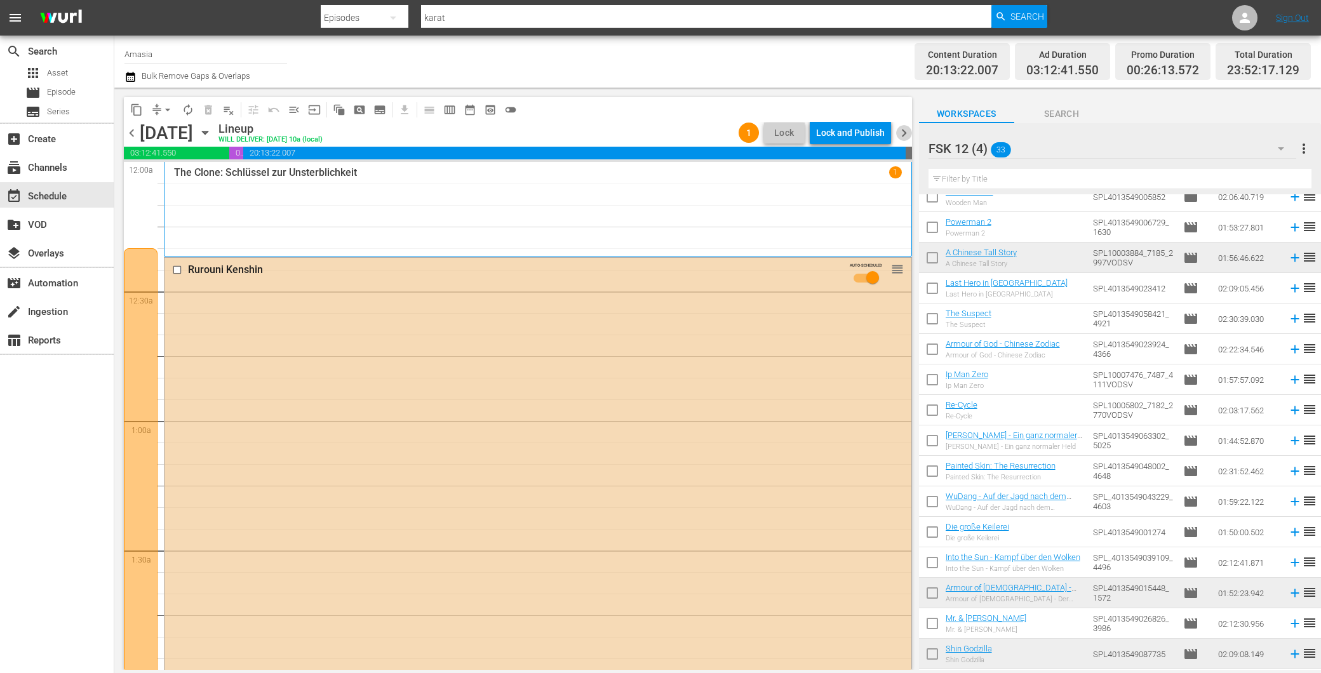
click at [896, 131] on span "chevron_right" at bounding box center [904, 133] width 16 height 16
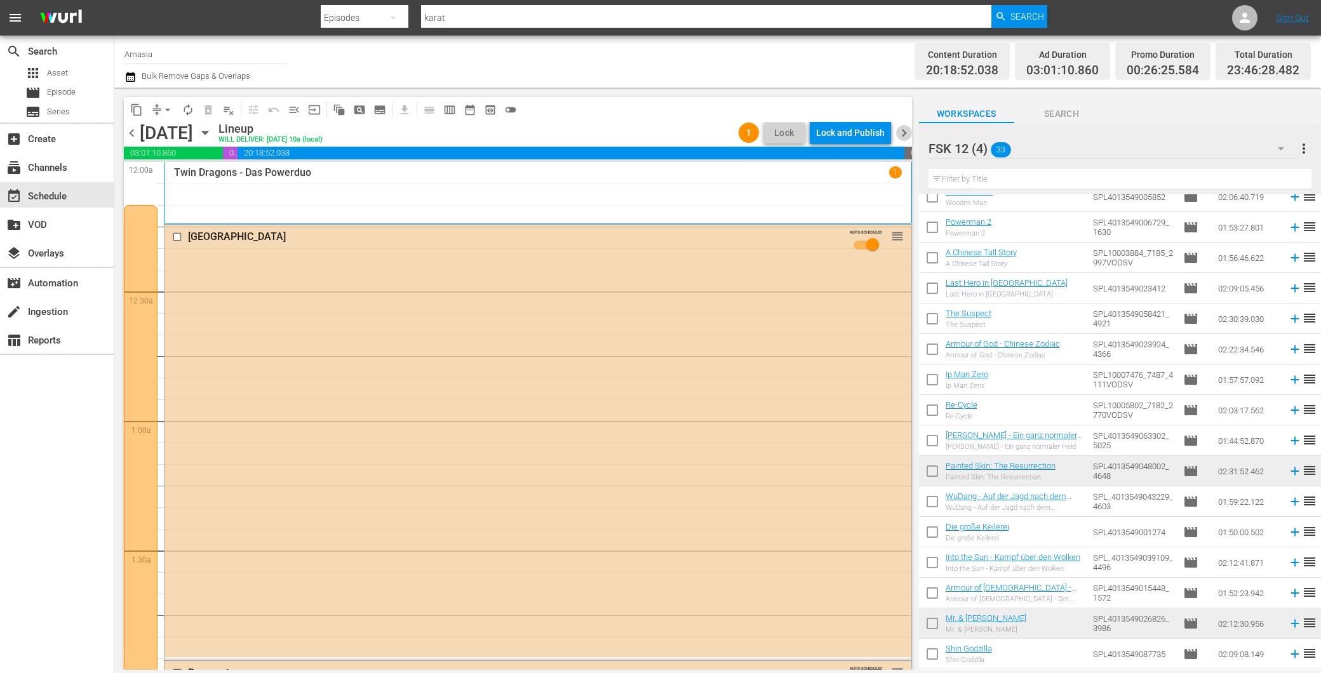
click at [898, 129] on span "chevron_right" at bounding box center [904, 133] width 16 height 16
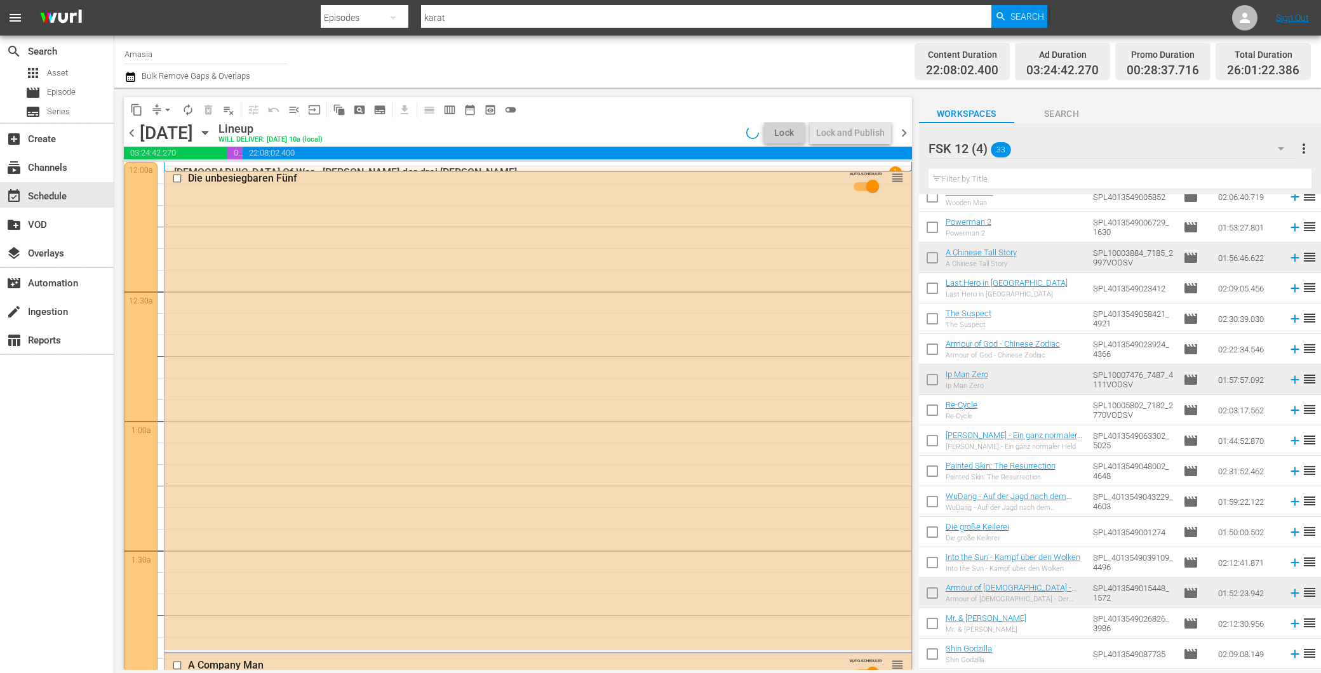
click at [898, 128] on span "chevron_right" at bounding box center [904, 133] width 16 height 16
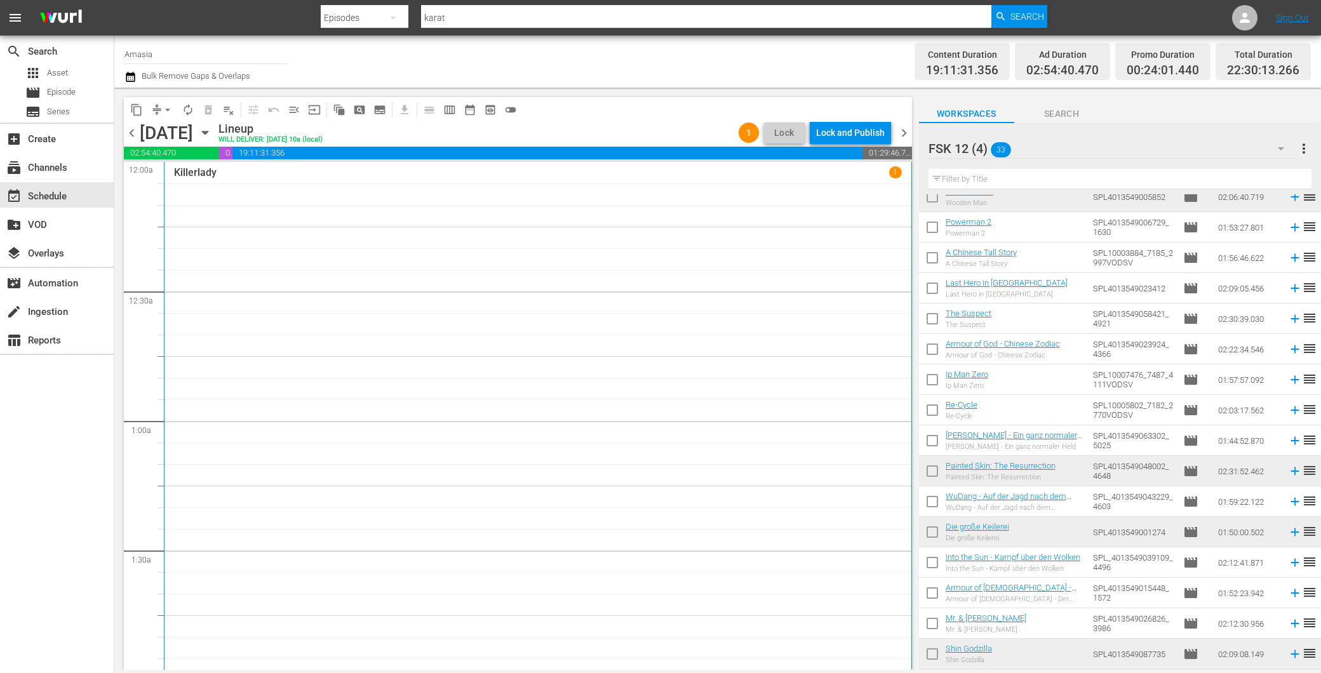
click at [130, 129] on span "chevron_left" at bounding box center [132, 133] width 16 height 16
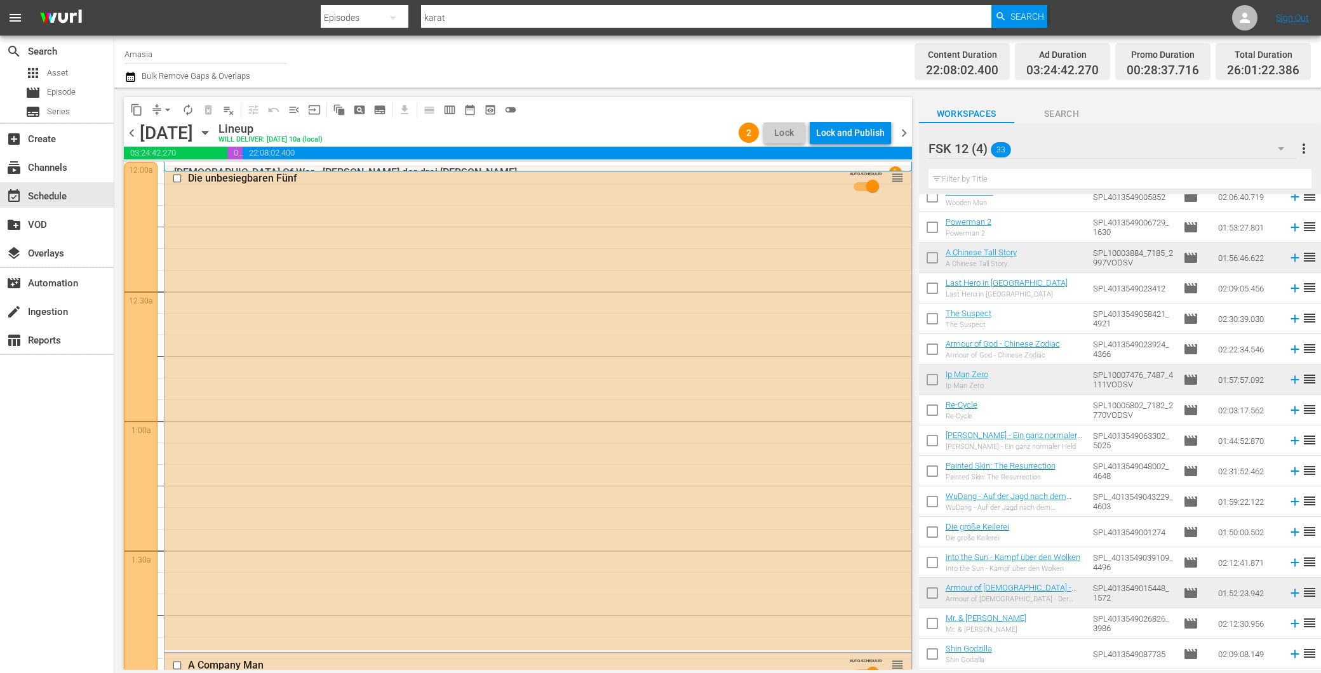
click at [459, 160] on div at bounding box center [518, 160] width 788 height 3
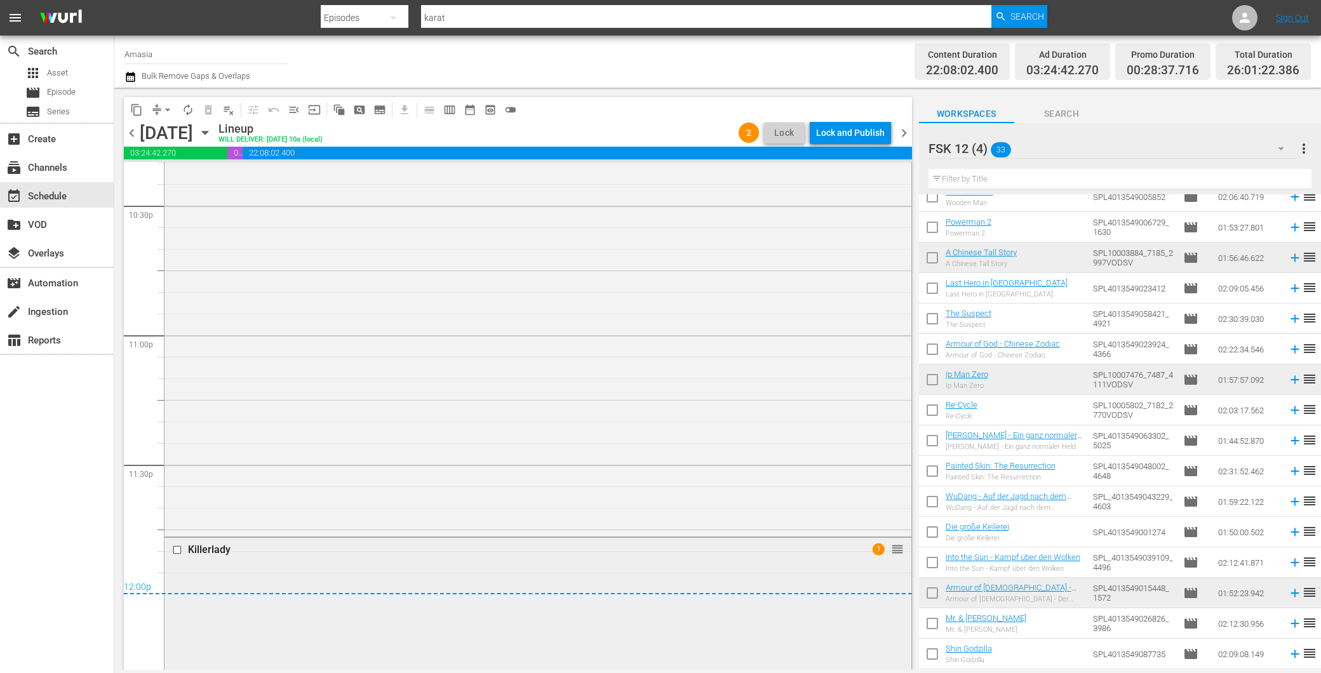
scroll to position [6141, 0]
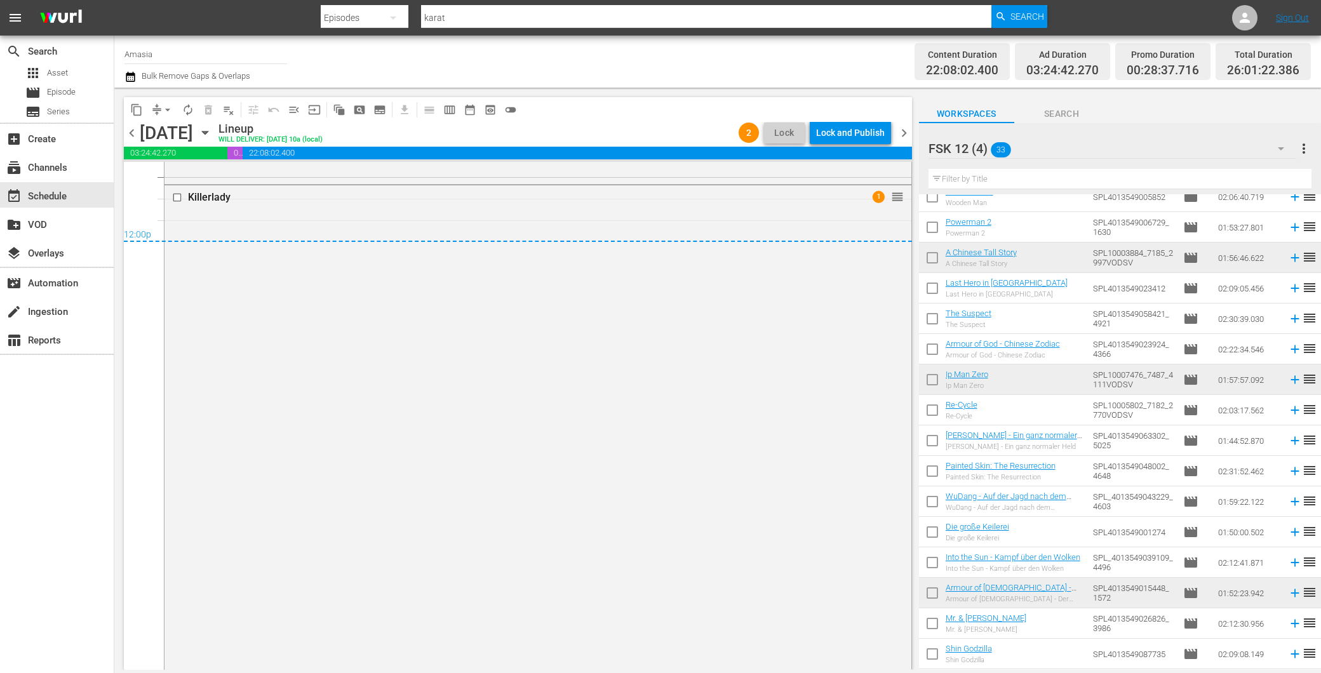
click at [903, 132] on span "chevron_right" at bounding box center [904, 133] width 16 height 16
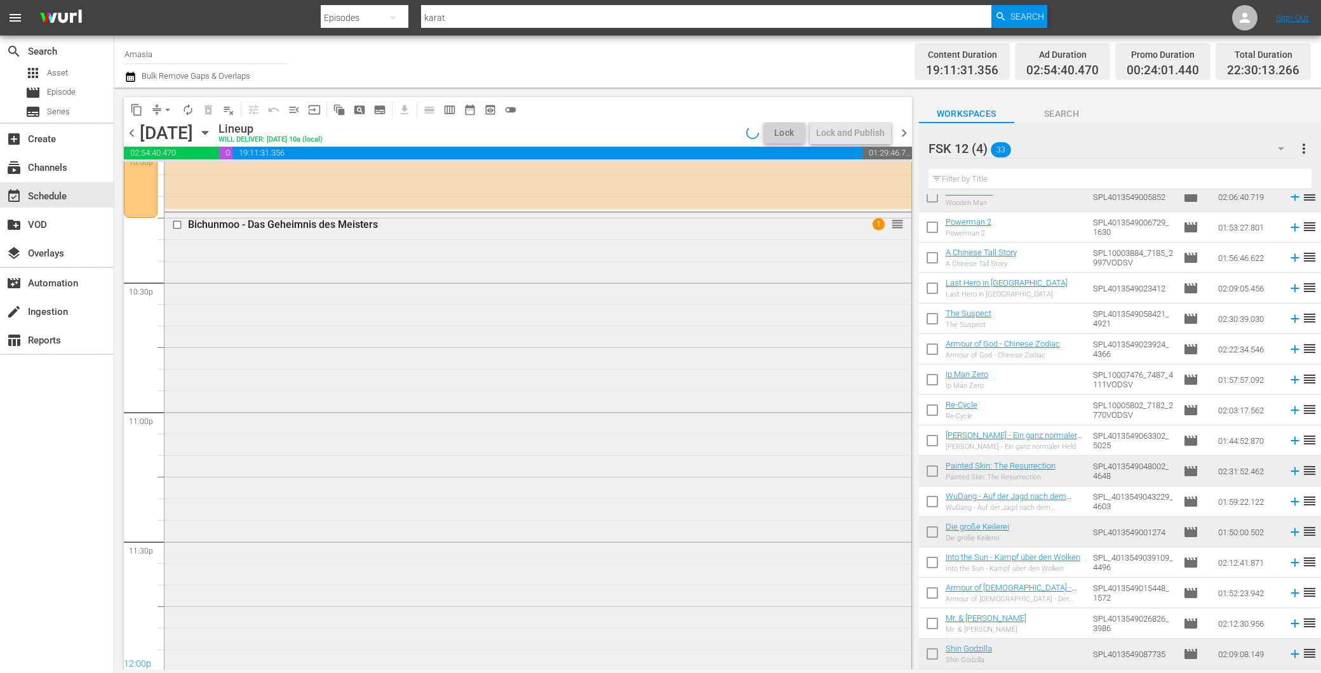
scroll to position [5853, 0]
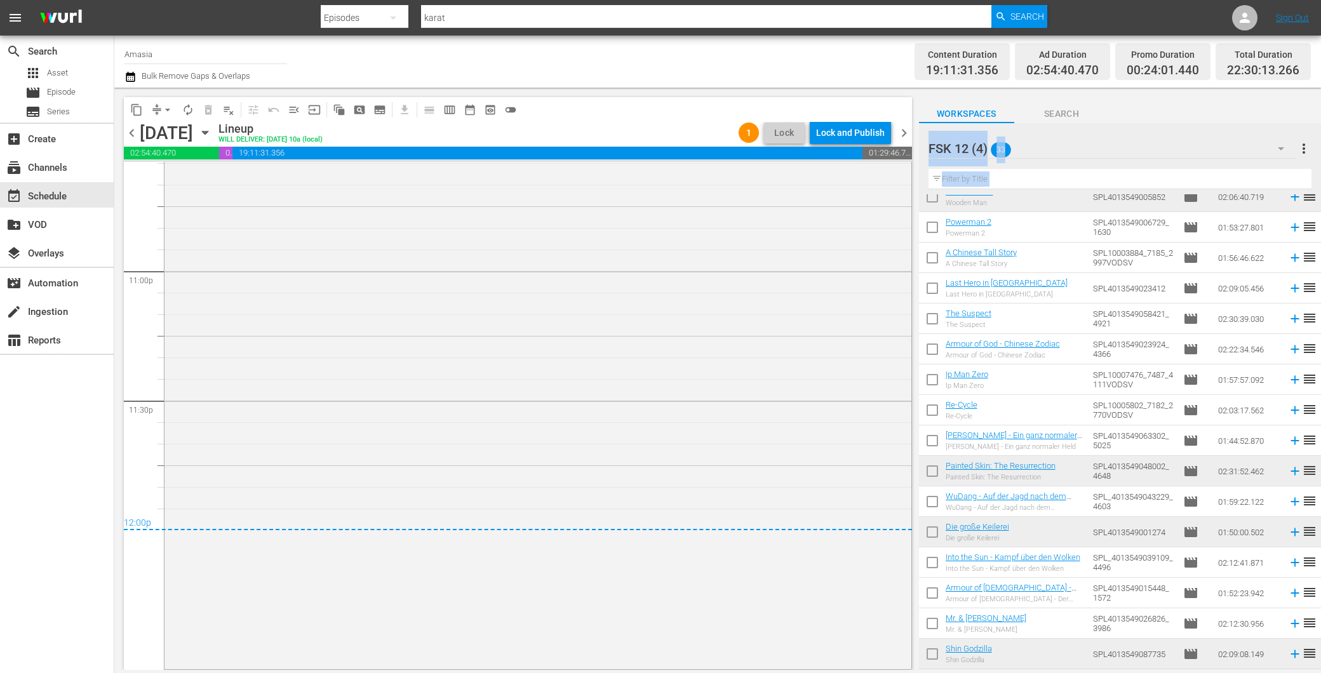
drag, startPoint x: 910, startPoint y: 630, endPoint x: 909, endPoint y: 297, distance: 333.6
click at [914, 292] on div "content_copy compress arrow_drop_down autorenew_outlined delete_forever_outline…" at bounding box center [514, 379] width 801 height 583
click at [902, 132] on span "chevron_right" at bounding box center [904, 133] width 16 height 16
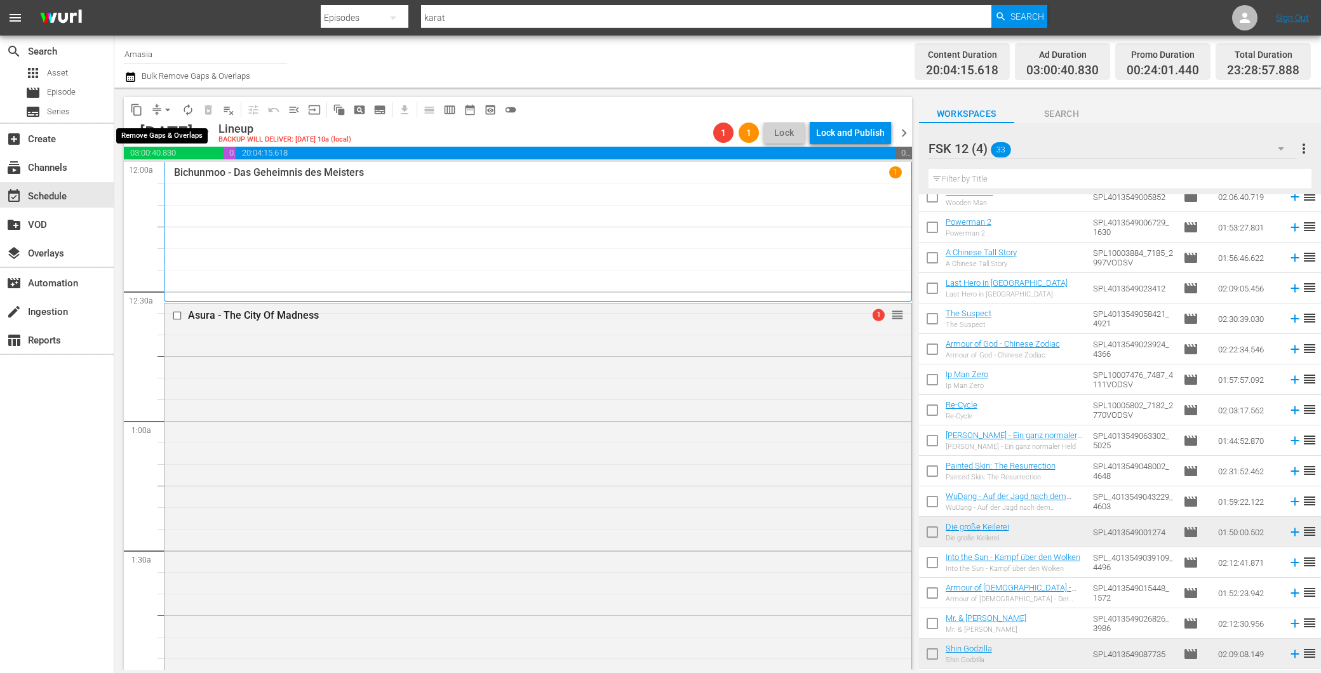
click at [170, 105] on span "arrow_drop_down" at bounding box center [167, 110] width 13 height 13
click at [194, 182] on li "Align to End of Previous Day" at bounding box center [168, 176] width 133 height 21
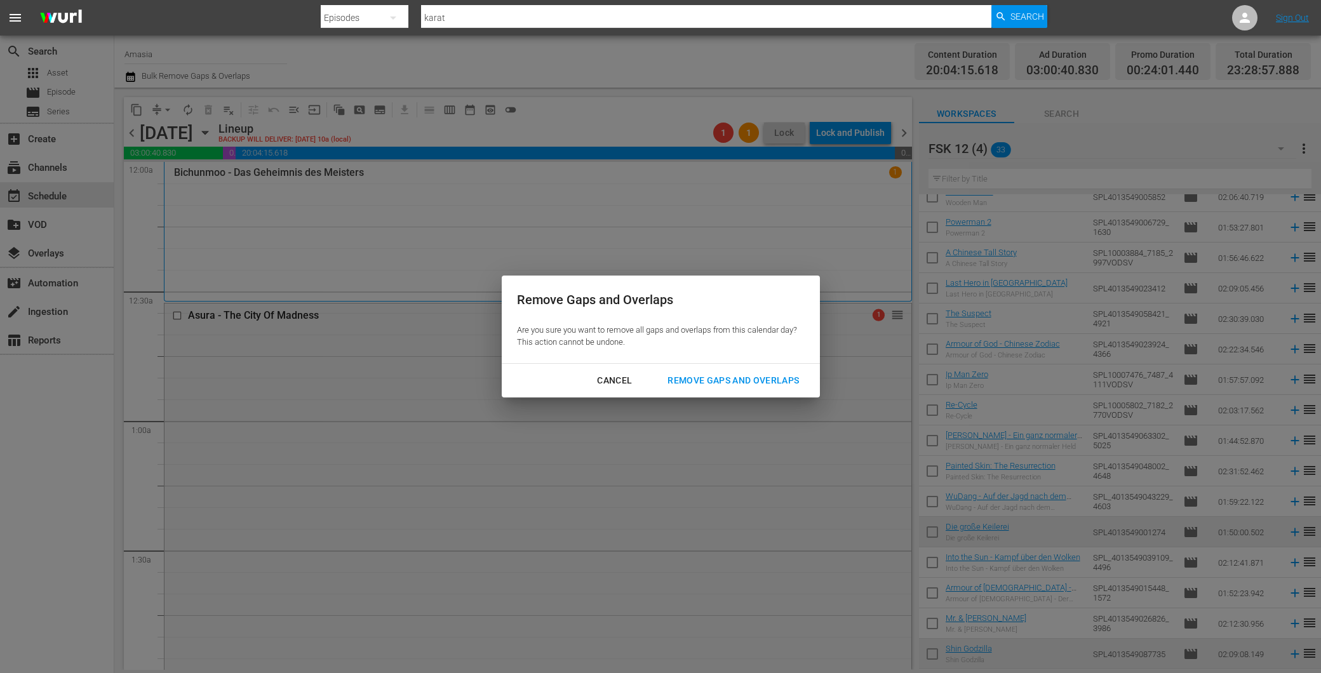
click at [744, 365] on div "Cancel Remove Gaps and Overlaps" at bounding box center [661, 381] width 318 height 34
click at [737, 370] on button "Remove Gaps and Overlaps" at bounding box center [733, 381] width 162 height 24
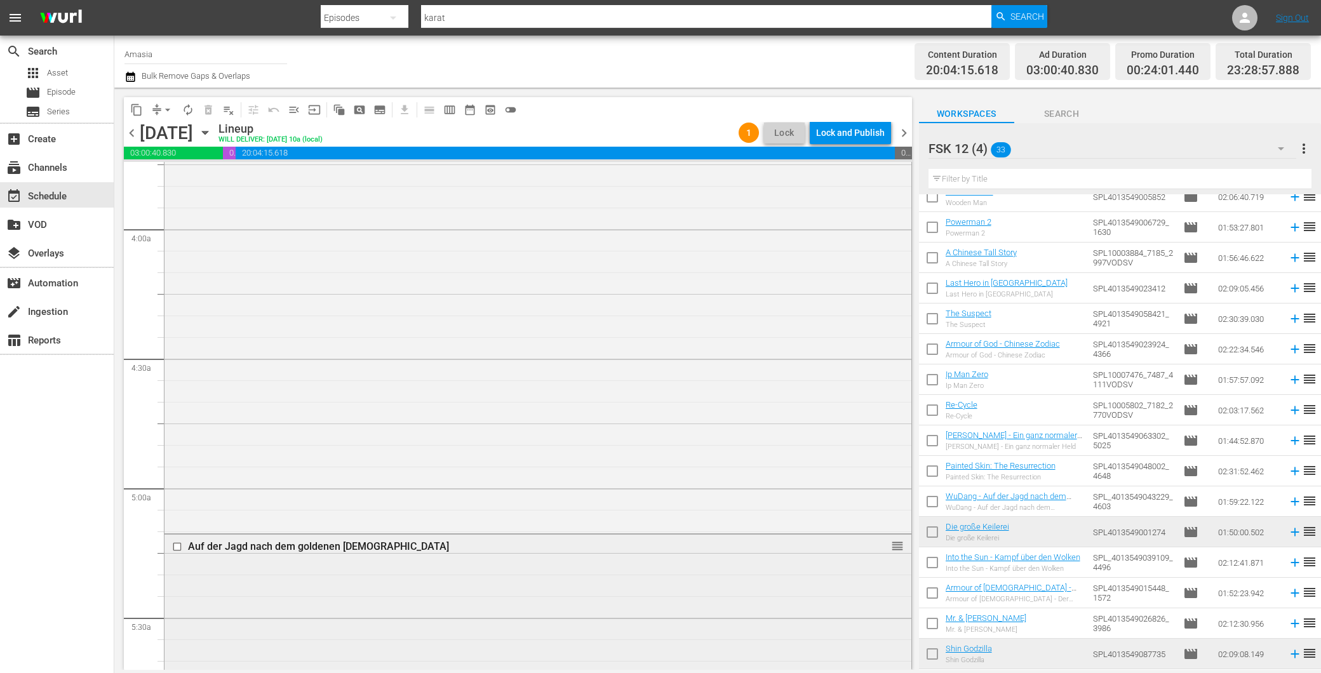
scroll to position [1058, 0]
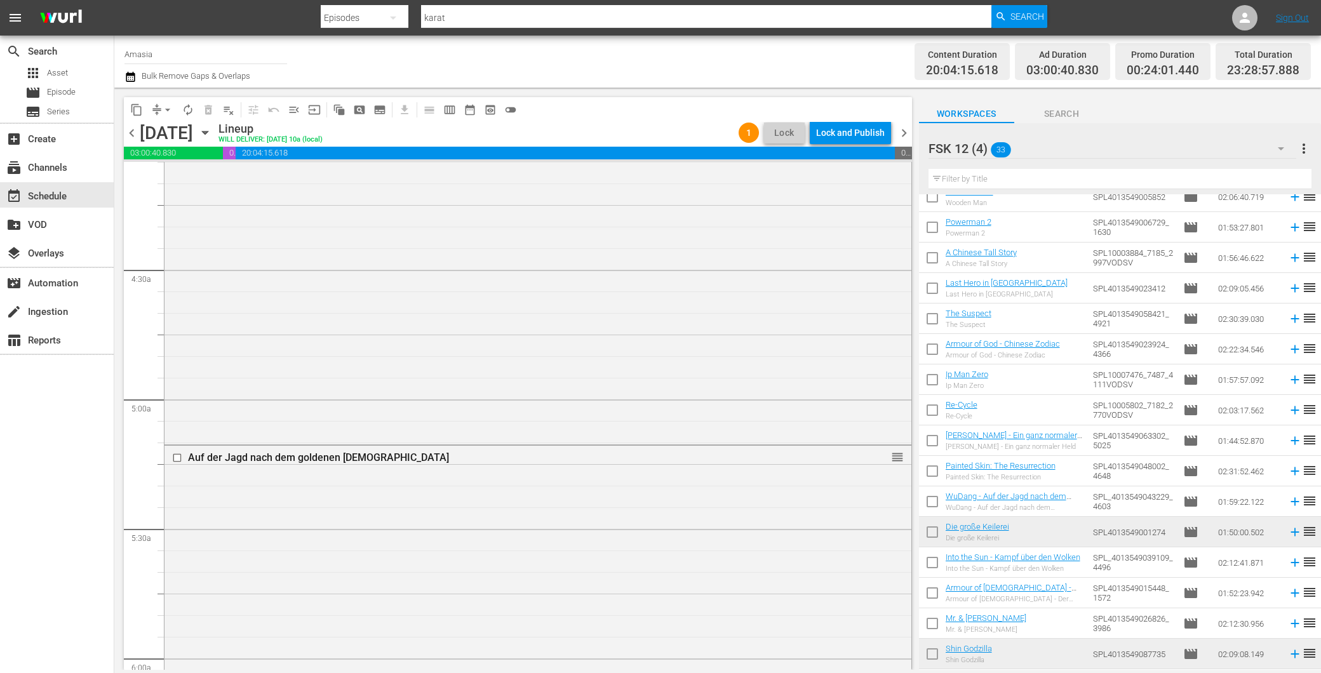
click at [905, 134] on span "chevron_right" at bounding box center [904, 133] width 16 height 16
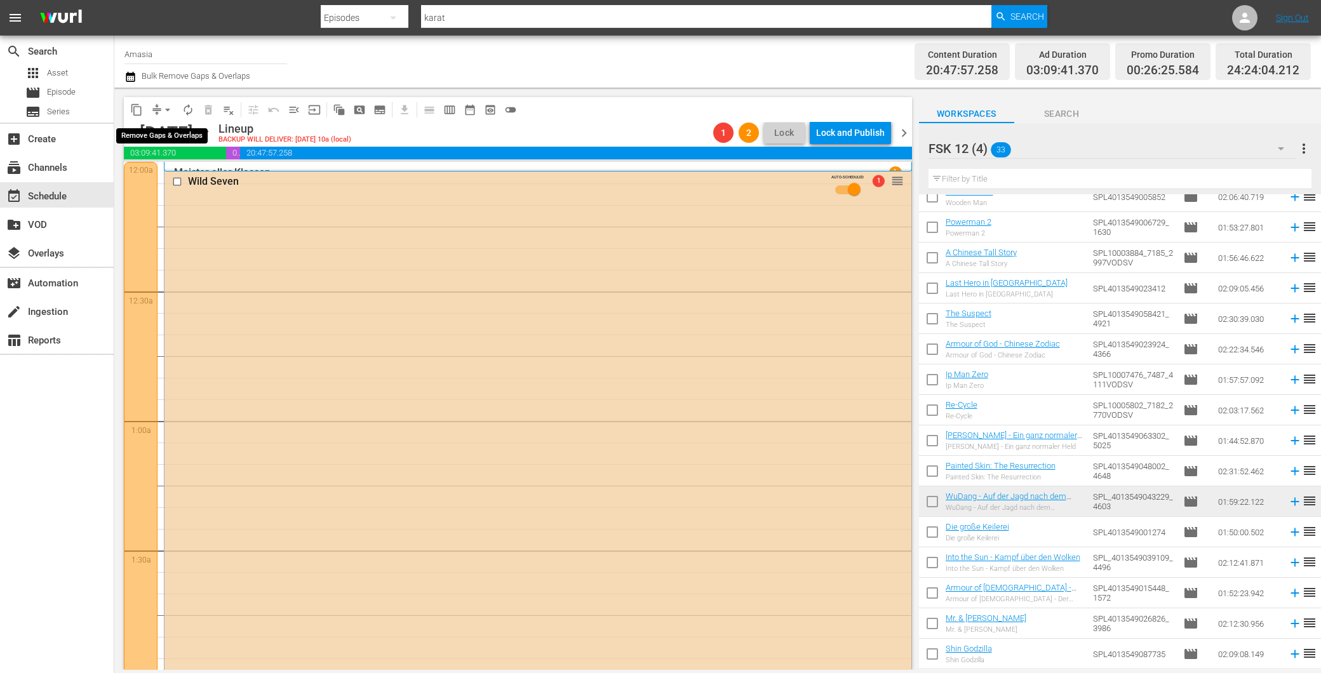
click at [167, 109] on span "arrow_drop_down" at bounding box center [167, 110] width 13 height 13
click at [208, 170] on li "Align to End of Previous Day" at bounding box center [168, 176] width 133 height 21
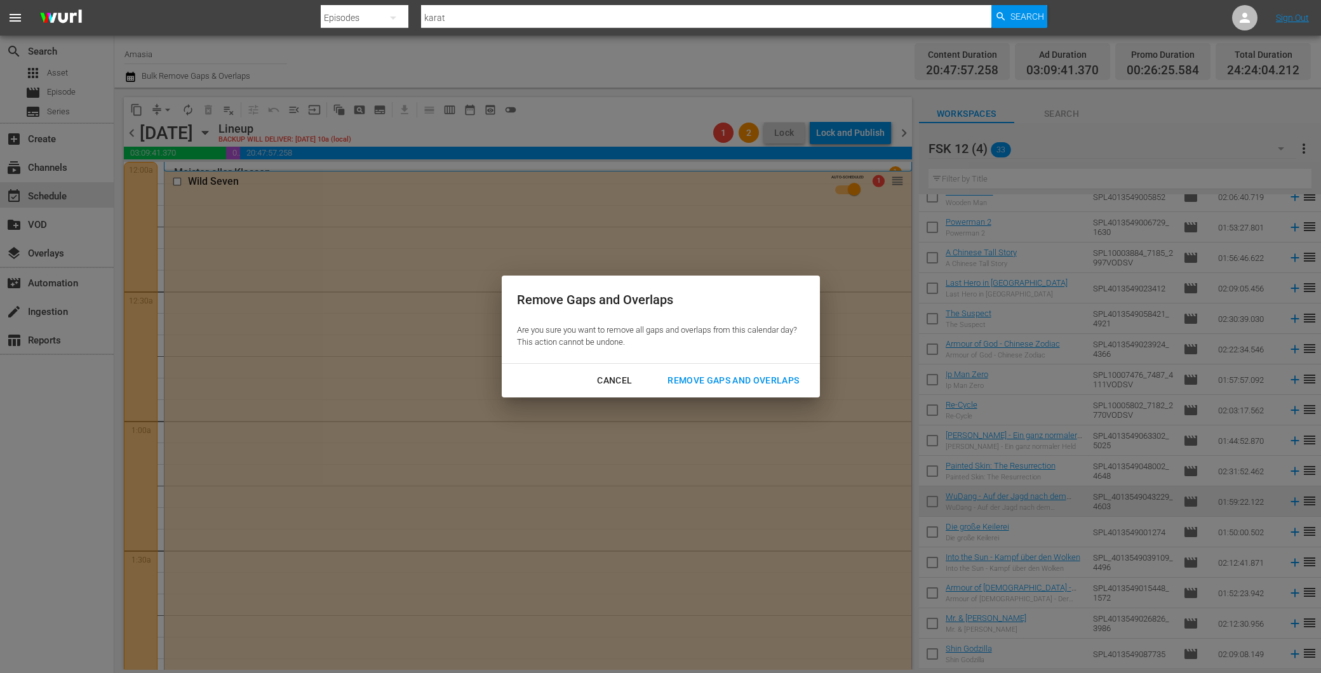
click at [776, 377] on div "Remove Gaps and Overlaps" at bounding box center [734, 381] width 152 height 16
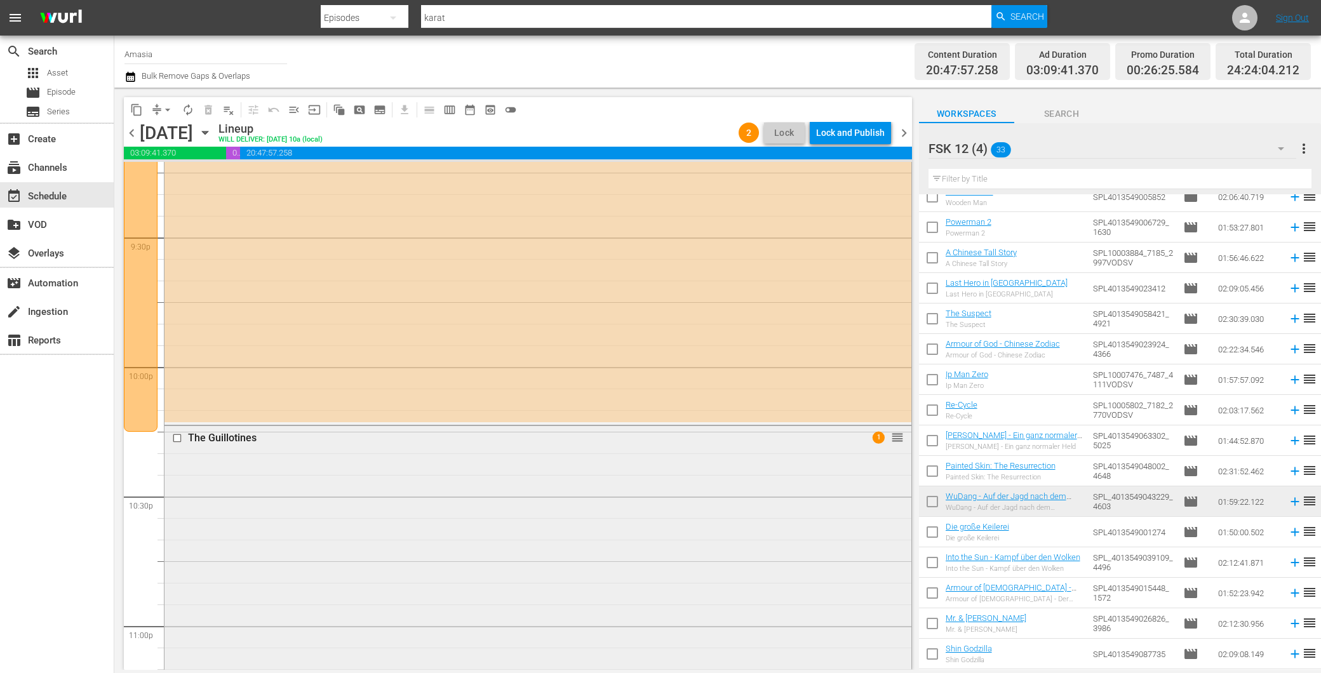
scroll to position [5365, 0]
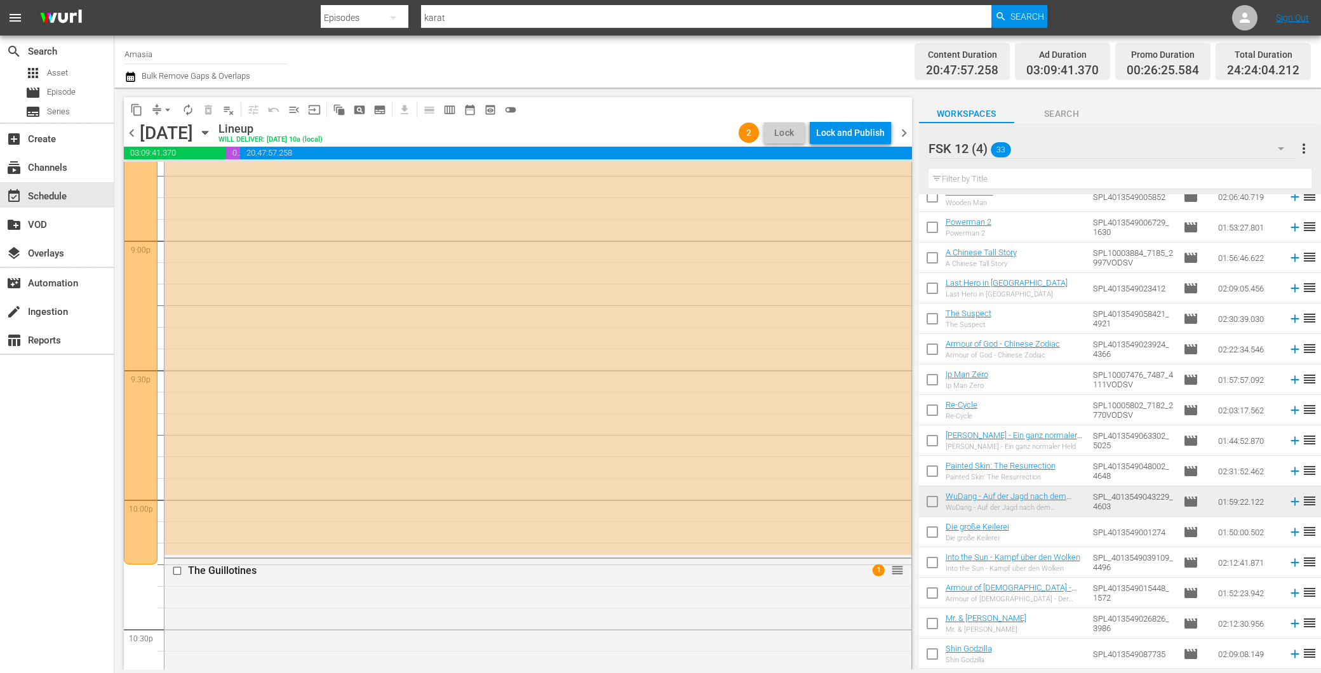
drag, startPoint x: 901, startPoint y: 129, endPoint x: 903, endPoint y: 199, distance: 69.9
click at [901, 130] on span "chevron_right" at bounding box center [904, 133] width 16 height 16
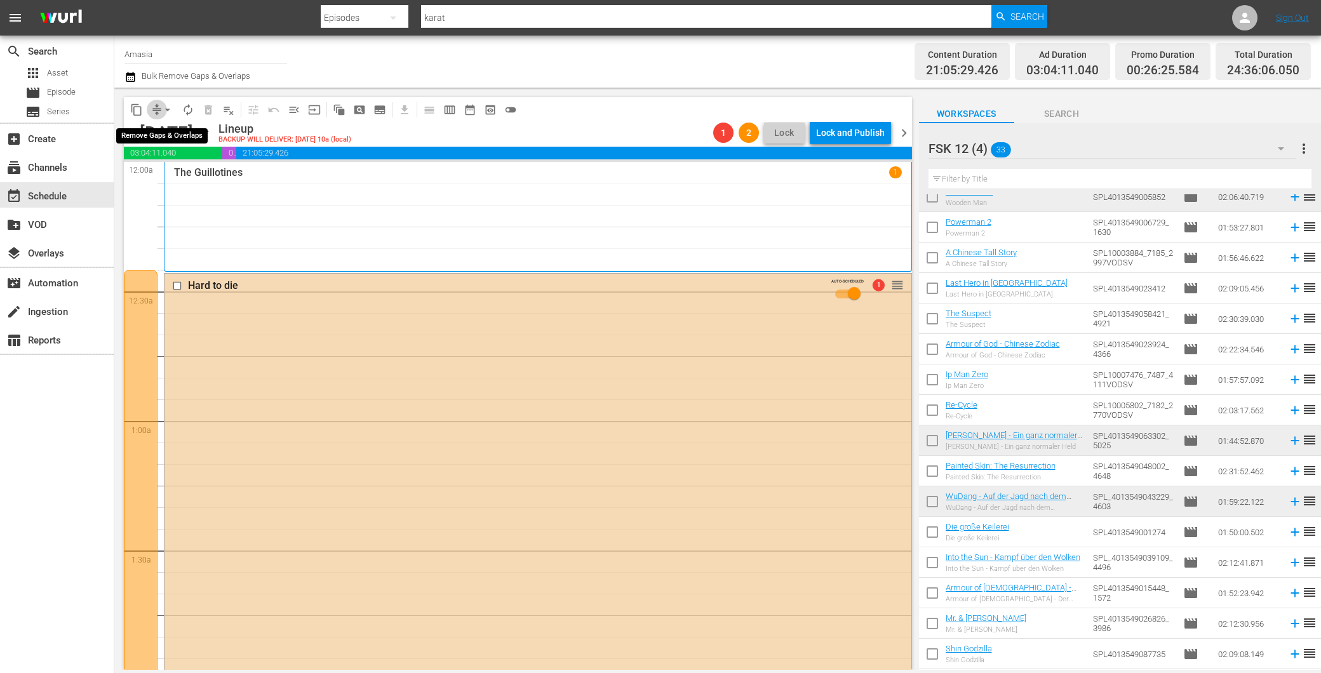
click at [159, 102] on button "compress" at bounding box center [157, 110] width 20 height 20
click at [170, 100] on button "arrow_drop_down" at bounding box center [168, 110] width 20 height 20
click at [189, 173] on li "Align to End of Previous Day" at bounding box center [168, 176] width 133 height 21
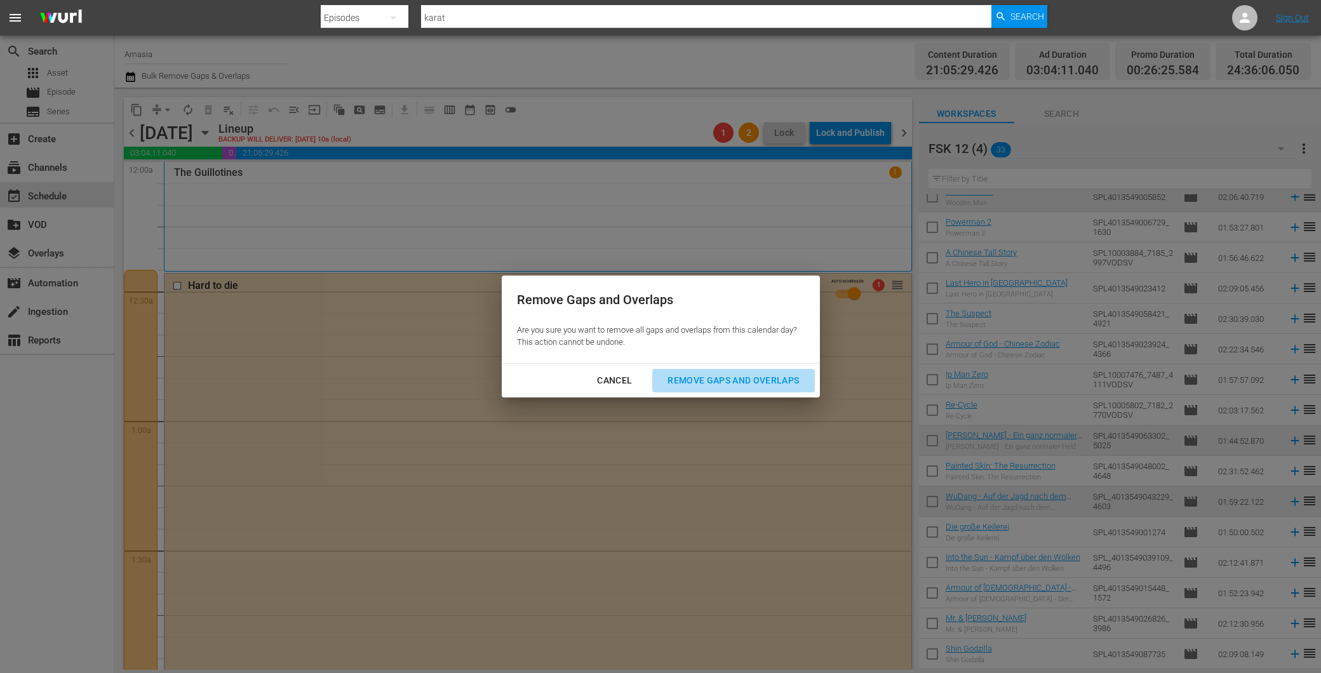
click at [746, 375] on div "Remove Gaps and Overlaps" at bounding box center [734, 381] width 152 height 16
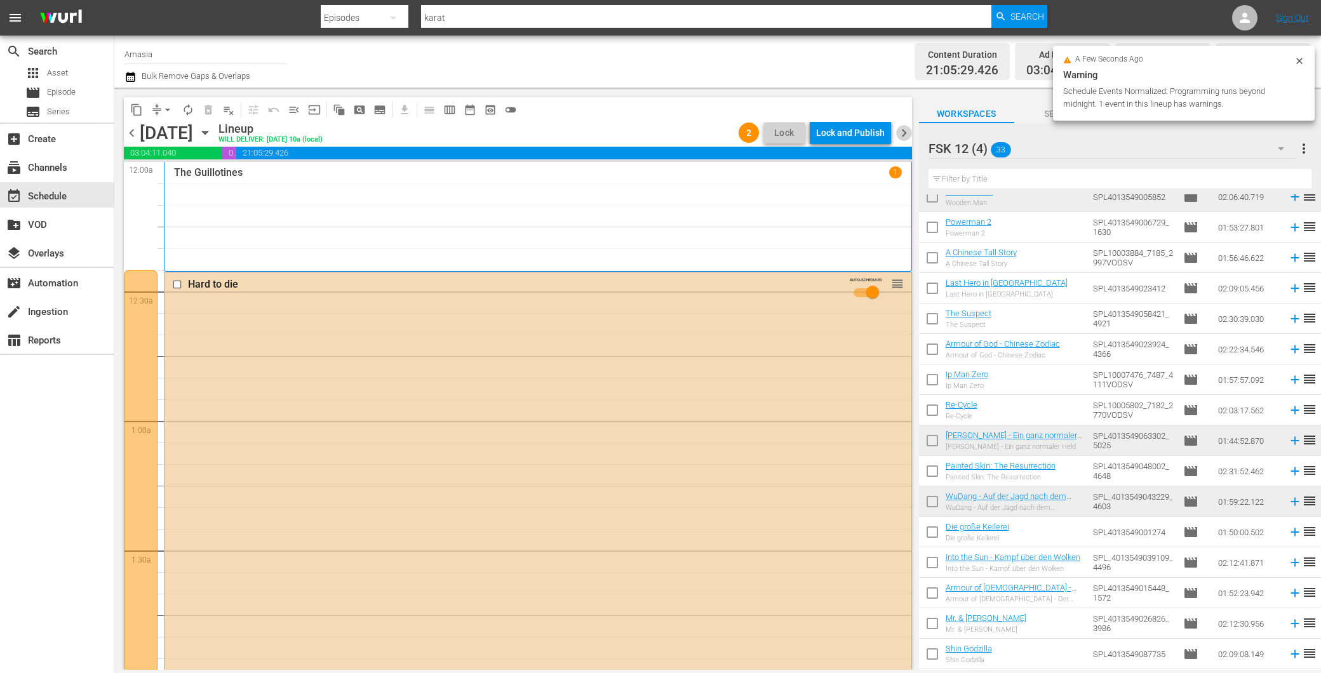
click at [905, 133] on span "chevron_right" at bounding box center [904, 133] width 16 height 16
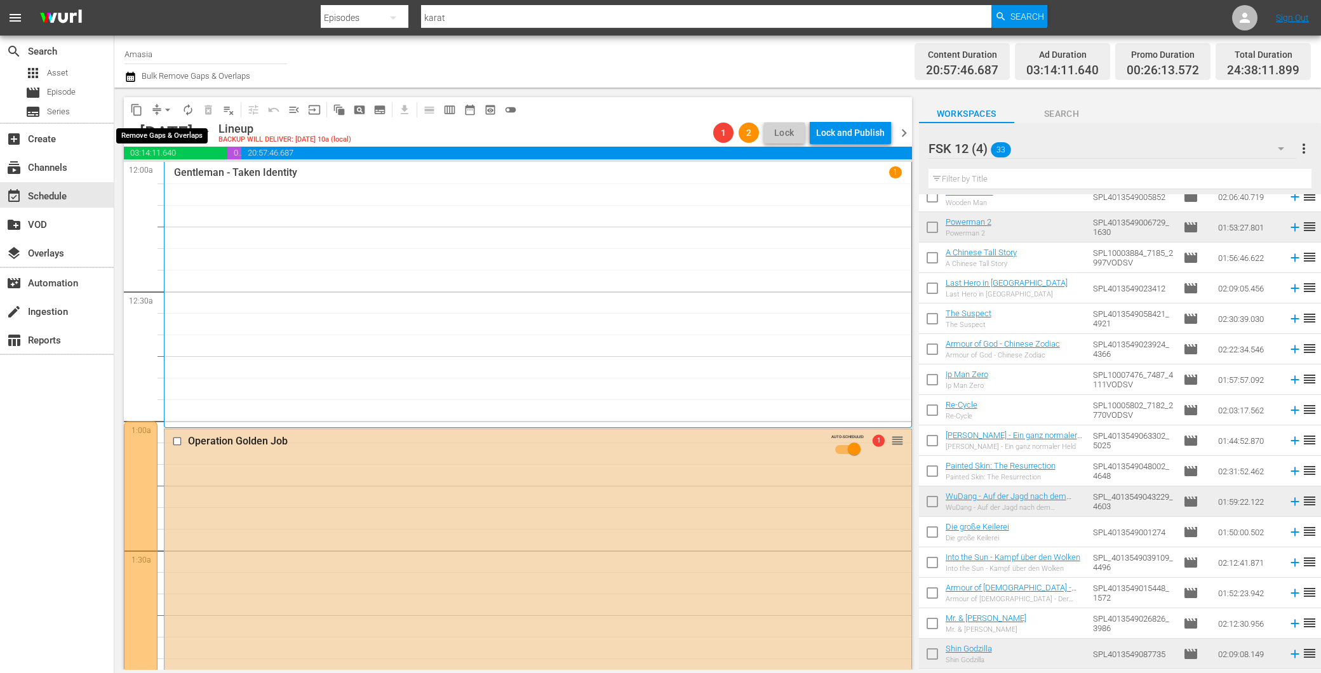
click at [168, 104] on span "arrow_drop_down" at bounding box center [167, 110] width 13 height 13
click at [161, 166] on li "Align to End of Previous Day" at bounding box center [168, 176] width 133 height 21
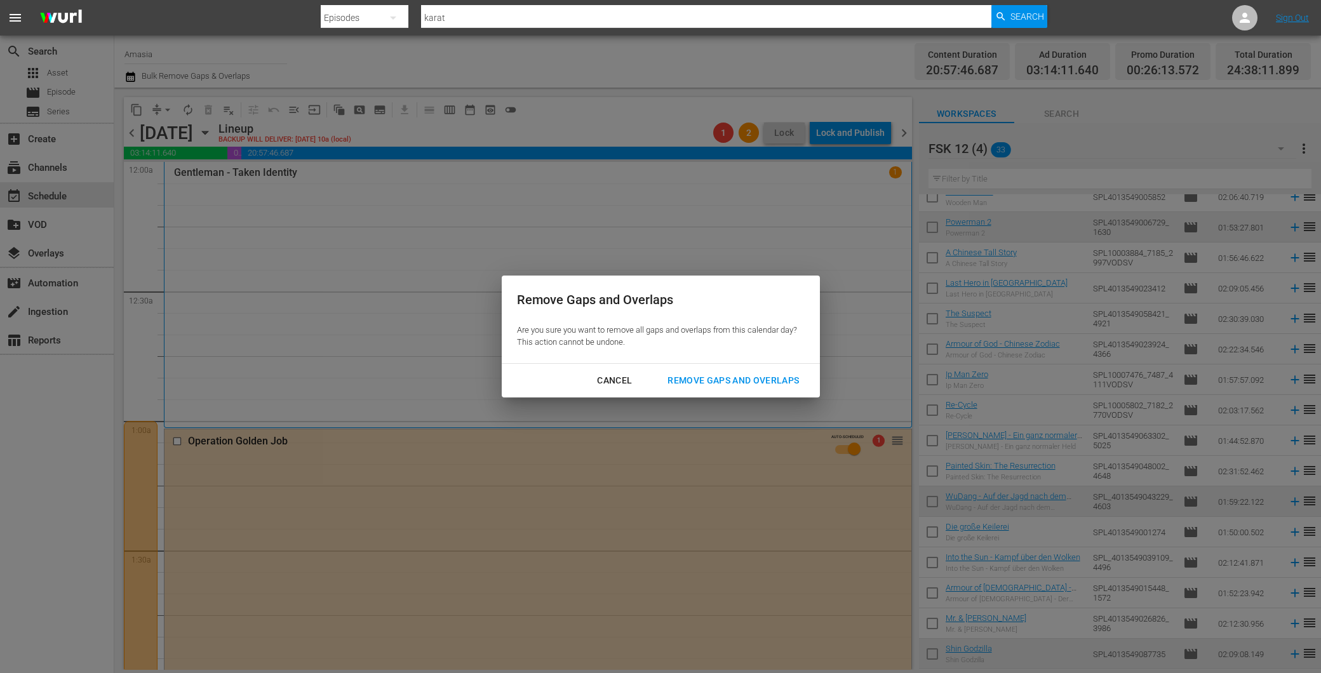
click at [671, 384] on div "Remove Gaps and Overlaps" at bounding box center [734, 381] width 152 height 16
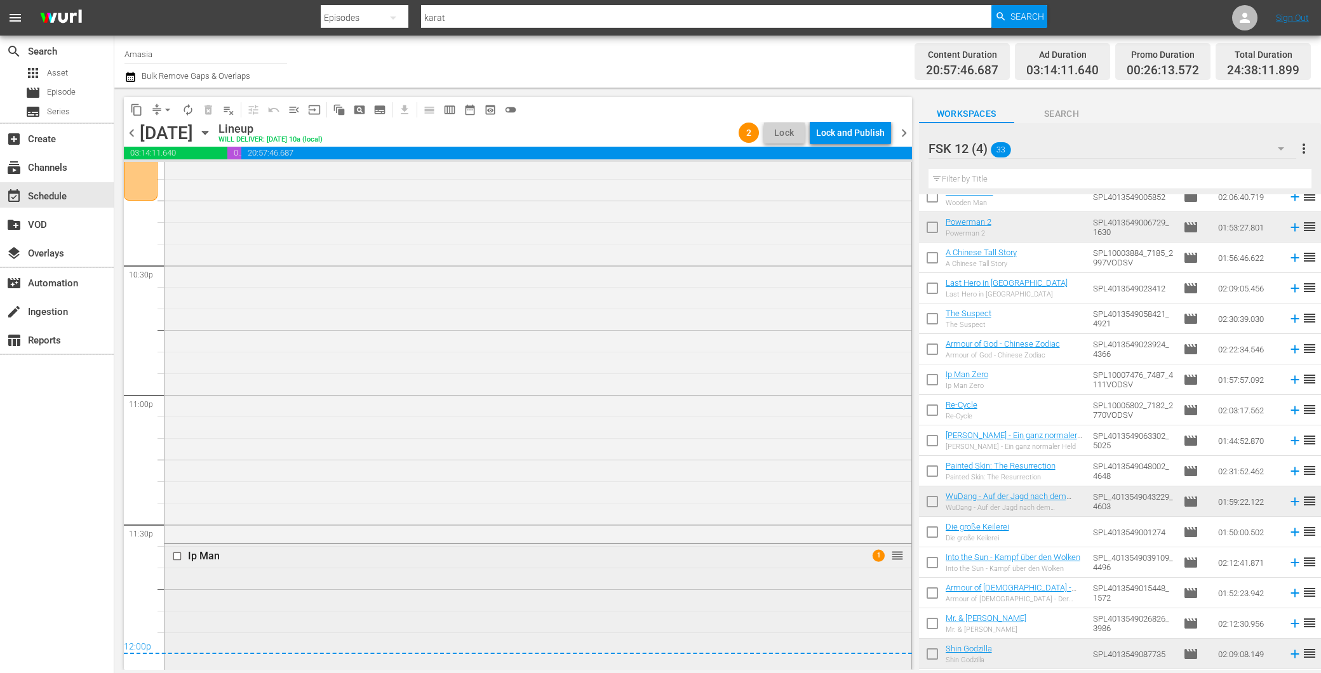
scroll to position [5579, 0]
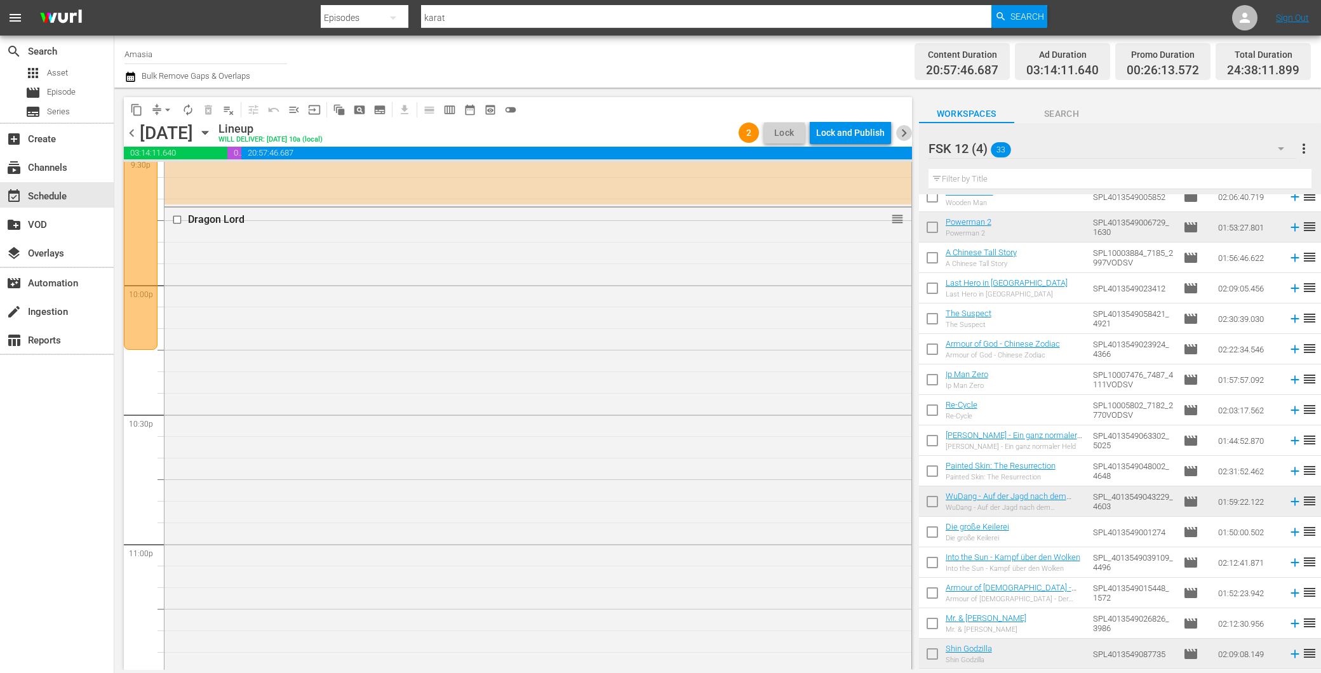
click at [896, 133] on span "chevron_right" at bounding box center [904, 133] width 16 height 16
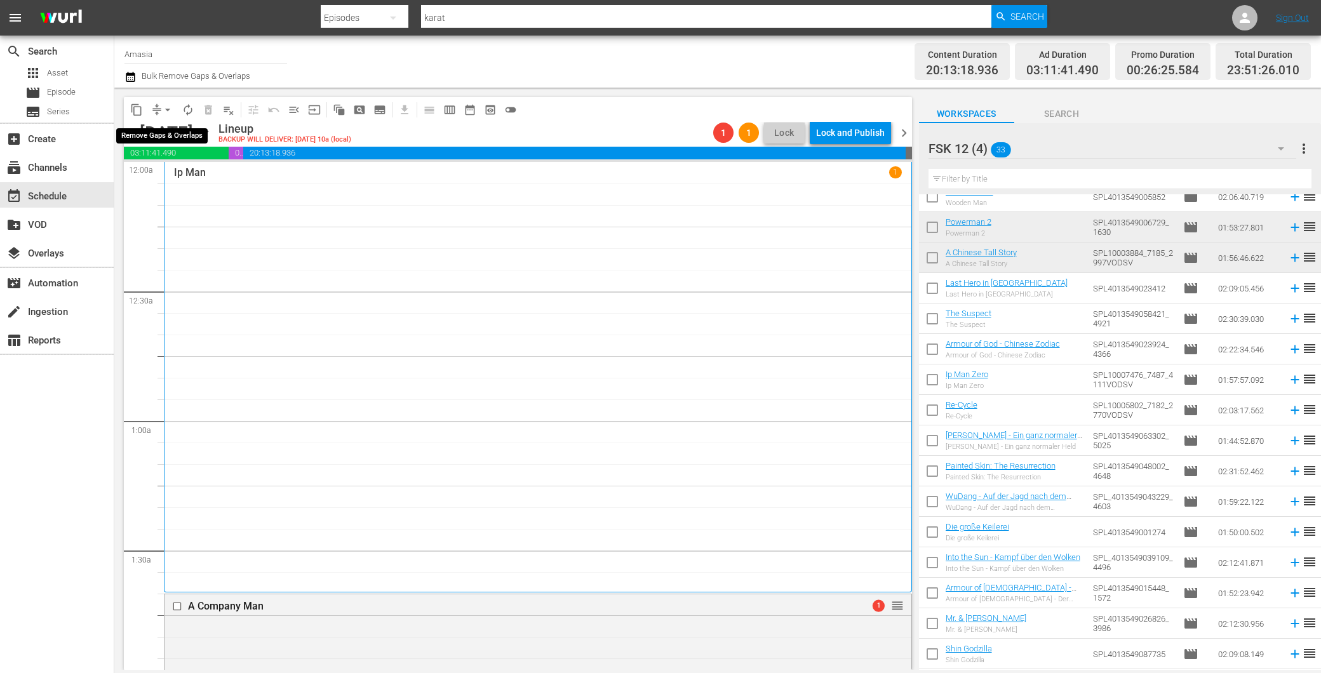
click at [163, 102] on button "arrow_drop_down" at bounding box center [168, 110] width 20 height 20
click at [170, 172] on li "Align to End of Previous Day" at bounding box center [168, 176] width 133 height 21
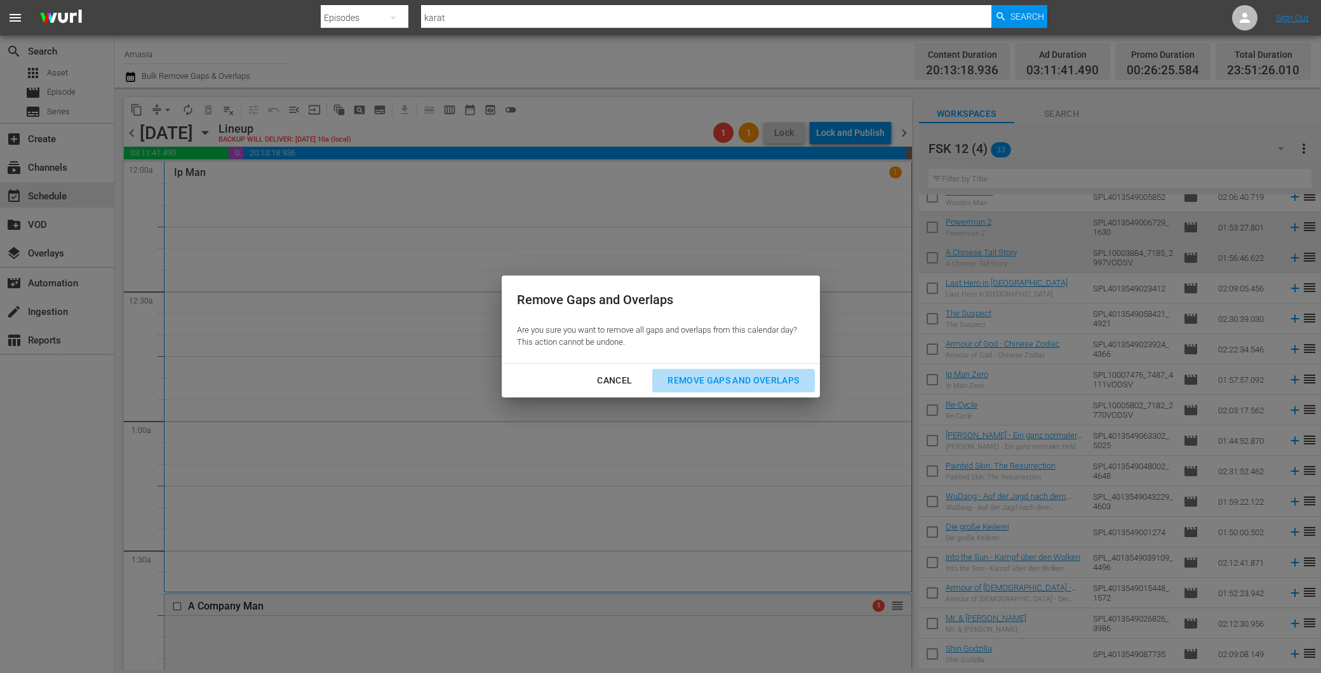
drag, startPoint x: 691, startPoint y: 372, endPoint x: 684, endPoint y: 373, distance: 7.1
click at [691, 373] on button "Remove Gaps and Overlaps" at bounding box center [733, 381] width 162 height 24
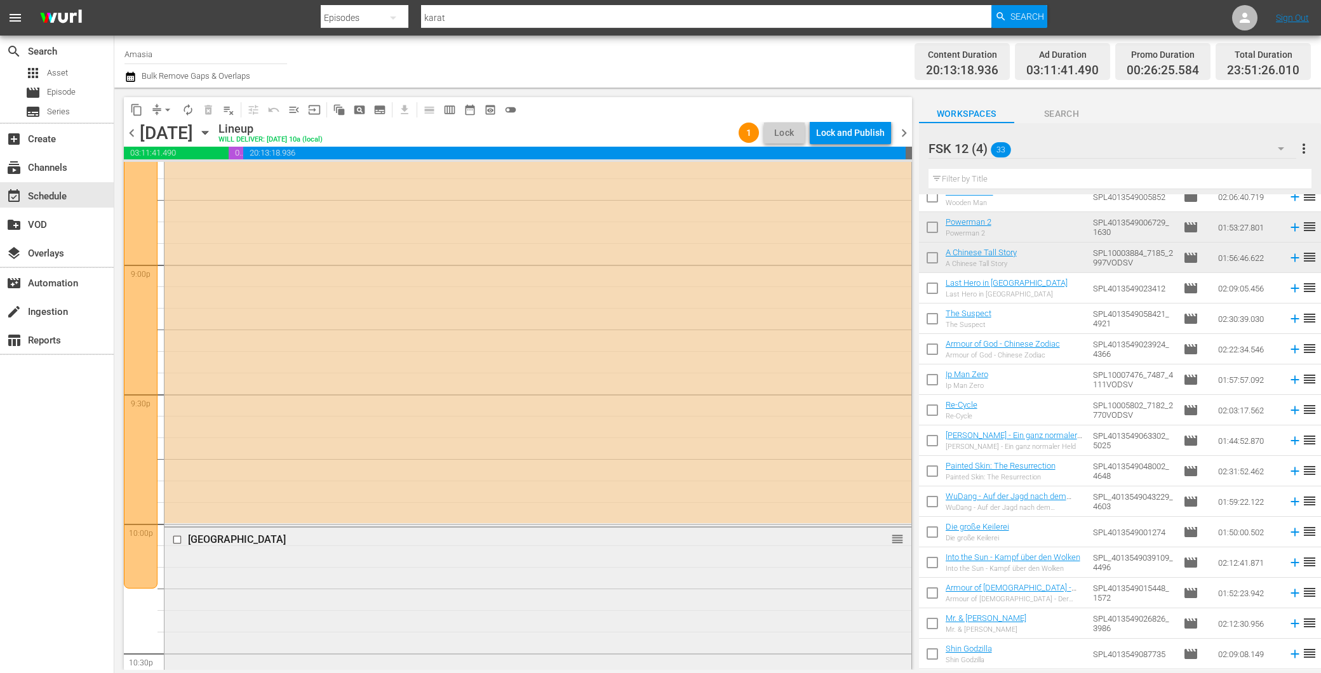
scroll to position [5331, 0]
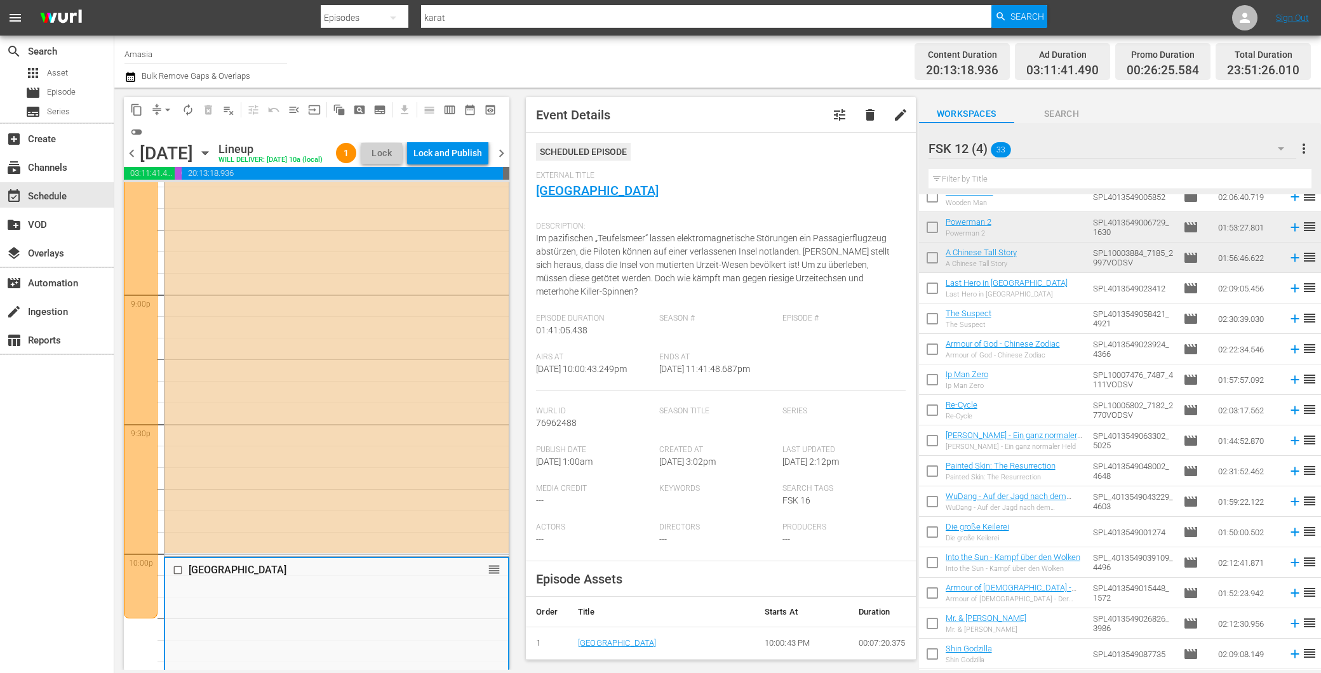
click at [504, 161] on span "chevron_right" at bounding box center [502, 153] width 16 height 16
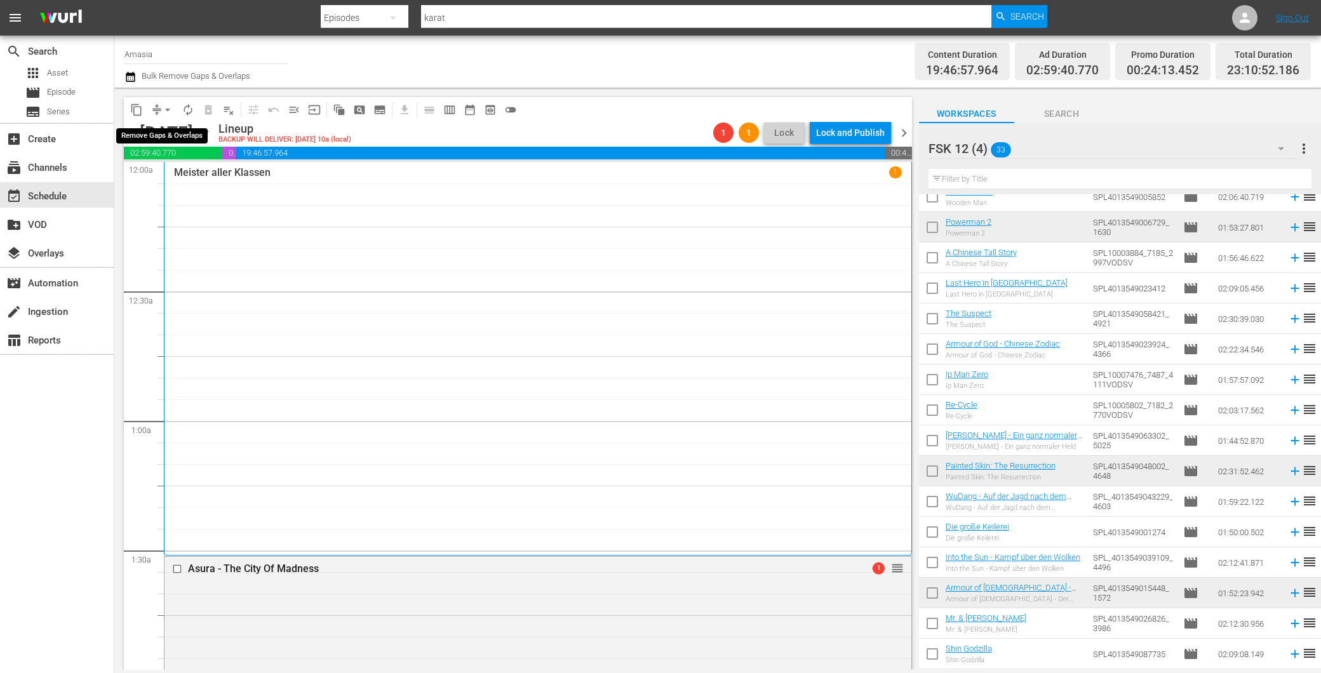
click at [163, 105] on span "arrow_drop_down" at bounding box center [167, 110] width 13 height 13
click at [179, 175] on li "Align to End of Previous Day" at bounding box center [168, 176] width 133 height 21
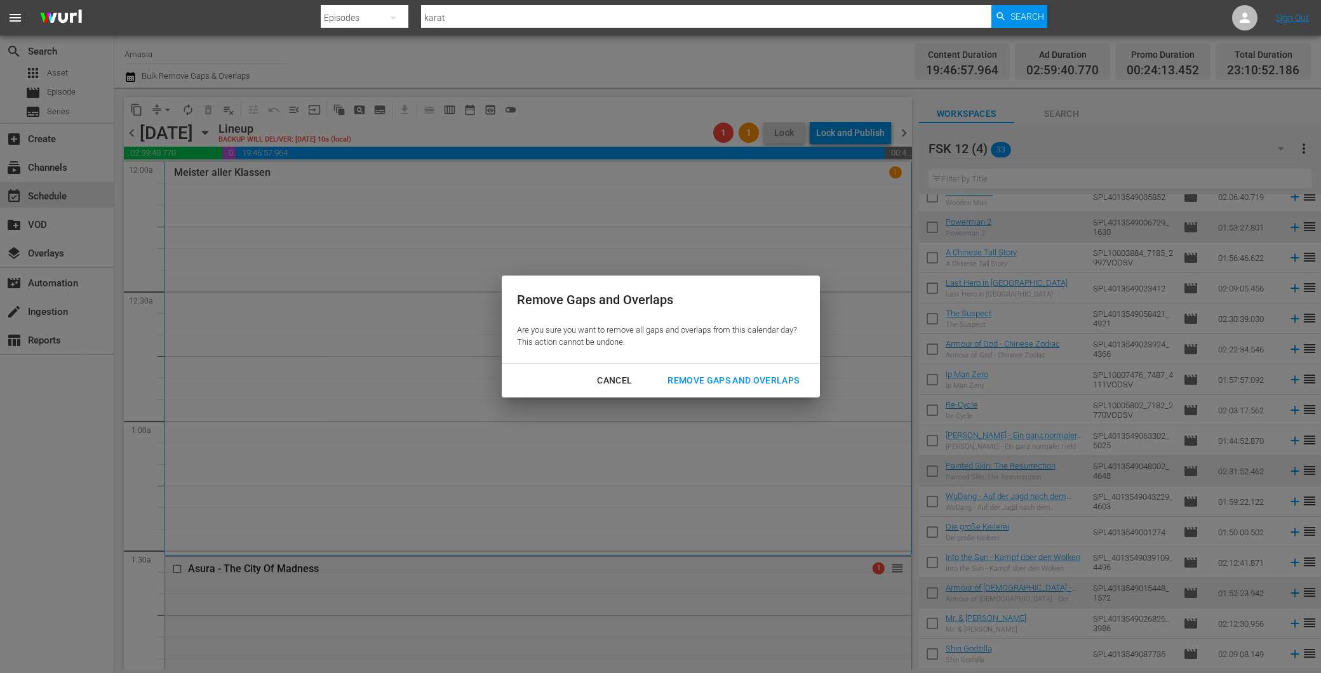
drag, startPoint x: 767, startPoint y: 375, endPoint x: 771, endPoint y: 346, distance: 28.8
click at [767, 374] on div "Remove Gaps and Overlaps" at bounding box center [734, 381] width 152 height 16
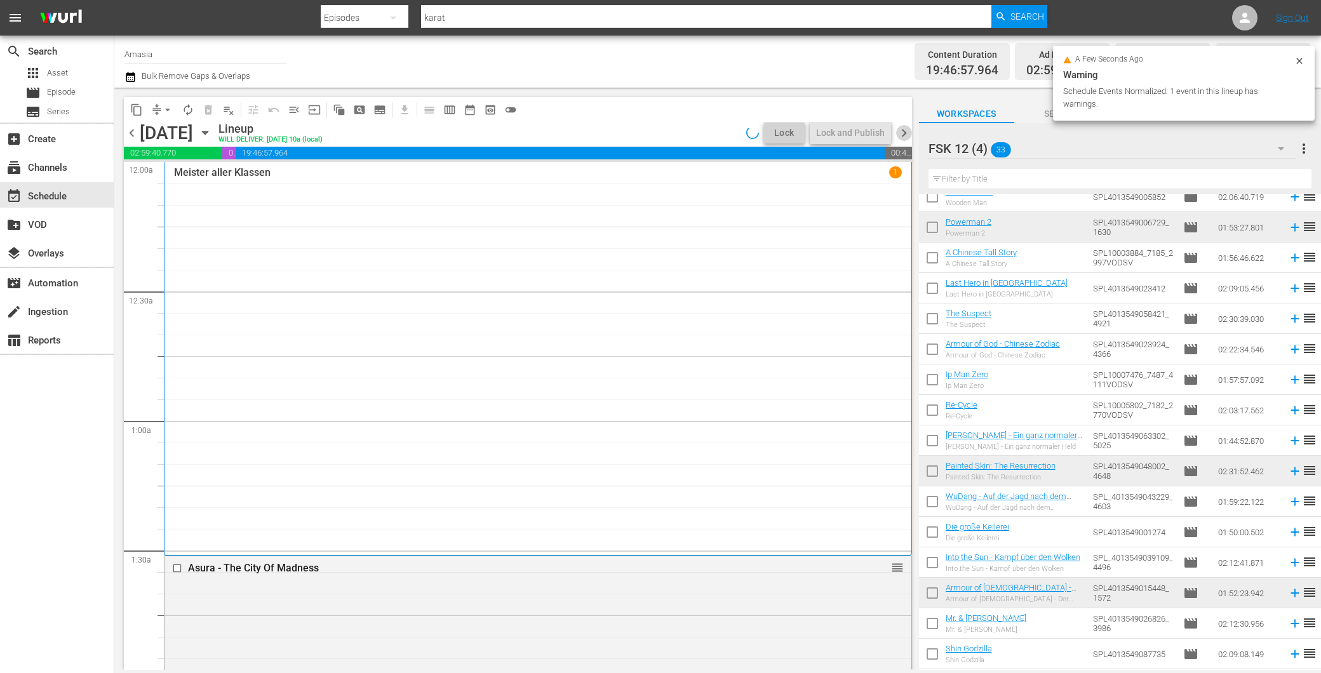
click at [903, 129] on span "chevron_right" at bounding box center [904, 133] width 16 height 16
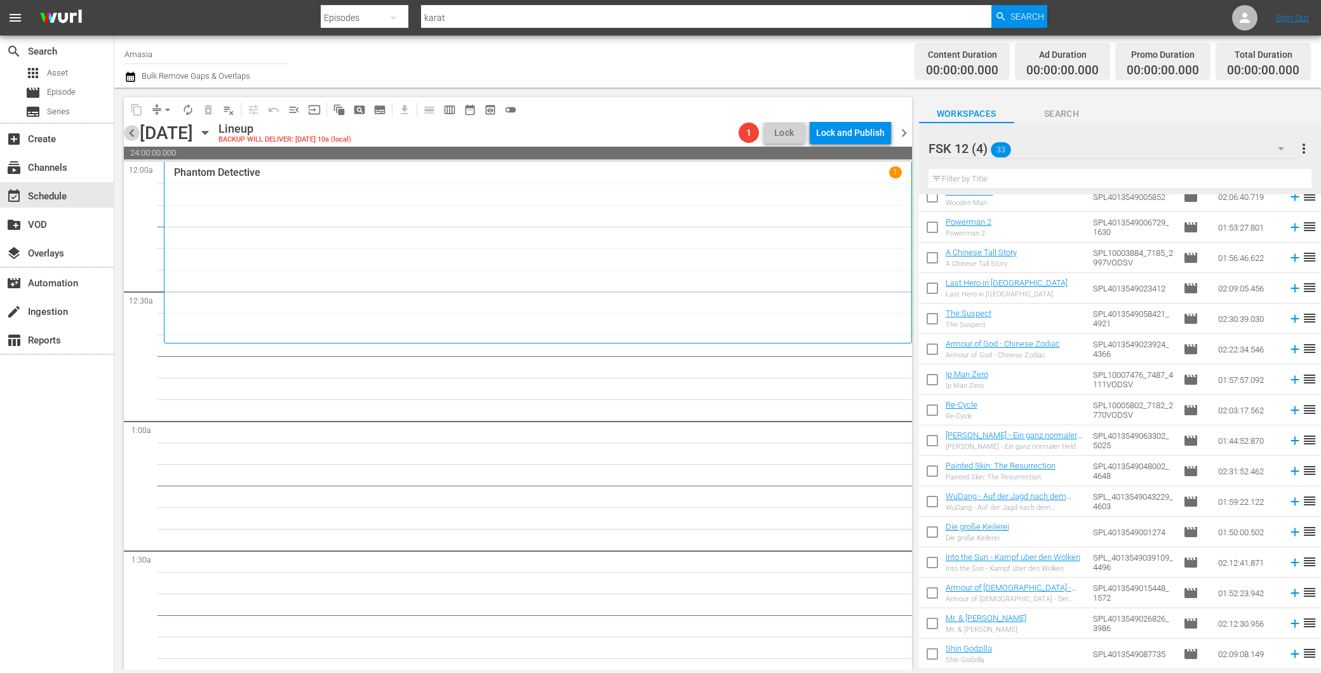
click at [133, 132] on span "chevron_left" at bounding box center [132, 133] width 16 height 16
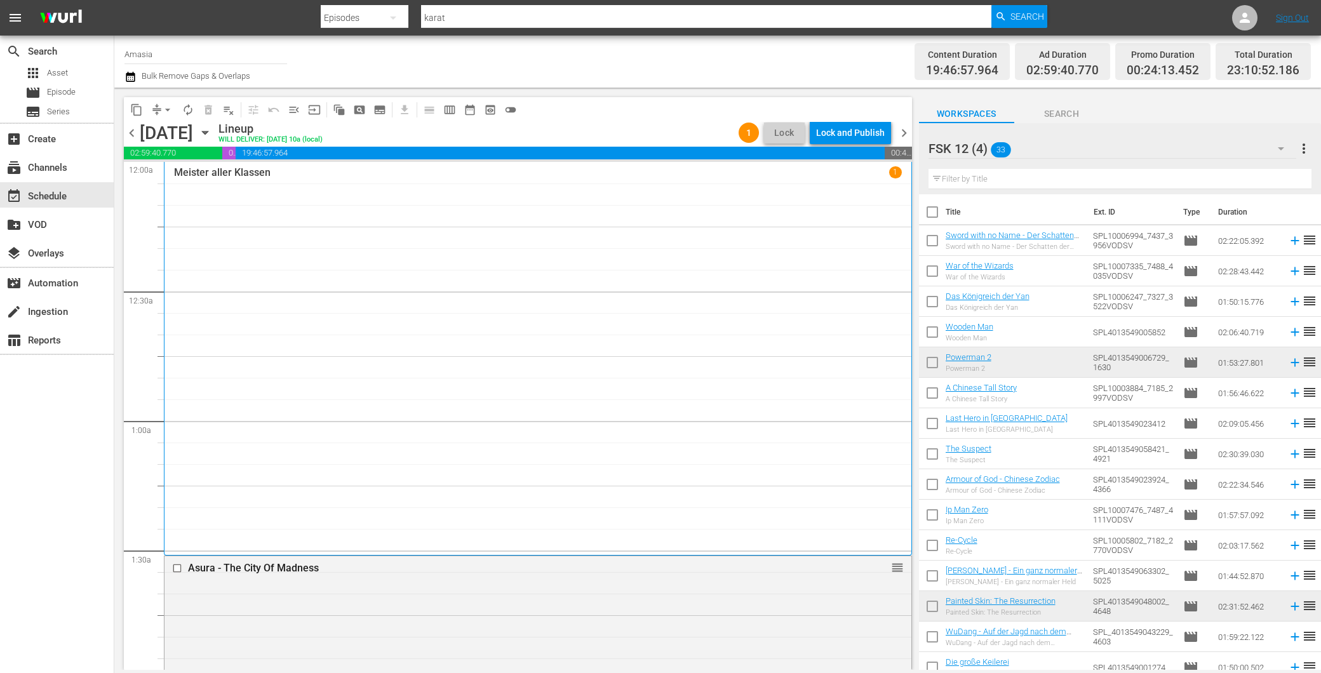
scroll to position [135, 0]
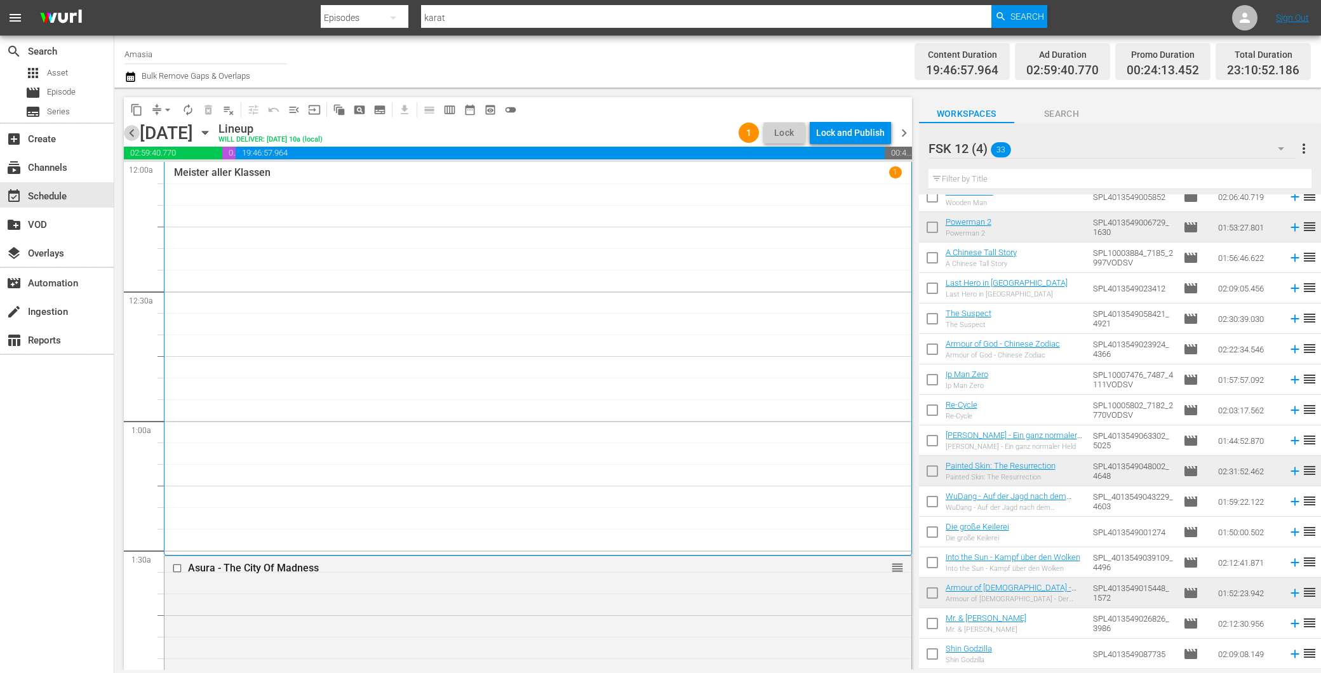
click at [132, 129] on span "chevron_left" at bounding box center [132, 133] width 16 height 16
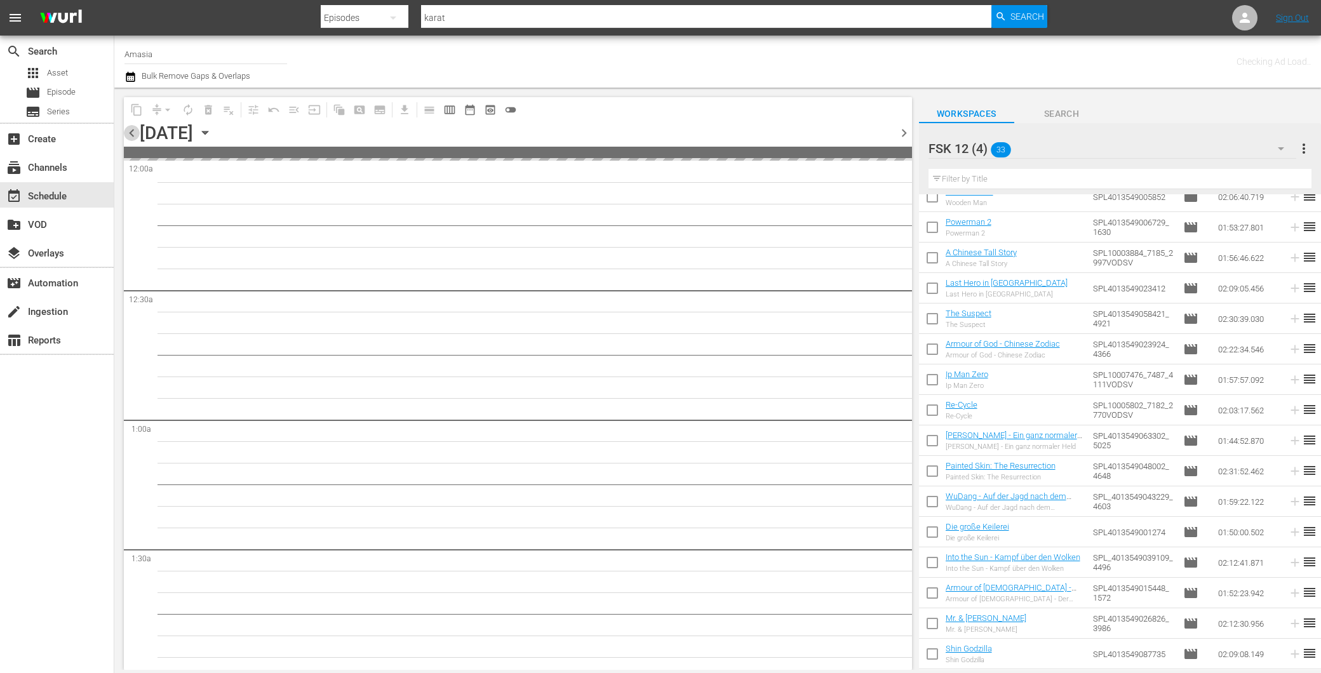
click at [132, 129] on span "chevron_left" at bounding box center [132, 133] width 16 height 16
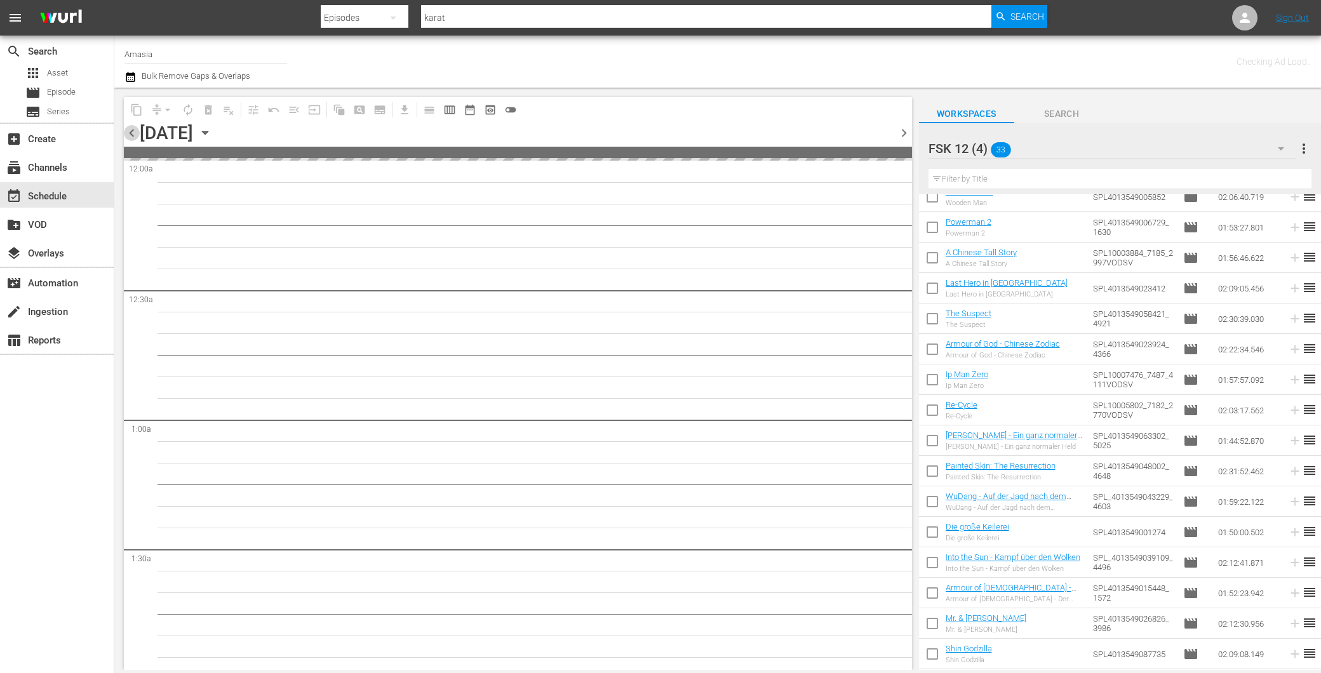
click at [132, 129] on span "chevron_left" at bounding box center [132, 133] width 16 height 16
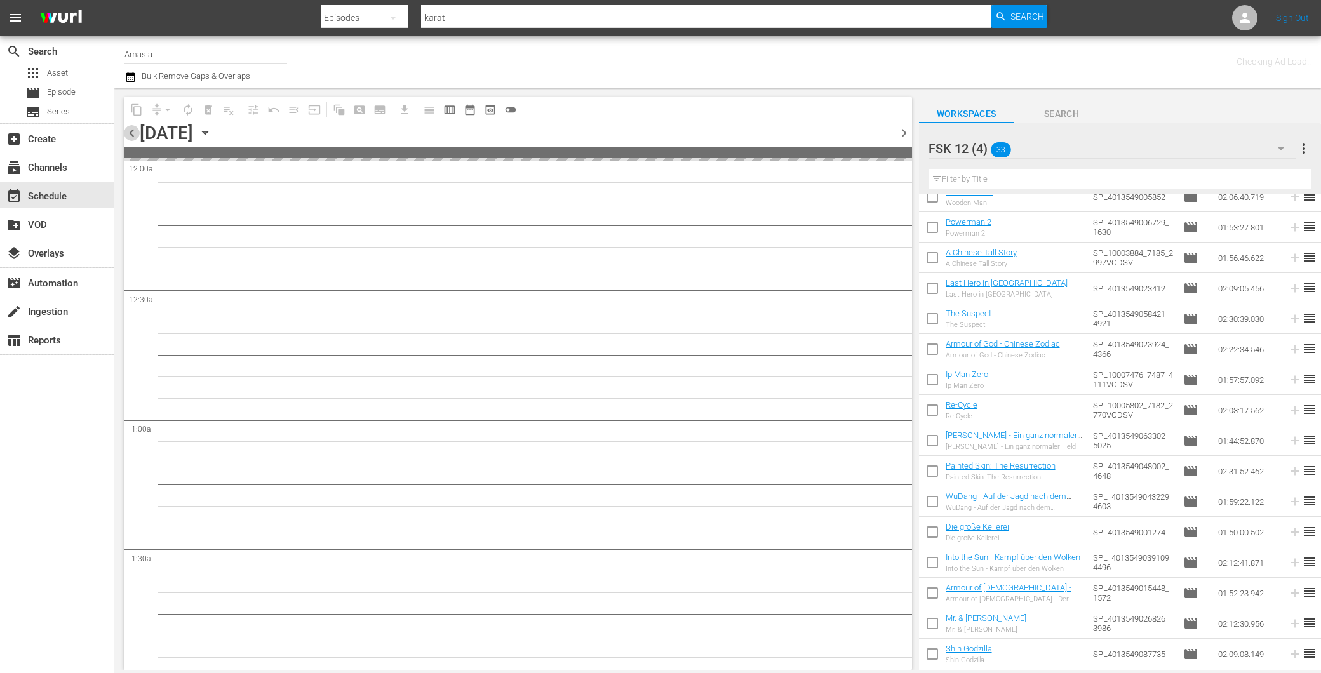
click at [132, 129] on span "chevron_left" at bounding box center [132, 133] width 16 height 16
click at [133, 130] on span "chevron_left" at bounding box center [132, 133] width 16 height 16
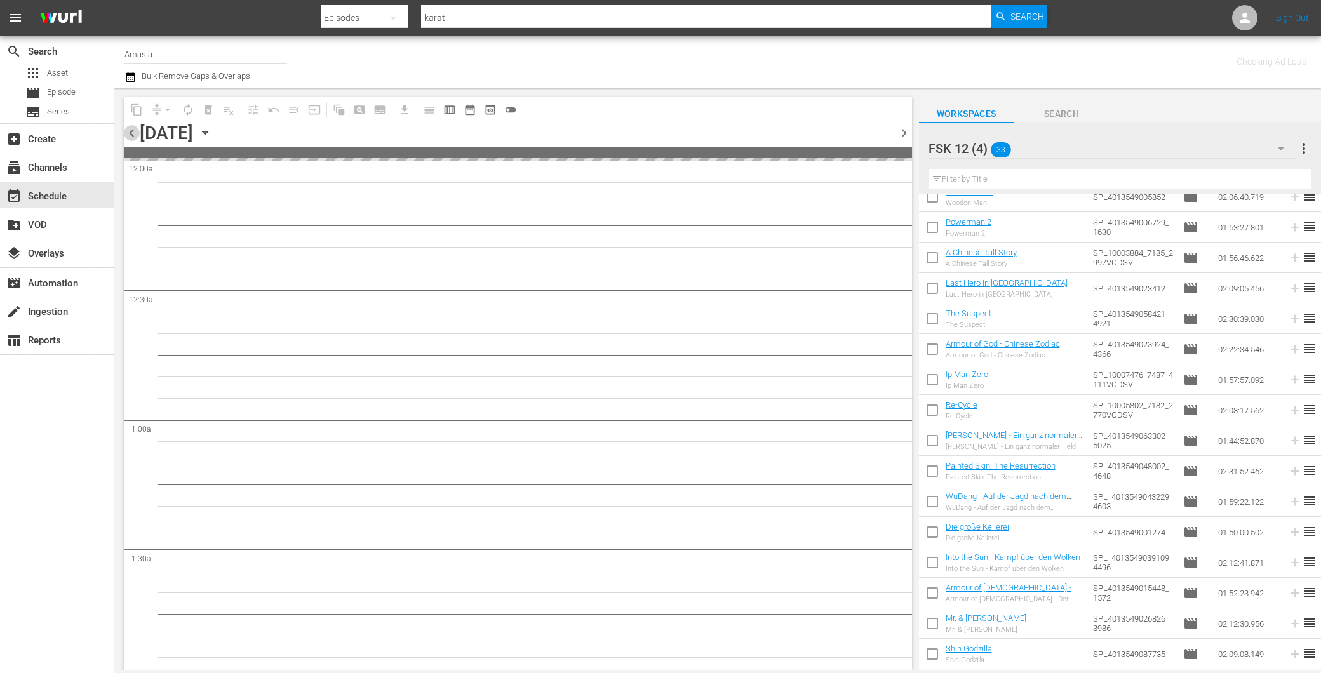
click at [133, 130] on span "chevron_left" at bounding box center [132, 133] width 16 height 16
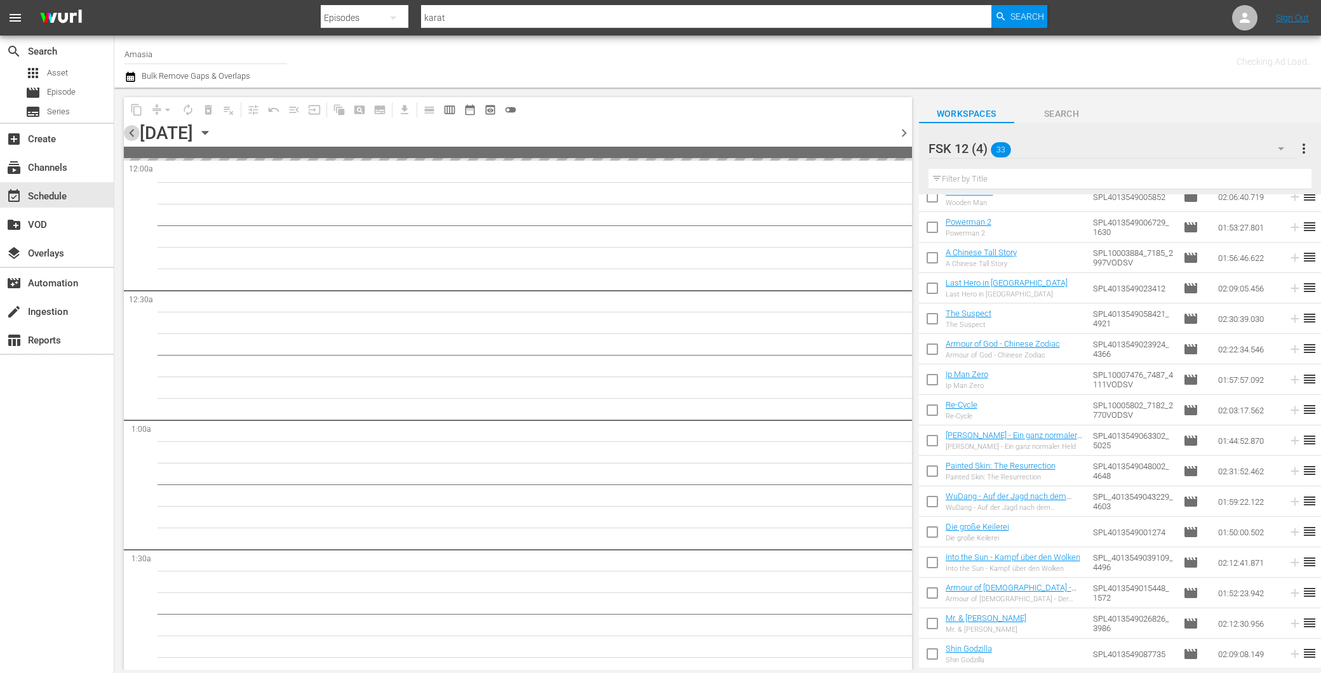
click at [133, 130] on span "chevron_left" at bounding box center [132, 133] width 16 height 16
click at [135, 129] on span "chevron_left" at bounding box center [132, 133] width 16 height 16
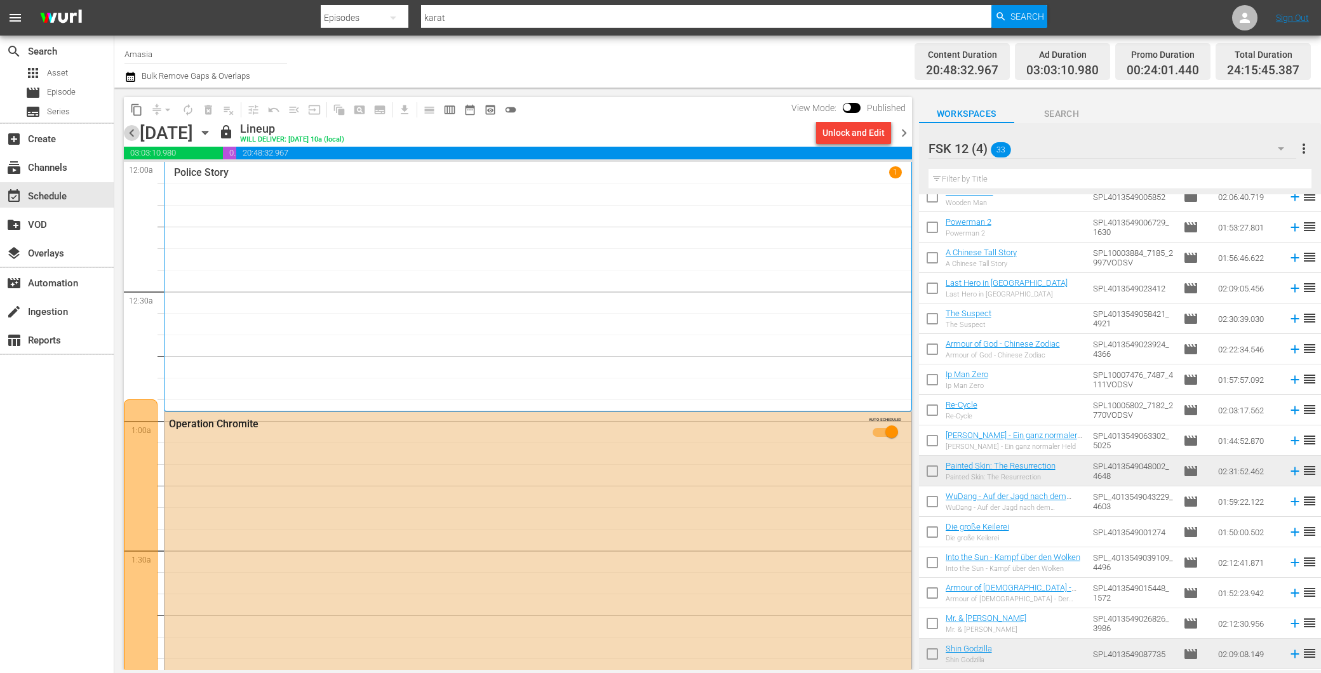
click at [132, 139] on span "chevron_left" at bounding box center [132, 133] width 16 height 16
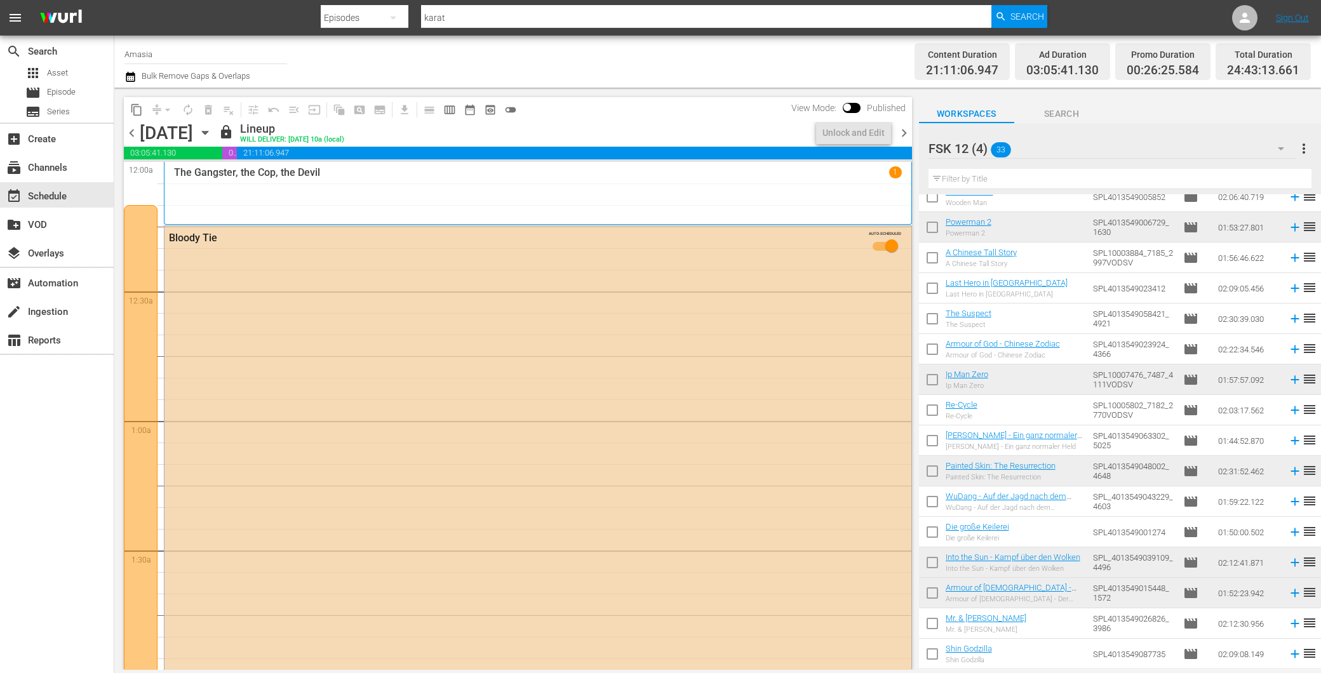
click at [135, 138] on span "chevron_left" at bounding box center [132, 133] width 16 height 16
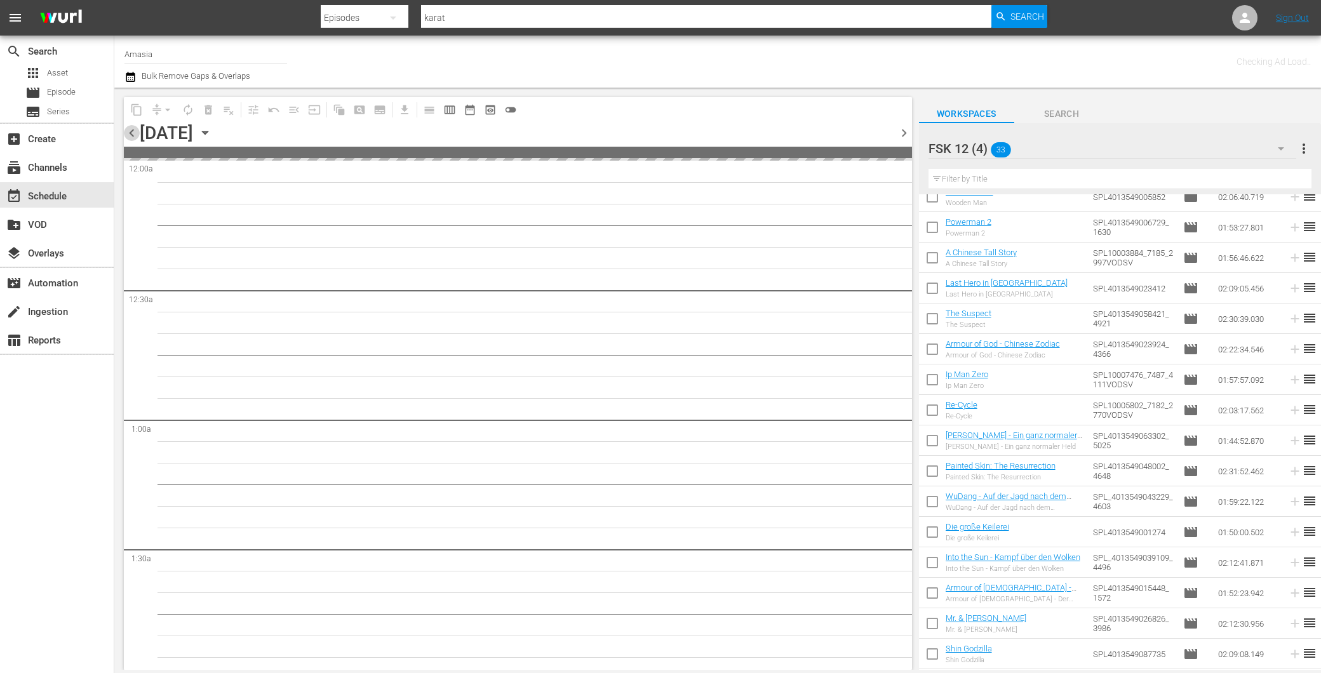
click at [135, 138] on span "chevron_left" at bounding box center [132, 133] width 16 height 16
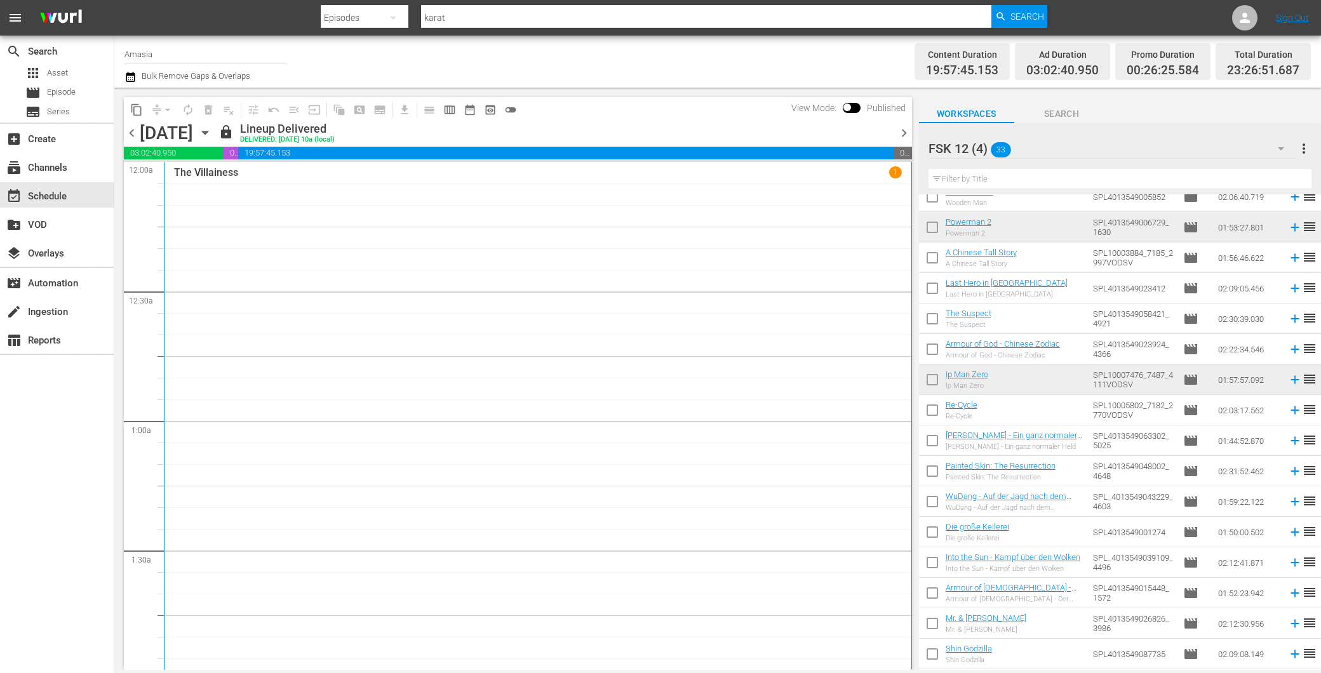
click at [895, 140] on div at bounding box center [893, 133] width 5 height 22
click at [897, 137] on span "chevron_right" at bounding box center [904, 133] width 16 height 16
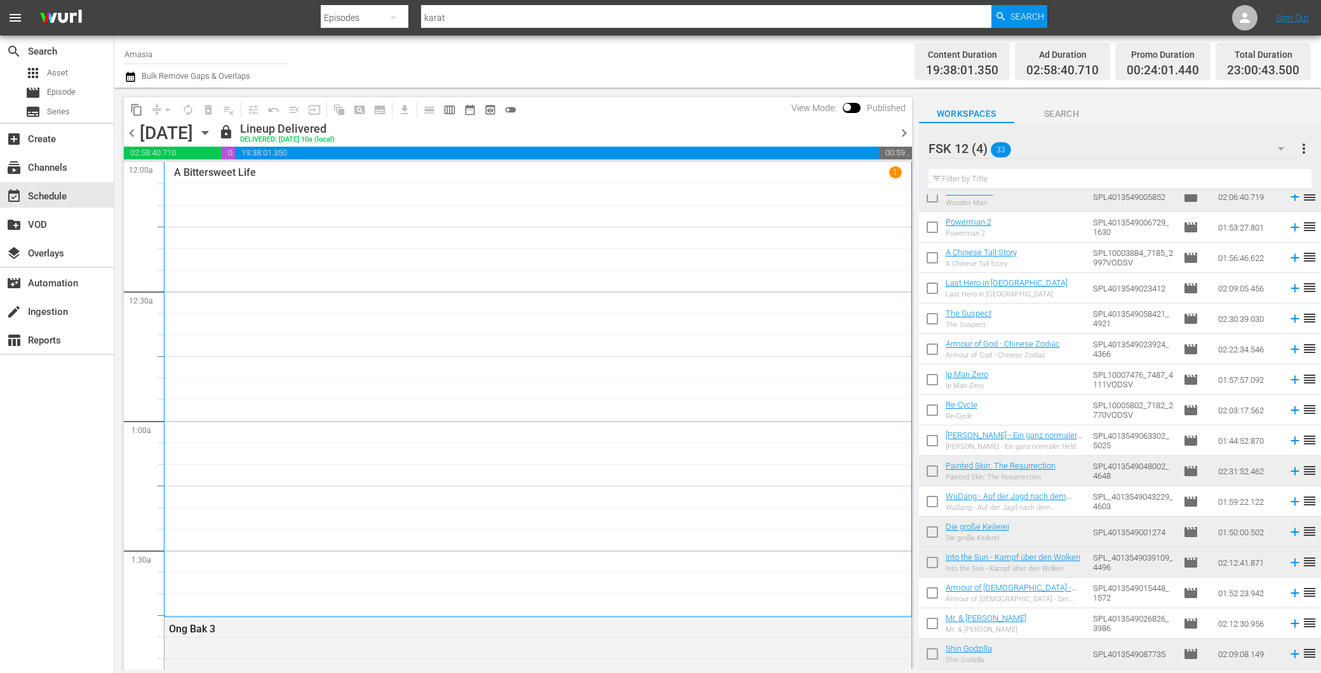
click at [900, 131] on span "chevron_right" at bounding box center [904, 133] width 16 height 16
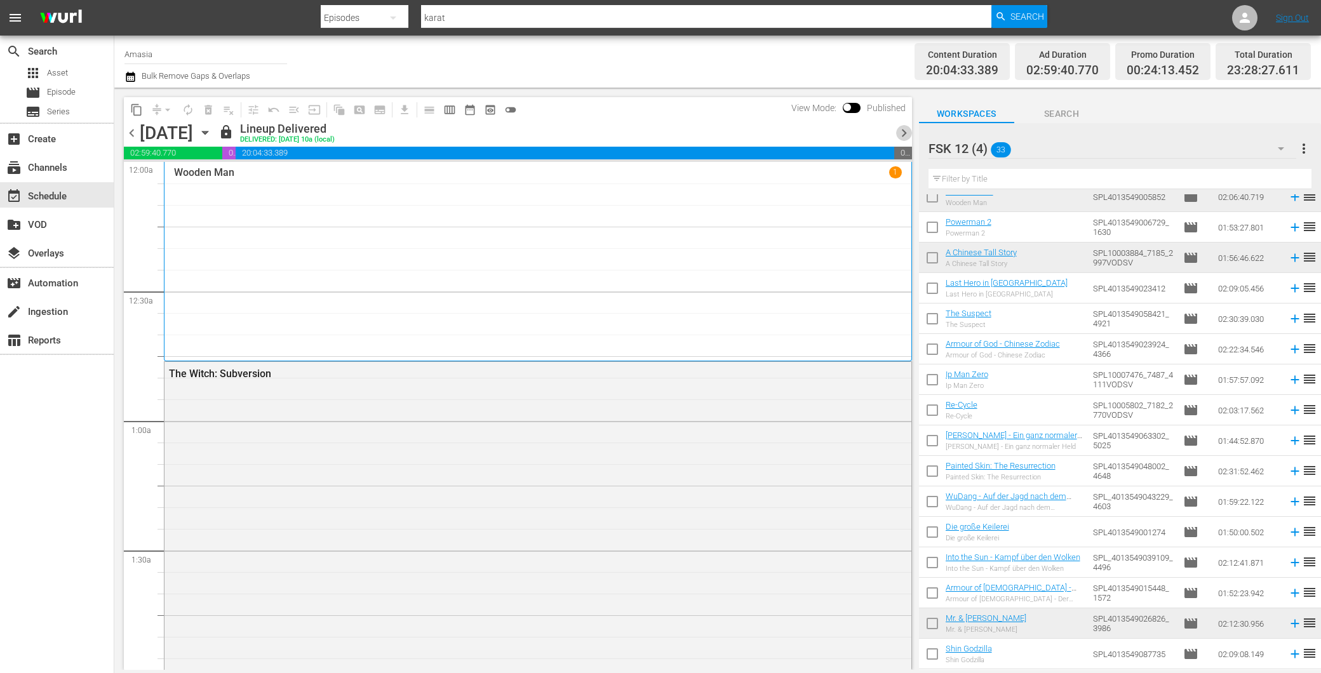
click at [903, 139] on span "chevron_right" at bounding box center [904, 133] width 16 height 16
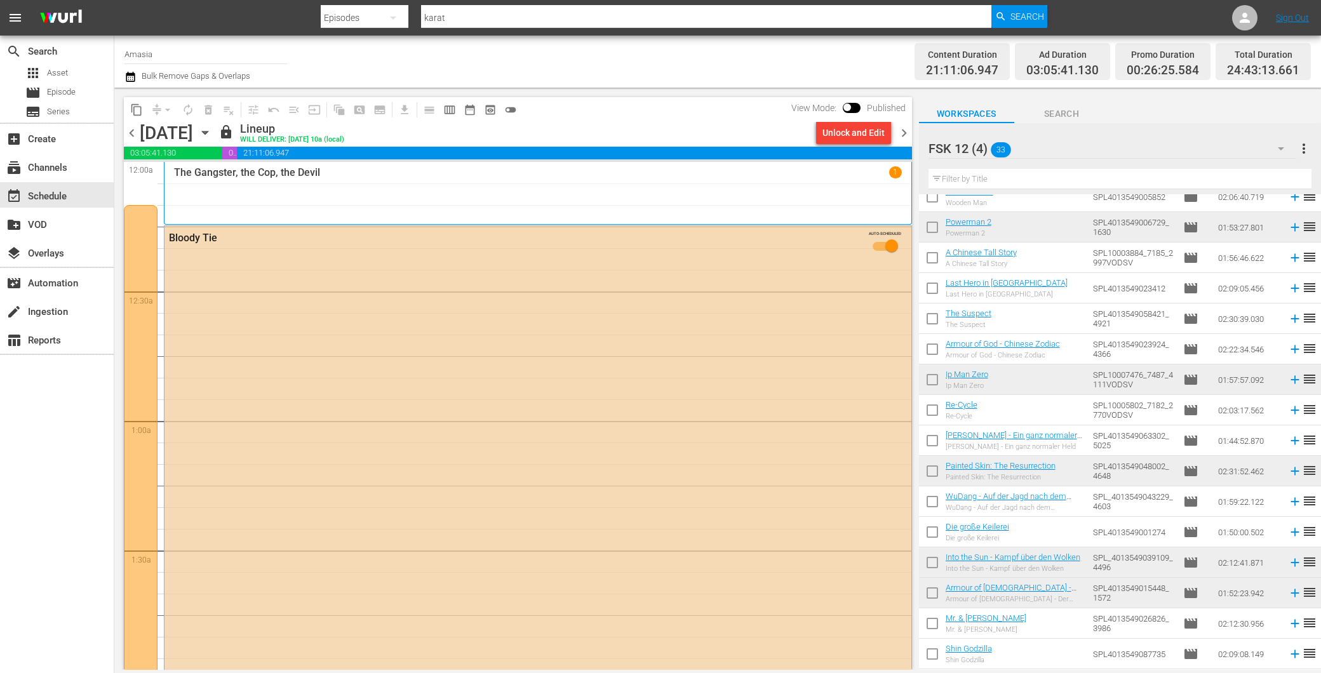
click at [872, 137] on div "Unlock and Edit" at bounding box center [854, 132] width 62 height 23
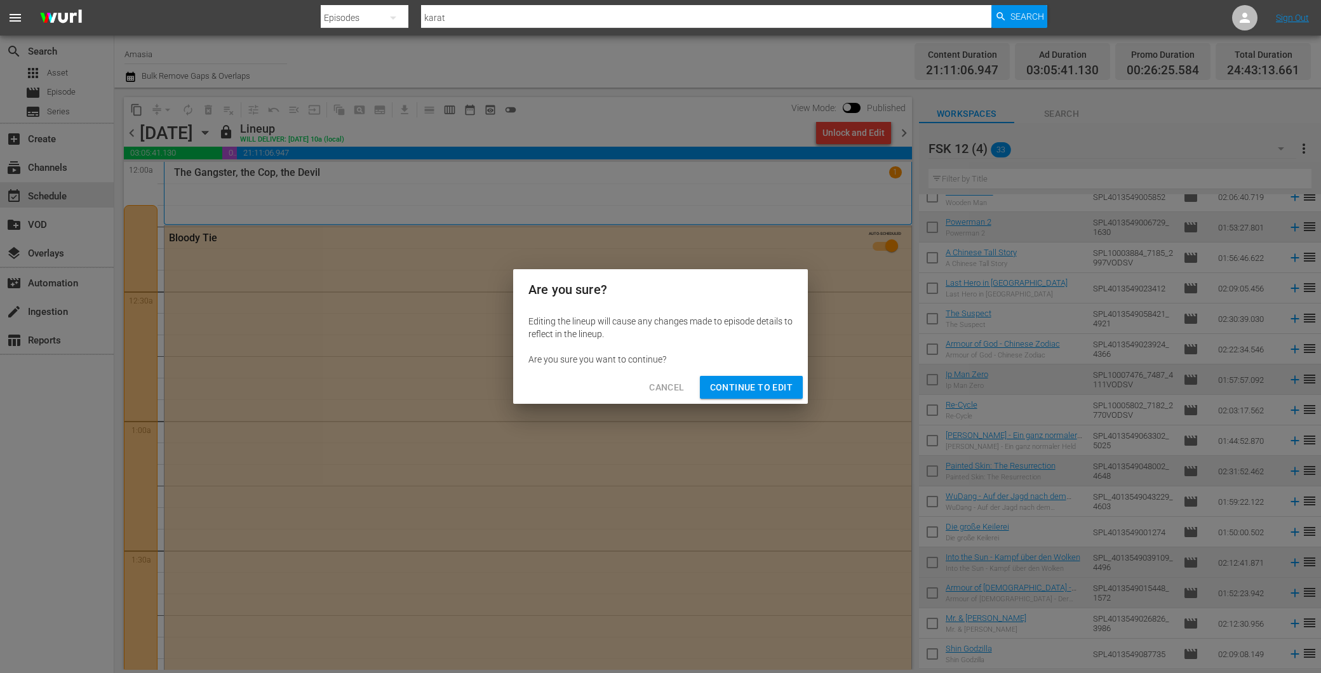
click at [734, 388] on span "Continue to Edit" at bounding box center [751, 388] width 83 height 16
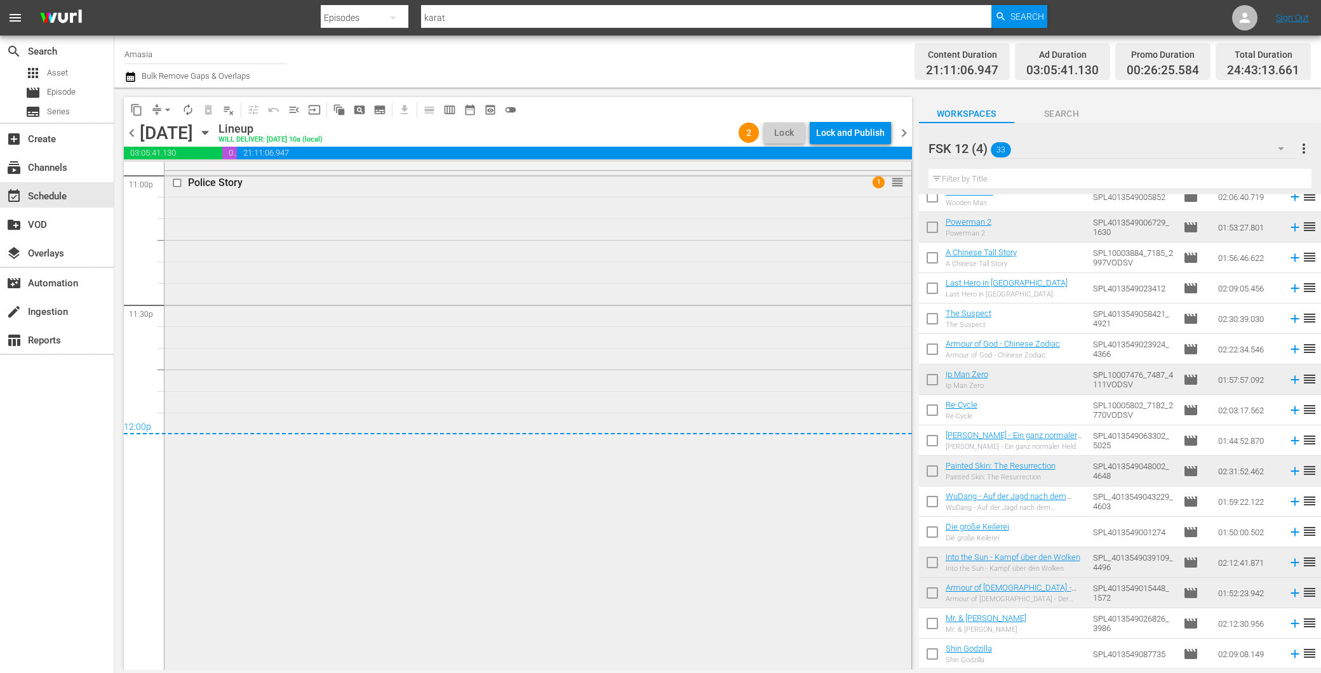
scroll to position [5963, 0]
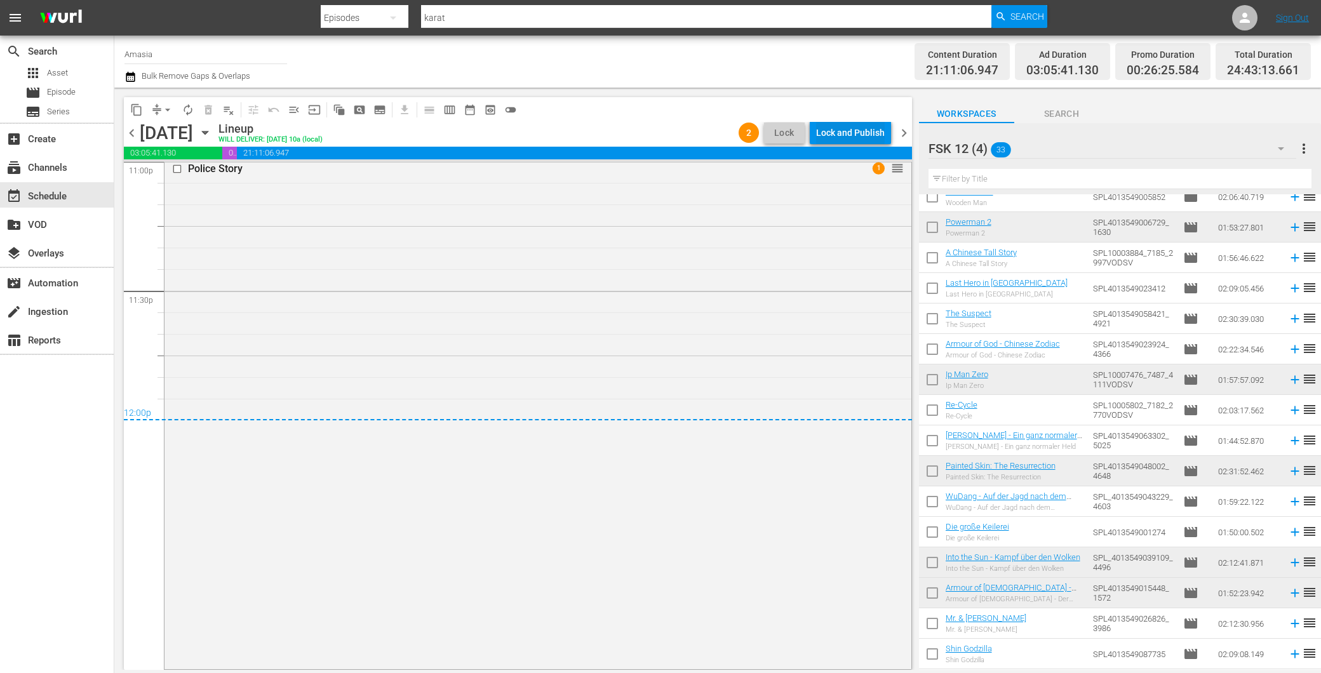
click at [826, 128] on div "Lock and Publish" at bounding box center [850, 132] width 69 height 23
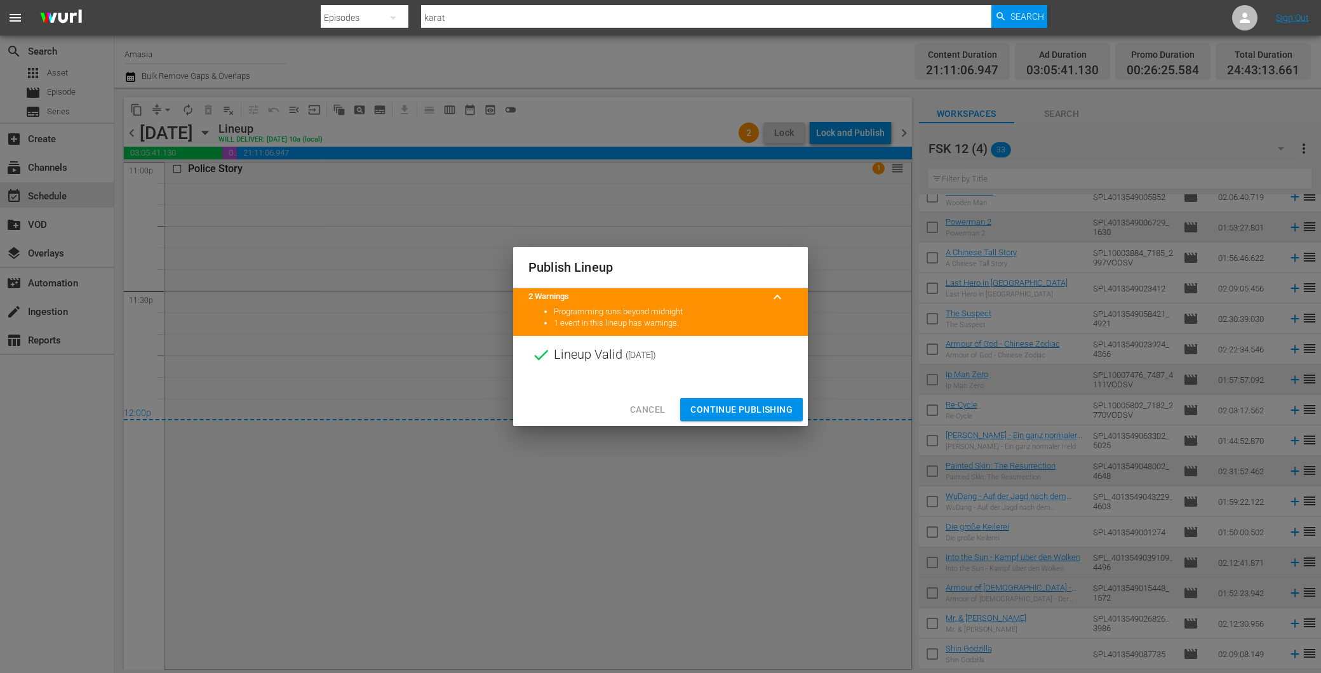
click at [729, 405] on span "Continue Publishing" at bounding box center [742, 410] width 102 height 16
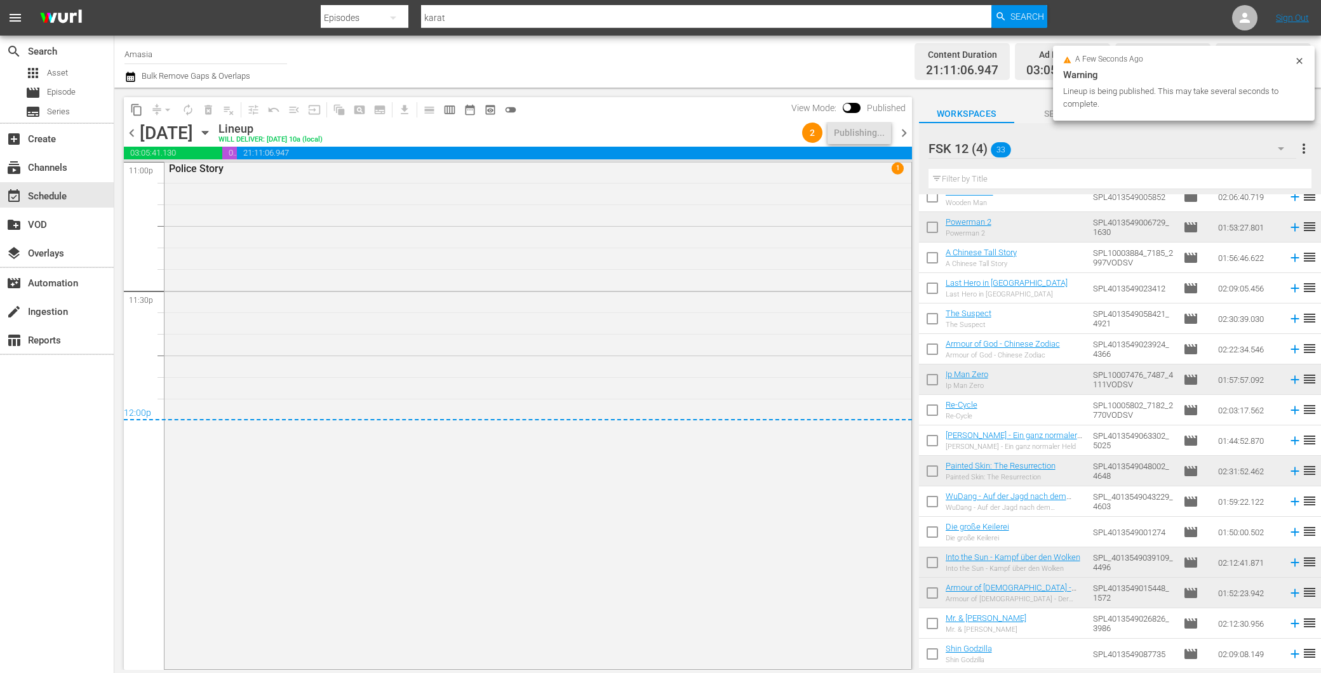
click at [903, 132] on span "chevron_right" at bounding box center [904, 133] width 16 height 16
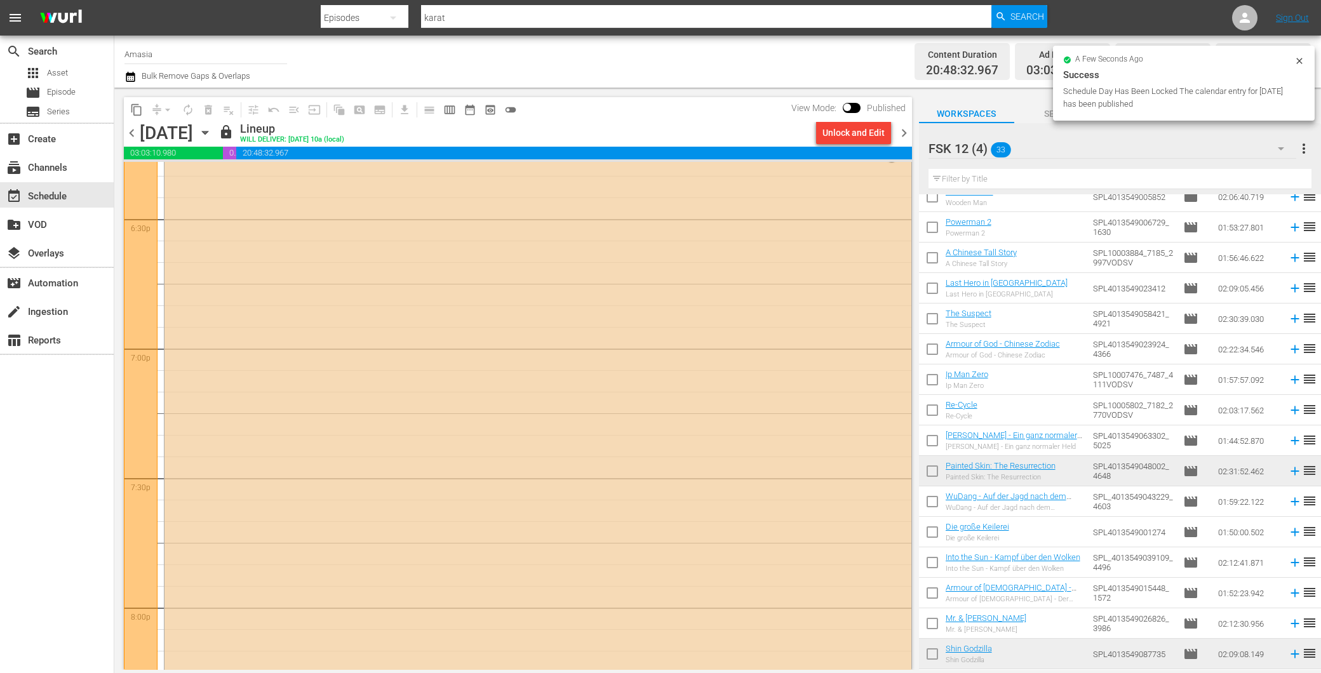
scroll to position [4548, 0]
click at [848, 135] on div "Unlock and Edit" at bounding box center [854, 132] width 62 height 23
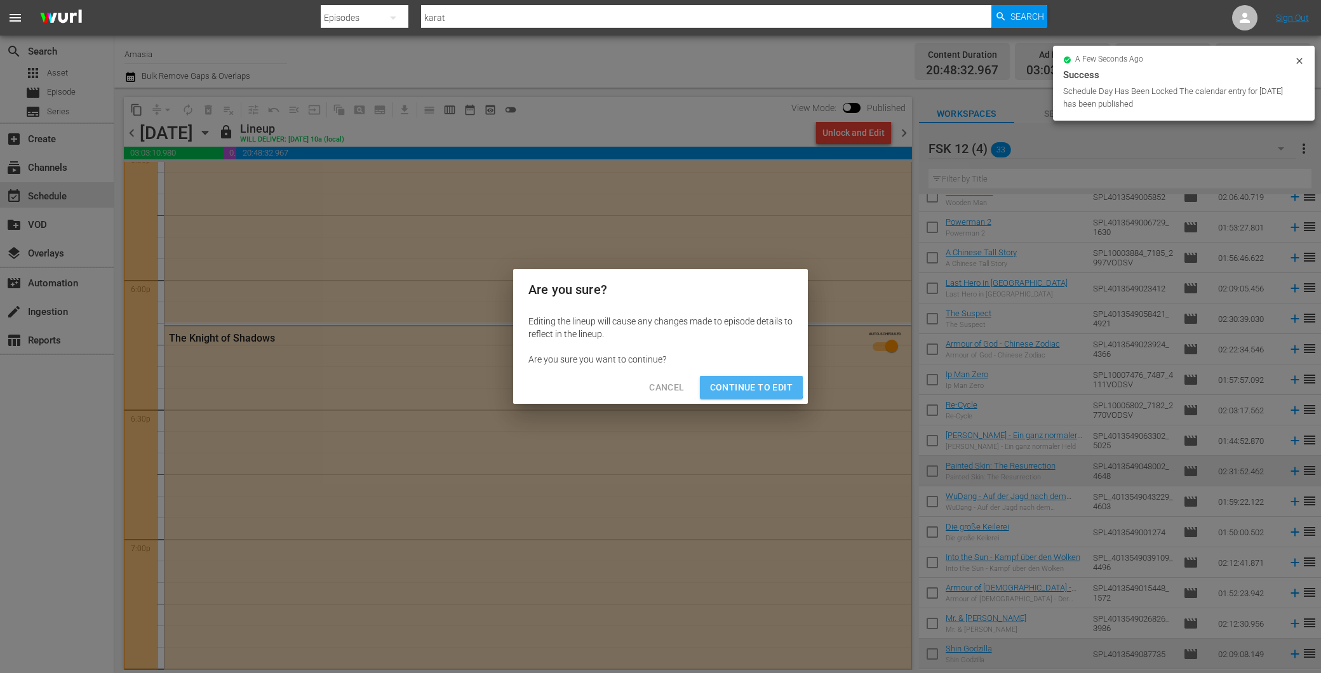
click at [745, 388] on span "Continue to Edit" at bounding box center [751, 388] width 83 height 16
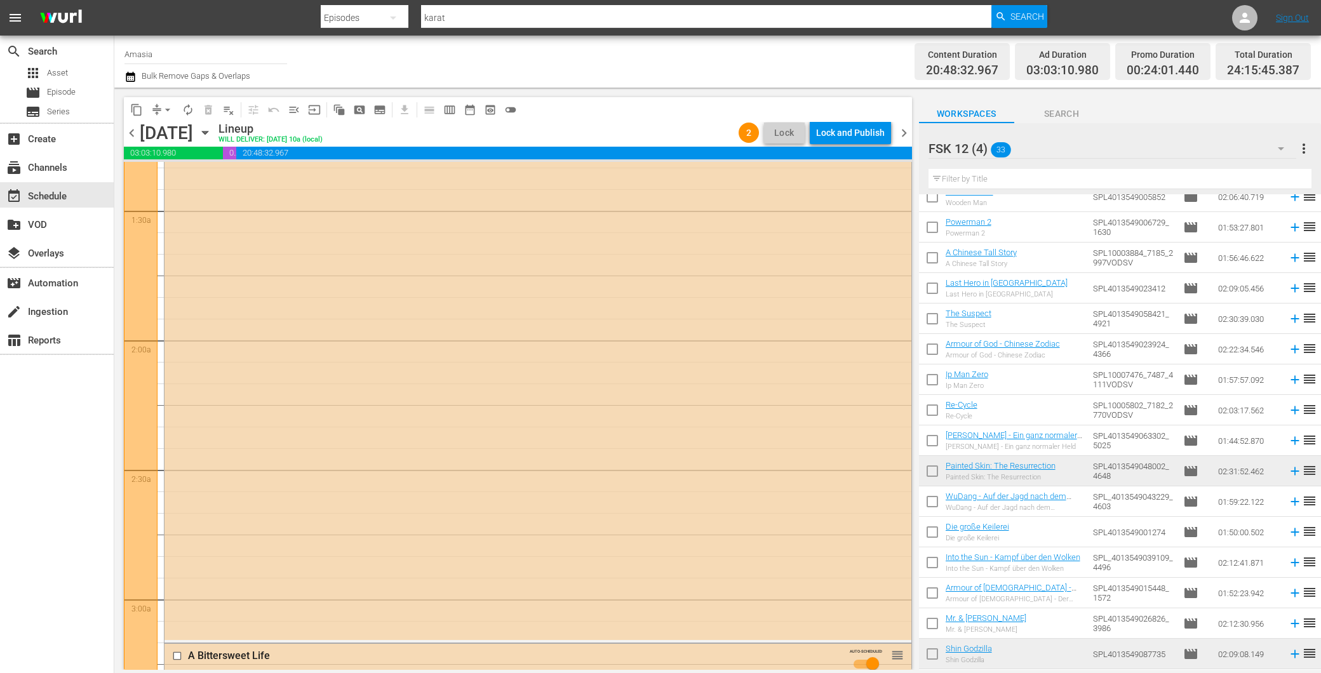
scroll to position [0, 0]
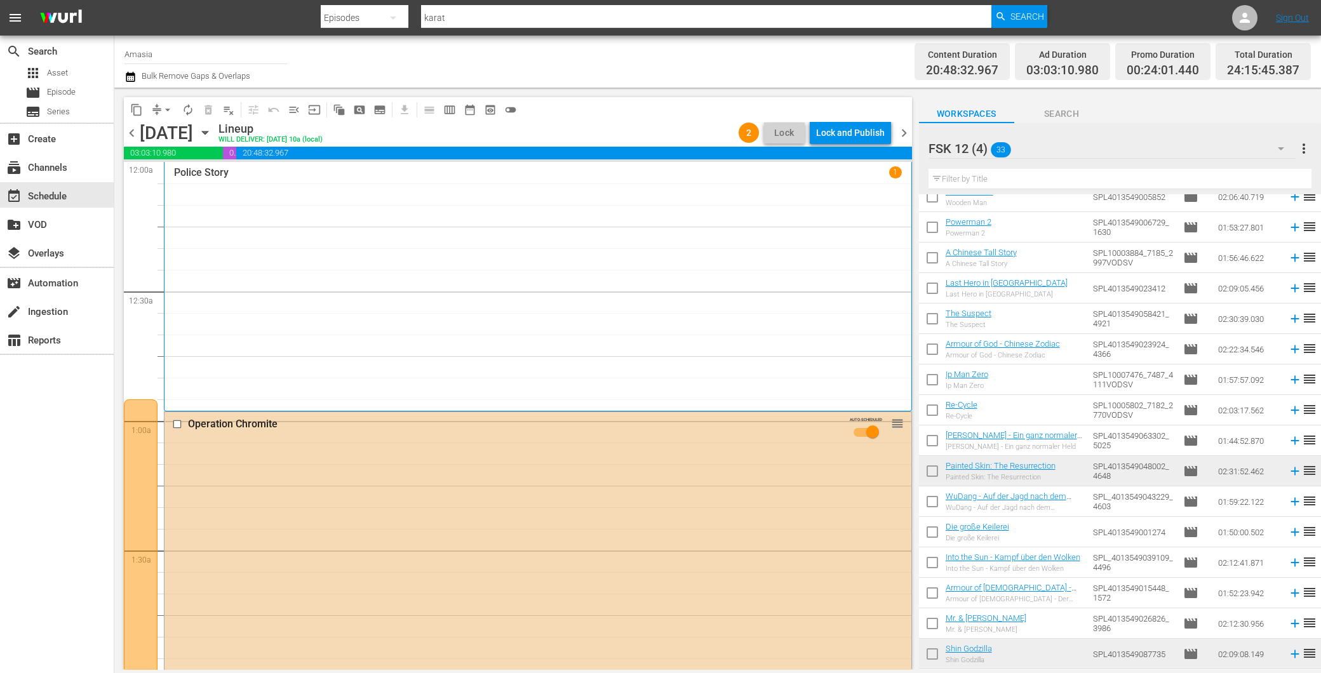
click at [834, 142] on div "Lock and Publish" at bounding box center [850, 132] width 69 height 23
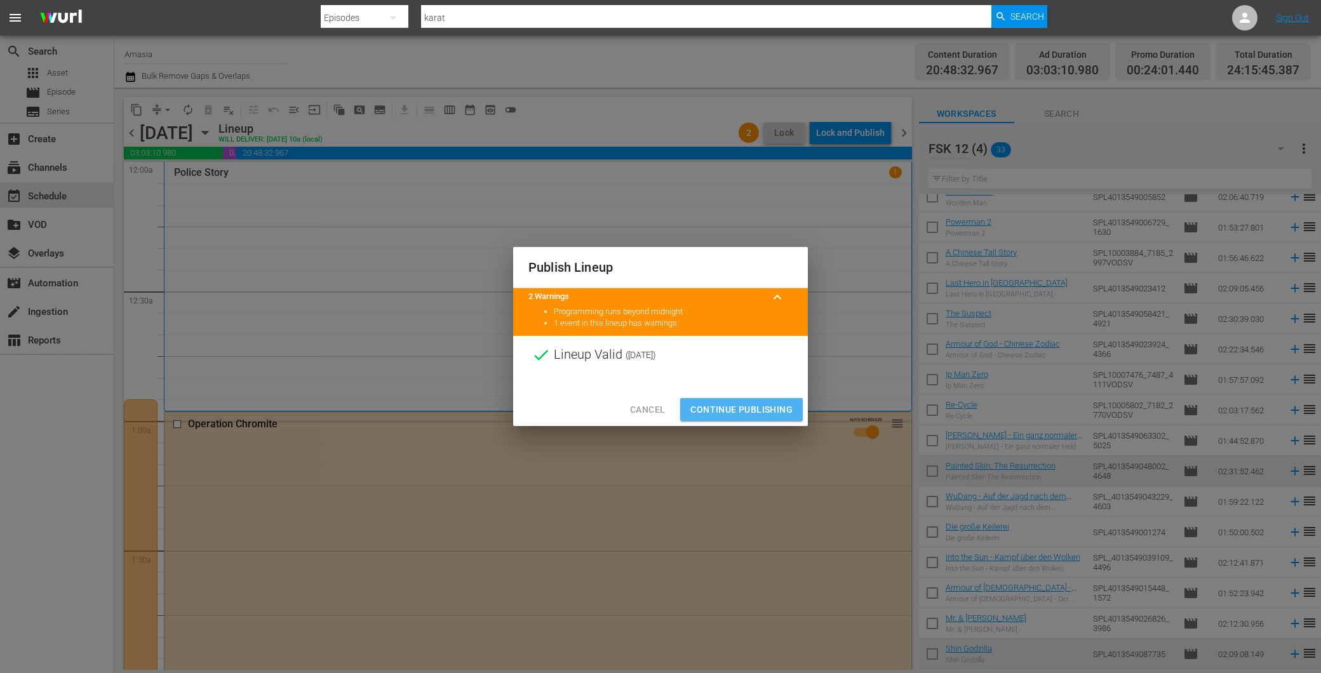
click at [743, 409] on span "Continue Publishing" at bounding box center [742, 410] width 102 height 16
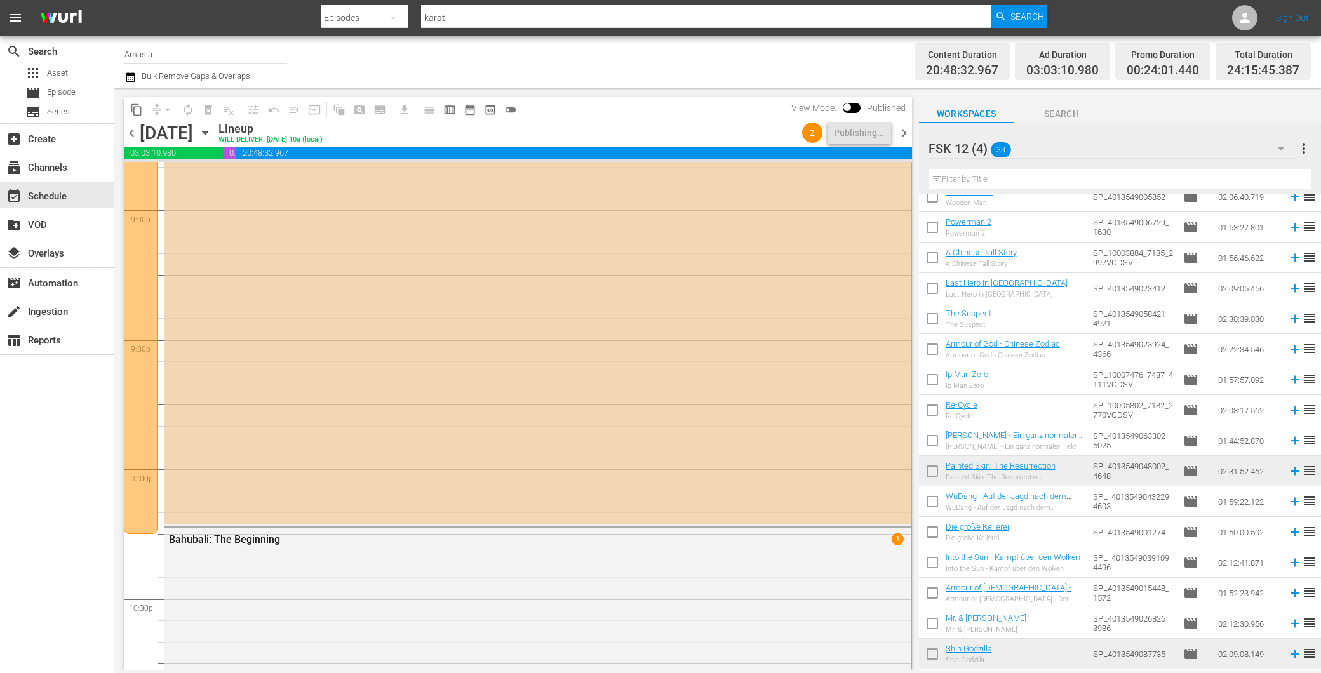
scroll to position [5112, 0]
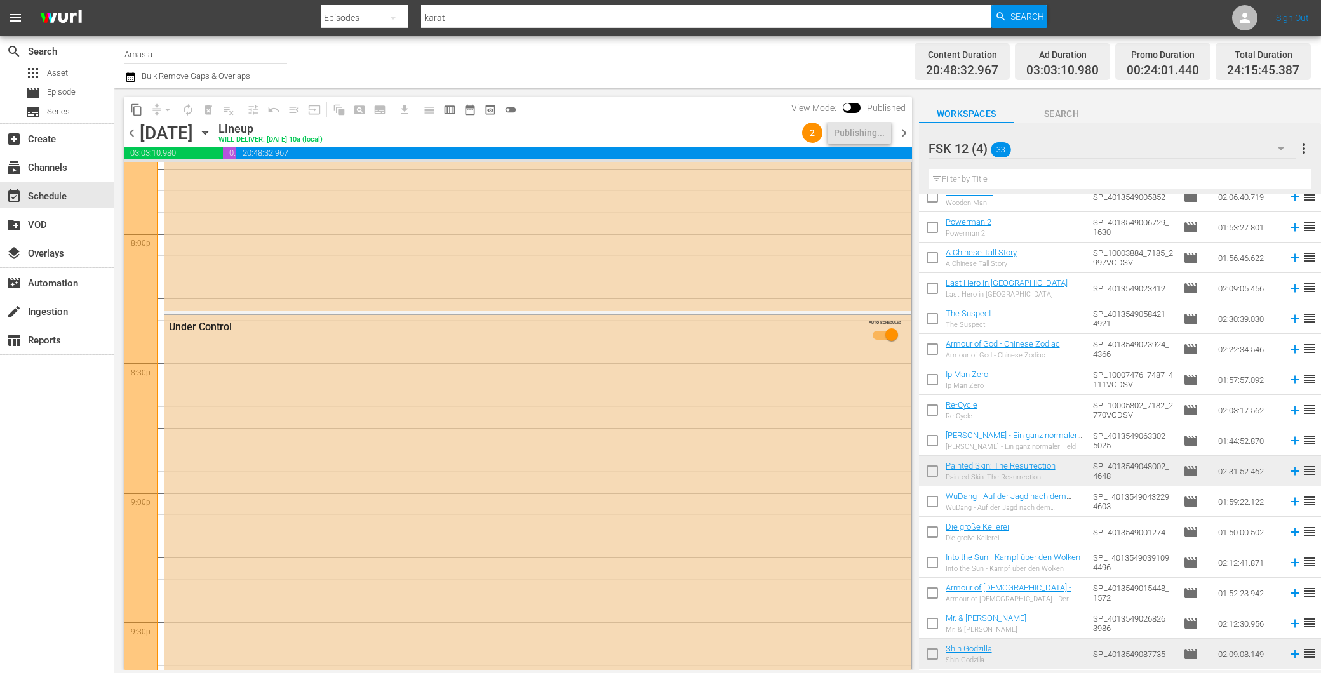
click at [133, 131] on span "chevron_left" at bounding box center [132, 133] width 16 height 16
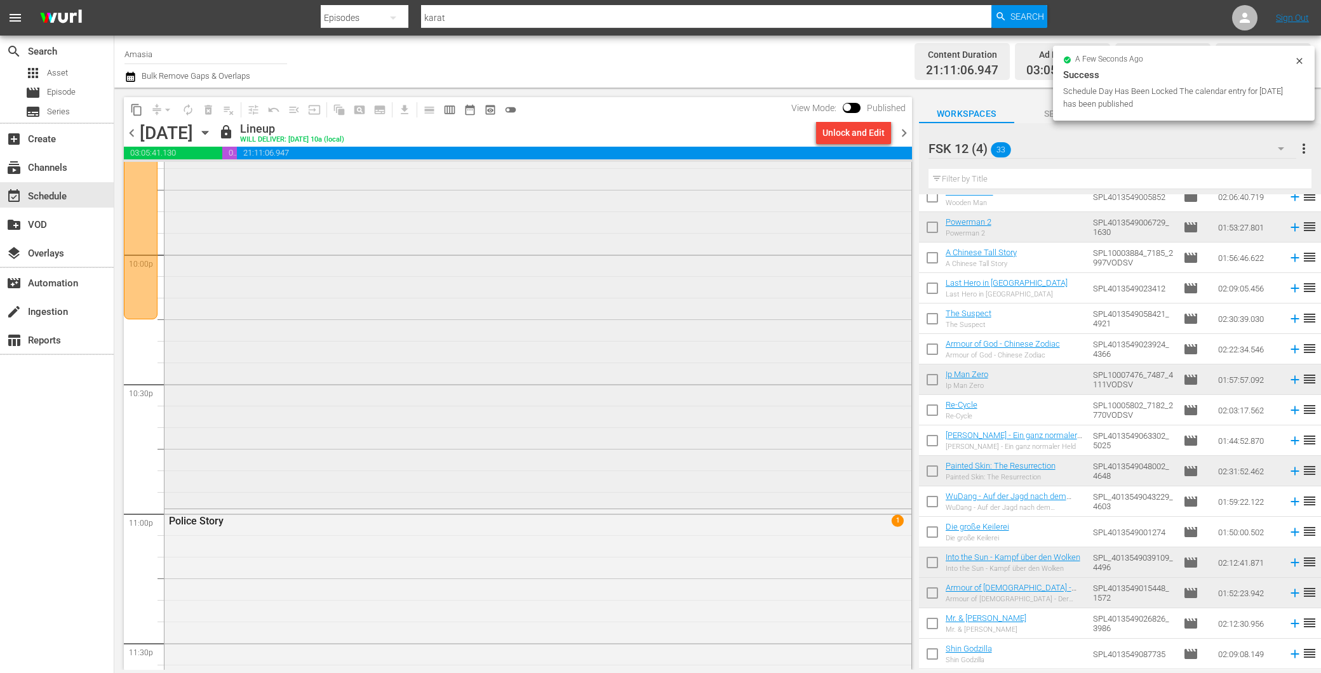
scroll to position [5327, 0]
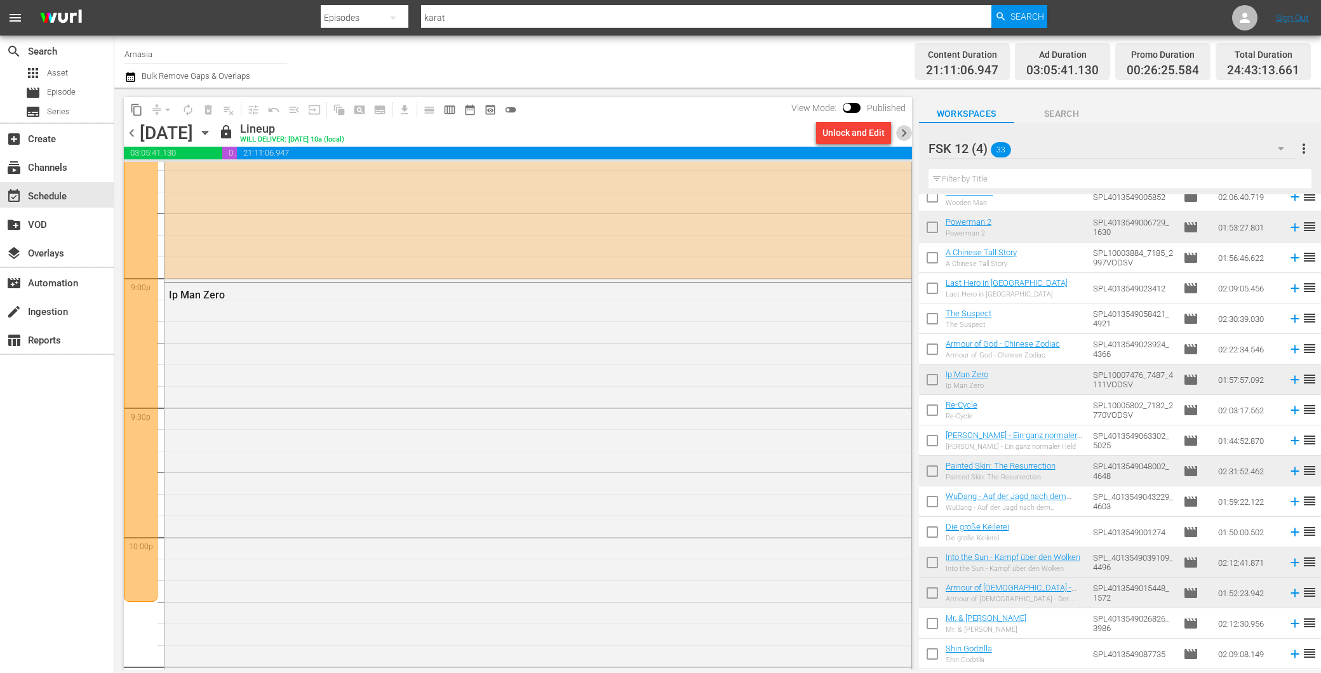
click at [905, 126] on span "chevron_right" at bounding box center [904, 133] width 16 height 16
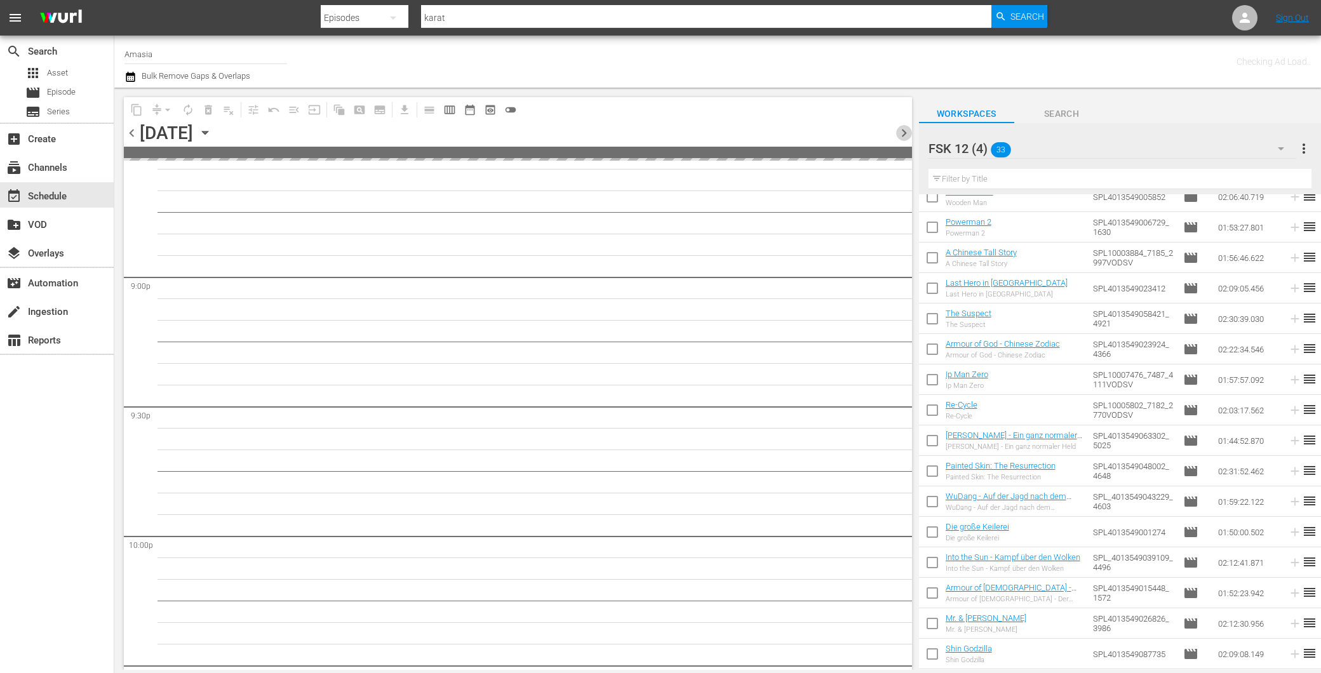
scroll to position [5435, 0]
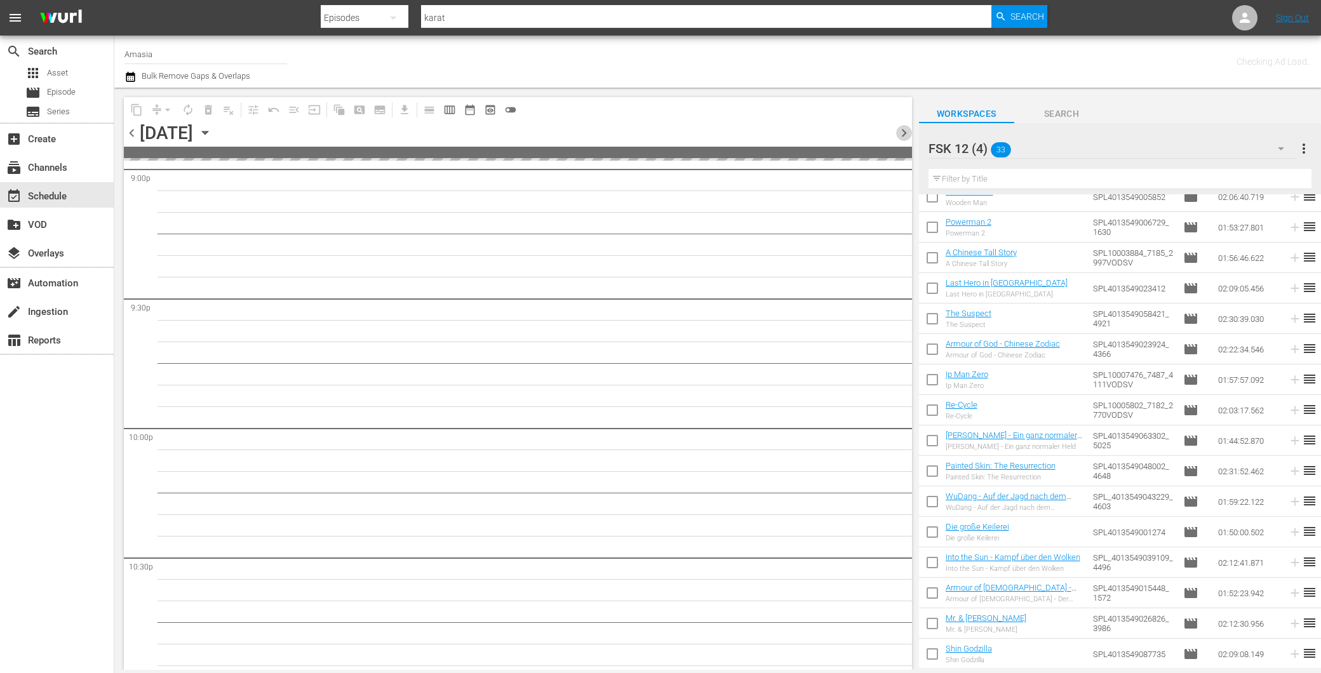
click at [905, 126] on span "chevron_right" at bounding box center [904, 133] width 16 height 16
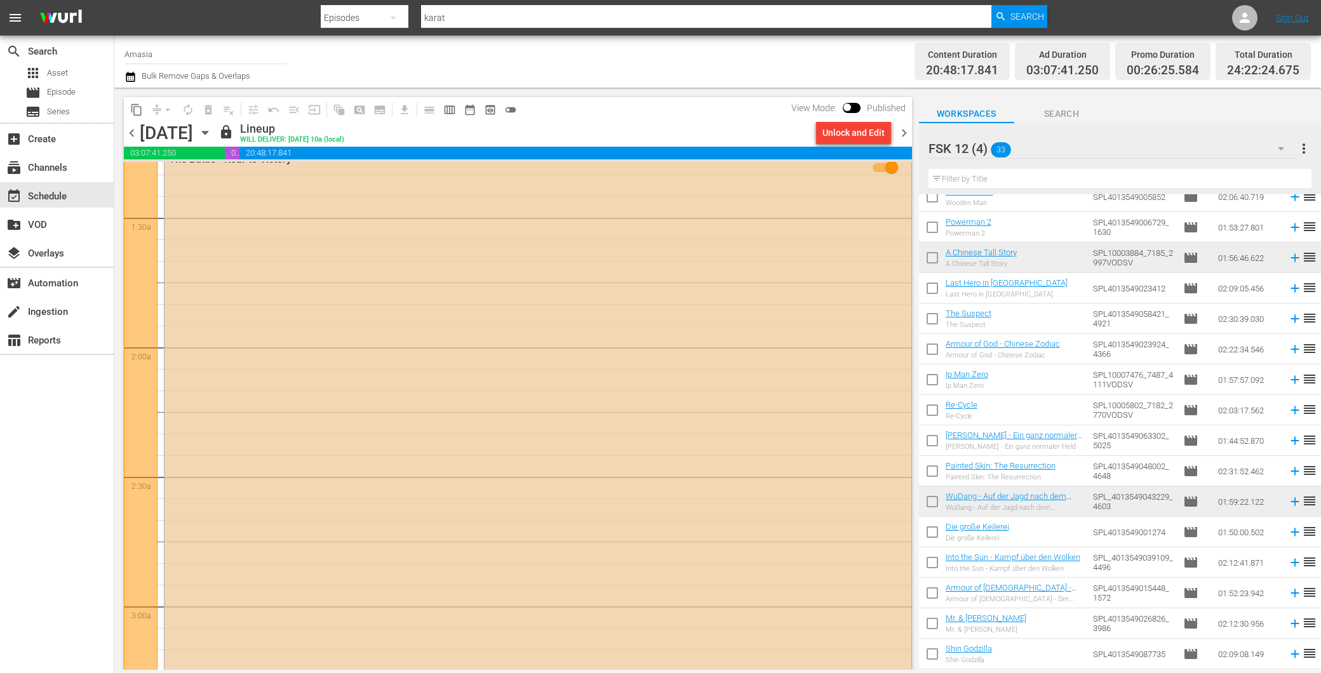
scroll to position [104, 0]
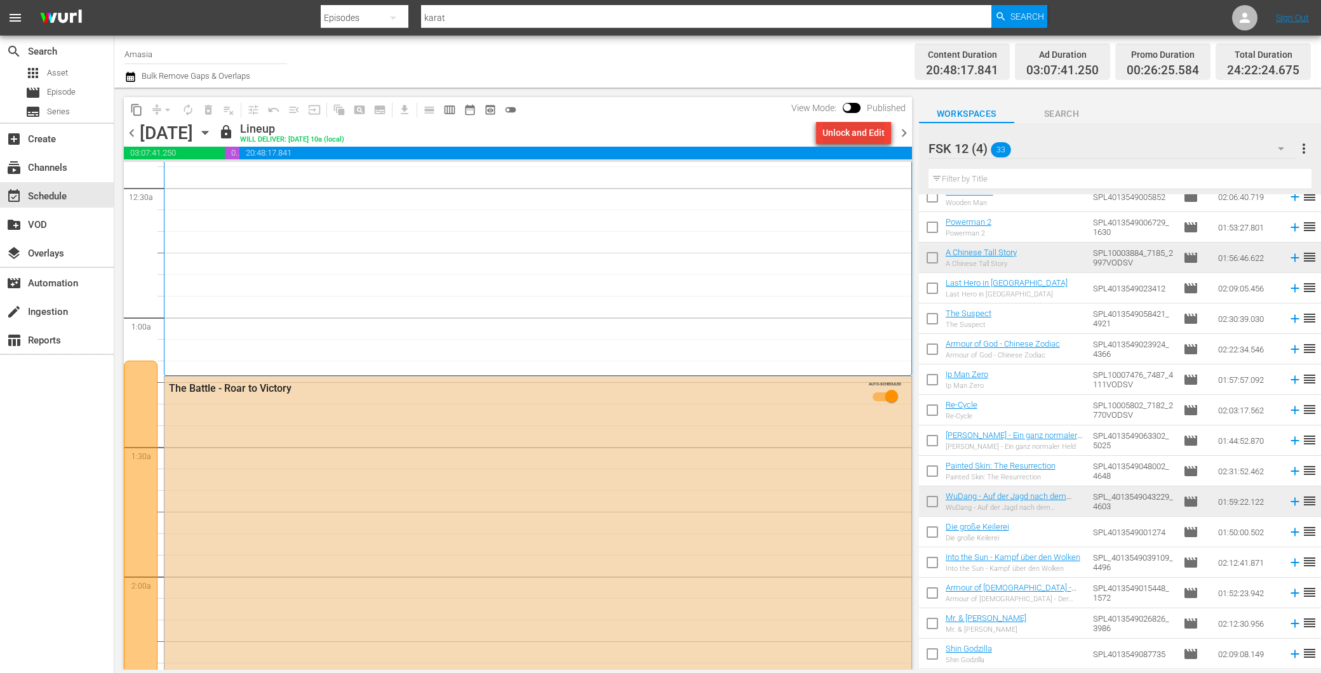
click at [861, 136] on div "Unlock and Edit" at bounding box center [854, 132] width 62 height 23
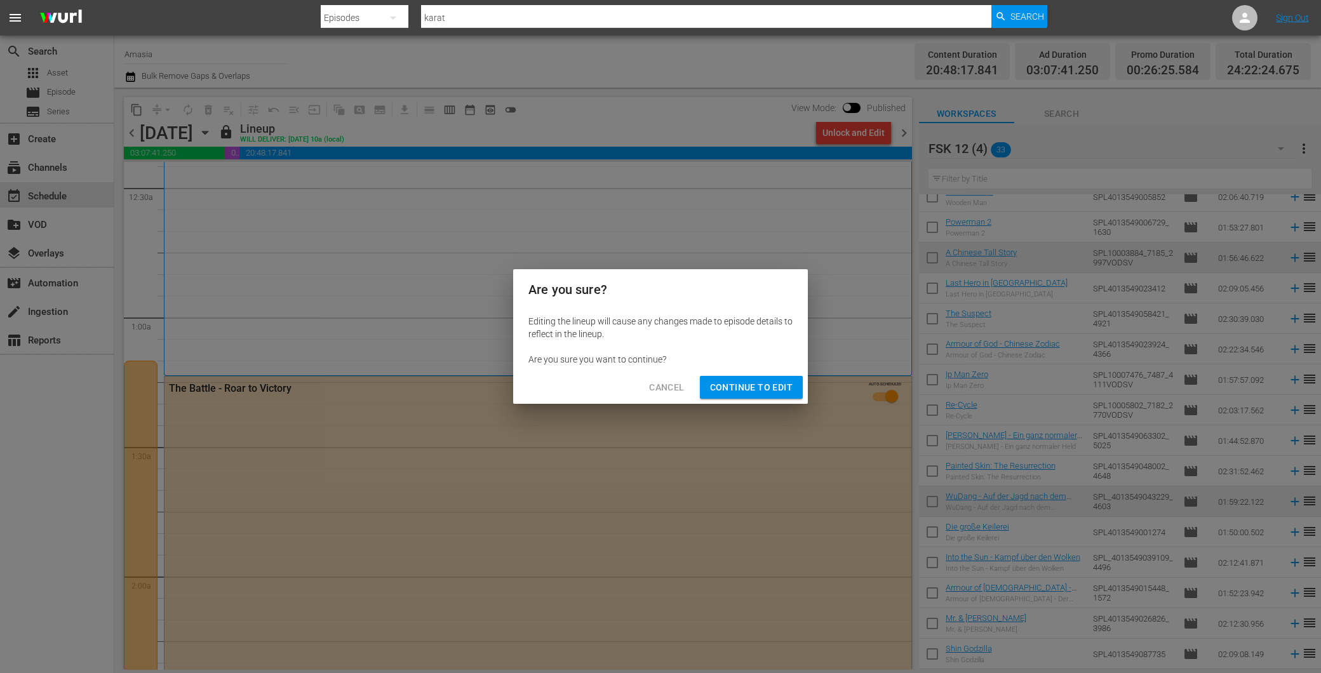
click at [722, 386] on span "Continue to Edit" at bounding box center [751, 388] width 83 height 16
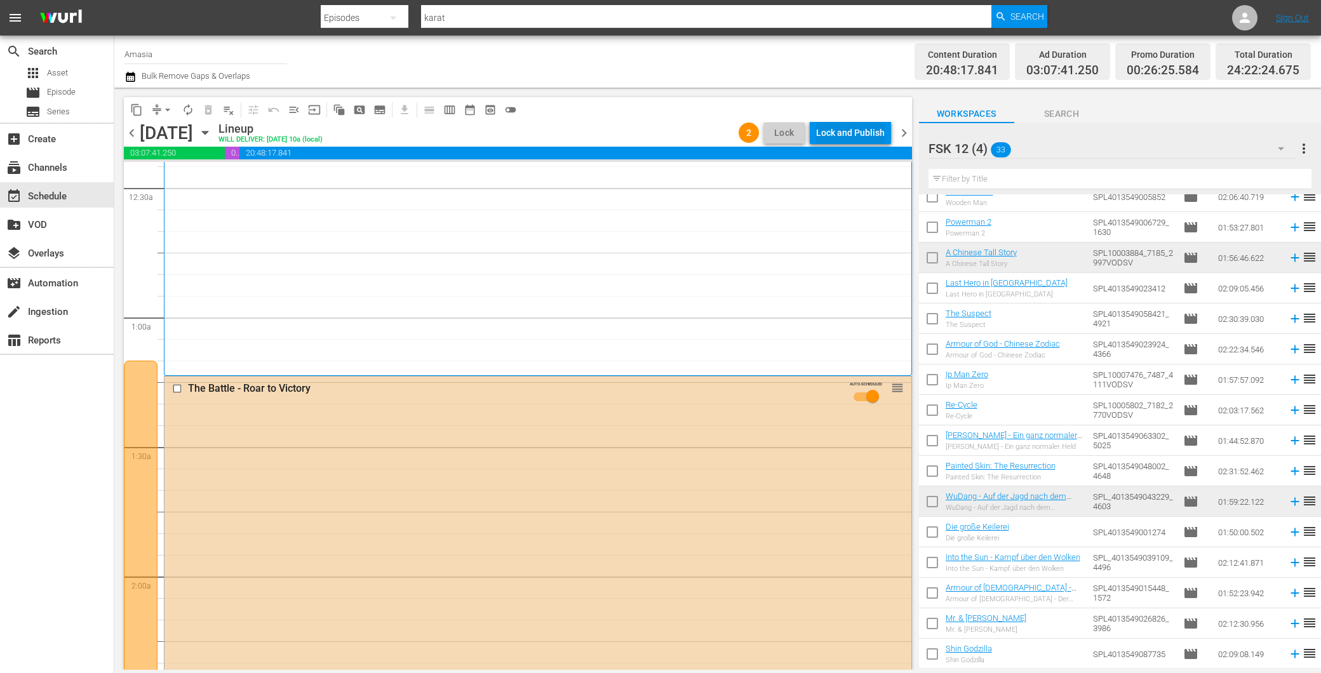
click at [855, 129] on div "Lock and Publish" at bounding box center [850, 132] width 69 height 23
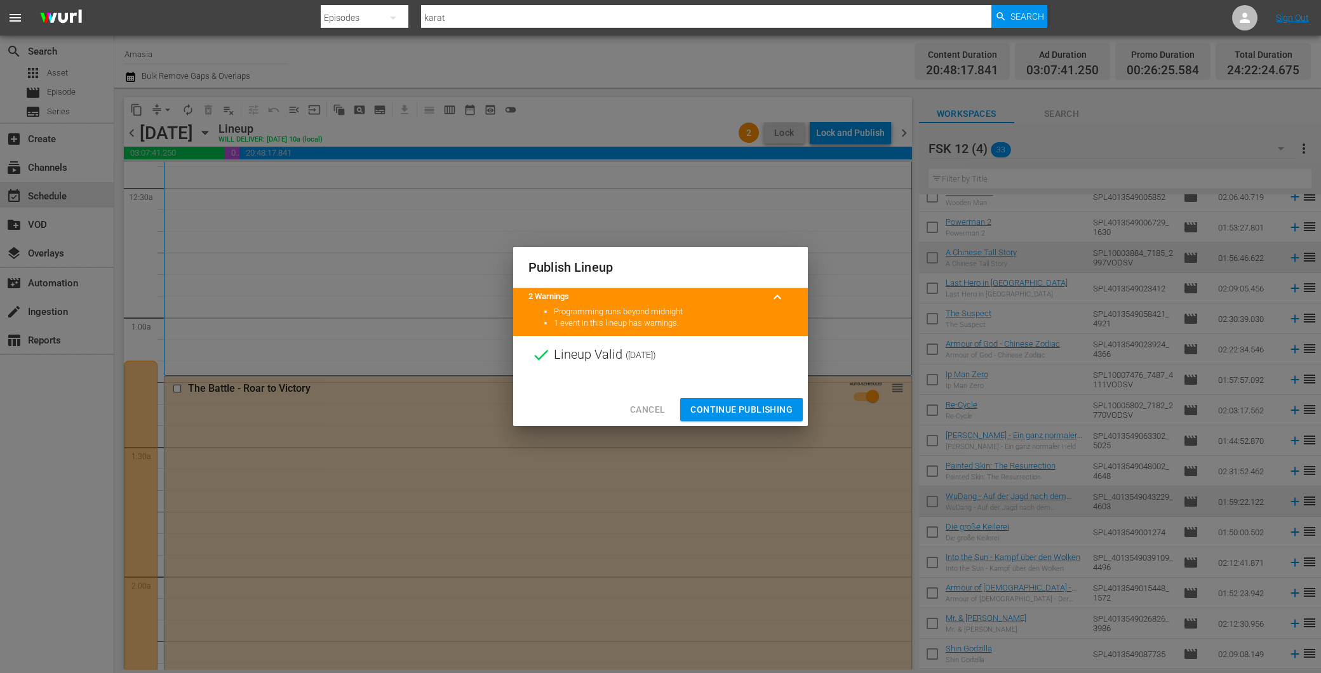
click at [776, 407] on span "Continue Publishing" at bounding box center [742, 410] width 102 height 16
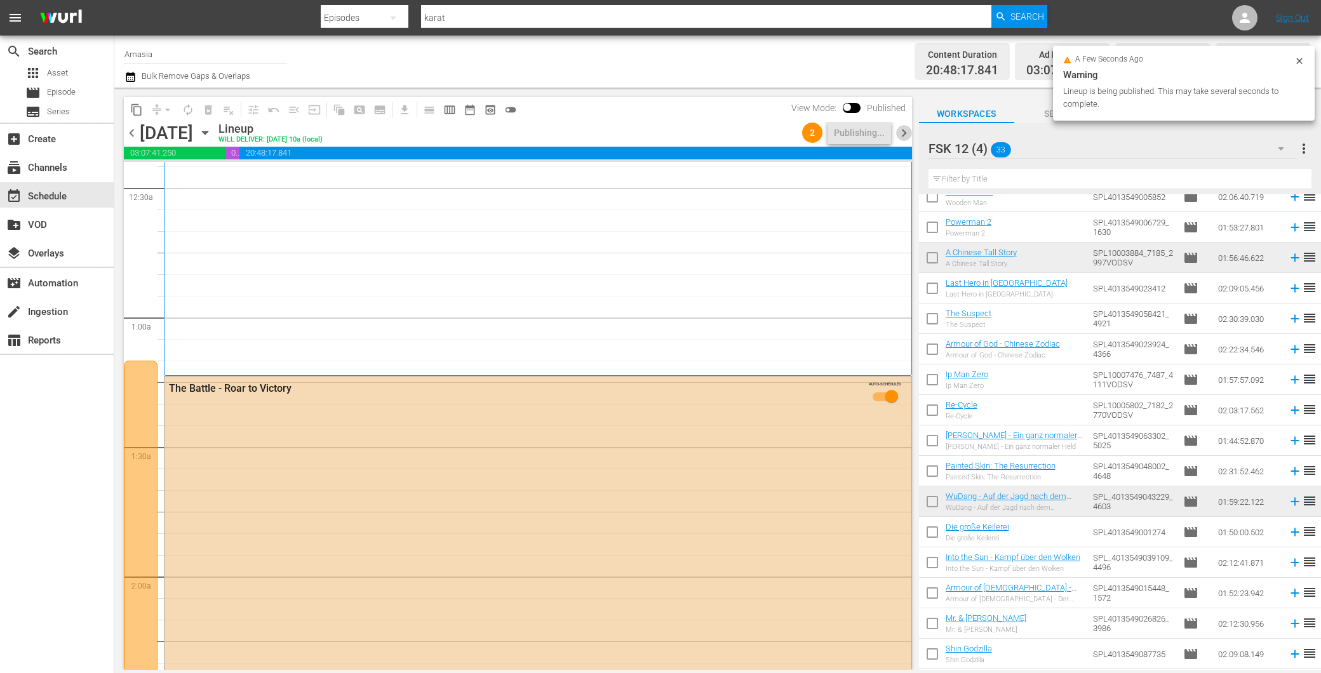
click at [907, 126] on span "chevron_right" at bounding box center [904, 133] width 16 height 16
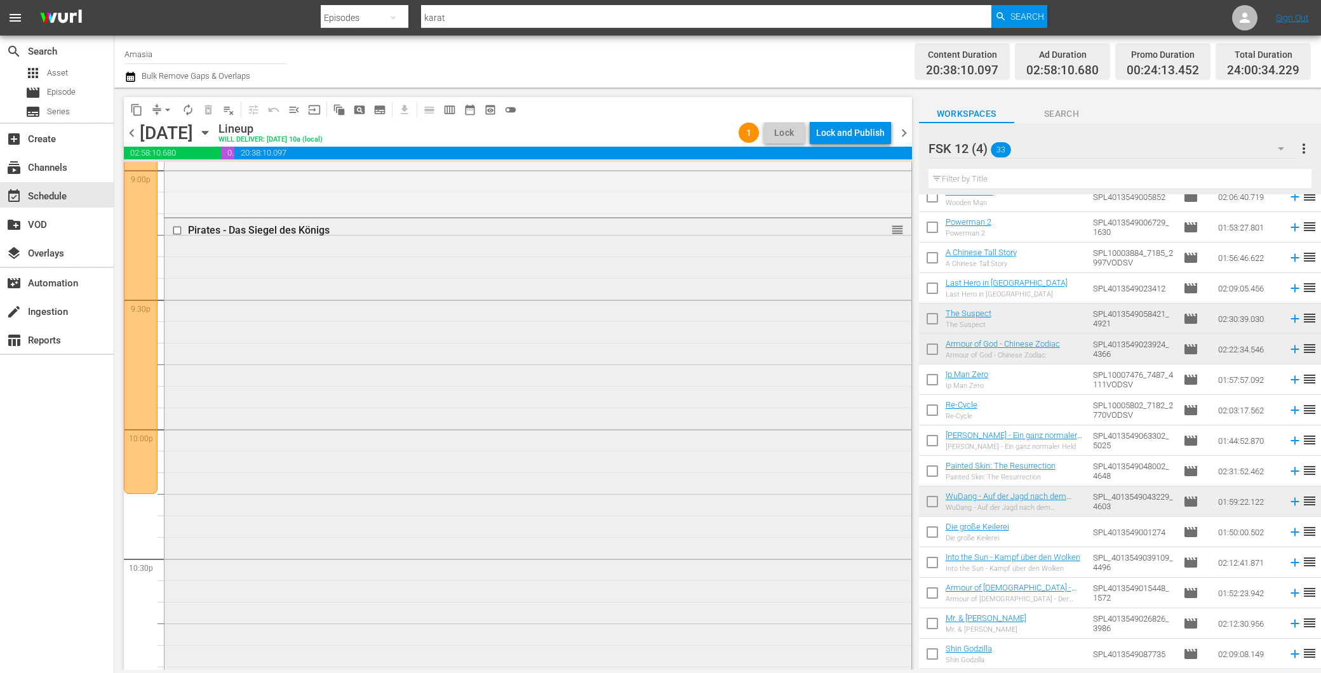
scroll to position [6071, 0]
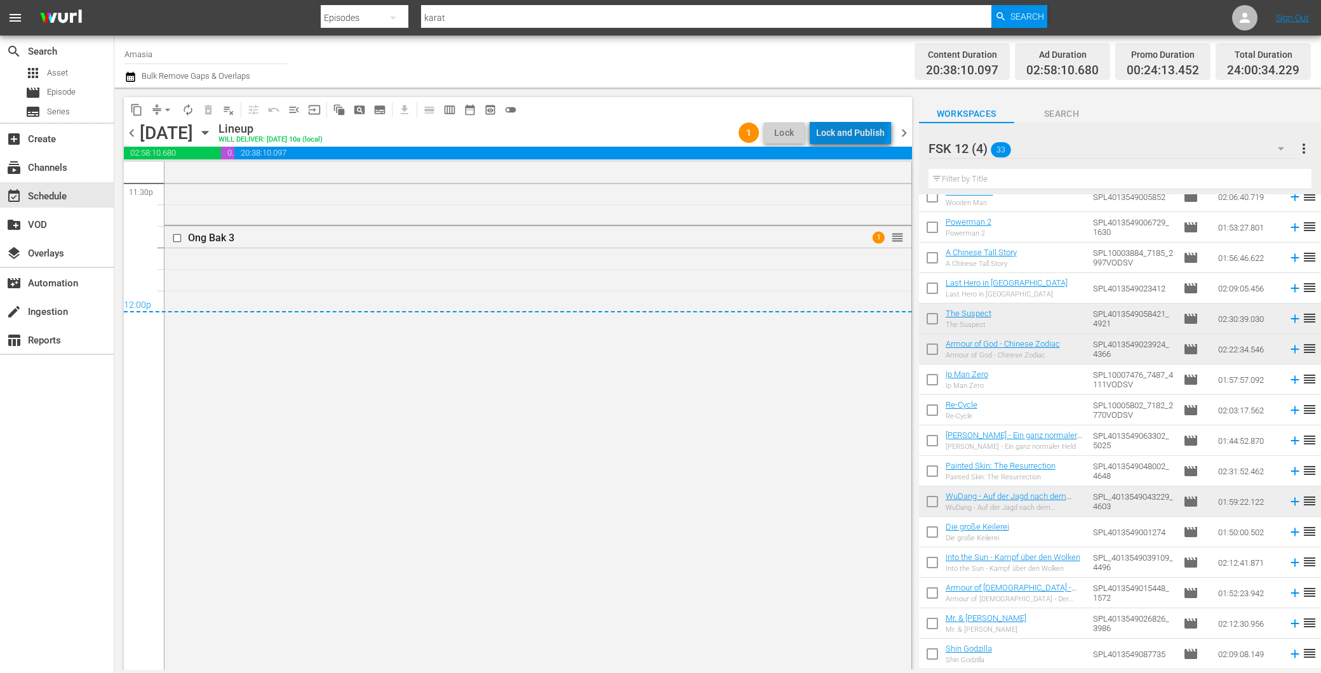
click at [855, 128] on div "Lock and Publish" at bounding box center [850, 132] width 69 height 23
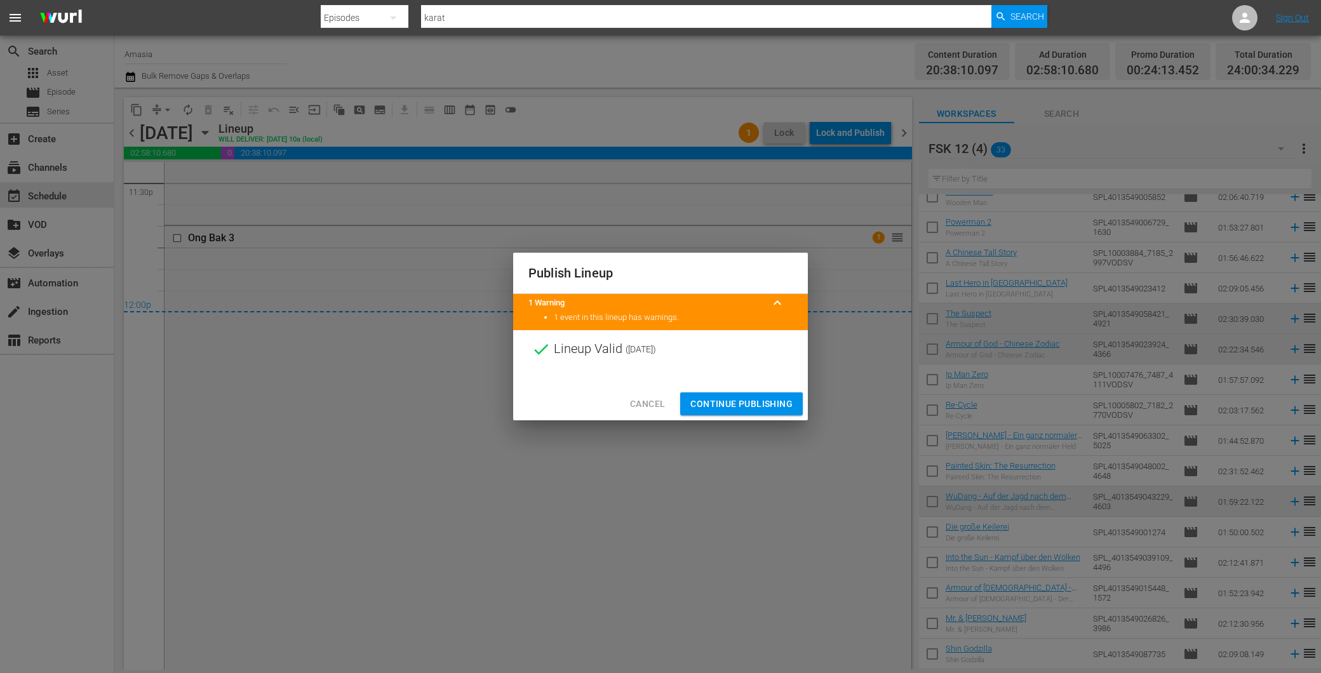
click at [725, 401] on span "Continue Publishing" at bounding box center [742, 404] width 102 height 16
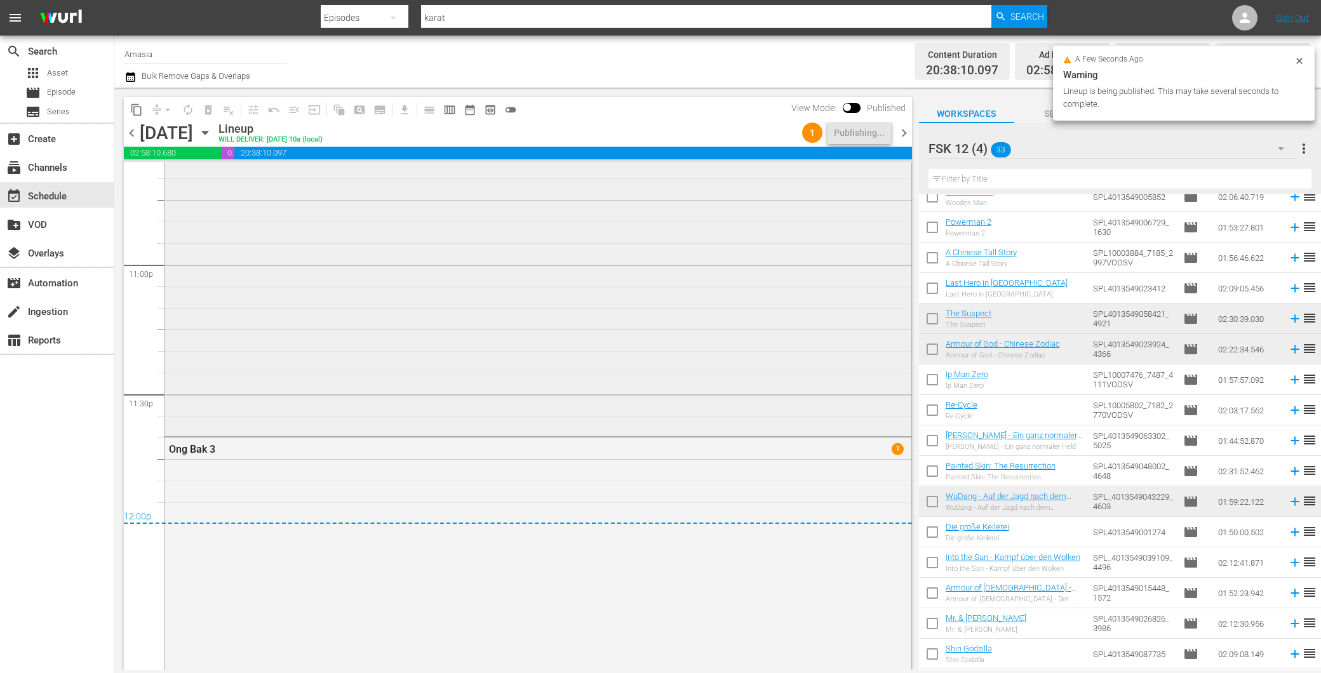
scroll to position [5435, 0]
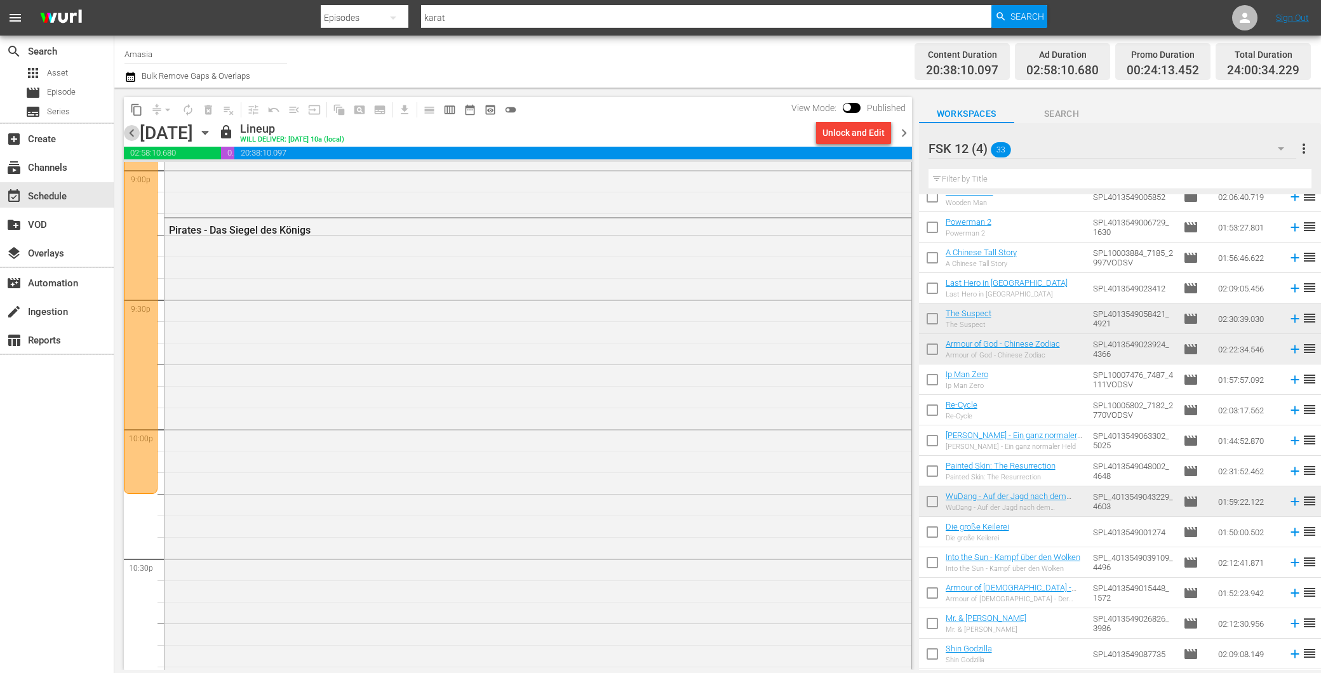
click at [130, 131] on span "chevron_left" at bounding box center [132, 133] width 16 height 16
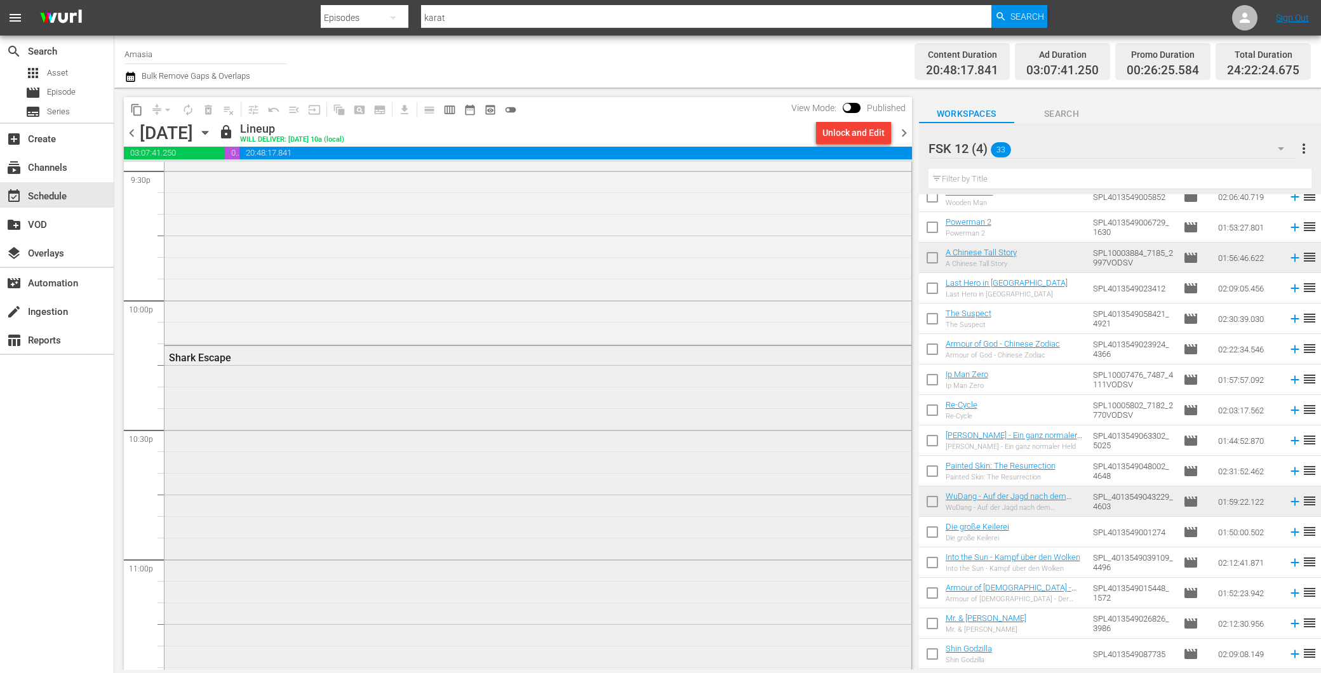
scroll to position [5563, 0]
click at [349, 489] on div "Shark Escape" at bounding box center [538, 519] width 747 height 343
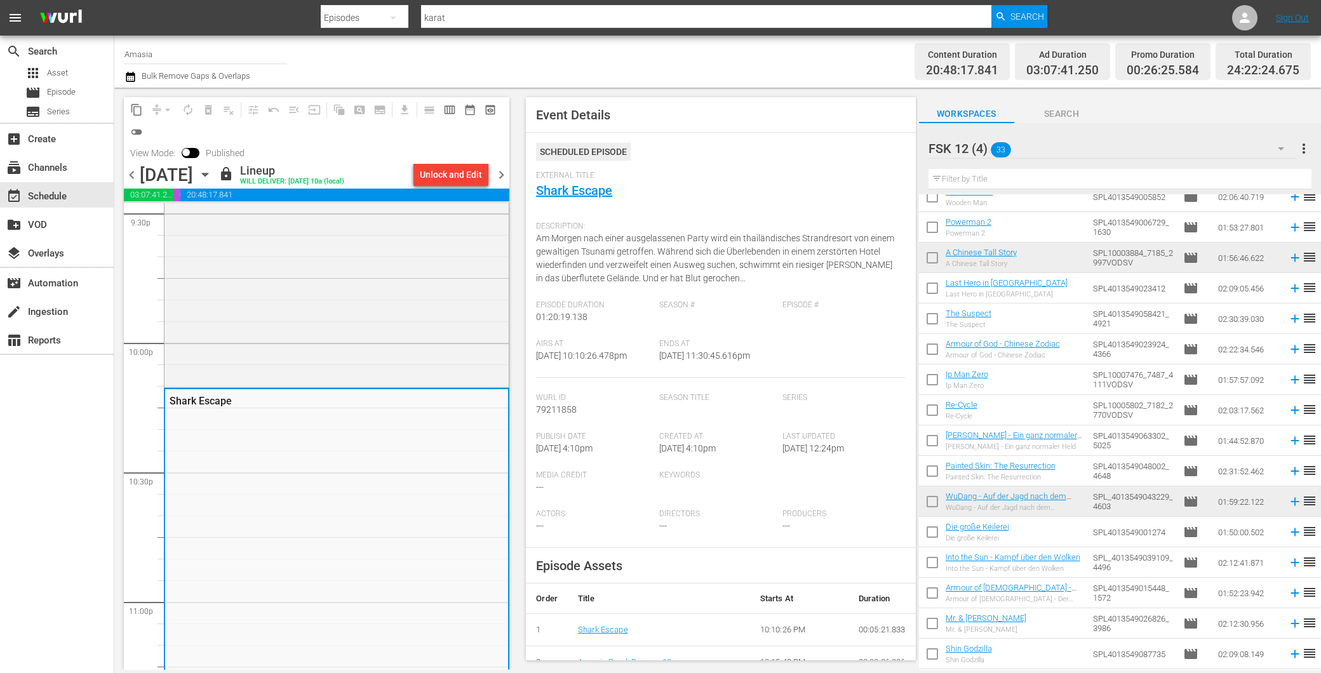
click at [508, 167] on span "chevron_right" at bounding box center [502, 175] width 16 height 16
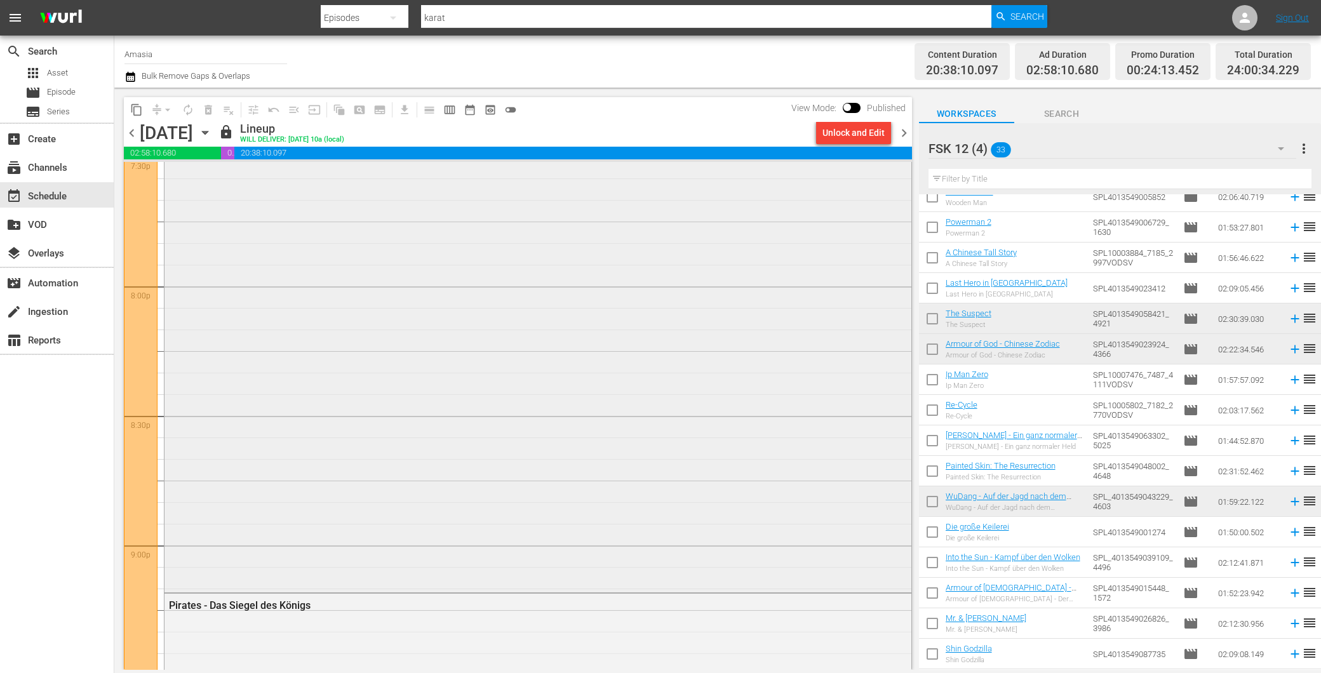
scroll to position [4932, 0]
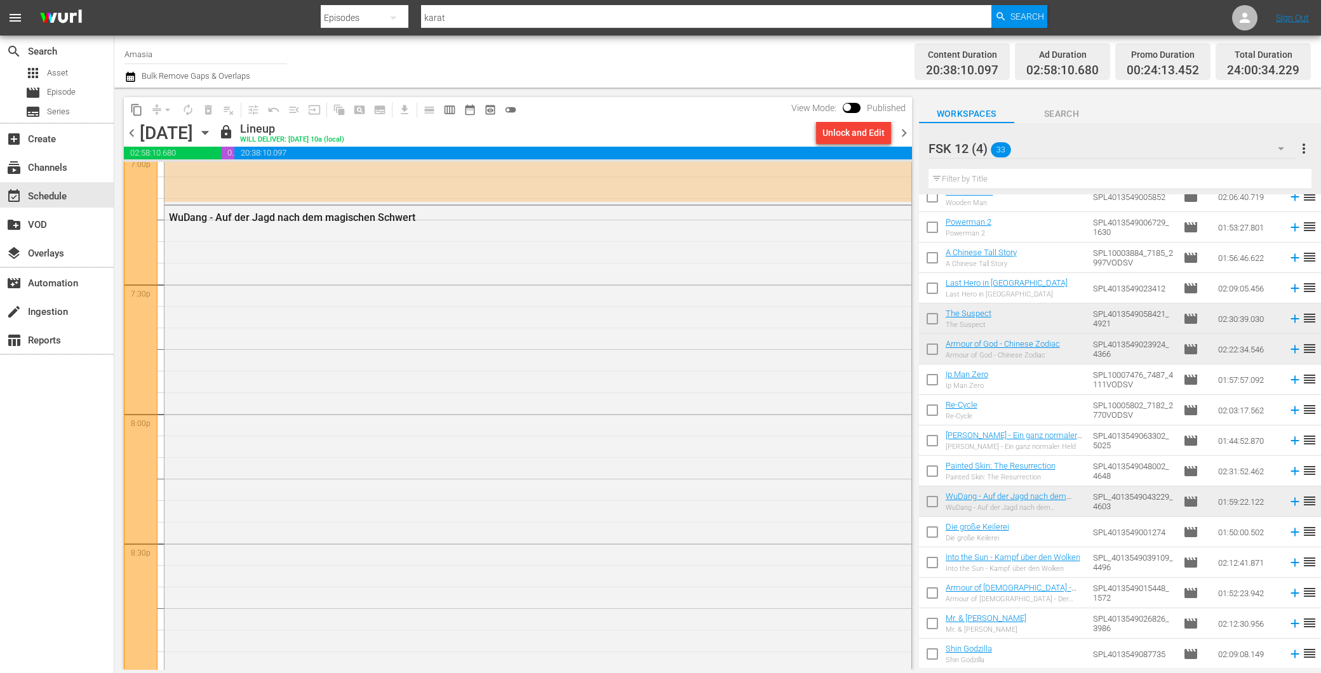
click at [137, 133] on span "chevron_left" at bounding box center [132, 133] width 16 height 16
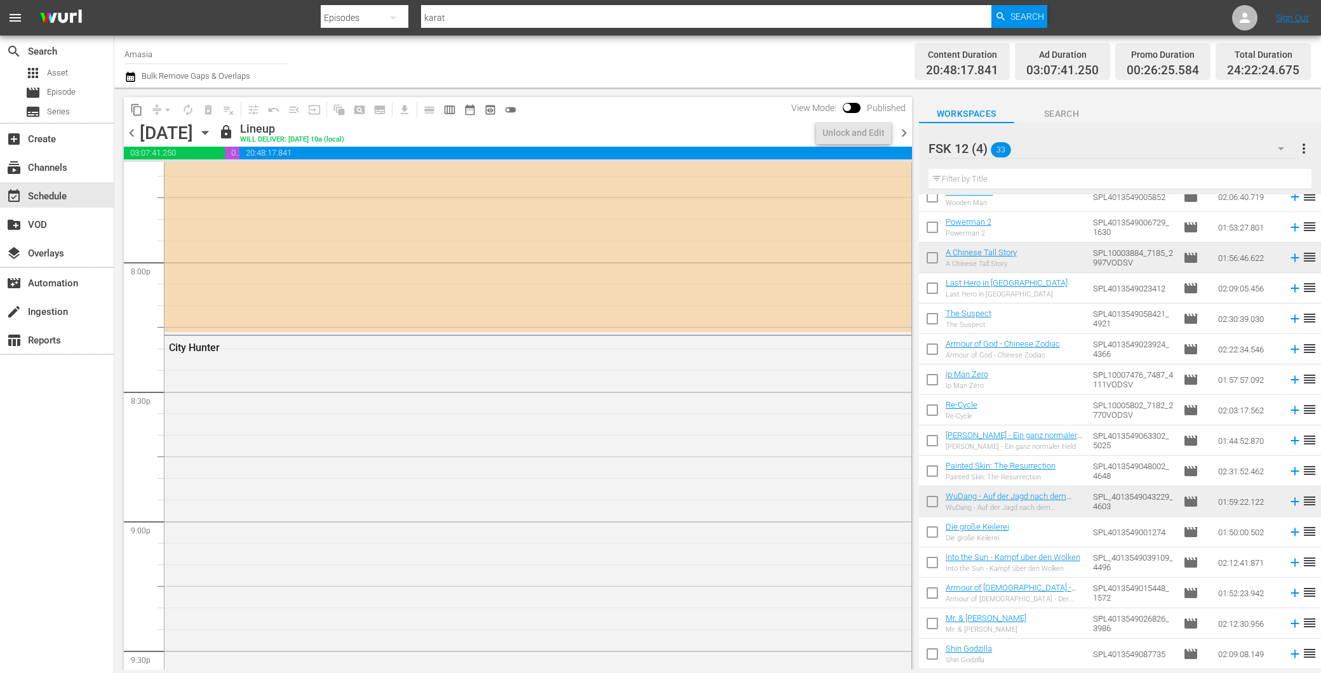
scroll to position [4997, 0]
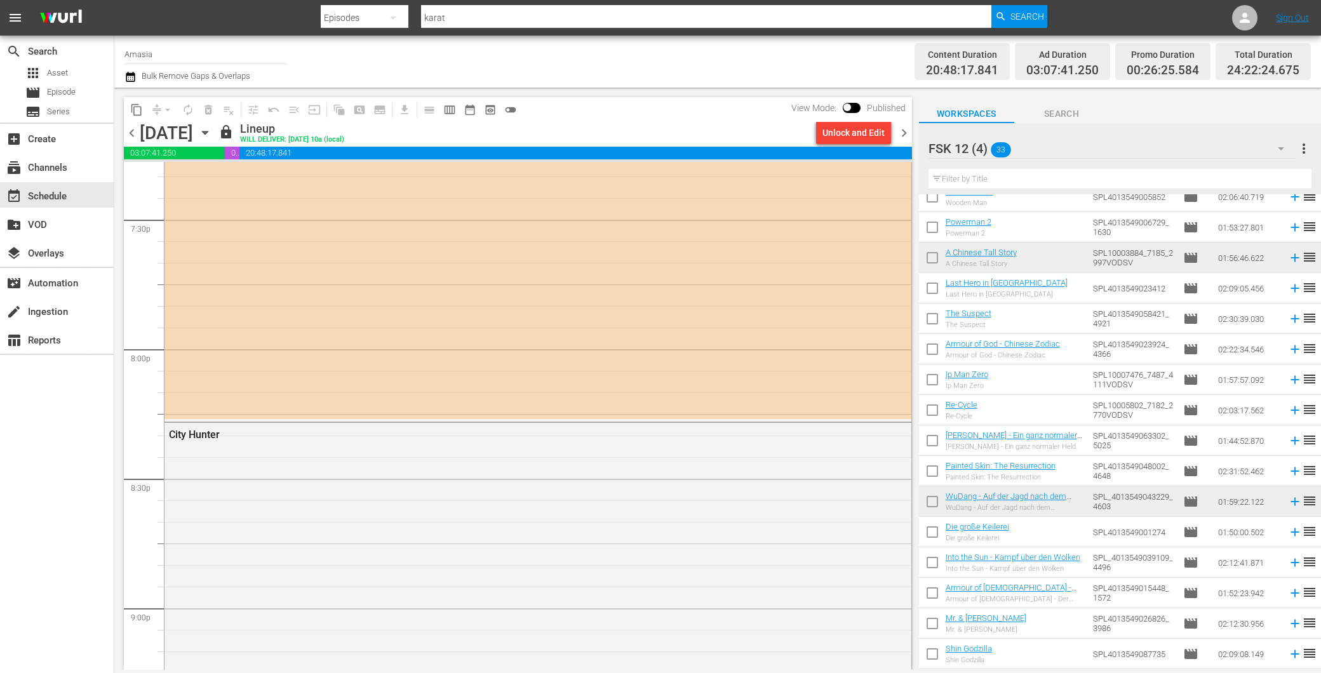
click at [900, 132] on span "chevron_right" at bounding box center [904, 133] width 16 height 16
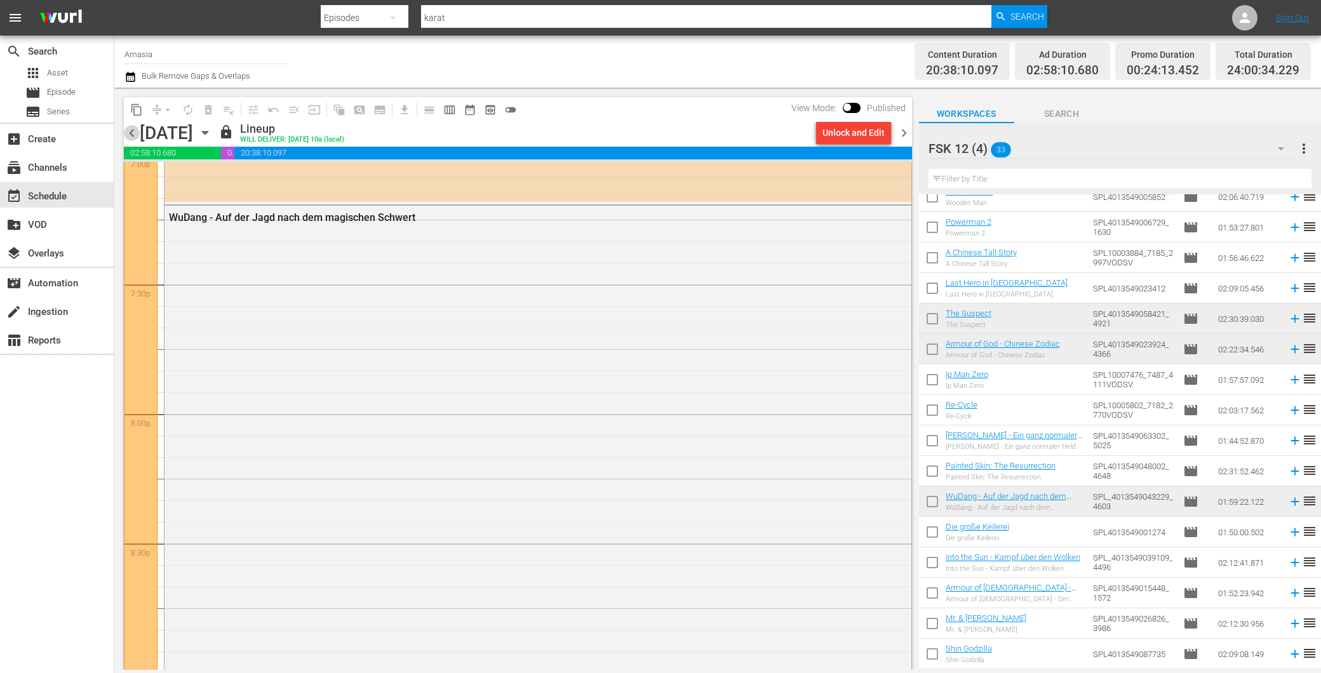
click at [128, 130] on span "chevron_left" at bounding box center [132, 133] width 16 height 16
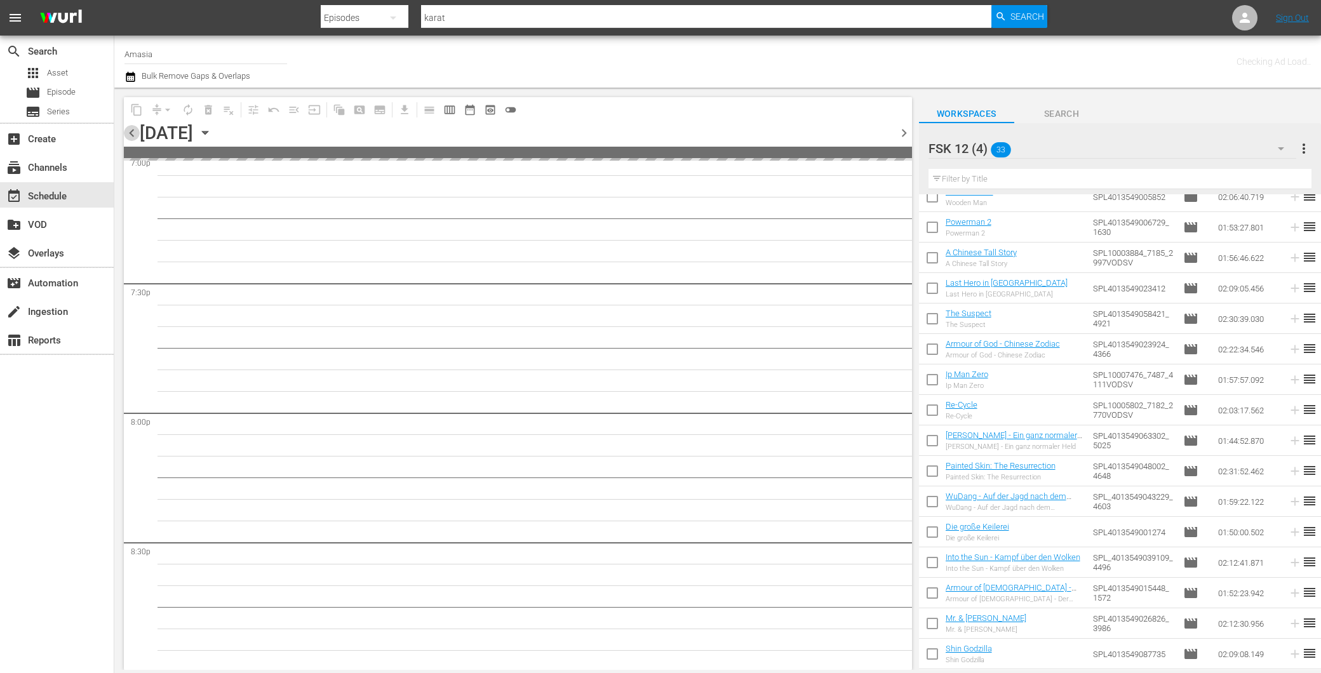
click at [125, 130] on span "chevron_left" at bounding box center [132, 133] width 16 height 16
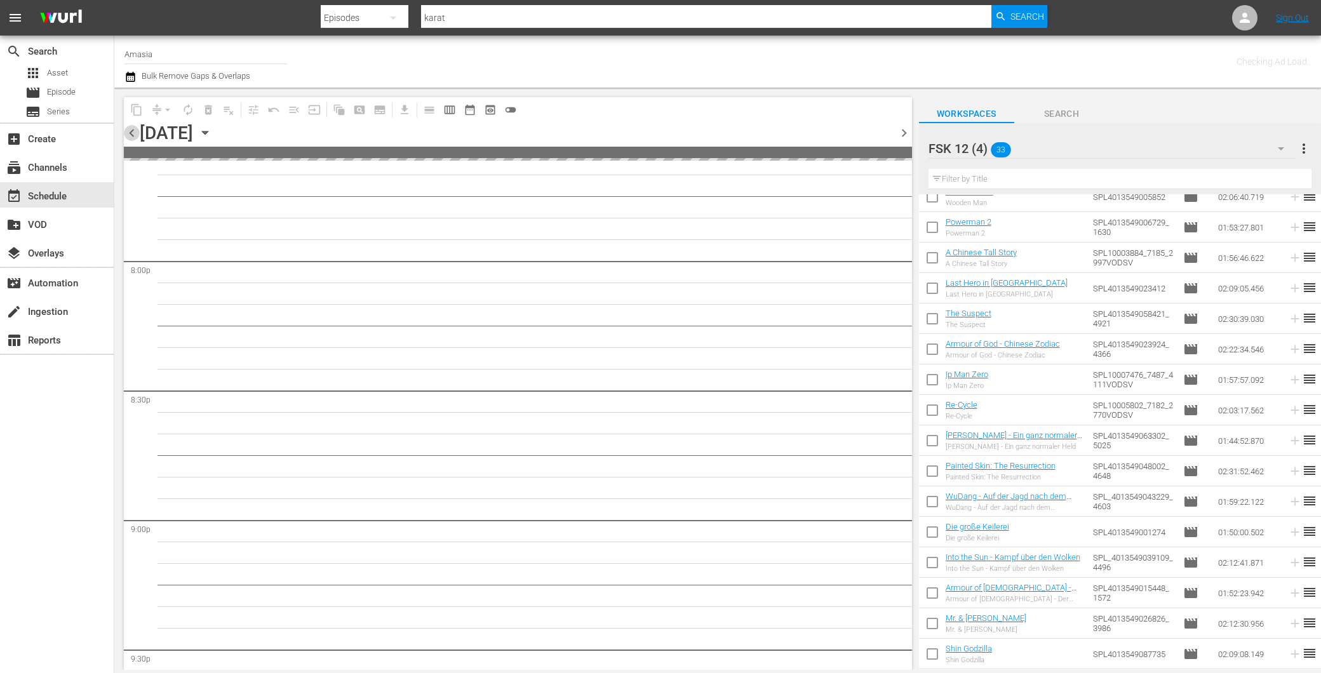
click at [125, 130] on span "chevron_left" at bounding box center [132, 133] width 16 height 16
click at [126, 130] on span "chevron_left" at bounding box center [132, 133] width 16 height 16
click at [128, 130] on span "chevron_left" at bounding box center [132, 133] width 16 height 16
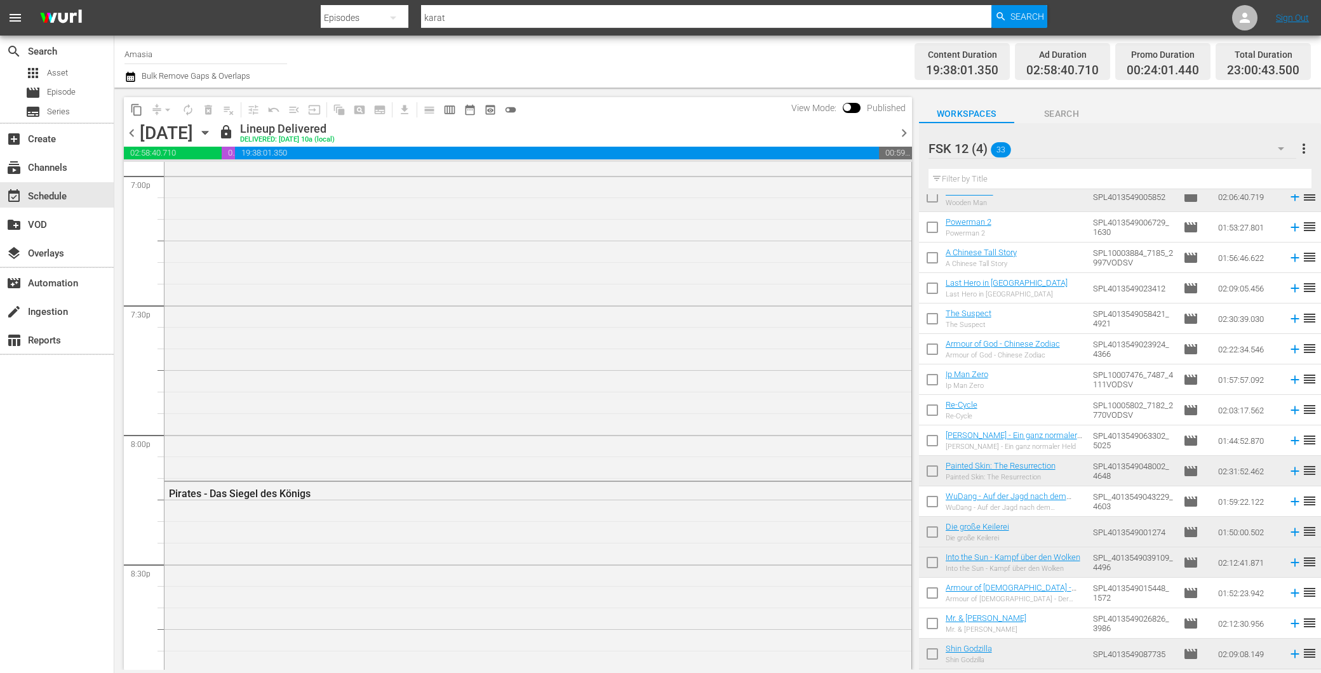
click at [902, 132] on span "chevron_right" at bounding box center [904, 133] width 16 height 16
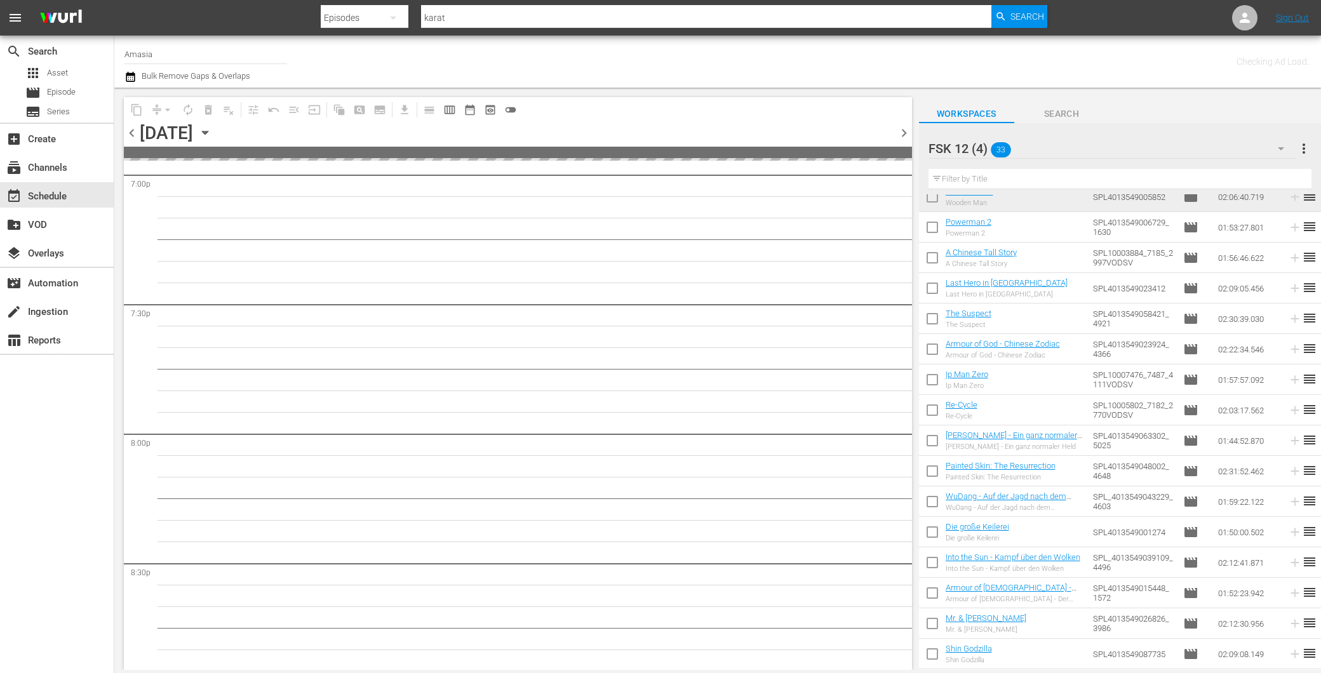
scroll to position [5084, 0]
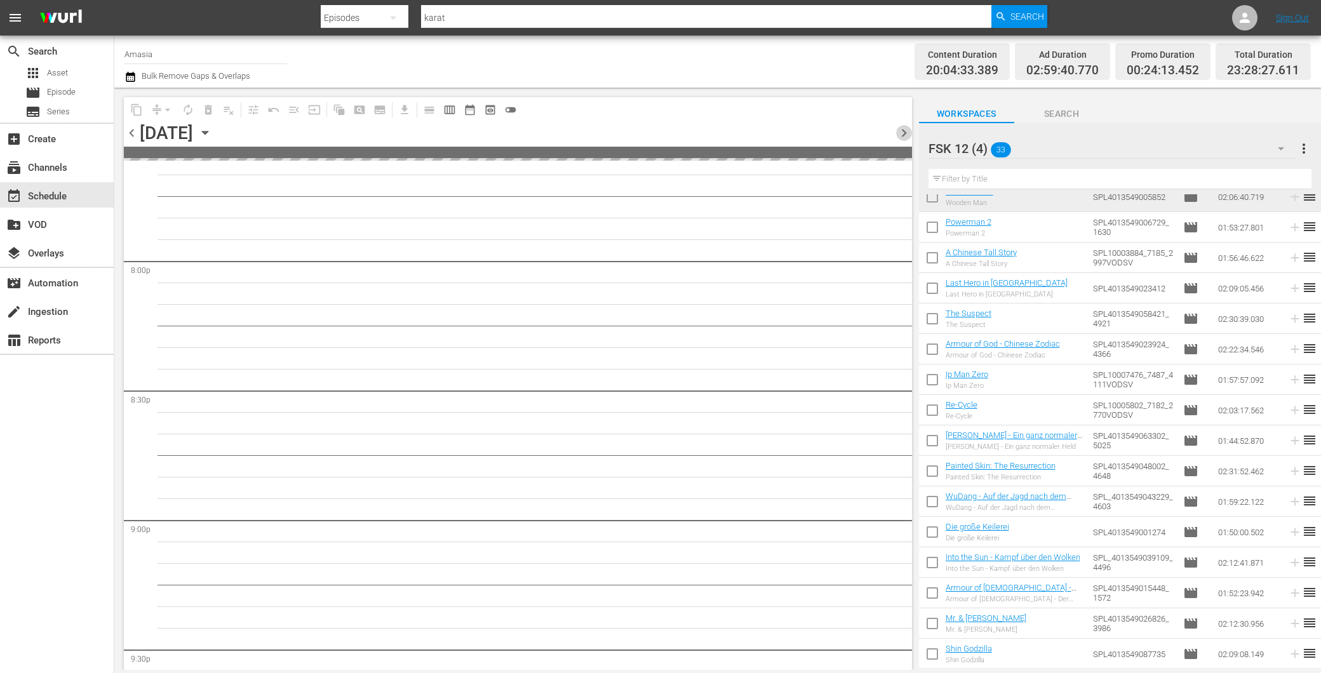
click at [902, 132] on span "chevron_right" at bounding box center [904, 133] width 16 height 16
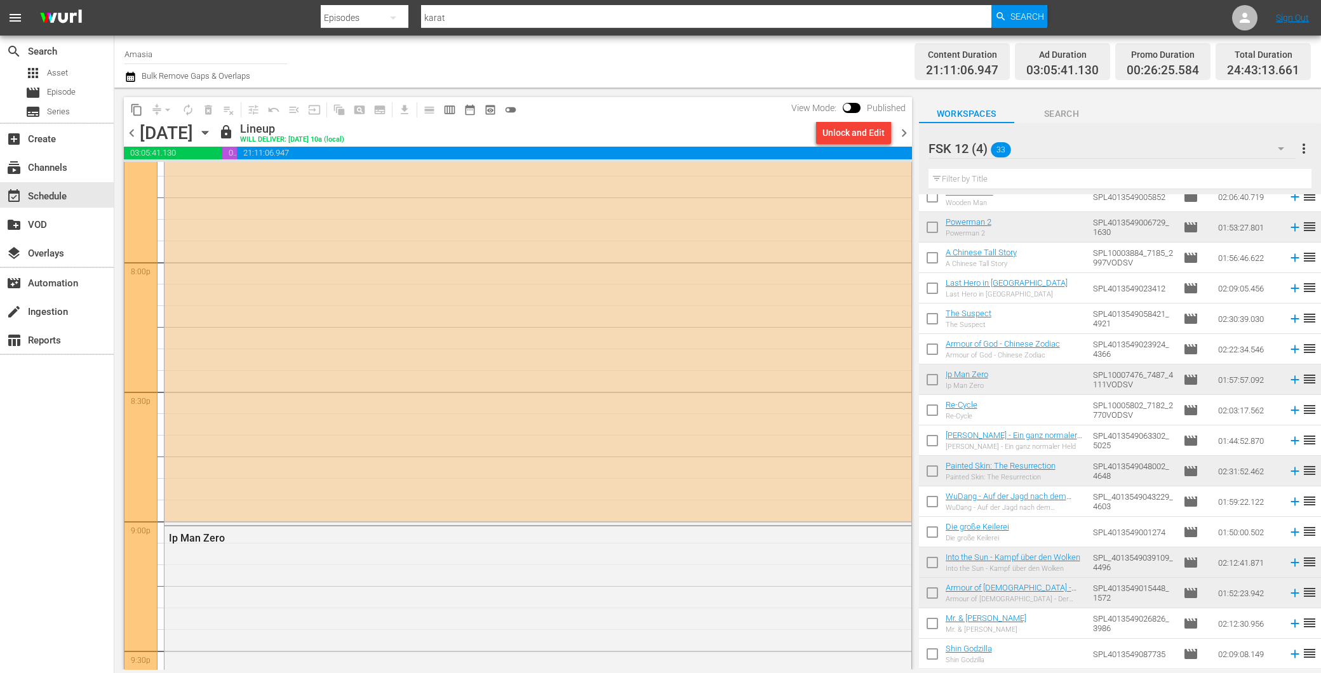
scroll to position [4976, 0]
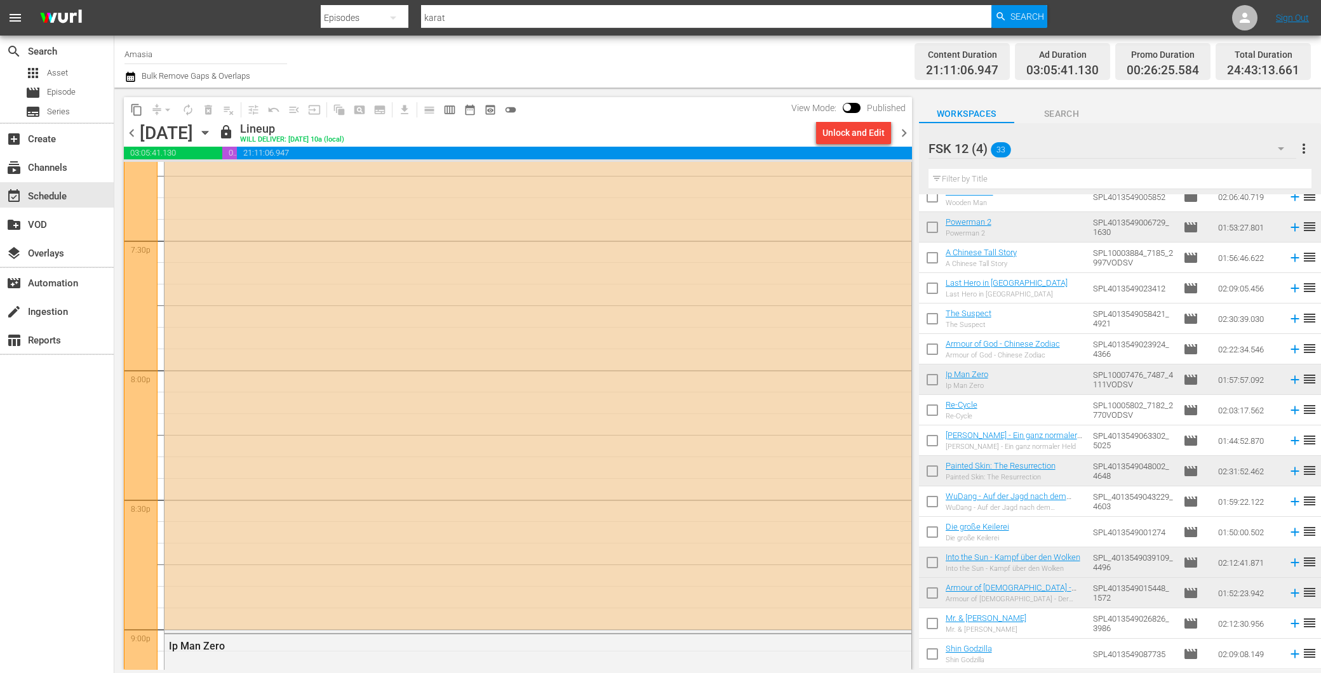
click at [130, 130] on span "chevron_left" at bounding box center [132, 133] width 16 height 16
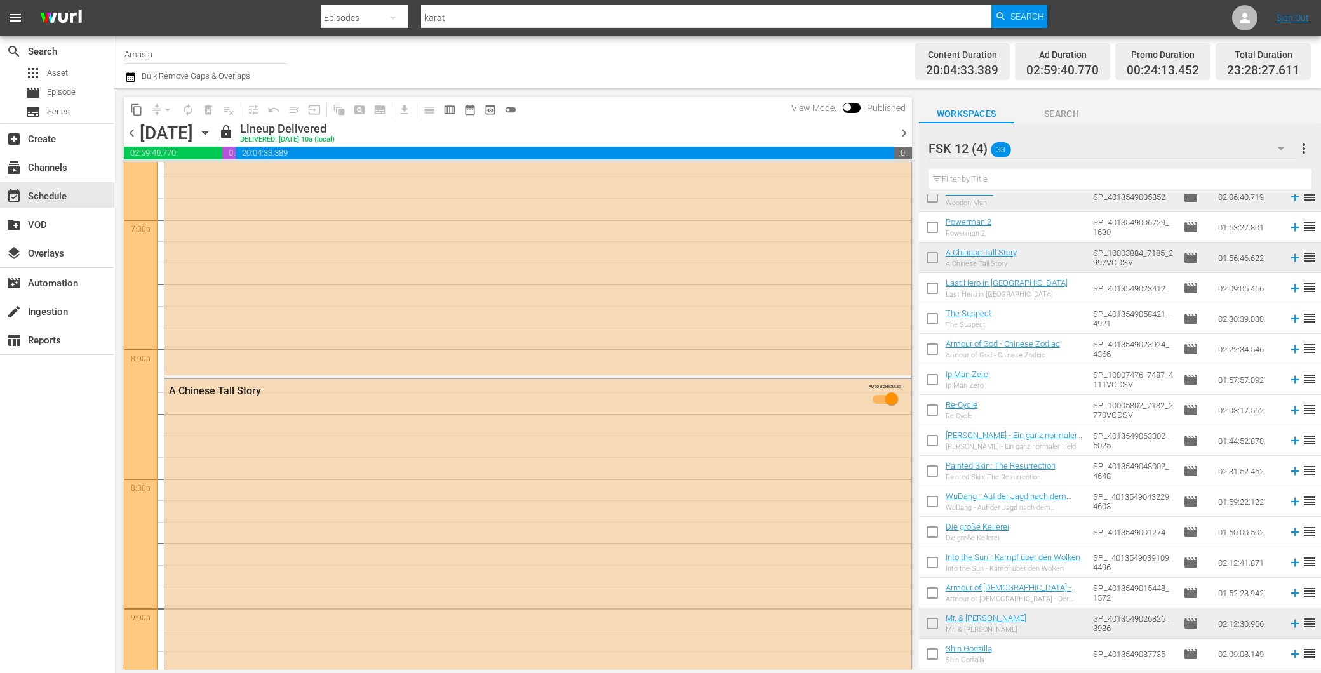
click at [905, 133] on span "chevron_right" at bounding box center [904, 133] width 16 height 16
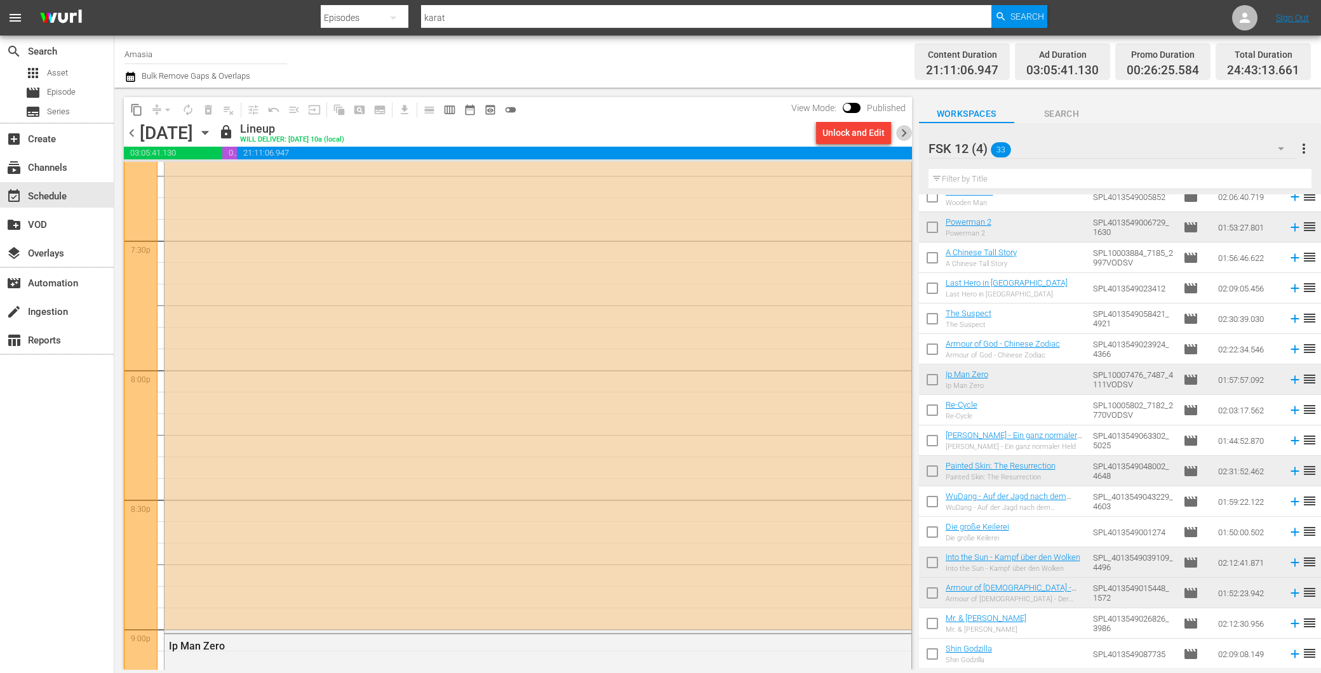
click at [903, 132] on span "chevron_right" at bounding box center [904, 133] width 16 height 16
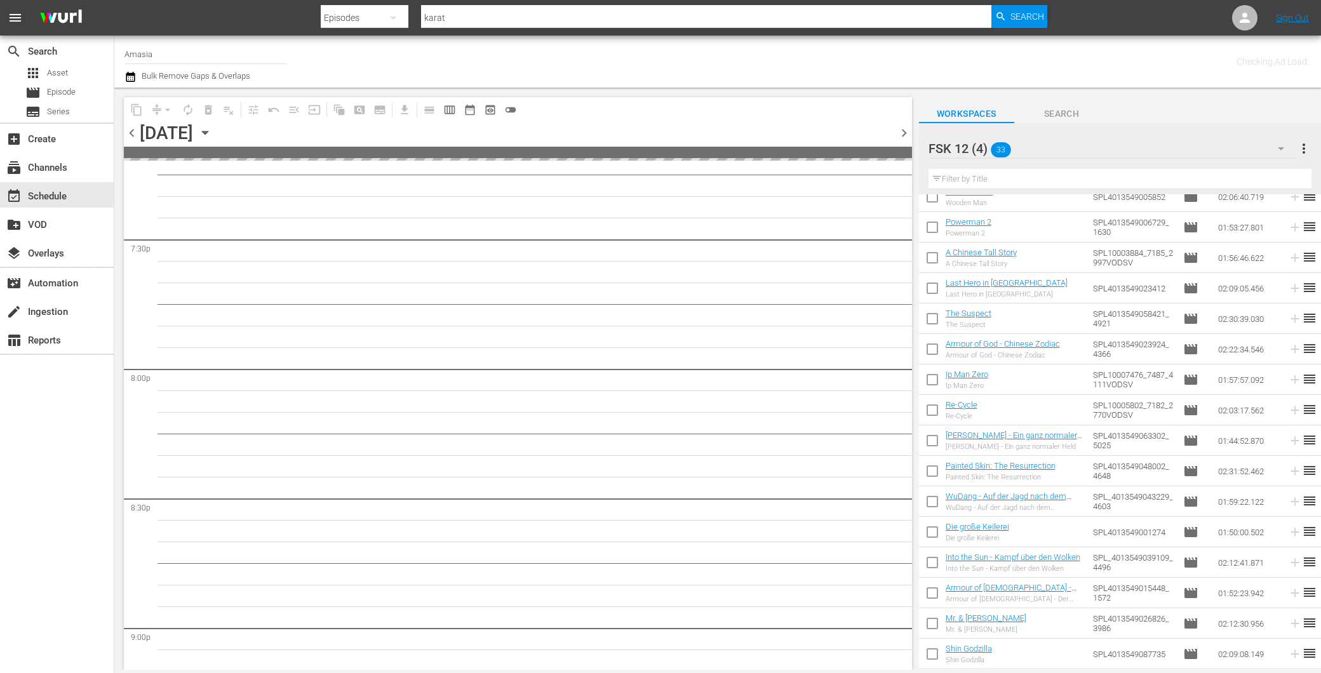
scroll to position [5084, 0]
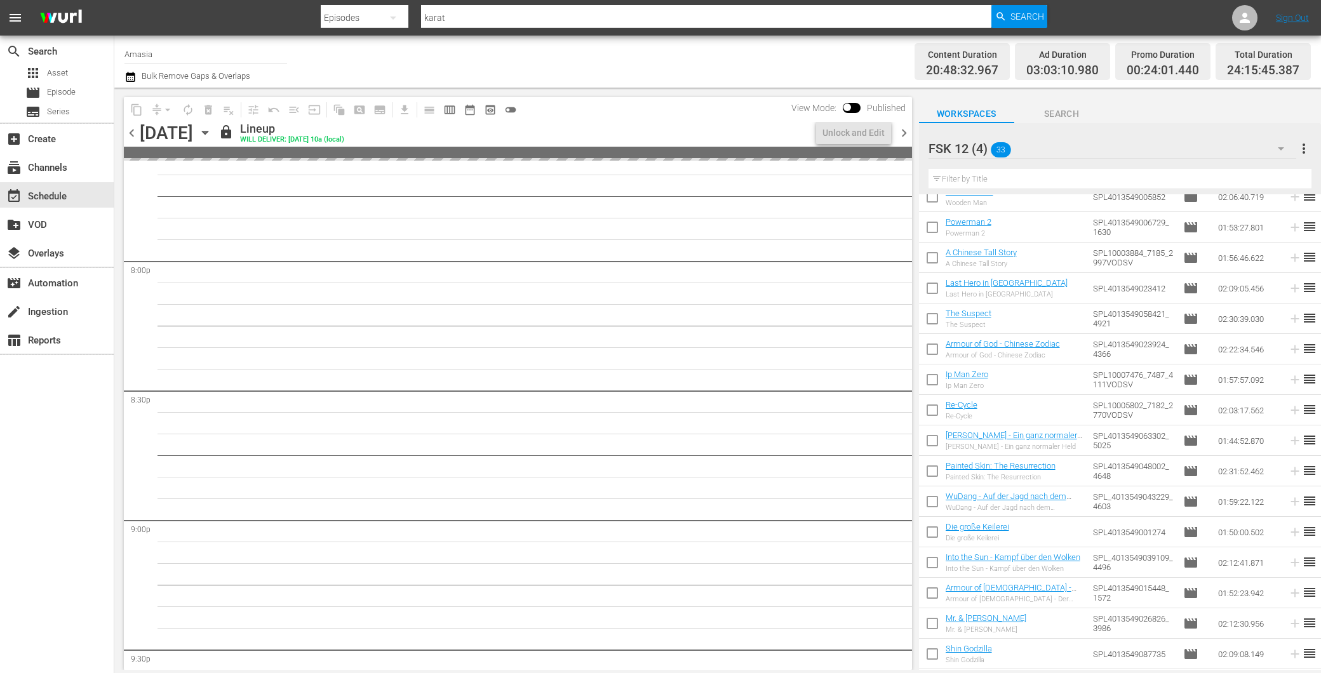
click at [903, 132] on span "chevron_right" at bounding box center [904, 133] width 16 height 16
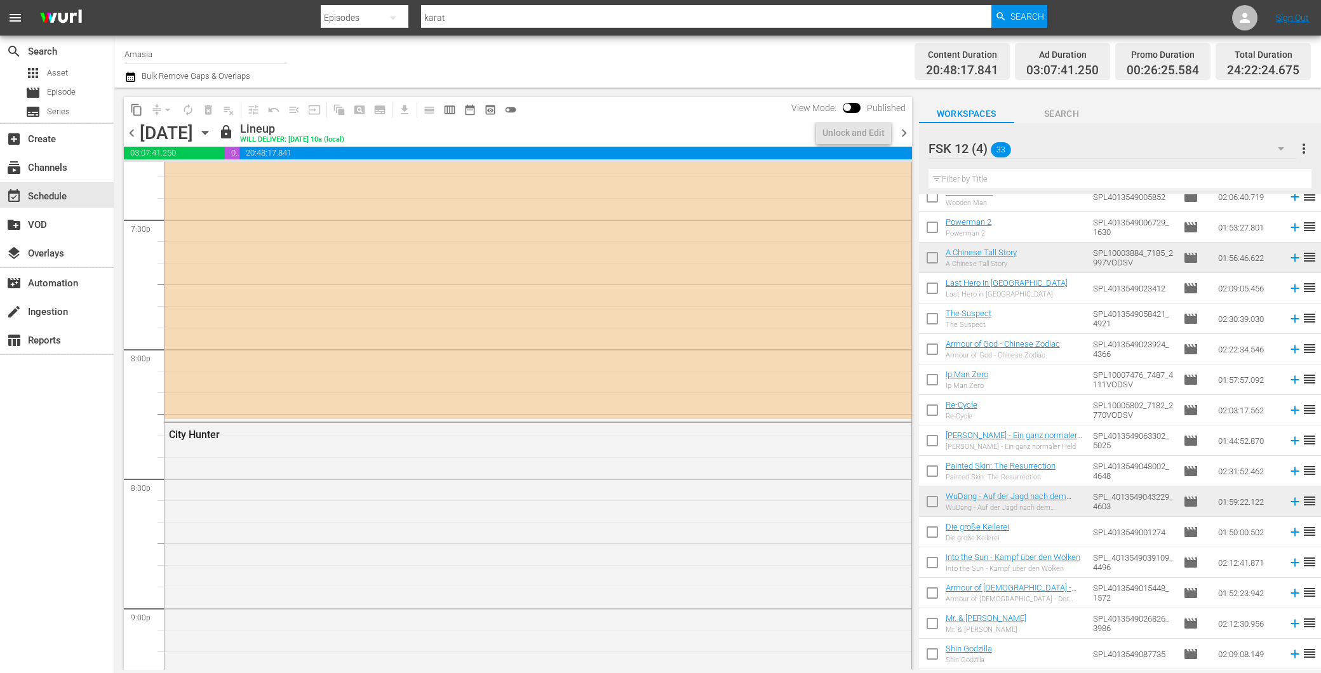
click at [900, 134] on span "chevron_right" at bounding box center [904, 133] width 16 height 16
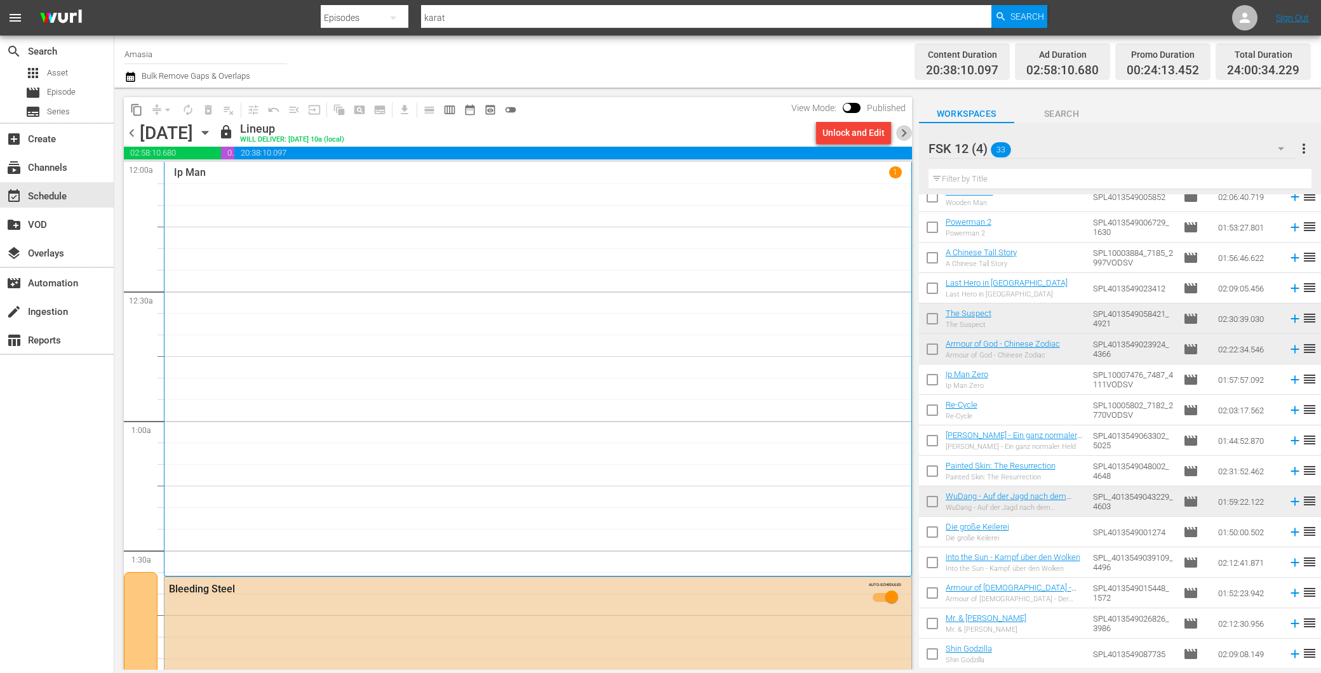
click at [905, 130] on span "chevron_right" at bounding box center [904, 133] width 16 height 16
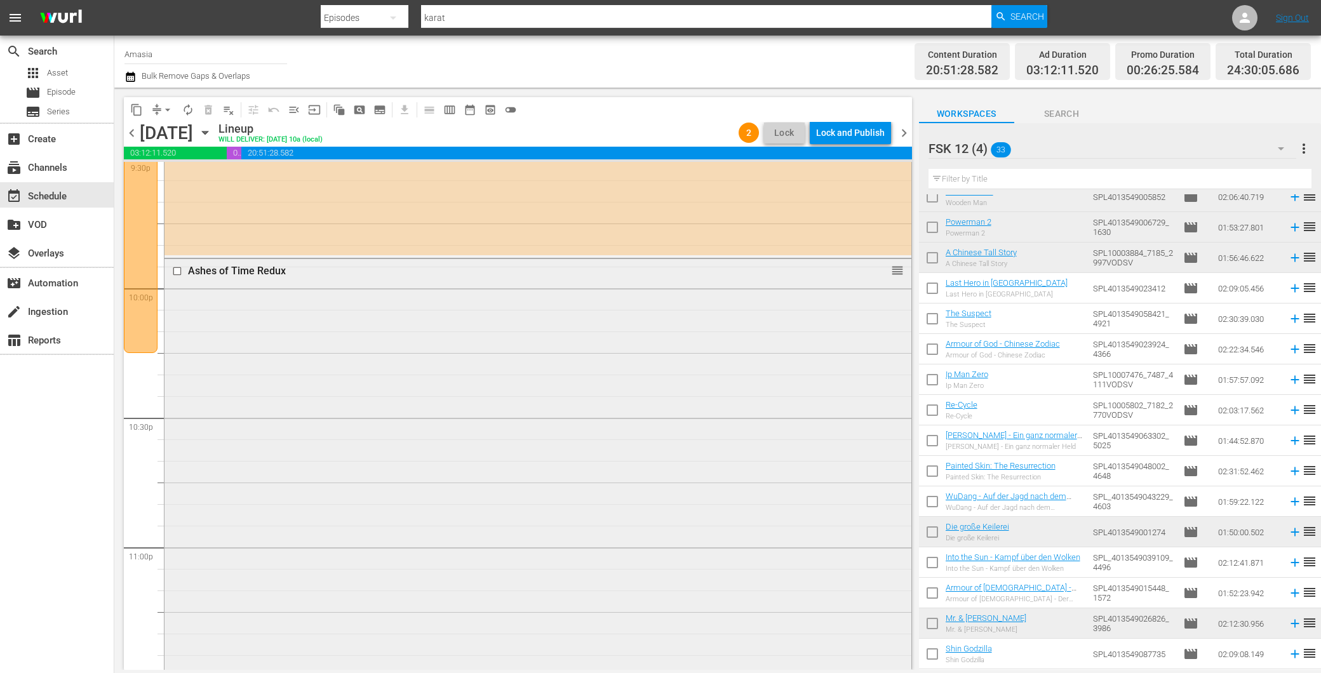
click at [418, 562] on div "Ashes of Time Redux reorder" at bounding box center [538, 497] width 747 height 477
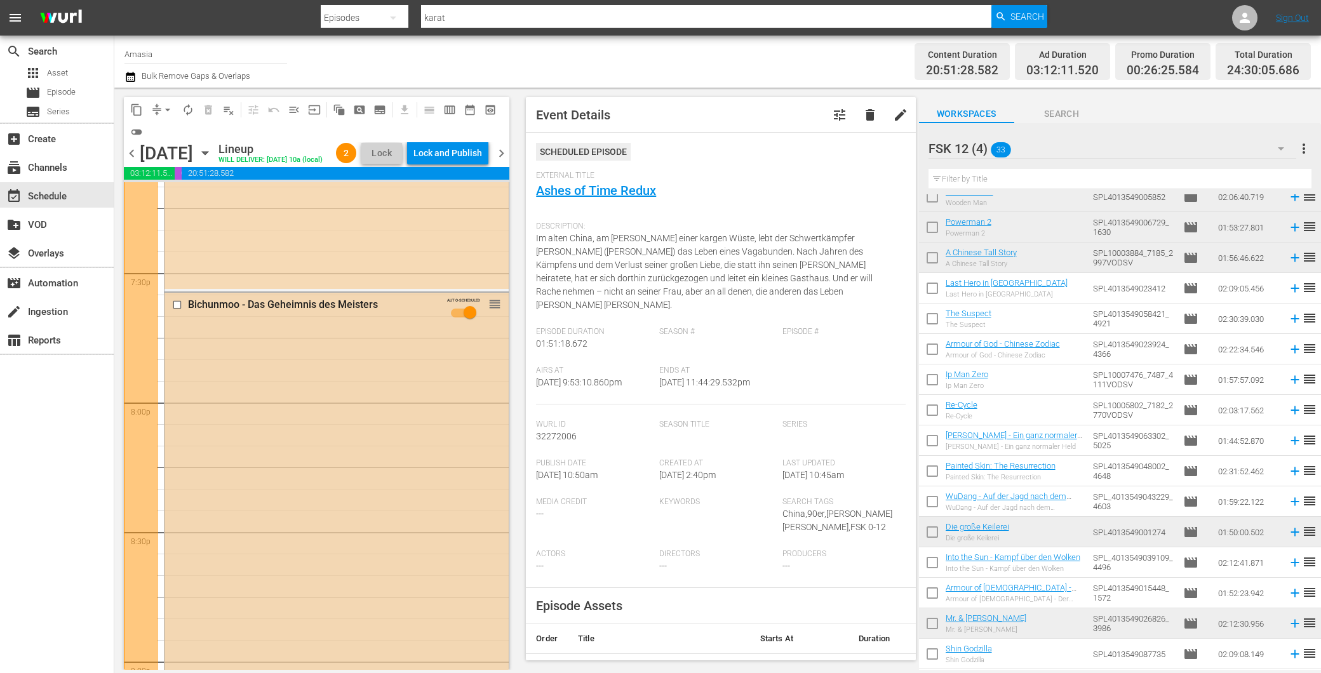
scroll to position [4870, 0]
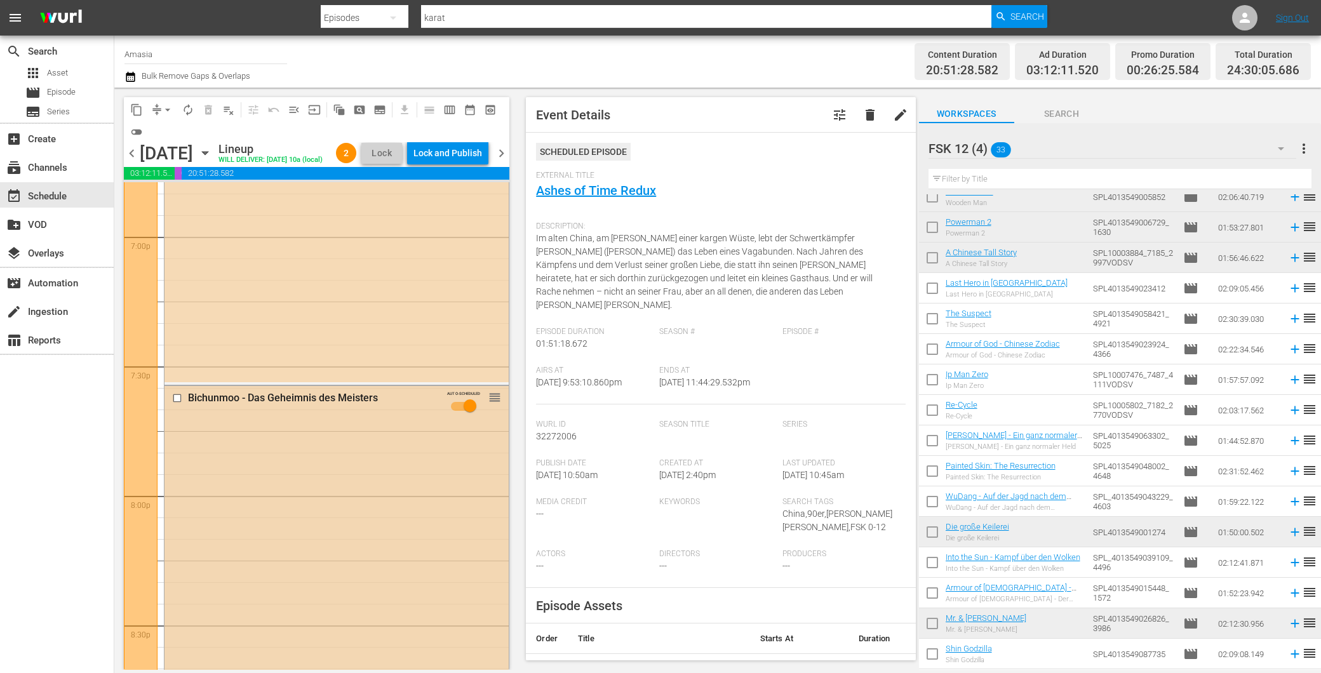
click at [352, 449] on div "Bichunmoo - Das Geheimnis des Meisters AUTO-SCHEDULED reorder" at bounding box center [337, 683] width 344 height 595
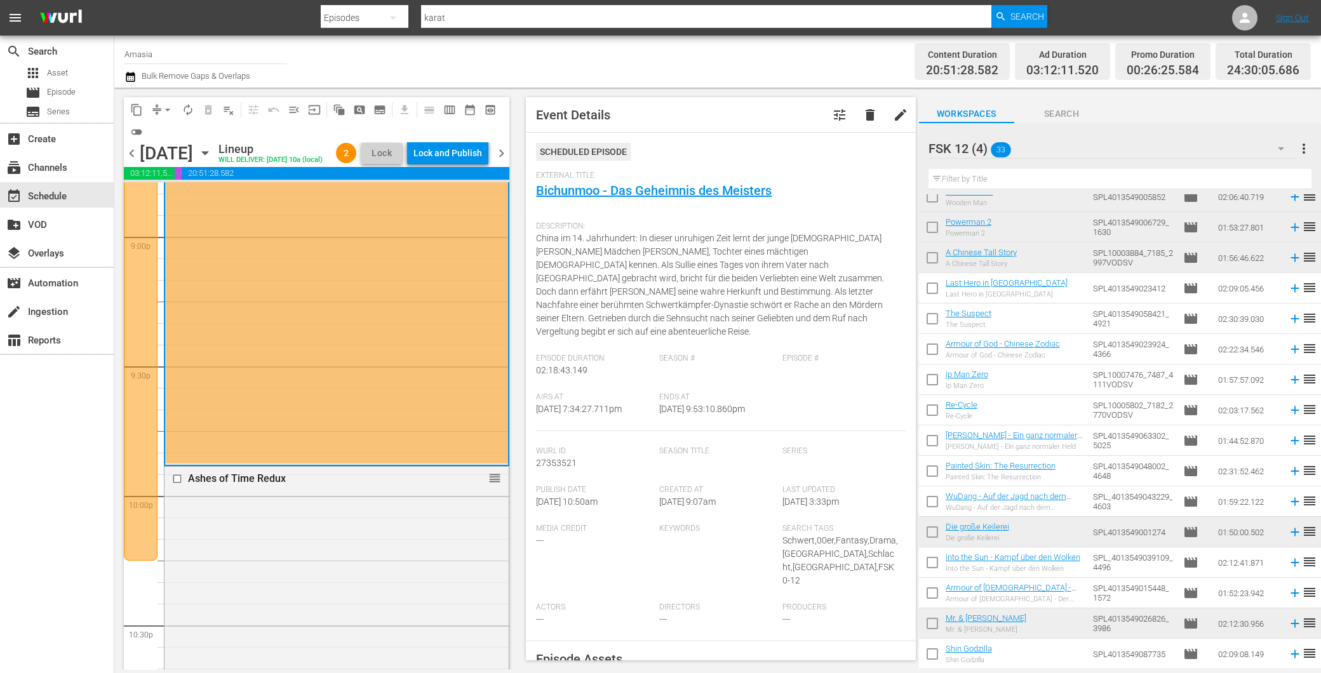
scroll to position [5576, 0]
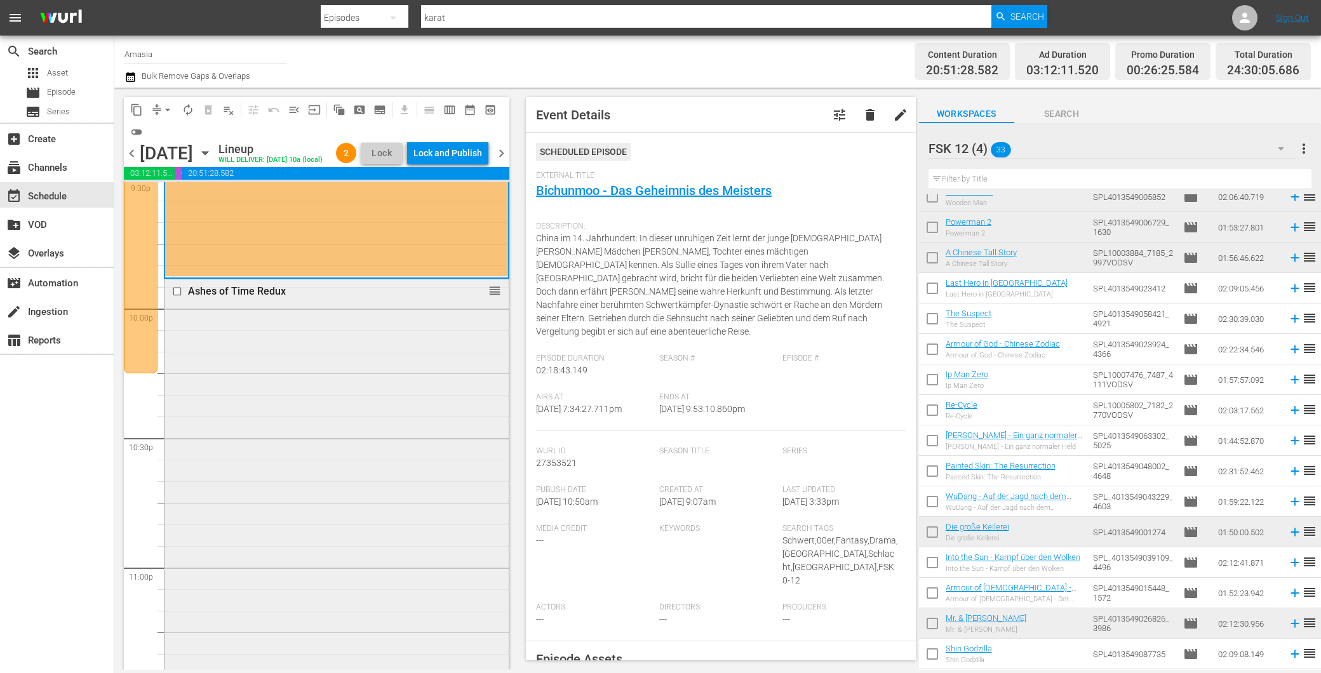
click at [331, 429] on div "Ashes of Time Redux reorder" at bounding box center [337, 518] width 344 height 477
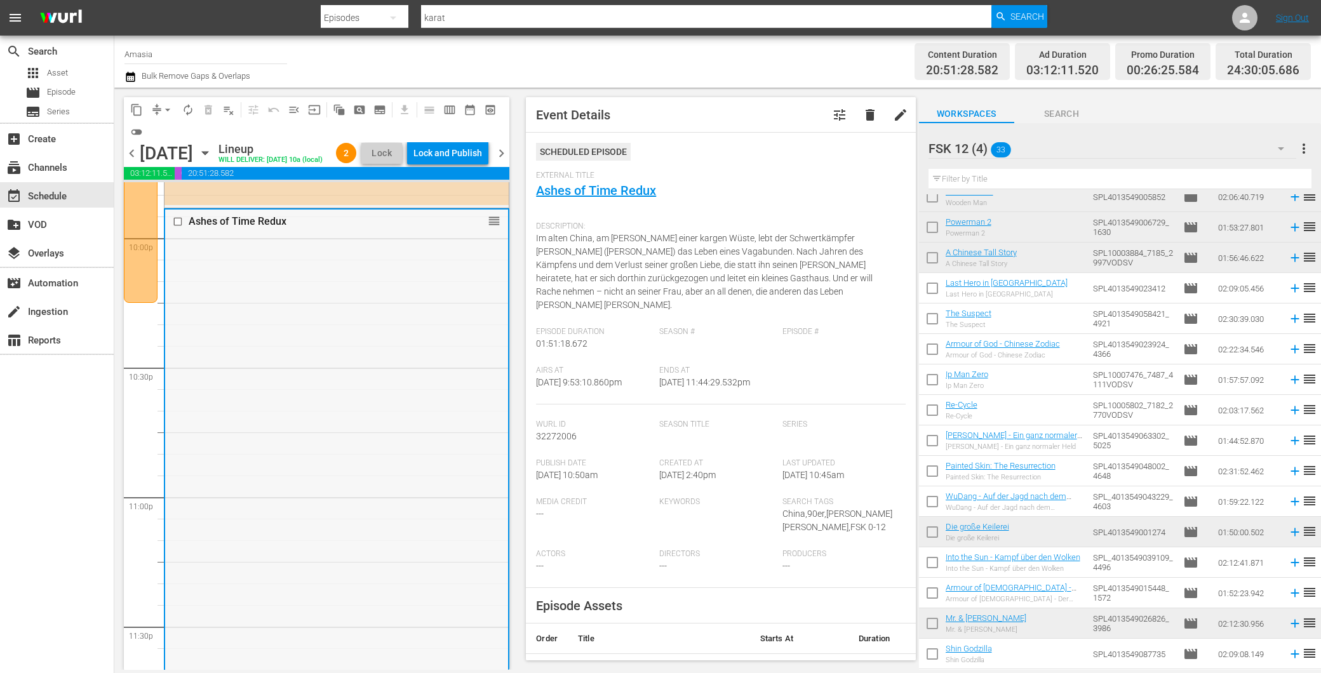
scroll to position [6071, 0]
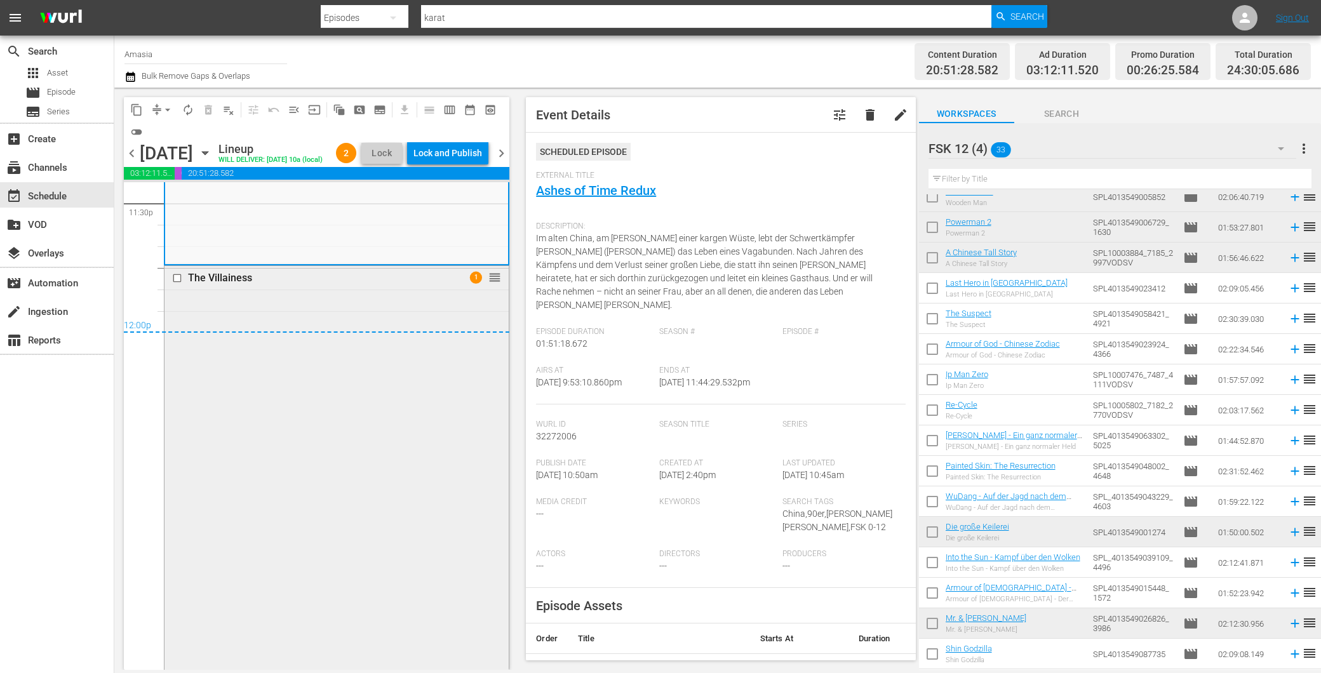
click at [297, 481] on div "The Villainess 1 reorder" at bounding box center [337, 571] width 344 height 611
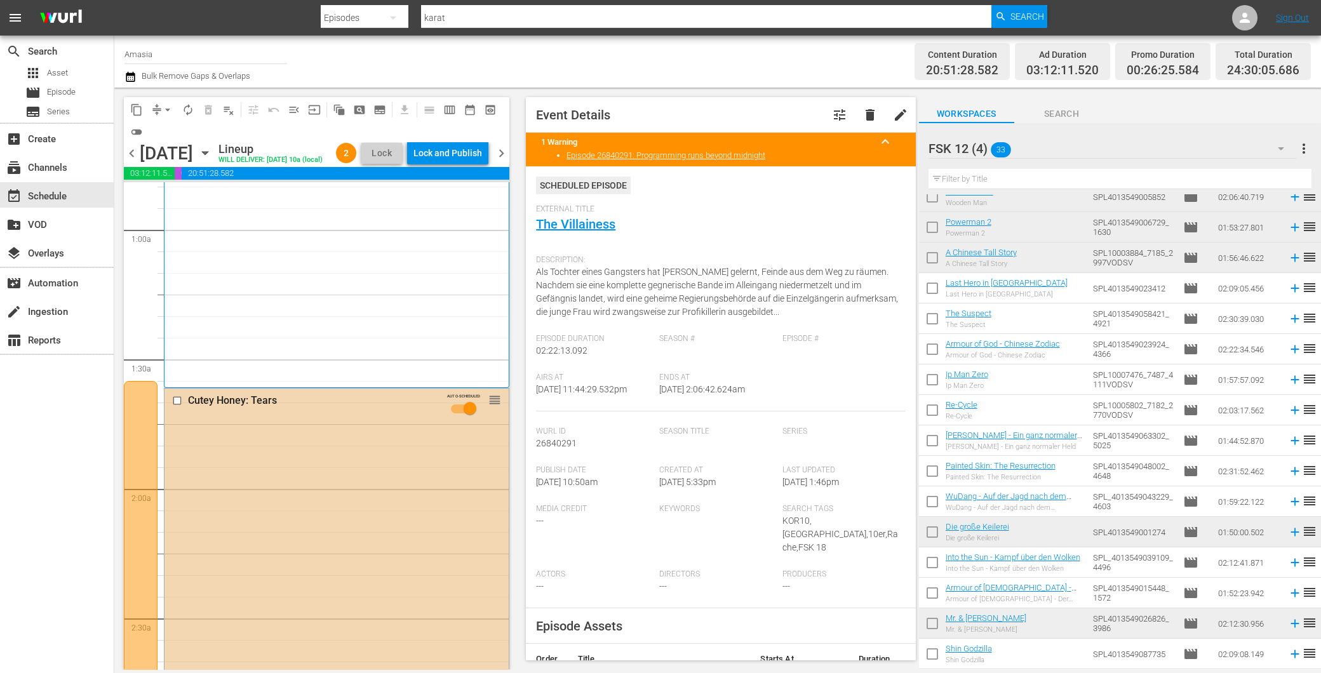
scroll to position [0, 0]
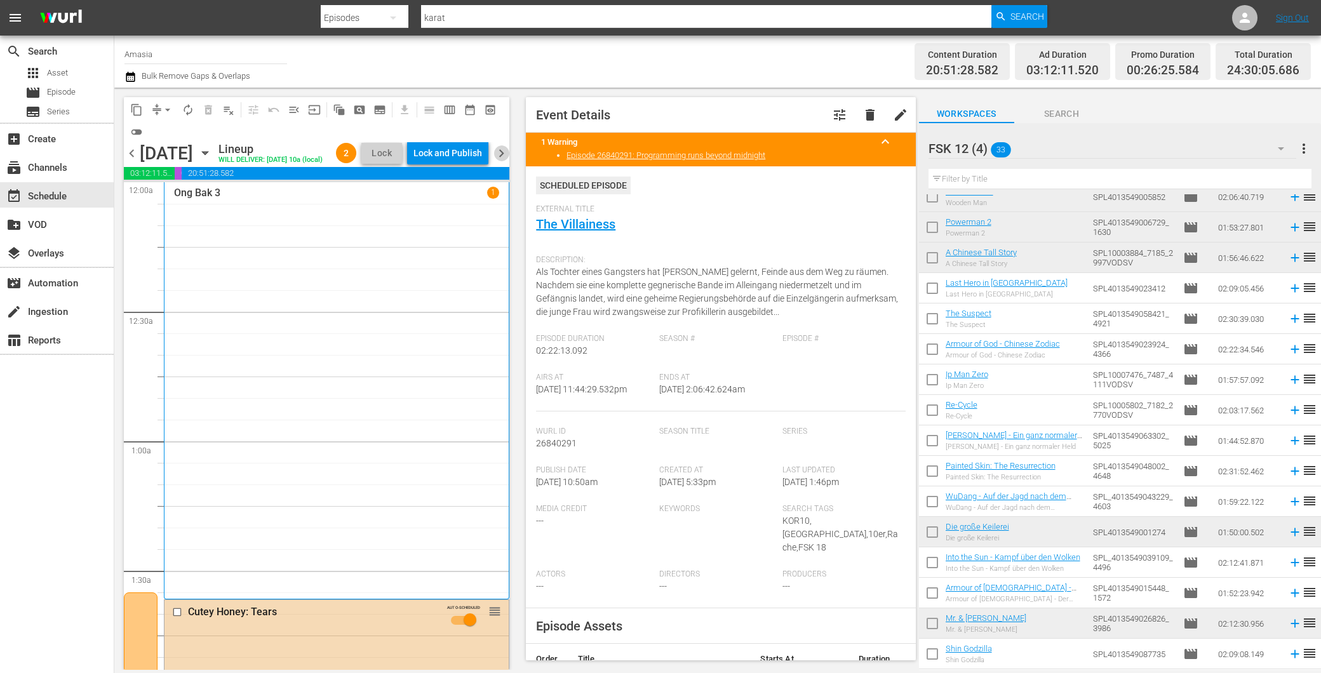
click at [502, 161] on span "chevron_right" at bounding box center [502, 153] width 16 height 16
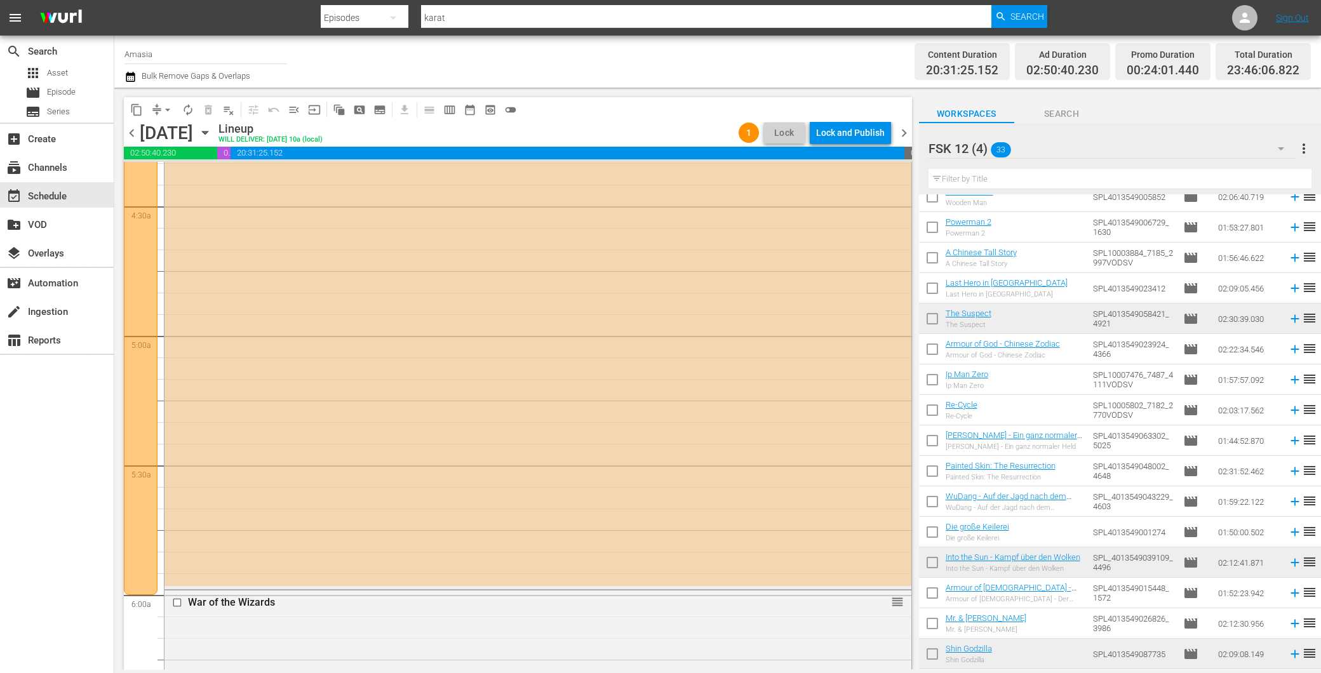
scroll to position [1271, 0]
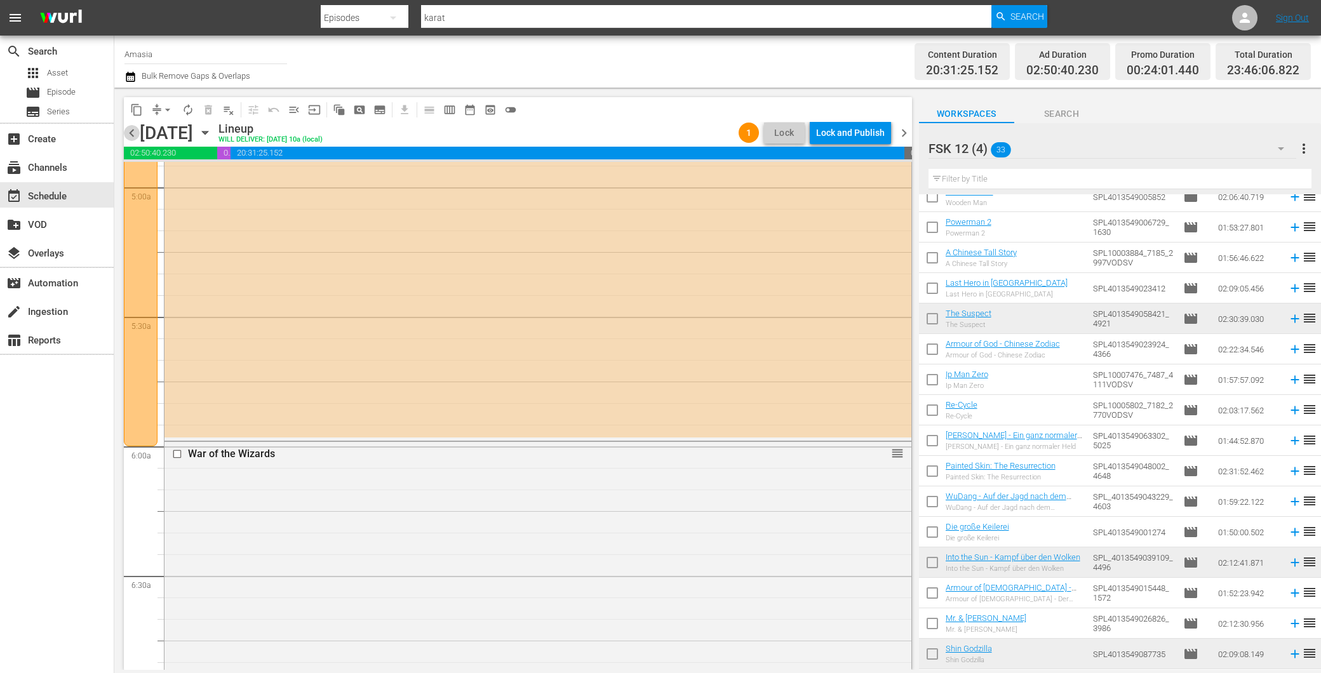
click at [130, 138] on span "chevron_left" at bounding box center [132, 133] width 16 height 16
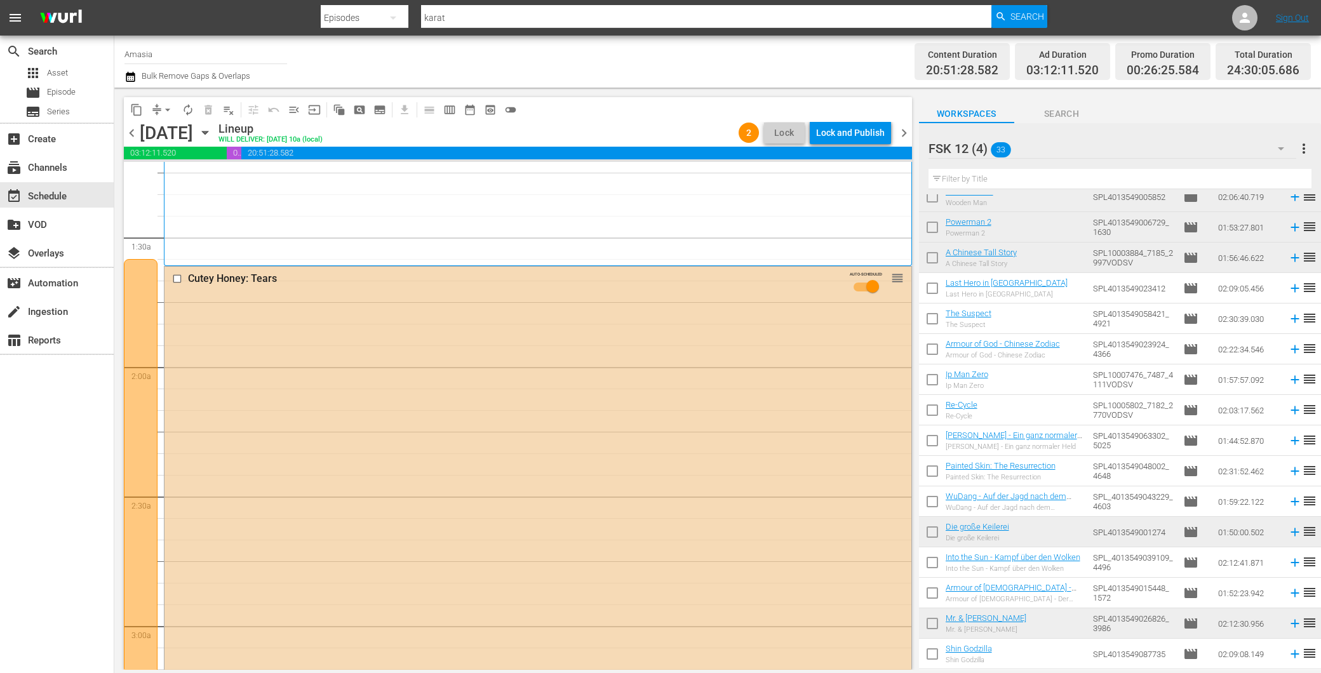
scroll to position [163, 0]
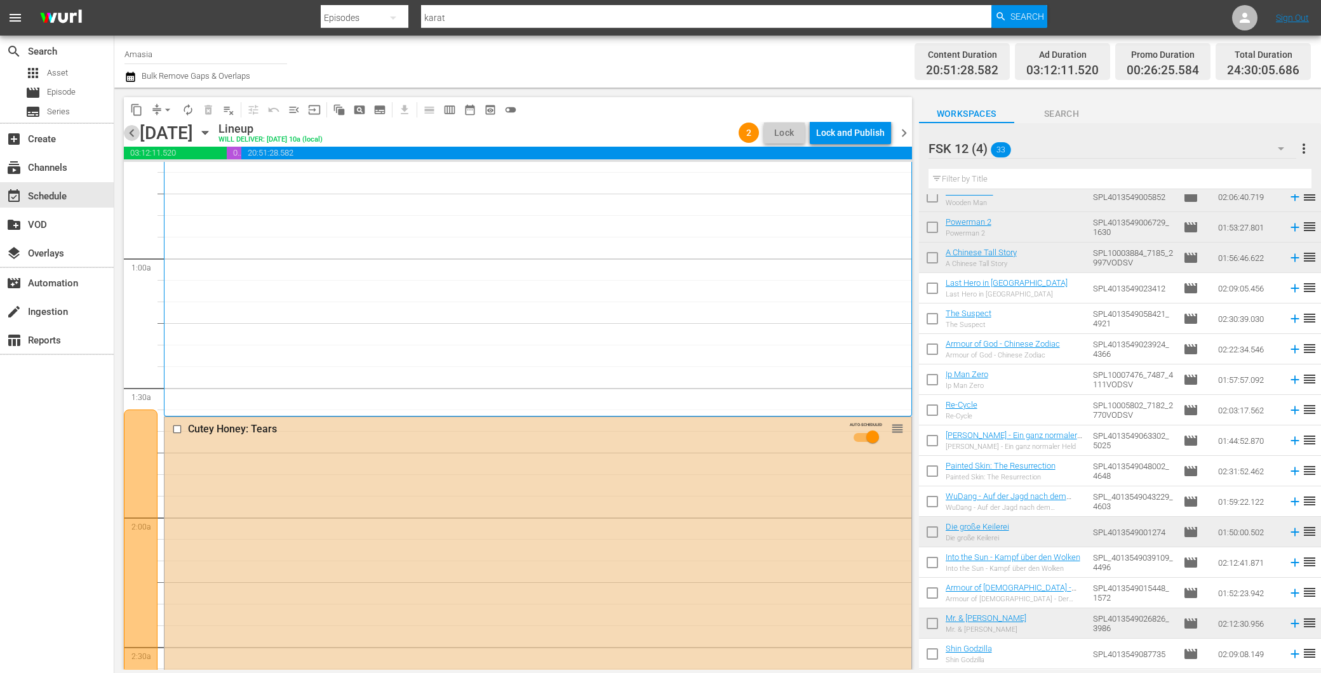
click at [130, 130] on span "chevron_left" at bounding box center [132, 133] width 16 height 16
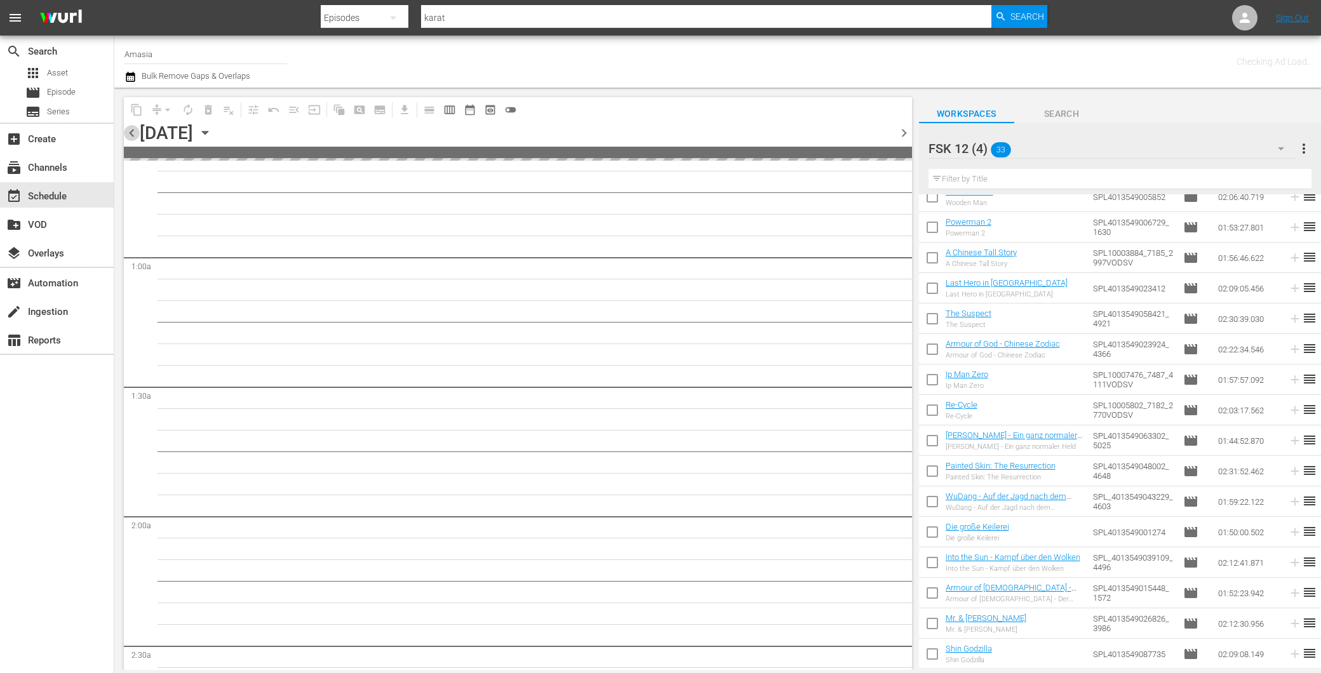
click at [130, 130] on span "chevron_left" at bounding box center [132, 133] width 16 height 16
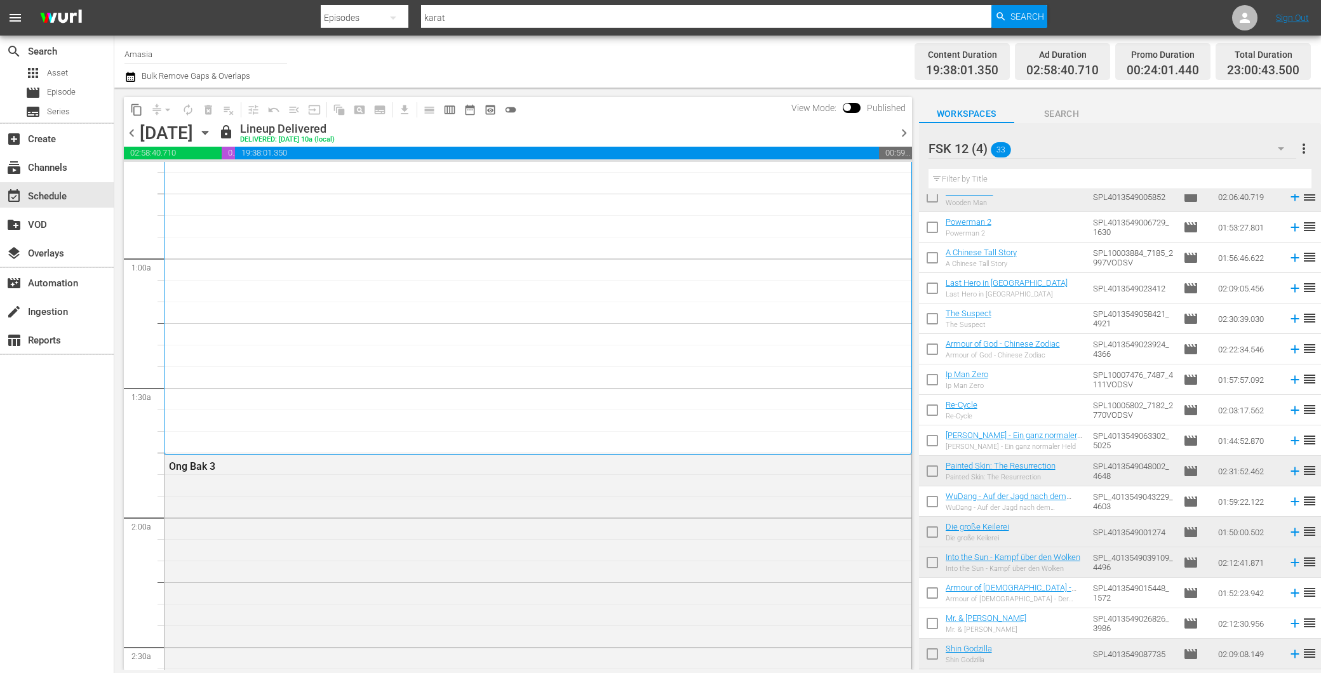
click at [909, 135] on span "chevron_right" at bounding box center [904, 133] width 16 height 16
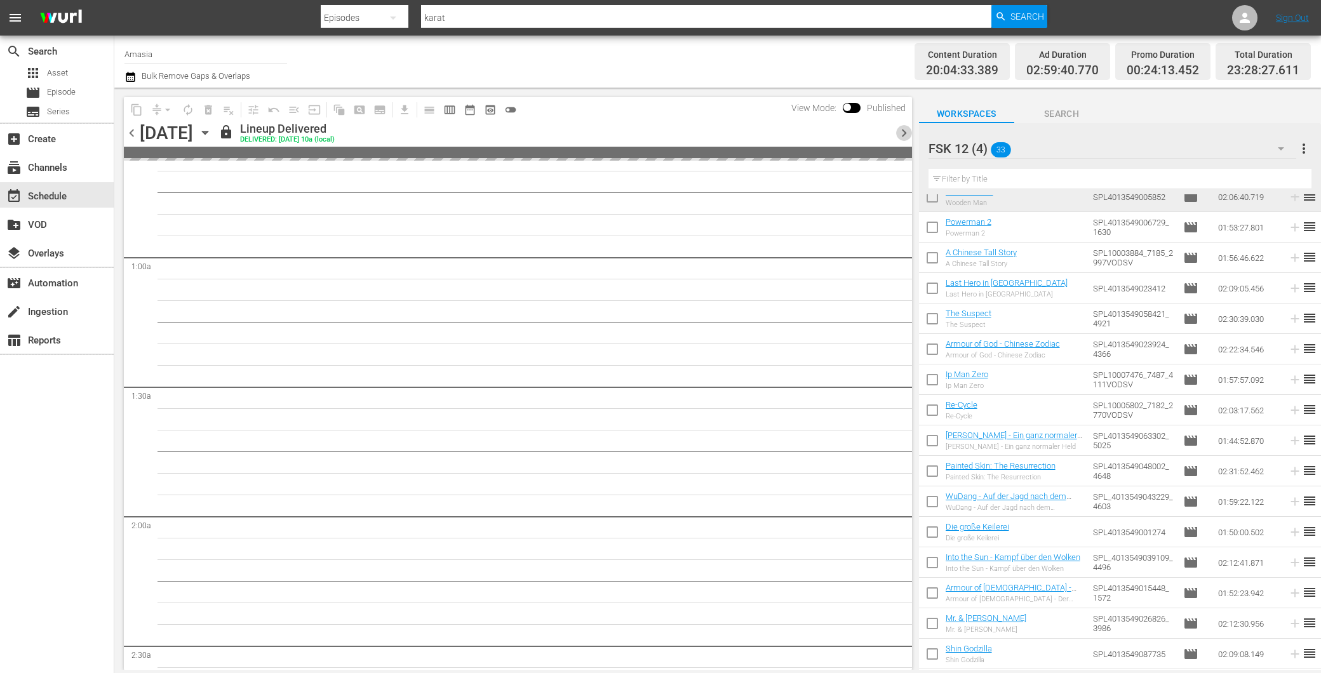
click at [909, 136] on span "chevron_right" at bounding box center [904, 133] width 16 height 16
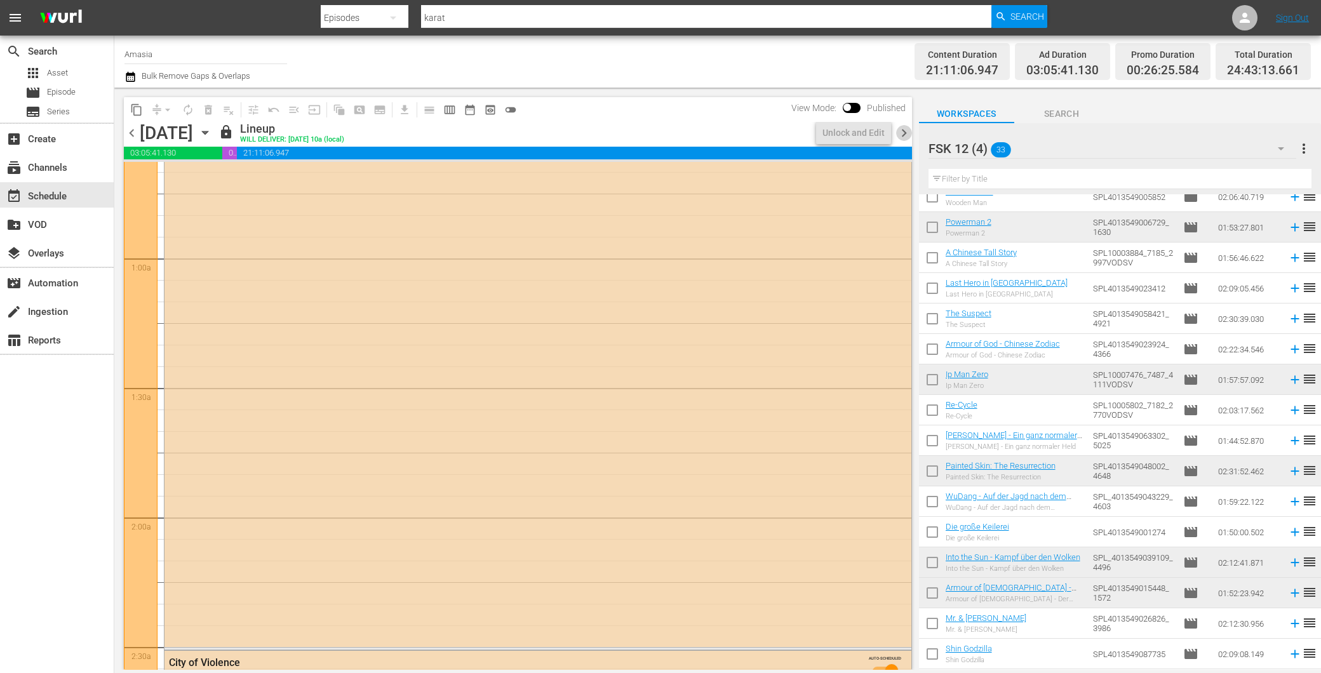
click at [903, 137] on span "chevron_right" at bounding box center [904, 133] width 16 height 16
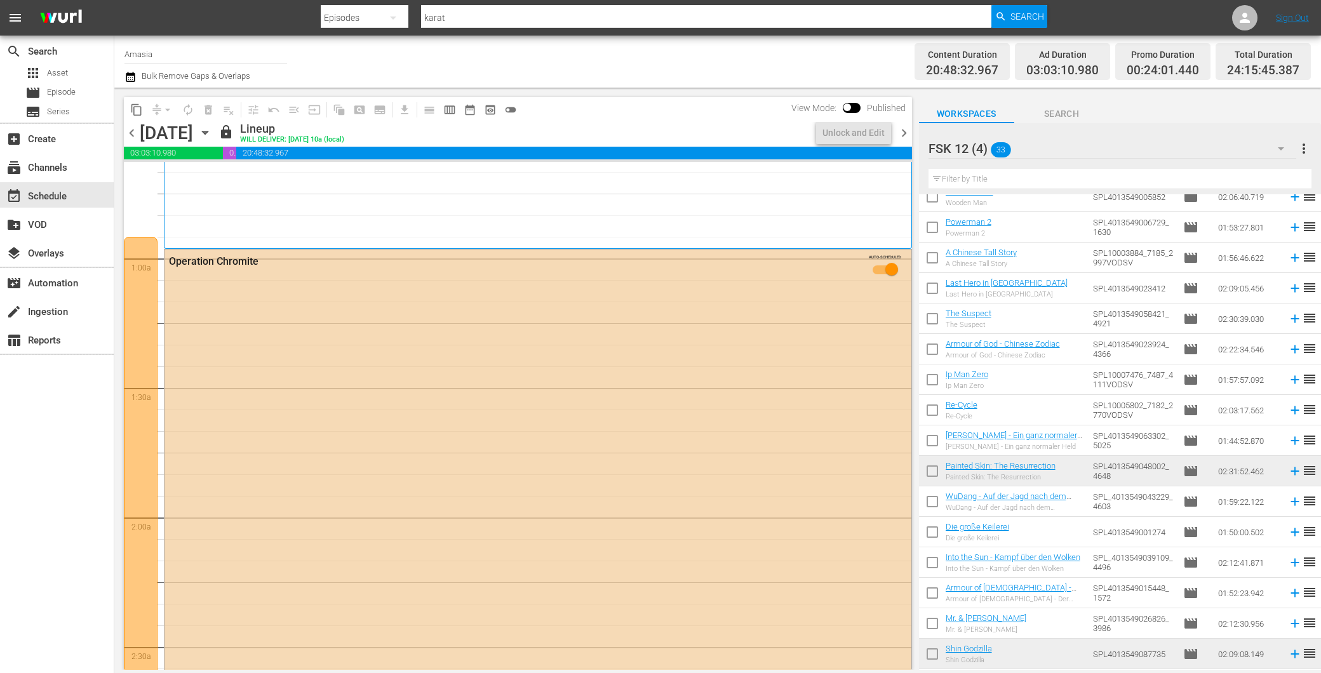
click at [903, 137] on span "chevron_right" at bounding box center [904, 133] width 16 height 16
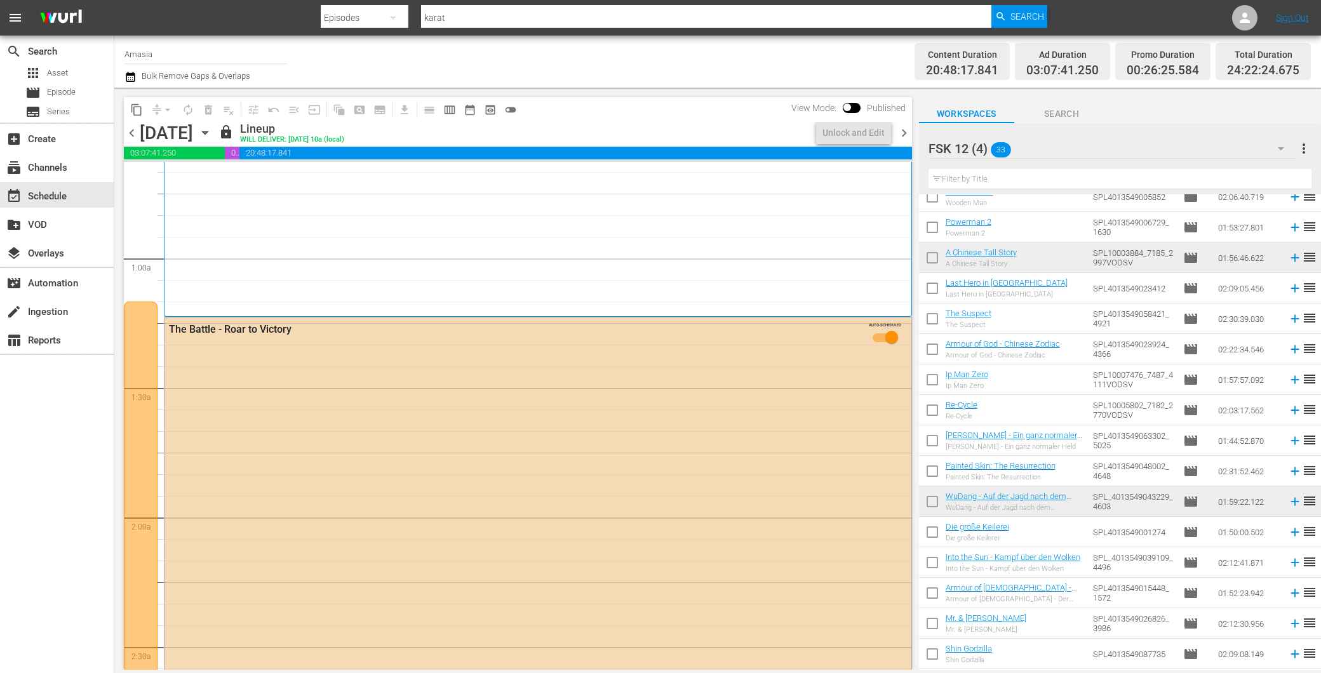
click at [903, 133] on span "chevron_right" at bounding box center [904, 133] width 16 height 16
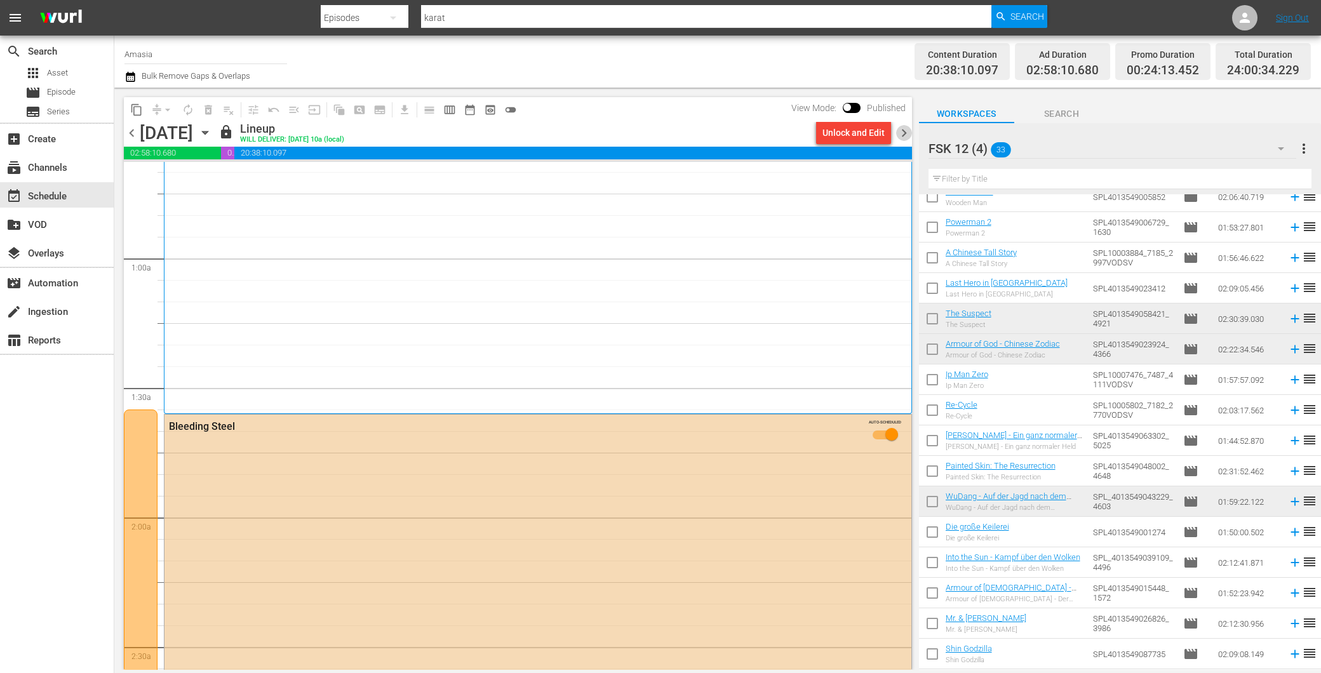
click at [903, 135] on span "chevron_right" at bounding box center [904, 133] width 16 height 16
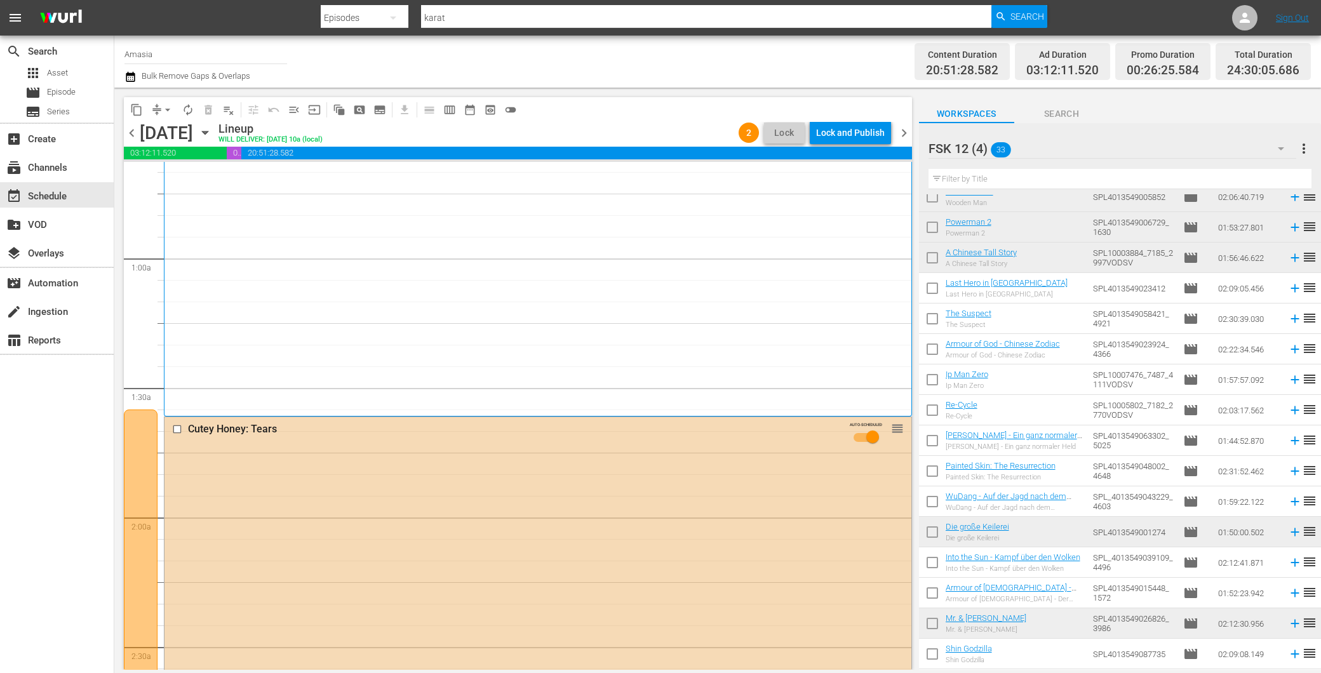
click at [842, 132] on div "Lock and Publish" at bounding box center [850, 132] width 69 height 23
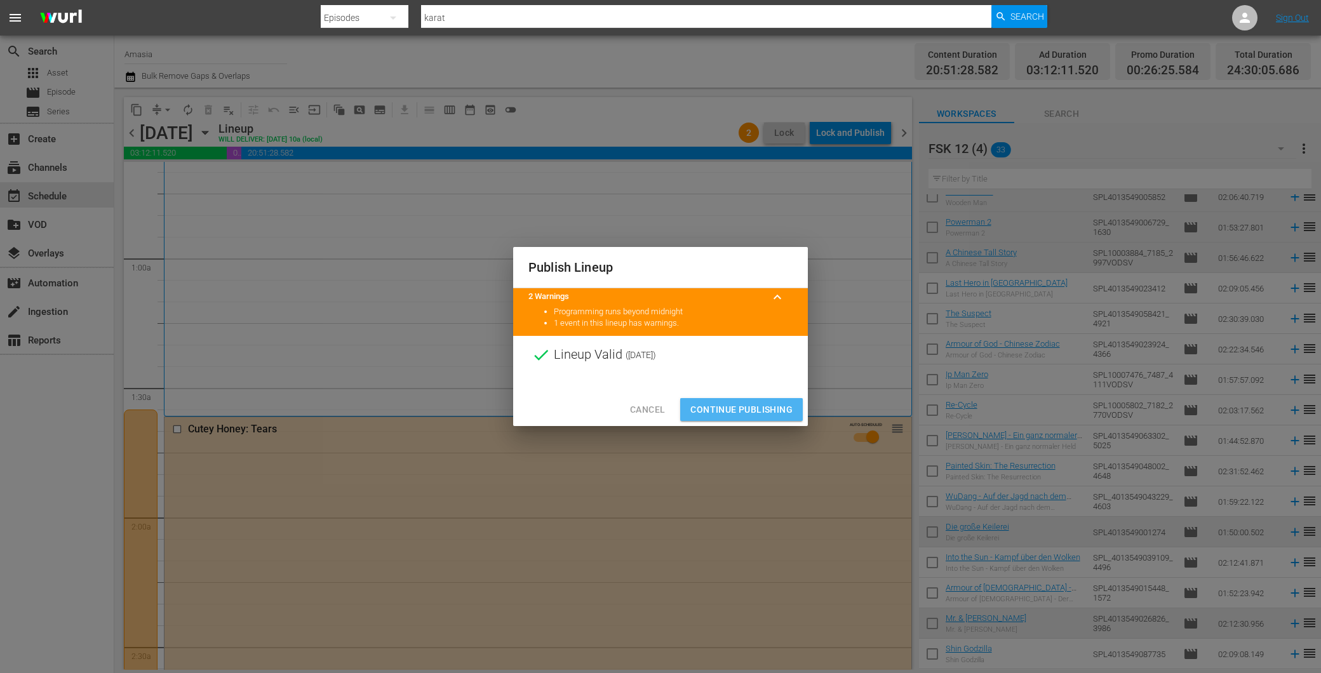
click at [727, 404] on span "Continue Publishing" at bounding box center [742, 410] width 102 height 16
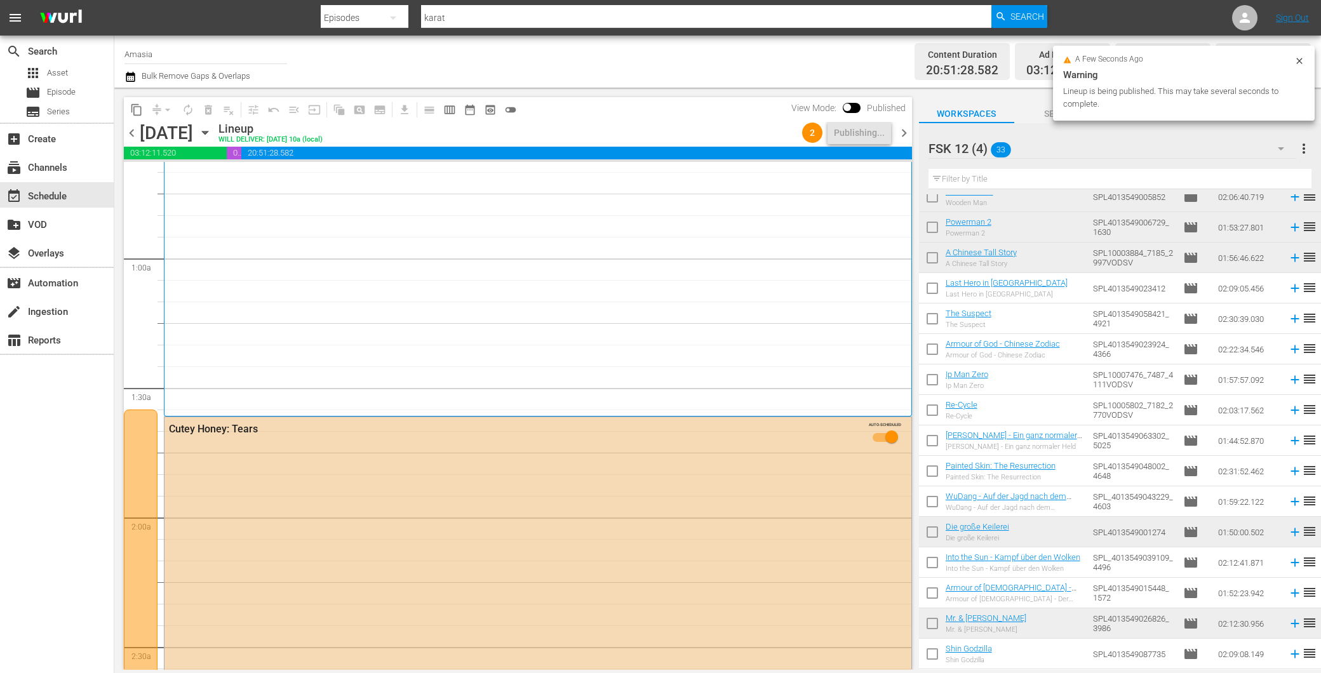
click at [909, 132] on span "chevron_right" at bounding box center [904, 133] width 16 height 16
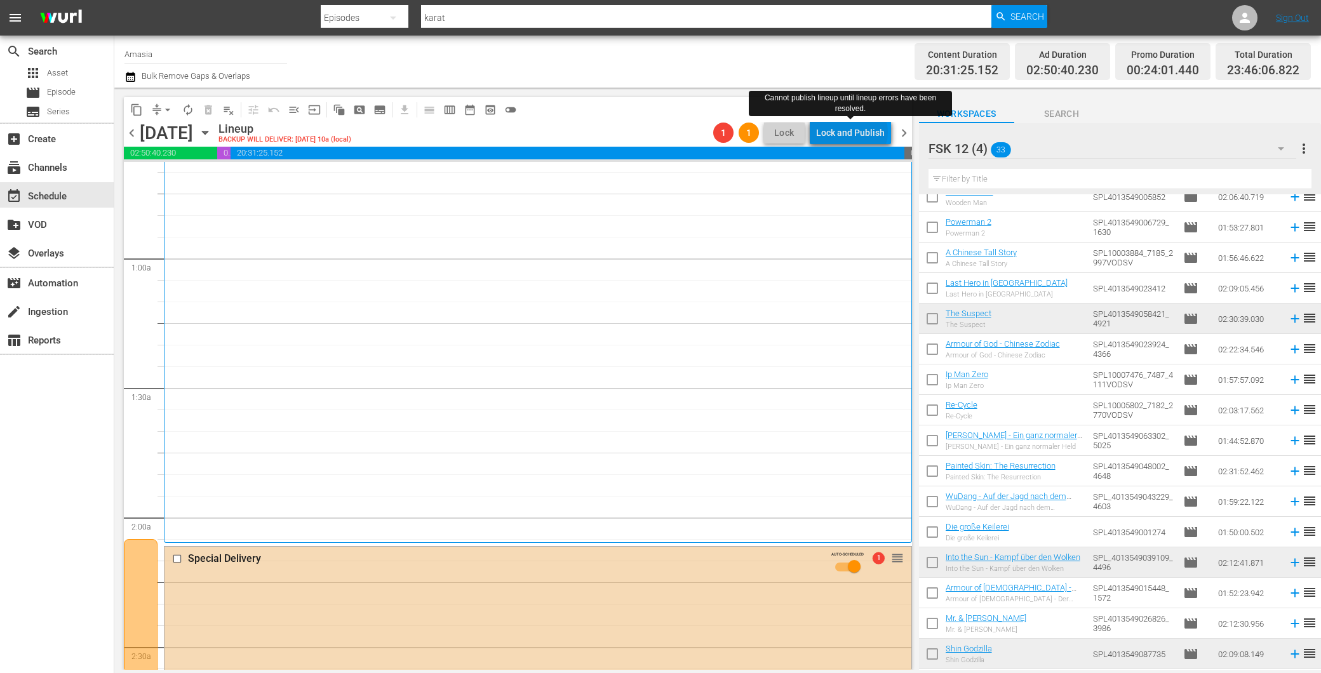
click at [855, 132] on div "Lock and Publish" at bounding box center [850, 132] width 69 height 23
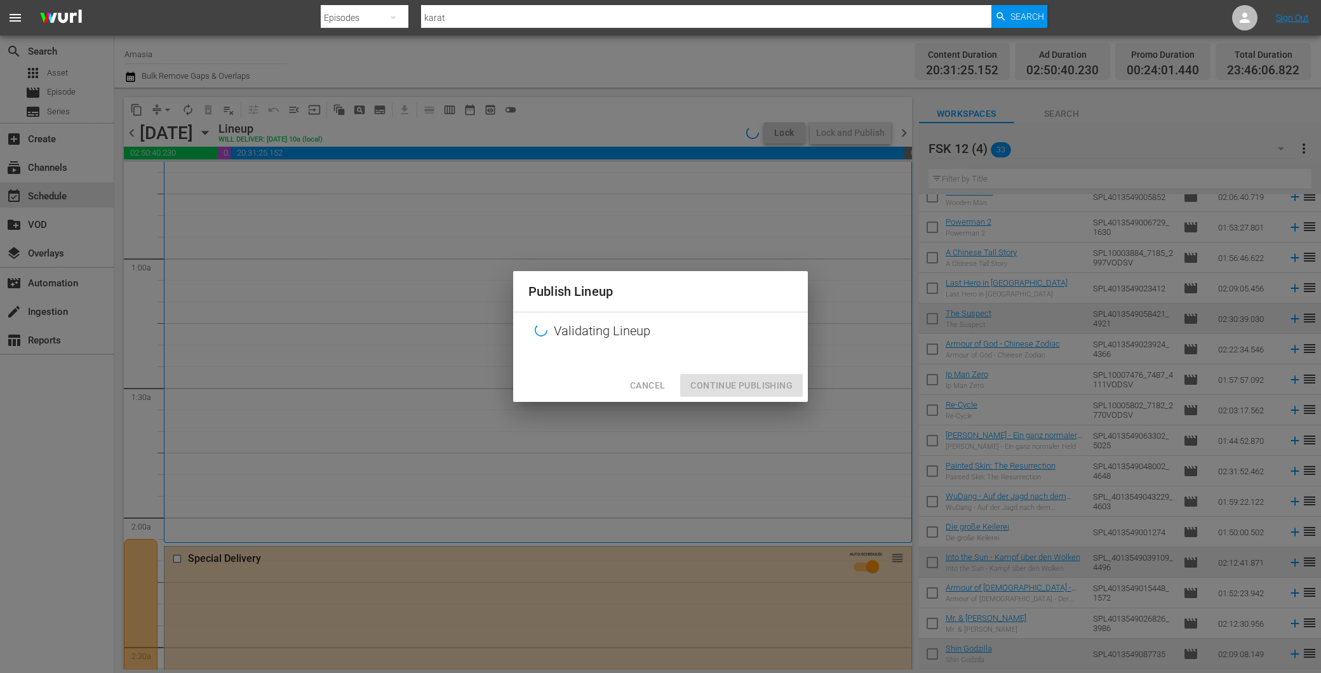
click at [646, 379] on span "Cancel" at bounding box center [647, 386] width 35 height 16
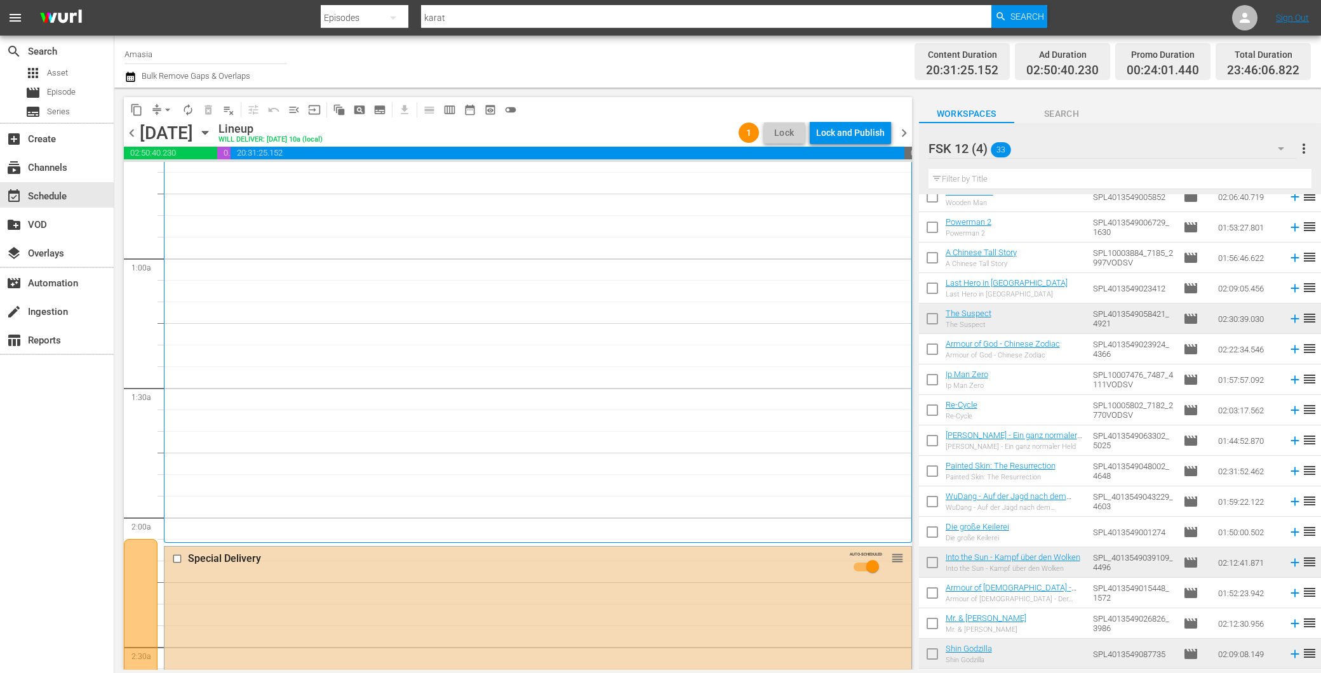
click at [267, 460] on div "The Villainess 1" at bounding box center [538, 271] width 728 height 534
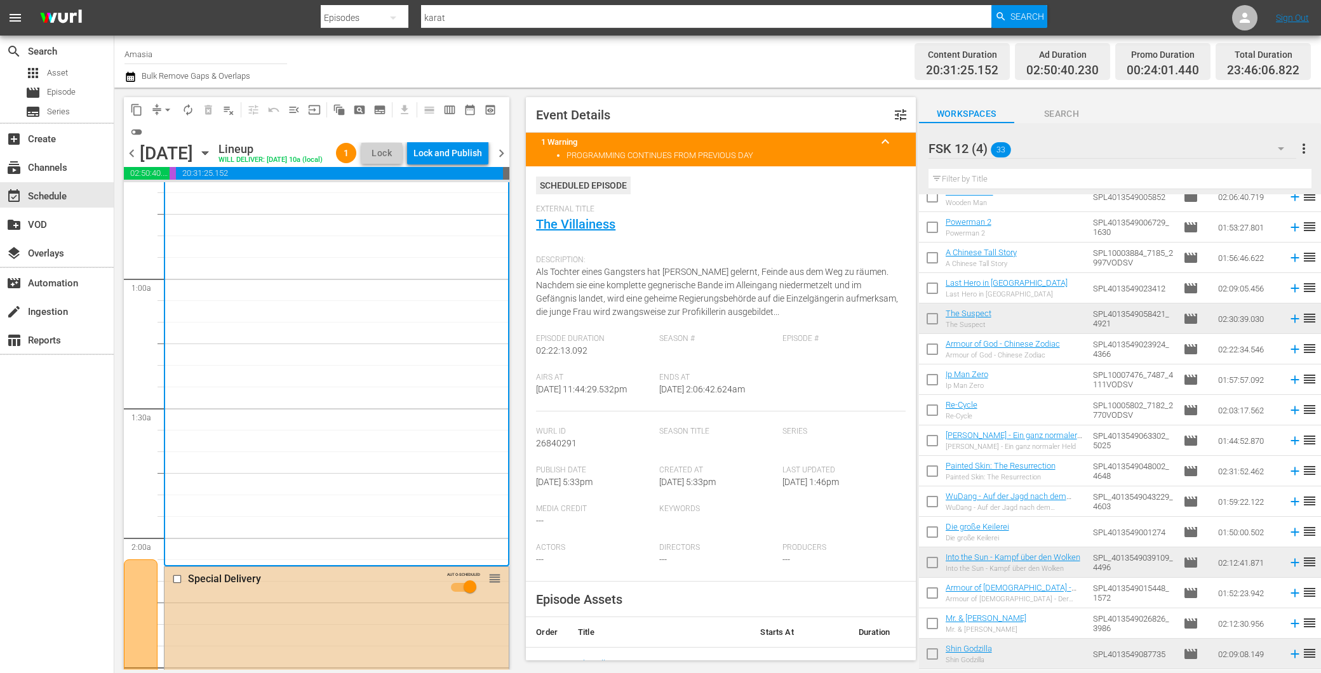
click at [337, 605] on div "Special Delivery AUTO-SCHEDULED reorder" at bounding box center [337, 586] width 344 height 38
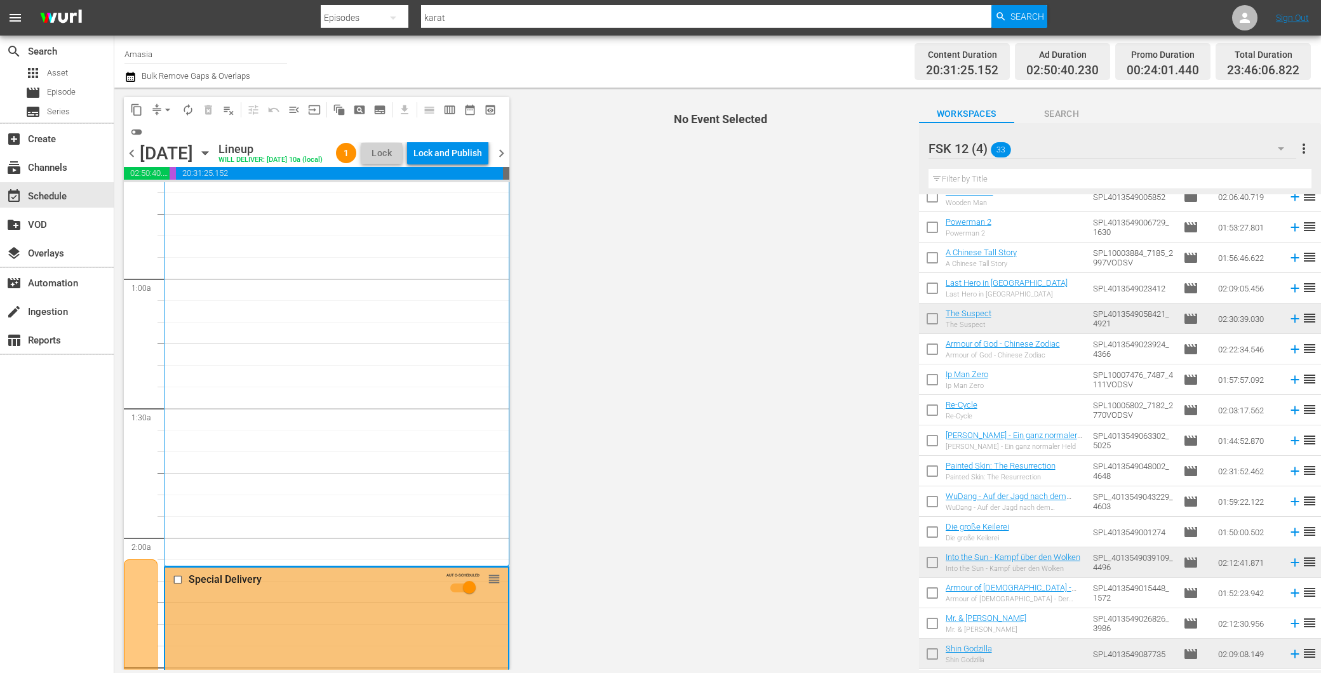
click at [351, 466] on div "The Villainess 1" at bounding box center [336, 293] width 325 height 538
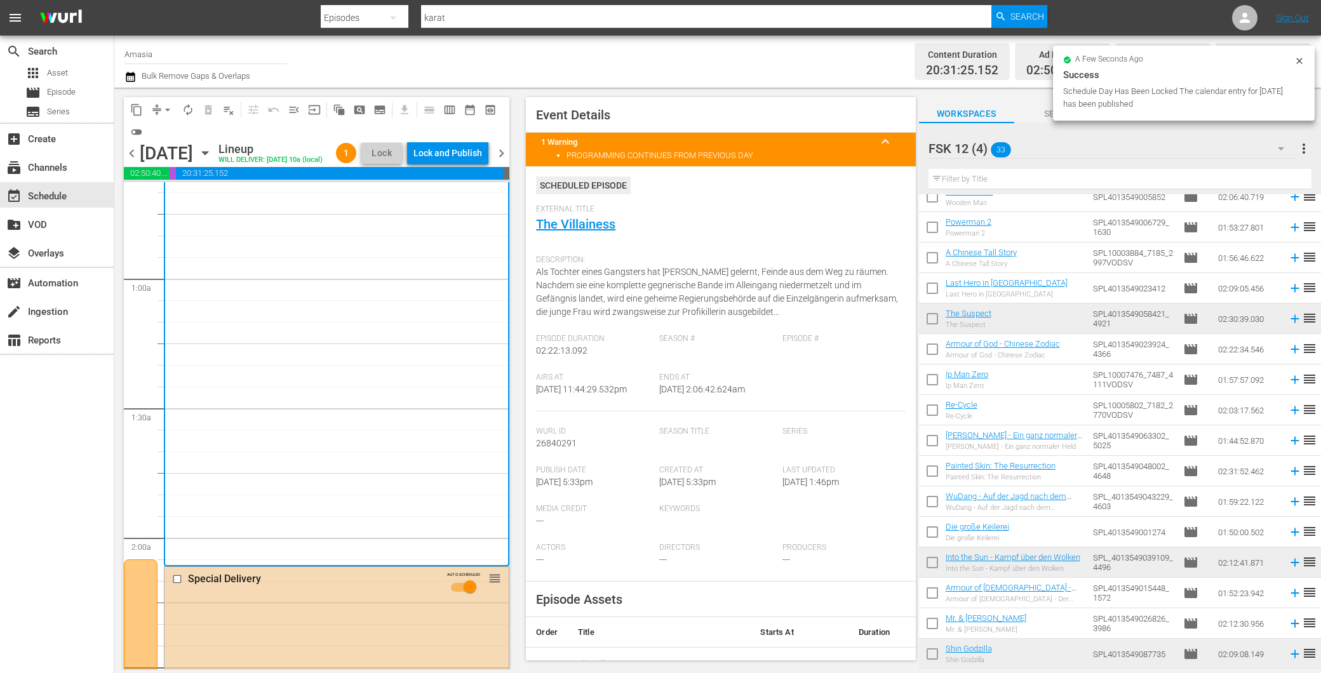
click at [130, 159] on span "chevron_left" at bounding box center [132, 153] width 16 height 16
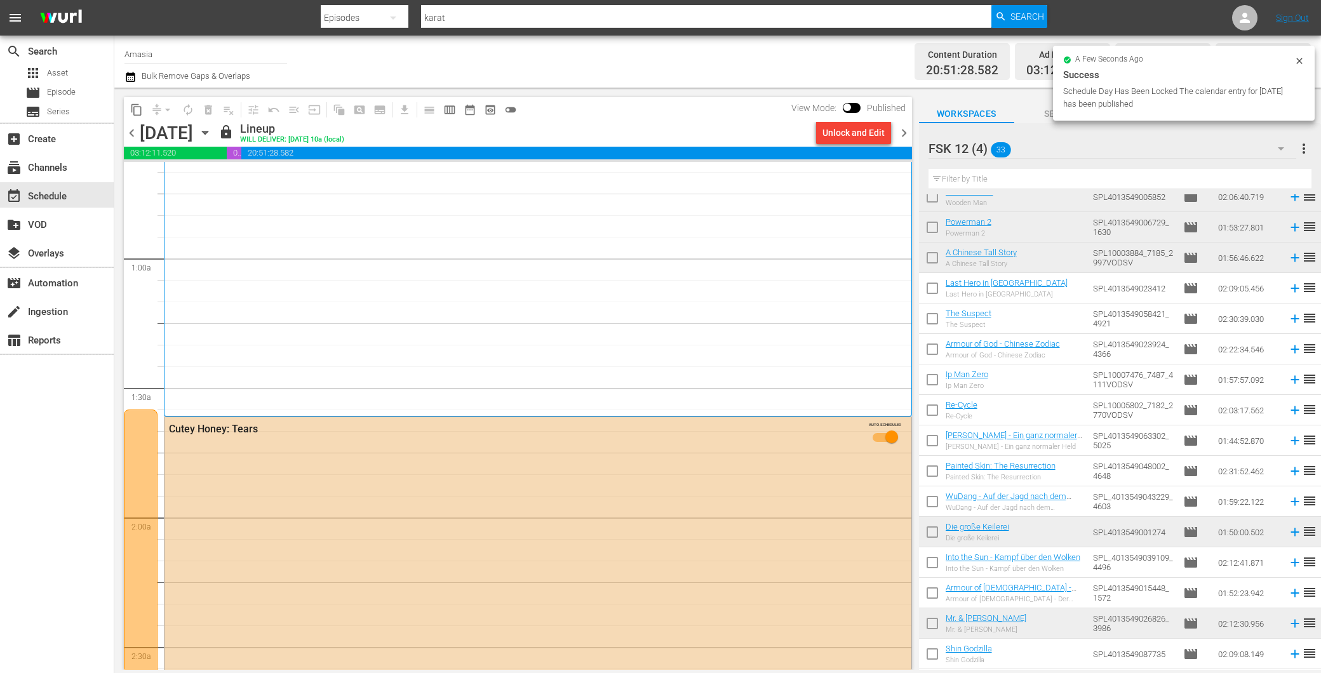
click at [863, 133] on div "Unlock and Edit" at bounding box center [854, 132] width 62 height 23
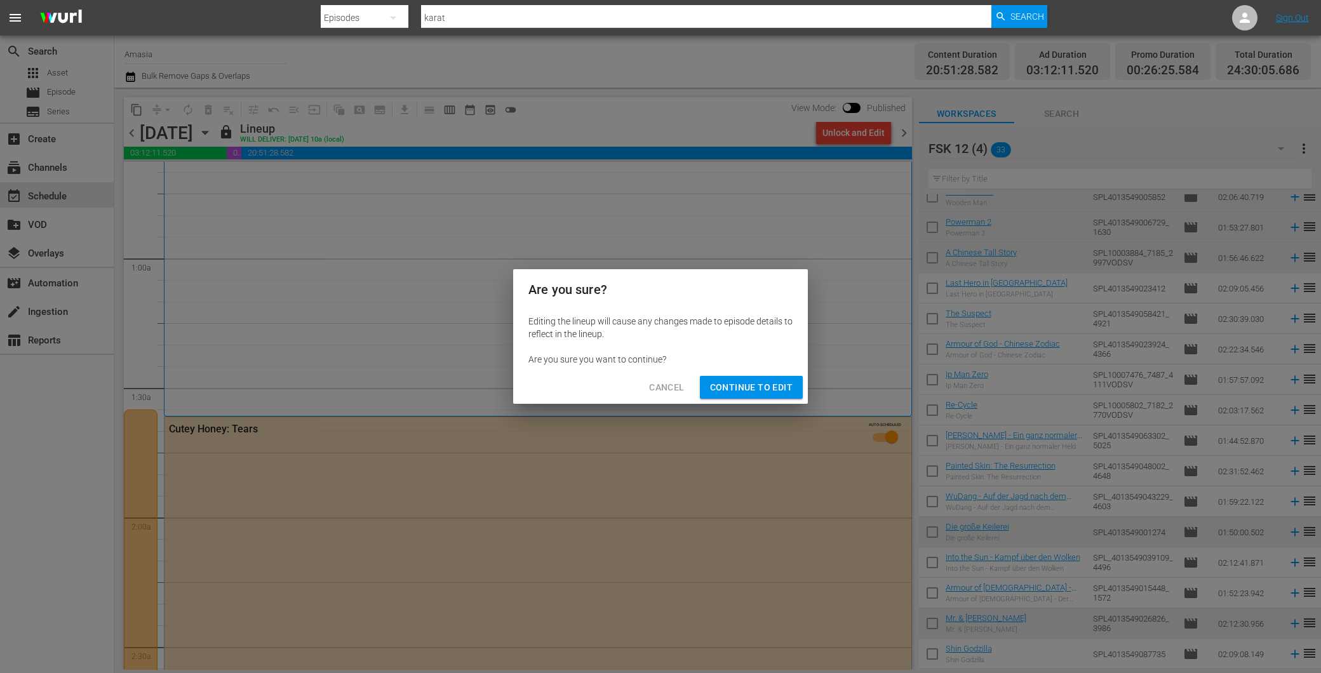
click at [777, 384] on span "Continue to Edit" at bounding box center [751, 388] width 83 height 16
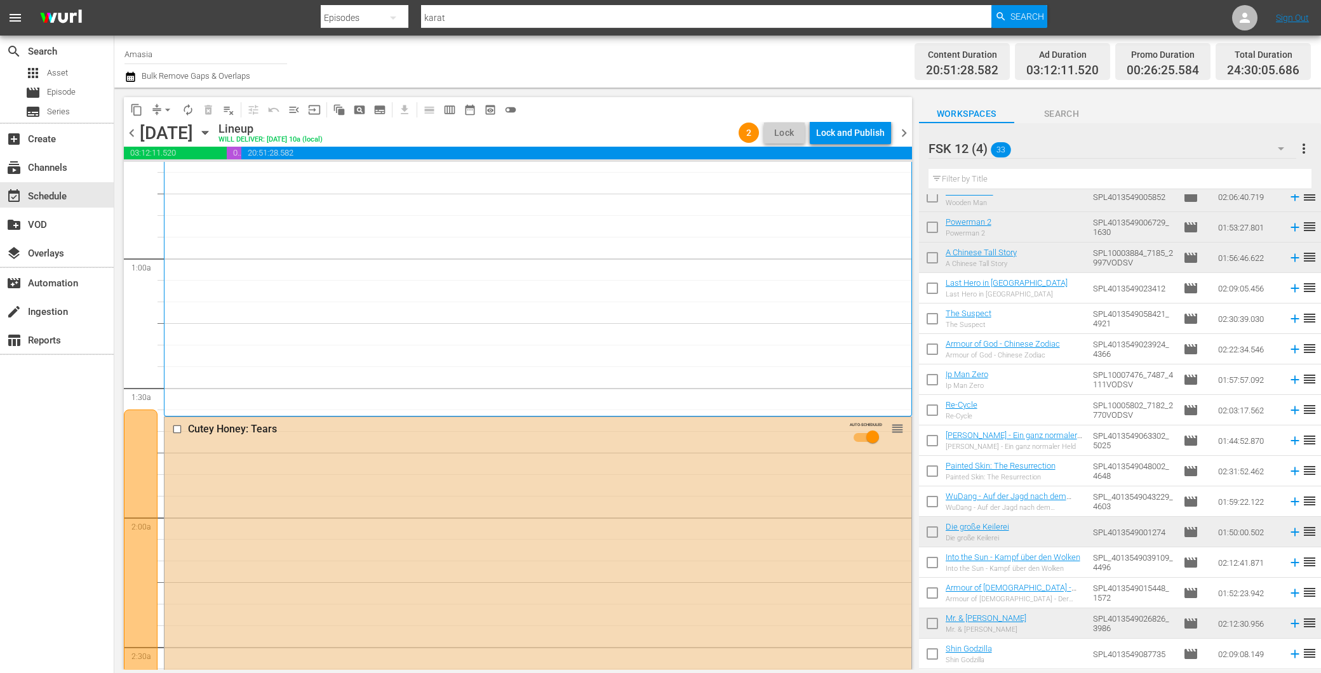
click at [911, 132] on span "chevron_right" at bounding box center [904, 133] width 16 height 16
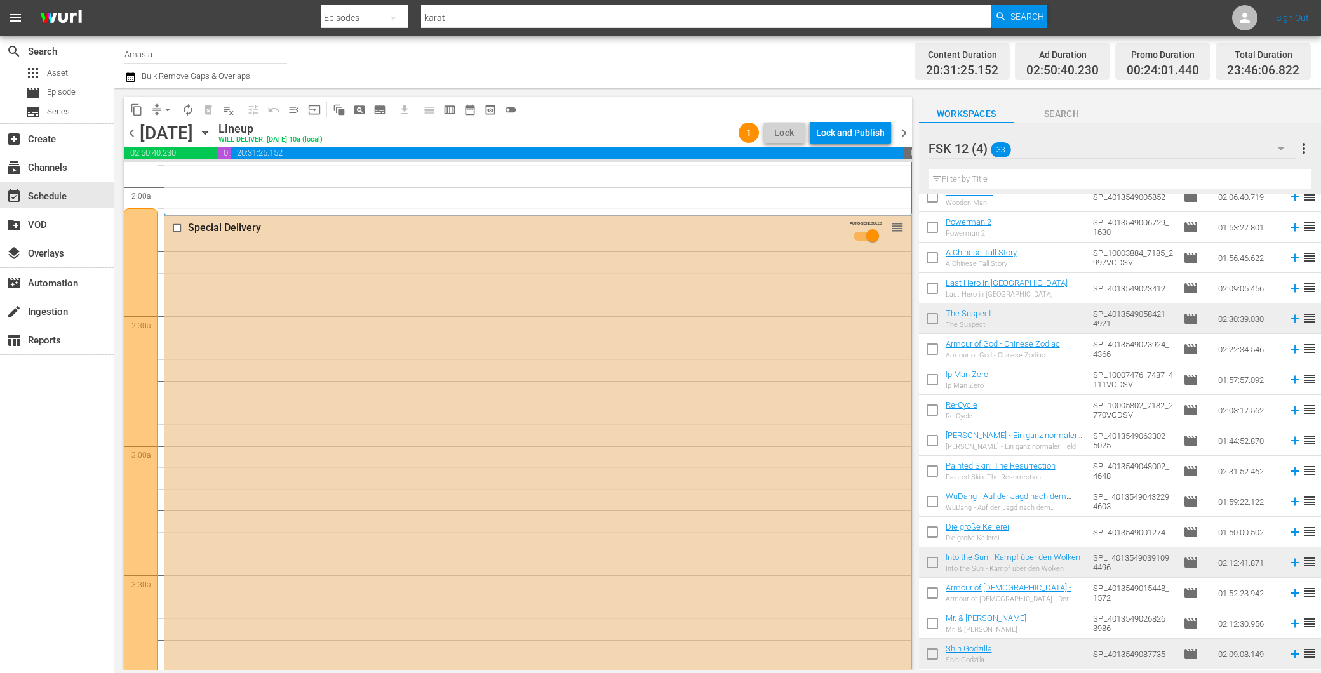
click at [380, 426] on div "Special Delivery AUTO-SCHEDULED reorder" at bounding box center [538, 486] width 747 height 541
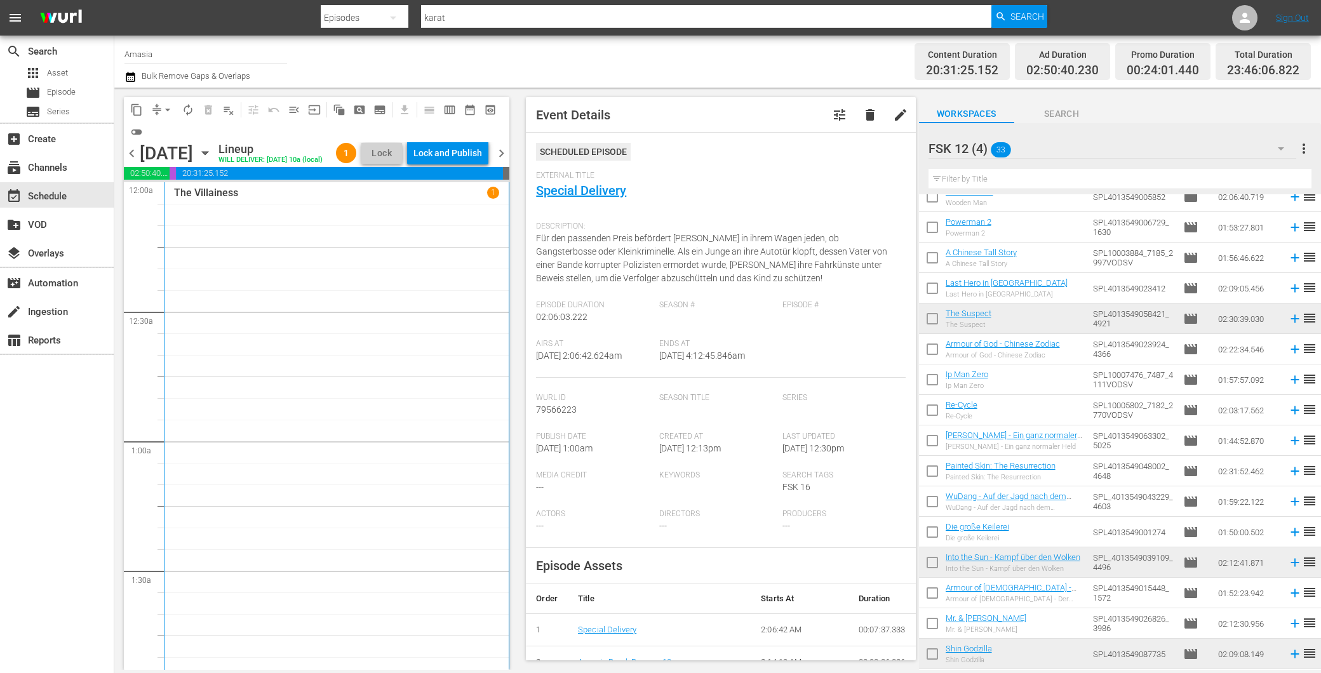
click at [372, 358] on div "The Villainess 1" at bounding box center [336, 456] width 325 height 538
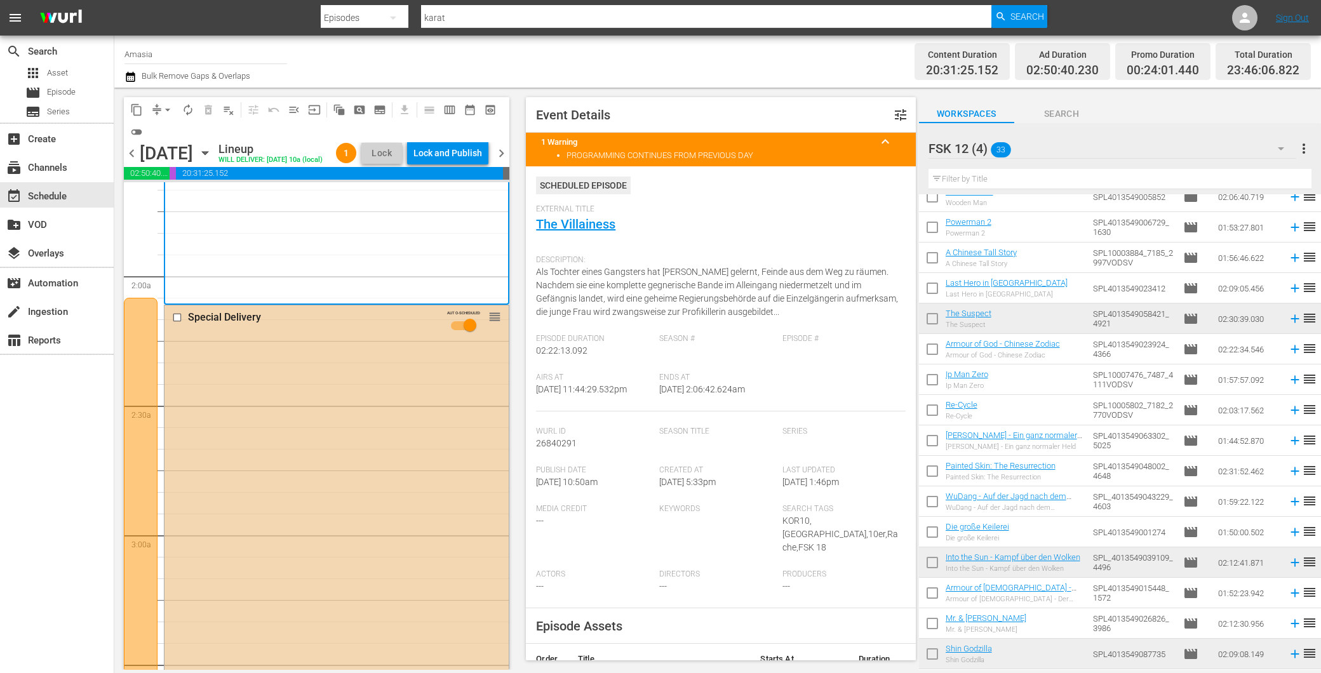
scroll to position [494, 0]
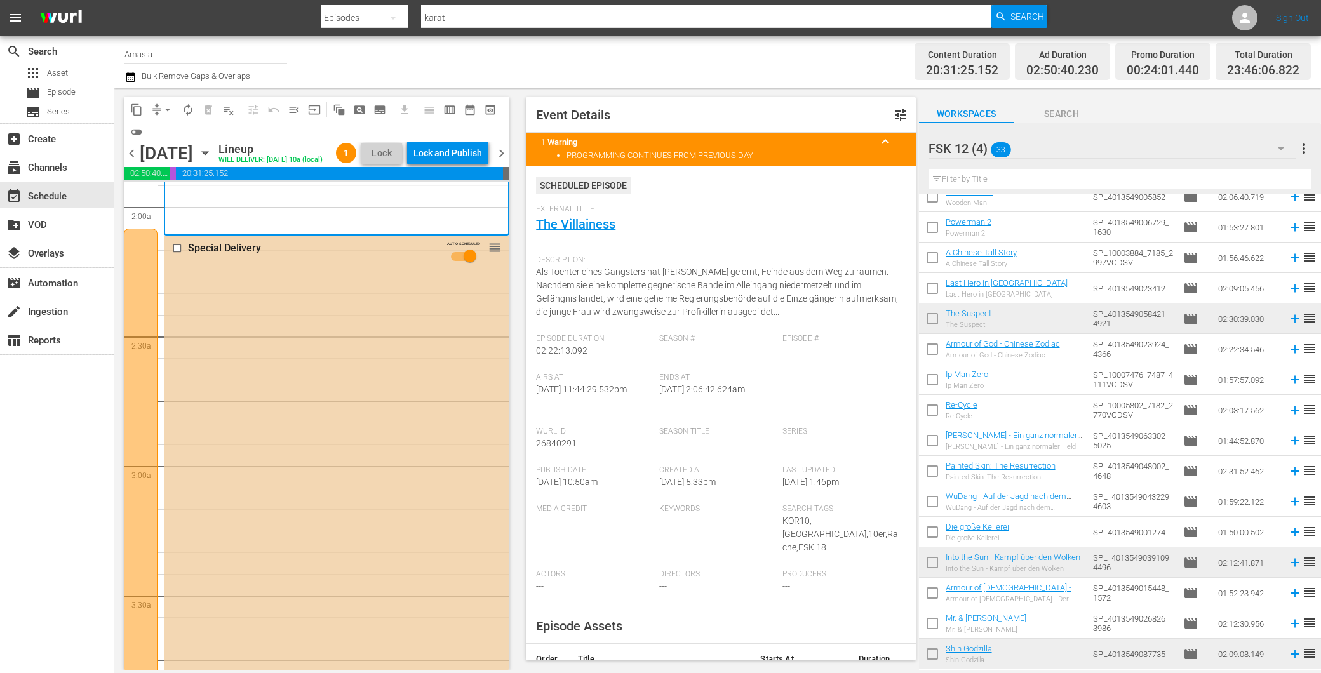
click at [359, 386] on div "Special Delivery AUTO-SCHEDULED reorder" at bounding box center [337, 506] width 344 height 541
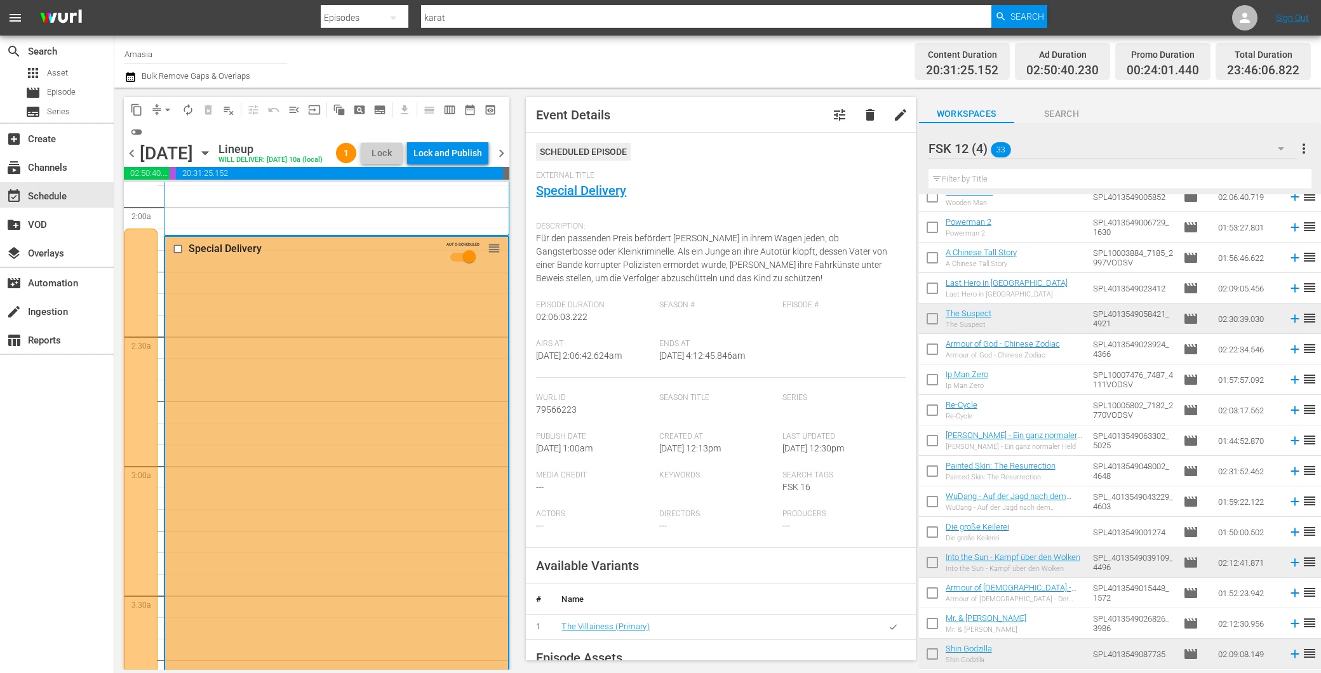
scroll to position [71, 0]
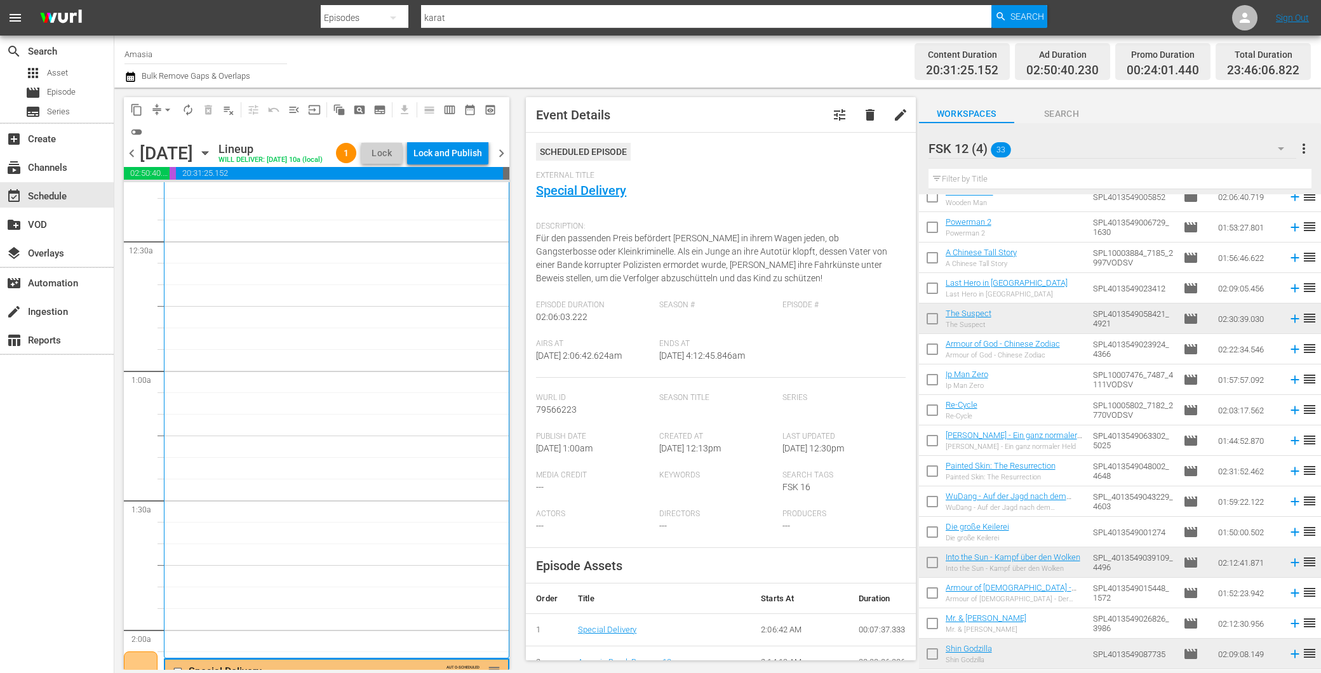
click at [129, 161] on span "chevron_left" at bounding box center [132, 153] width 16 height 16
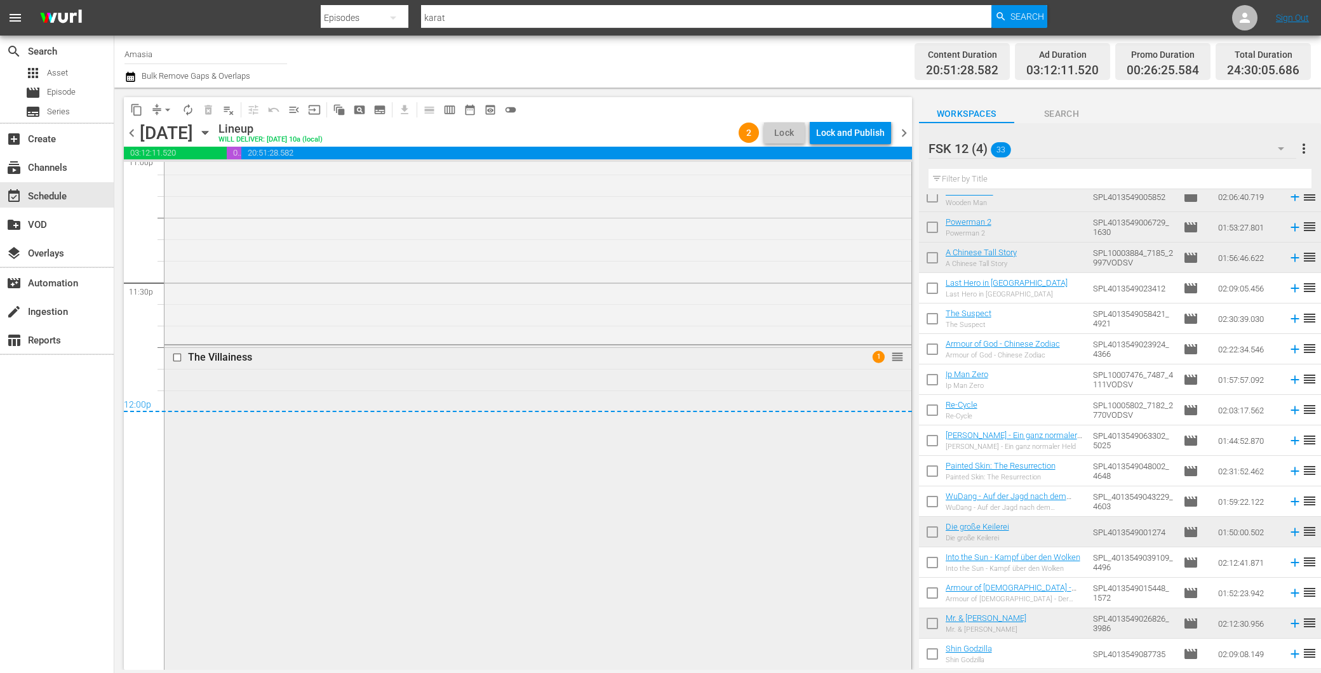
scroll to position [5836, 0]
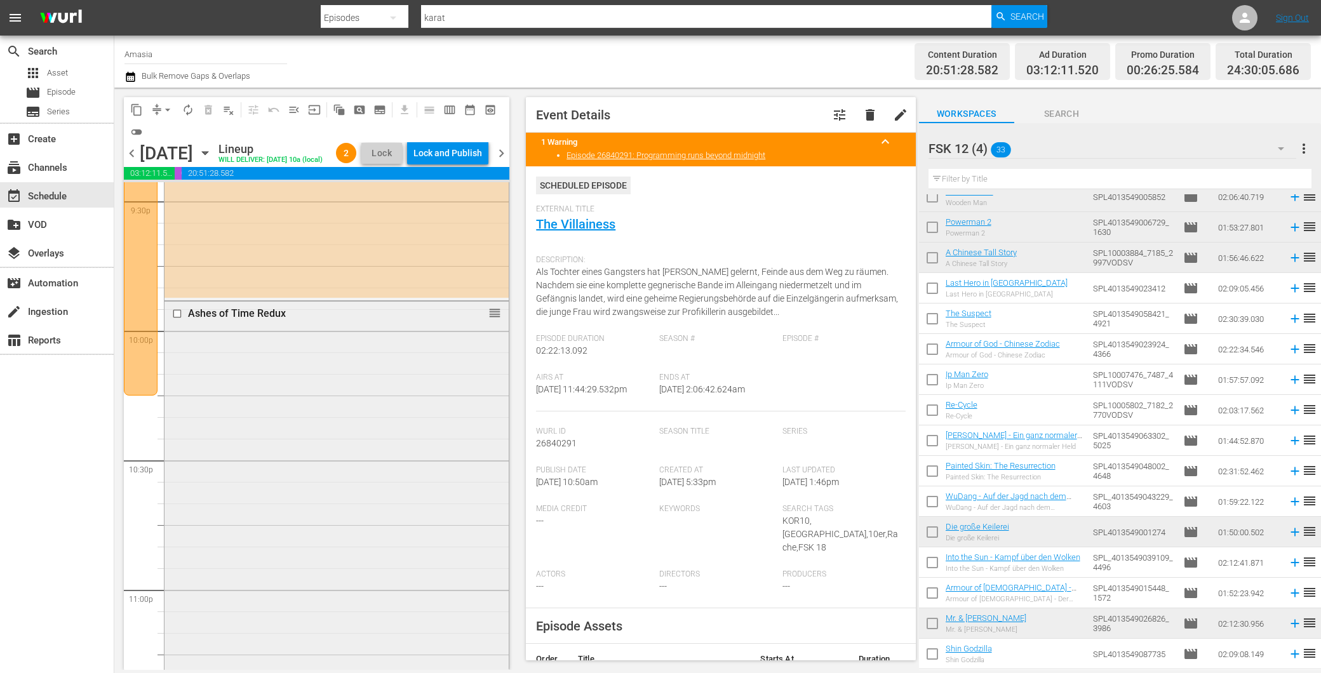
scroll to position [5483, 0]
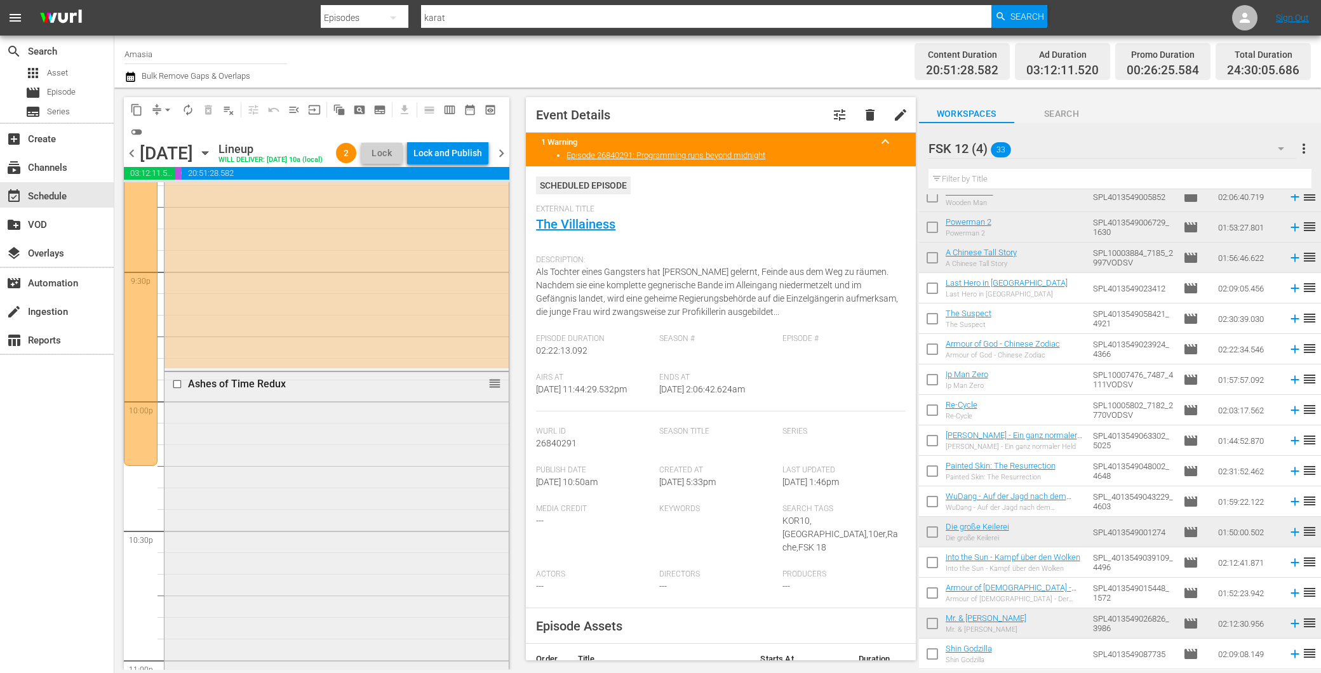
click at [278, 487] on div "Ashes of Time Redux reorder" at bounding box center [337, 610] width 344 height 477
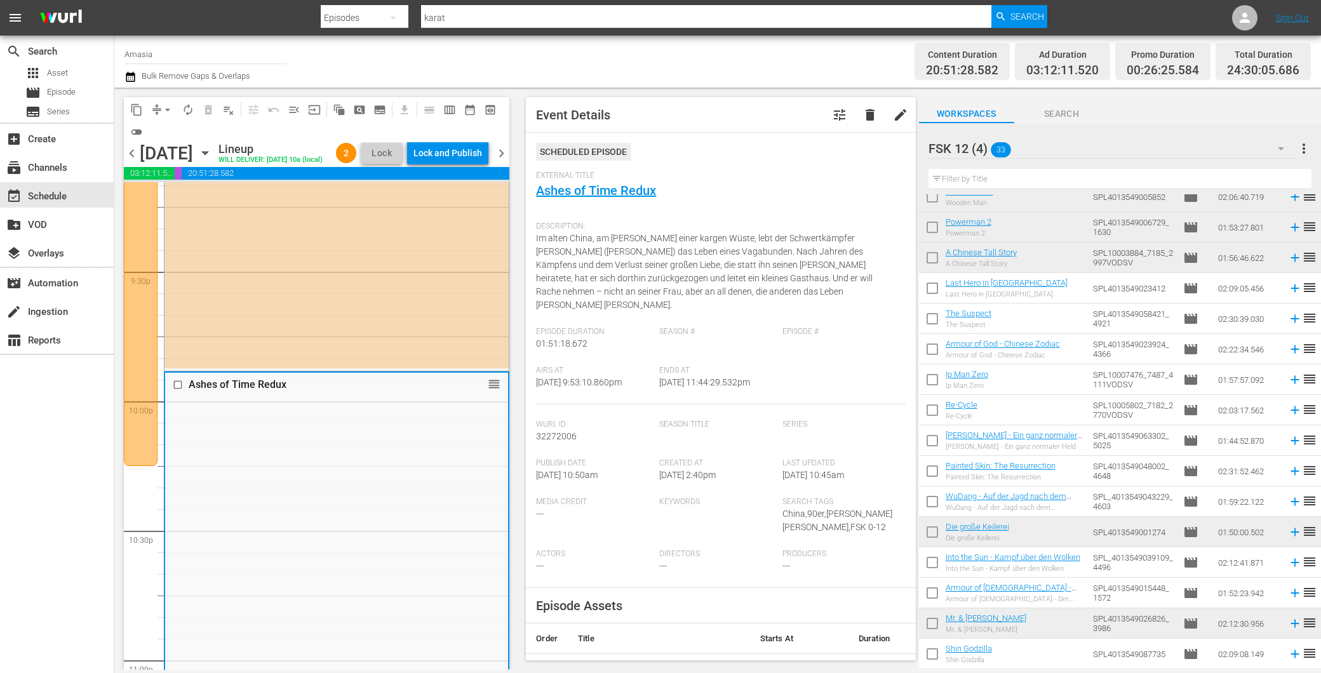
click at [497, 157] on span "chevron_right" at bounding box center [502, 153] width 16 height 16
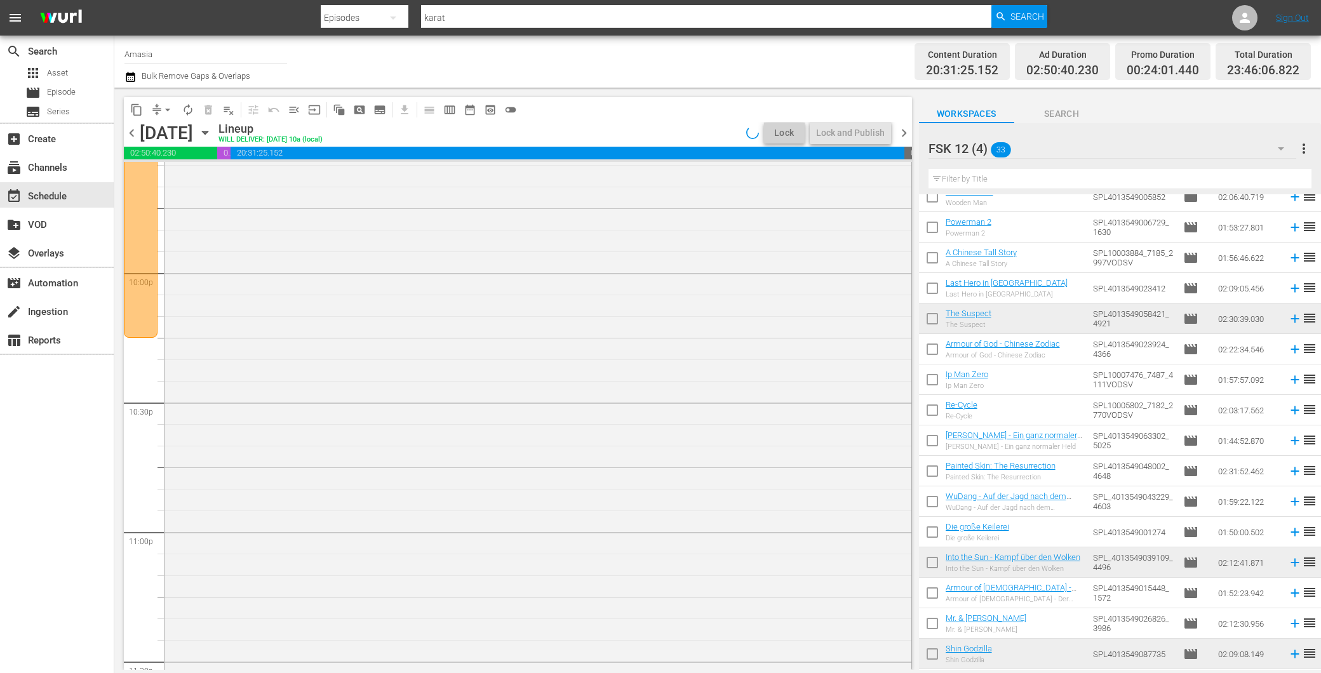
scroll to position [5483, 0]
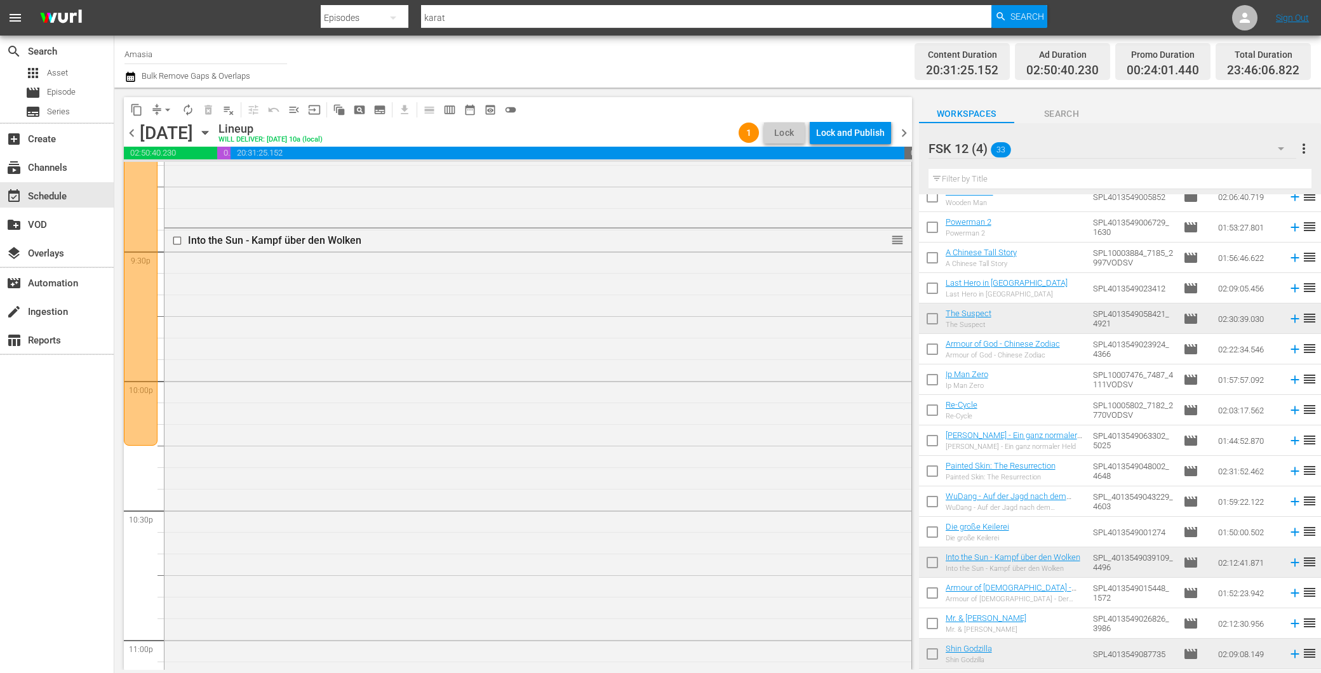
click at [135, 128] on span "chevron_left" at bounding box center [132, 133] width 16 height 16
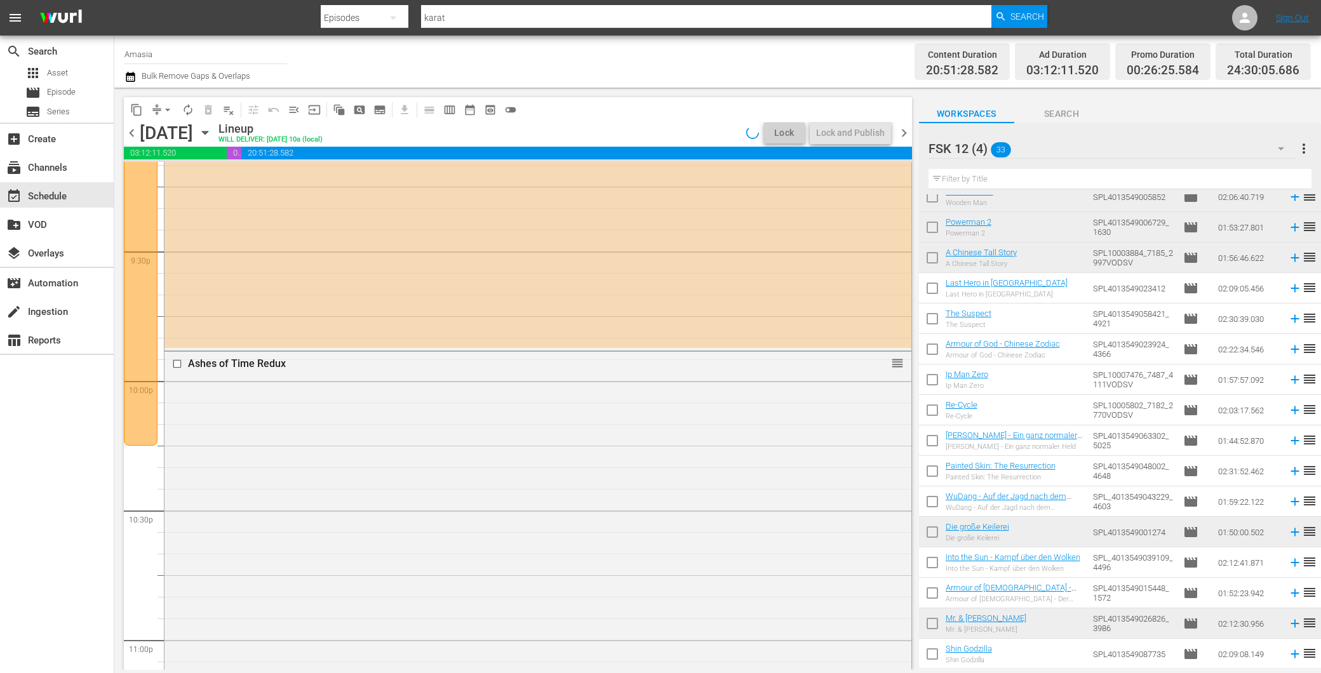
click at [135, 128] on span "chevron_left" at bounding box center [132, 133] width 16 height 16
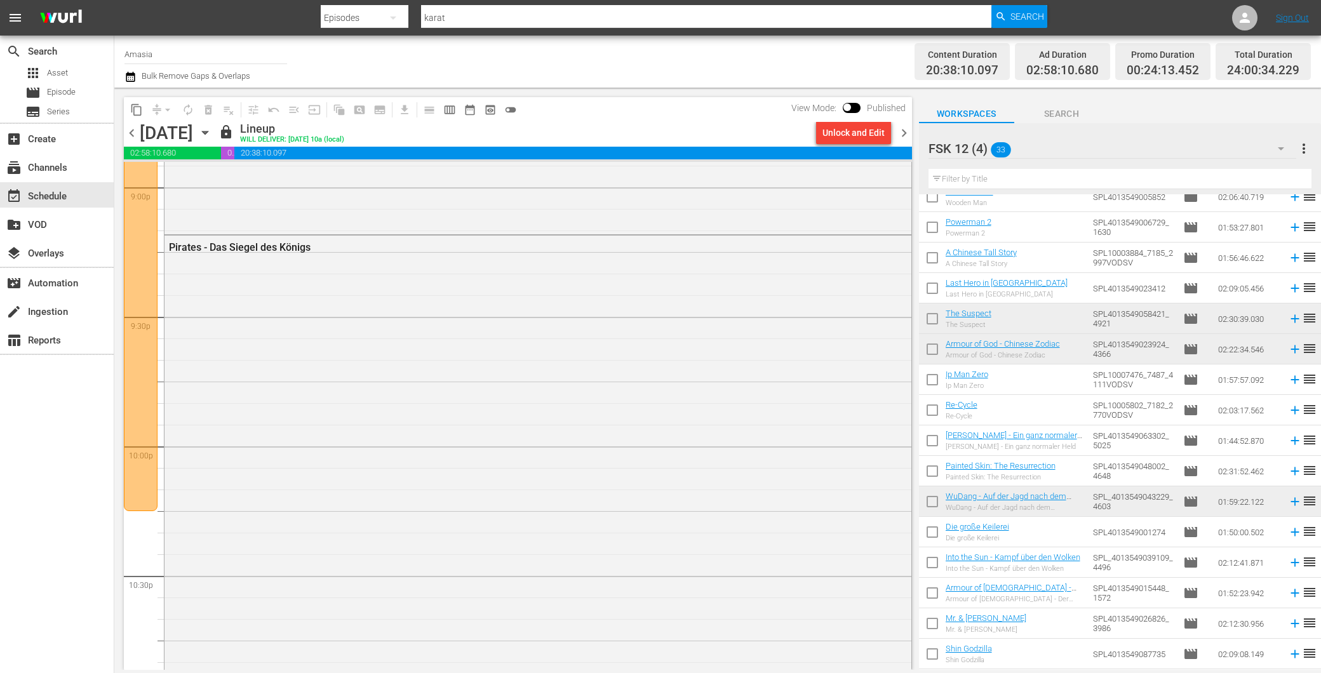
click at [909, 125] on span "chevron_right" at bounding box center [904, 133] width 16 height 16
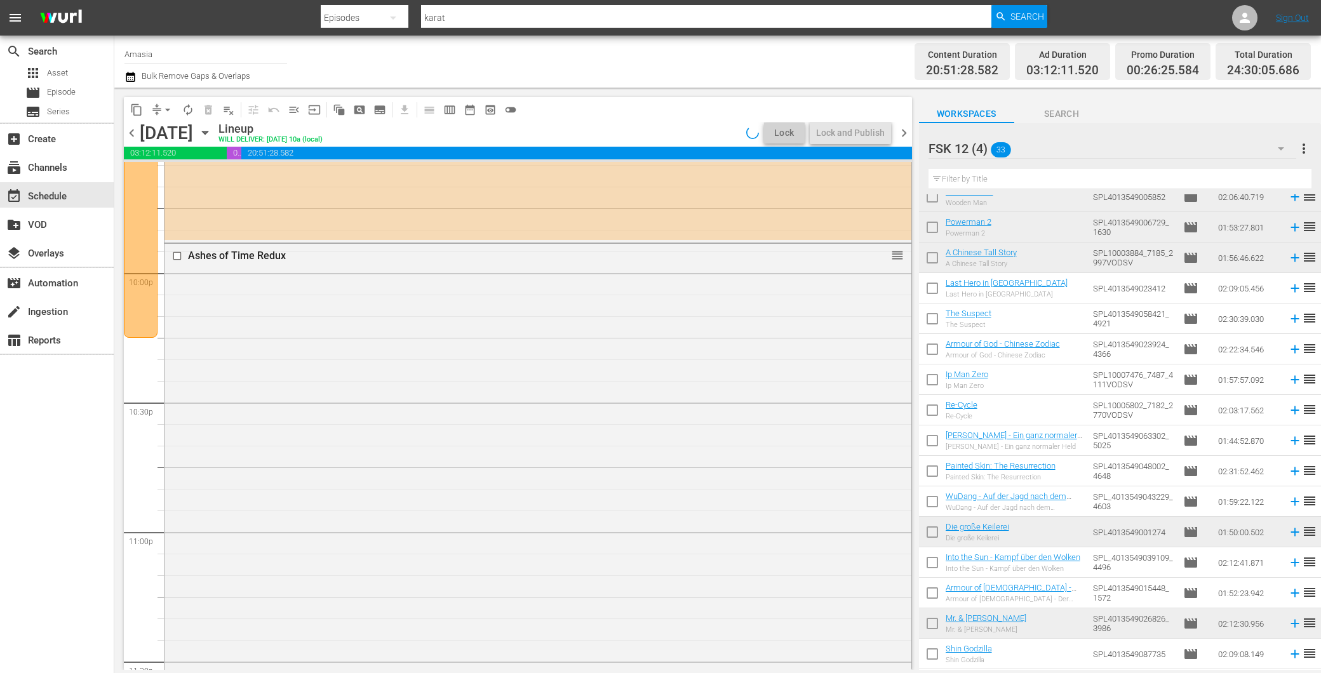
scroll to position [5483, 0]
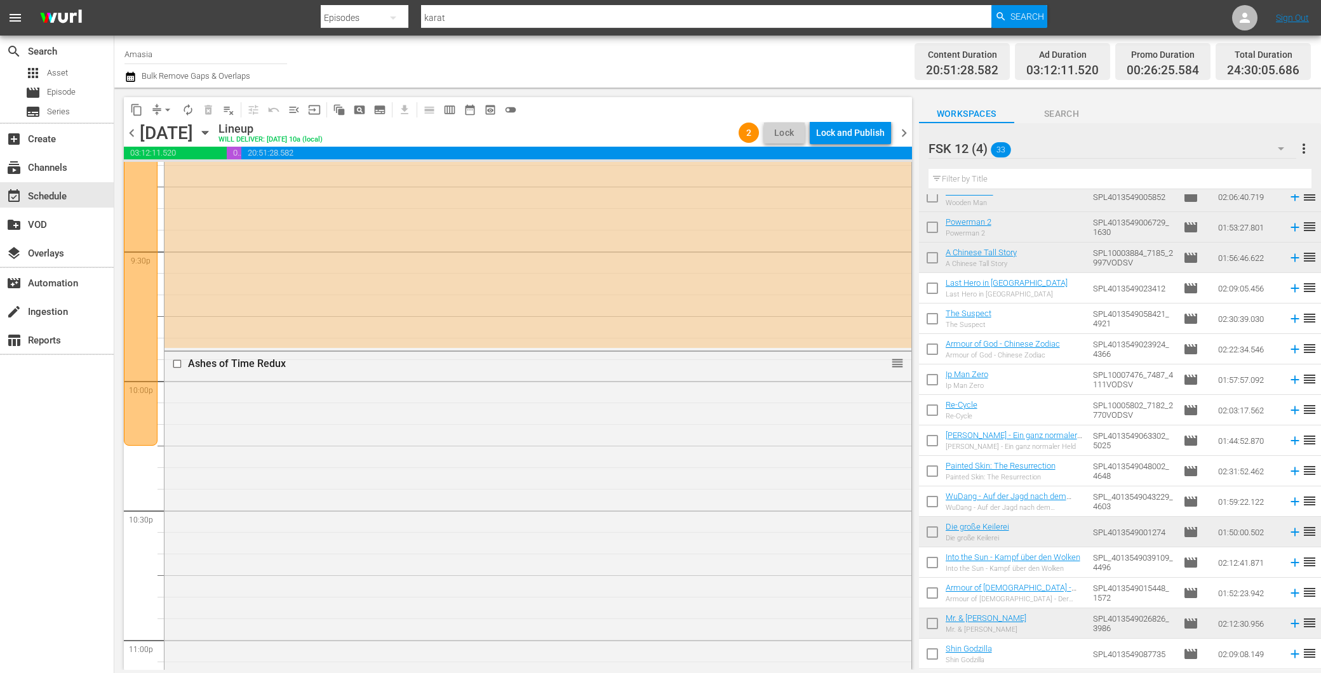
click at [860, 130] on div "Lock and Publish" at bounding box center [850, 132] width 69 height 23
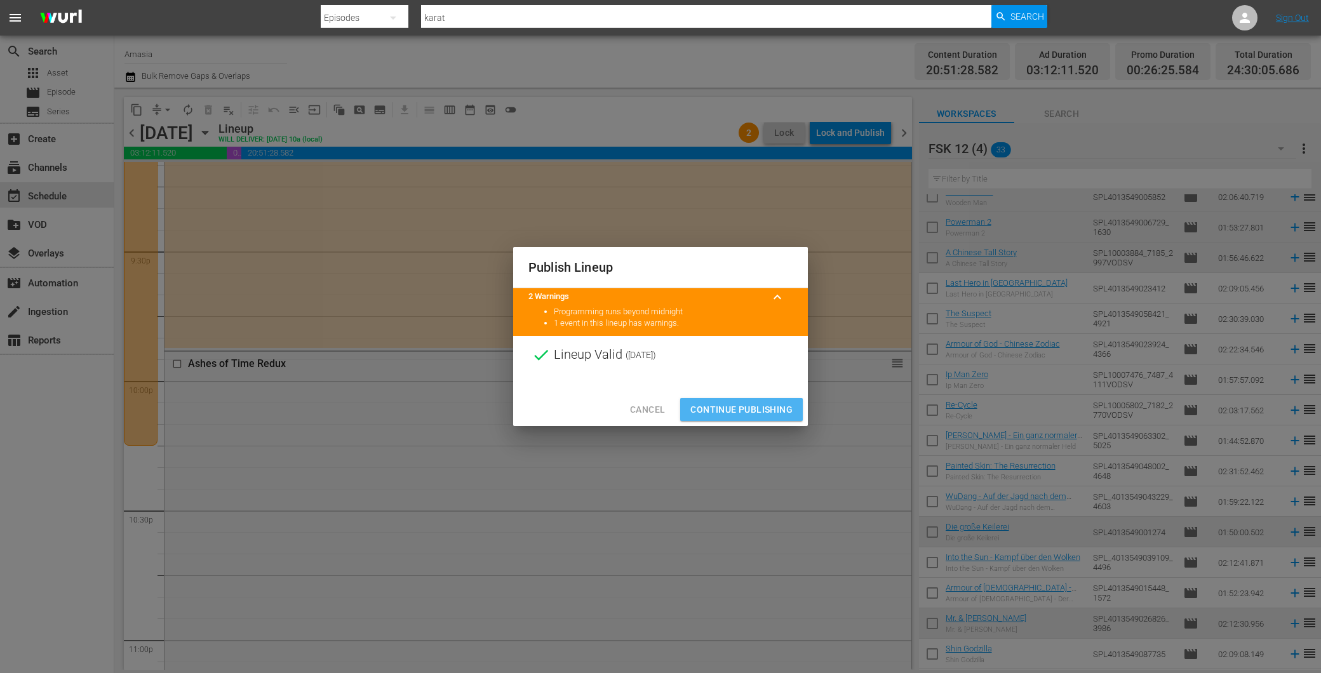
click at [754, 413] on span "Continue Publishing" at bounding box center [742, 410] width 102 height 16
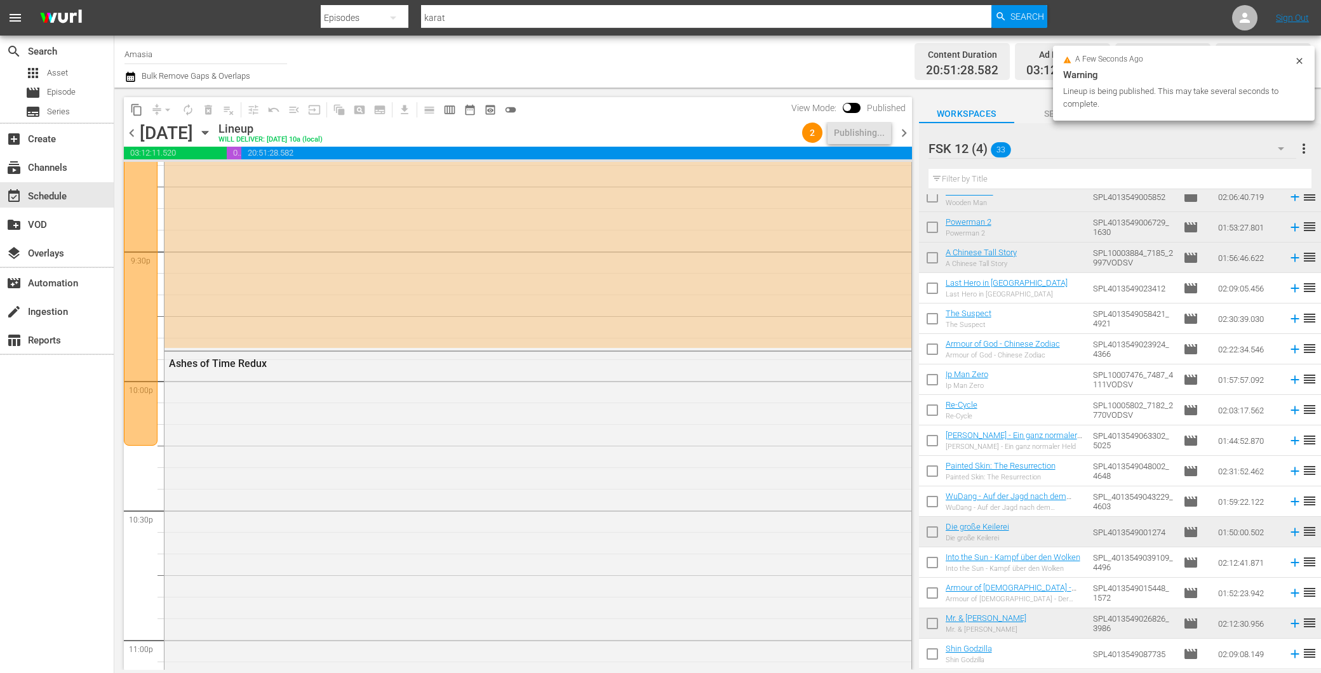
click at [906, 135] on span "chevron_right" at bounding box center [904, 133] width 16 height 16
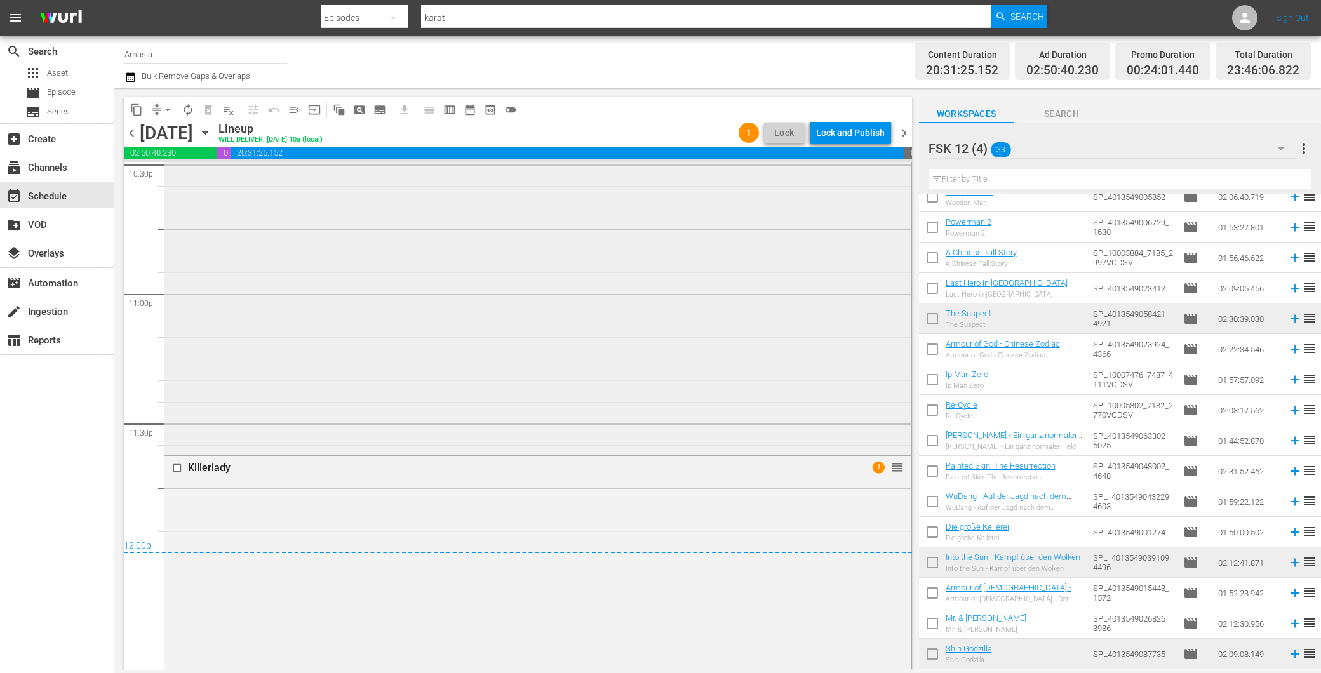
scroll to position [5635, 0]
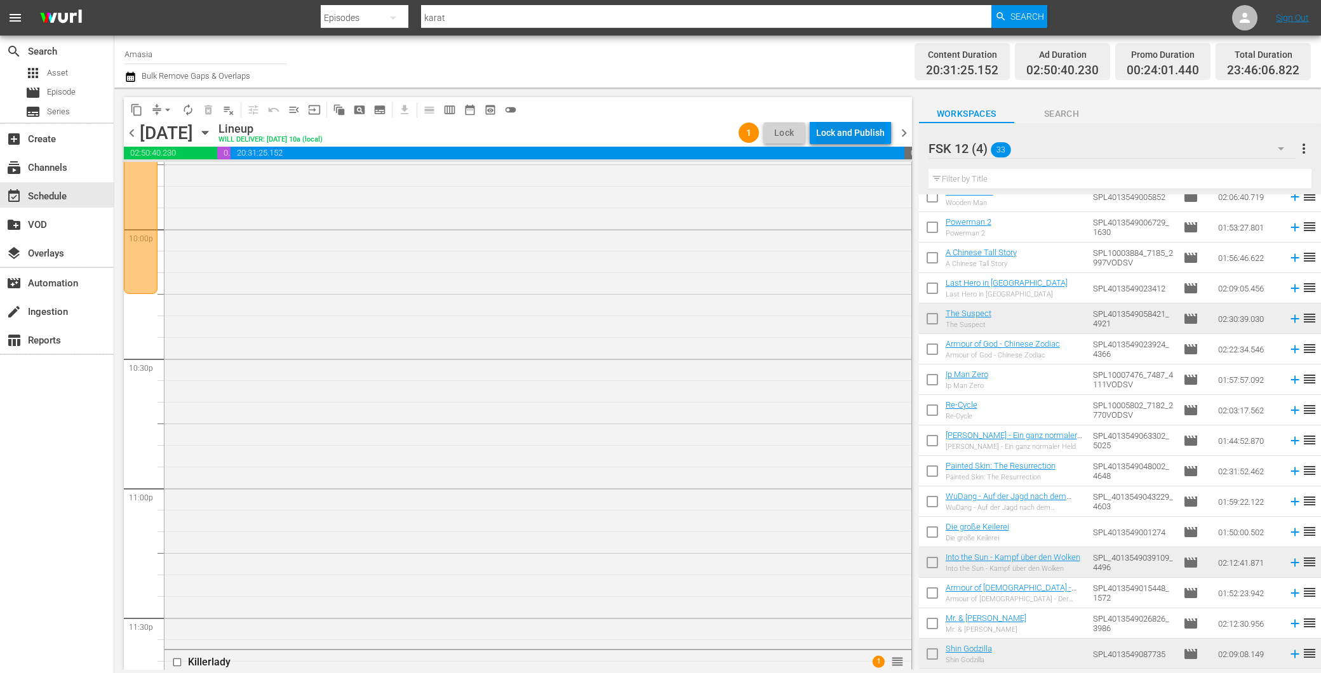
click at [828, 132] on div "Lock and Publish" at bounding box center [850, 132] width 69 height 23
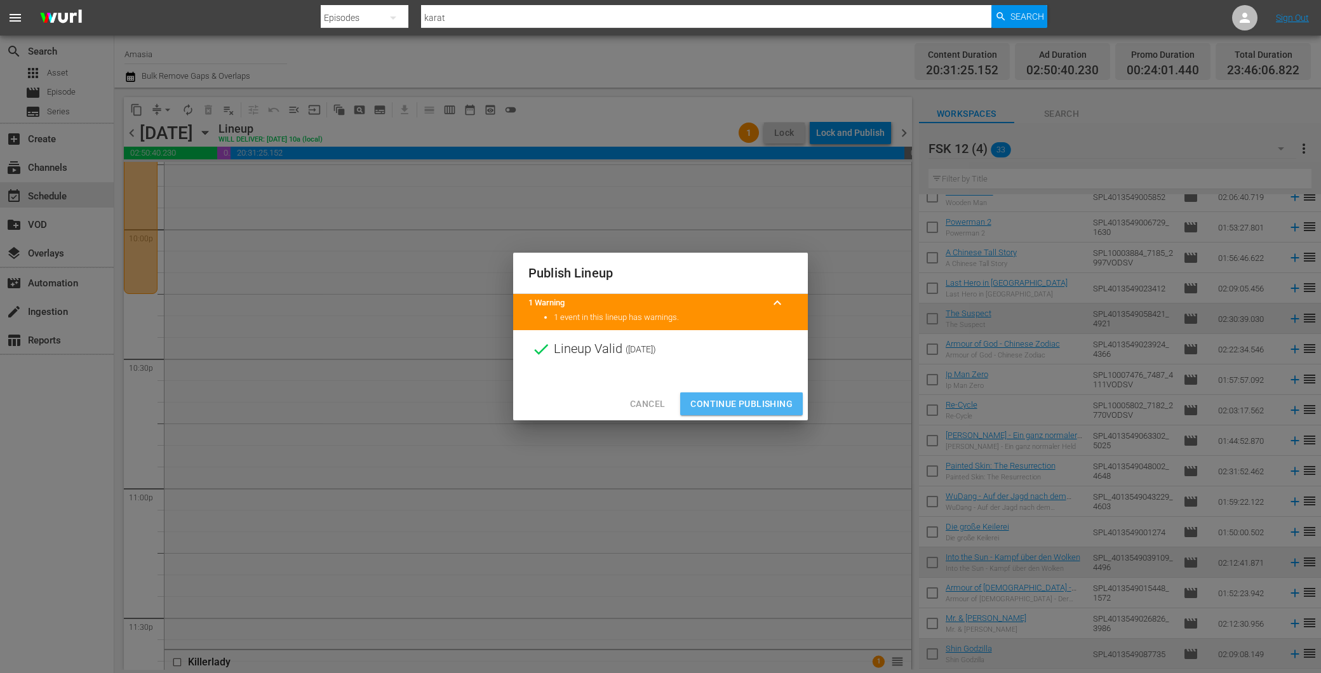
click at [721, 411] on button "Continue Publishing" at bounding box center [741, 405] width 123 height 24
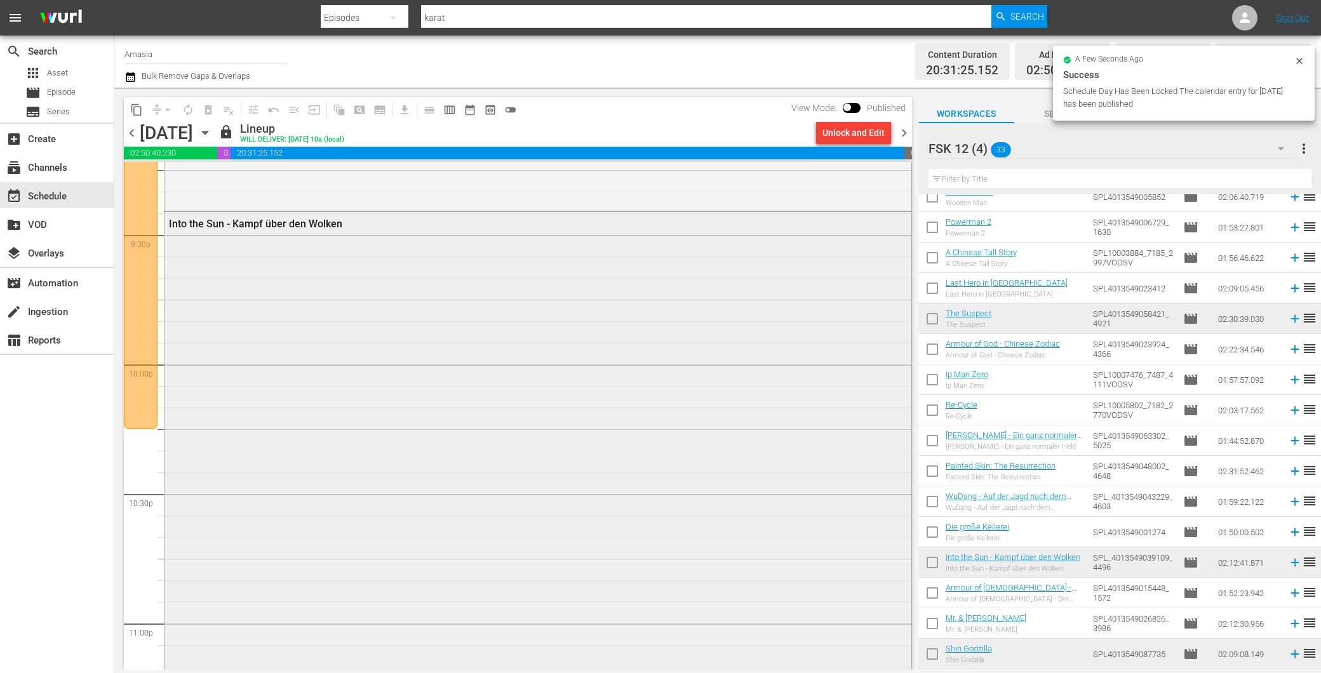
scroll to position [5353, 0]
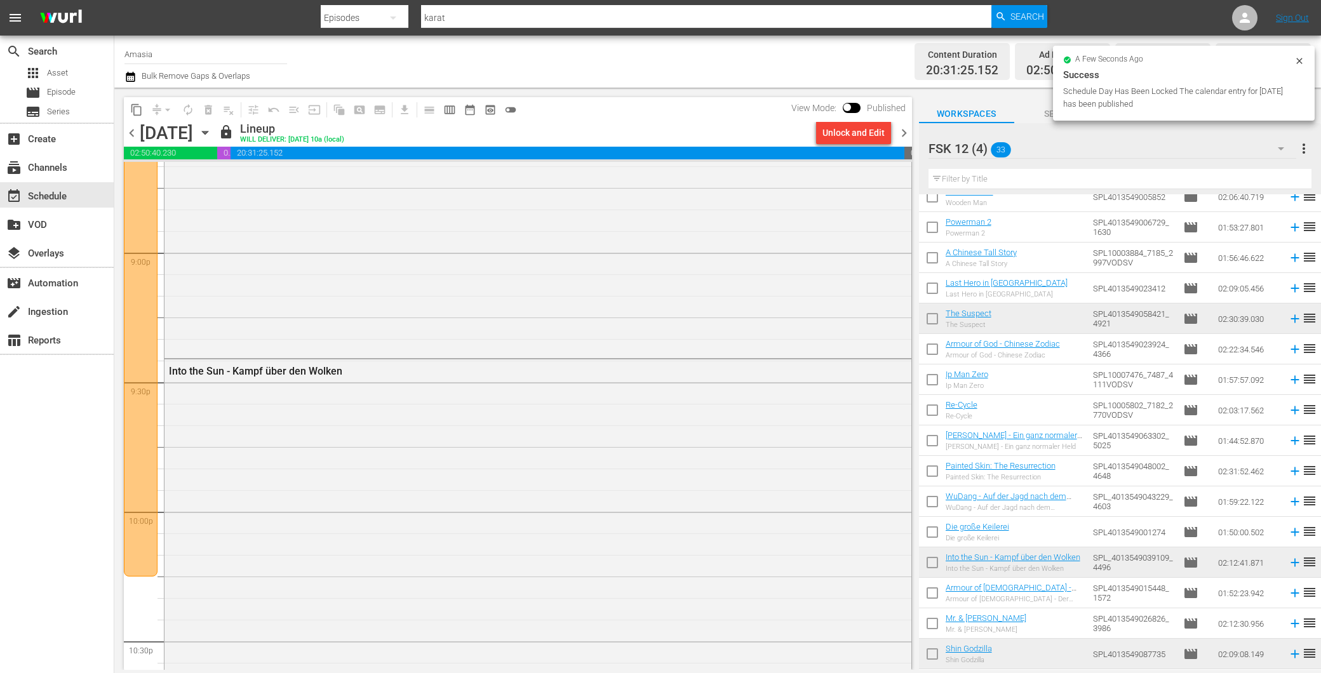
drag, startPoint x: 909, startPoint y: 130, endPoint x: 942, endPoint y: 294, distance: 166.5
click at [907, 130] on span "chevron_right" at bounding box center [904, 133] width 16 height 16
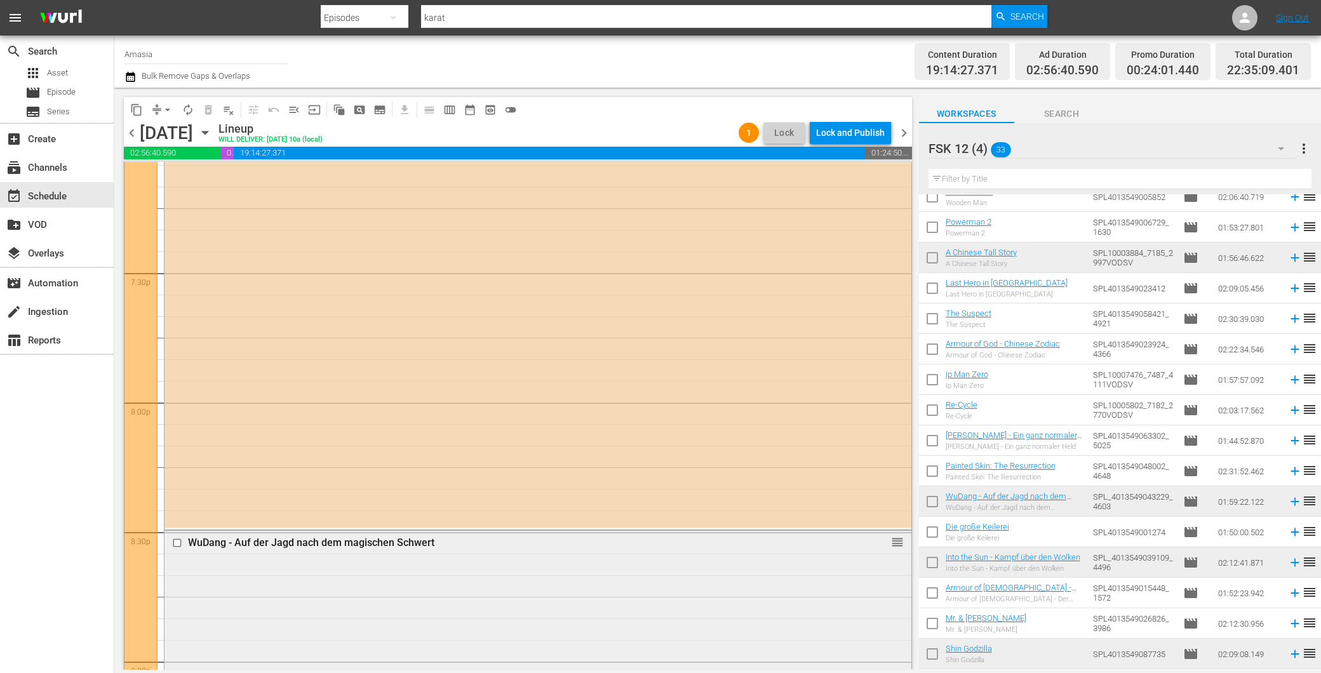
scroll to position [4941, 0]
click at [854, 122] on div "Lock and Publish" at bounding box center [850, 132] width 69 height 23
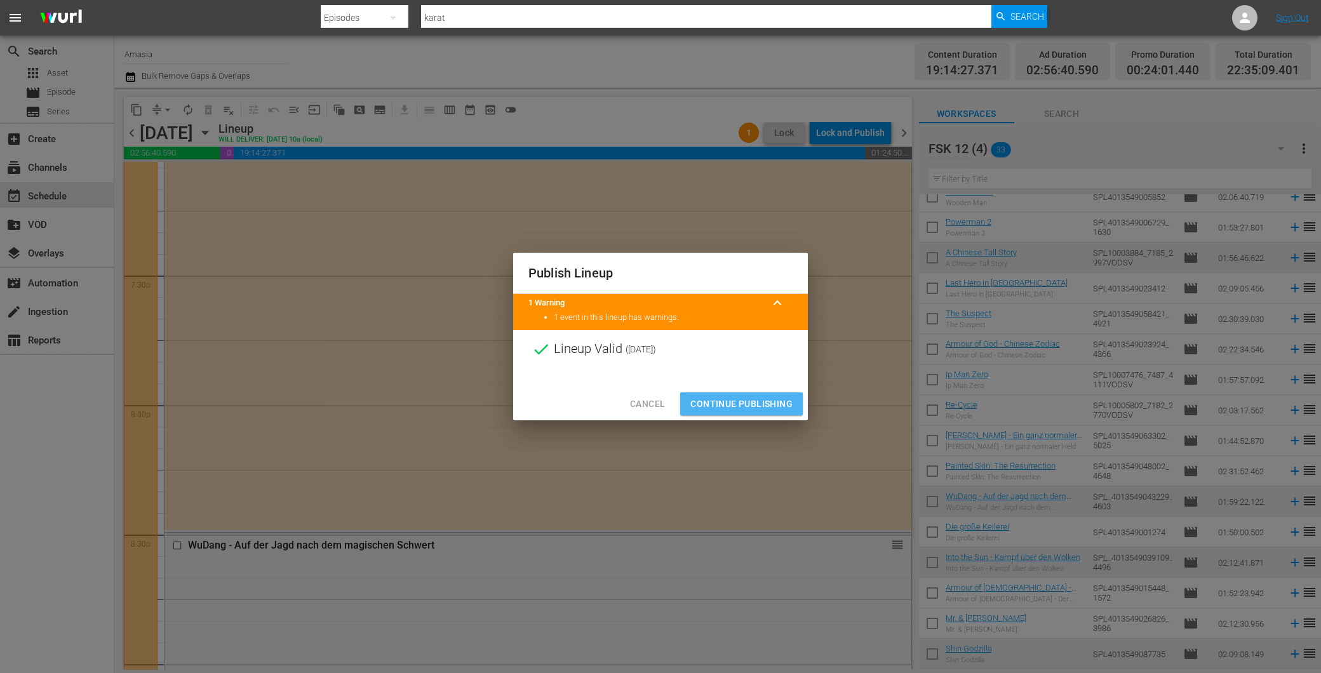
click at [737, 397] on span "Continue Publishing" at bounding box center [742, 404] width 102 height 16
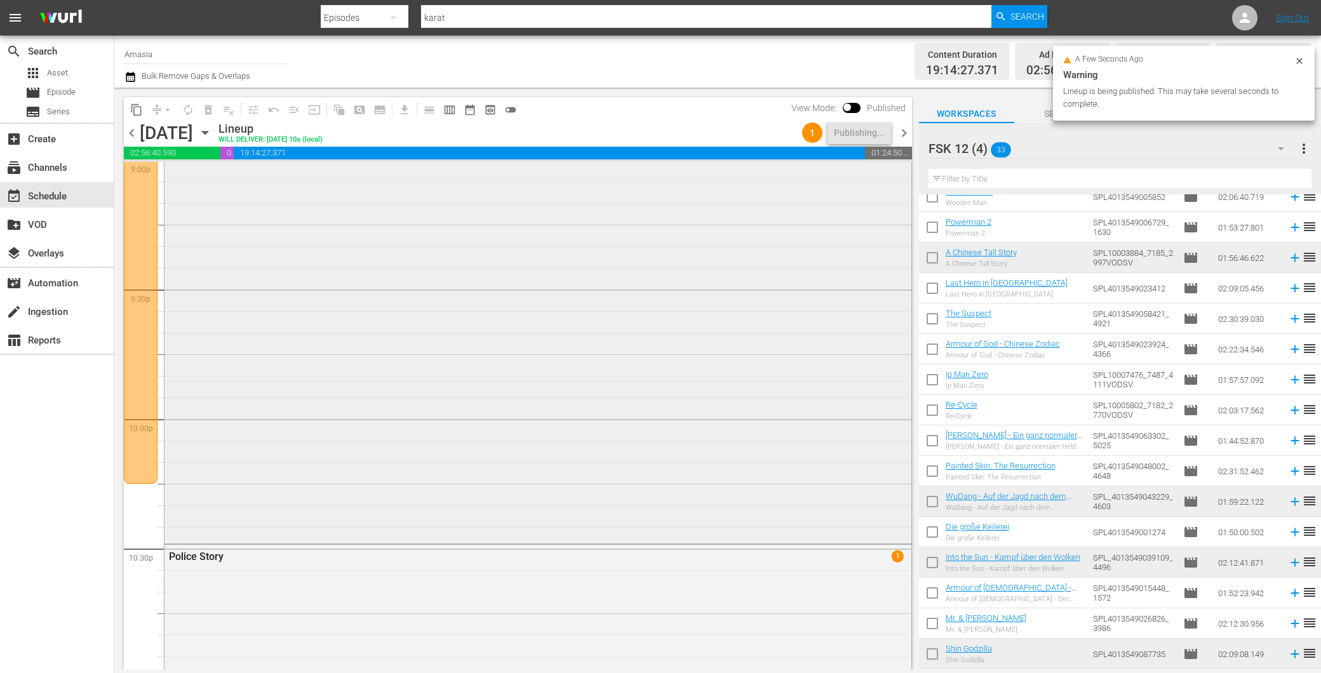
scroll to position [5198, 0]
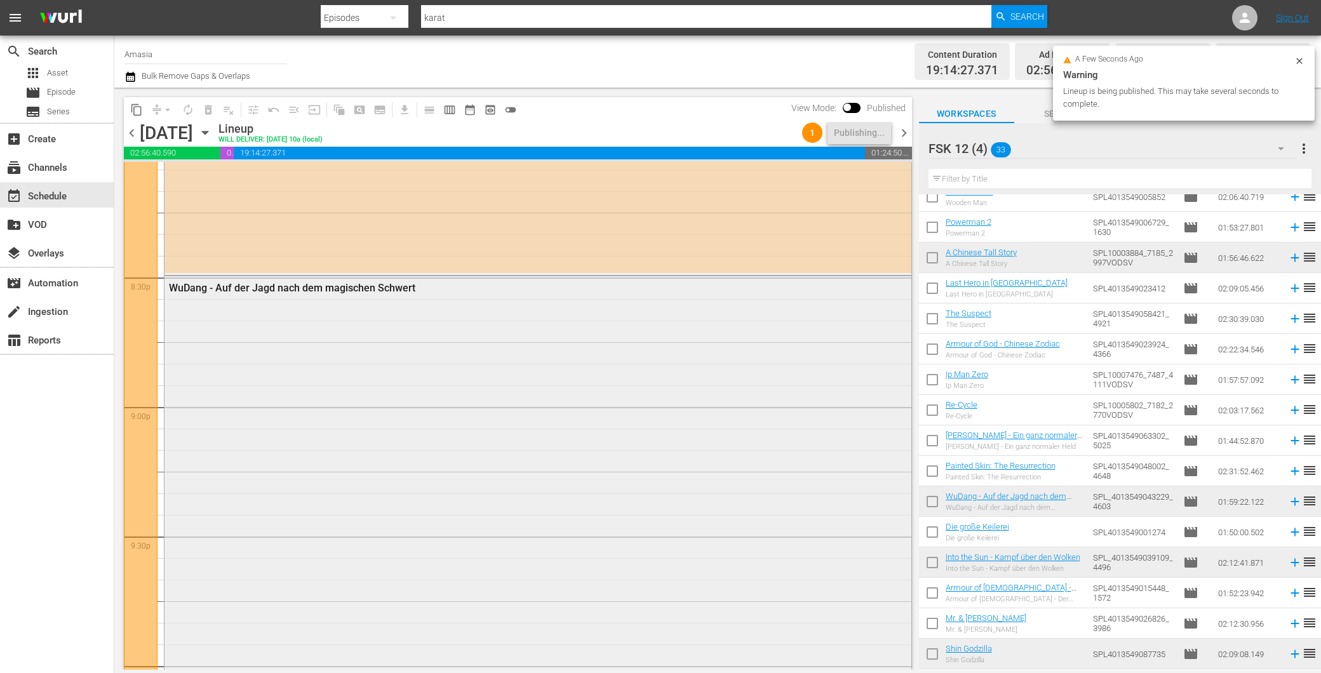
click at [246, 395] on div "WuDang - Auf der Jagd nach dem magischen Schwert" at bounding box center [538, 532] width 747 height 512
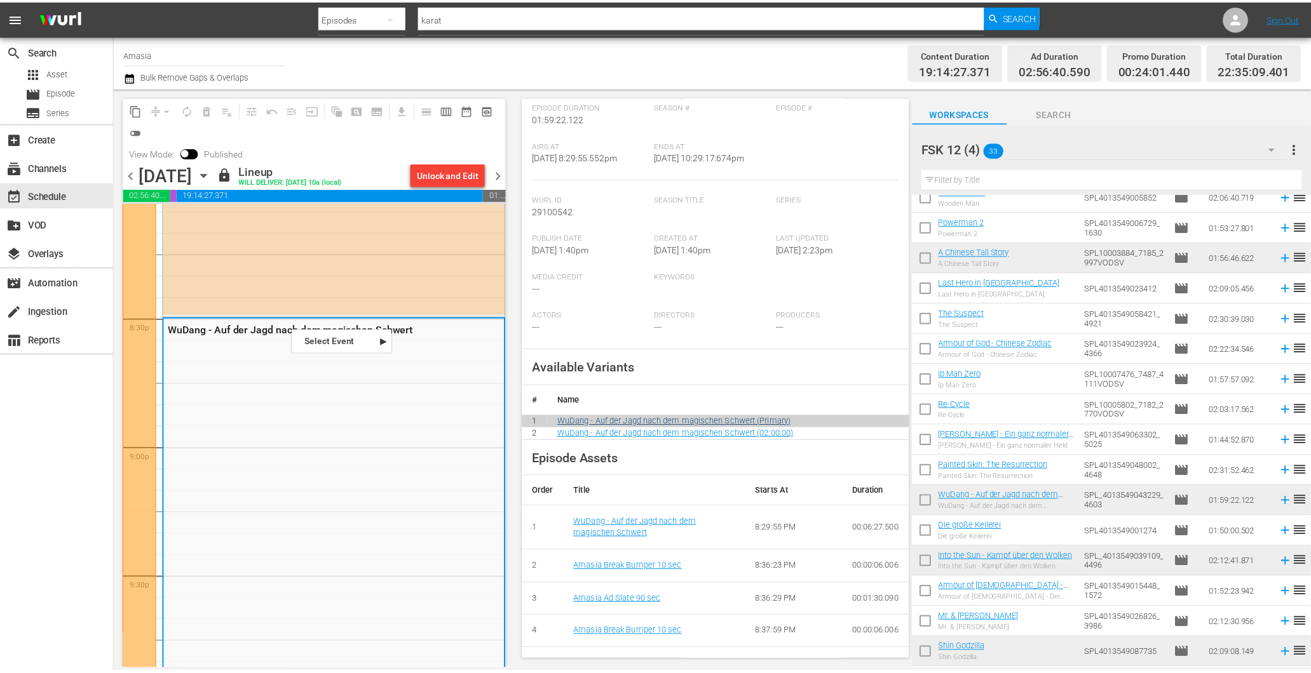
scroll to position [0, 0]
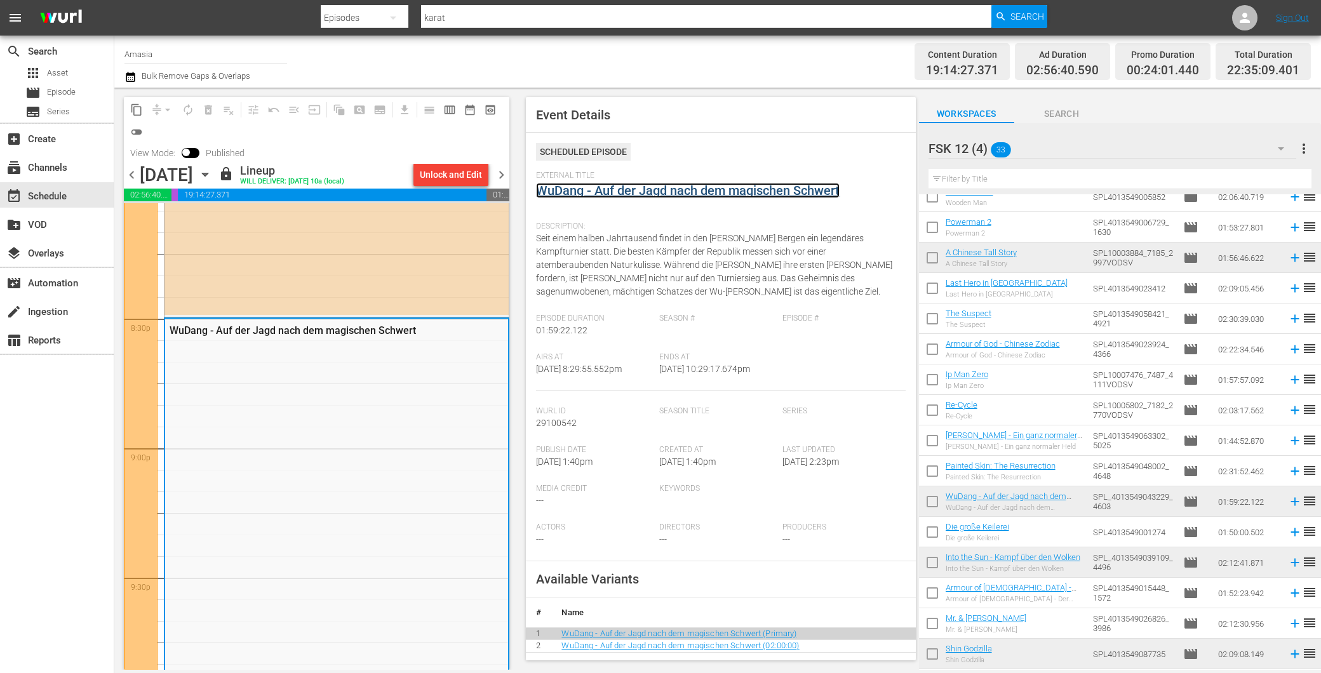
click at [613, 192] on link "WuDang - Auf der Jagd nach dem magischen Schwert" at bounding box center [688, 190] width 304 height 15
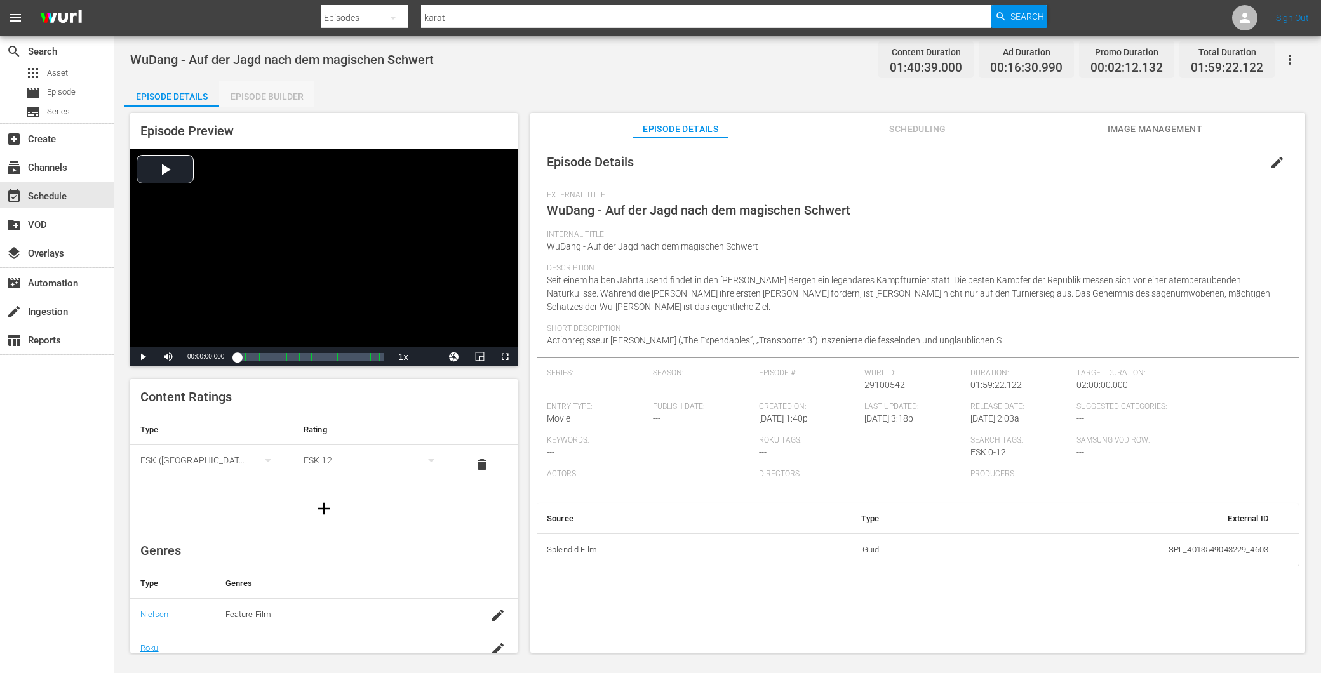
click at [301, 91] on div "Episode Builder" at bounding box center [266, 96] width 95 height 30
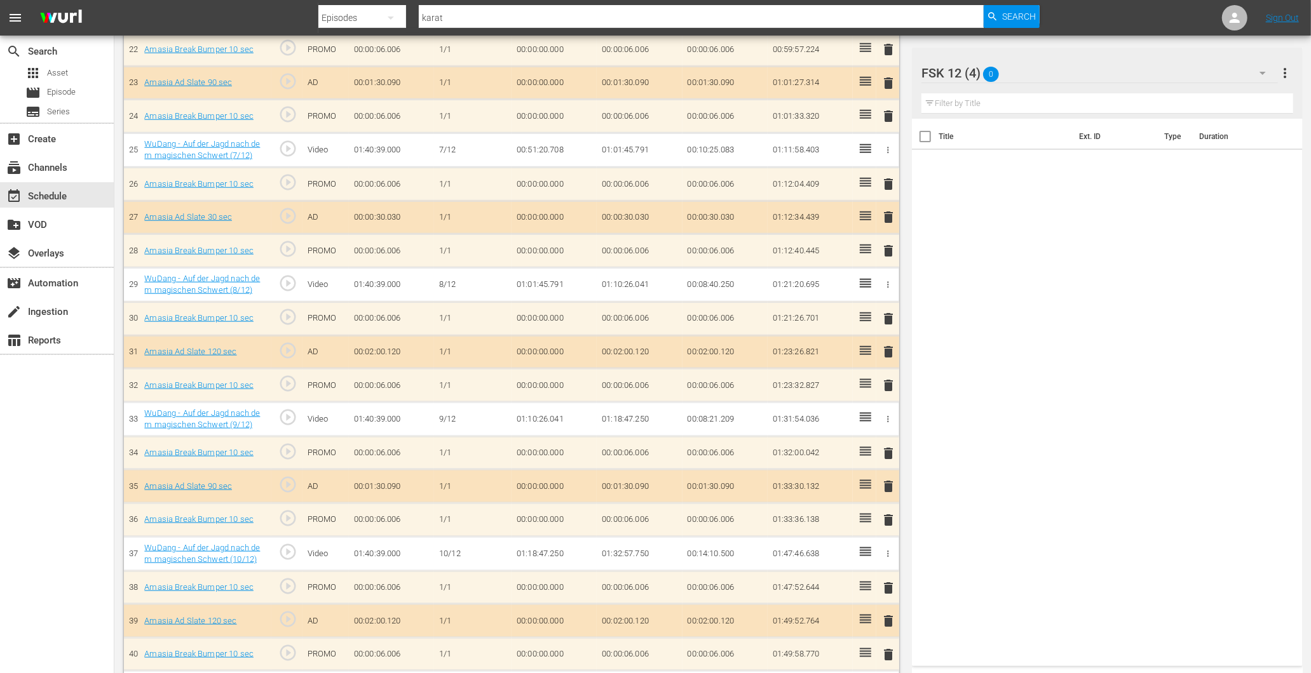
scroll to position [1129, 0]
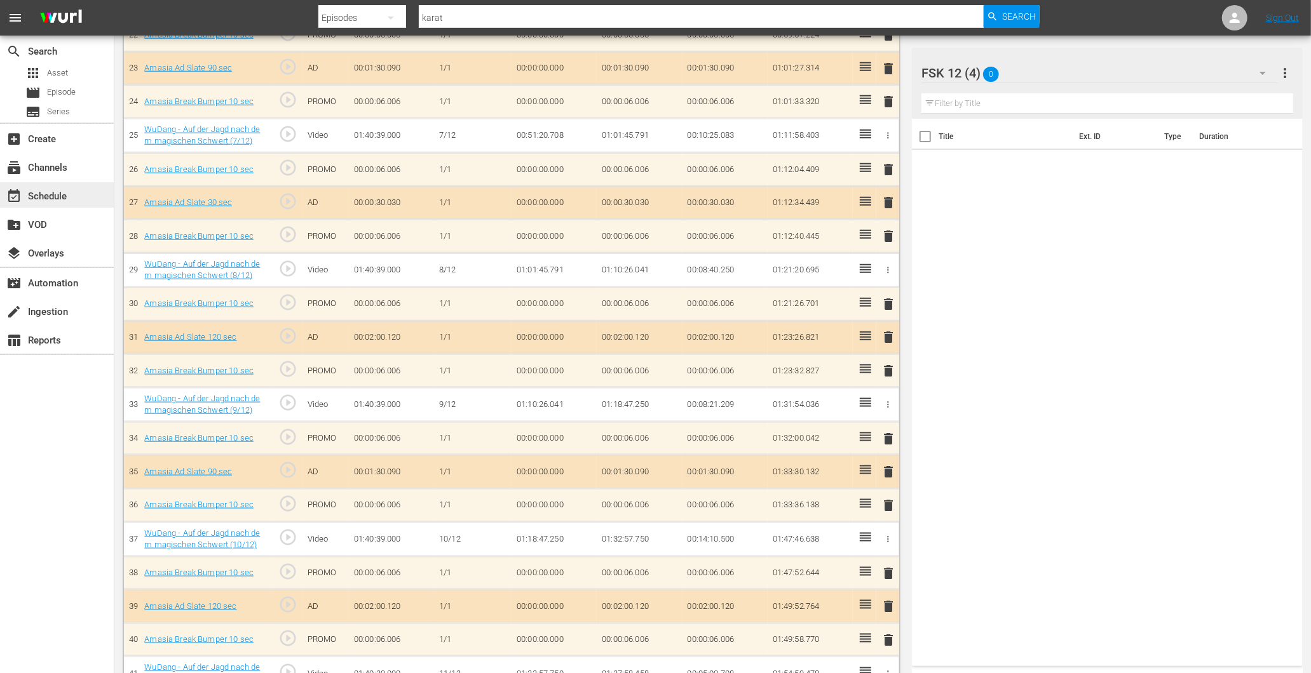
click at [57, 192] on div "event_available Schedule" at bounding box center [35, 194] width 71 height 11
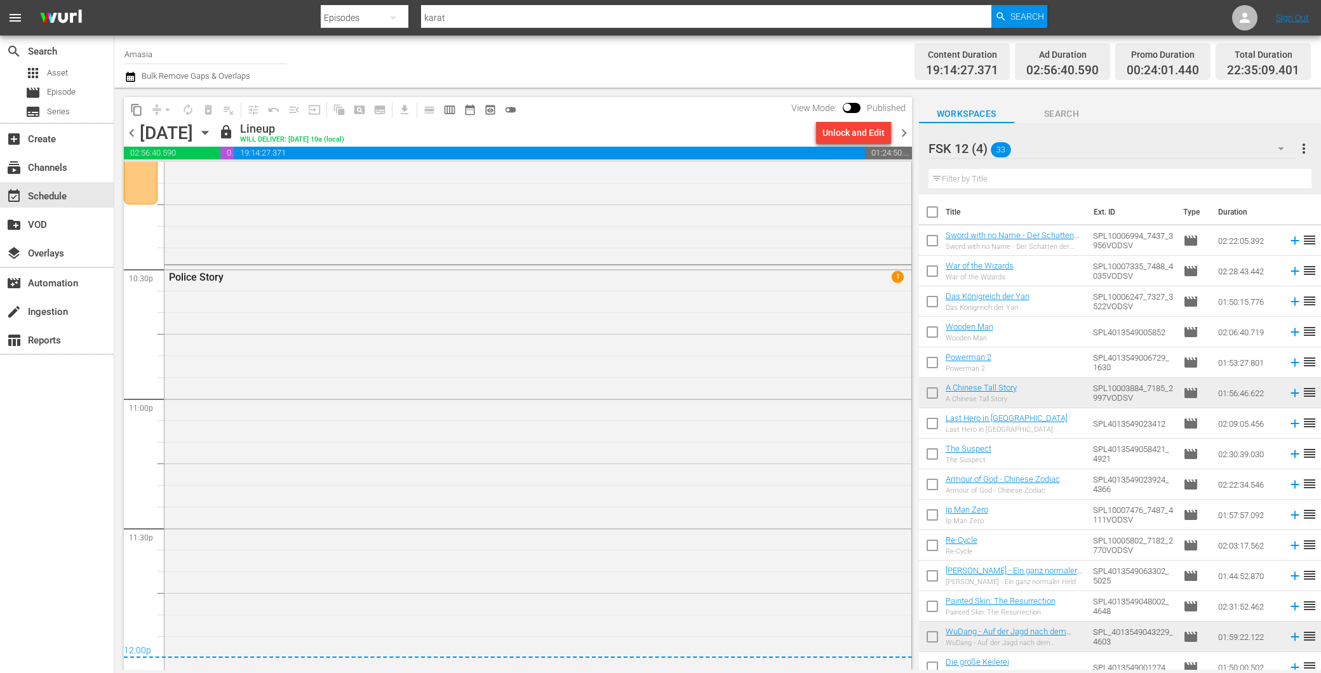
scroll to position [5788, 0]
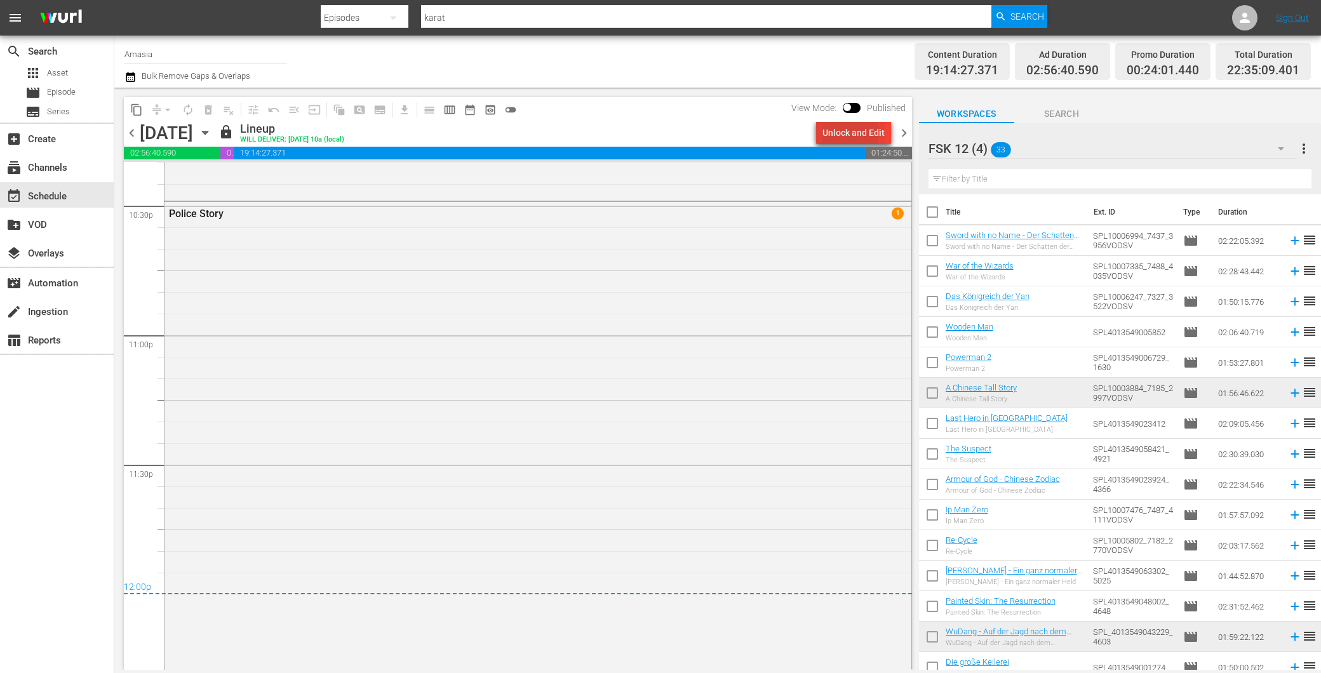
click at [844, 132] on div "Unlock and Edit" at bounding box center [854, 132] width 62 height 23
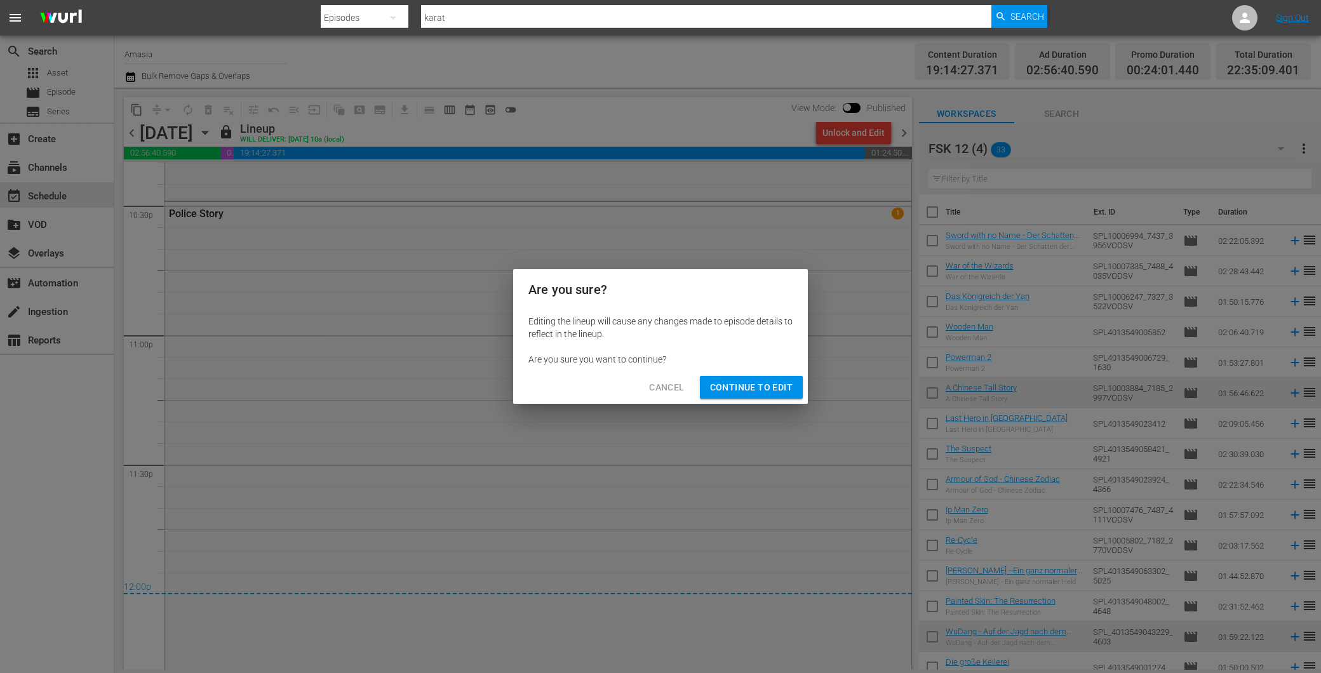
click at [731, 393] on span "Continue to Edit" at bounding box center [751, 388] width 83 height 16
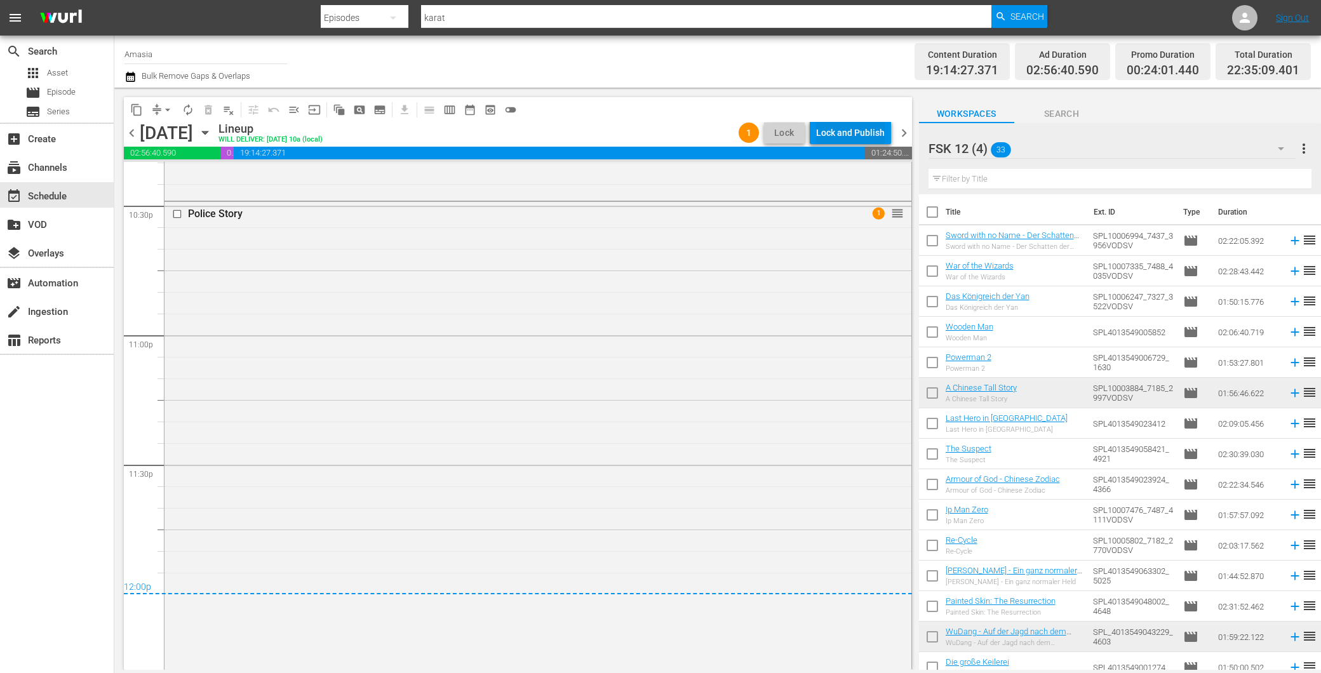
drag, startPoint x: 856, startPoint y: 125, endPoint x: 842, endPoint y: 130, distance: 14.9
click at [842, 130] on div "Lock and Publish" at bounding box center [850, 132] width 69 height 23
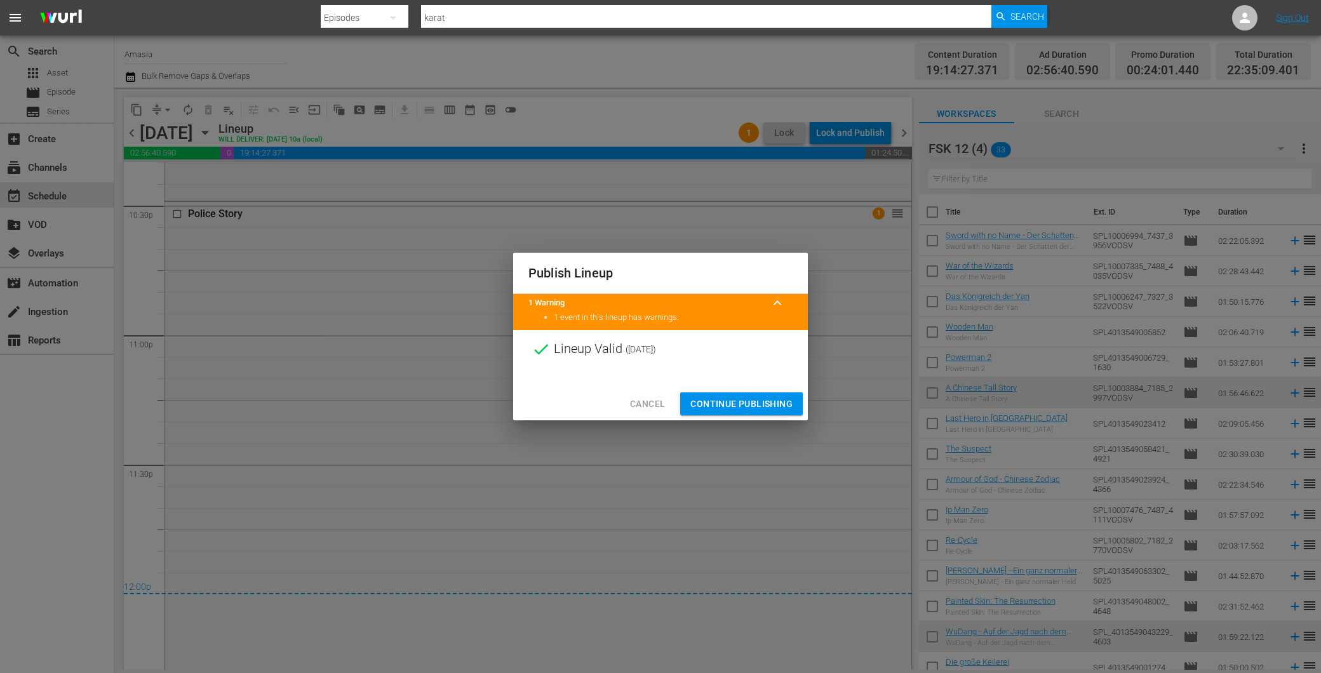
click at [723, 404] on span "Continue Publishing" at bounding box center [742, 404] width 102 height 16
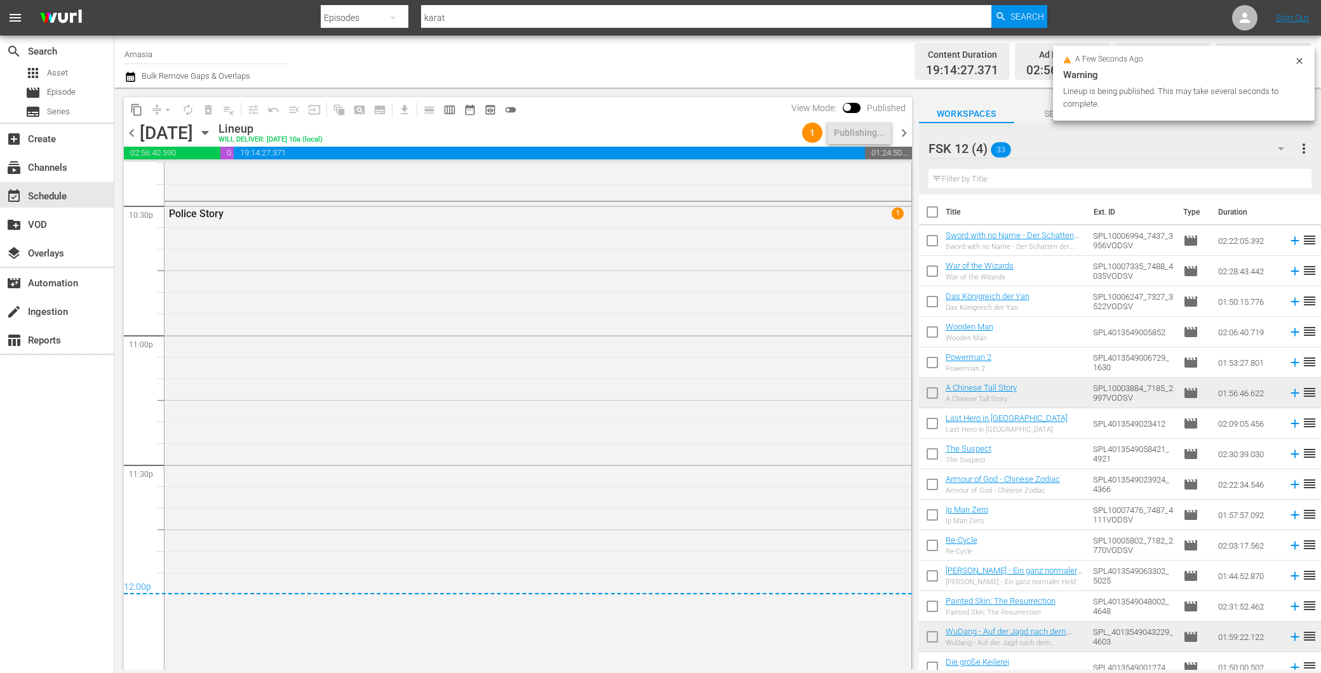
click at [896, 130] on span "chevron_right" at bounding box center [904, 133] width 16 height 16
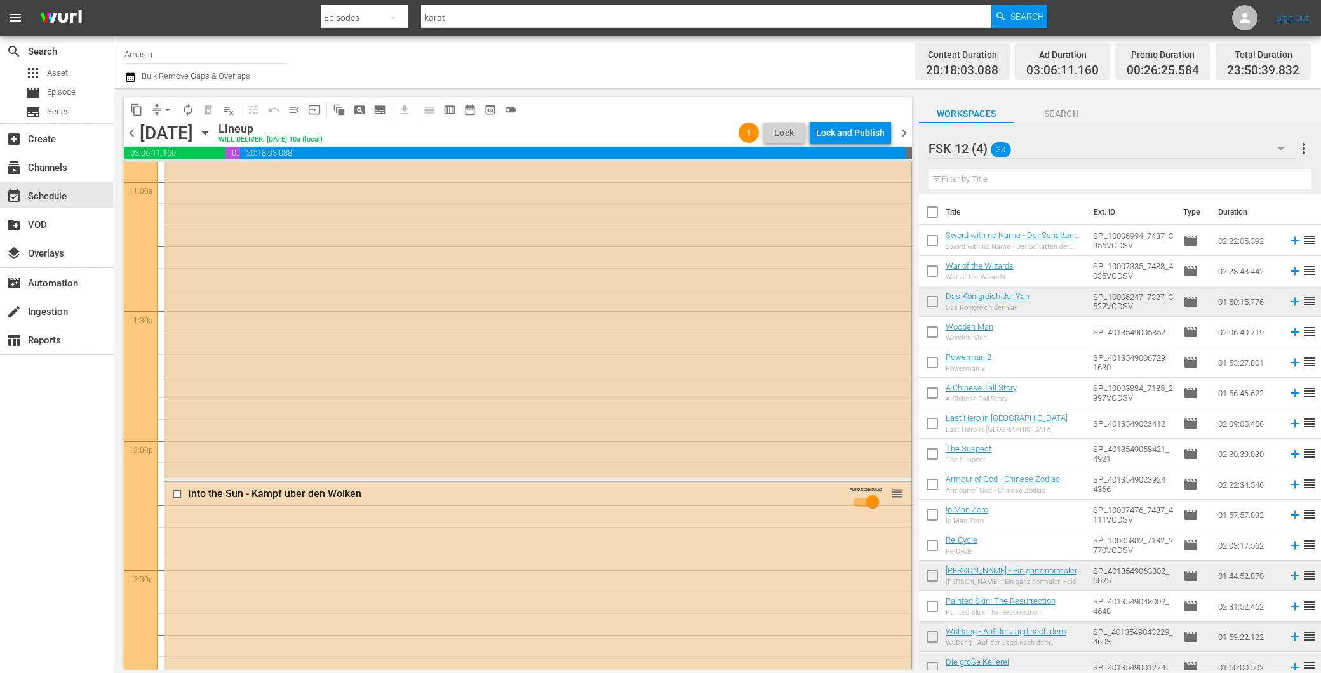
scroll to position [3035, 0]
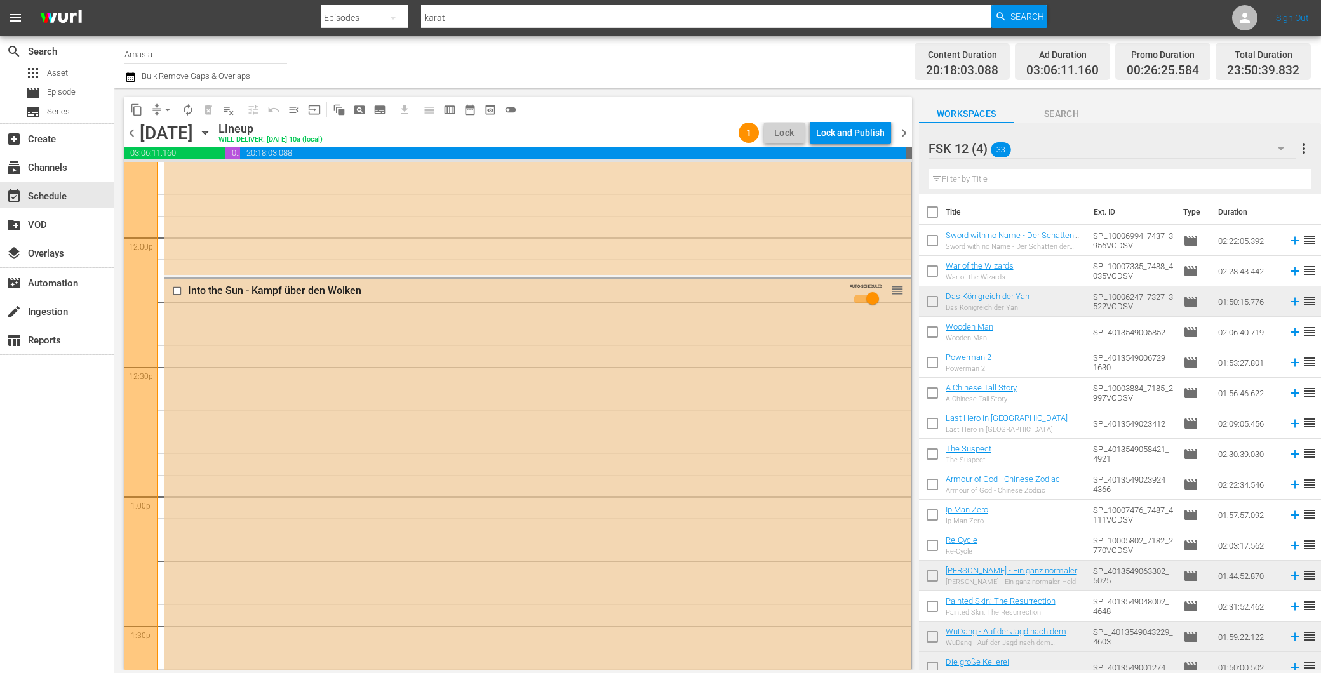
click at [606, 338] on div "Into the Sun - Kampf über den Wolken AUTO-SCHEDULED reorder" at bounding box center [538, 563] width 747 height 569
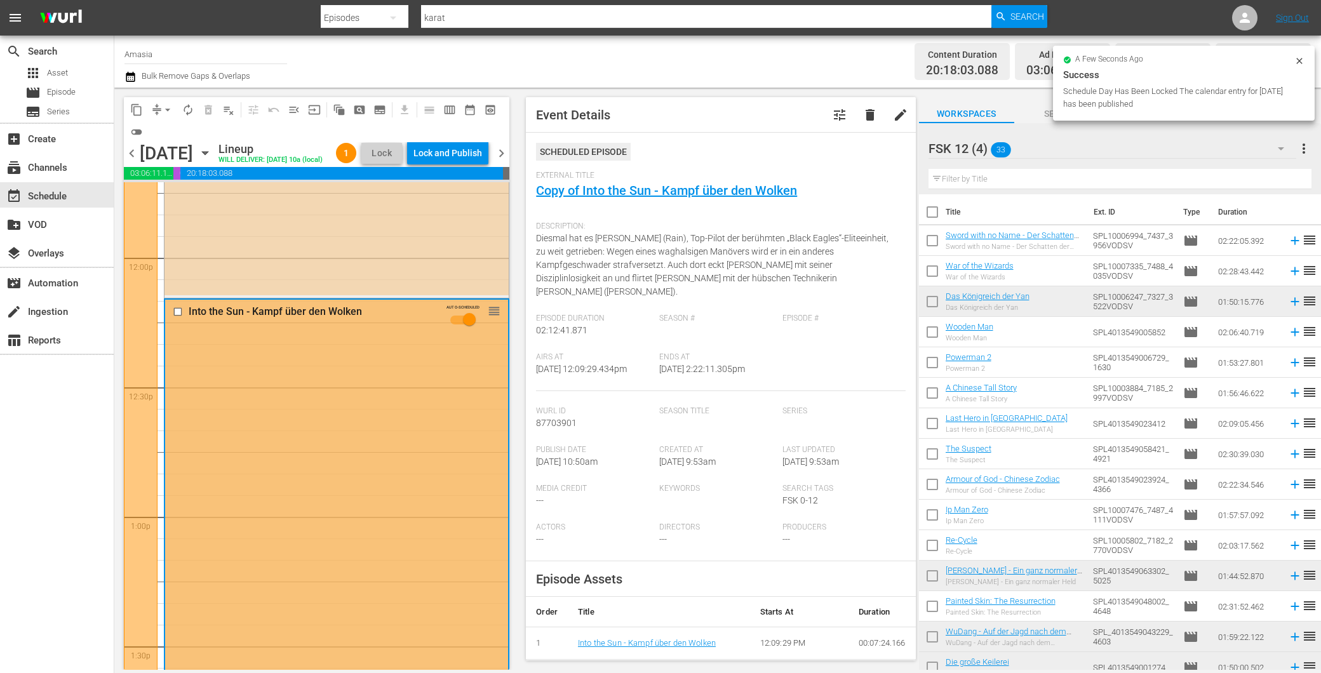
click at [449, 260] on div "Armour of God - Der rechte Arm der Götter AUTO-SCHEDULED reorder" at bounding box center [337, 54] width 344 height 482
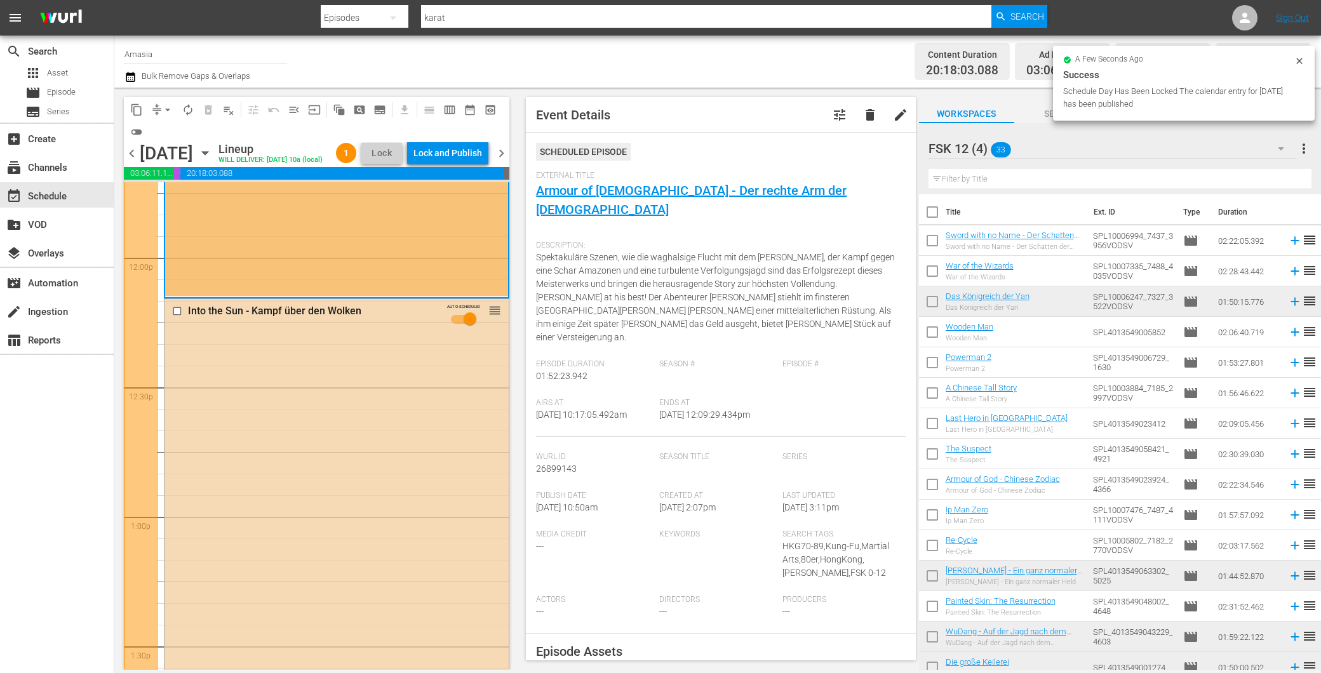
click at [416, 409] on div "Into the Sun - Kampf über den Wolken AUTO-SCHEDULED reorder" at bounding box center [337, 583] width 344 height 569
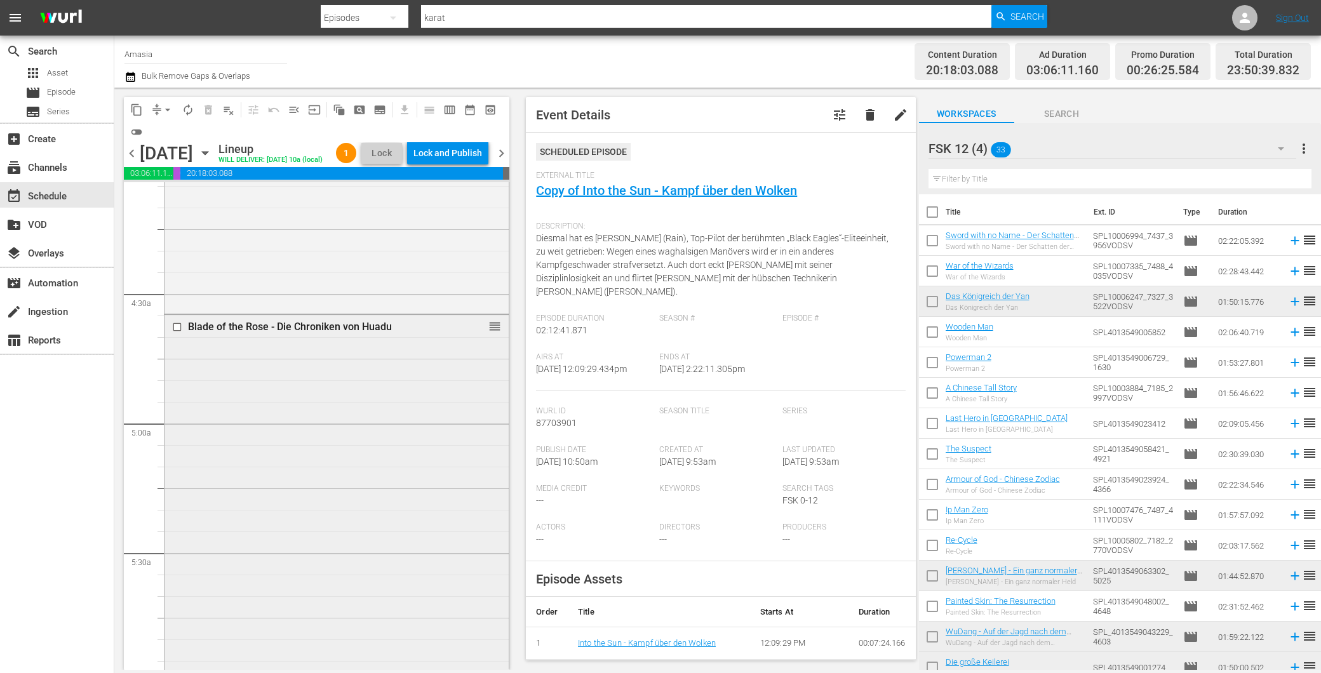
scroll to position [917, 0]
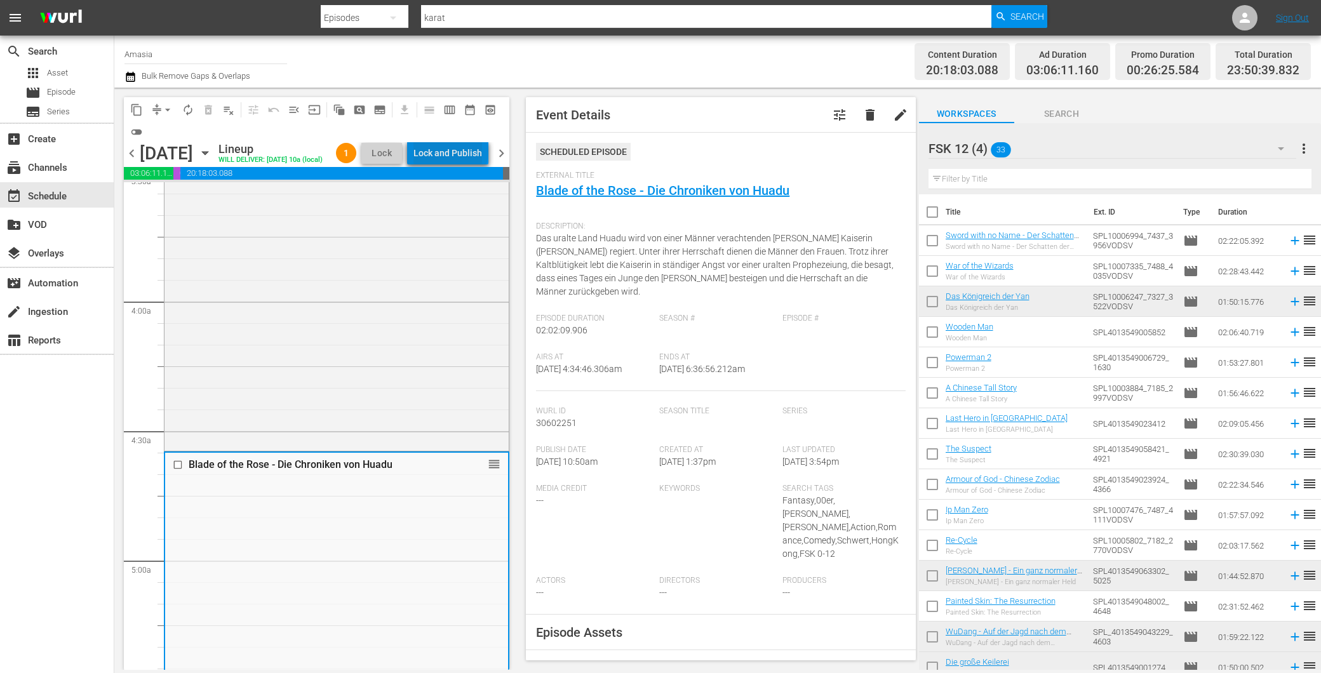
click at [472, 153] on div "Lock and Publish" at bounding box center [448, 153] width 69 height 23
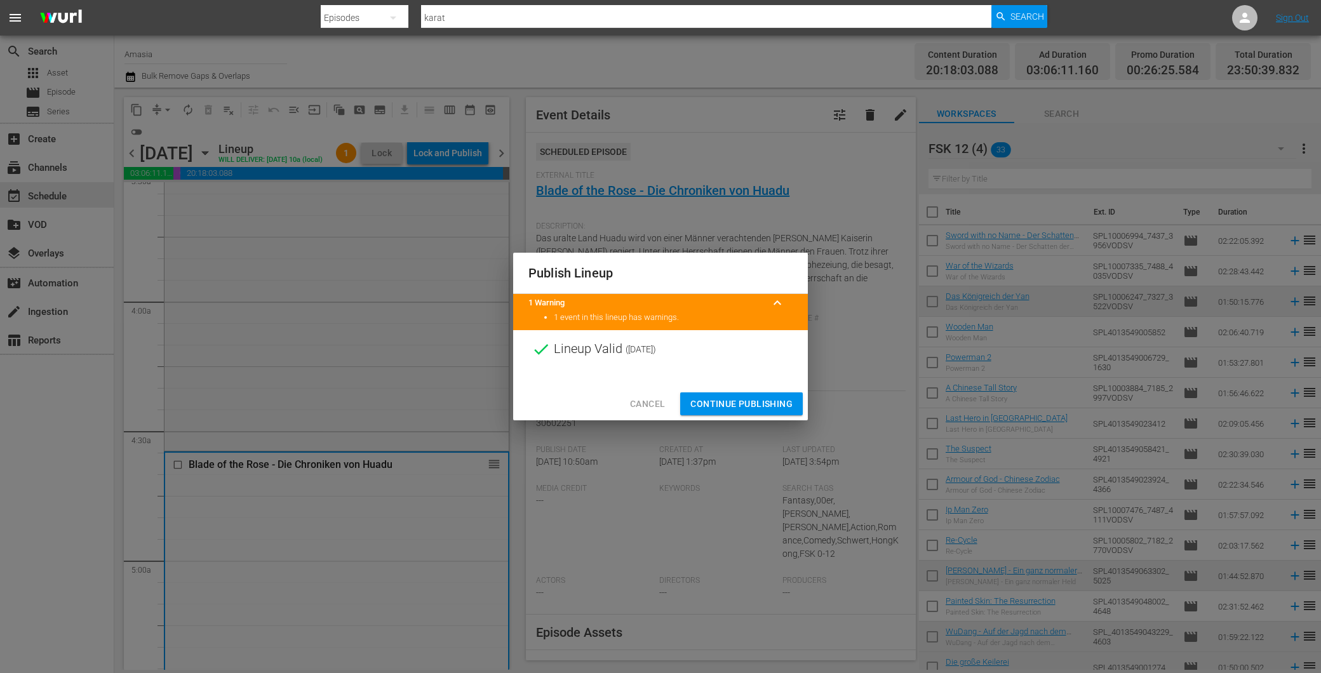
click at [720, 402] on span "Continue Publishing" at bounding box center [742, 404] width 102 height 16
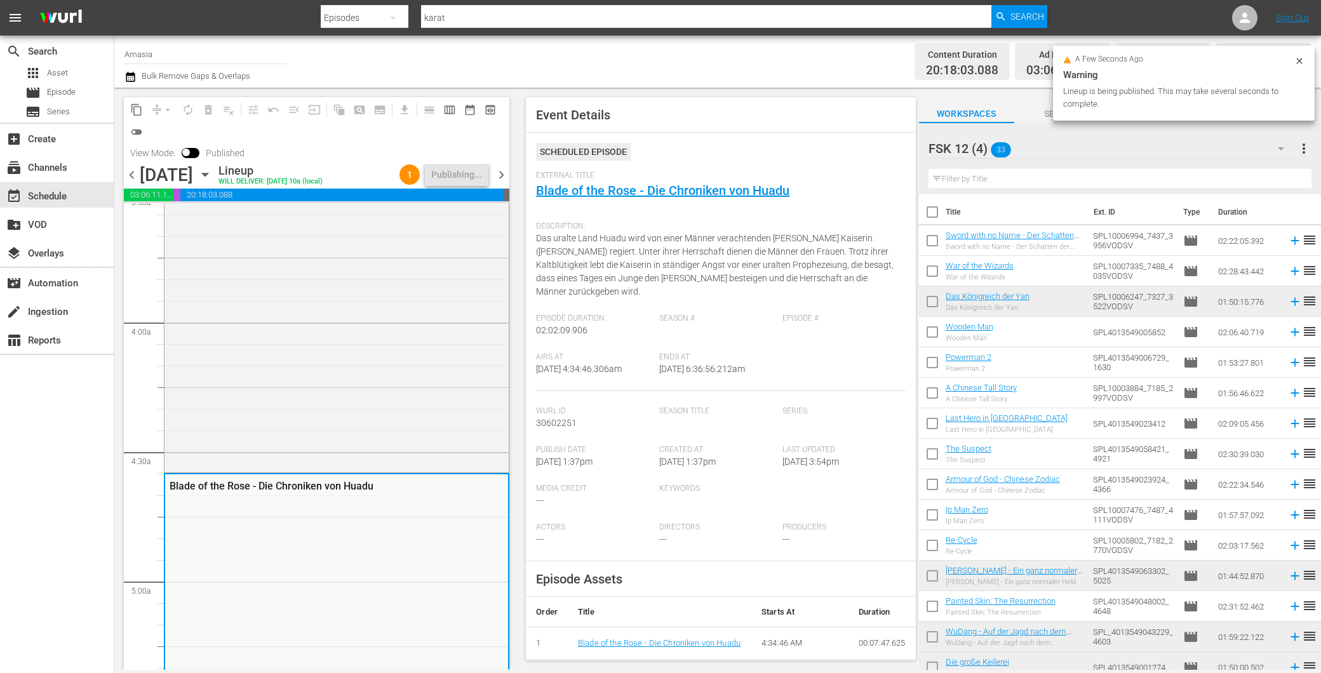
click at [499, 173] on span "chevron_right" at bounding box center [502, 175] width 16 height 16
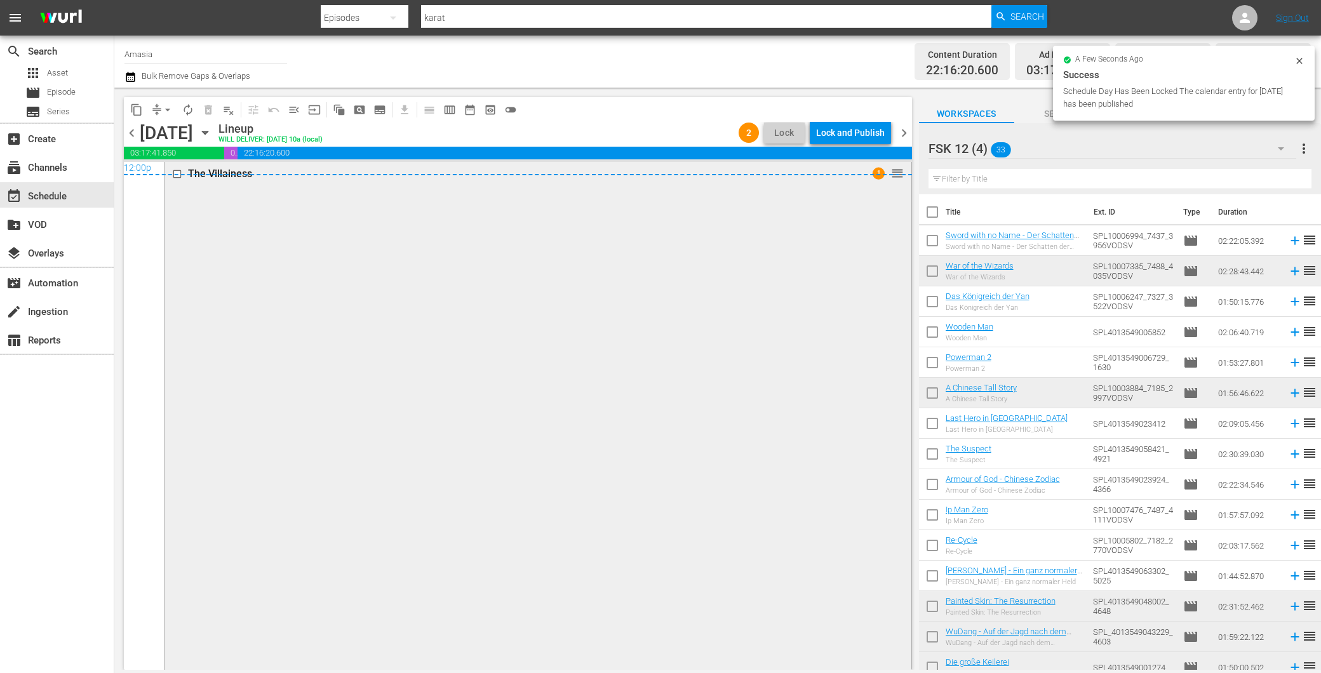
scroll to position [6313, 0]
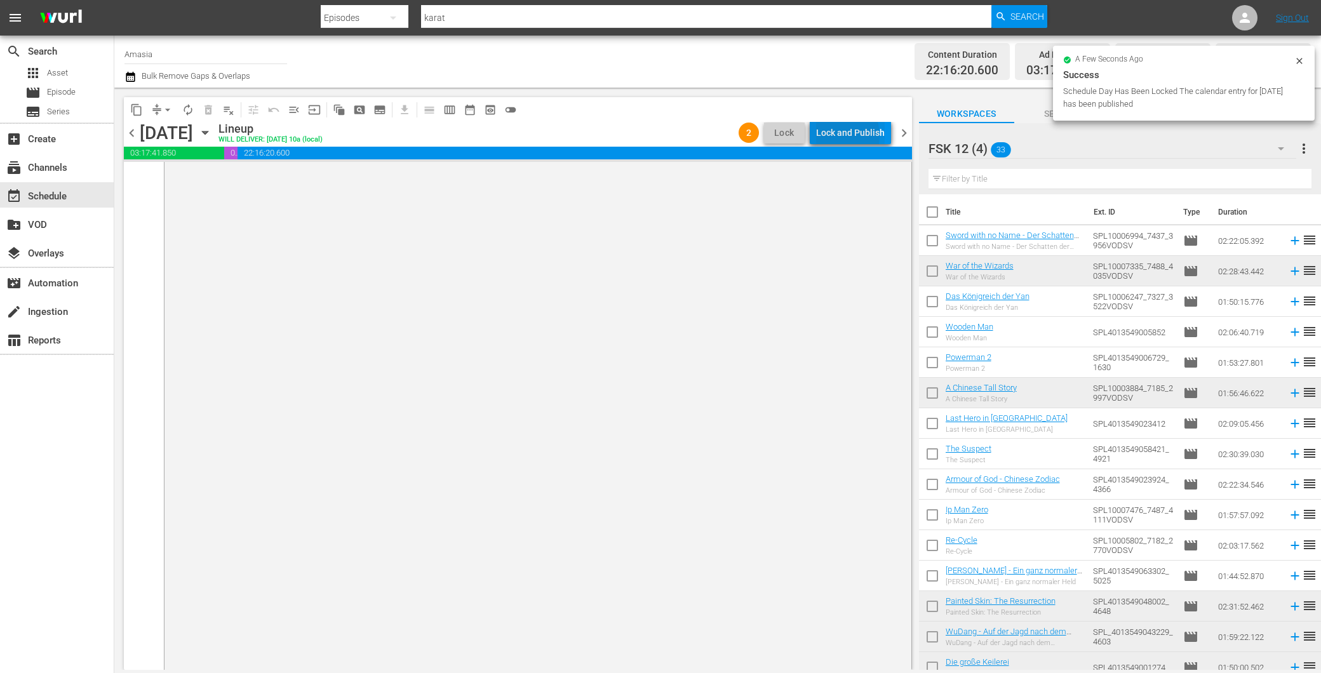
drag, startPoint x: 837, startPoint y: 136, endPoint x: 830, endPoint y: 137, distance: 7.0
click at [830, 137] on div "Lock and Publish" at bounding box center [850, 132] width 69 height 23
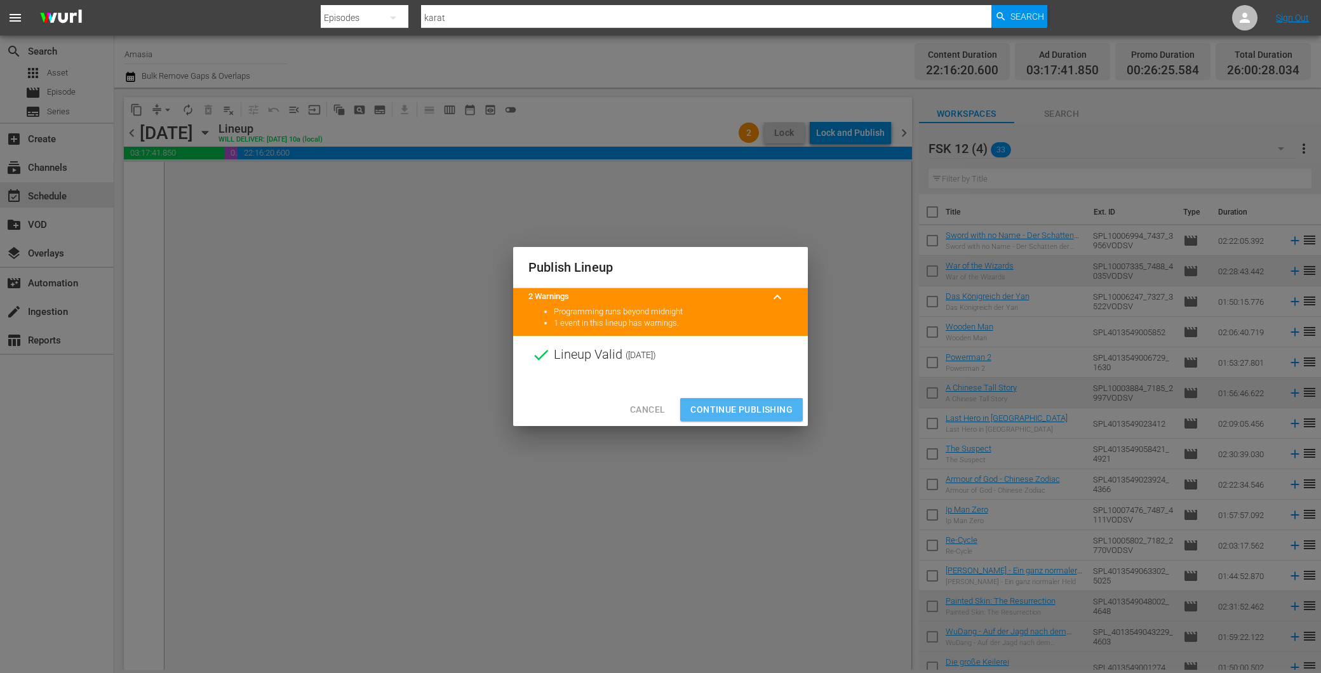
click at [733, 407] on span "Continue Publishing" at bounding box center [742, 410] width 102 height 16
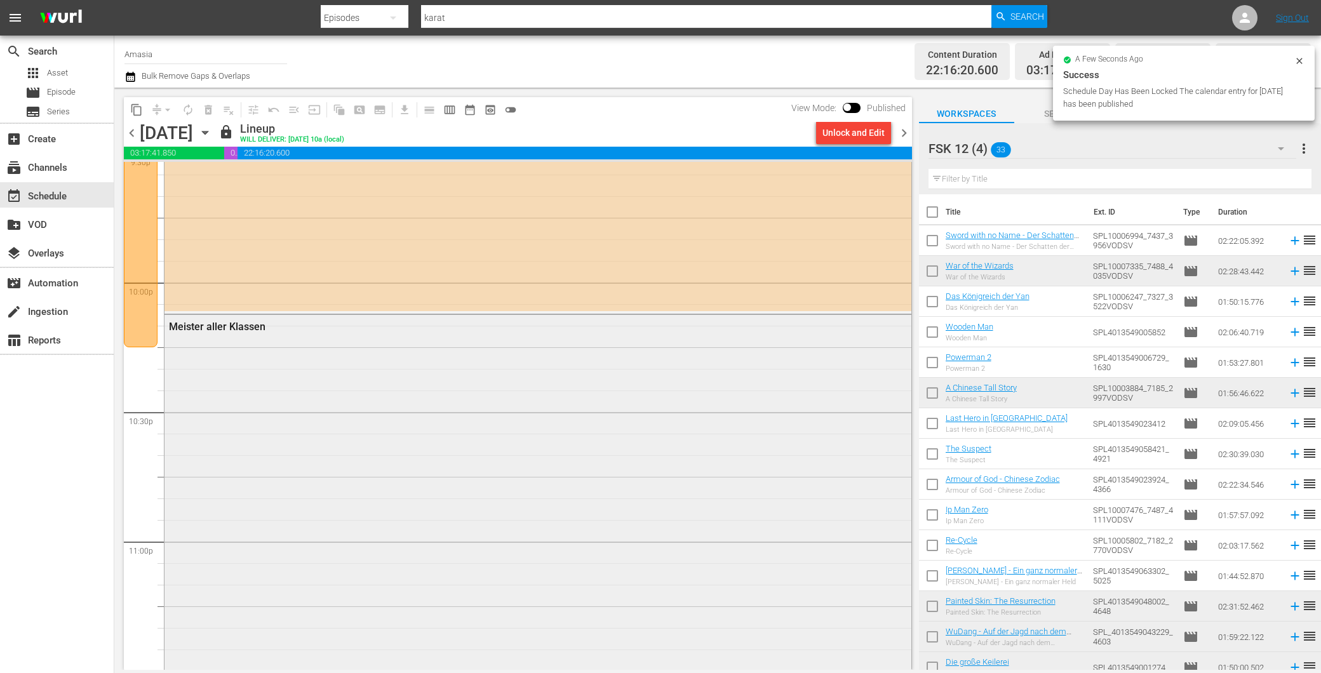
scroll to position [5678, 0]
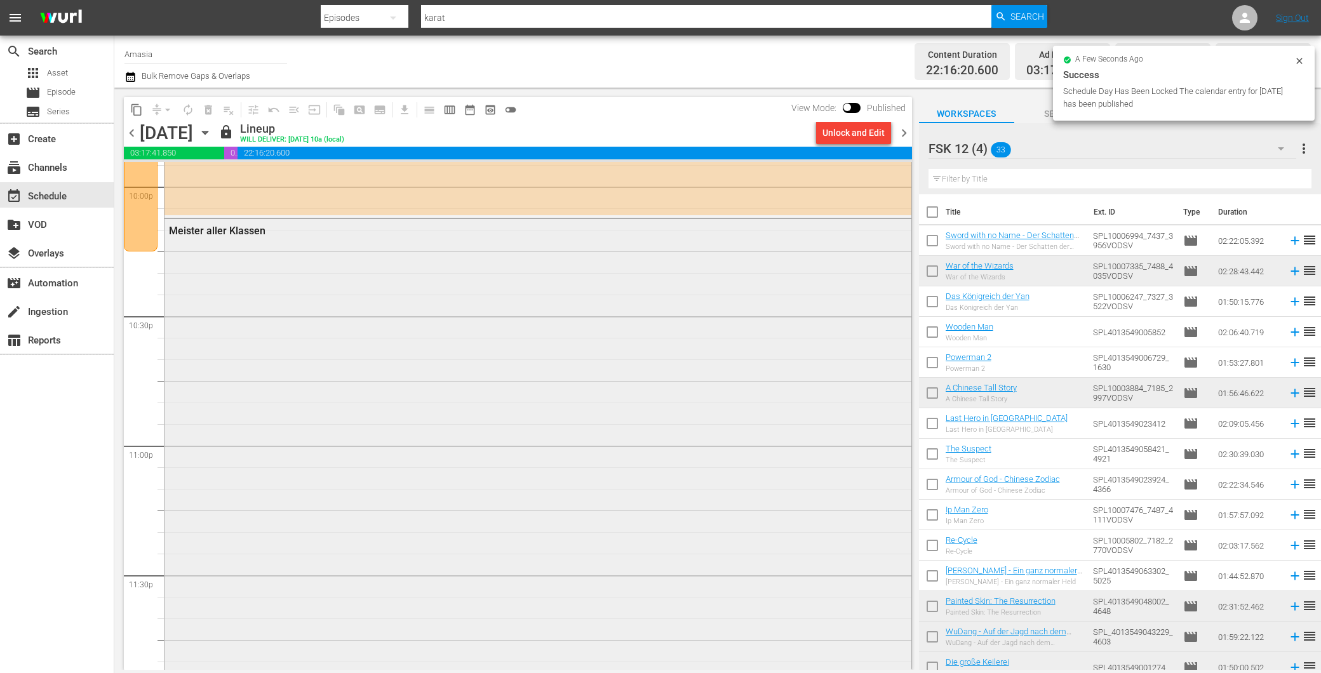
click at [384, 452] on div "Meister aller Klassen" at bounding box center [538, 453] width 747 height 469
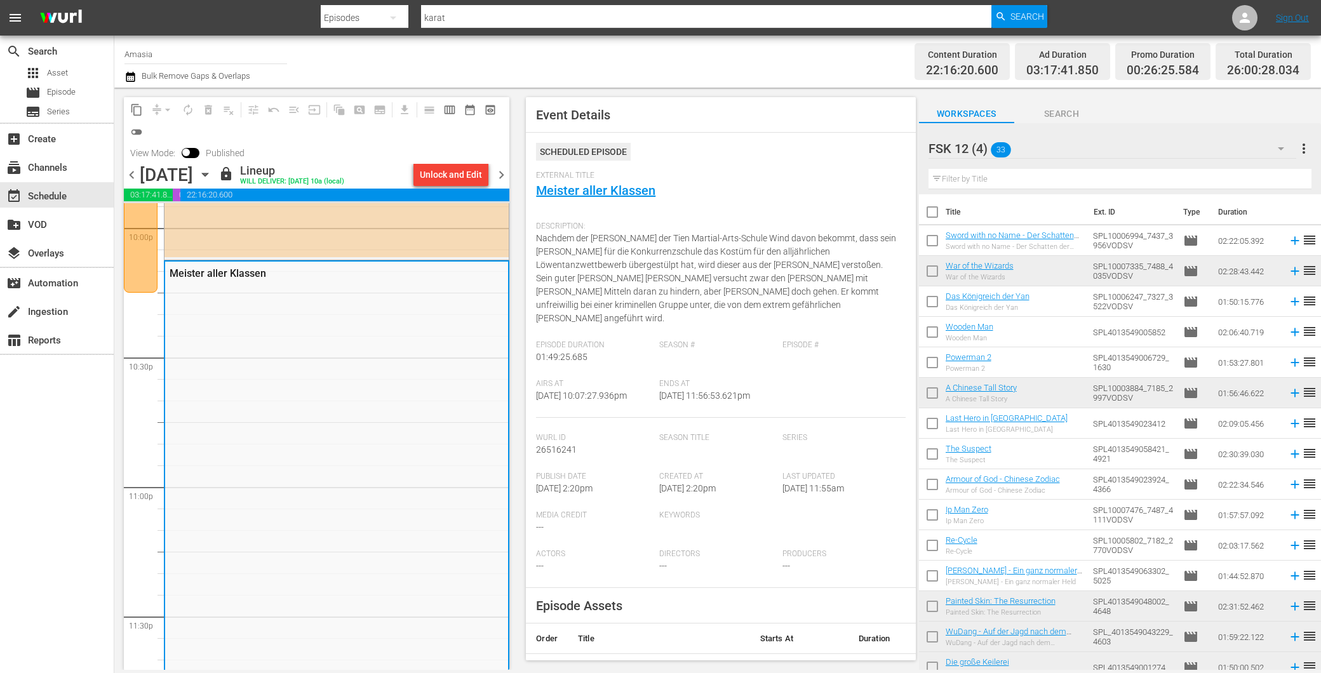
click at [505, 181] on span "chevron_right" at bounding box center [502, 175] width 16 height 16
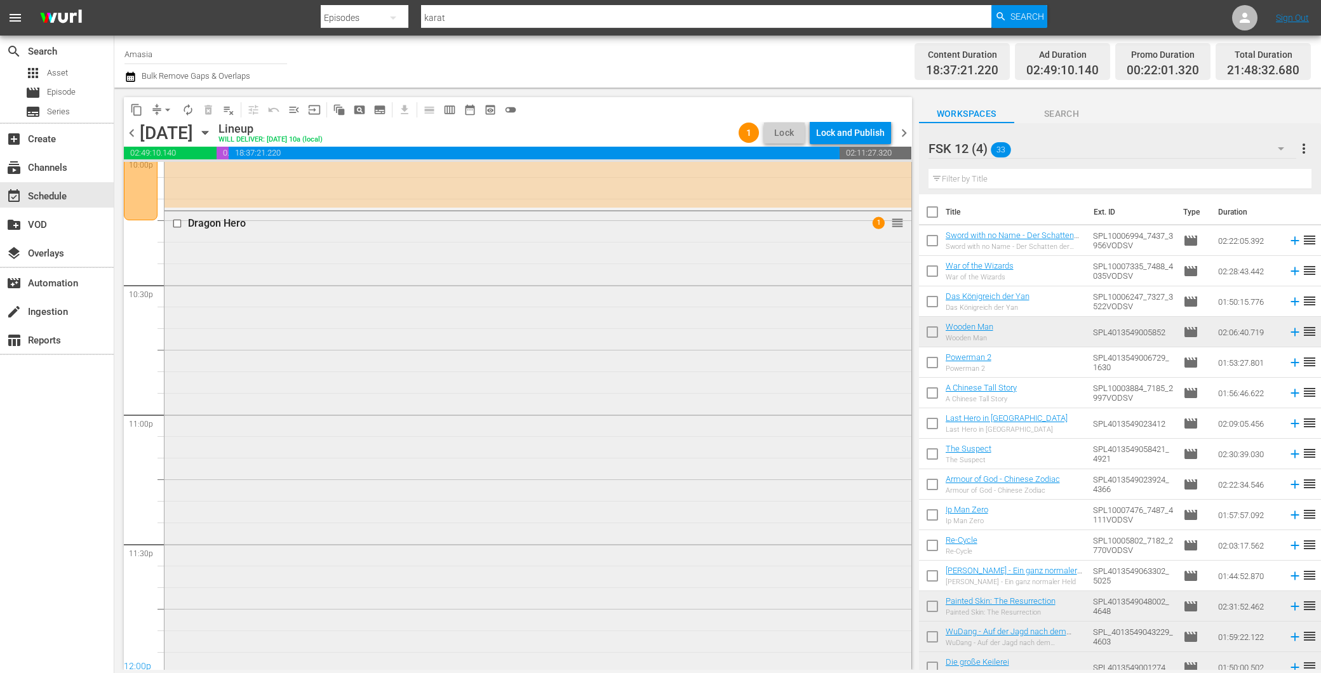
scroll to position [5675, 0]
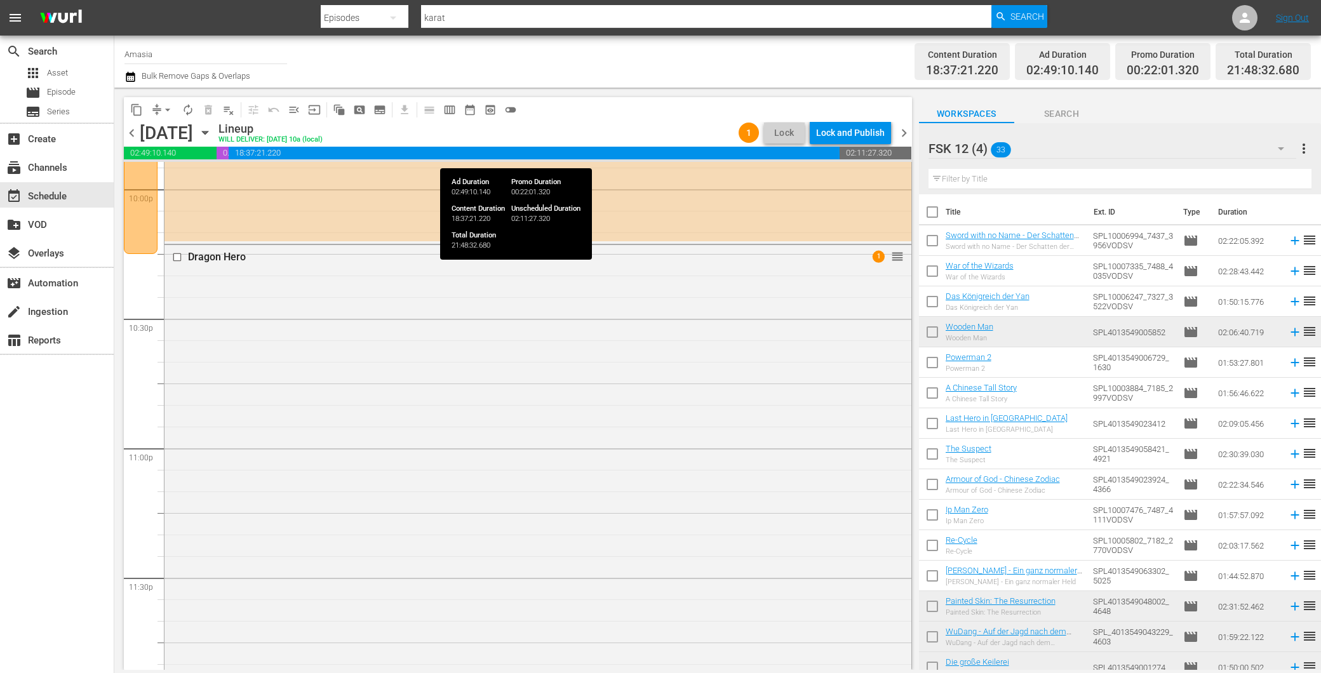
drag, startPoint x: 873, startPoint y: 148, endPoint x: 866, endPoint y: 140, distance: 10.3
click at [872, 147] on span "02:11:27.320" at bounding box center [876, 153] width 72 height 13
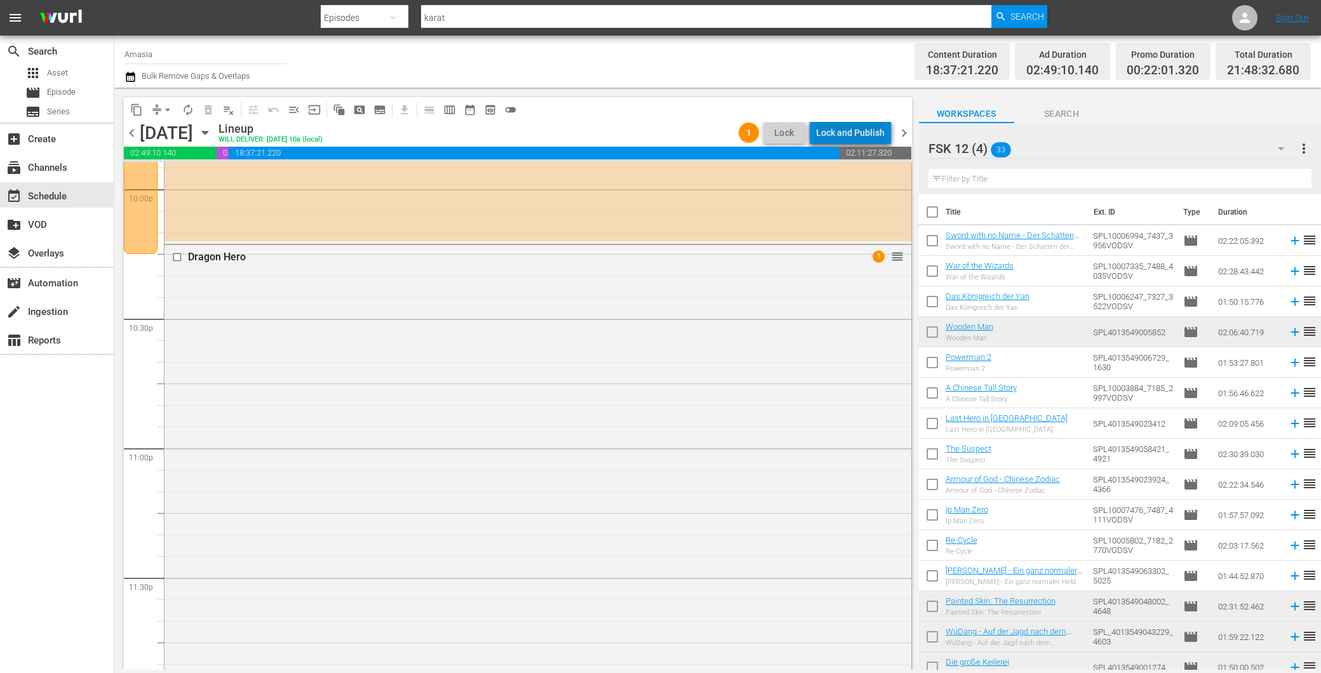
click at [860, 137] on div "Lock and Publish" at bounding box center [850, 132] width 69 height 23
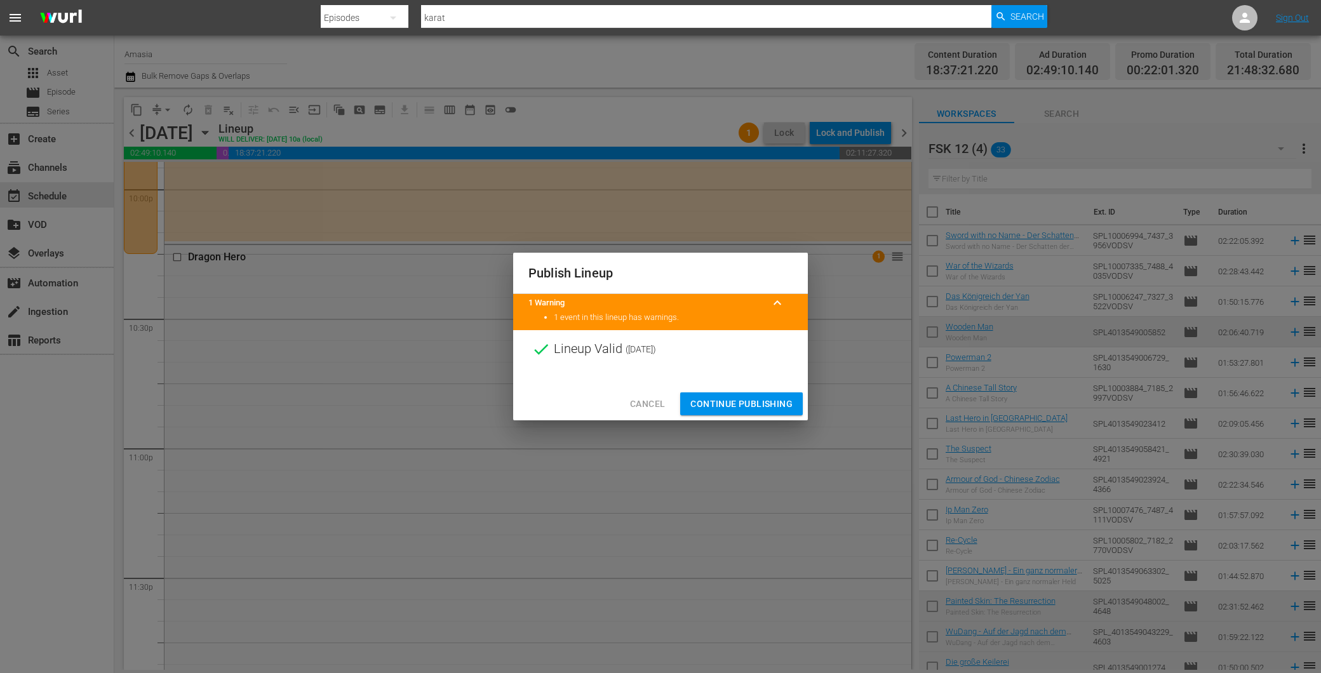
click at [738, 407] on span "Continue Publishing" at bounding box center [742, 404] width 102 height 16
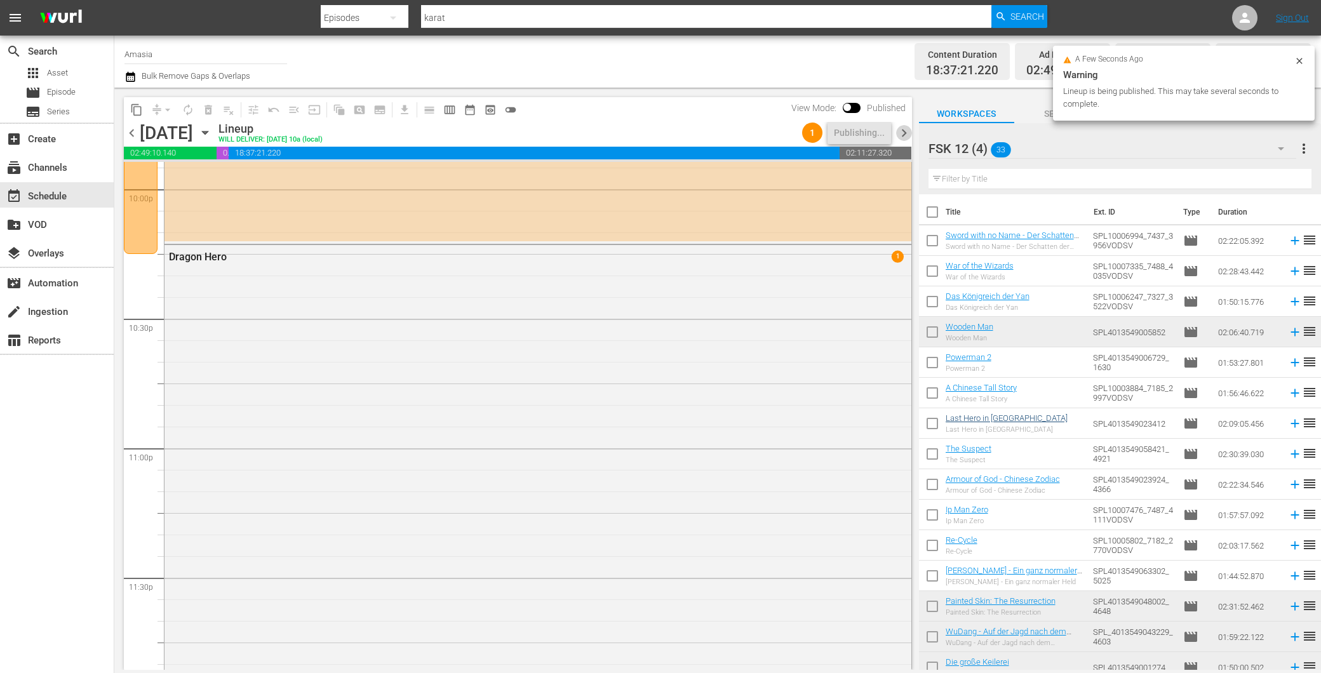
drag, startPoint x: 903, startPoint y: 130, endPoint x: 949, endPoint y: 417, distance: 290.9
click at [902, 131] on span "chevron_right" at bounding box center [904, 133] width 16 height 16
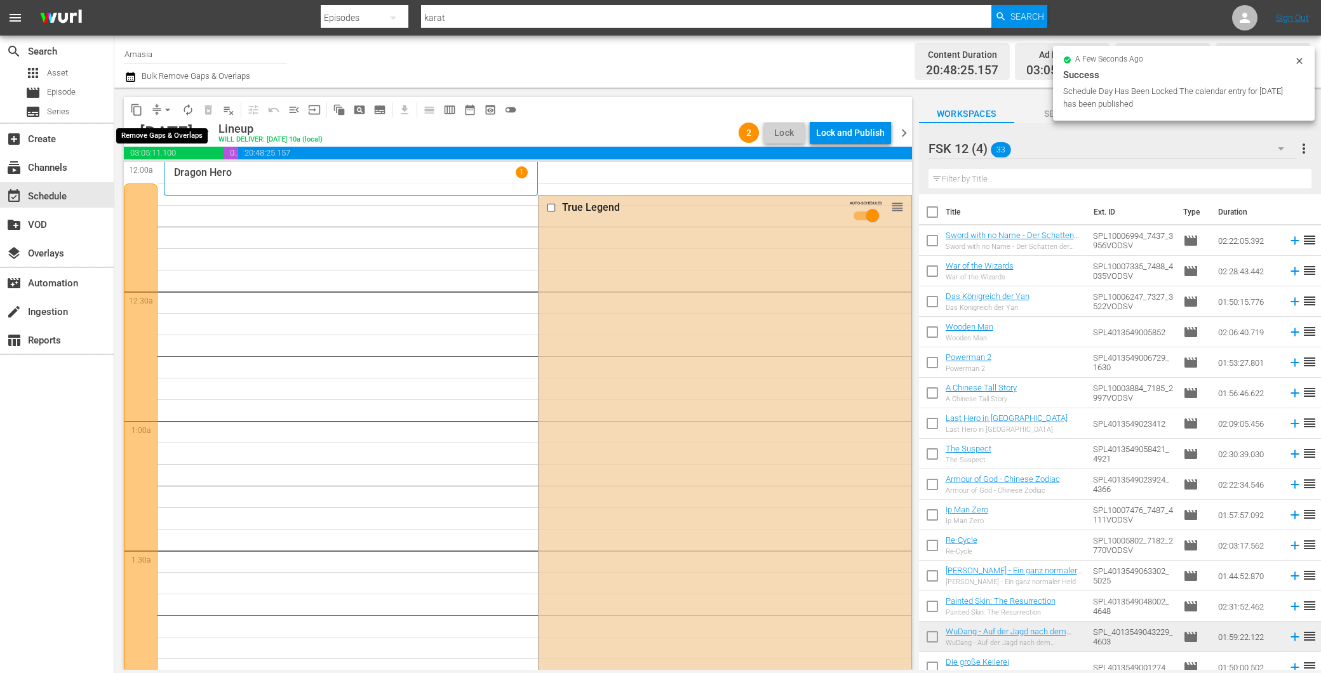
click at [172, 107] on span "arrow_drop_down" at bounding box center [167, 110] width 13 height 13
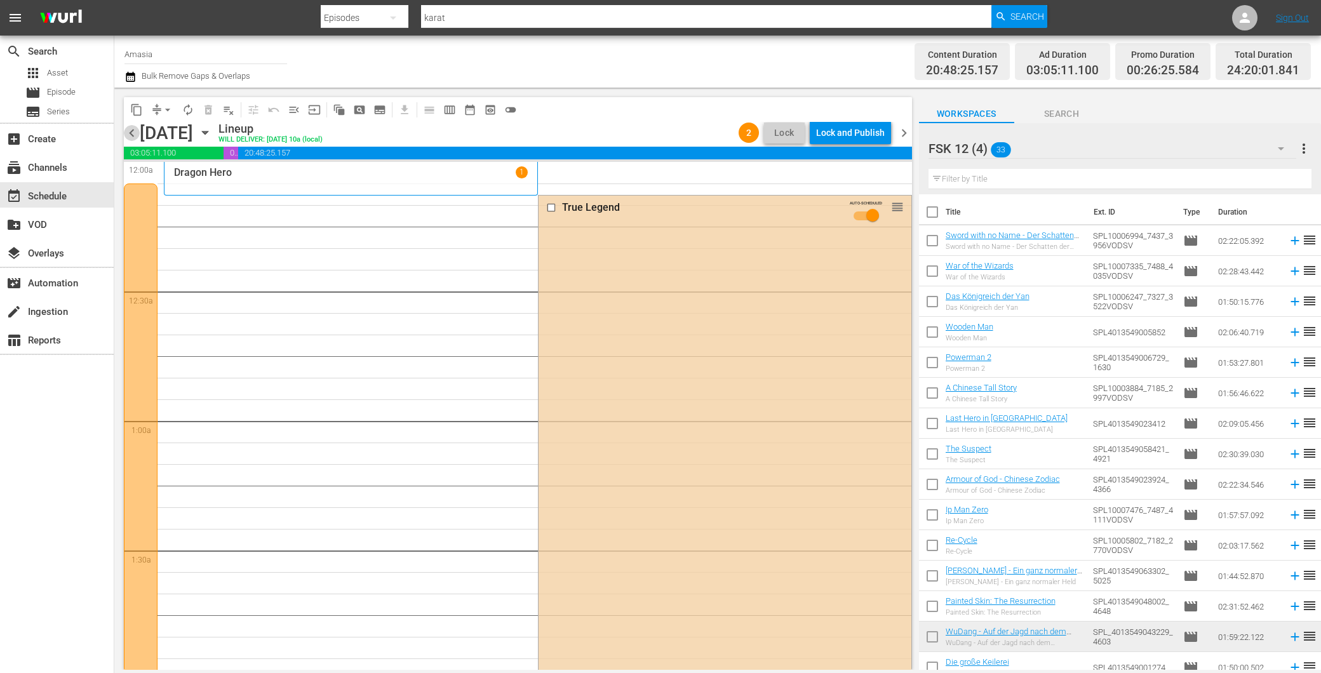
click at [132, 135] on span "chevron_left" at bounding box center [132, 133] width 16 height 16
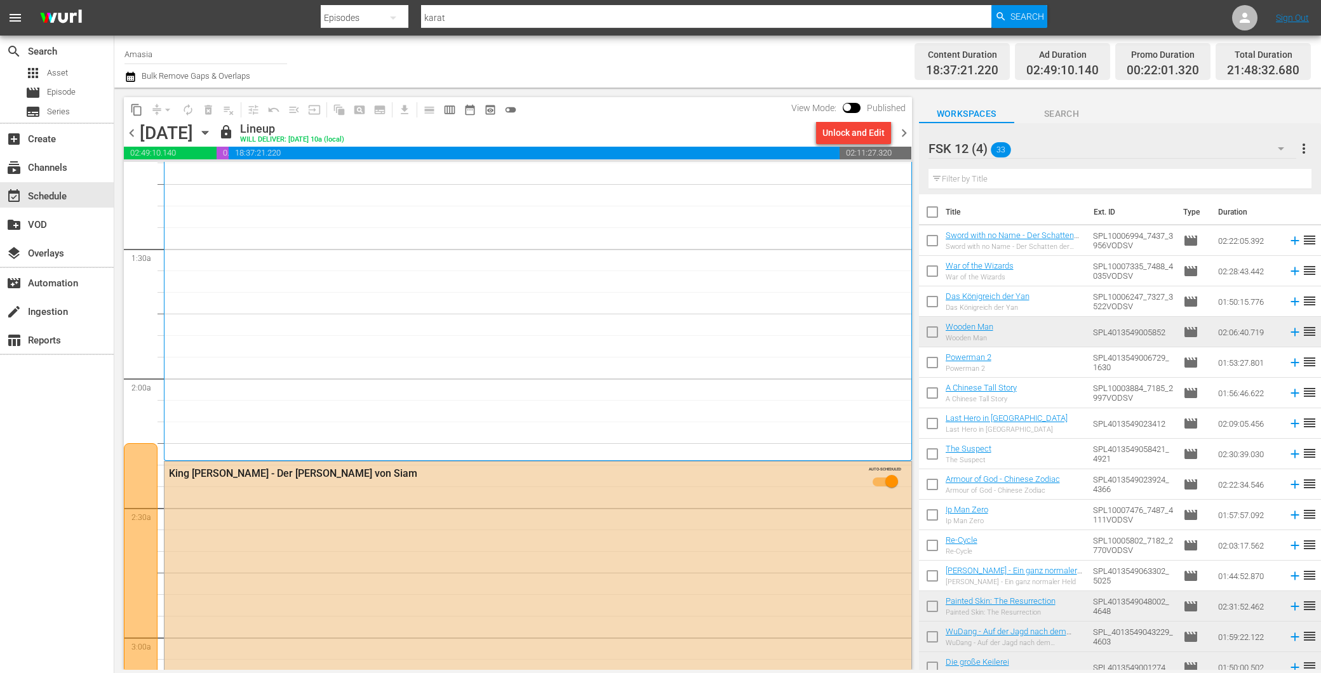
scroll to position [494, 0]
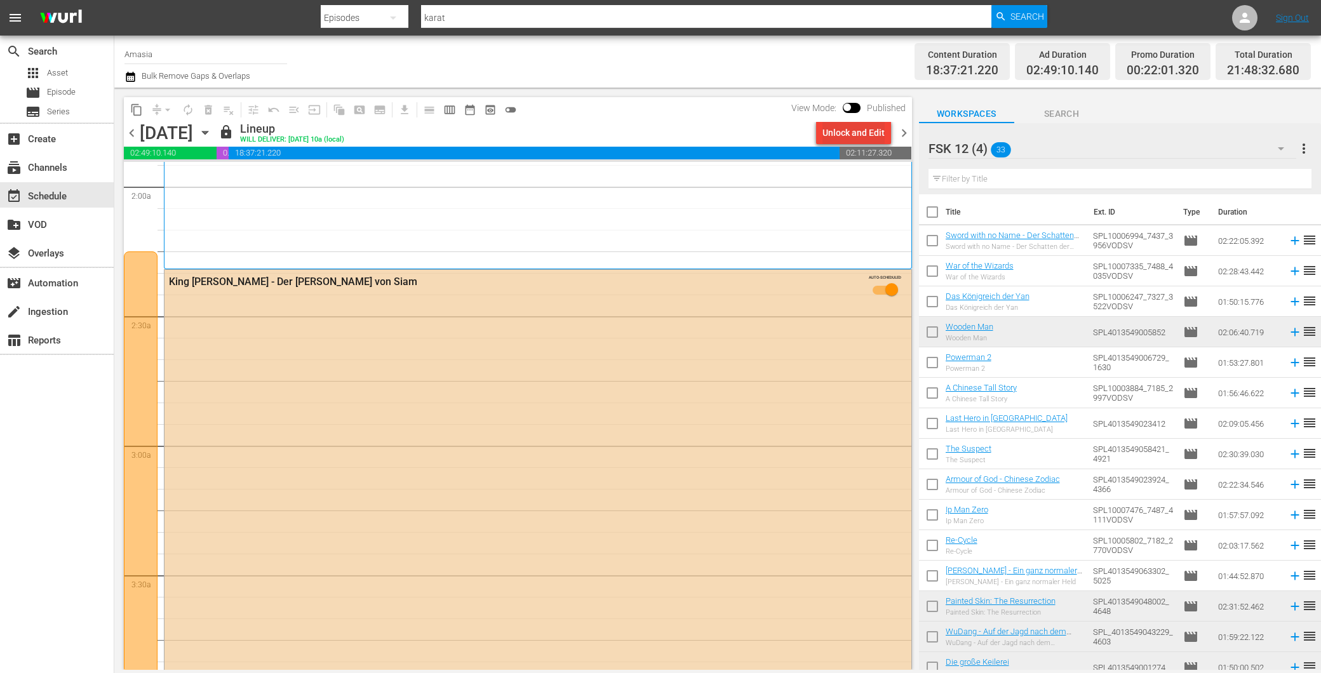
click at [835, 131] on div "Unlock and Edit" at bounding box center [854, 132] width 62 height 23
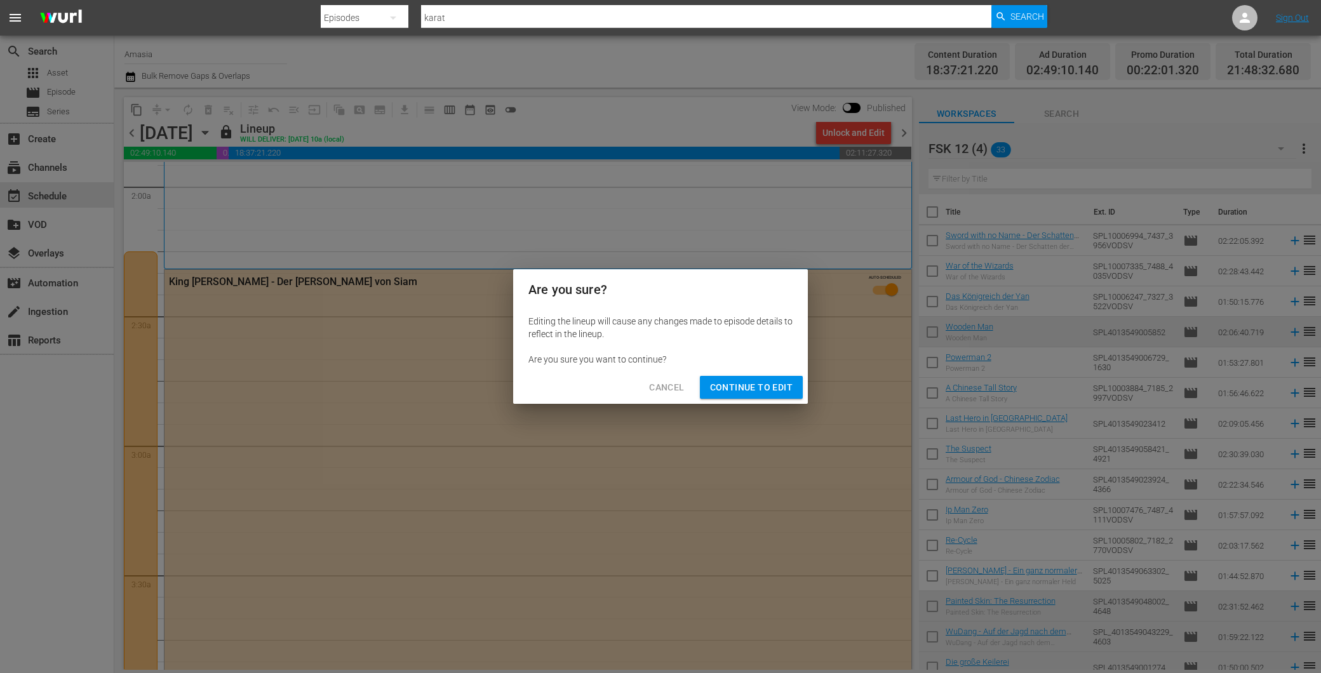
click at [728, 381] on span "Continue to Edit" at bounding box center [751, 388] width 83 height 16
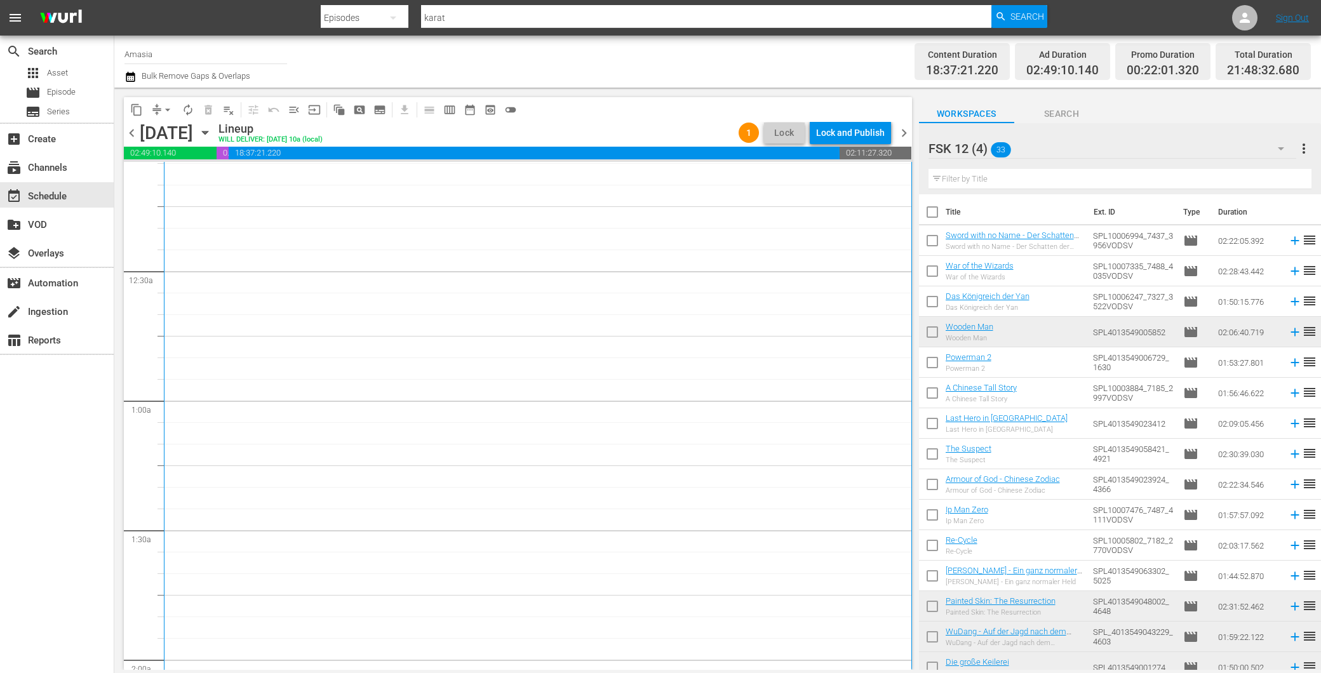
scroll to position [0, 0]
click at [874, 127] on div "Lock and Publish" at bounding box center [850, 132] width 69 height 23
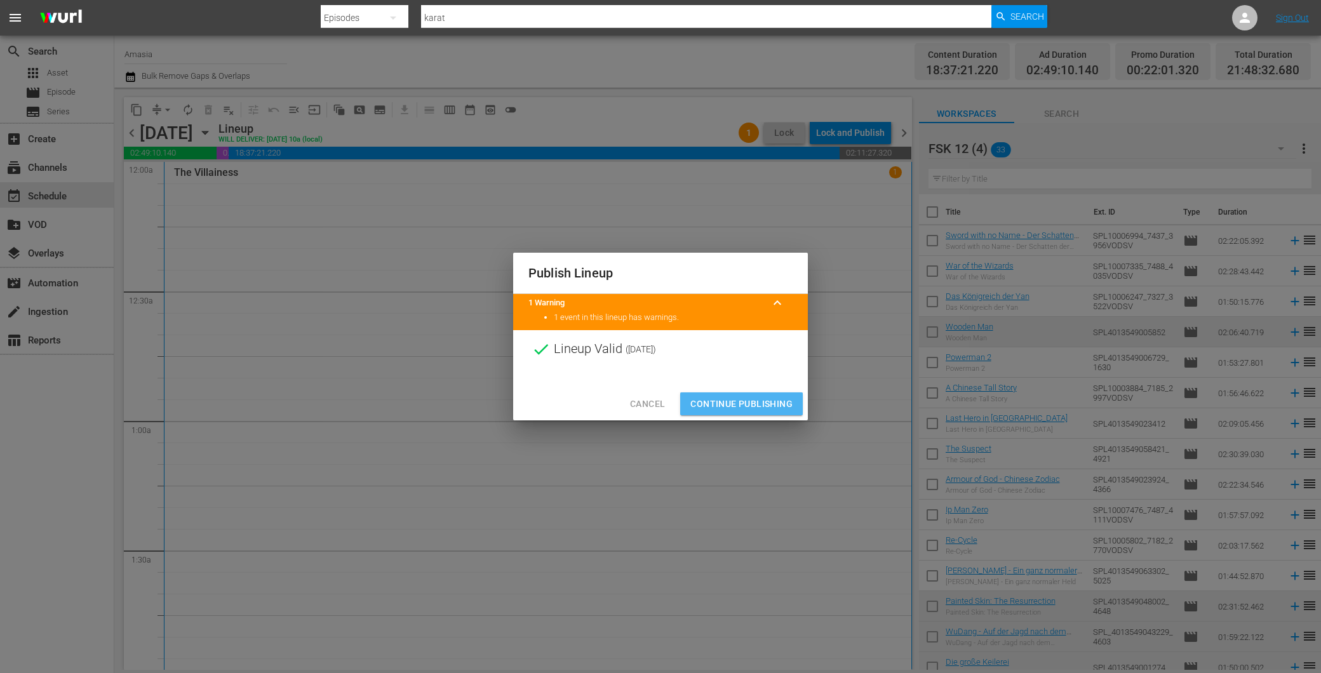
click at [706, 410] on span "Continue Publishing" at bounding box center [742, 404] width 102 height 16
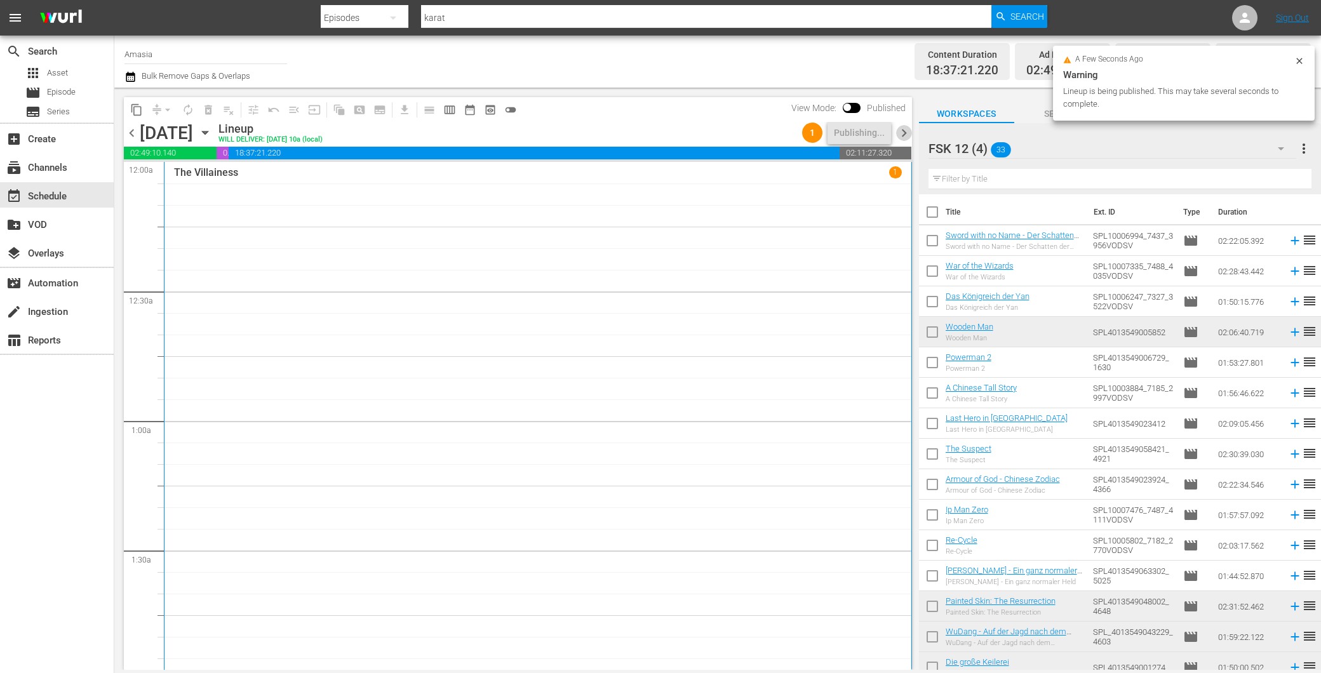
click at [902, 134] on span "chevron_right" at bounding box center [904, 133] width 16 height 16
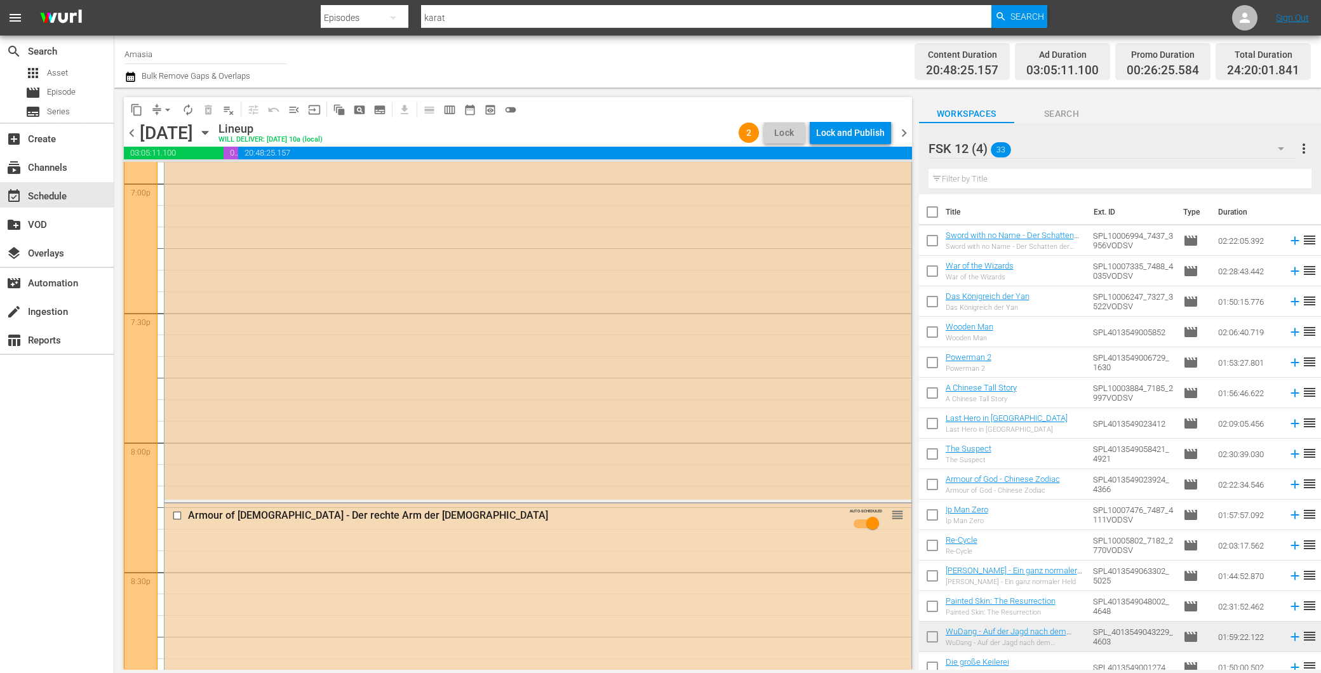
scroll to position [4773, 0]
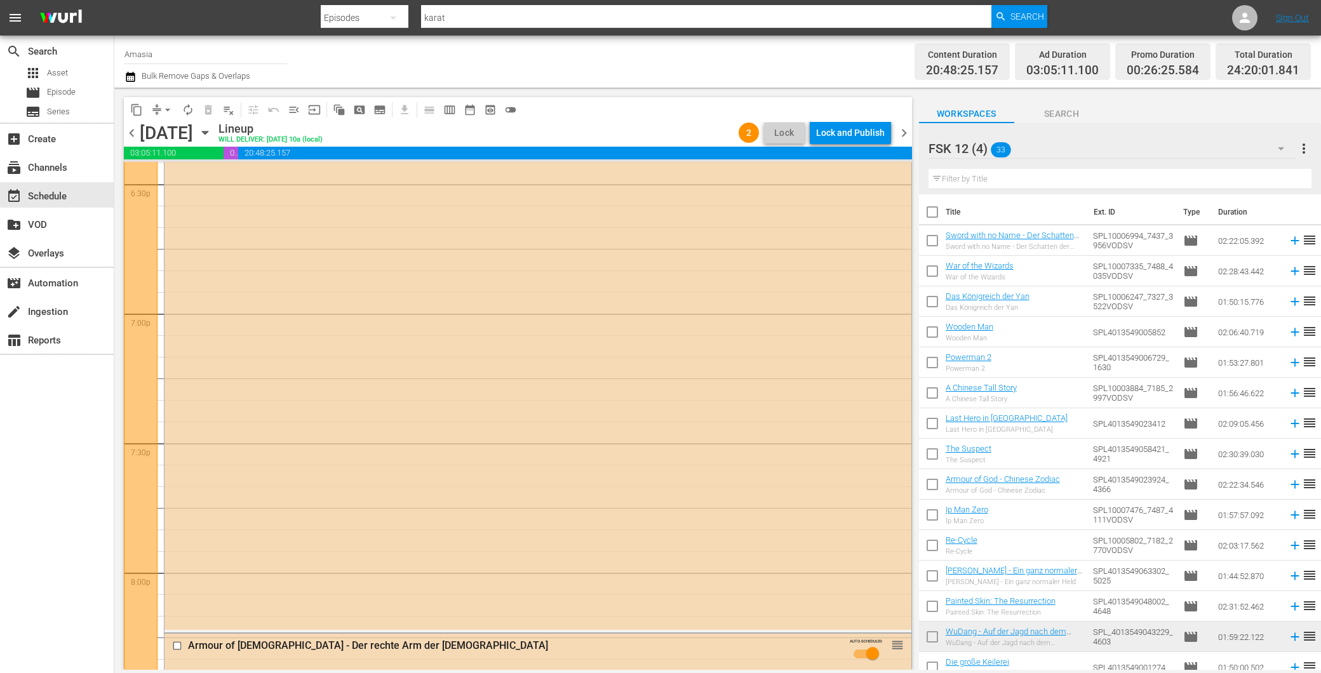
click at [133, 130] on span "chevron_left" at bounding box center [132, 133] width 16 height 16
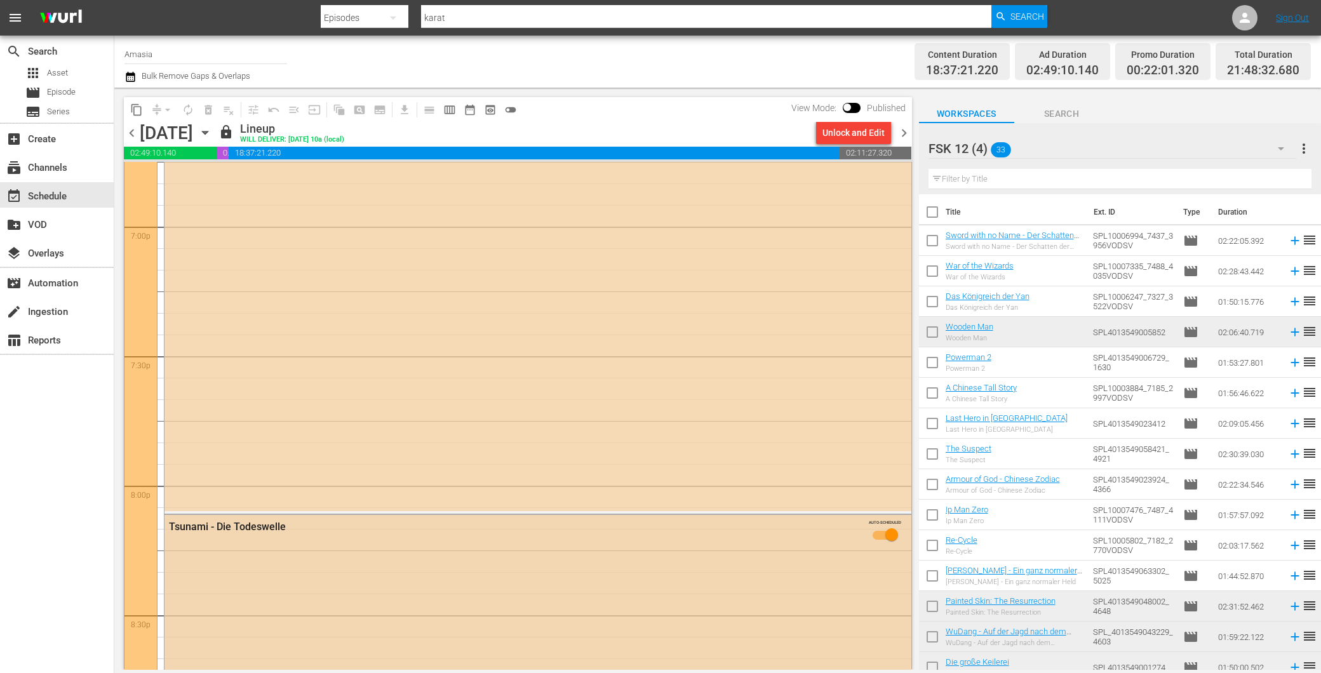
scroll to position [4578, 0]
click at [843, 132] on div "Unlock and Edit" at bounding box center [854, 132] width 62 height 23
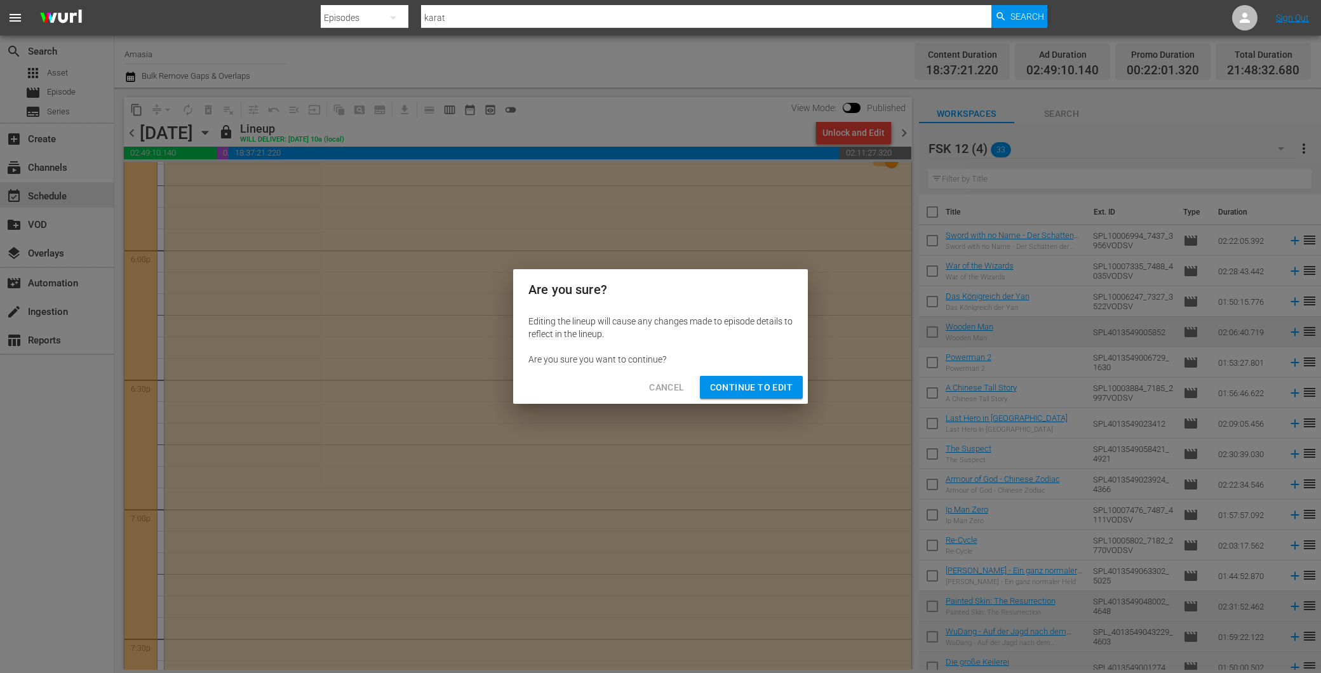
click at [738, 388] on span "Continue to Edit" at bounding box center [751, 388] width 83 height 16
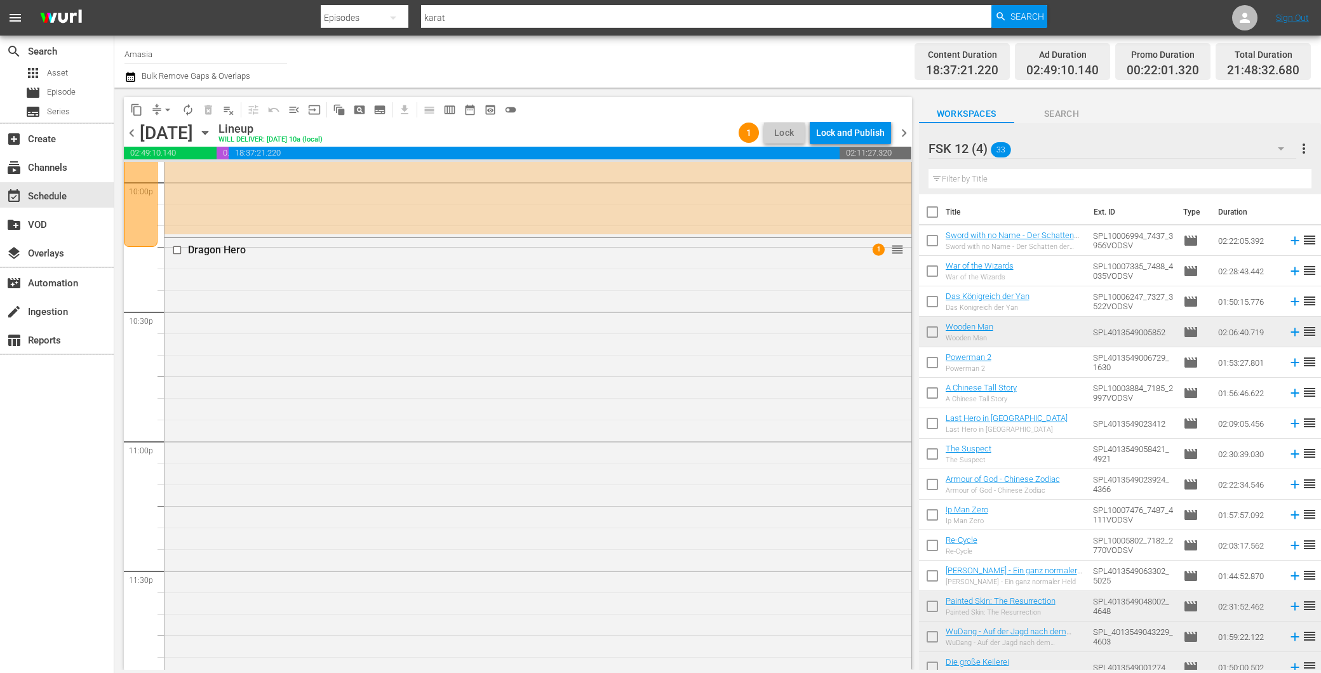
scroll to position [5746, 0]
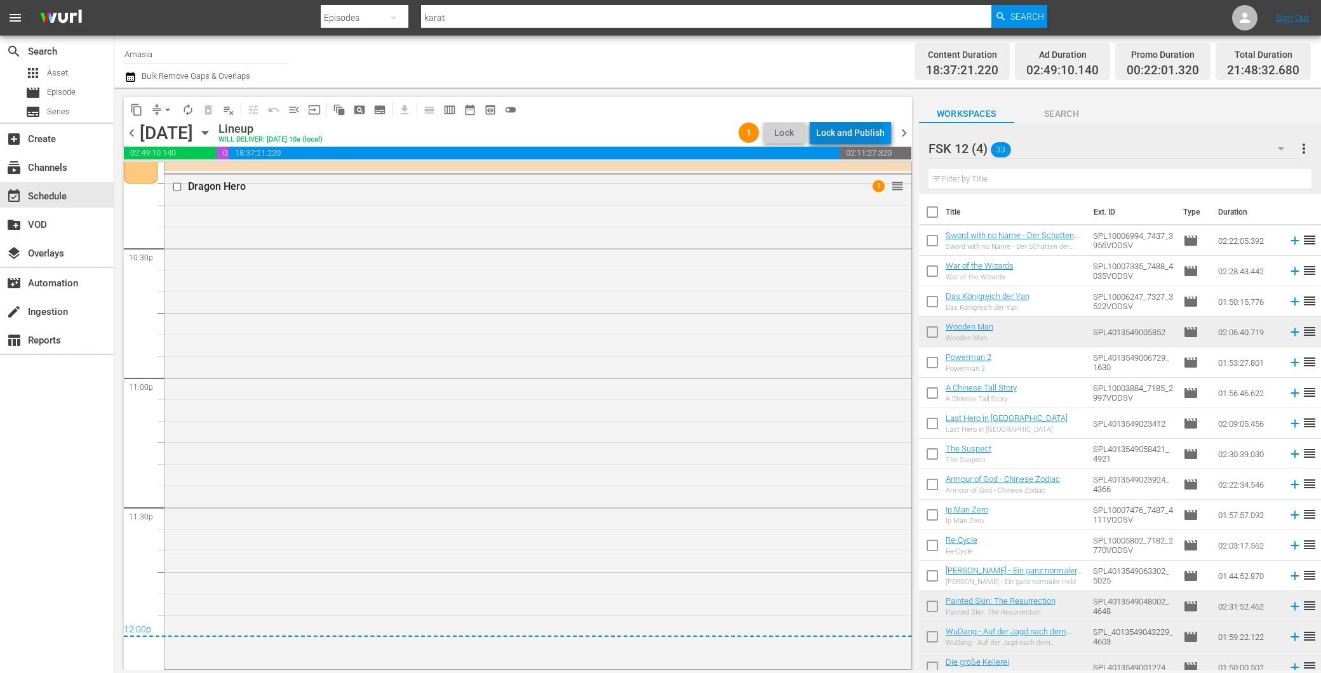
click at [828, 123] on div "Lock and Publish" at bounding box center [850, 132] width 69 height 23
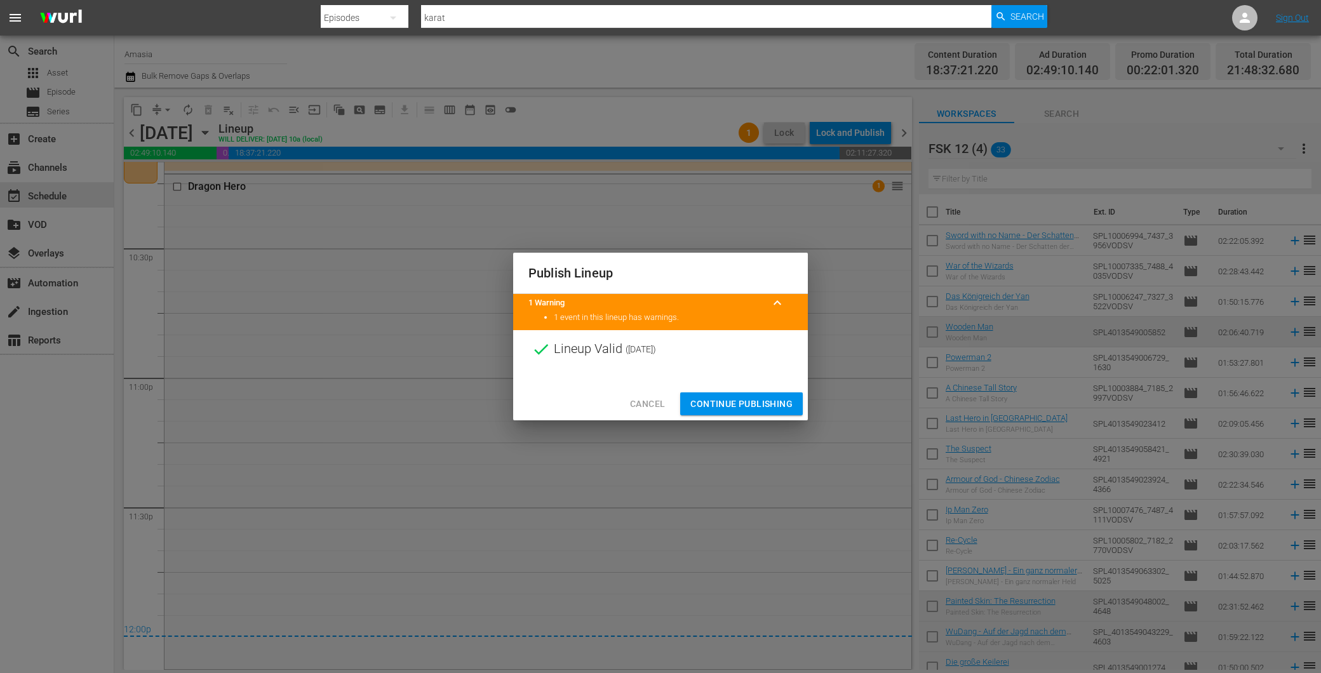
click at [723, 398] on span "Continue Publishing" at bounding box center [742, 404] width 102 height 16
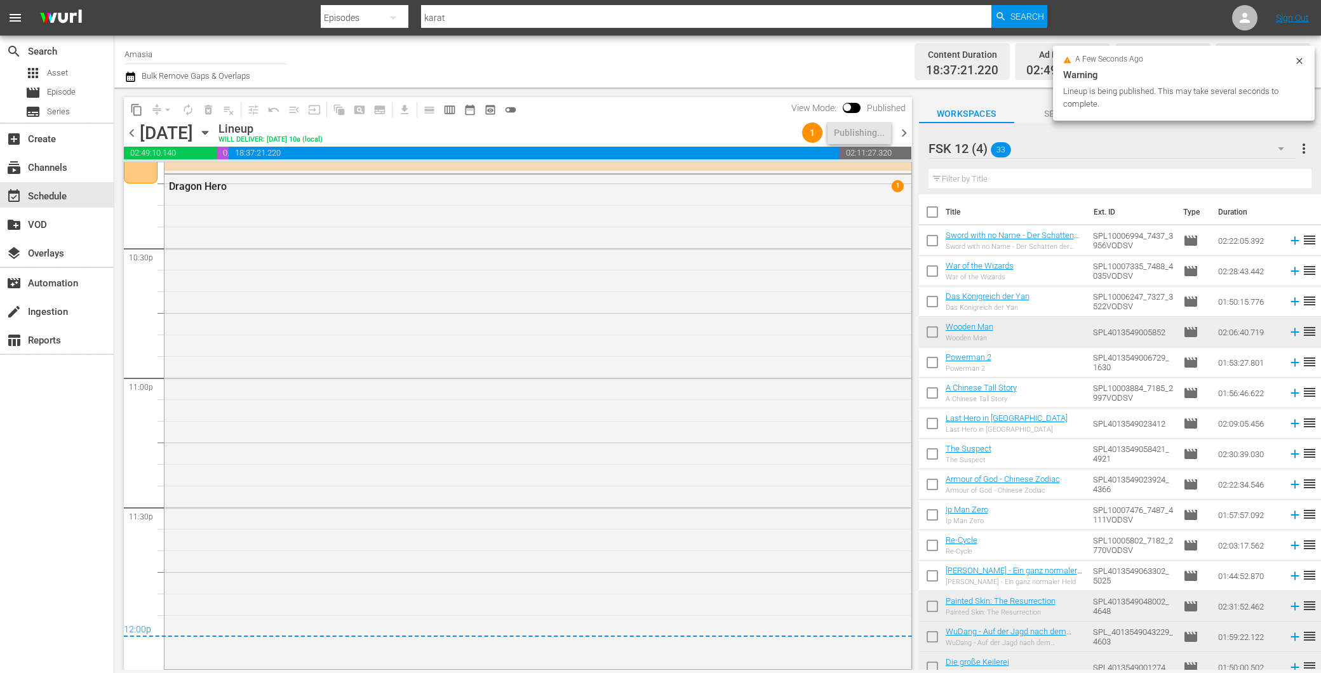
click at [905, 135] on span "chevron_right" at bounding box center [904, 133] width 16 height 16
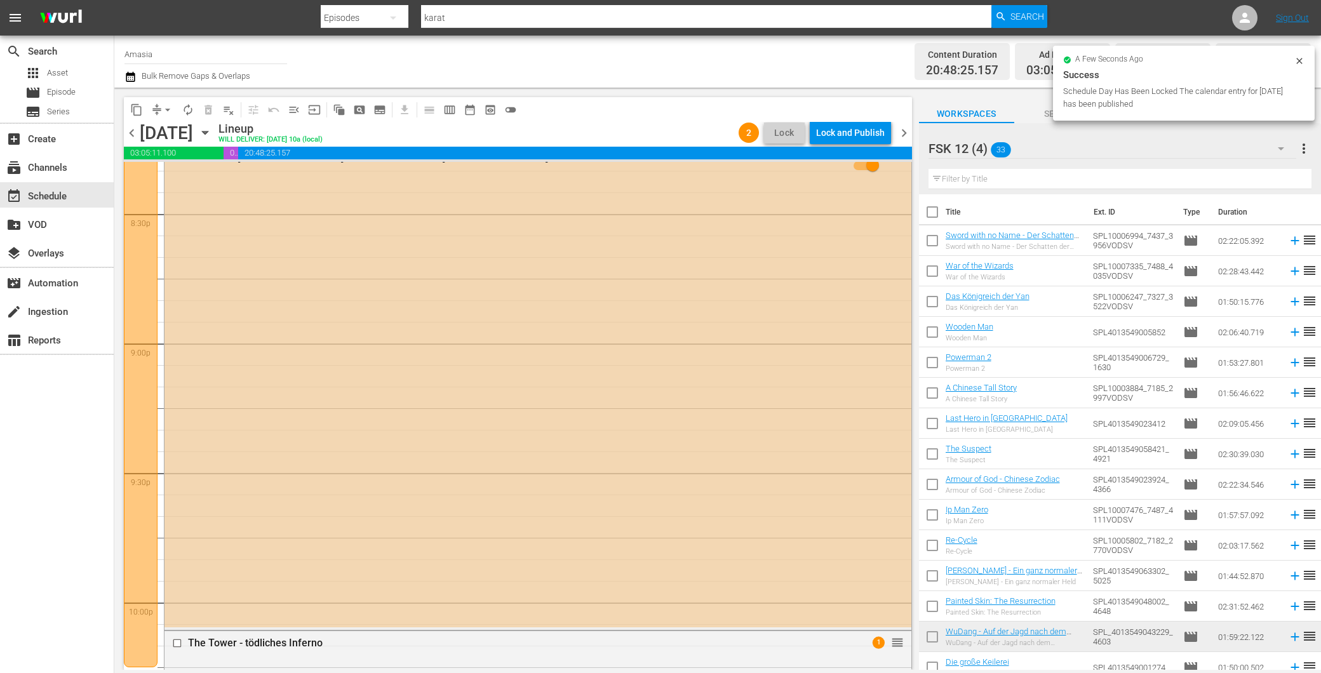
scroll to position [5294, 0]
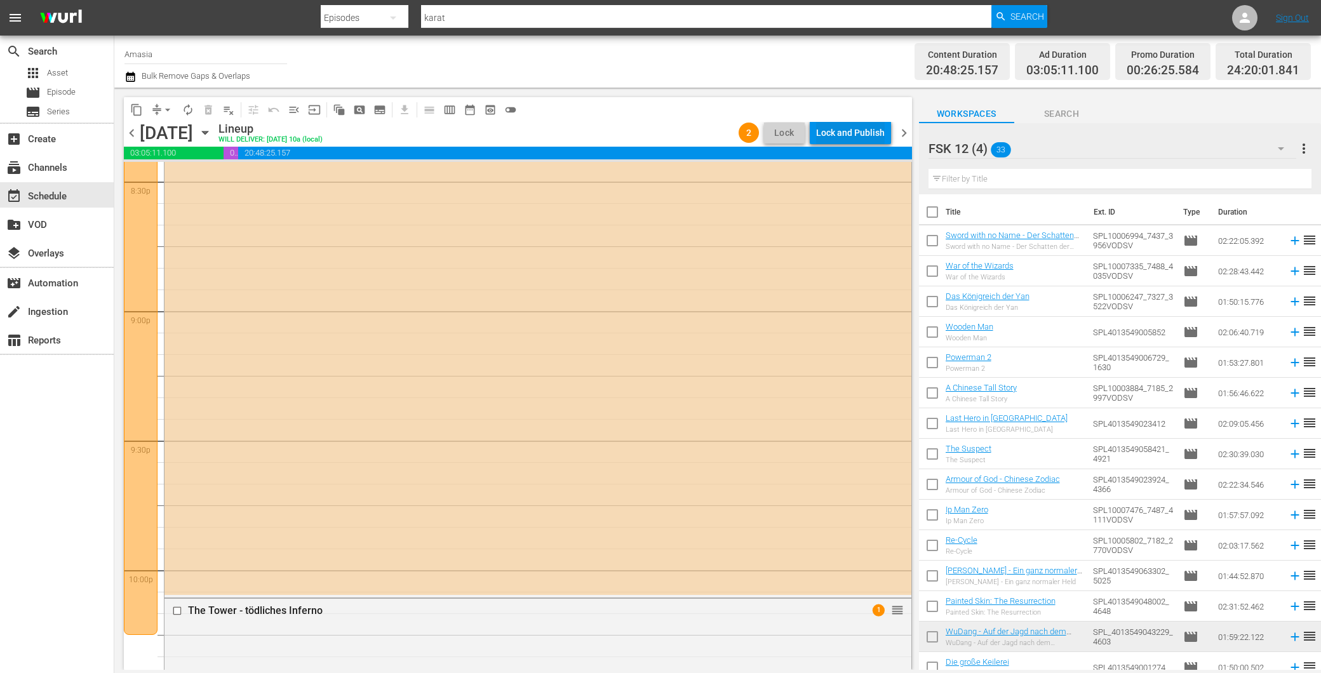
click at [866, 132] on div "Lock and Publish" at bounding box center [850, 132] width 69 height 23
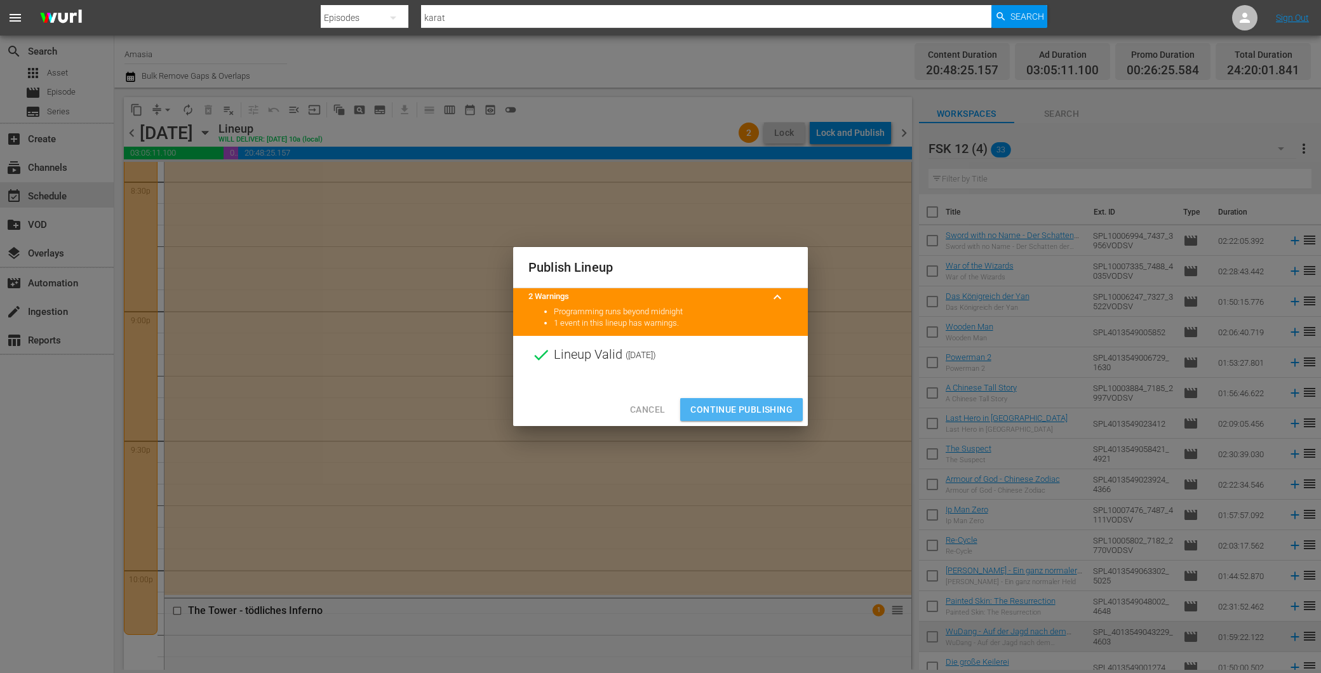
click at [720, 413] on span "Continue Publishing" at bounding box center [742, 410] width 102 height 16
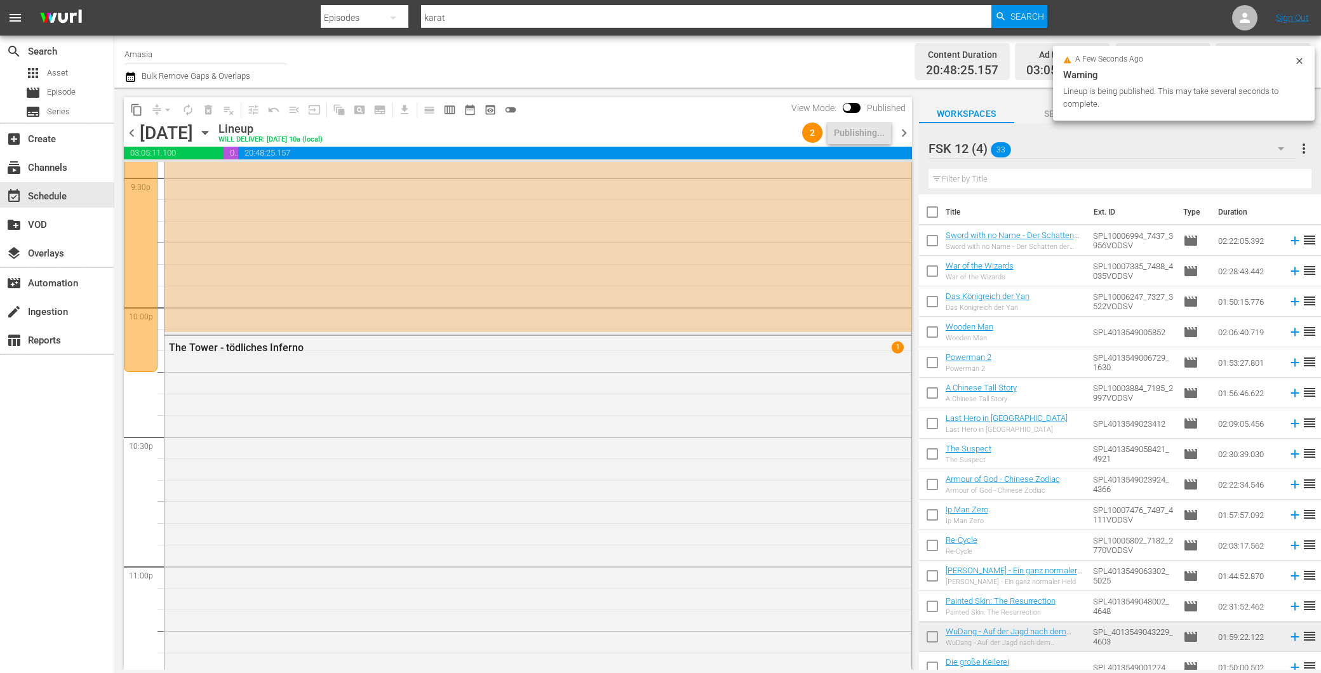
scroll to position [5409, 0]
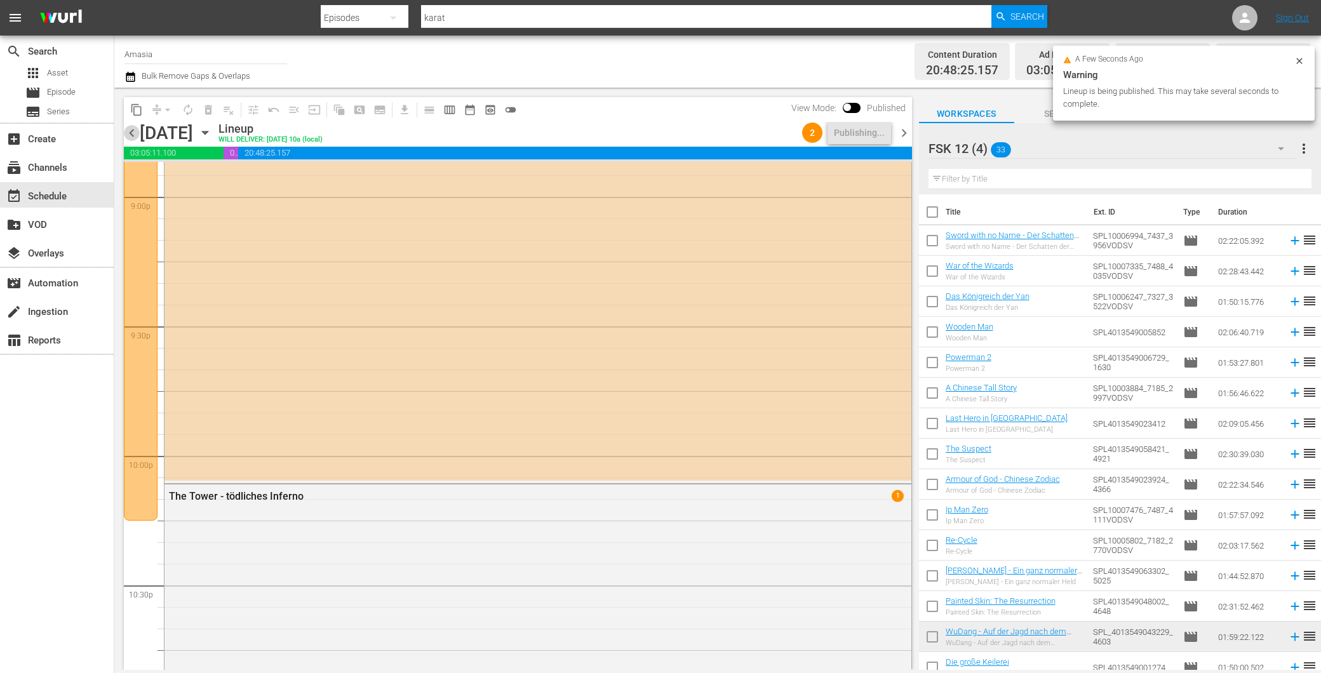
click at [129, 130] on span "chevron_left" at bounding box center [132, 133] width 16 height 16
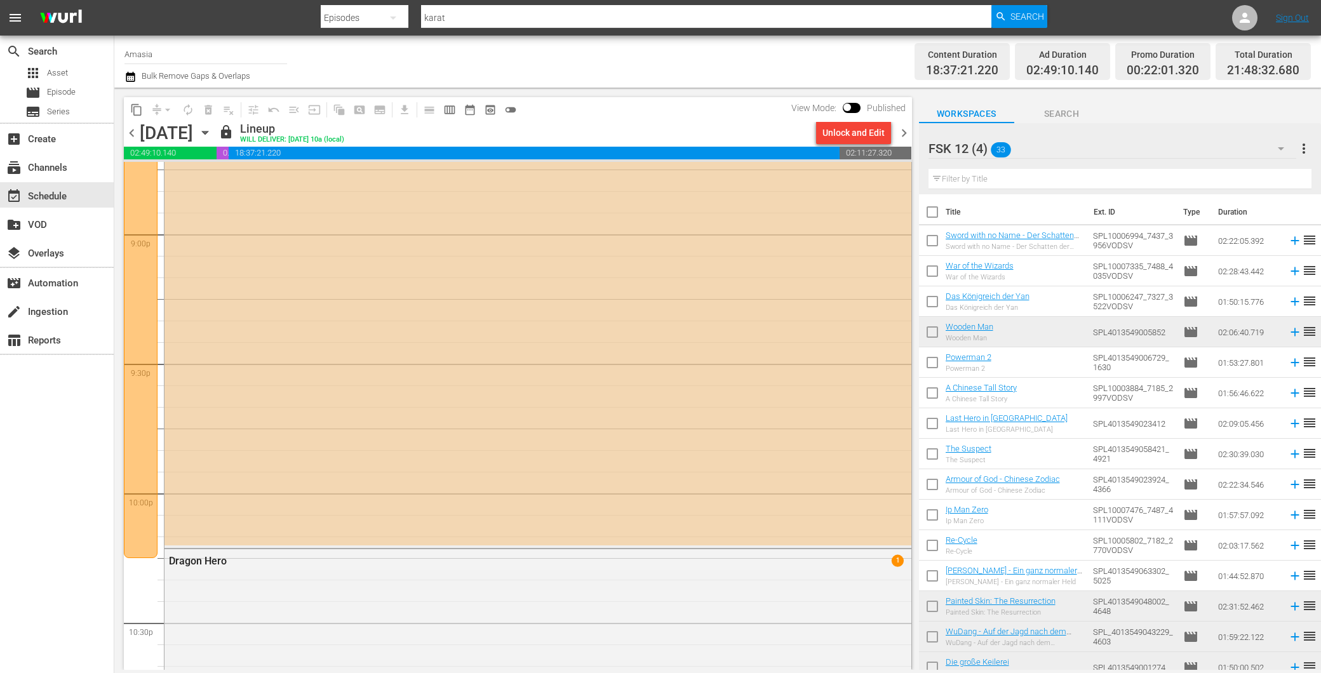
scroll to position [5393, 0]
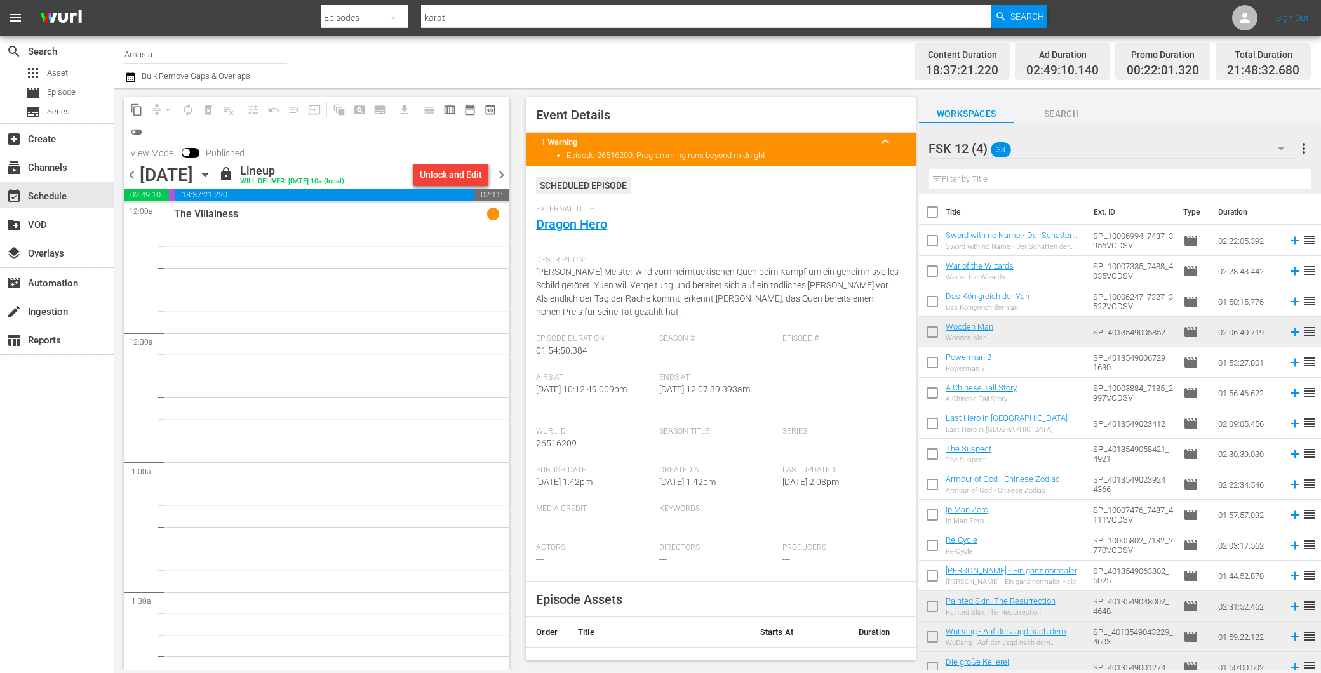
scroll to position [5393, 0]
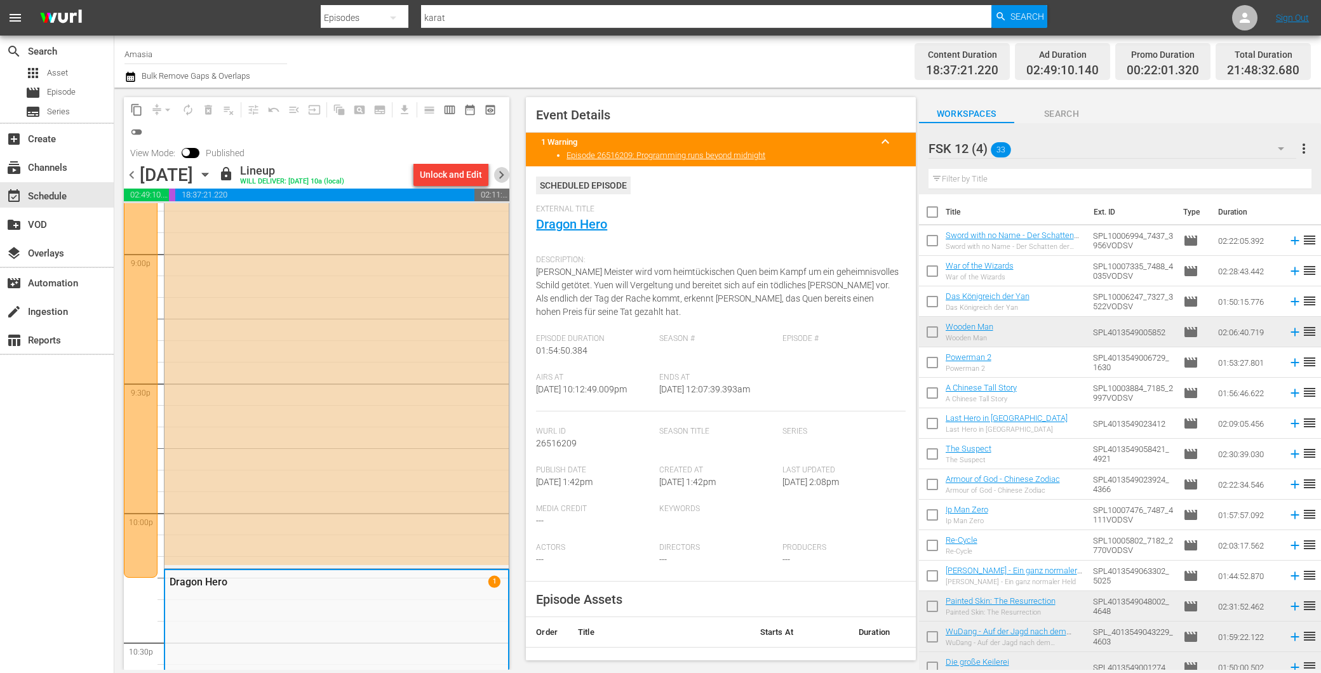
click at [498, 175] on span "chevron_right" at bounding box center [502, 175] width 16 height 16
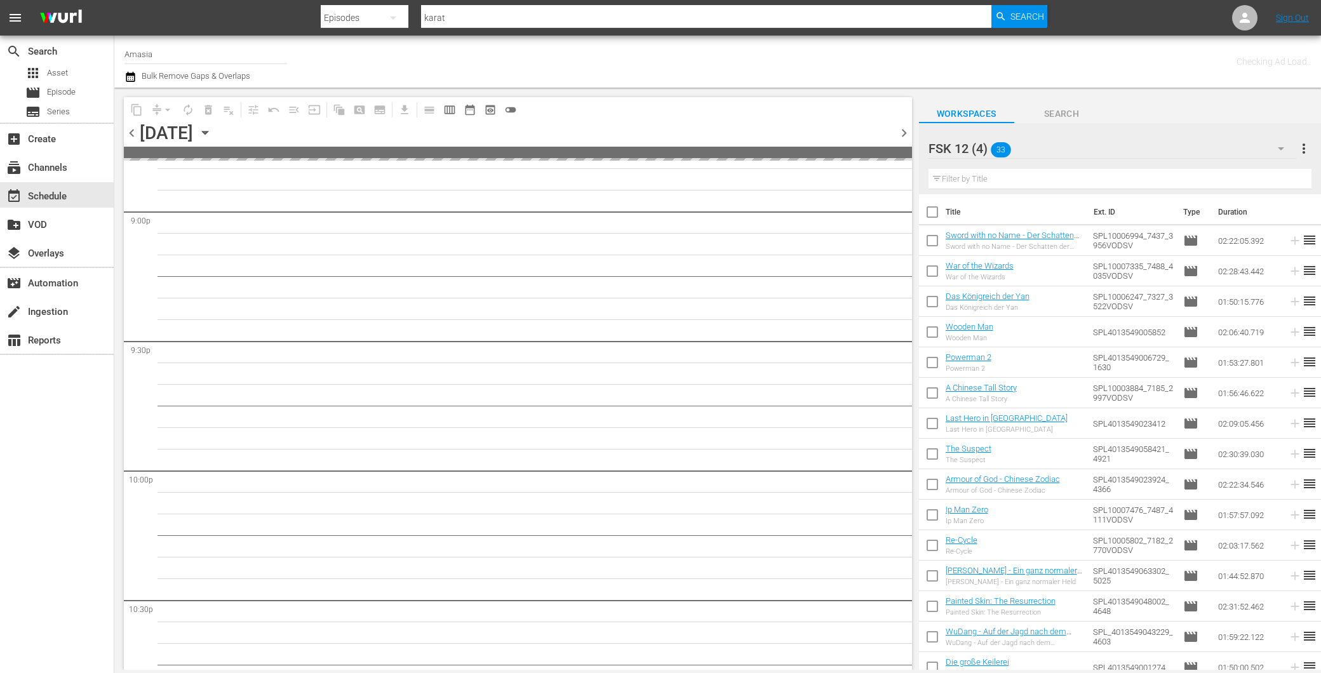
scroll to position [5458, 0]
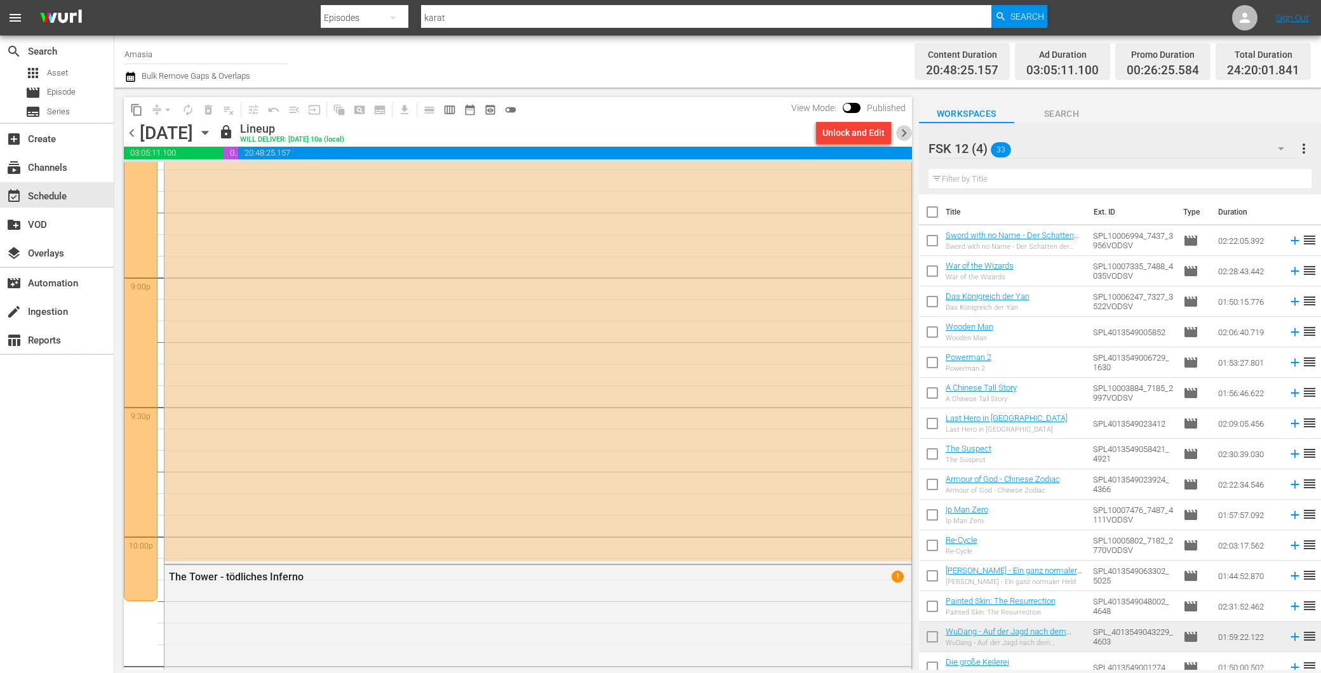
click at [906, 127] on span "chevron_right" at bounding box center [904, 133] width 16 height 16
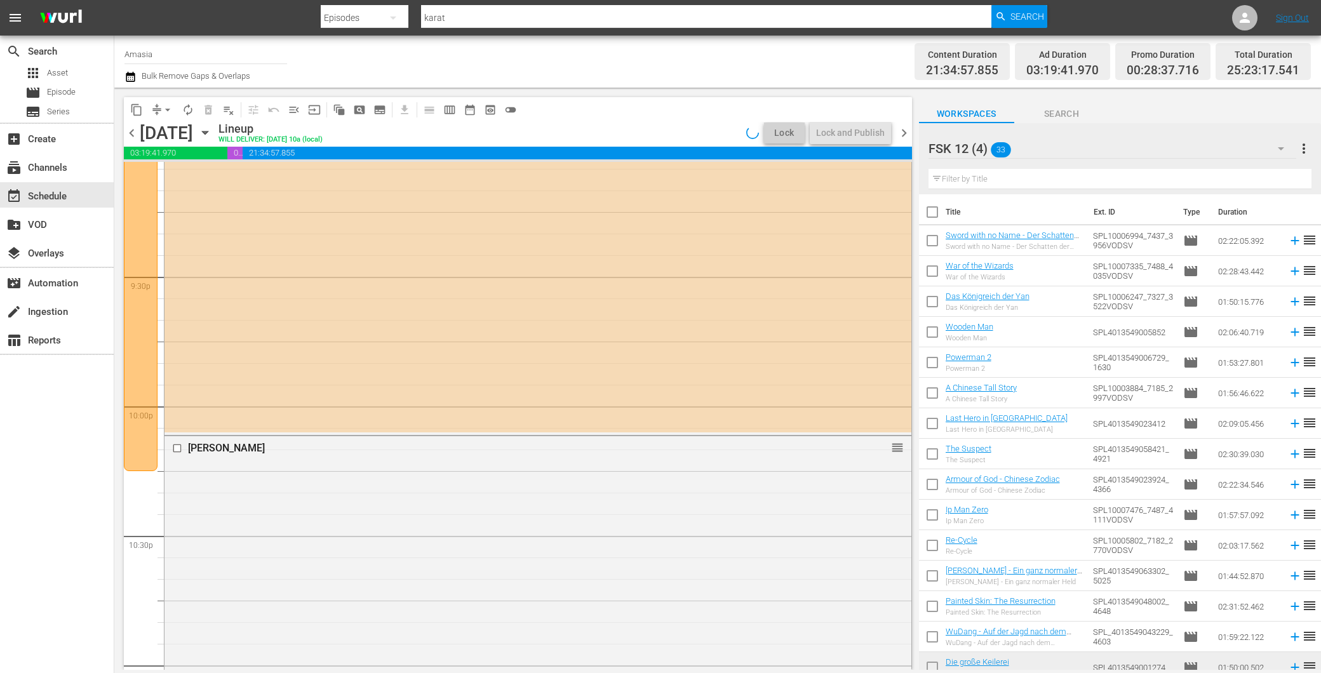
scroll to position [5285, 0]
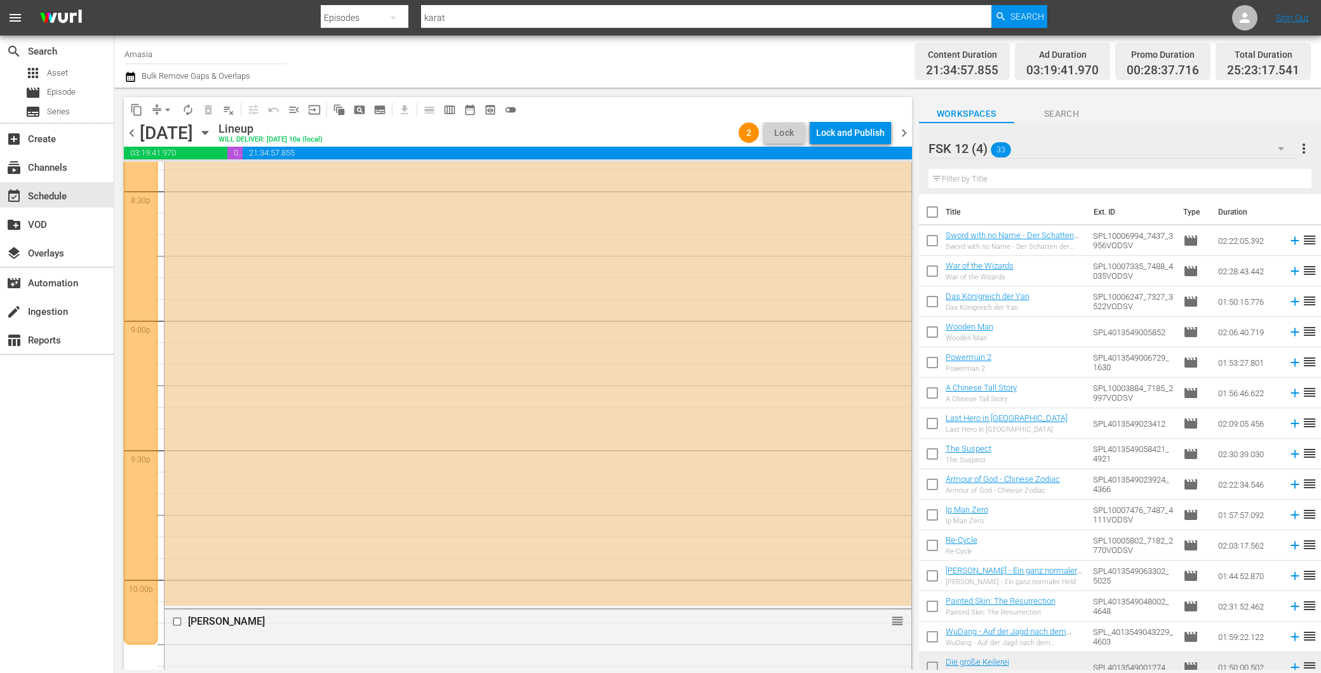
drag, startPoint x: 910, startPoint y: 625, endPoint x: 907, endPoint y: 589, distance: 35.7
click at [909, 619] on div "content_copy compress arrow_drop_down autorenew_outlined delete_forever_outline…" at bounding box center [514, 379] width 801 height 583
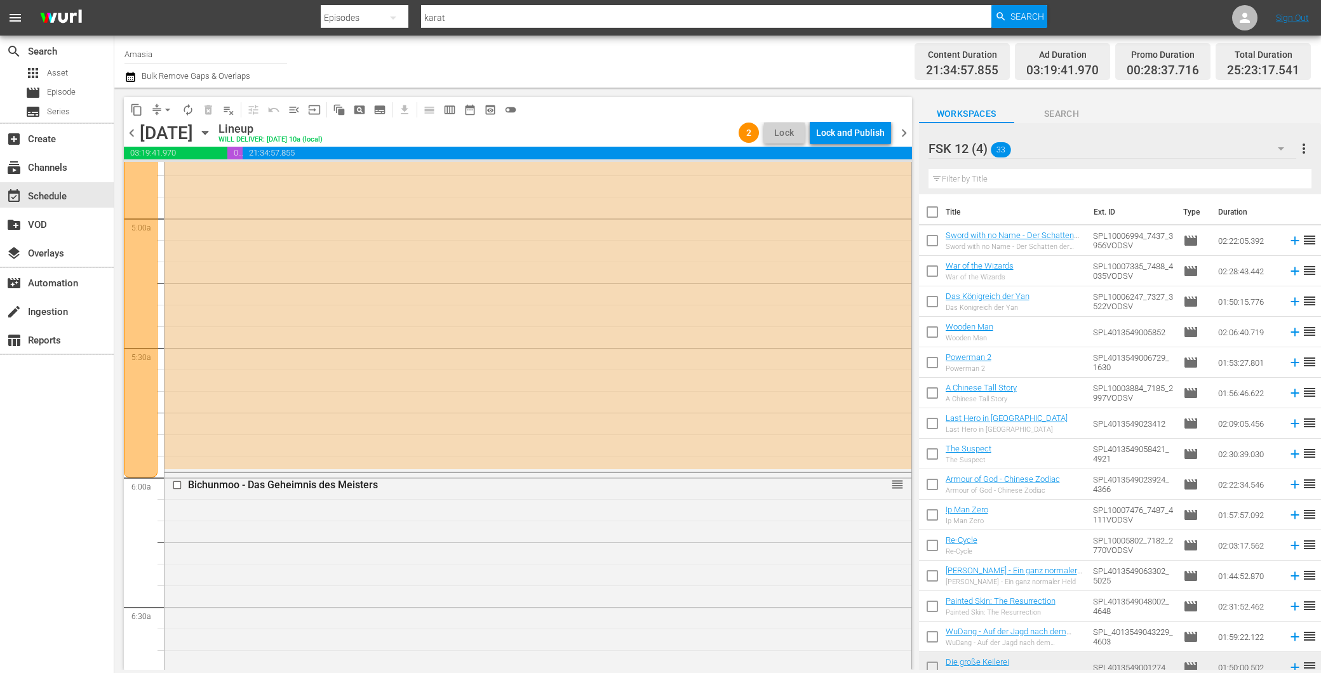
scroll to position [0, 0]
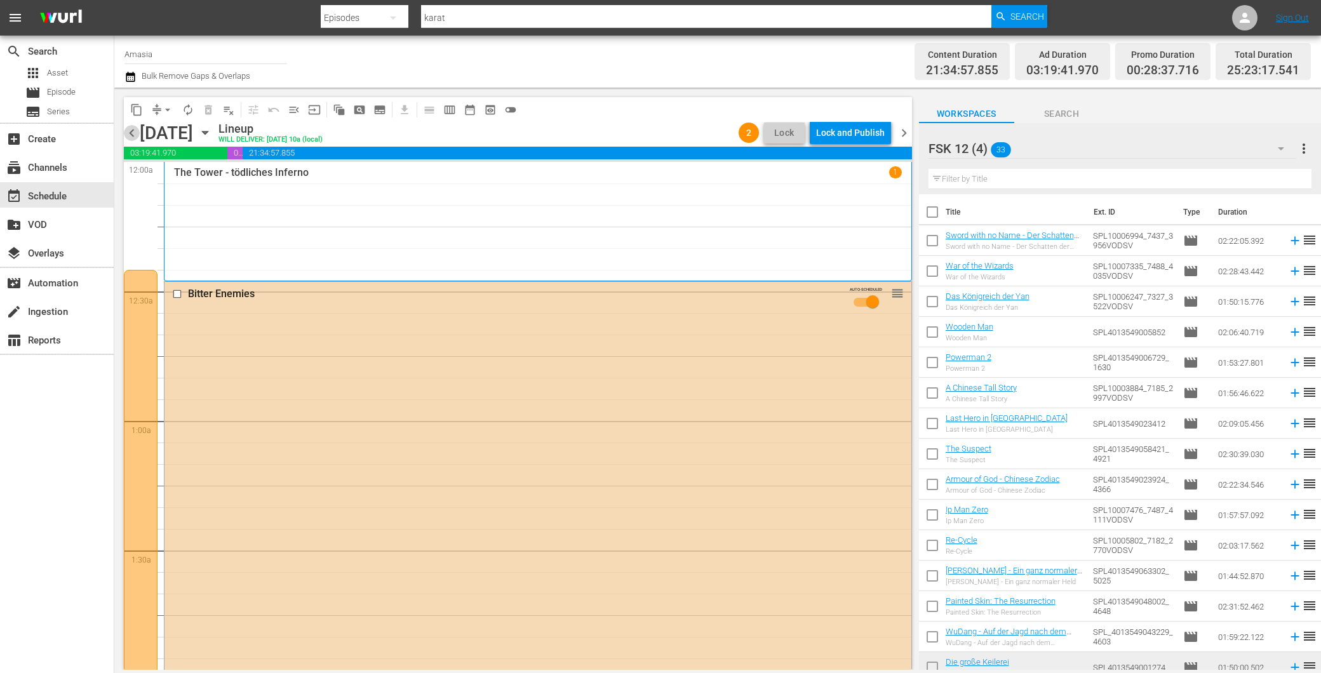
click at [128, 127] on span "chevron_left" at bounding box center [132, 133] width 16 height 16
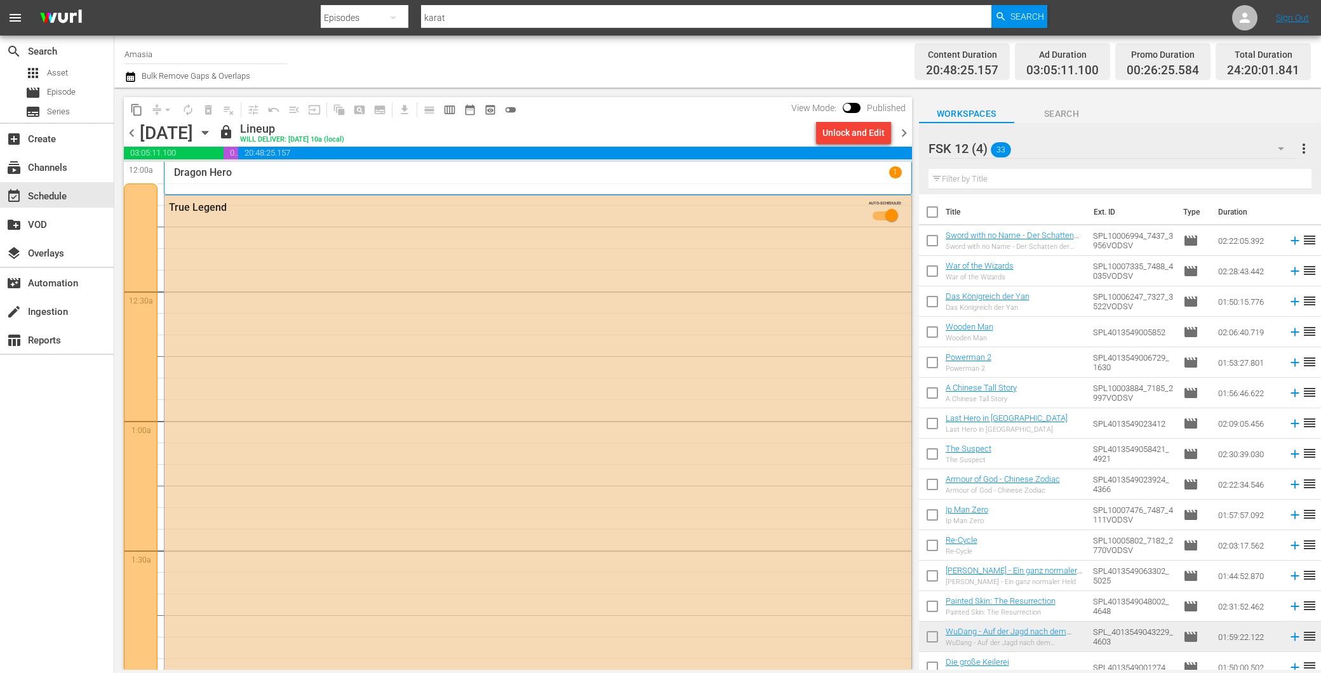
click at [905, 137] on span "chevron_right" at bounding box center [904, 133] width 16 height 16
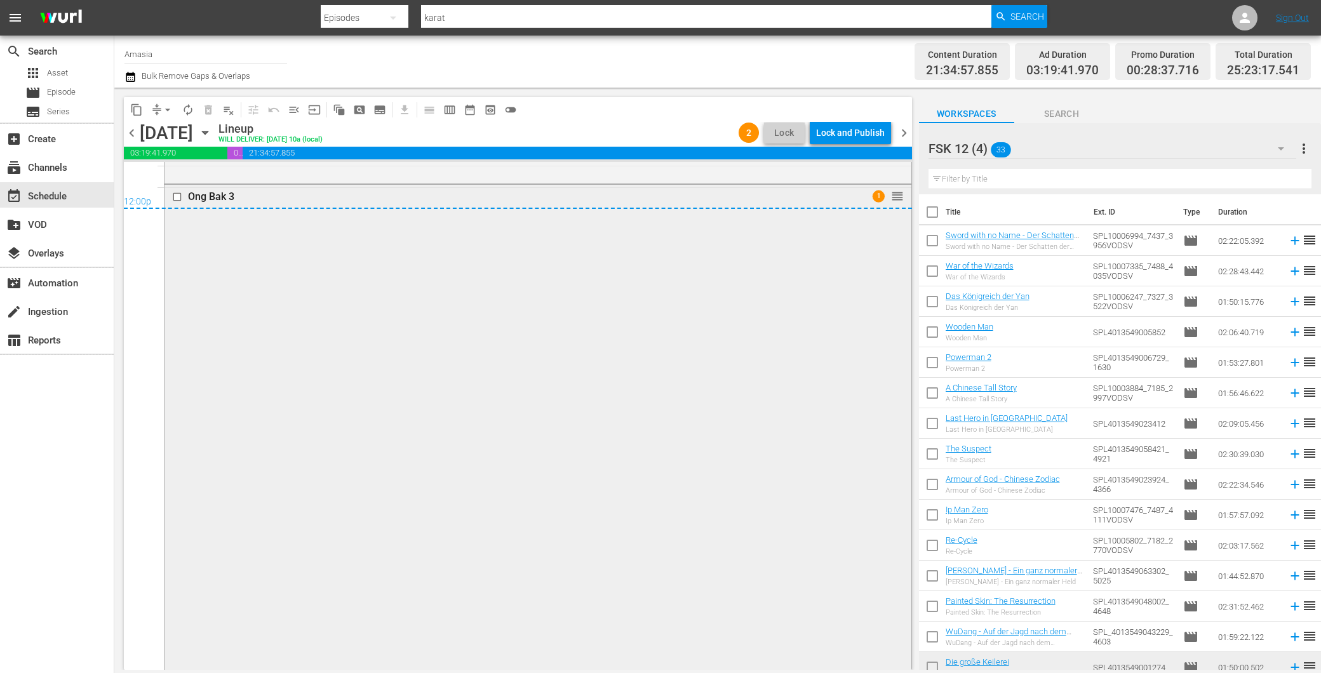
scroll to position [6192, 0]
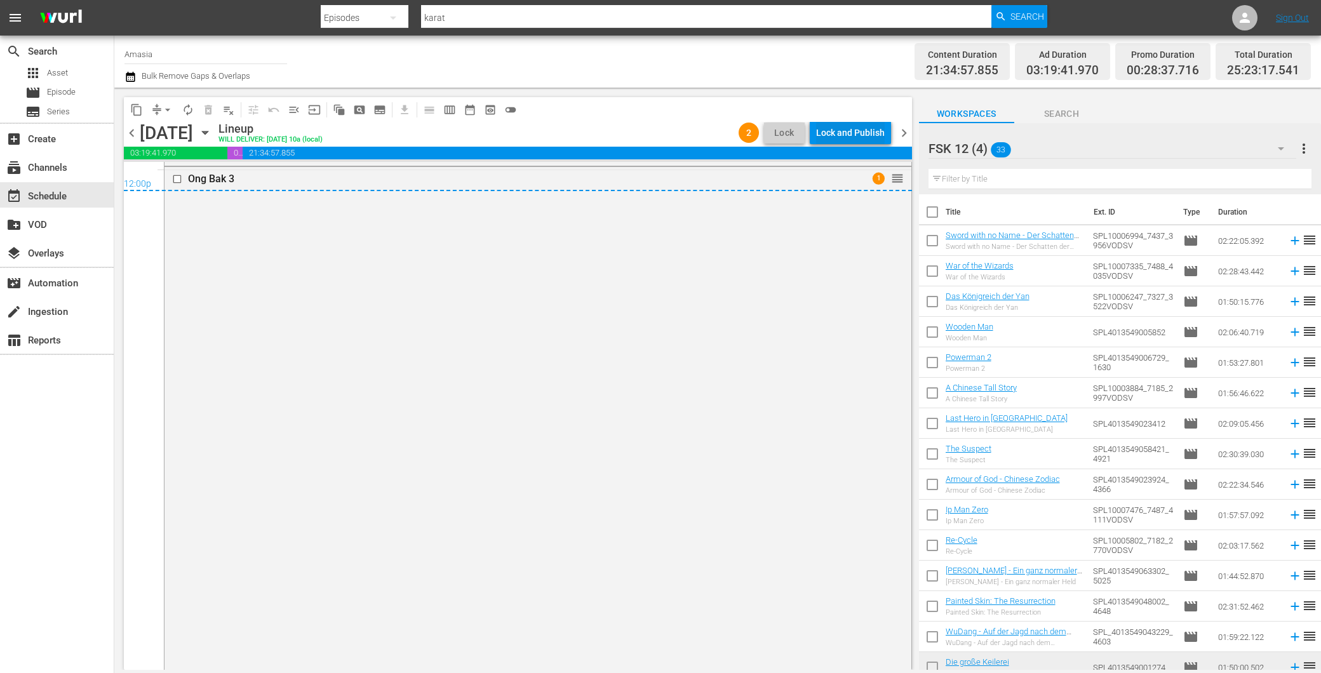
click at [831, 130] on div "Lock and Publish" at bounding box center [850, 132] width 69 height 23
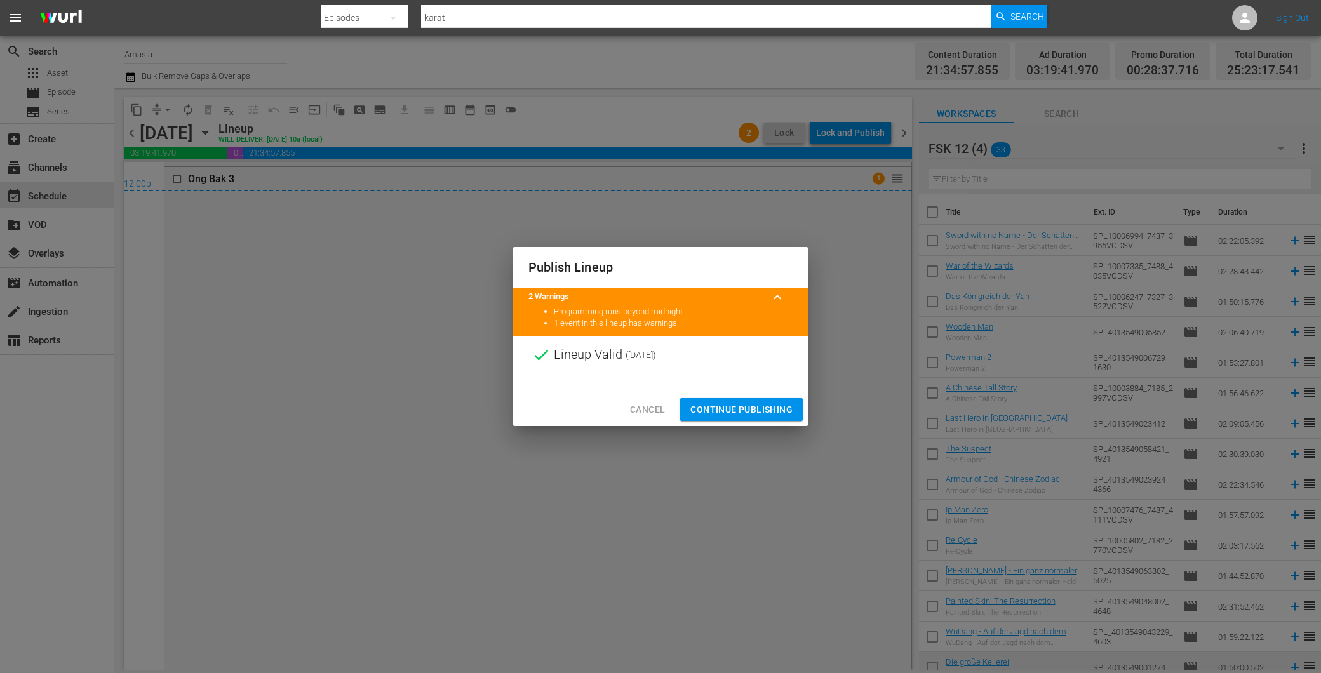
click at [758, 415] on span "Continue Publishing" at bounding box center [742, 410] width 102 height 16
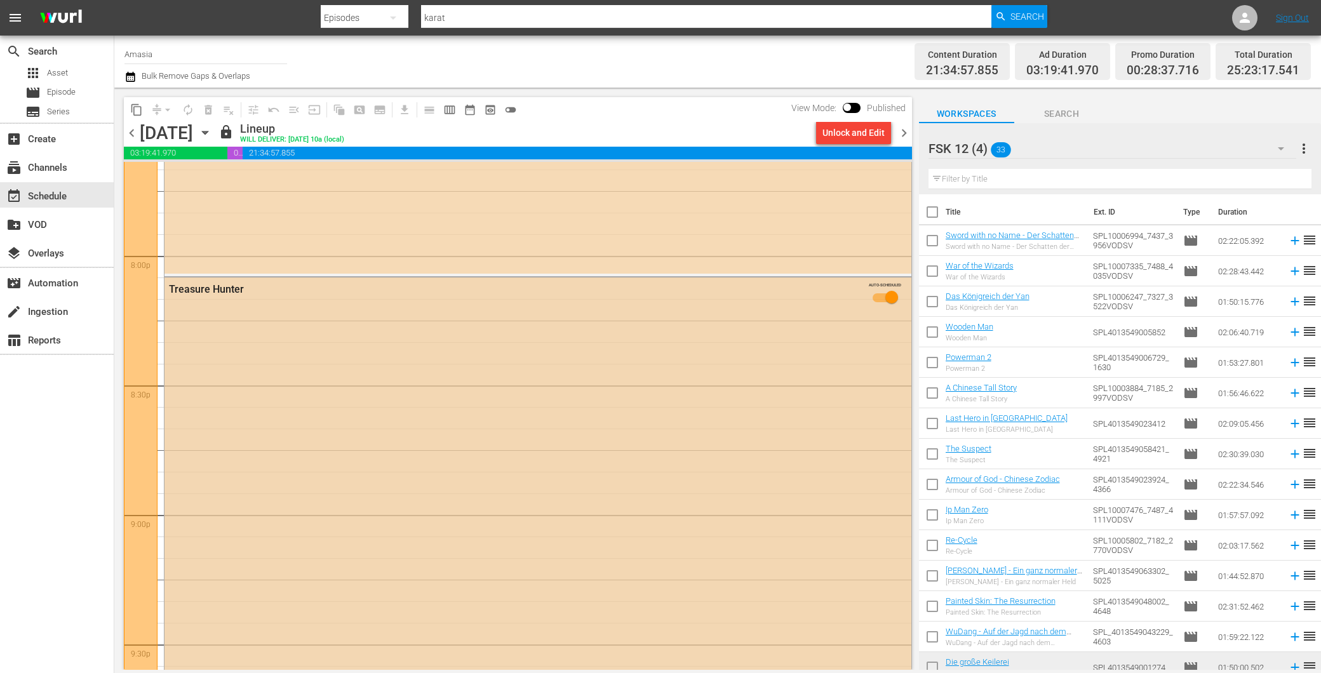
scroll to position [4941, 0]
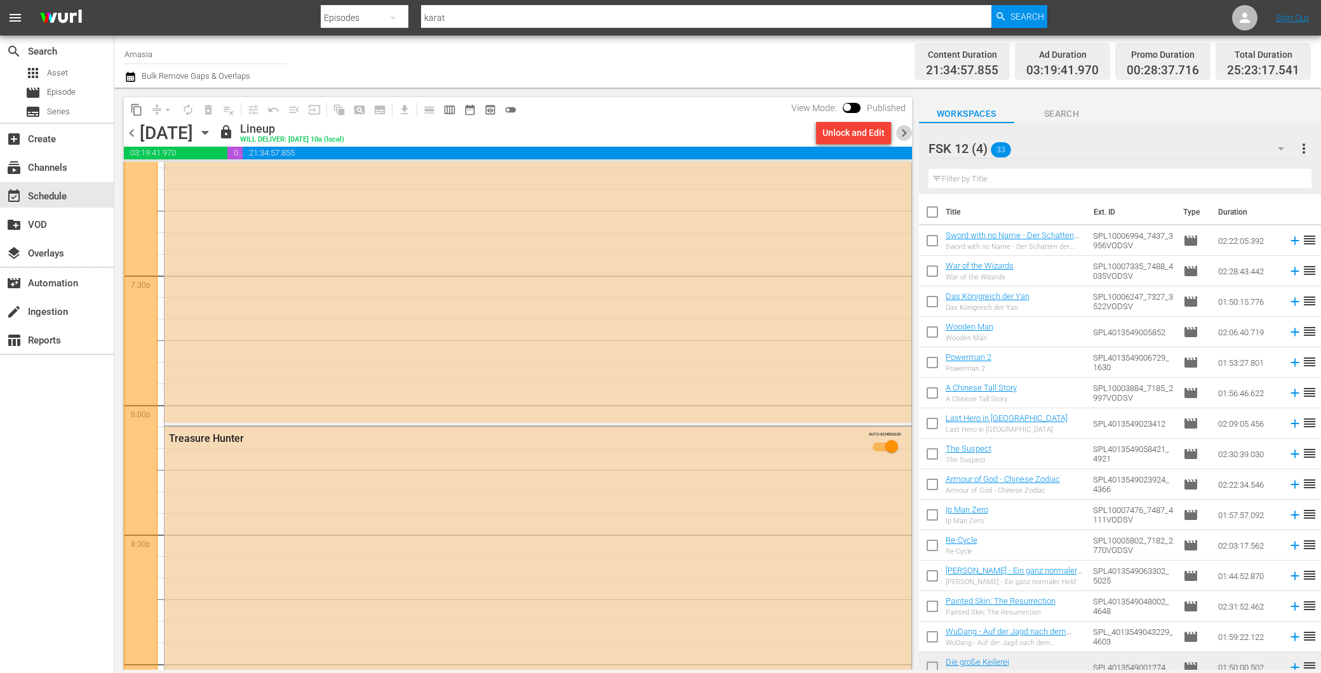
click at [903, 132] on span "chevron_right" at bounding box center [904, 133] width 16 height 16
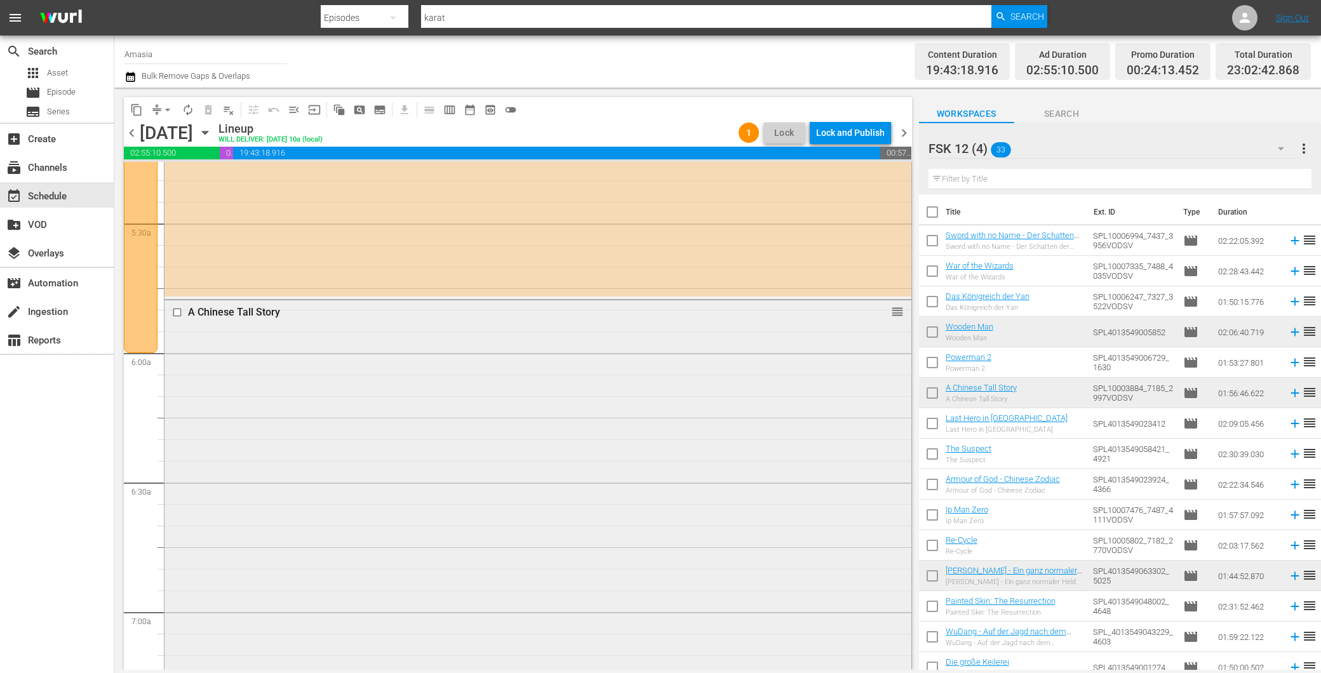
scroll to position [1412, 0]
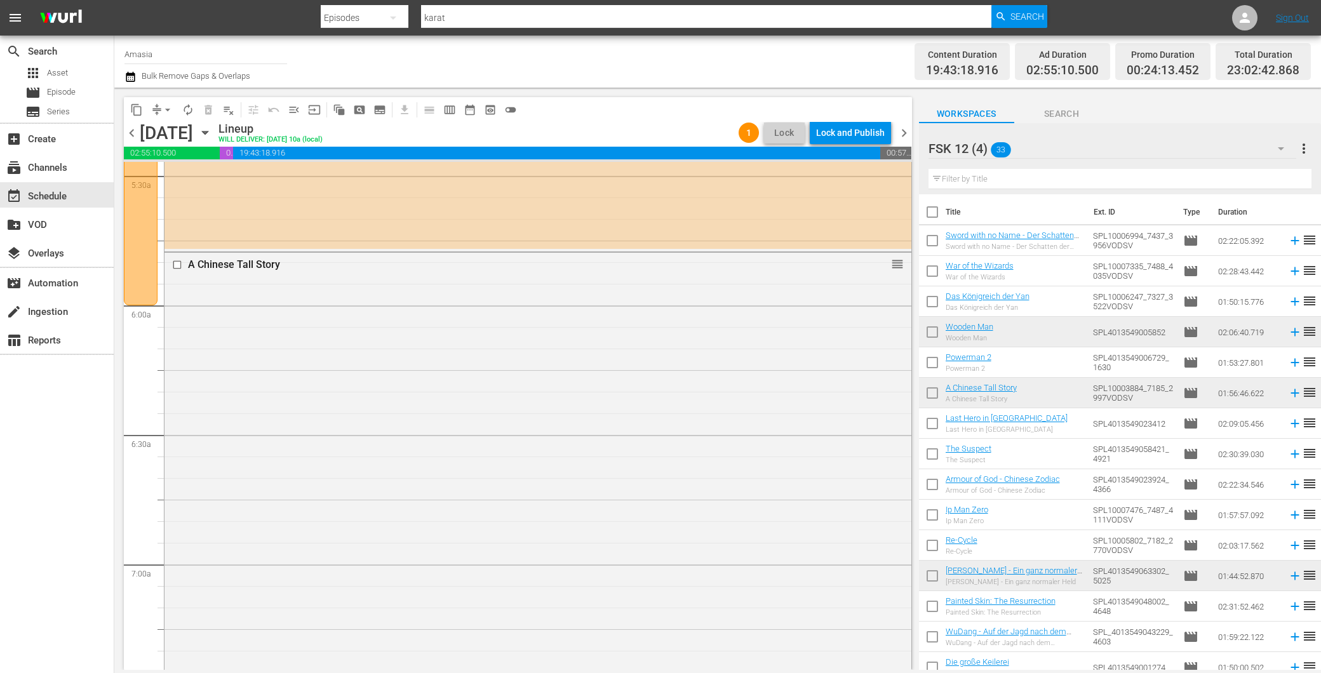
click at [862, 124] on div "Lock and Publish" at bounding box center [850, 132] width 69 height 23
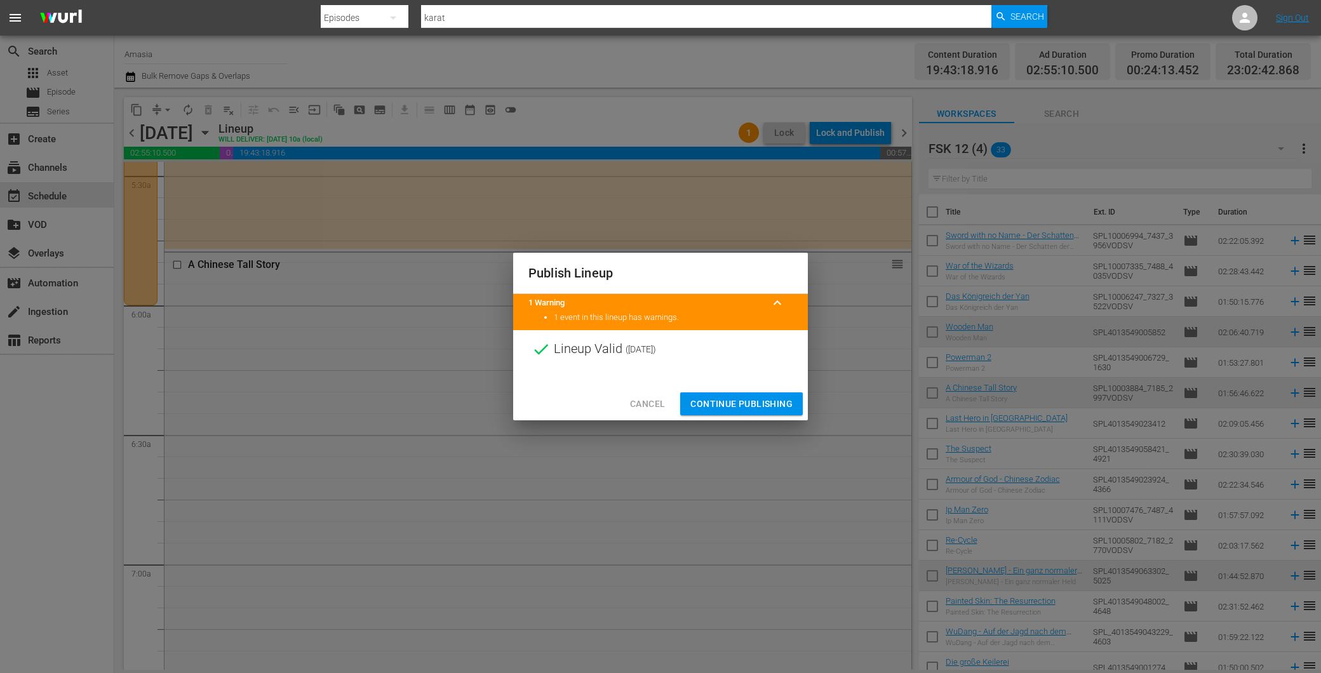
click at [731, 401] on span "Continue Publishing" at bounding box center [742, 404] width 102 height 16
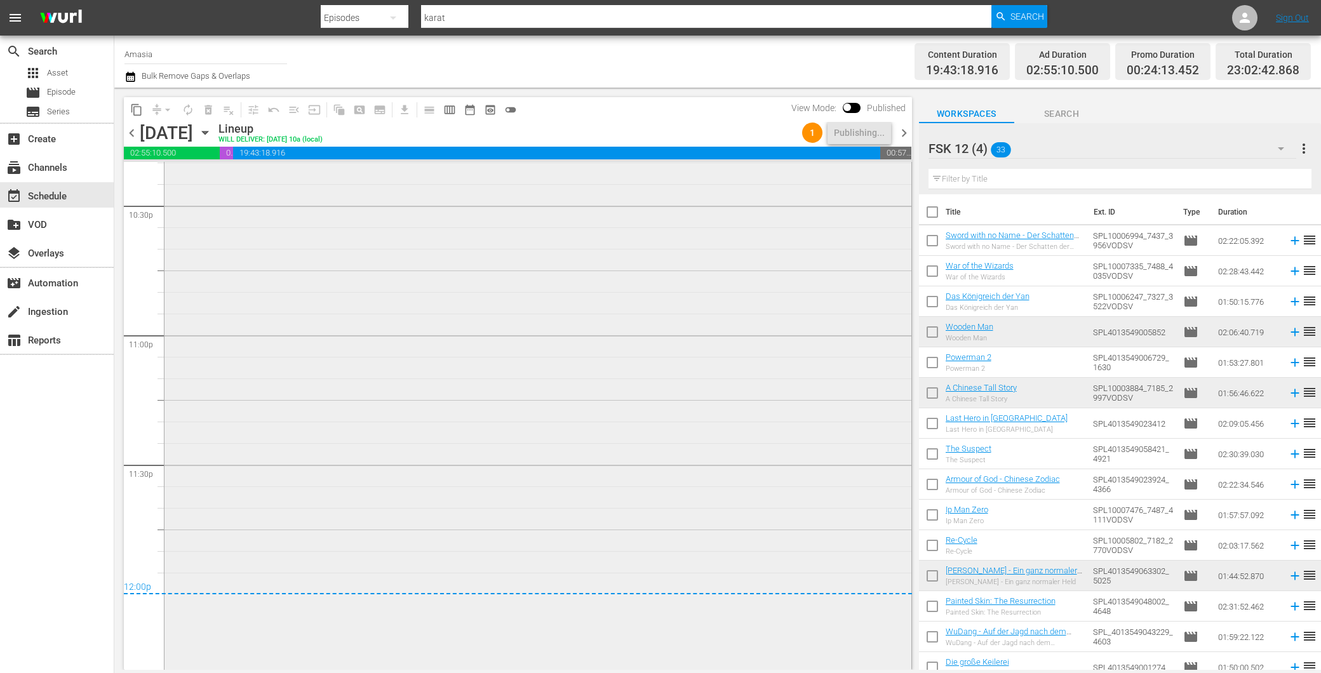
scroll to position [5365, 0]
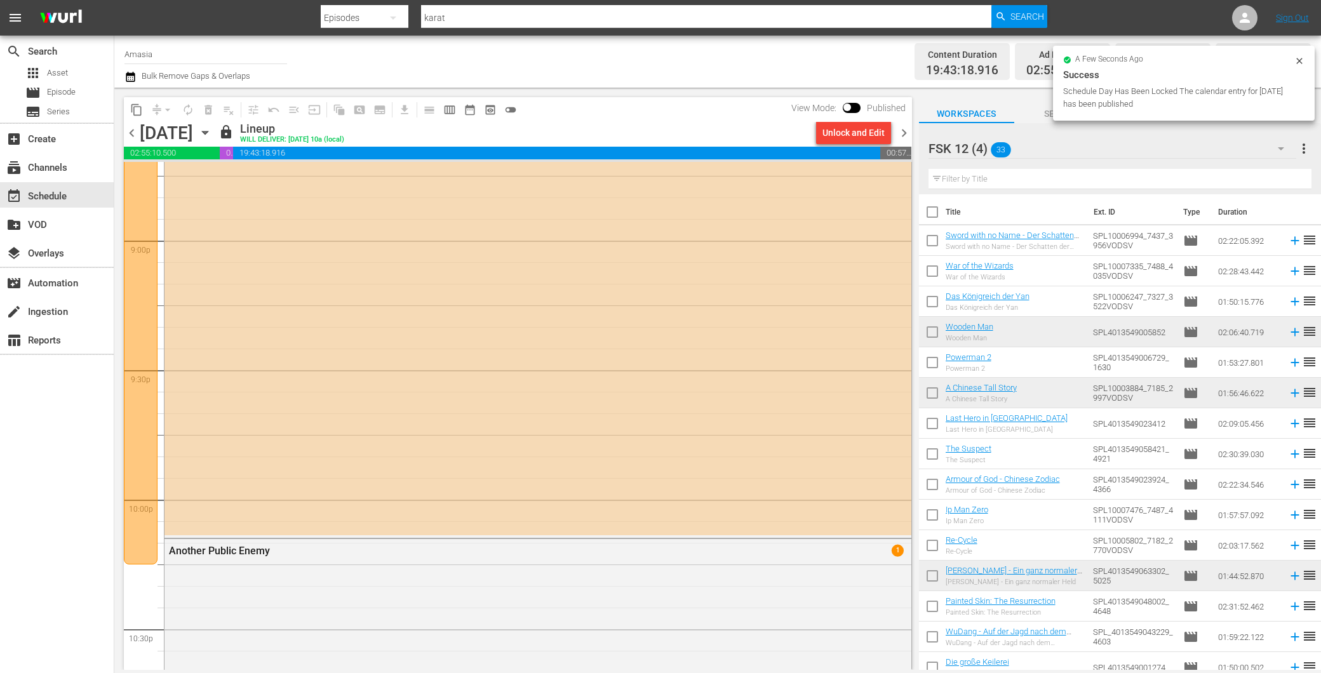
click at [901, 130] on span "chevron_right" at bounding box center [904, 133] width 16 height 16
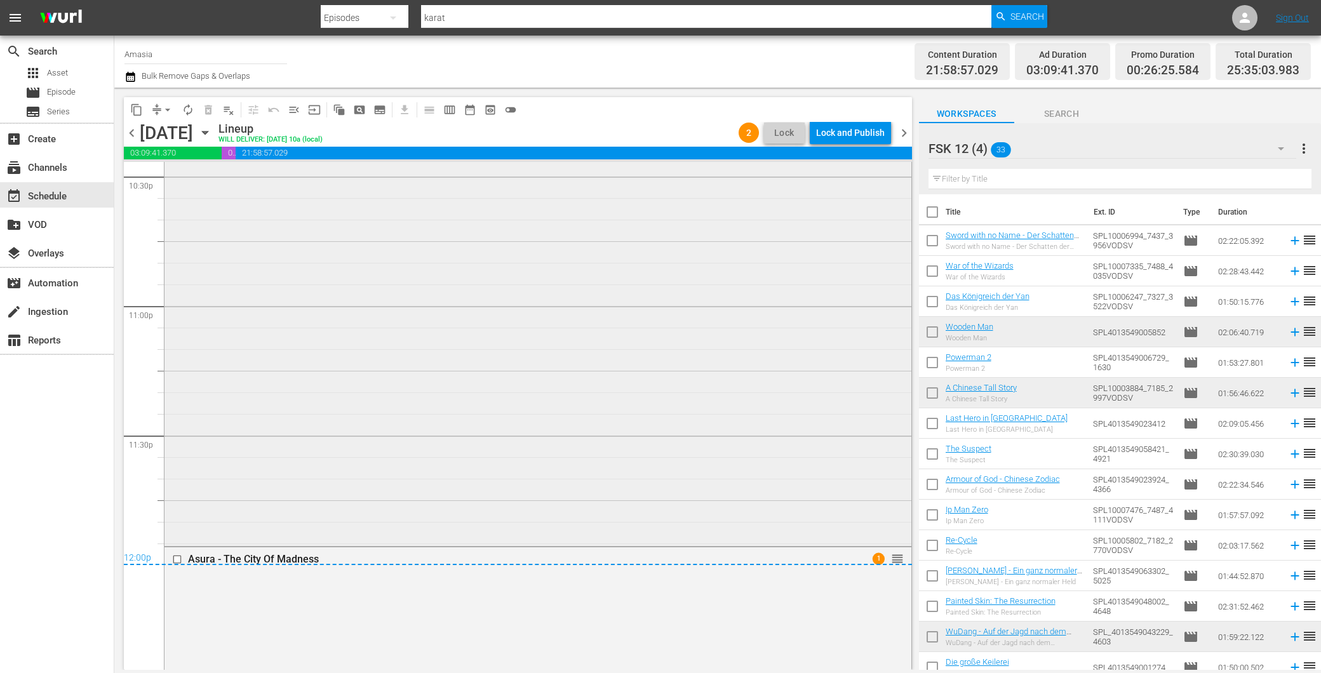
scroll to position [5576, 0]
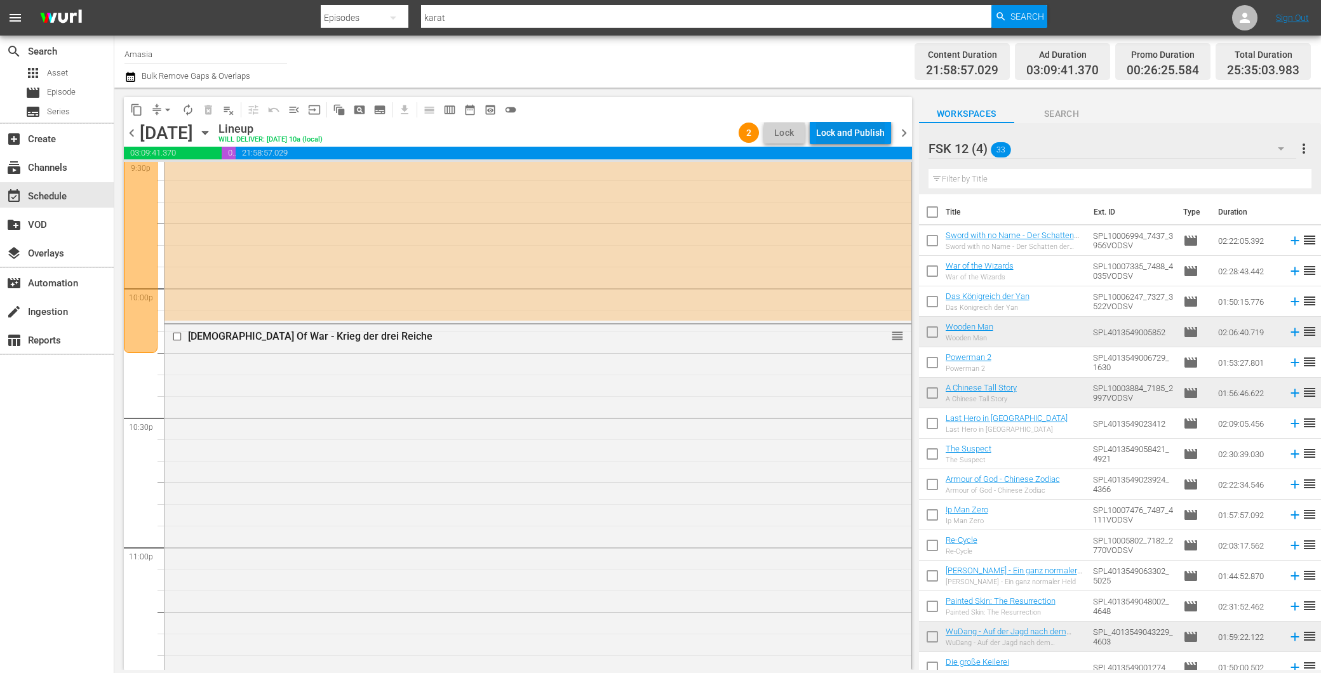
click at [869, 121] on div "Lock and Publish" at bounding box center [850, 132] width 69 height 23
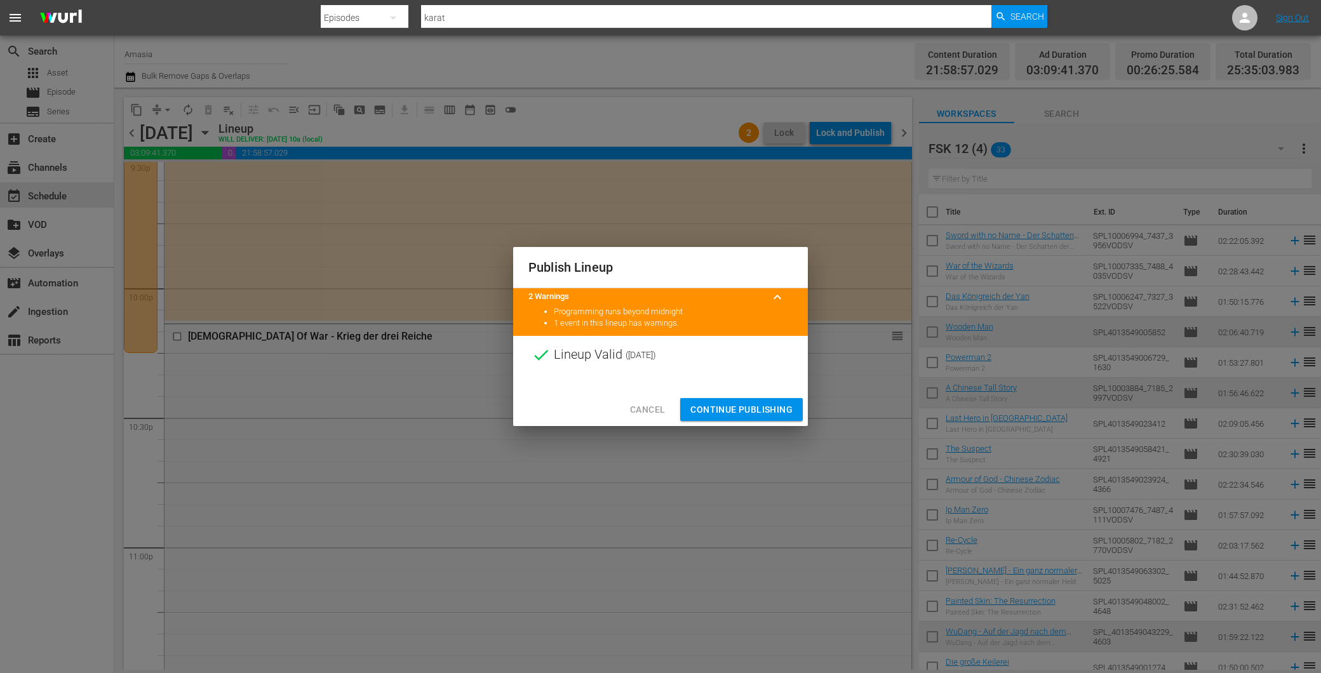
click at [715, 407] on span "Continue Publishing" at bounding box center [742, 410] width 102 height 16
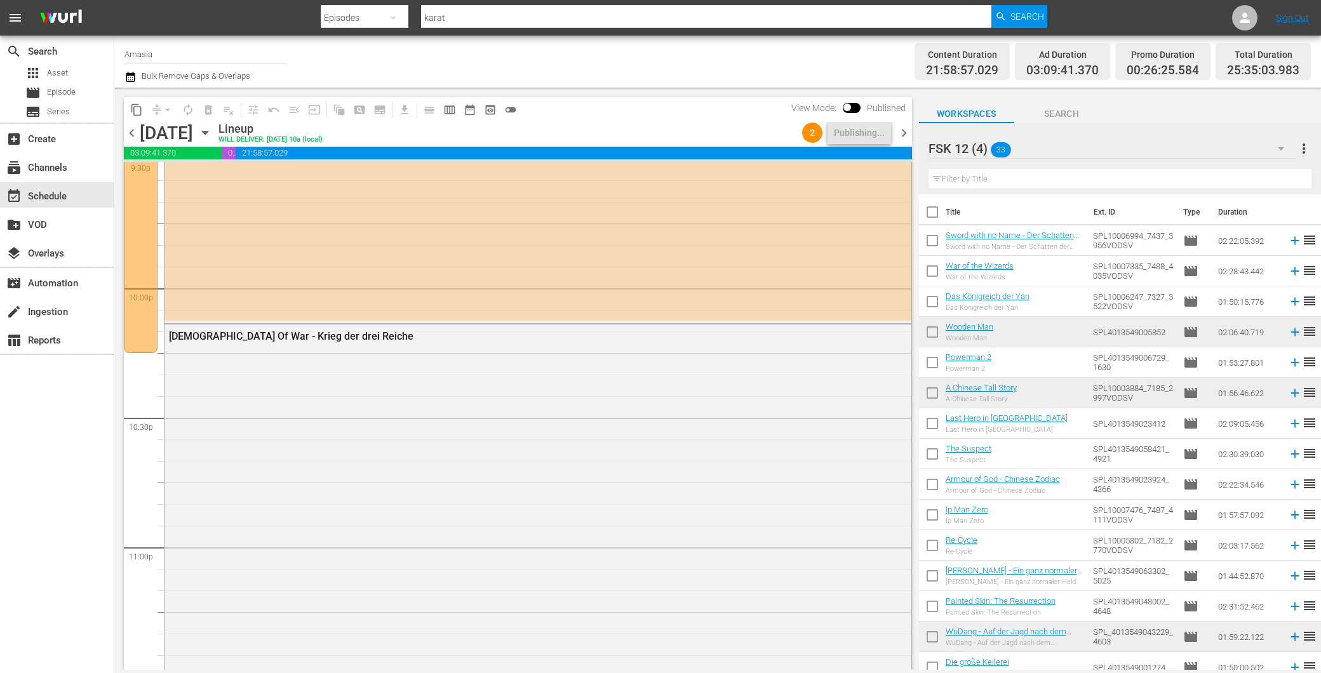
click at [904, 127] on span "chevron_right" at bounding box center [904, 133] width 16 height 16
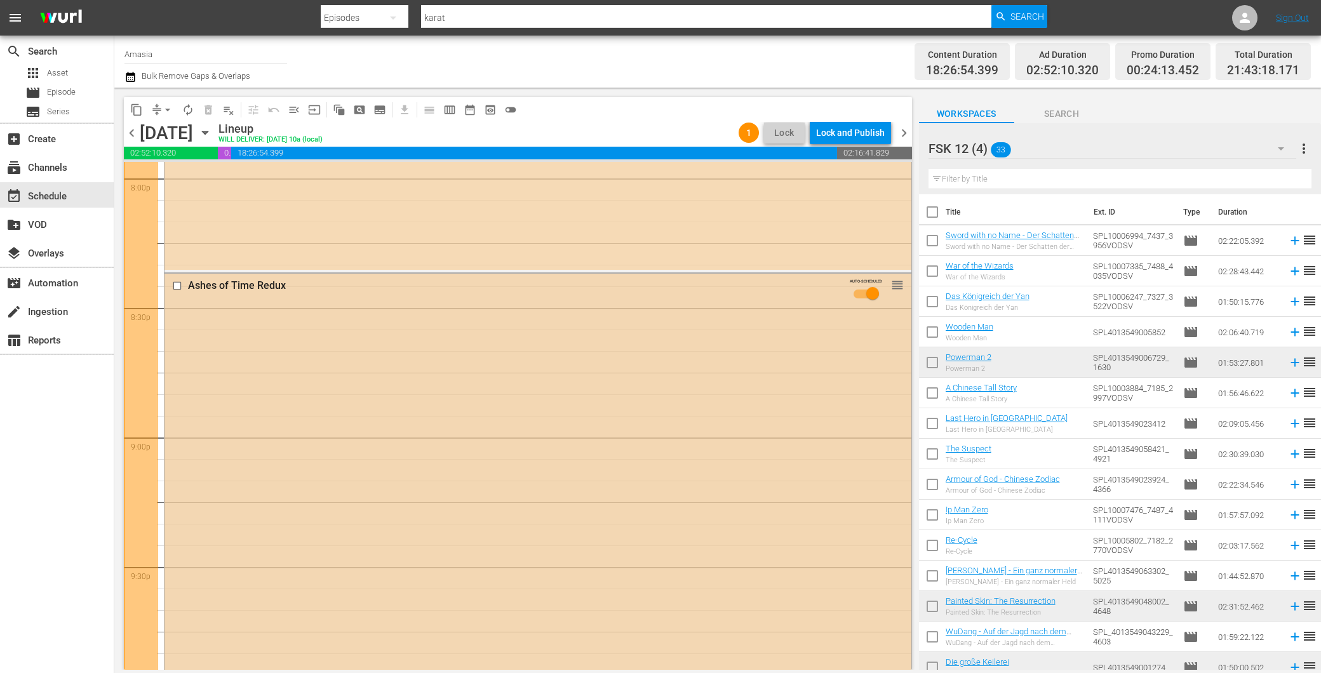
scroll to position [4989, 0]
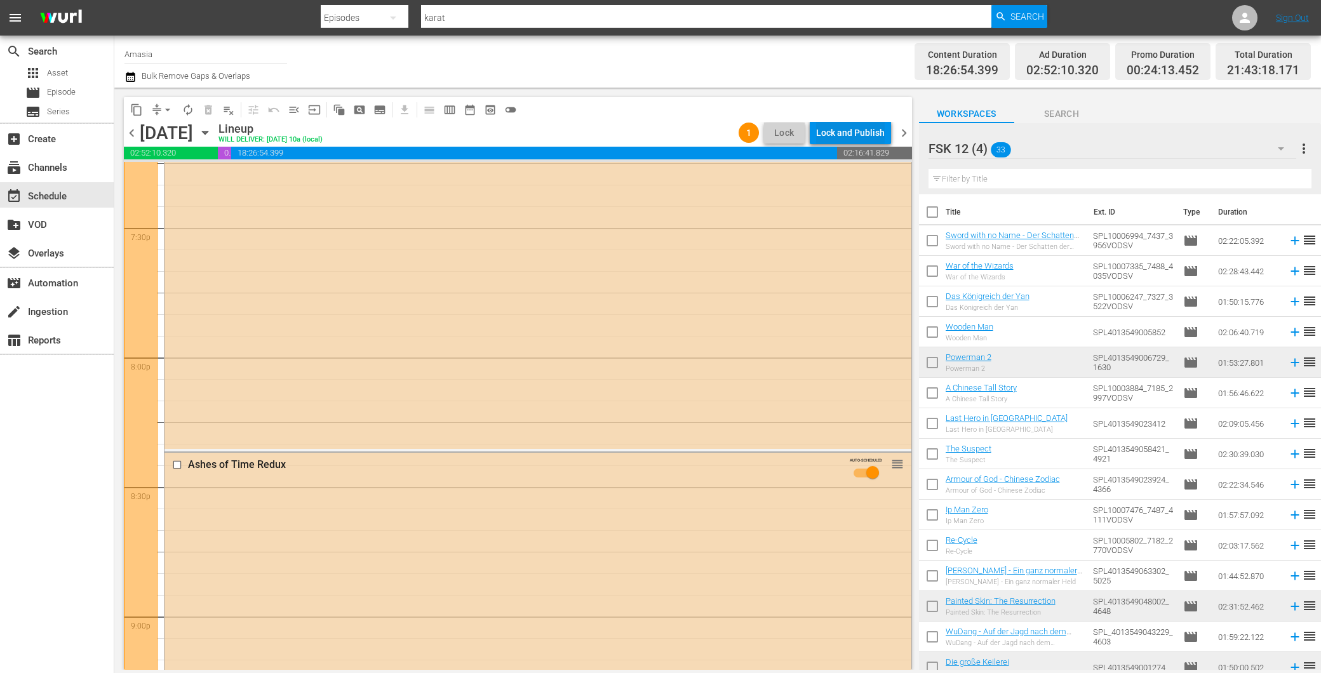
click at [856, 125] on div "Lock and Publish" at bounding box center [850, 132] width 69 height 23
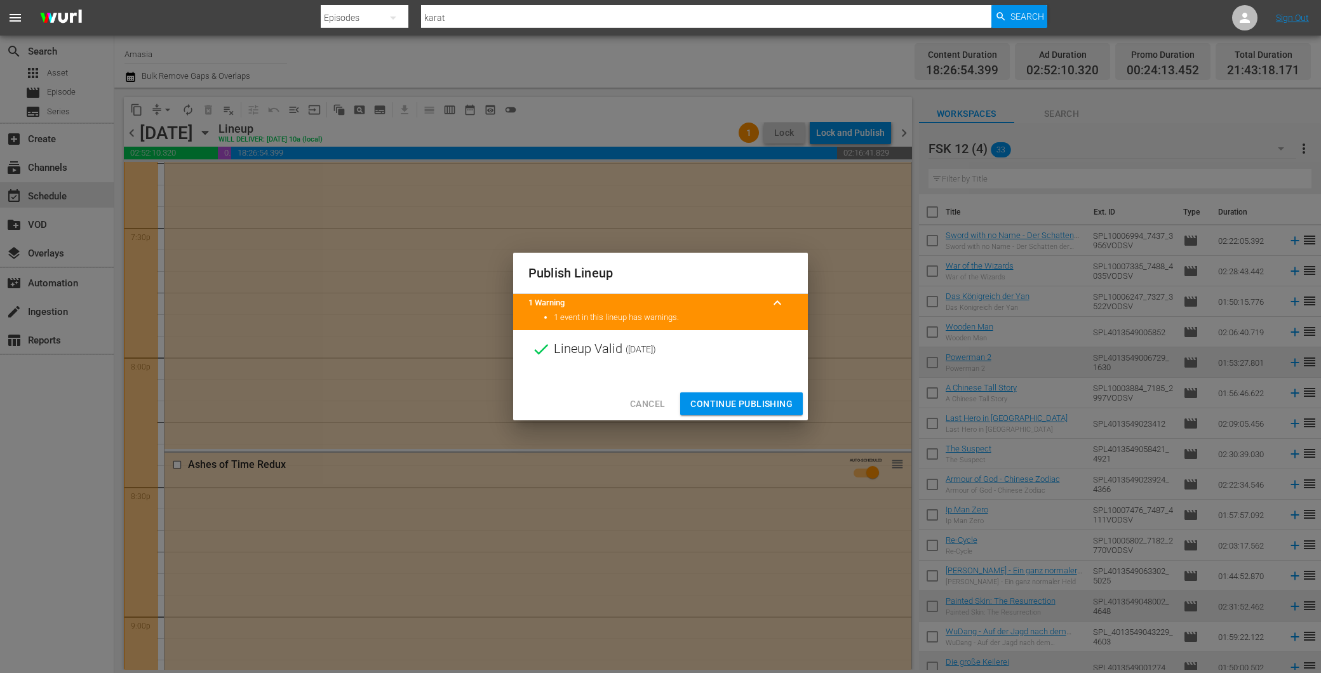
click at [731, 400] on span "Continue Publishing" at bounding box center [742, 404] width 102 height 16
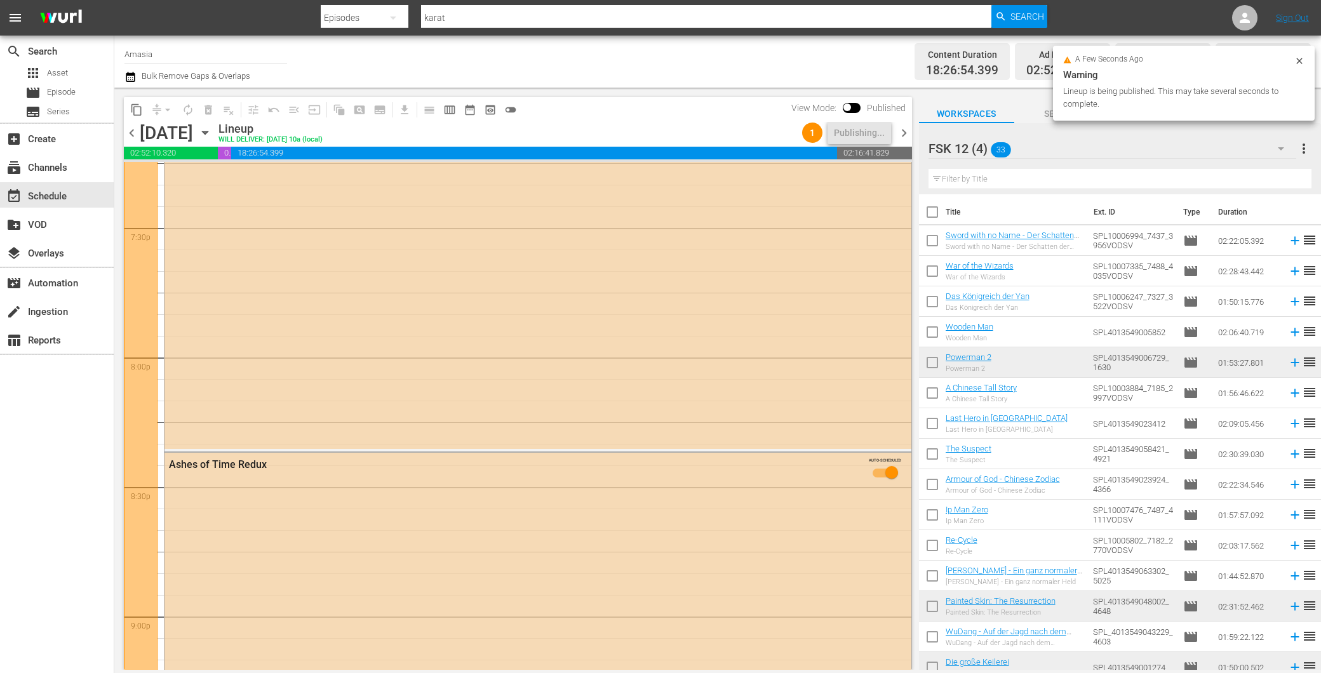
click at [900, 125] on span "chevron_right" at bounding box center [904, 133] width 16 height 16
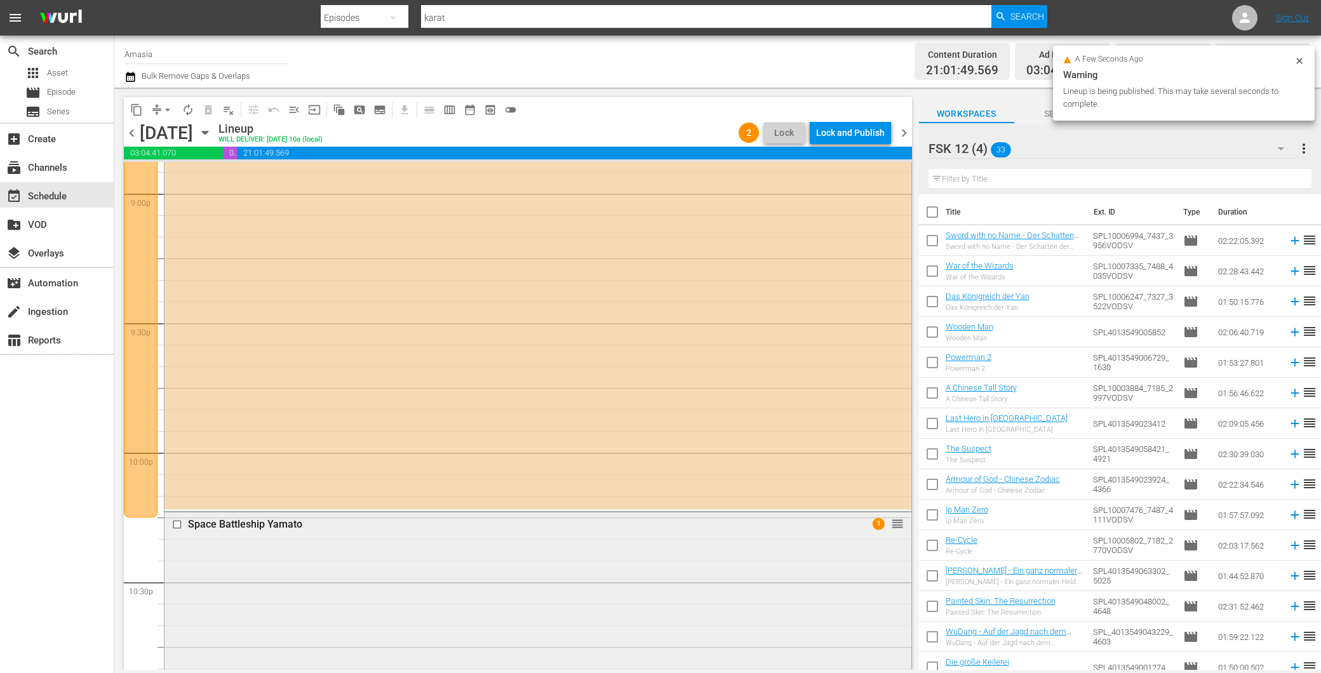
scroll to position [5483, 0]
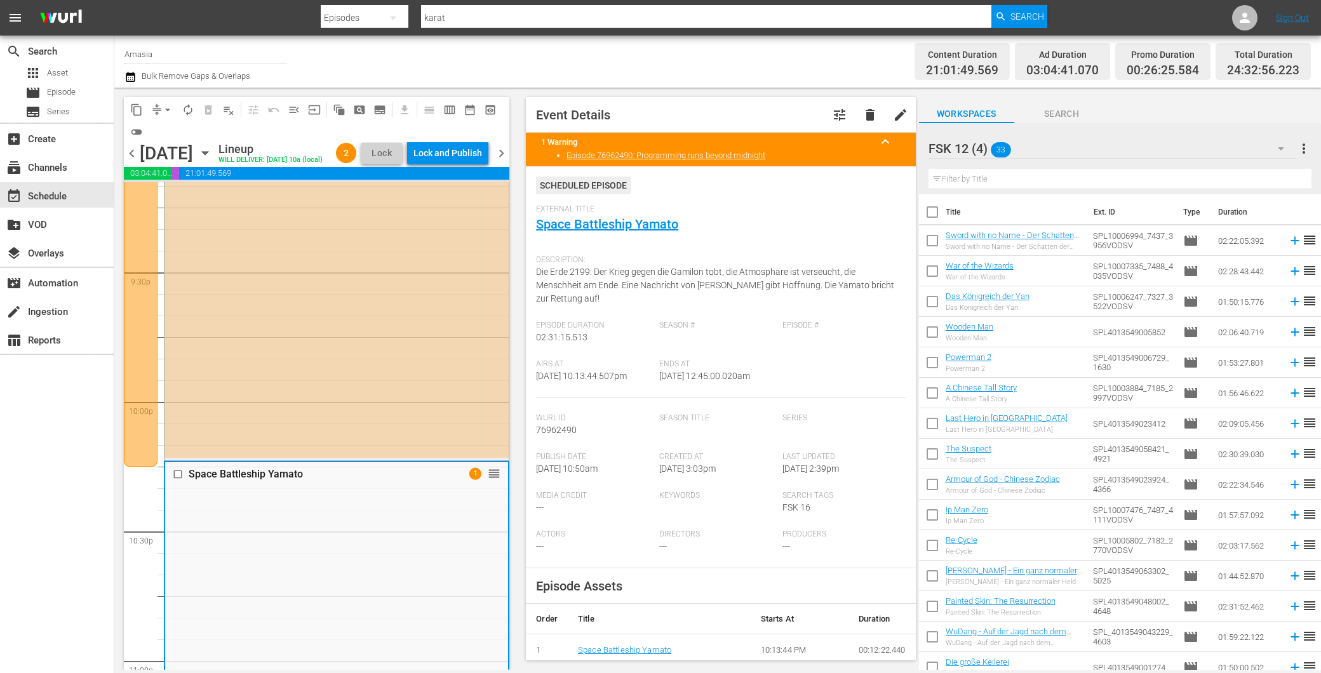
click at [429, 423] on div "Into the Sun - Kampf über den Wolken AUTO-SCHEDULED reorder" at bounding box center [337, 173] width 344 height 569
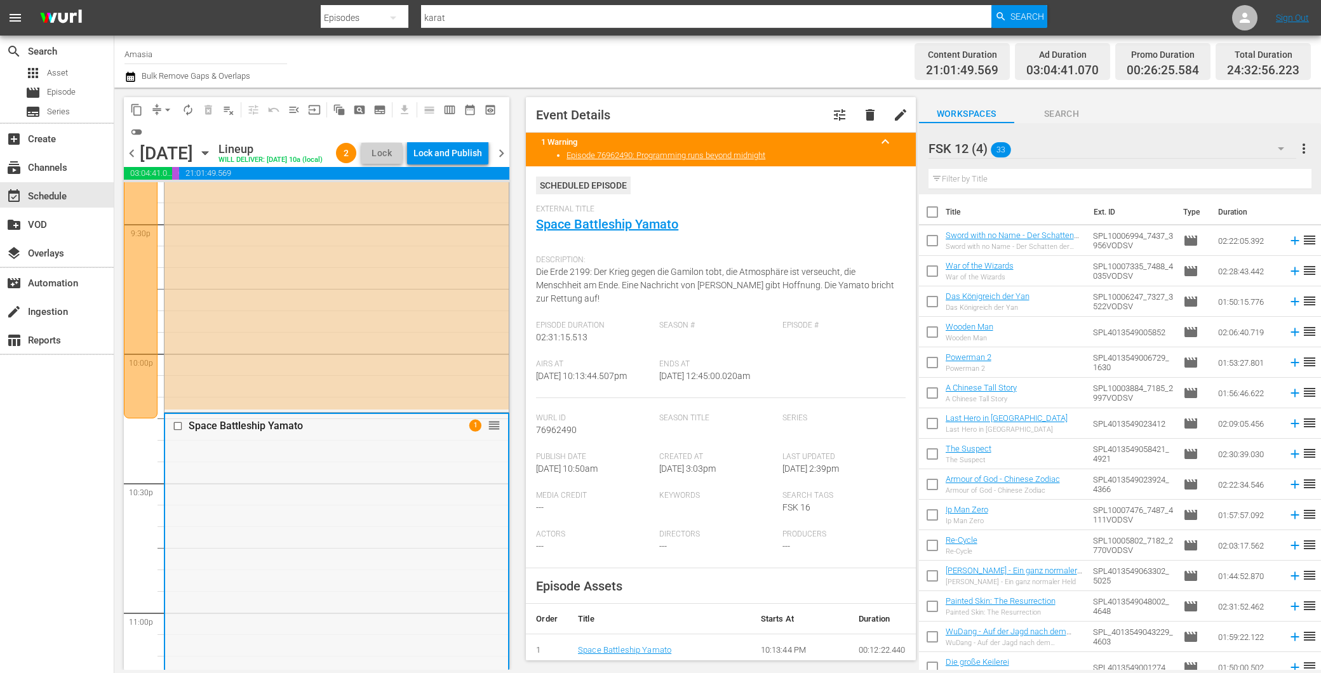
scroll to position [5525, 0]
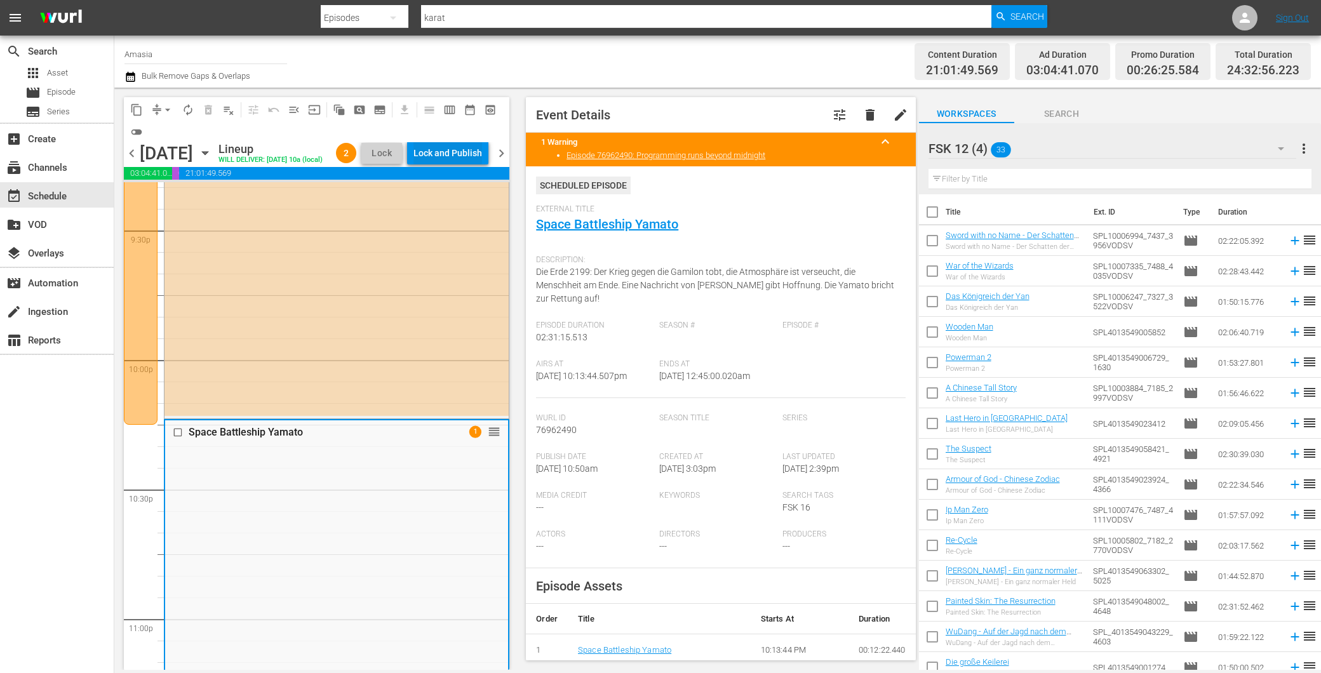
click at [443, 149] on div "Lock and Publish" at bounding box center [448, 153] width 69 height 23
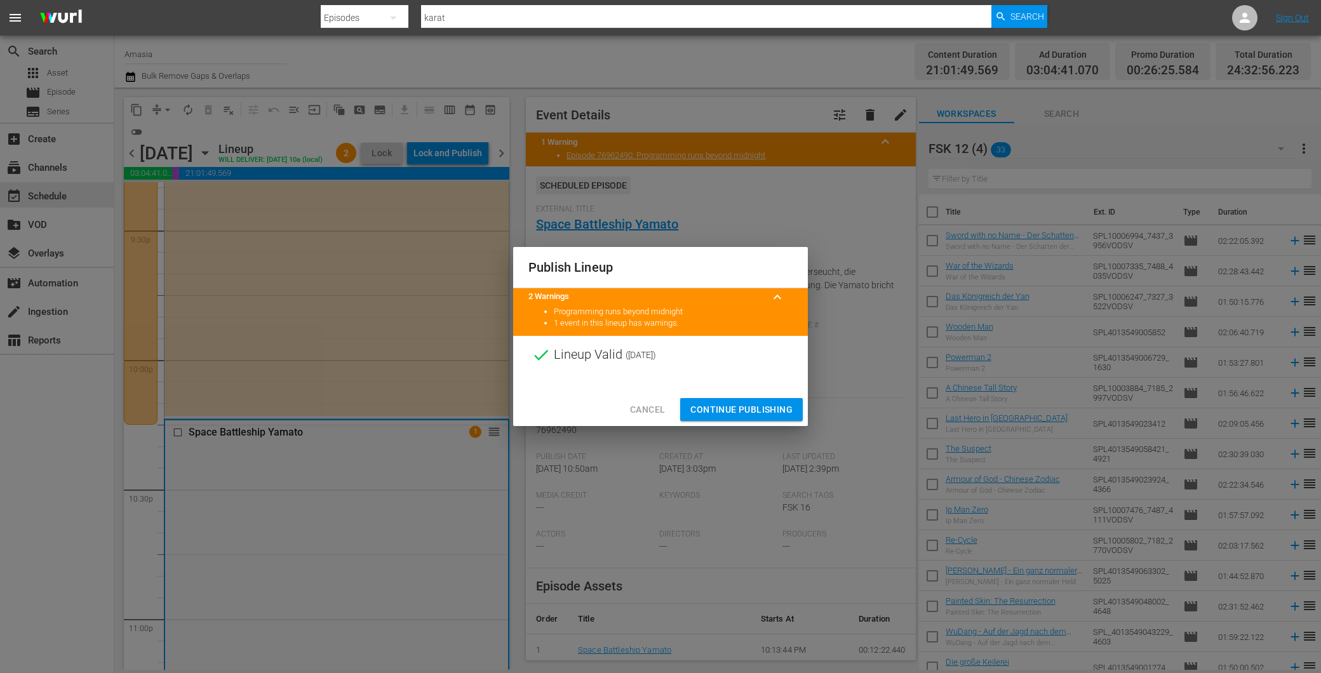
click at [722, 402] on span "Continue Publishing" at bounding box center [742, 410] width 102 height 16
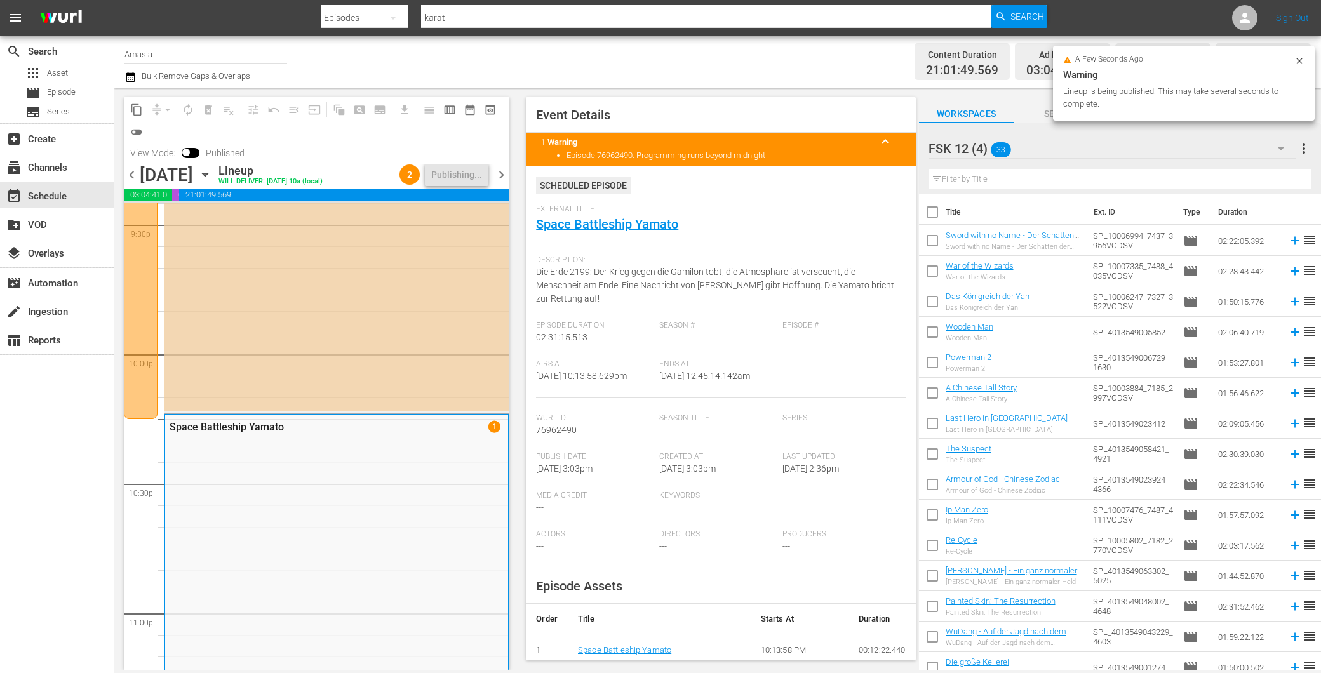
scroll to position [5455, 0]
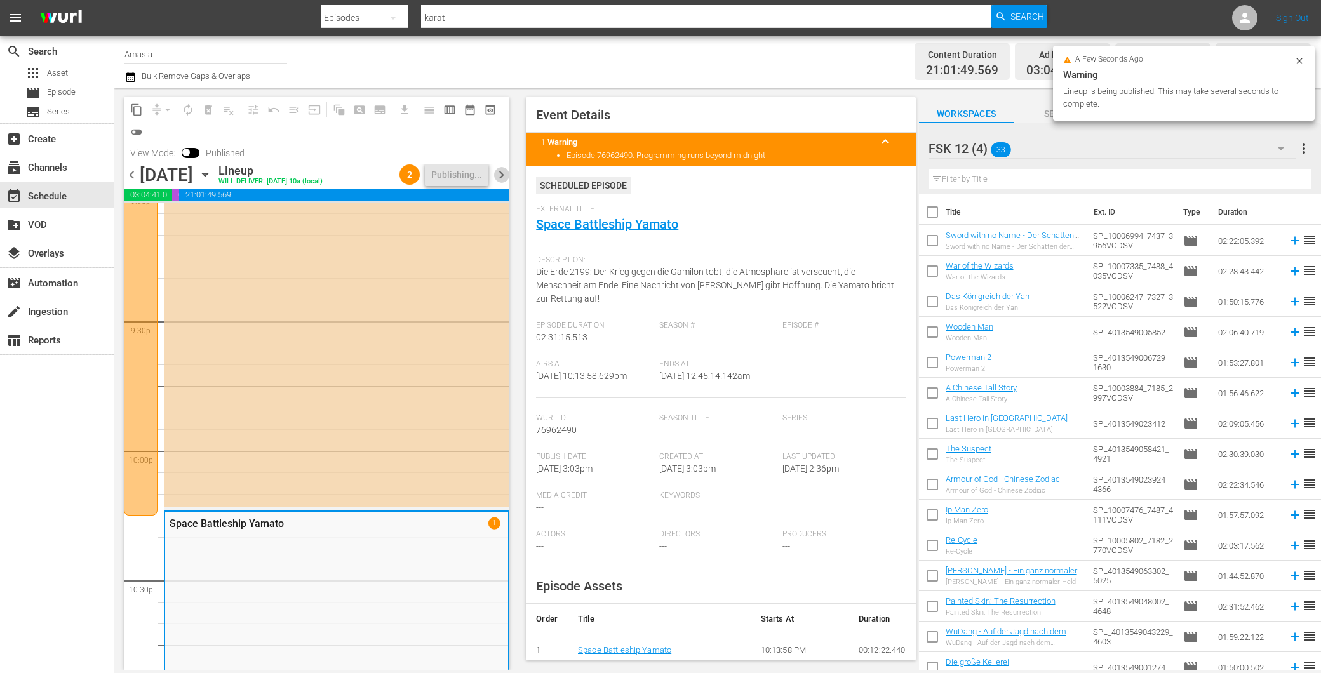
click at [496, 176] on span "chevron_right" at bounding box center [502, 175] width 16 height 16
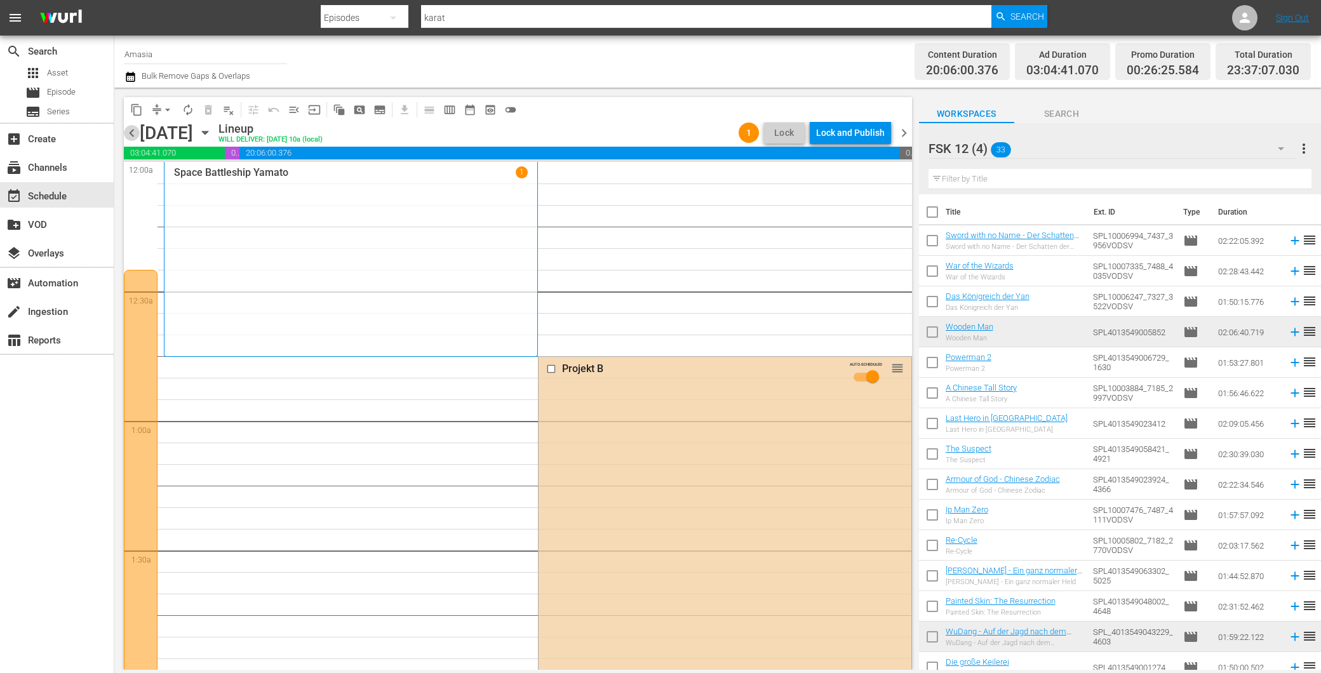
click at [132, 131] on span "chevron_left" at bounding box center [132, 133] width 16 height 16
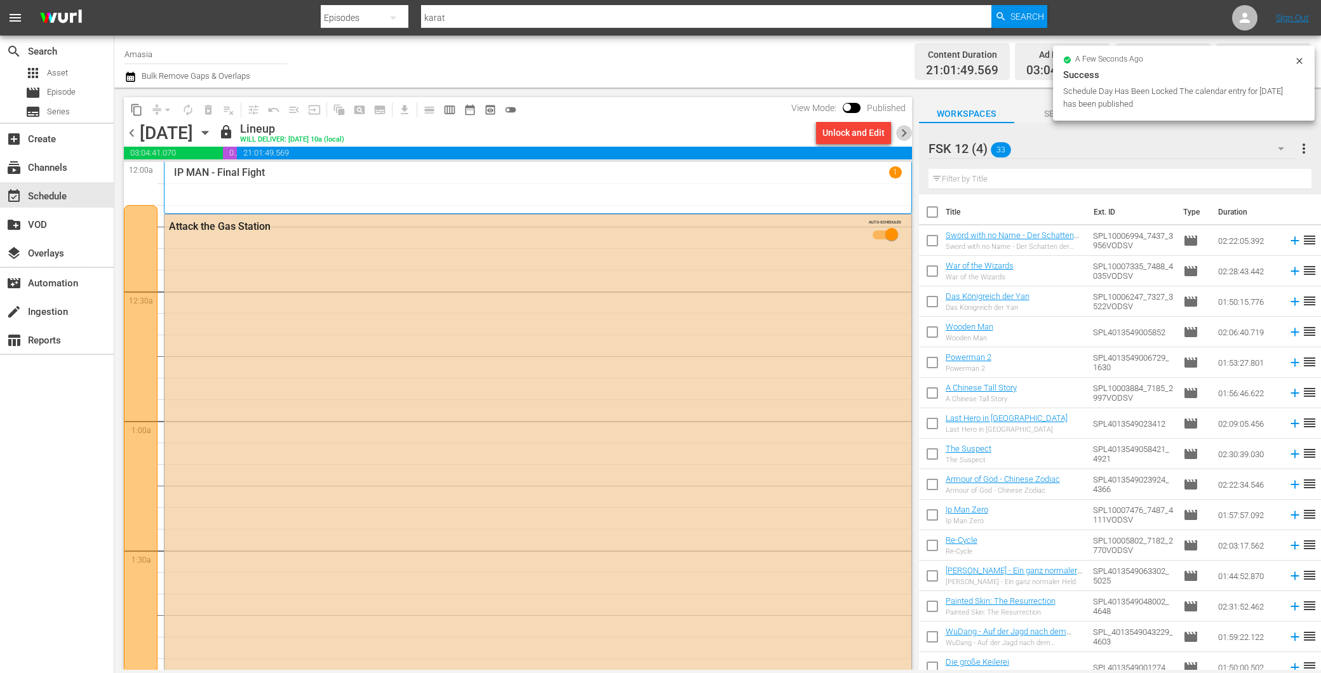
click at [901, 131] on span "chevron_right" at bounding box center [904, 133] width 16 height 16
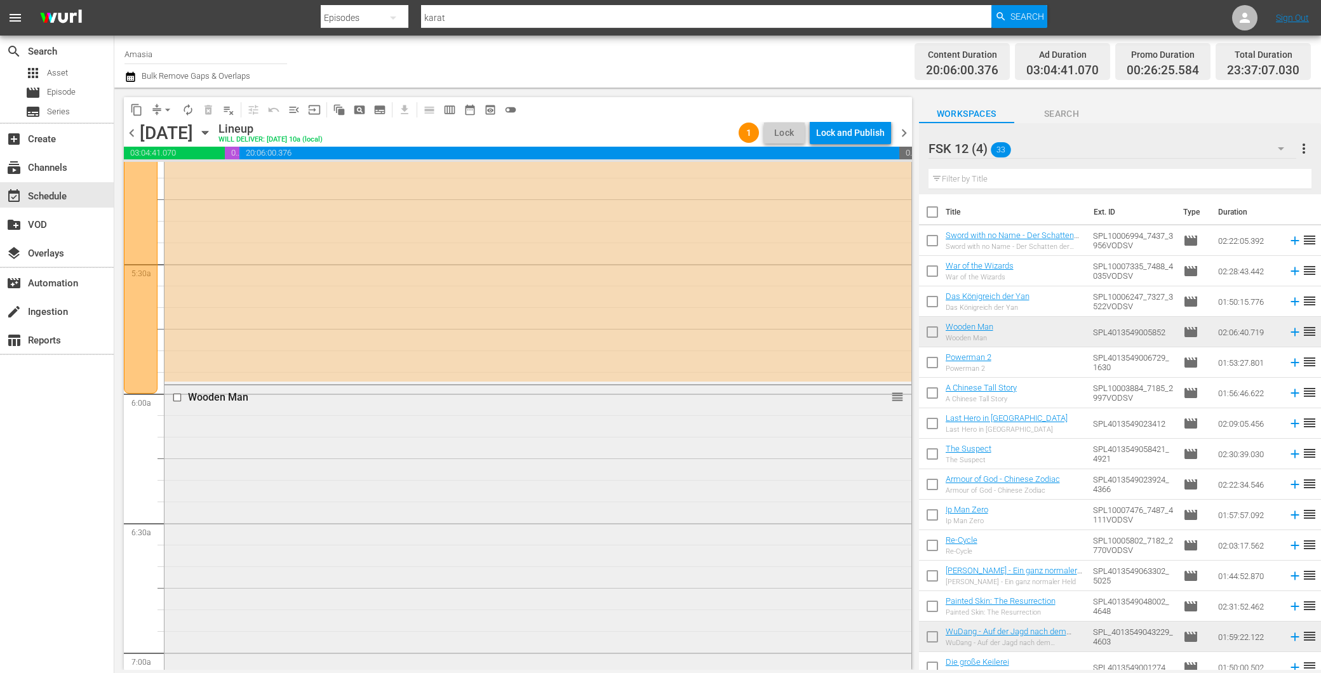
scroll to position [1220, 0]
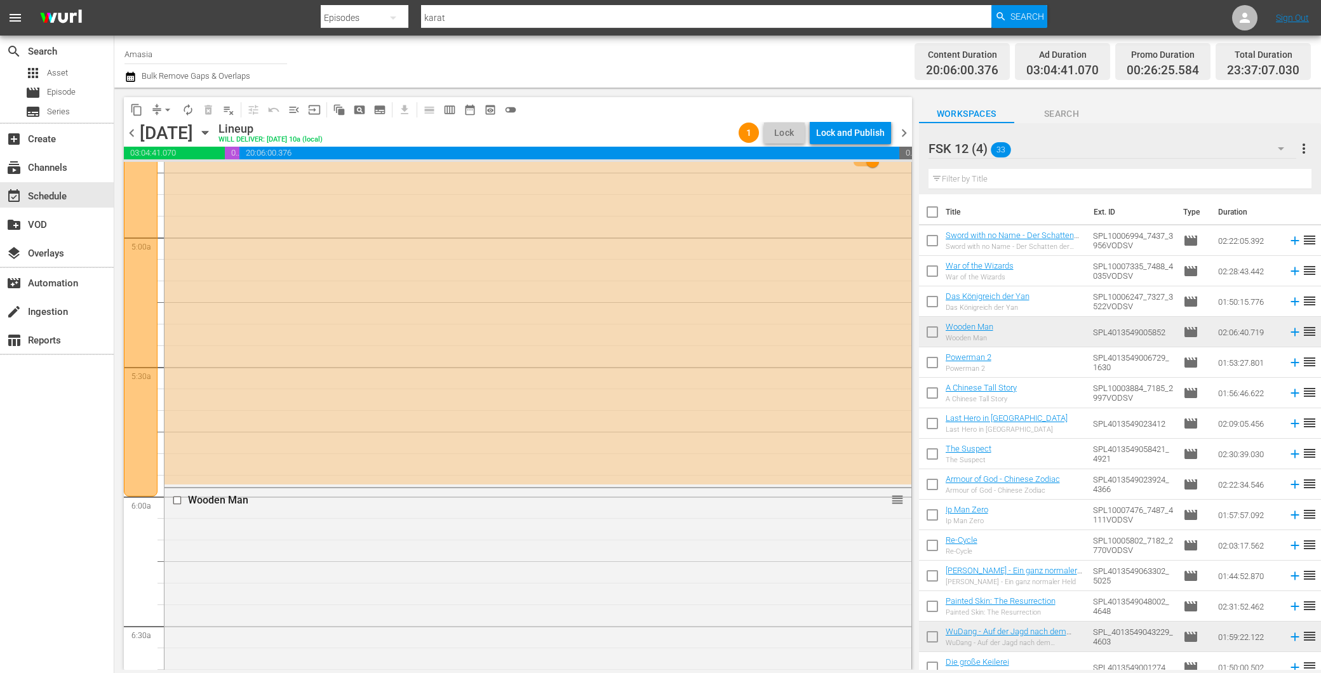
click at [858, 113] on div "content_copy compress arrow_drop_down autorenew_outlined delete_forever_outline…" at bounding box center [518, 109] width 788 height 25
click at [856, 124] on div "Lock and Publish" at bounding box center [850, 132] width 69 height 23
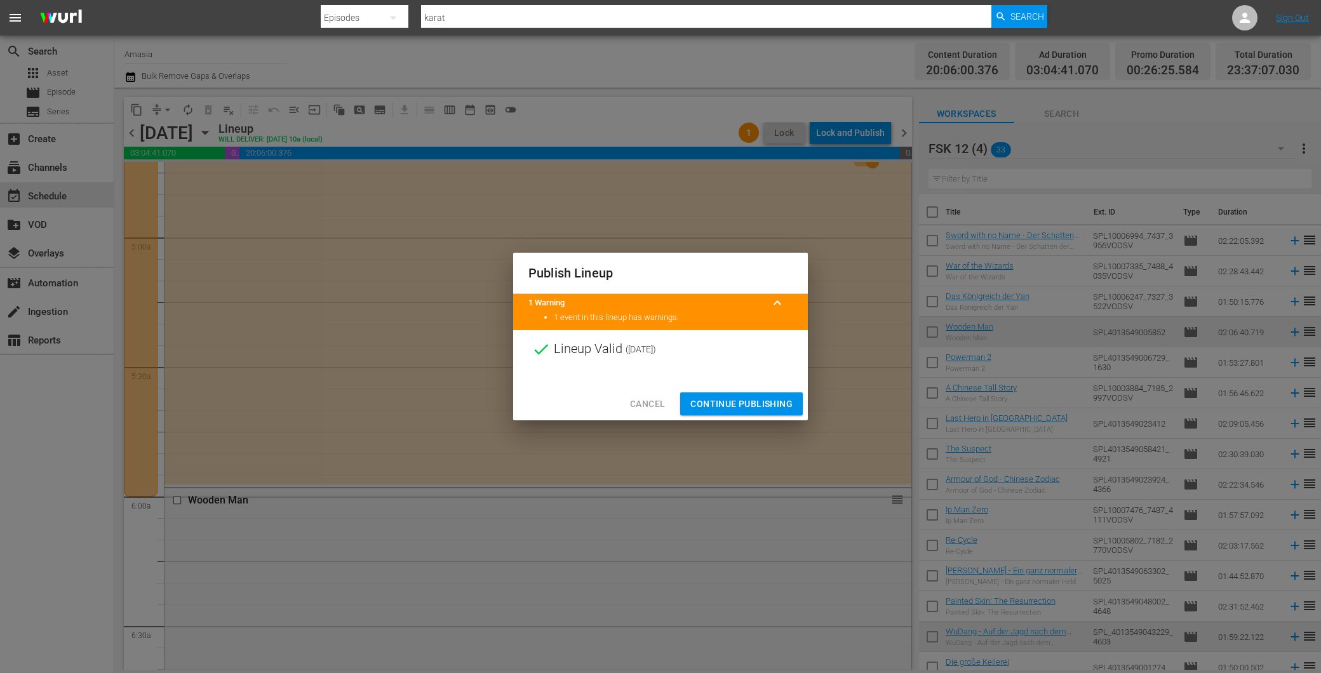
click at [725, 403] on span "Continue Publishing" at bounding box center [742, 404] width 102 height 16
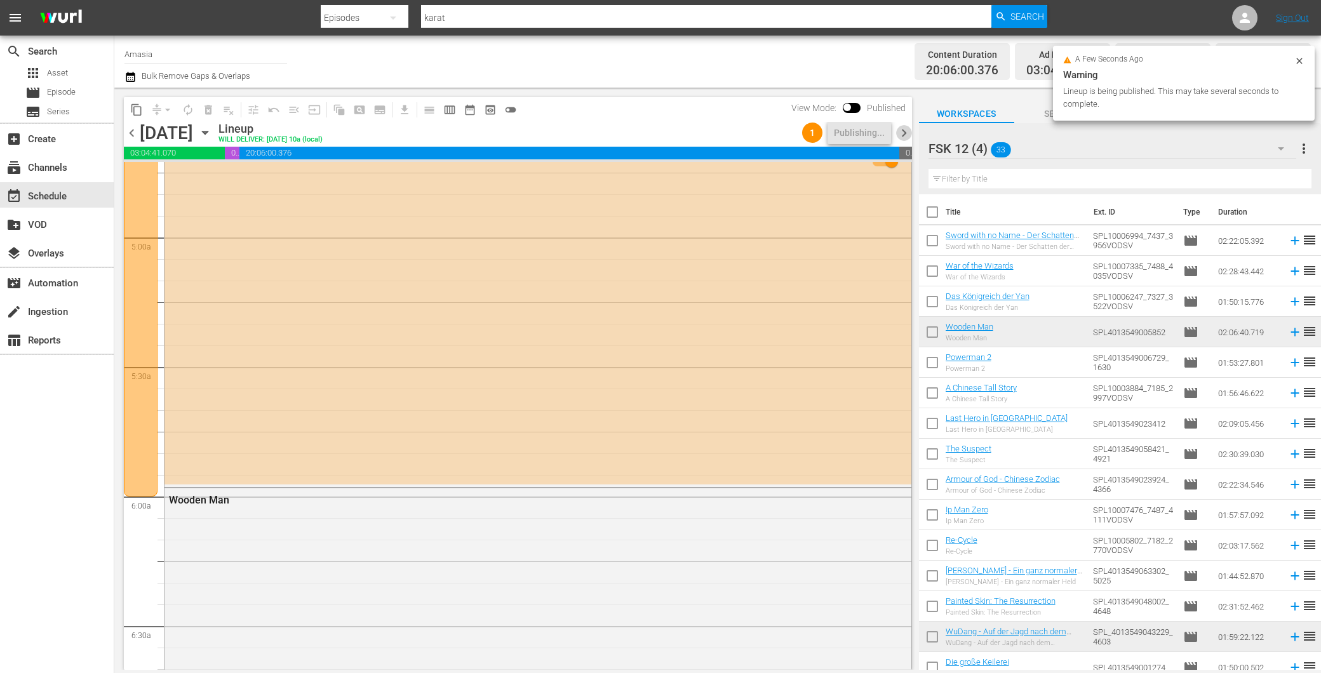
click at [900, 134] on span "chevron_right" at bounding box center [904, 133] width 16 height 16
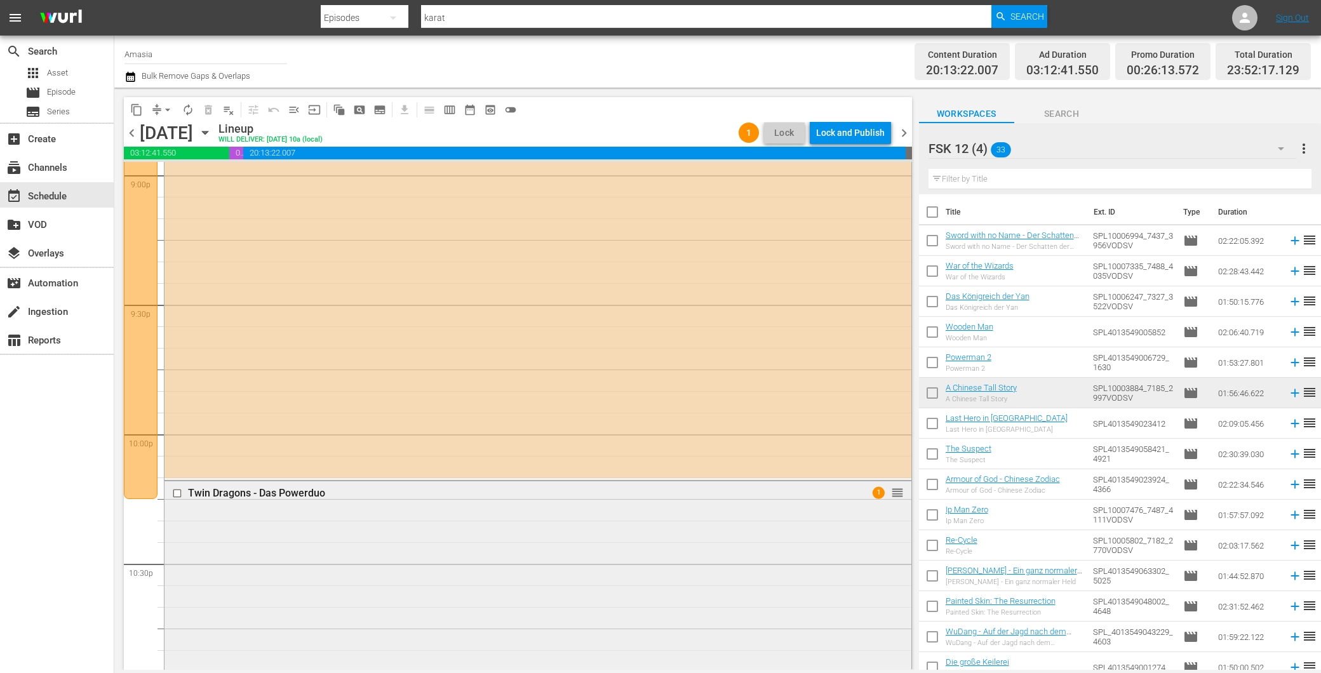
scroll to position [5422, 0]
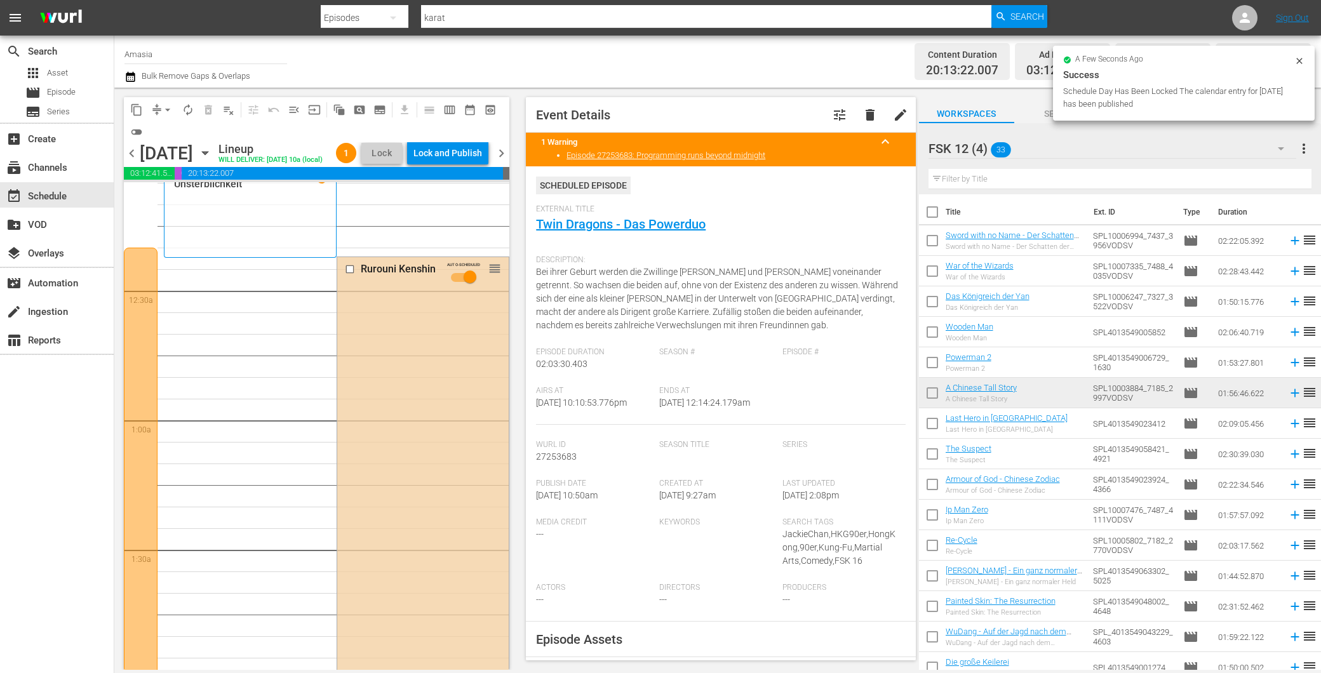
scroll to position [0, 0]
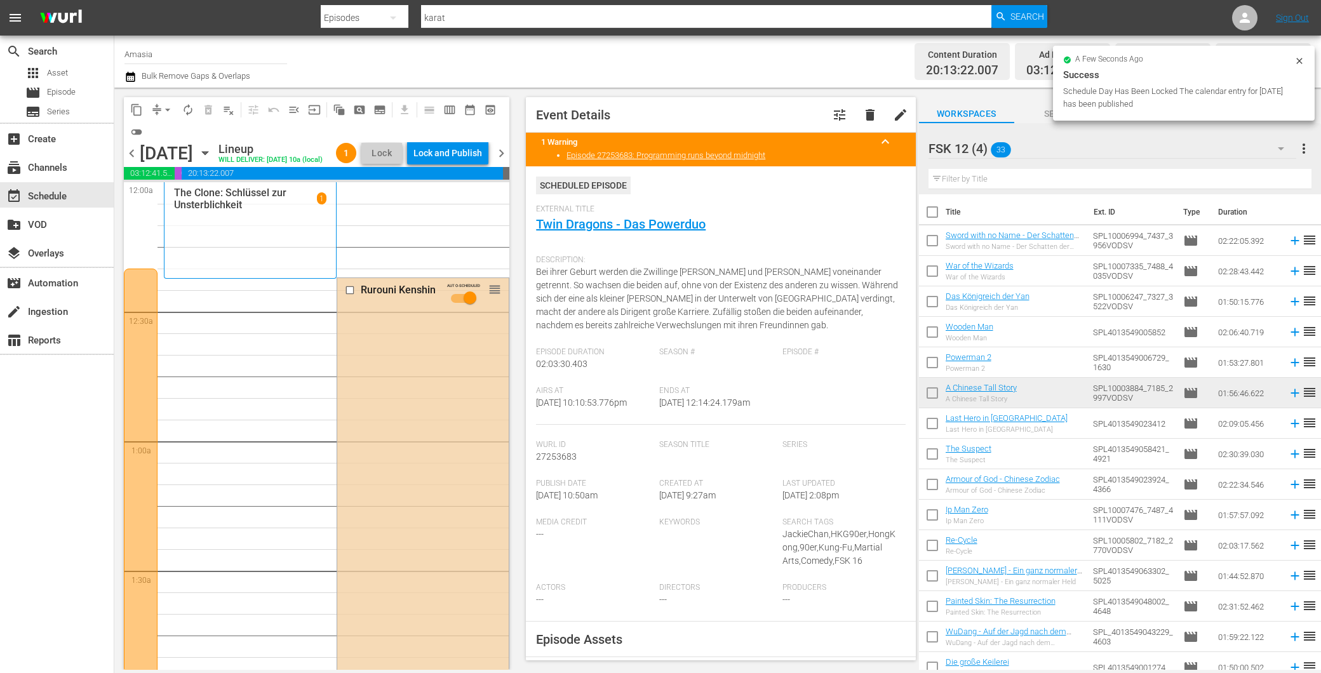
click at [137, 152] on div "chevron_left [DATE] [DATE] Lineup WILL DELIVER: [DATE] 10a (local) 1 Lock Lock …" at bounding box center [317, 154] width 386 height 25
click at [130, 161] on span "chevron_left" at bounding box center [132, 153] width 16 height 16
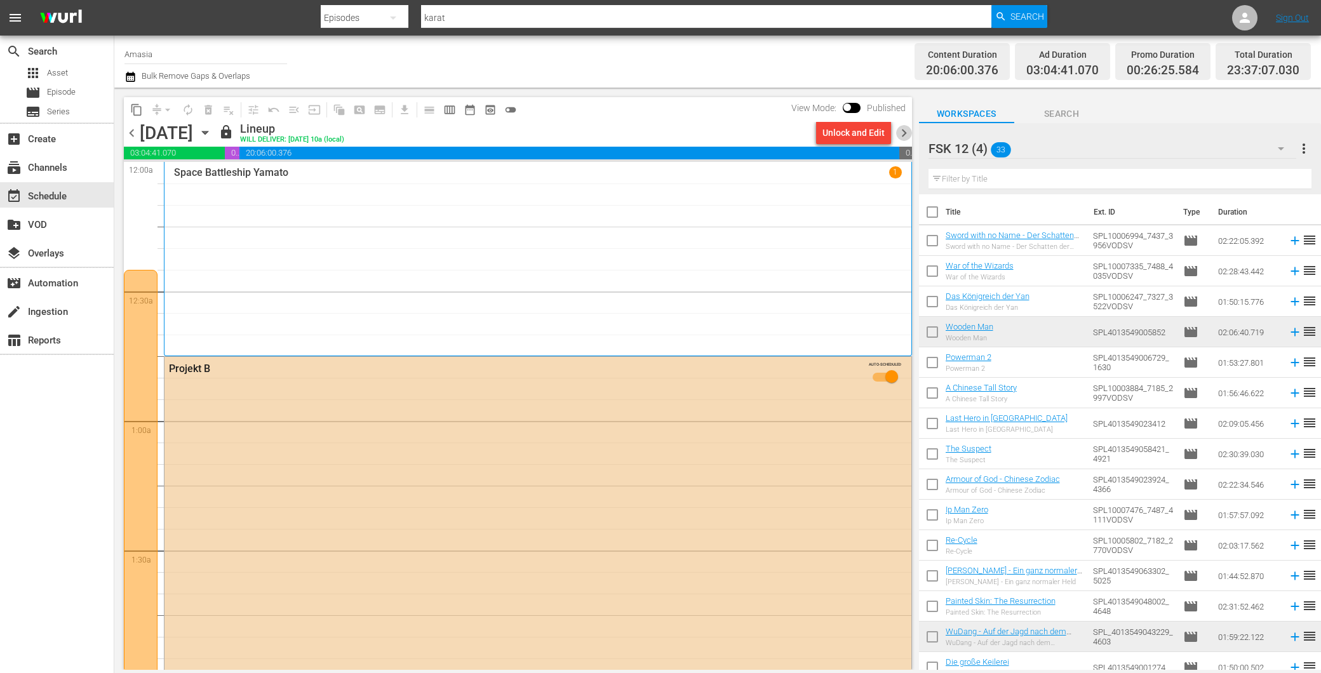
click at [903, 134] on span "chevron_right" at bounding box center [904, 133] width 16 height 16
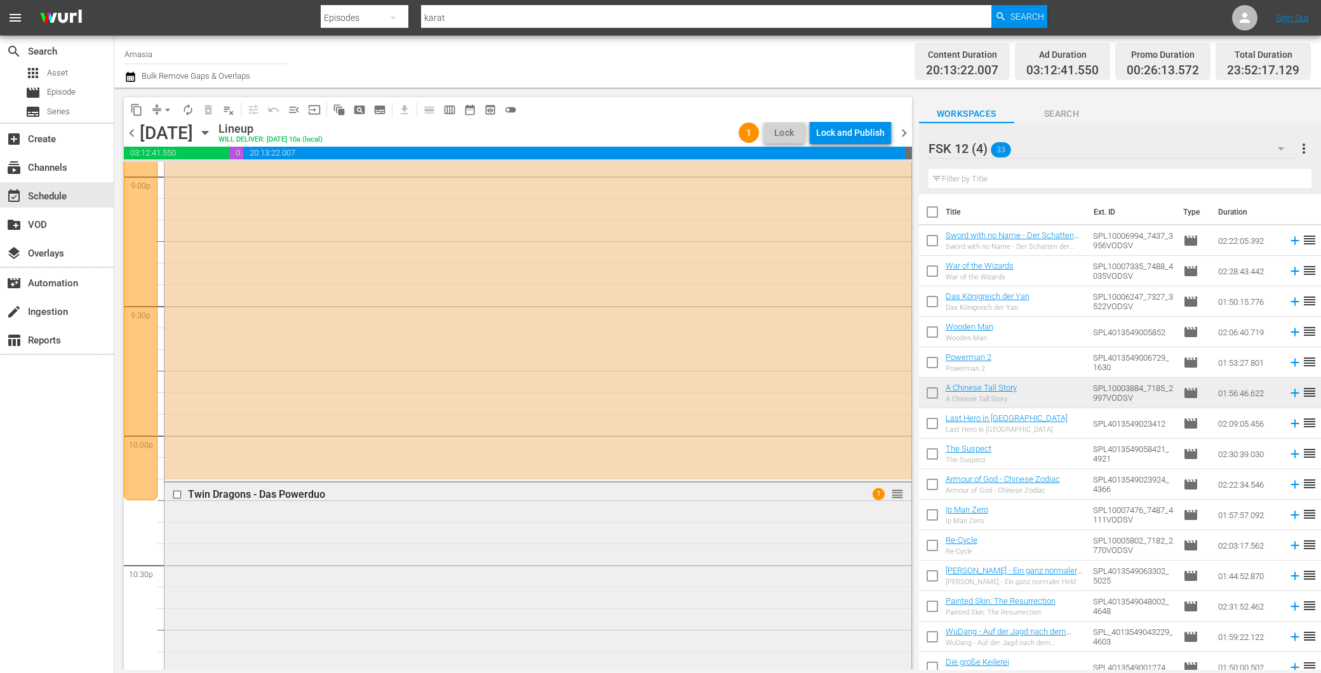
scroll to position [5281, 0]
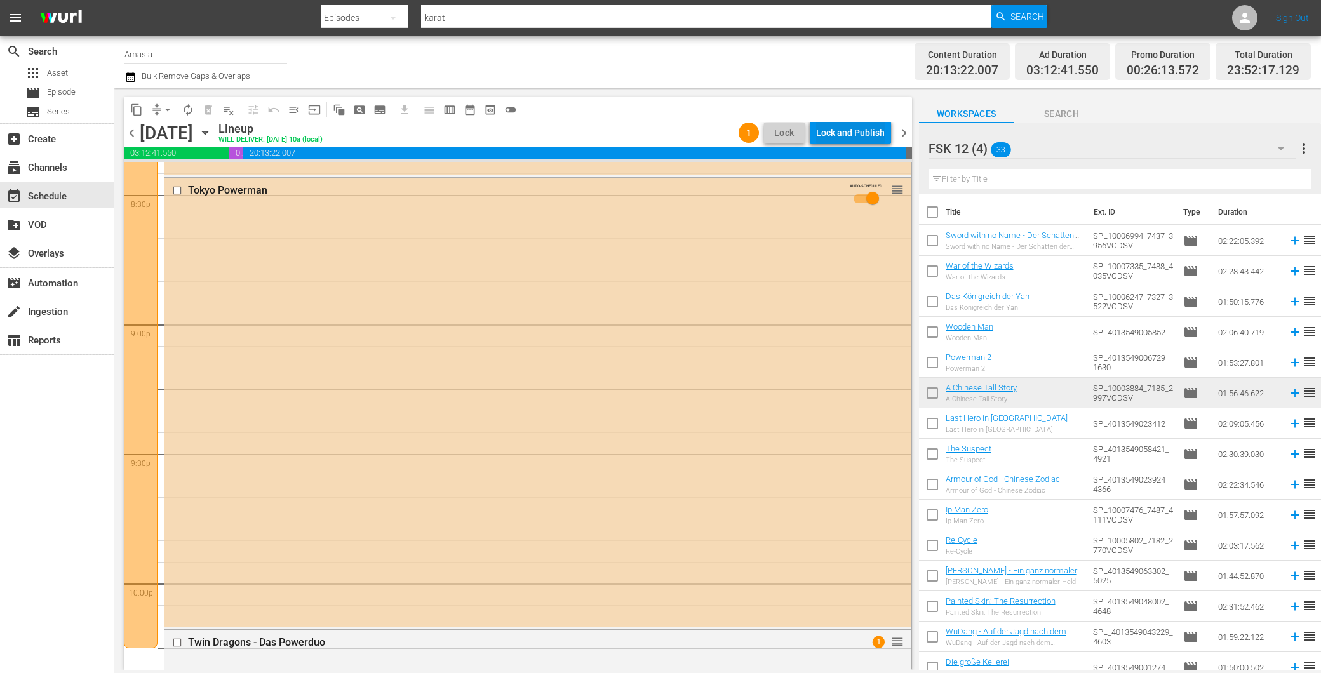
click at [859, 128] on div "Lock and Publish" at bounding box center [850, 132] width 69 height 23
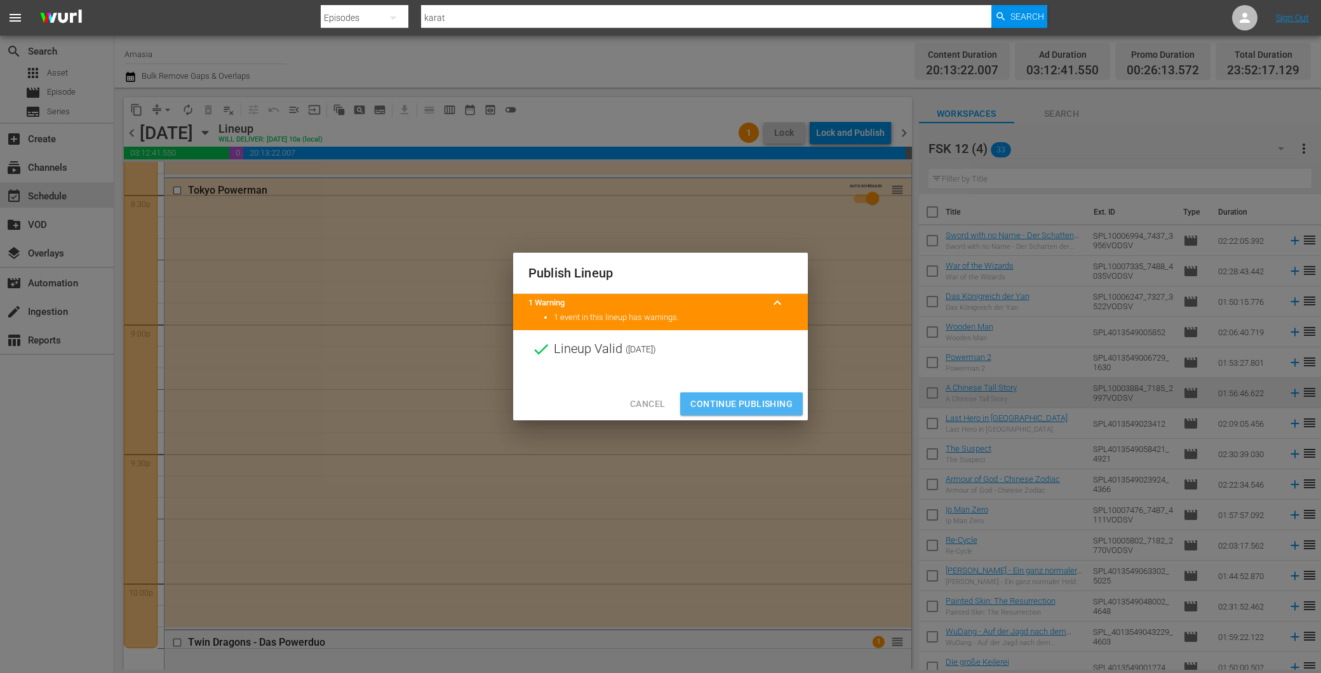
click at [740, 395] on button "Continue Publishing" at bounding box center [741, 405] width 123 height 24
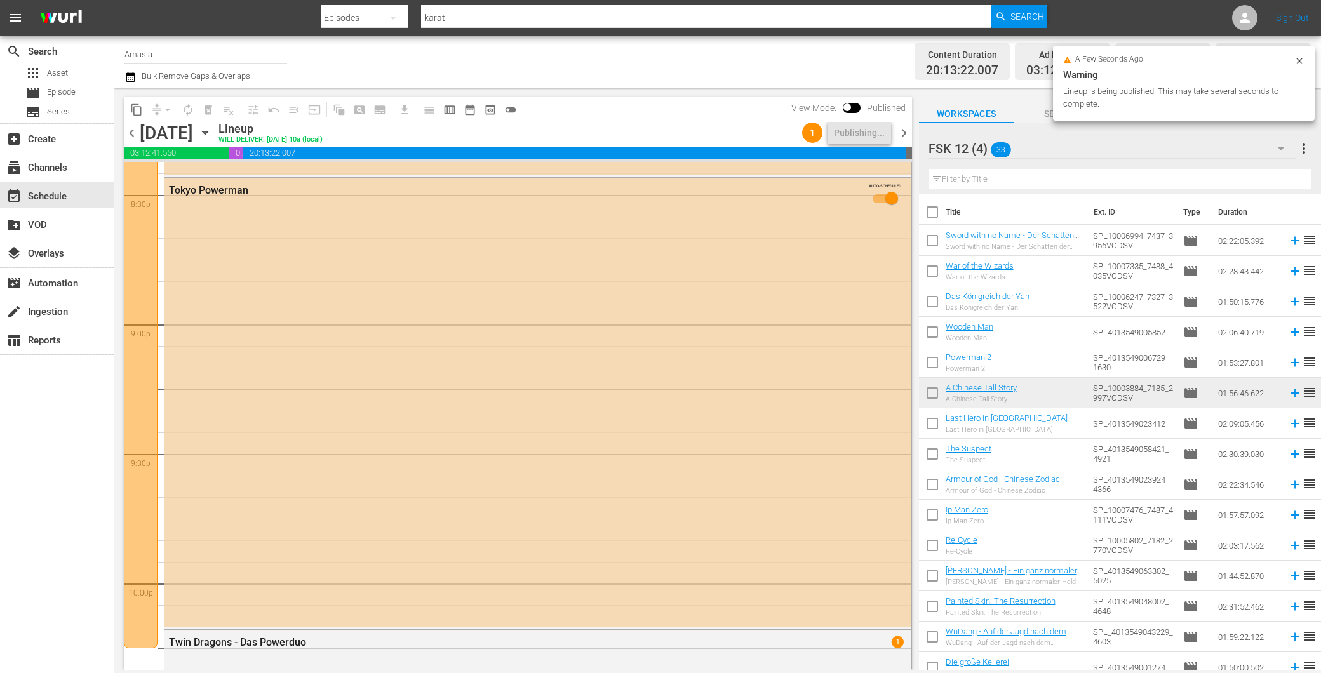
click at [910, 140] on span "chevron_right" at bounding box center [904, 133] width 16 height 16
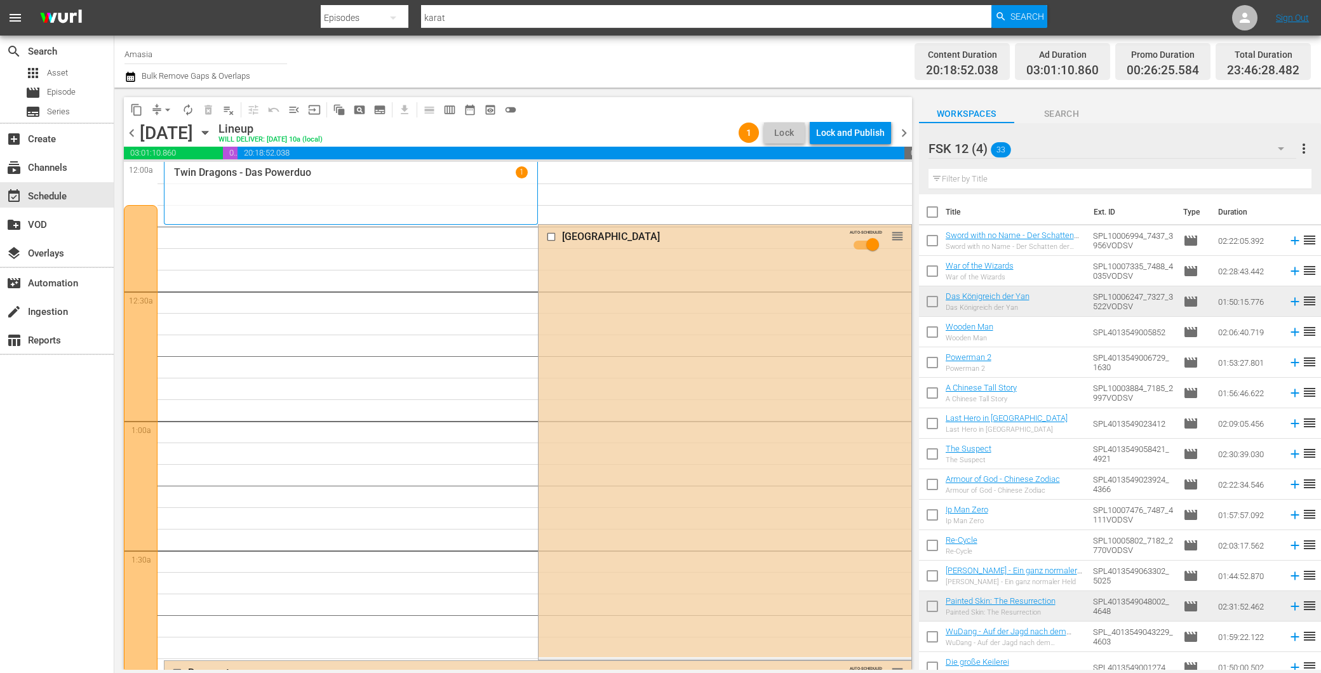
click at [125, 127] on span "chevron_left" at bounding box center [132, 133] width 16 height 16
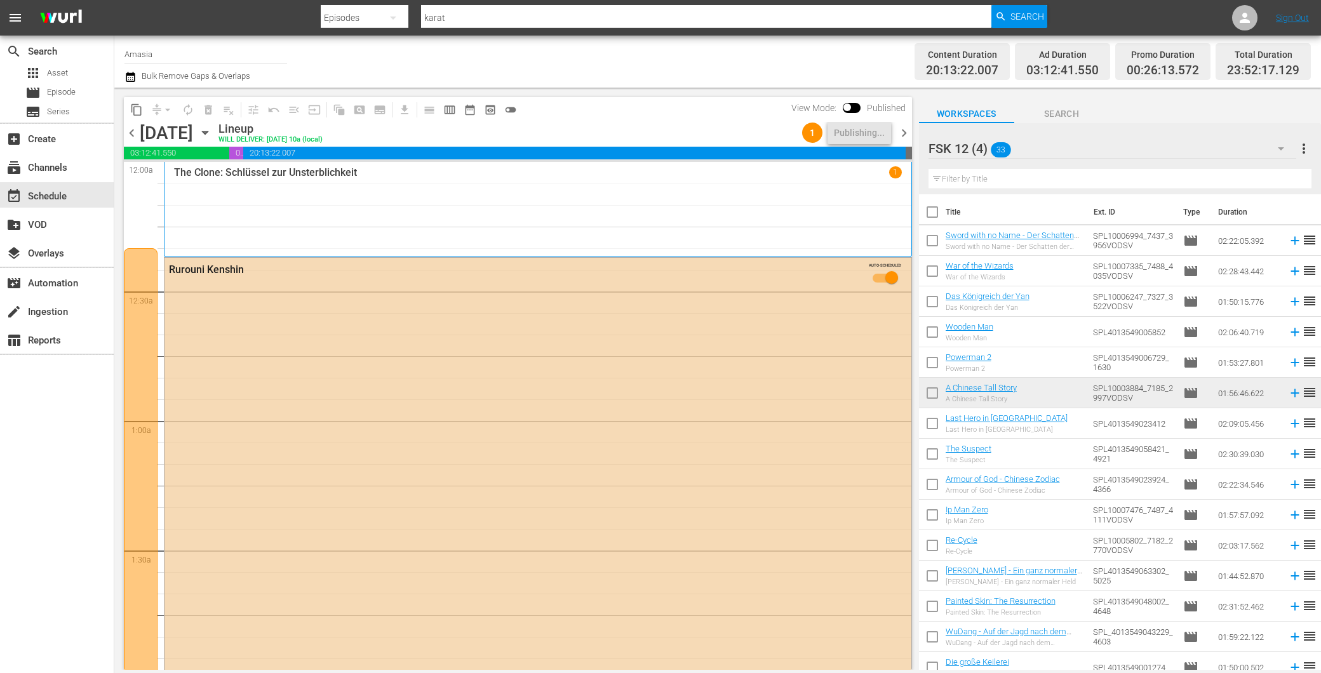
click at [901, 132] on span "chevron_right" at bounding box center [904, 133] width 16 height 16
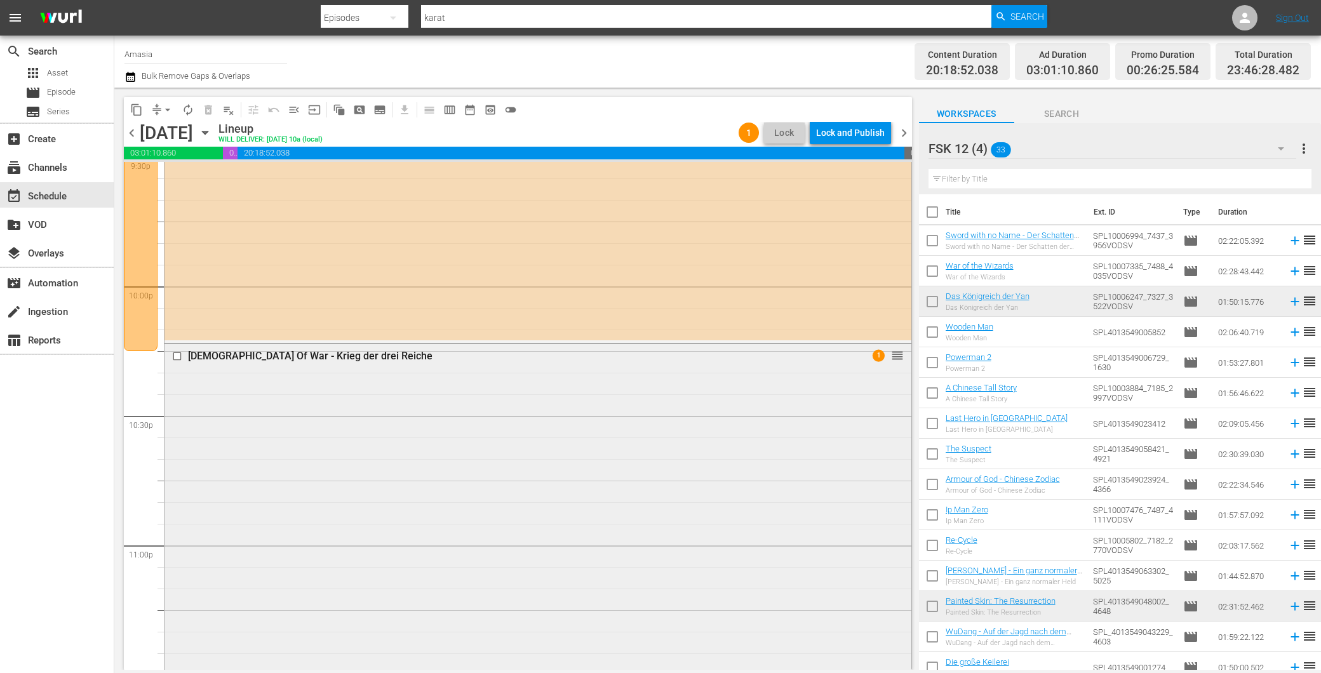
scroll to position [5646, 0]
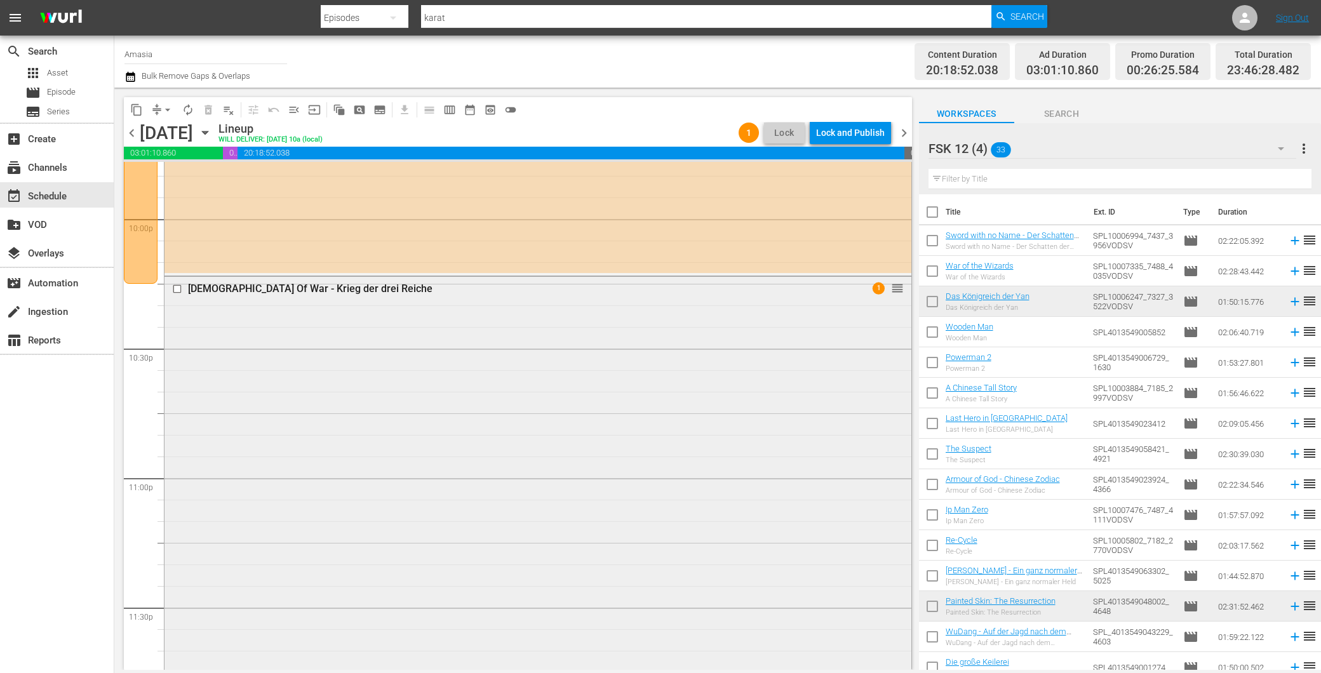
click at [267, 494] on div "God Of War - Krieg der drei Reiche 1 reorder" at bounding box center [538, 507] width 747 height 461
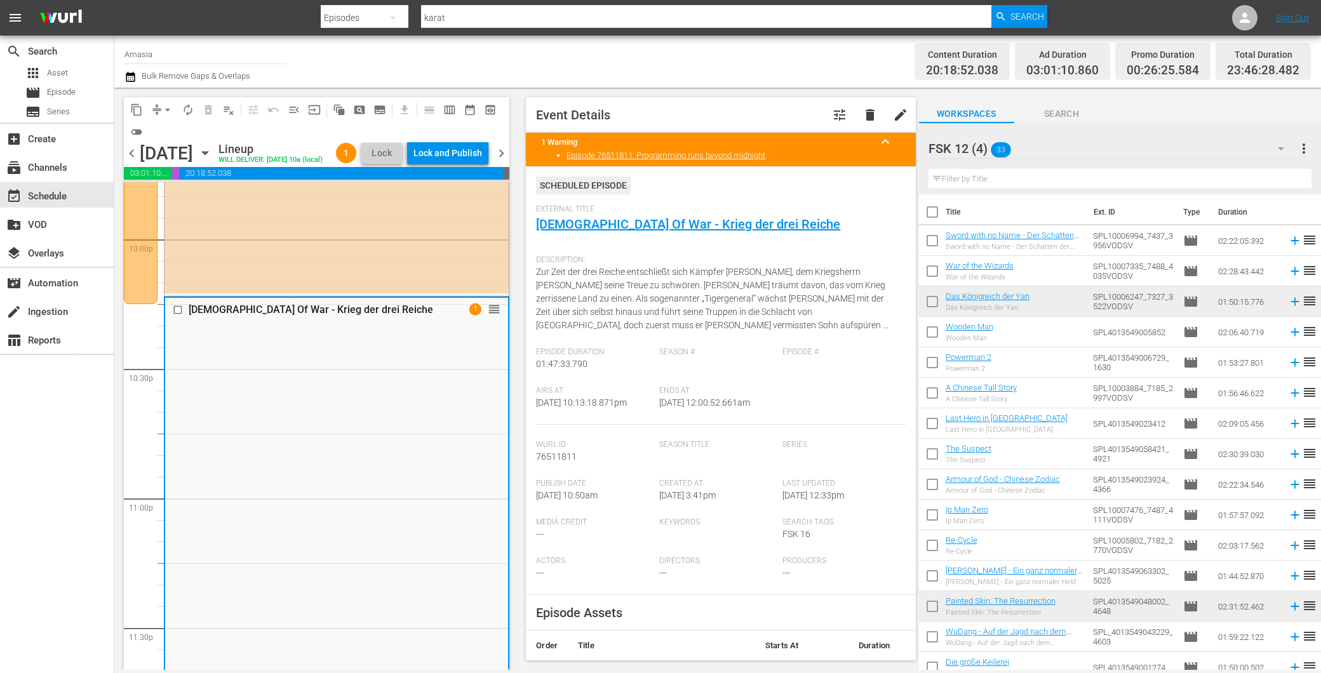
click at [497, 161] on span "chevron_right" at bounding box center [502, 153] width 16 height 16
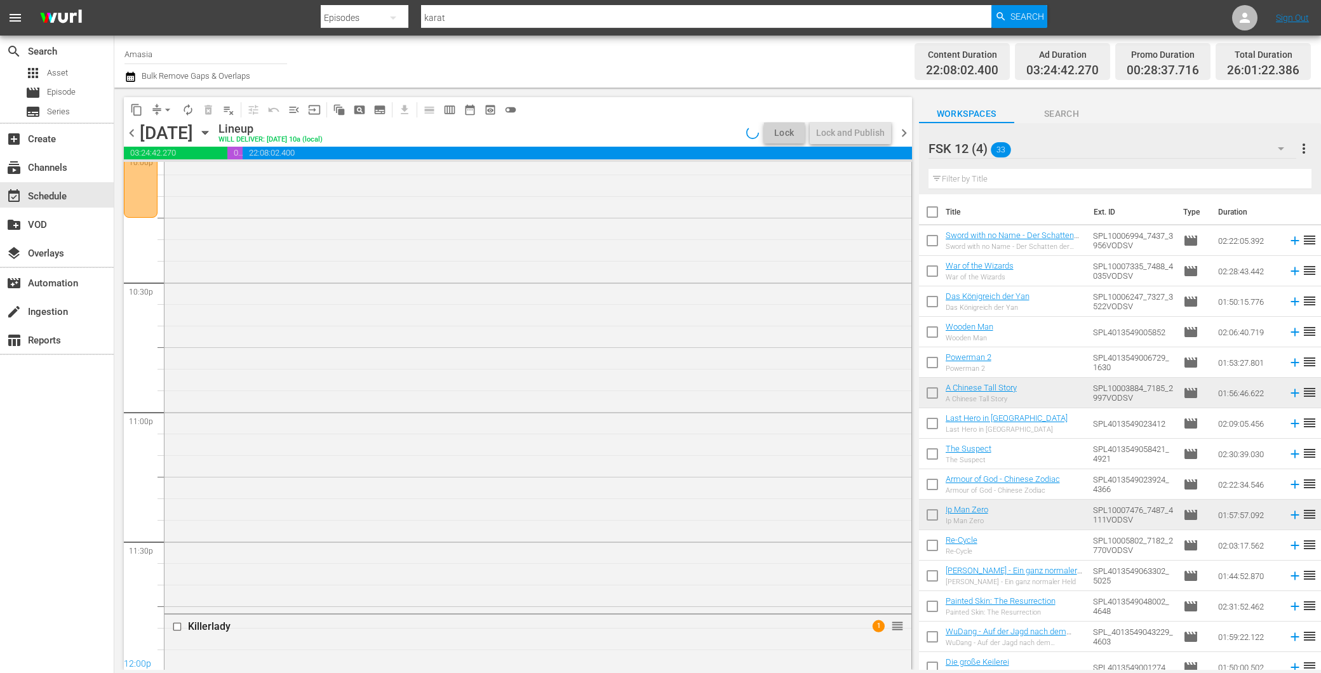
scroll to position [5624, 0]
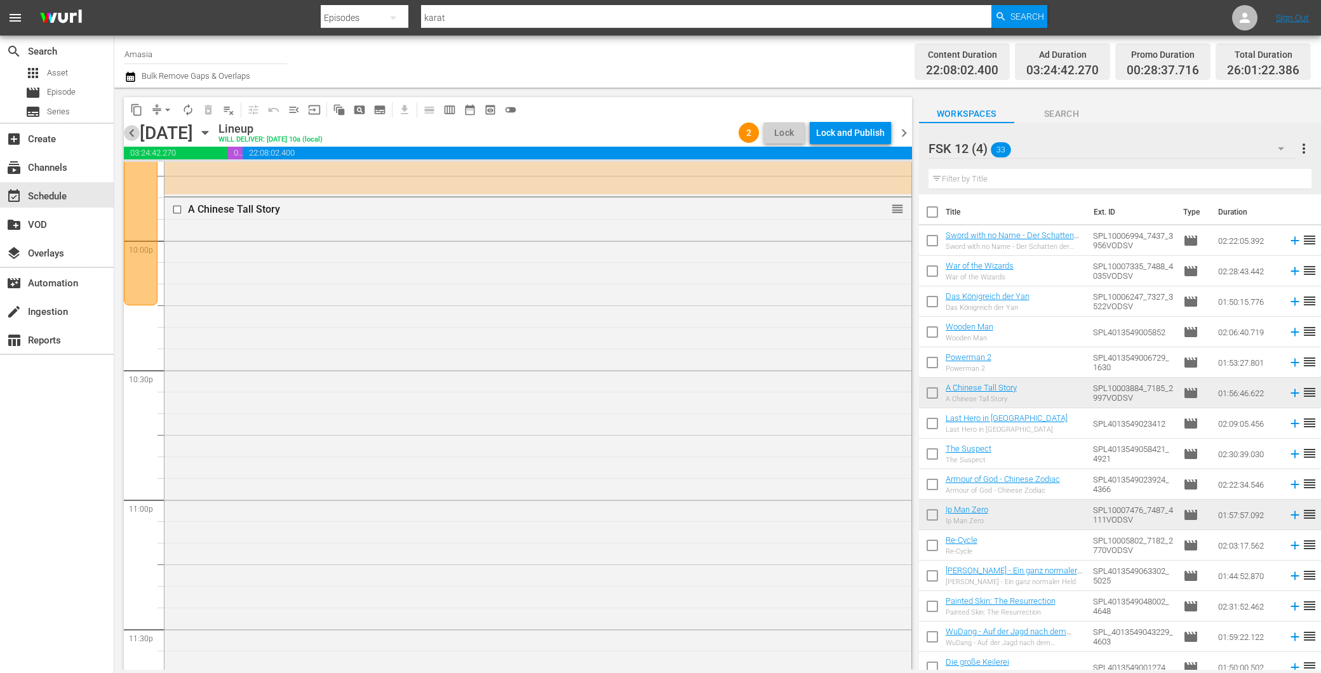
click at [130, 126] on span "chevron_left" at bounding box center [132, 133] width 16 height 16
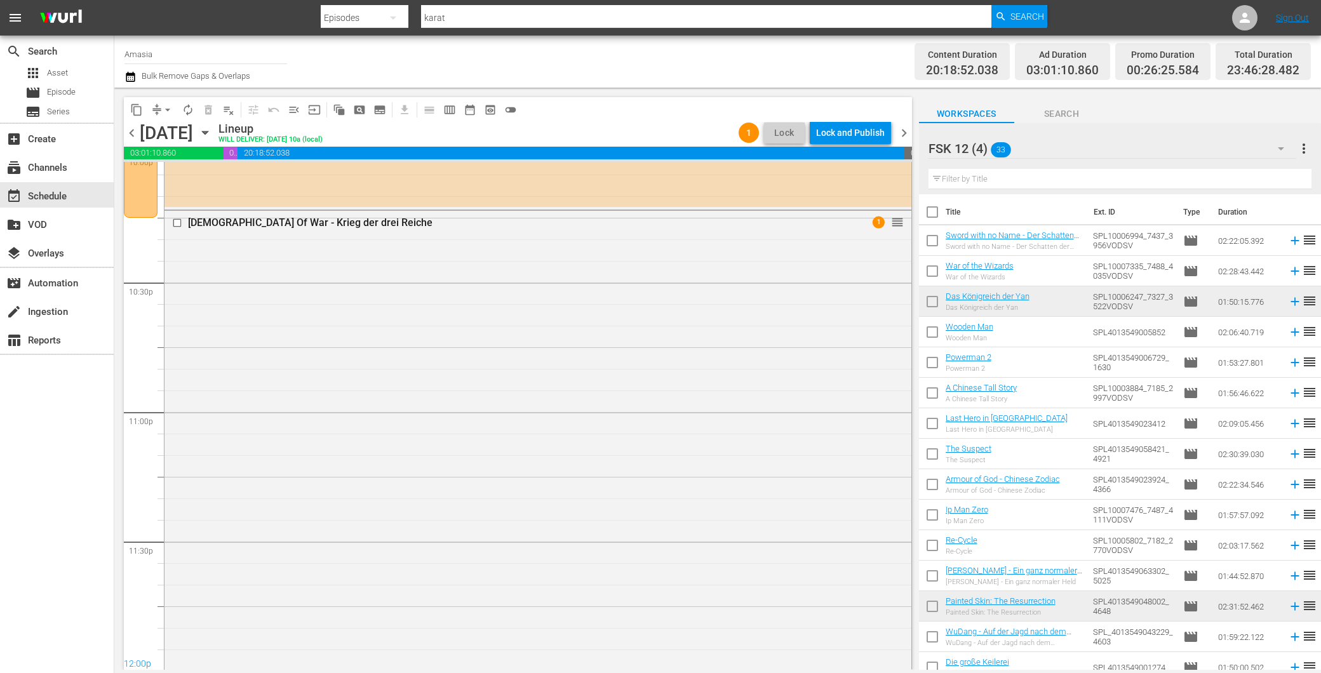
scroll to position [5646, 0]
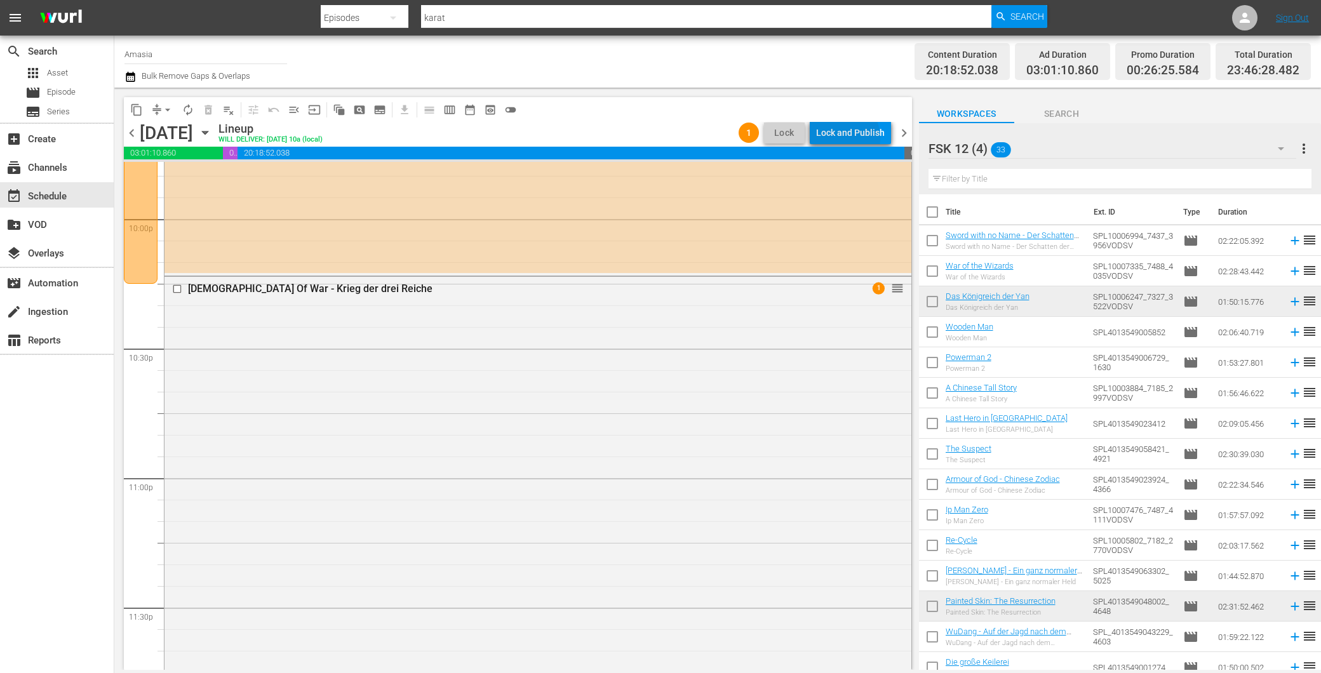
click at [842, 138] on div "Lock and Publish" at bounding box center [850, 132] width 69 height 23
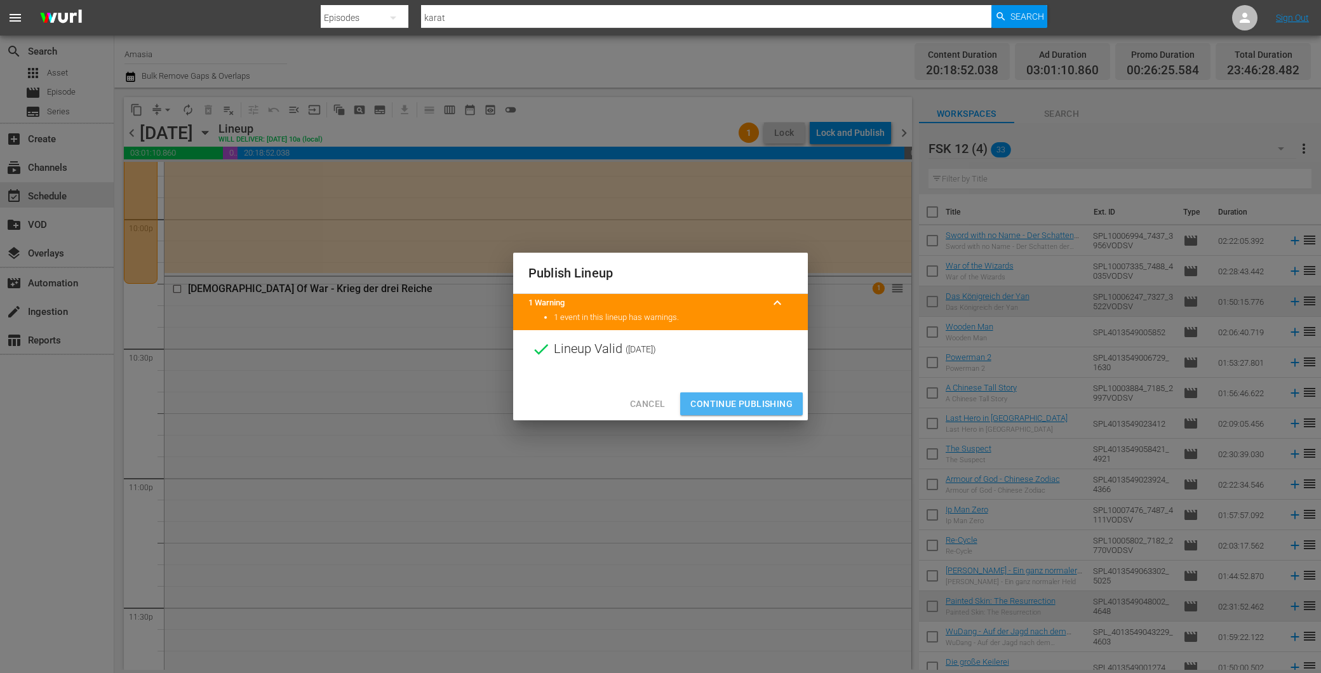
click at [720, 398] on span "Continue Publishing" at bounding box center [742, 404] width 102 height 16
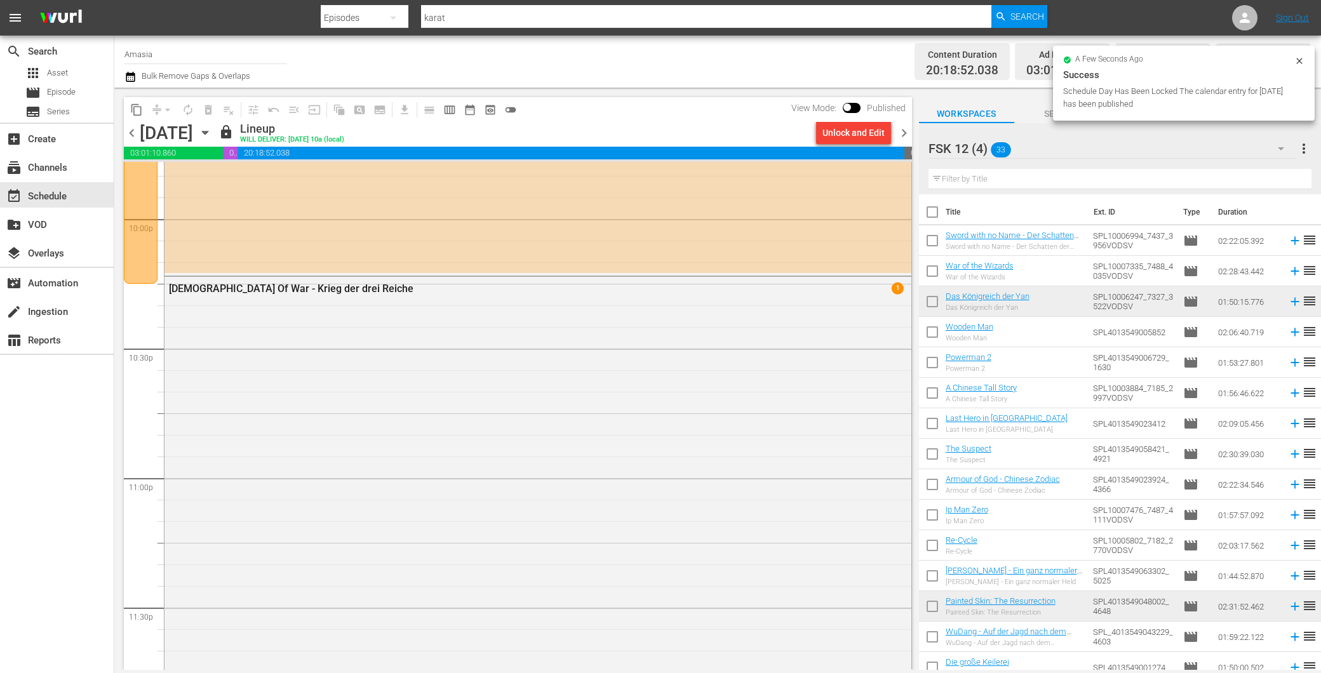
click at [901, 130] on span "chevron_right" at bounding box center [904, 133] width 16 height 16
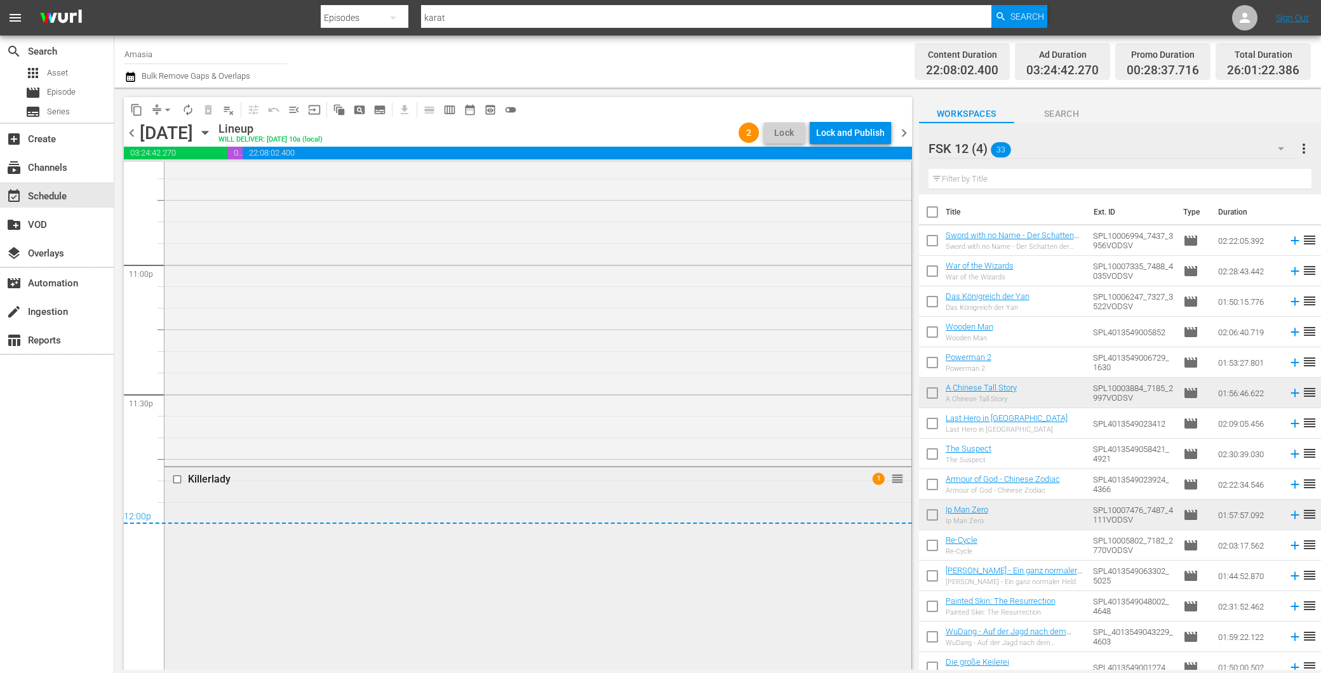
scroll to position [5435, 0]
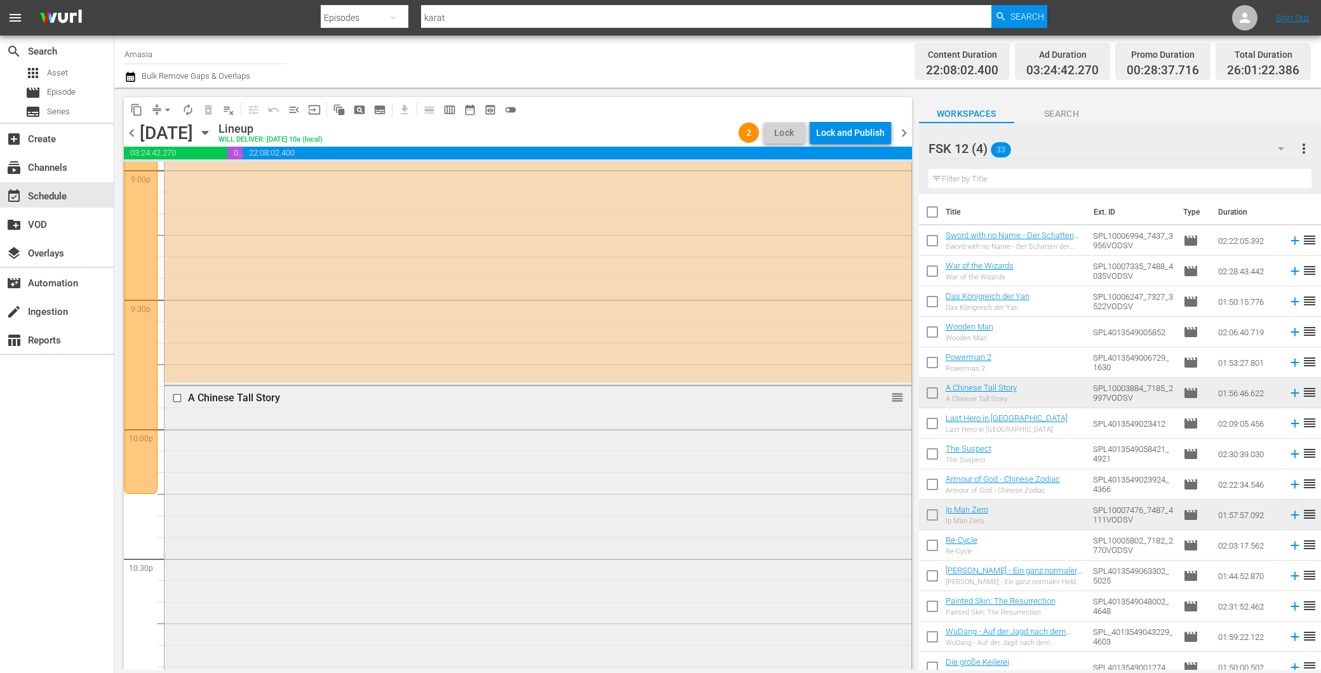
click at [339, 485] on div "A Chinese Tall Story reorder" at bounding box center [538, 636] width 747 height 501
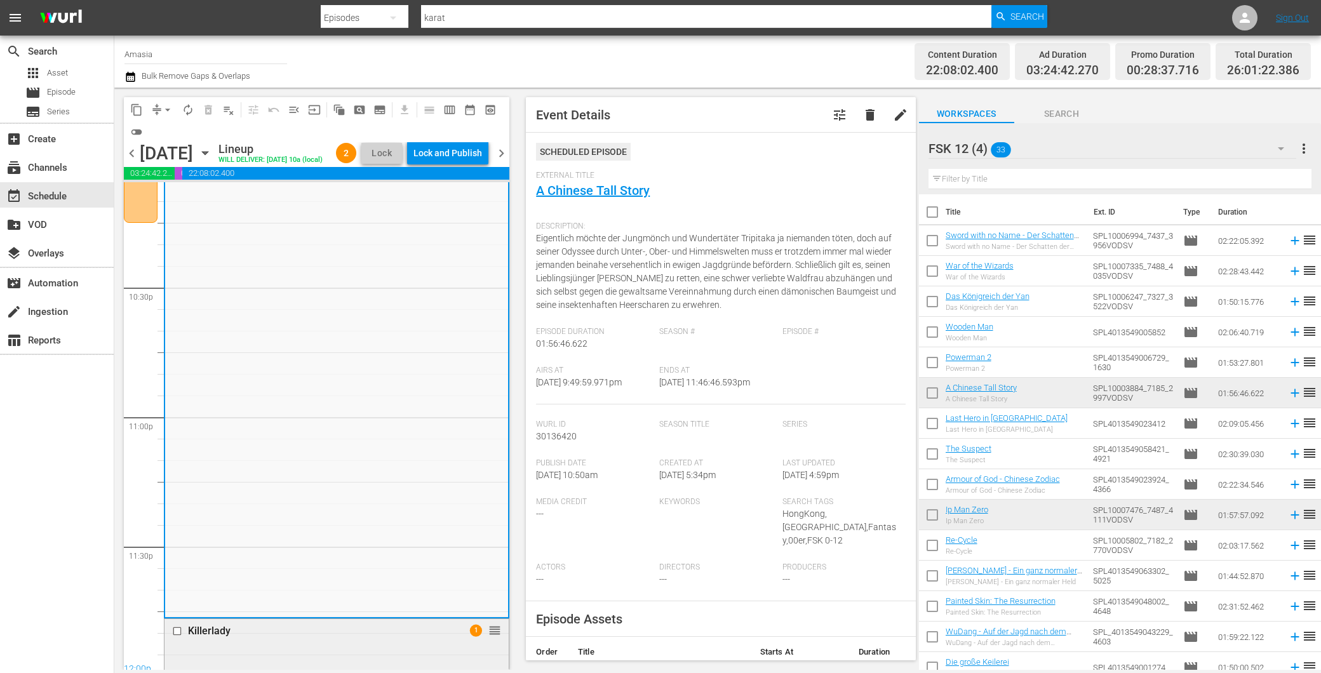
scroll to position [5929, 0]
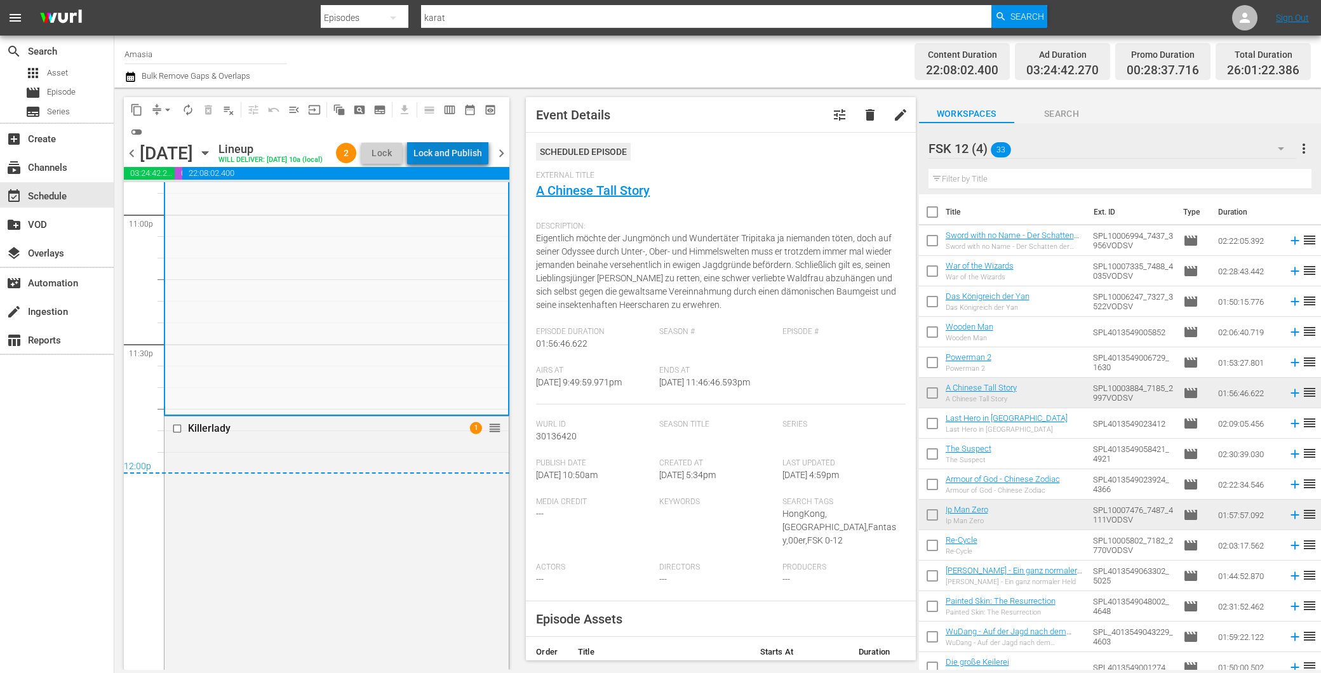
click at [473, 156] on div "Lock and Publish" at bounding box center [448, 153] width 69 height 23
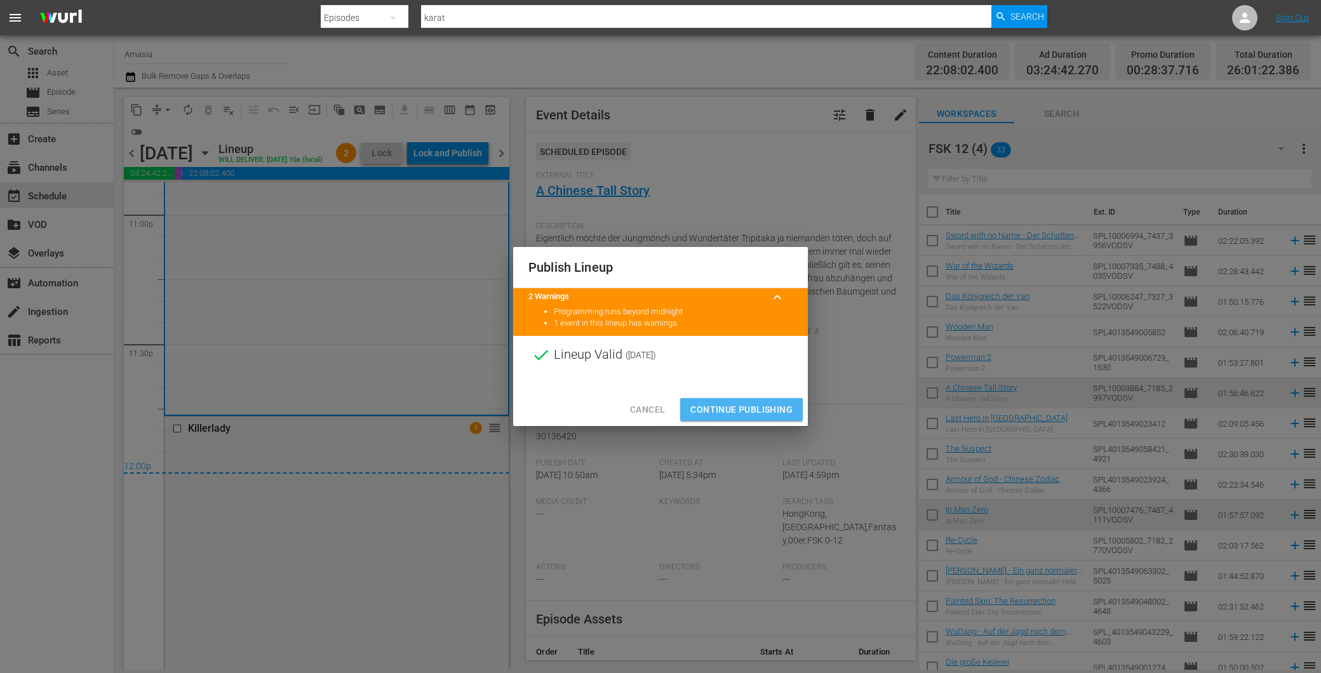
click at [731, 414] on span "Continue Publishing" at bounding box center [742, 410] width 102 height 16
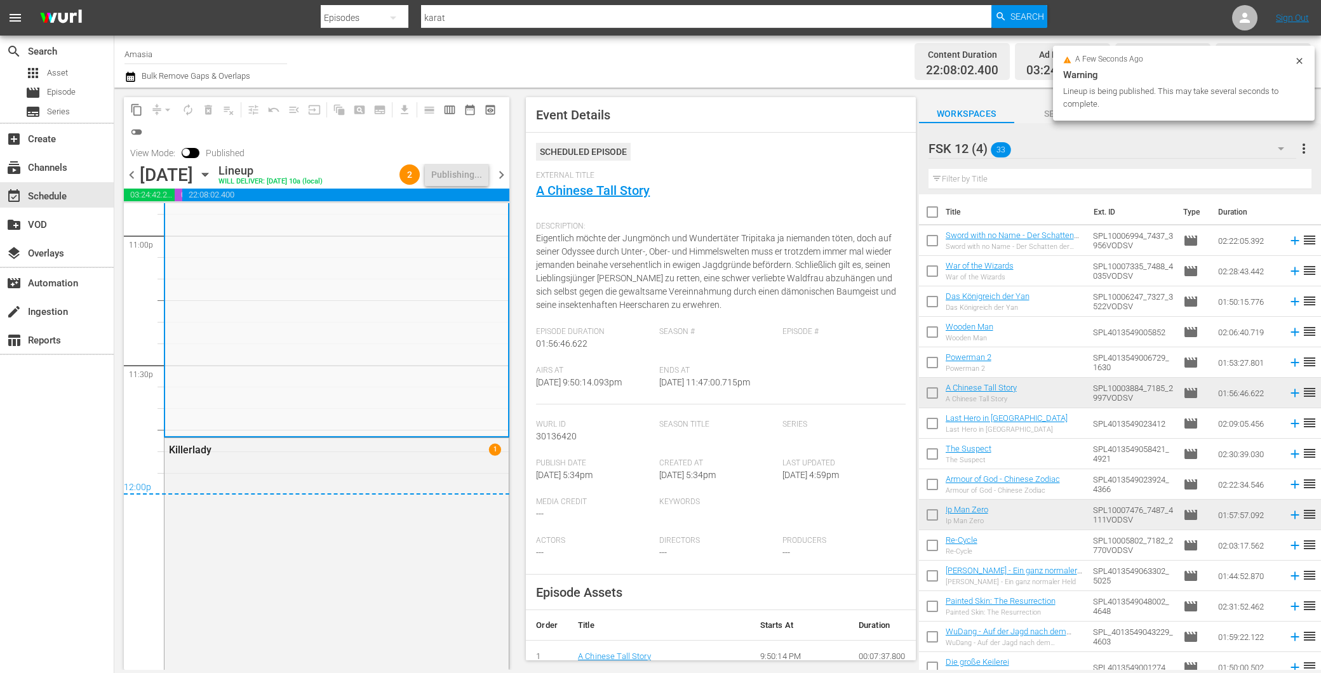
click at [501, 172] on span "chevron_right" at bounding box center [502, 175] width 16 height 16
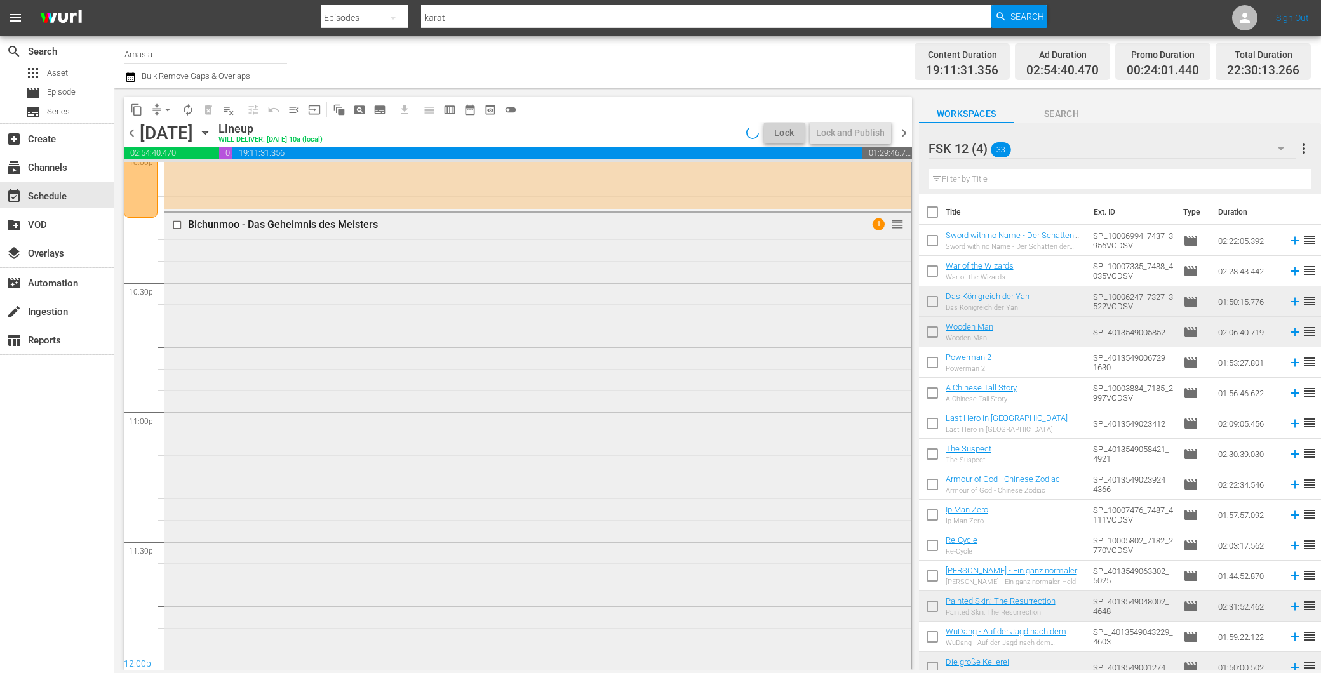
scroll to position [5853, 0]
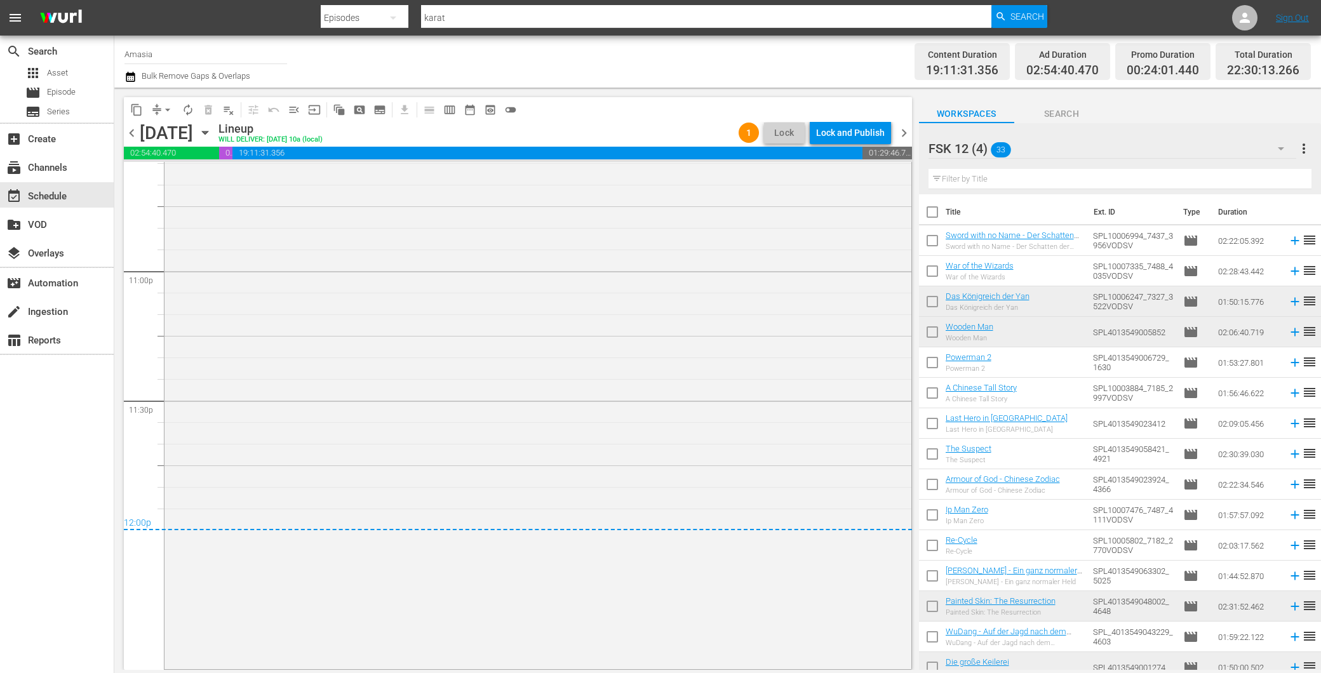
drag, startPoint x: 900, startPoint y: 644, endPoint x: 909, endPoint y: 218, distance: 426.4
click at [909, 218] on div "S N A P S N A P S N A P S N A P S N A P S N A P S N A P S N A P S N A P S N A P…" at bounding box center [518, 416] width 788 height 508
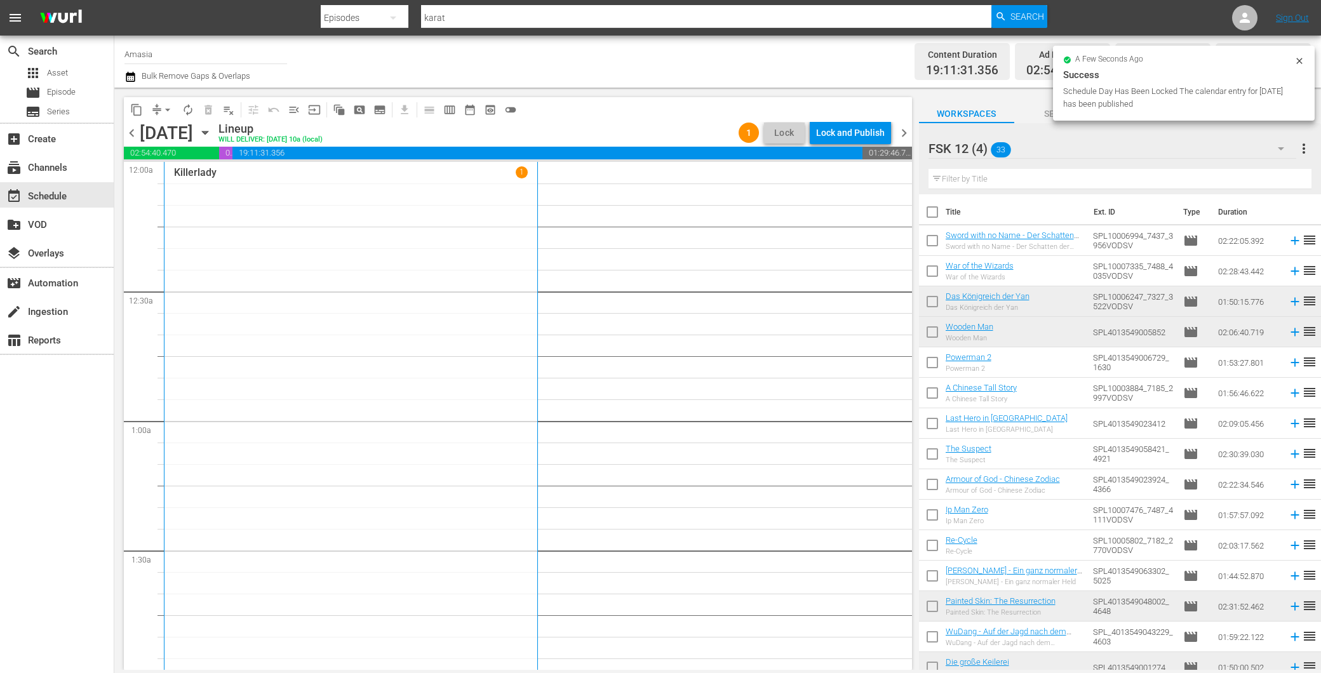
scroll to position [494, 0]
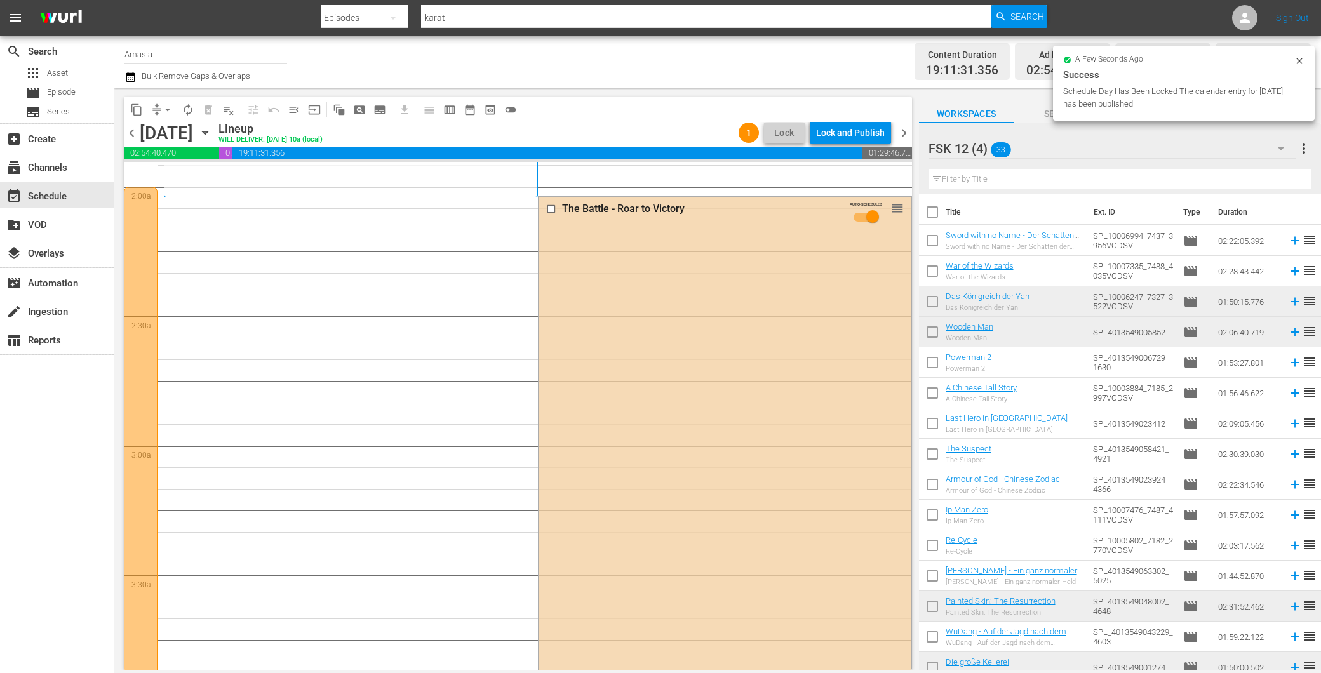
click at [132, 128] on span "chevron_left" at bounding box center [132, 133] width 16 height 16
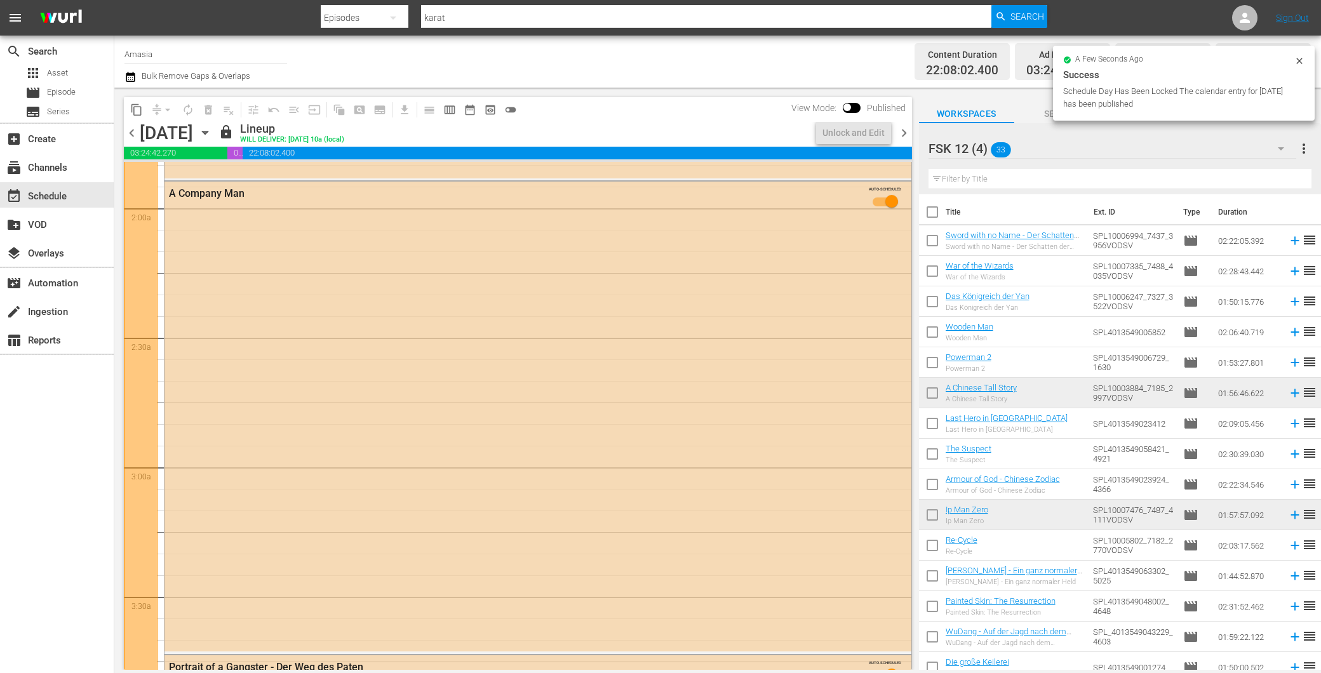
click at [902, 128] on span "chevron_right" at bounding box center [904, 133] width 16 height 16
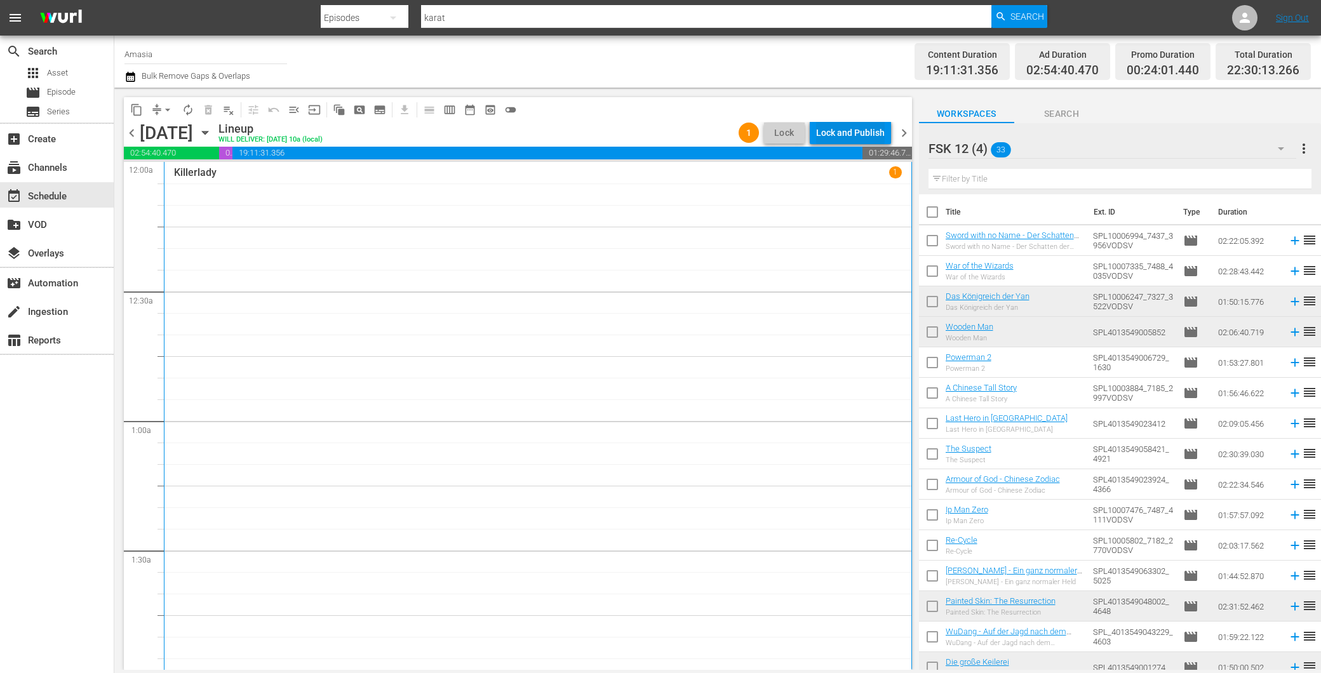
click at [860, 129] on div "Lock and Publish" at bounding box center [850, 132] width 69 height 23
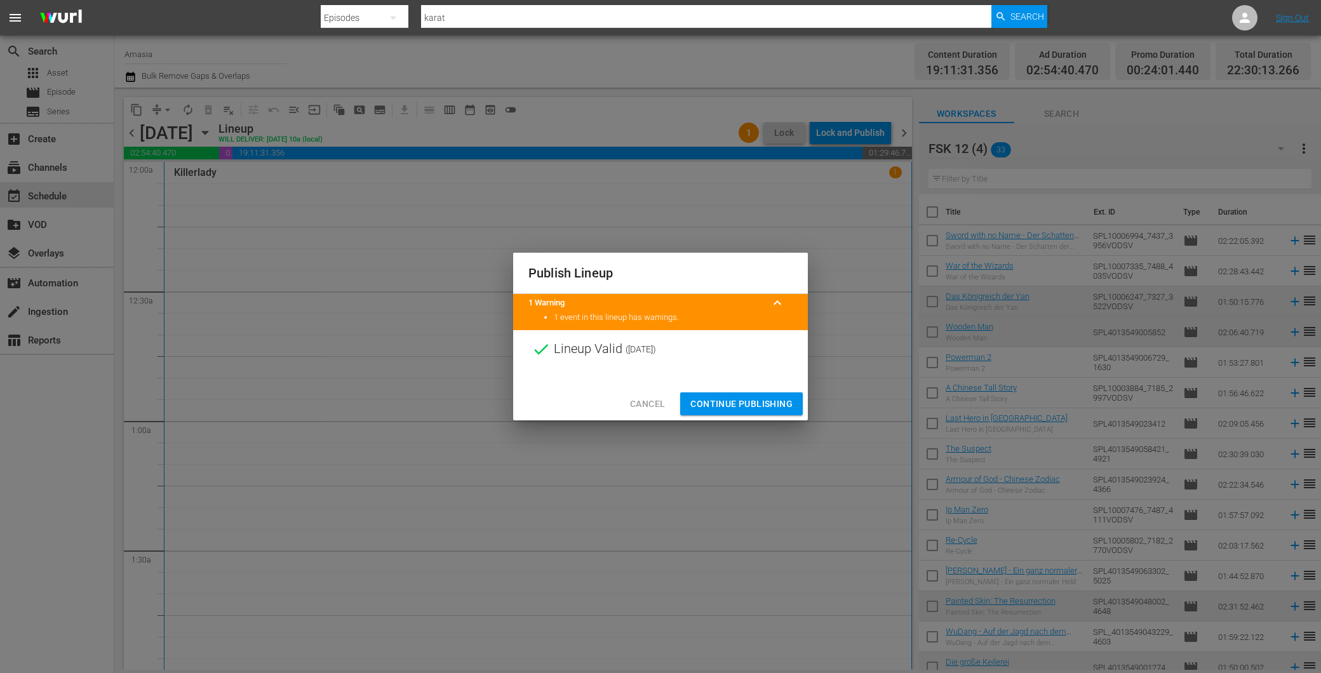
click at [717, 402] on span "Continue Publishing" at bounding box center [742, 404] width 102 height 16
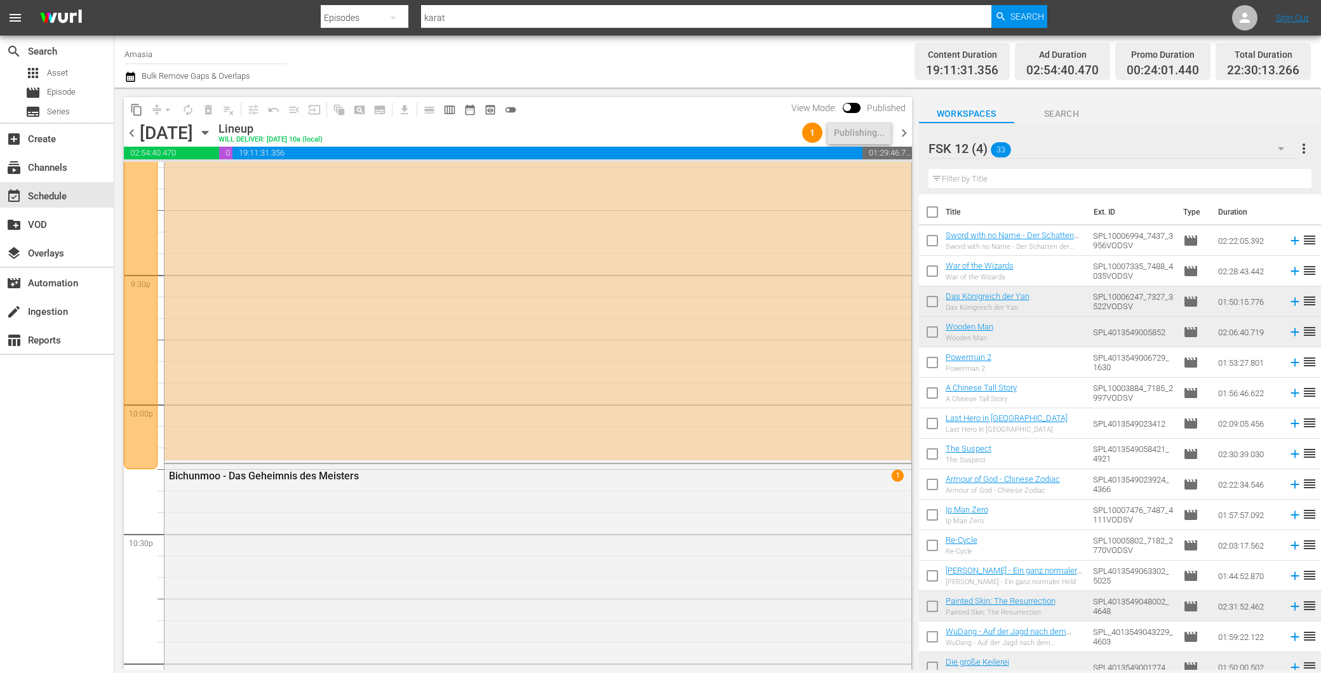
scroll to position [5429, 0]
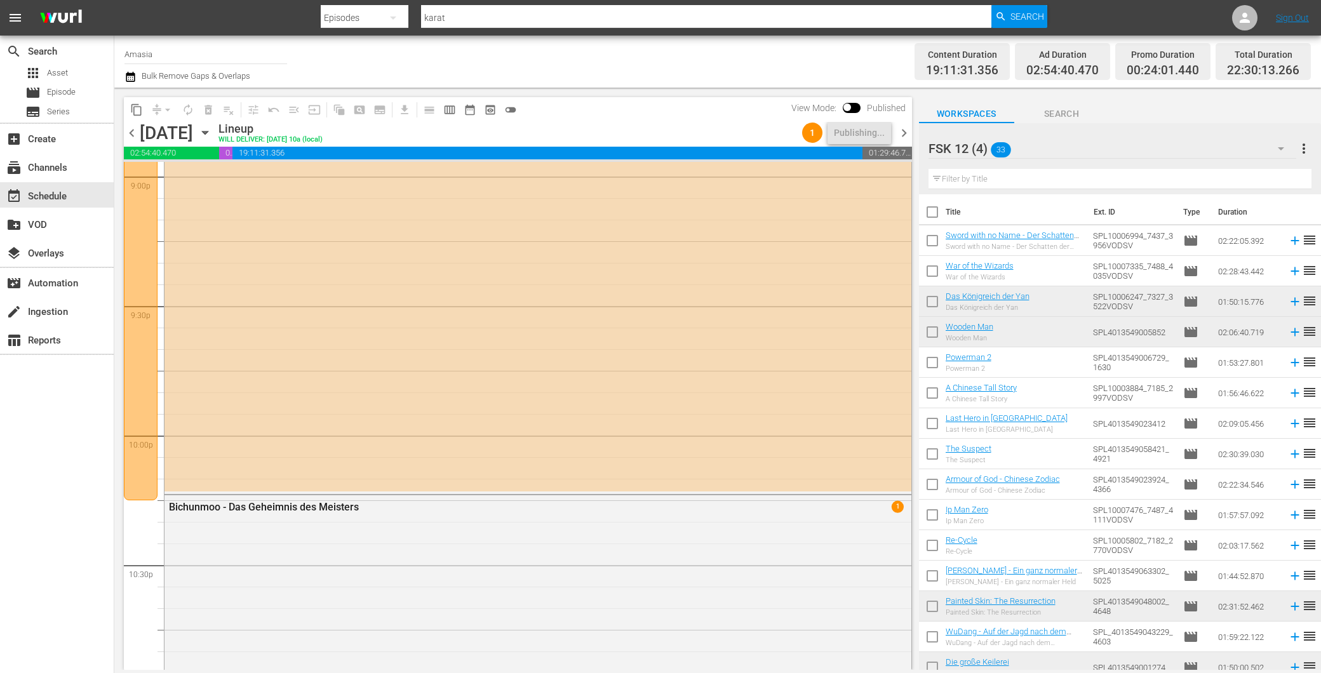
drag, startPoint x: 904, startPoint y: 131, endPoint x: 903, endPoint y: 158, distance: 26.7
click at [905, 131] on span "chevron_right" at bounding box center [904, 133] width 16 height 16
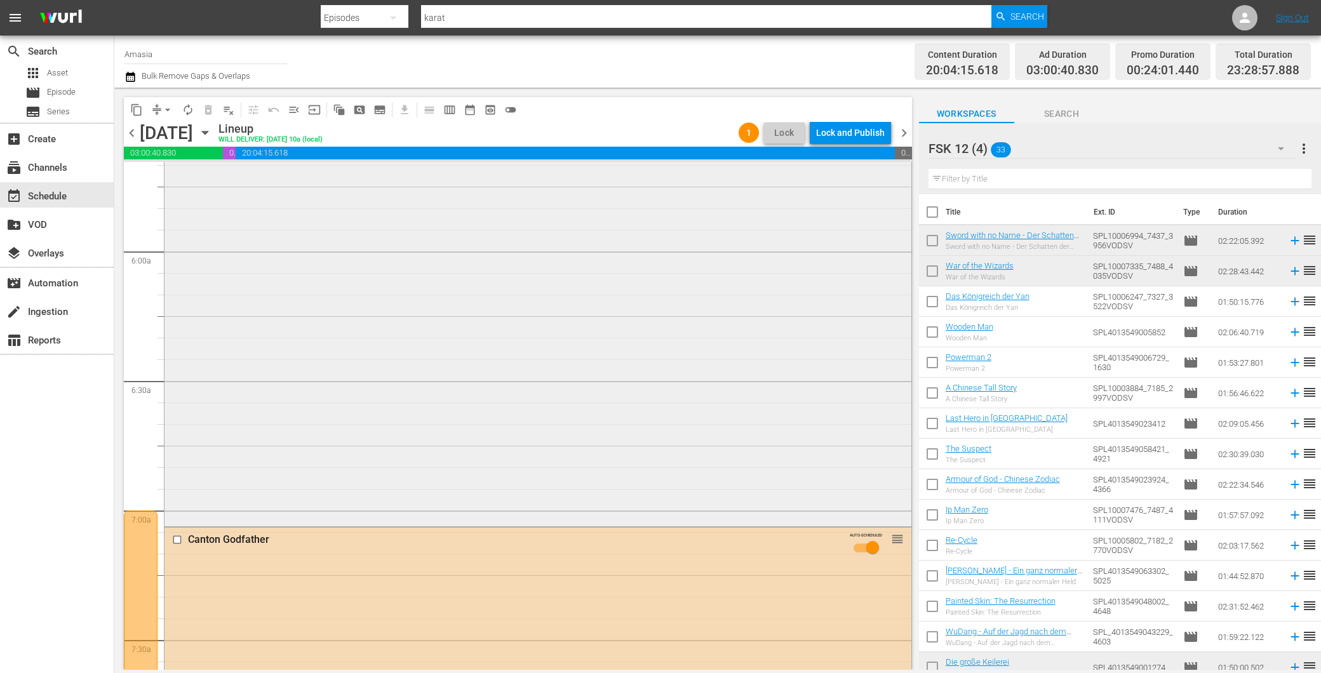
scroll to position [1271, 0]
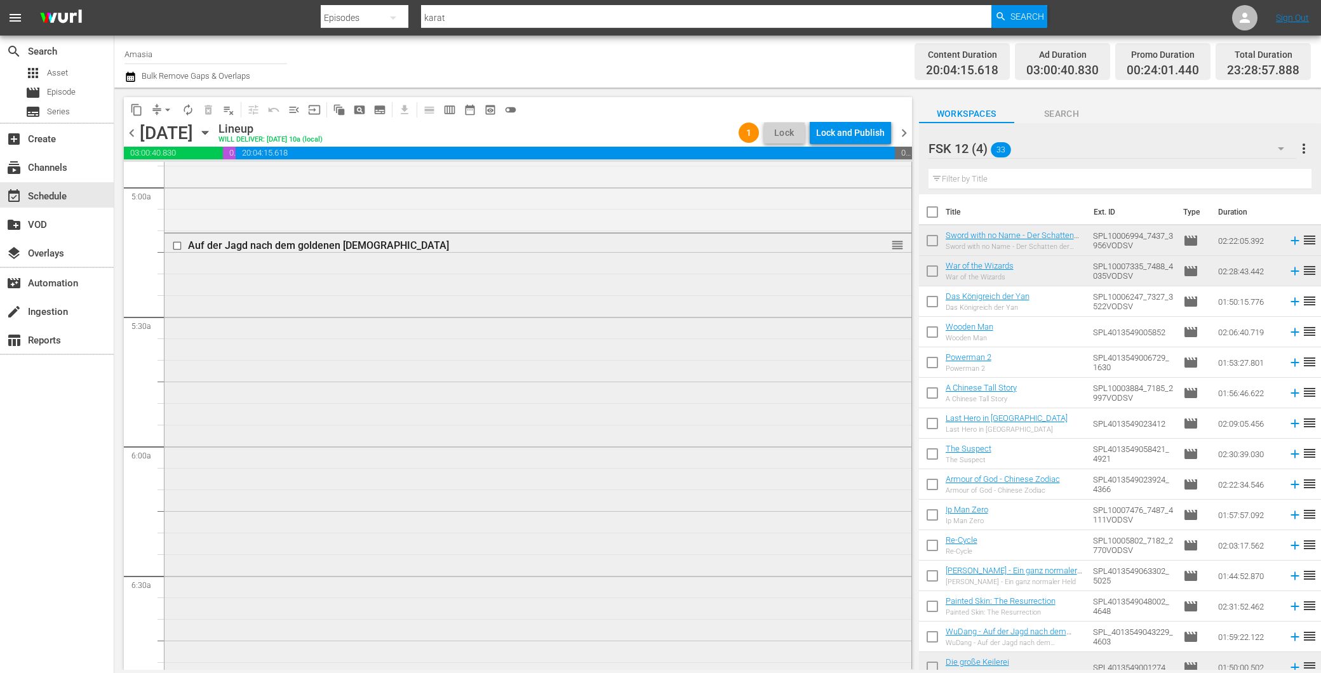
click at [416, 414] on div "Auf der Jagd nach dem goldenen Buddha reorder" at bounding box center [538, 476] width 747 height 485
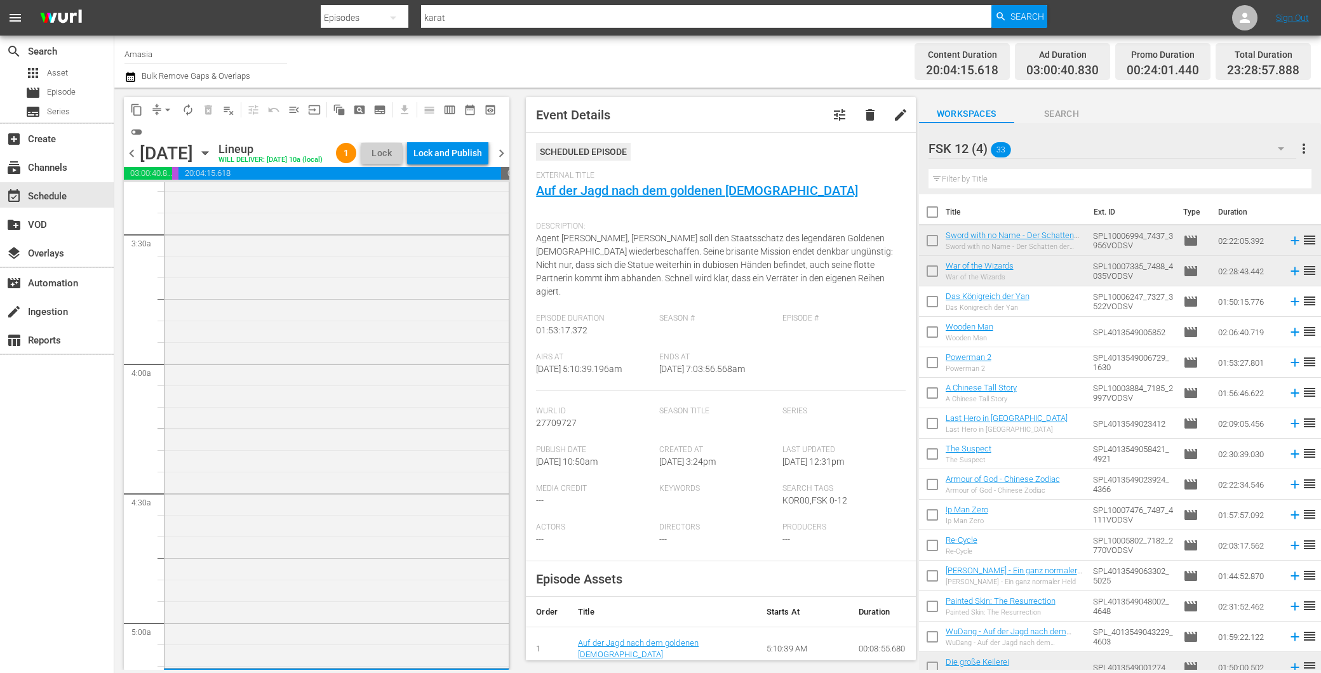
scroll to position [776, 0]
click at [365, 404] on div "Ip Man reorder" at bounding box center [337, 475] width 344 height 537
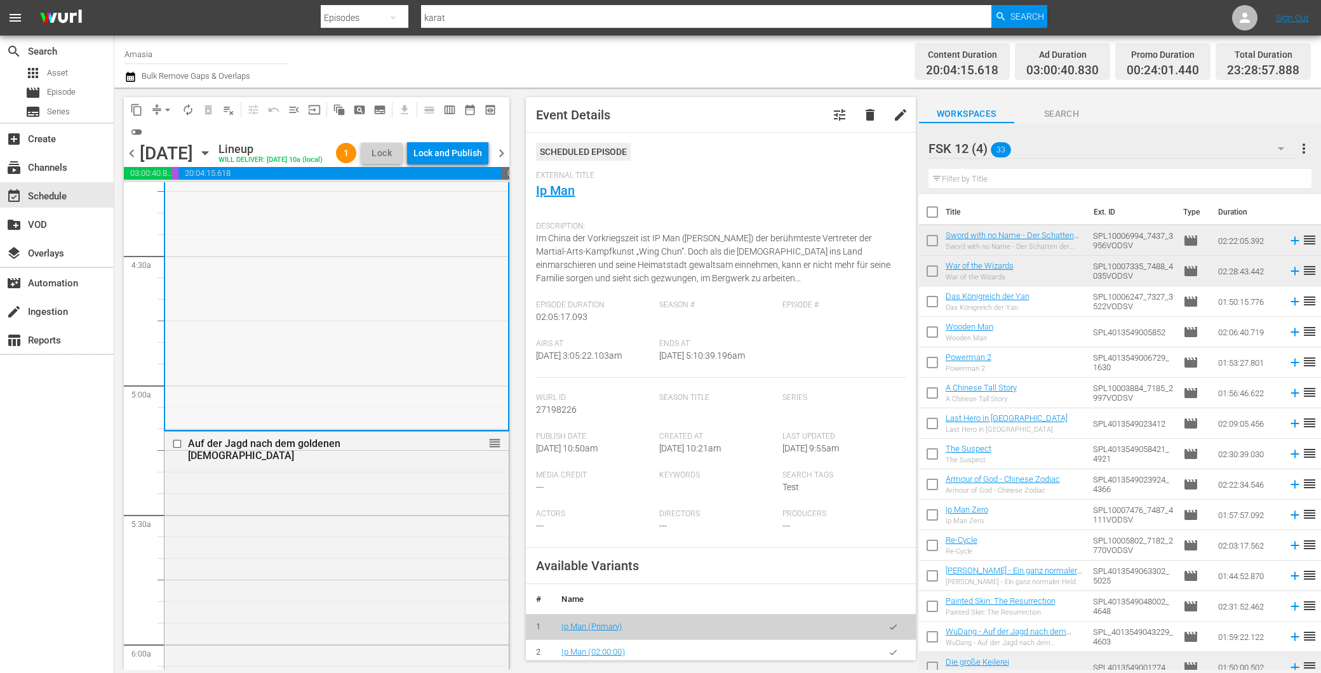
scroll to position [1199, 0]
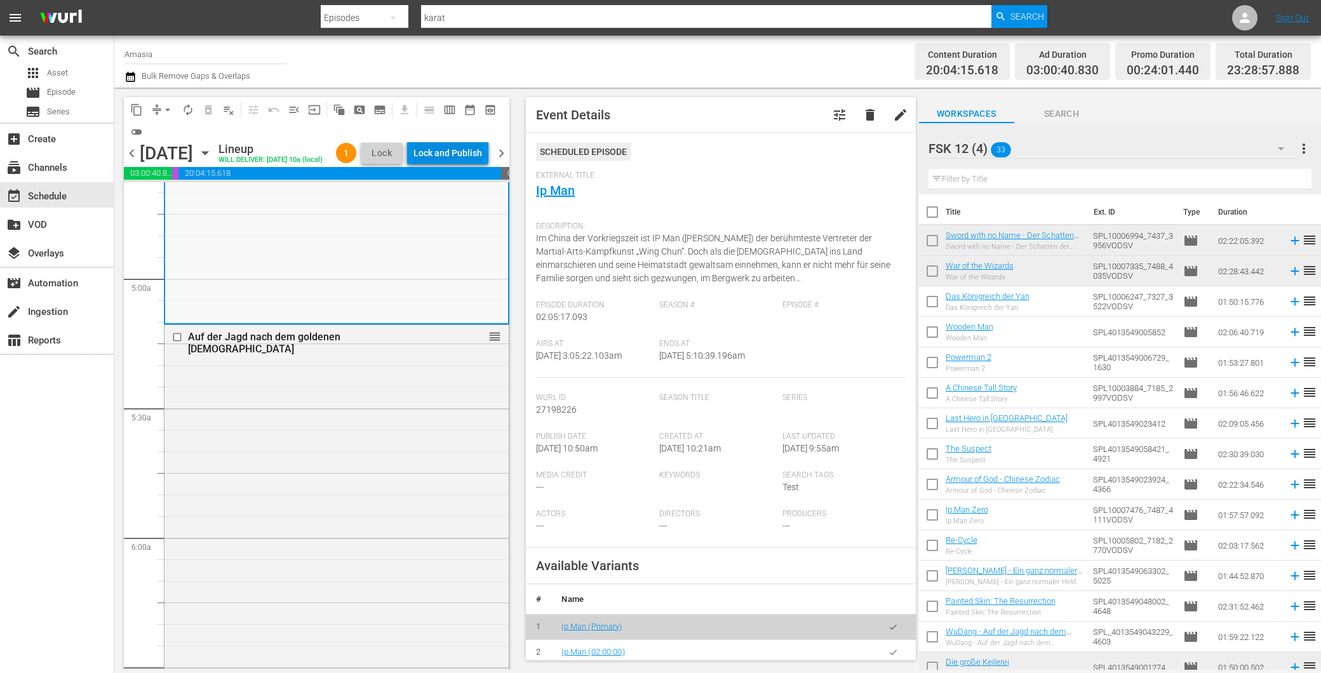
click at [438, 147] on div "Lock and Publish" at bounding box center [448, 153] width 69 height 23
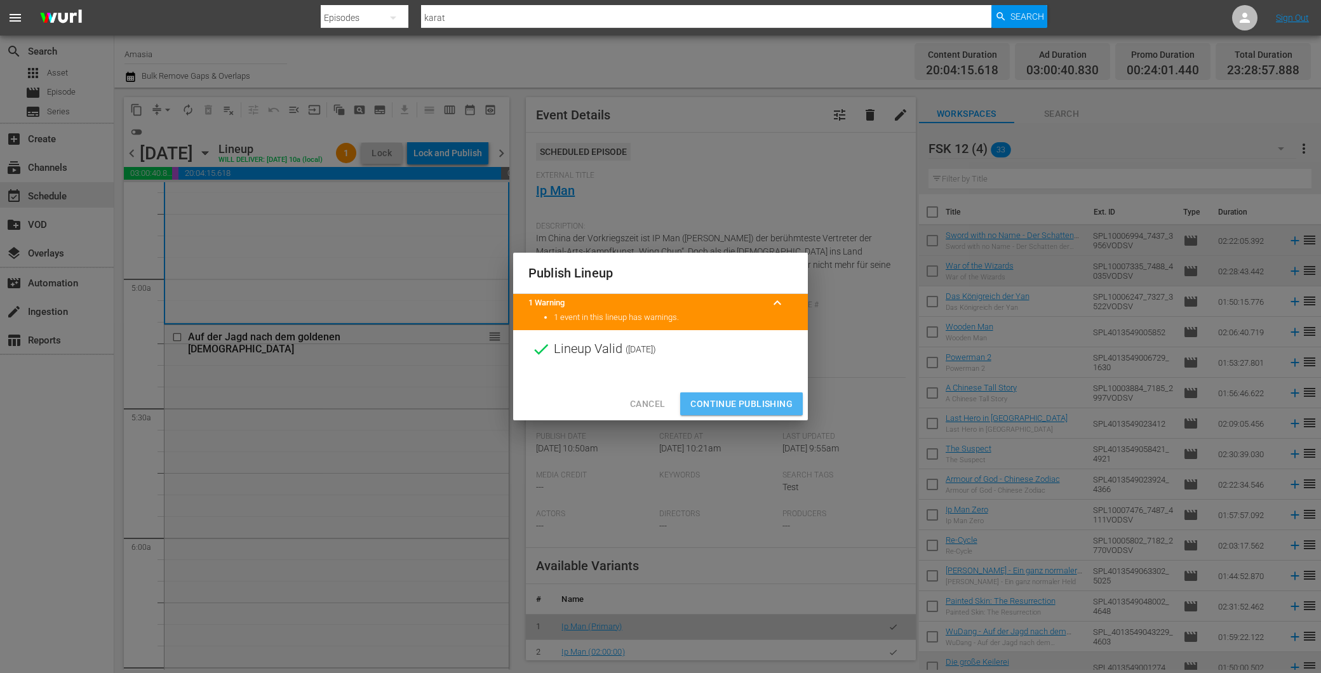
click at [737, 395] on button "Continue Publishing" at bounding box center [741, 405] width 123 height 24
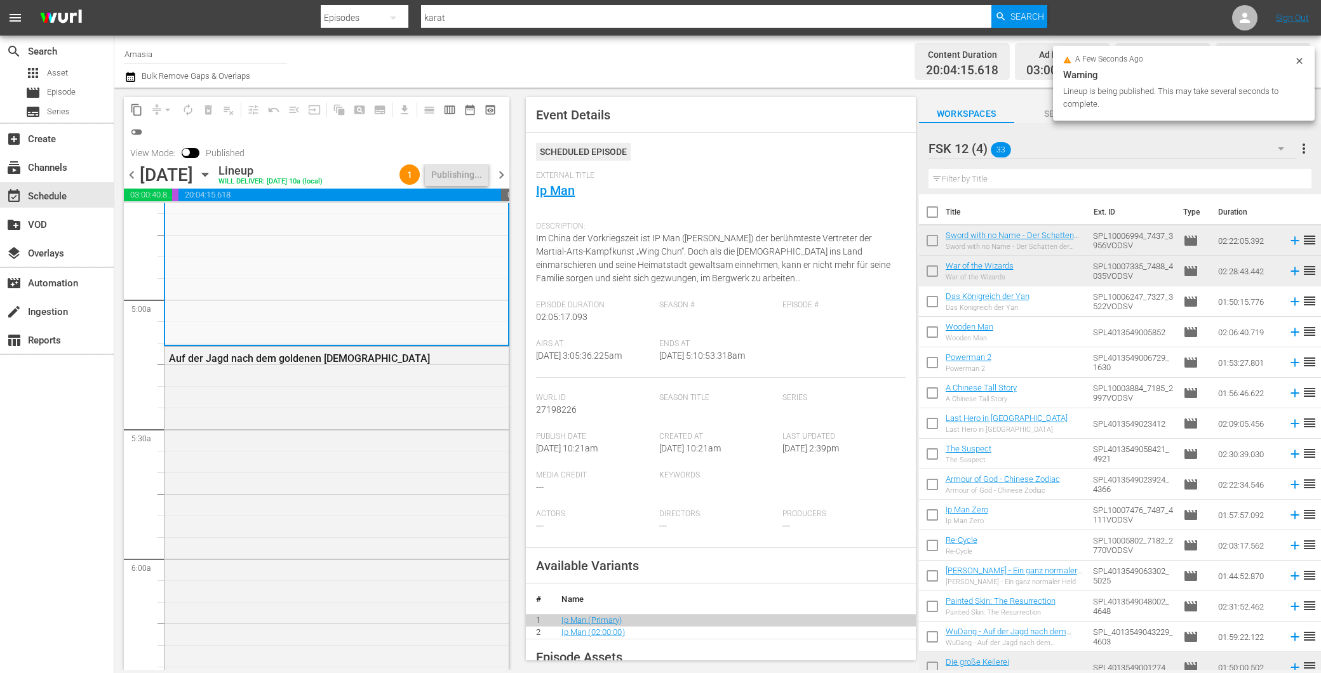
click at [504, 177] on span "chevron_right" at bounding box center [502, 175] width 16 height 16
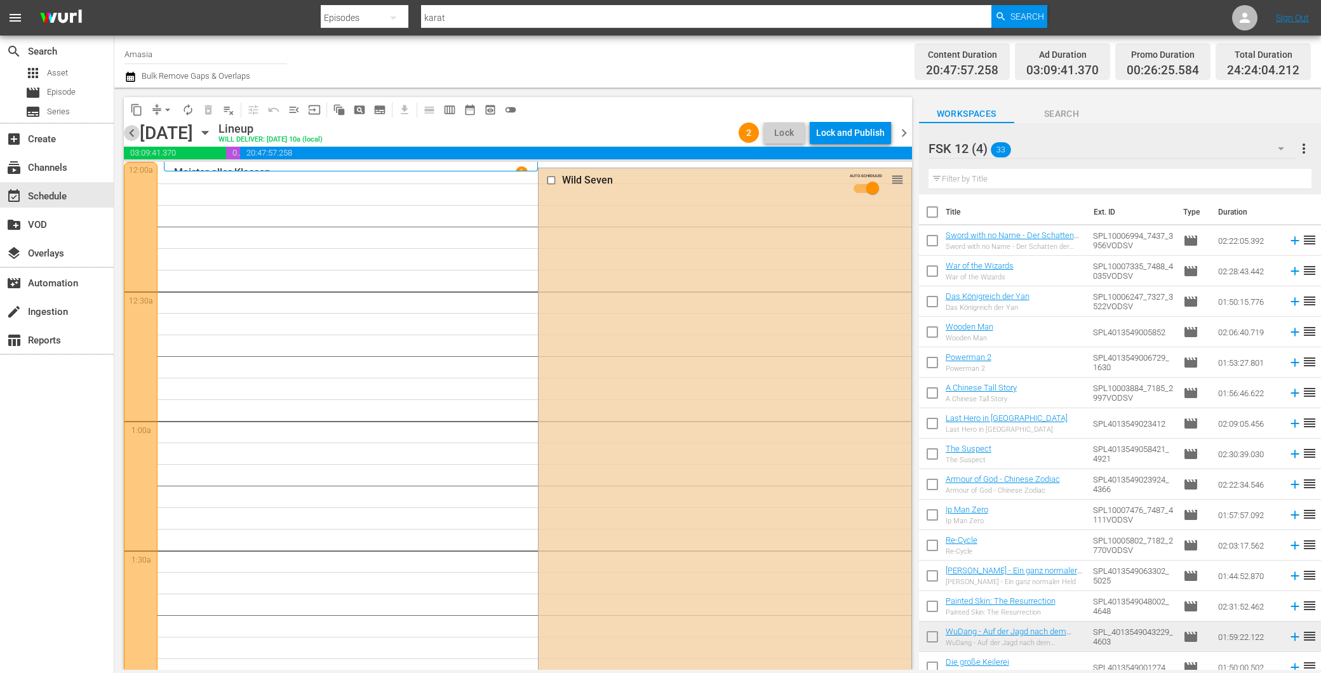
click at [132, 126] on span "chevron_left" at bounding box center [132, 133] width 16 height 16
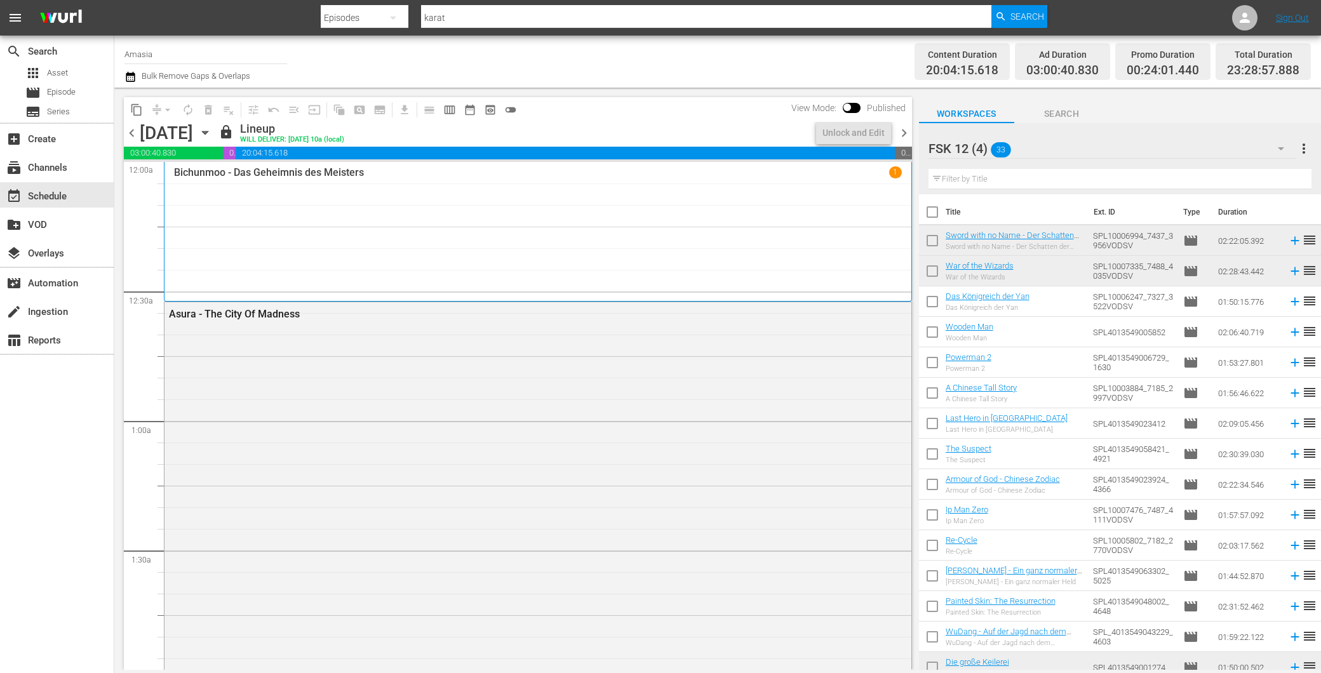
click at [913, 131] on div "content_copy compress arrow_drop_down autorenew_outlined delete_forever_outline…" at bounding box center [514, 379] width 801 height 583
click at [907, 131] on span "chevron_right" at bounding box center [904, 133] width 16 height 16
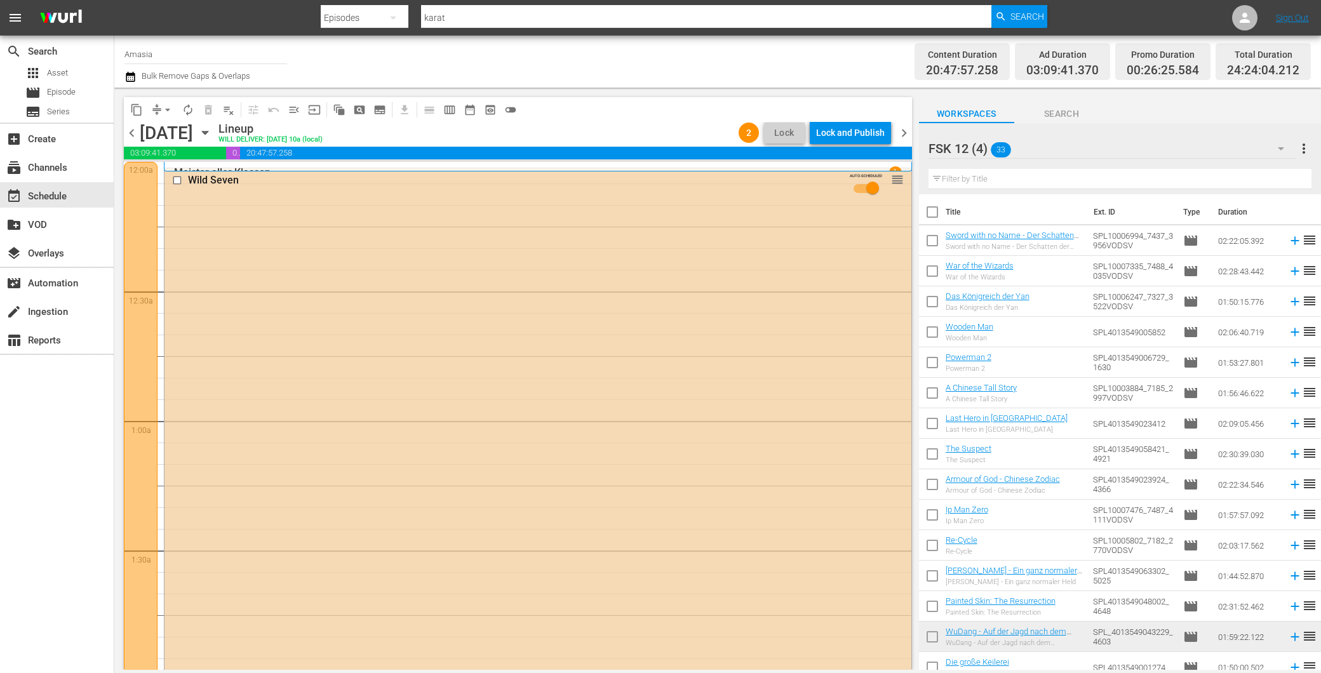
click at [855, 132] on div "Lock and Publish" at bounding box center [850, 132] width 69 height 23
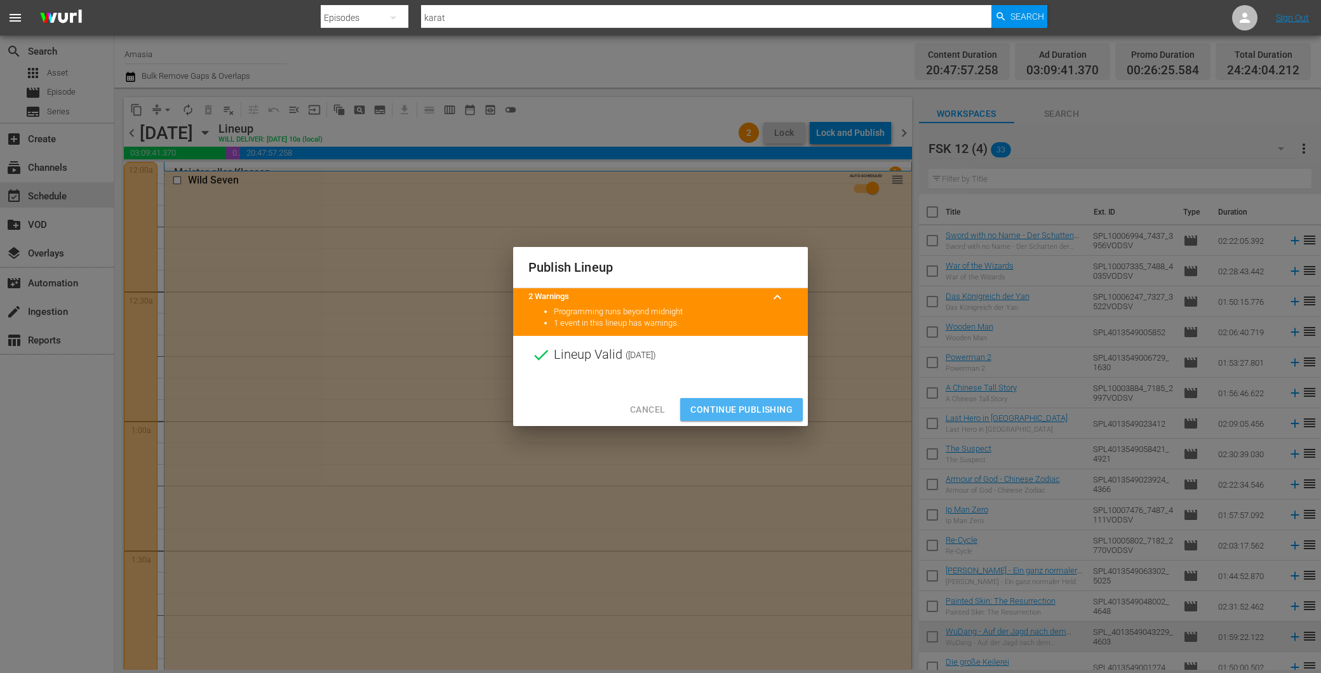
click at [729, 410] on span "Continue Publishing" at bounding box center [742, 410] width 102 height 16
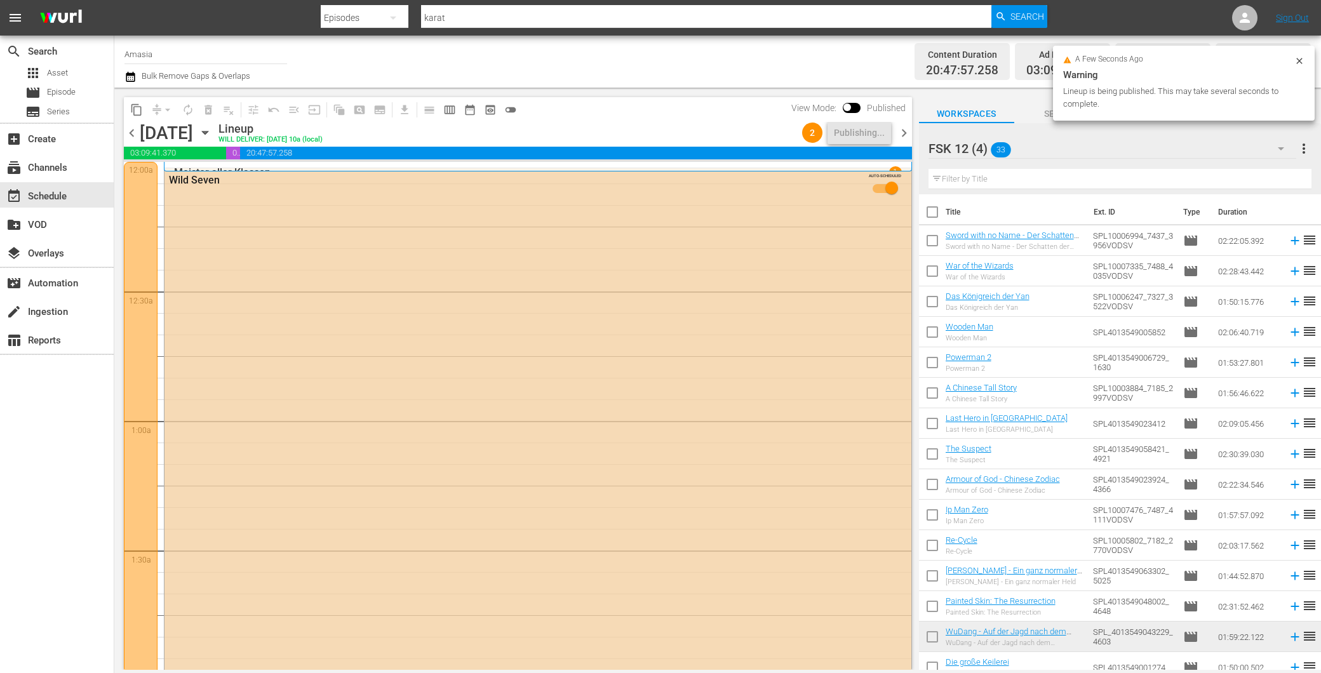
click at [900, 127] on span "chevron_right" at bounding box center [904, 133] width 16 height 16
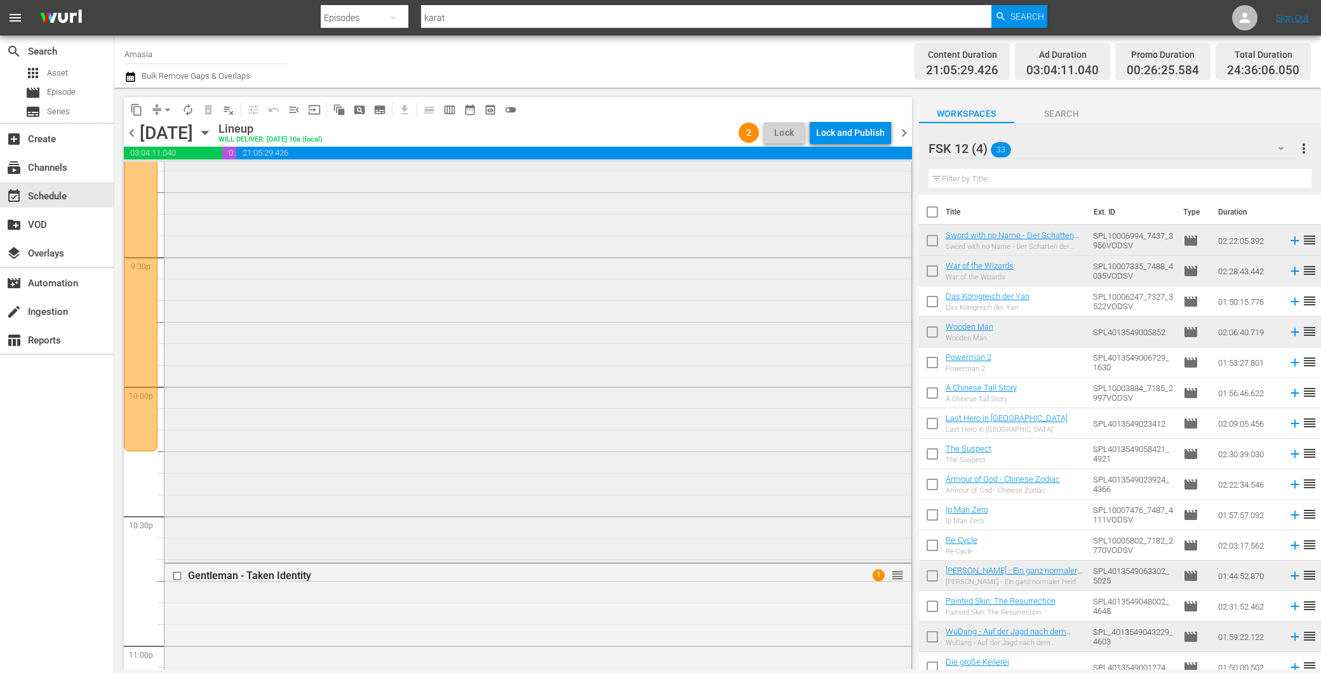
scroll to position [5555, 0]
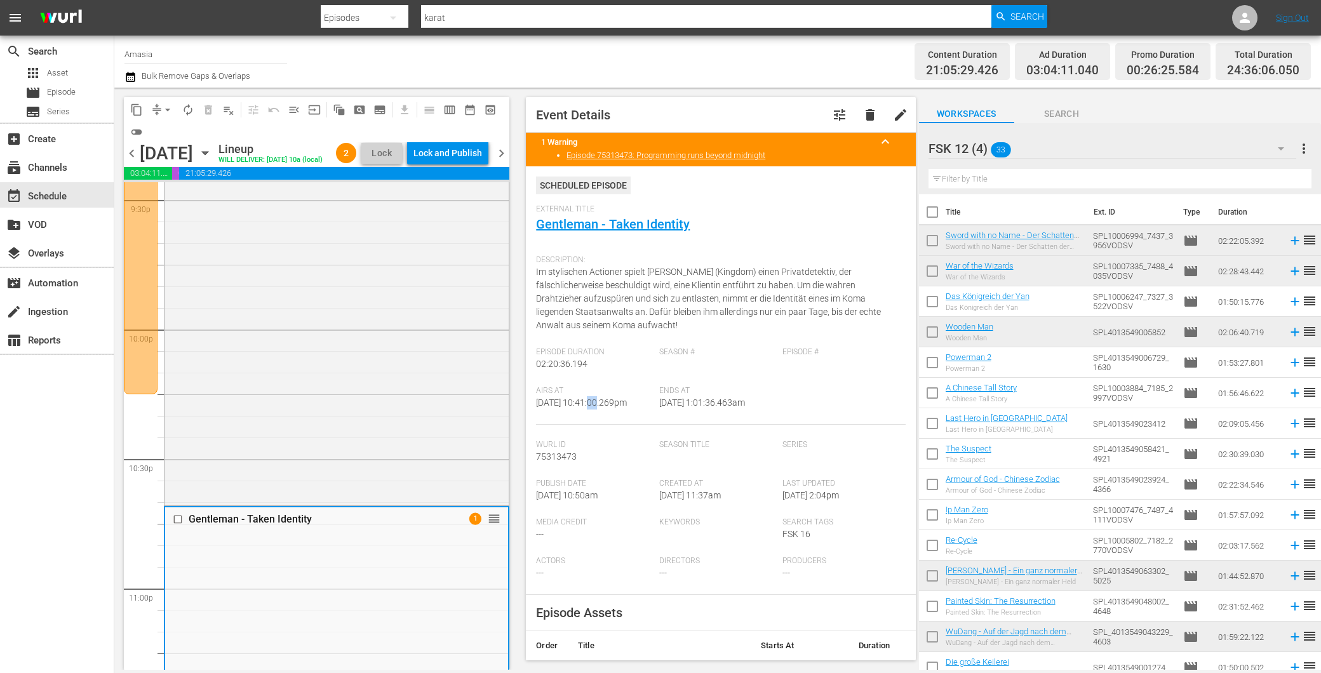
drag, startPoint x: 593, startPoint y: 404, endPoint x: 602, endPoint y: 407, distance: 8.8
click at [602, 407] on span "[DATE] 10:41:00.269pm" at bounding box center [581, 403] width 91 height 10
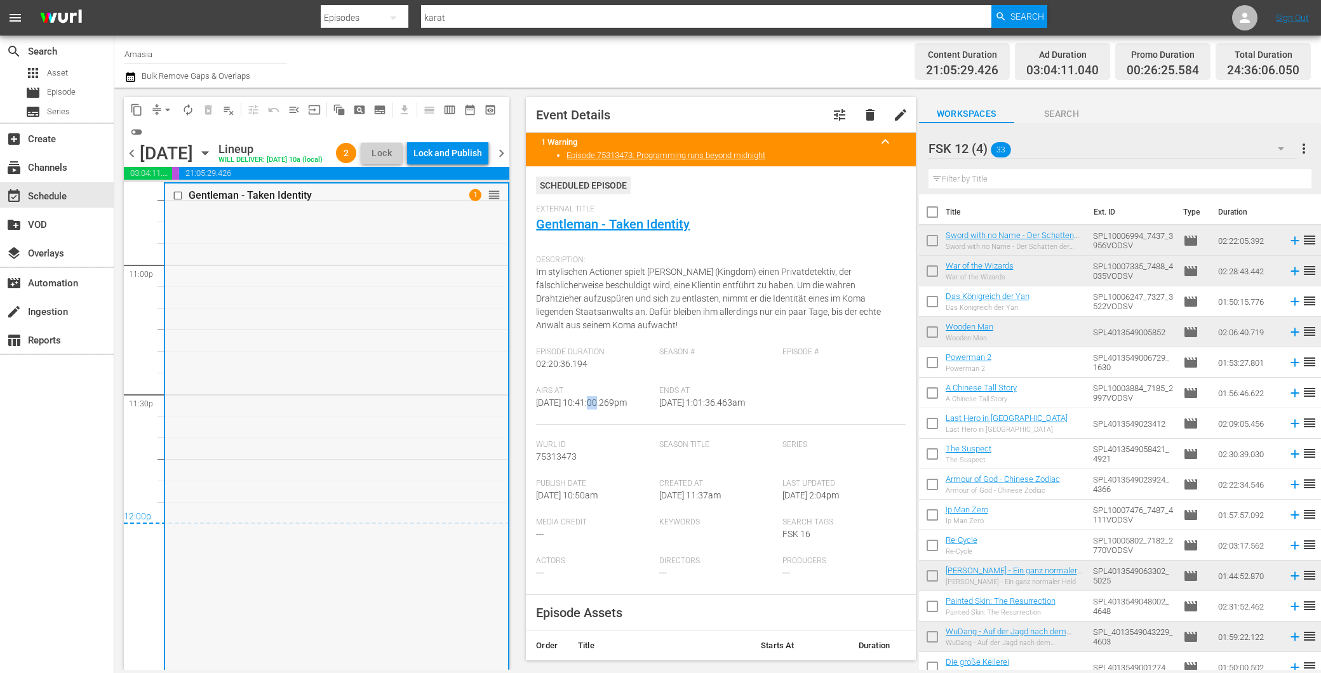
scroll to position [6020, 0]
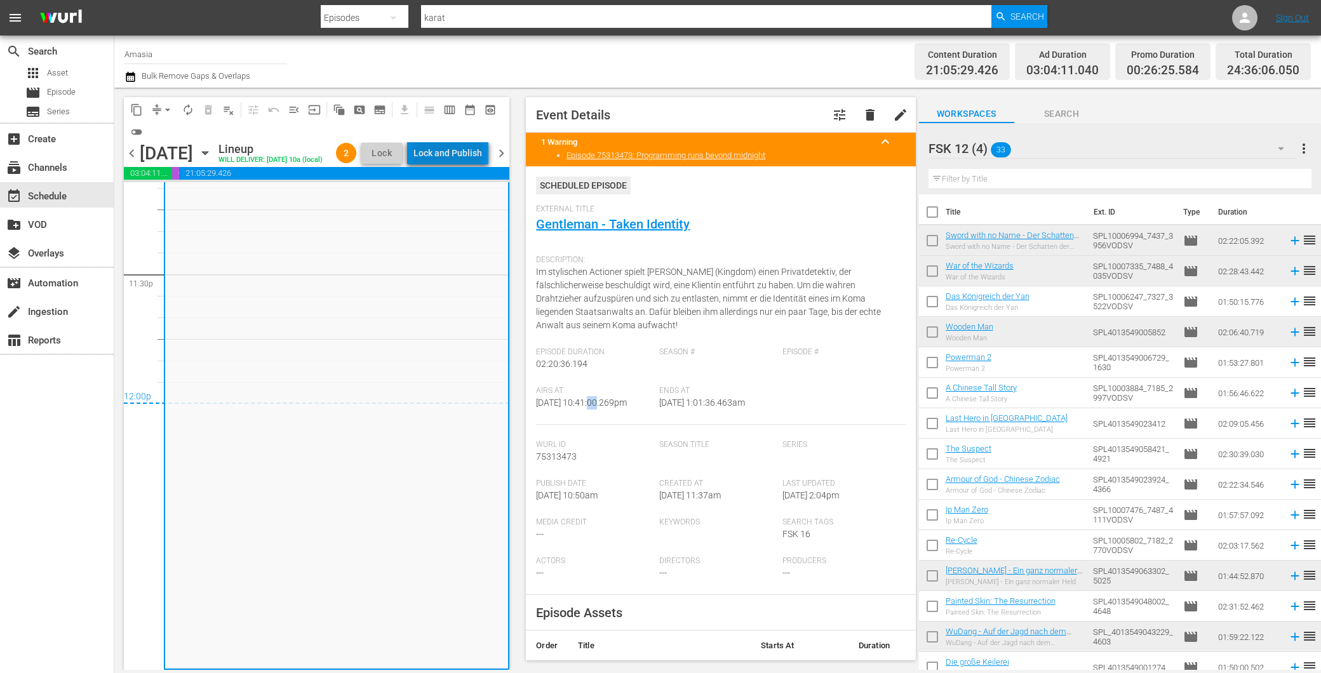
click at [467, 154] on div "Lock and Publish" at bounding box center [448, 153] width 69 height 23
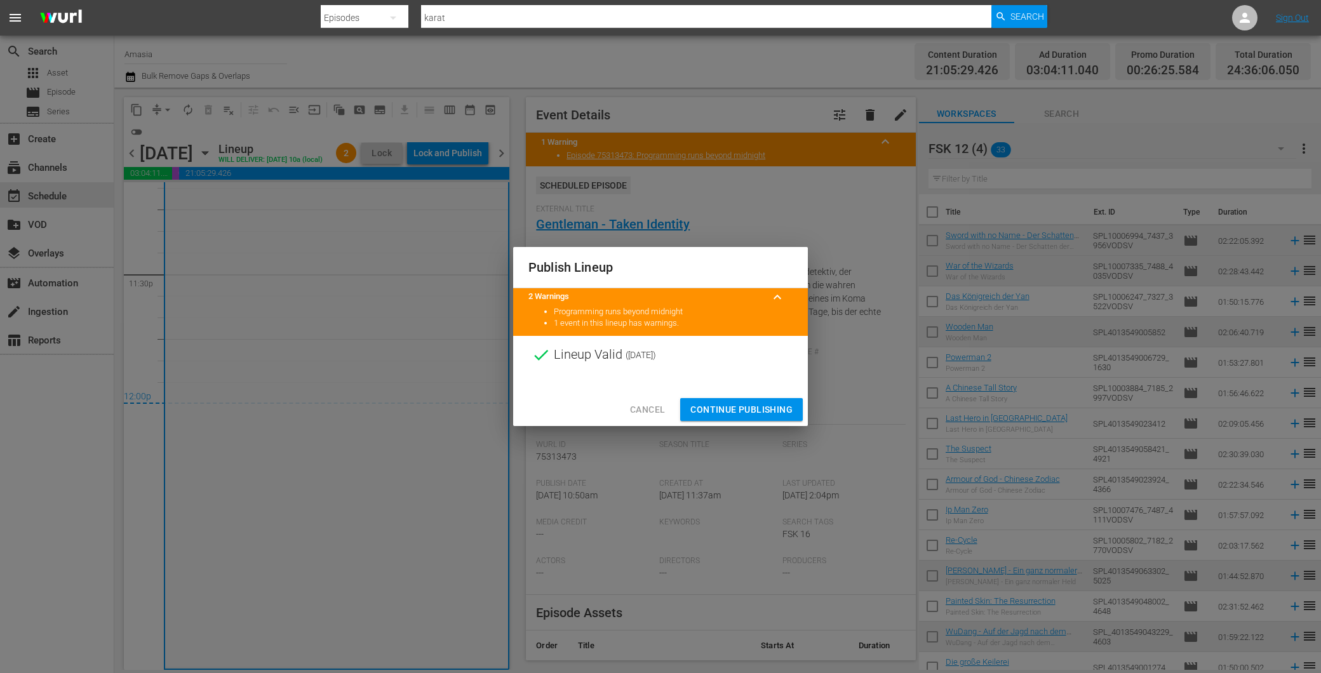
drag, startPoint x: 746, startPoint y: 404, endPoint x: 736, endPoint y: 396, distance: 13.1
click at [746, 405] on span "Continue Publishing" at bounding box center [742, 410] width 102 height 16
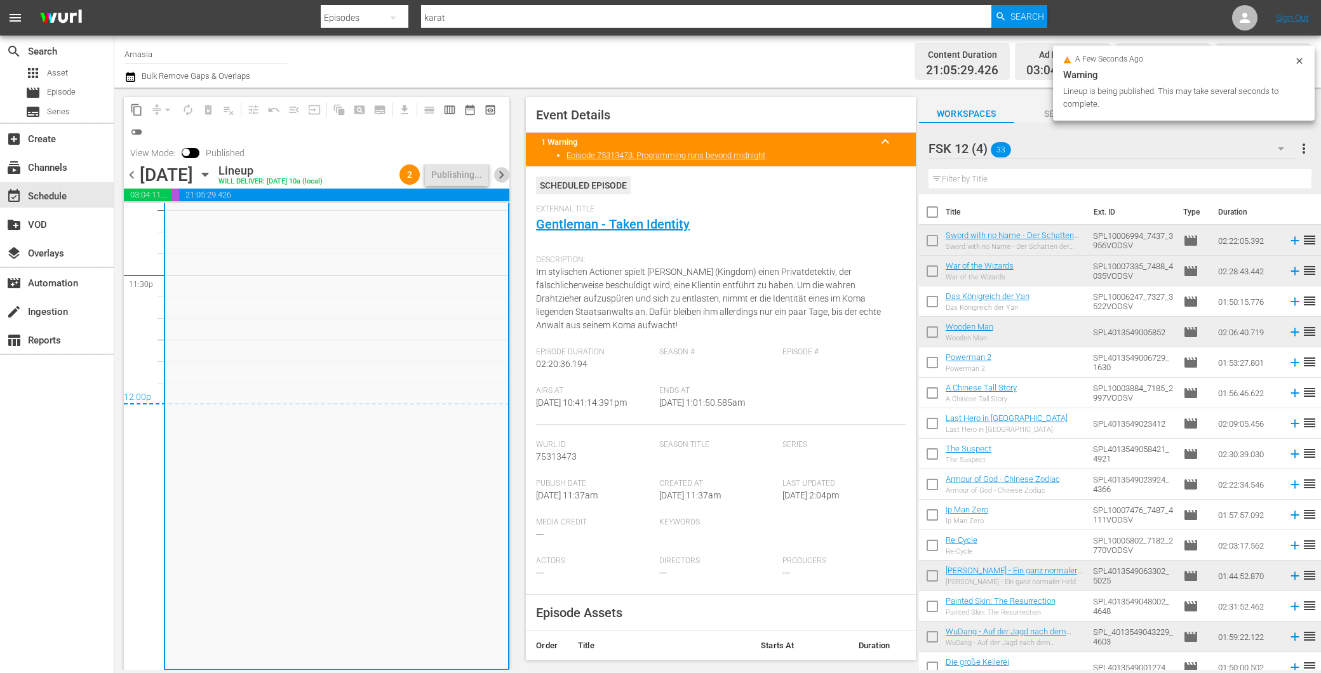
click at [503, 170] on span "chevron_right" at bounding box center [502, 175] width 16 height 16
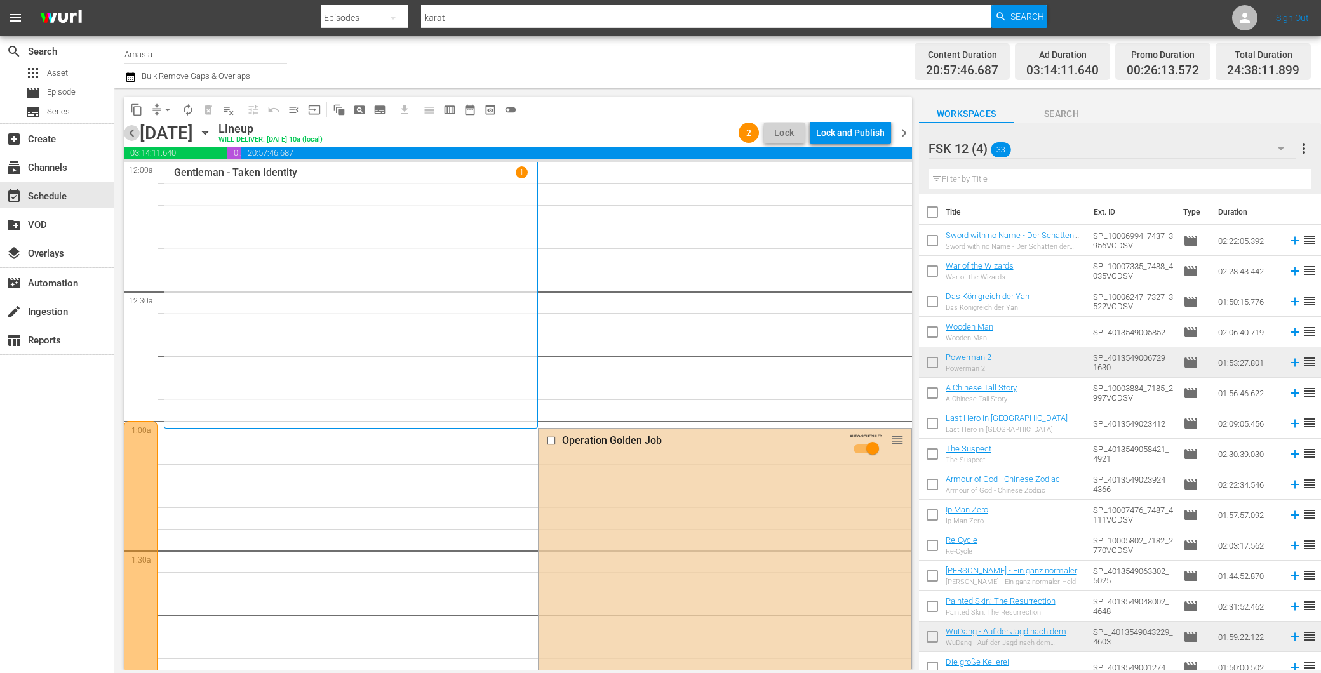
click at [128, 133] on span "chevron_left" at bounding box center [132, 133] width 16 height 16
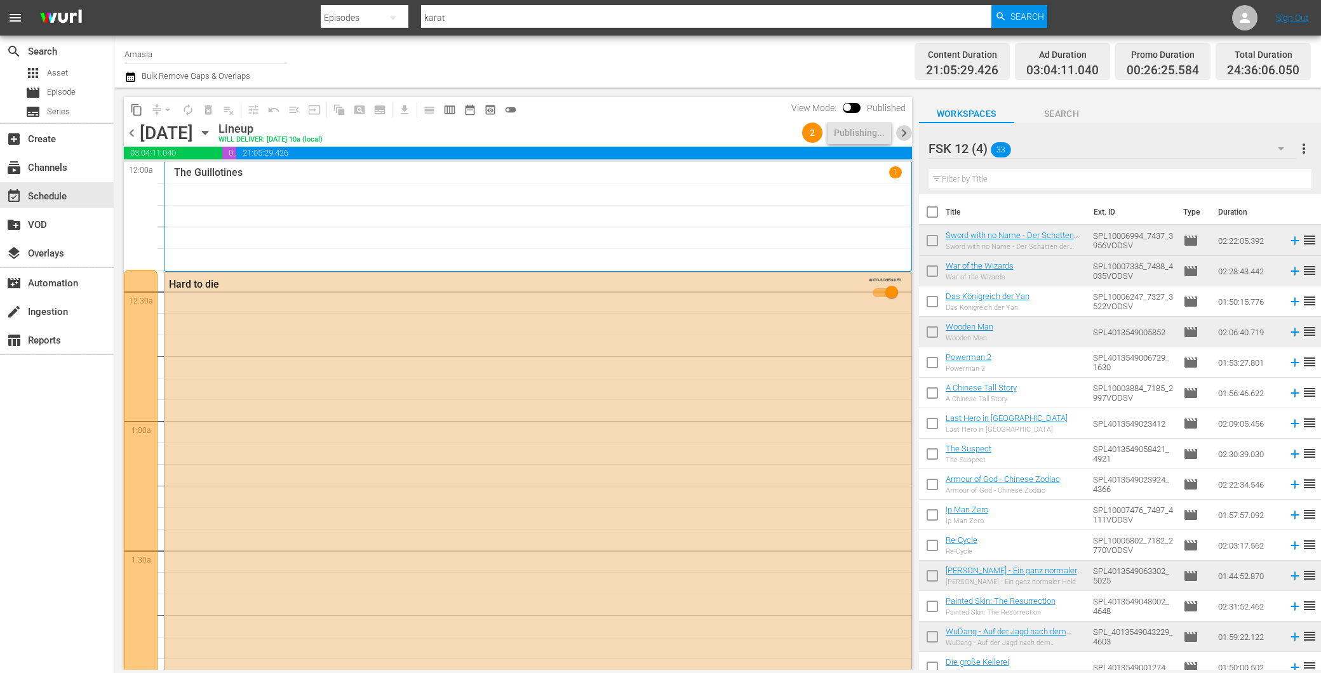
click at [902, 130] on span "chevron_right" at bounding box center [904, 133] width 16 height 16
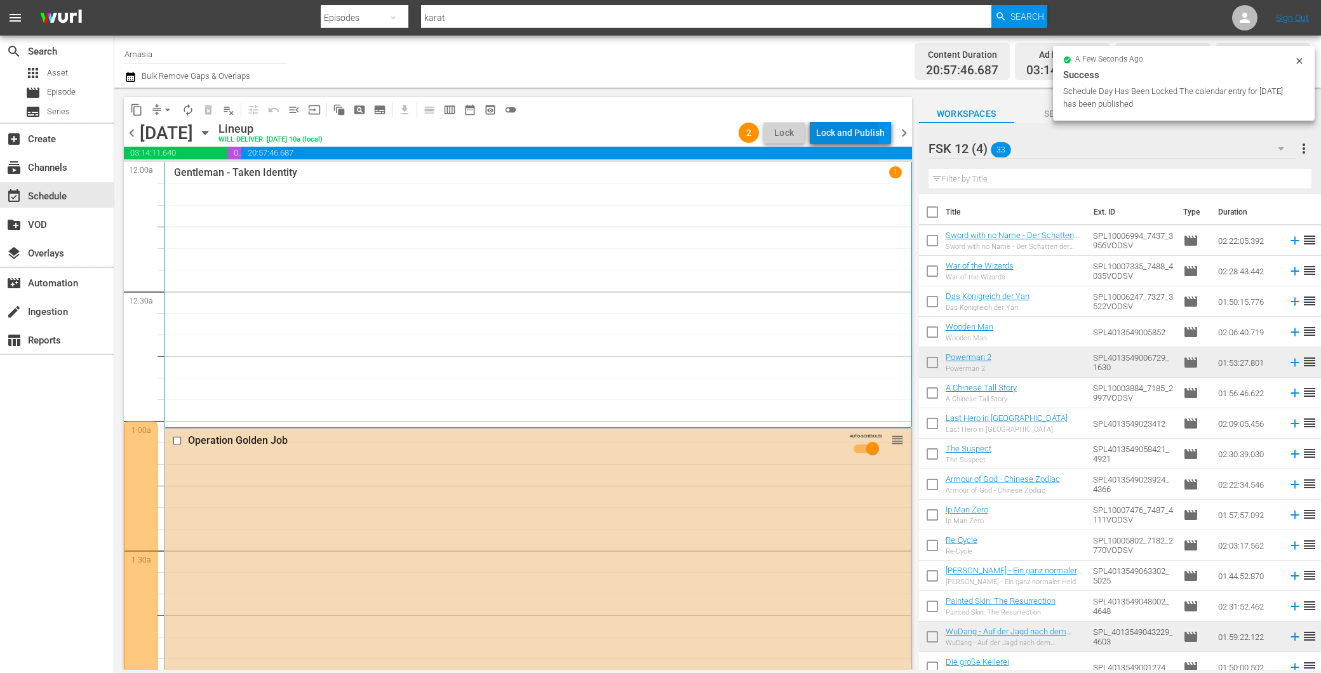
click at [834, 134] on div "Lock and Publish" at bounding box center [850, 132] width 69 height 23
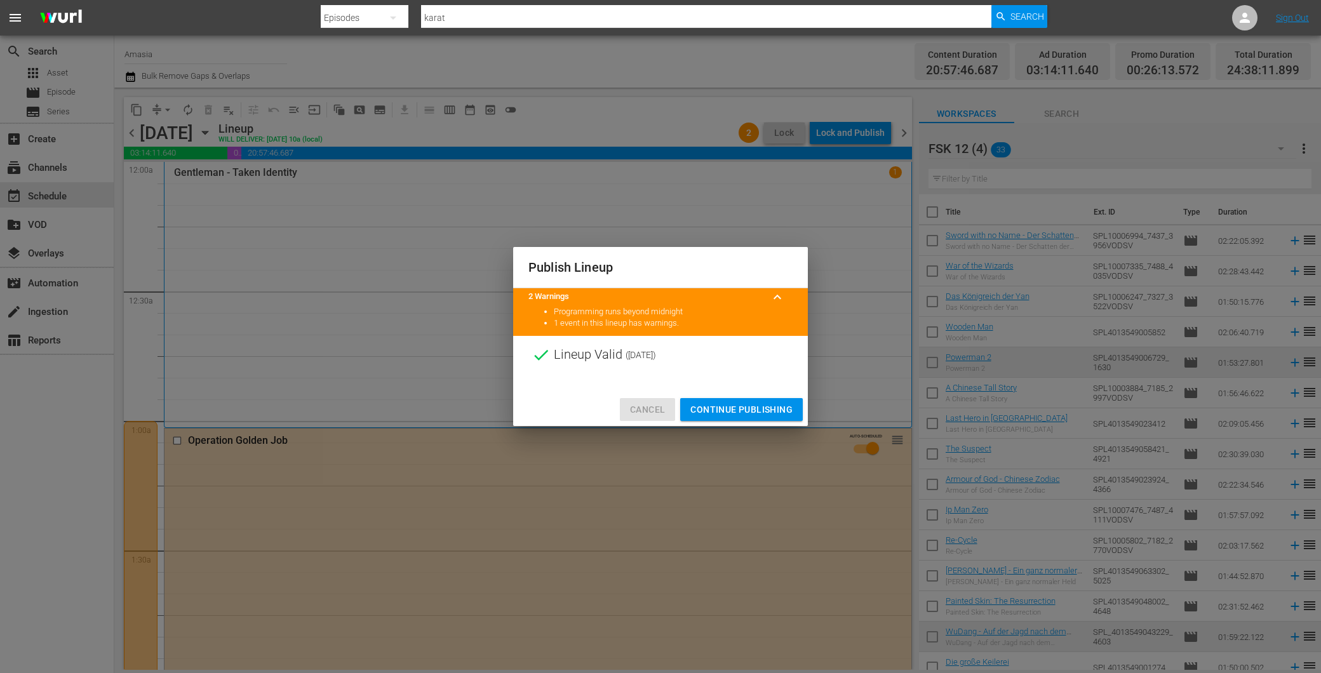
click at [658, 416] on span "Cancel" at bounding box center [647, 410] width 35 height 16
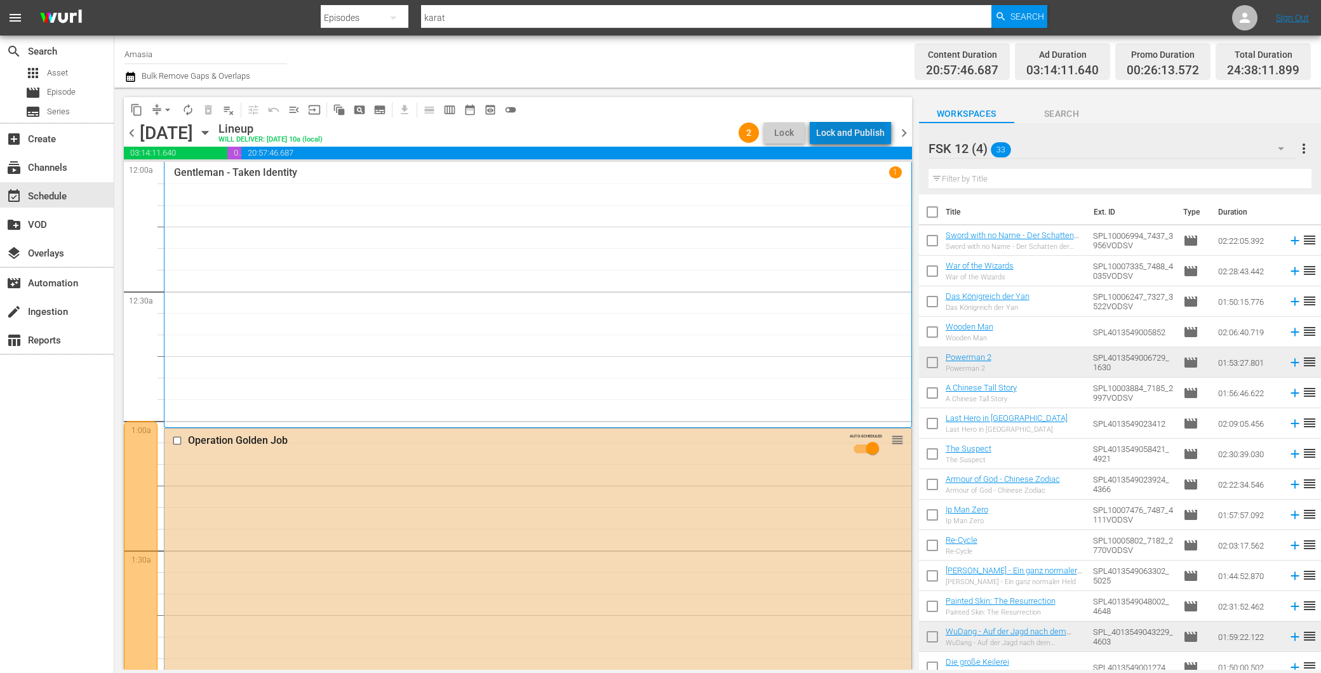
click at [862, 130] on div "Lock and Publish" at bounding box center [850, 132] width 69 height 23
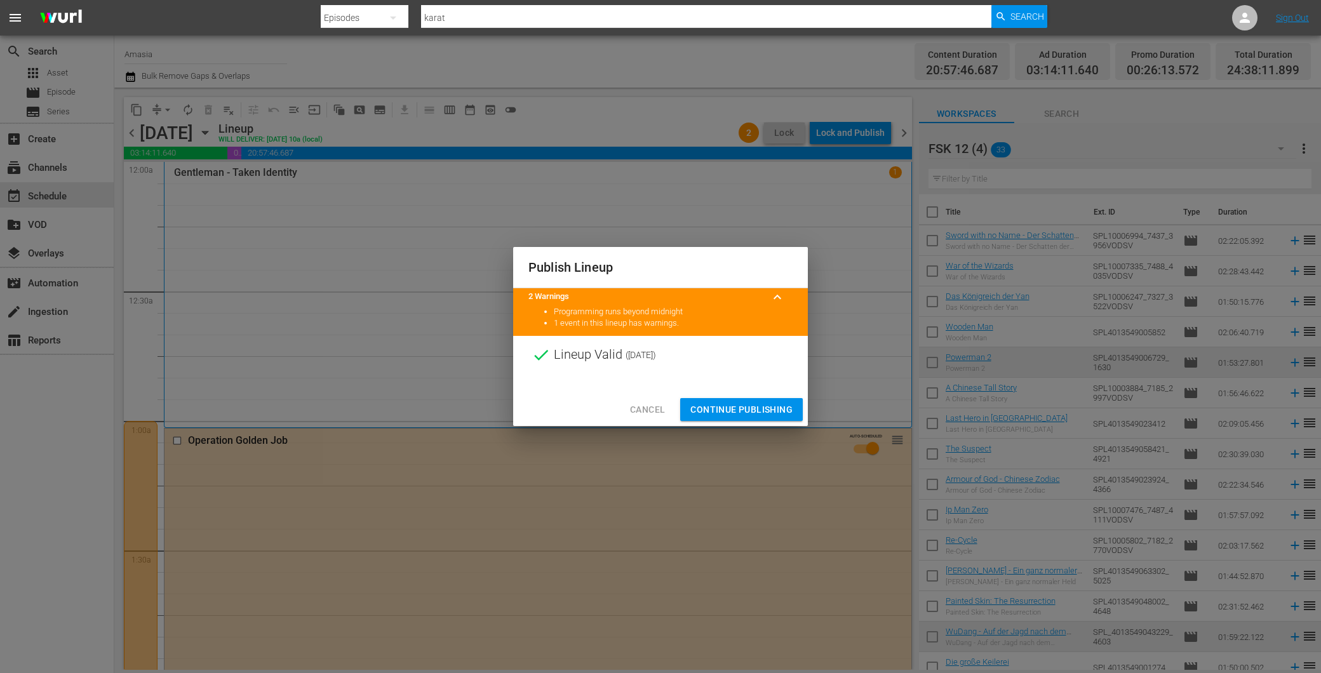
click at [715, 399] on button "Continue Publishing" at bounding box center [741, 410] width 123 height 24
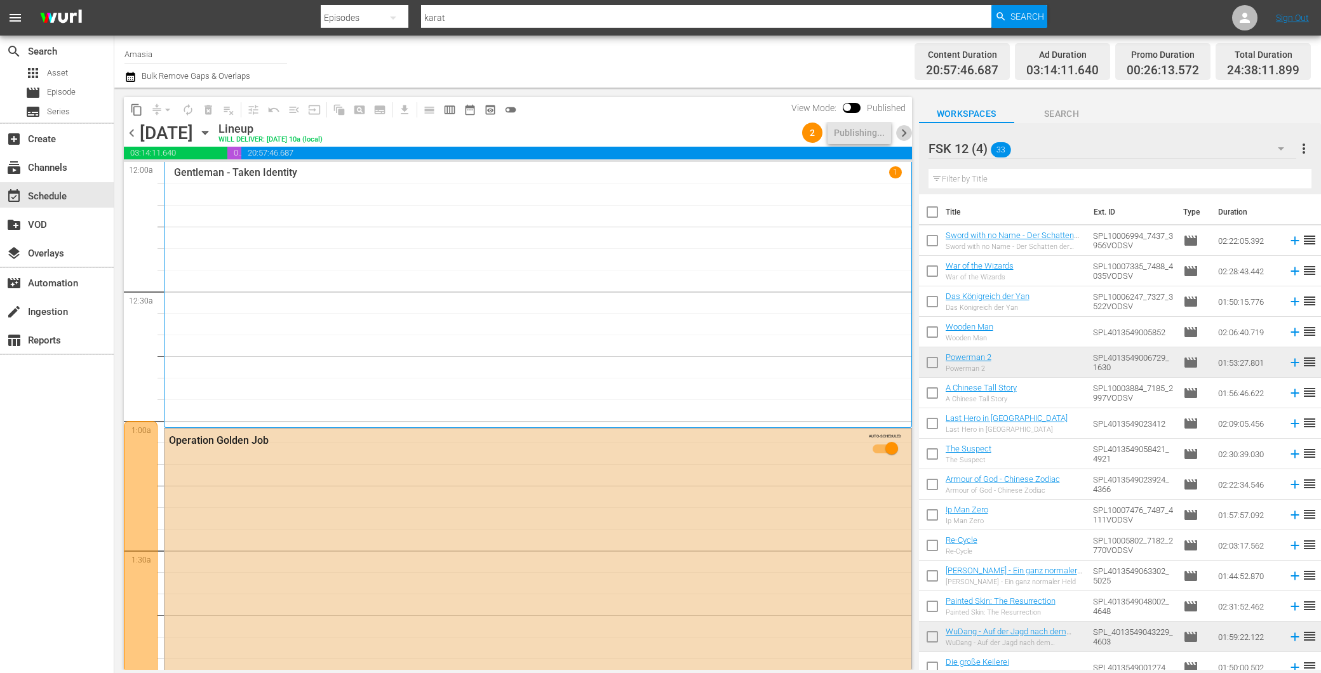
click at [902, 132] on span "chevron_right" at bounding box center [904, 133] width 16 height 16
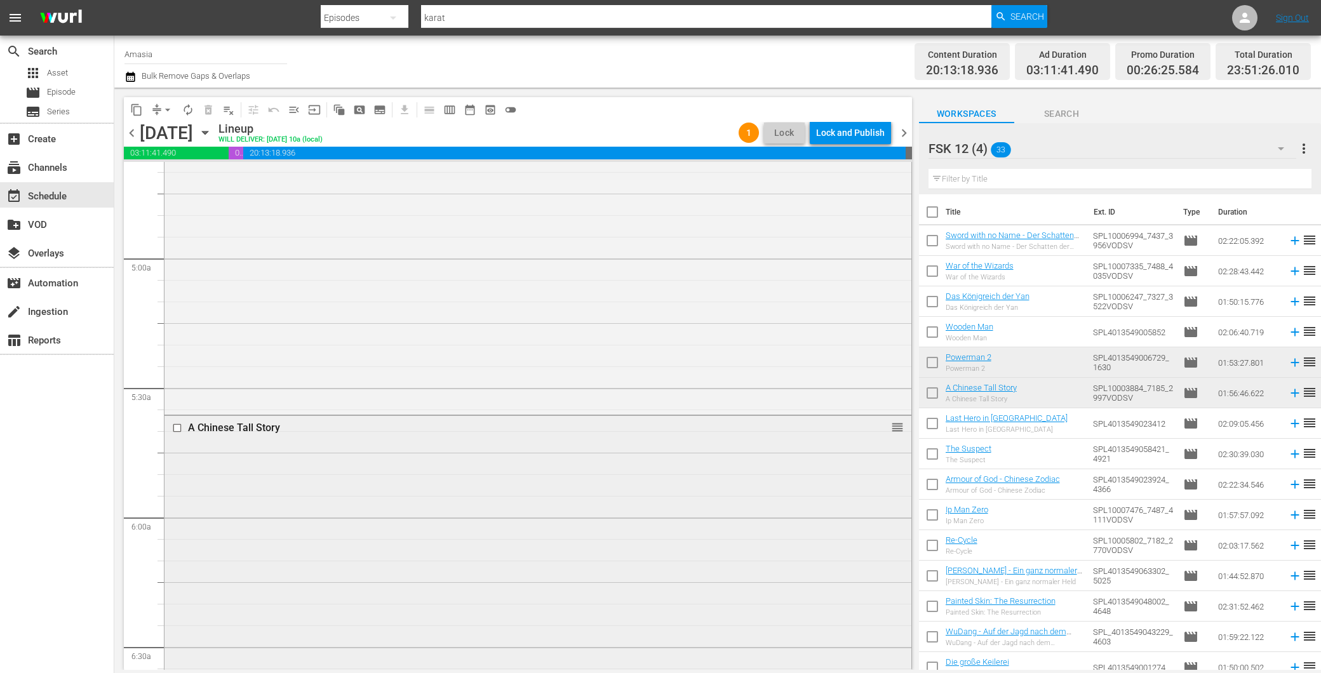
scroll to position [1623, 0]
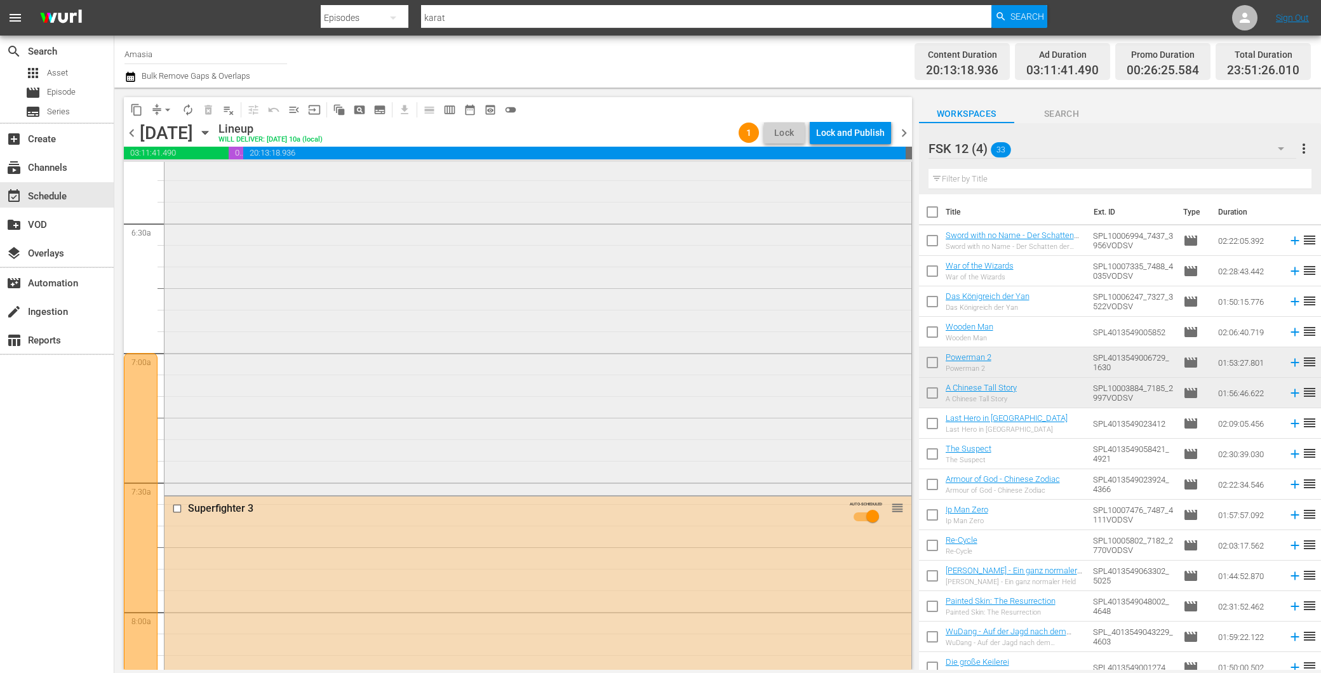
click at [295, 382] on div "A Chinese Tall Story reorder" at bounding box center [538, 242] width 747 height 501
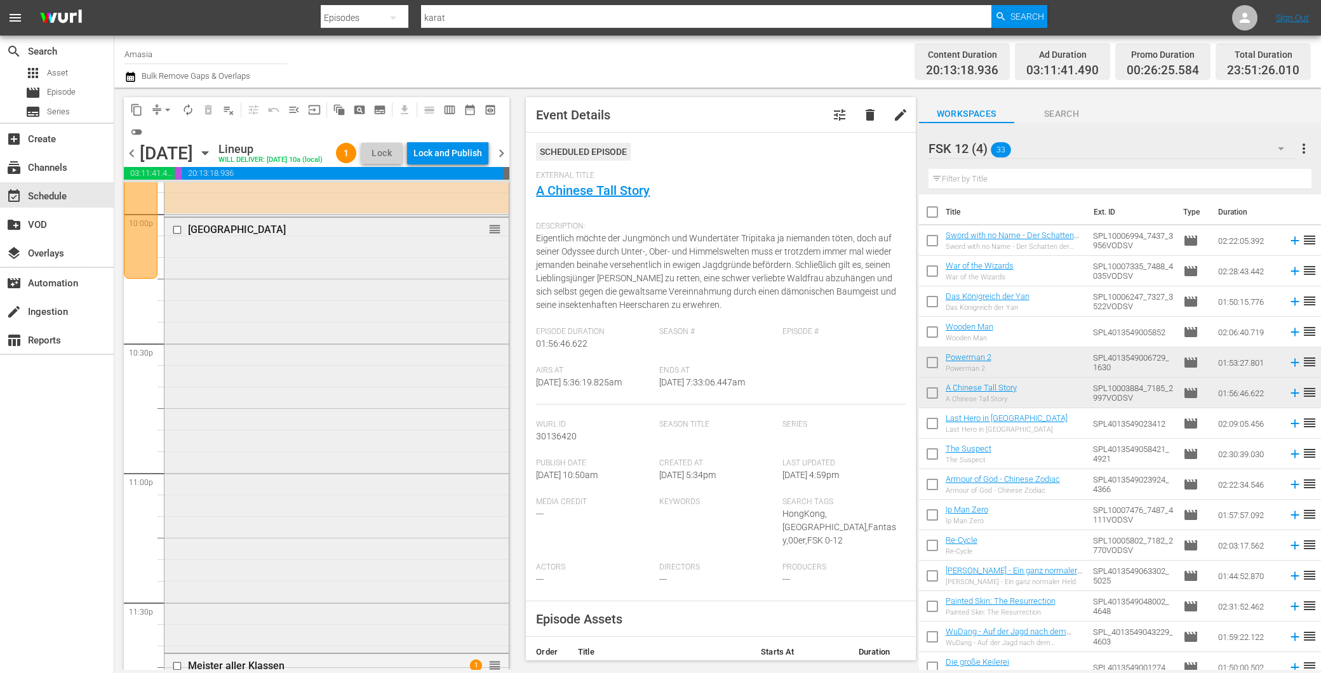
scroll to position [5647, 0]
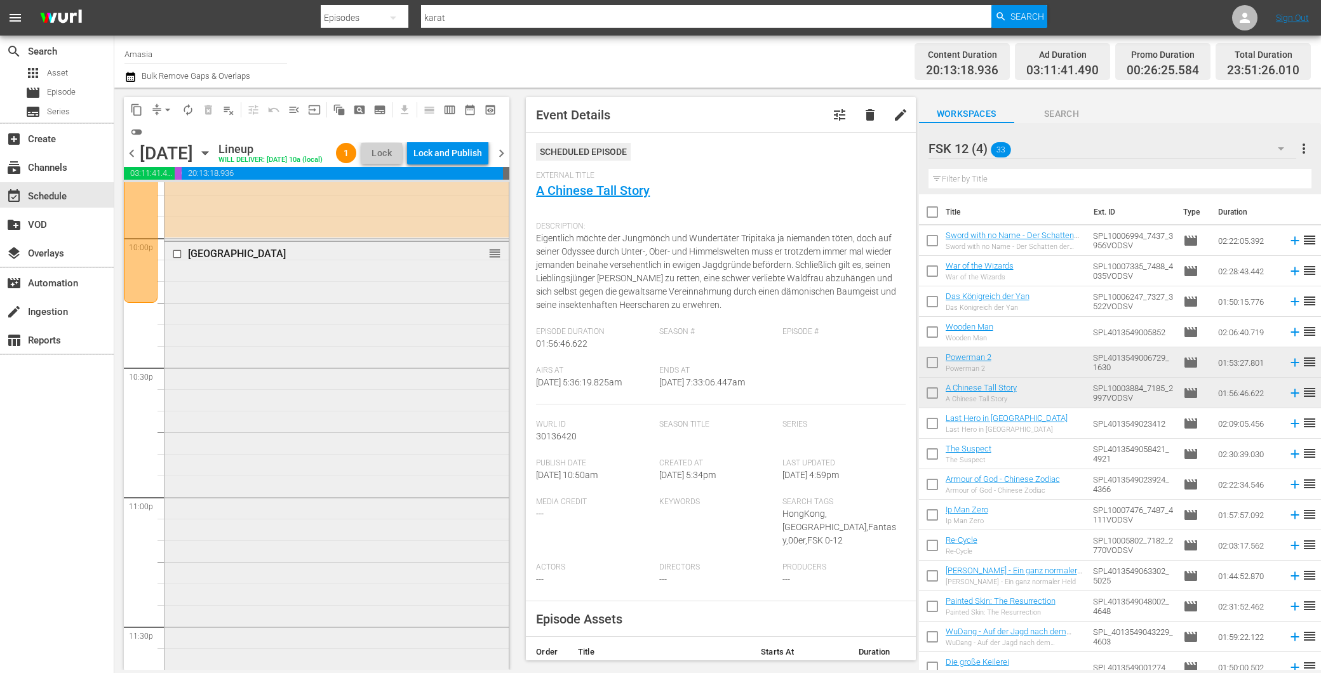
click at [280, 337] on div "Crocodile Island reorder" at bounding box center [337, 458] width 344 height 433
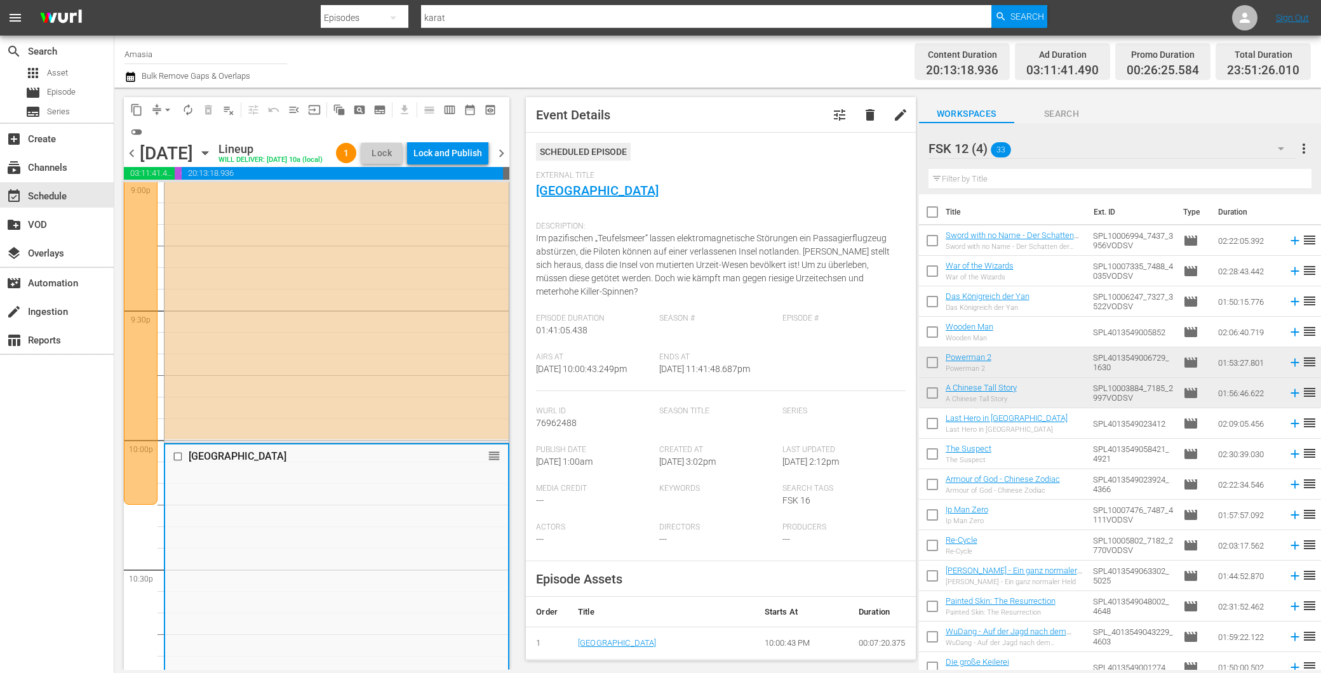
scroll to position [5442, 0]
click at [506, 156] on span "chevron_right" at bounding box center [502, 153] width 16 height 16
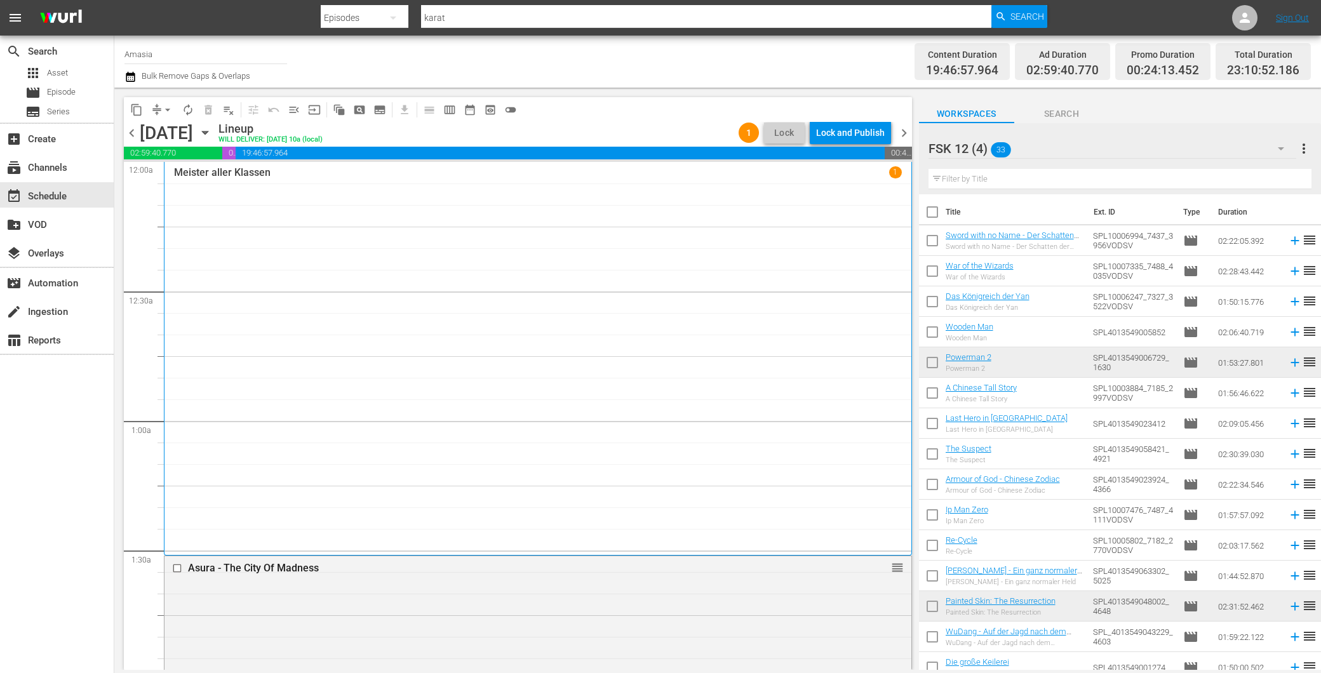
drag, startPoint x: 910, startPoint y: 132, endPoint x: 903, endPoint y: 131, distance: 7.1
click at [911, 132] on span "chevron_right" at bounding box center [904, 133] width 16 height 16
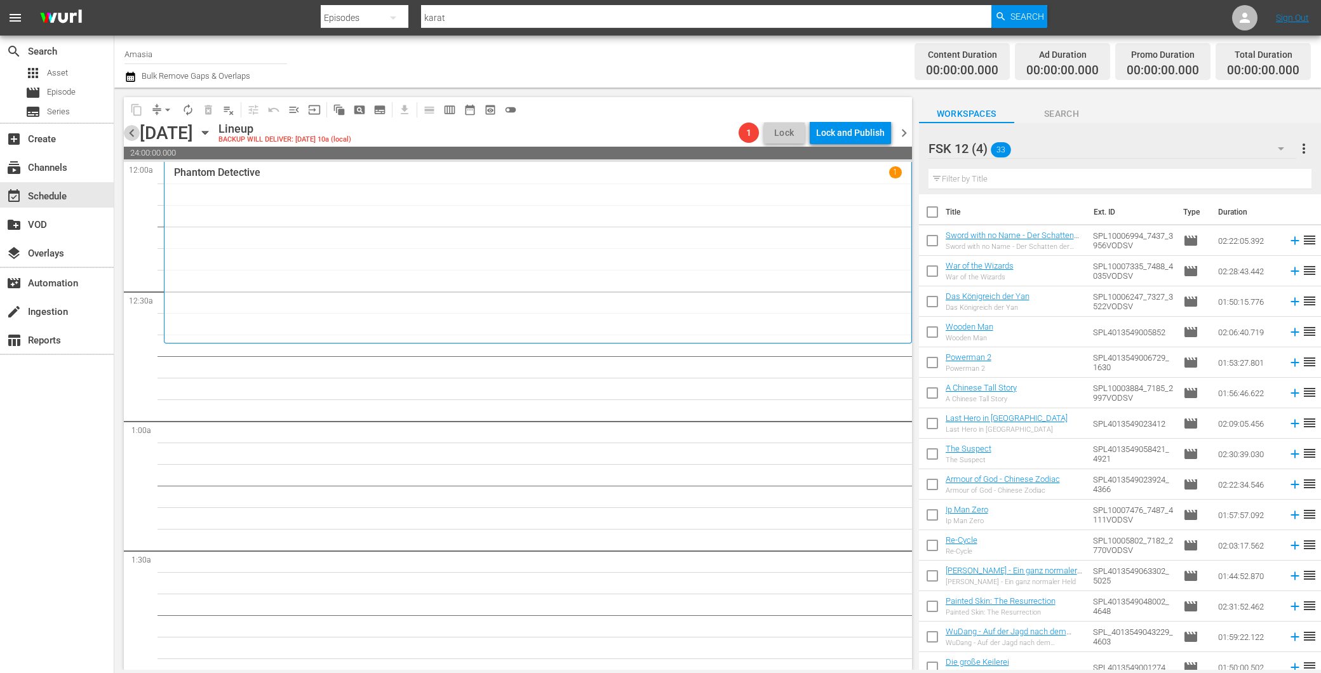
click at [130, 130] on span "chevron_left" at bounding box center [132, 133] width 16 height 16
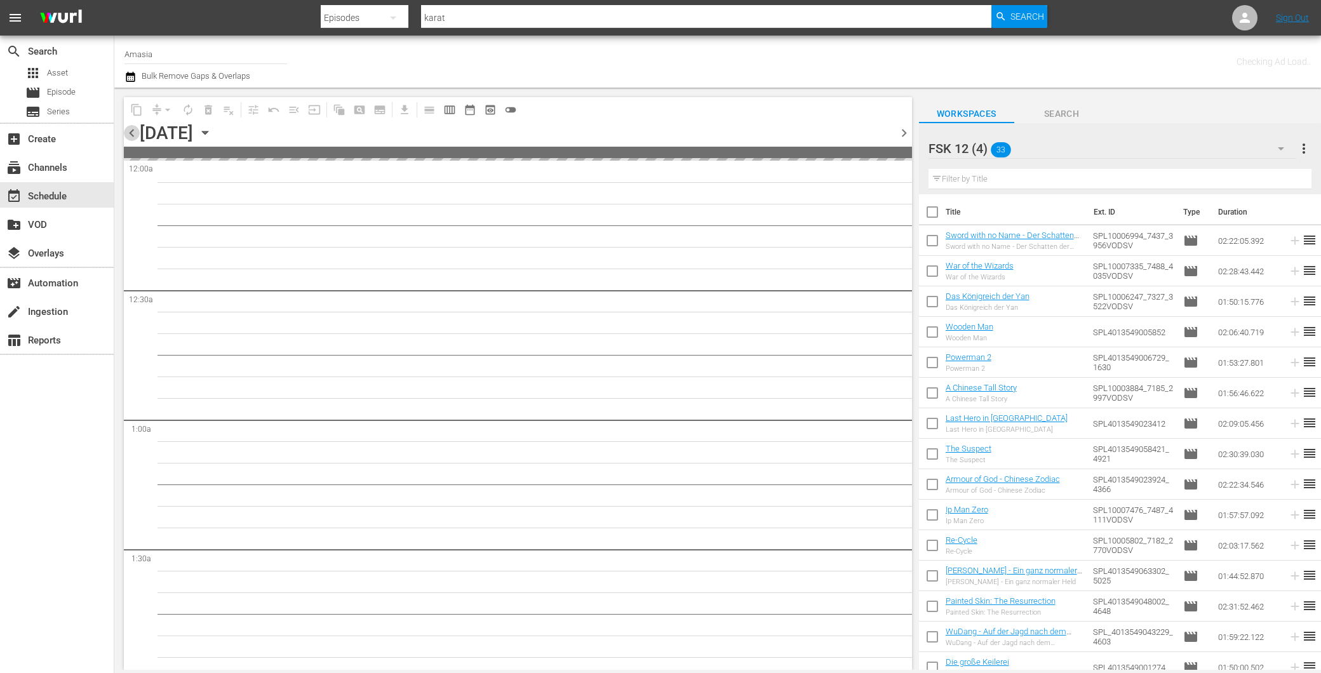
click at [130, 130] on span "chevron_left" at bounding box center [132, 133] width 16 height 16
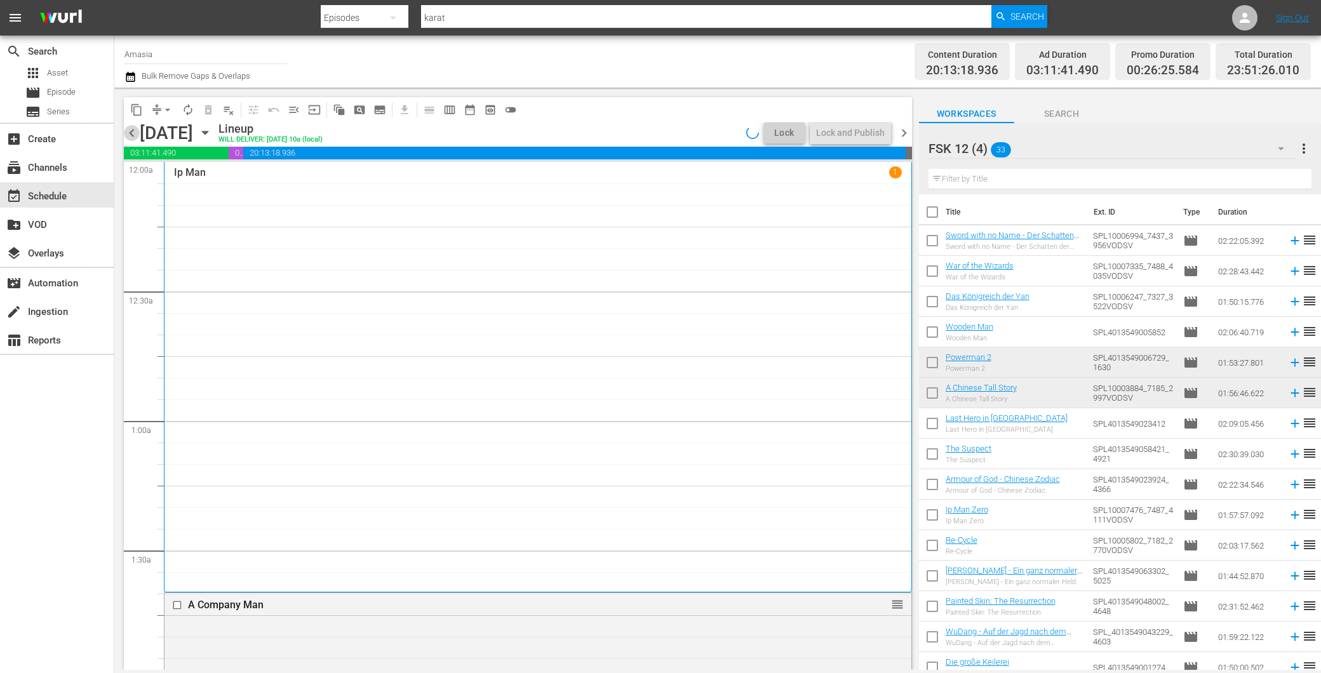
click at [130, 130] on span "chevron_left" at bounding box center [132, 133] width 16 height 16
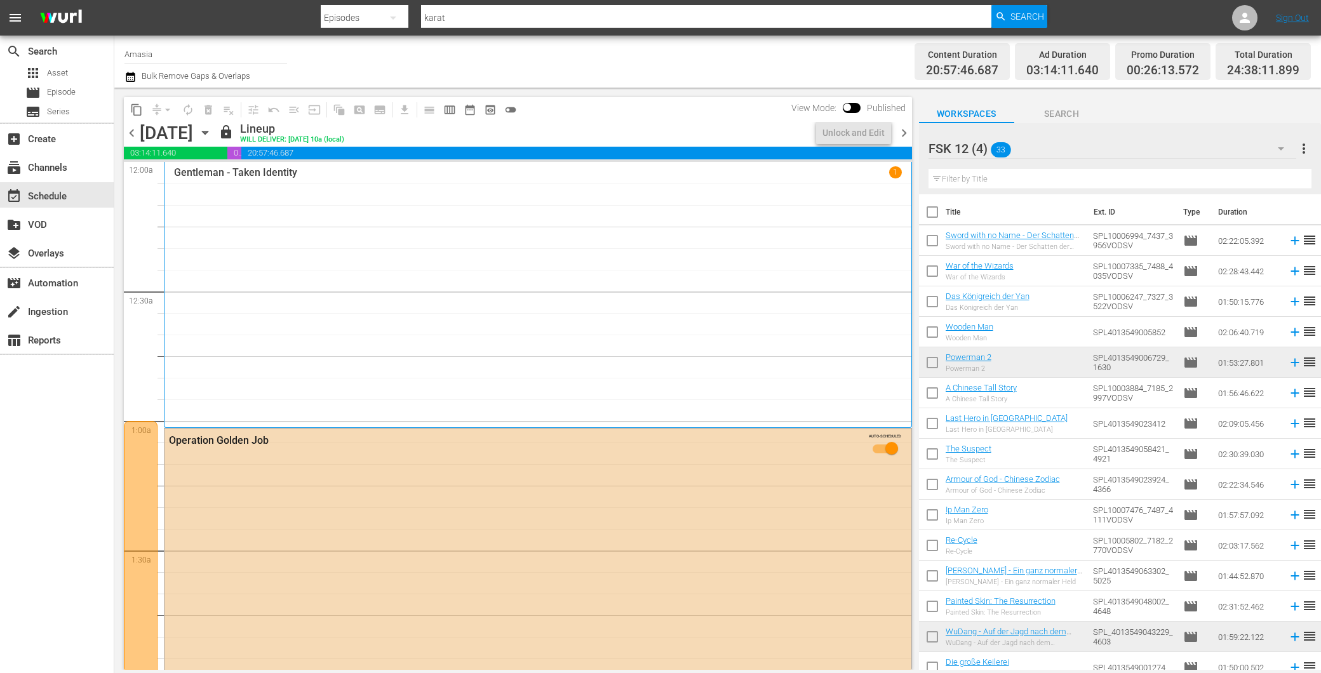
click at [900, 133] on span "chevron_right" at bounding box center [904, 133] width 16 height 16
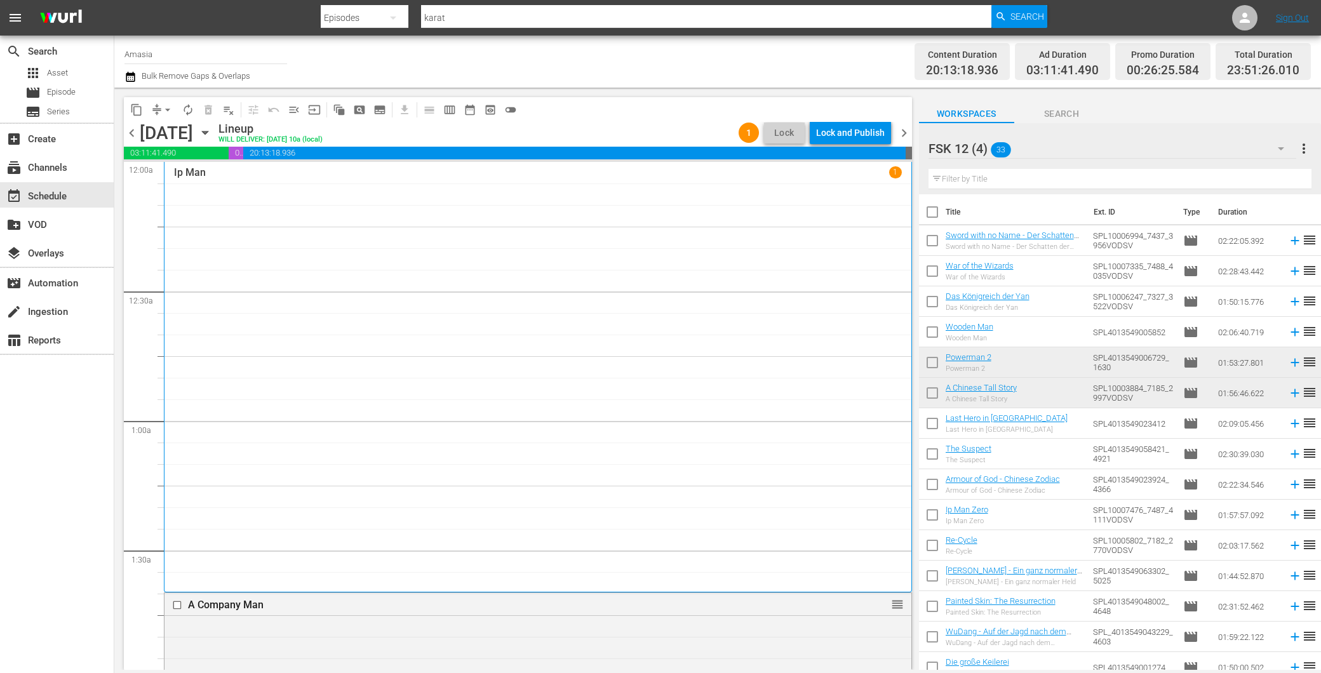
click at [841, 131] on div "Lock and Publish" at bounding box center [850, 132] width 69 height 23
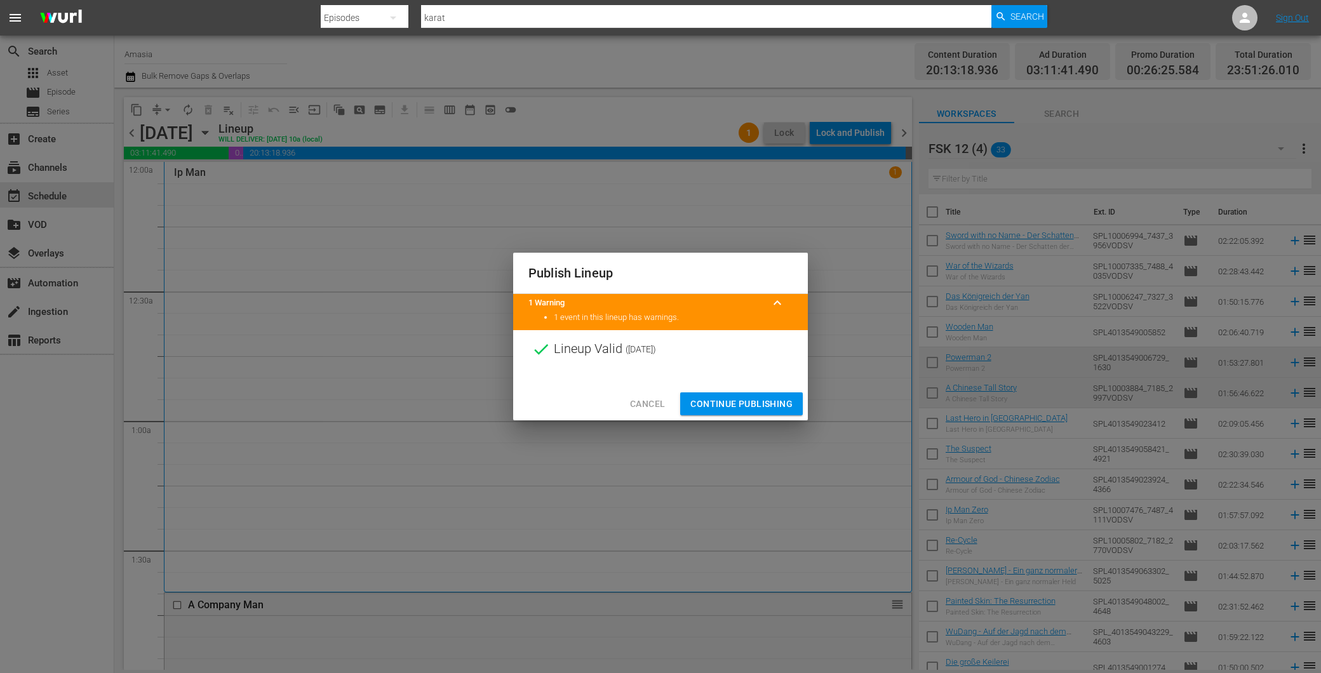
click at [745, 399] on span "Continue Publishing" at bounding box center [742, 404] width 102 height 16
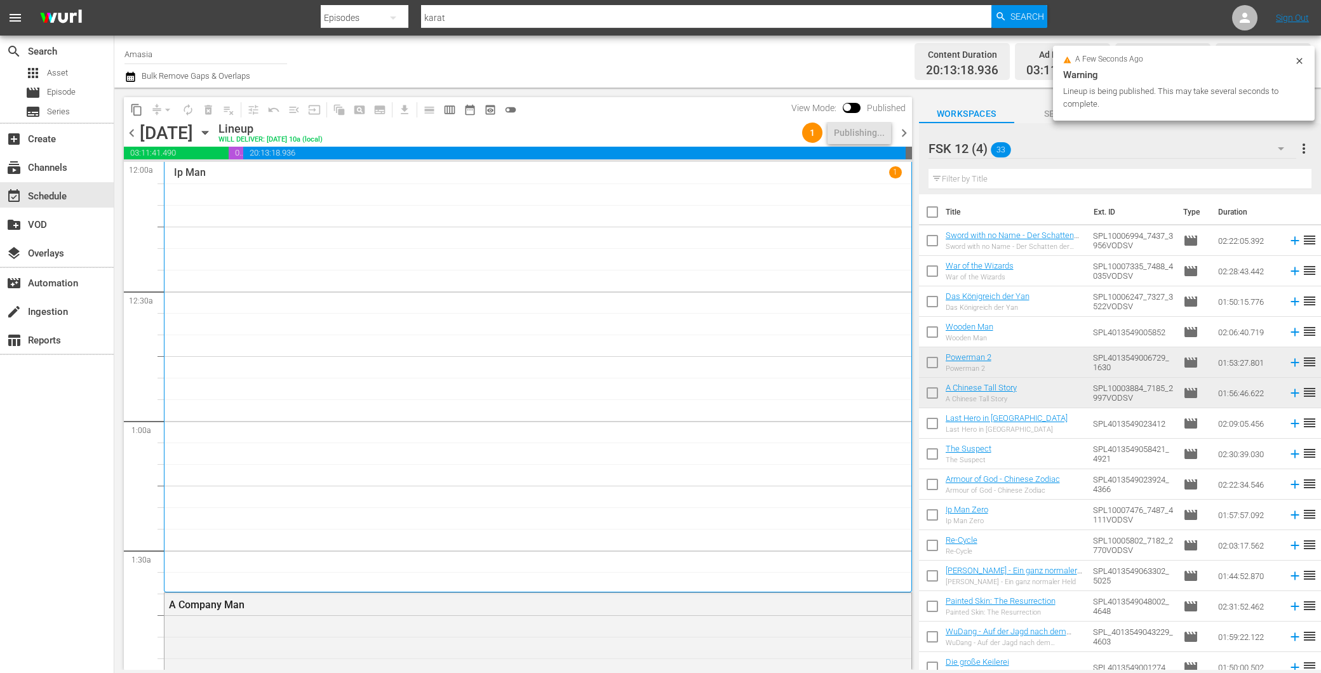
click at [903, 139] on span "chevron_right" at bounding box center [904, 133] width 16 height 16
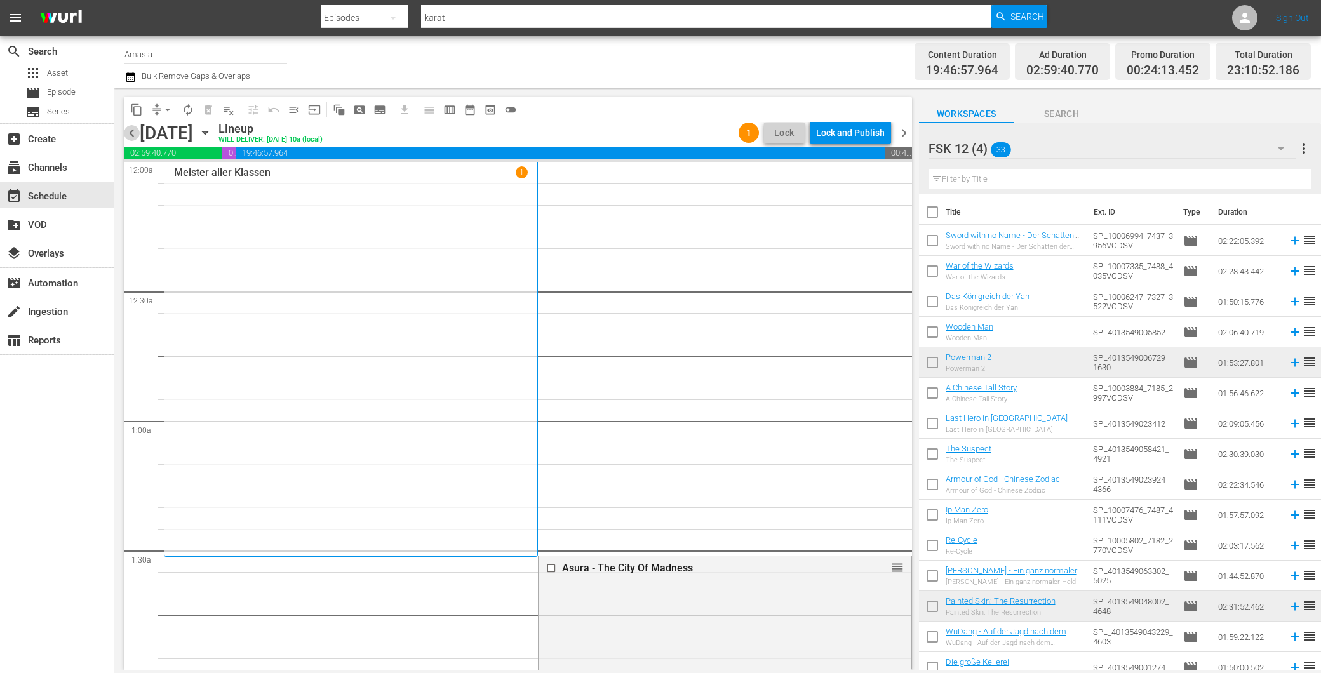
drag, startPoint x: 128, startPoint y: 129, endPoint x: 205, endPoint y: 143, distance: 78.1
click at [129, 129] on span "chevron_left" at bounding box center [132, 133] width 16 height 16
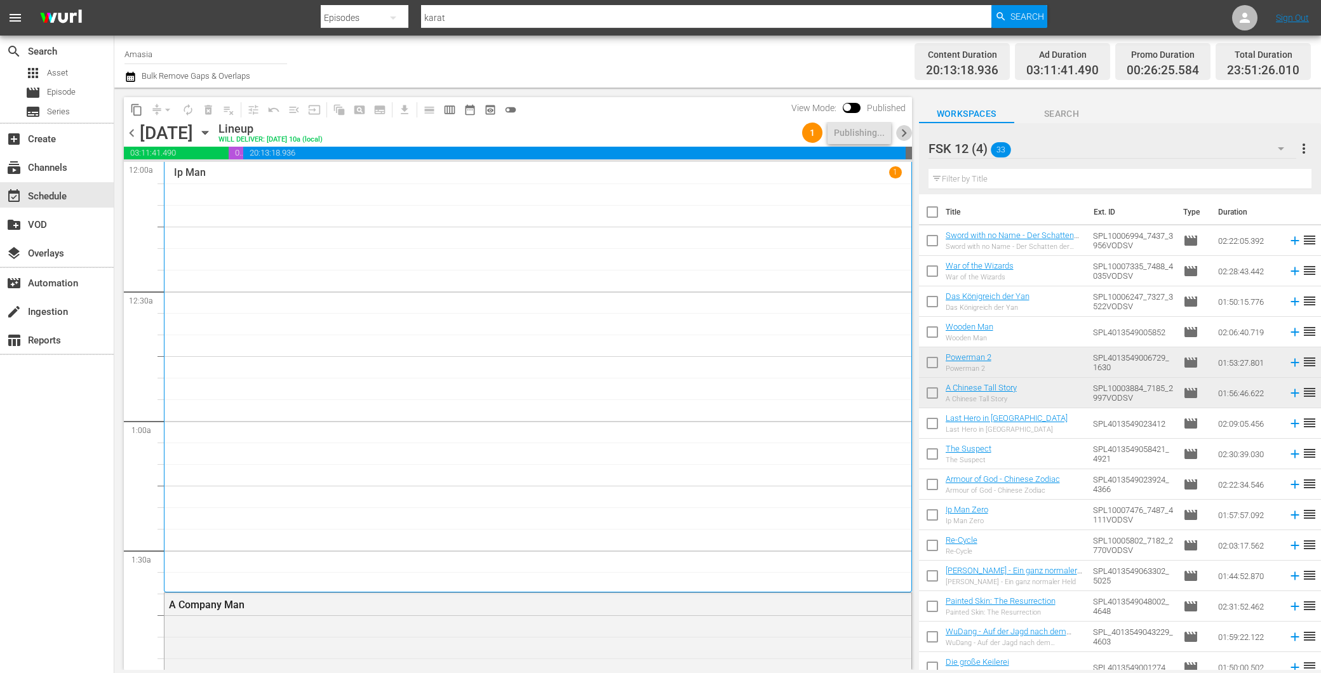
click at [901, 131] on span "chevron_right" at bounding box center [904, 133] width 16 height 16
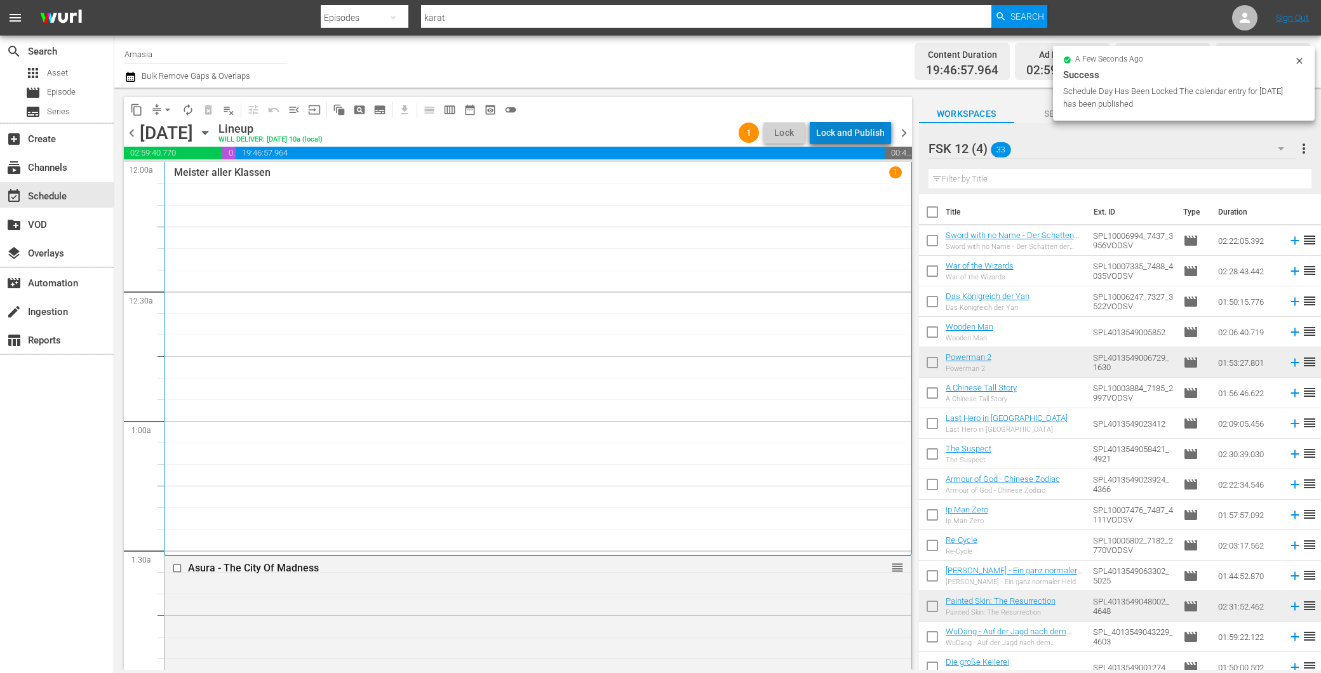
click at [867, 140] on div "Lock and Publish" at bounding box center [850, 132] width 69 height 23
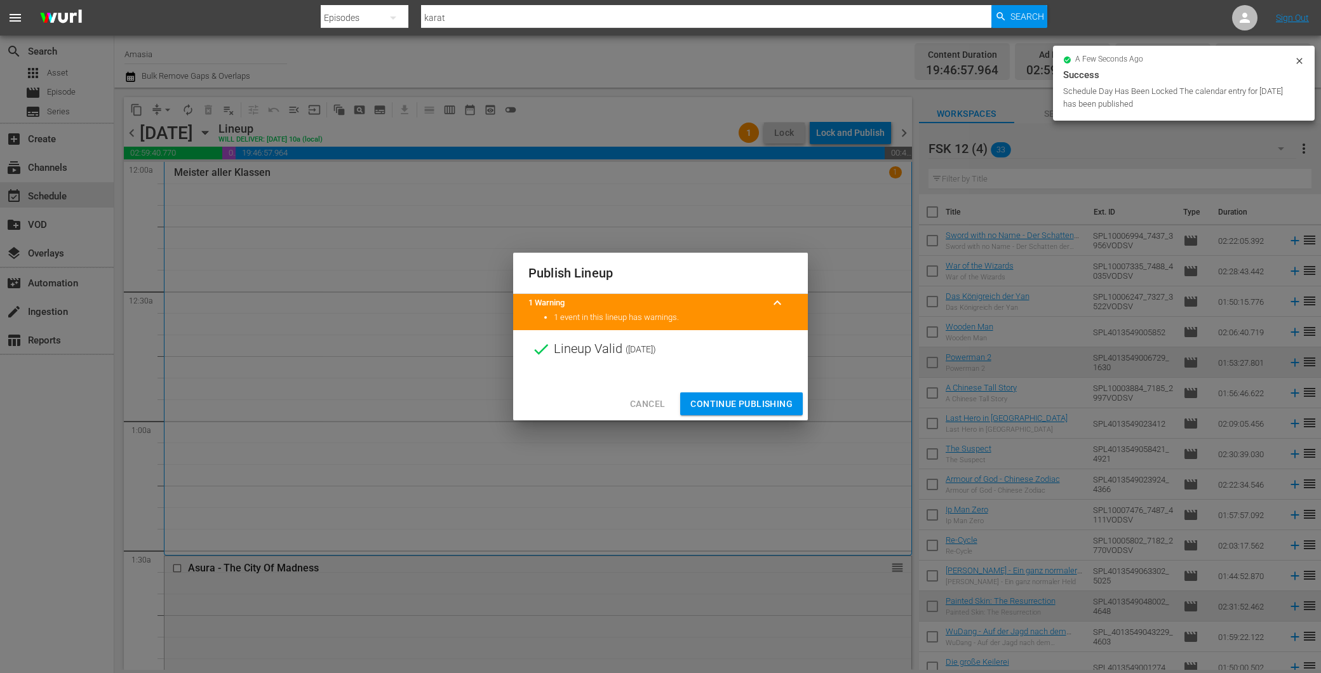
click at [719, 400] on span "Continue Publishing" at bounding box center [742, 404] width 102 height 16
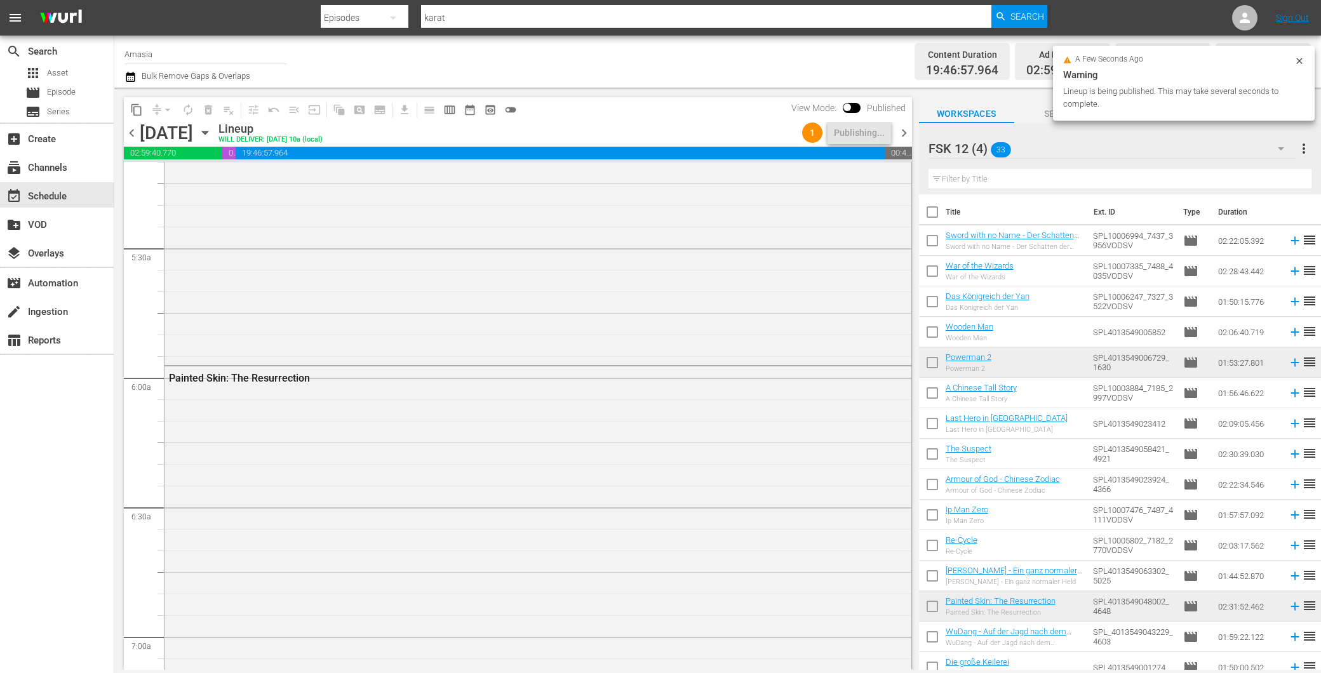
scroll to position [1341, 0]
click at [363, 220] on div "[DATE] [GEOGRAPHIC_DATA]" at bounding box center [538, 117] width 747 height 485
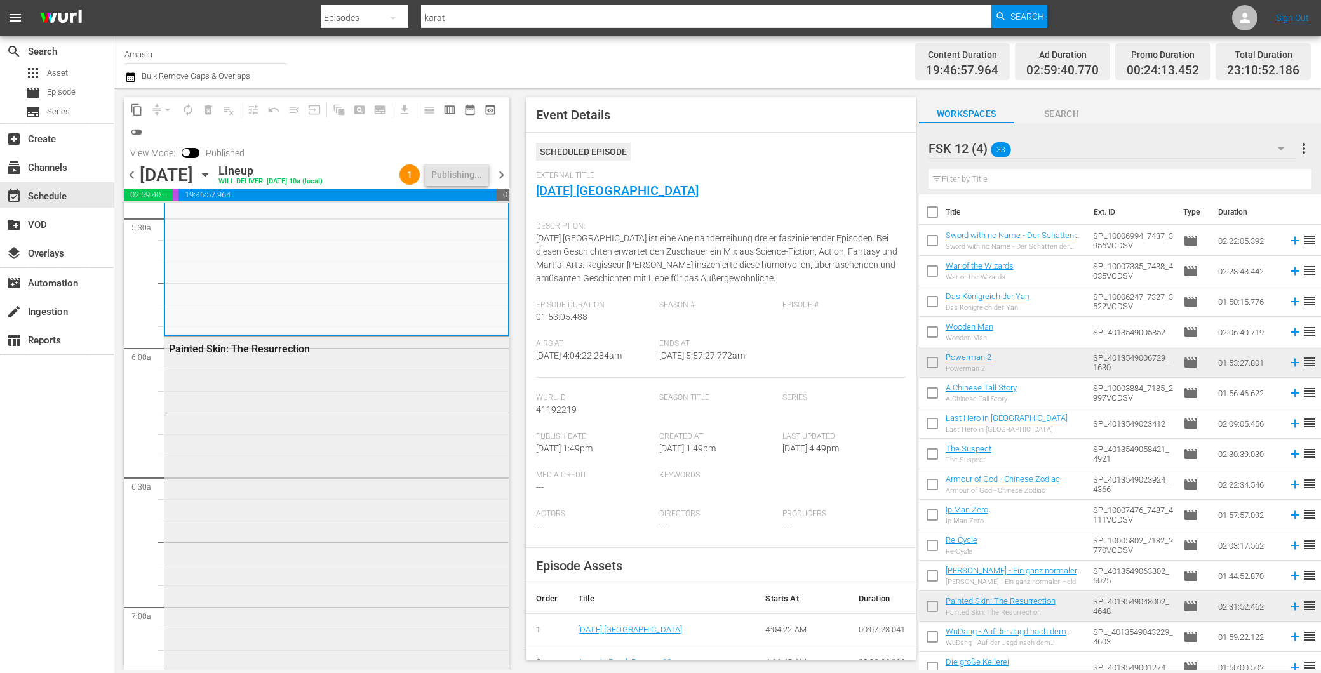
scroll to position [1412, 0]
click at [248, 521] on div "Painted Skin: The Resurrection" at bounding box center [337, 662] width 344 height 652
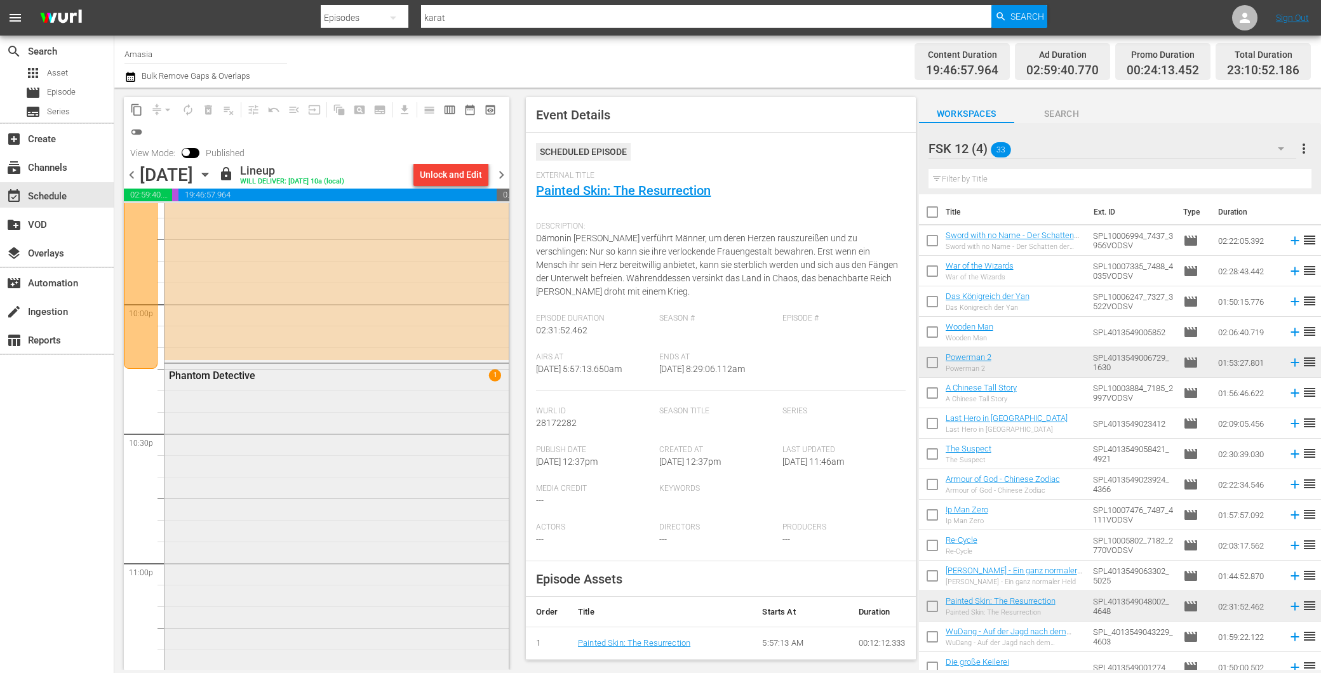
scroll to position [5506, 0]
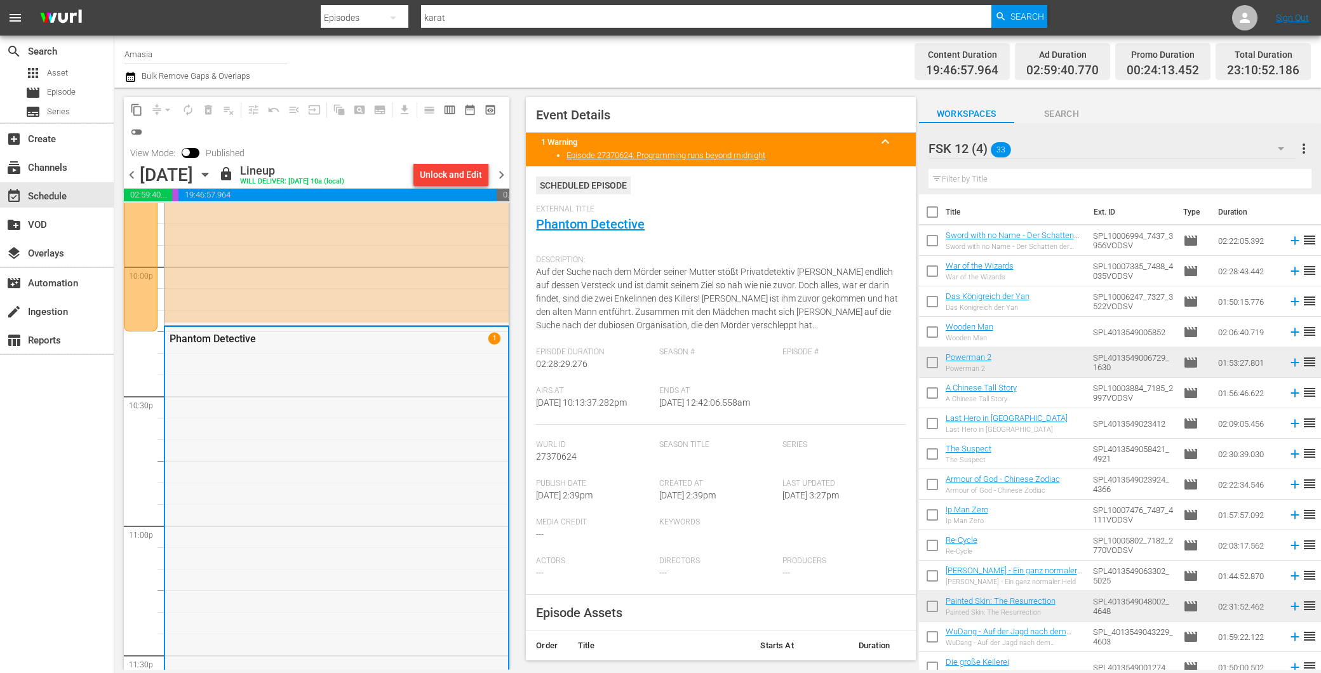
scroll to position [5788, 0]
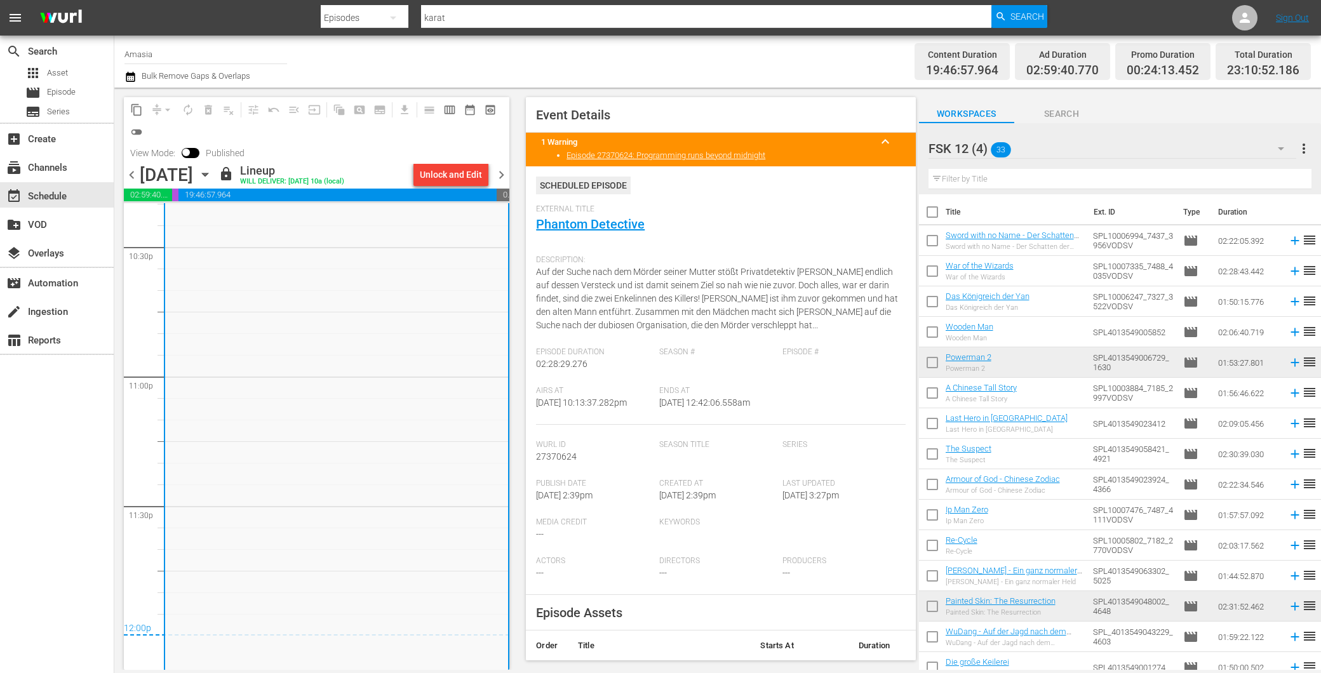
click at [352, 163] on div "content_copy compress arrow_drop_down autorenew_outlined delete_forever_outline…" at bounding box center [317, 130] width 386 height 67
click at [212, 168] on icon "button" at bounding box center [205, 175] width 14 height 14
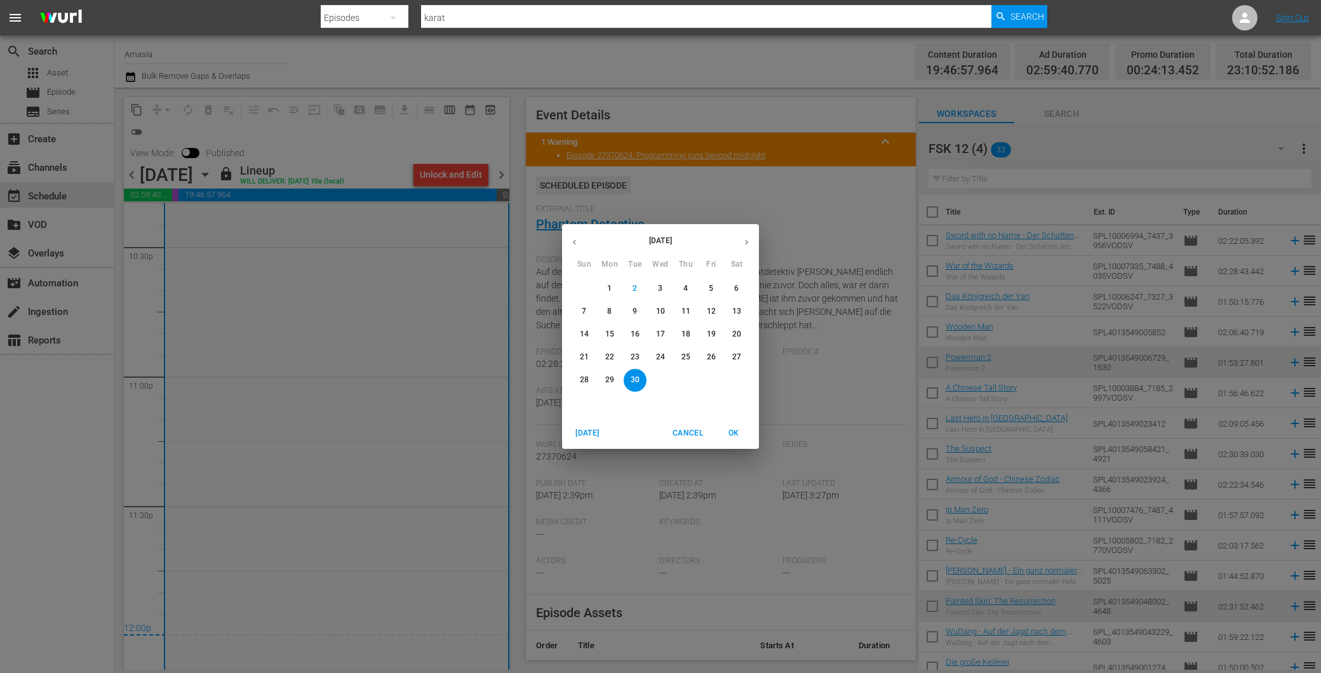
click at [639, 288] on span "2" at bounding box center [635, 288] width 23 height 11
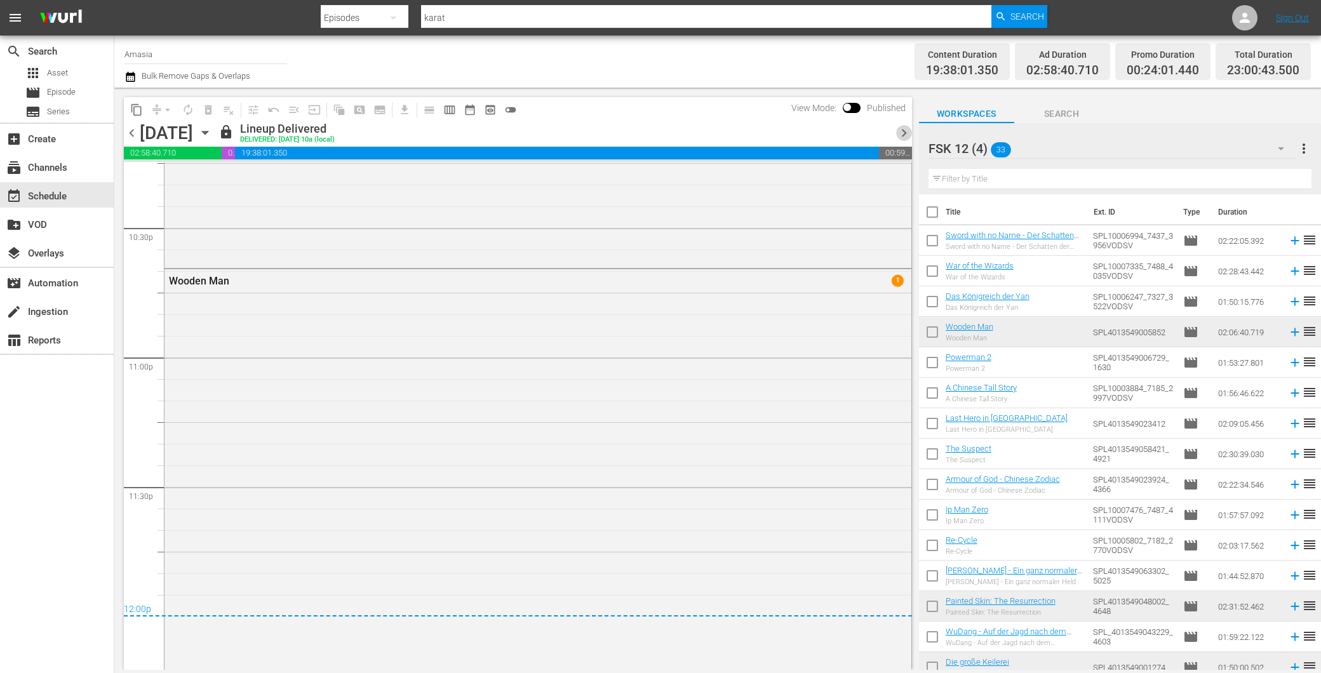
click at [905, 131] on span "chevron_right" at bounding box center [904, 133] width 16 height 16
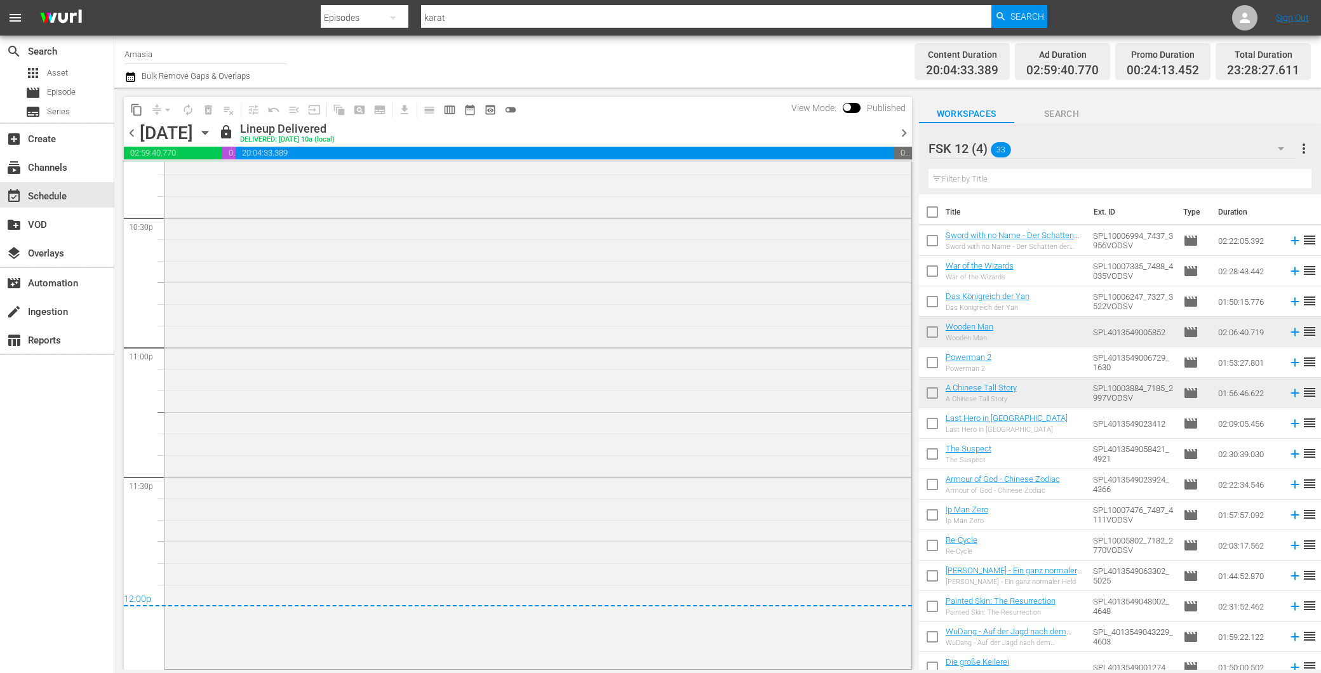
click at [904, 131] on span "chevron_right" at bounding box center [904, 133] width 16 height 16
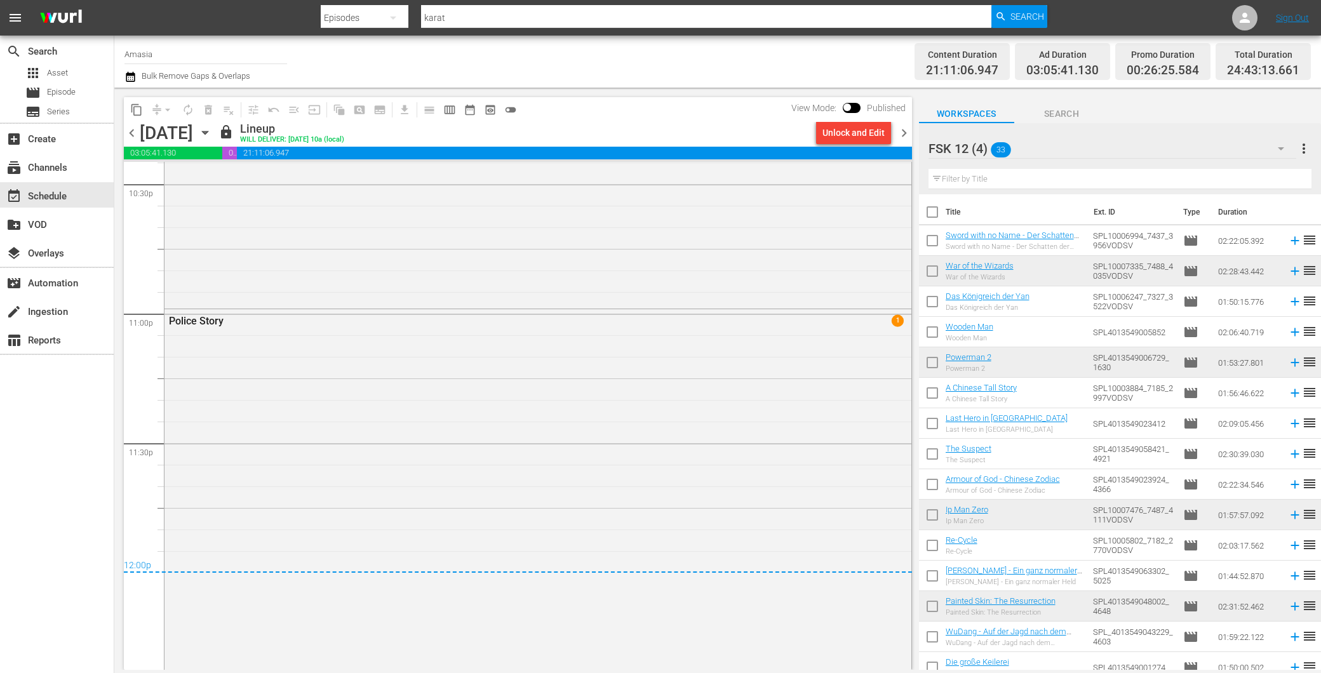
click at [904, 131] on span "chevron_right" at bounding box center [904, 133] width 16 height 16
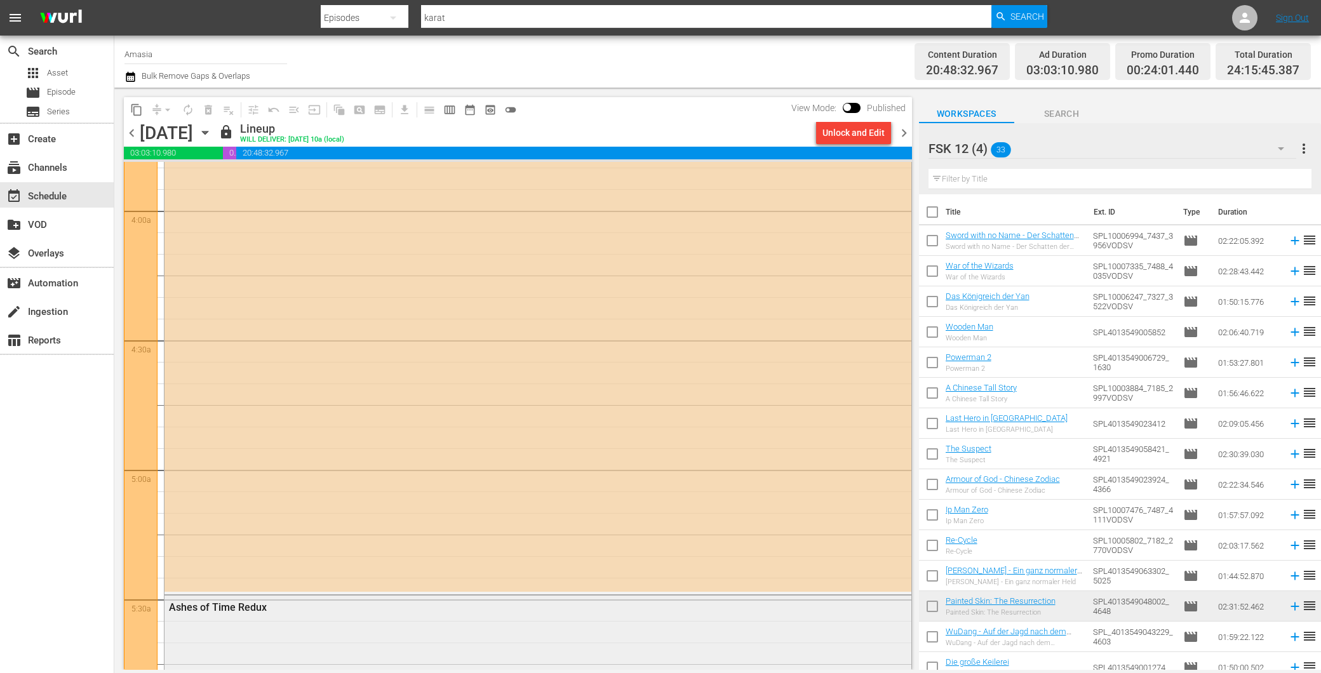
scroll to position [1412, 0]
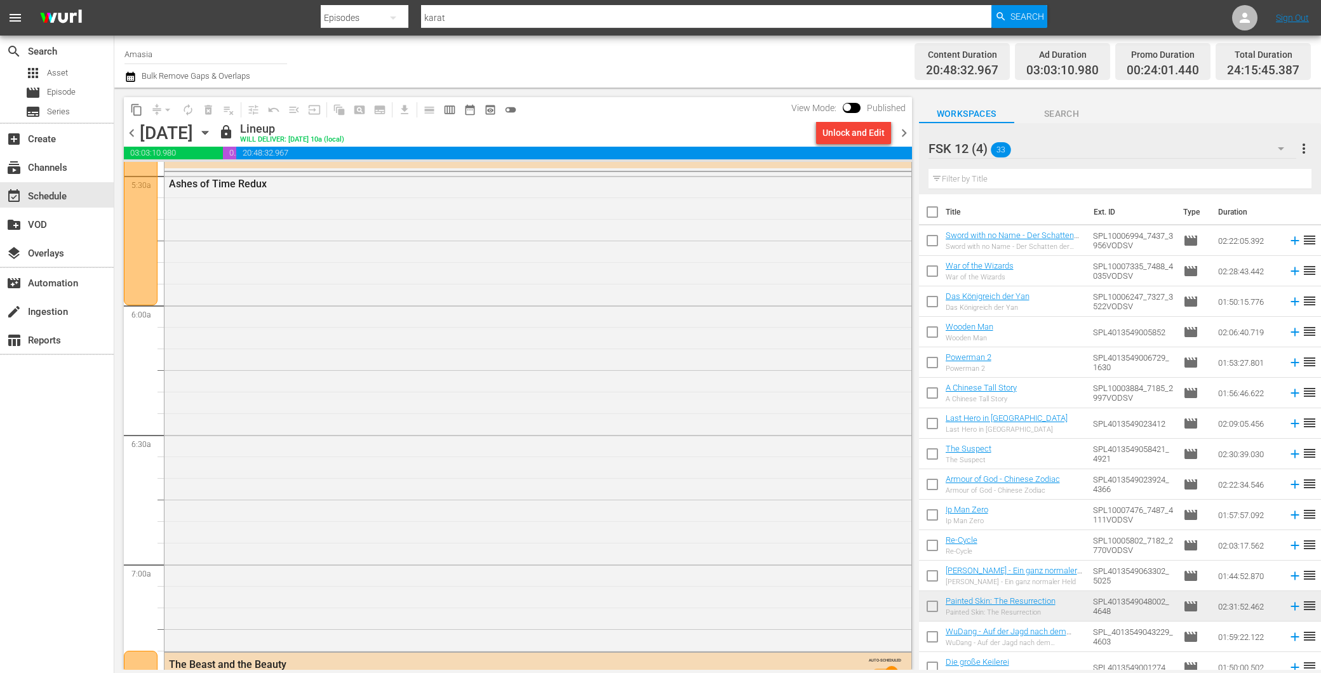
click at [907, 134] on span "chevron_right" at bounding box center [904, 133] width 16 height 16
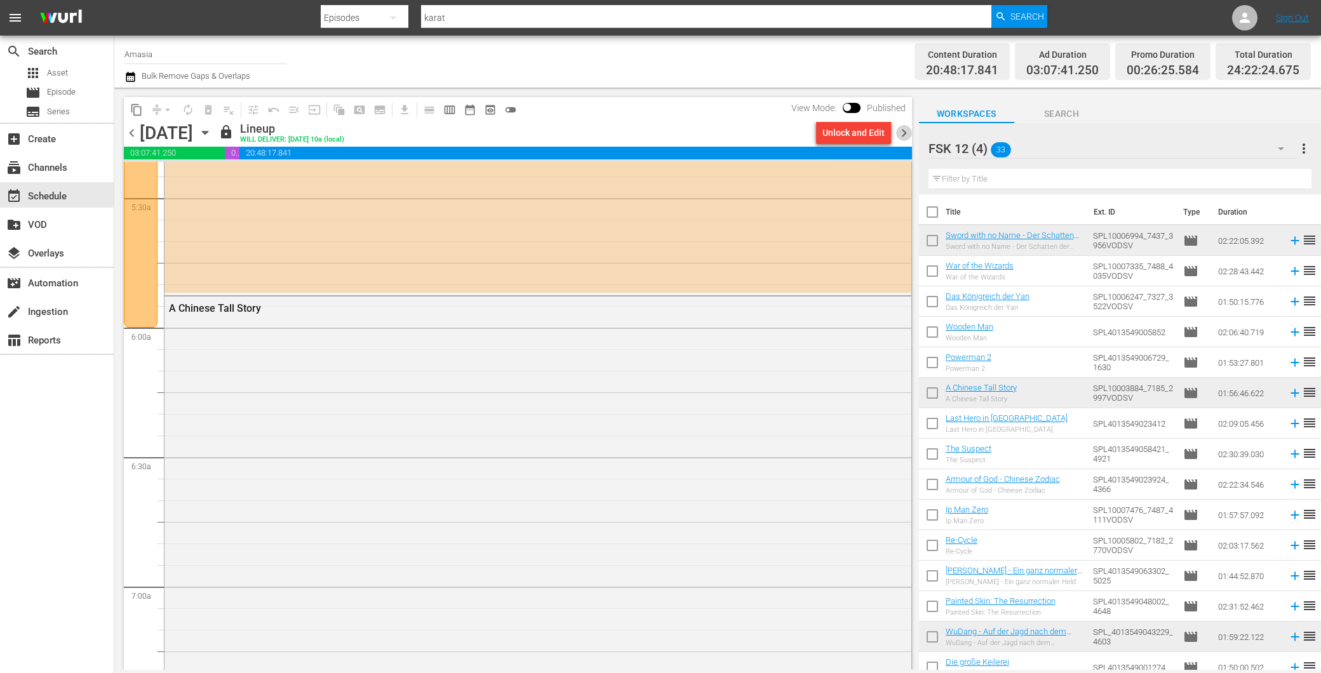
click at [903, 132] on span "chevron_right" at bounding box center [904, 133] width 16 height 16
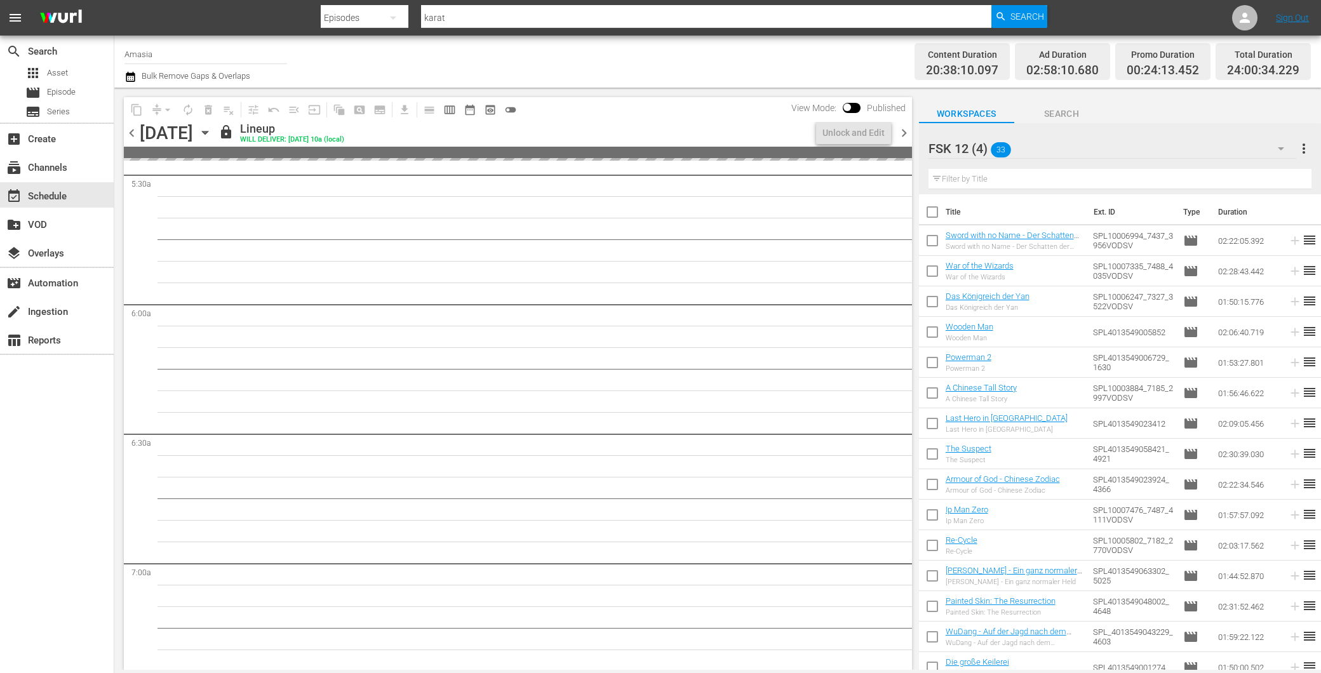
scroll to position [1389, 0]
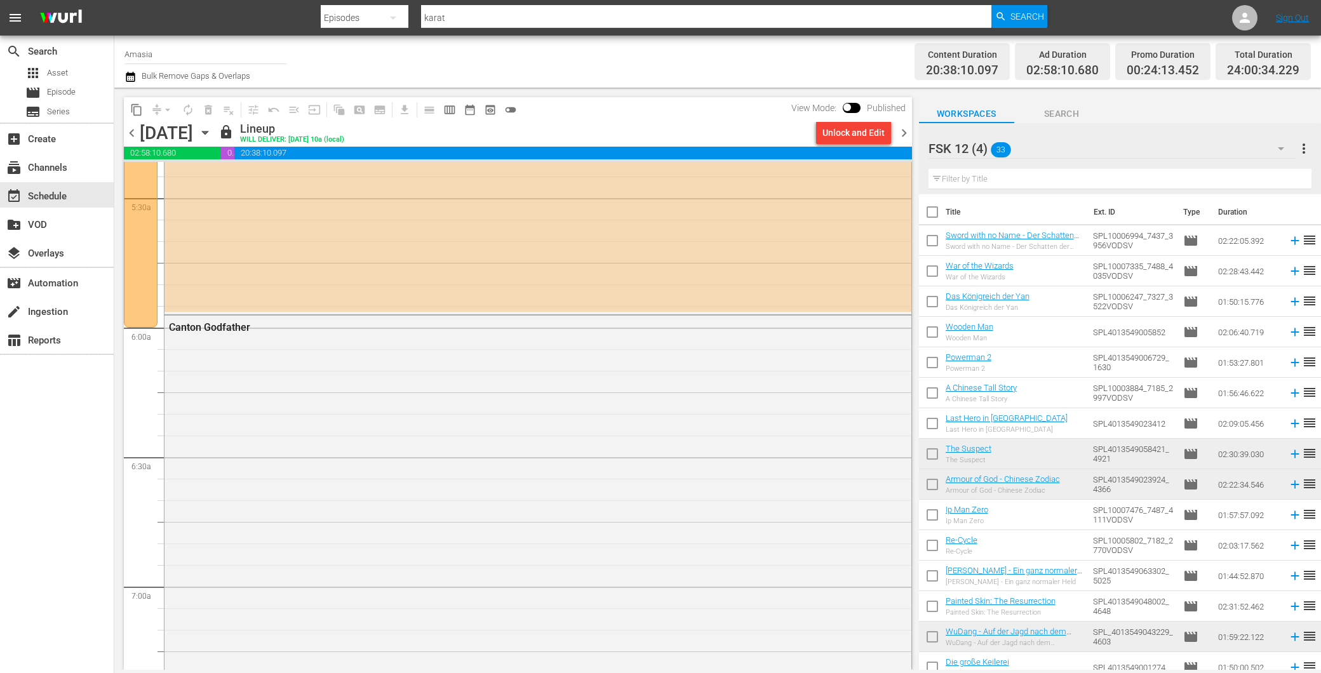
click at [128, 128] on span "chevron_left" at bounding box center [132, 133] width 16 height 16
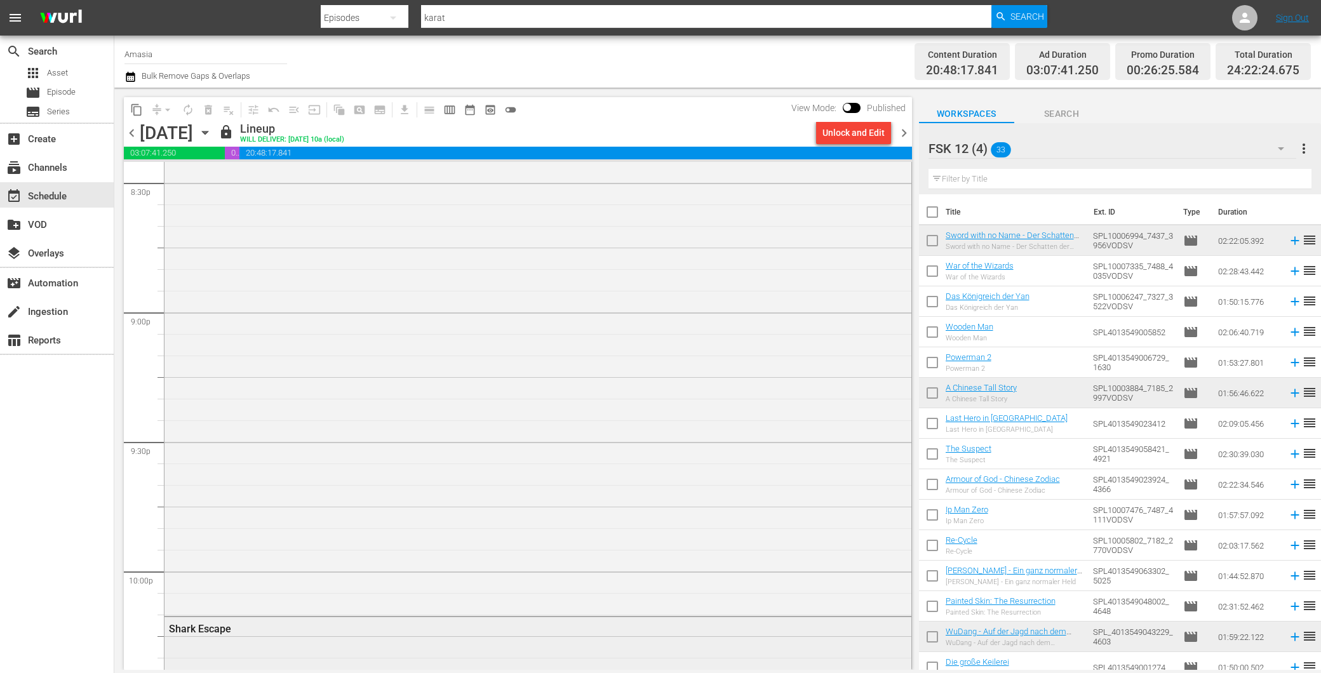
scroll to position [5422, 0]
click at [898, 128] on span "chevron_right" at bounding box center [904, 133] width 16 height 16
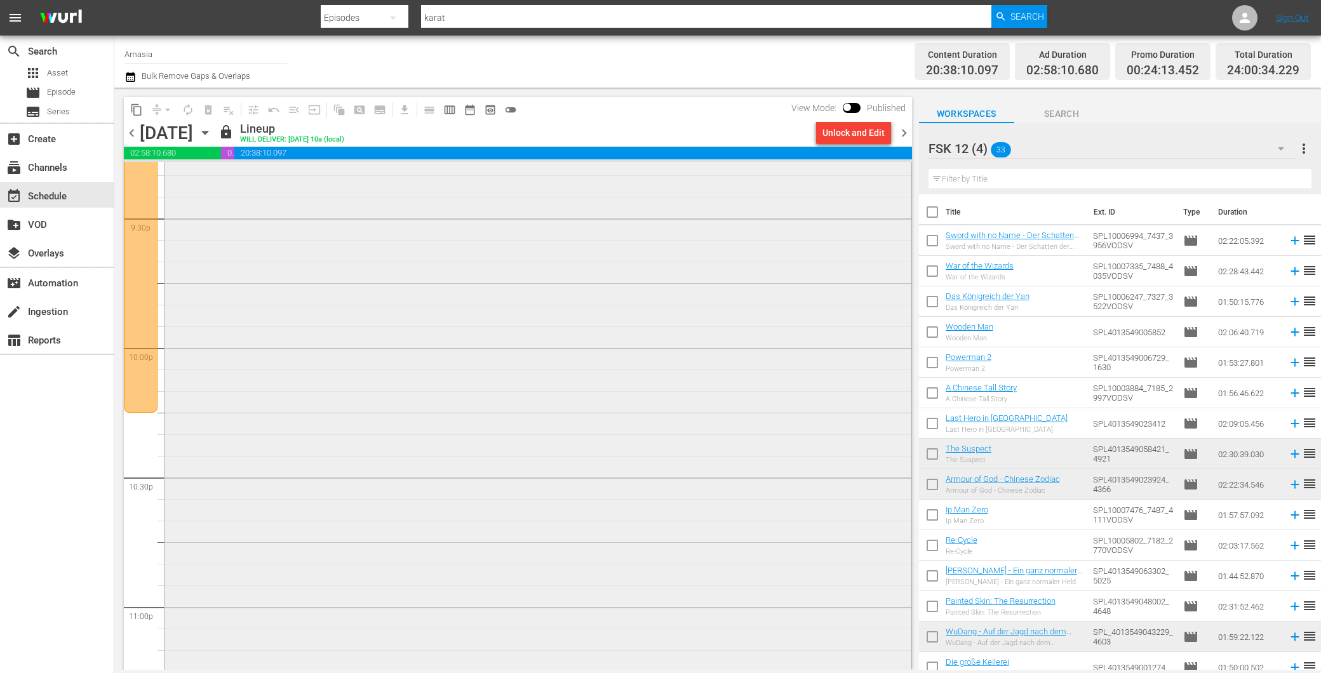
scroll to position [5353, 0]
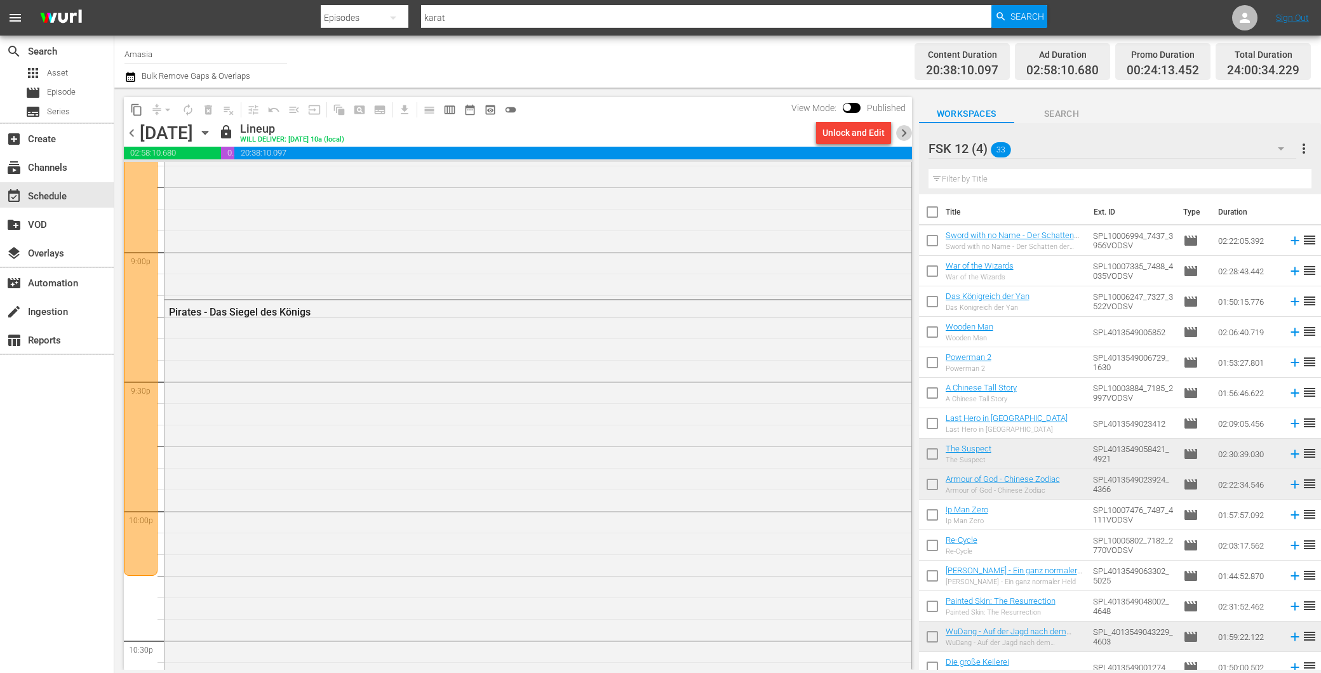
click at [902, 132] on span "chevron_right" at bounding box center [904, 133] width 16 height 16
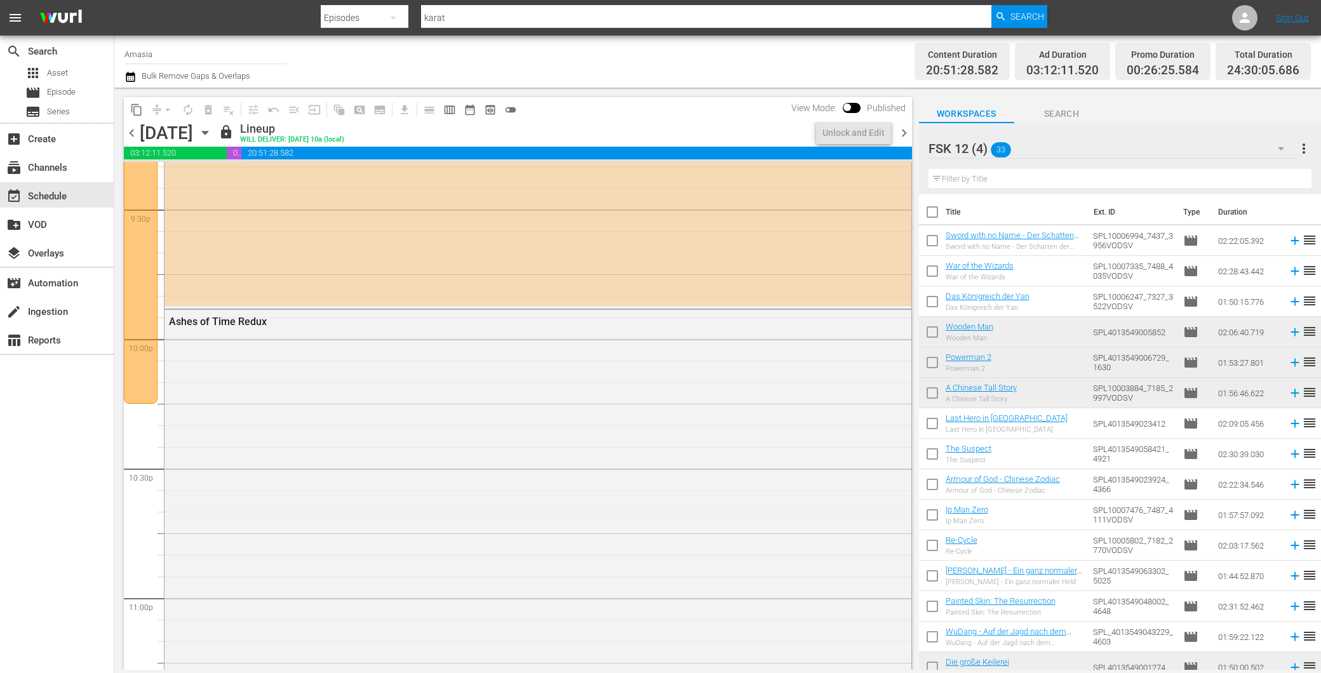
scroll to position [5417, 0]
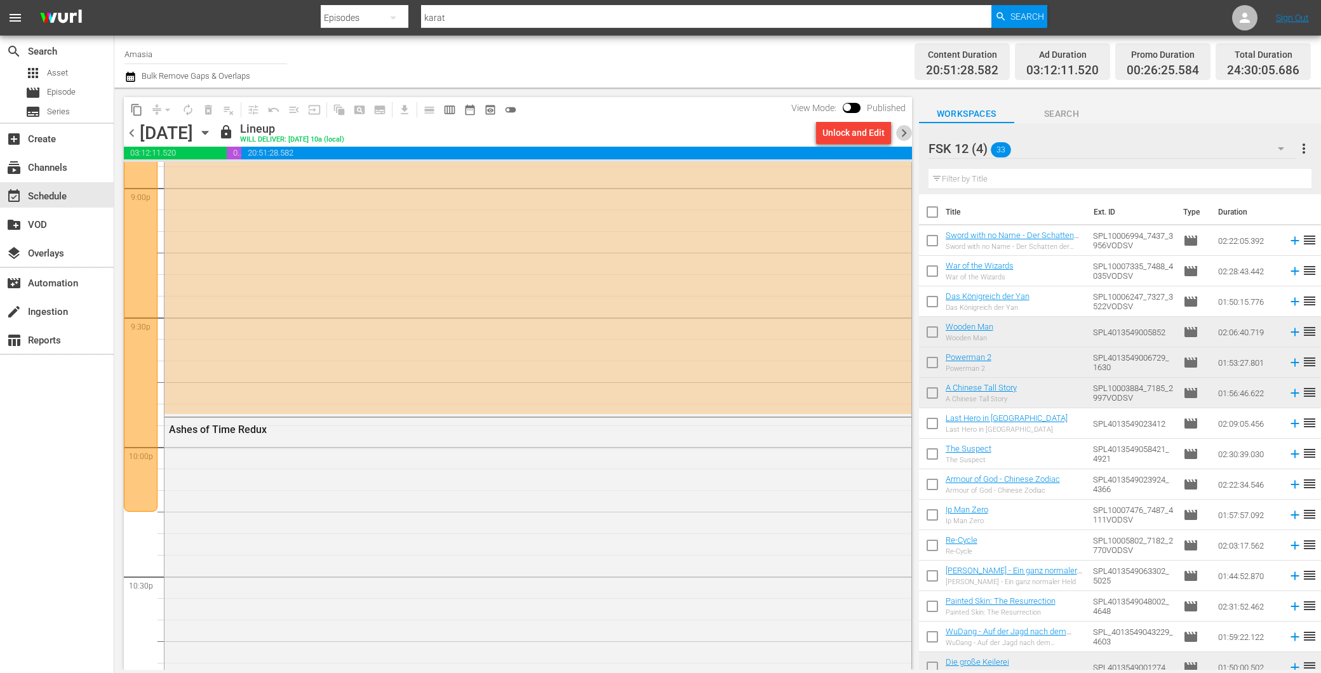
click at [900, 128] on span "chevron_right" at bounding box center [904, 133] width 16 height 16
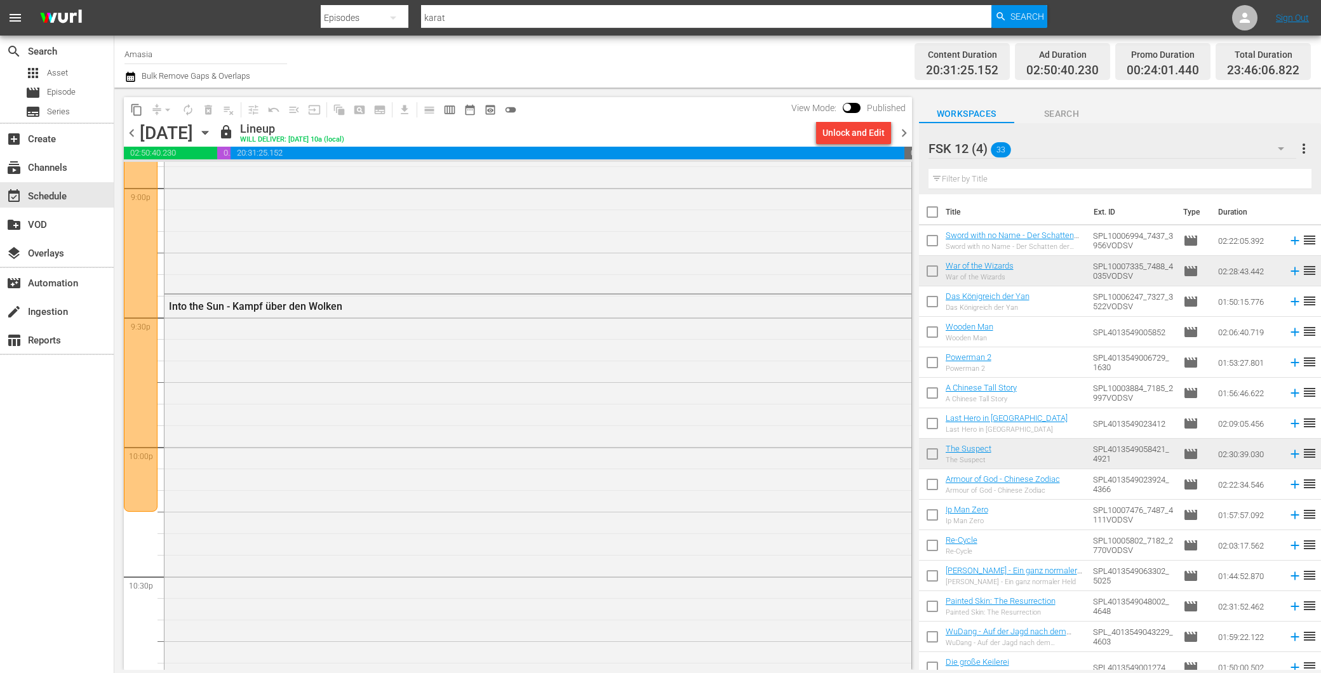
click at [905, 128] on span "chevron_right" at bounding box center [904, 133] width 16 height 16
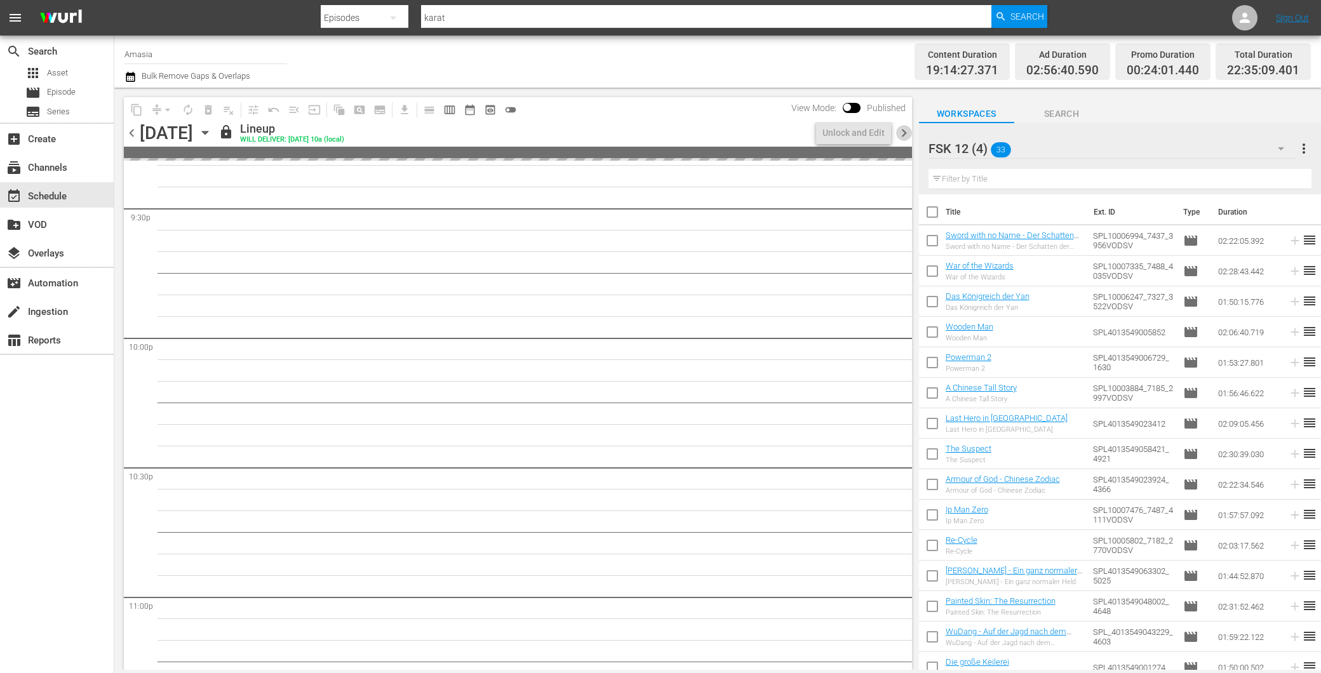
click at [905, 130] on span "chevron_right" at bounding box center [904, 133] width 16 height 16
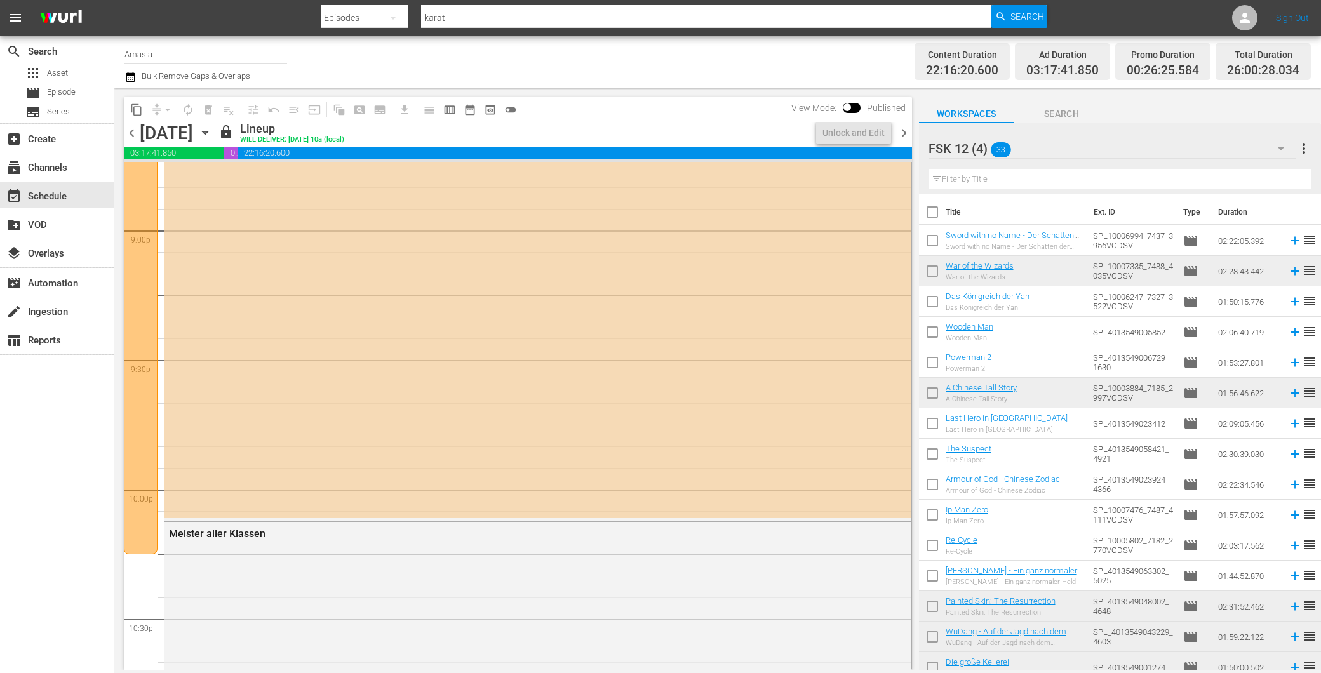
click at [905, 132] on span "chevron_right" at bounding box center [904, 133] width 16 height 16
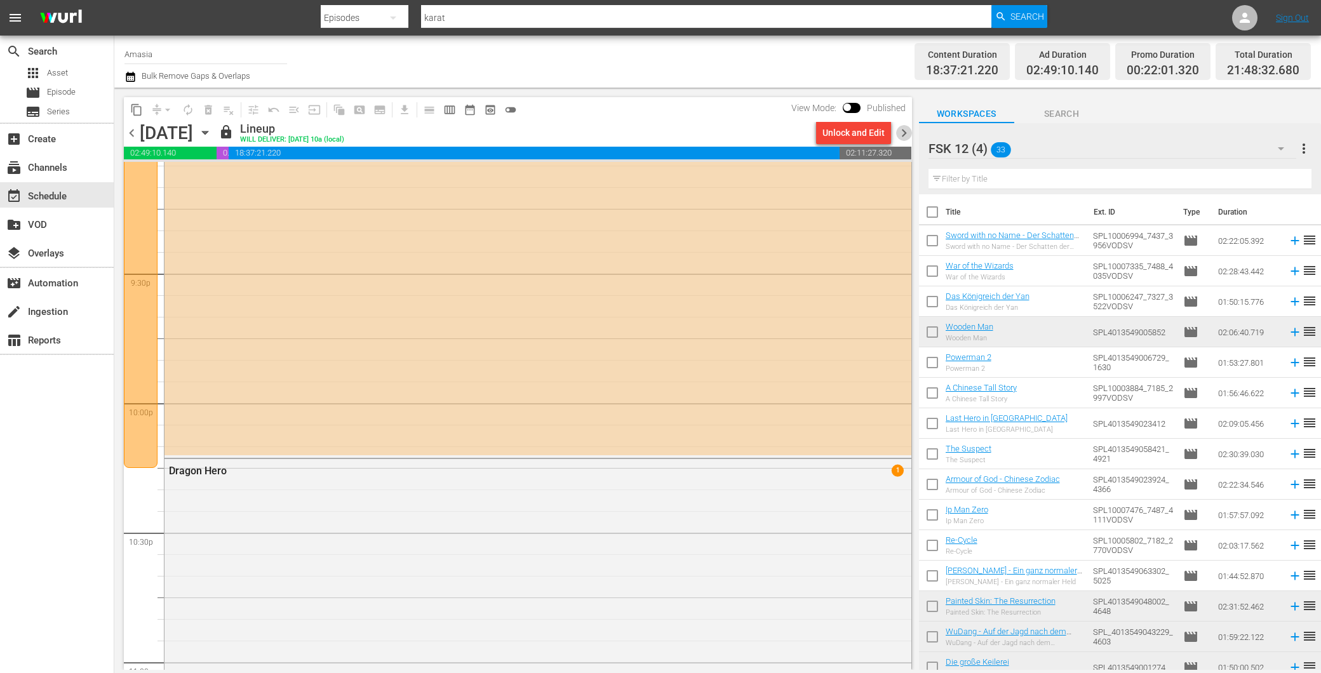
click at [905, 131] on span "chevron_right" at bounding box center [904, 133] width 16 height 16
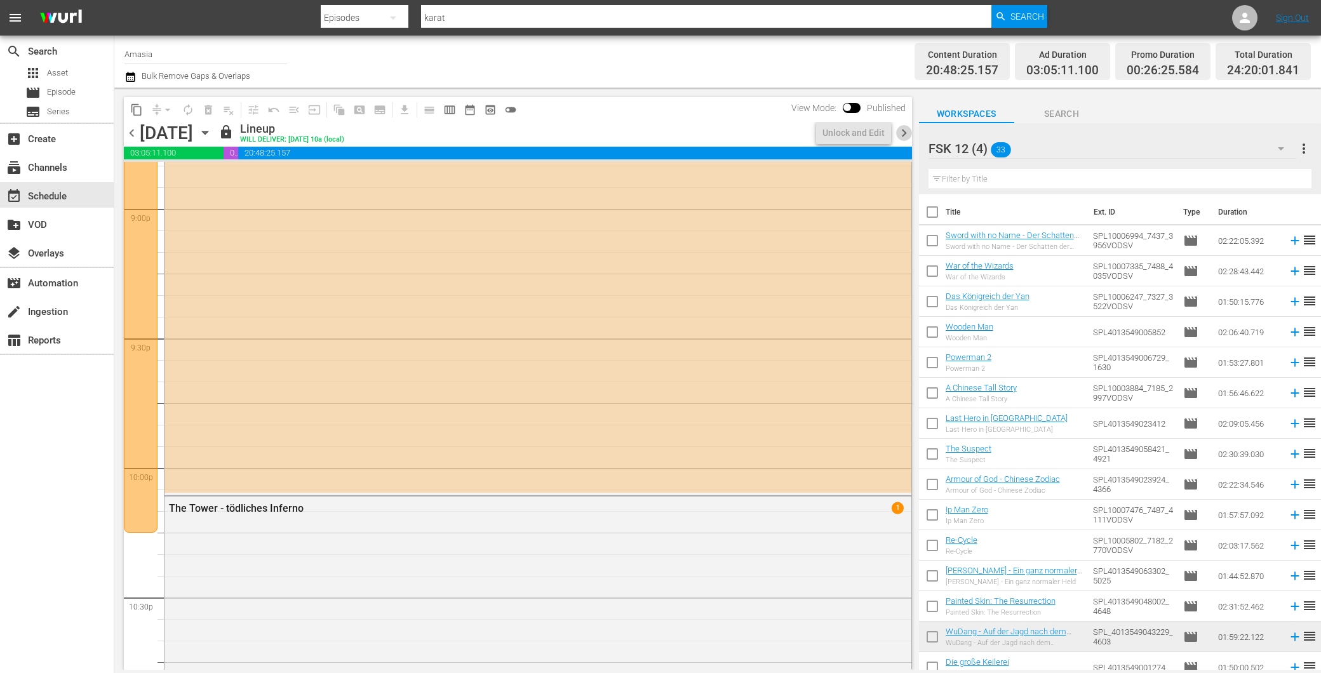
click at [900, 130] on span "chevron_right" at bounding box center [904, 133] width 16 height 16
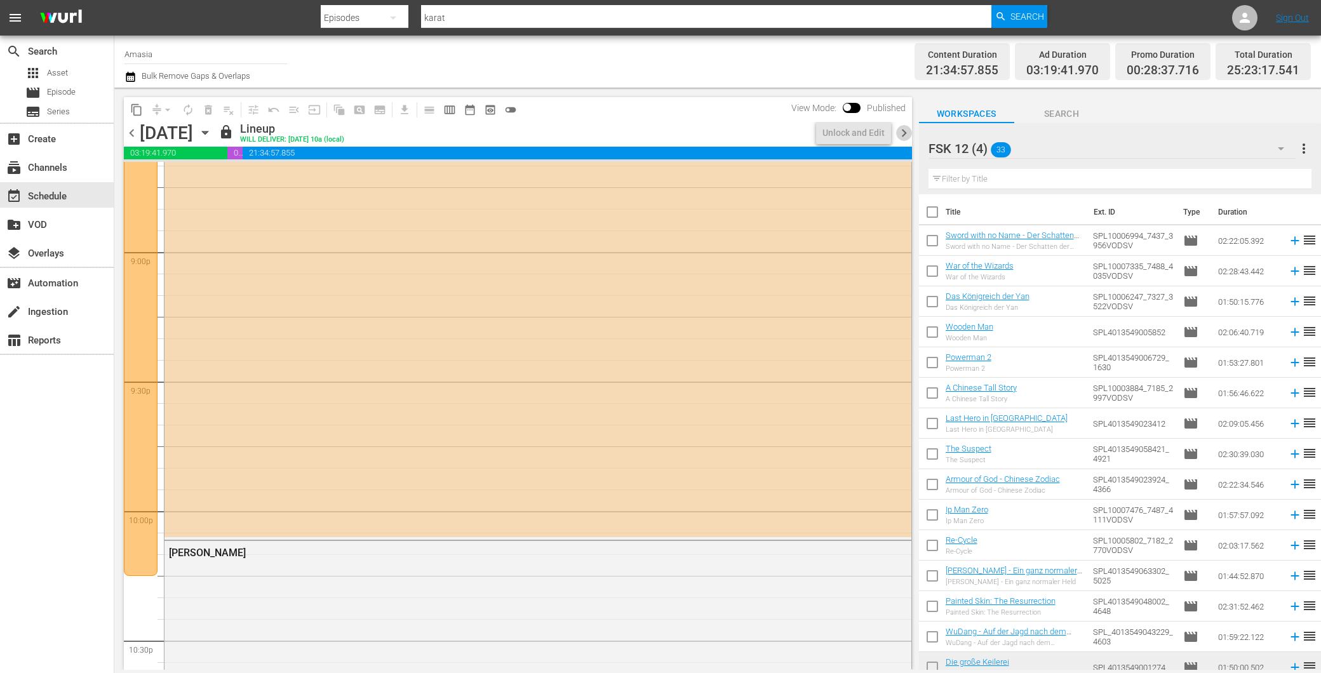
click at [900, 130] on span "chevron_right" at bounding box center [904, 133] width 16 height 16
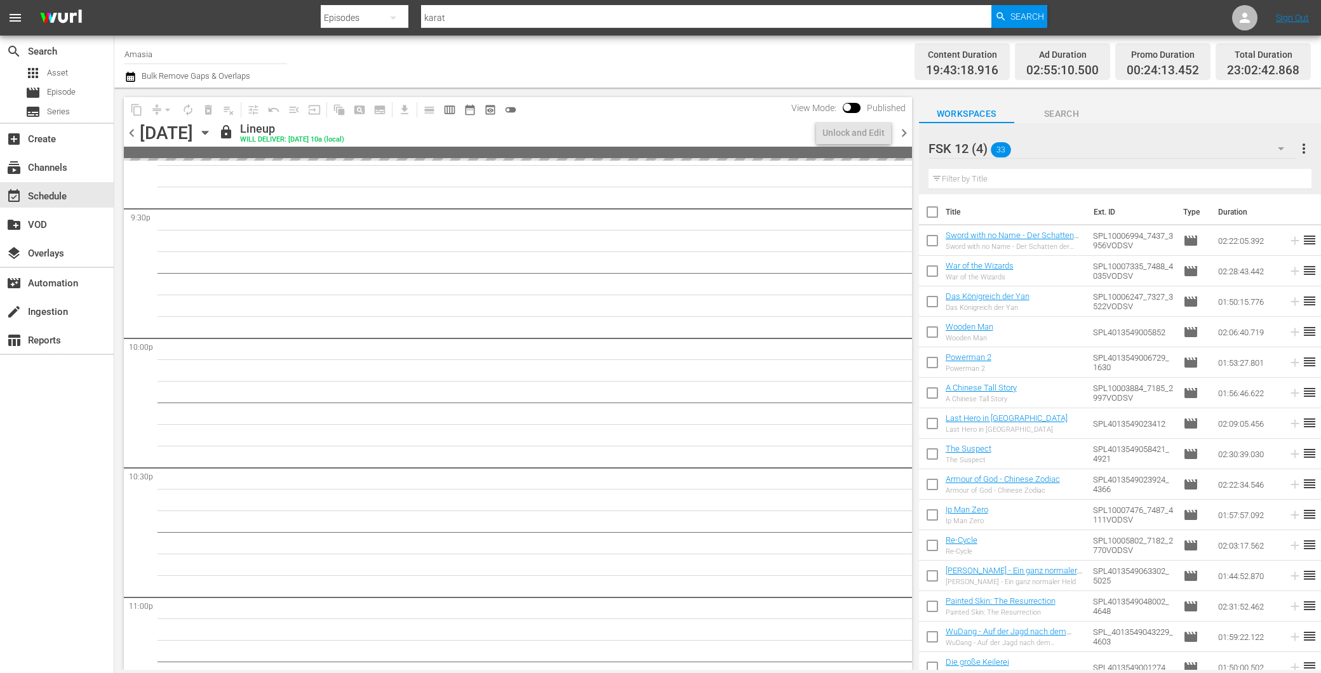
click at [900, 128] on span "chevron_right" at bounding box center [904, 133] width 16 height 16
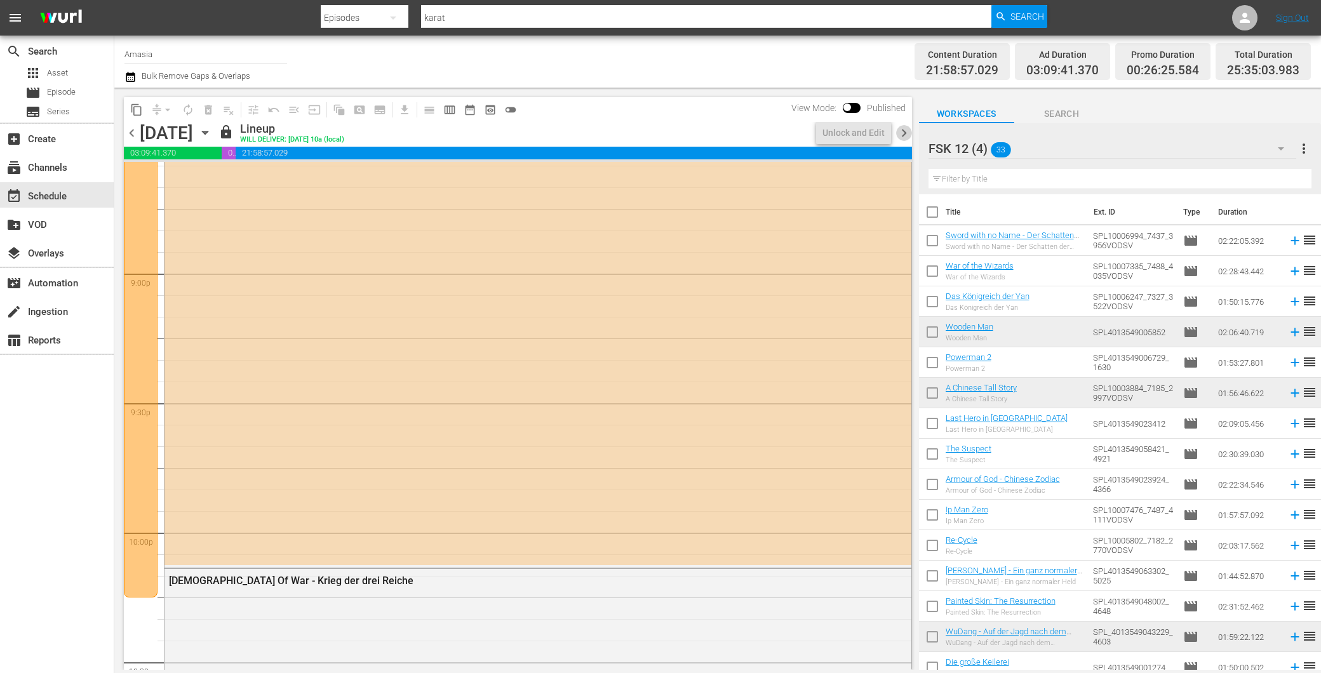
click at [900, 128] on span "chevron_right" at bounding box center [904, 133] width 16 height 16
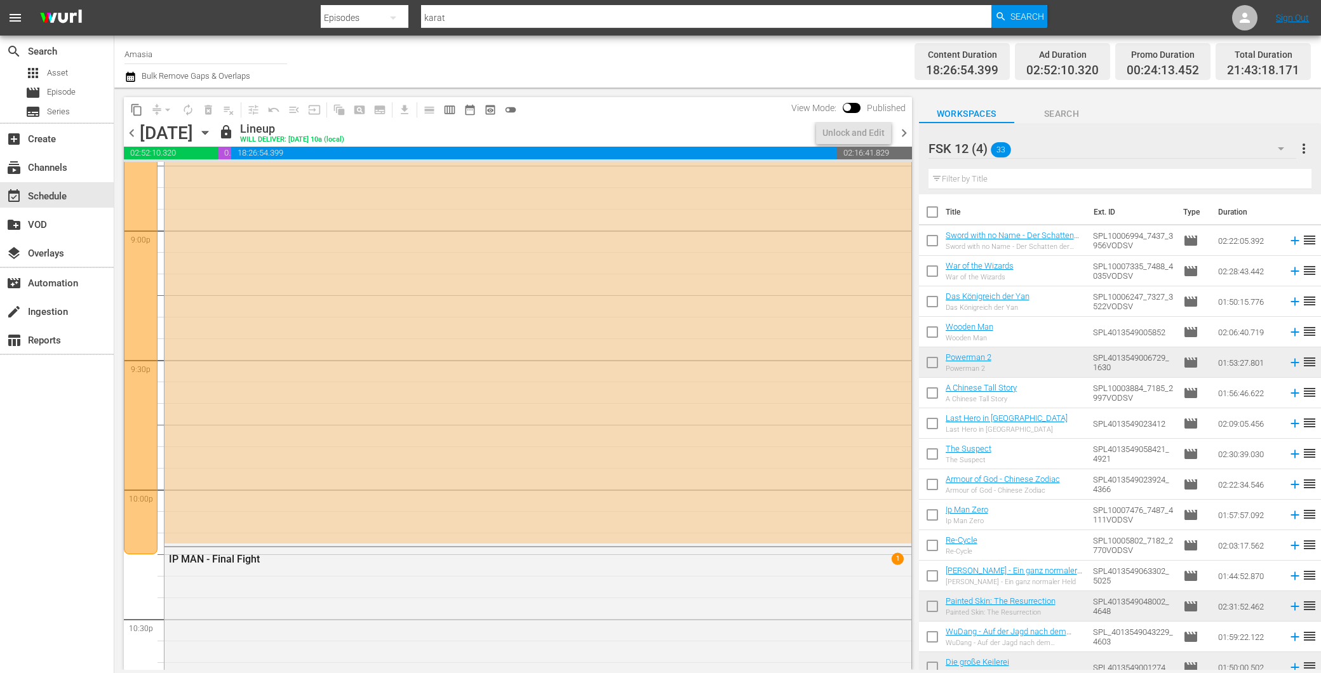
click at [900, 128] on span "chevron_right" at bounding box center [904, 133] width 16 height 16
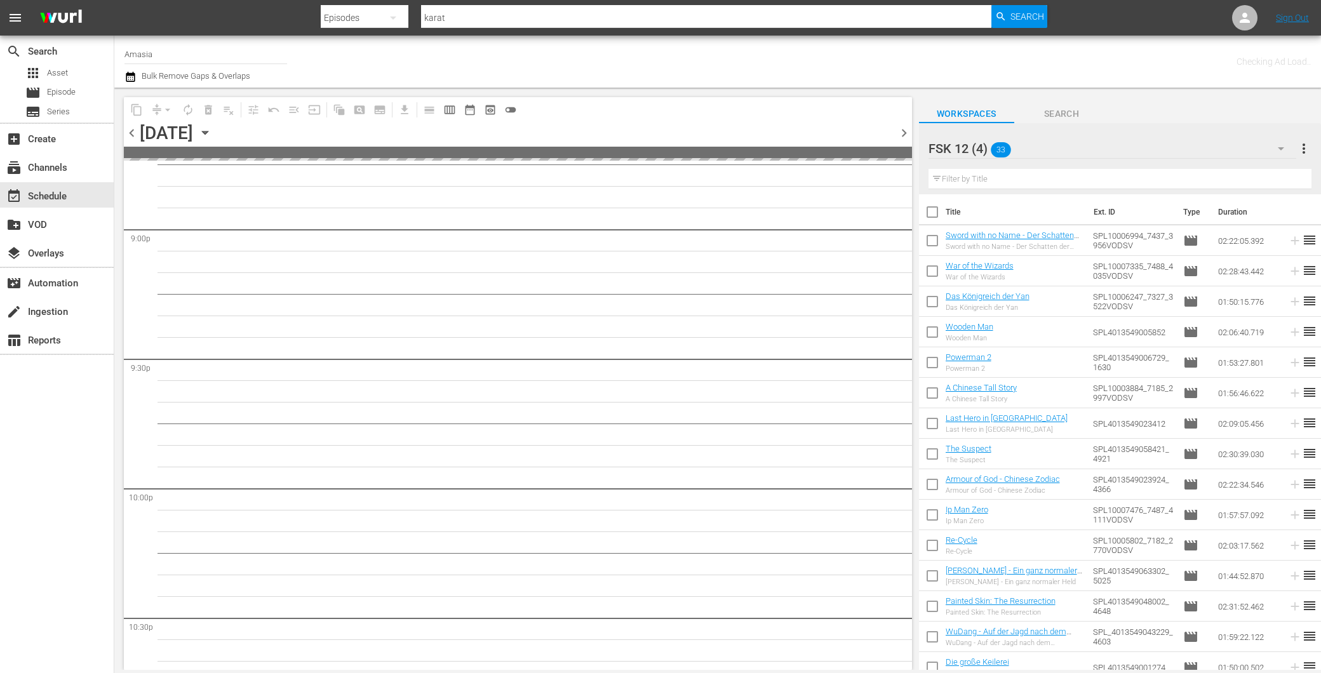
scroll to position [5525, 0]
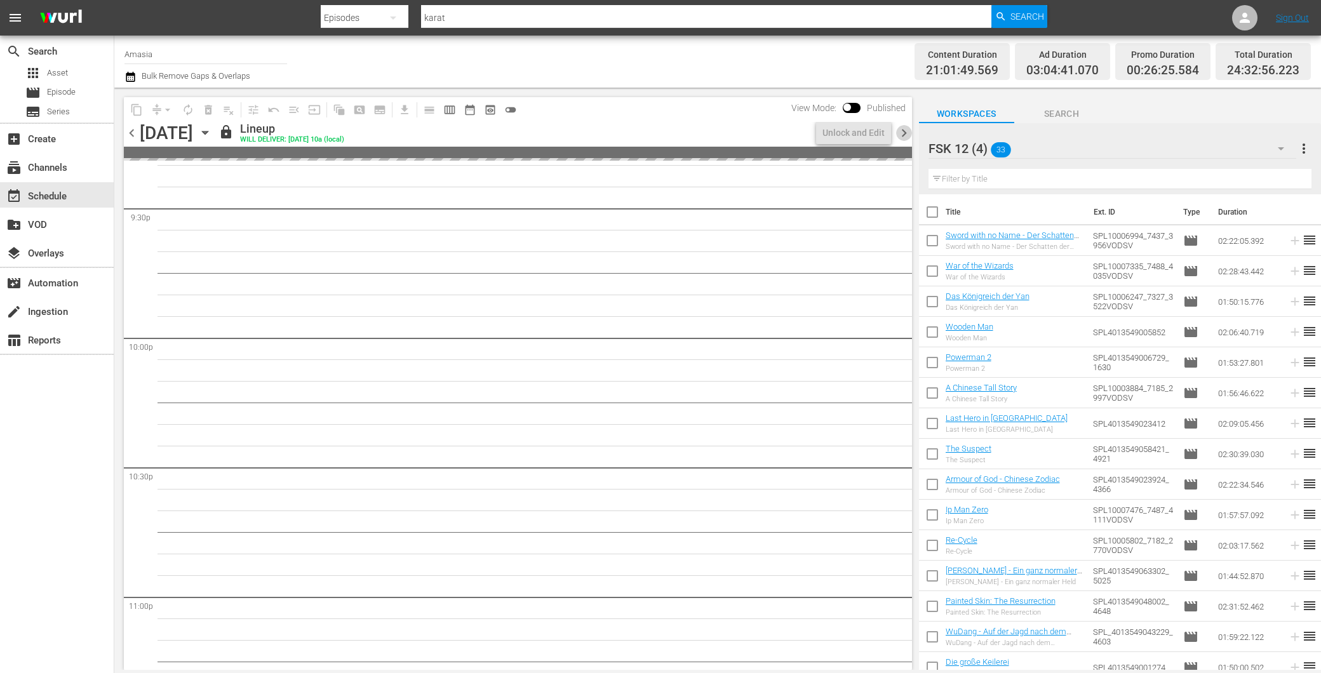
click at [900, 129] on span "chevron_right" at bounding box center [904, 133] width 16 height 16
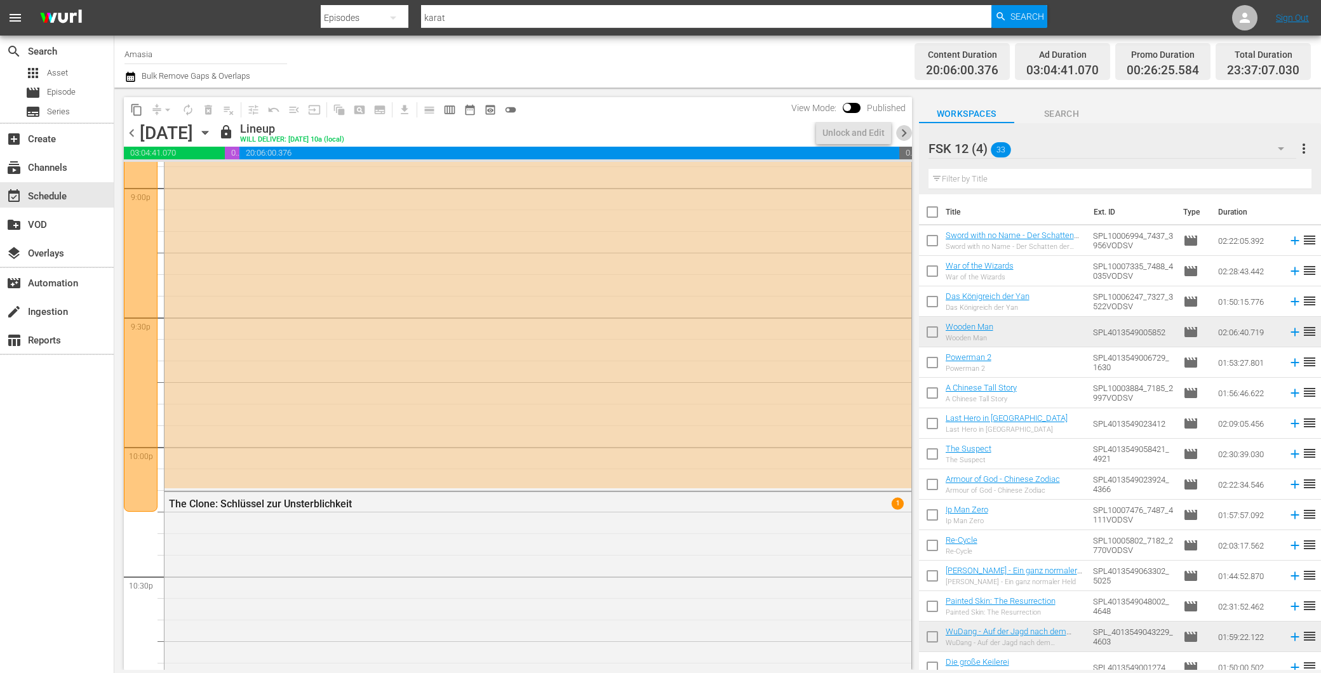
click at [900, 130] on span "chevron_right" at bounding box center [904, 133] width 16 height 16
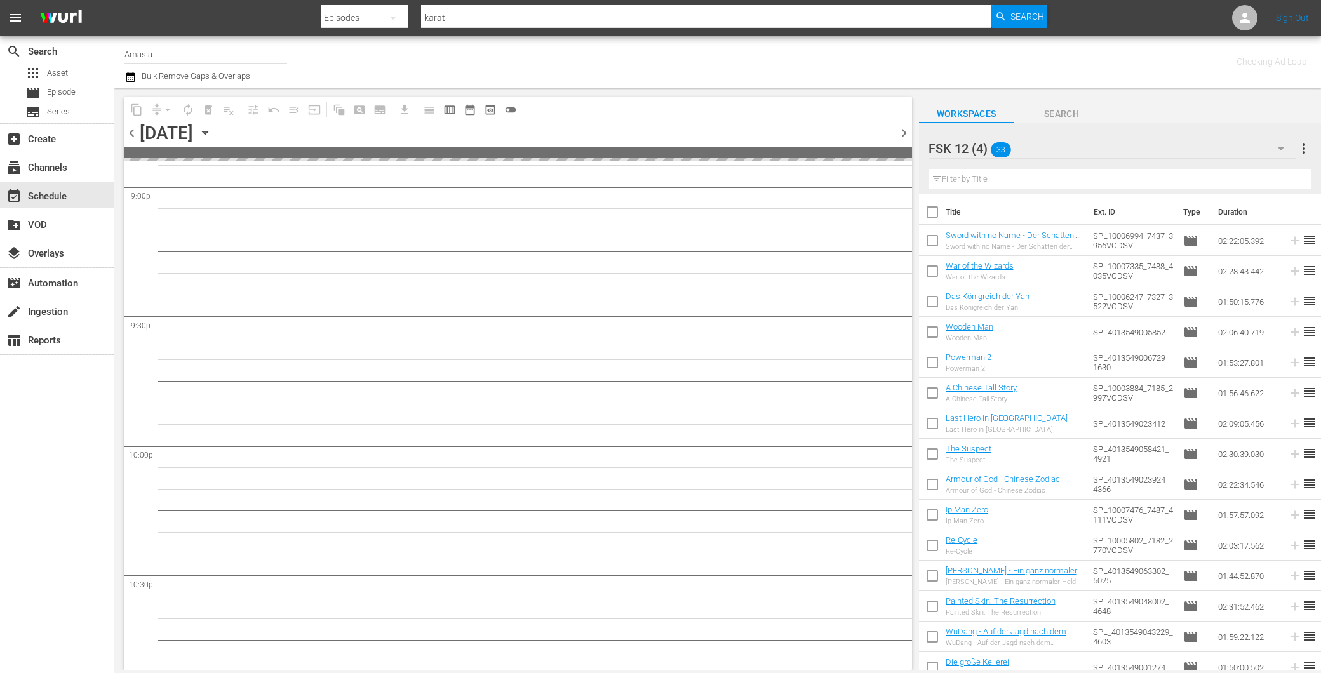
scroll to position [5525, 0]
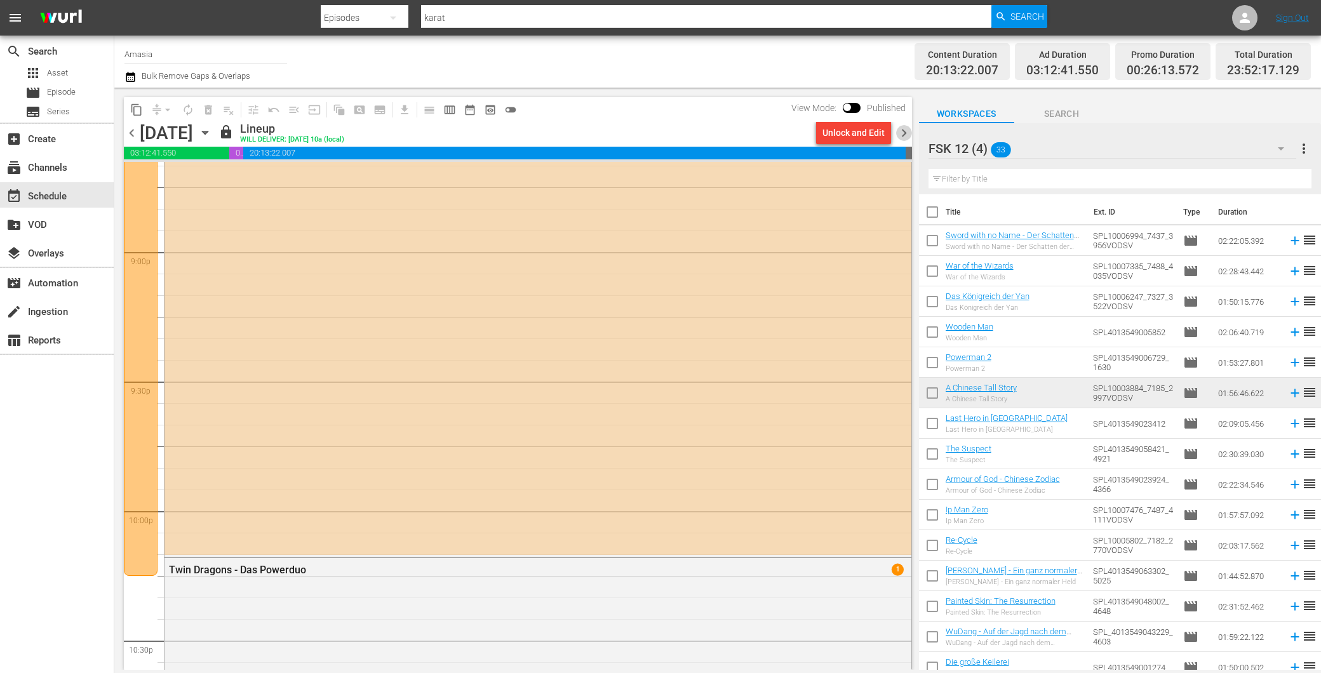
click at [900, 130] on span "chevron_right" at bounding box center [904, 133] width 16 height 16
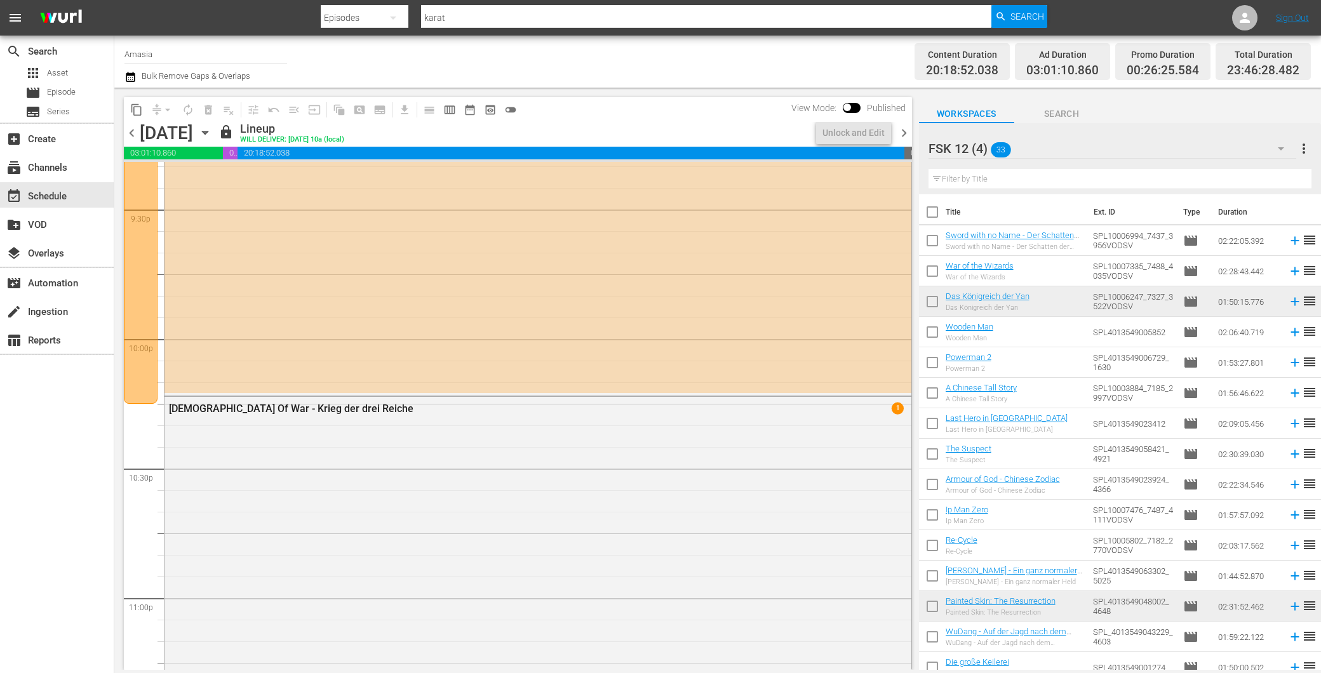
scroll to position [5375, 0]
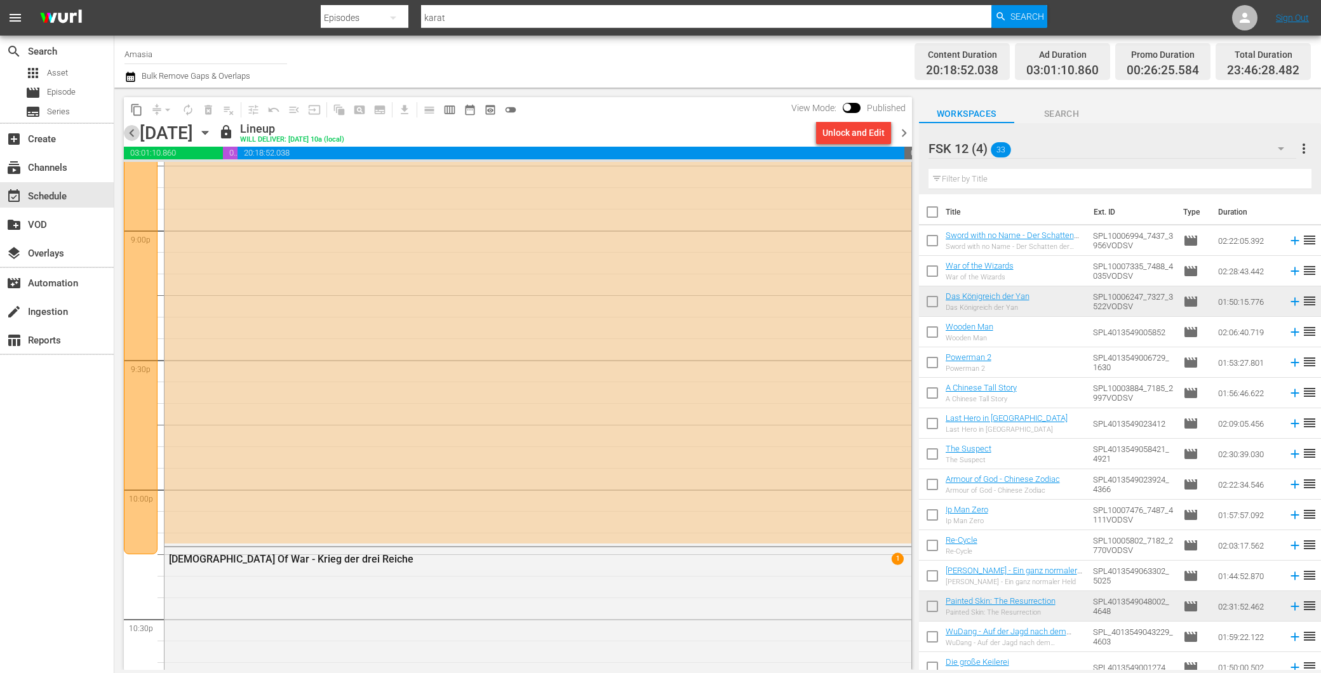
click at [135, 132] on span "chevron_left" at bounding box center [132, 133] width 16 height 16
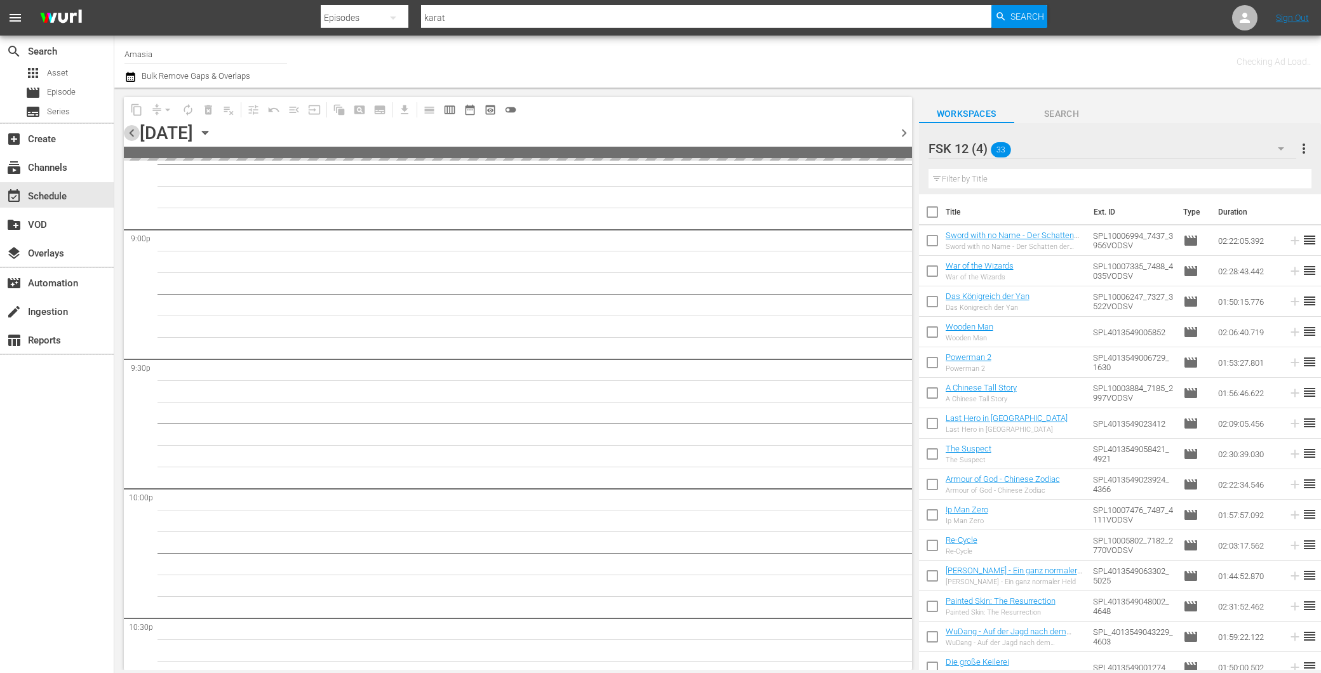
scroll to position [5525, 0]
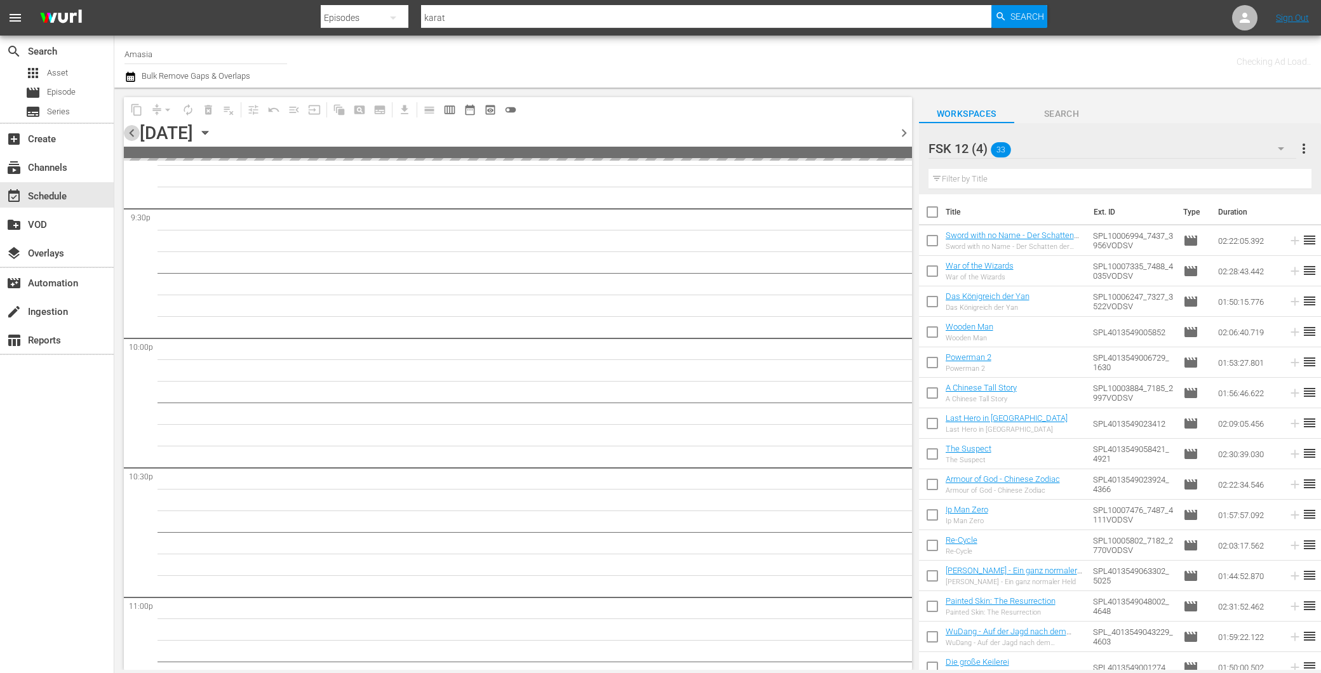
click at [135, 132] on span "chevron_left" at bounding box center [132, 133] width 16 height 16
click at [135, 131] on span "chevron_left" at bounding box center [132, 133] width 16 height 16
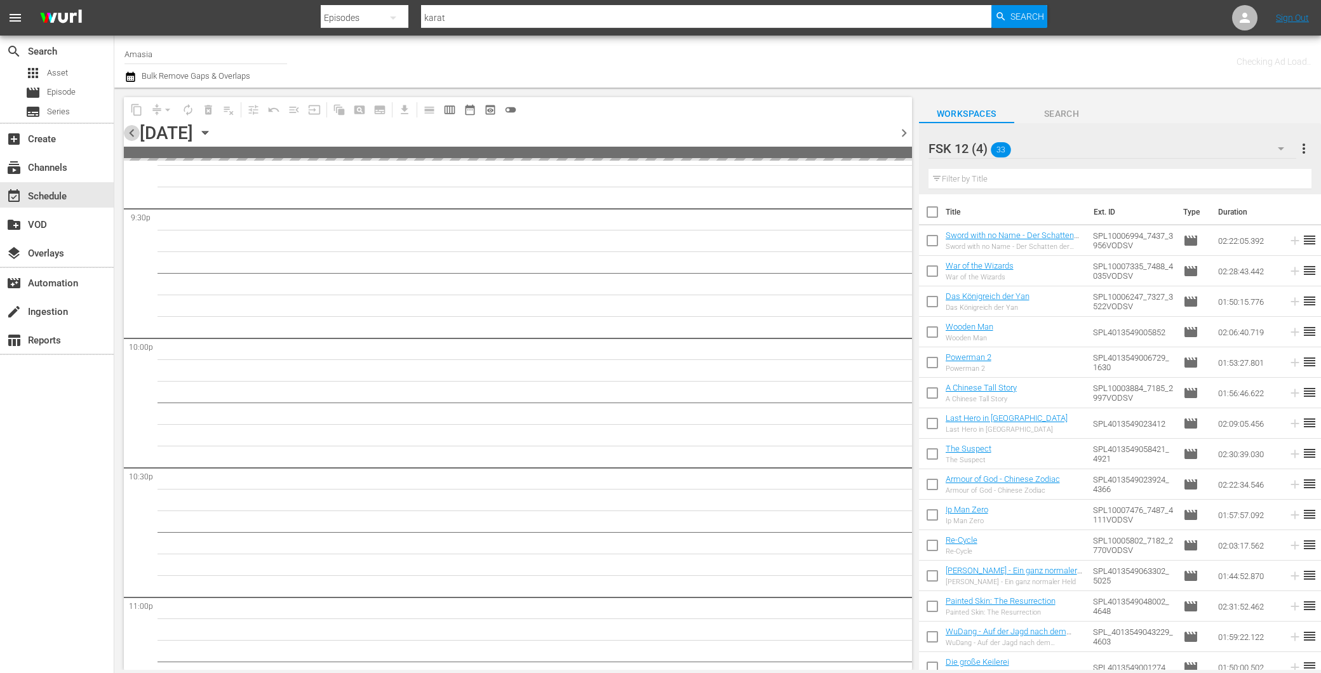
click at [135, 131] on span "chevron_left" at bounding box center [132, 133] width 16 height 16
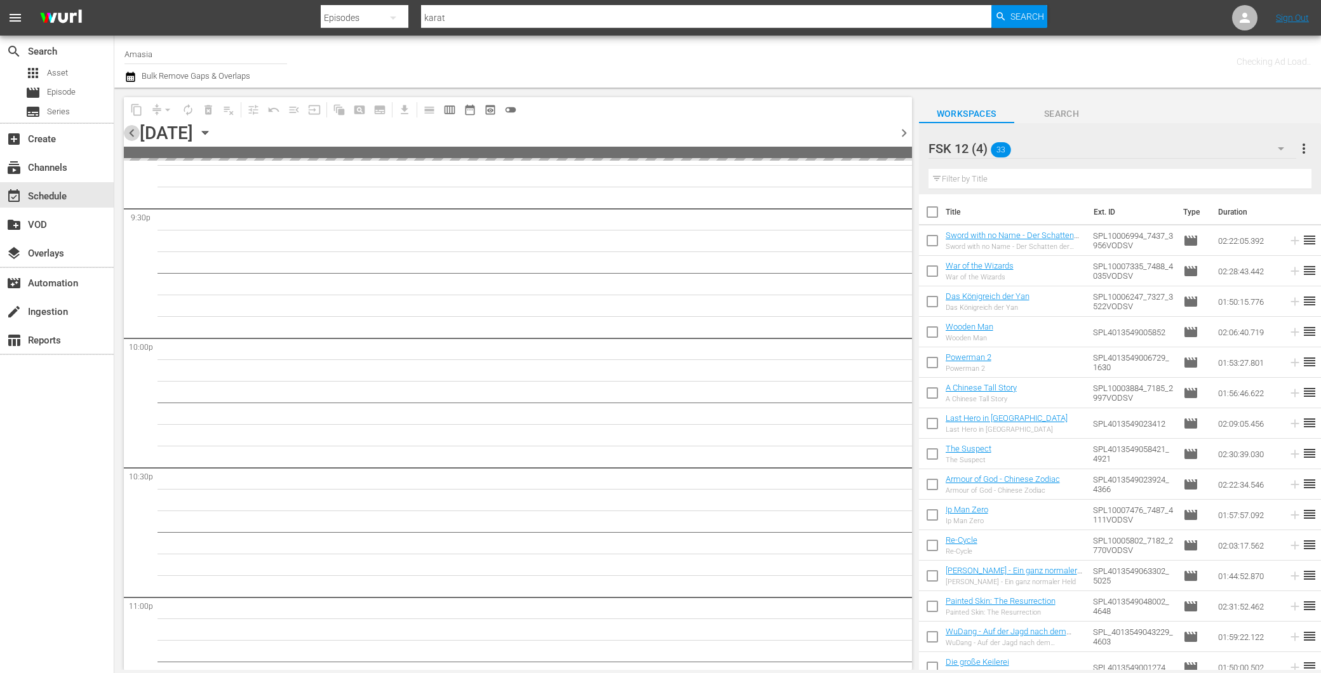
click at [135, 131] on span "chevron_left" at bounding box center [132, 133] width 16 height 16
click at [135, 130] on span "chevron_left" at bounding box center [132, 133] width 16 height 16
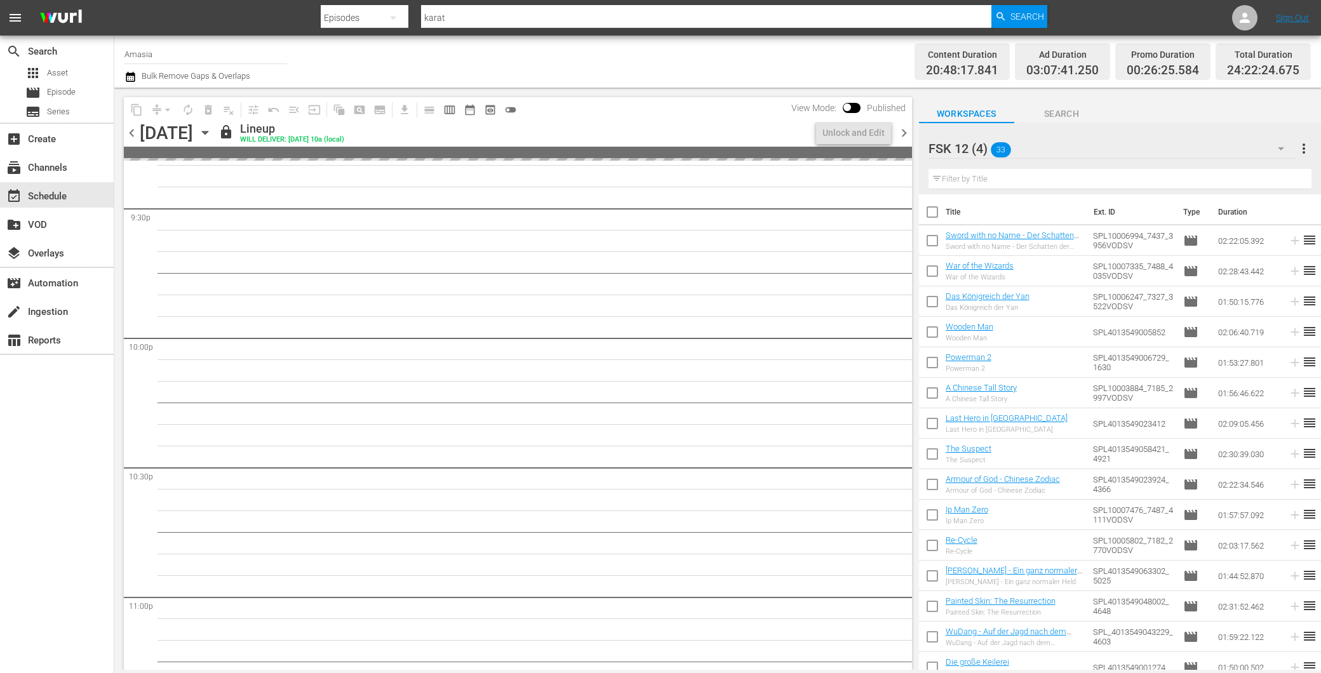
click at [131, 132] on span "chevron_left" at bounding box center [132, 133] width 16 height 16
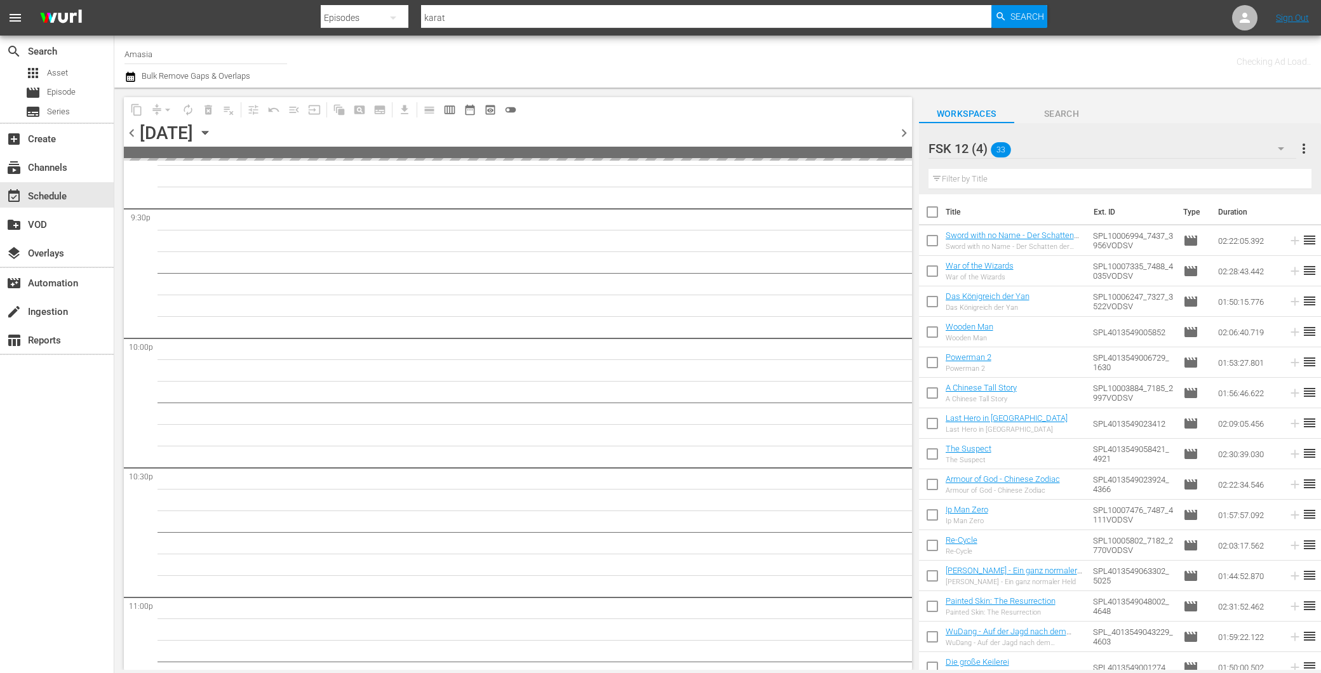
click at [132, 132] on span "chevron_left" at bounding box center [132, 133] width 16 height 16
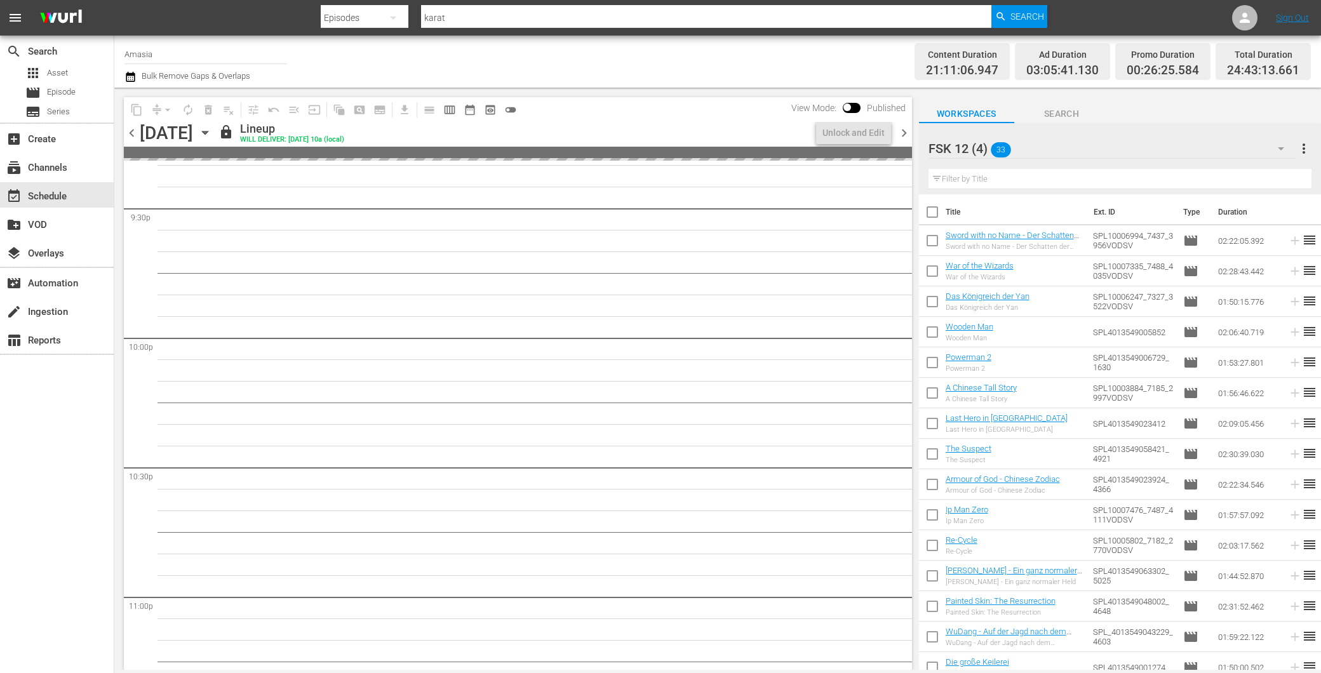
click at [132, 132] on span "chevron_left" at bounding box center [132, 133] width 16 height 16
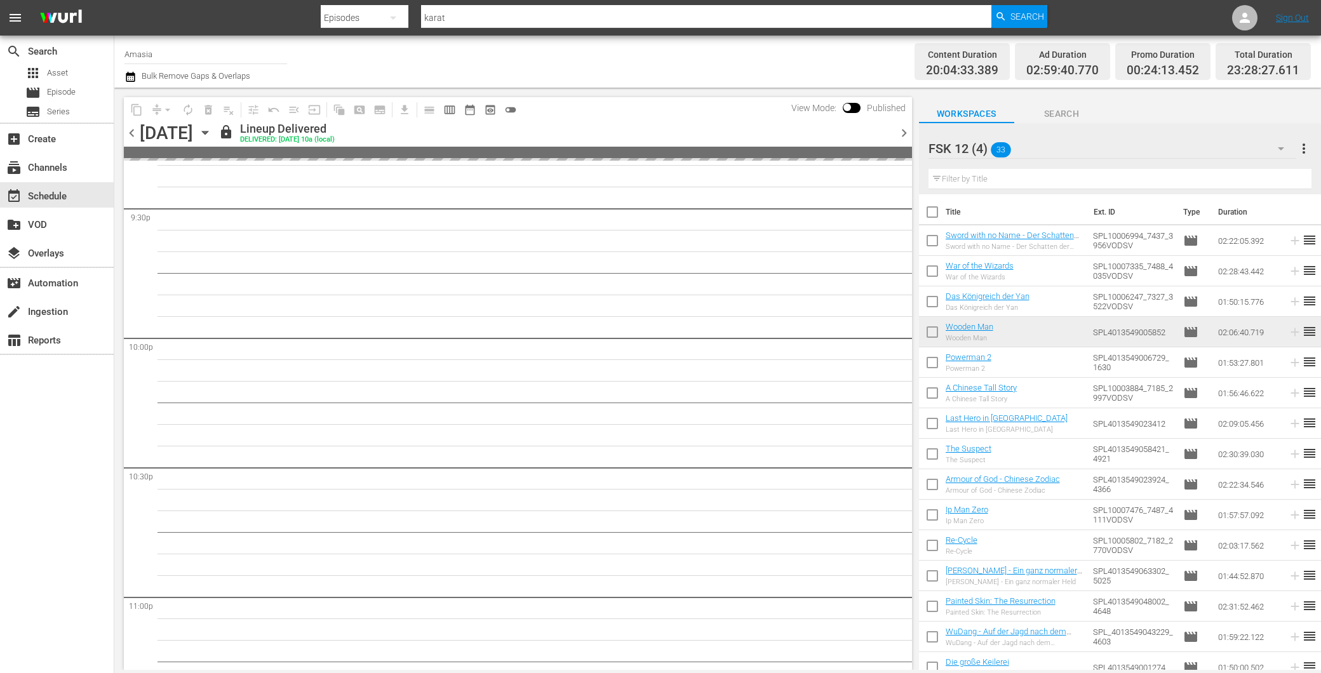
scroll to position [5417, 0]
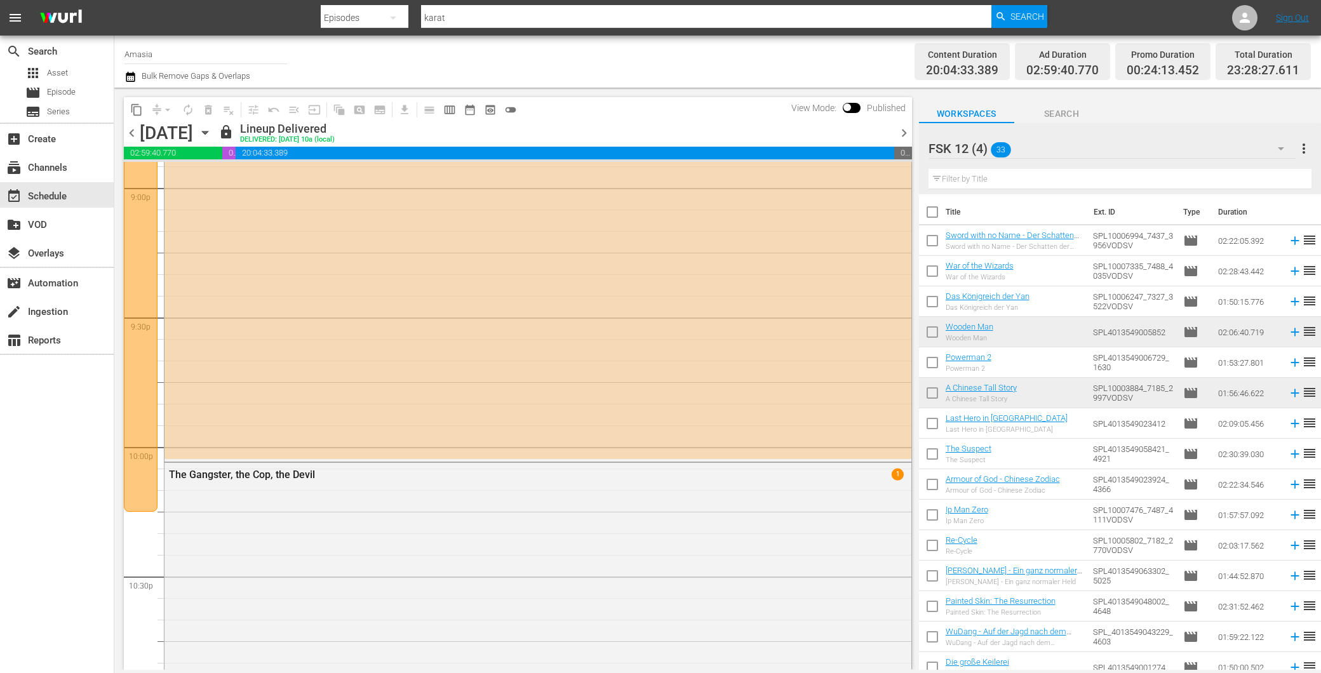
click at [910, 132] on span "chevron_right" at bounding box center [904, 133] width 16 height 16
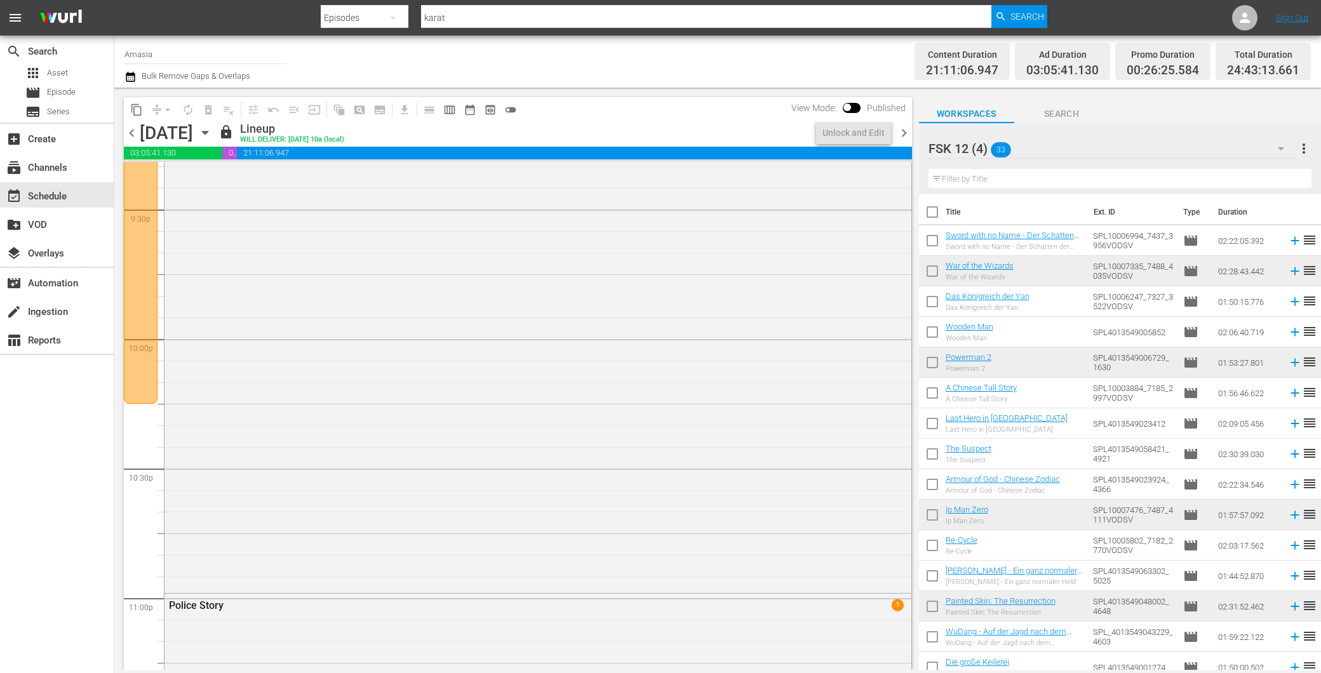
scroll to position [5417, 0]
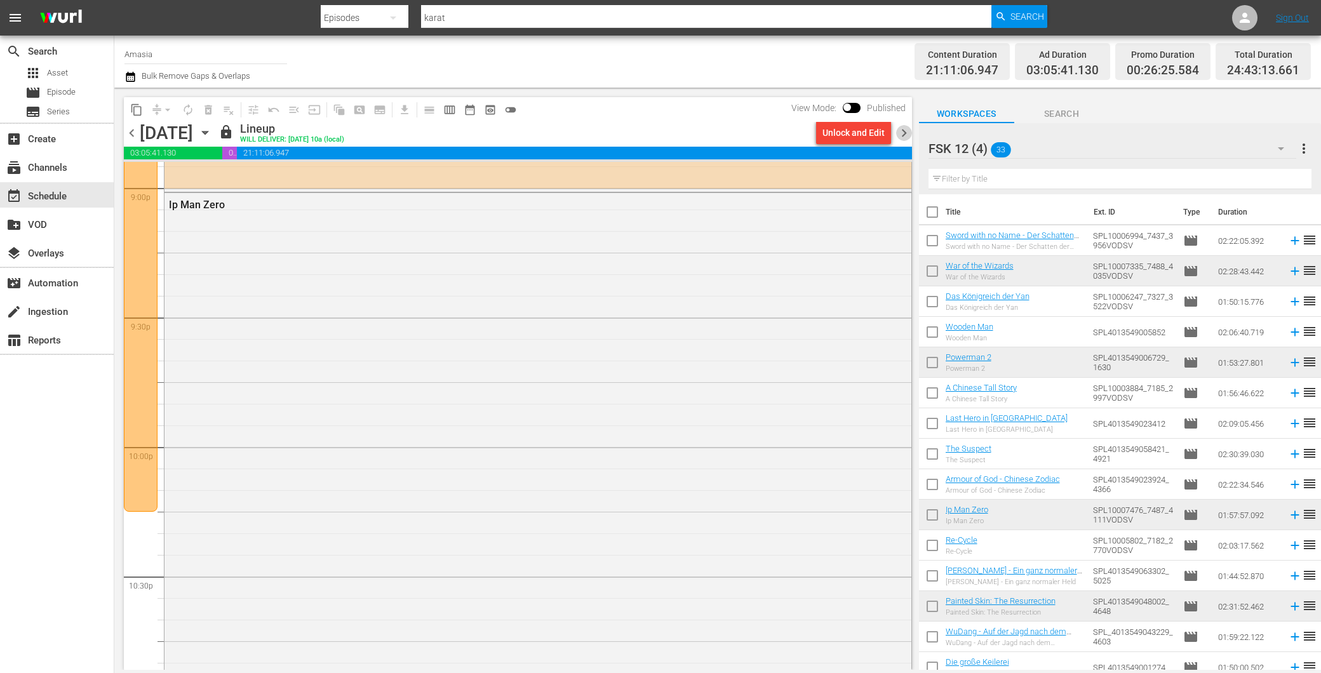
click at [901, 135] on span "chevron_right" at bounding box center [904, 133] width 16 height 16
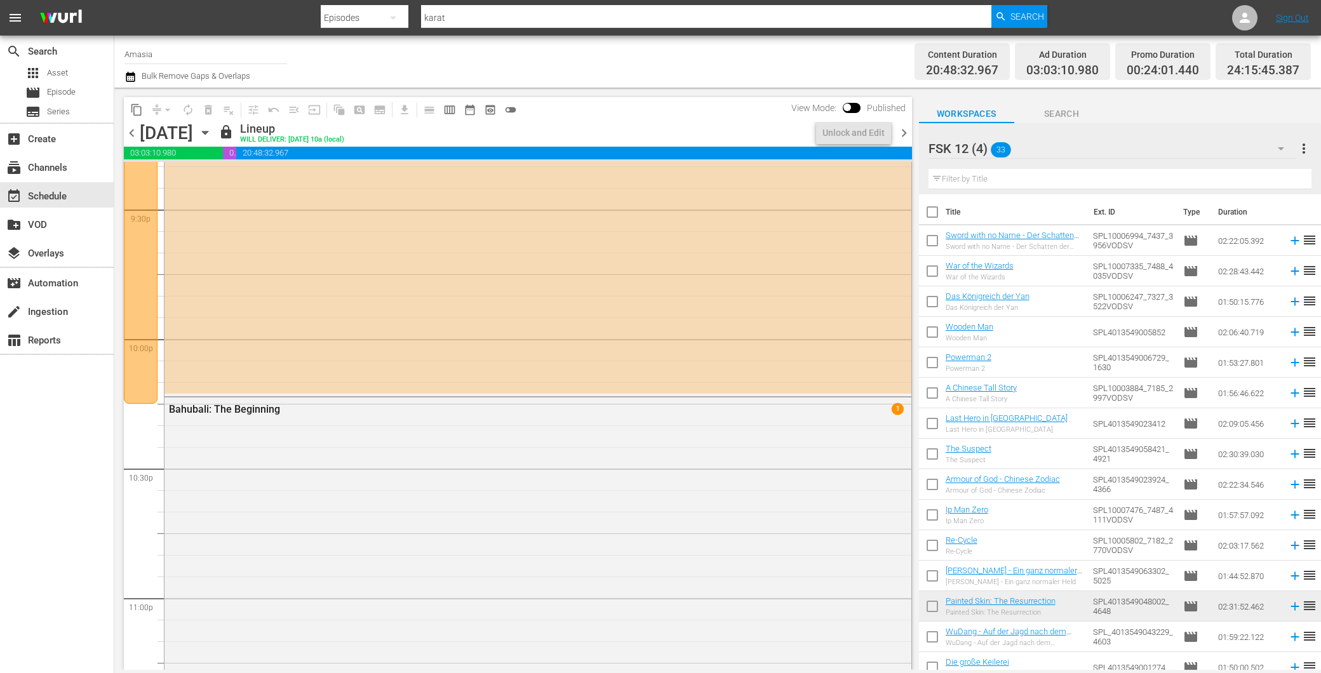
scroll to position [5417, 0]
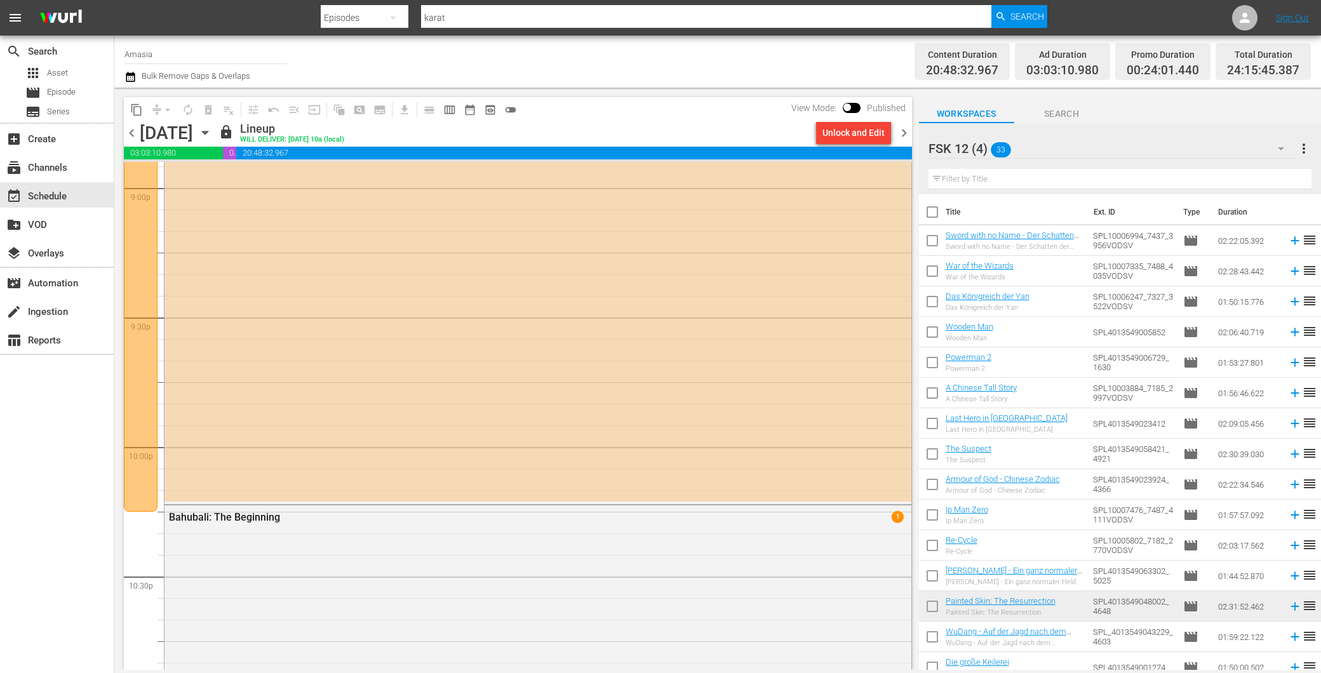
drag, startPoint x: 979, startPoint y: 172, endPoint x: 983, endPoint y: 186, distance: 14.7
click at [986, 187] on input "text" at bounding box center [1120, 179] width 383 height 20
click at [812, 62] on div "Content Duration 20:48:32.967 Ad Duration 03:03:10.980 Promo Duration 00:24:01.…" at bounding box center [1041, 62] width 539 height 46
drag, startPoint x: 812, startPoint y: 62, endPoint x: 906, endPoint y: 135, distance: 119.1
click at [903, 132] on span "chevron_right" at bounding box center [904, 133] width 16 height 16
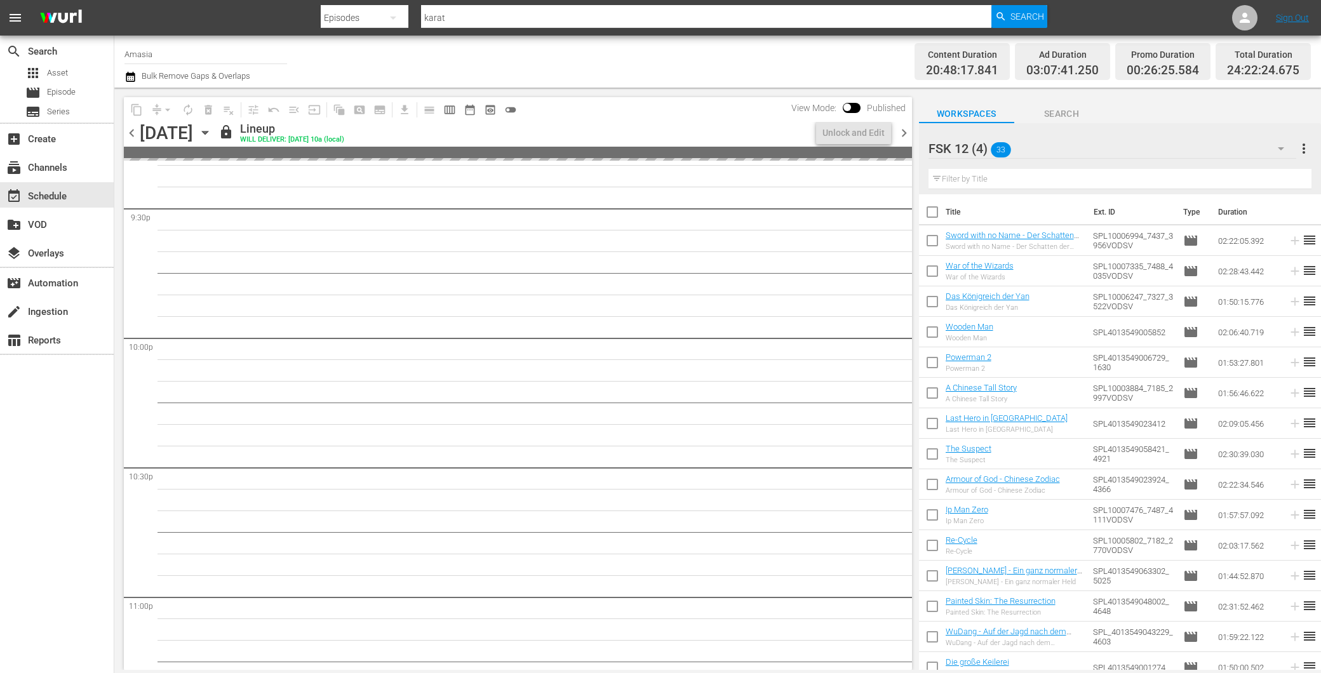
scroll to position [5417, 0]
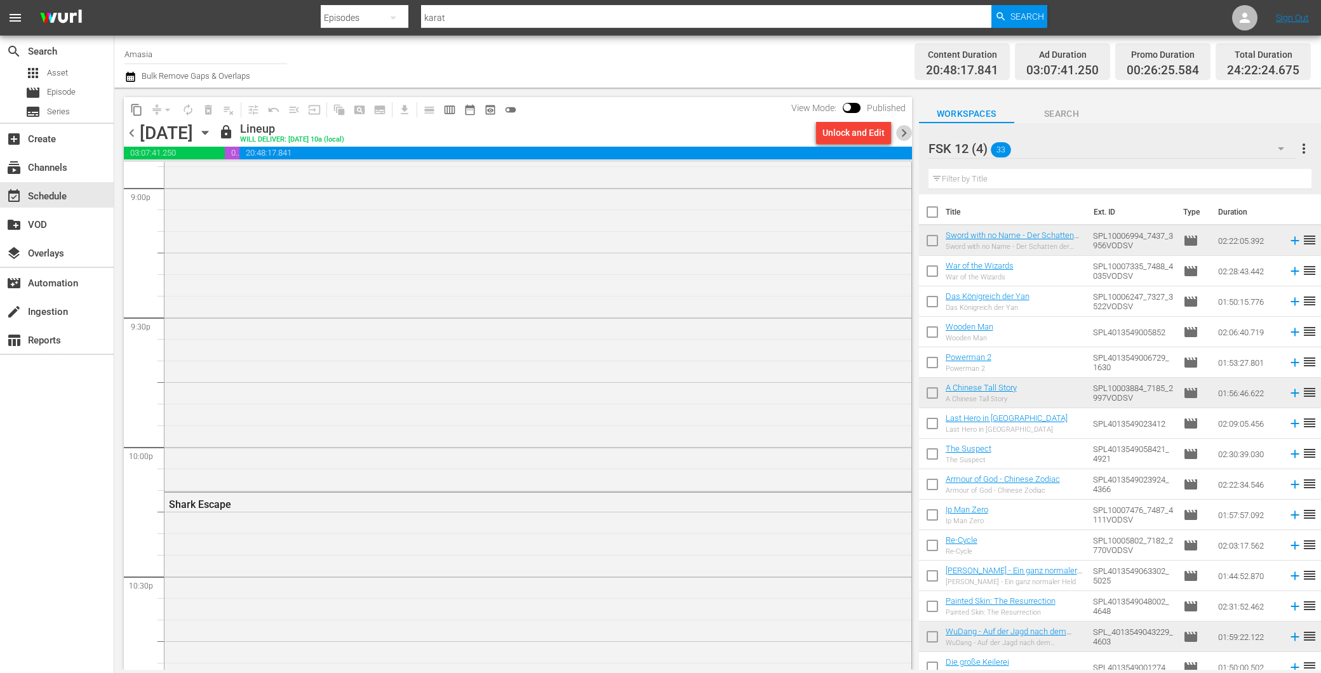
click at [901, 132] on span "chevron_right" at bounding box center [904, 133] width 16 height 16
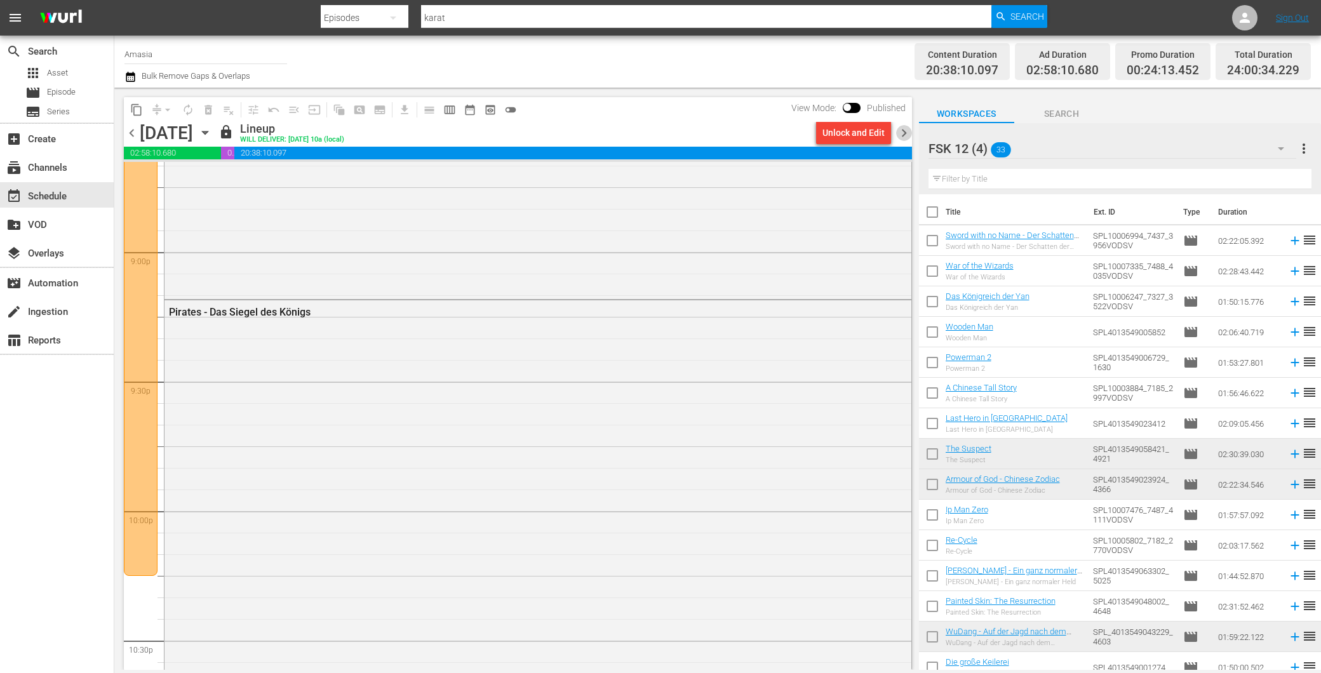
click at [900, 128] on span "chevron_right" at bounding box center [904, 133] width 16 height 16
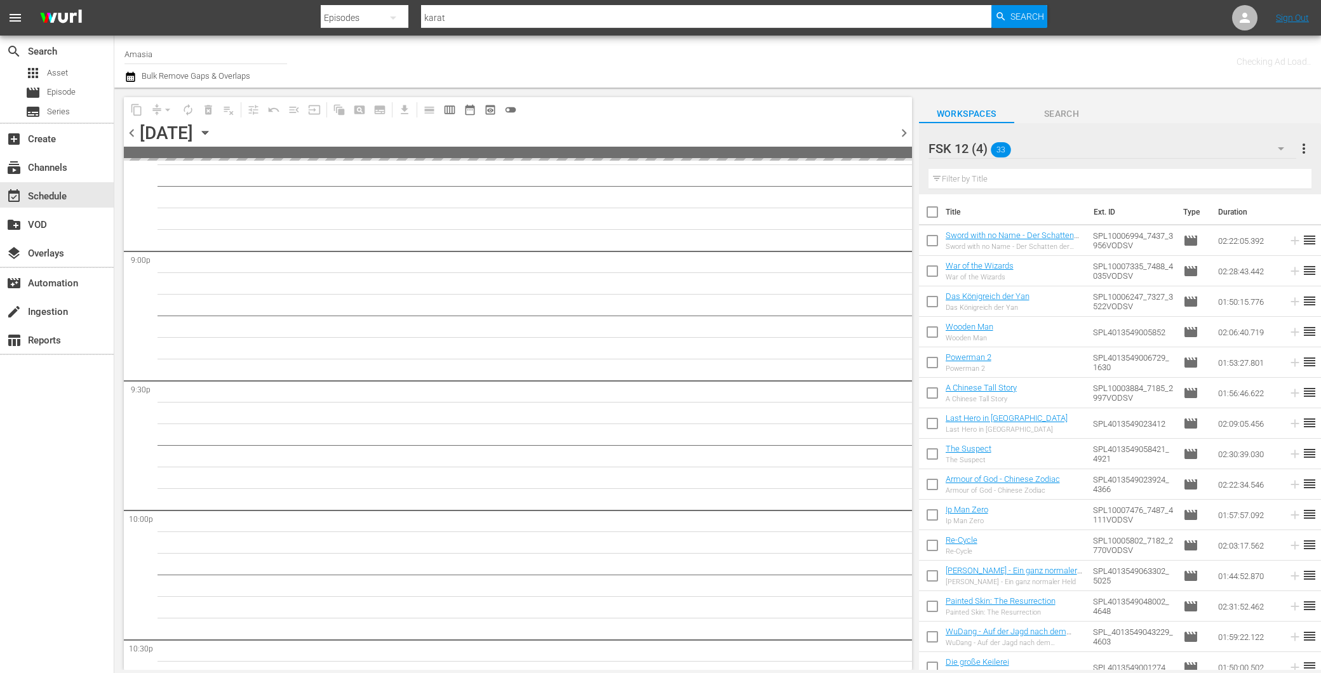
scroll to position [5525, 0]
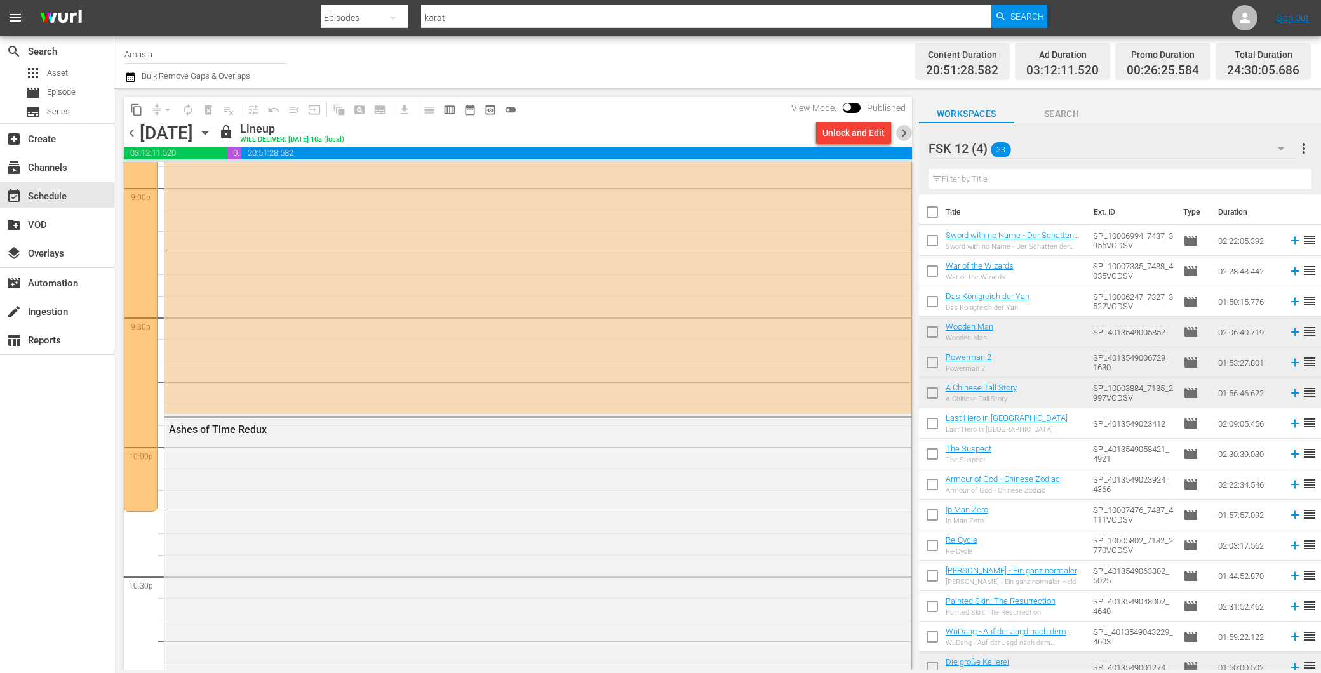
click at [899, 128] on span "chevron_right" at bounding box center [904, 133] width 16 height 16
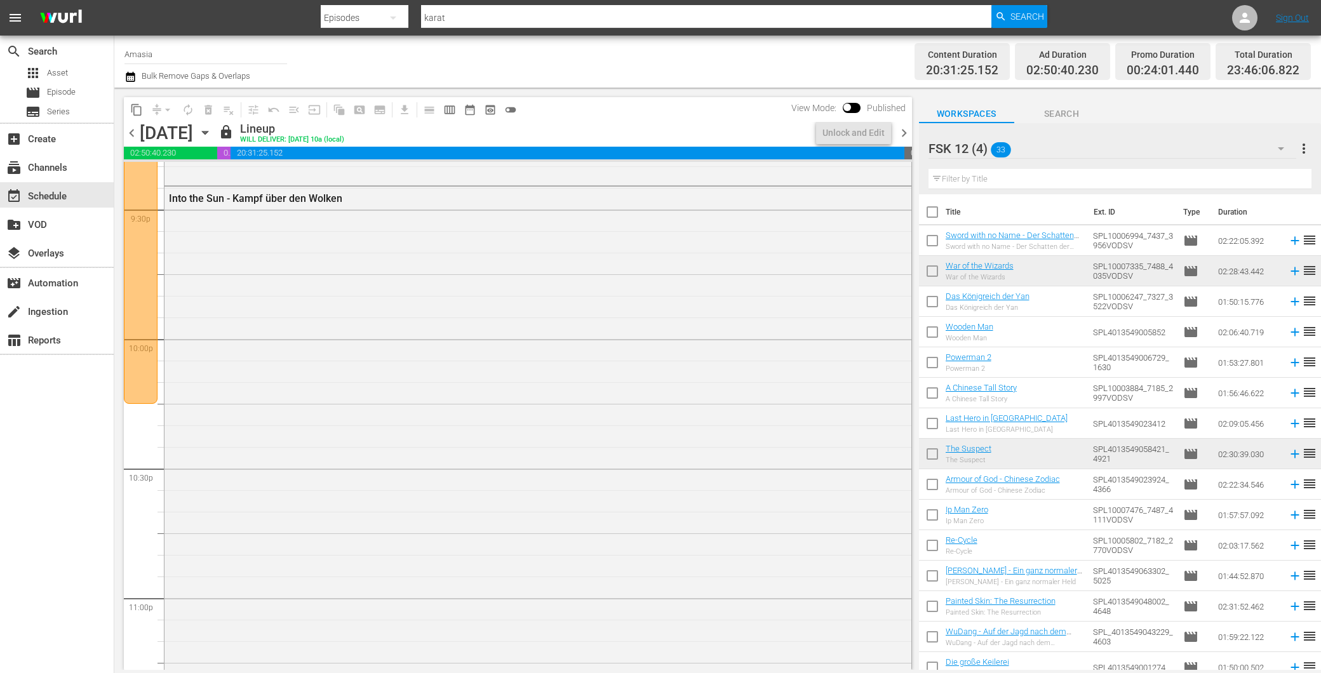
scroll to position [5417, 0]
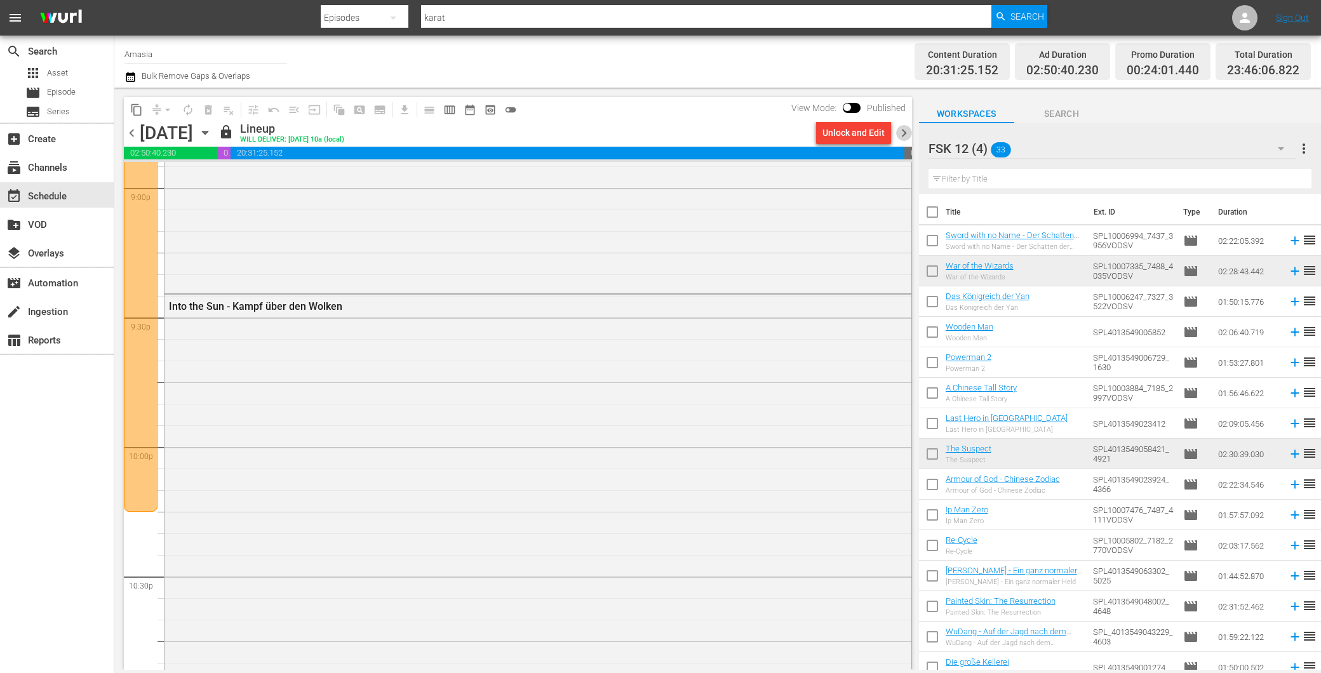
click at [909, 128] on span "chevron_right" at bounding box center [904, 133] width 16 height 16
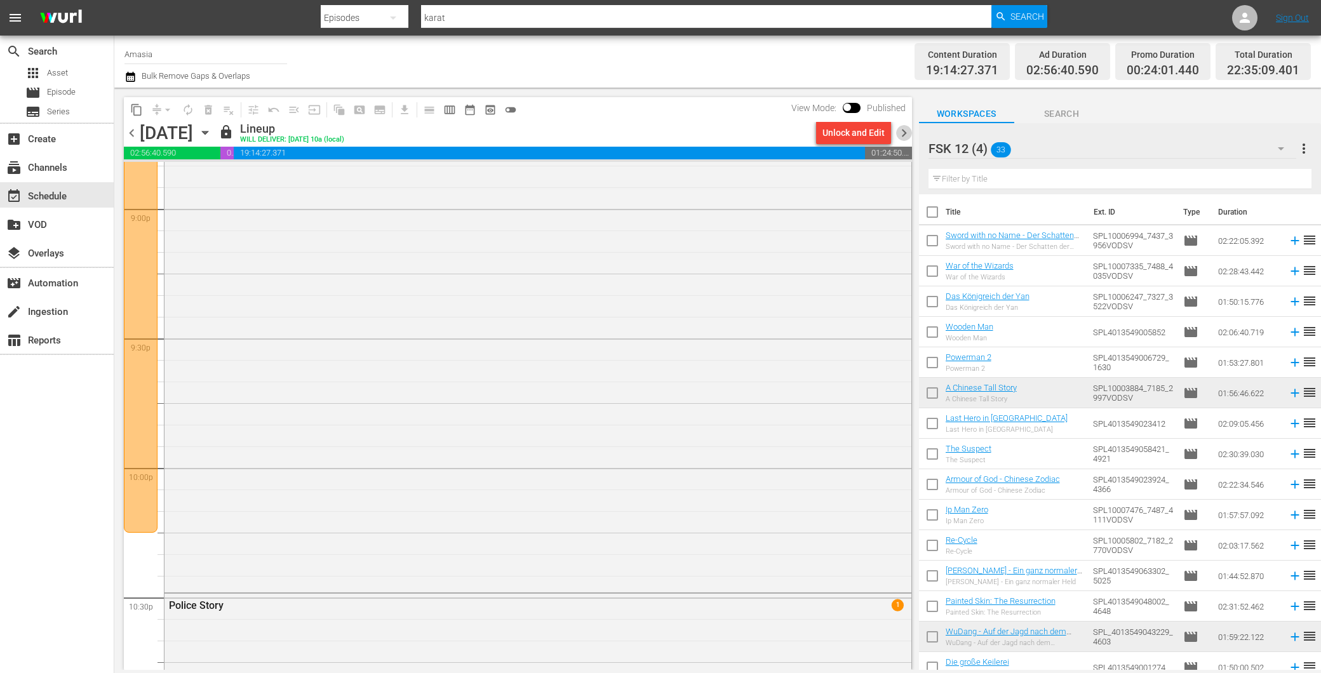
click at [909, 128] on span "chevron_right" at bounding box center [904, 133] width 16 height 16
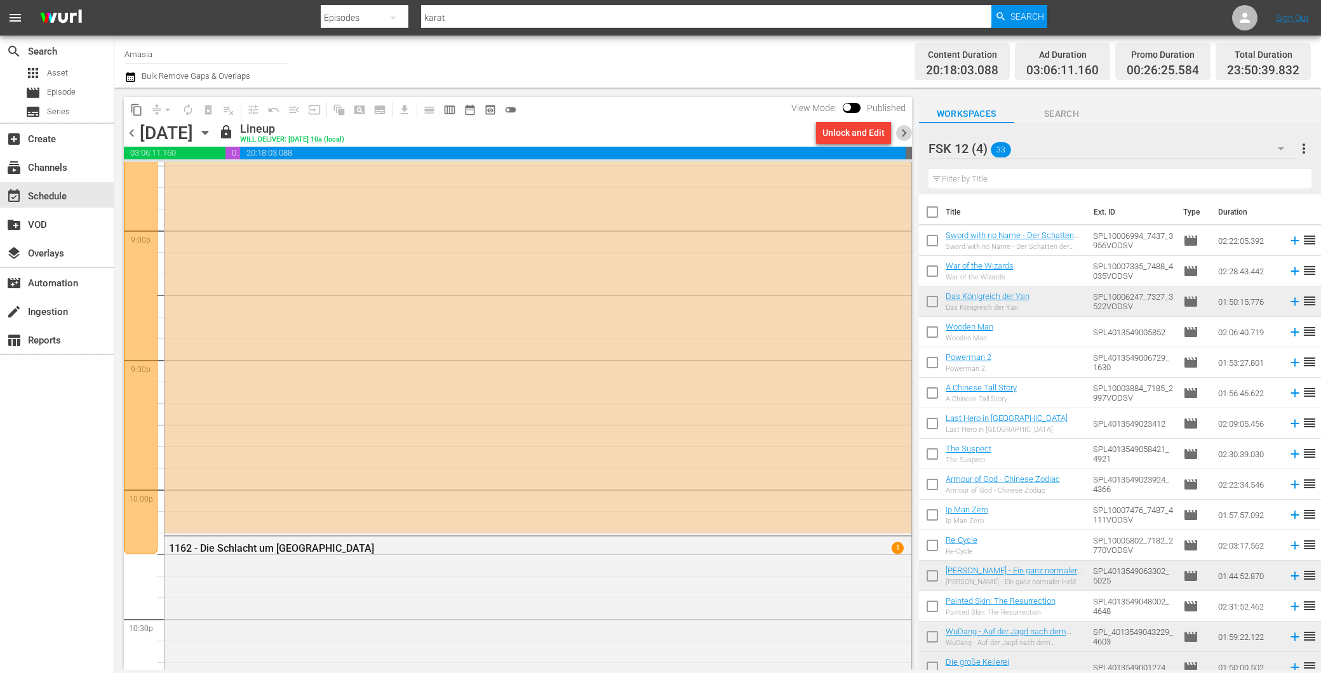
click at [906, 131] on span "chevron_right" at bounding box center [904, 133] width 16 height 16
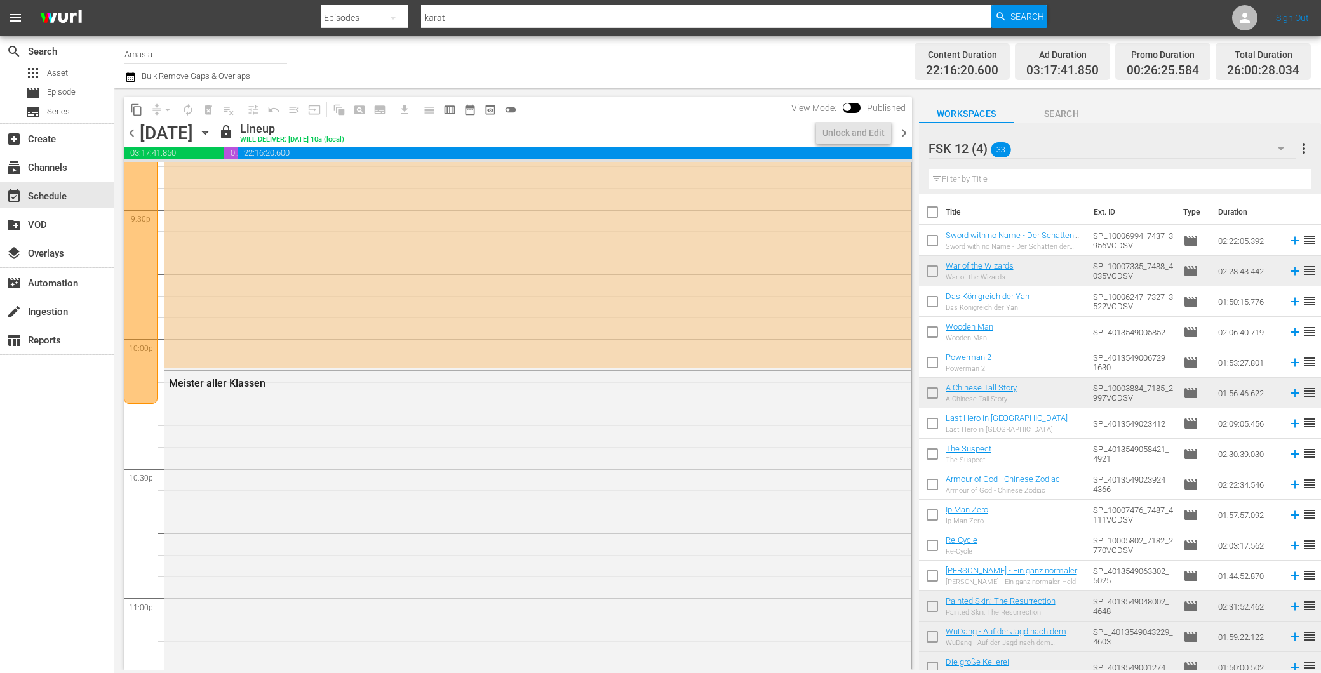
scroll to position [5375, 0]
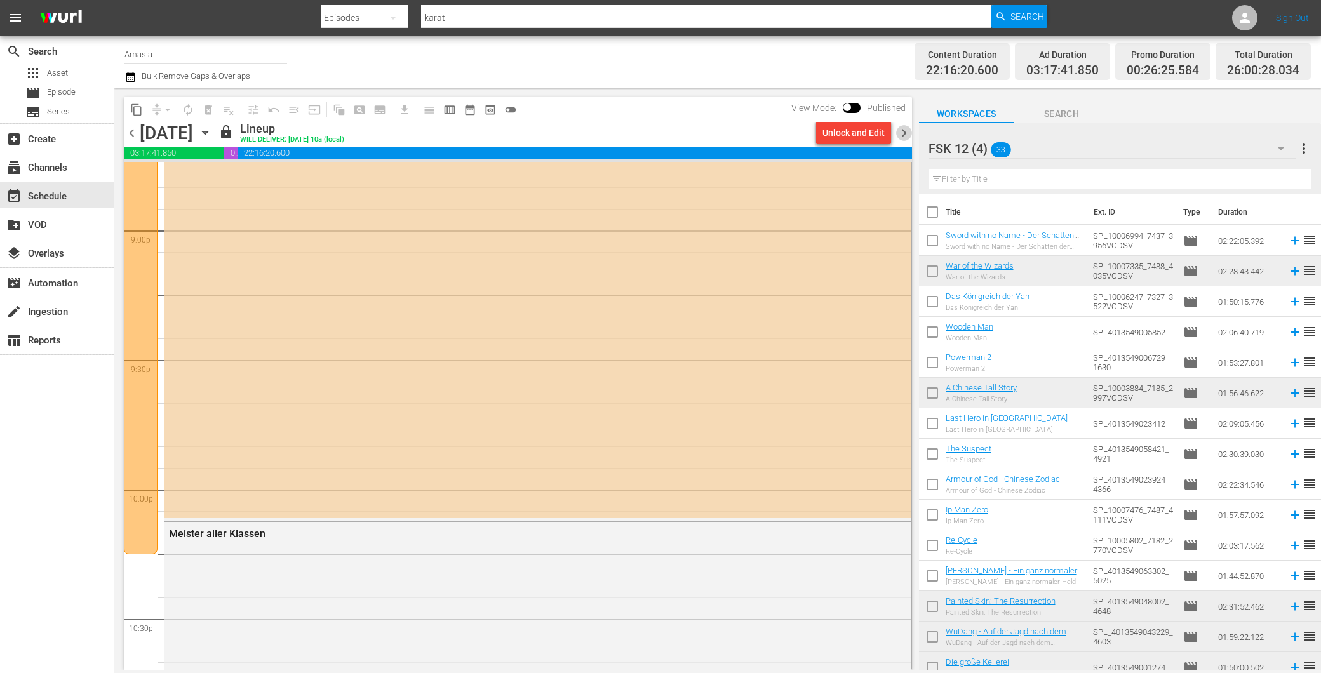
click at [904, 130] on span "chevron_right" at bounding box center [904, 133] width 16 height 16
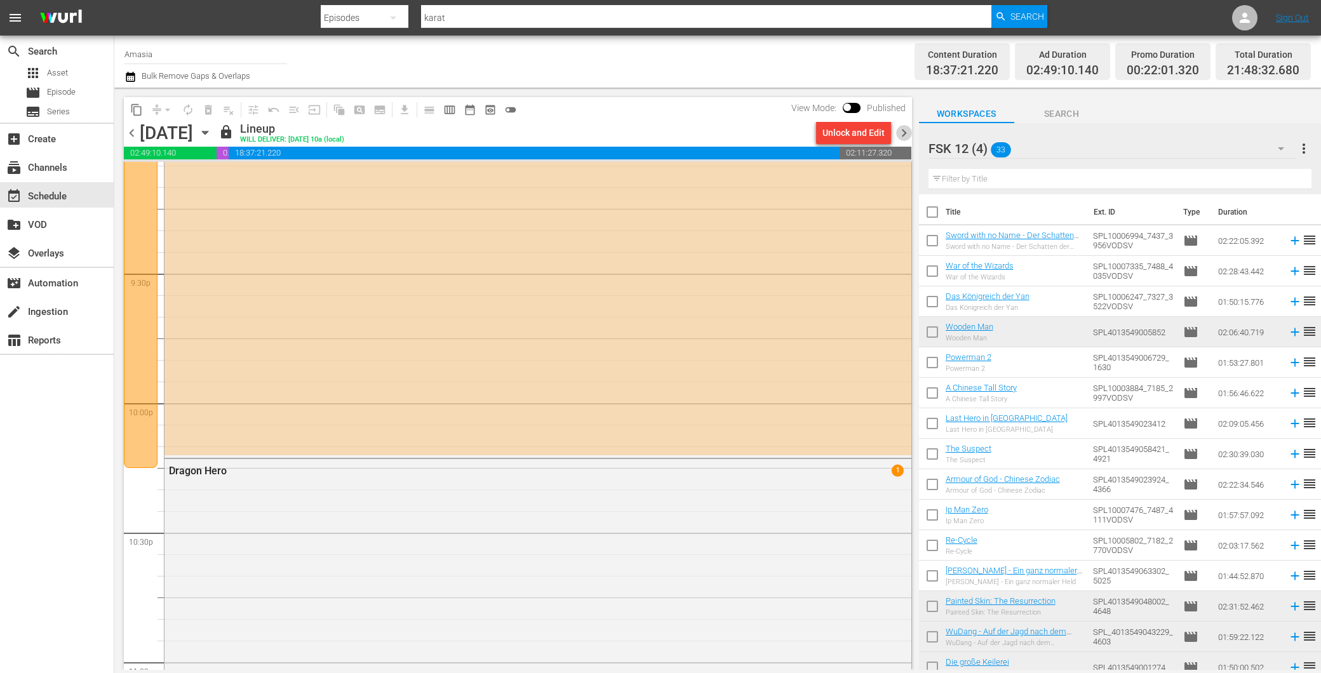
click at [910, 131] on span "chevron_right" at bounding box center [904, 133] width 16 height 16
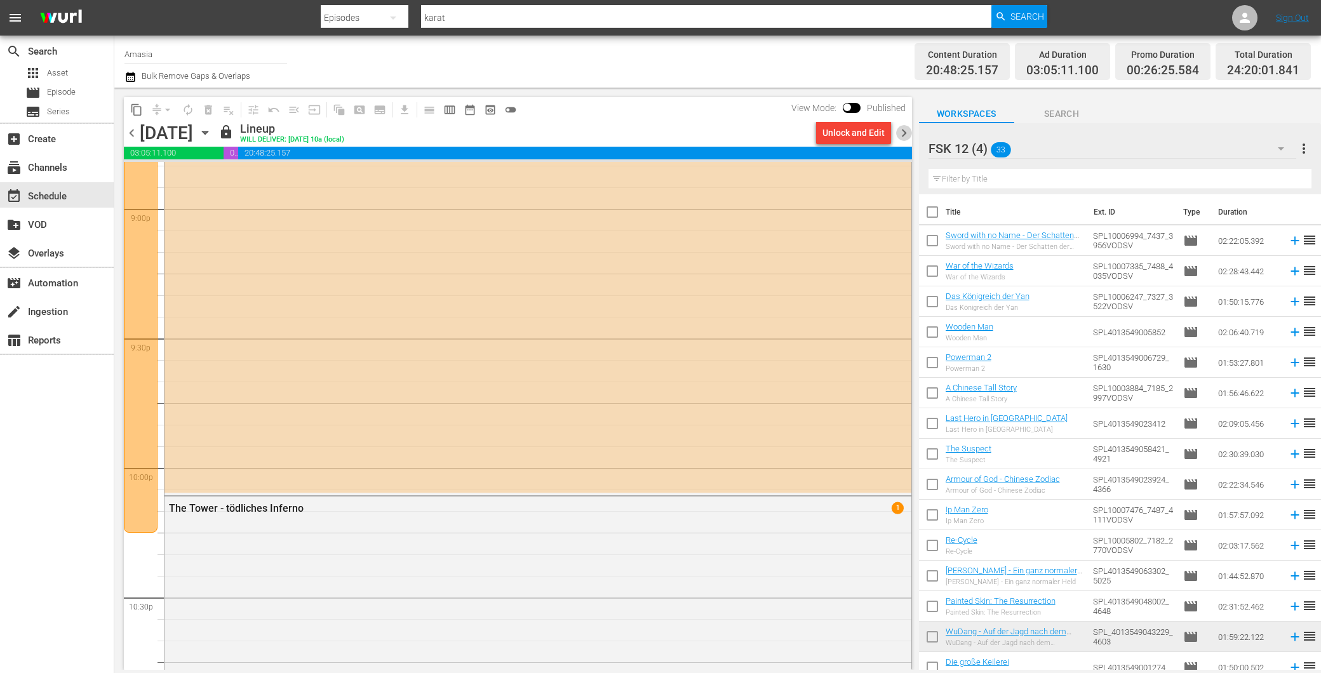
click at [903, 129] on span "chevron_right" at bounding box center [904, 133] width 16 height 16
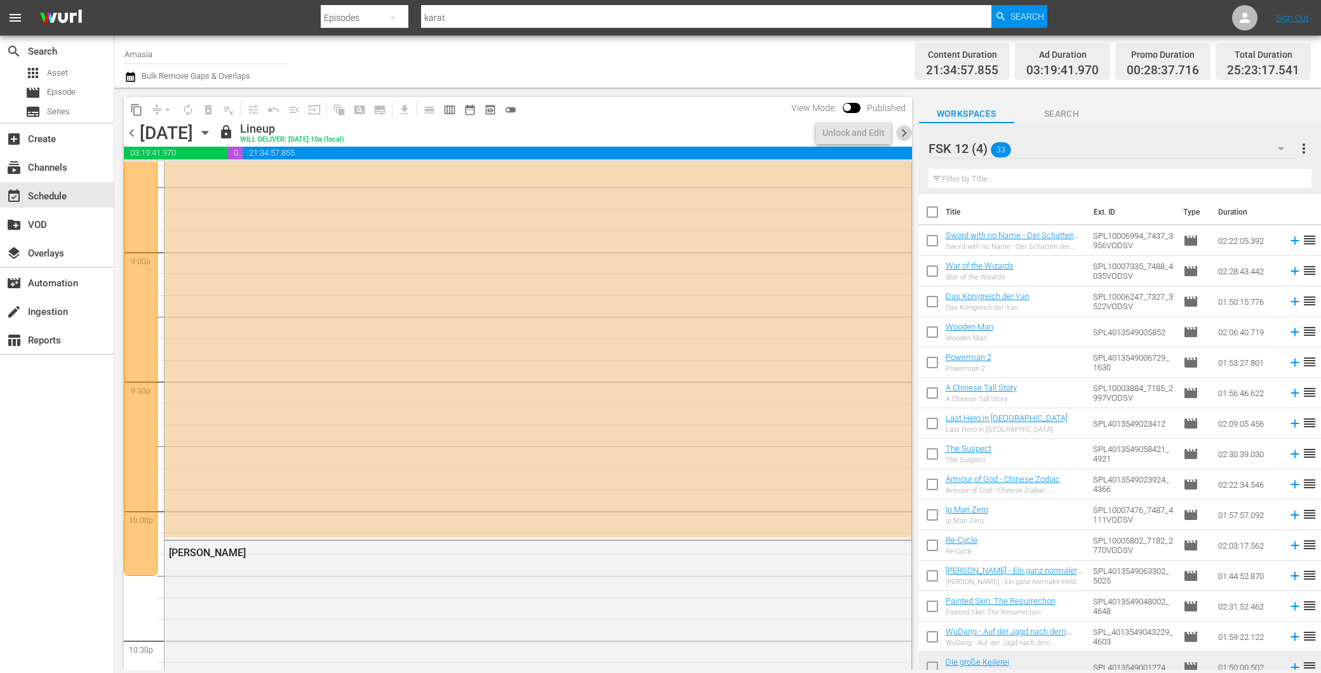
click at [905, 128] on span "chevron_right" at bounding box center [904, 133] width 16 height 16
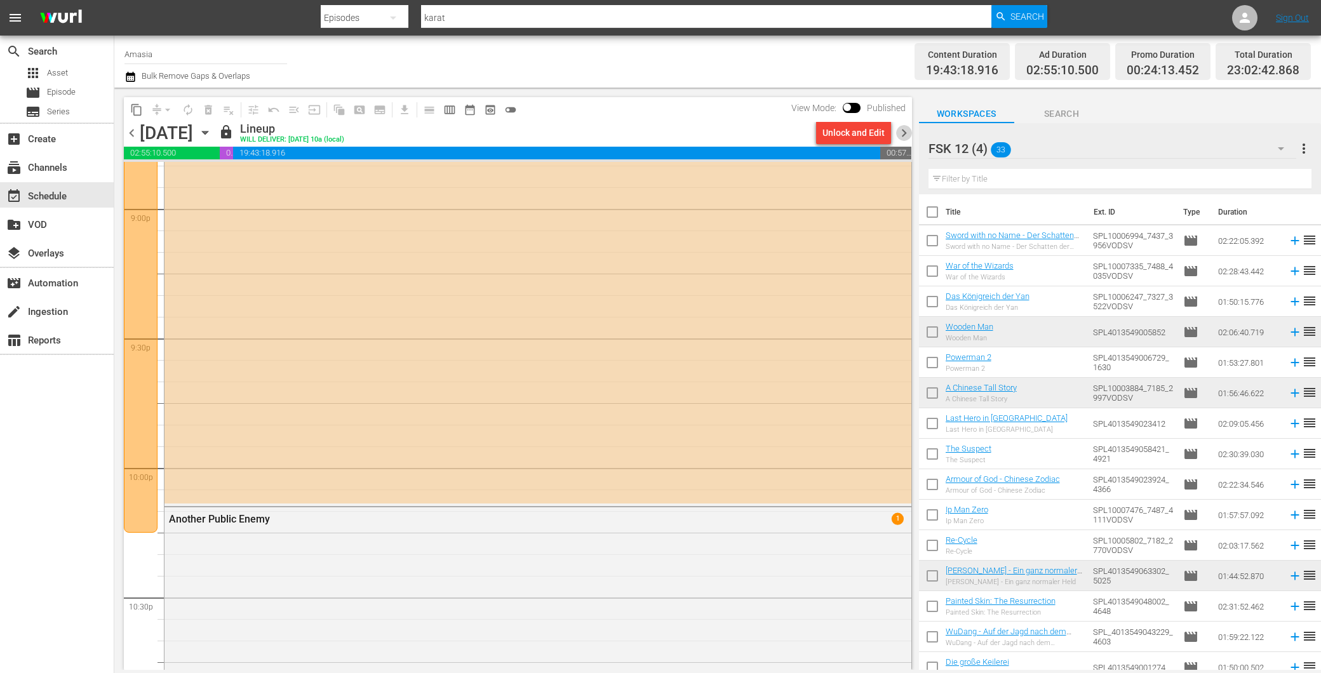
click at [904, 128] on span "chevron_right" at bounding box center [904, 133] width 16 height 16
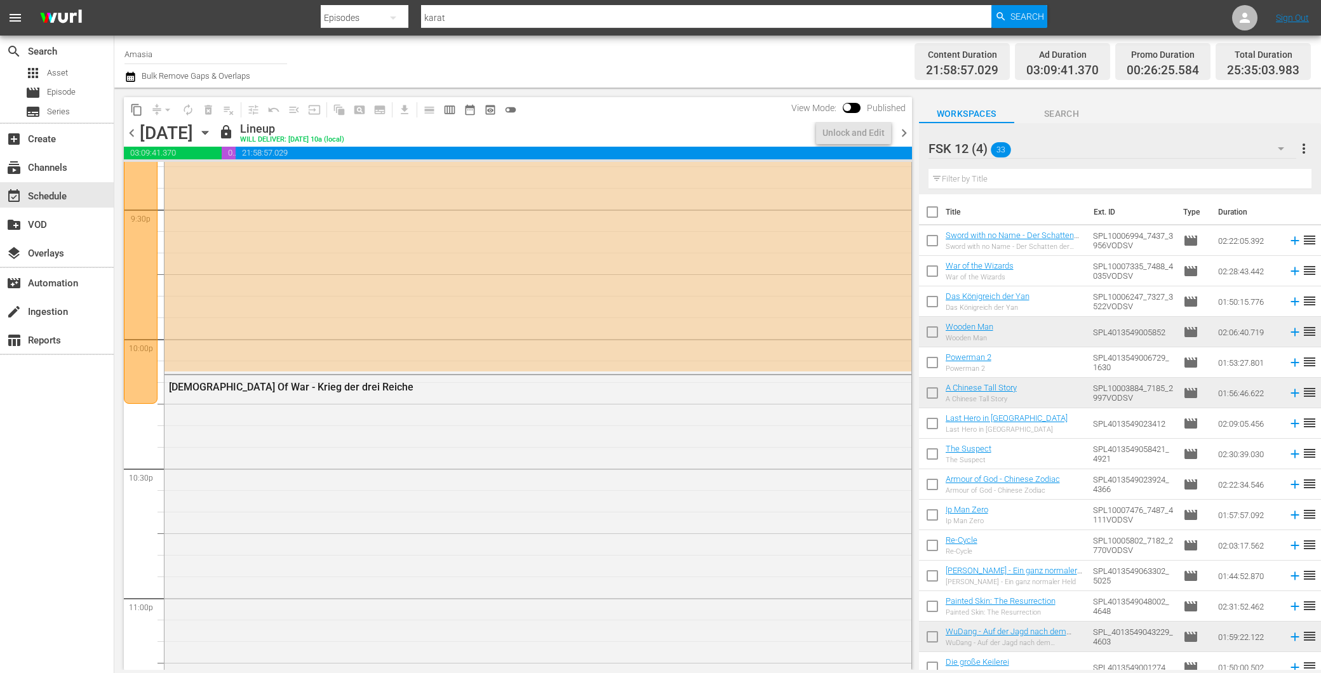
scroll to position [5332, 0]
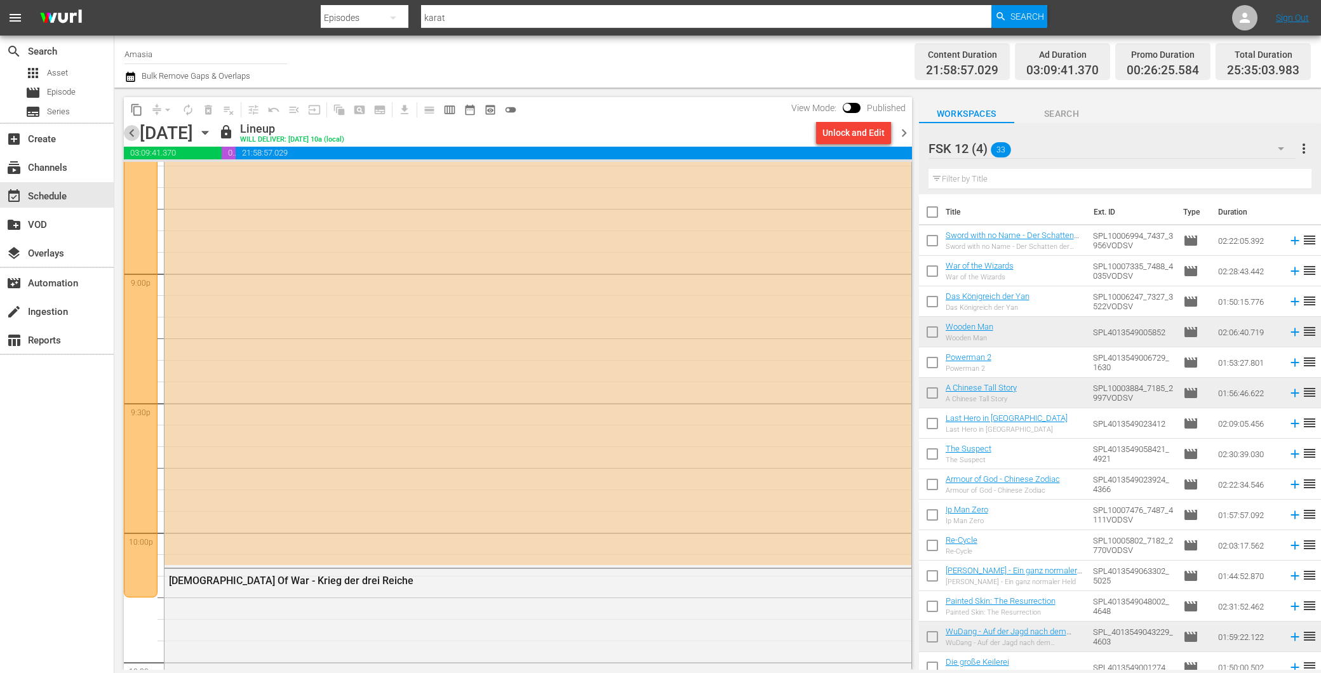
click at [130, 125] on span "chevron_left" at bounding box center [132, 133] width 16 height 16
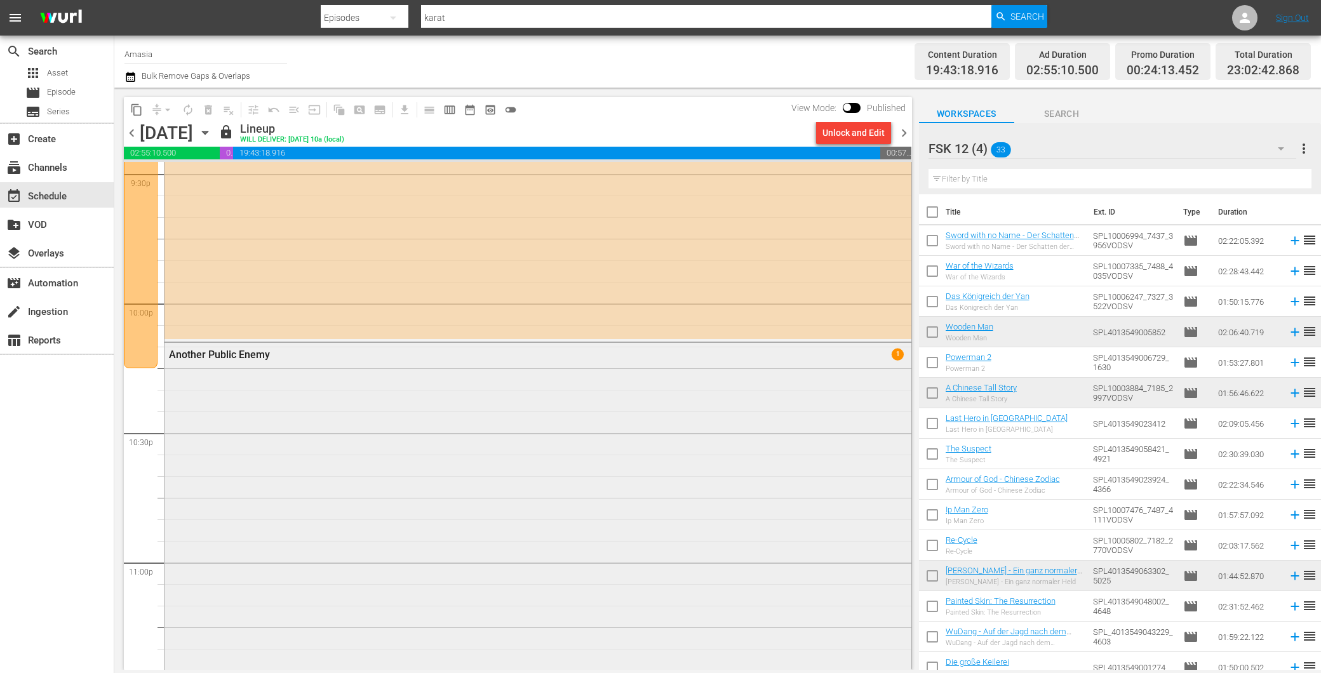
scroll to position [5750, 0]
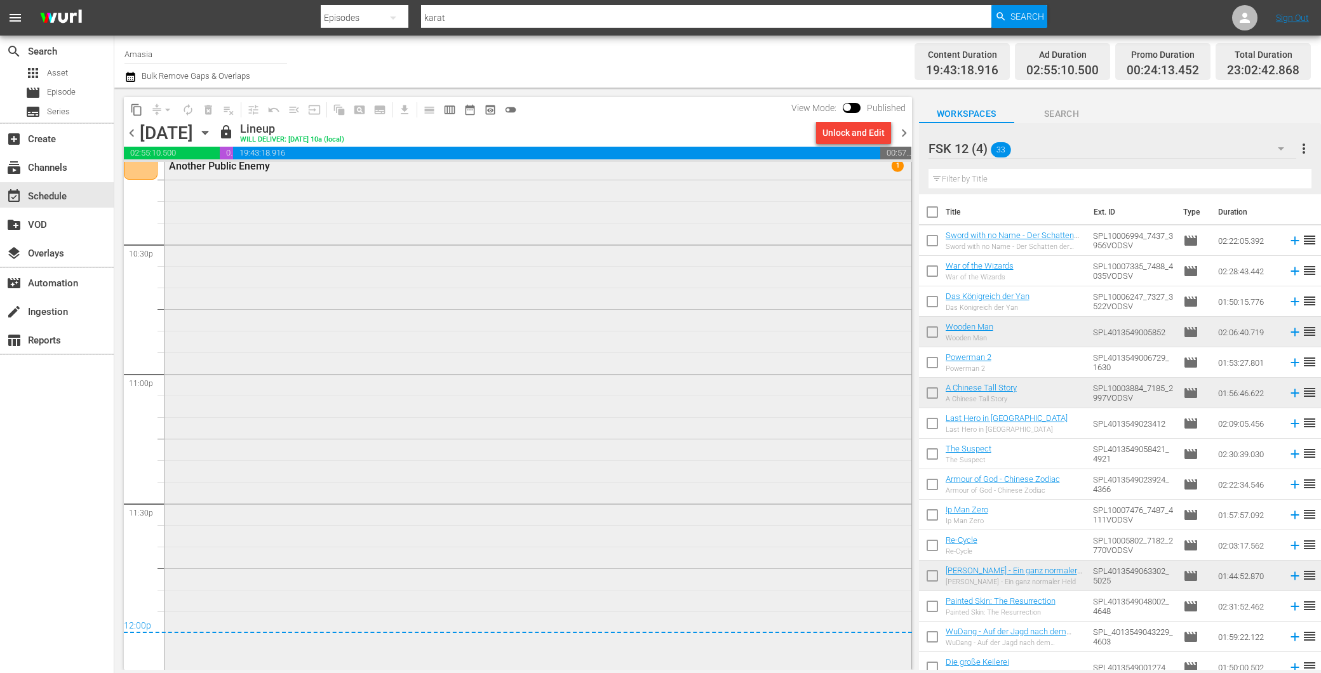
click at [518, 426] on div "Another Public Enemy 1" at bounding box center [538, 508] width 747 height 708
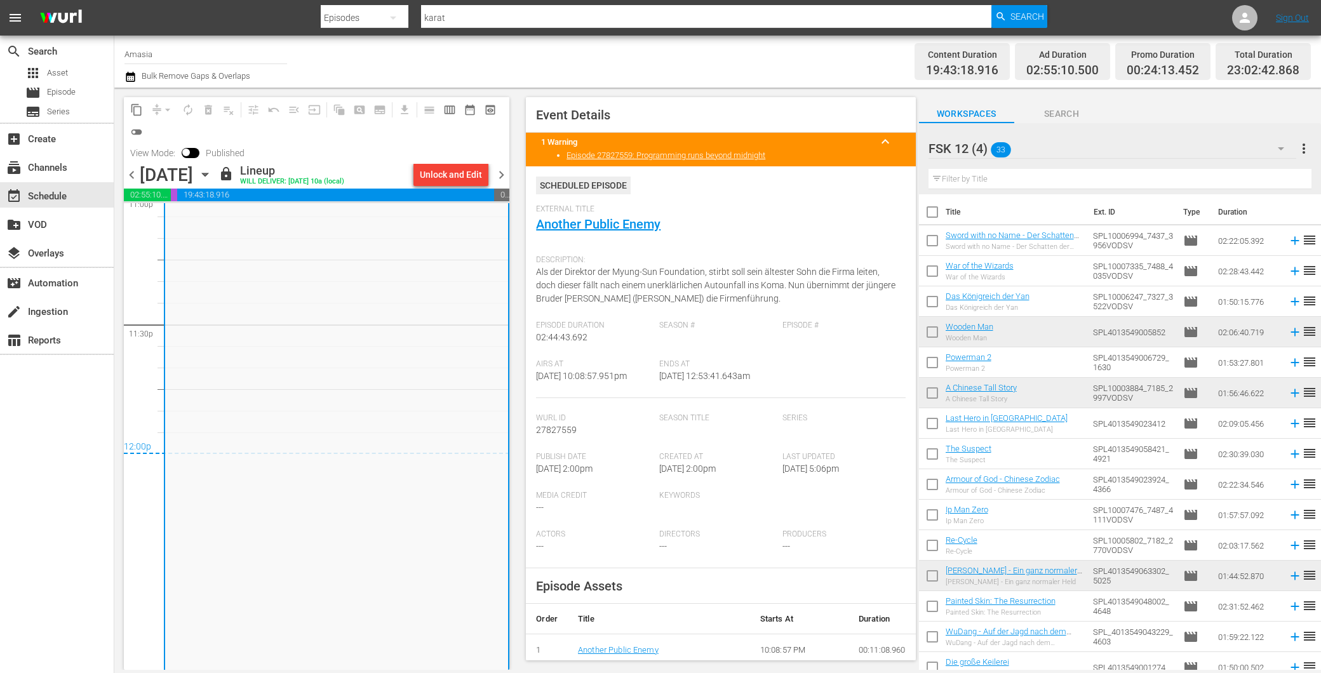
scroll to position [5987, 0]
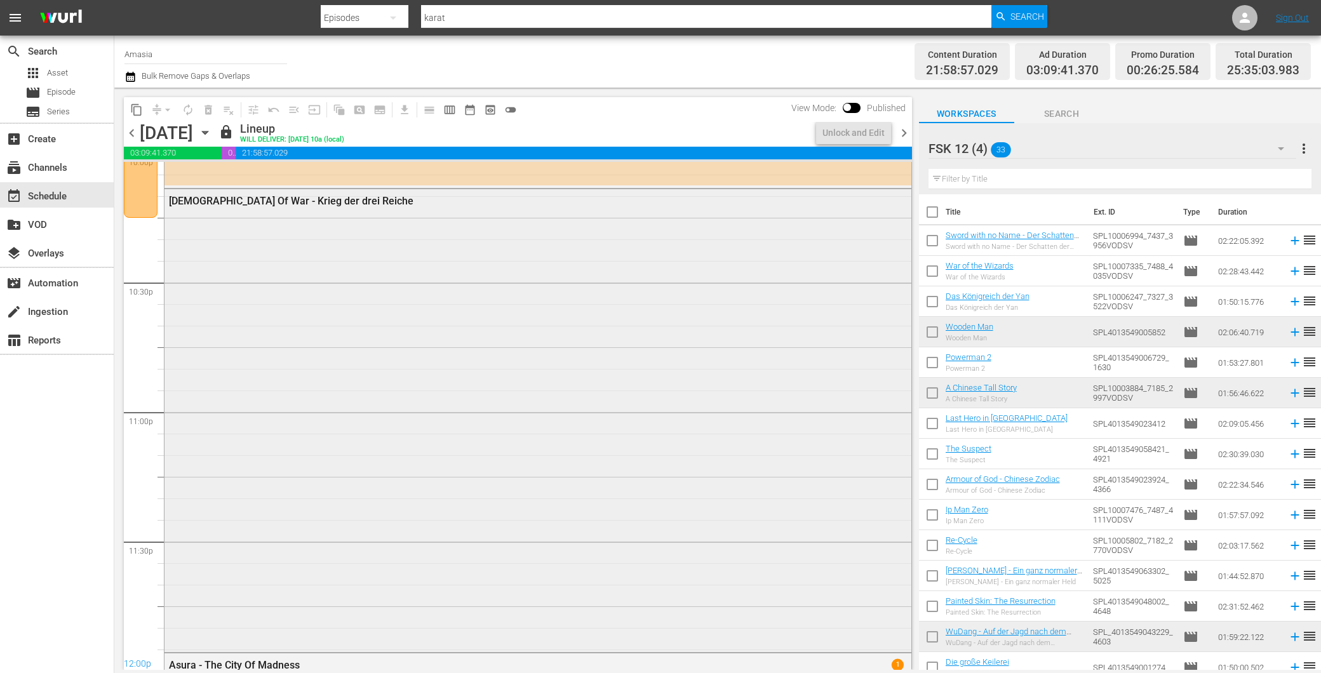
scroll to position [5923, 0]
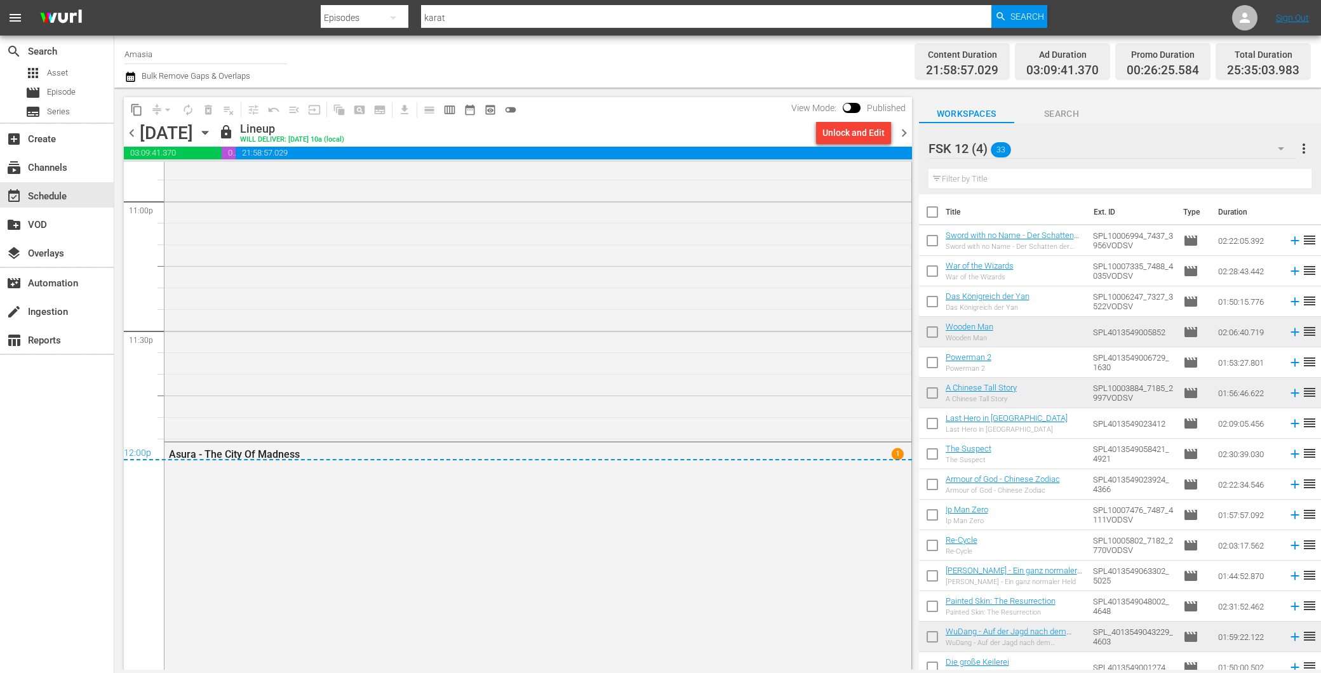
click at [907, 128] on span "chevron_right" at bounding box center [904, 133] width 16 height 16
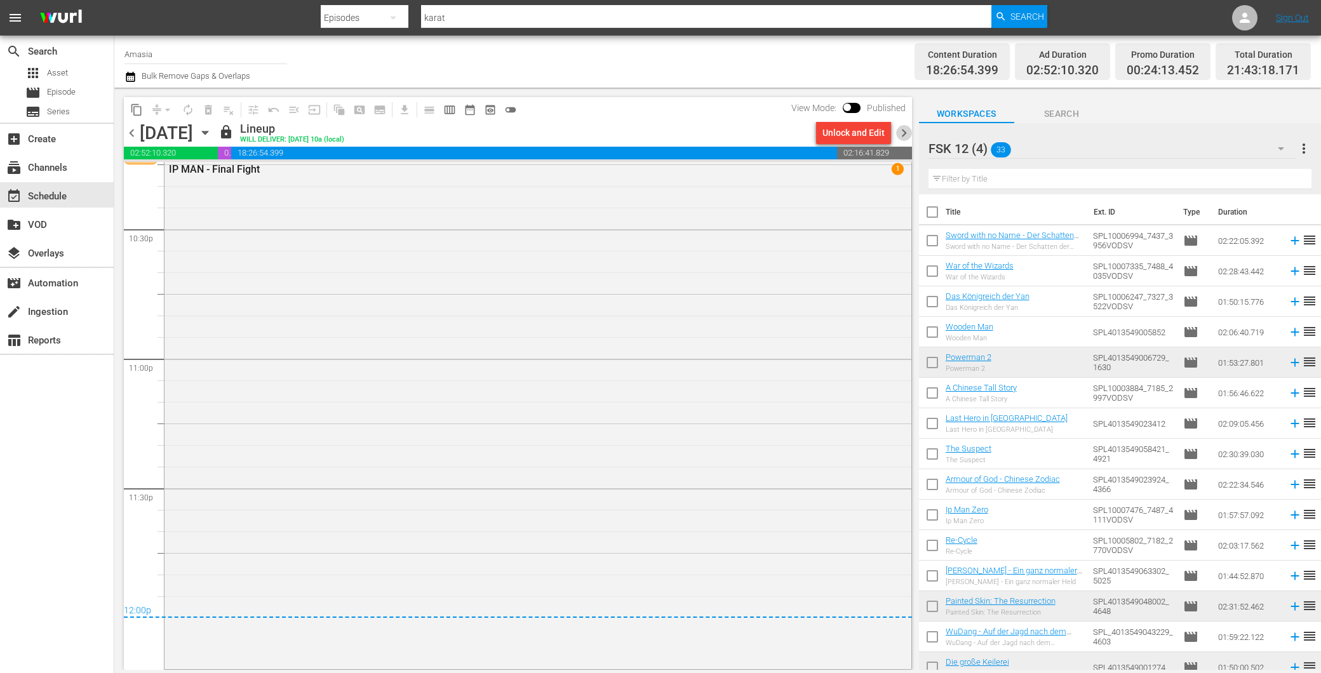
click at [905, 128] on span "chevron_right" at bounding box center [904, 133] width 16 height 16
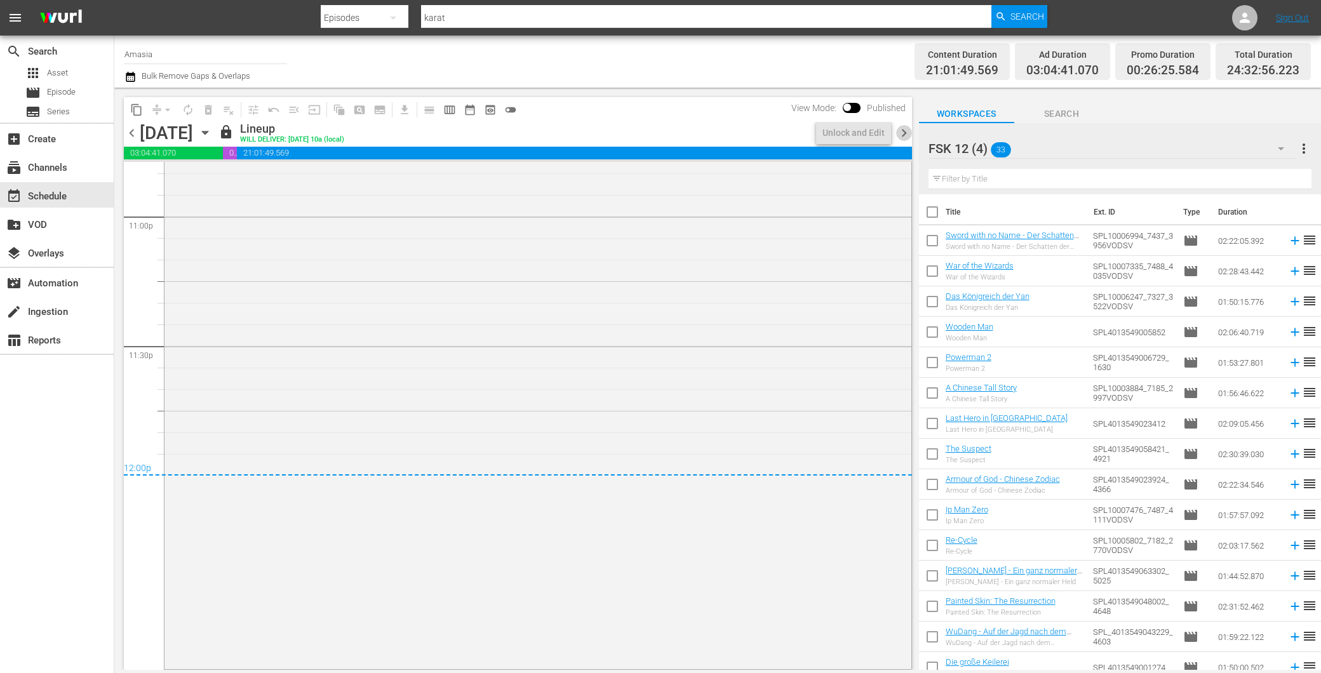
click at [905, 128] on span "chevron_right" at bounding box center [904, 133] width 16 height 16
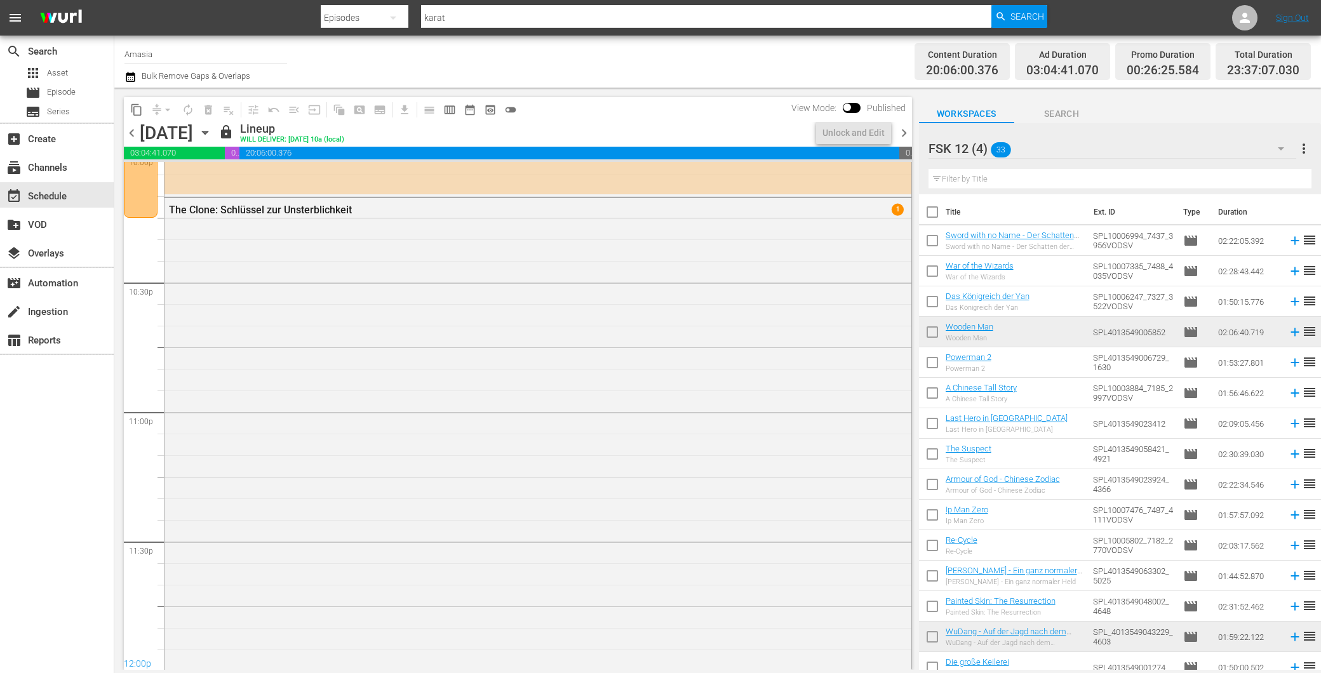
scroll to position [5809, 0]
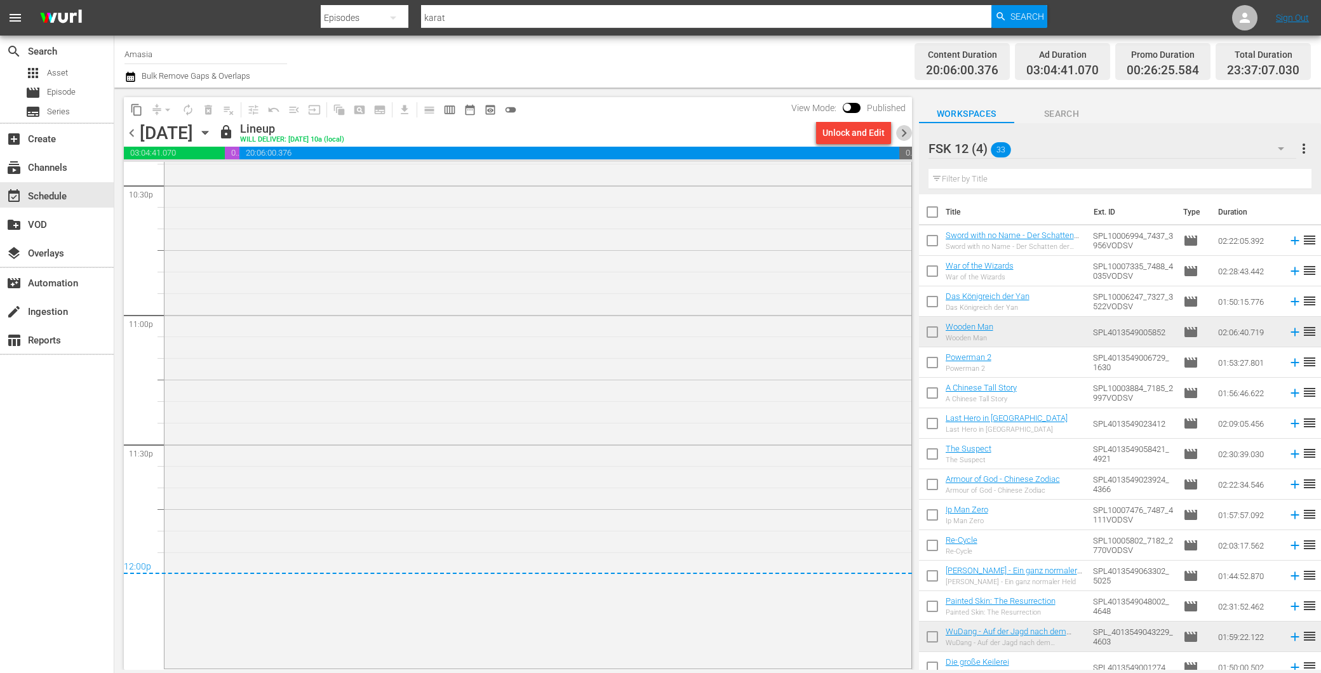
click at [905, 128] on span "chevron_right" at bounding box center [904, 133] width 16 height 16
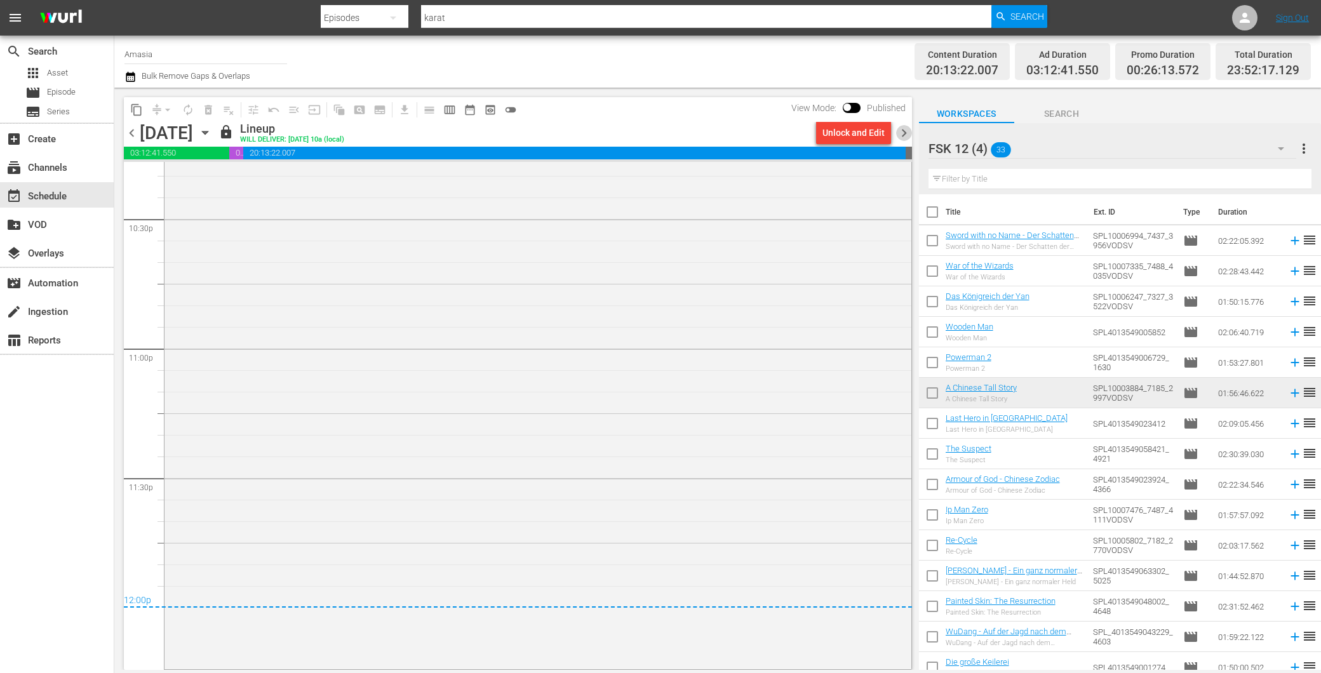
click at [901, 127] on span "chevron_right" at bounding box center [904, 133] width 16 height 16
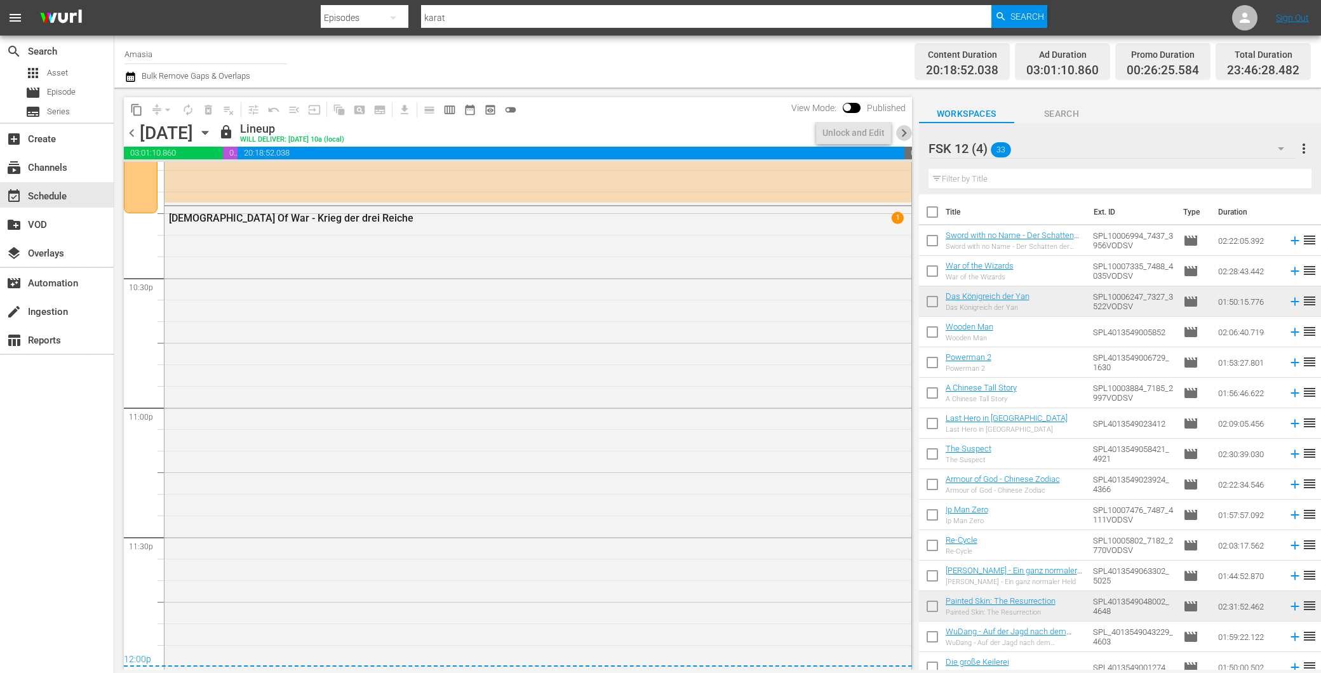
click at [901, 127] on span "chevron_right" at bounding box center [904, 133] width 16 height 16
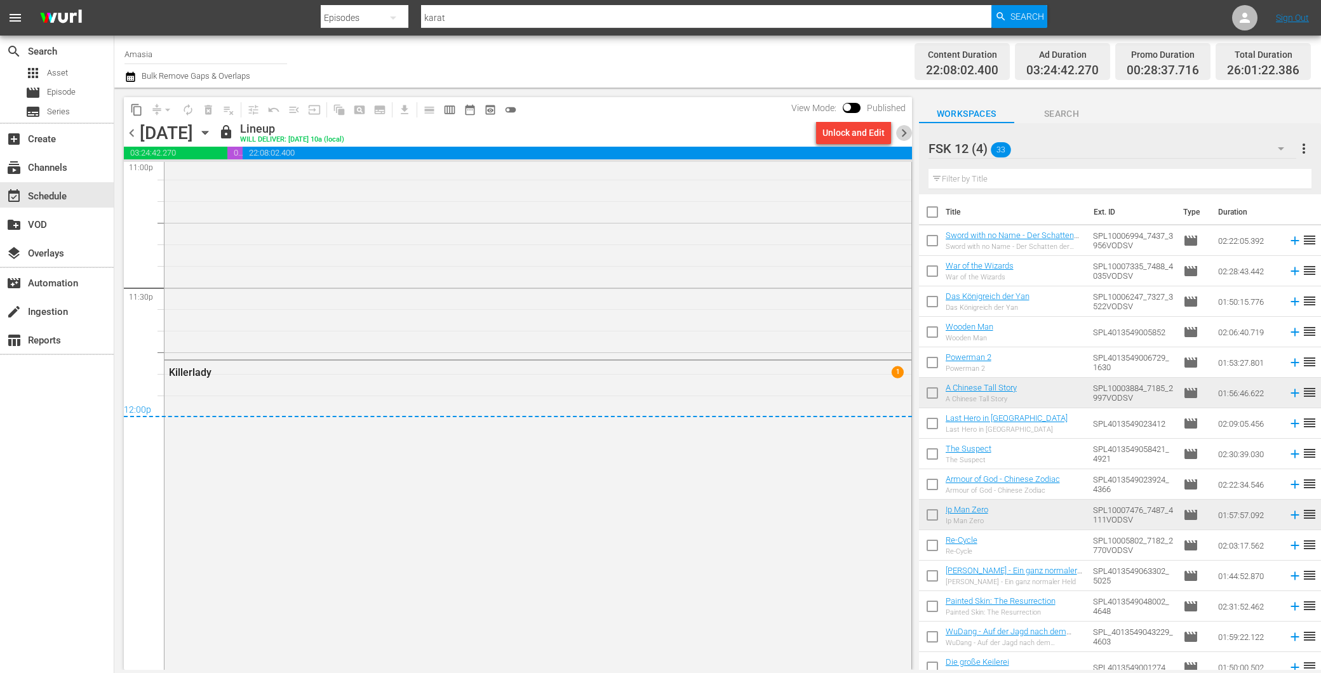
click at [901, 127] on span "chevron_right" at bounding box center [904, 133] width 16 height 16
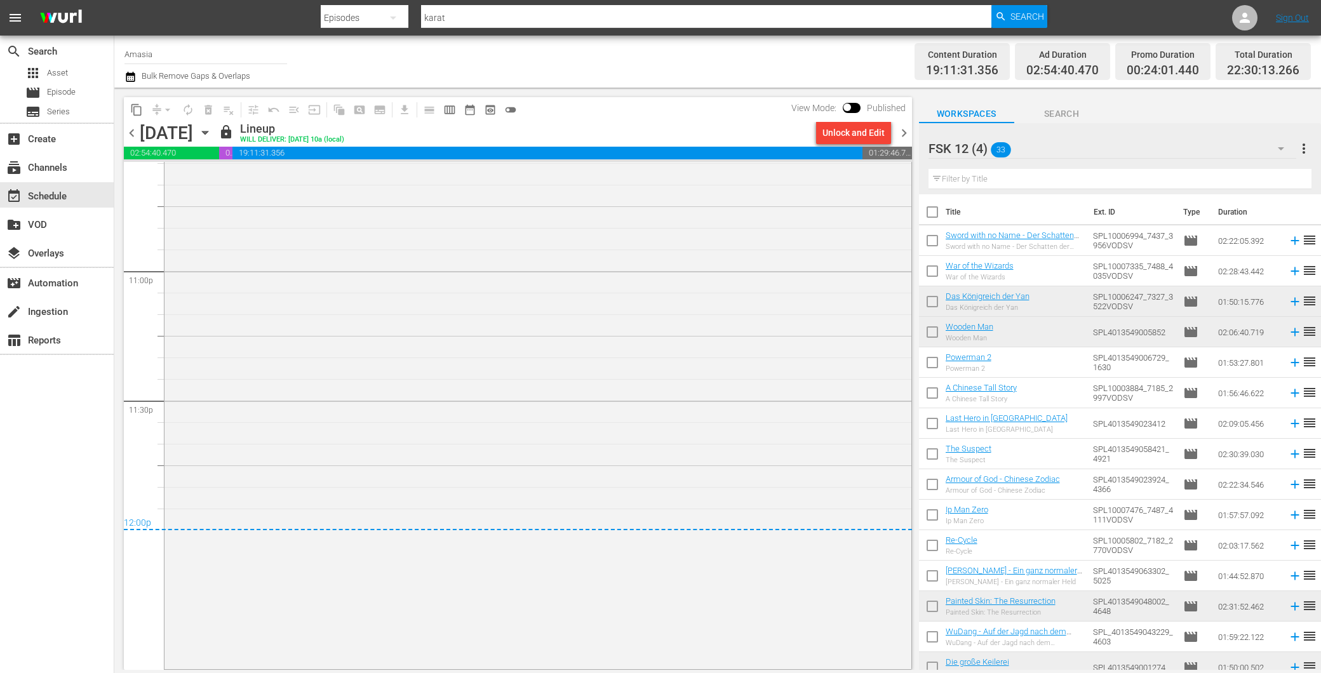
click at [901, 127] on span "chevron_right" at bounding box center [904, 133] width 16 height 16
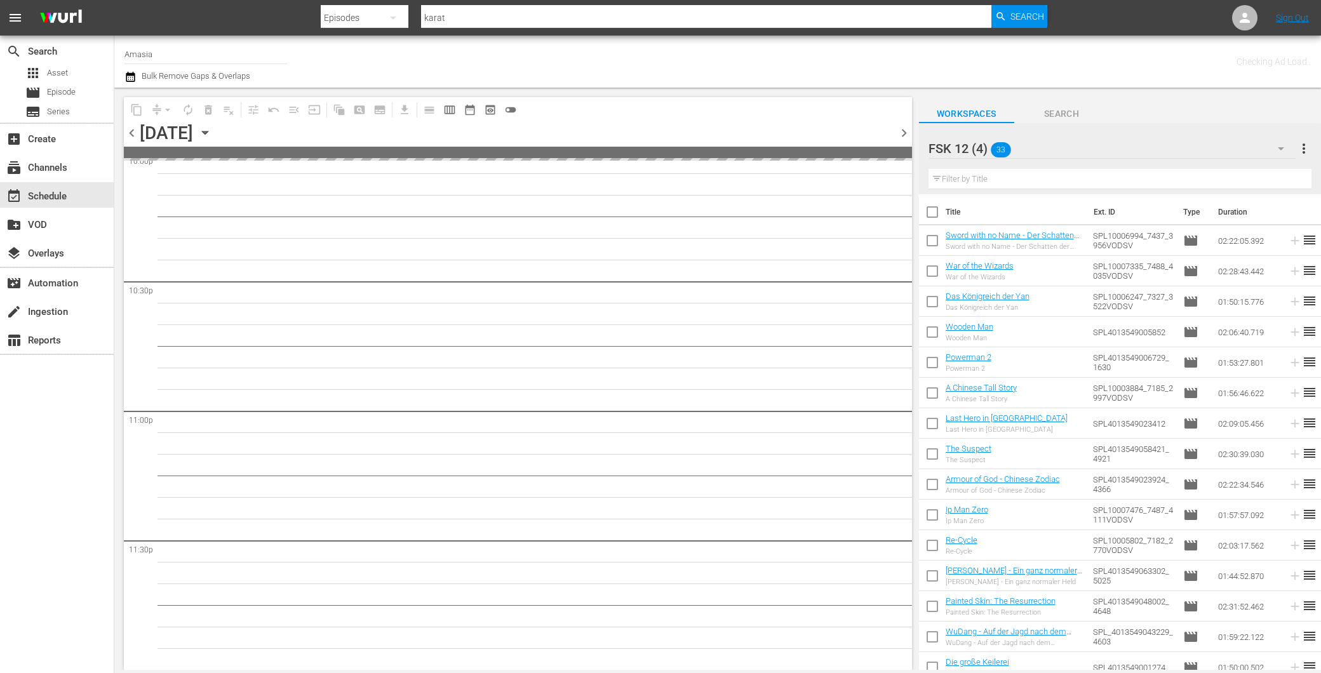
scroll to position [5712, 0]
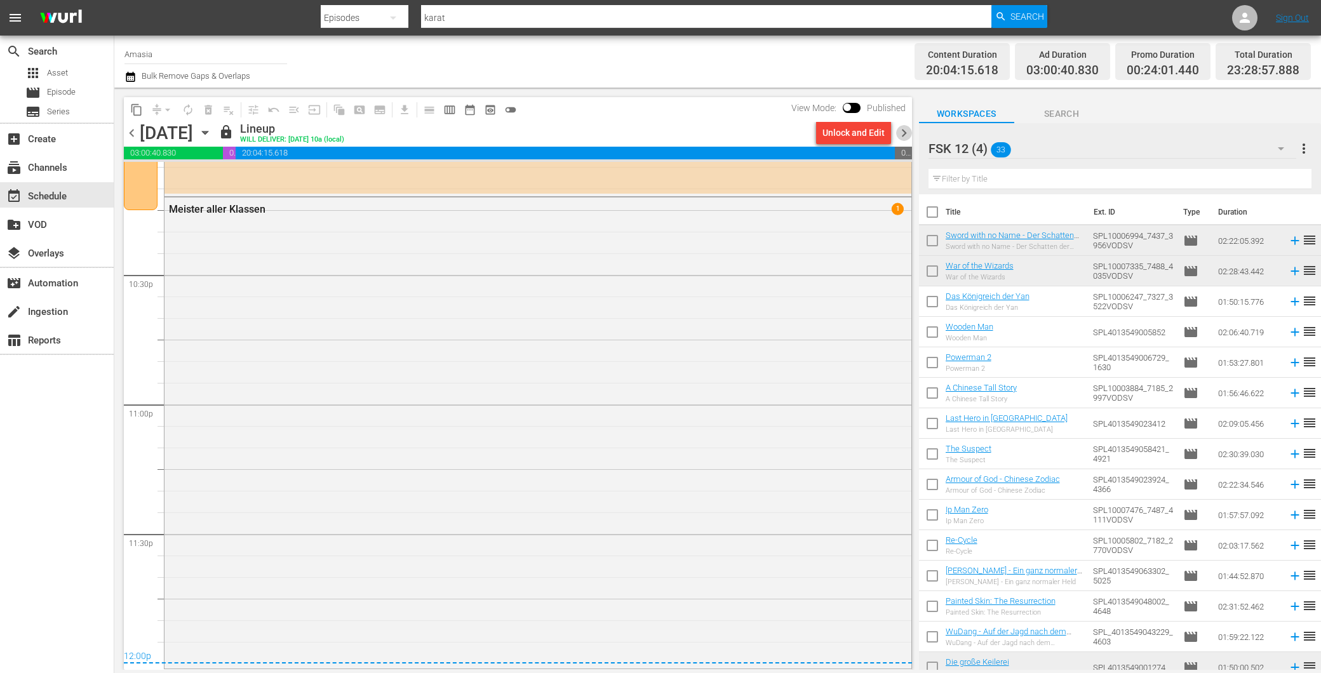
click at [901, 127] on span "chevron_right" at bounding box center [904, 133] width 16 height 16
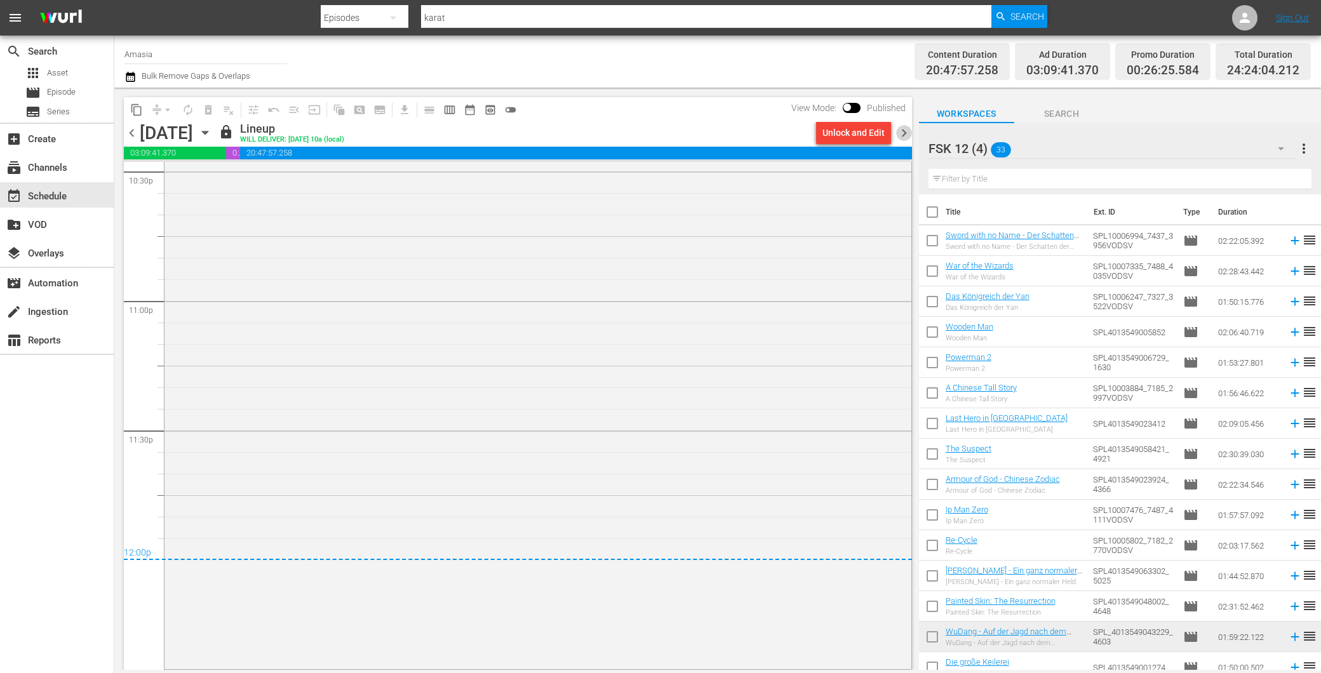
click at [901, 127] on span "chevron_right" at bounding box center [904, 133] width 16 height 16
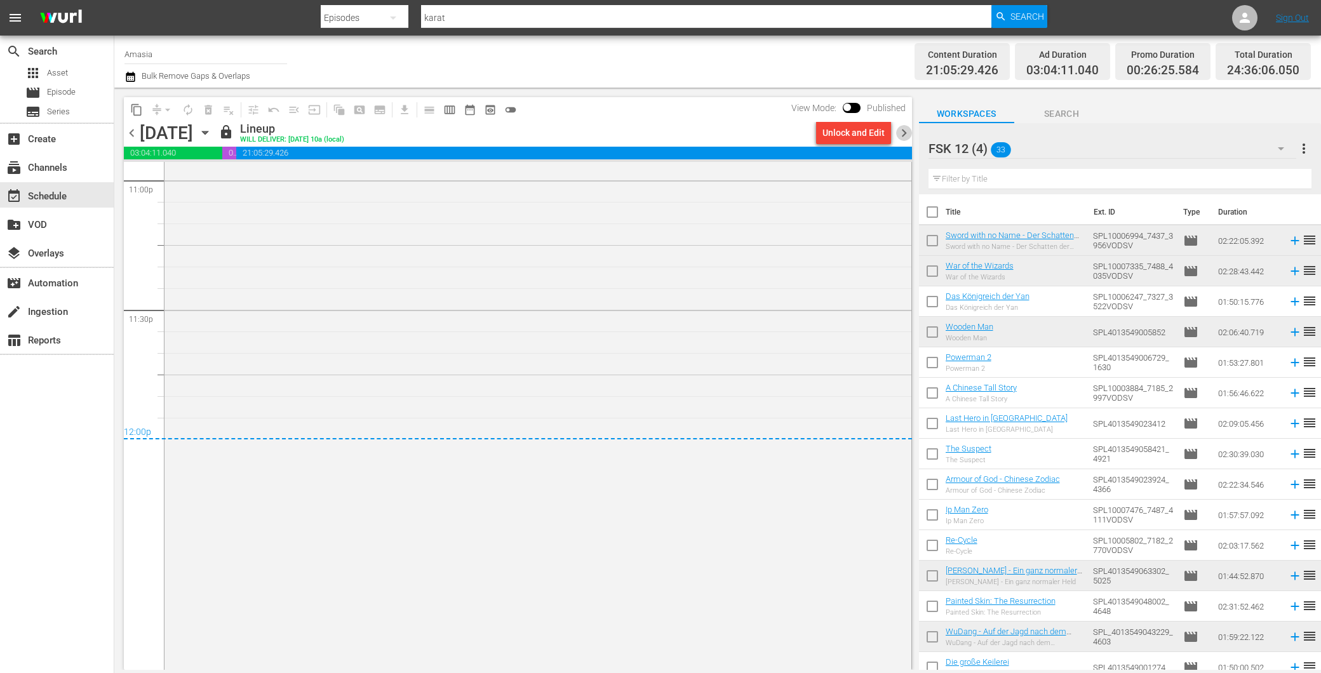
click at [901, 127] on span "chevron_right" at bounding box center [904, 133] width 16 height 16
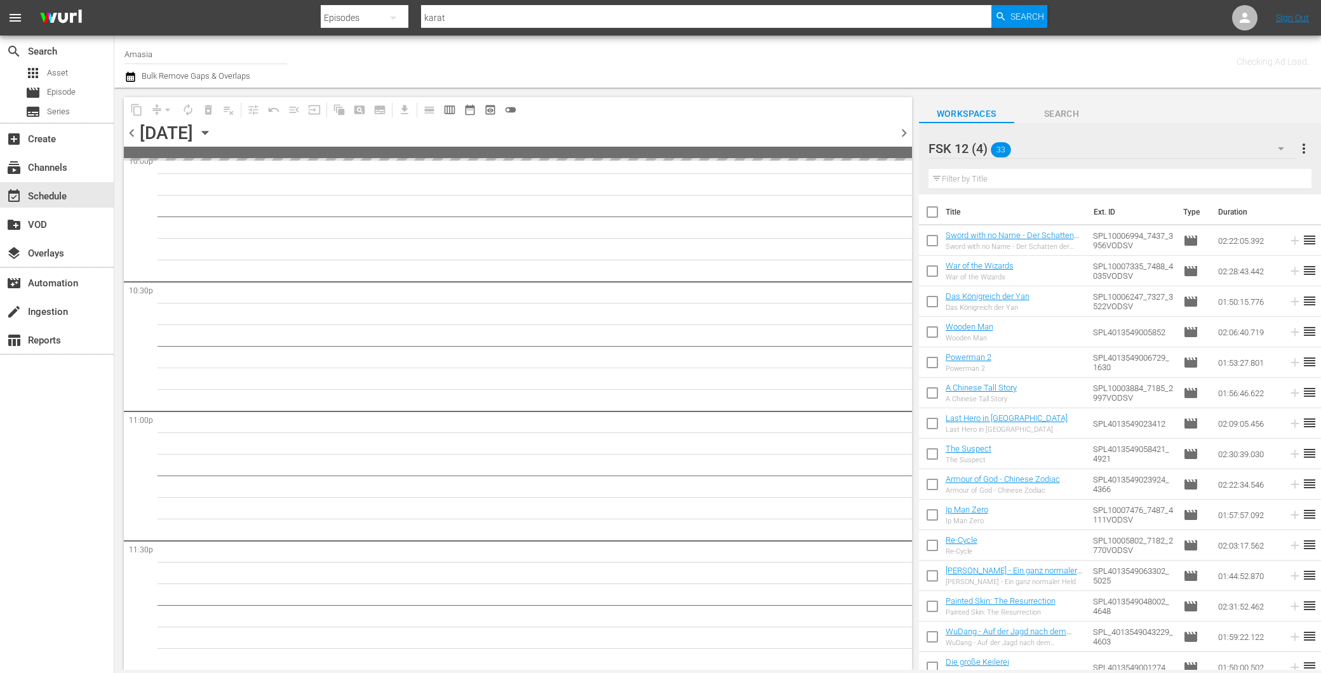
scroll to position [5712, 0]
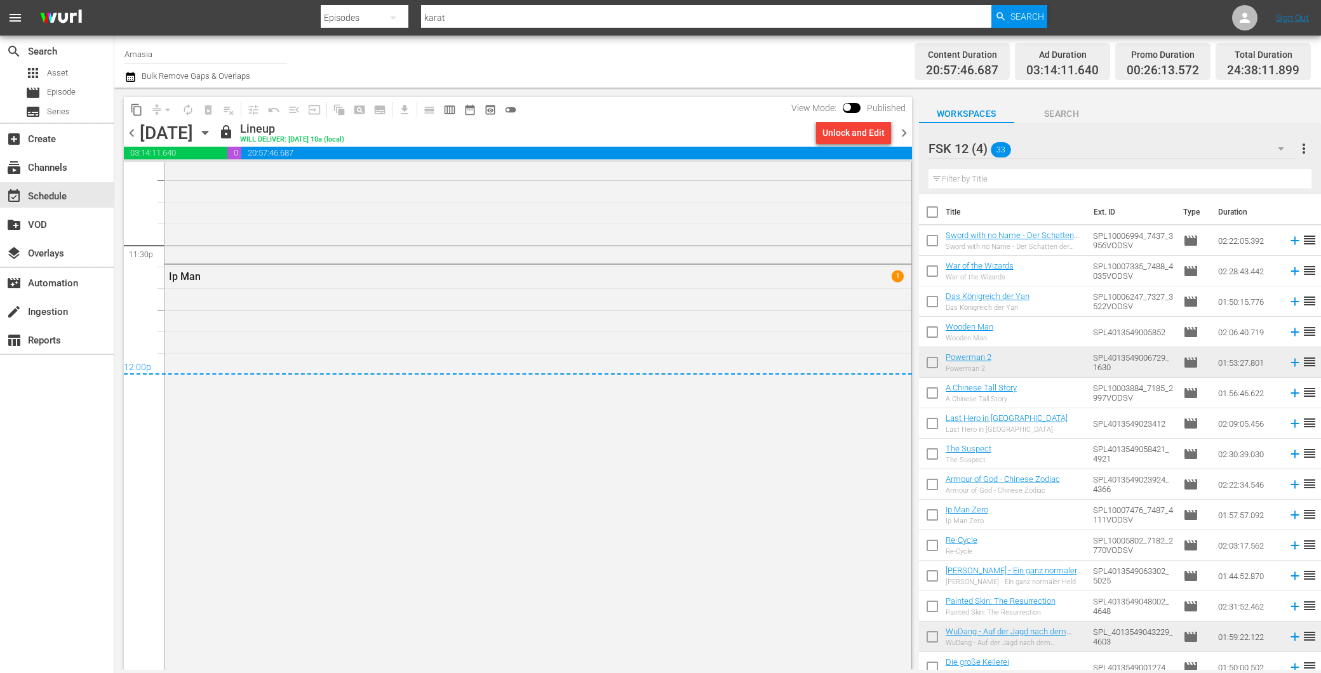
click at [901, 127] on span "chevron_right" at bounding box center [904, 133] width 16 height 16
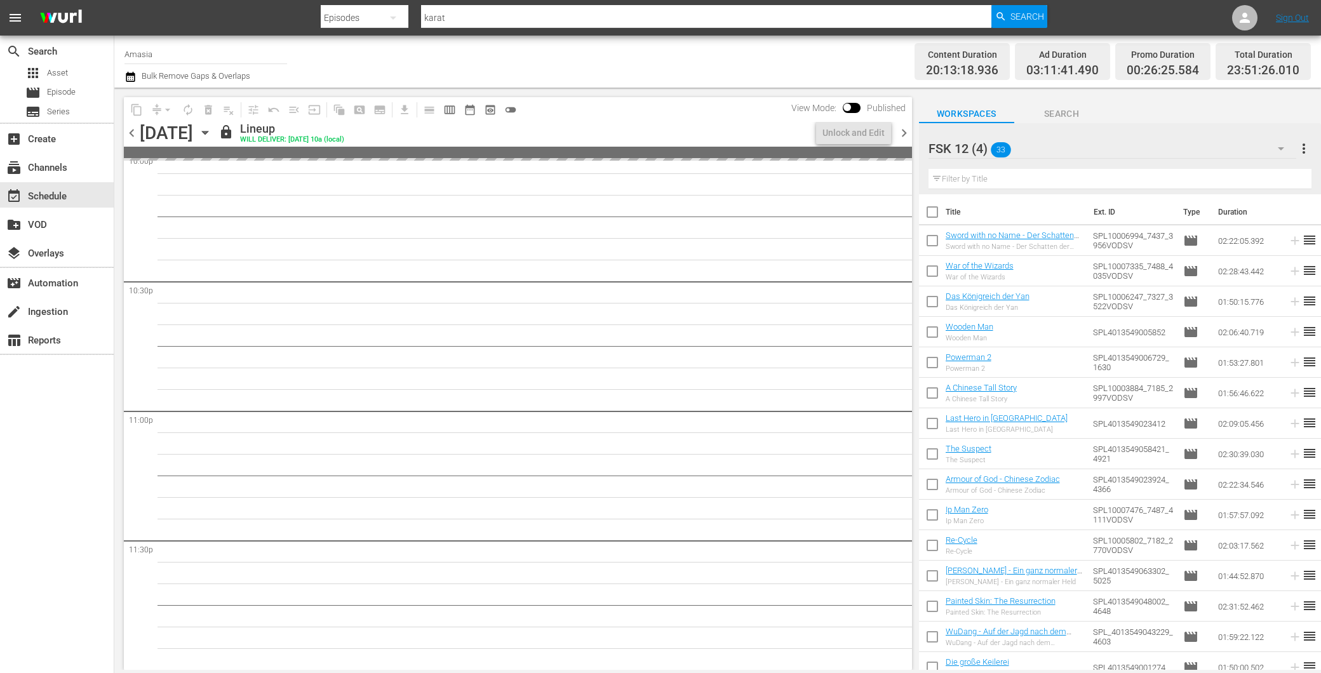
scroll to position [6031, 0]
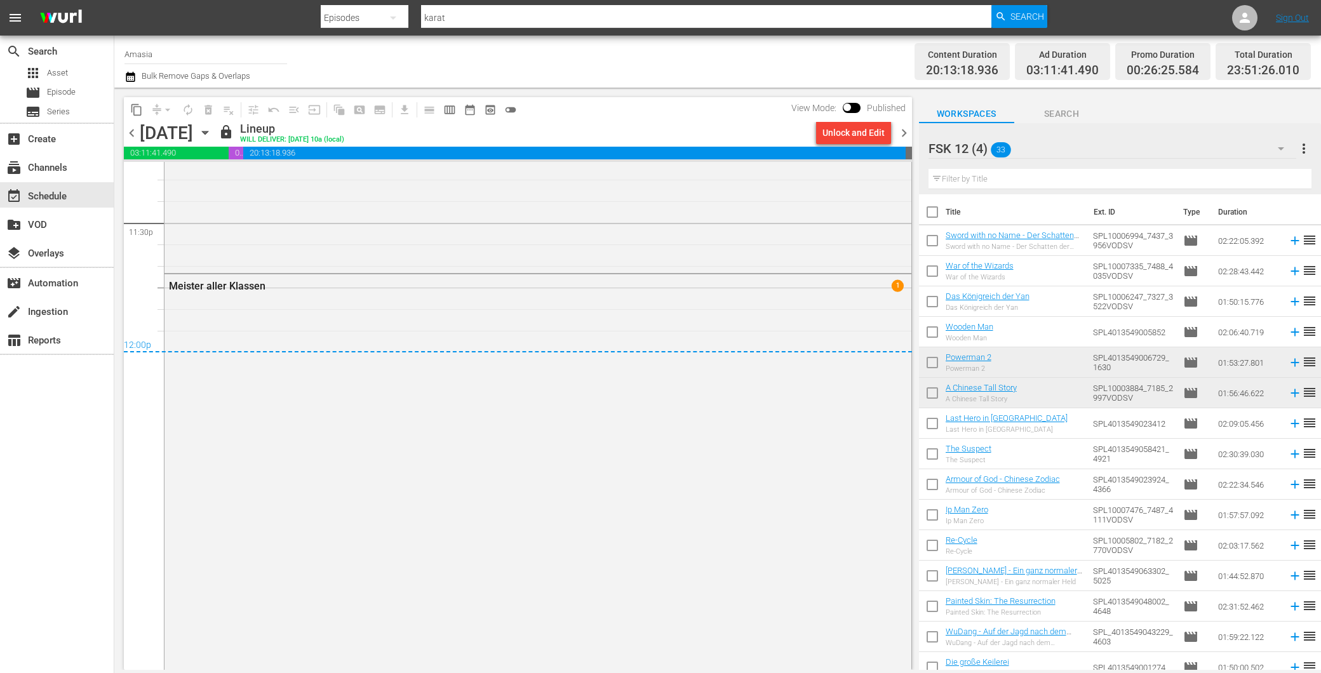
click at [901, 127] on span "chevron_right" at bounding box center [904, 133] width 16 height 16
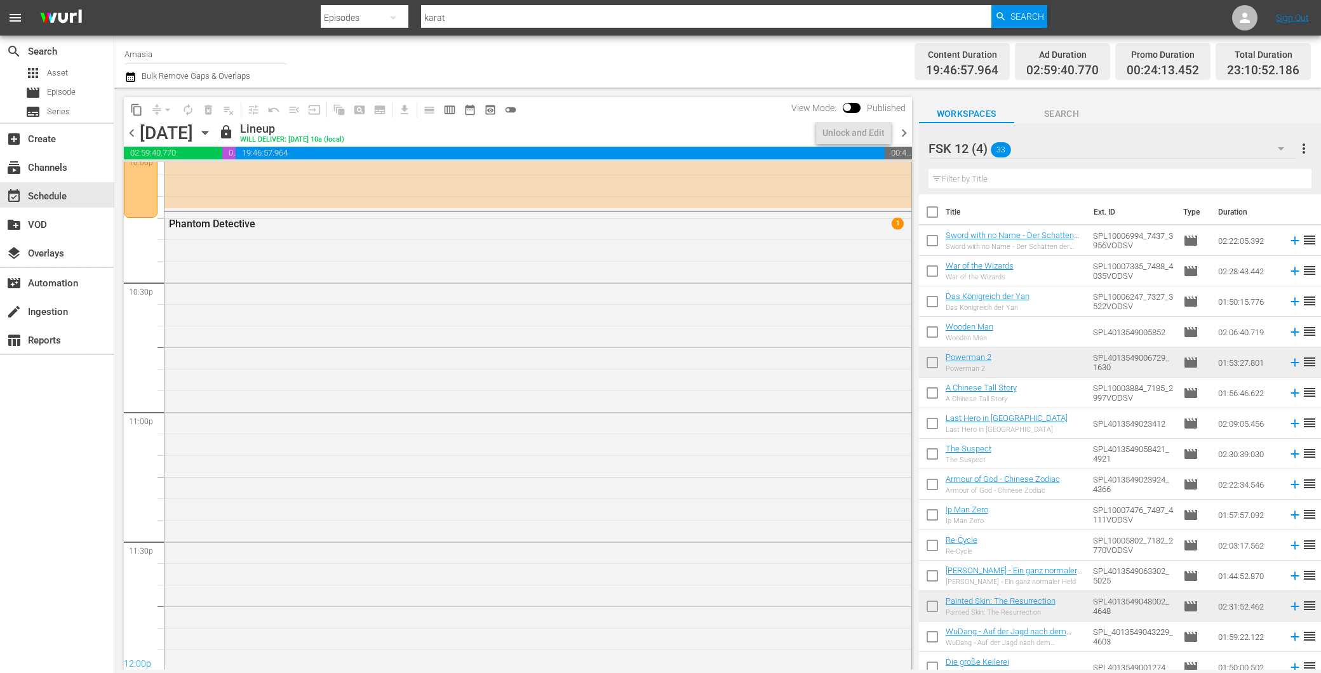
scroll to position [5894, 0]
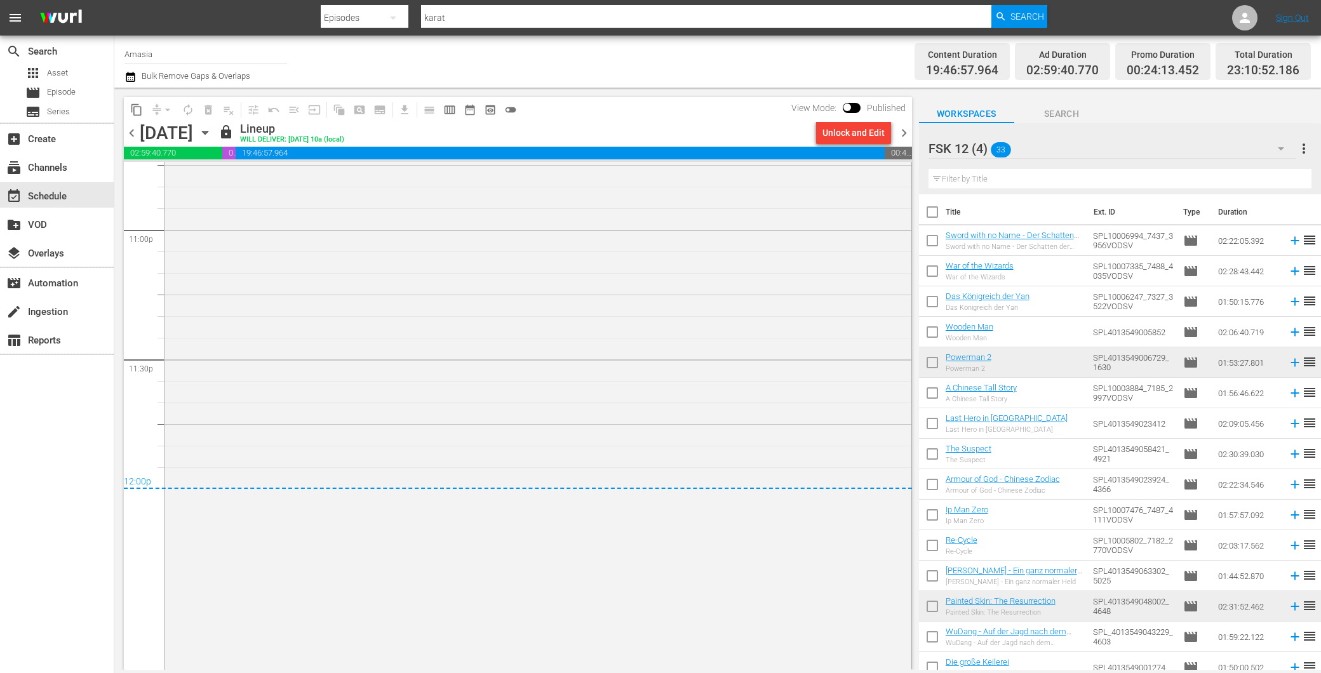
click at [898, 132] on span "chevron_right" at bounding box center [904, 133] width 16 height 16
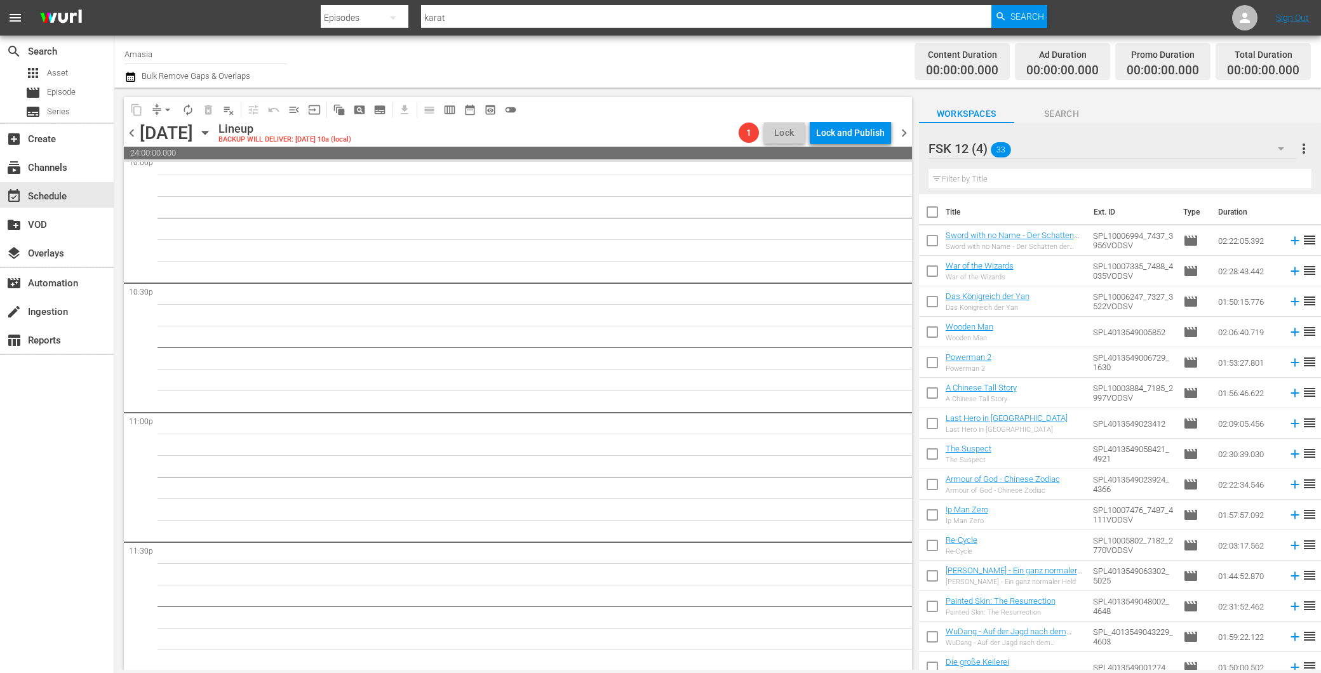
scroll to position [5713, 0]
drag, startPoint x: 136, startPoint y: 127, endPoint x: 133, endPoint y: 119, distance: 8.0
click at [135, 123] on div "chevron_left [DATE] [DATE] Lineup BACKUP WILL DELIVER: [DATE] 10a (local) 1 Loc…" at bounding box center [518, 134] width 788 height 25
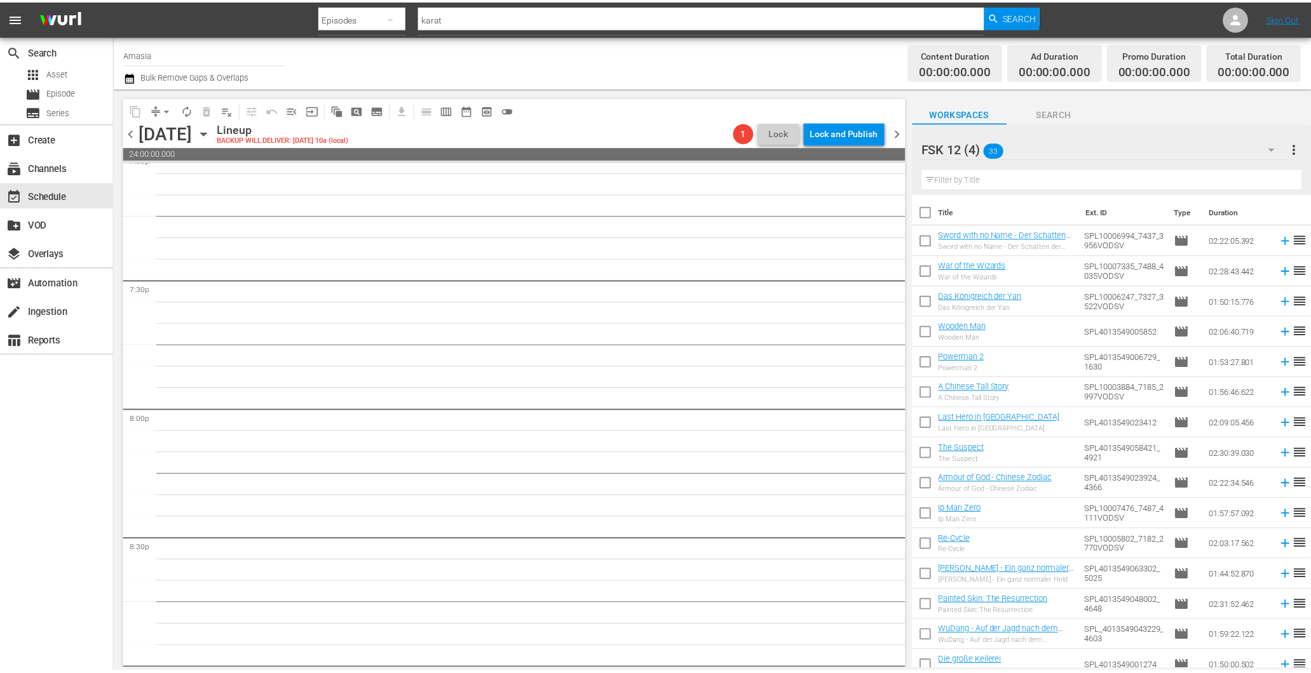
scroll to position [4513, 0]
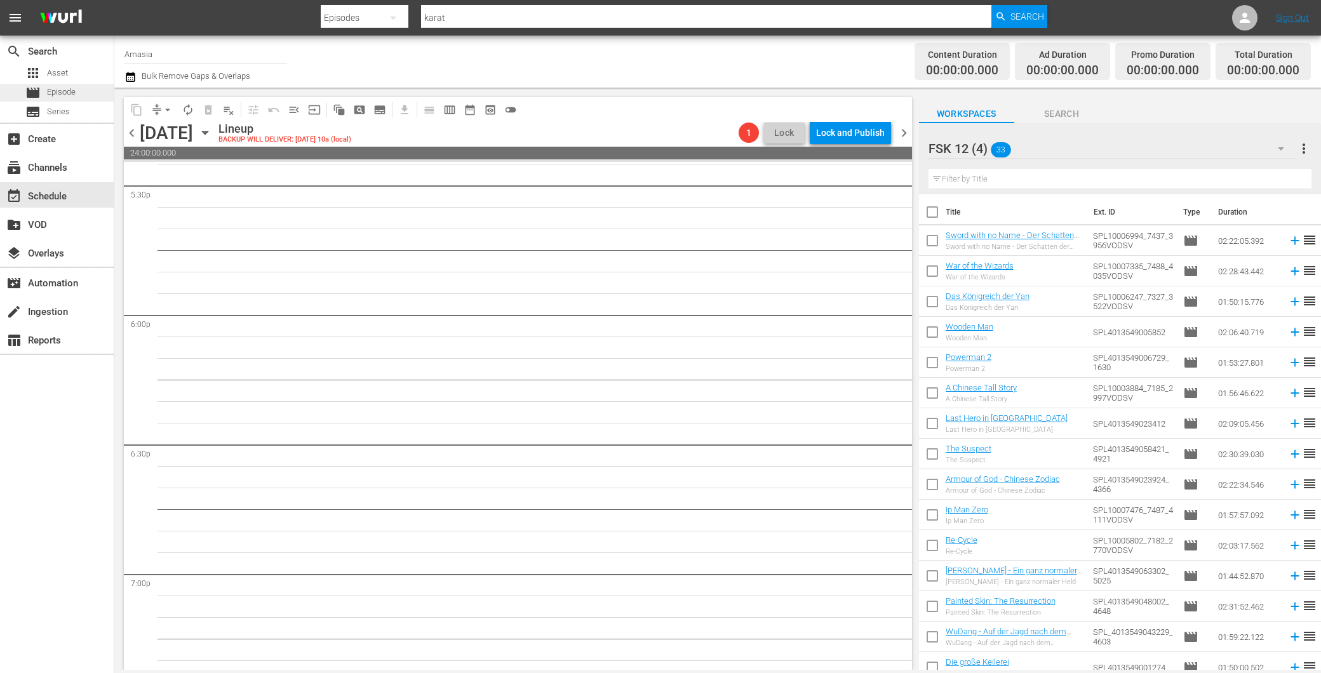
click at [72, 84] on div "movie Episode" at bounding box center [50, 93] width 50 height 18
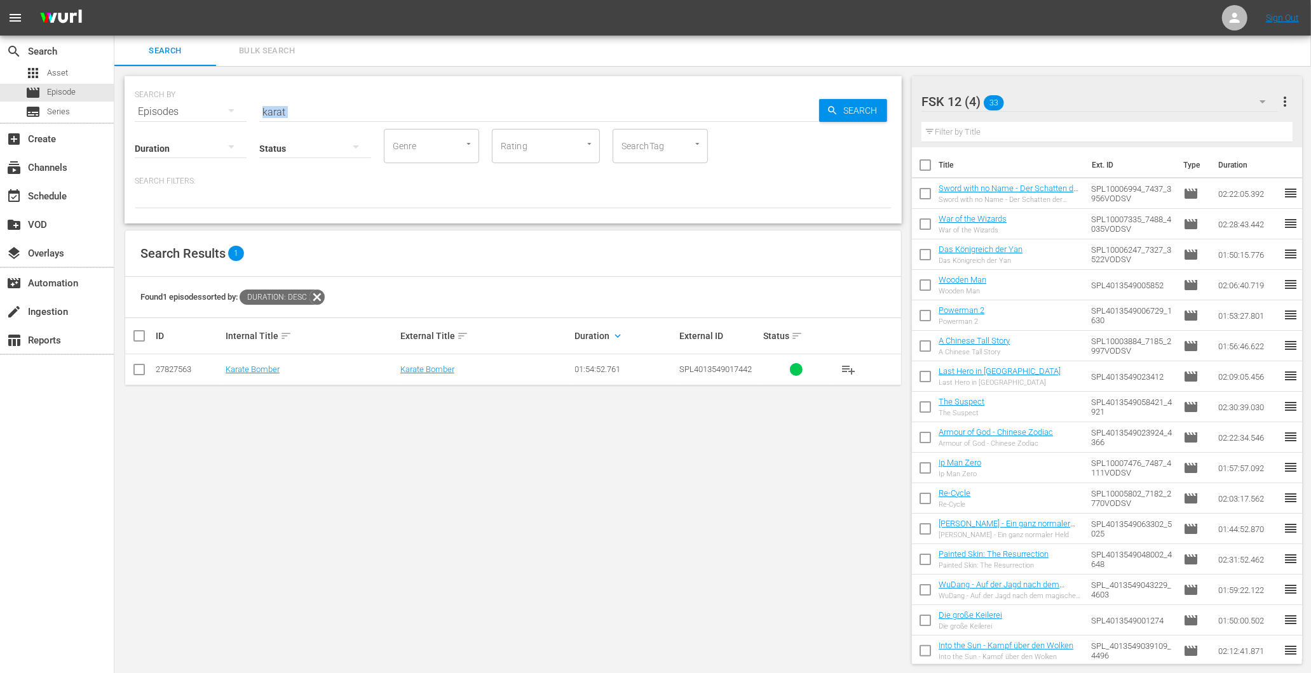
drag, startPoint x: 271, startPoint y: 100, endPoint x: 255, endPoint y: 96, distance: 16.5
click at [255, 96] on div "SEARCH BY Search By Episodes Search ID, Title, Description, Keywords, or Catego…" at bounding box center [513, 149] width 777 height 147
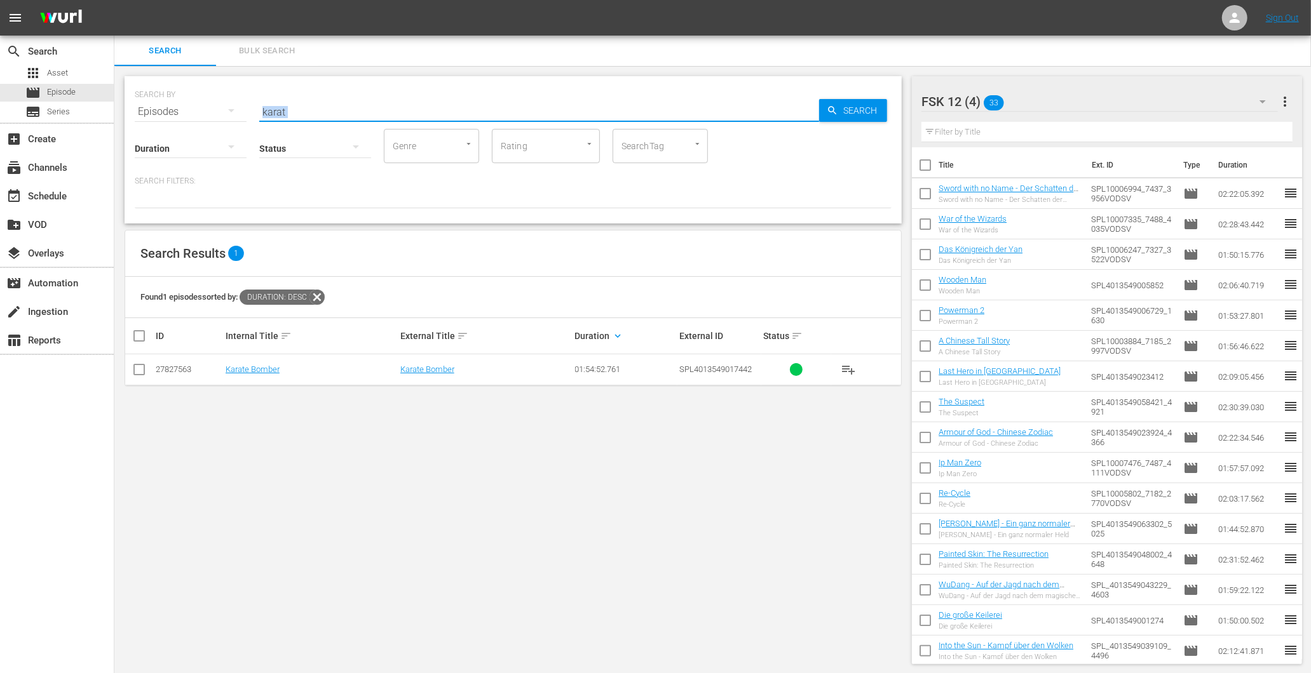
click at [335, 104] on input "karat" at bounding box center [539, 112] width 560 height 30
click at [299, 112] on input "karat" at bounding box center [539, 112] width 560 height 30
click at [33, 313] on div "create Ingestion" at bounding box center [35, 309] width 71 height 11
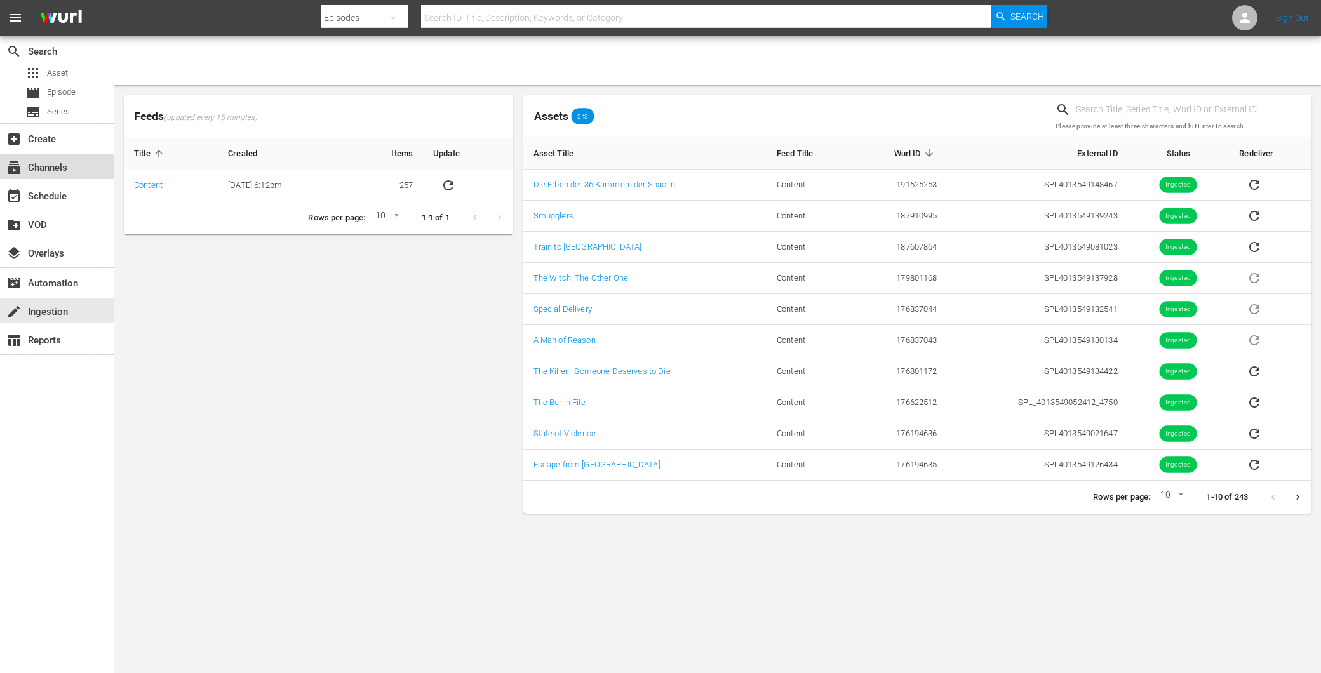
click at [71, 161] on div "subscriptions Channels" at bounding box center [57, 166] width 114 height 25
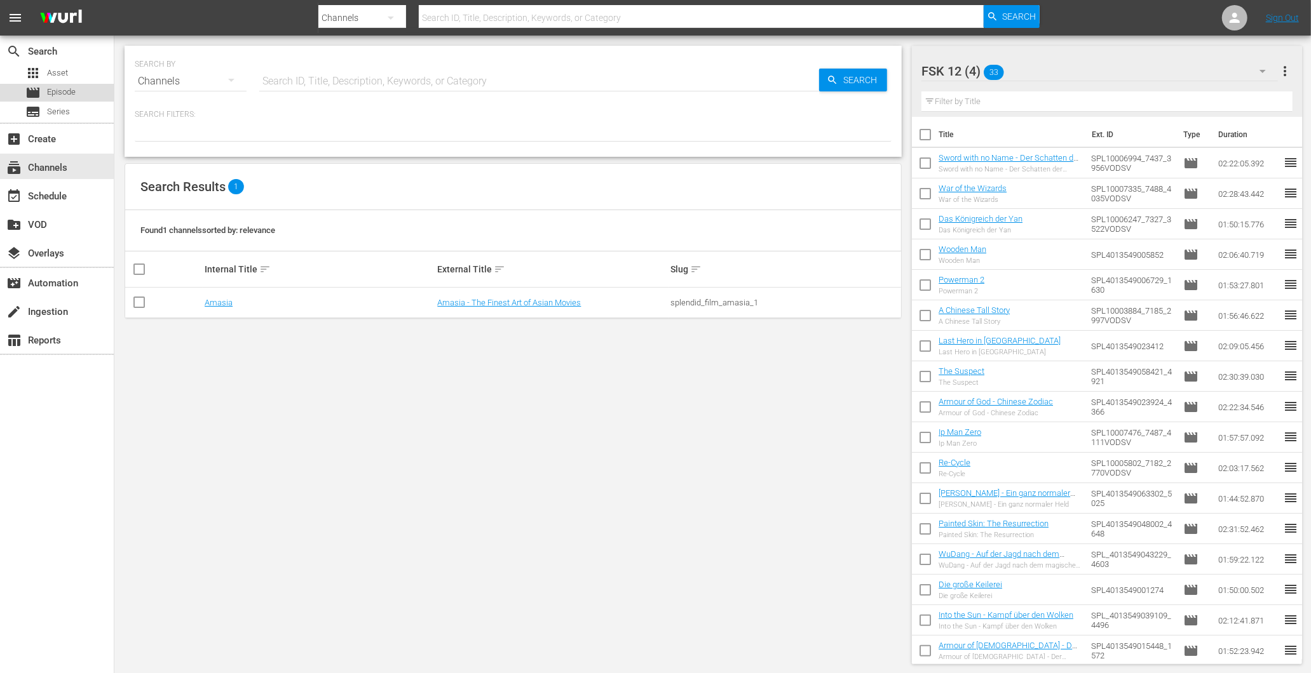
click at [69, 91] on span "Episode" at bounding box center [61, 92] width 29 height 13
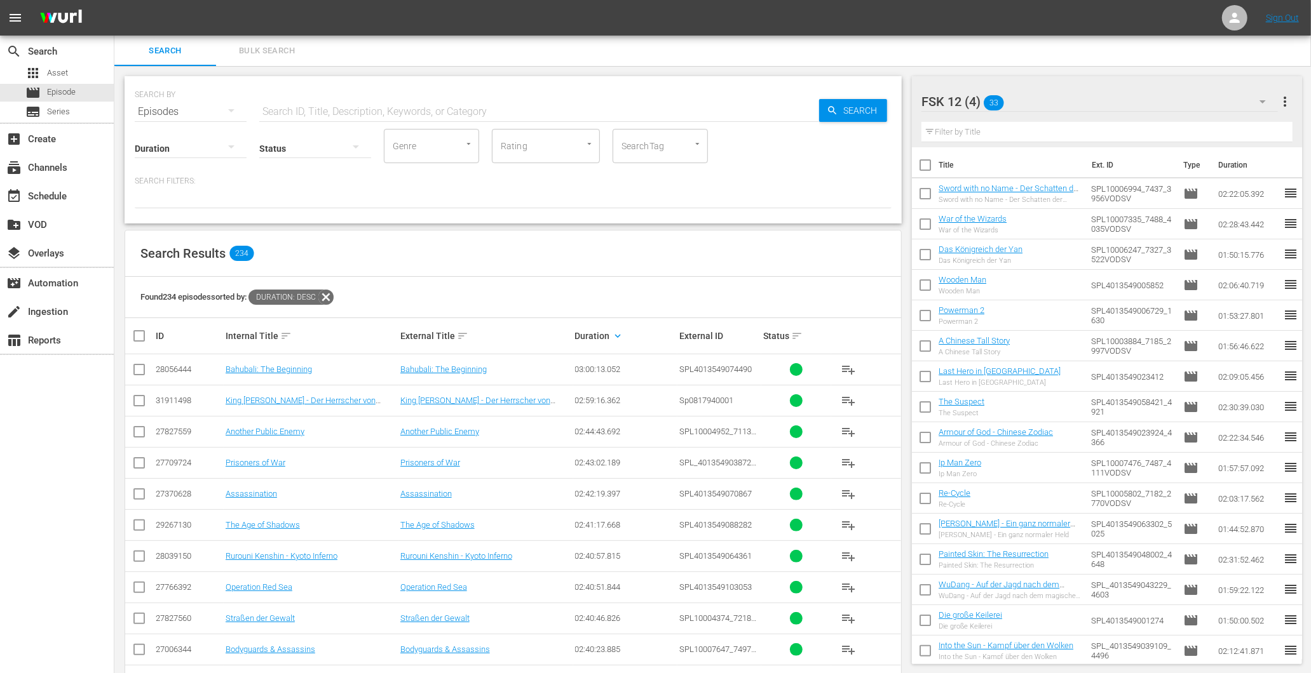
click at [609, 338] on div "Duration keyboard_arrow_down" at bounding box center [625, 335] width 101 height 15
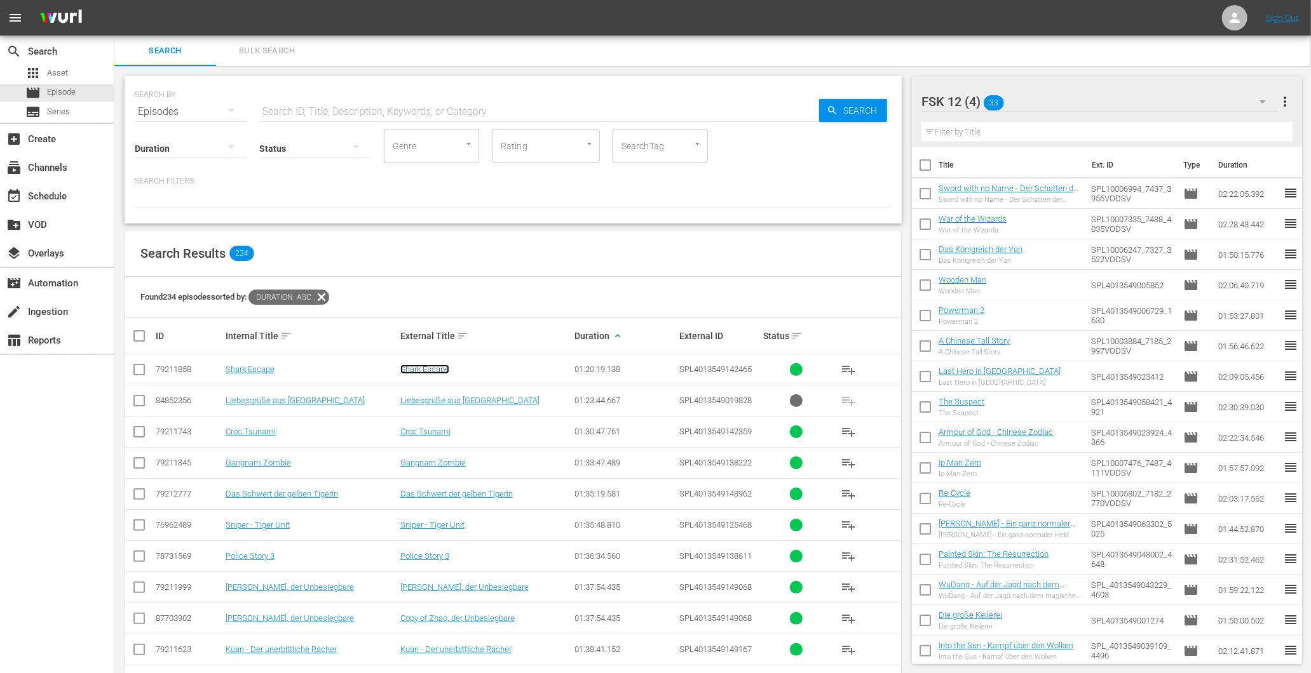
click at [423, 367] on link "Shark Escape" at bounding box center [424, 370] width 49 height 10
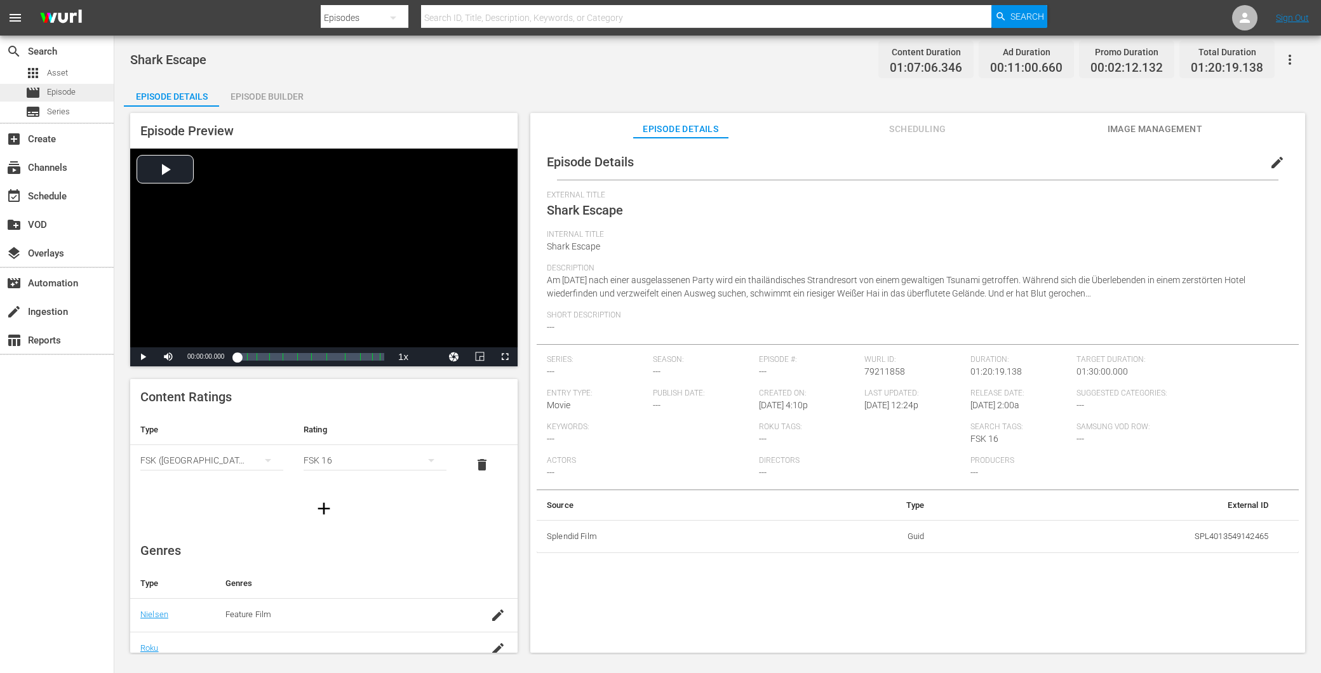
click at [69, 90] on span "Episode" at bounding box center [61, 92] width 29 height 13
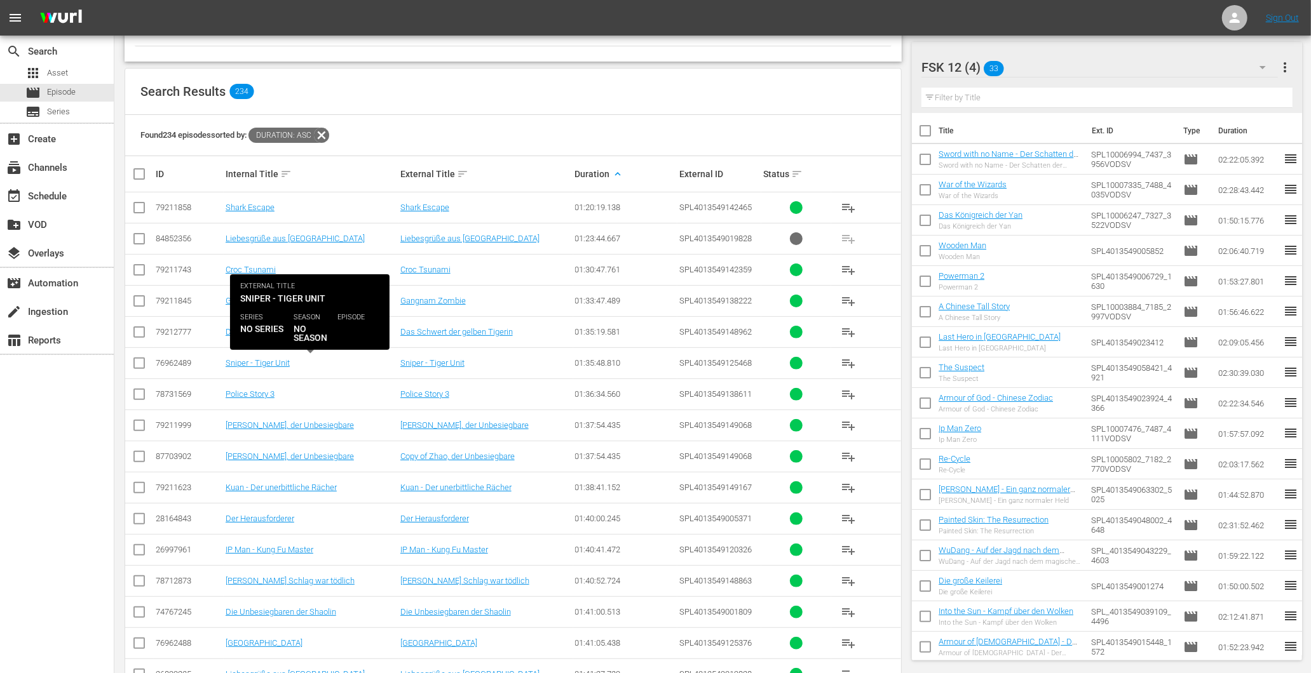
scroll to position [71, 0]
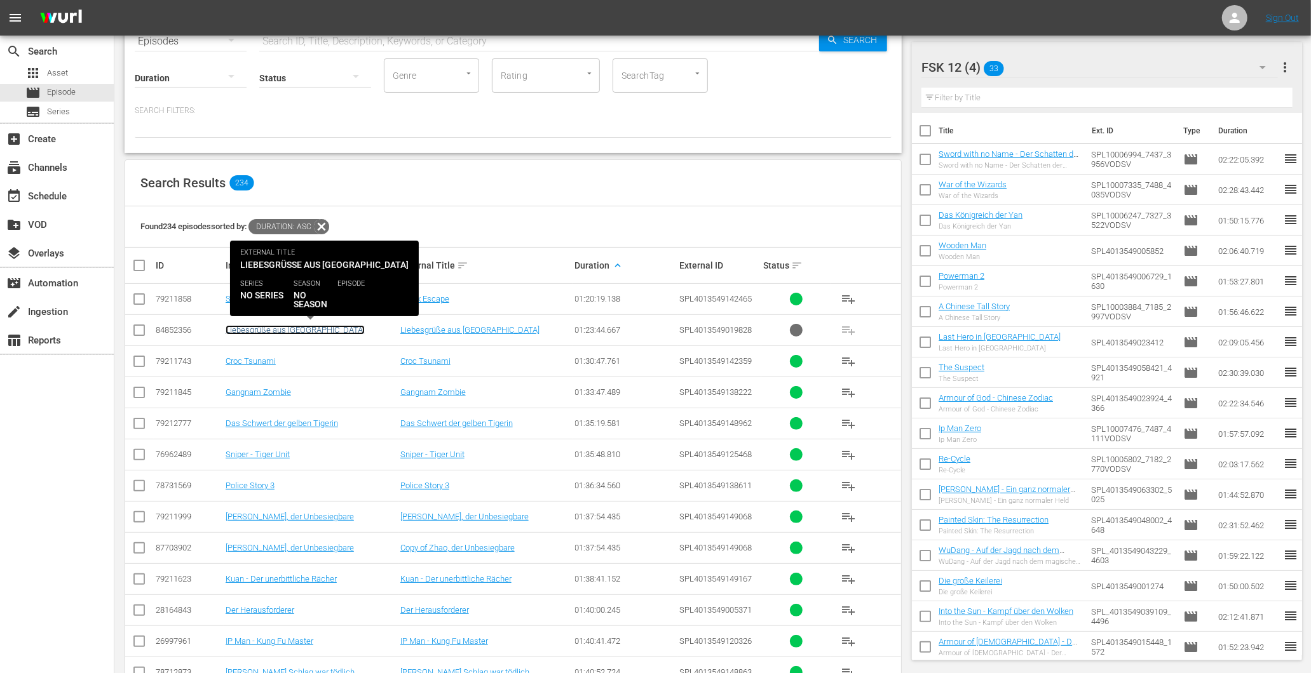
click at [271, 332] on link "Liebesgrüße aus [GEOGRAPHIC_DATA]" at bounding box center [295, 330] width 139 height 10
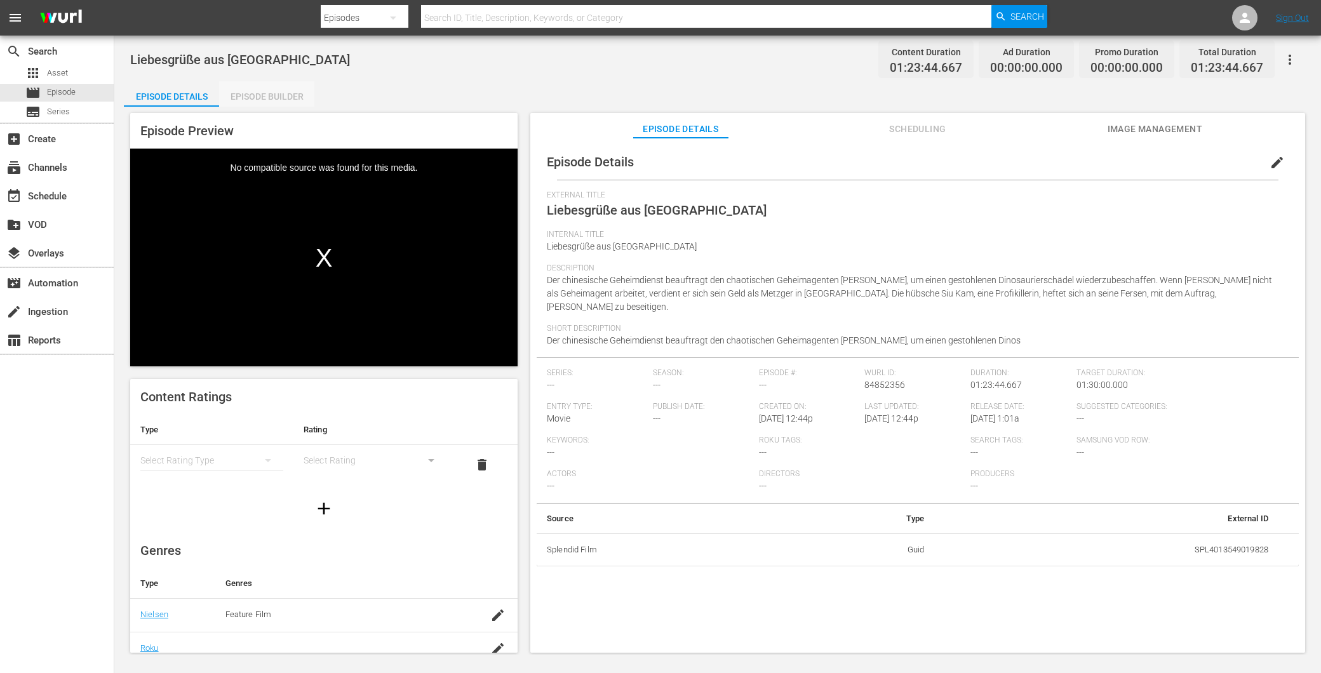
click at [267, 95] on div "Episode Builder" at bounding box center [266, 96] width 95 height 30
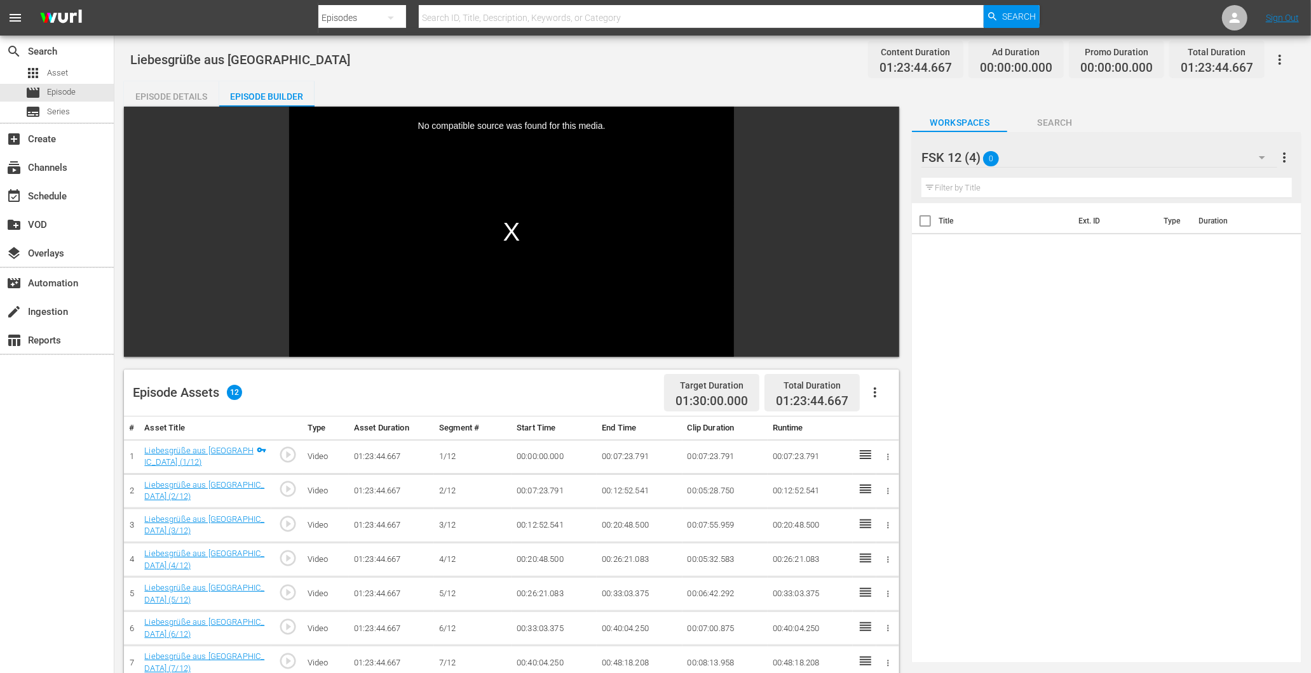
drag, startPoint x: 173, startPoint y: 91, endPoint x: 286, endPoint y: 187, distance: 147.8
click at [173, 91] on div "Episode Details" at bounding box center [171, 96] width 95 height 30
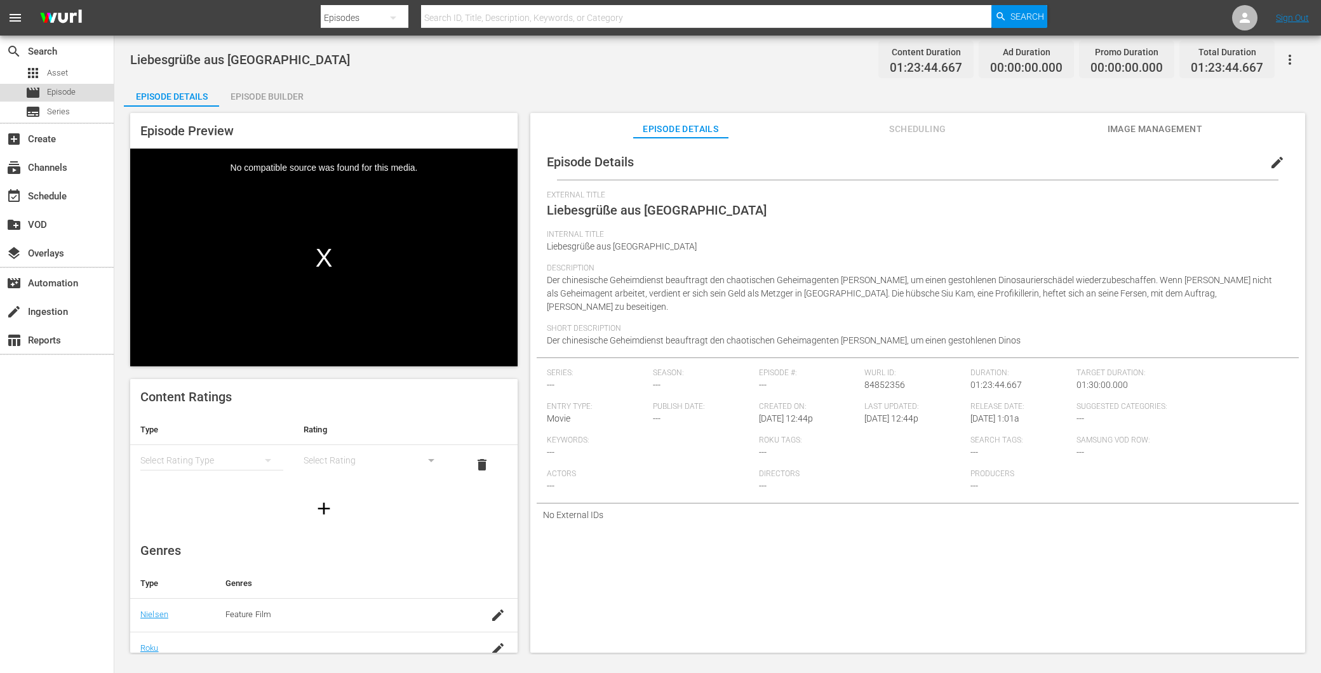
click at [67, 95] on span "Episode" at bounding box center [61, 92] width 29 height 13
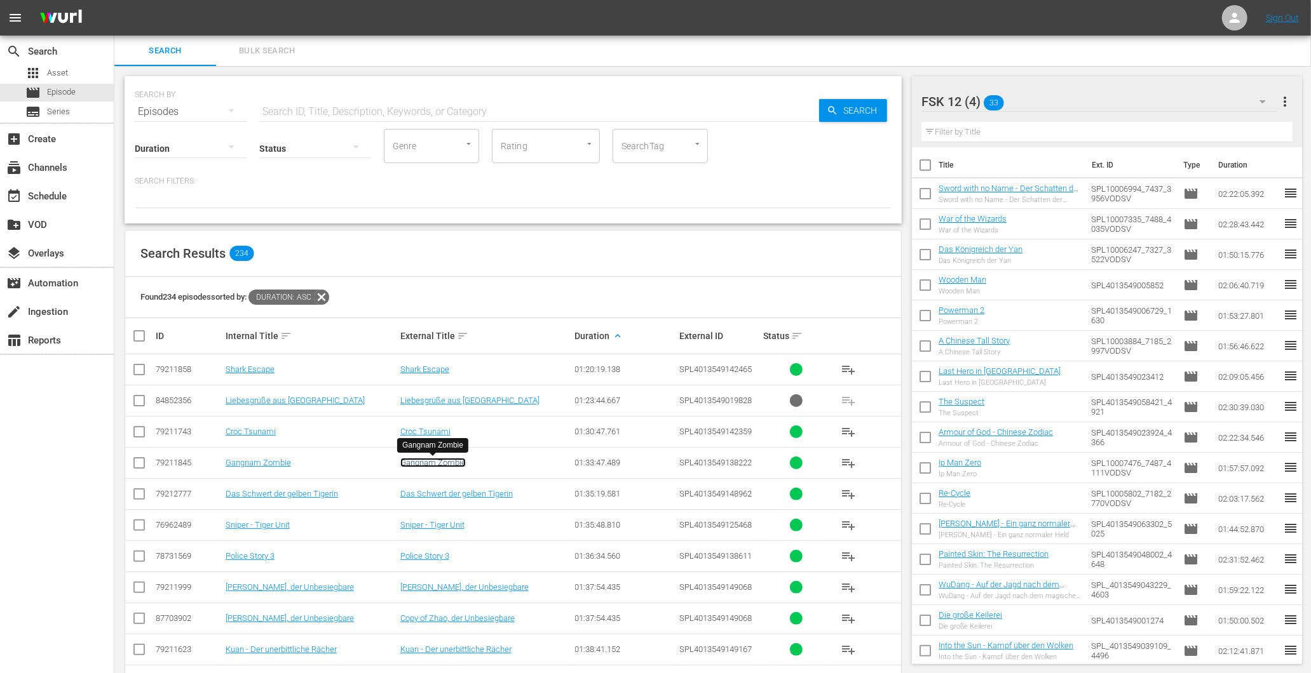
click at [443, 463] on link "Gangnam Zombie" at bounding box center [432, 463] width 65 height 10
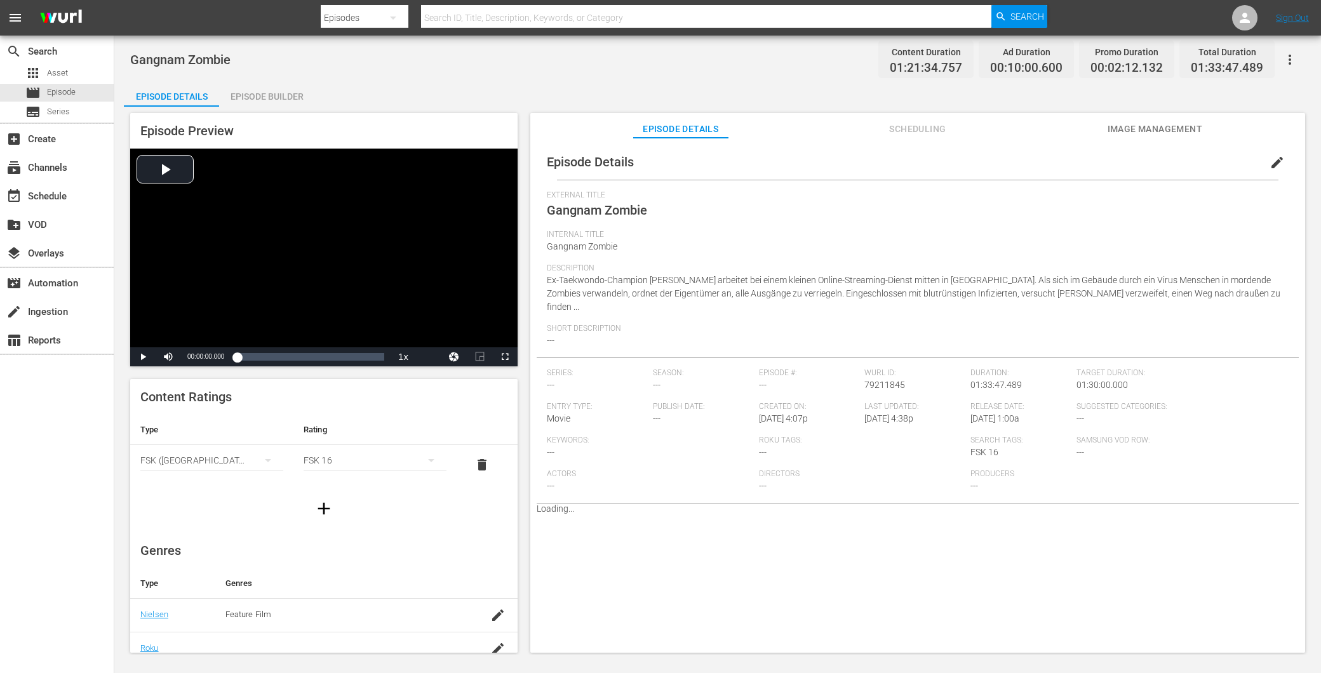
click at [273, 93] on div "Episode Builder" at bounding box center [266, 96] width 95 height 30
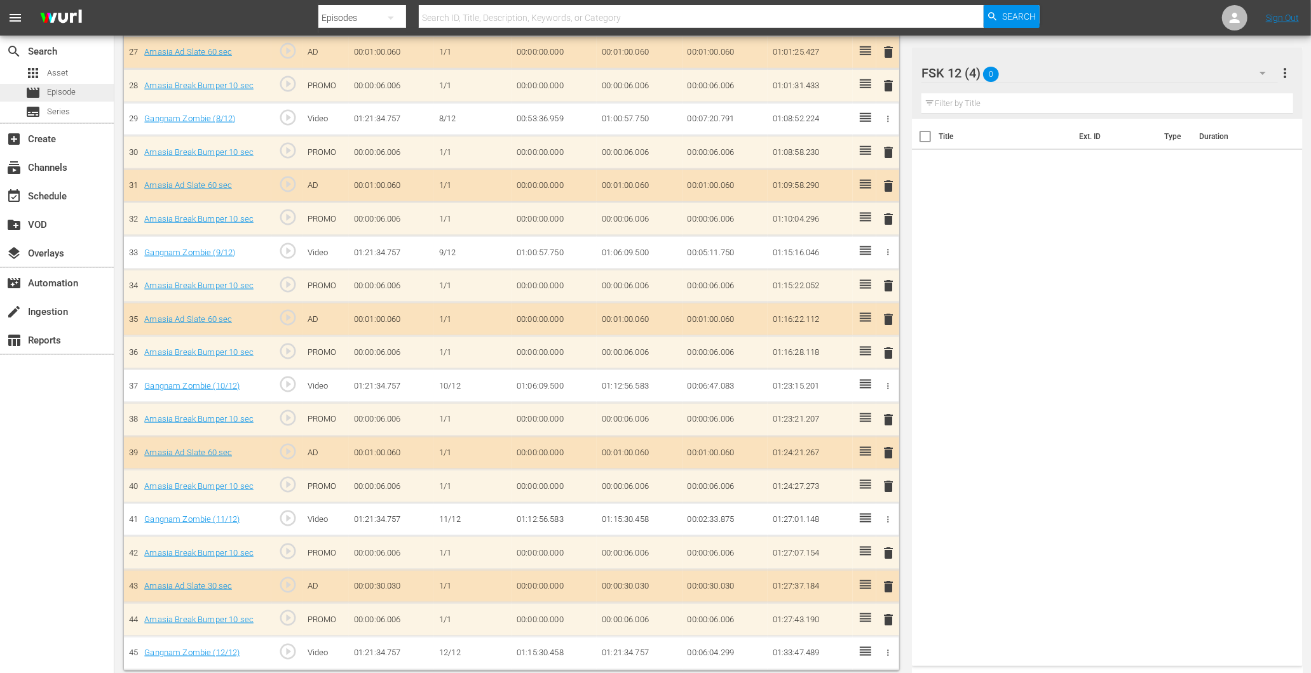
click at [83, 91] on div "movie Episode" at bounding box center [57, 93] width 114 height 18
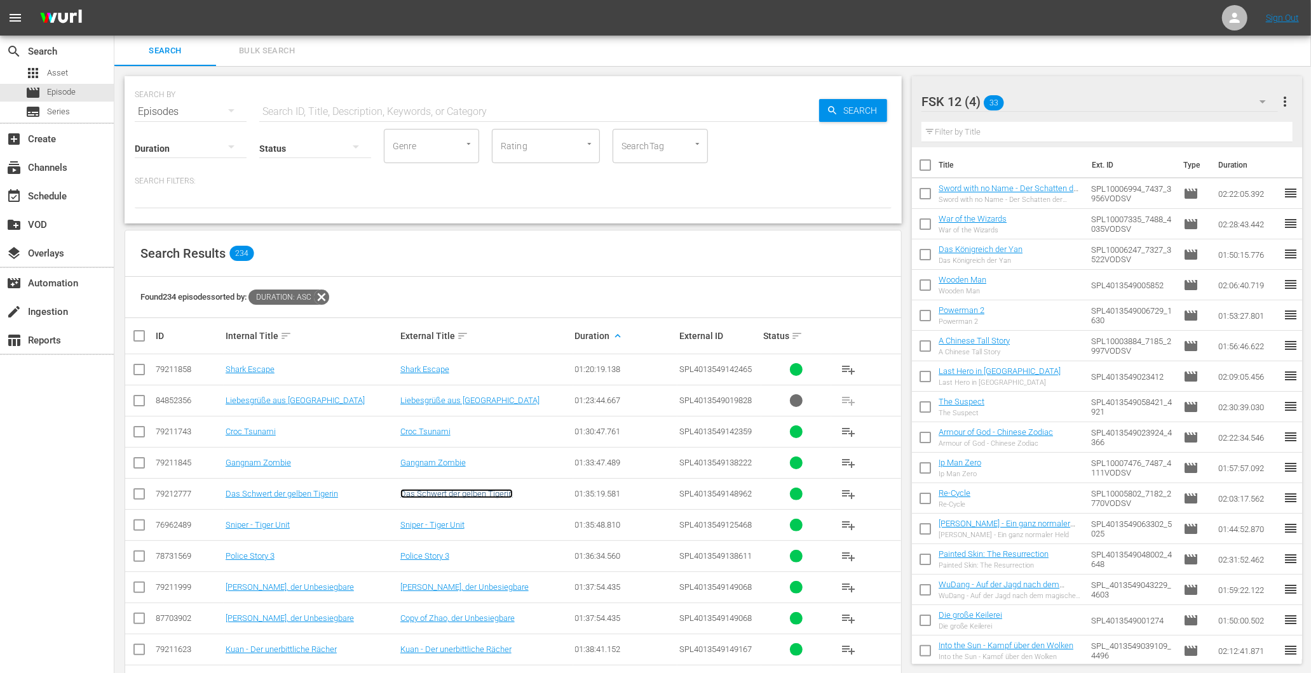
click at [445, 492] on link "Das Schwert der gelben Tigerin" at bounding box center [456, 494] width 112 height 10
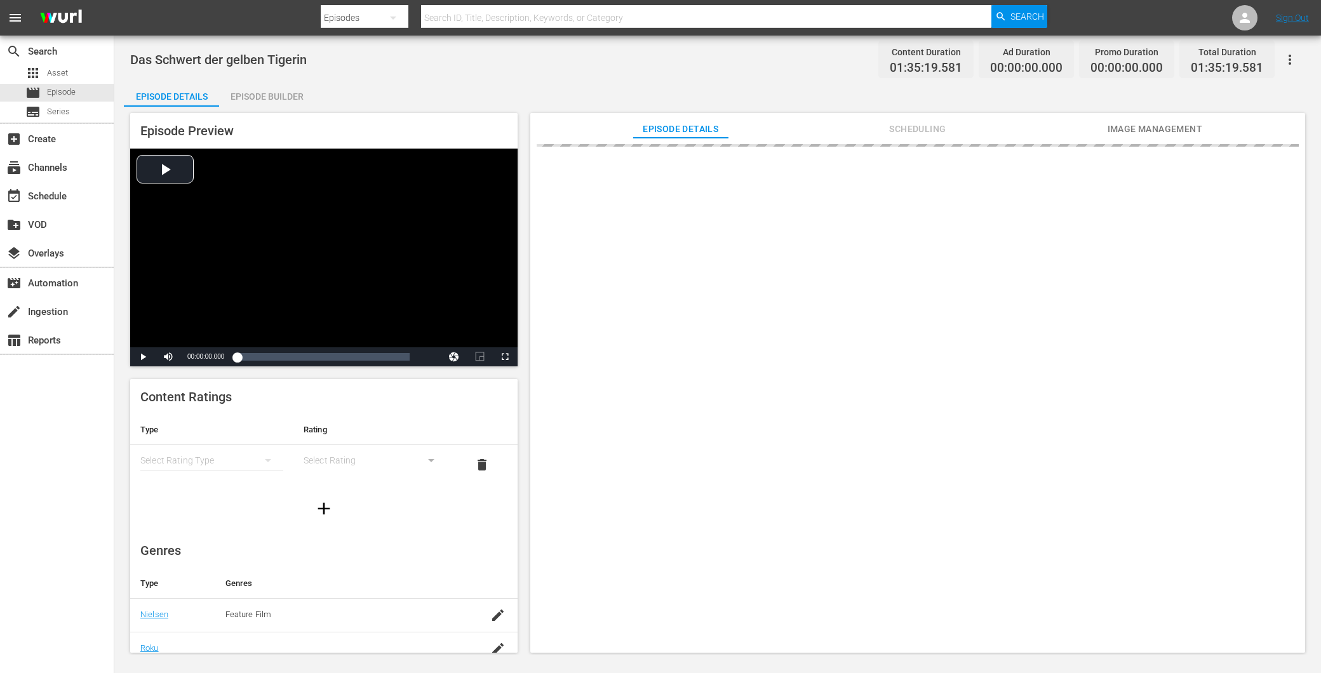
drag, startPoint x: 280, startPoint y: 92, endPoint x: 276, endPoint y: 154, distance: 62.4
click at [280, 92] on div "Episode Builder" at bounding box center [266, 96] width 95 height 30
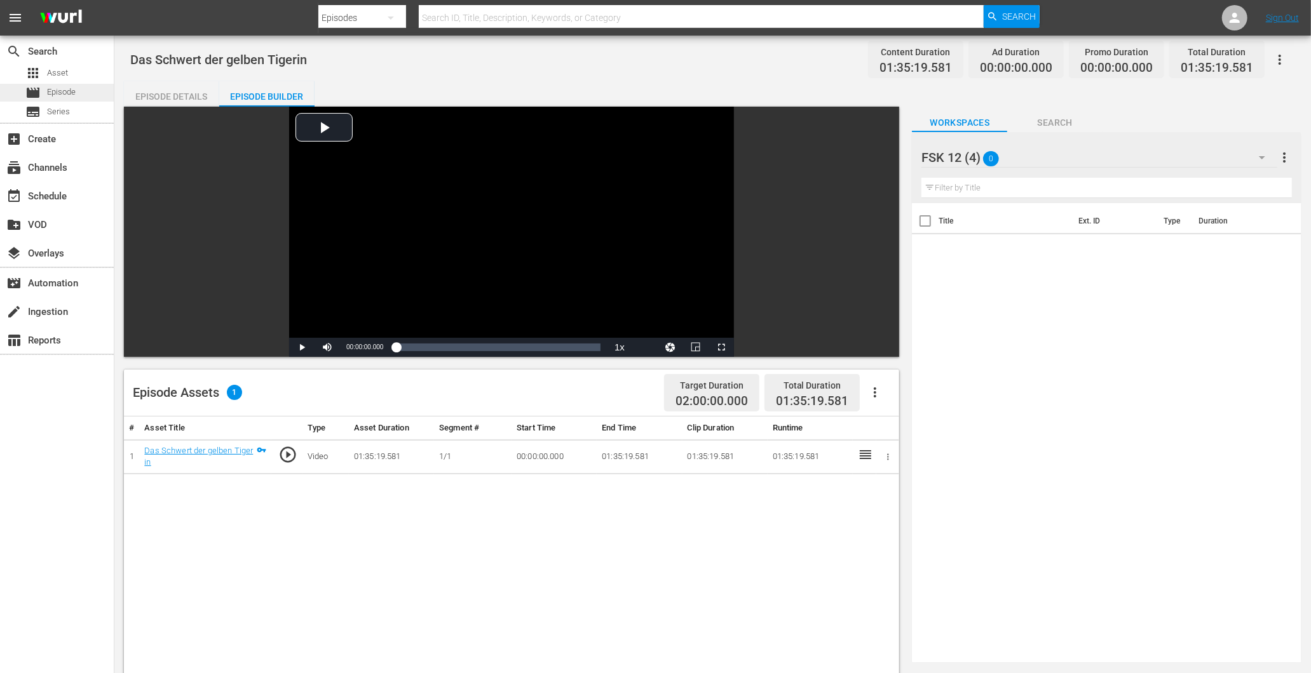
click at [87, 87] on div "movie Episode" at bounding box center [57, 93] width 114 height 18
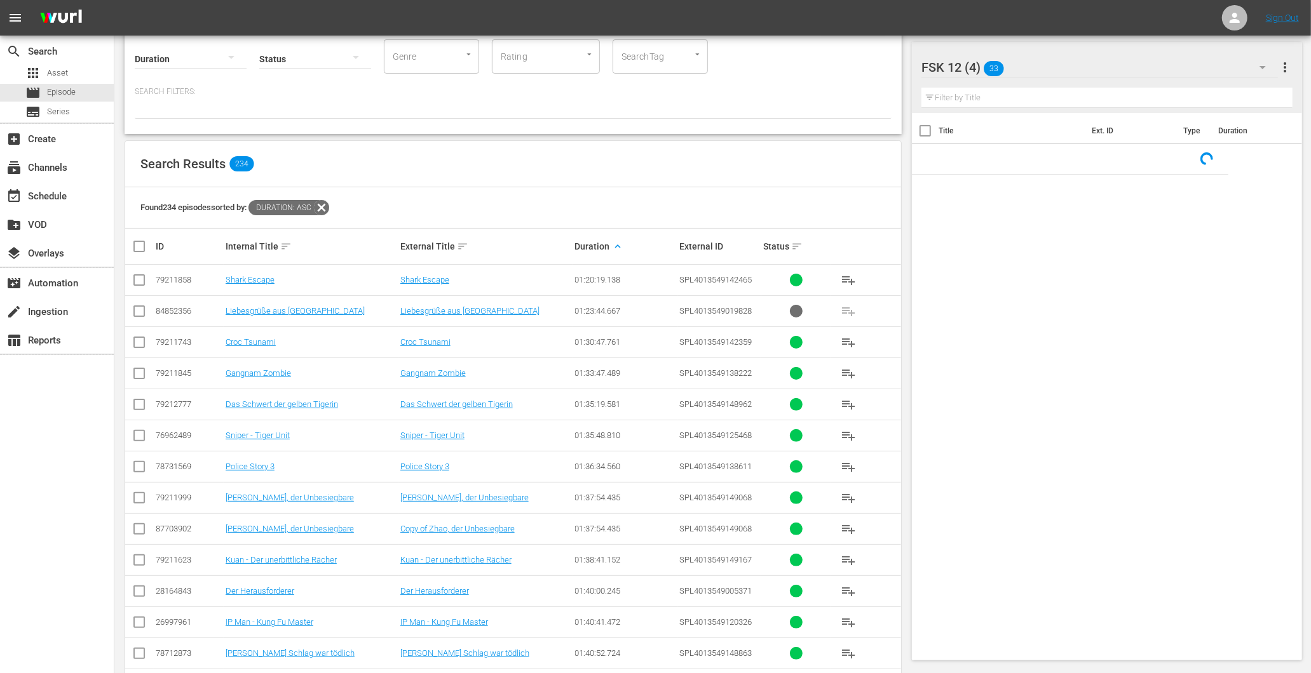
scroll to position [141, 0]
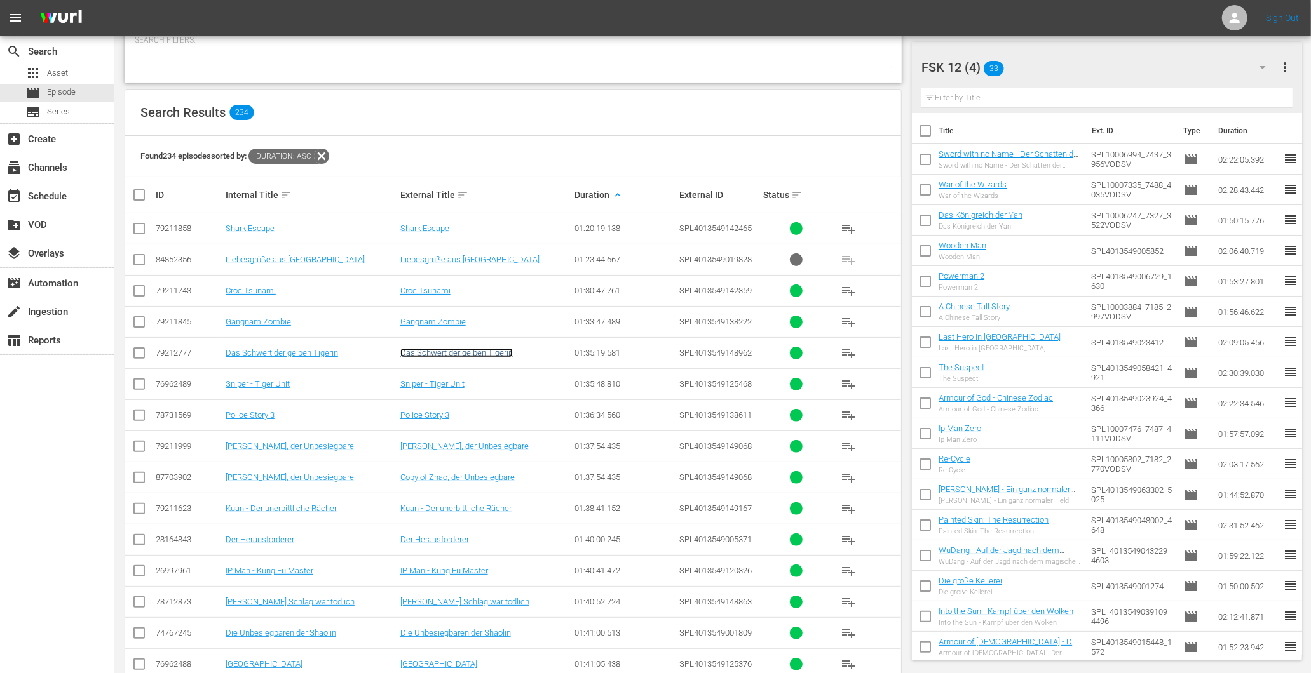
click at [458, 353] on link "Das Schwert der gelben Tigerin" at bounding box center [456, 353] width 112 height 10
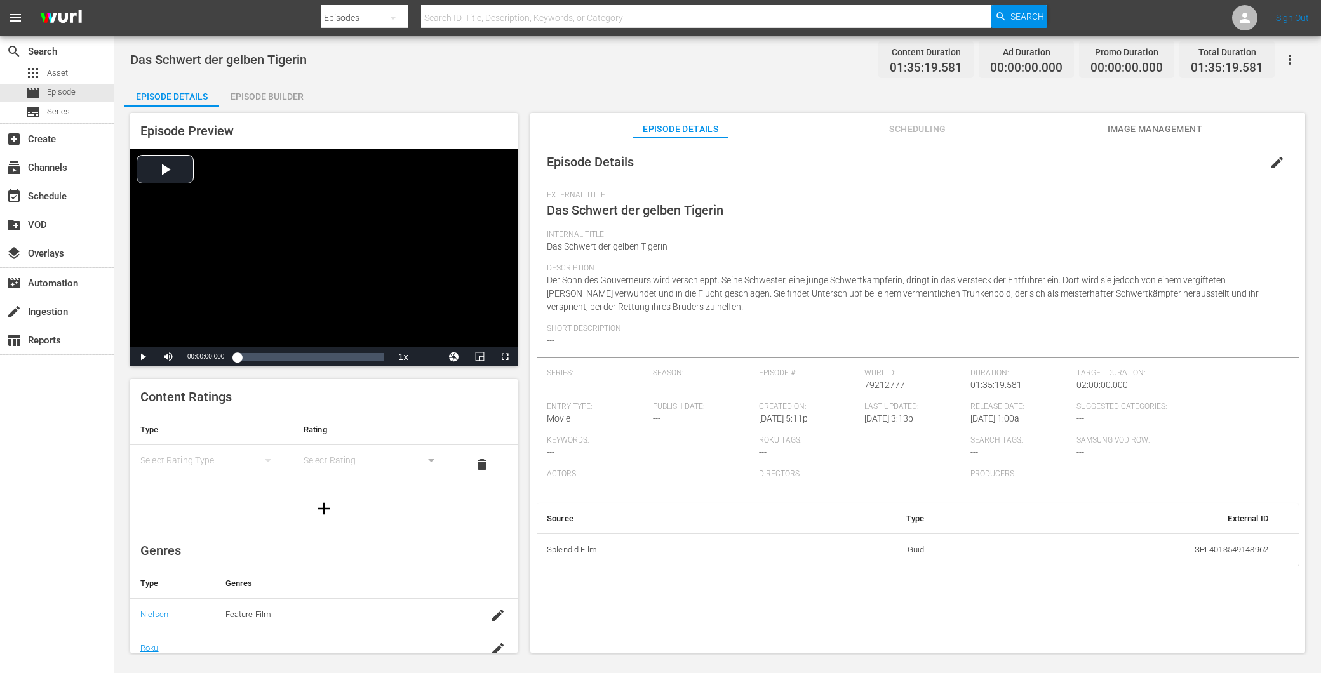
click at [1144, 118] on button "Image Management" at bounding box center [1154, 125] width 95 height 25
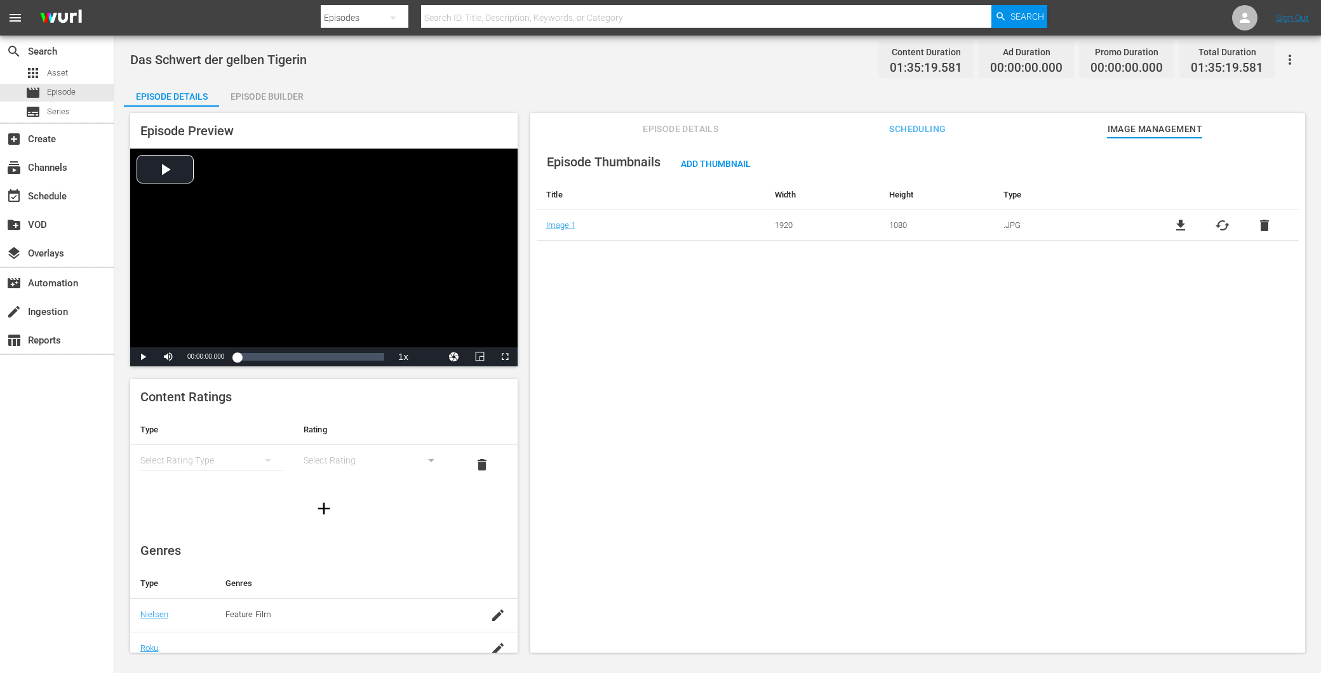
click at [679, 124] on span "Episode Details" at bounding box center [680, 129] width 95 height 16
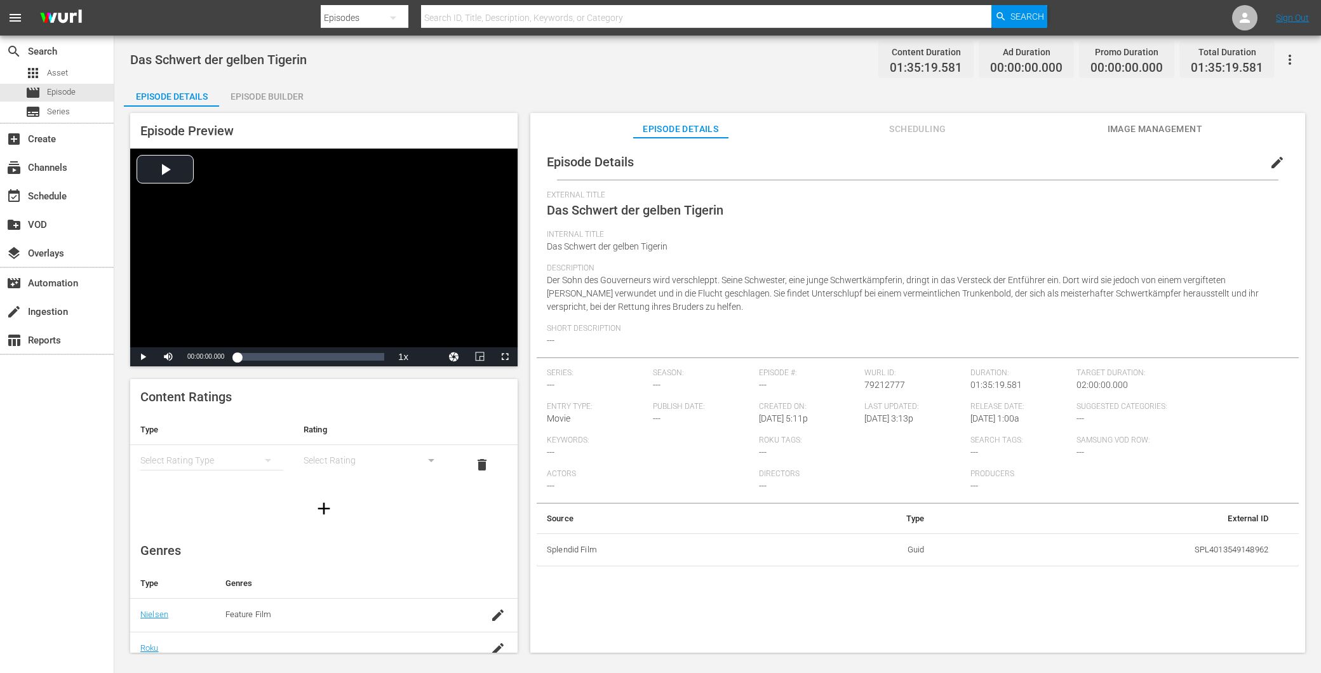
click at [1270, 159] on span "edit" at bounding box center [1277, 162] width 15 height 15
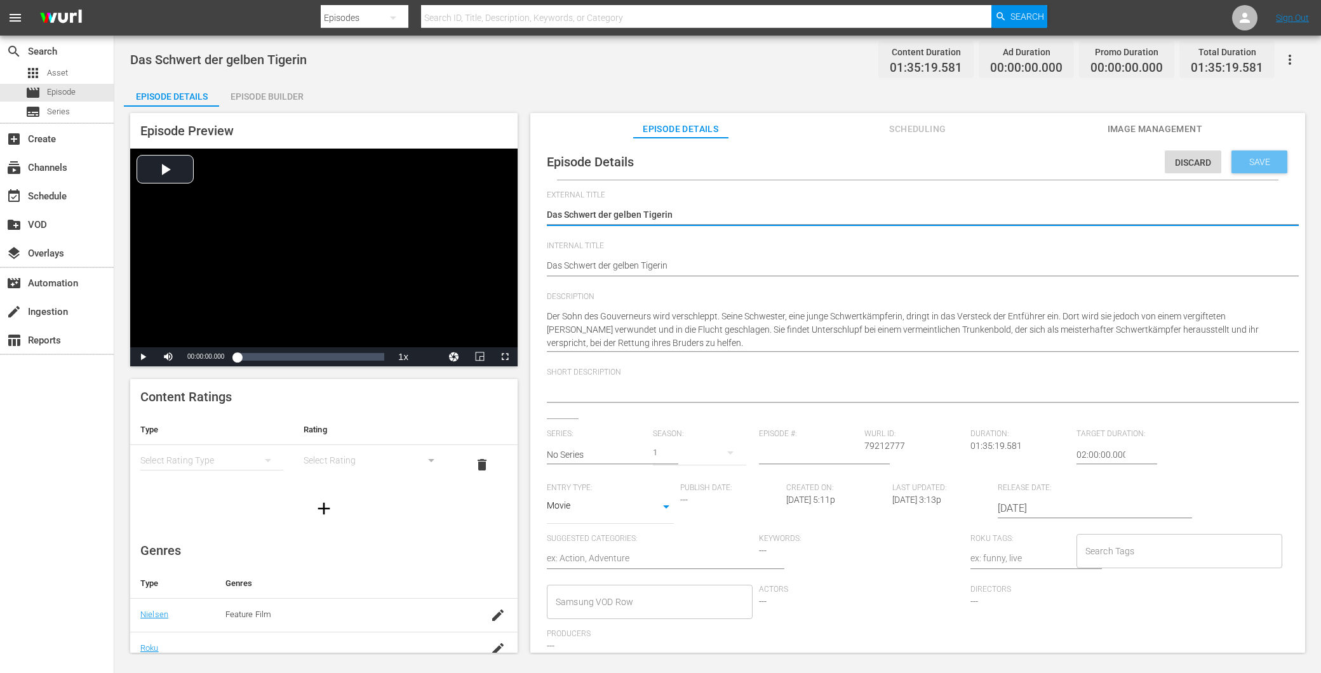
click at [1264, 163] on span "Save" at bounding box center [1260, 162] width 41 height 10
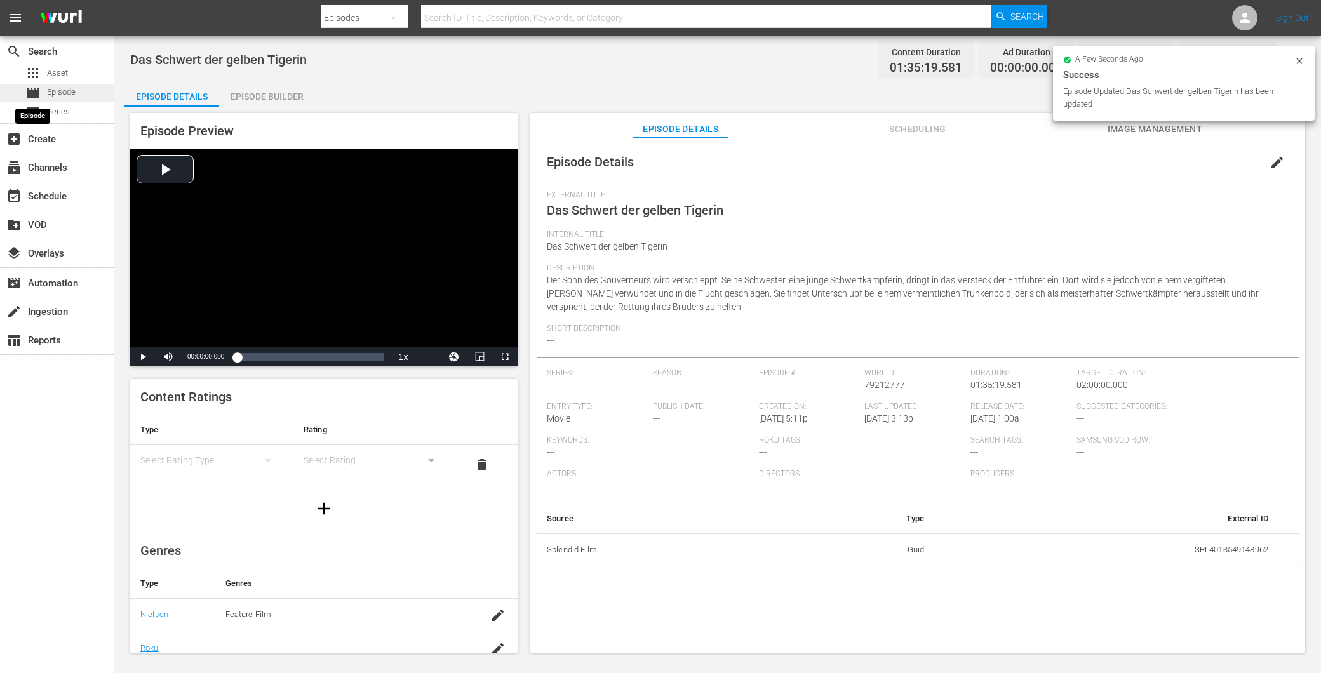
click at [41, 91] on div "movie Episode" at bounding box center [50, 93] width 50 height 18
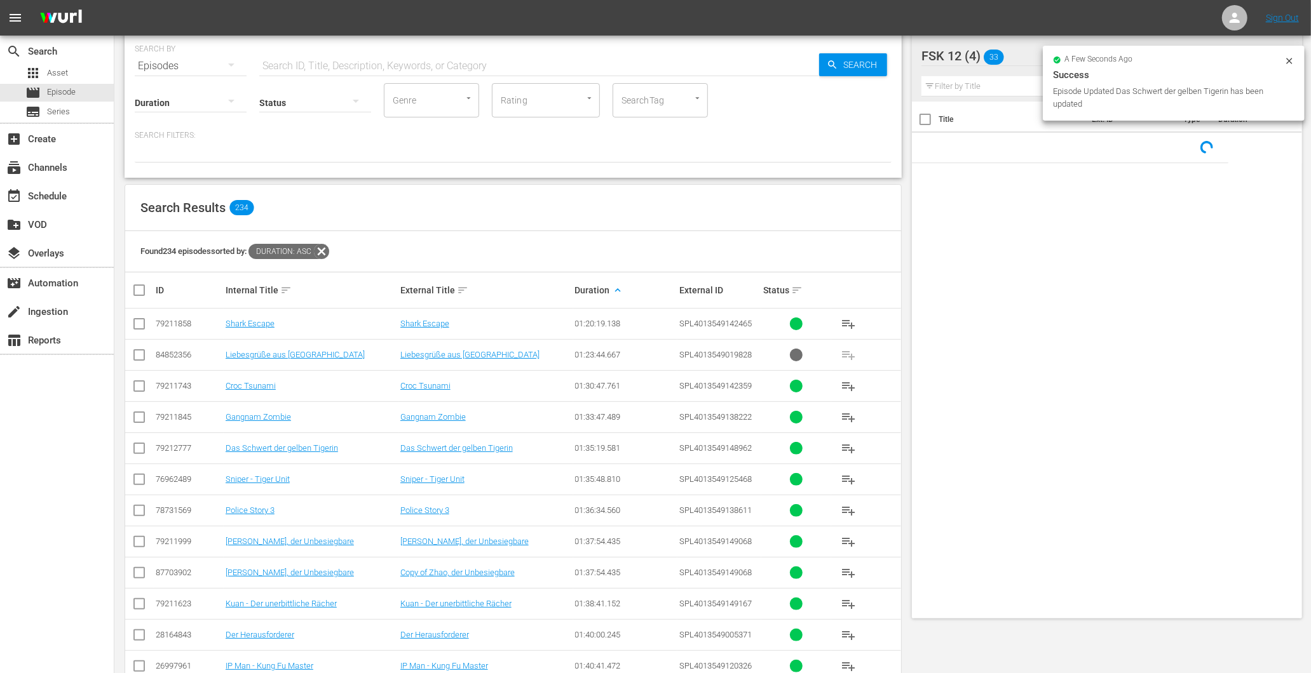
scroll to position [71, 0]
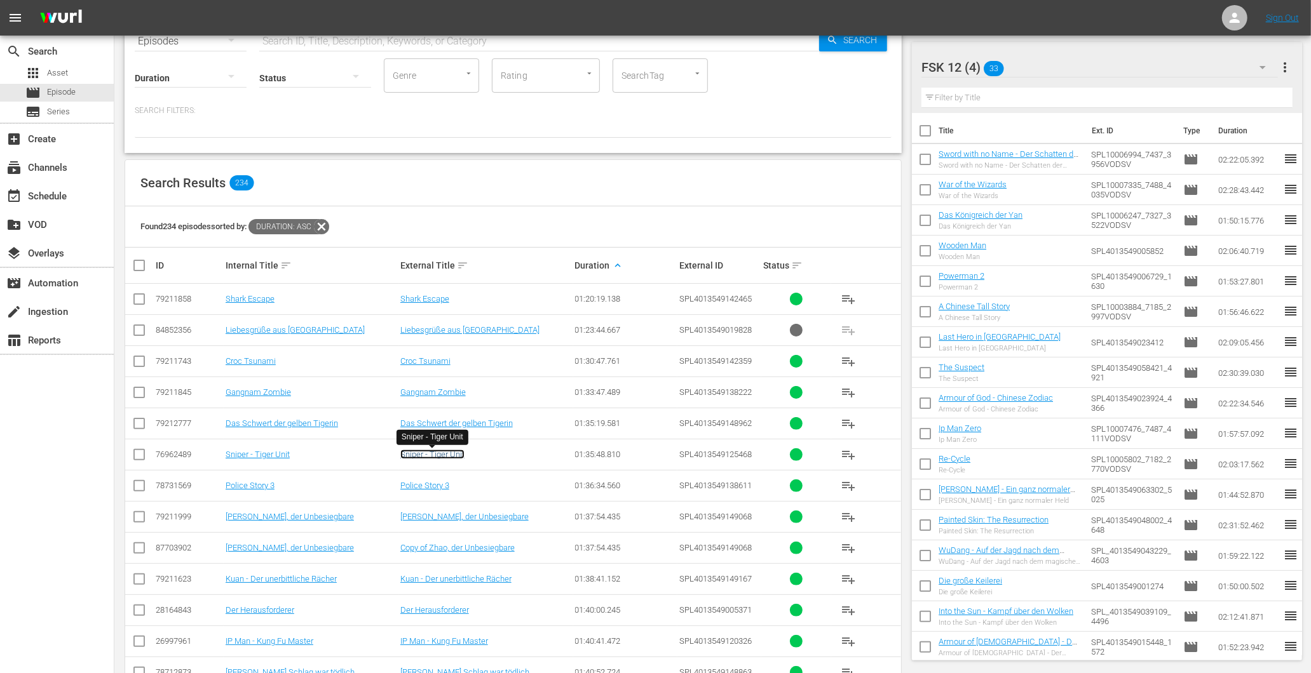
click at [448, 455] on link "Sniper - Tiger Unit" at bounding box center [432, 455] width 64 height 10
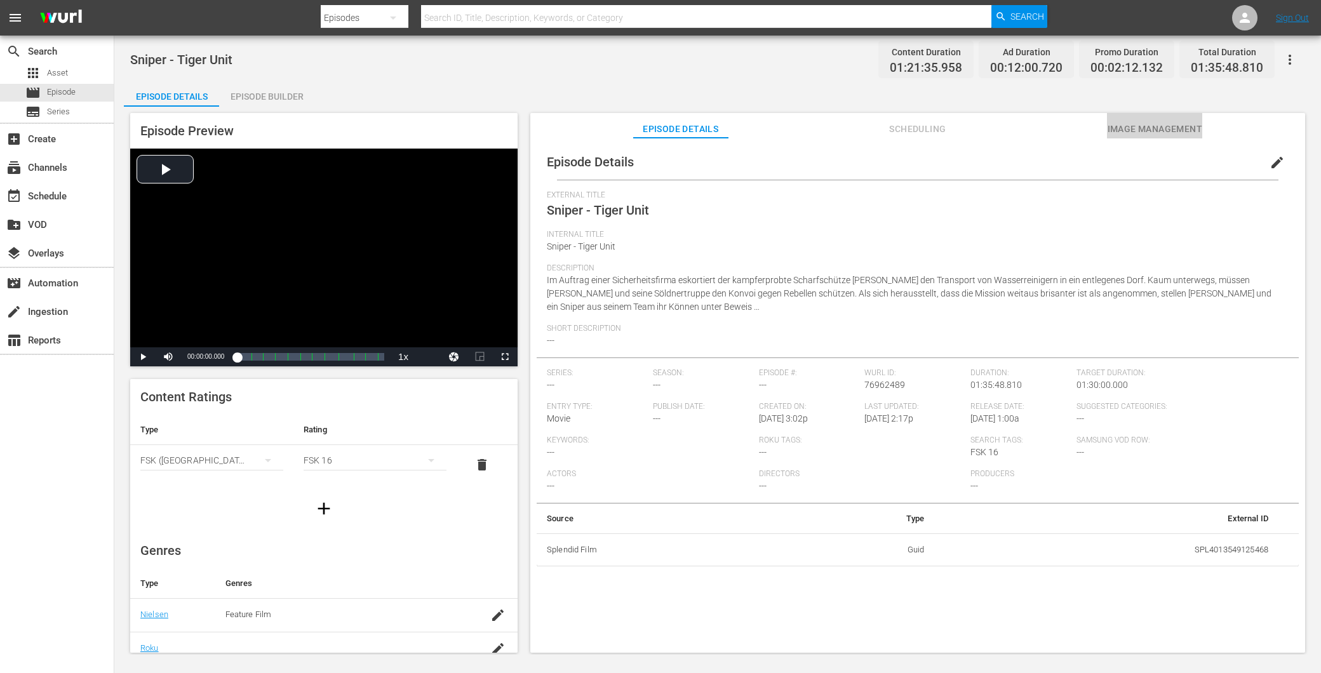
click at [1174, 129] on span "Image Management" at bounding box center [1154, 129] width 95 height 16
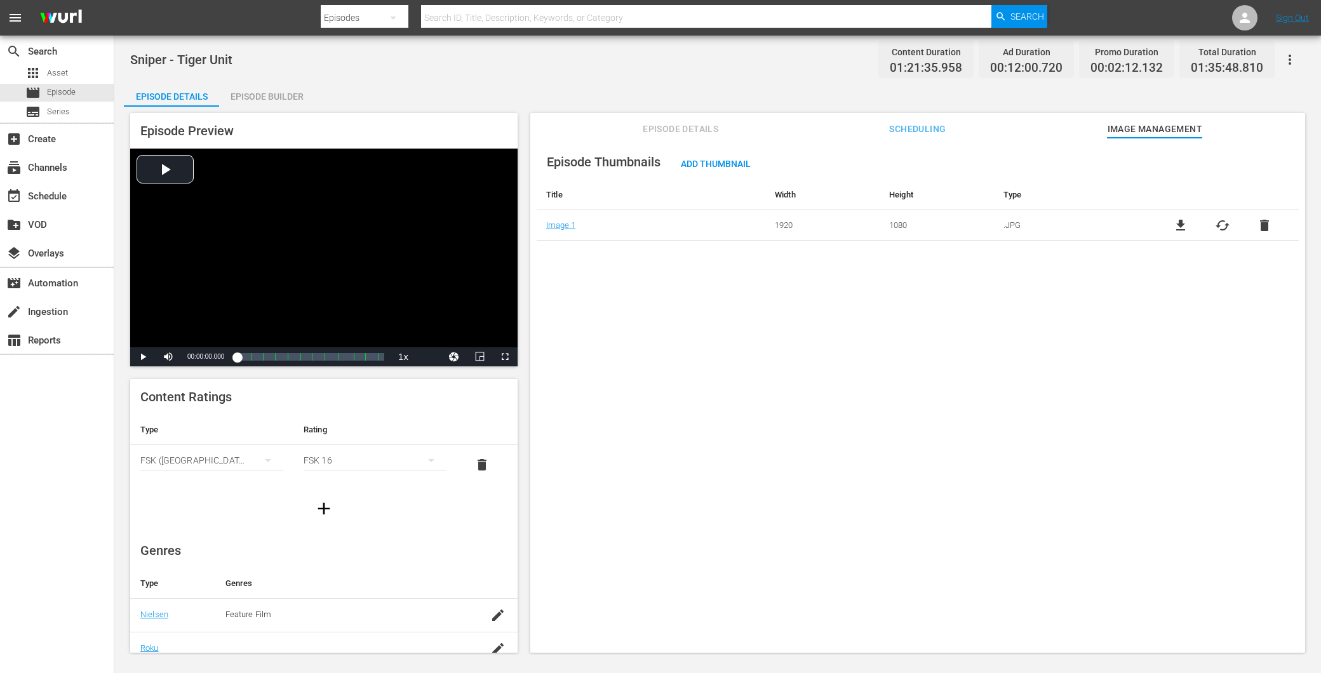
click at [695, 130] on span "Episode Details" at bounding box center [680, 129] width 95 height 16
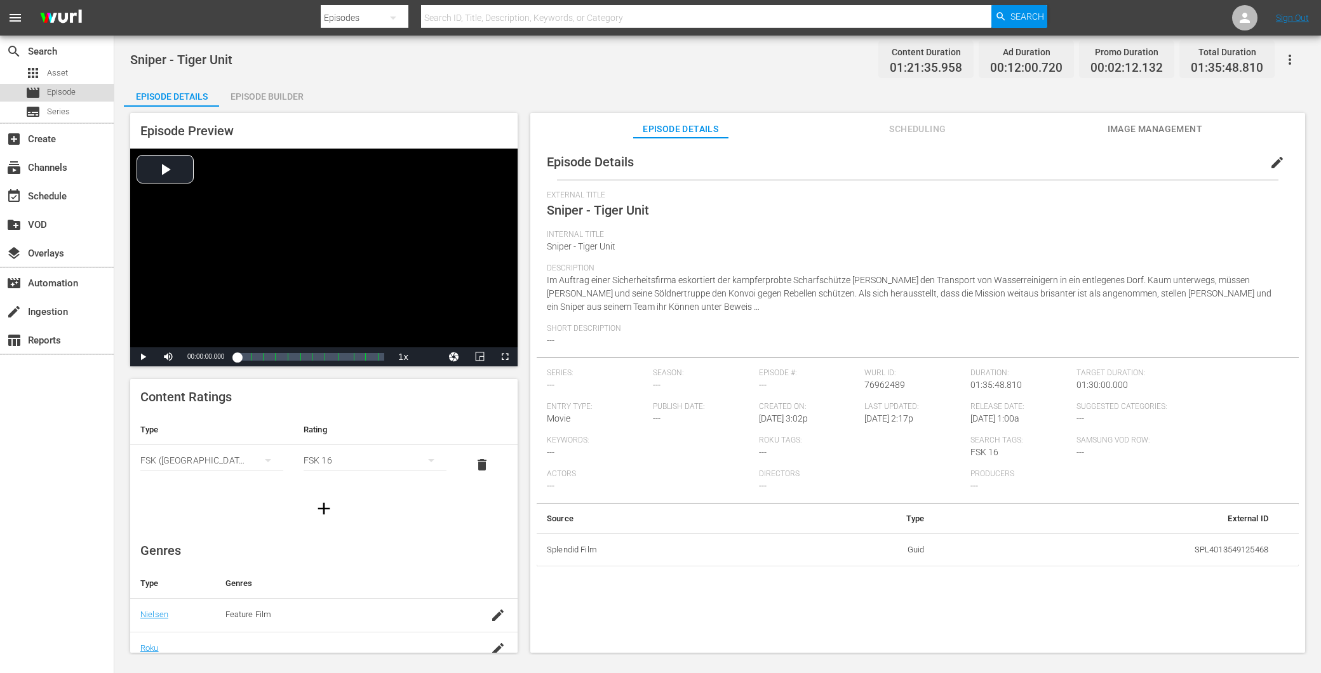
click at [70, 90] on span "Episode" at bounding box center [61, 92] width 29 height 13
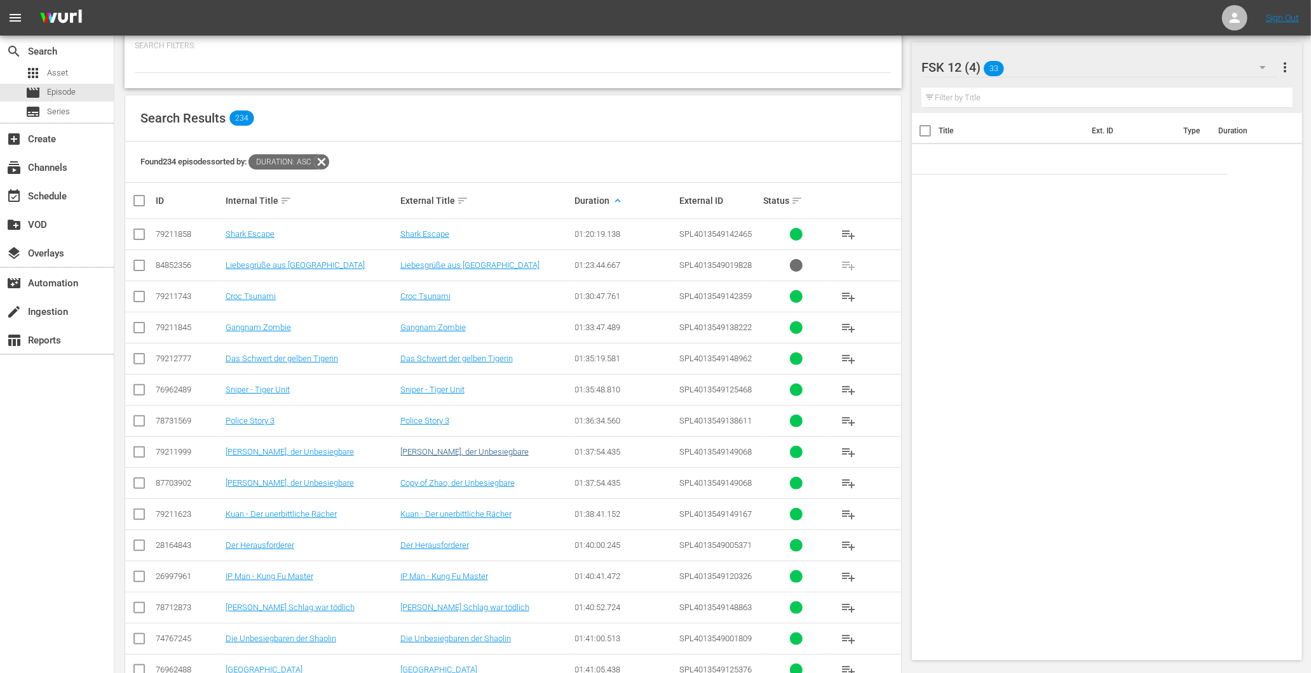
scroll to position [213, 0]
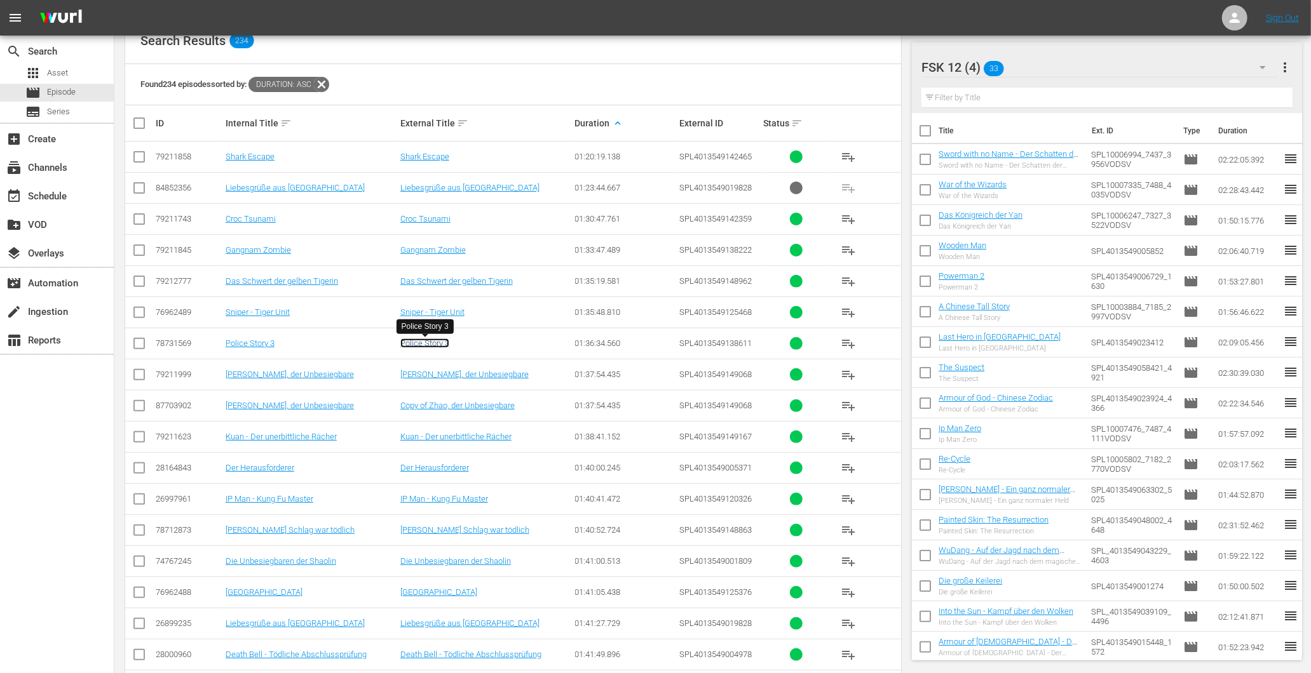
click at [424, 345] on link "Police Story 3" at bounding box center [424, 344] width 49 height 10
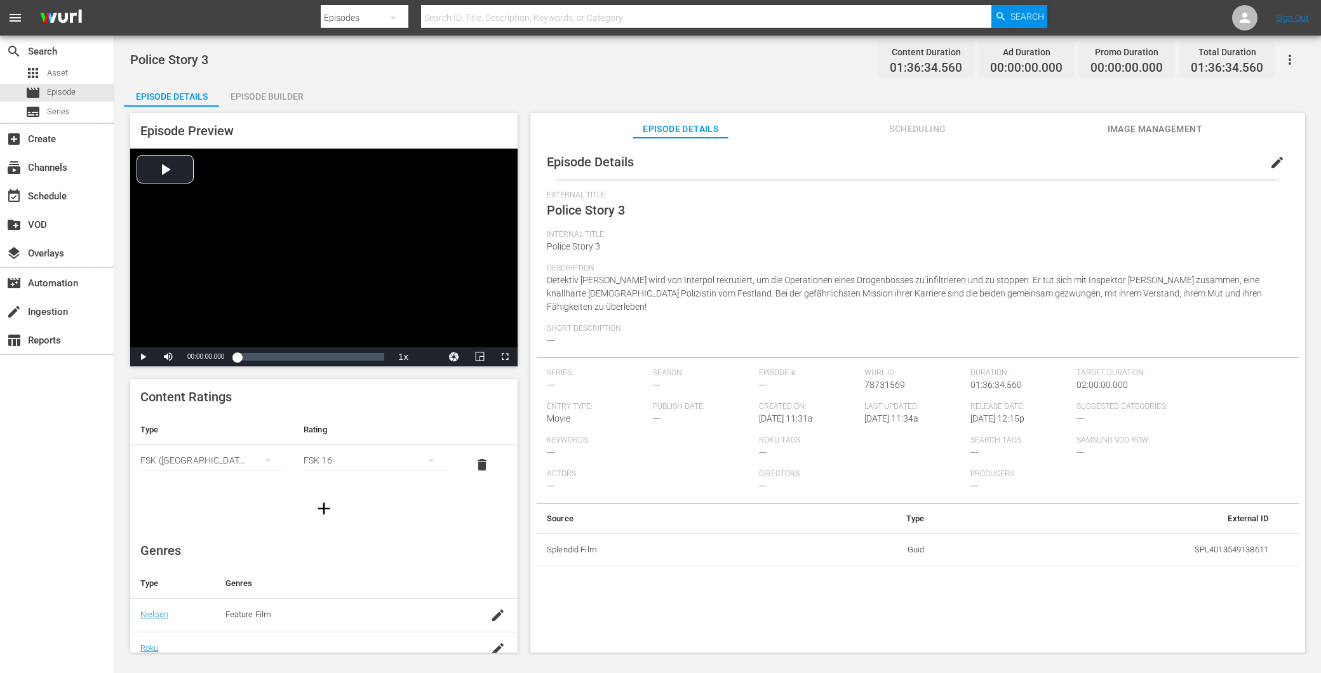
click at [1144, 123] on span "Image Management" at bounding box center [1154, 129] width 95 height 16
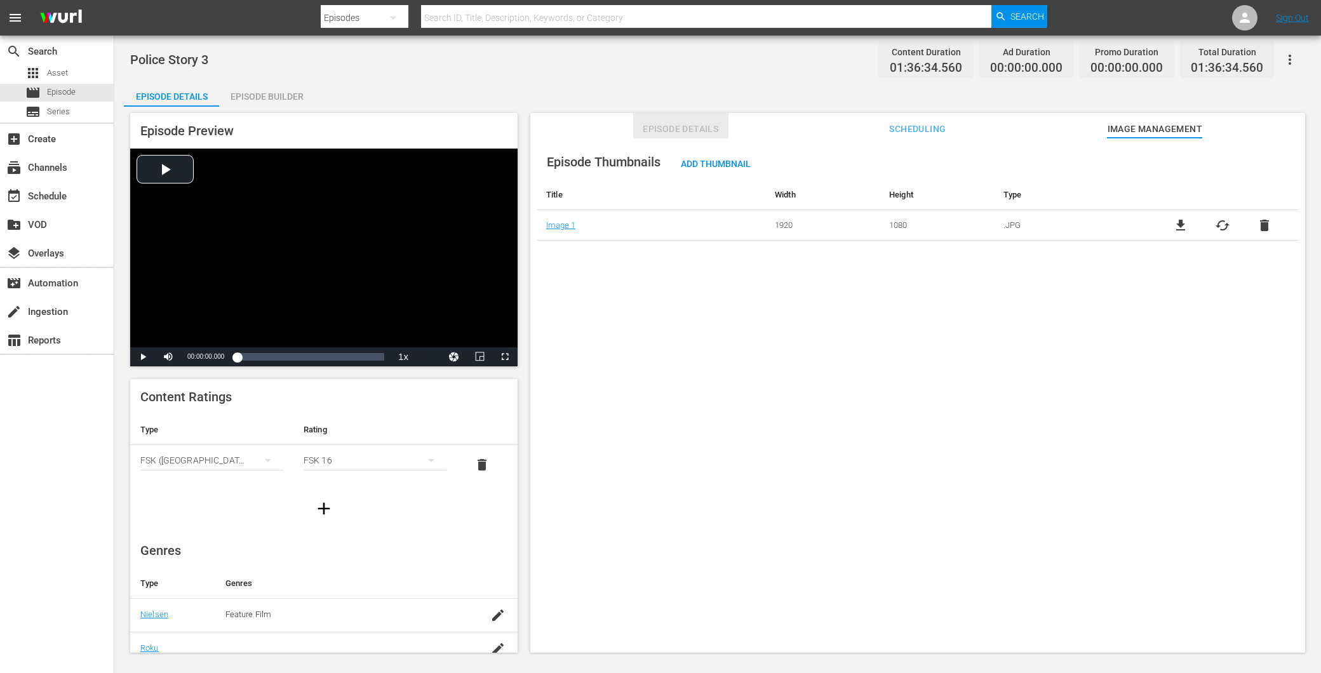
click at [680, 123] on span "Episode Details" at bounding box center [680, 129] width 95 height 16
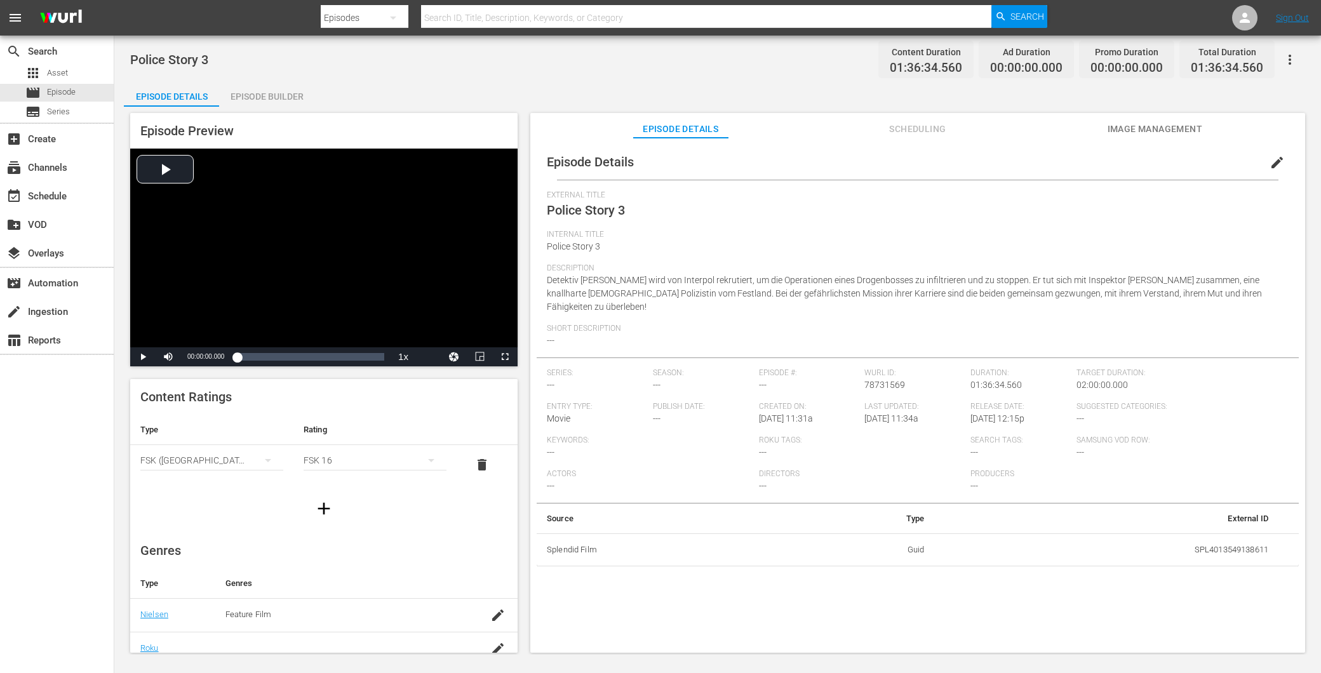
click at [1272, 161] on span "edit" at bounding box center [1277, 162] width 15 height 15
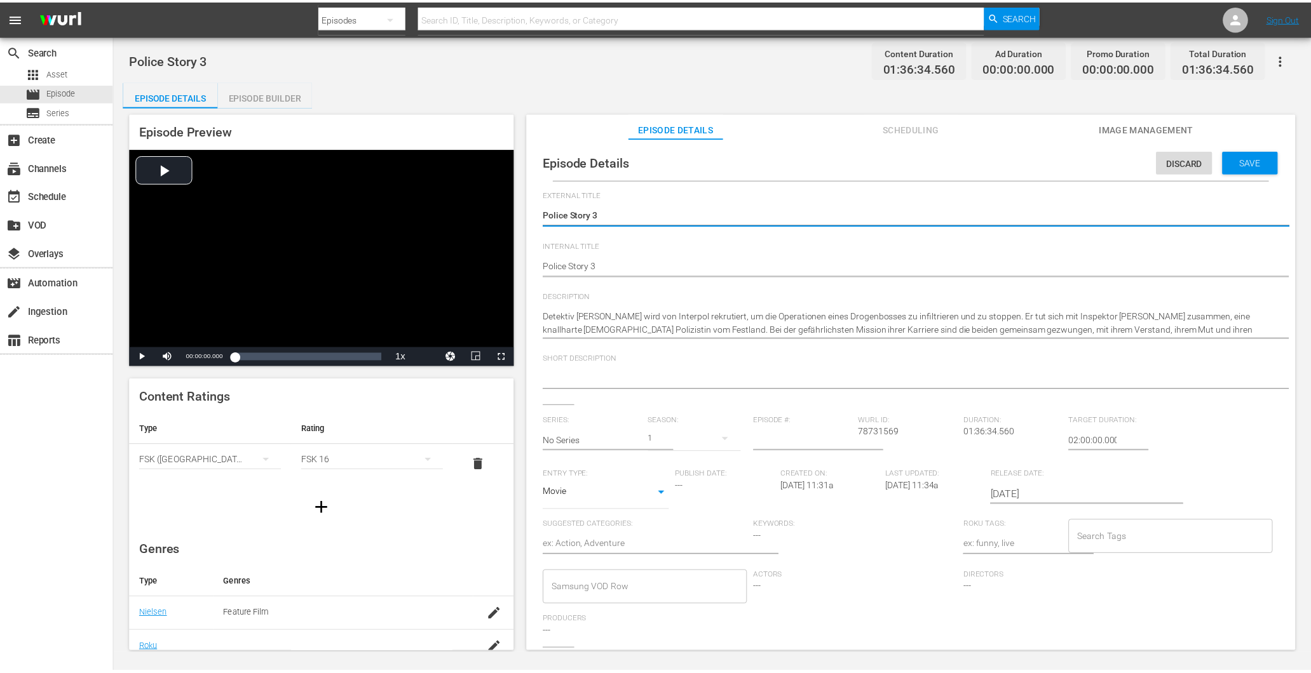
scroll to position [71, 0]
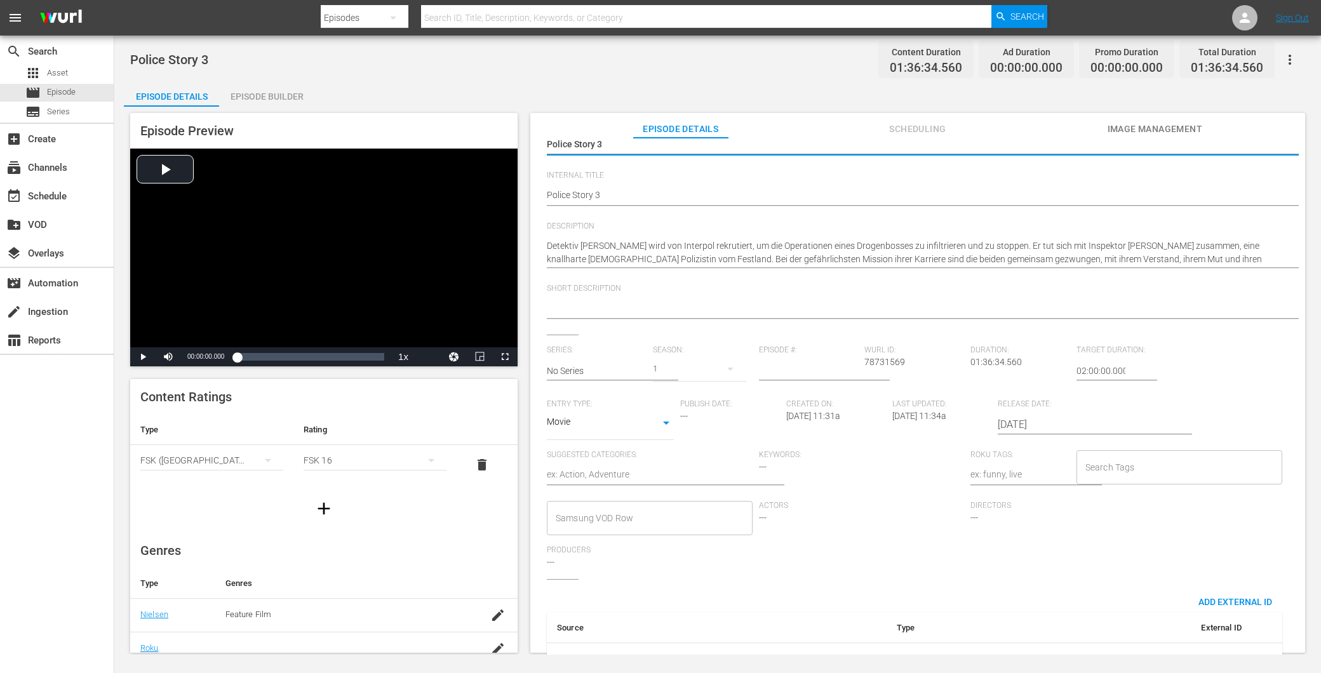
click at [1083, 469] on input "Search Tags" at bounding box center [1170, 467] width 175 height 23
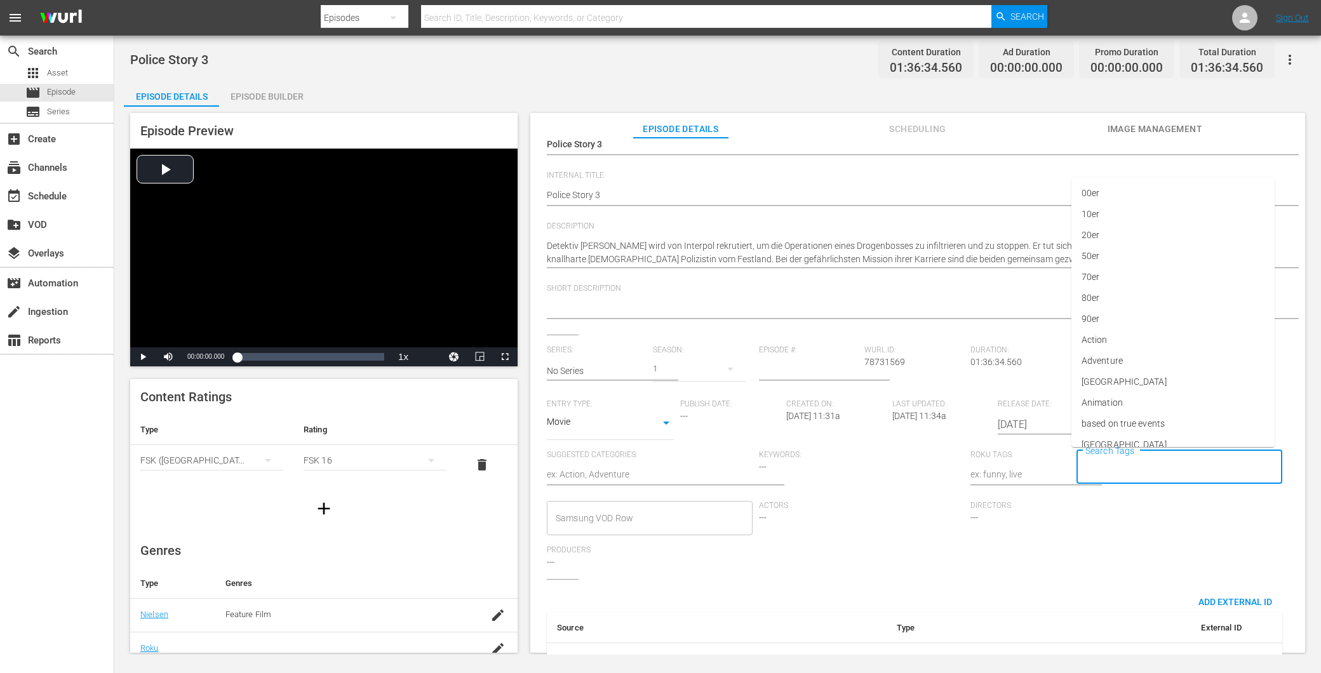
click at [1047, 579] on div "External Title Police Story 3 Police Story 3 Internal Title Police Story 3 Poli…" at bounding box center [918, 403] width 742 height 566
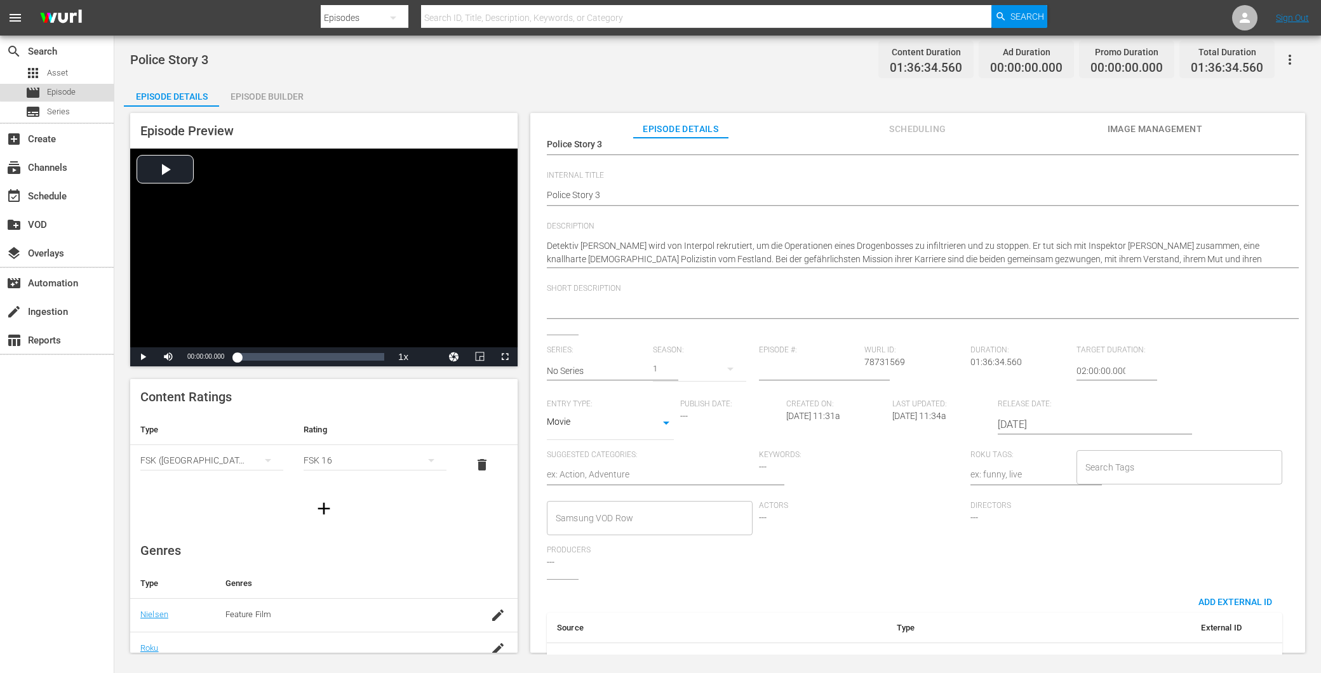
click at [83, 86] on div "movie Episode" at bounding box center [57, 93] width 114 height 18
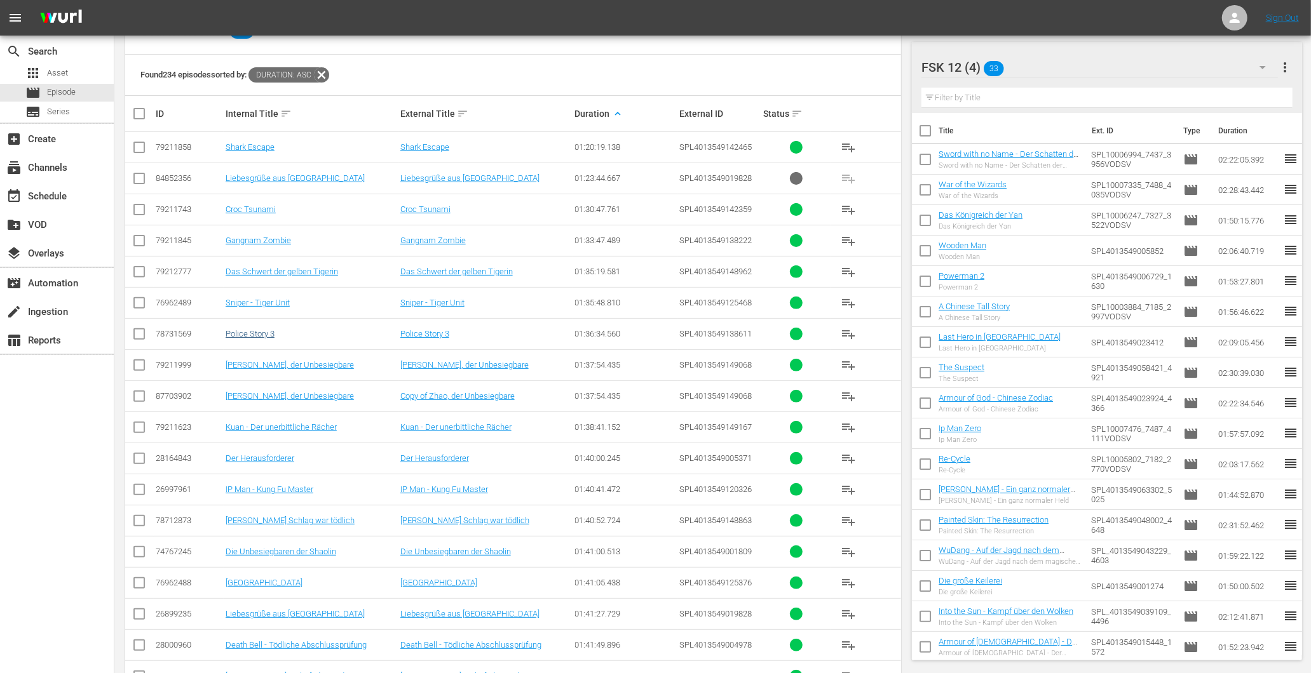
scroll to position [213, 0]
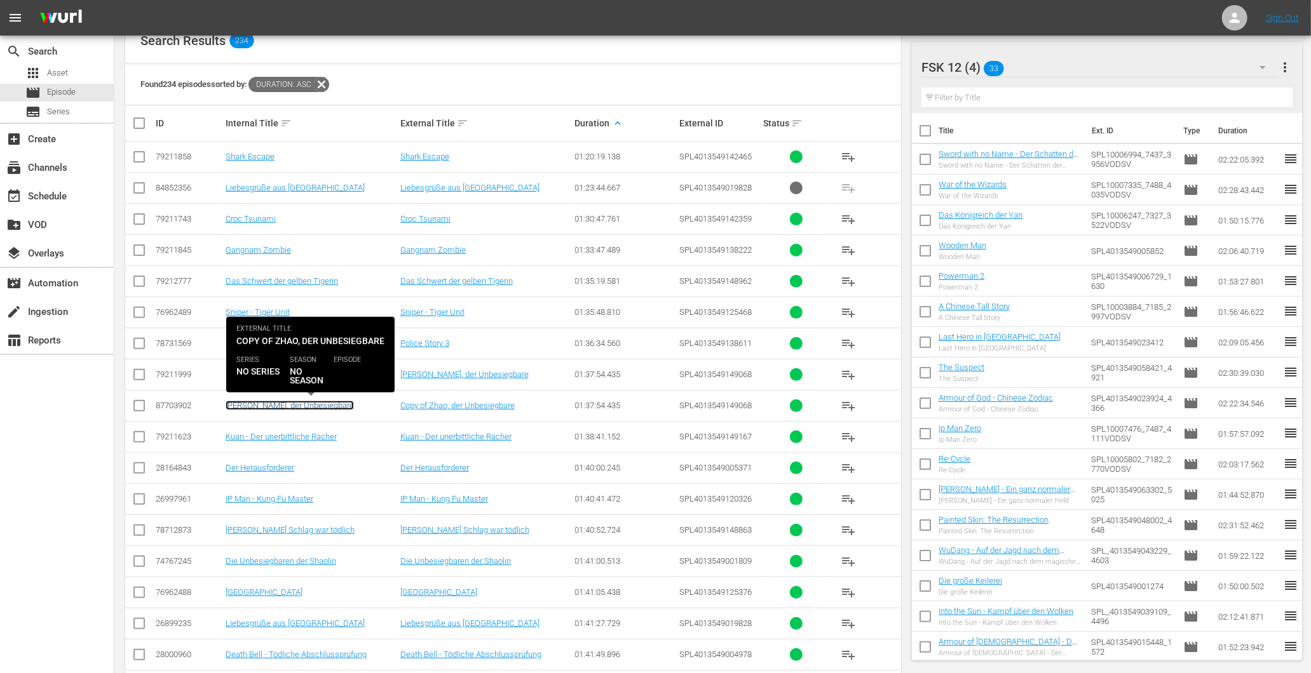
click at [269, 410] on link "[PERSON_NAME], der Unbesiegbare" at bounding box center [290, 406] width 128 height 10
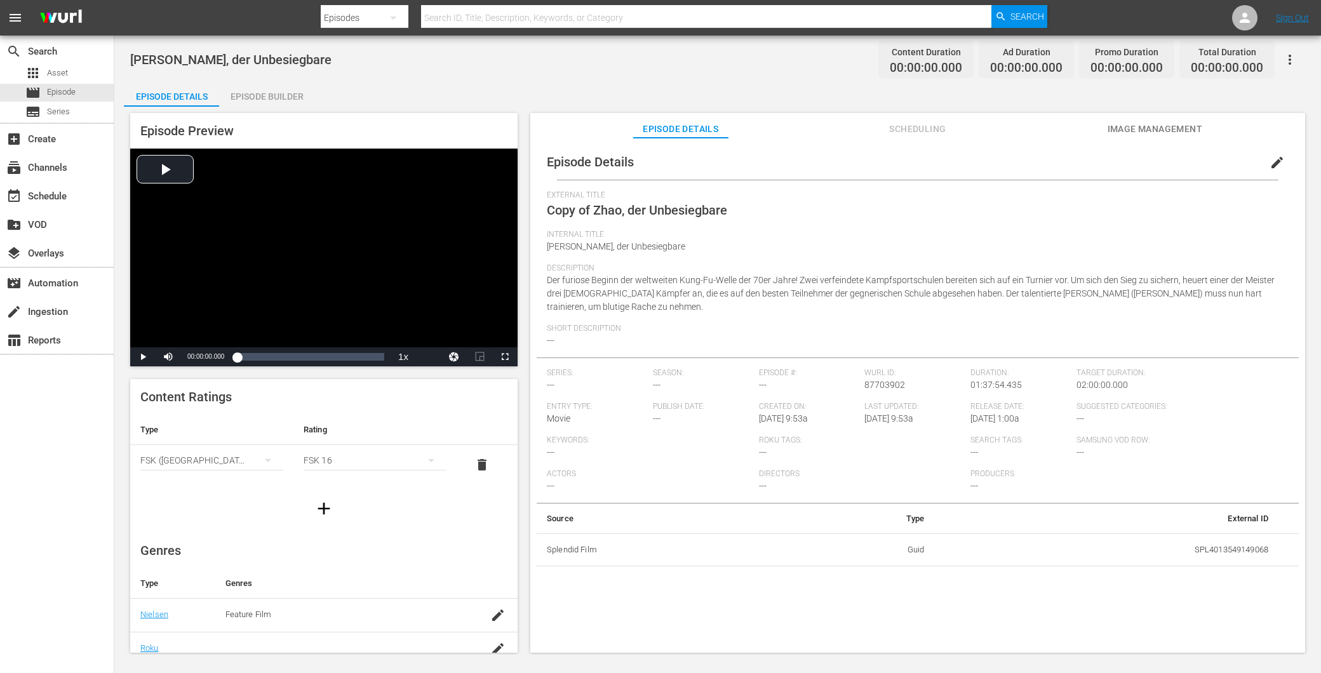
click at [1147, 105] on div "Episode Details Episode Builder Episode Preview Video Player is loading. Play V…" at bounding box center [718, 372] width 1188 height 582
click at [1160, 123] on span "Image Management" at bounding box center [1154, 129] width 95 height 16
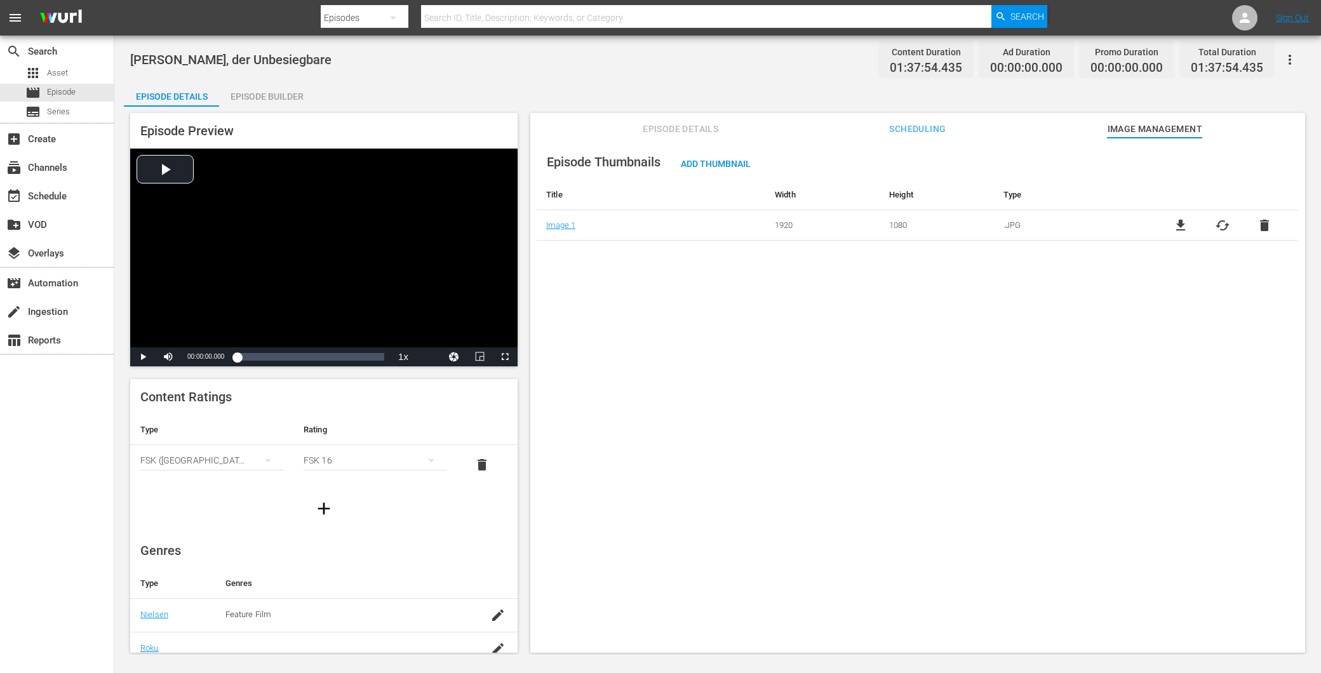
click at [713, 123] on span "Episode Details" at bounding box center [680, 129] width 95 height 16
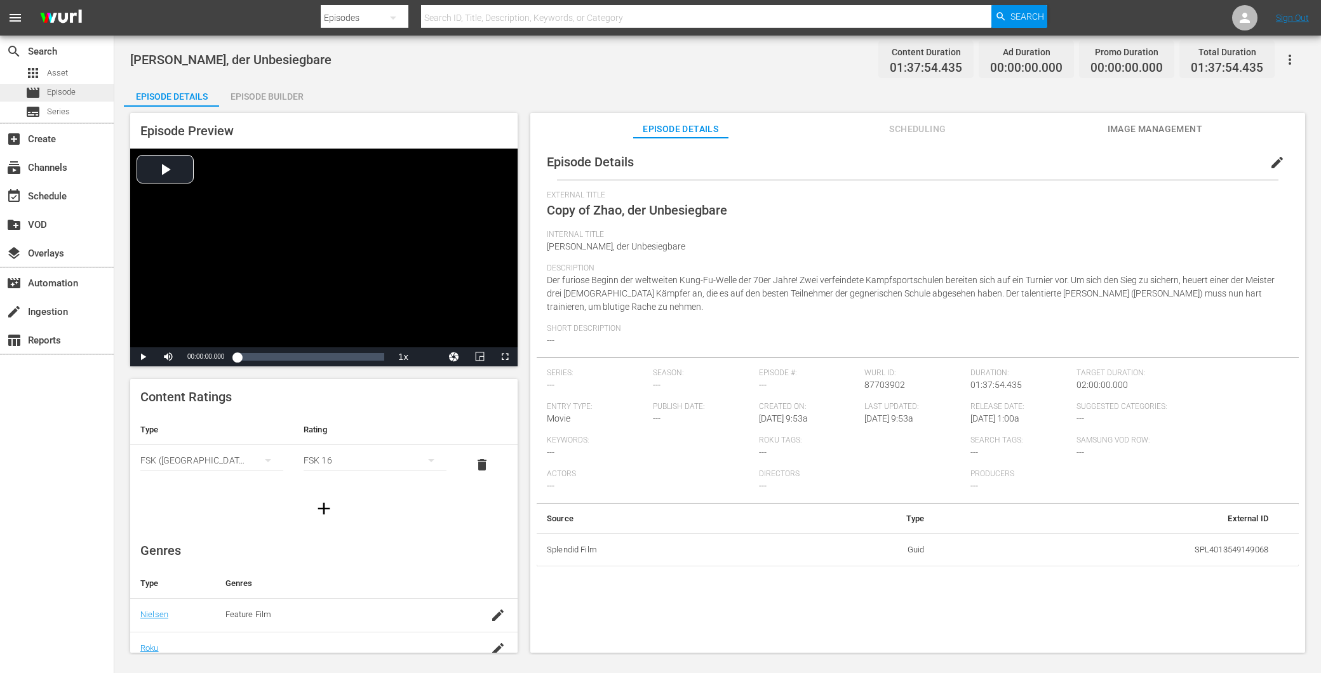
click at [77, 98] on div "movie Episode" at bounding box center [57, 93] width 114 height 18
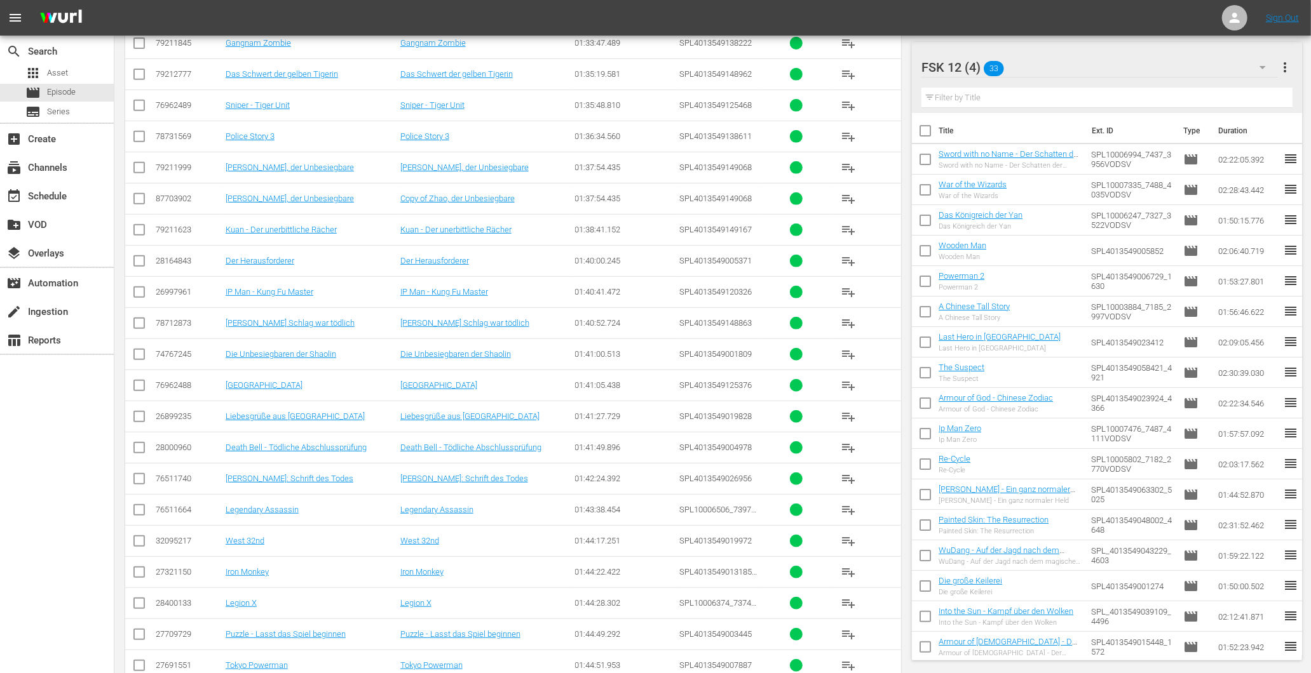
scroll to position [423, 0]
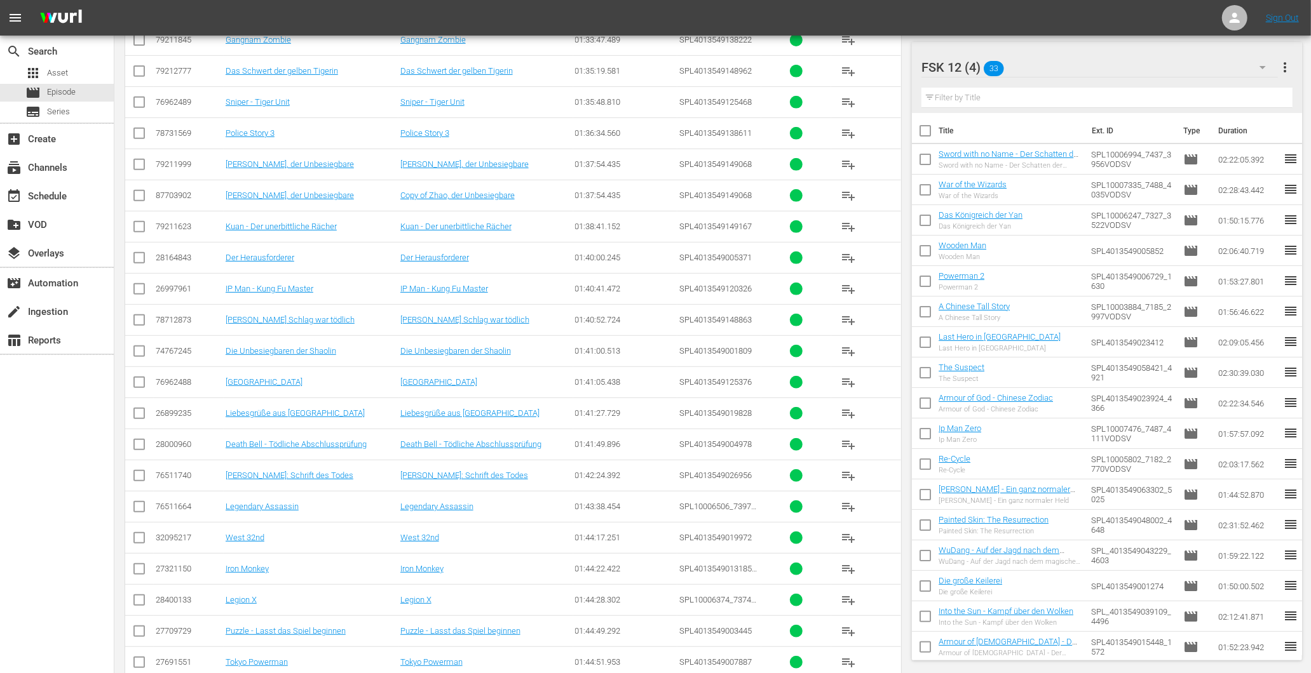
click at [280, 502] on td "Legendary Assassin" at bounding box center [311, 506] width 175 height 31
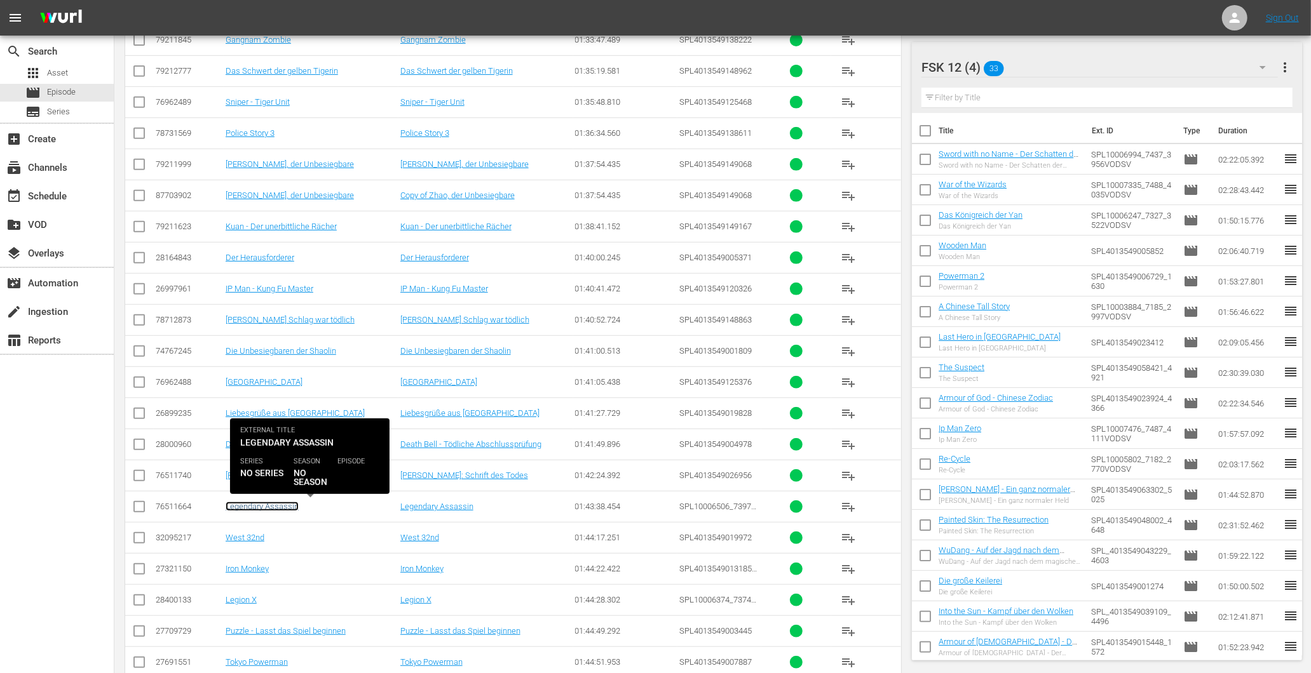
click at [281, 503] on link "Legendary Assassin" at bounding box center [262, 507] width 73 height 10
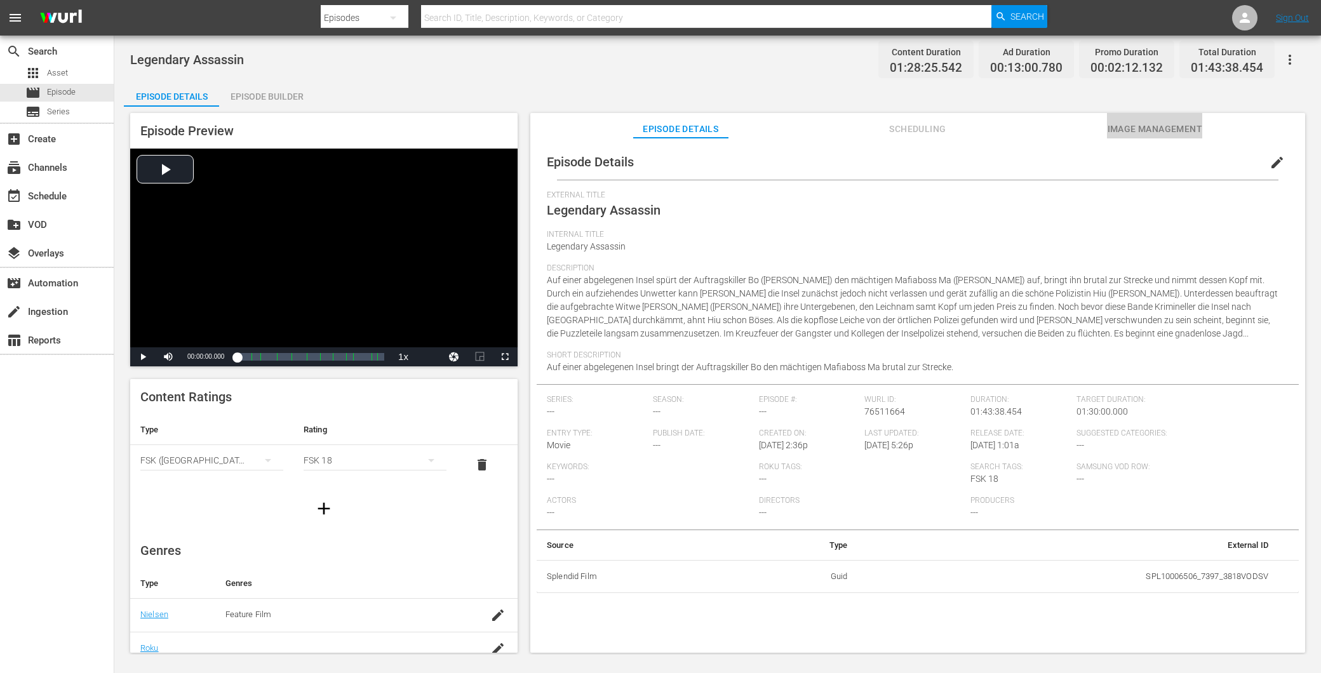
click at [1180, 135] on span "Image Management" at bounding box center [1154, 129] width 95 height 16
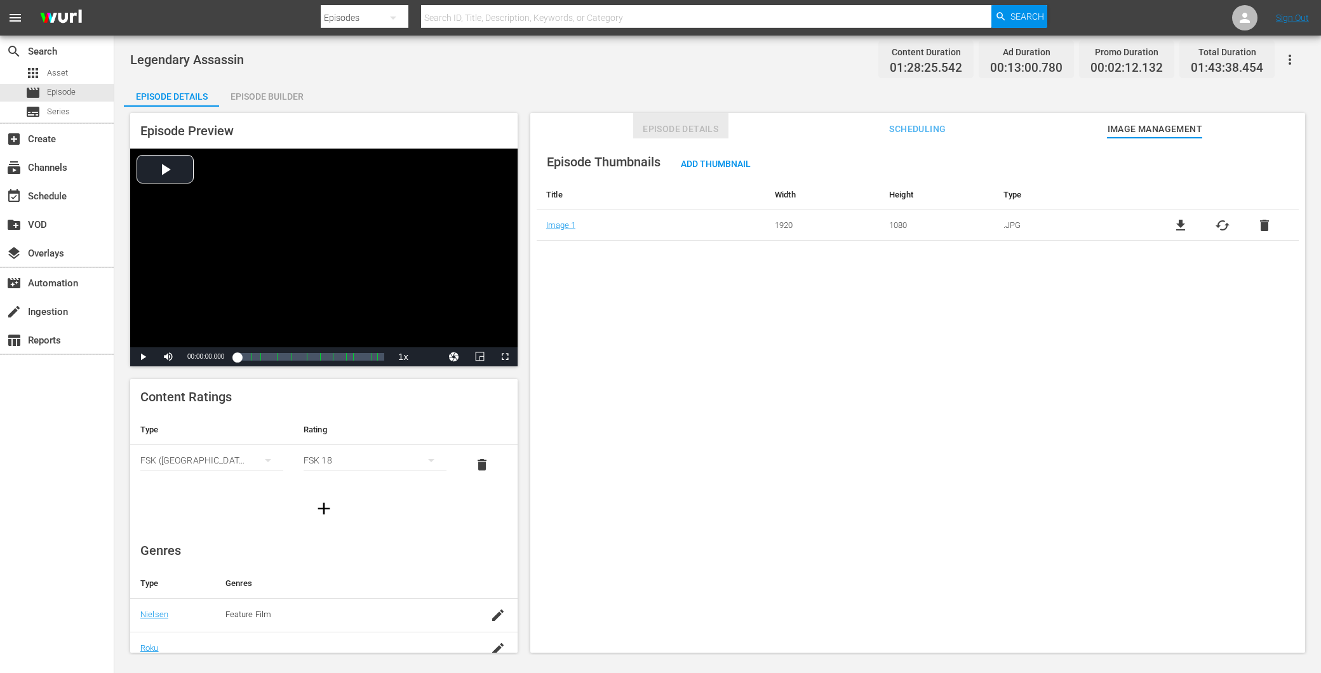
click at [689, 125] on span "Episode Details" at bounding box center [680, 129] width 95 height 16
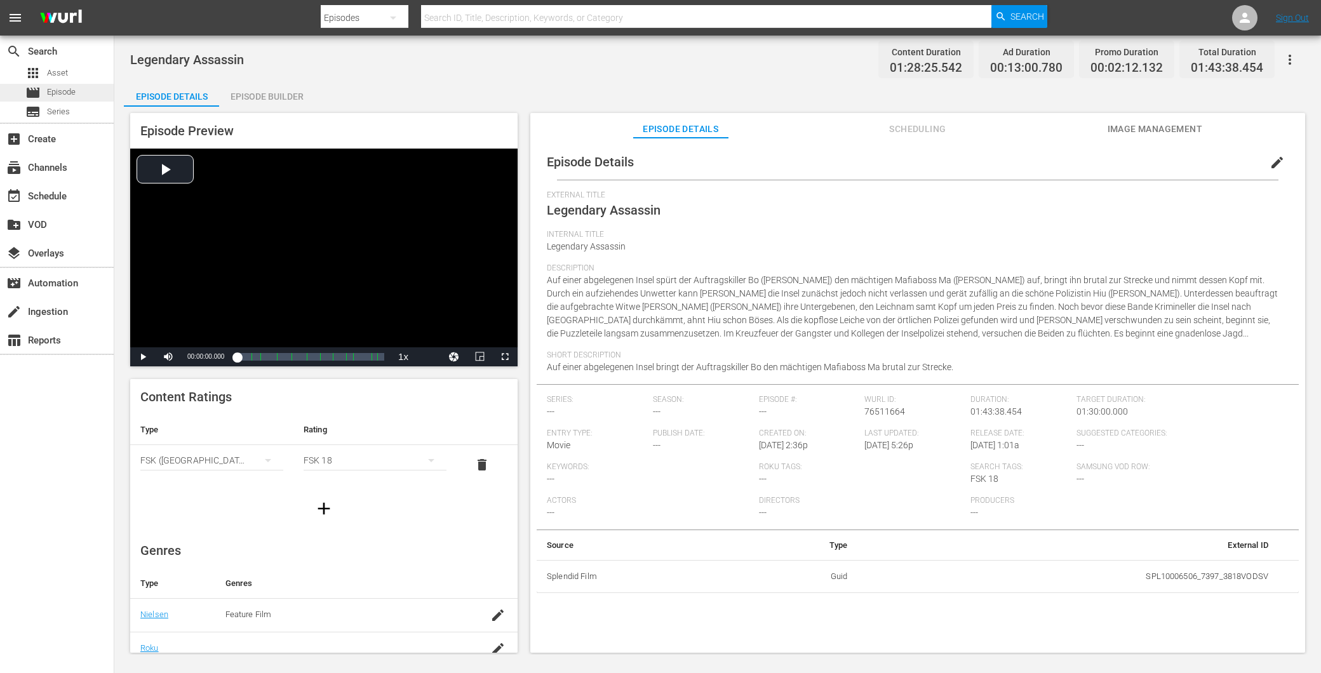
click at [71, 91] on span "Episode" at bounding box center [61, 92] width 29 height 13
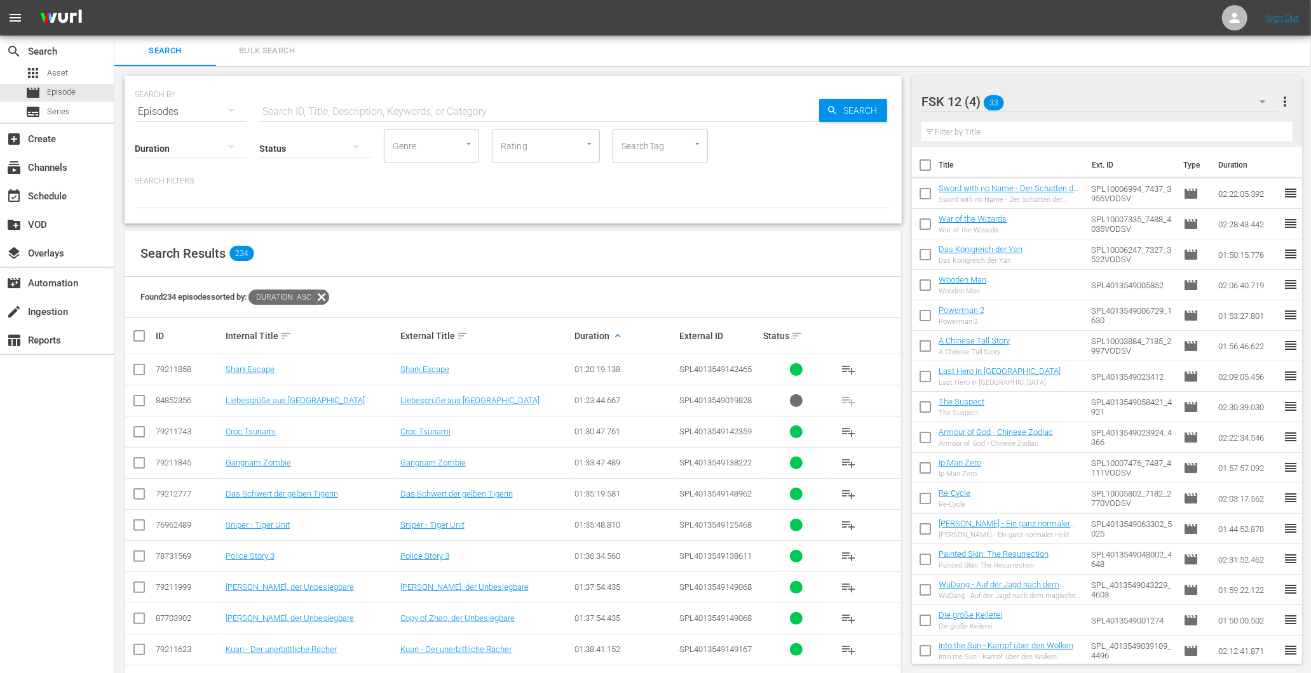
click at [324, 299] on icon at bounding box center [321, 297] width 17 height 17
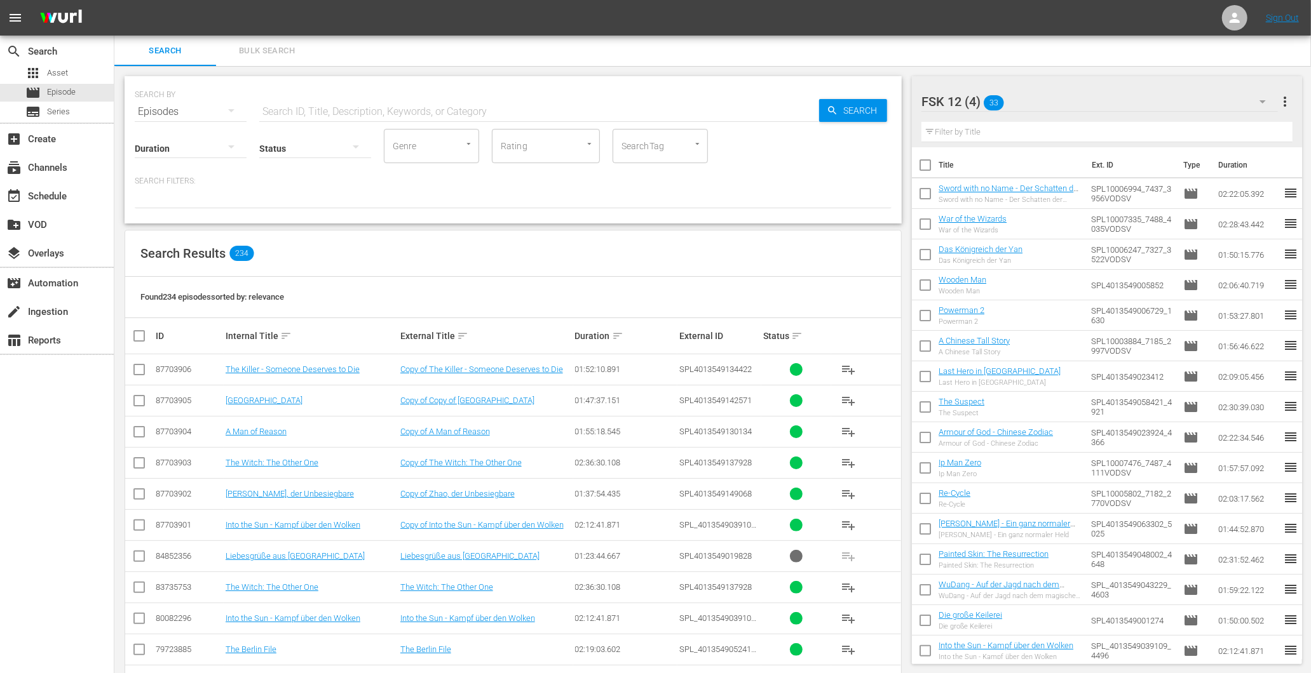
click at [454, 124] on input "text" at bounding box center [539, 112] width 560 height 30
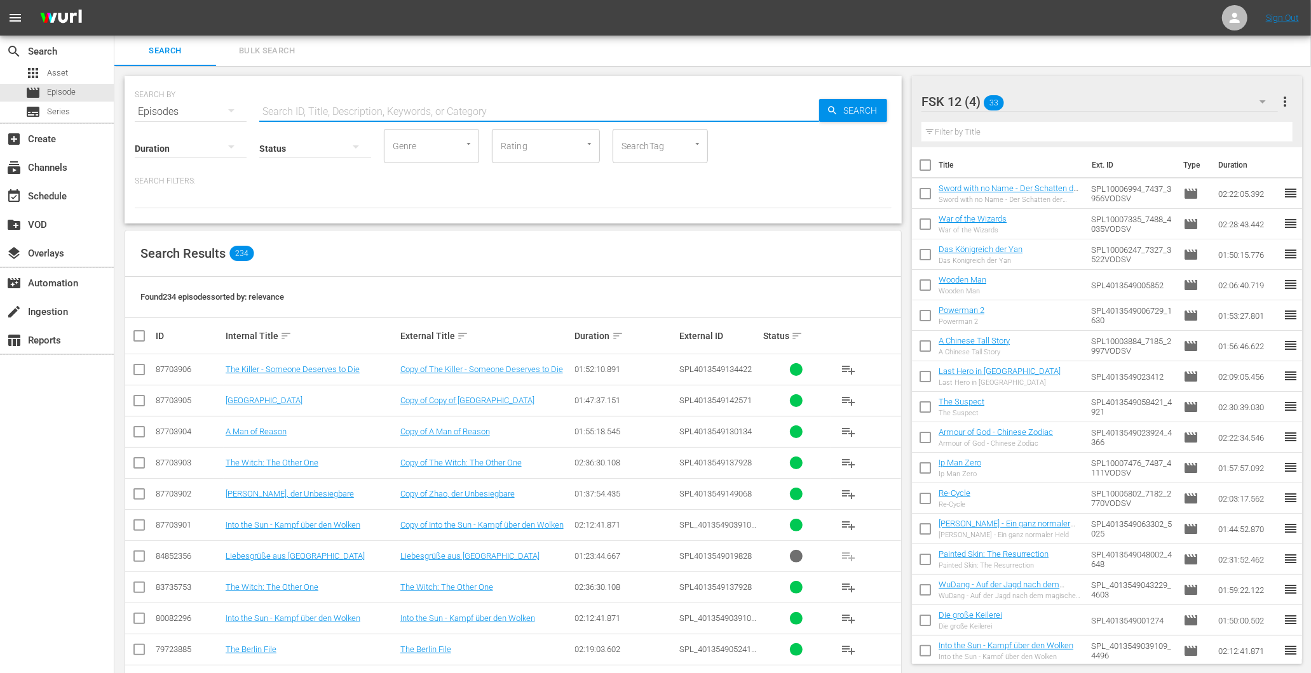
click at [686, 147] on div at bounding box center [691, 143] width 23 height 13
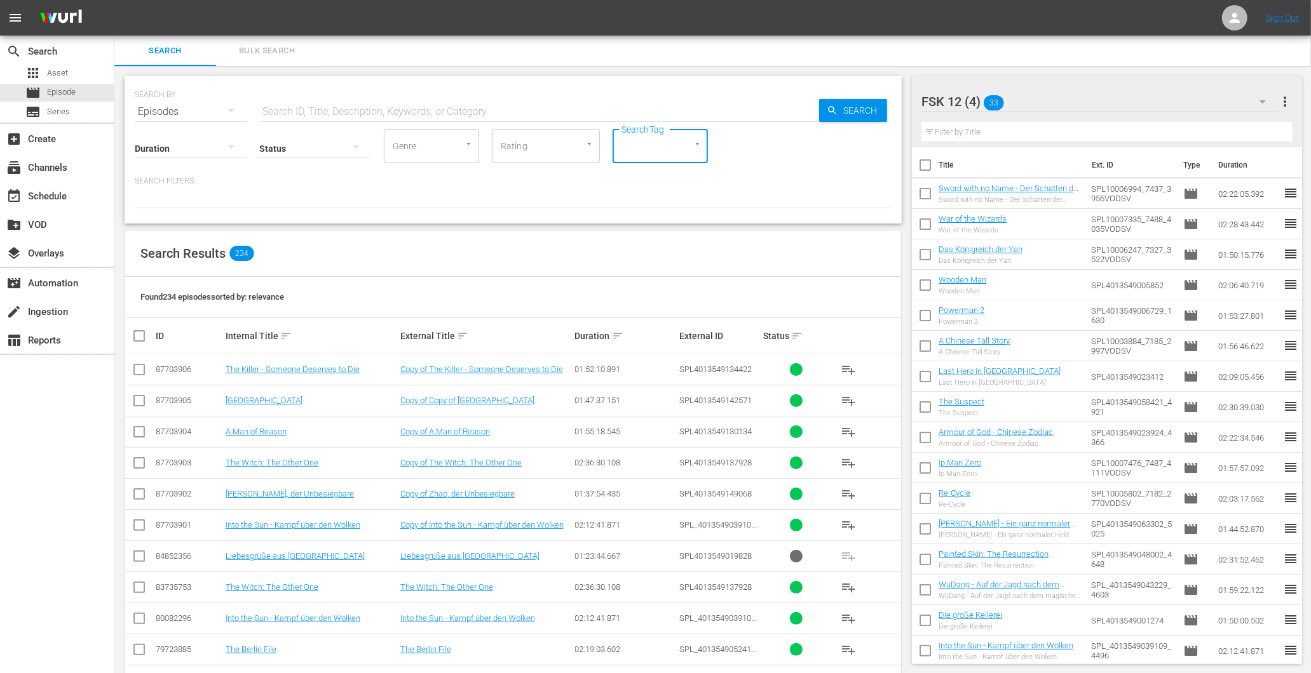
click at [696, 147] on icon "Open" at bounding box center [698, 144] width 10 height 10
click at [480, 214] on div "SEARCH BY Search By Episodes Search ID, Title, Description, Keywords, or Catego…" at bounding box center [513, 149] width 777 height 147
drag, startPoint x: 542, startPoint y: 125, endPoint x: 564, endPoint y: 137, distance: 25.0
click at [543, 126] on input "text" at bounding box center [539, 112] width 560 height 30
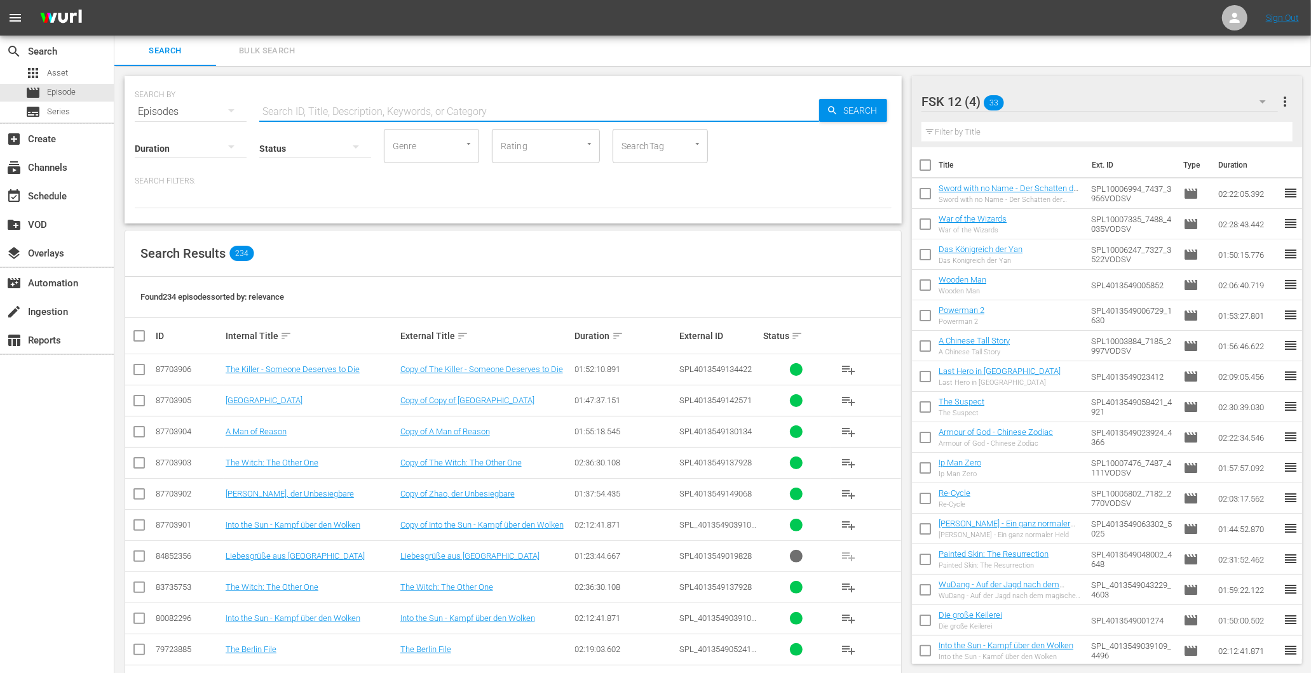
click at [591, 148] on icon "Open" at bounding box center [589, 144] width 10 height 10
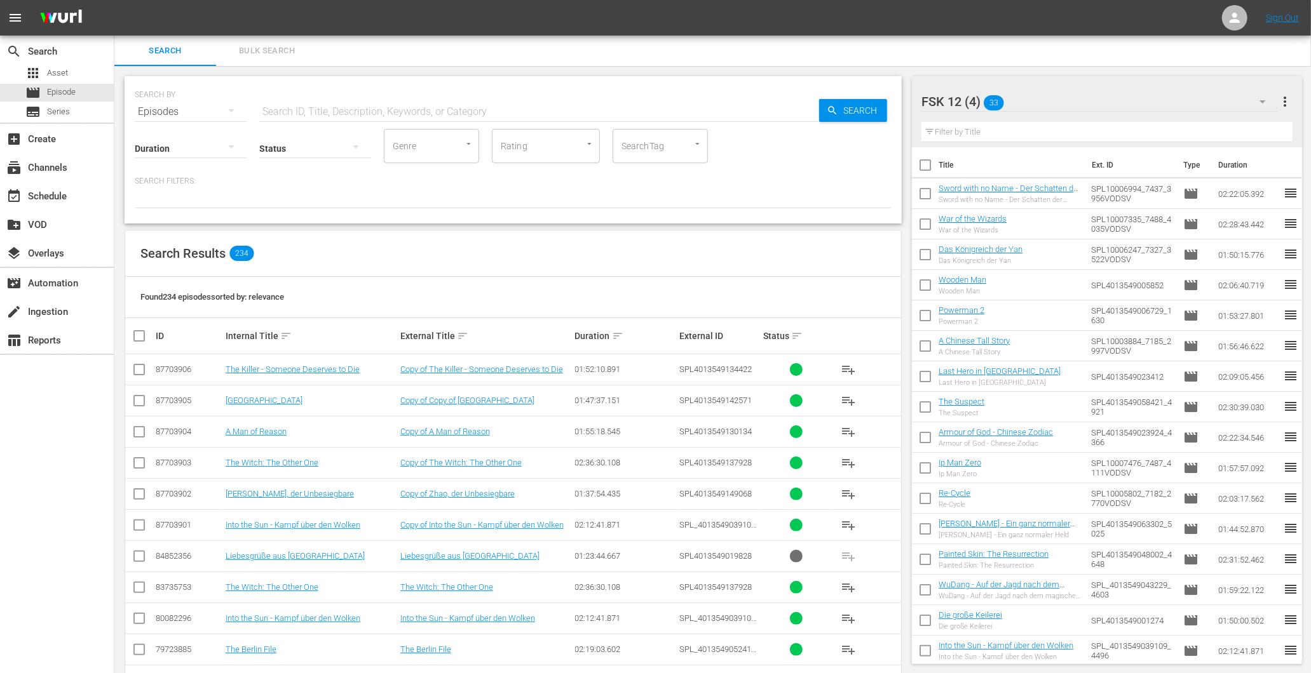
click at [419, 205] on div at bounding box center [513, 198] width 757 height 22
drag, startPoint x: 478, startPoint y: 147, endPoint x: 468, endPoint y: 146, distance: 10.2
click at [476, 148] on div "Genre" at bounding box center [431, 146] width 95 height 34
click at [466, 138] on button "Open" at bounding box center [469, 144] width 12 height 12
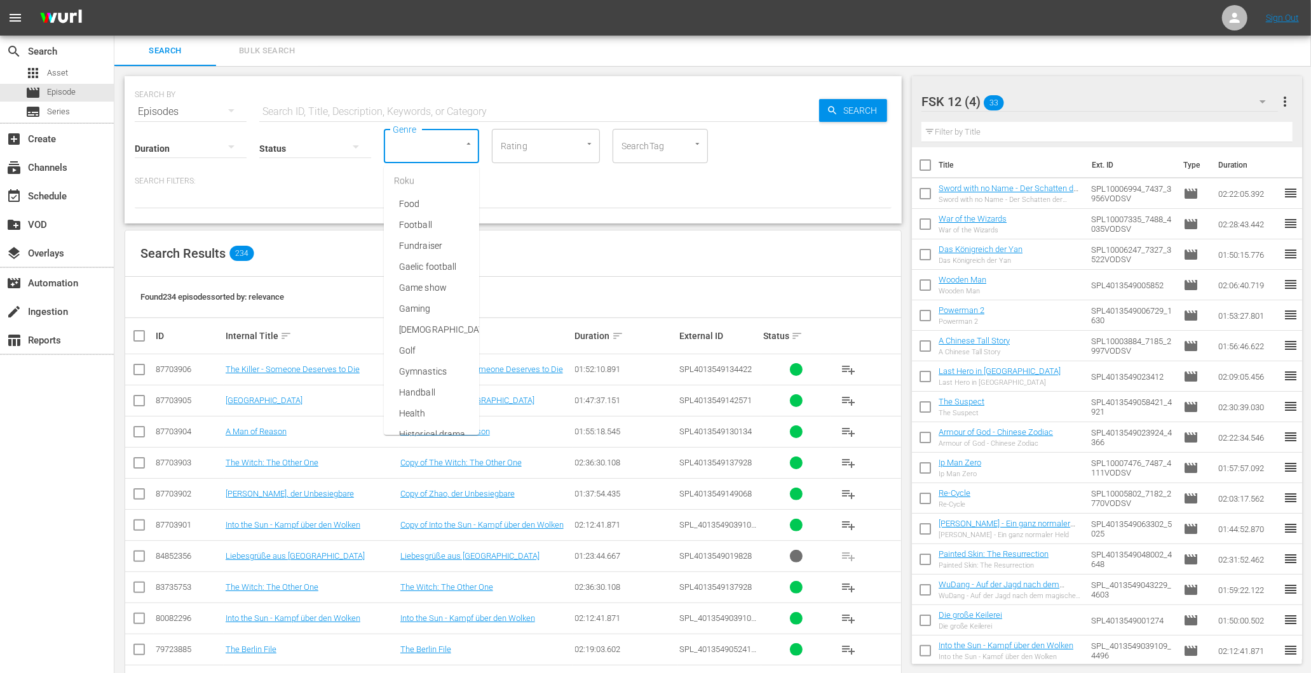
scroll to position [2188, 0]
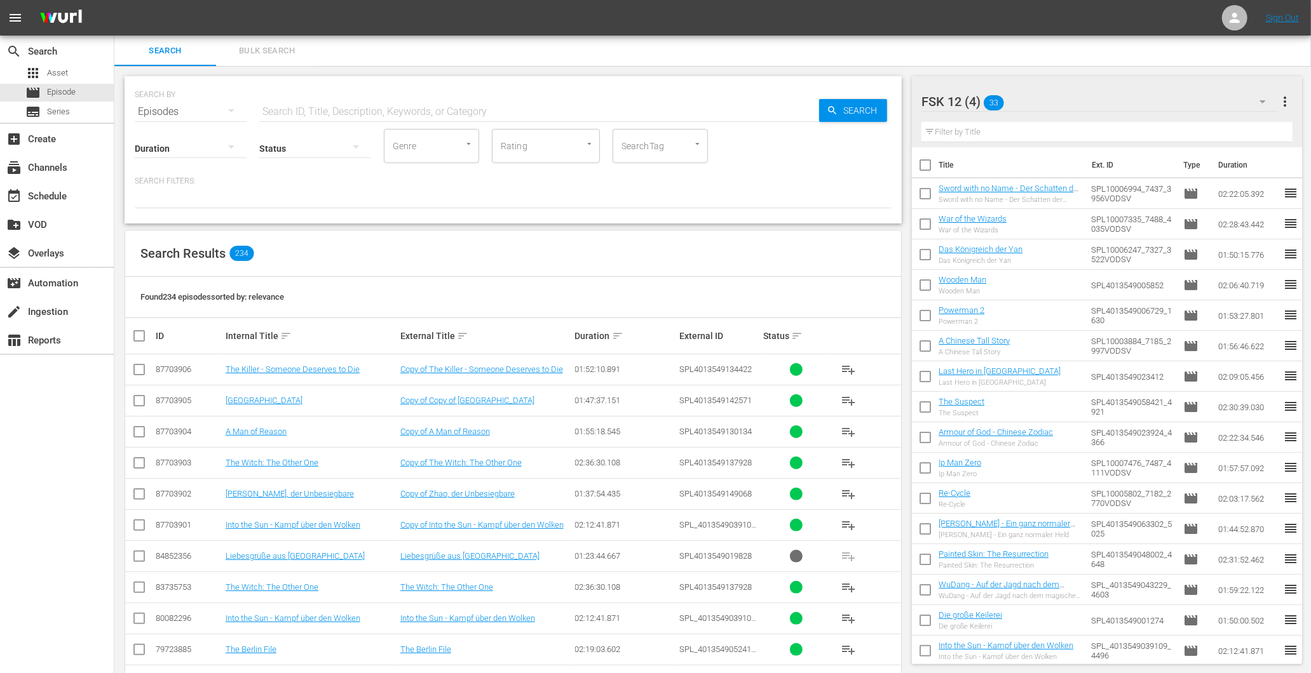
click at [322, 152] on div at bounding box center [315, 148] width 112 height 36
drag, startPoint x: 471, startPoint y: 211, endPoint x: 122, endPoint y: 128, distance: 358.6
click at [464, 208] on div "Ready to Schedule Not Ready to Schedule" at bounding box center [655, 336] width 1311 height 673
click at [216, 156] on button "button" at bounding box center [231, 147] width 30 height 30
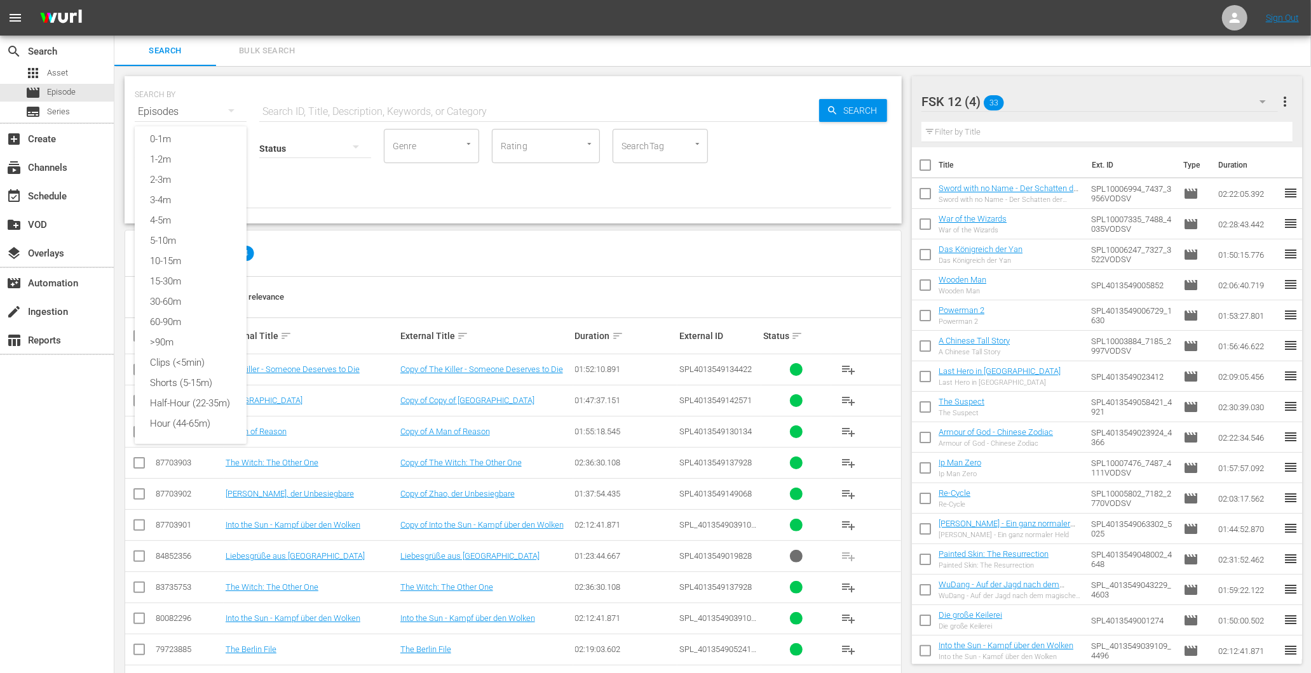
click at [382, 197] on div "0-1m 1-2m 2-3m 3-4m 4-5m 5-10m 10-15m 15-30m 30-60m 60-90m >90m Clips (<5min) S…" at bounding box center [655, 336] width 1311 height 673
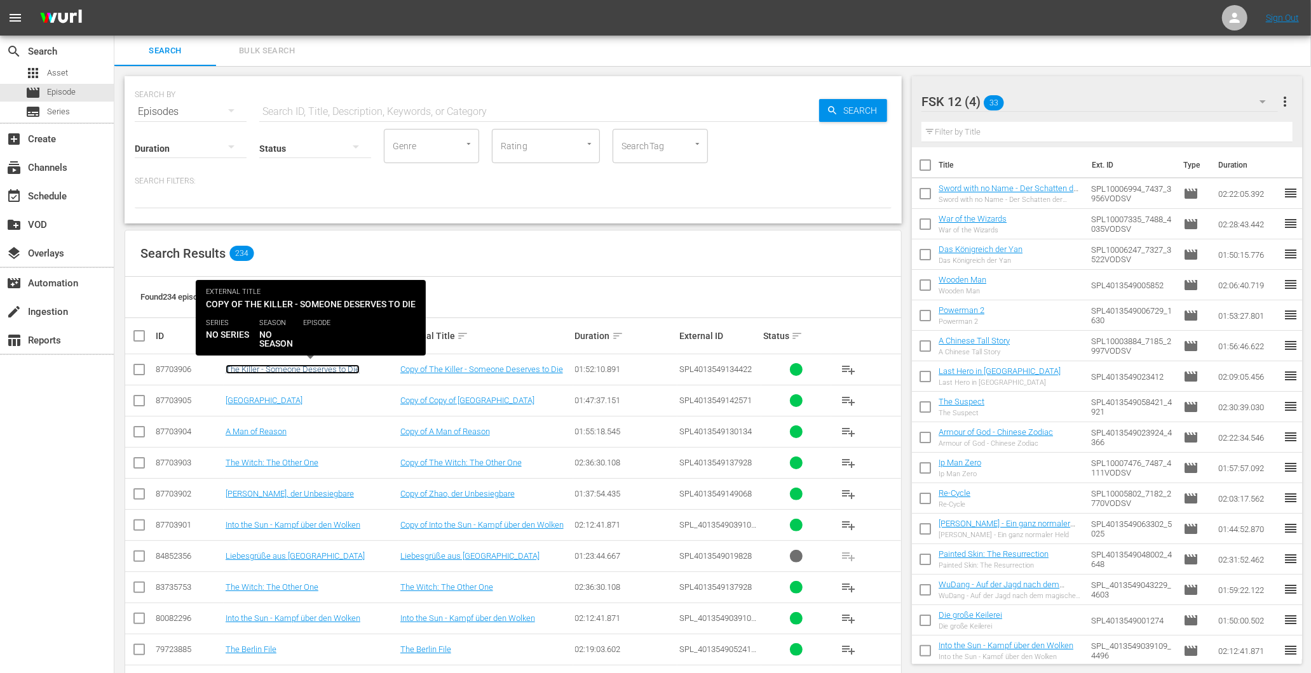
click at [250, 369] on link "The Killer - Someone Deserves to Die" at bounding box center [293, 370] width 134 height 10
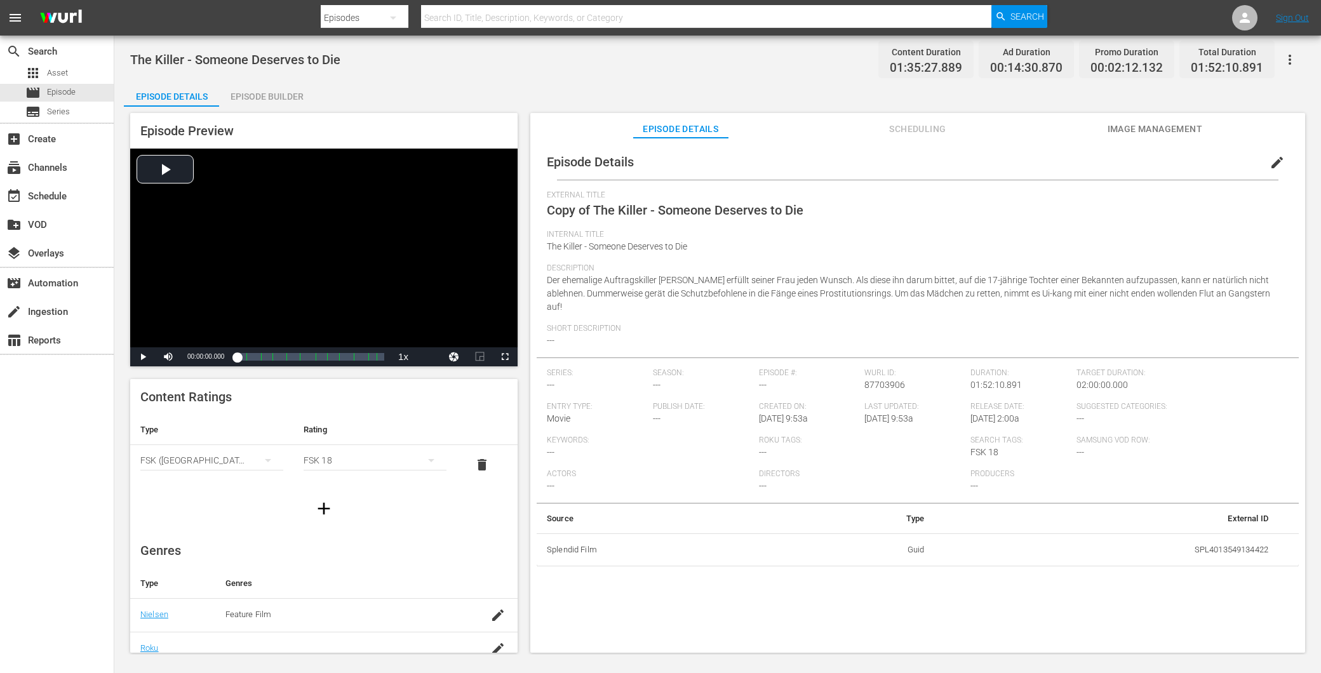
click at [262, 79] on div "The Killer - Someone Deserves to Die Content Duration 01:35:27.889 Ad Duration …" at bounding box center [717, 345] width 1207 height 619
click at [262, 86] on div "Episode Builder" at bounding box center [266, 96] width 95 height 30
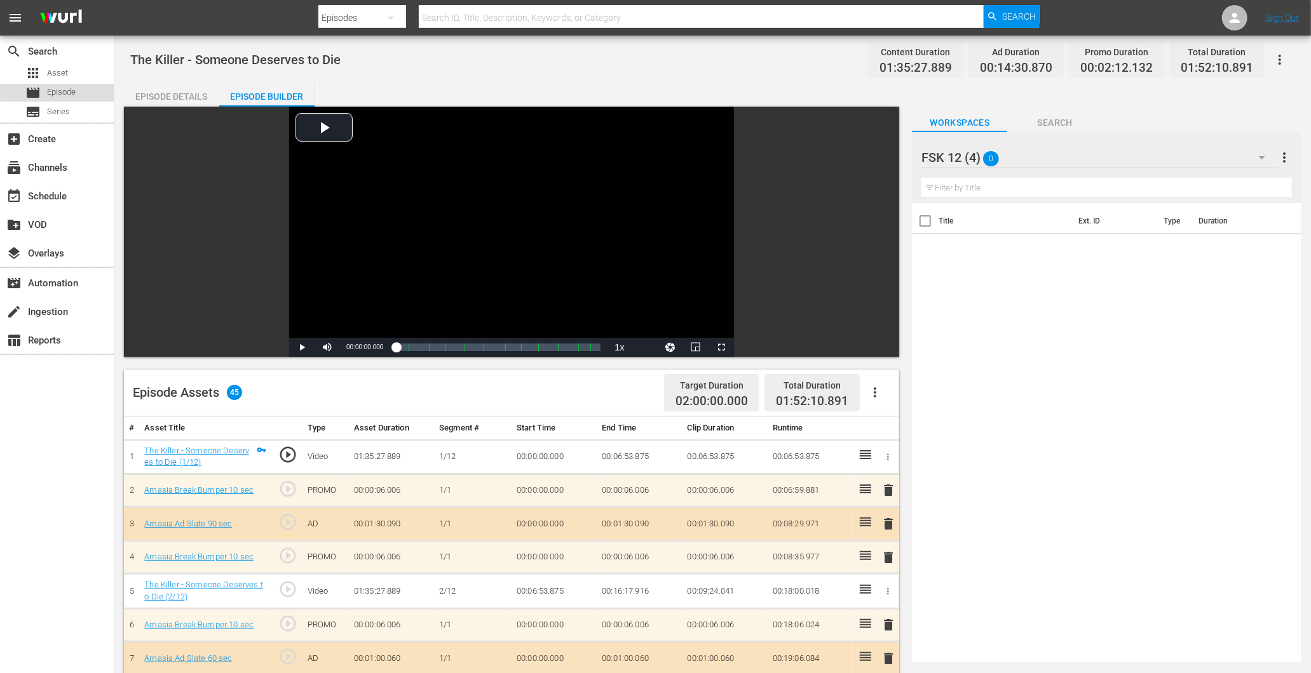
click at [67, 91] on span "Episode" at bounding box center [61, 92] width 29 height 13
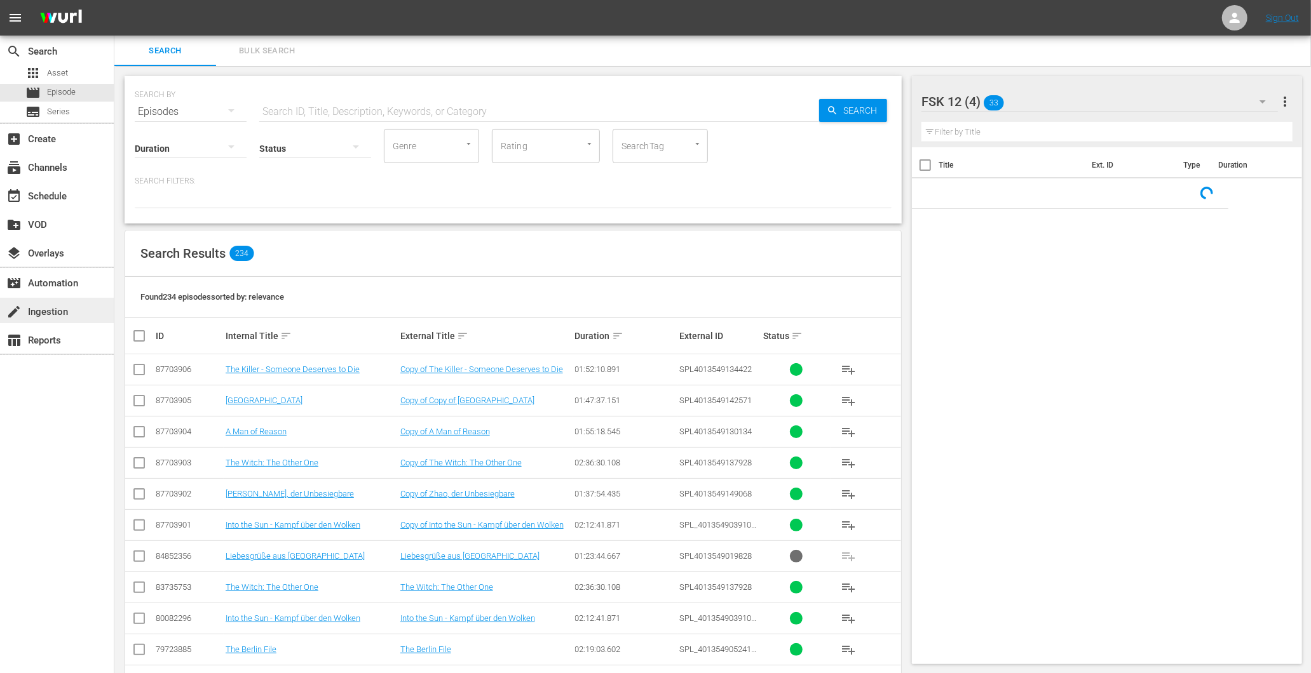
click at [64, 309] on div "create Ingestion" at bounding box center [35, 309] width 71 height 11
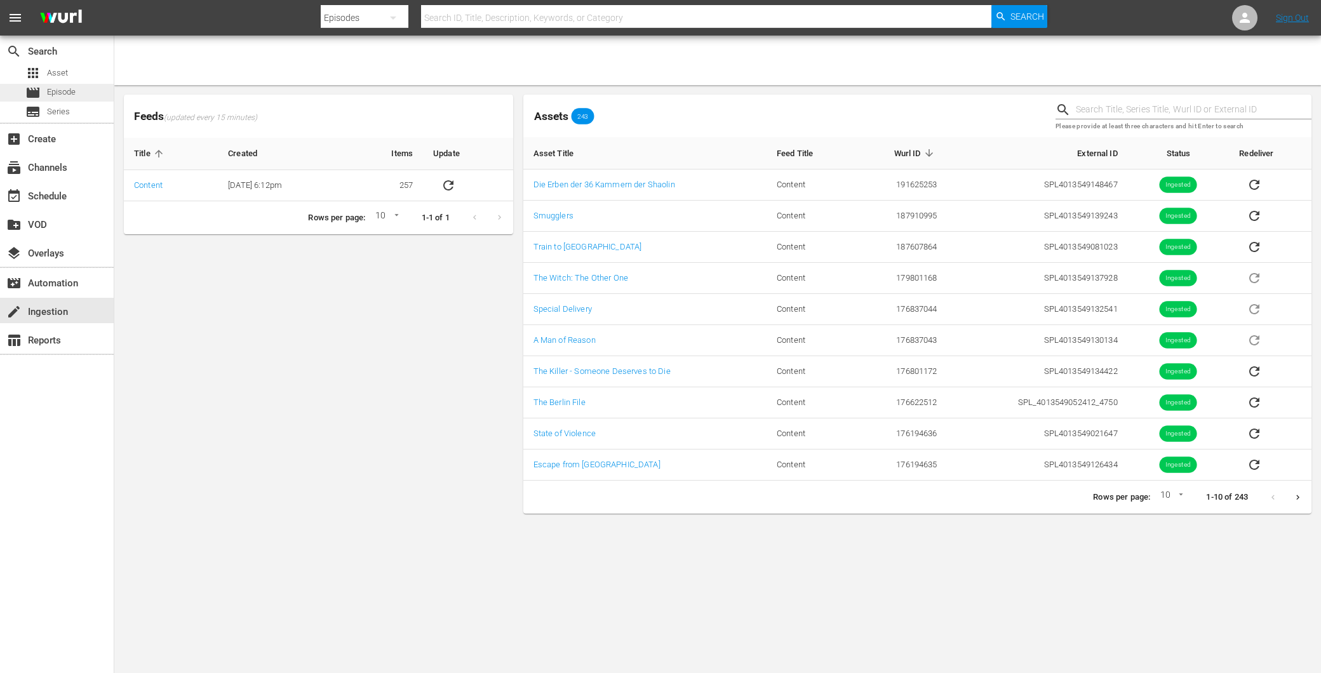
click at [57, 91] on span "Episode" at bounding box center [61, 92] width 29 height 13
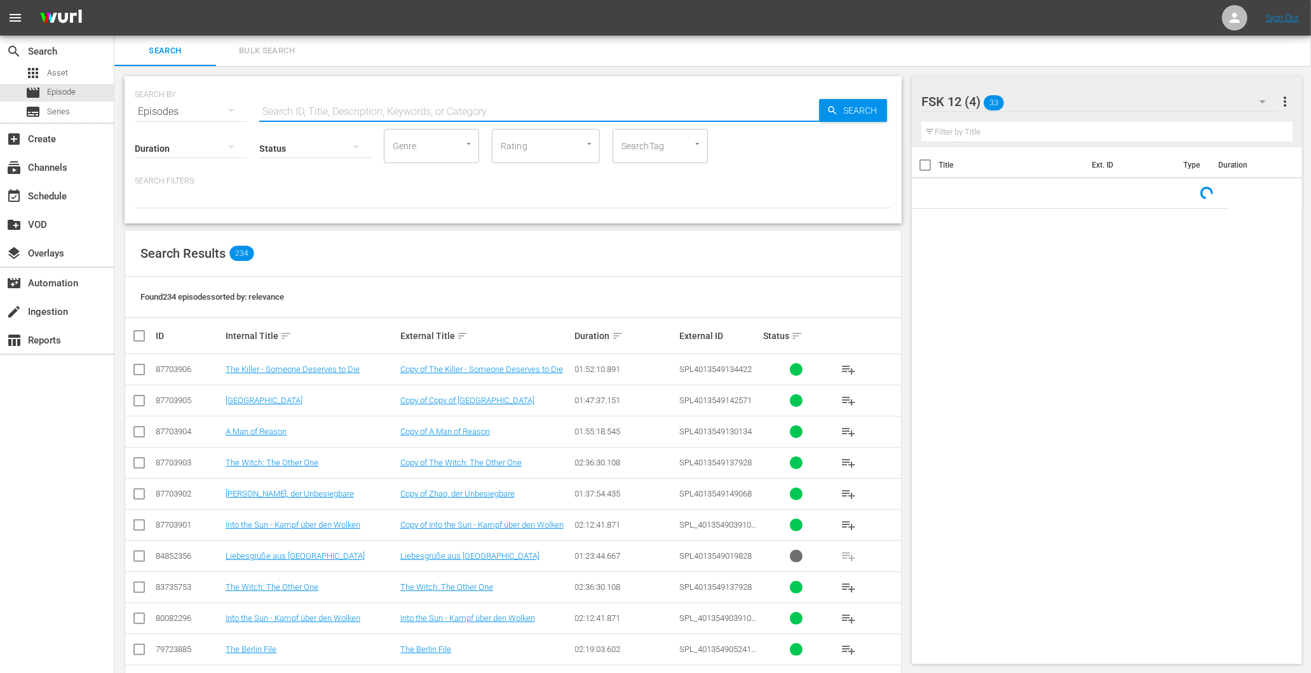
click at [483, 105] on input "text" at bounding box center [539, 112] width 560 height 30
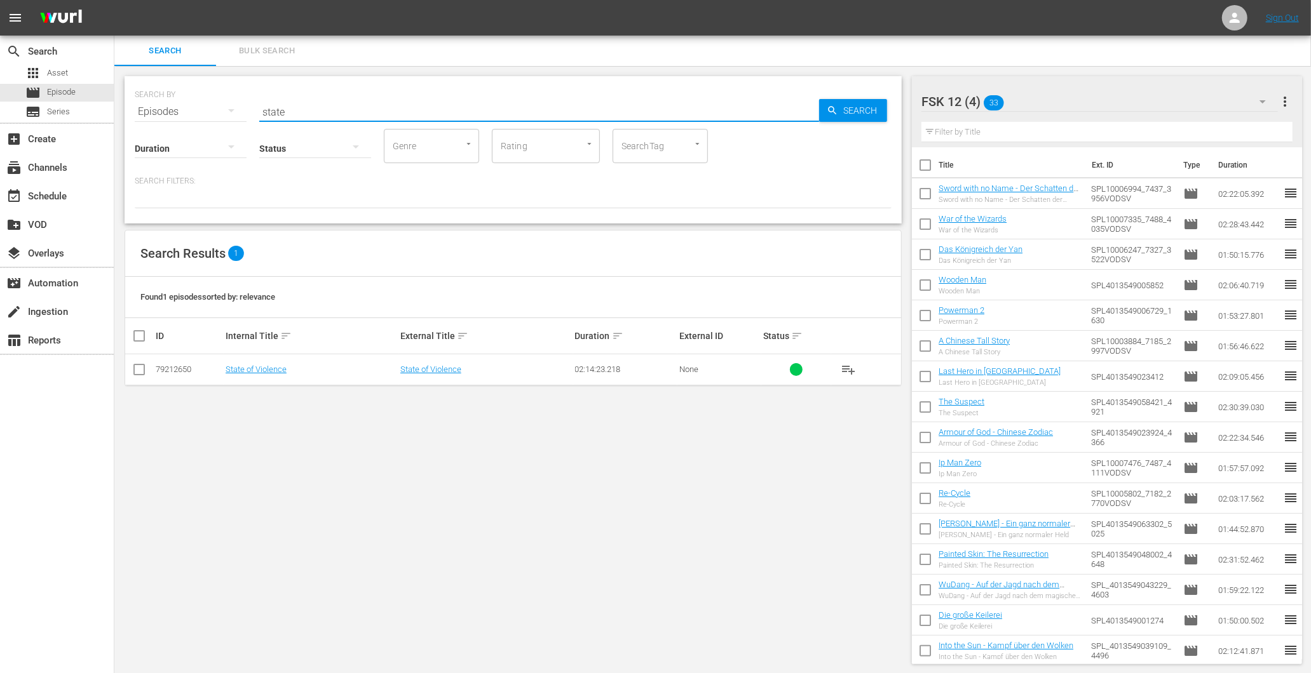
type input "state"
click at [248, 363] on td "State of Violence" at bounding box center [311, 370] width 175 height 31
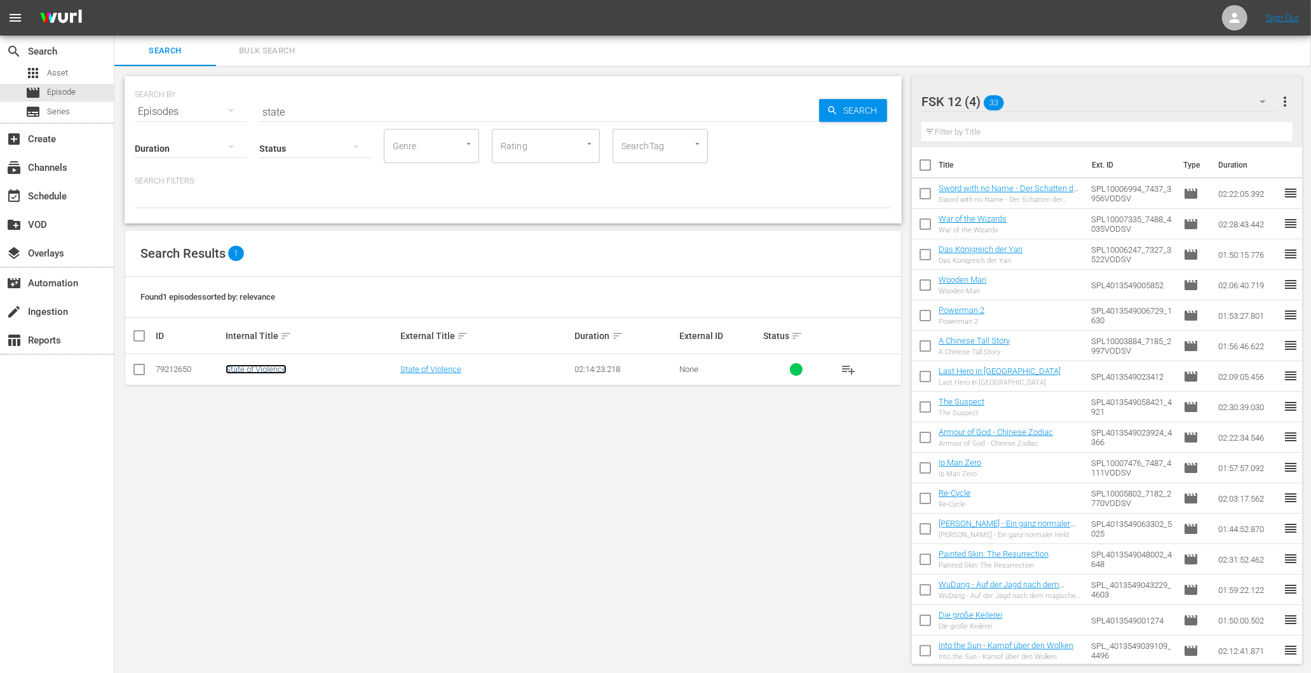
click at [250, 370] on link "State of Violence" at bounding box center [256, 370] width 61 height 10
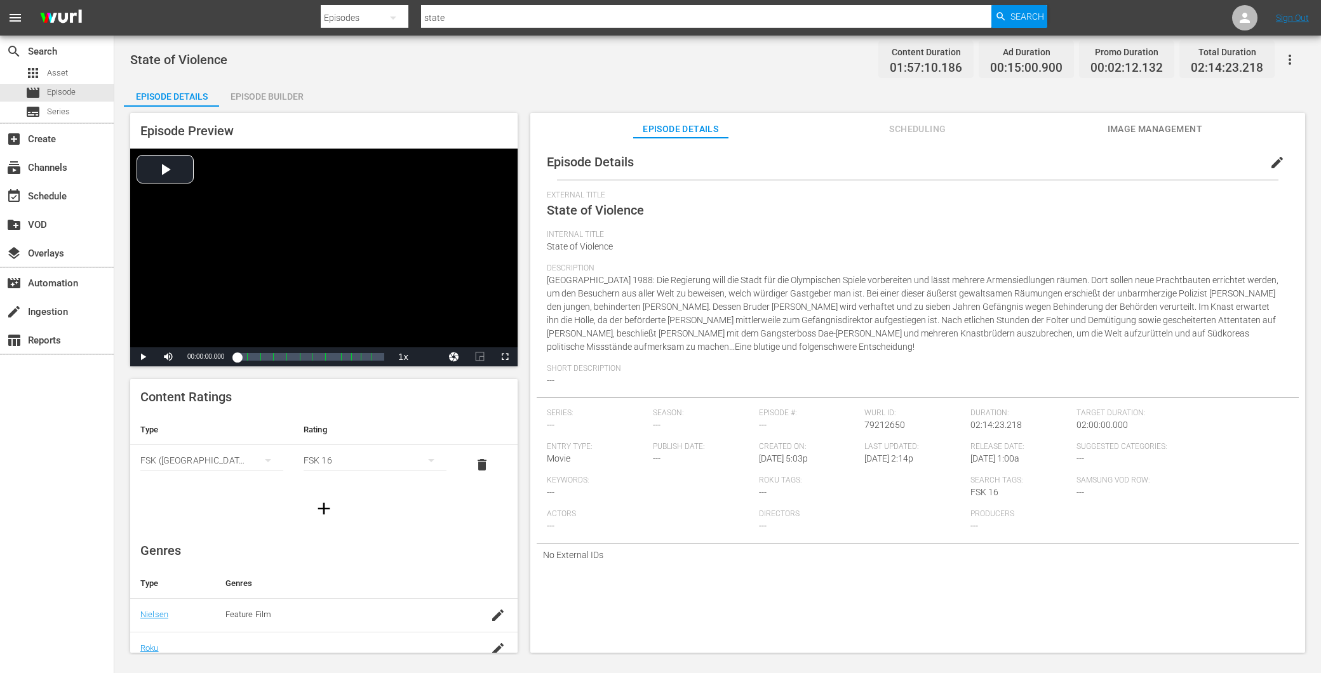
click at [238, 103] on div "Episode Builder" at bounding box center [266, 96] width 95 height 30
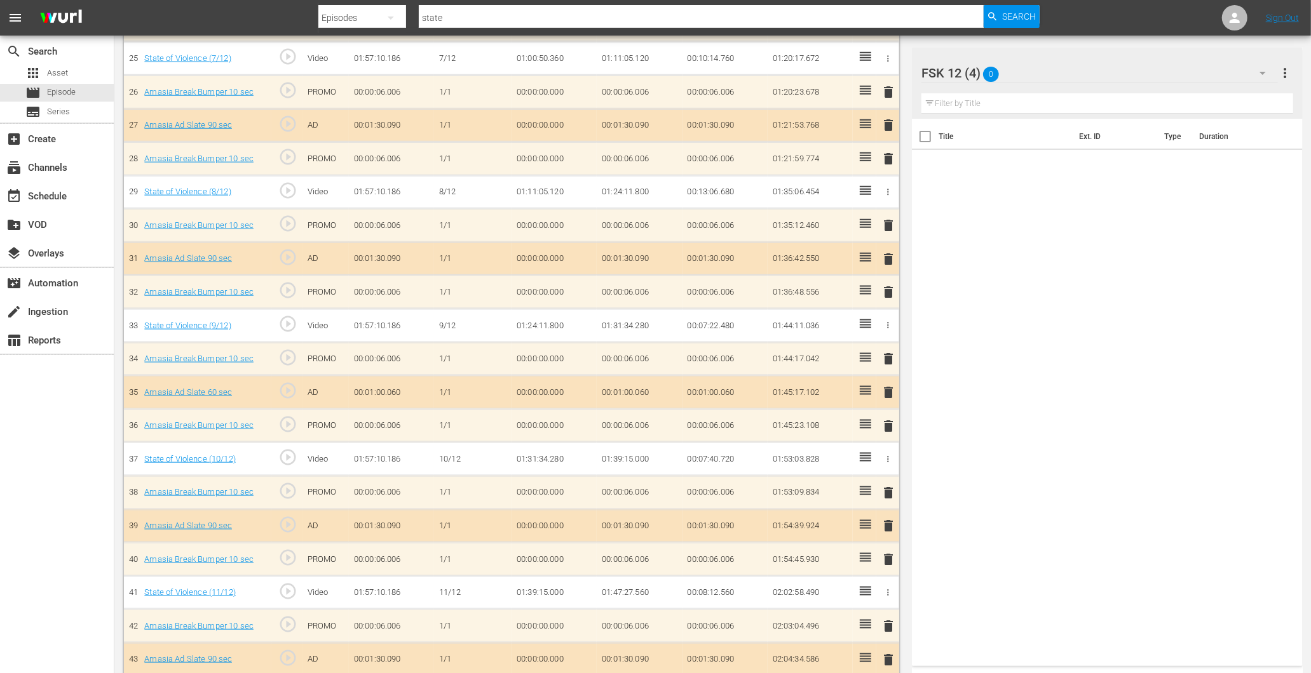
scroll to position [1273, 0]
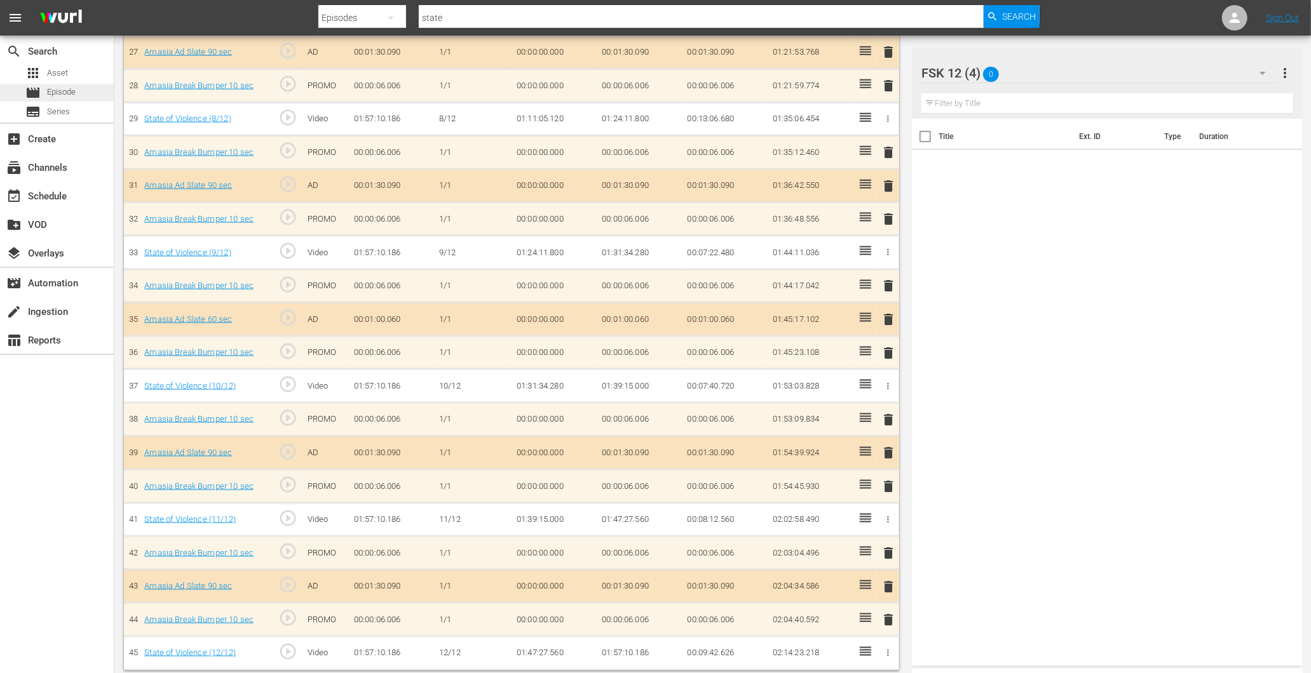
click at [66, 93] on span "Episode" at bounding box center [61, 92] width 29 height 13
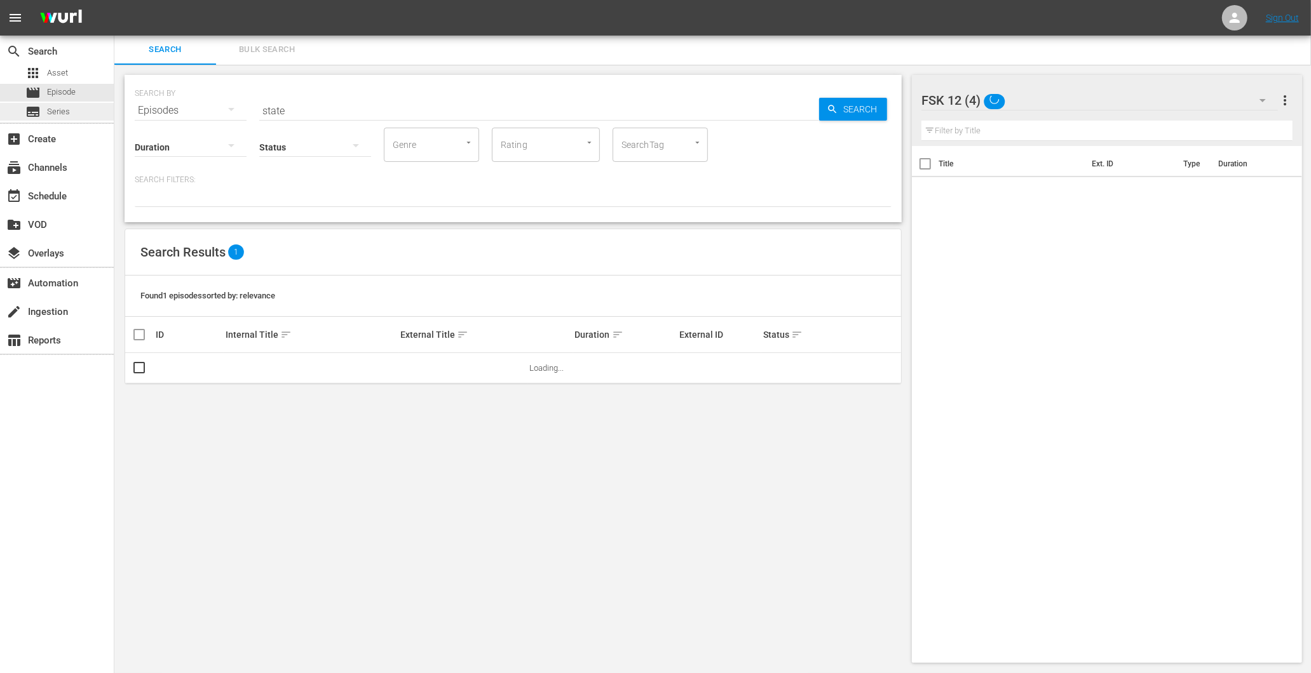
scroll to position [1, 0]
drag, startPoint x: 237, startPoint y: 117, endPoint x: 189, endPoint y: 123, distance: 48.7
click at [189, 126] on div "Duration Status Genre Genre Rating Rating SearchTag SearchTag" at bounding box center [513, 144] width 757 height 36
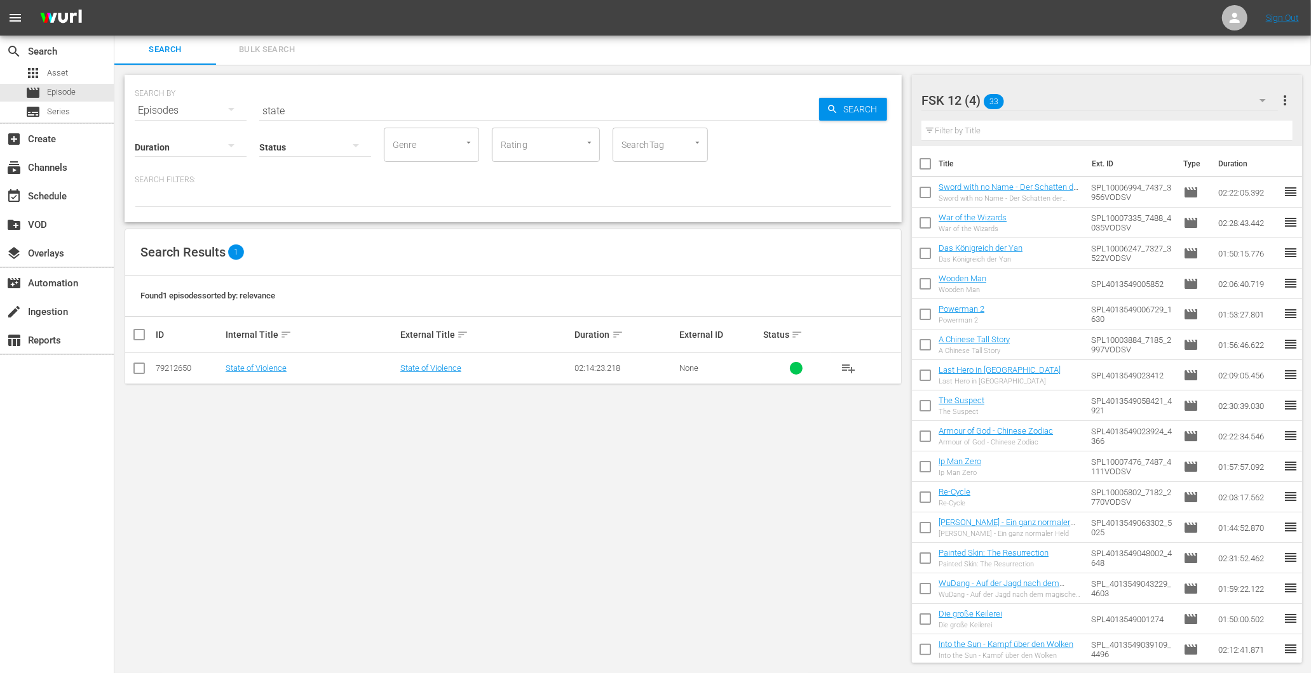
click at [293, 99] on input "state" at bounding box center [539, 110] width 560 height 30
type input "s"
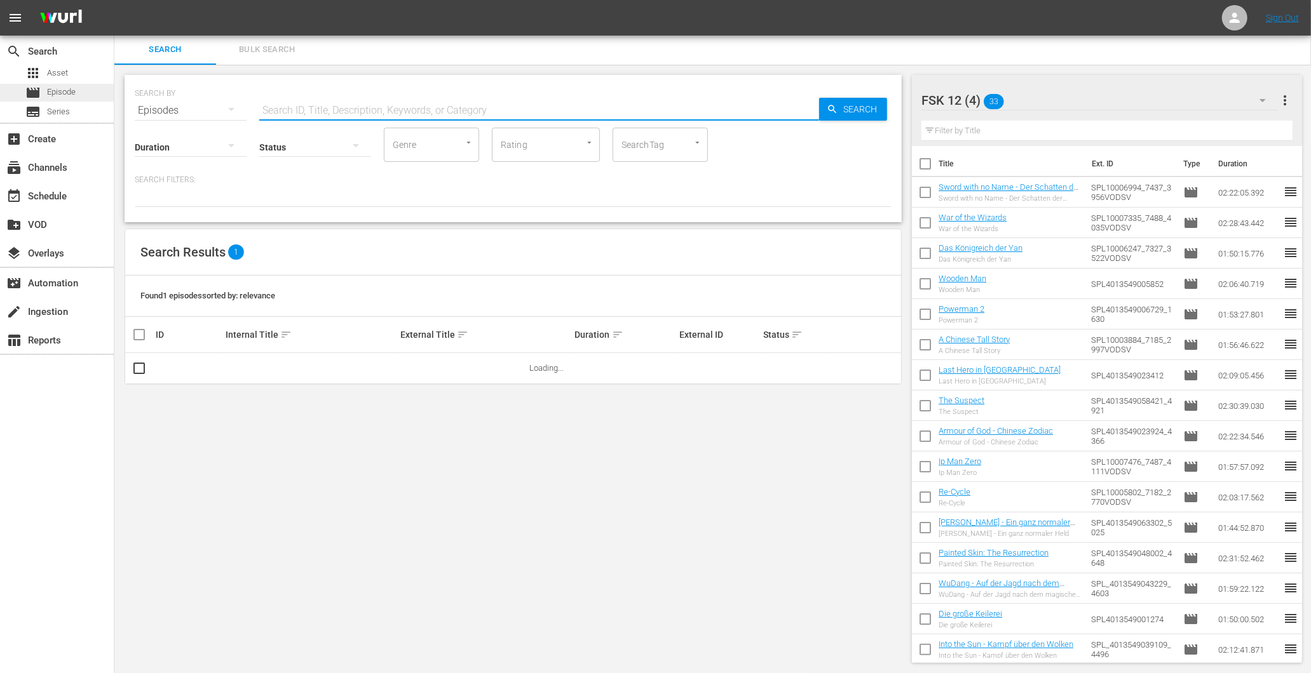
click at [78, 90] on div "movie Episode" at bounding box center [57, 93] width 114 height 18
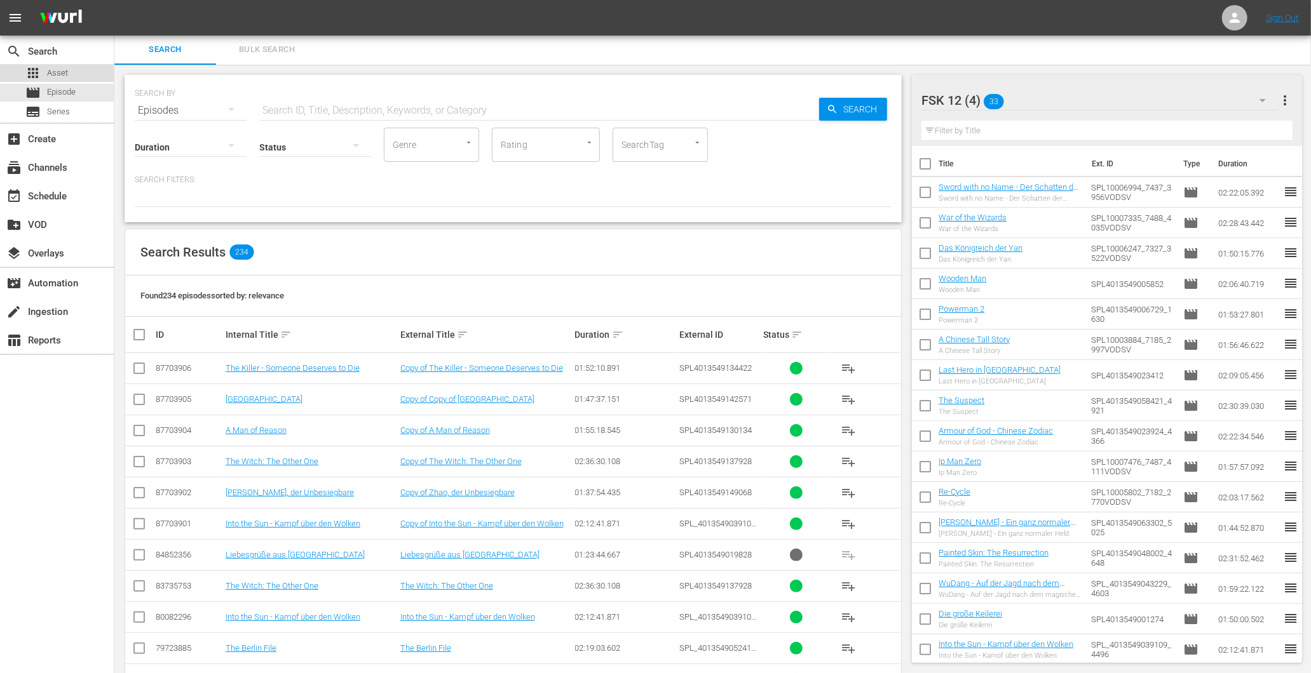
click at [65, 65] on div "apps Asset" at bounding box center [46, 73] width 43 height 18
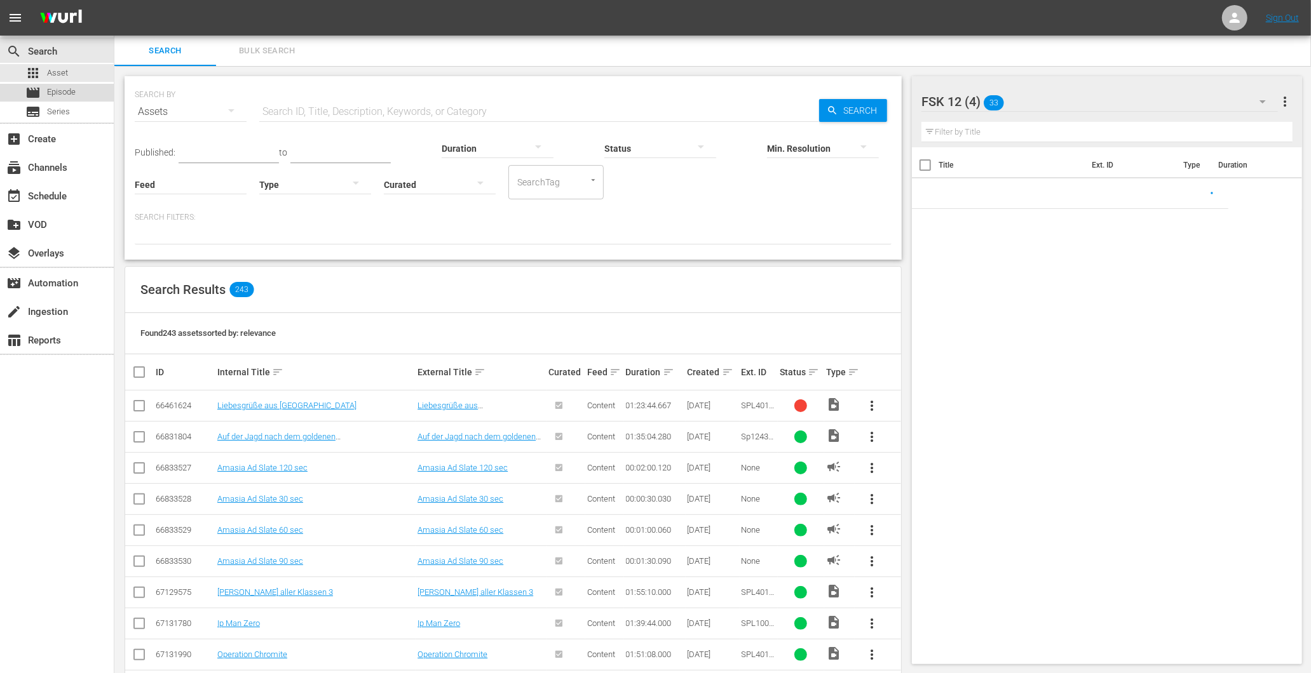
click at [57, 87] on span "Episode" at bounding box center [61, 92] width 29 height 13
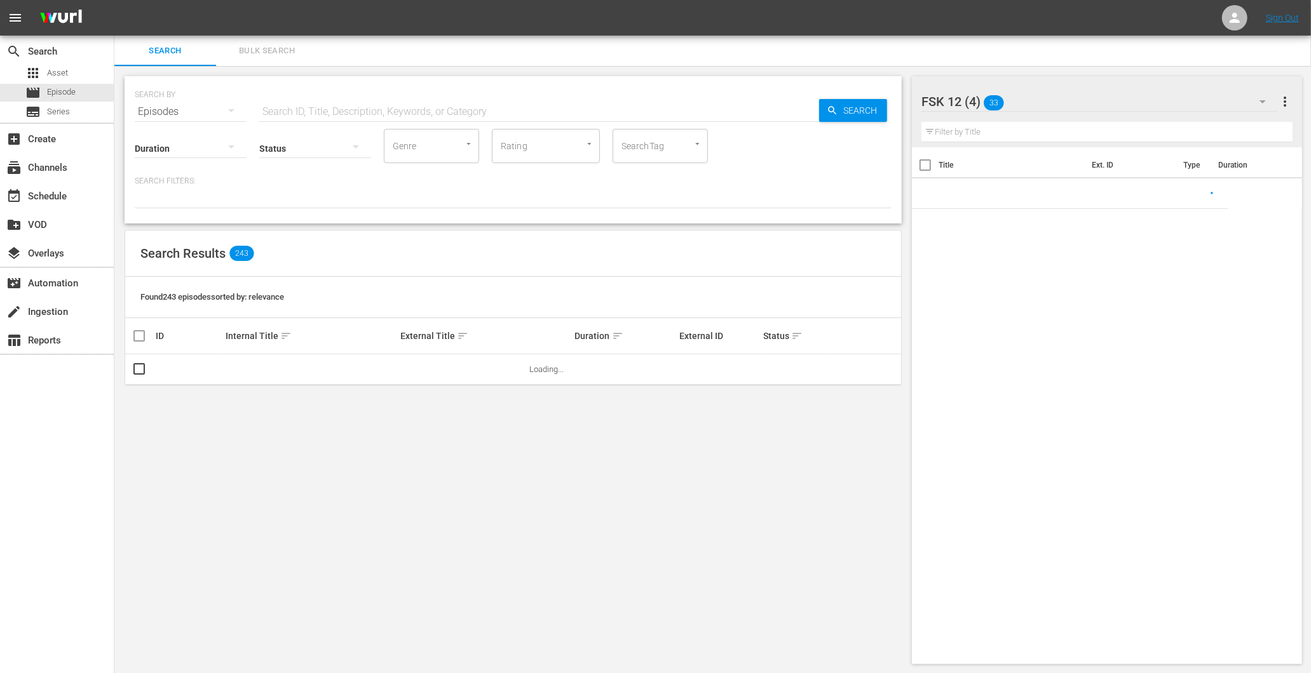
click at [315, 113] on input "text" at bounding box center [539, 112] width 560 height 30
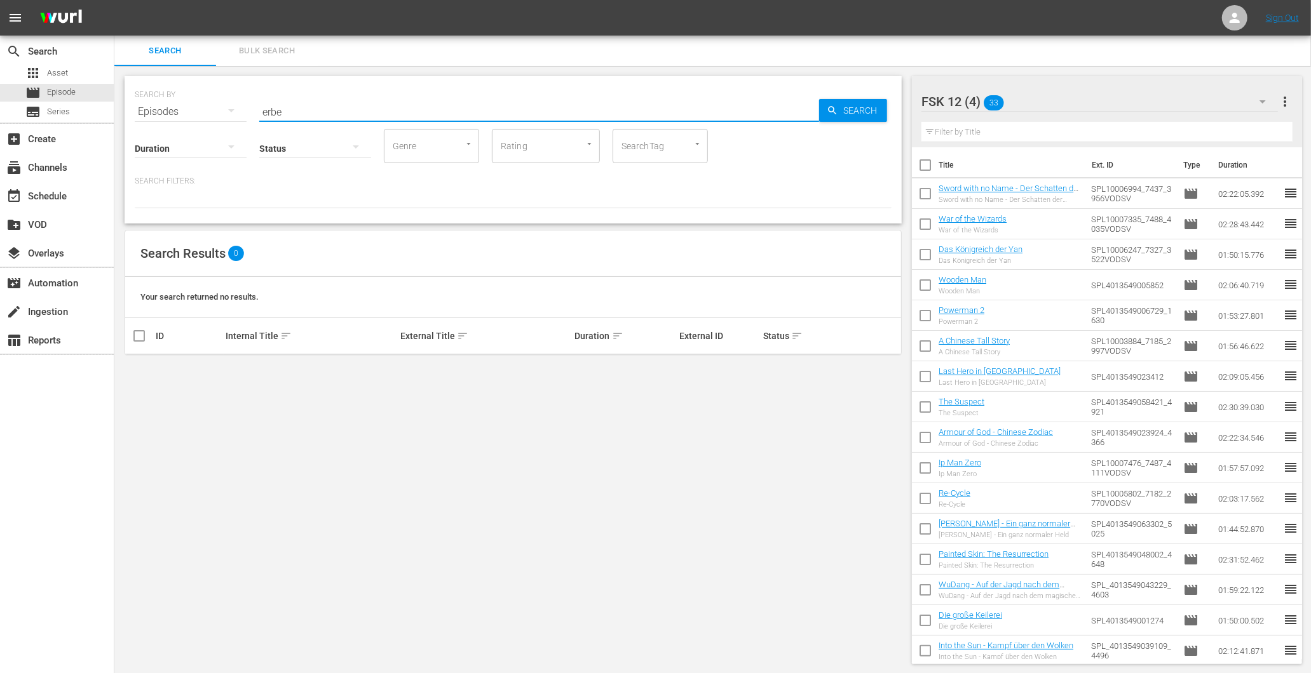
click at [307, 111] on input "erbe" at bounding box center [539, 112] width 560 height 30
type input "e"
type input "E"
drag, startPoint x: 349, startPoint y: 105, endPoint x: 261, endPoint y: 124, distance: 90.2
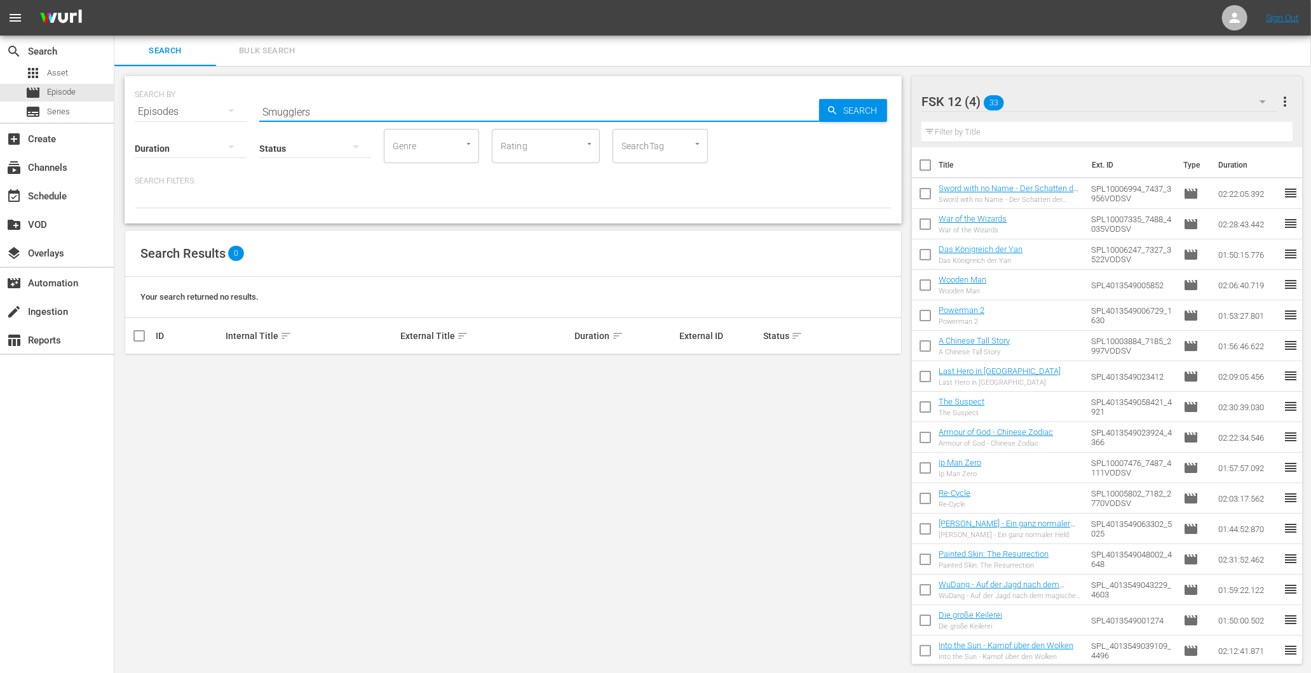
click at [273, 119] on div "SEARCH BY Search By Episodes Search ID, Title, Description, Keywords, or Catego…" at bounding box center [513, 149] width 777 height 147
type input "S"
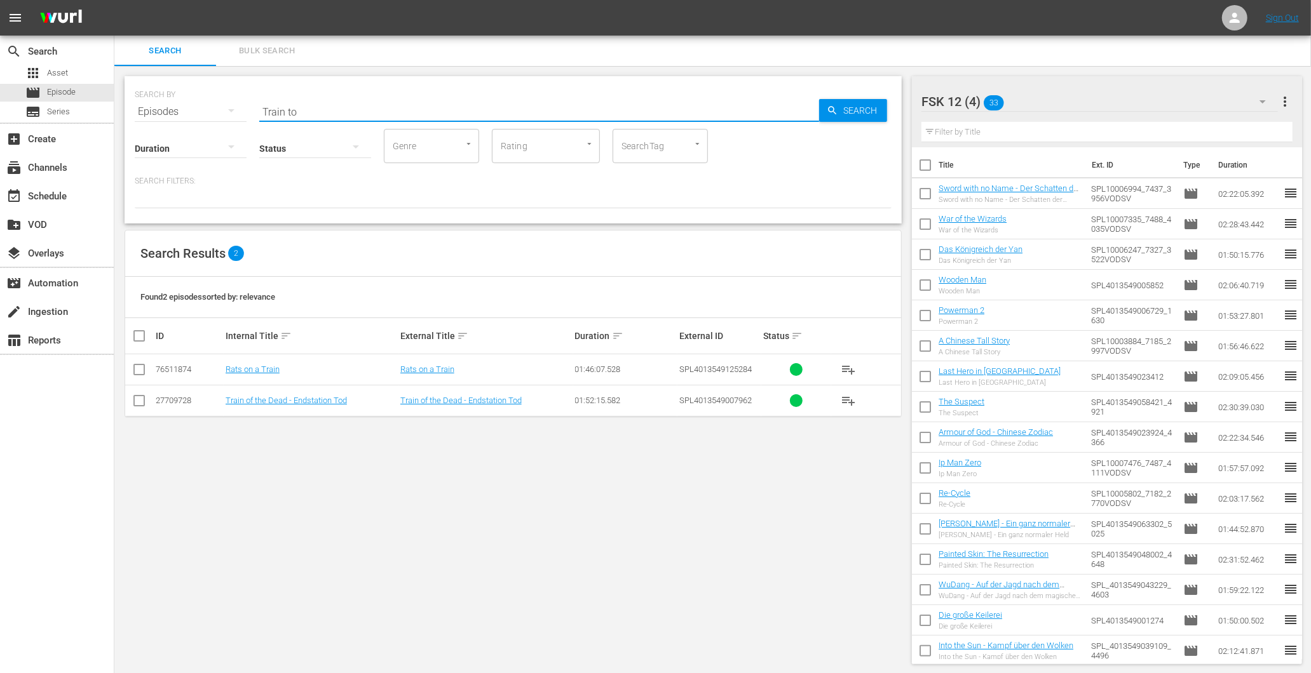
type input "Train to"
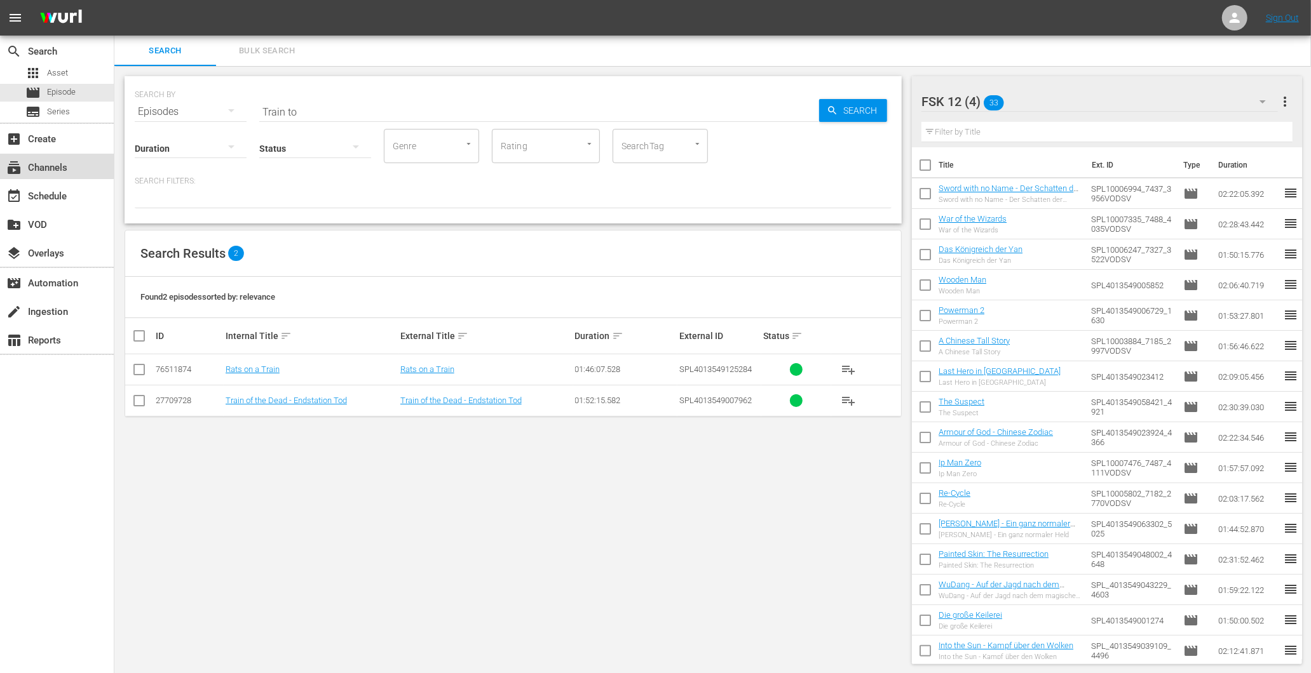
click at [58, 167] on div "subscriptions Channels" at bounding box center [35, 165] width 71 height 11
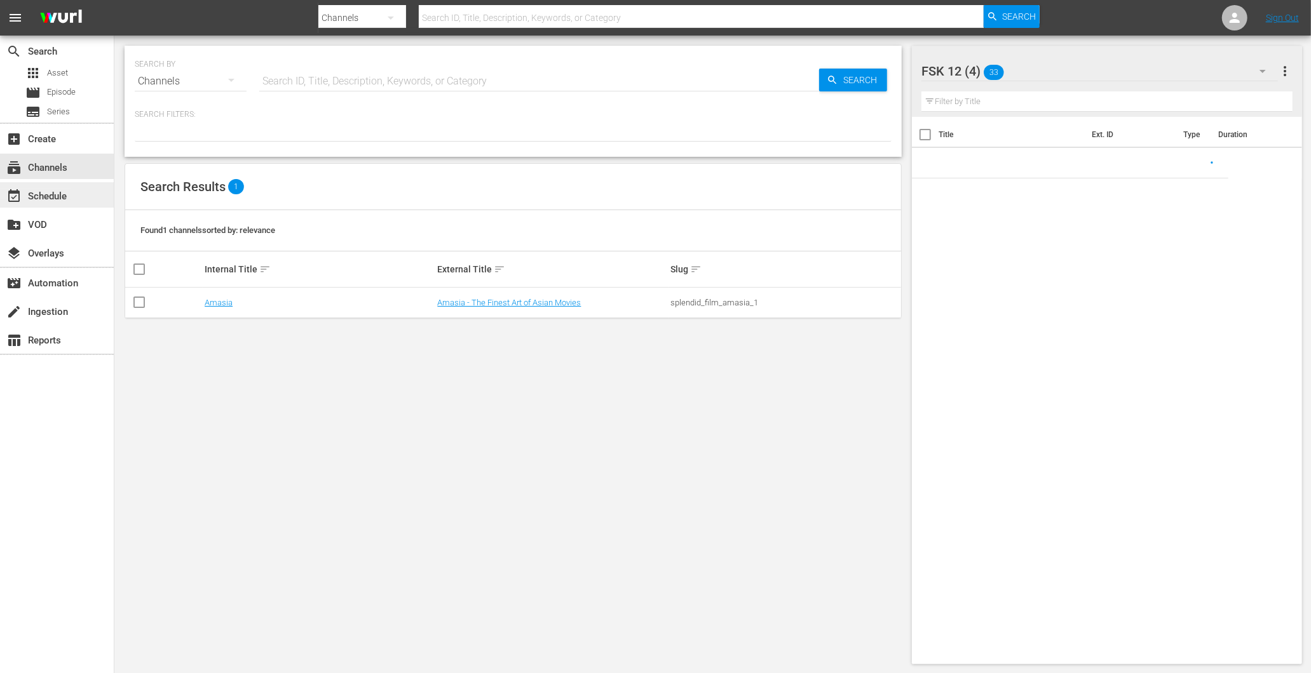
click at [55, 198] on div "event_available Schedule" at bounding box center [35, 194] width 71 height 11
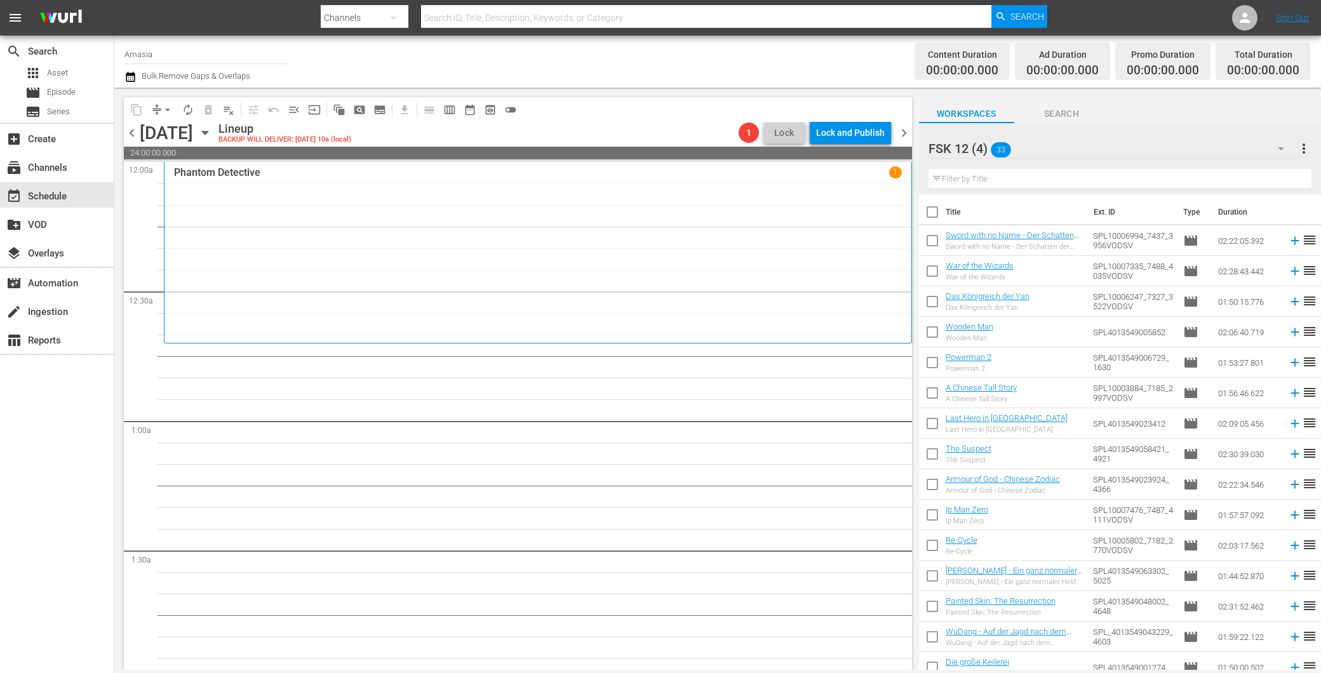
click at [132, 128] on span "chevron_left" at bounding box center [132, 133] width 16 height 16
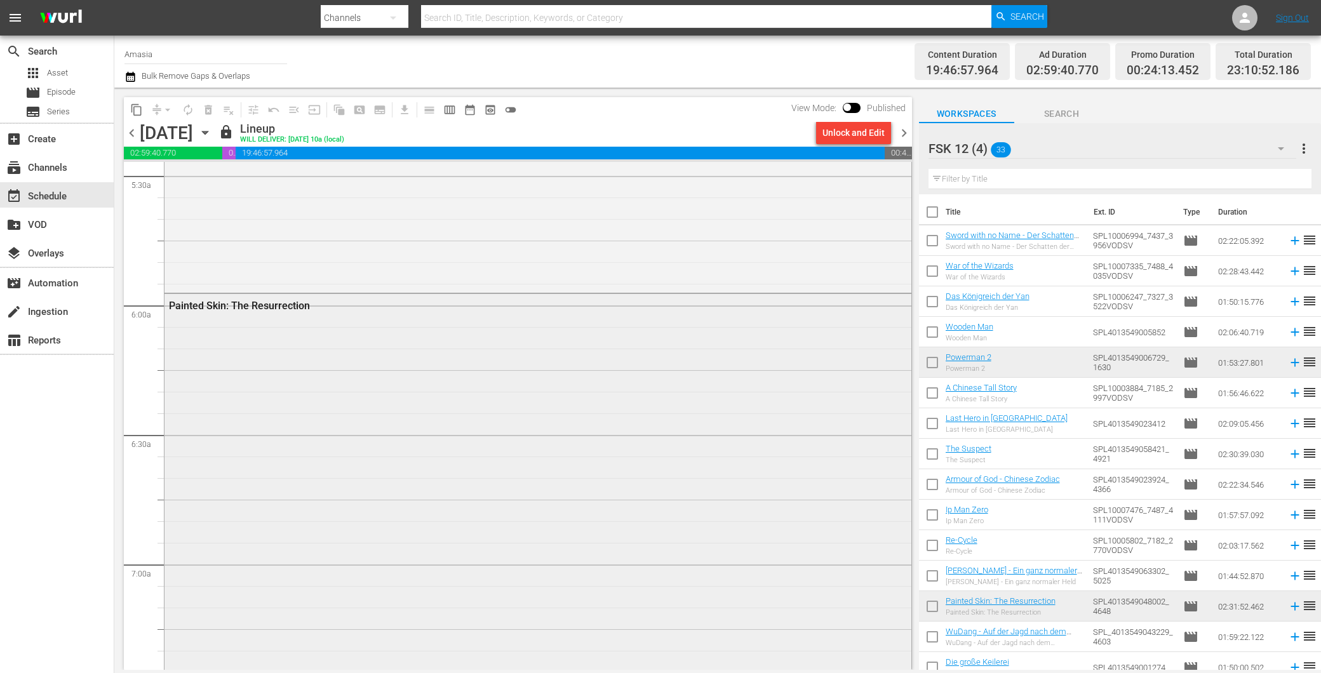
scroll to position [1058, 0]
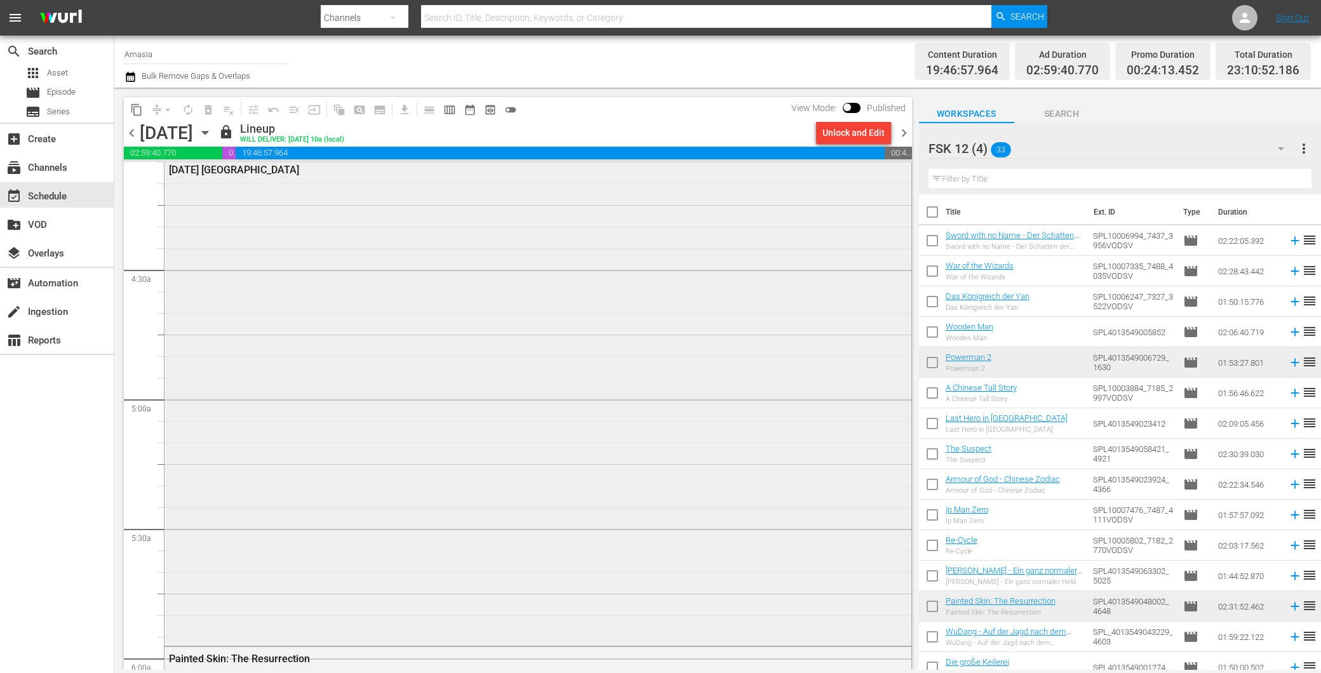
click at [497, 456] on div "[DATE] [GEOGRAPHIC_DATA]" at bounding box center [538, 400] width 747 height 485
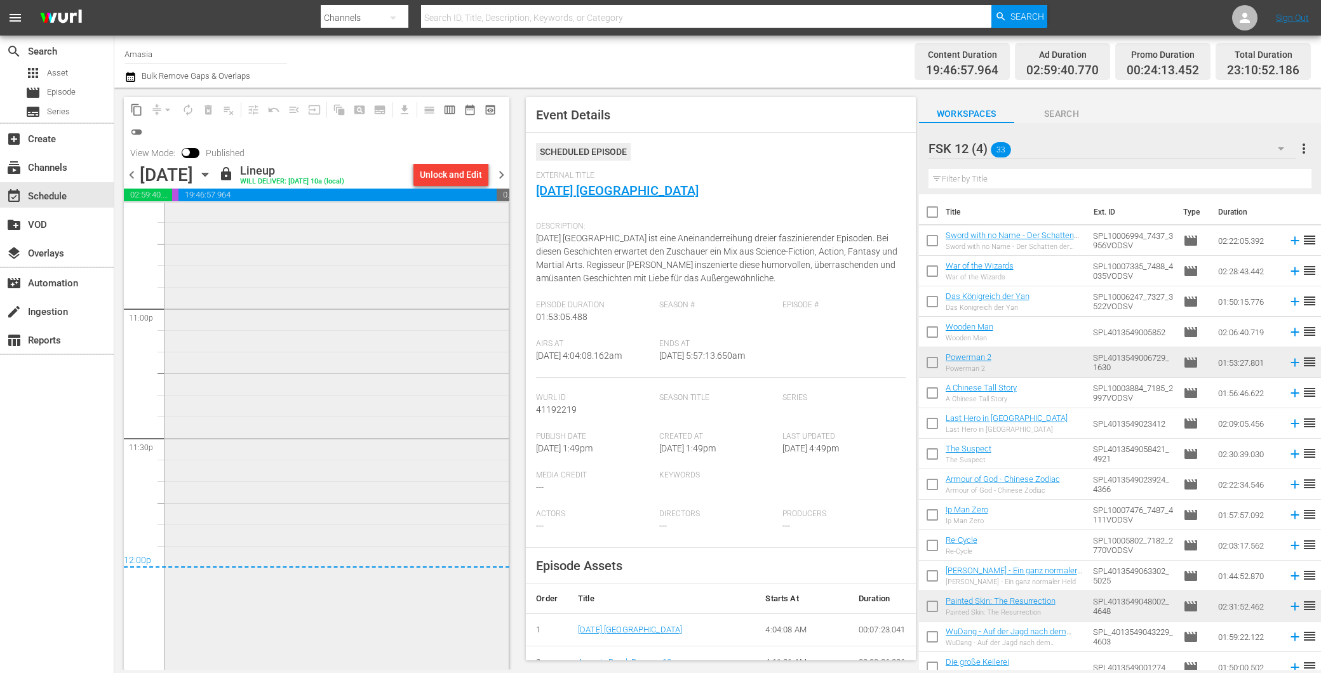
scroll to position [5576, 0]
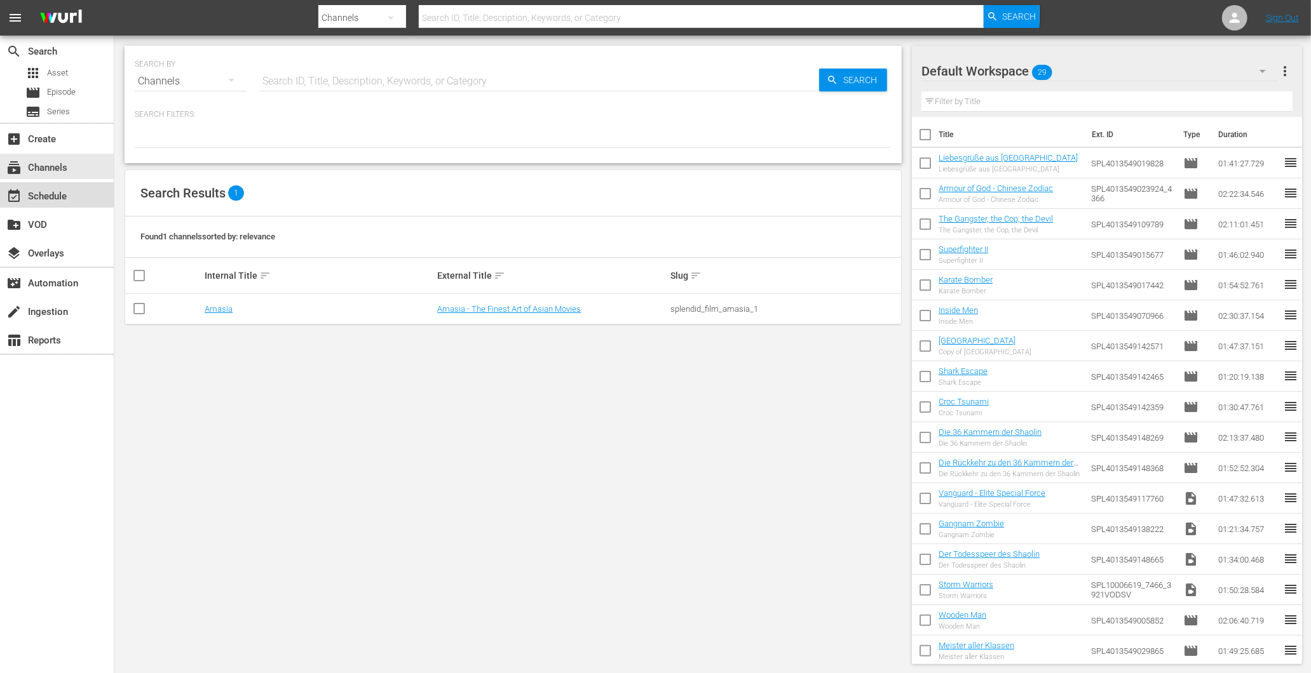
click at [30, 197] on div "event_available Schedule" at bounding box center [35, 194] width 71 height 11
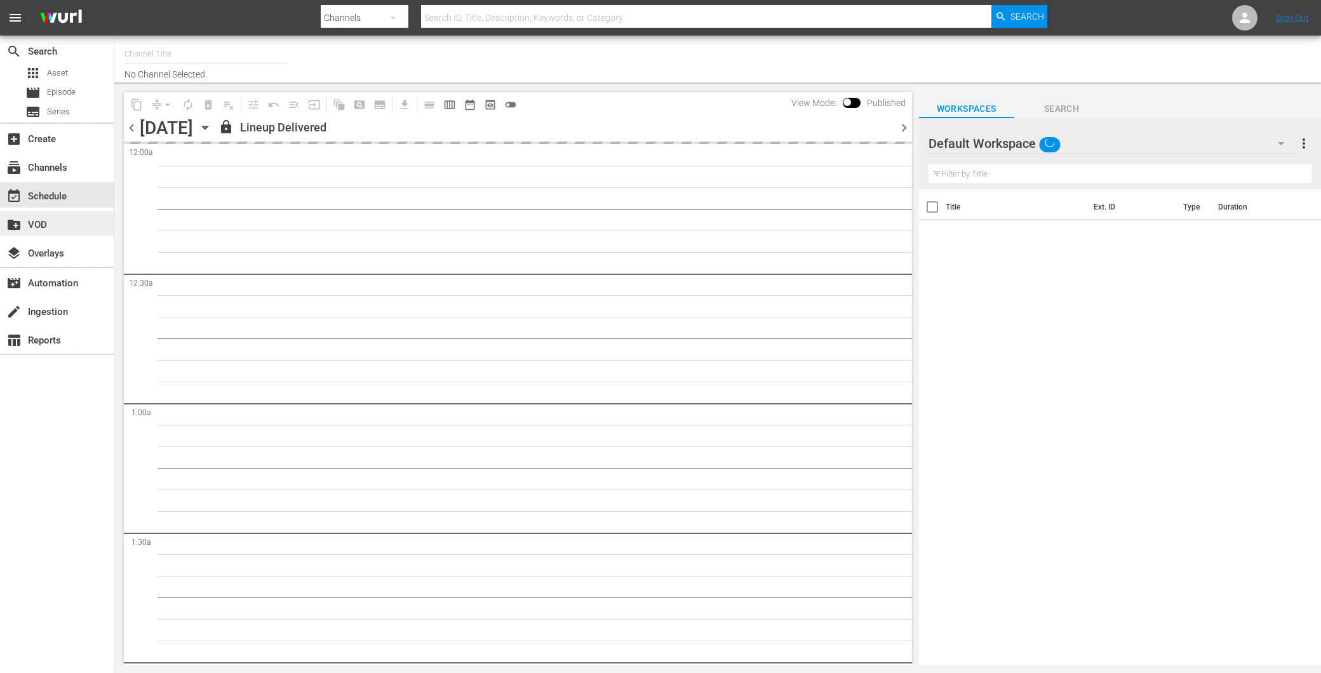
type input "Amasia (1236)"
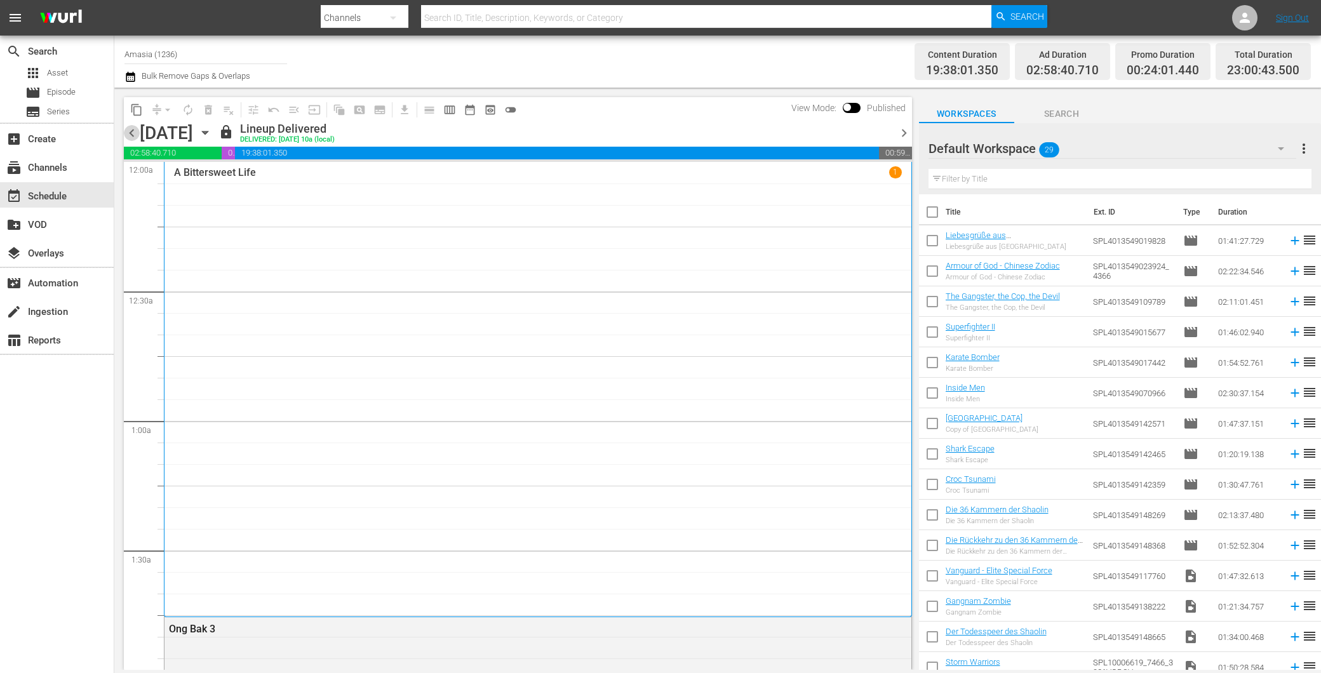
click at [133, 136] on span "chevron_left" at bounding box center [132, 133] width 16 height 16
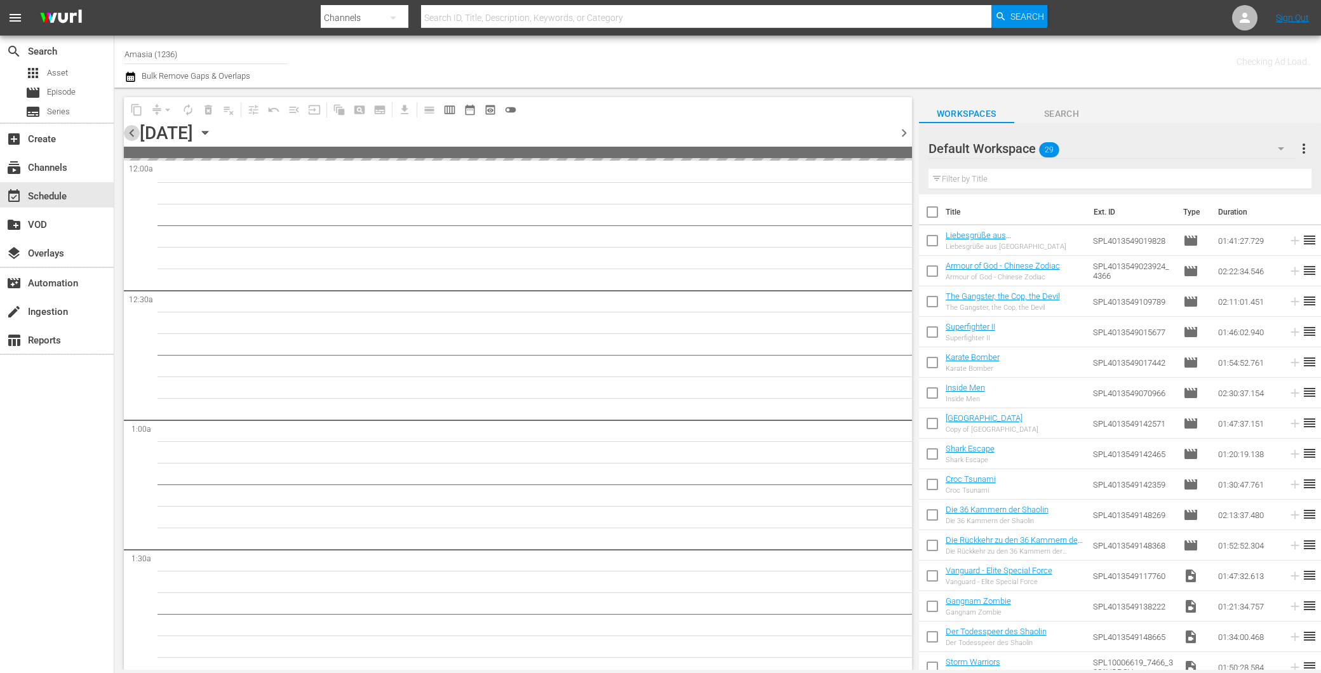
click at [133, 137] on span "chevron_left" at bounding box center [132, 133] width 16 height 16
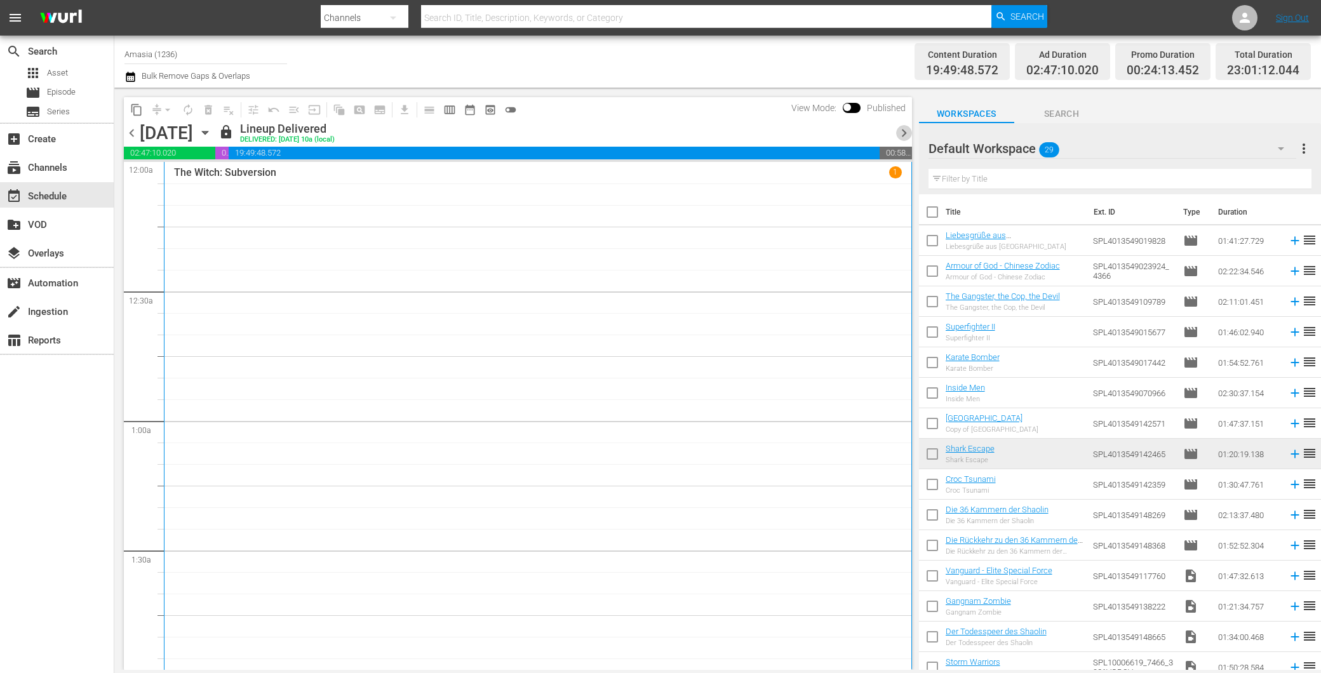
click at [901, 127] on span "chevron_right" at bounding box center [904, 133] width 16 height 16
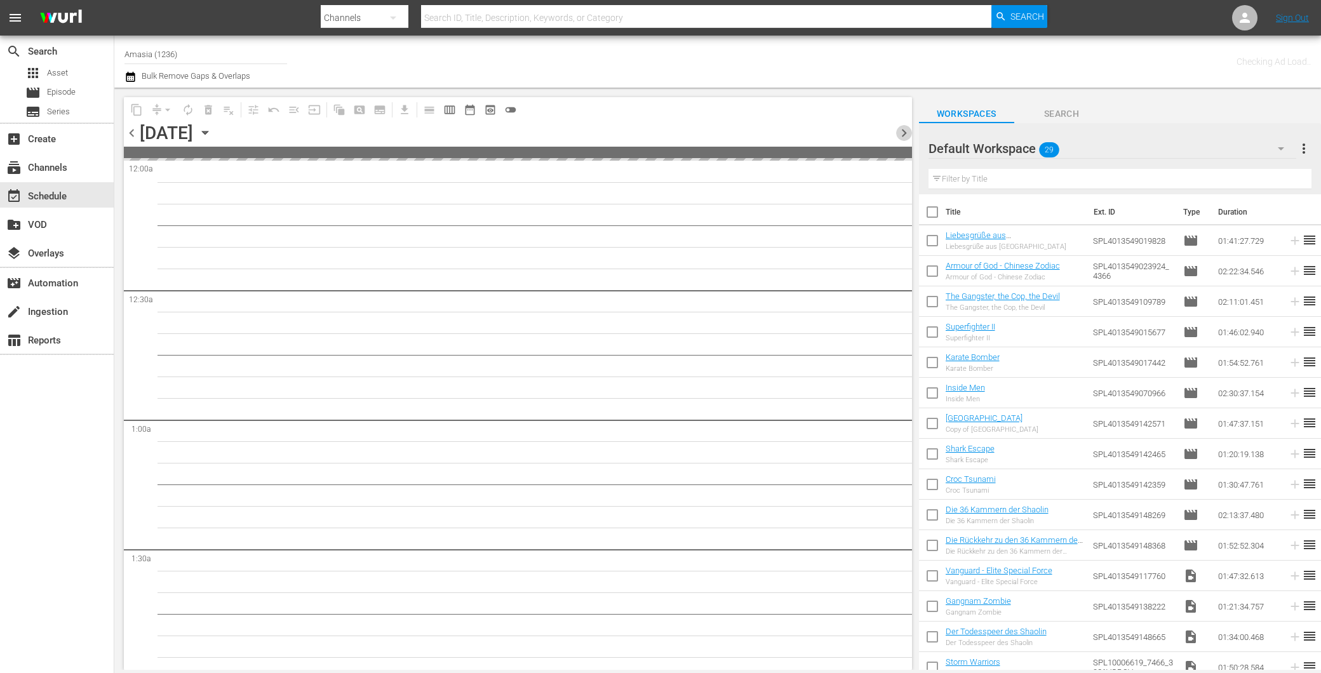
click at [901, 127] on span "chevron_right" at bounding box center [904, 133] width 16 height 16
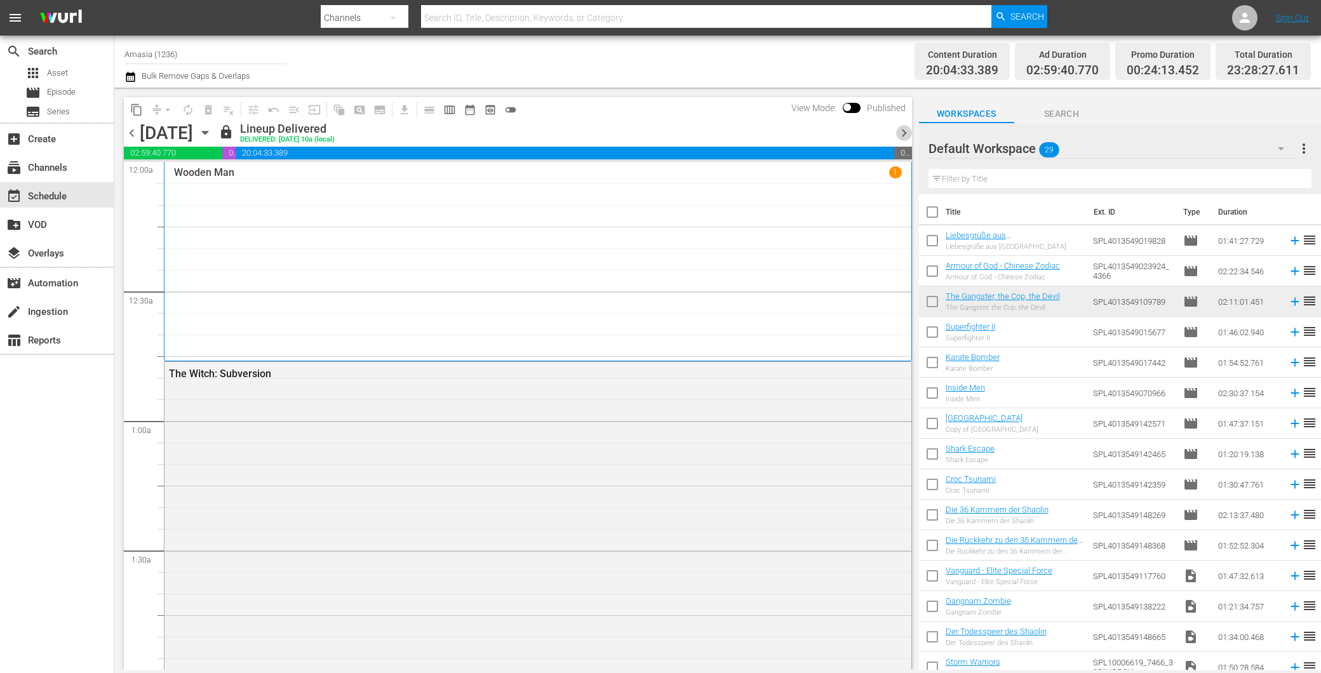
click at [900, 128] on span "chevron_right" at bounding box center [904, 133] width 16 height 16
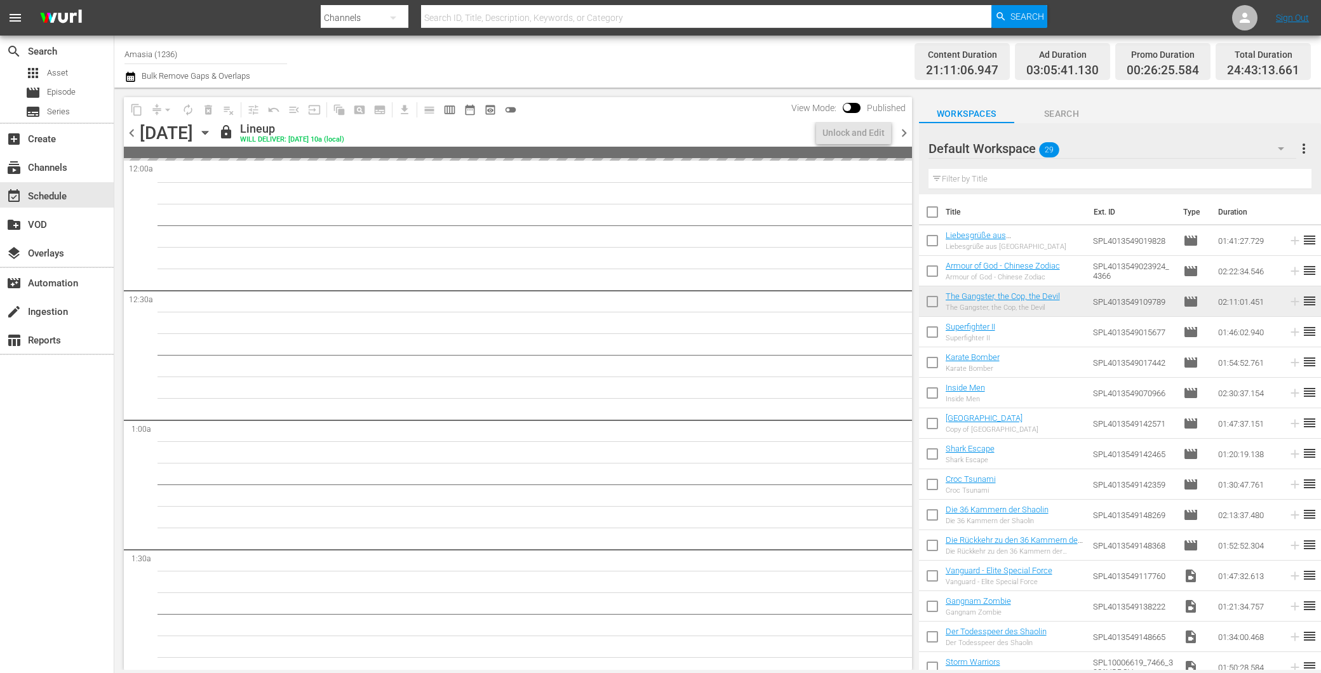
click at [900, 128] on span "chevron_right" at bounding box center [904, 133] width 16 height 16
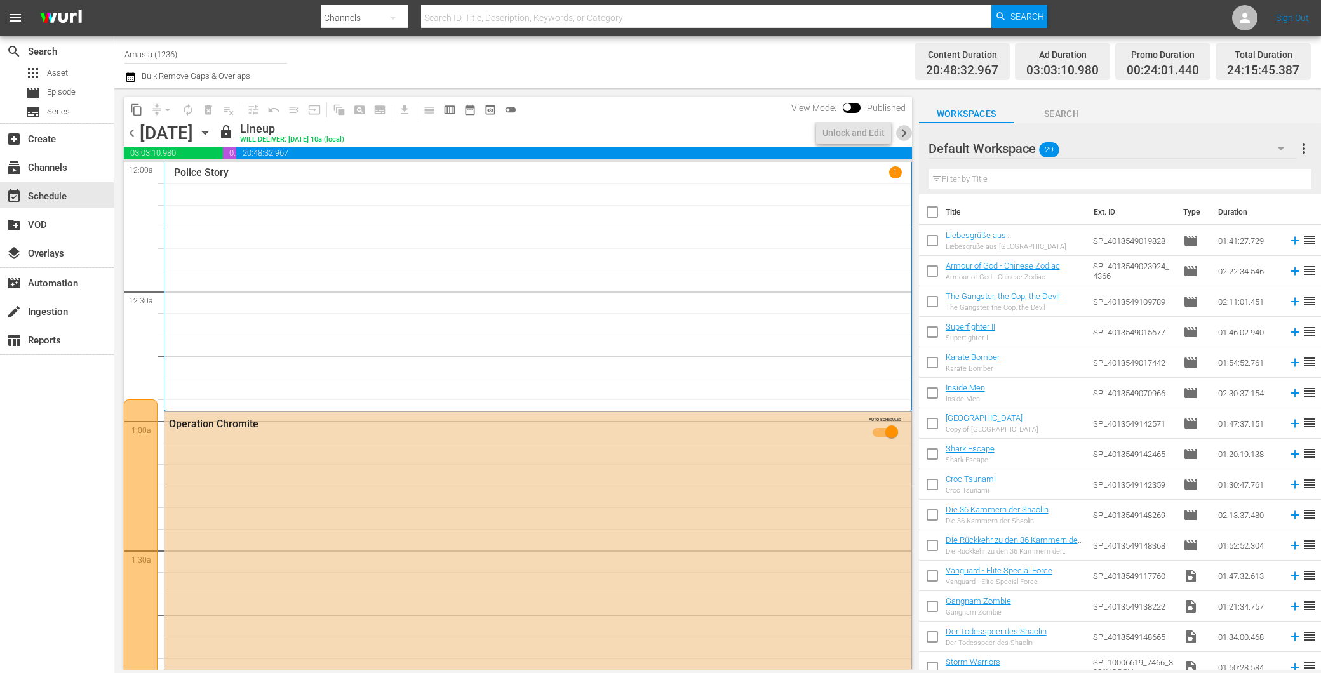
click at [900, 128] on span "chevron_right" at bounding box center [904, 133] width 16 height 16
